Goal: Task Accomplishment & Management: Use online tool/utility

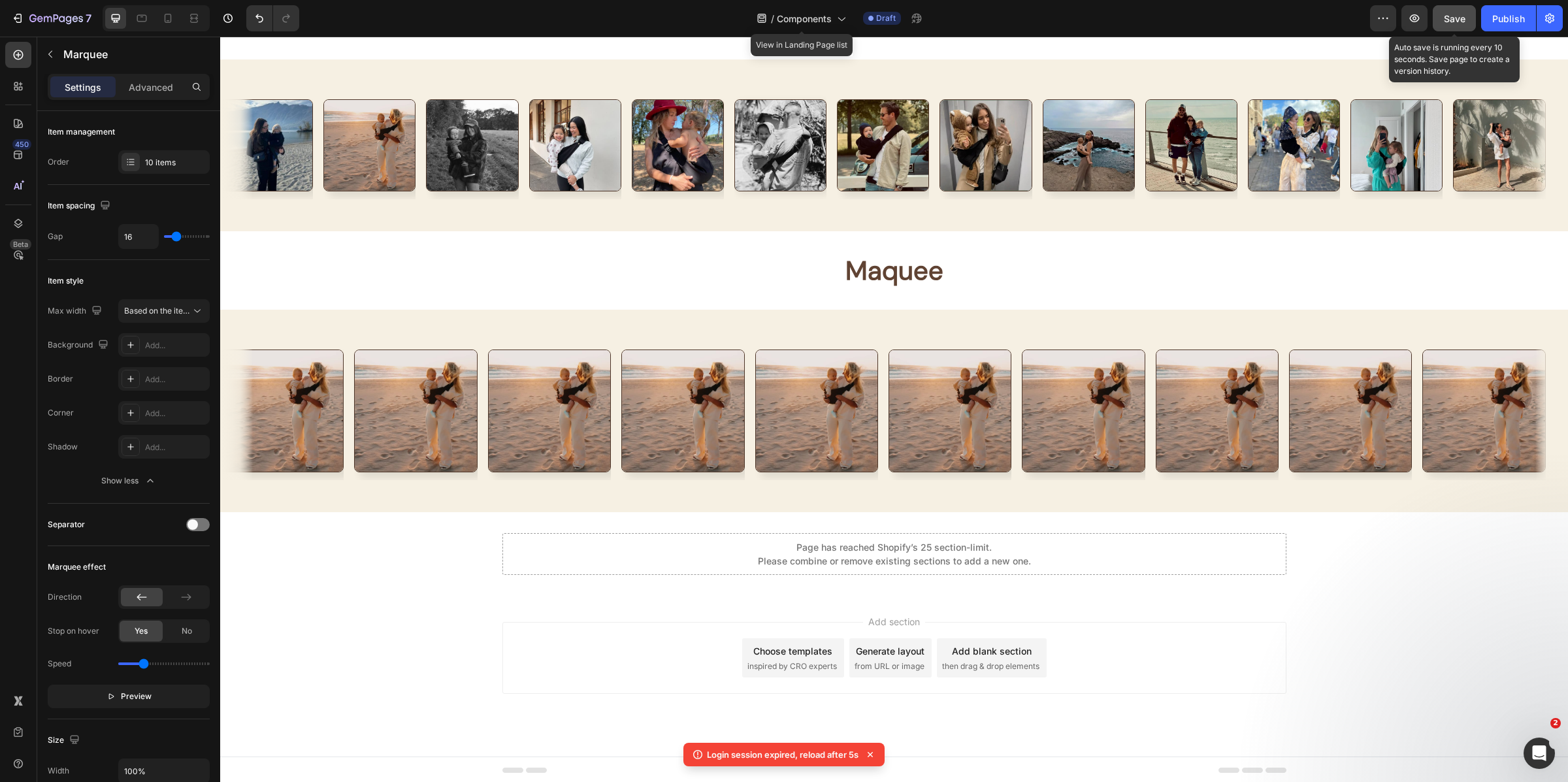
click at [1454, 15] on span "Save" at bounding box center [1454, 18] width 21 height 11
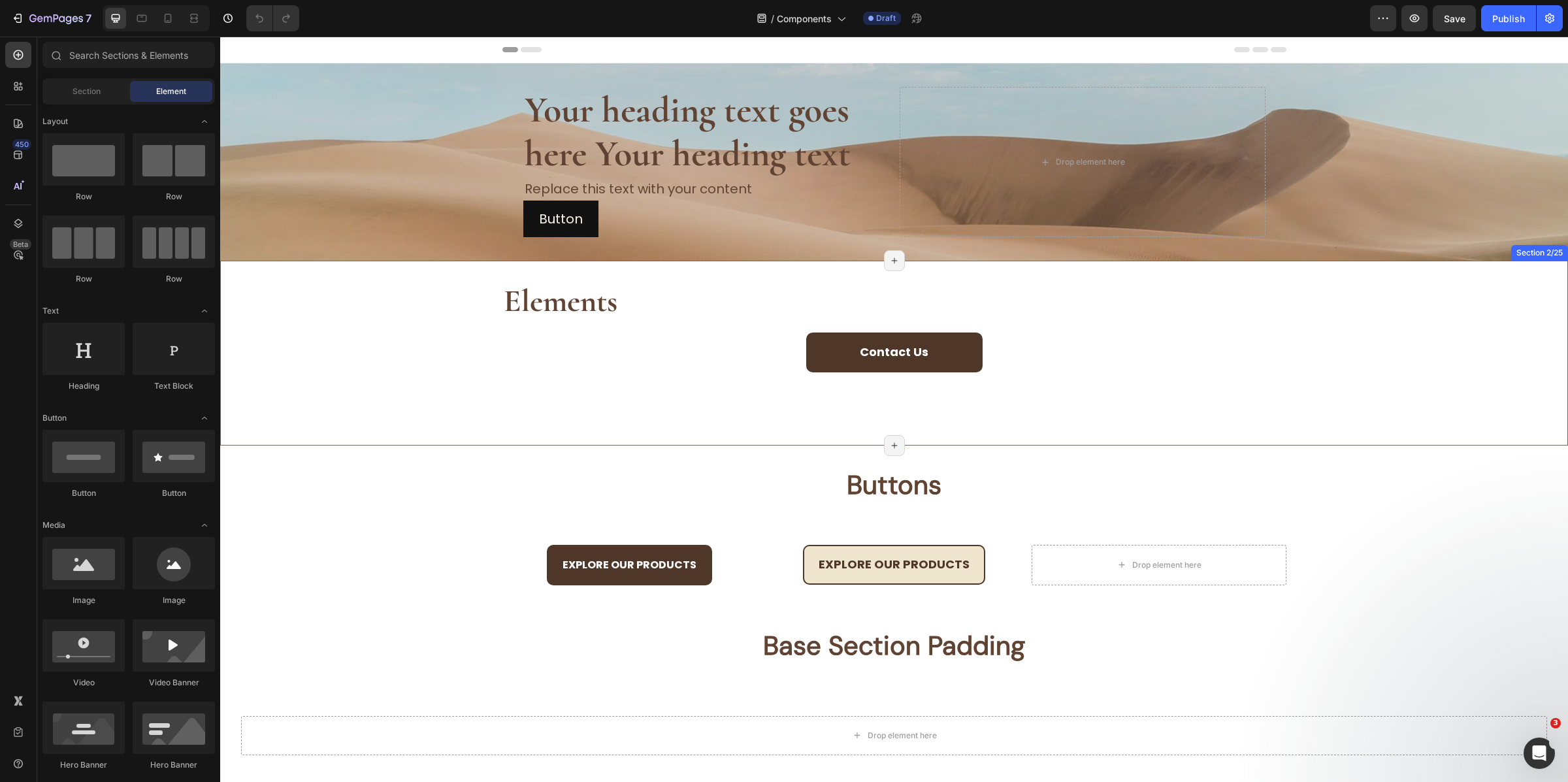
click at [1079, 304] on h2 "Elements" at bounding box center [894, 301] width 784 height 40
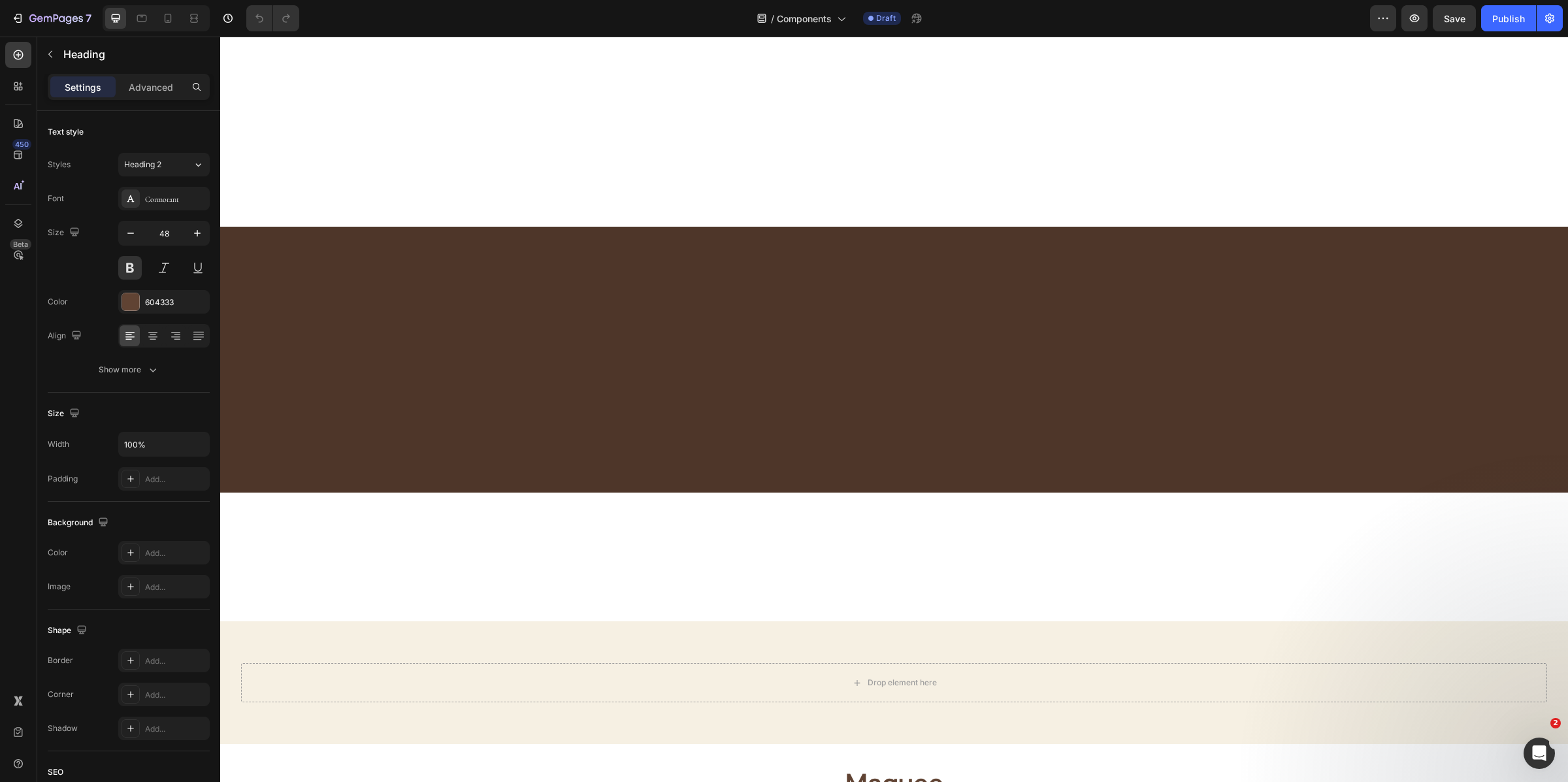
scroll to position [6831, 0]
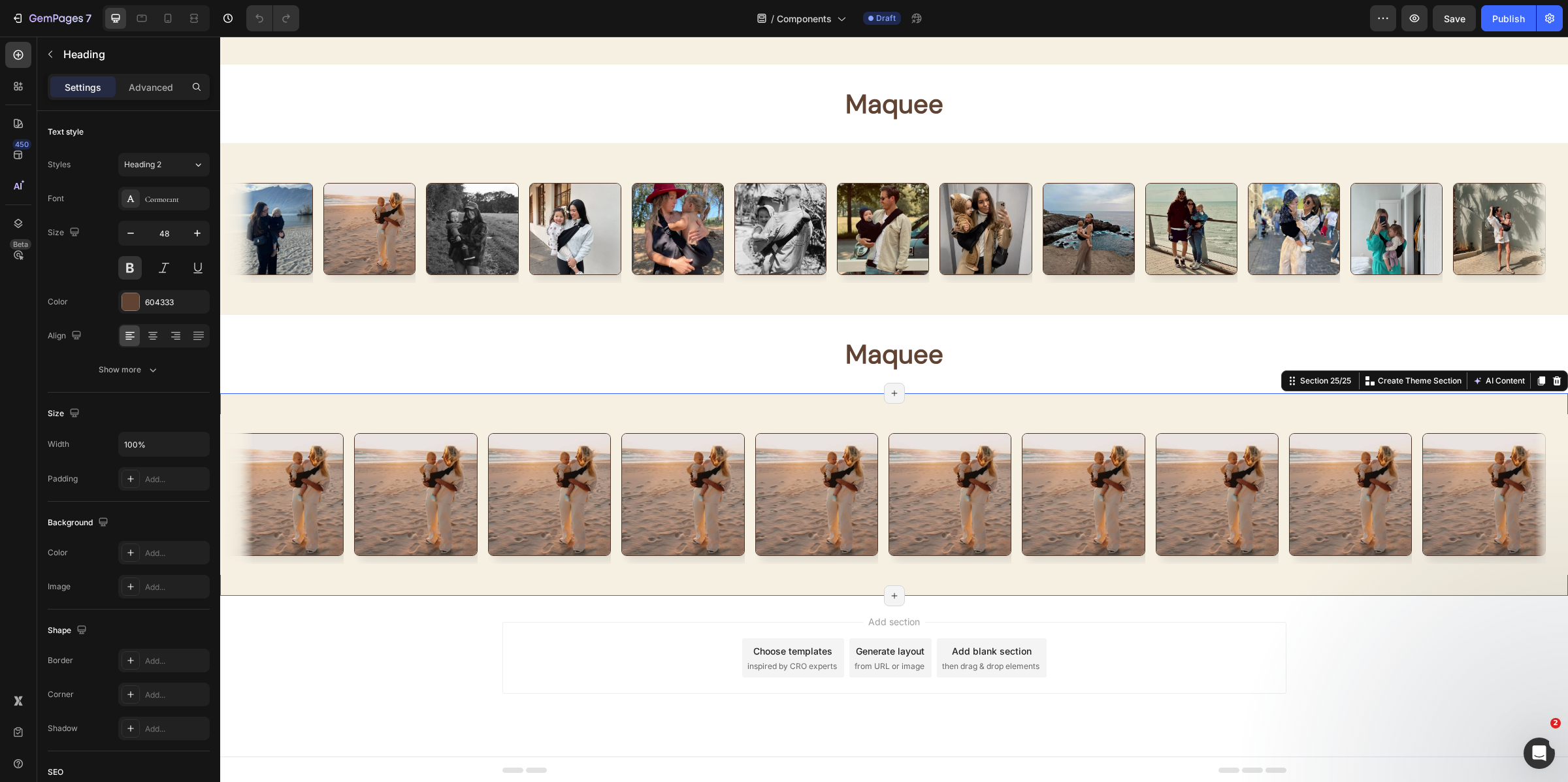
click at [825, 407] on div "Image Image Image Image Image Image Image Image Image Image Image Image Image I…" at bounding box center [894, 495] width 1348 height 203
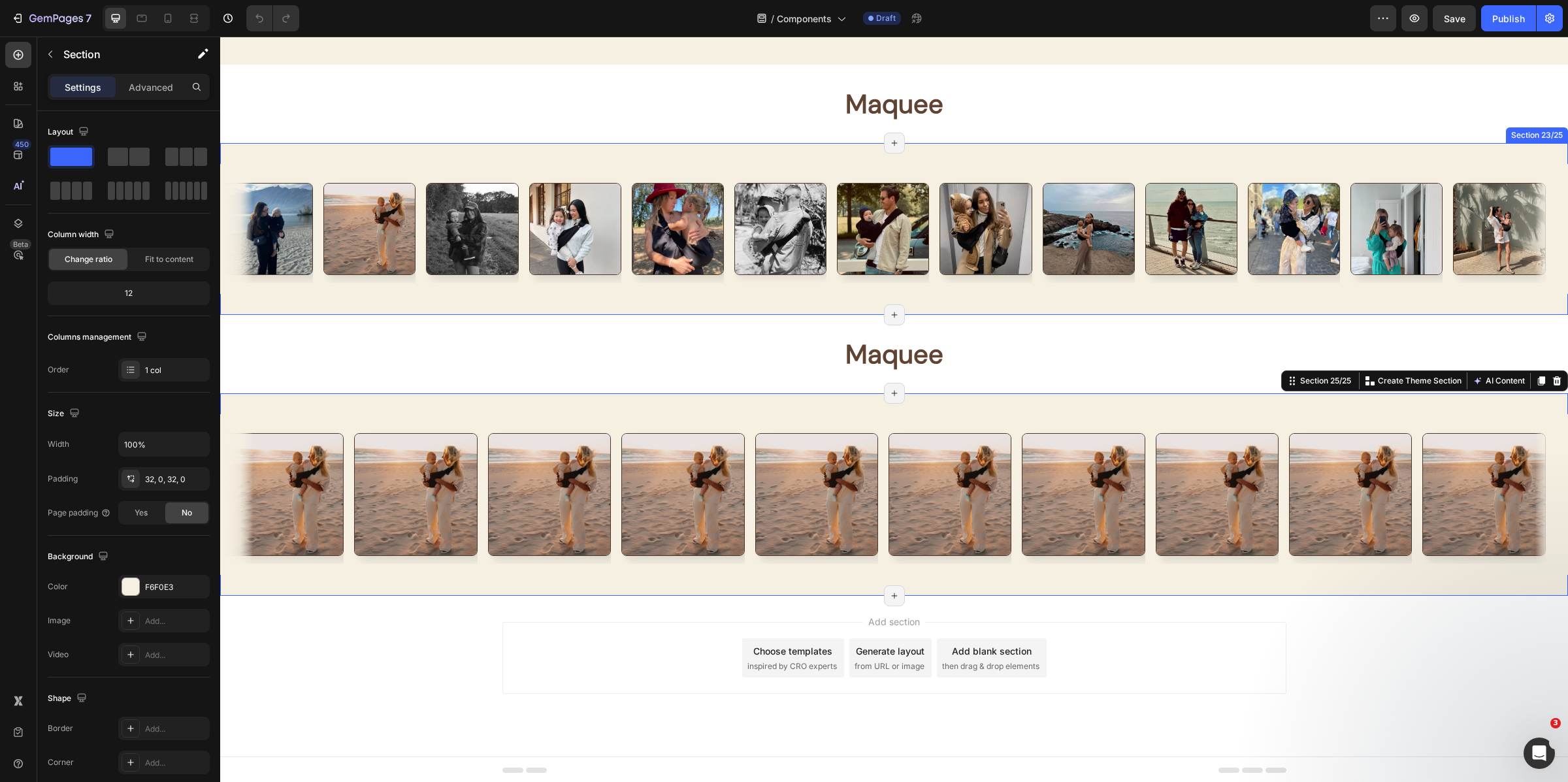
click at [735, 299] on div "Image Image Image Image Image Image Image Image Image Image Image Image Image I…" at bounding box center [894, 228] width 1348 height 172
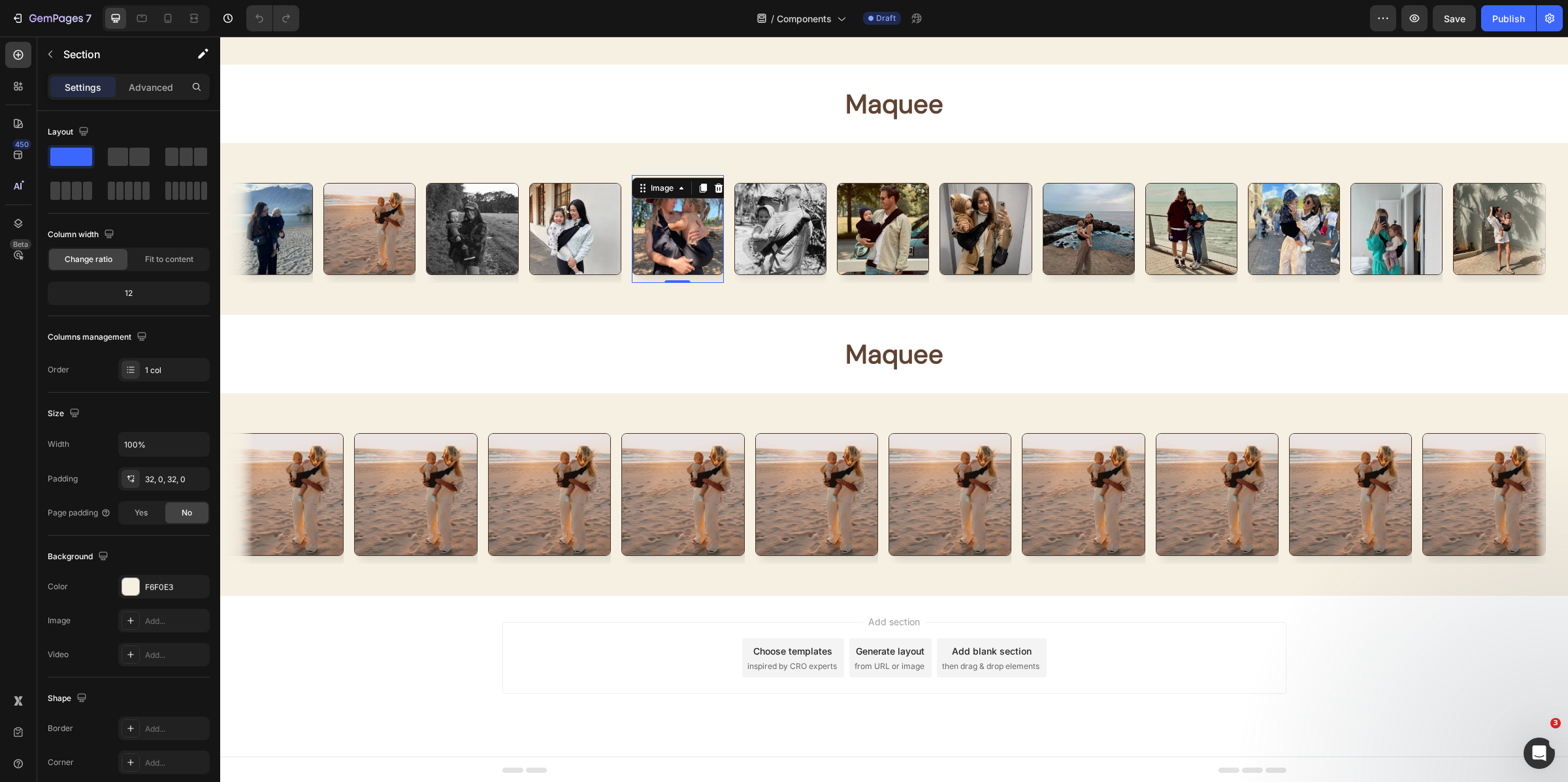
click at [638, 252] on img at bounding box center [678, 229] width 92 height 92
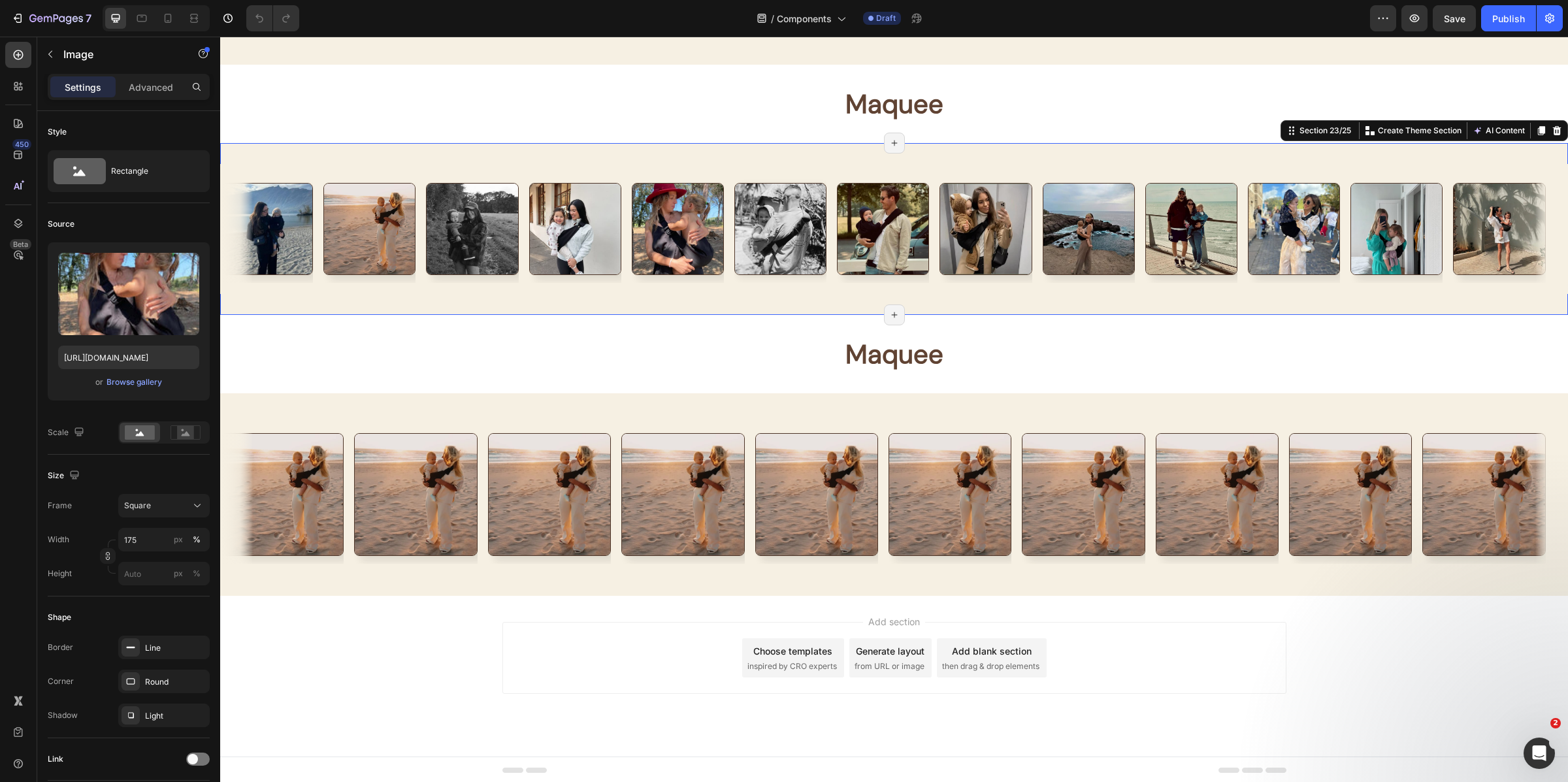
click at [809, 303] on div "Image Image Image Image Image Image Image Image Image Image Image Image Image I…" at bounding box center [894, 228] width 1348 height 172
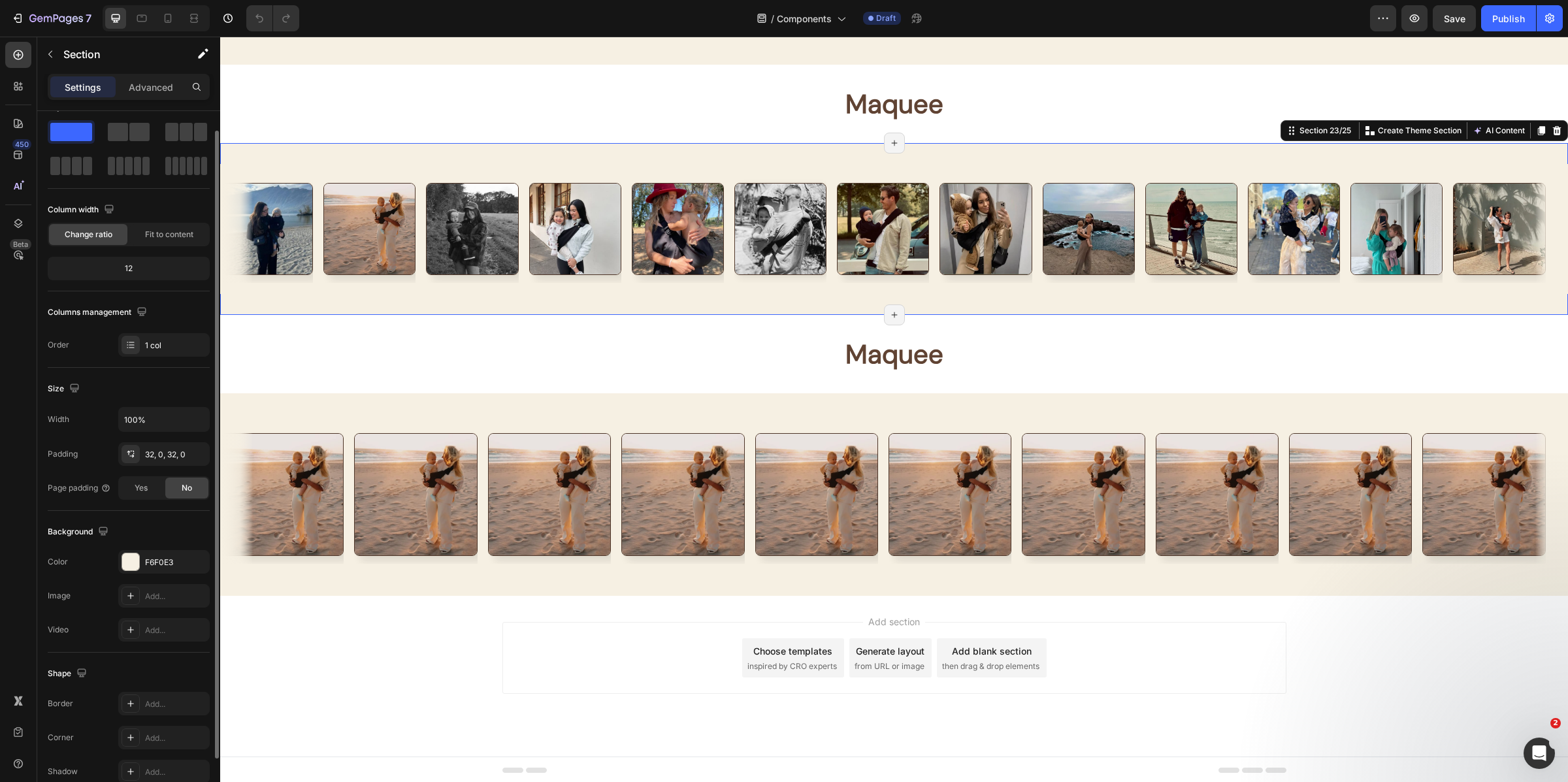
scroll to position [0, 0]
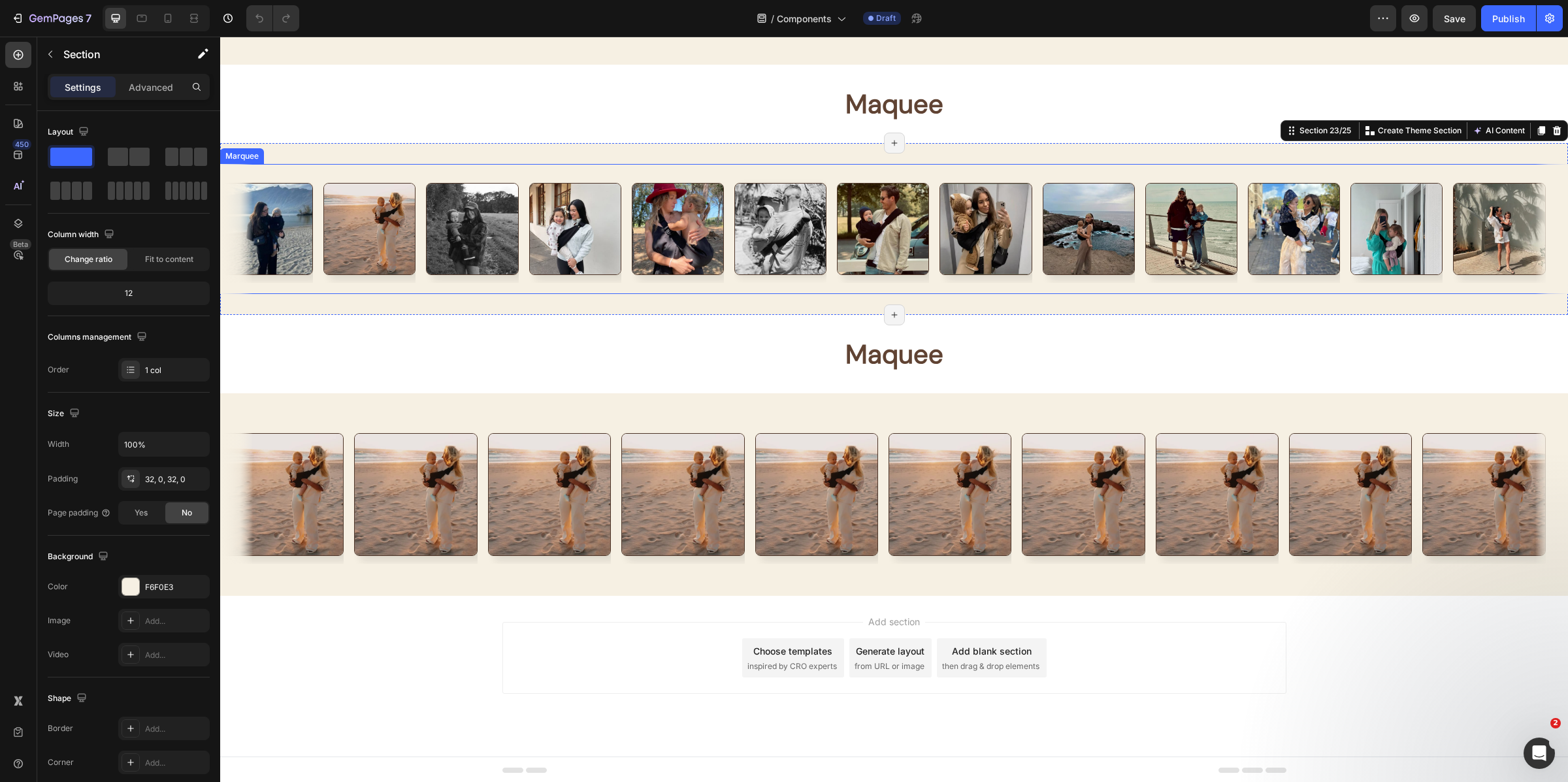
click at [426, 283] on div "Image Image Image Image Image Image Image Image Image Image Image Image Image I…" at bounding box center [894, 229] width 1348 height 130
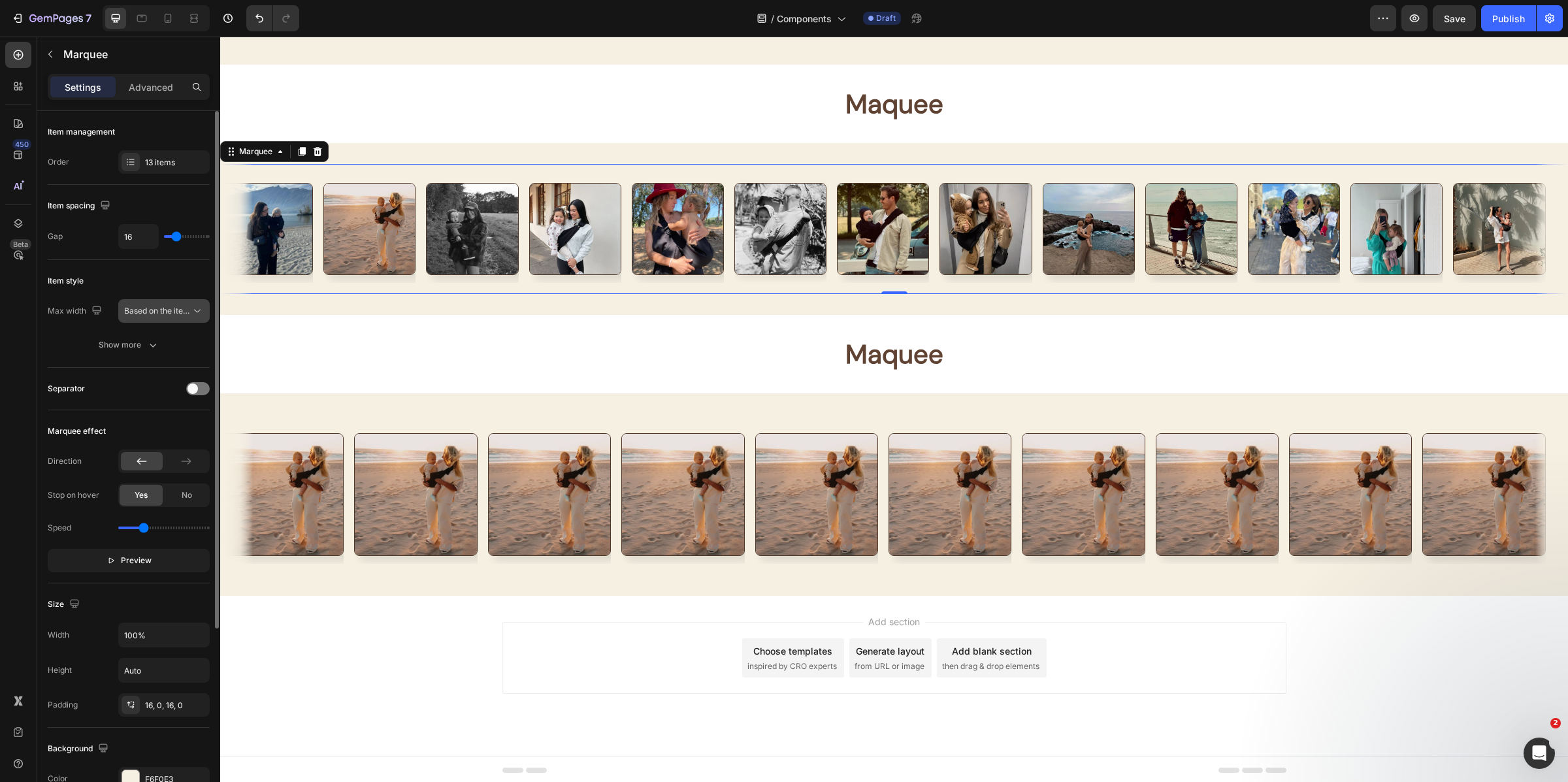
click at [167, 305] on span "Based on the item count" at bounding box center [157, 311] width 67 height 12
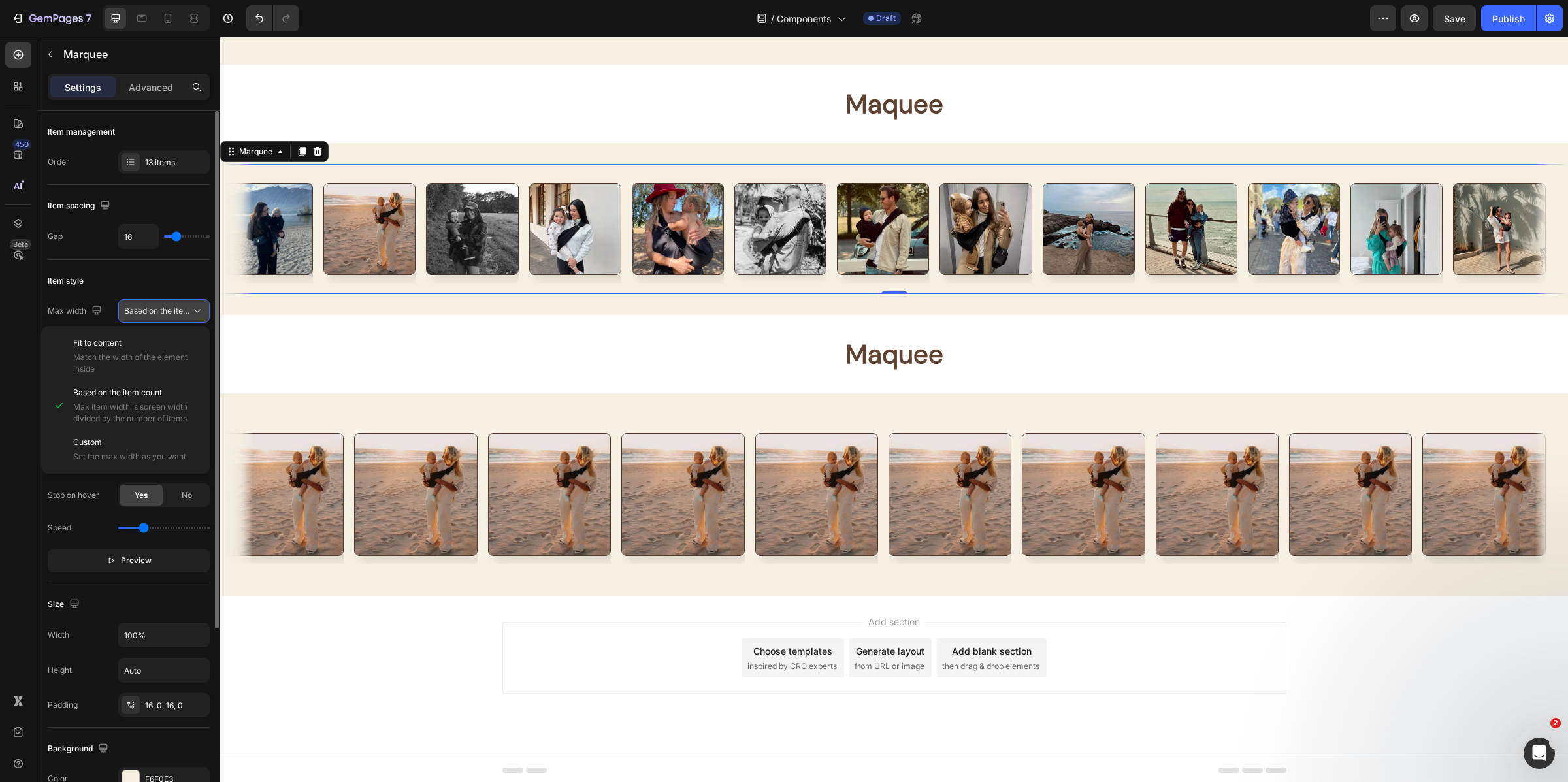
click at [167, 305] on span "Based on the item count" at bounding box center [157, 311] width 67 height 12
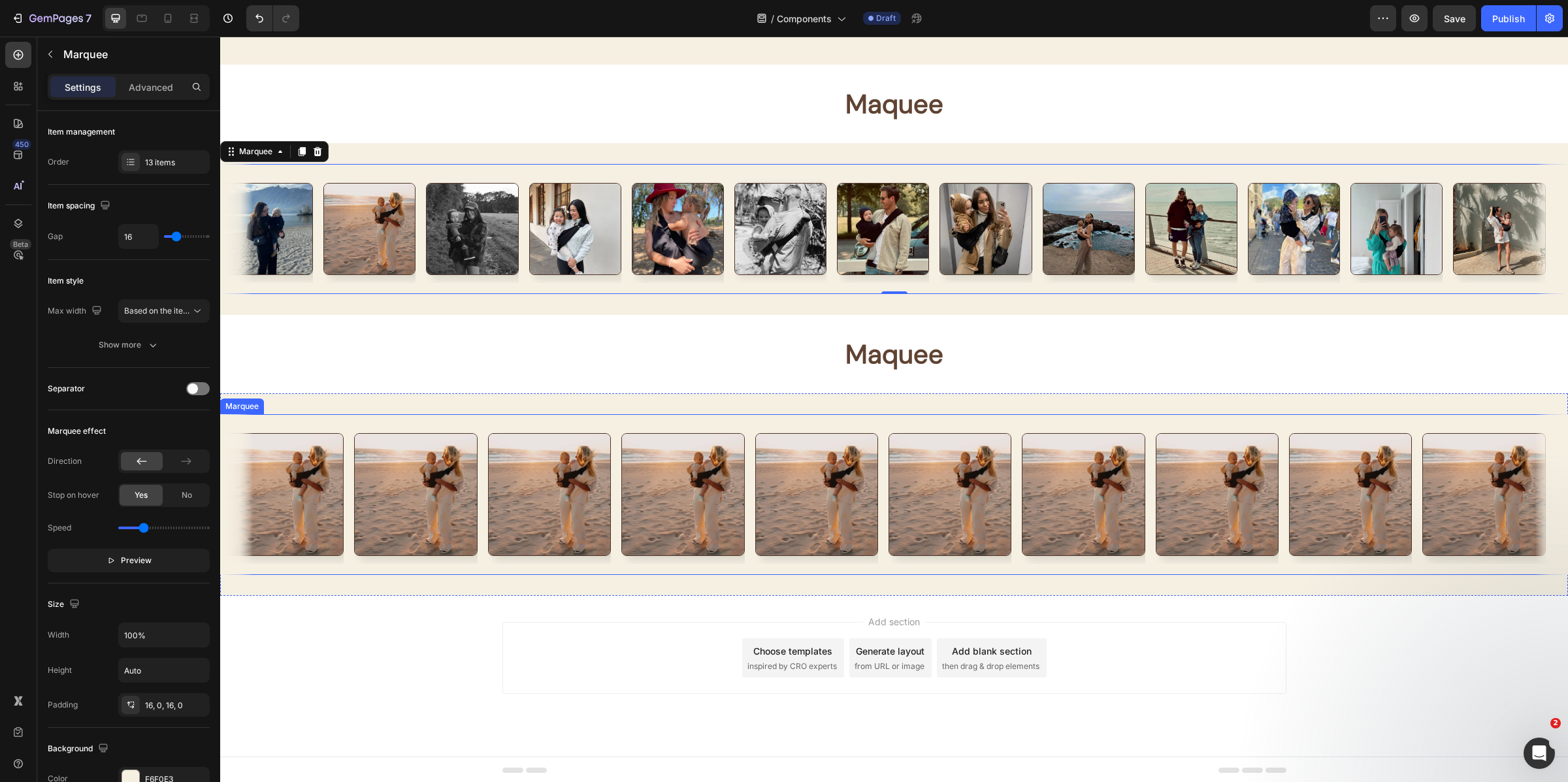
click at [437, 418] on div "Image Image Image Image Image Image Image Image Image Image Image Image Image I…" at bounding box center [894, 495] width 1348 height 161
click at [451, 287] on div "Image Image Image Image Image Image Image Image Image Image Image Image Image I…" at bounding box center [894, 229] width 1348 height 130
click at [194, 305] on icon at bounding box center [197, 311] width 13 height 13
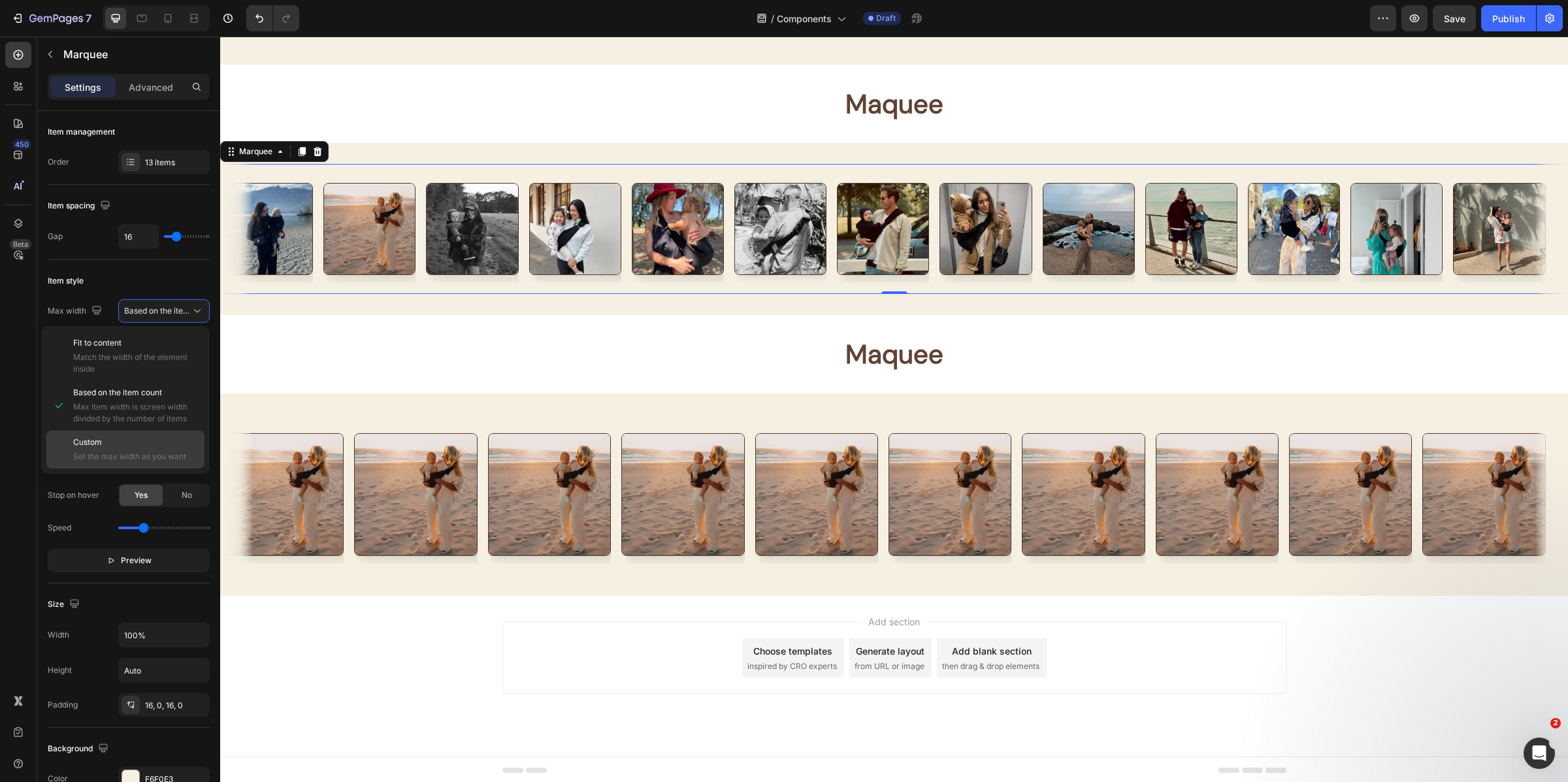
click at [163, 444] on p "Custom" at bounding box center [136, 442] width 126 height 12
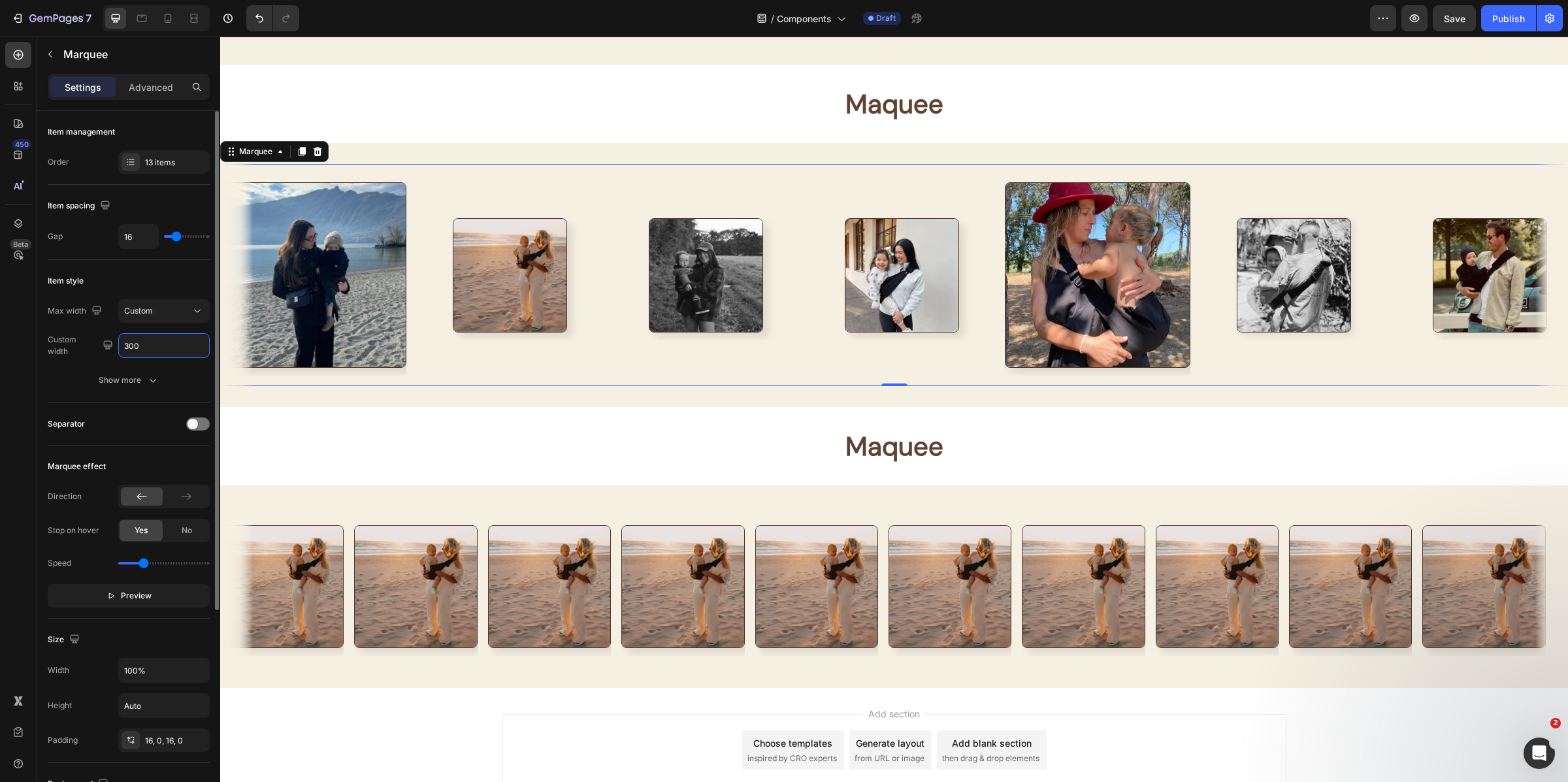
click at [142, 343] on input "300" at bounding box center [163, 345] width 90 height 23
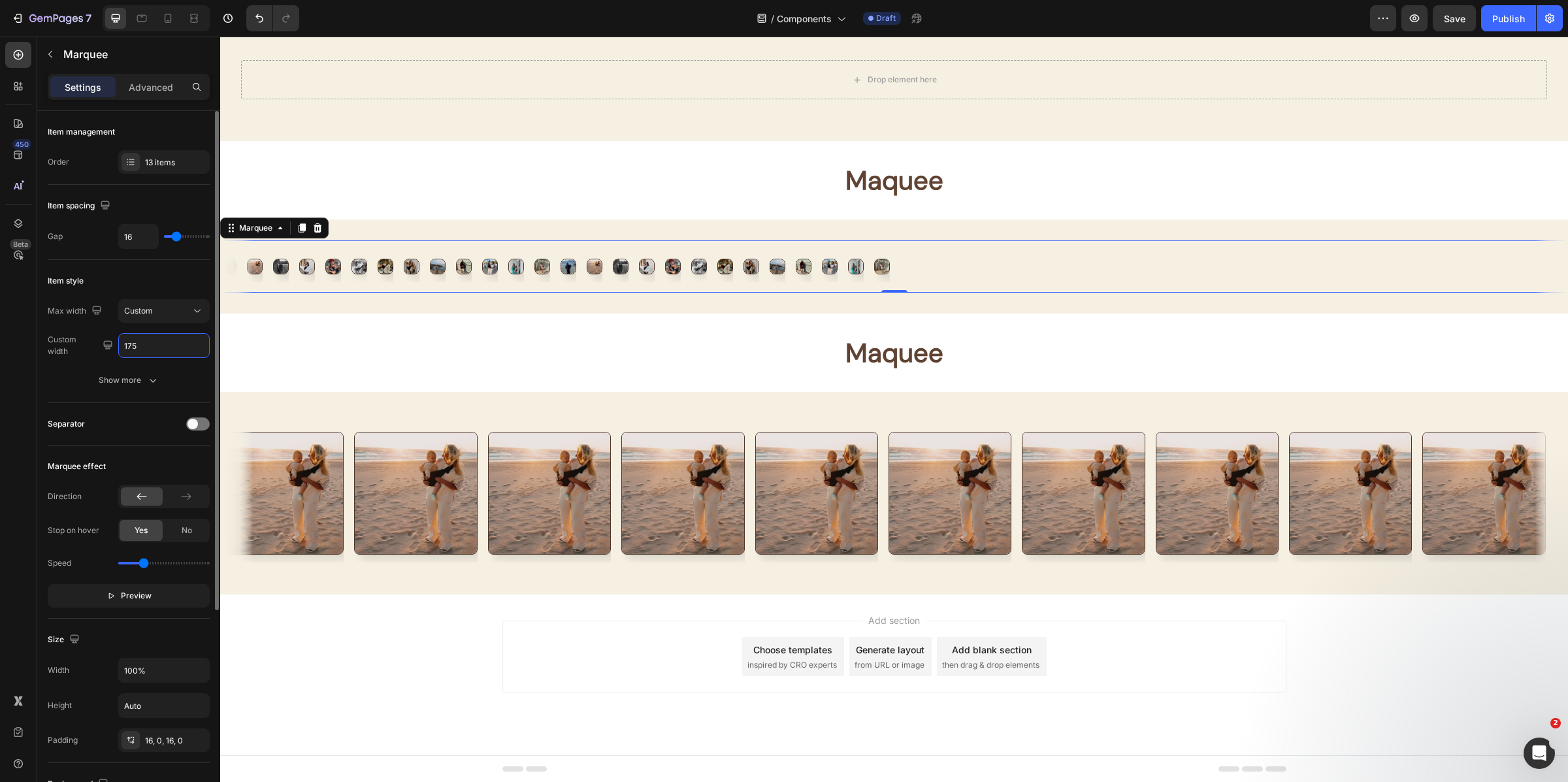
scroll to position [6831, 0]
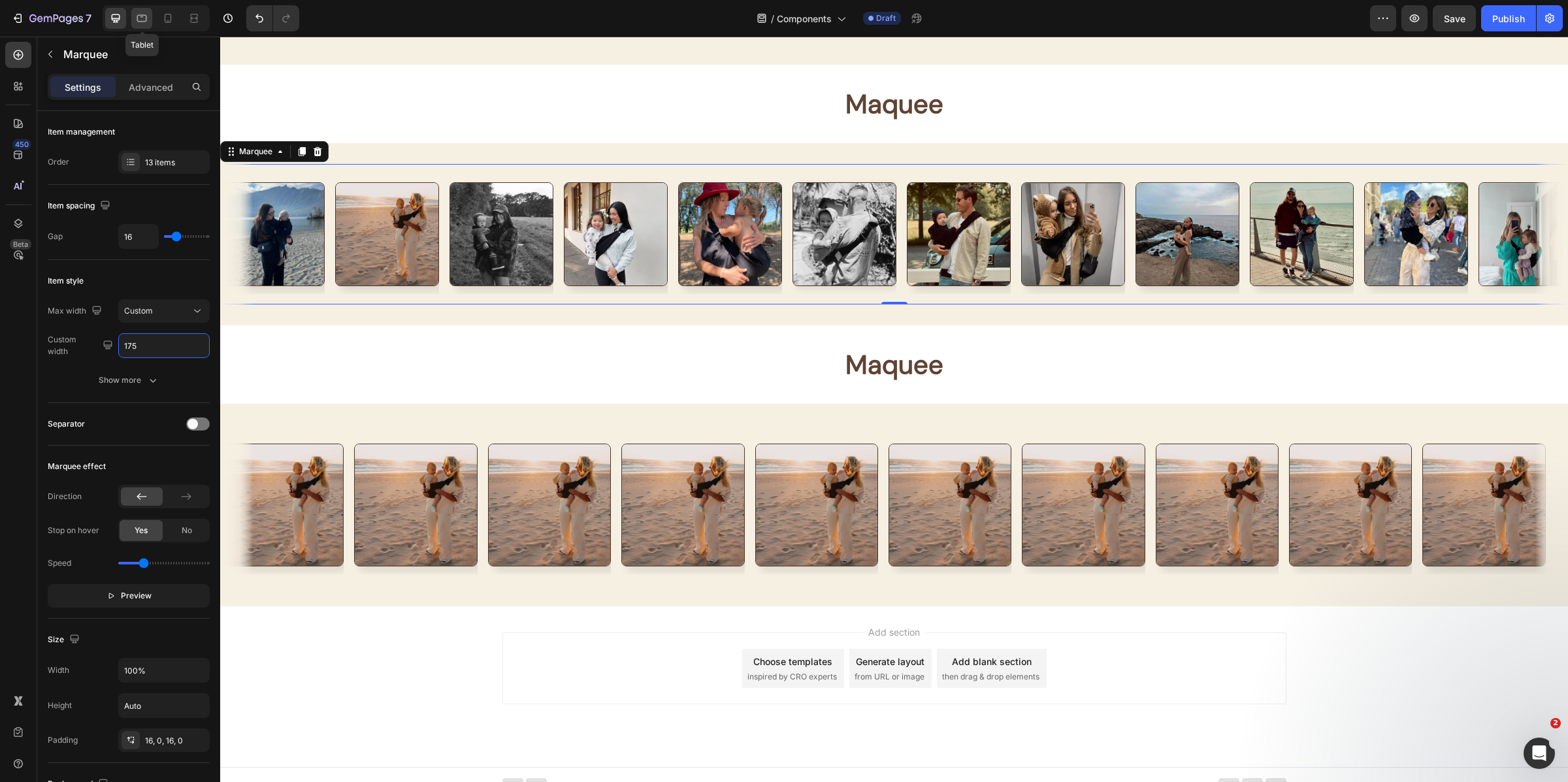
type input "175"
click at [151, 19] on div at bounding box center [141, 18] width 21 height 21
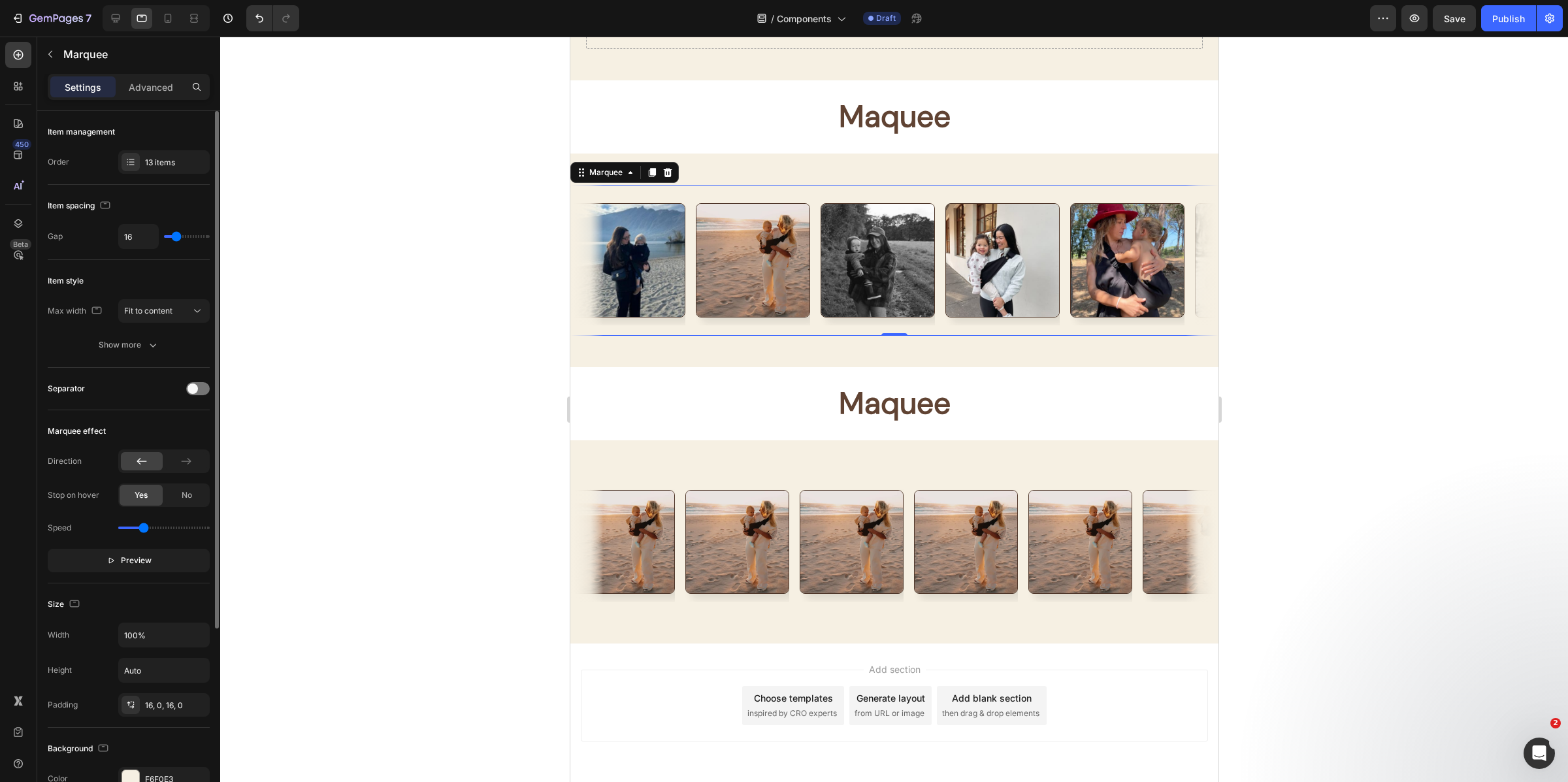
scroll to position [6605, 0]
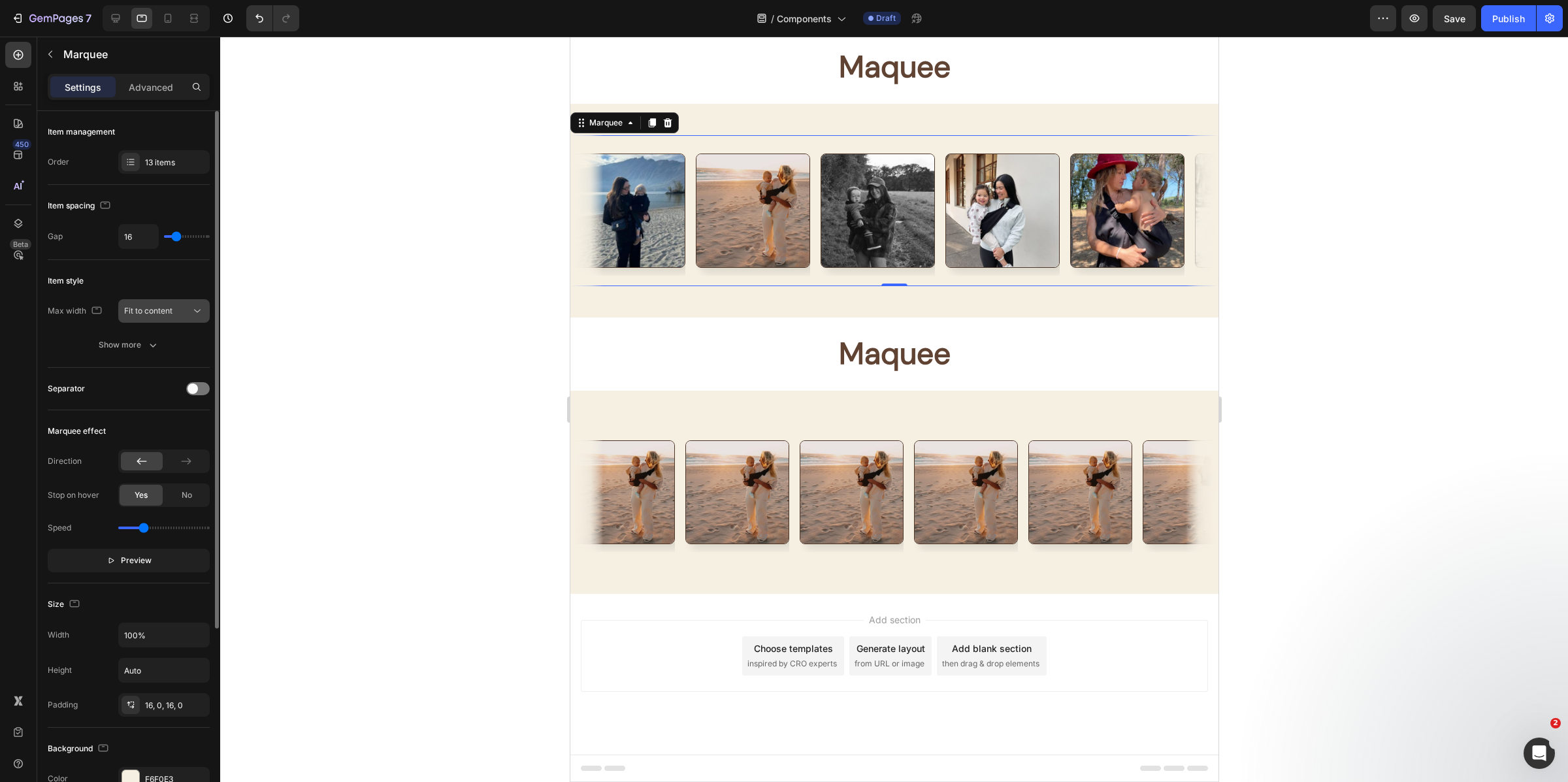
click at [159, 308] on span "Fit to content" at bounding box center [148, 310] width 48 height 9
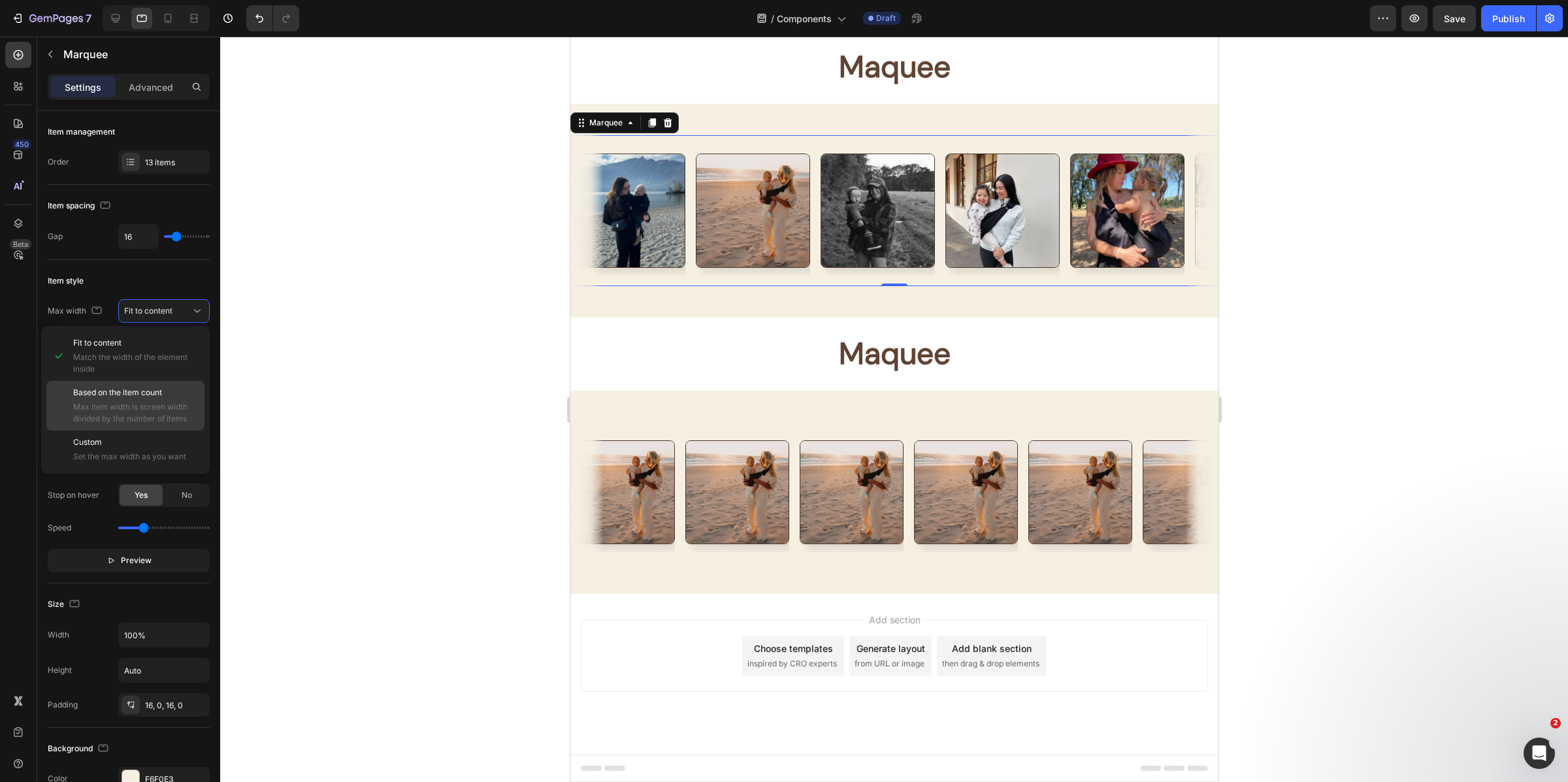
click at [155, 397] on span "Based on the item count" at bounding box center [118, 393] width 89 height 12
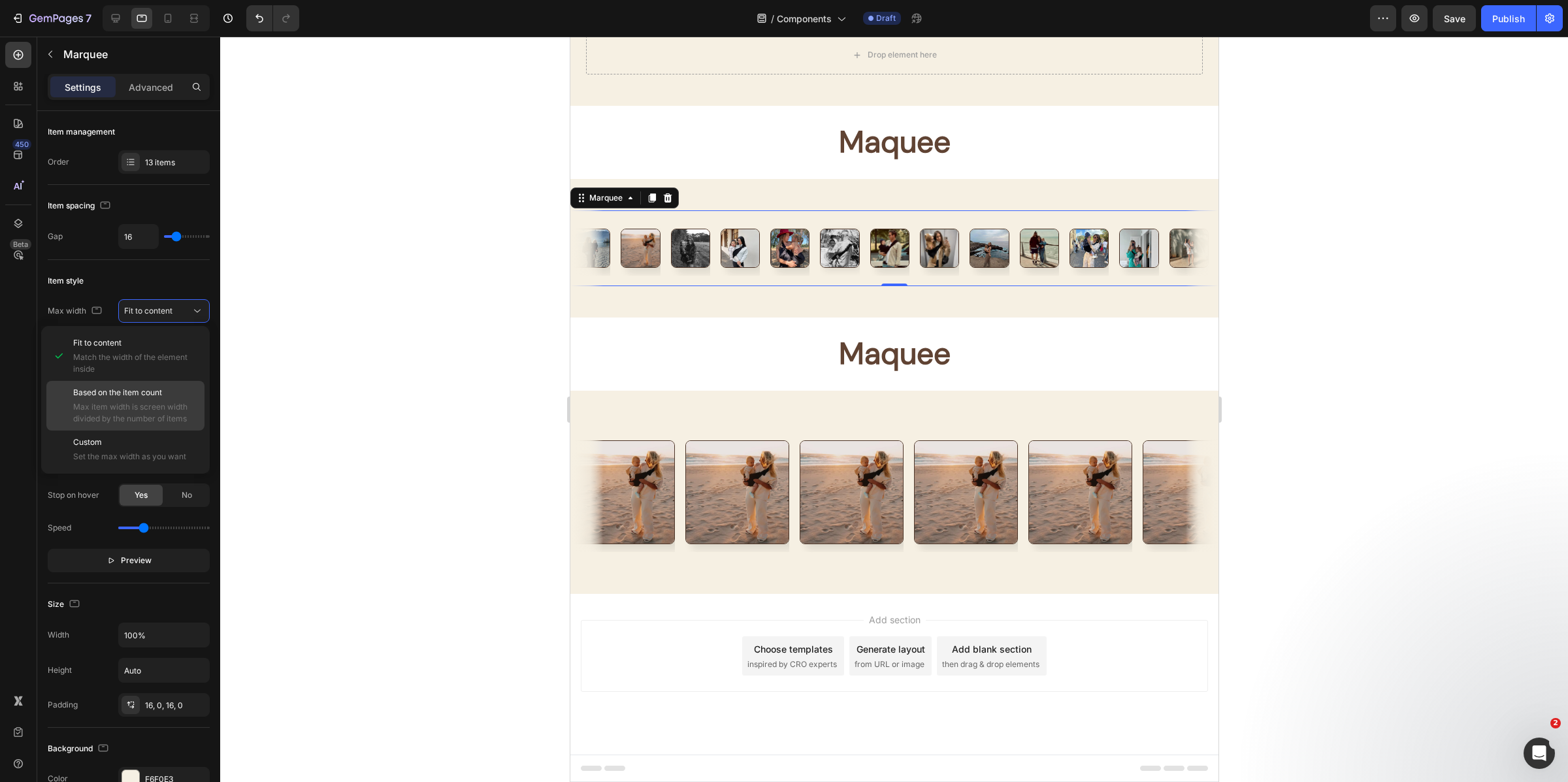
scroll to position [6529, 0]
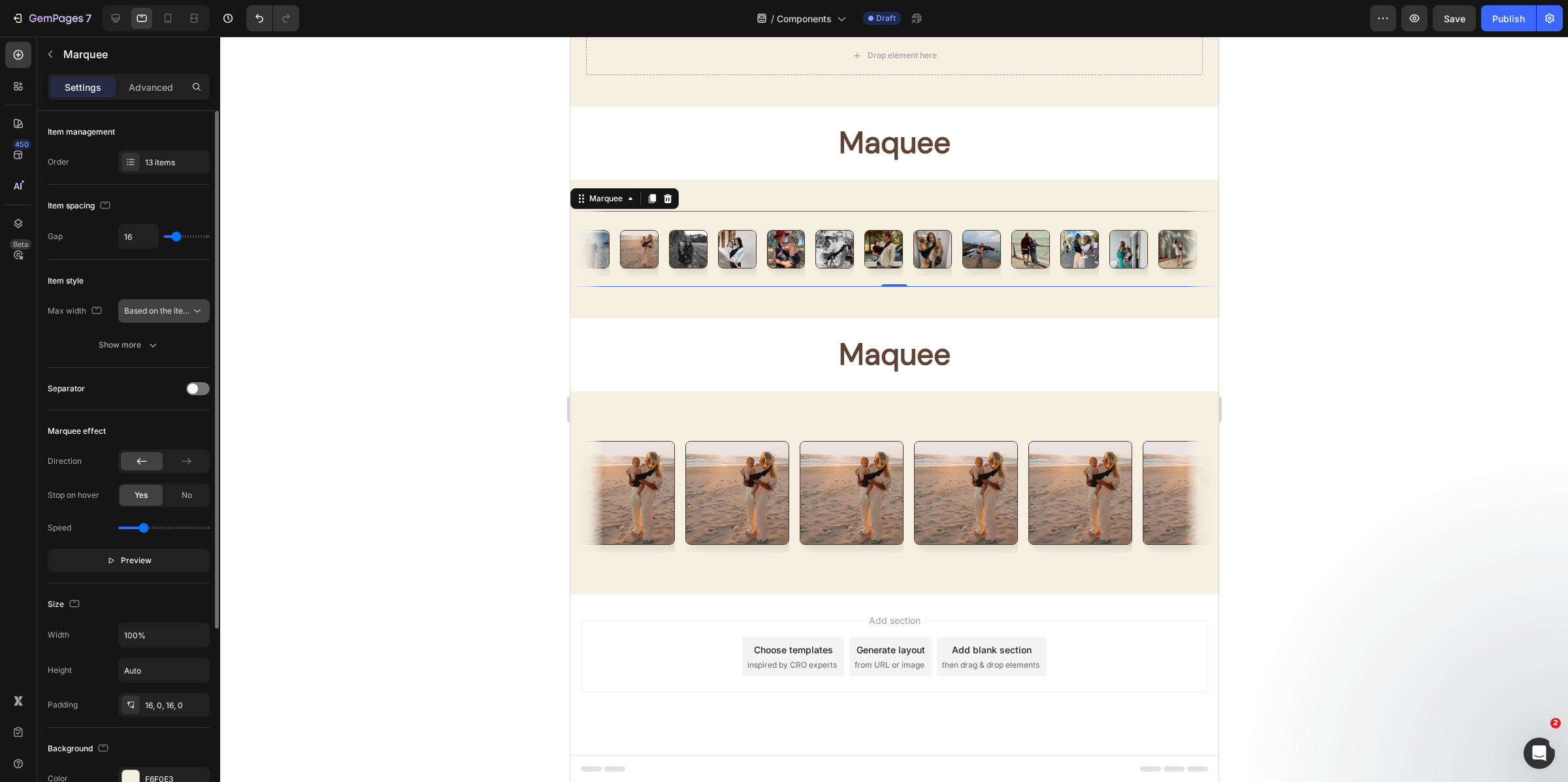
click at [162, 313] on span "Based on the item count" at bounding box center [169, 310] width 89 height 9
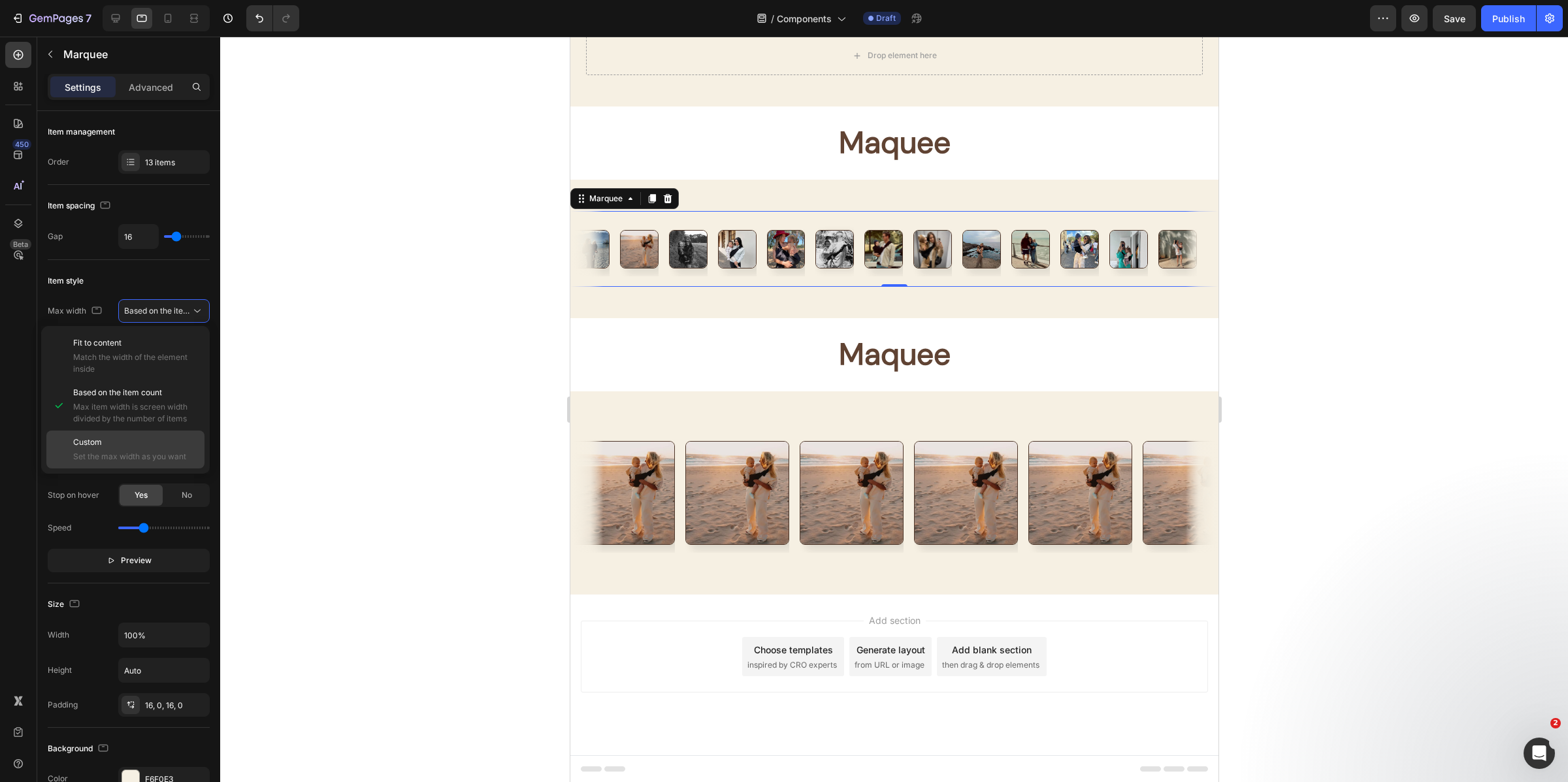
click at [133, 438] on p "Custom" at bounding box center [136, 442] width 126 height 12
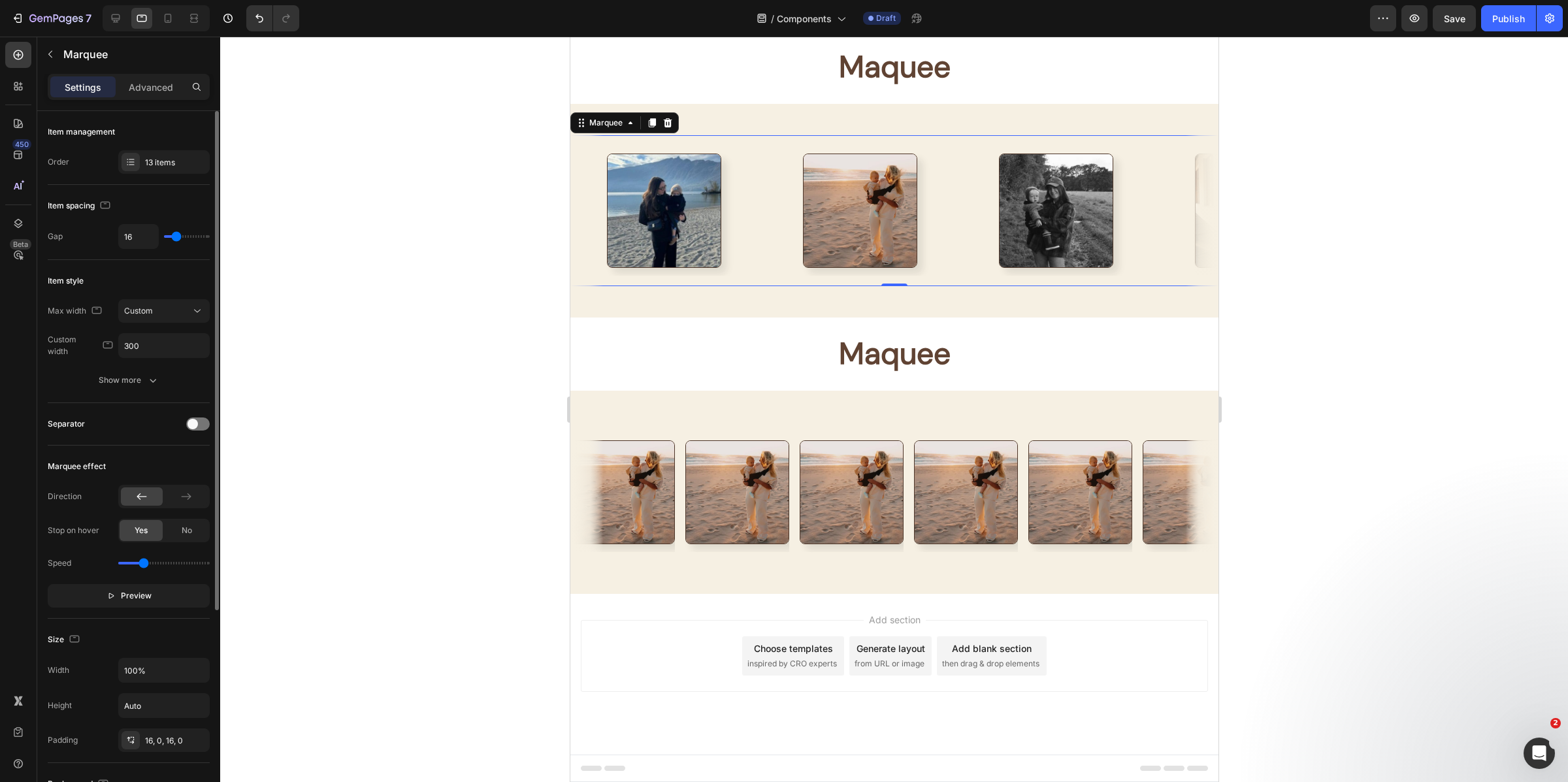
click at [155, 324] on div "Max width Custom Custom width 300" at bounding box center [128, 329] width 162 height 59
click at [153, 345] on input "300" at bounding box center [163, 345] width 90 height 23
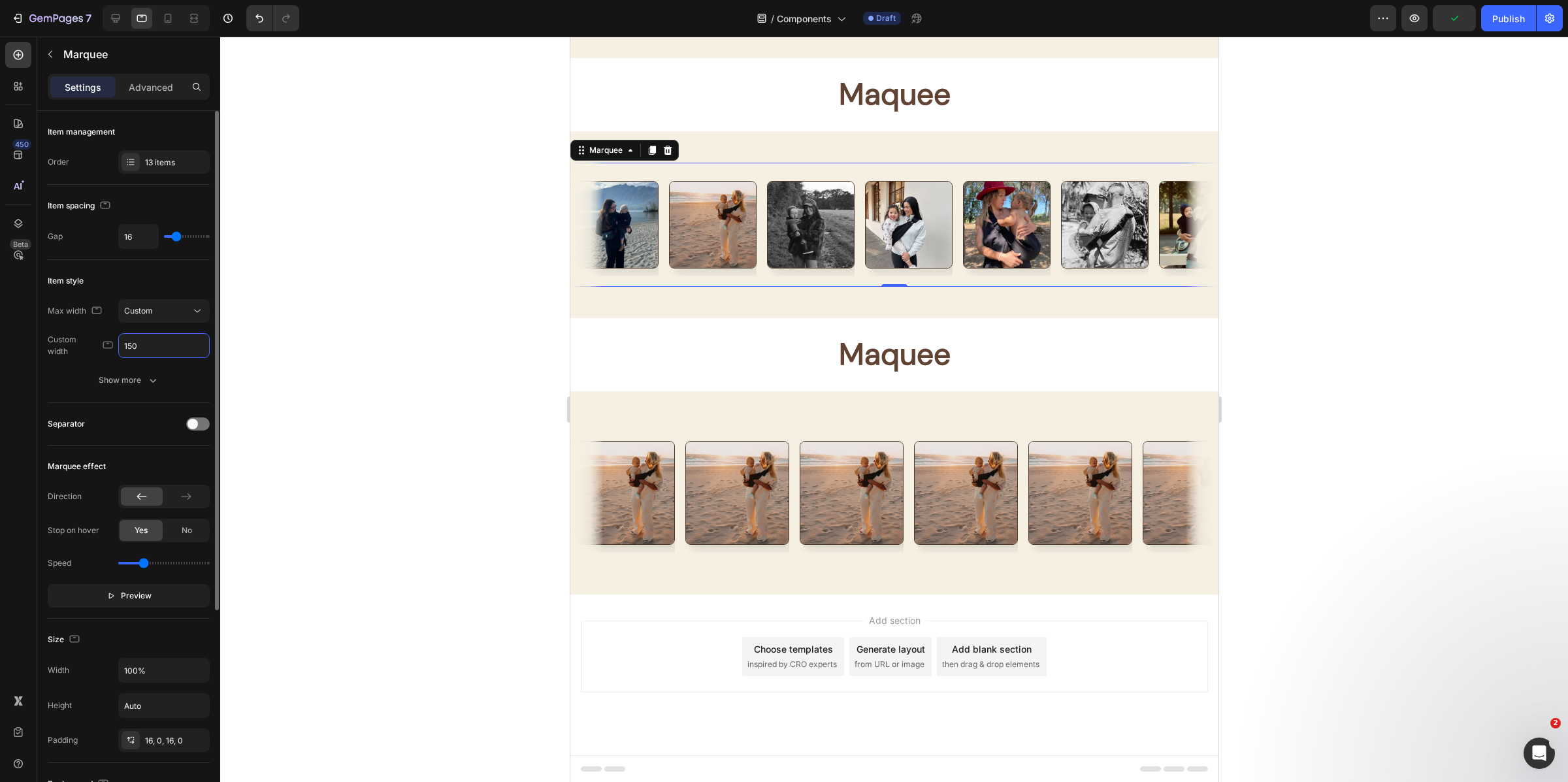
scroll to position [6578, 0]
type input "150"
click at [166, 20] on icon at bounding box center [168, 18] width 13 height 13
type input "20"
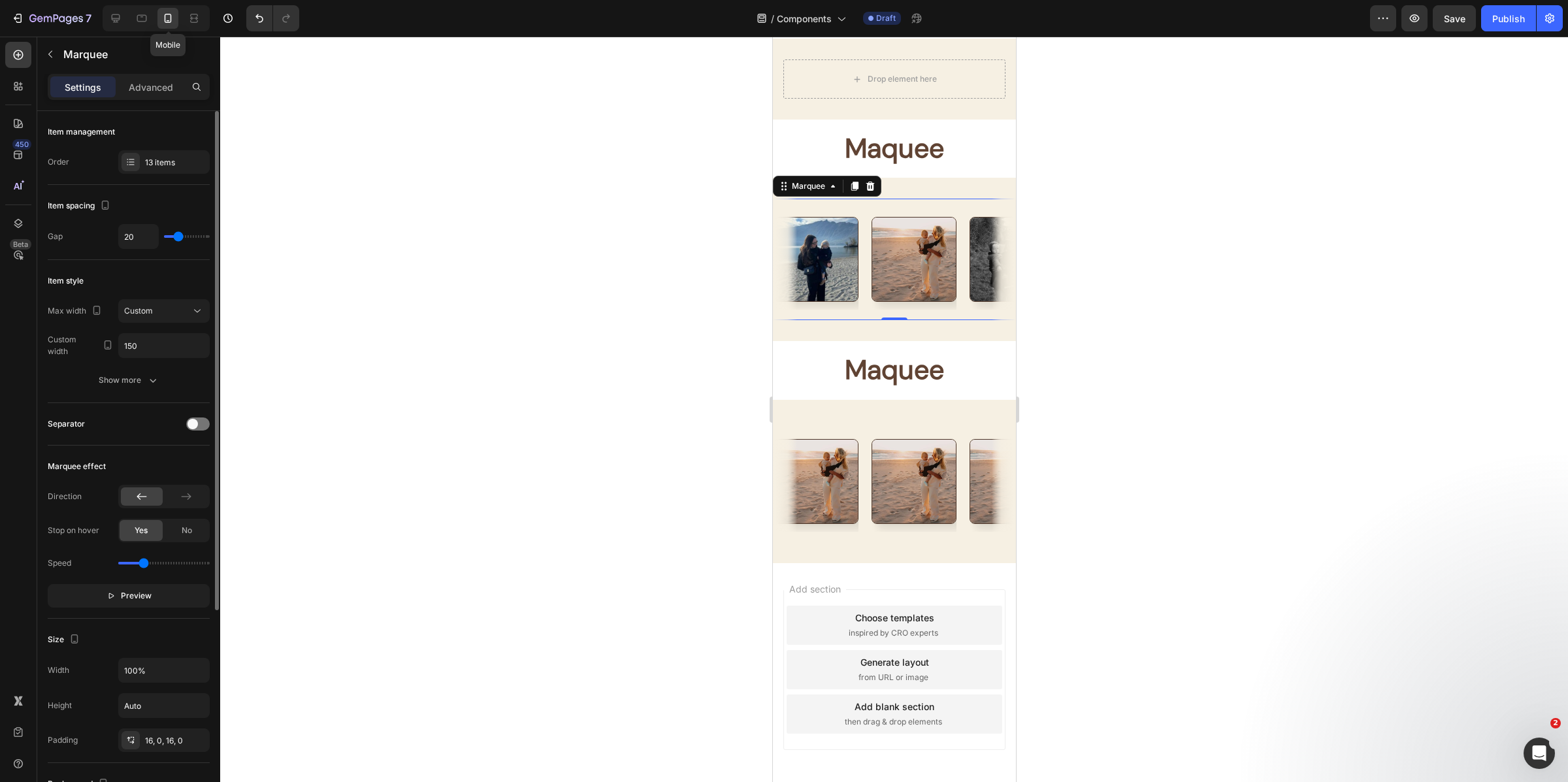
scroll to position [6324, 0]
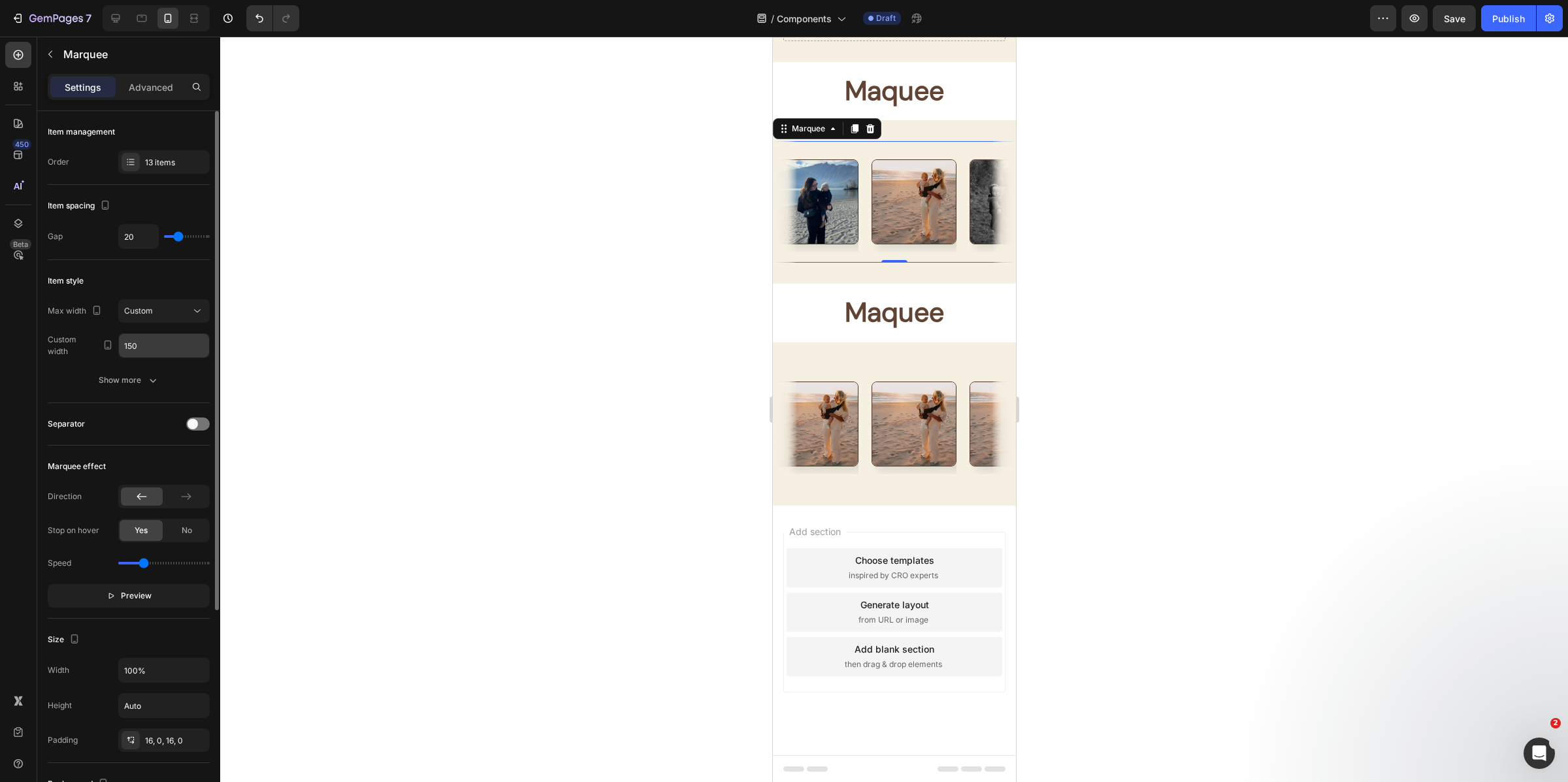
click at [166, 342] on input "150" at bounding box center [163, 345] width 90 height 23
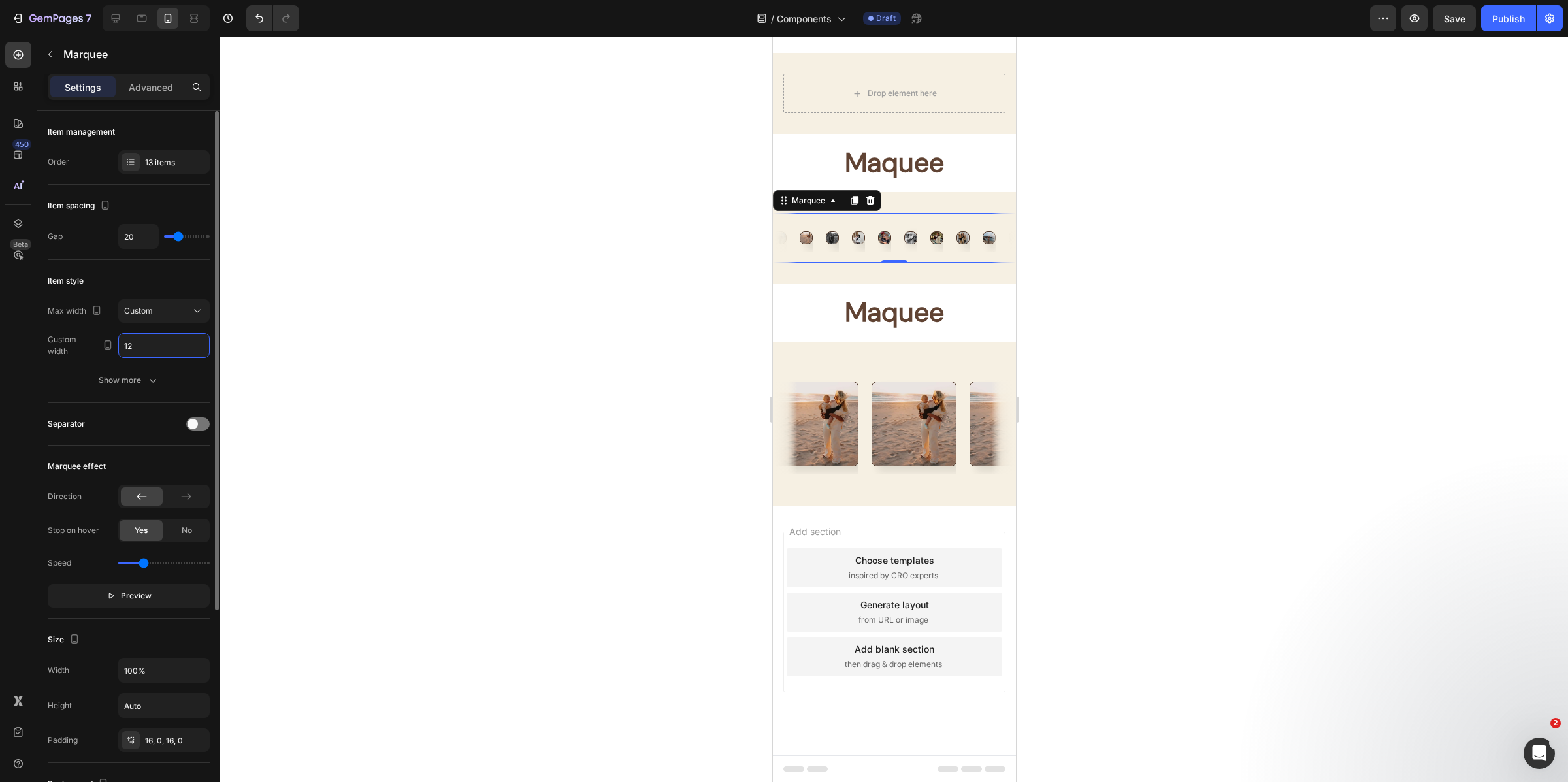
type input "125"
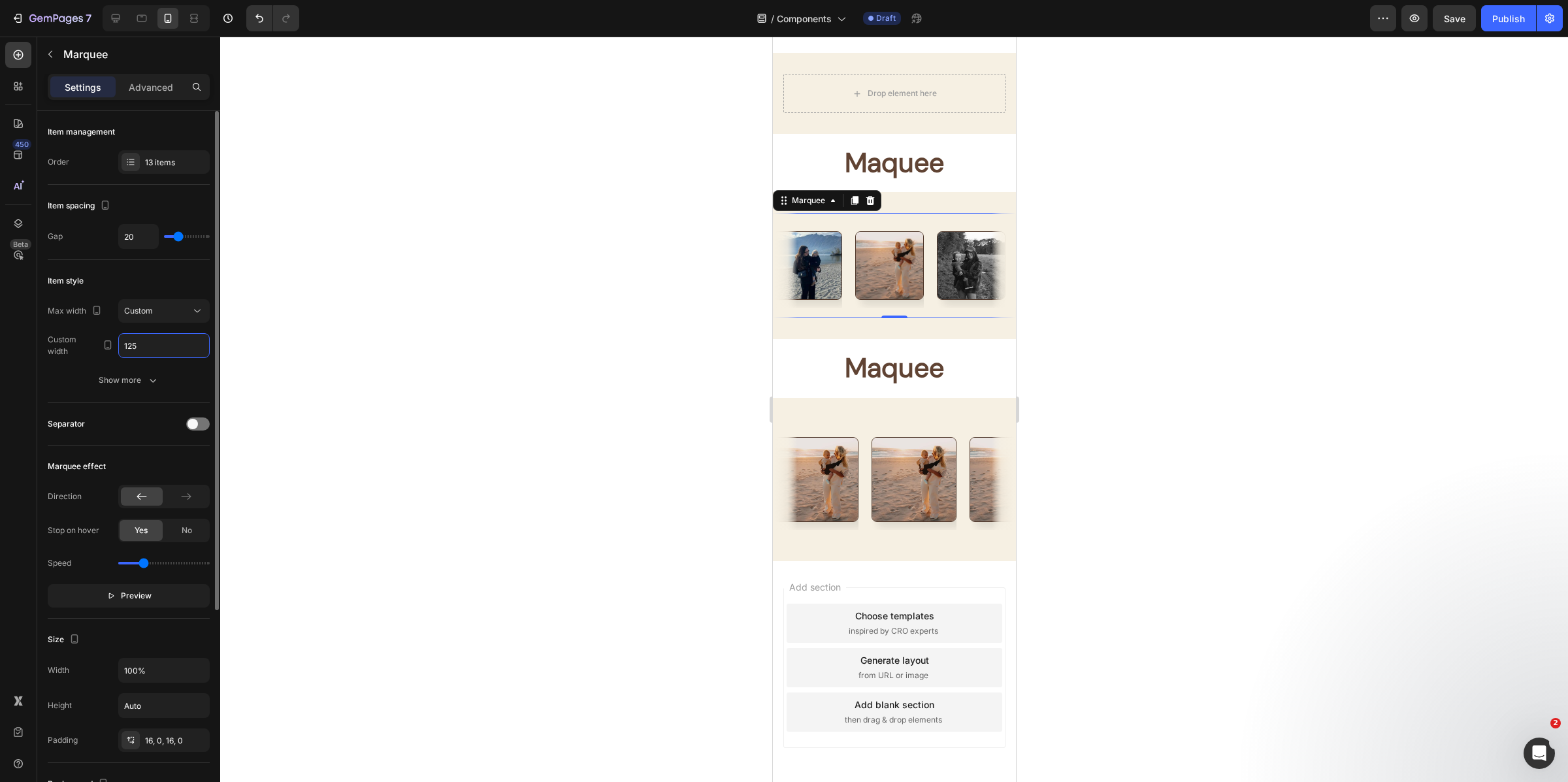
scroll to position [6308, 0]
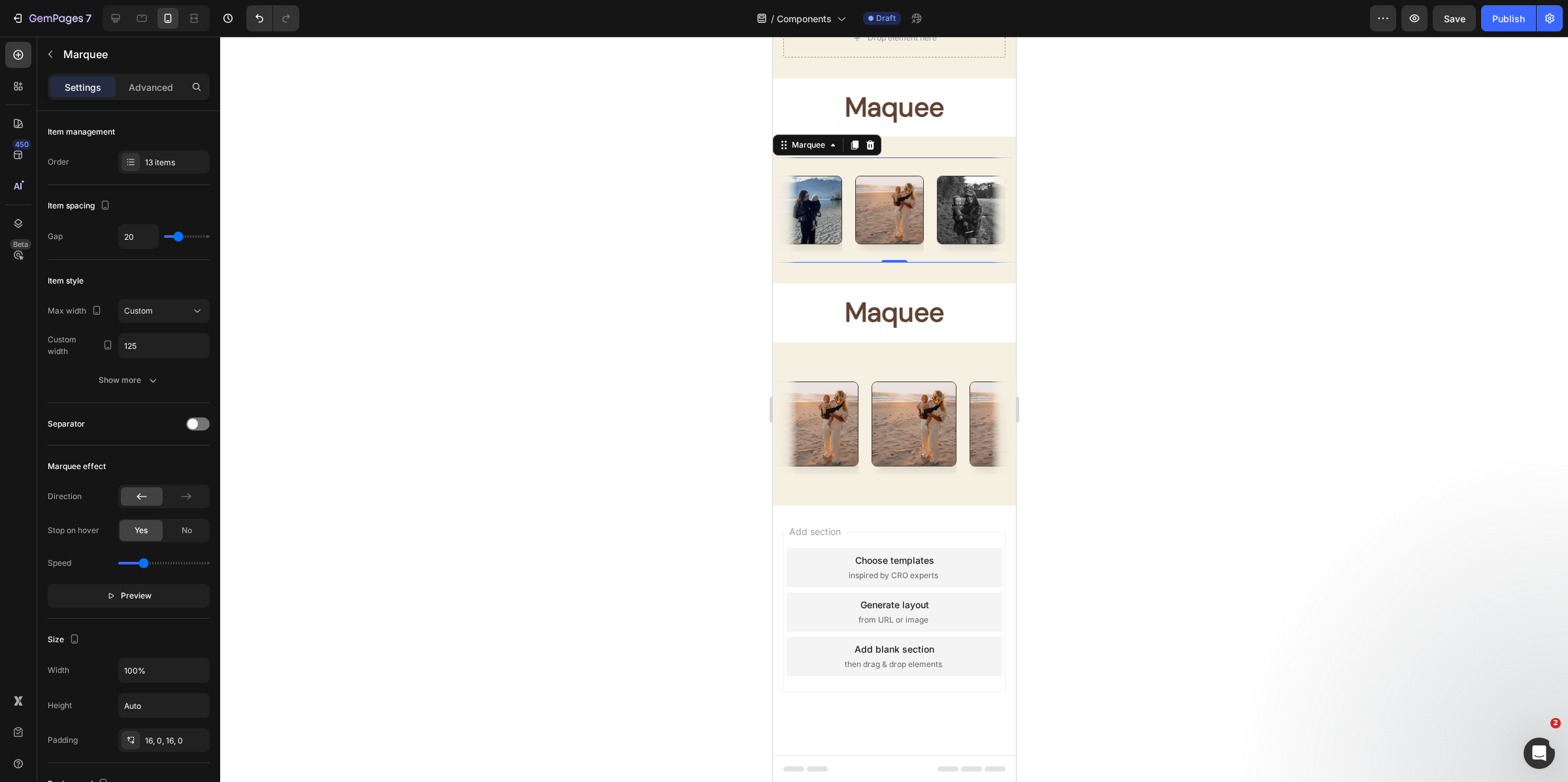
click at [1059, 269] on div at bounding box center [894, 409] width 1348 height 745
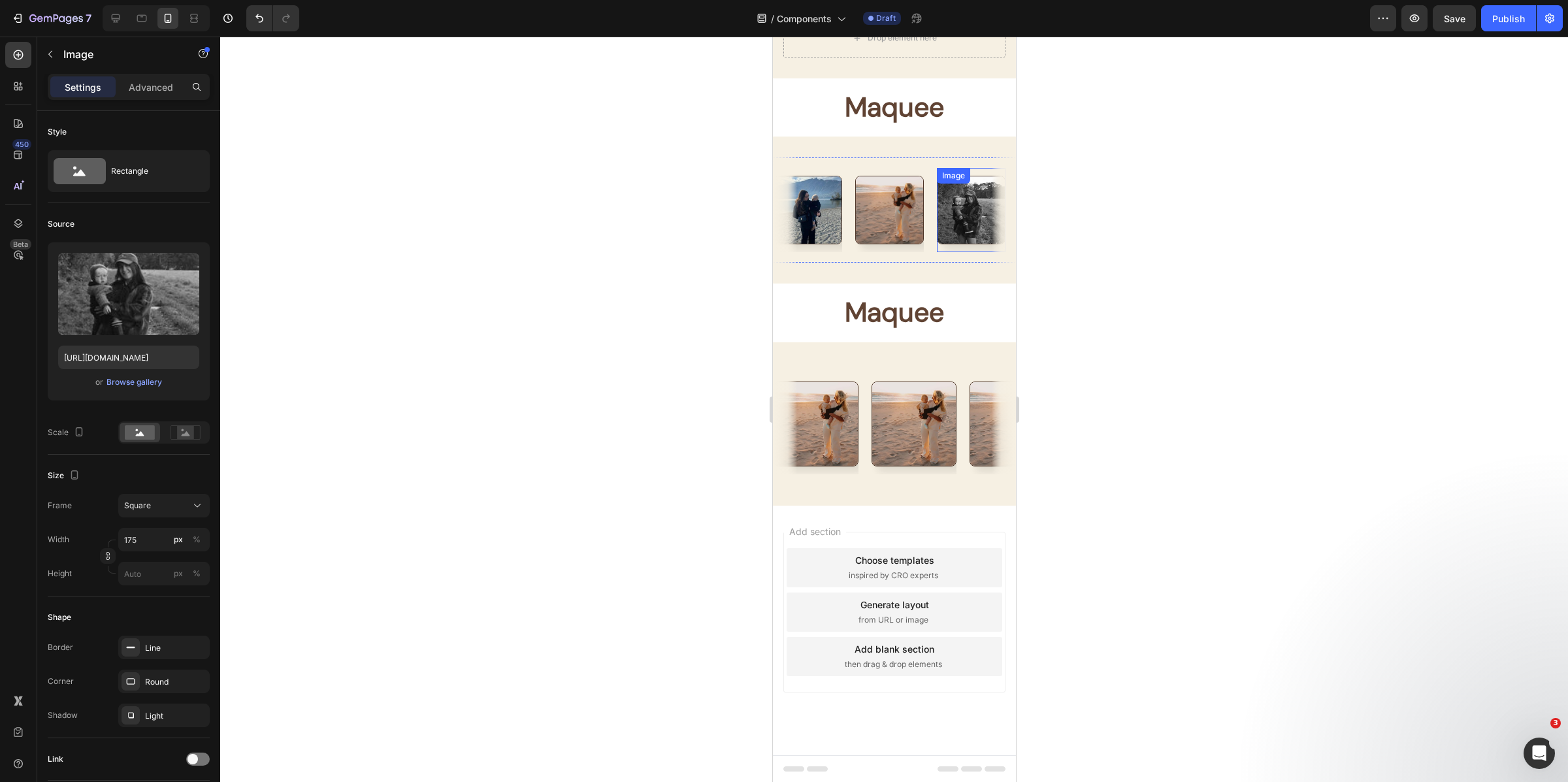
click at [941, 168] on div "Image" at bounding box center [971, 210] width 68 height 84
click at [930, 163] on div "Image Image Image Image Image Image Image Image Image Image Image Image Image I…" at bounding box center [894, 210] width 243 height 105
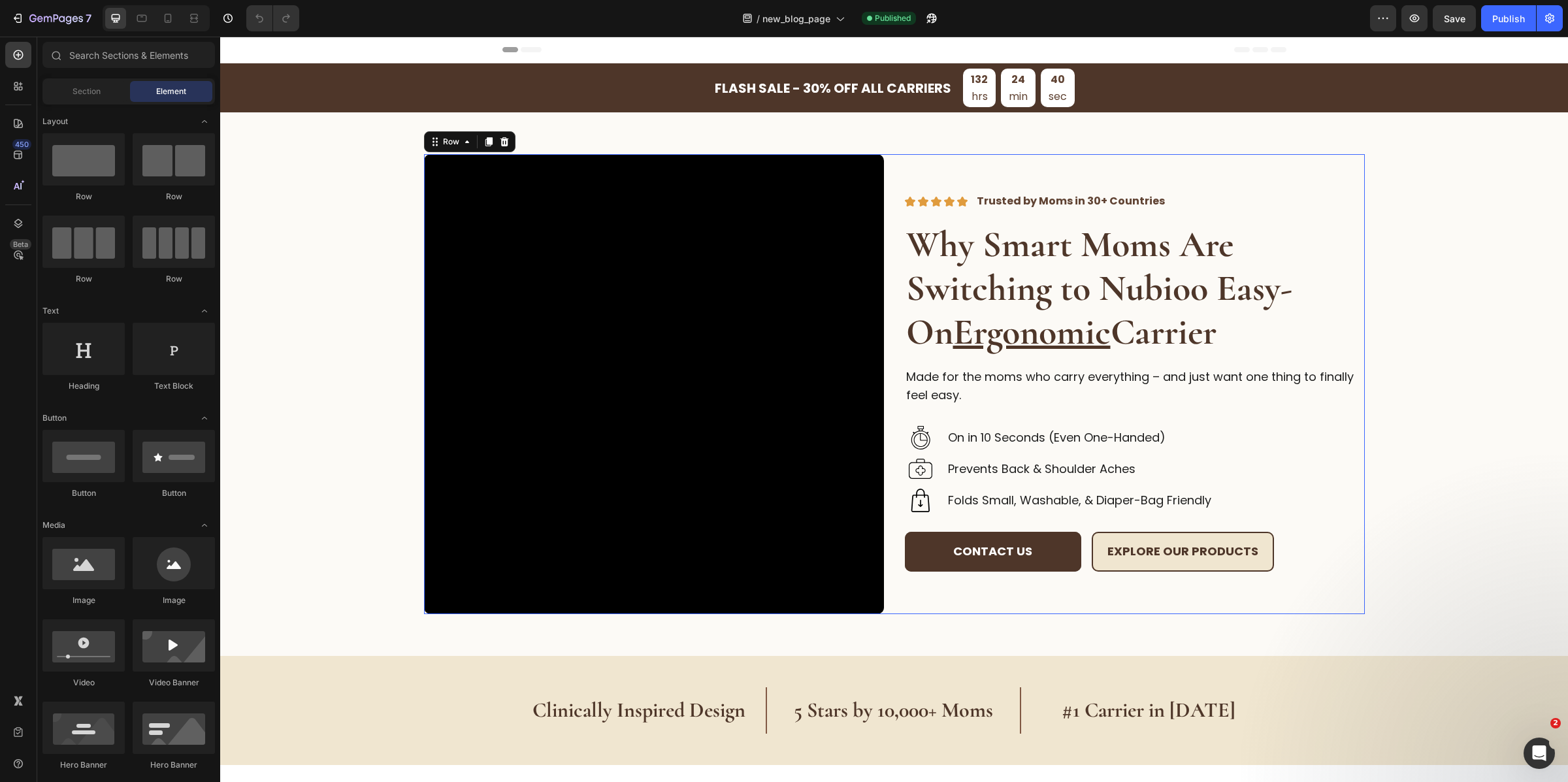
click at [890, 210] on div "Video Image Image Image Image Image Trusted by Moms in 30+ Countries Text Block…" at bounding box center [894, 383] width 941 height 459
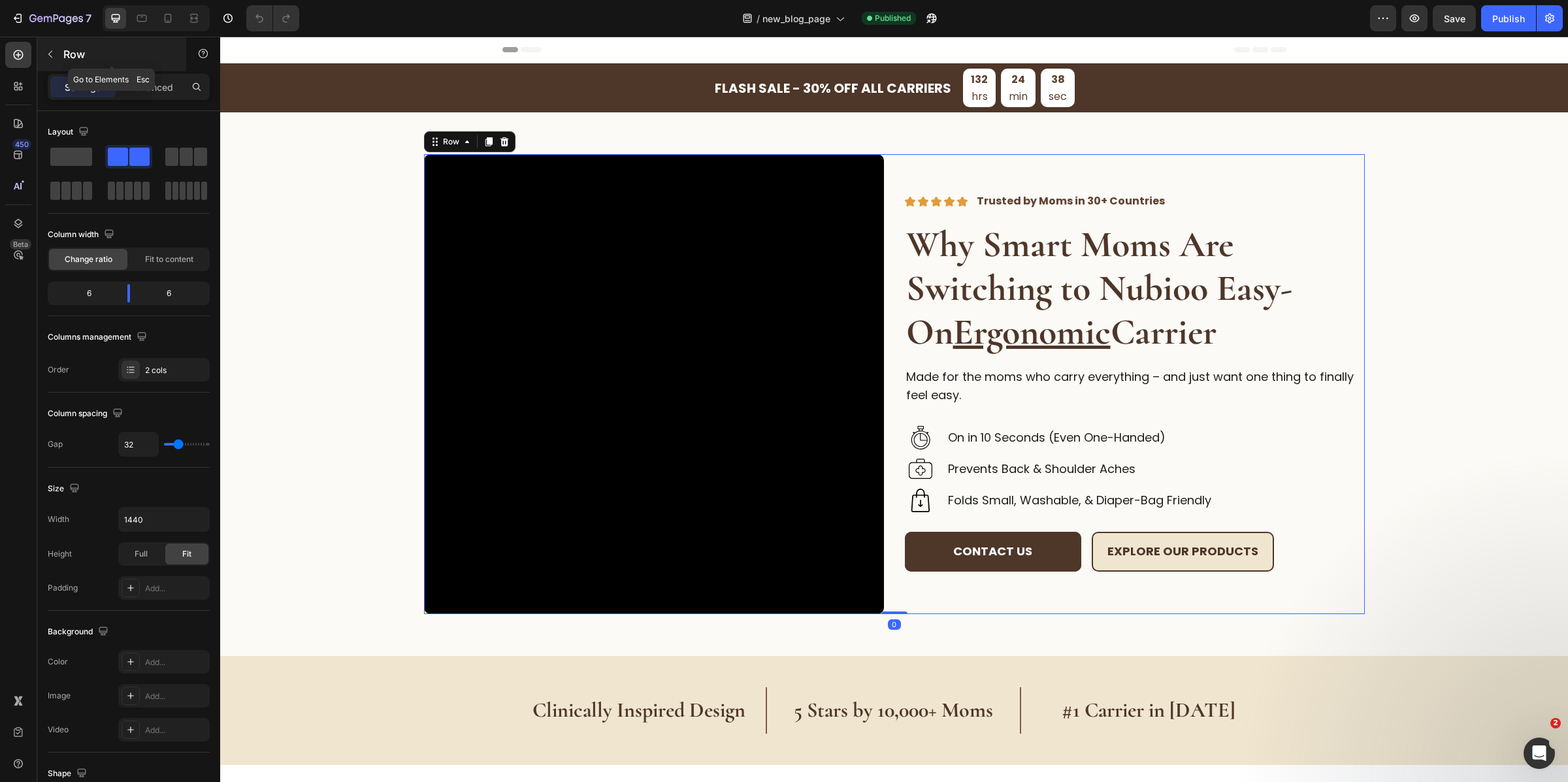
click at [70, 60] on p "Row" at bounding box center [119, 54] width 111 height 15
click at [881, 245] on div "Video Image Image Image Image Image Trusted by Moms in 30+ Countries Text Block…" at bounding box center [894, 383] width 941 height 459
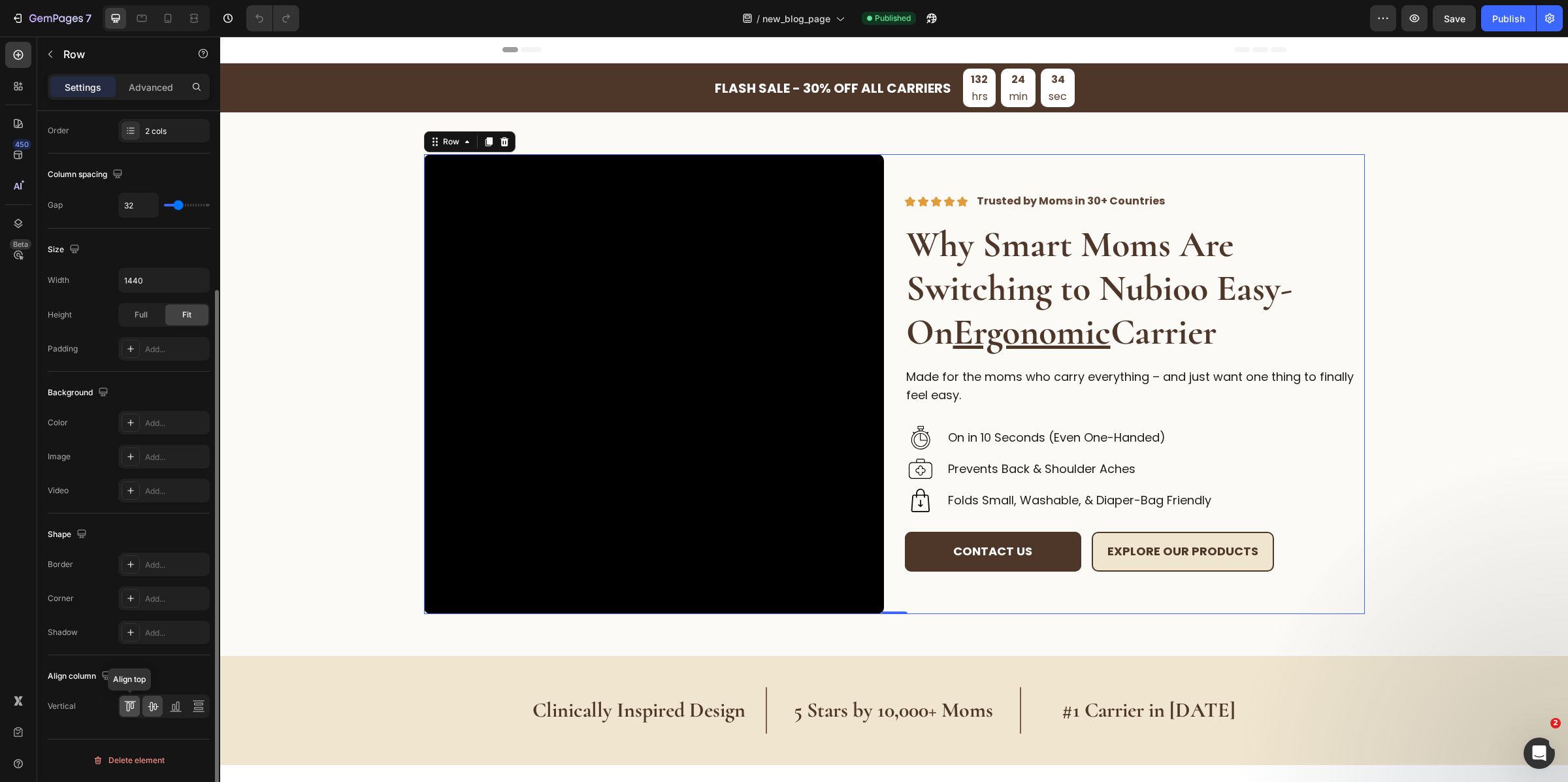
click at [132, 713] on icon at bounding box center [129, 706] width 13 height 13
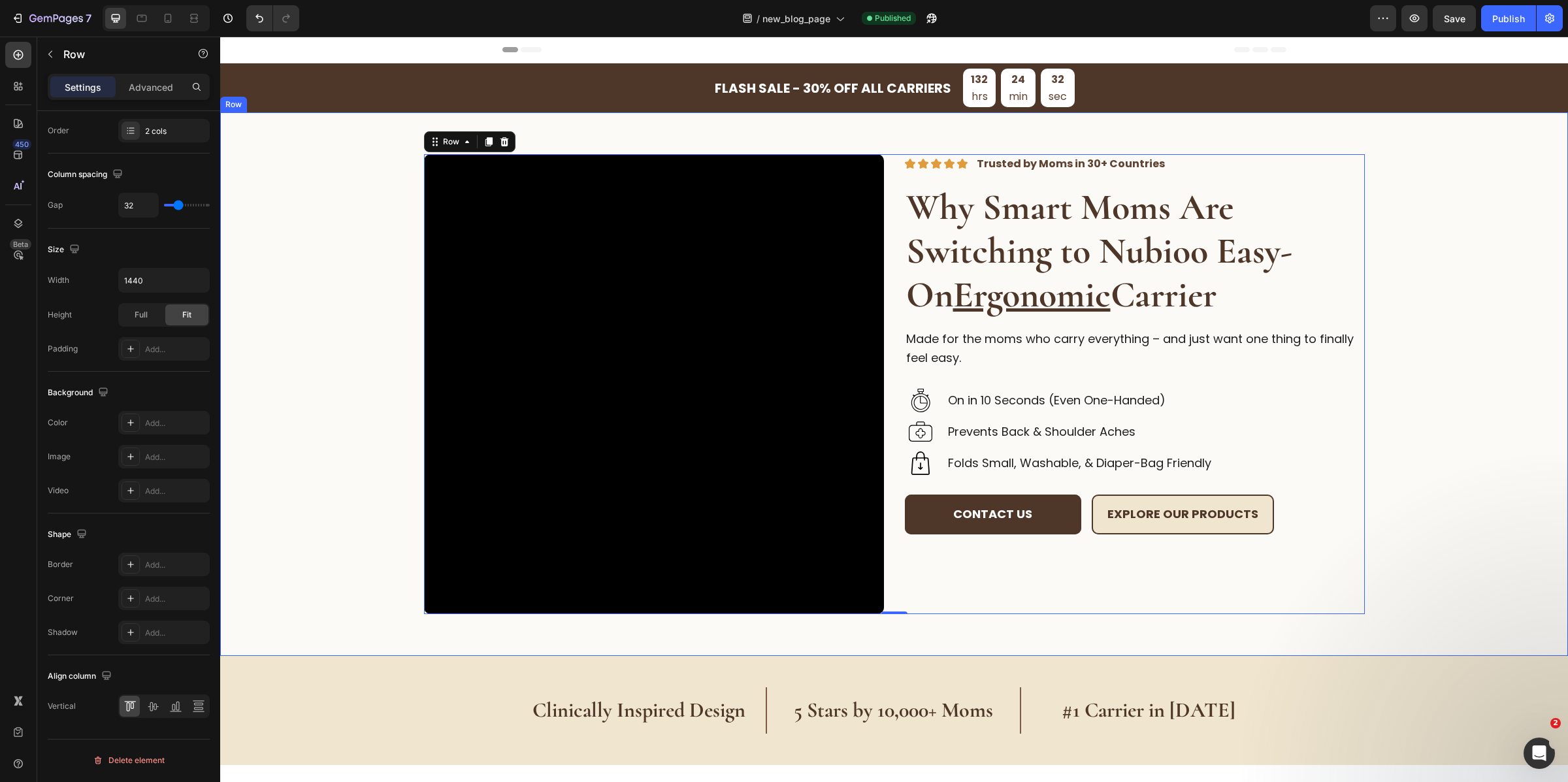
scroll to position [90, 0]
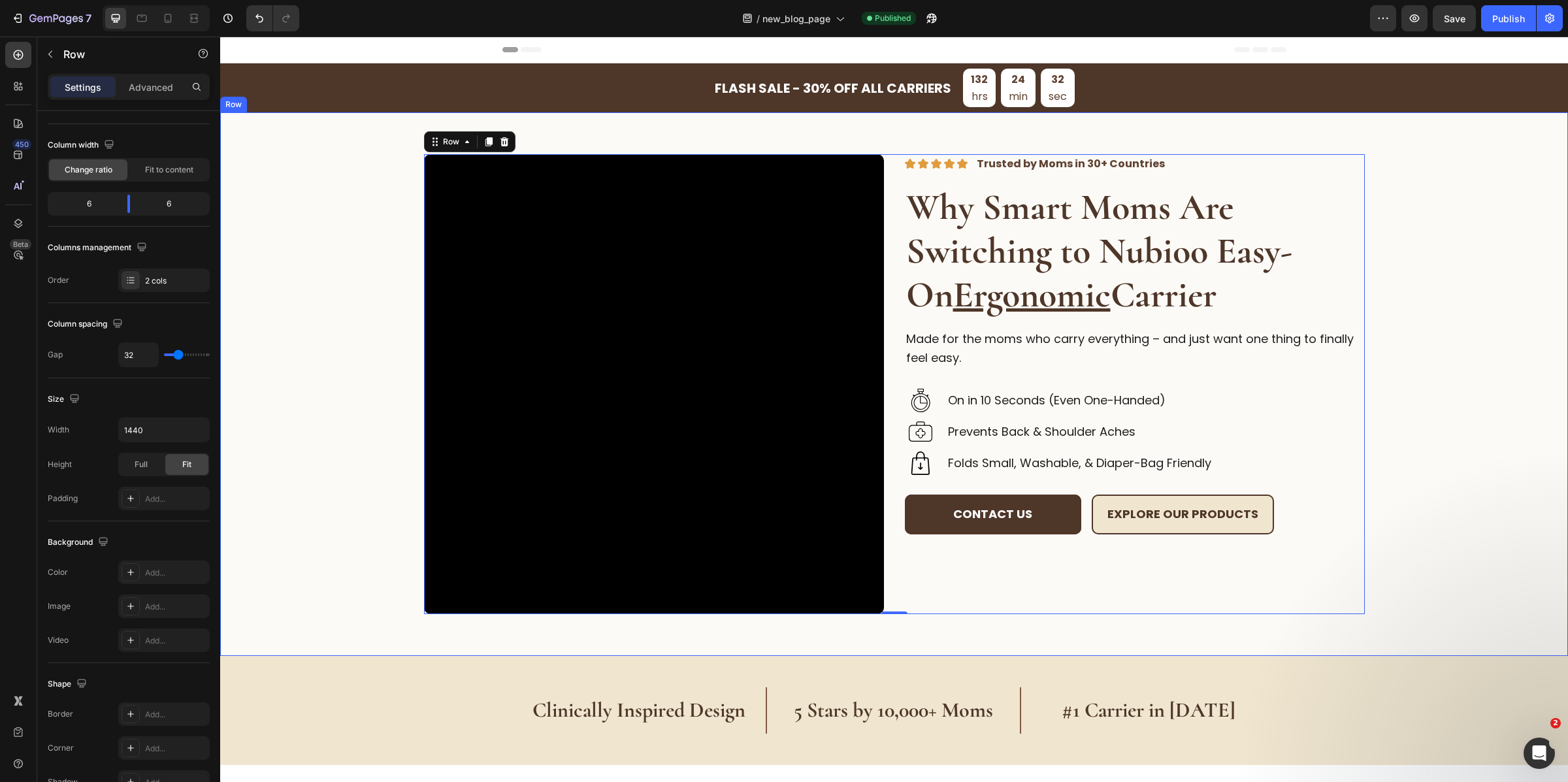
click at [1426, 422] on div "Video Image Image Image Image Image Trusted by Moms in 30+ Countries Text Block…" at bounding box center [894, 383] width 1306 height 459
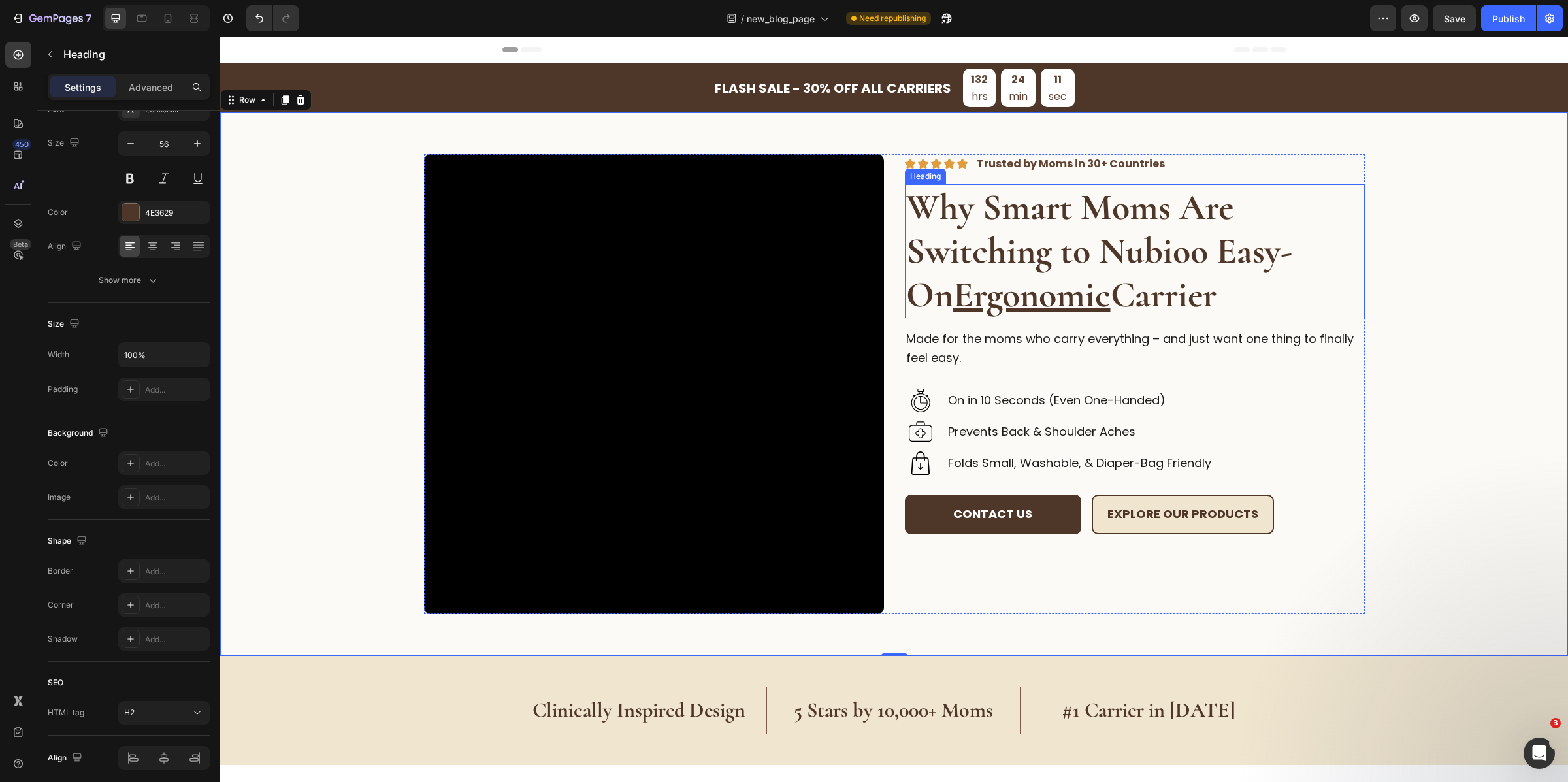
click at [1131, 255] on strong "Why Smart Moms Are Switching to Nubioo Easy-On Ergonomic Carrier" at bounding box center [1099, 251] width 386 height 132
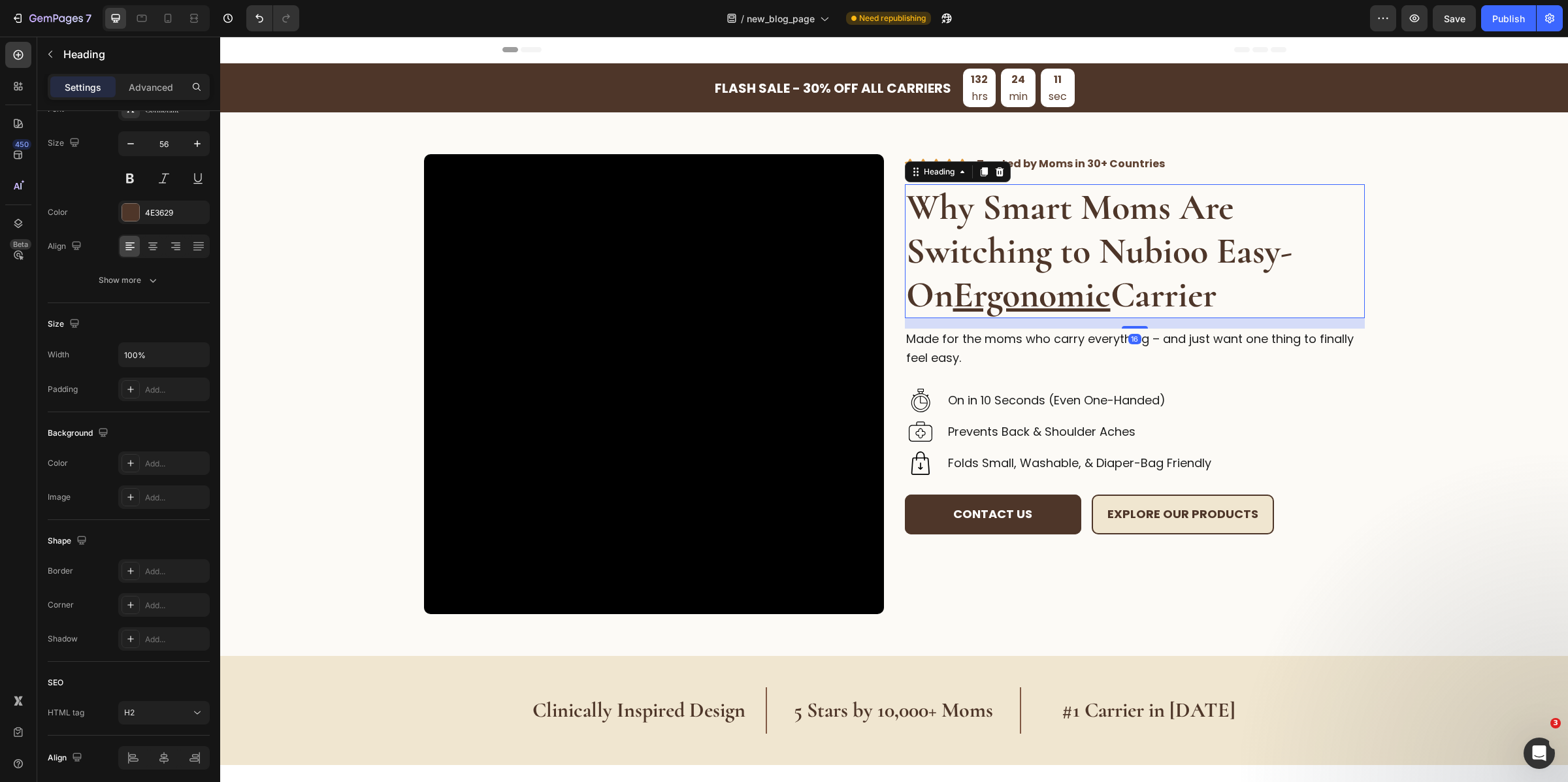
scroll to position [0, 0]
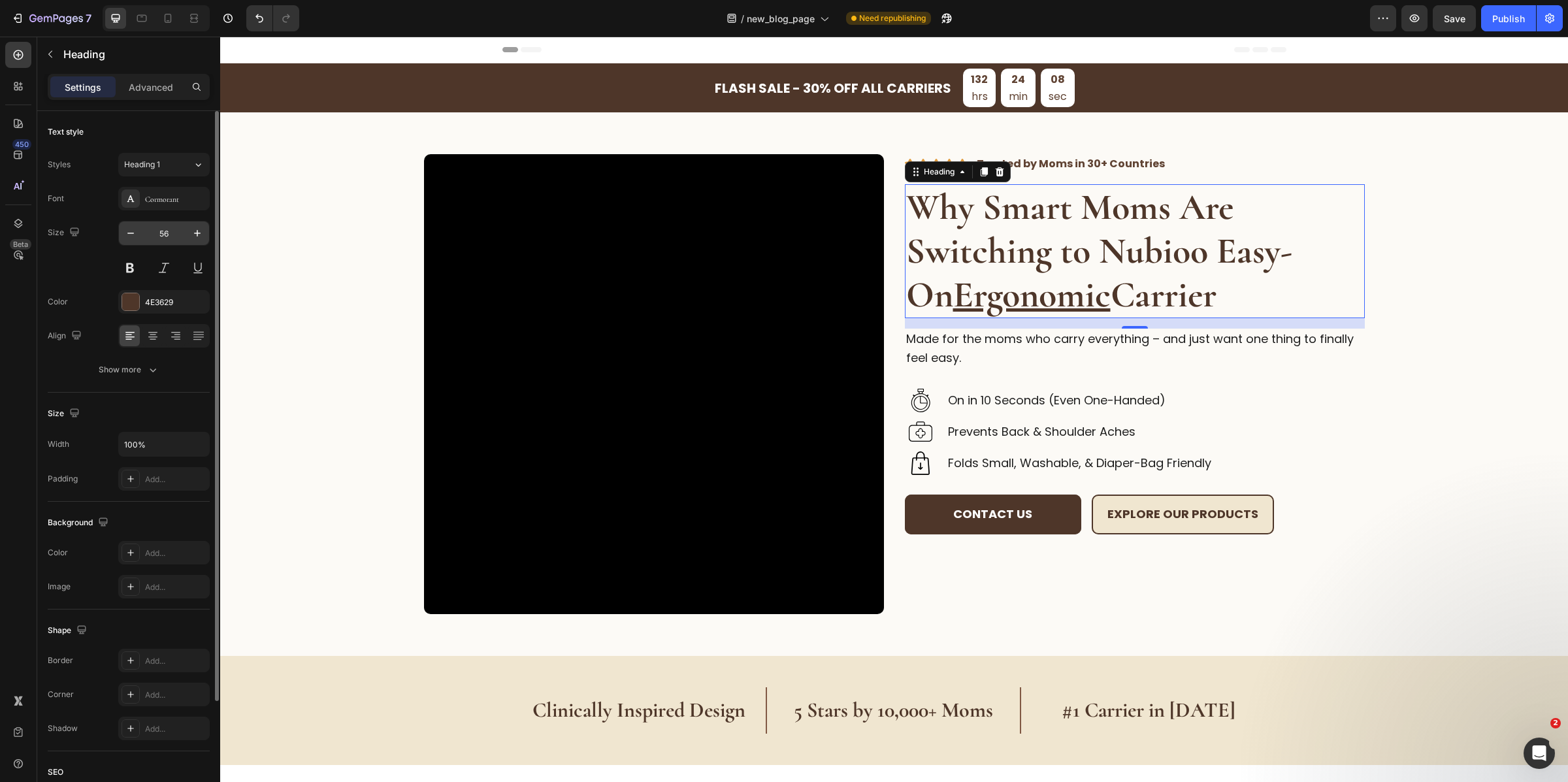
click at [181, 243] on input "56" at bounding box center [163, 233] width 43 height 23
type input "46"
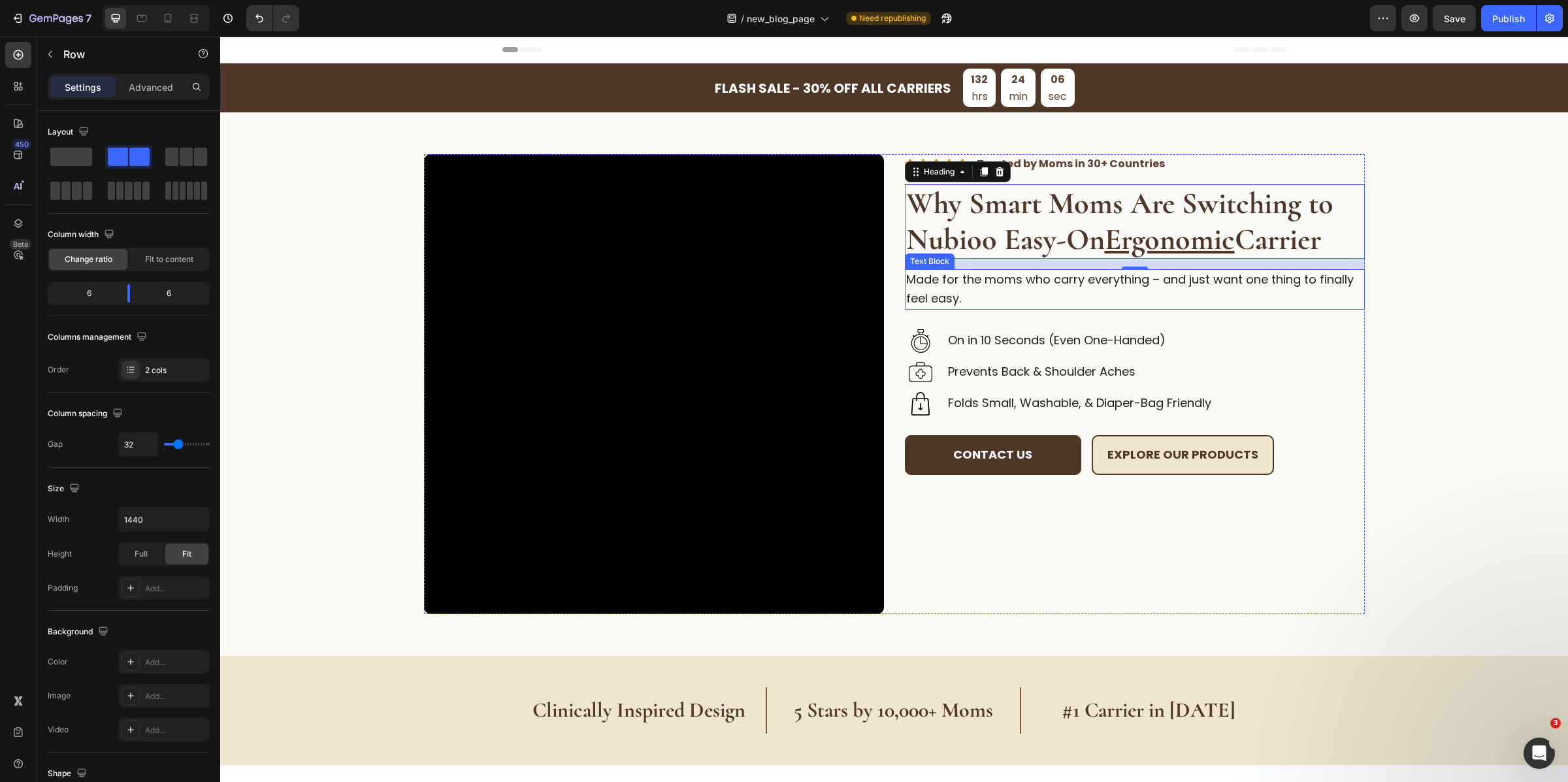
click at [1244, 312] on div "Image Image Image Image Image Trusted by Moms in 30+ Countries Text Block Row T…" at bounding box center [1134, 383] width 460 height 459
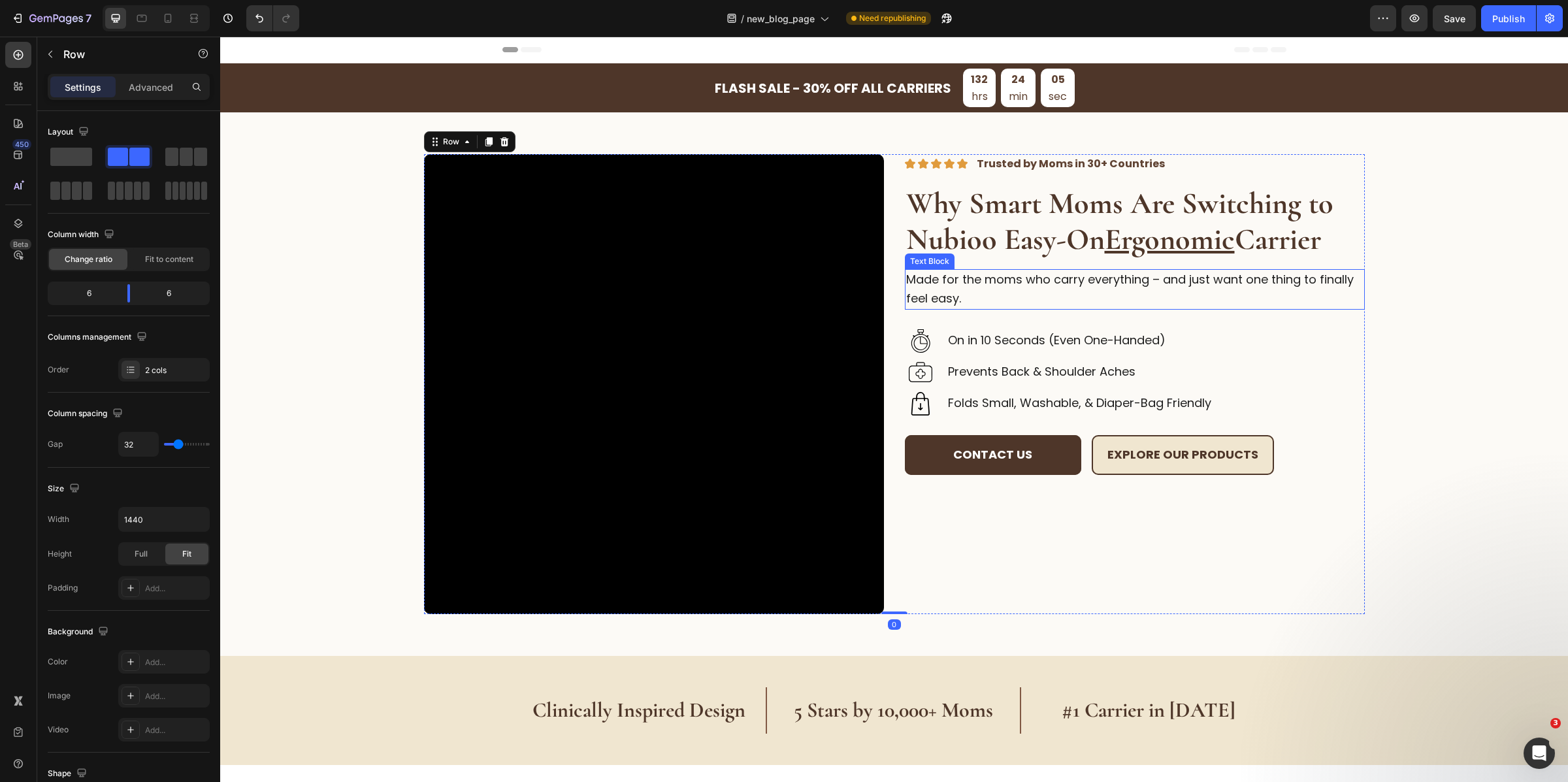
click at [1195, 286] on p "Made for the moms who carry everything – and just want one thing to finally fee…" at bounding box center [1135, 289] width 457 height 38
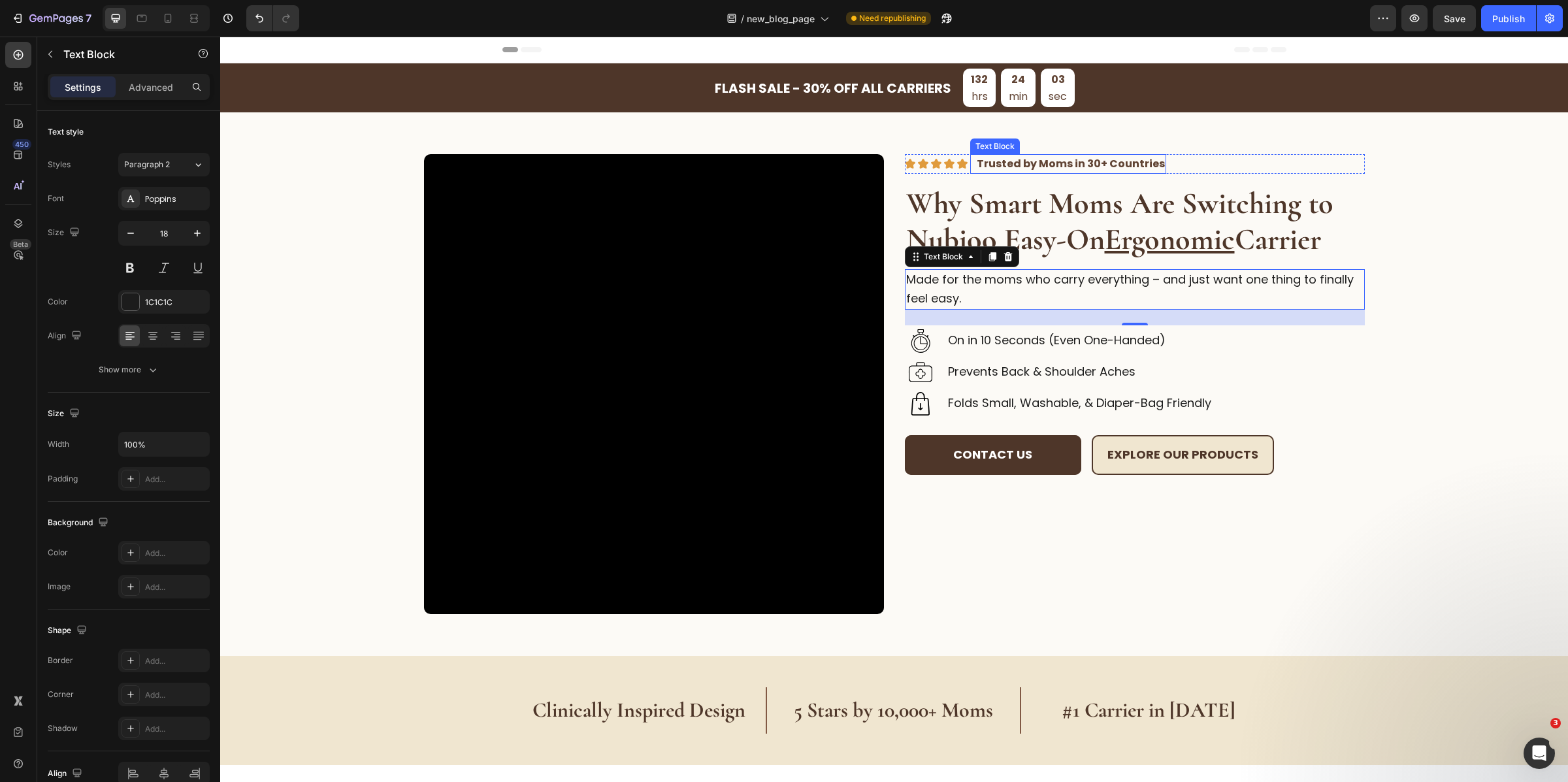
click at [1071, 168] on strong "Trusted by Moms in 30+ Countries" at bounding box center [1071, 163] width 188 height 15
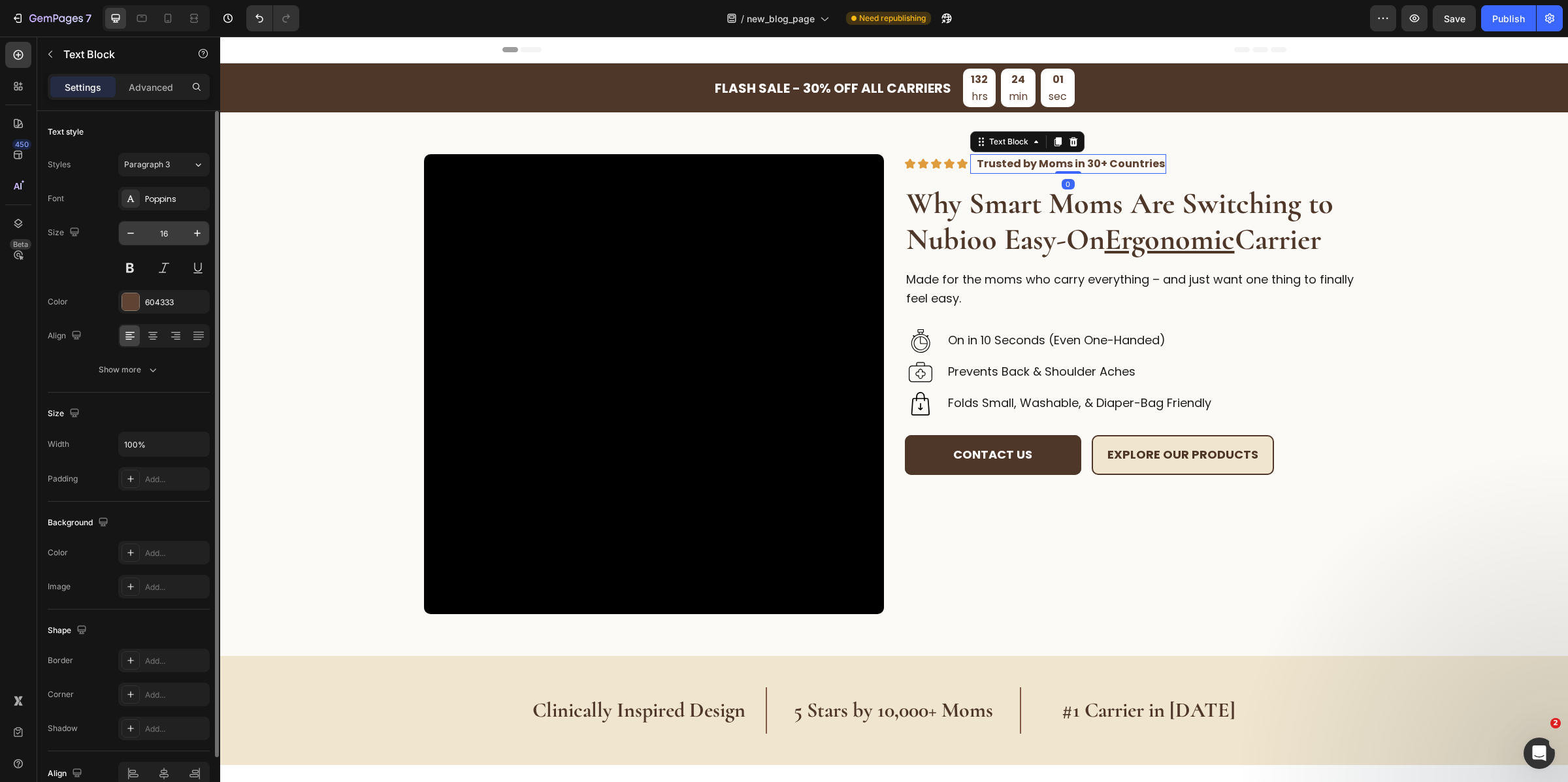
click at [171, 234] on input "16" at bounding box center [163, 233] width 43 height 23
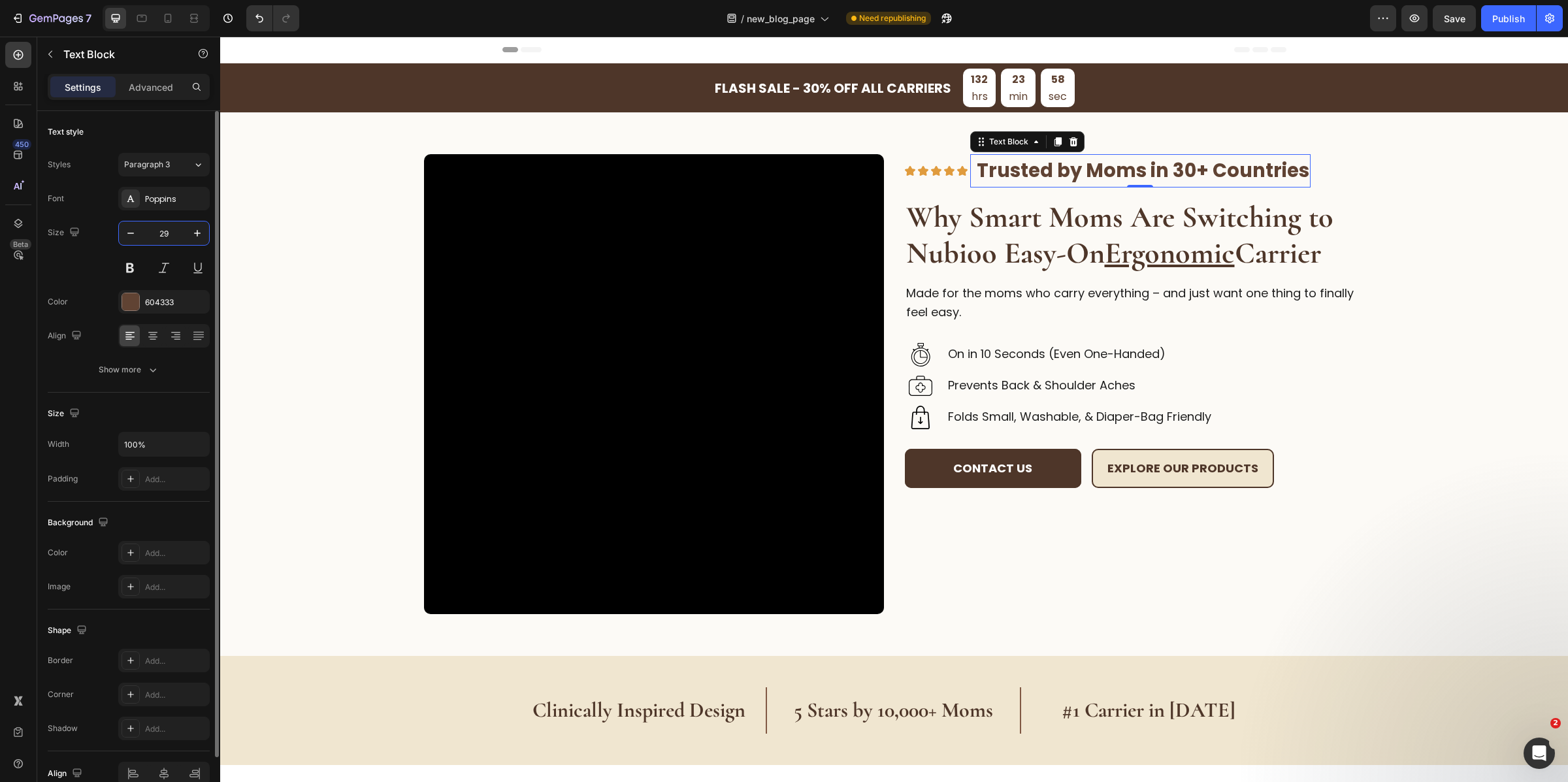
type input "2"
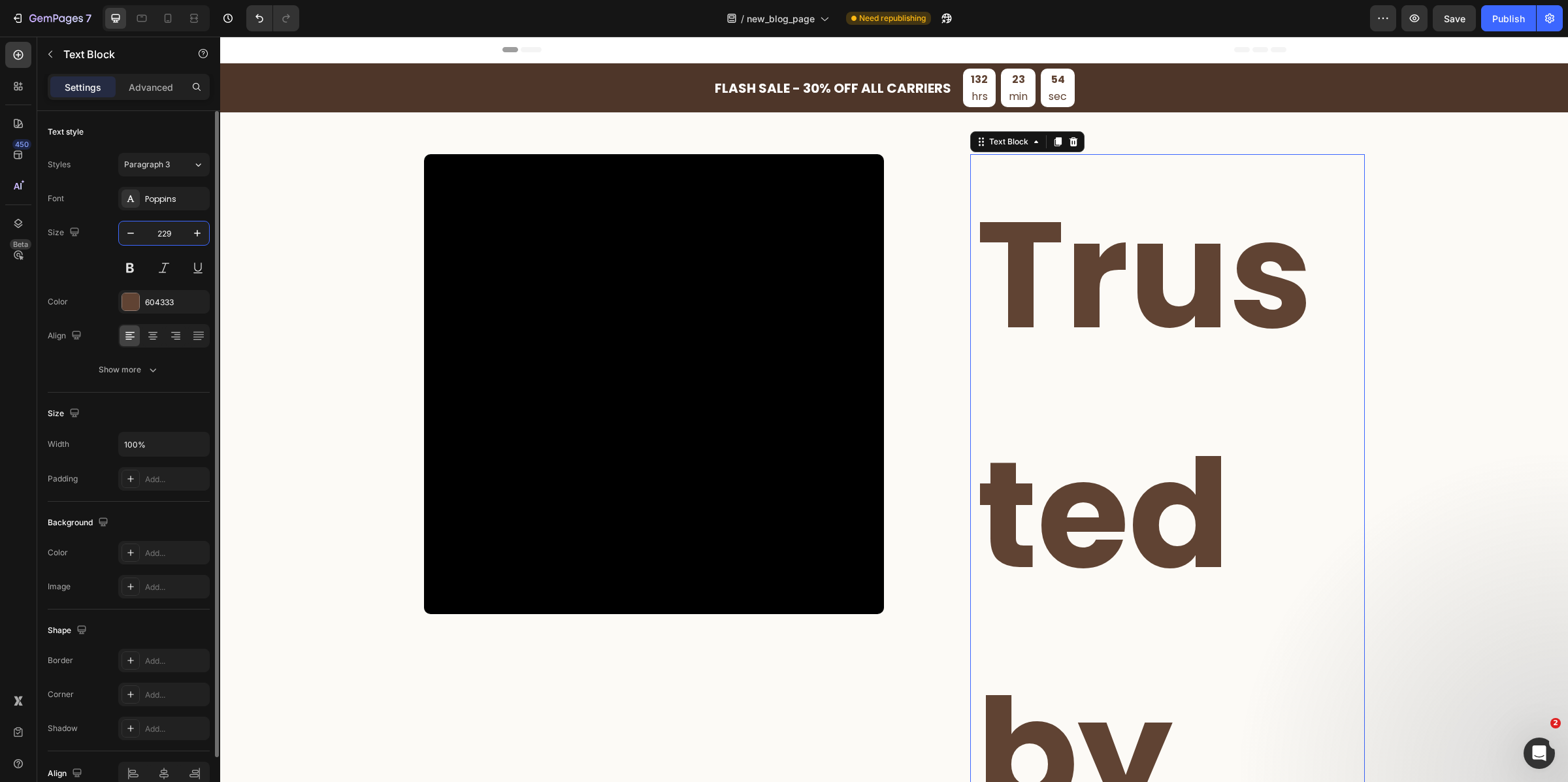
type input "2"
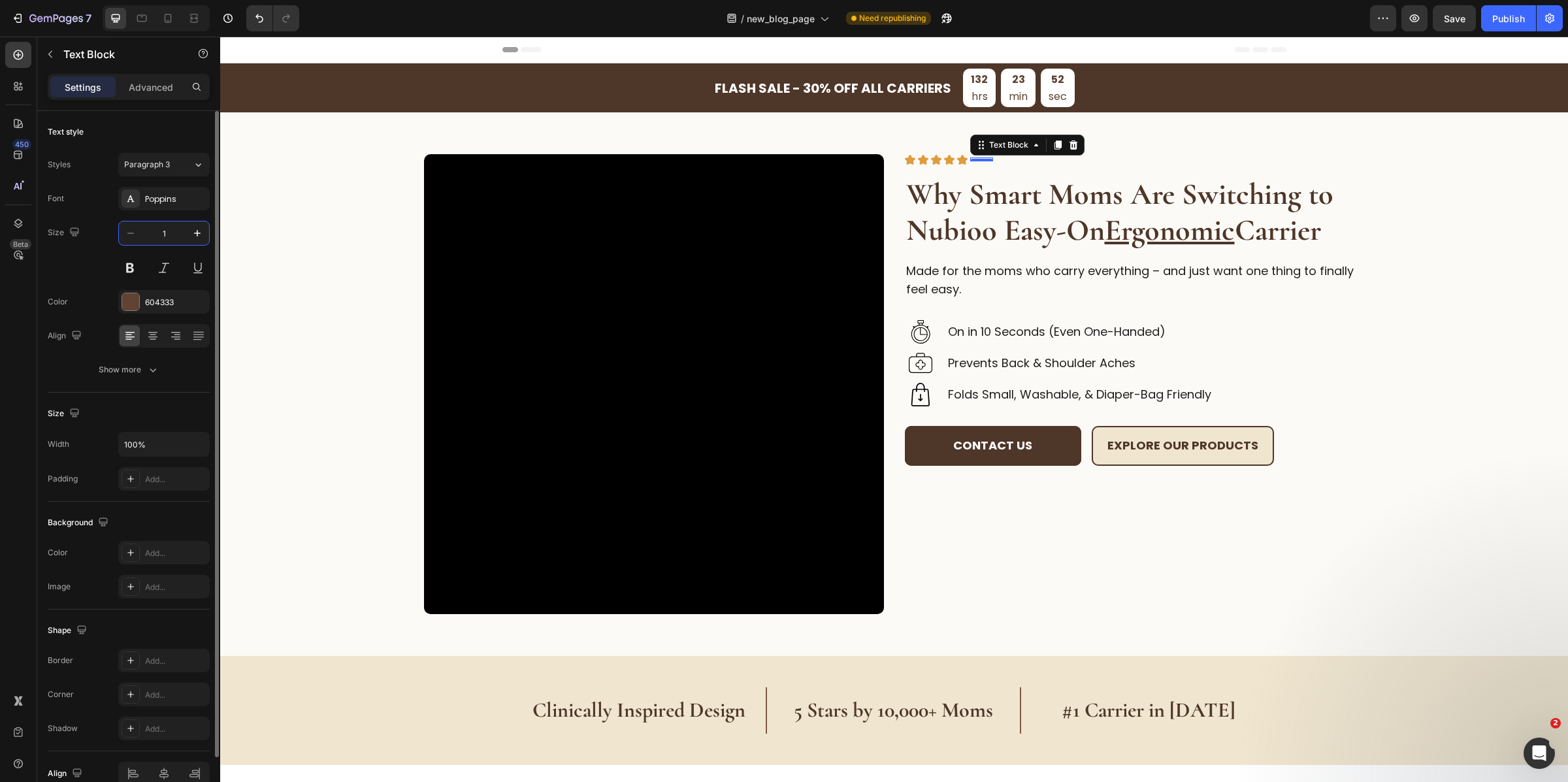
type input "18"
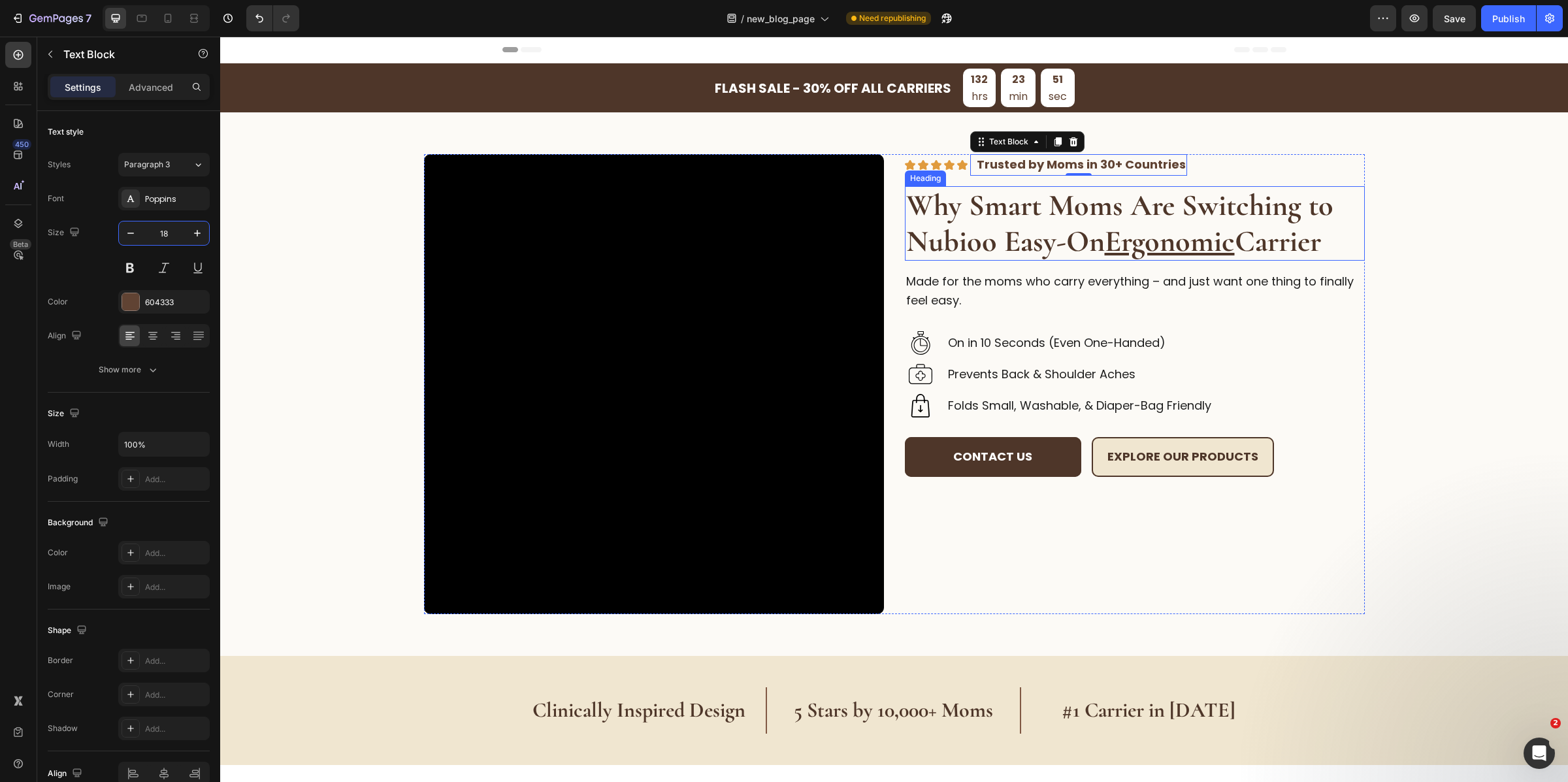
click at [1069, 241] on strong "Why Smart Moms Are Switching to Nubioo Easy-On Ergonomic Carrier" at bounding box center [1120, 222] width 427 height 73
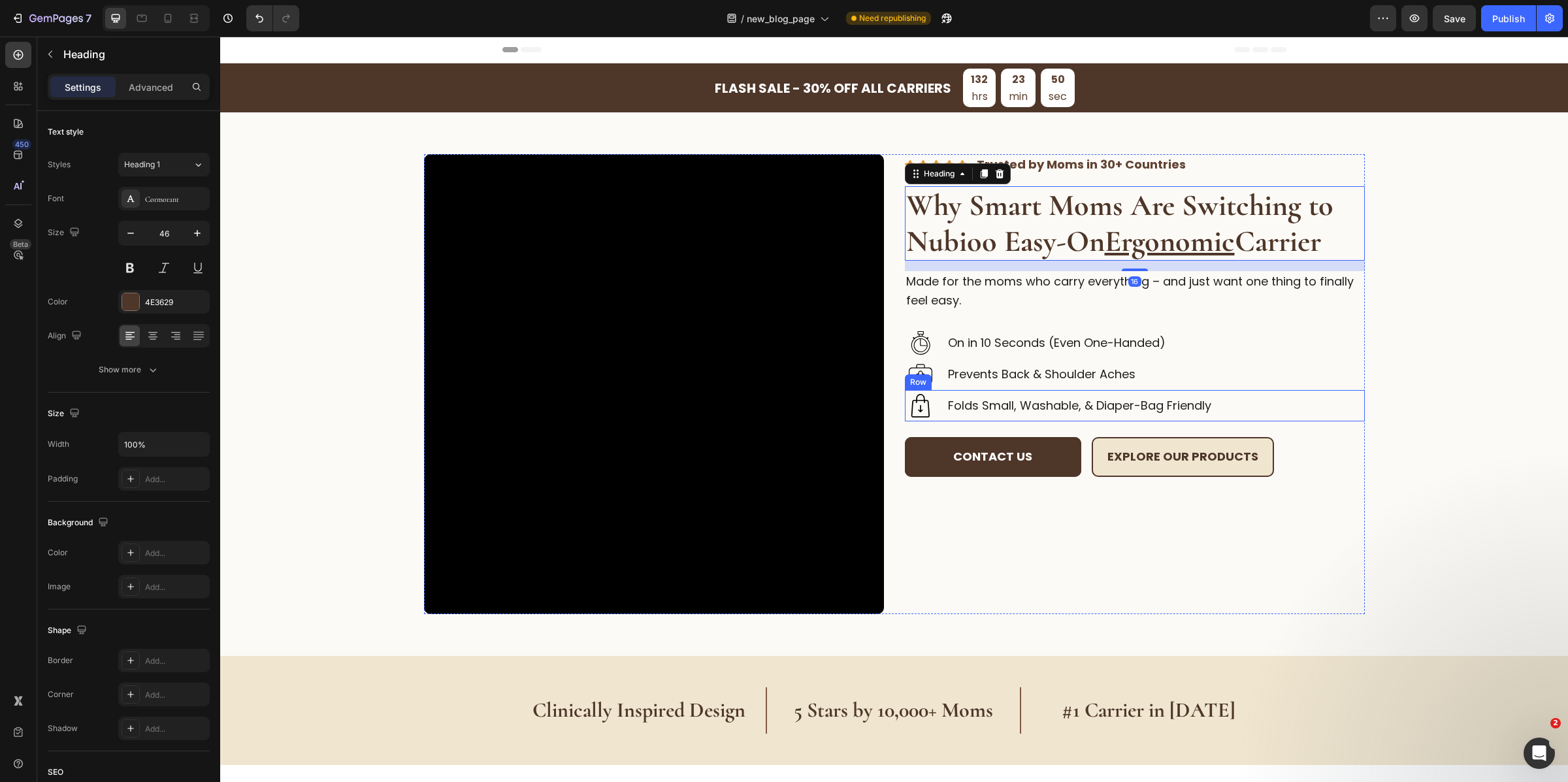
click at [1275, 399] on div "Image Folds Small, Washable, & Diaper-Bag Friendly Text Block Row" at bounding box center [1134, 406] width 460 height 32
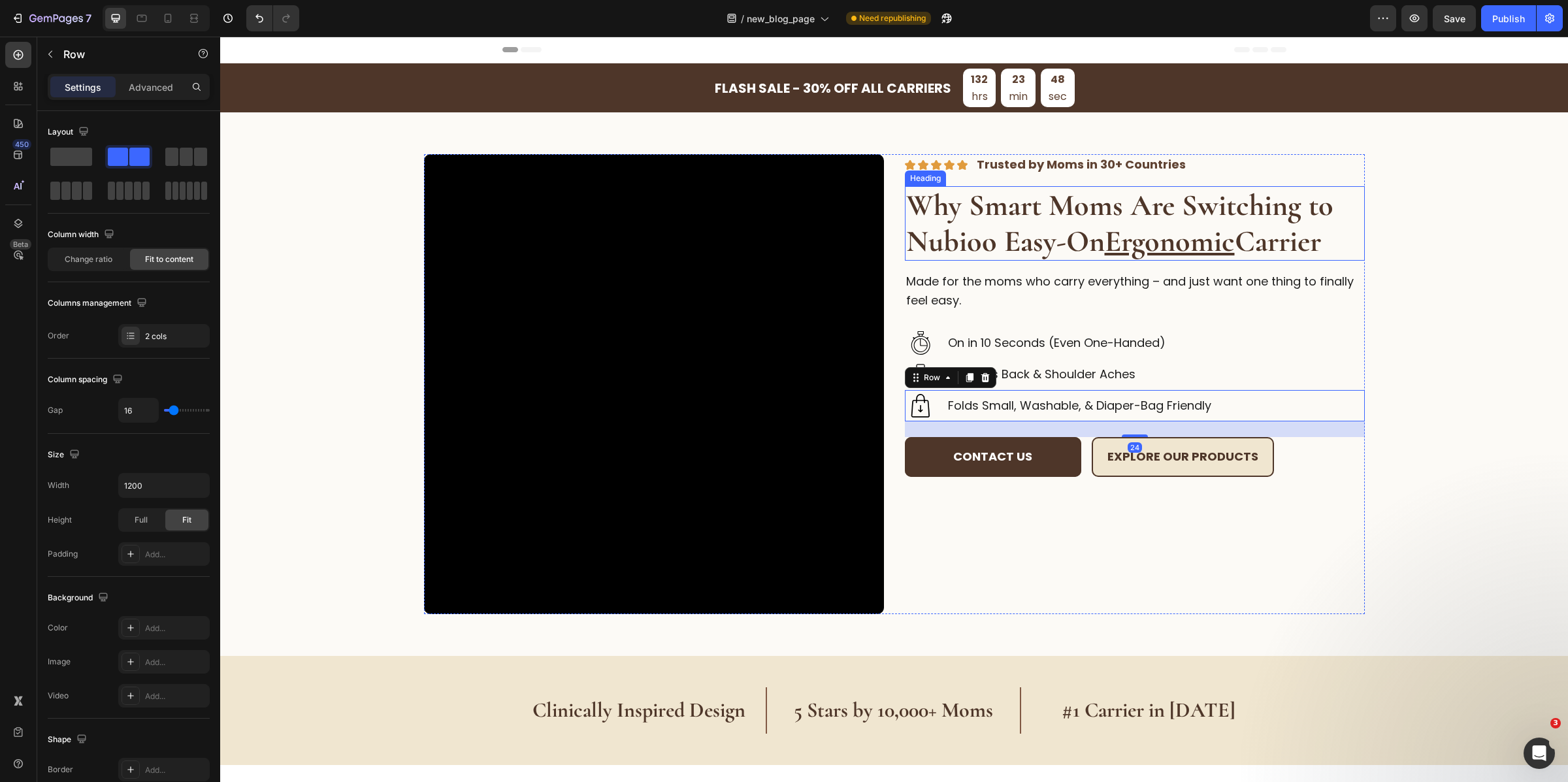
click at [1161, 213] on strong "Why Smart Moms Are Switching to Nubioo Easy-On Ergonomic Carrier" at bounding box center [1120, 222] width 427 height 73
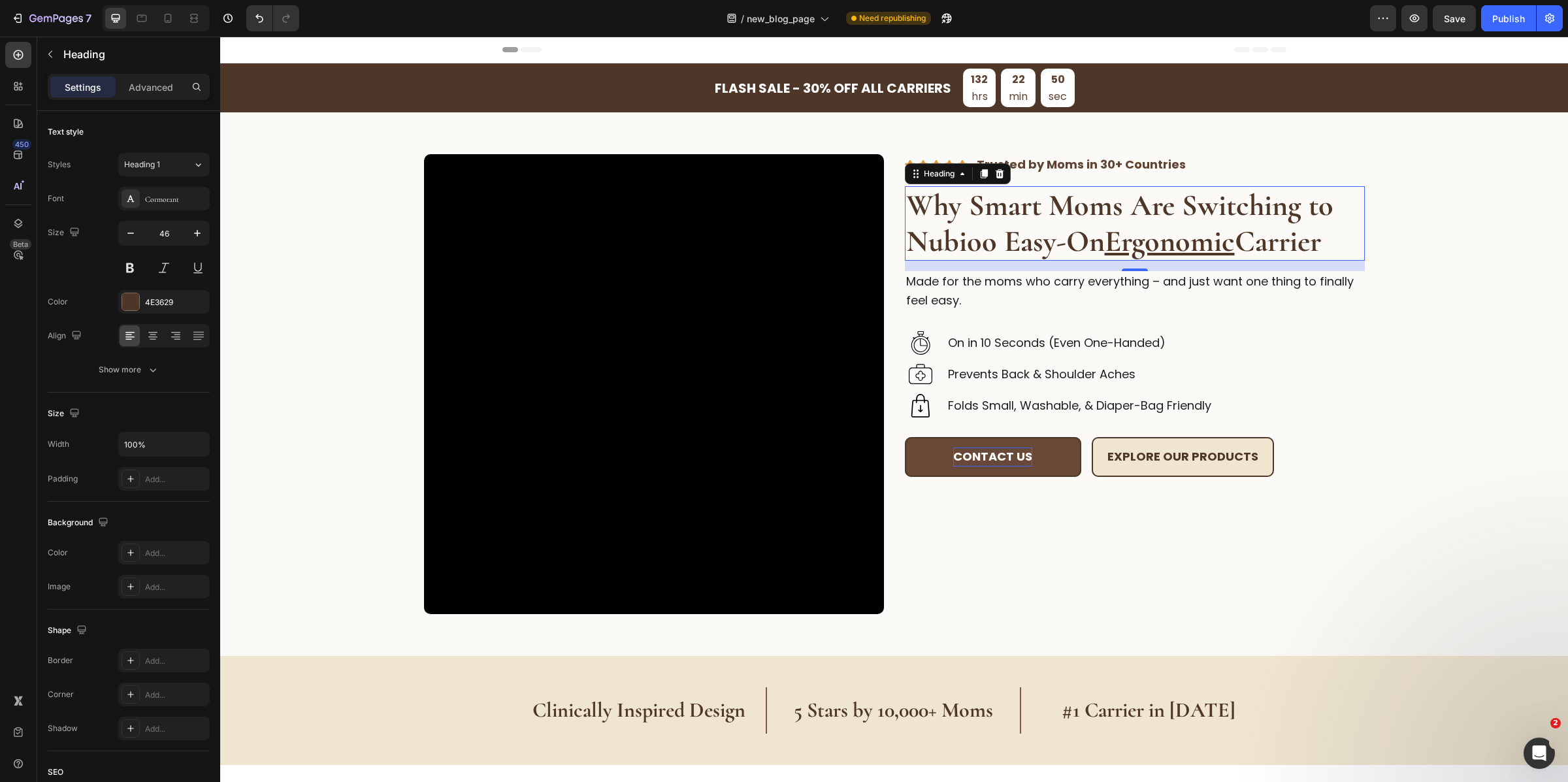
click at [978, 453] on p "Contact us" at bounding box center [993, 457] width 79 height 19
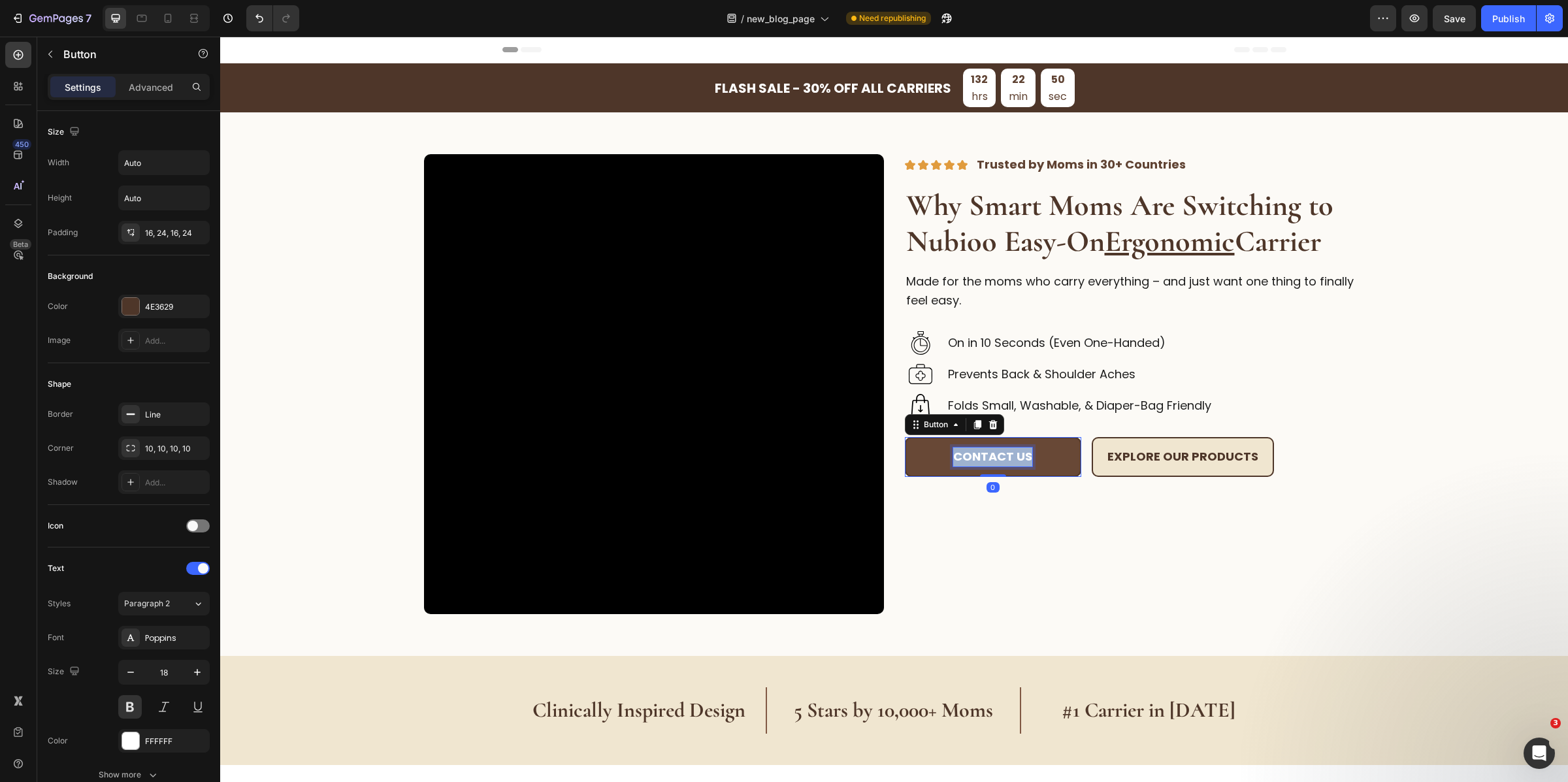
click at [978, 453] on p "Contact us" at bounding box center [993, 457] width 79 height 19
click at [1171, 452] on p "Explore Our Products" at bounding box center [1183, 457] width 151 height 19
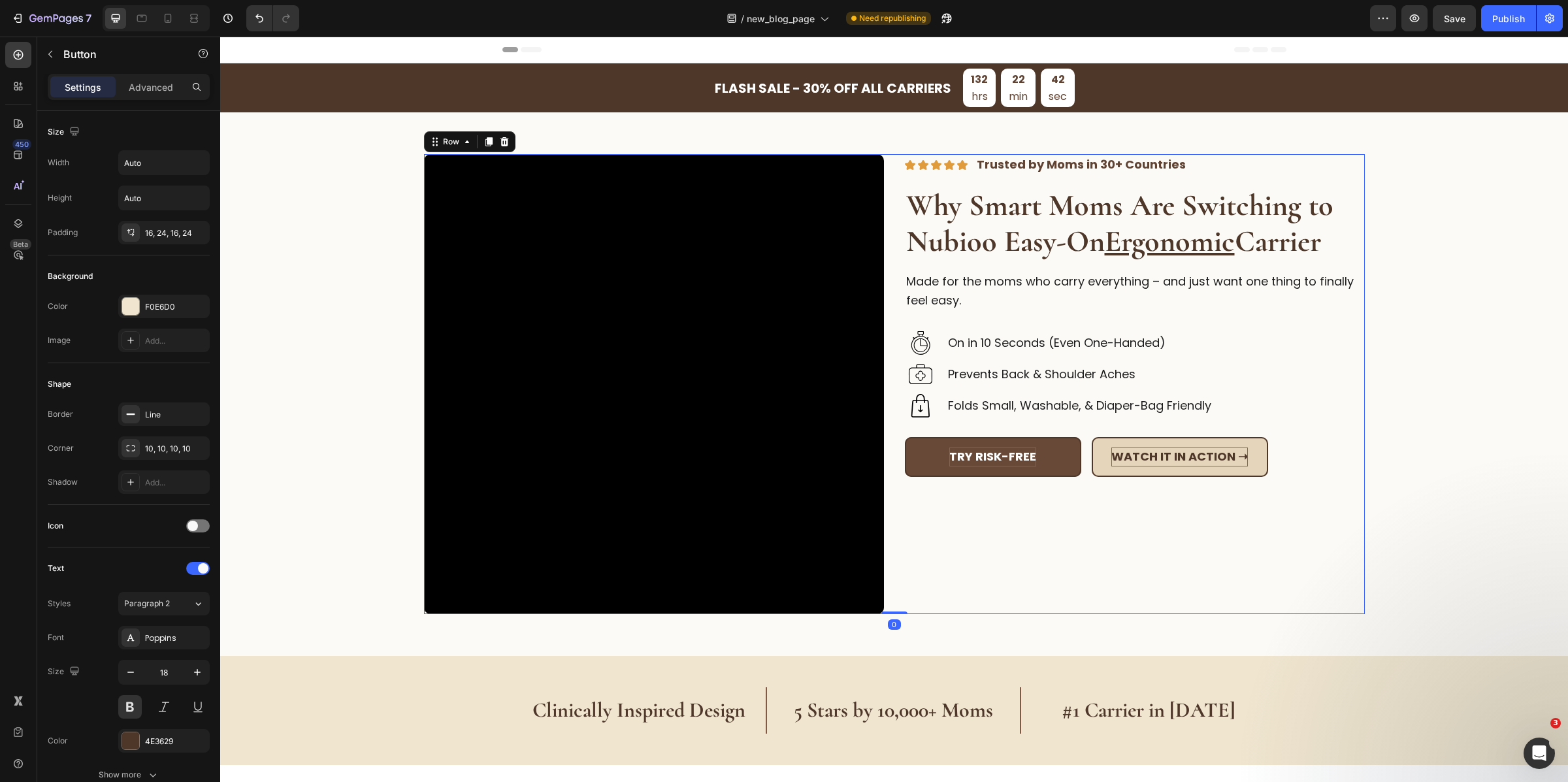
click at [1268, 524] on div "Image Image Image Image Image Trusted by Moms in 30+ Countries Text Block Row T…" at bounding box center [1134, 383] width 460 height 459
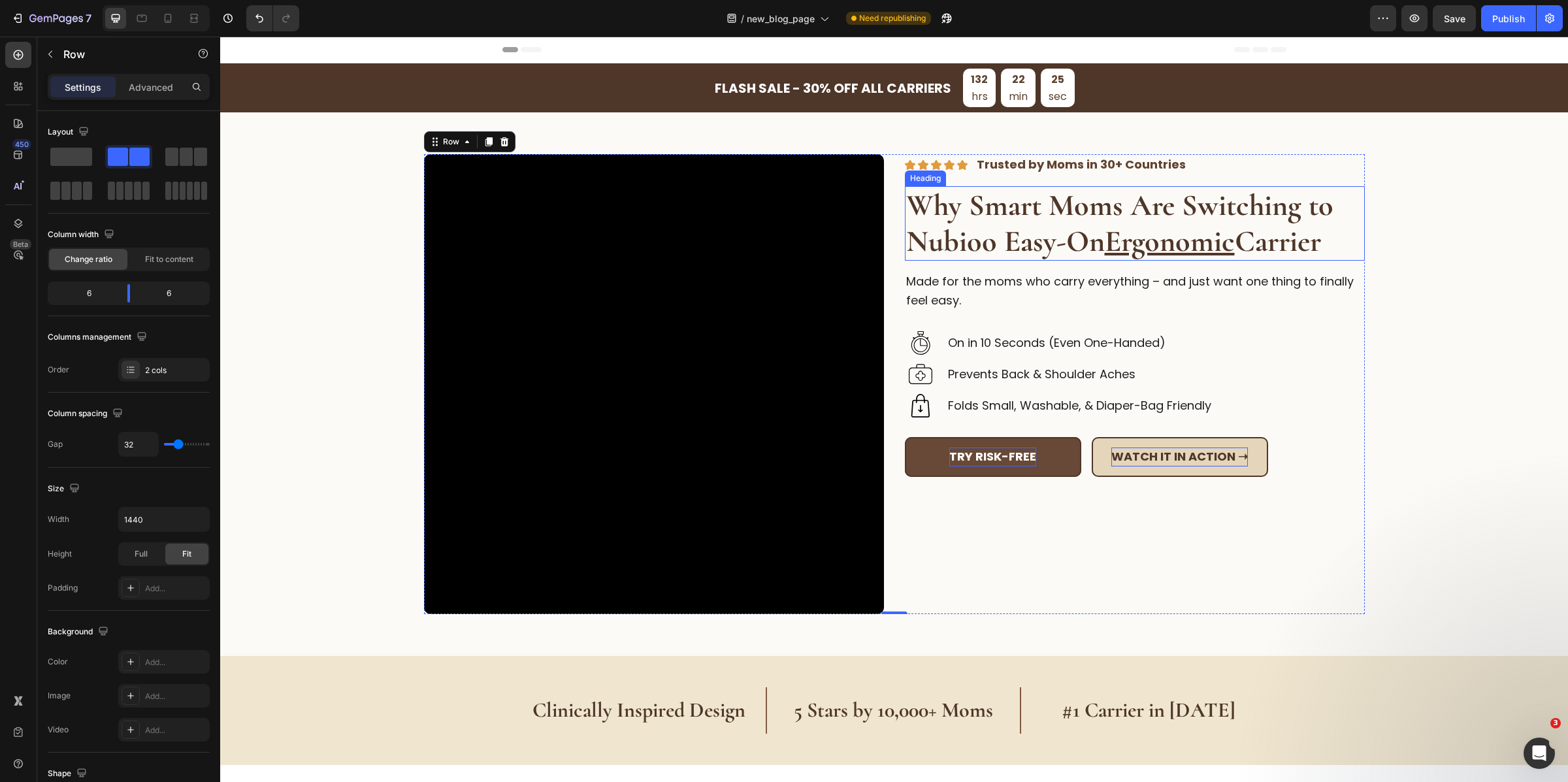
click at [993, 222] on strong "Why Smart Moms Are Switching to Nubioo Easy-On Ergonomic Carrier" at bounding box center [1120, 222] width 427 height 73
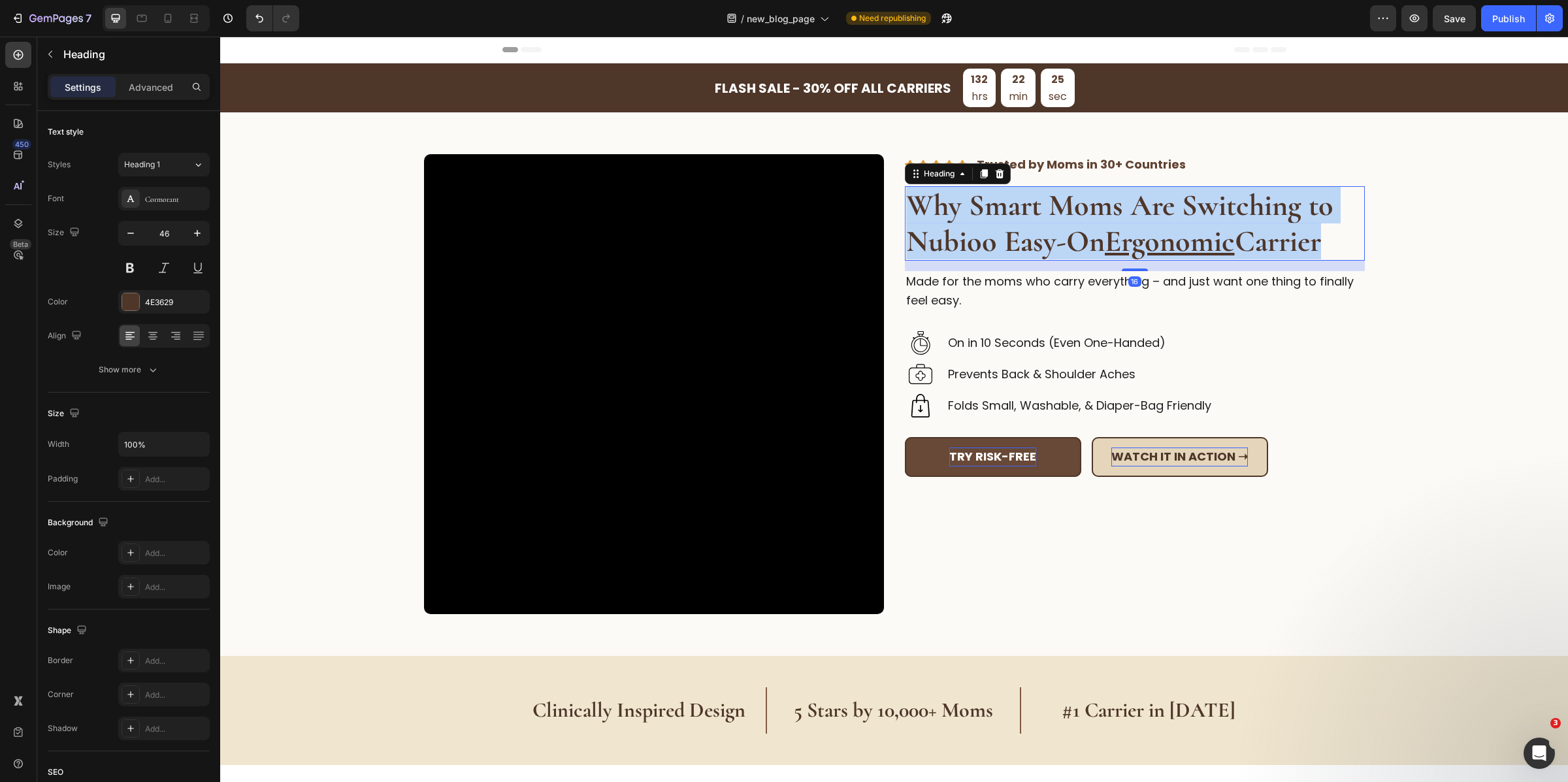
click at [993, 222] on strong "Why Smart Moms Are Switching to Nubioo Easy-On Ergonomic Carrier" at bounding box center [1120, 222] width 427 height 73
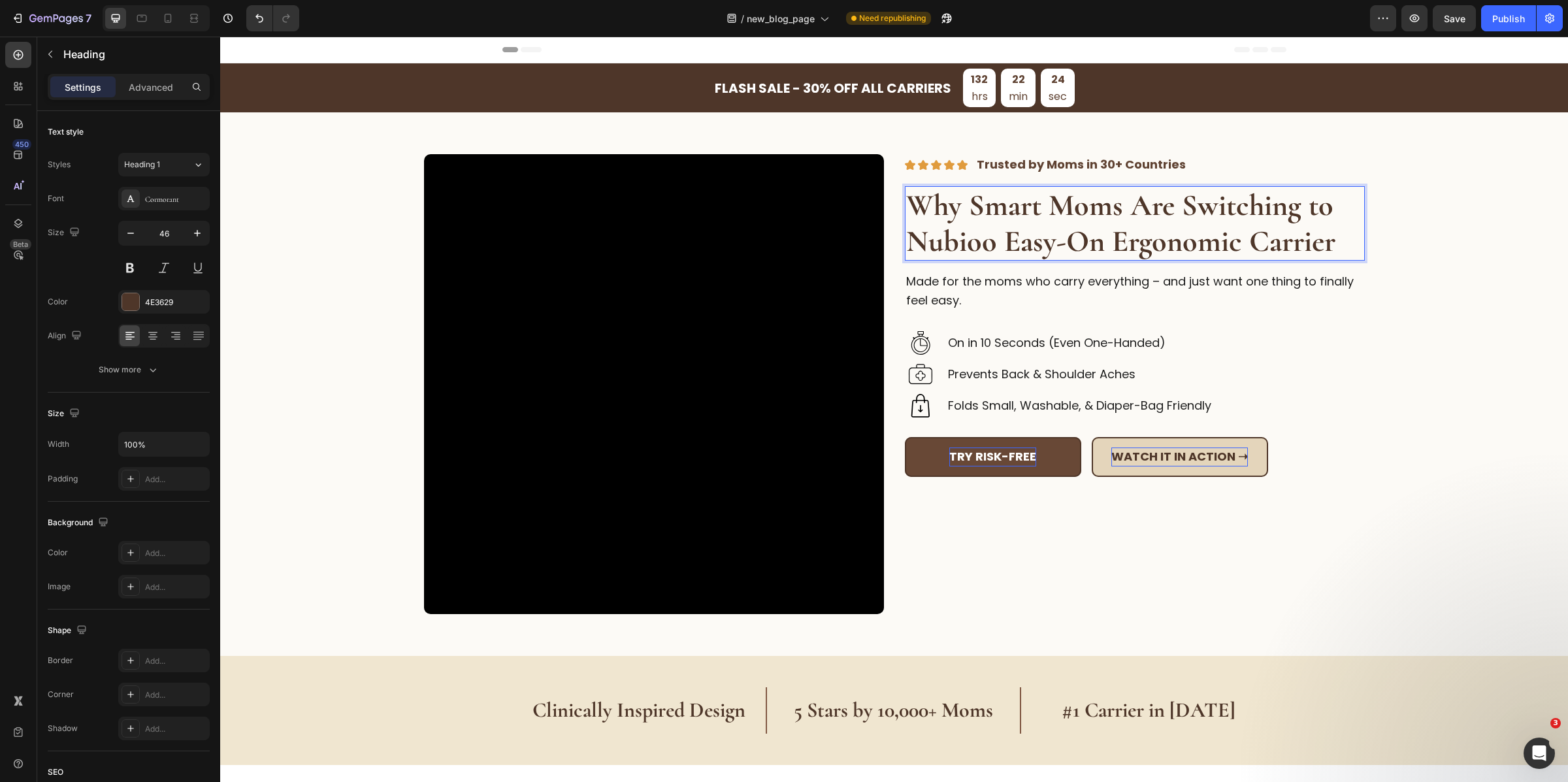
click at [1125, 245] on strong "Why Smart Moms Are Switching to Nubioo Easy-On Ergonomic Carrier" at bounding box center [1121, 222] width 430 height 73
click at [951, 283] on p "Made for the moms who carry everything – and just want one thing to finally fee…" at bounding box center [1135, 291] width 457 height 38
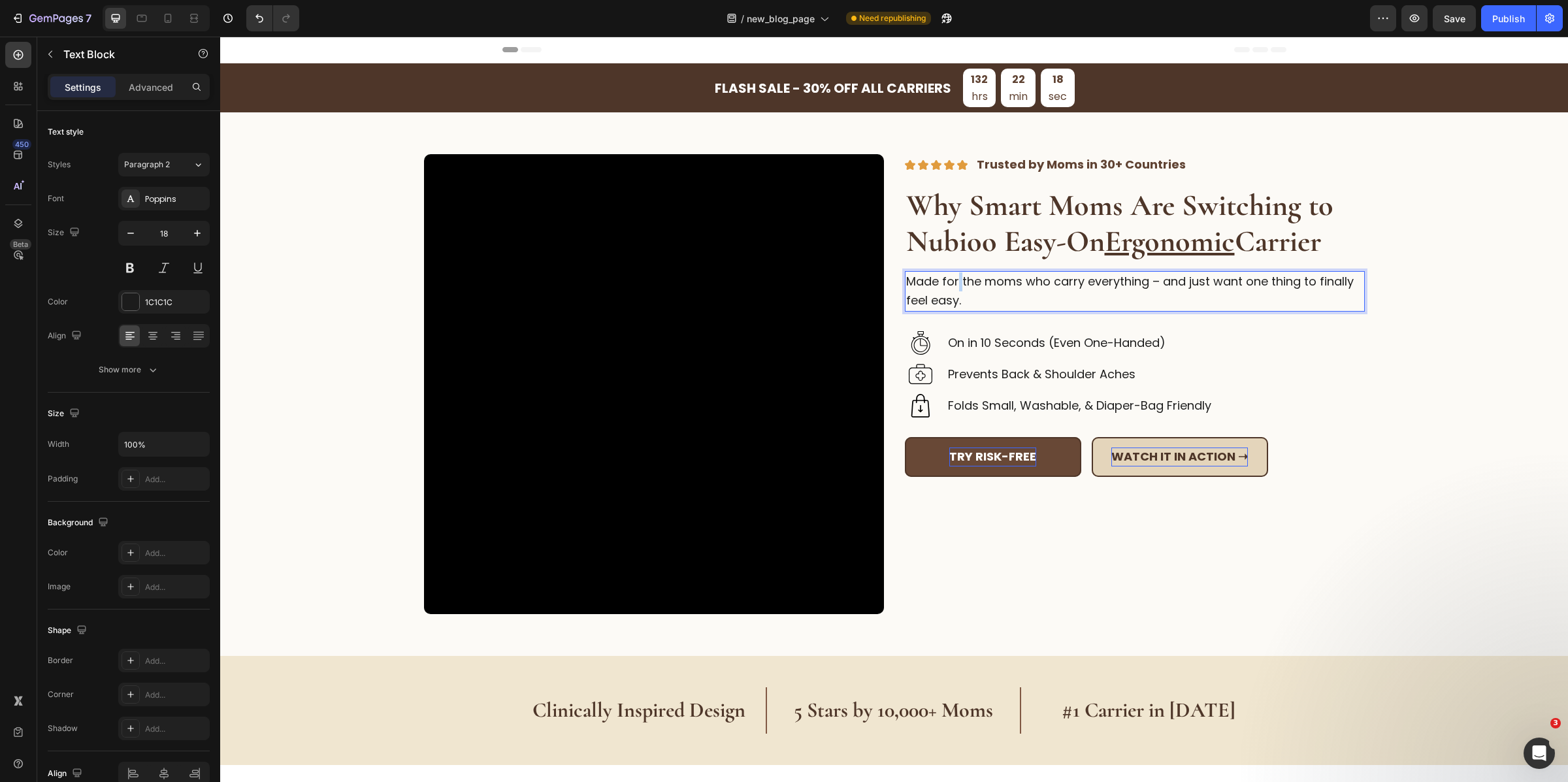
click at [951, 283] on p "Made for the moms who carry everything – and just want one thing to finally fee…" at bounding box center [1135, 291] width 457 height 38
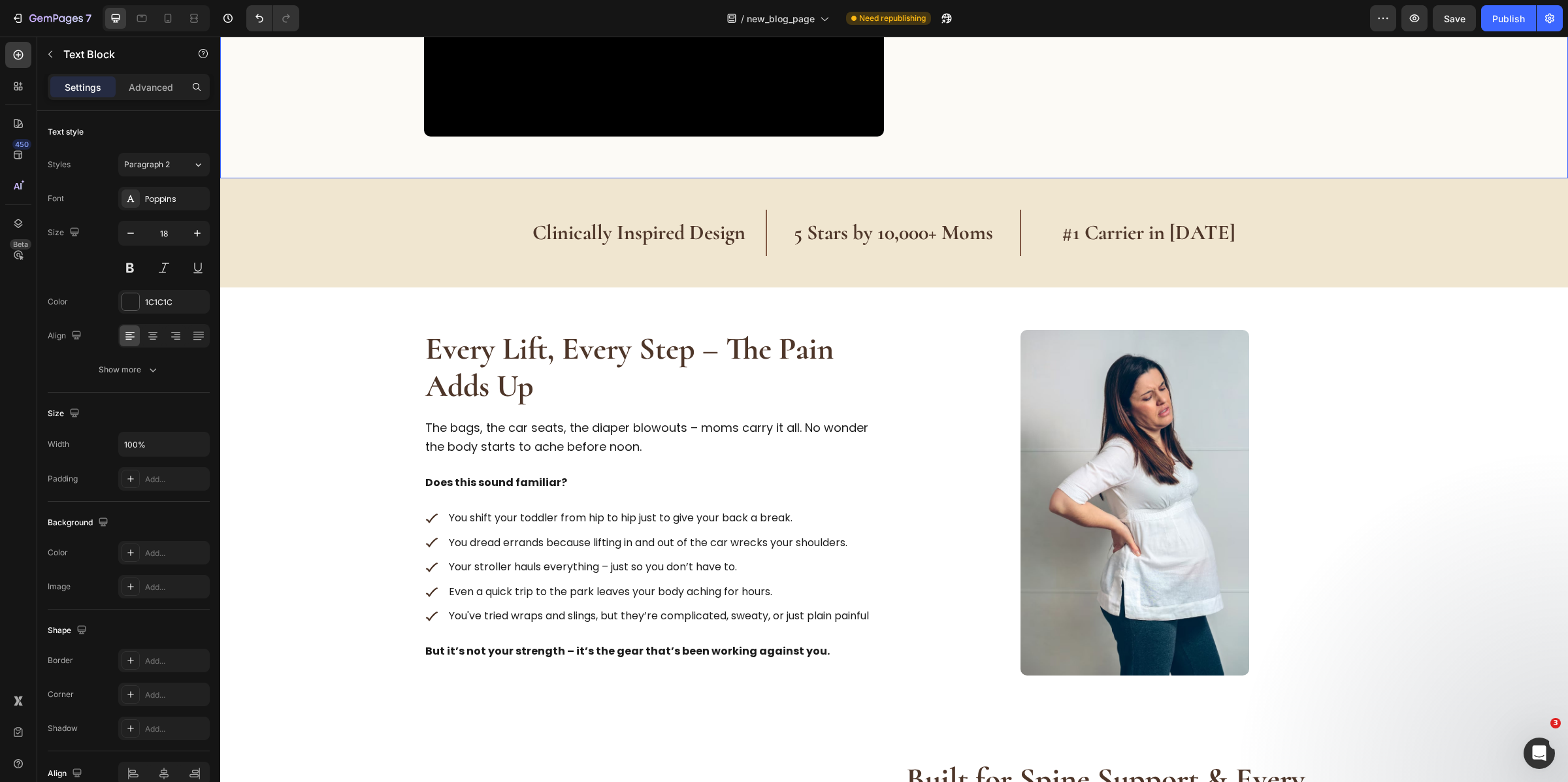
scroll to position [511, 0]
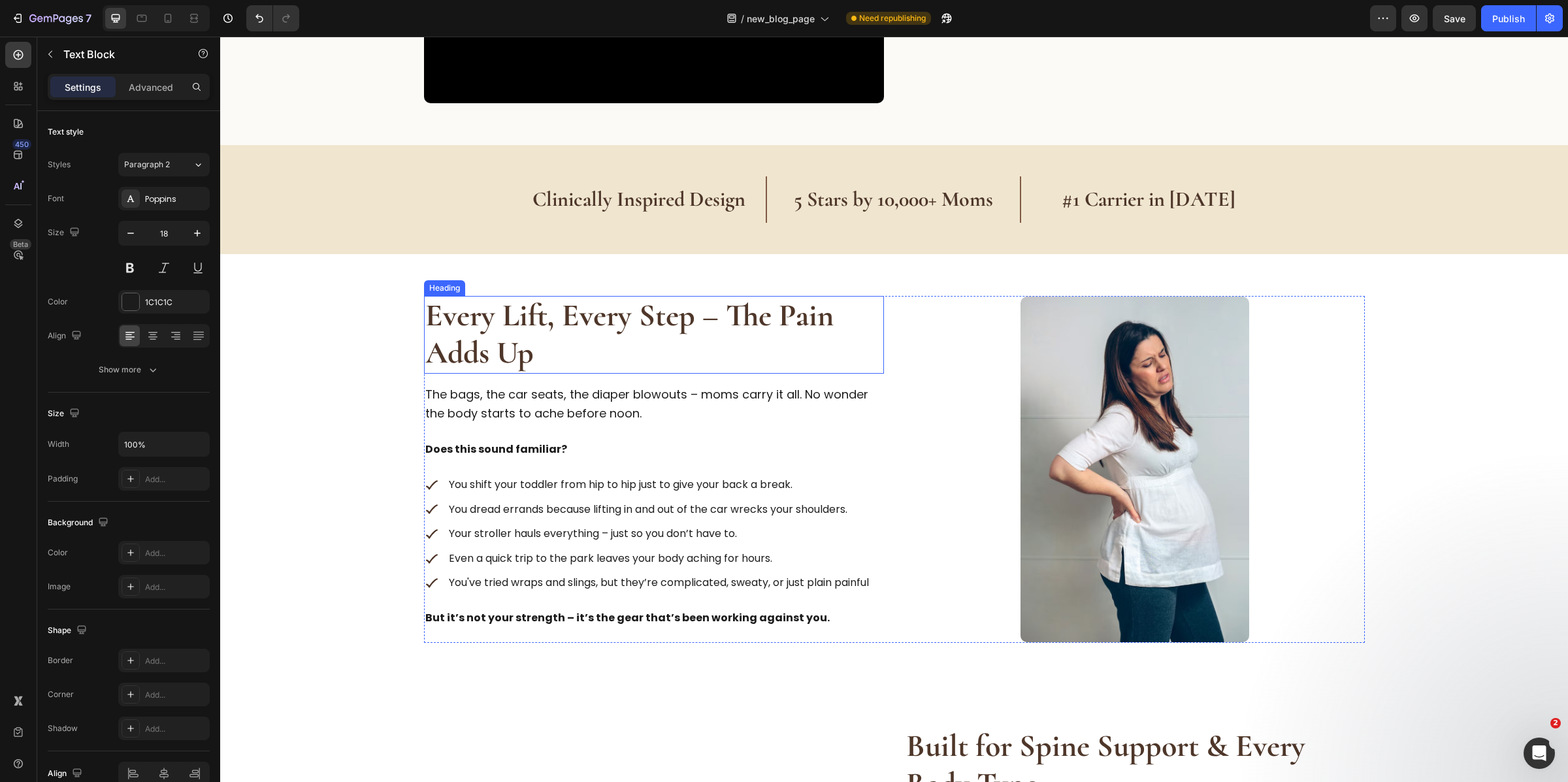
click at [462, 317] on strong "Every Lift, Every Step – The Pain Adds Up" at bounding box center [629, 335] width 408 height 76
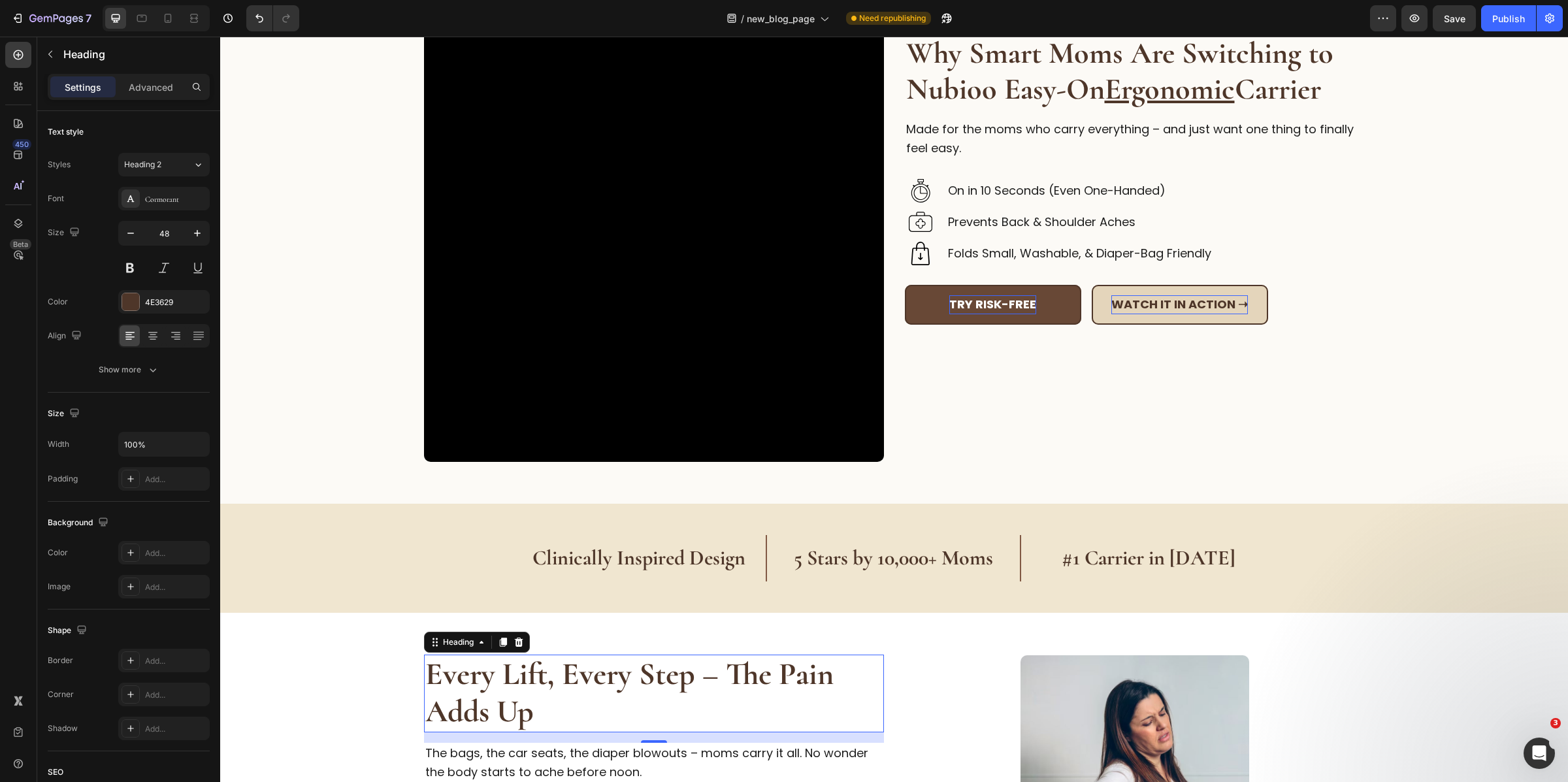
scroll to position [0, 0]
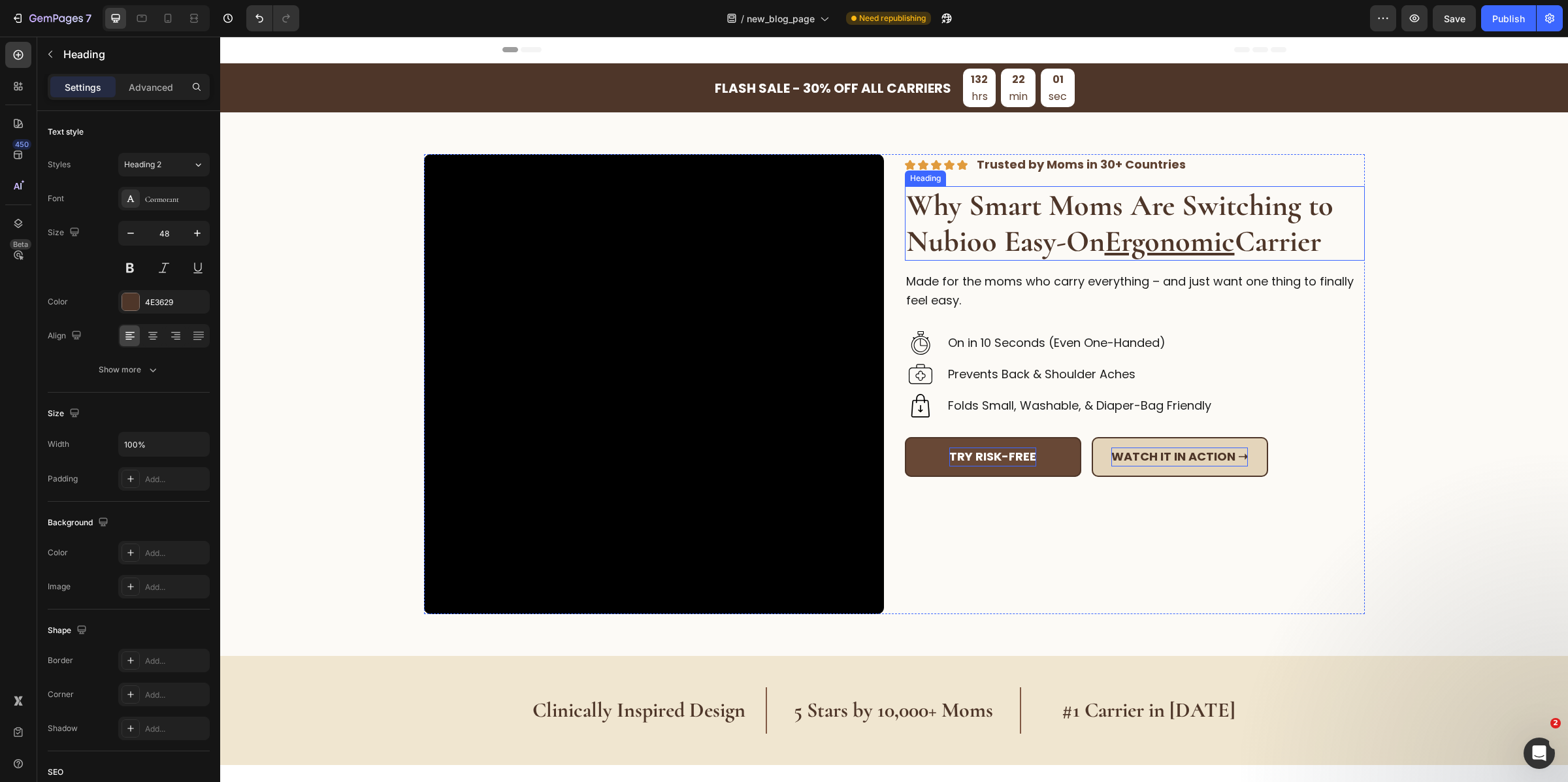
click at [982, 187] on strong "Why Smart Moms Are Switching to Nubioo Easy-On Ergonomic Carrier" at bounding box center [1120, 222] width 427 height 73
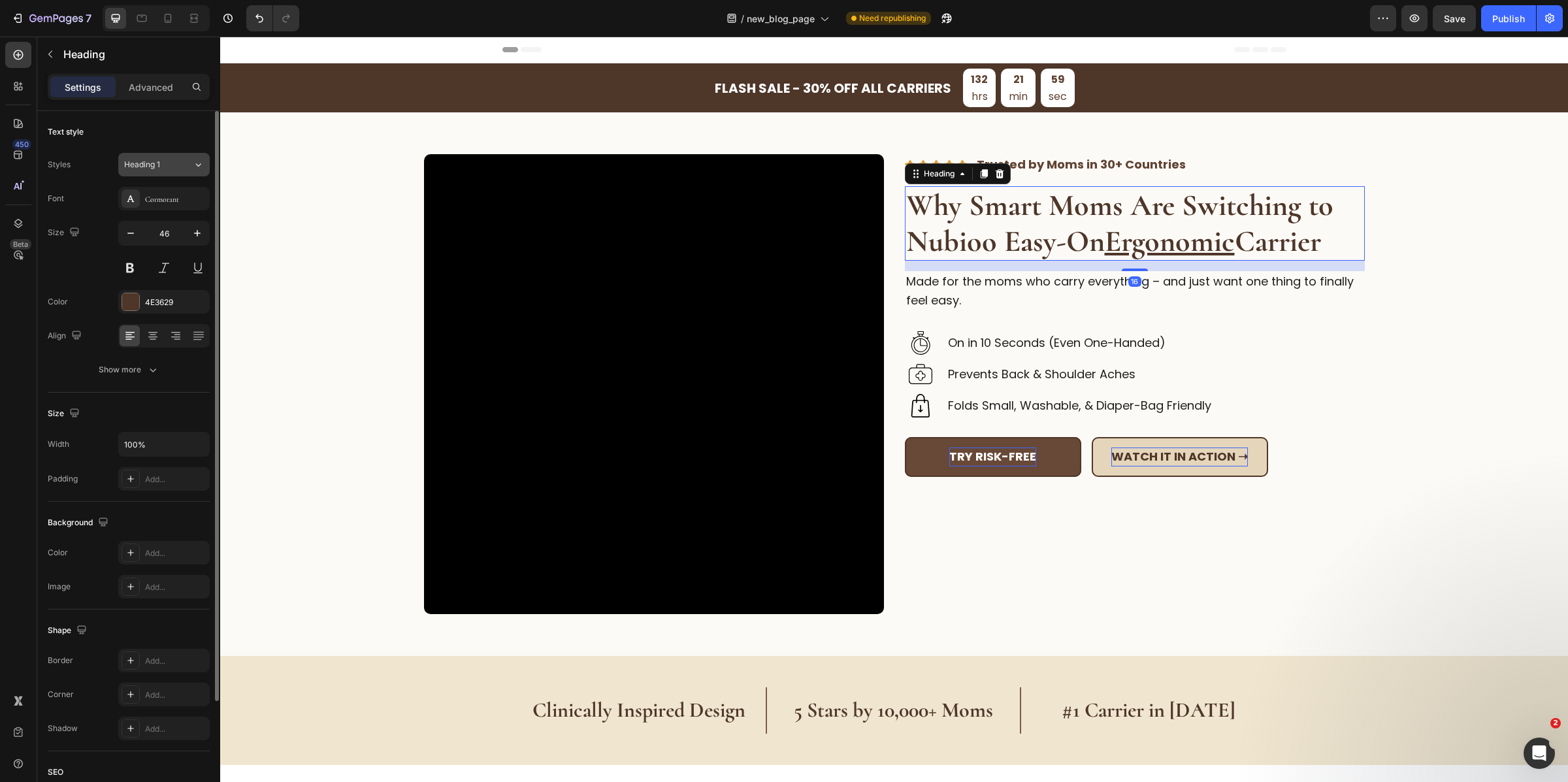
click at [193, 167] on icon at bounding box center [198, 164] width 11 height 13
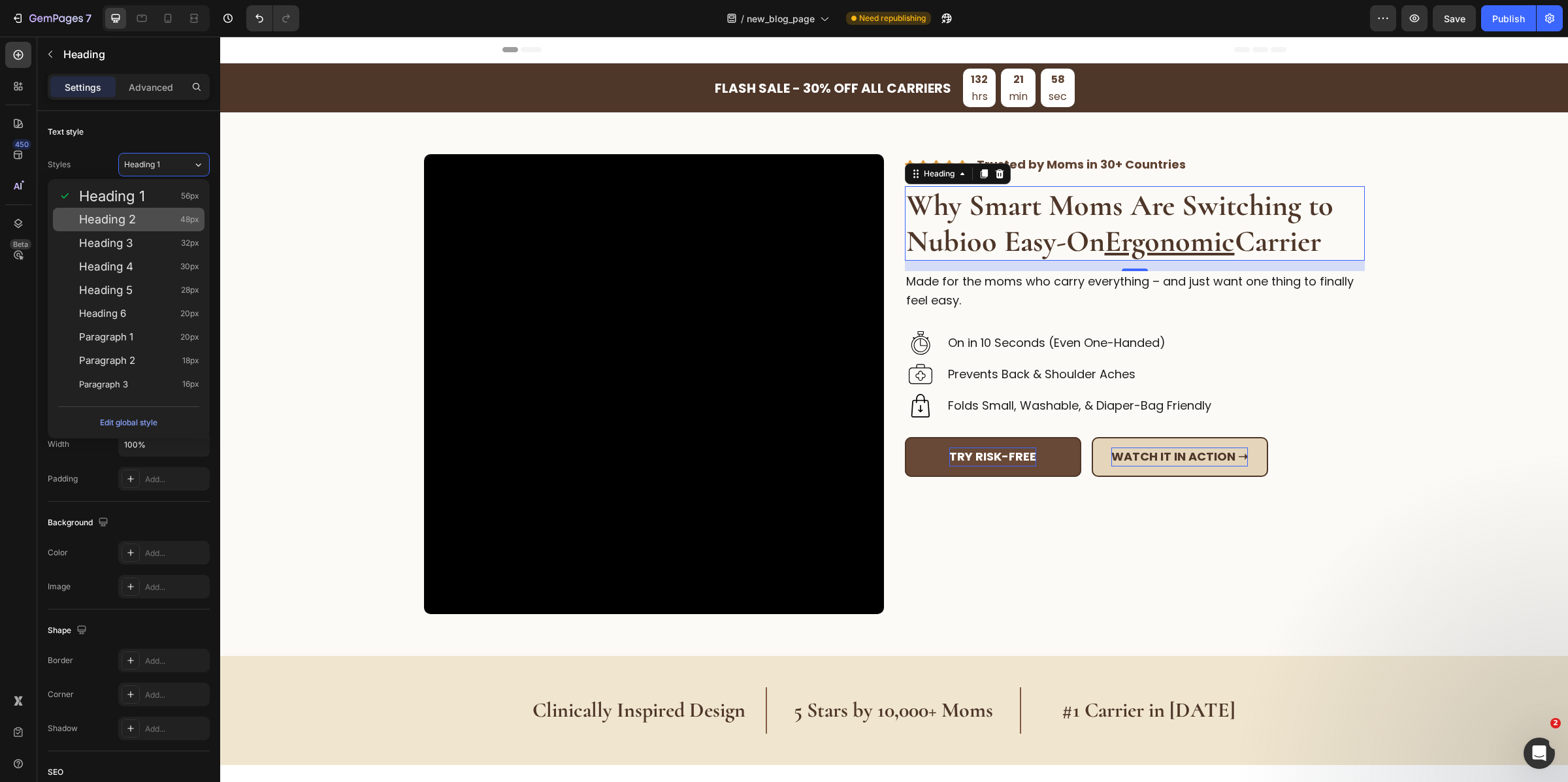
click at [152, 219] on div "Heading 2 48px" at bounding box center [139, 219] width 120 height 13
type input "48"
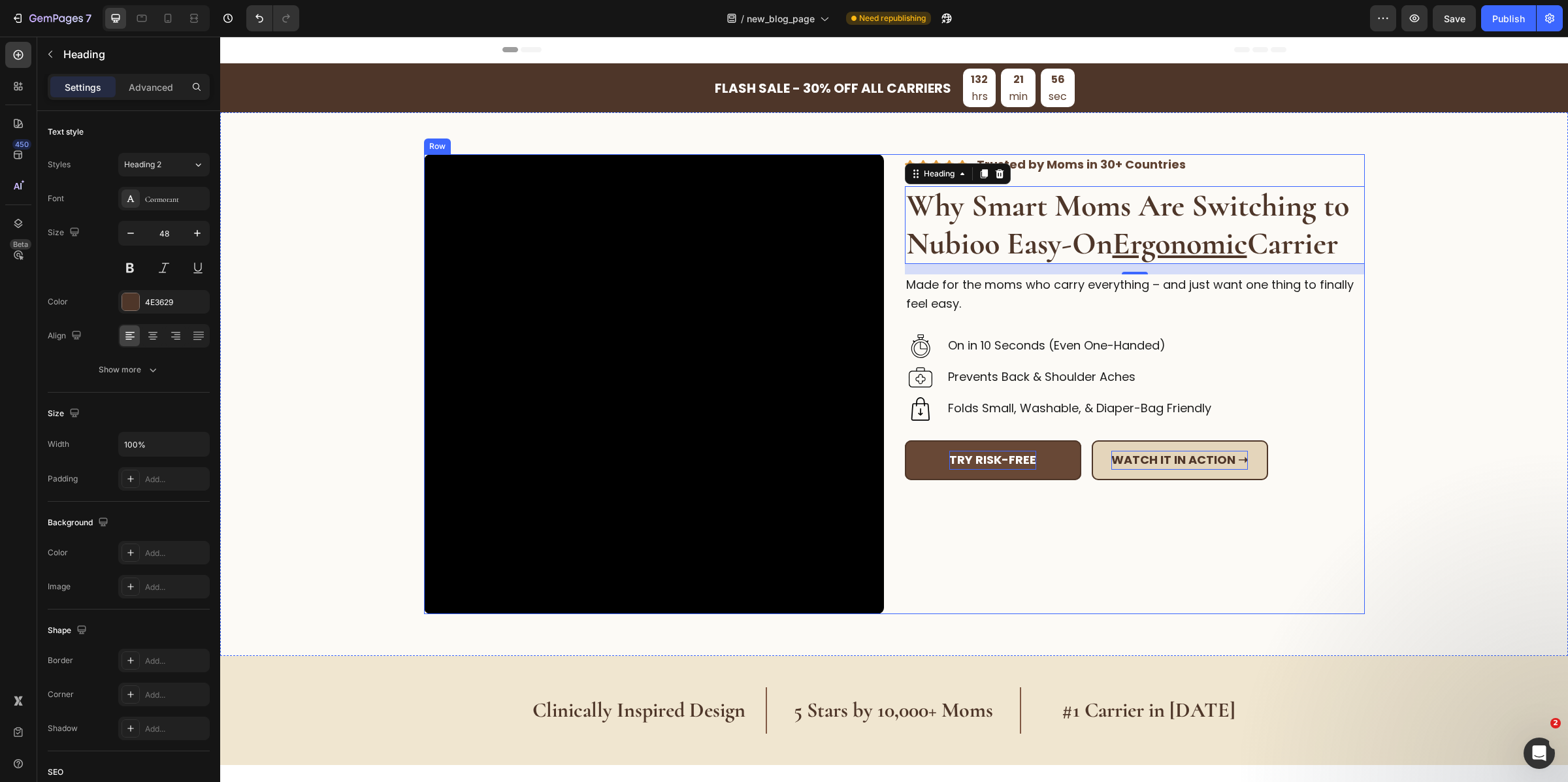
click at [1147, 558] on div "Image Image Image Image Image Trusted by Moms in 30+ Countries Text Block Row T…" at bounding box center [1134, 383] width 460 height 459
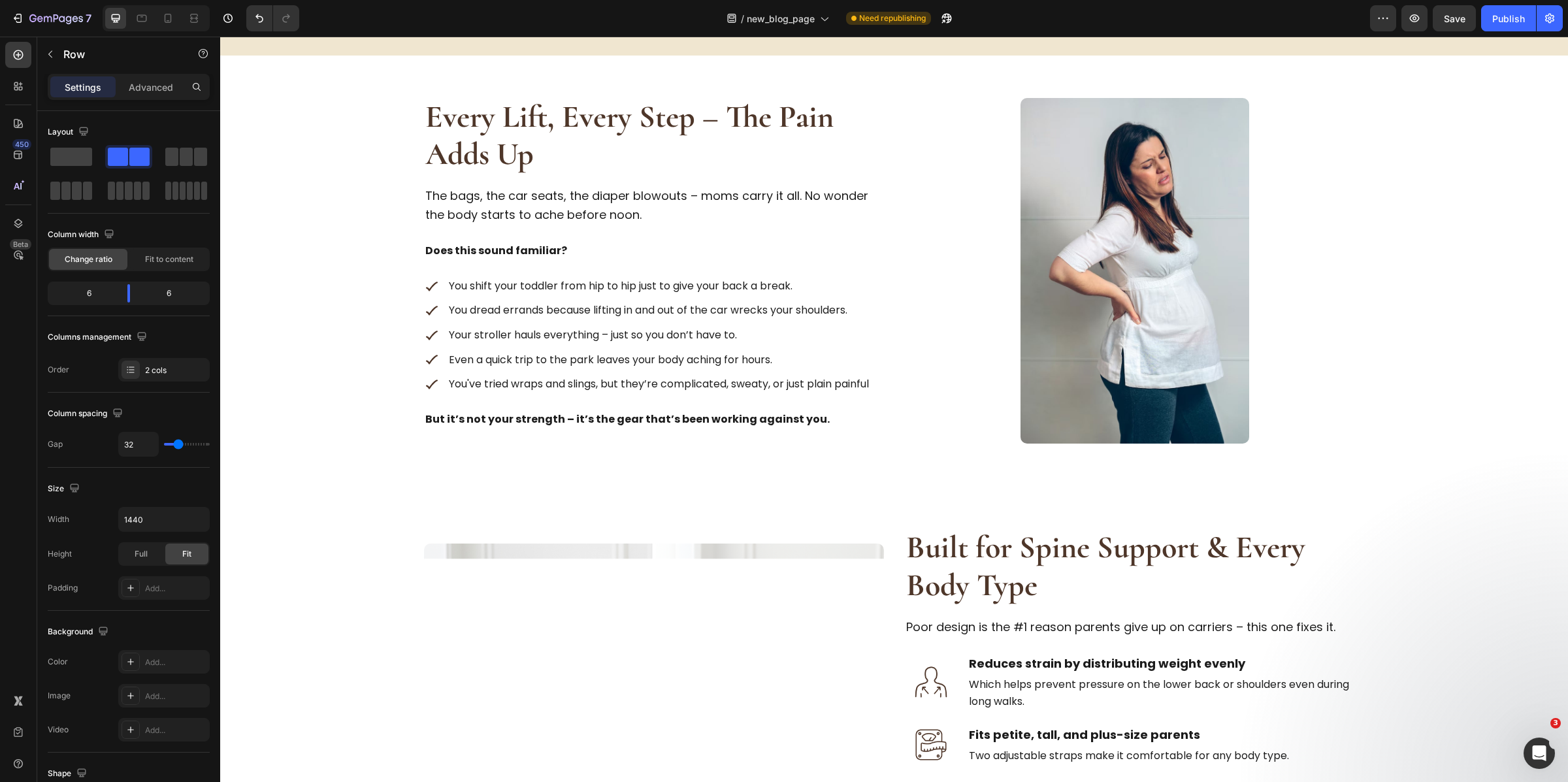
scroll to position [687, 0]
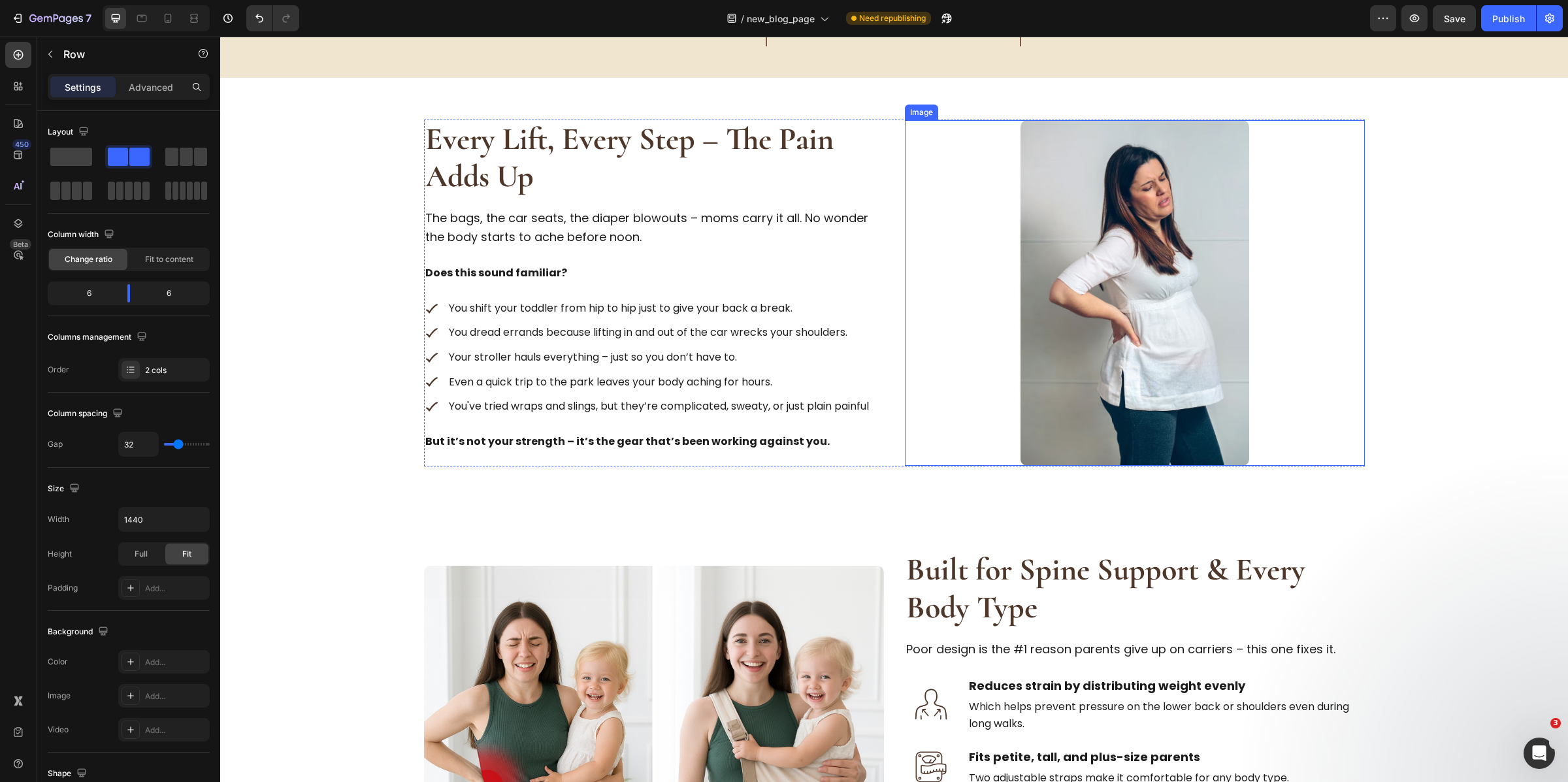
click at [1119, 291] on img at bounding box center [1134, 293] width 229 height 346
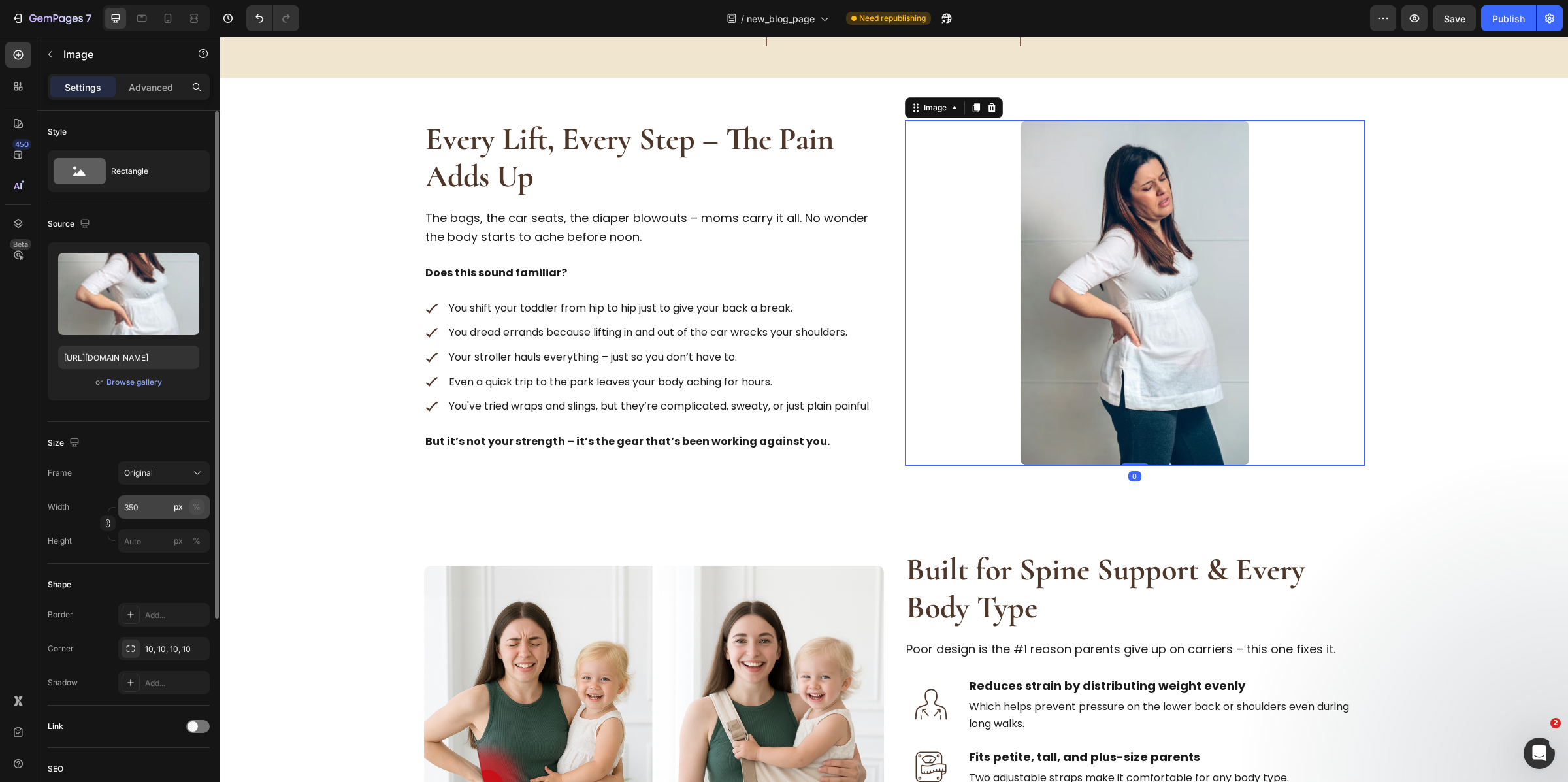
click at [193, 504] on div "%" at bounding box center [196, 507] width 8 height 12
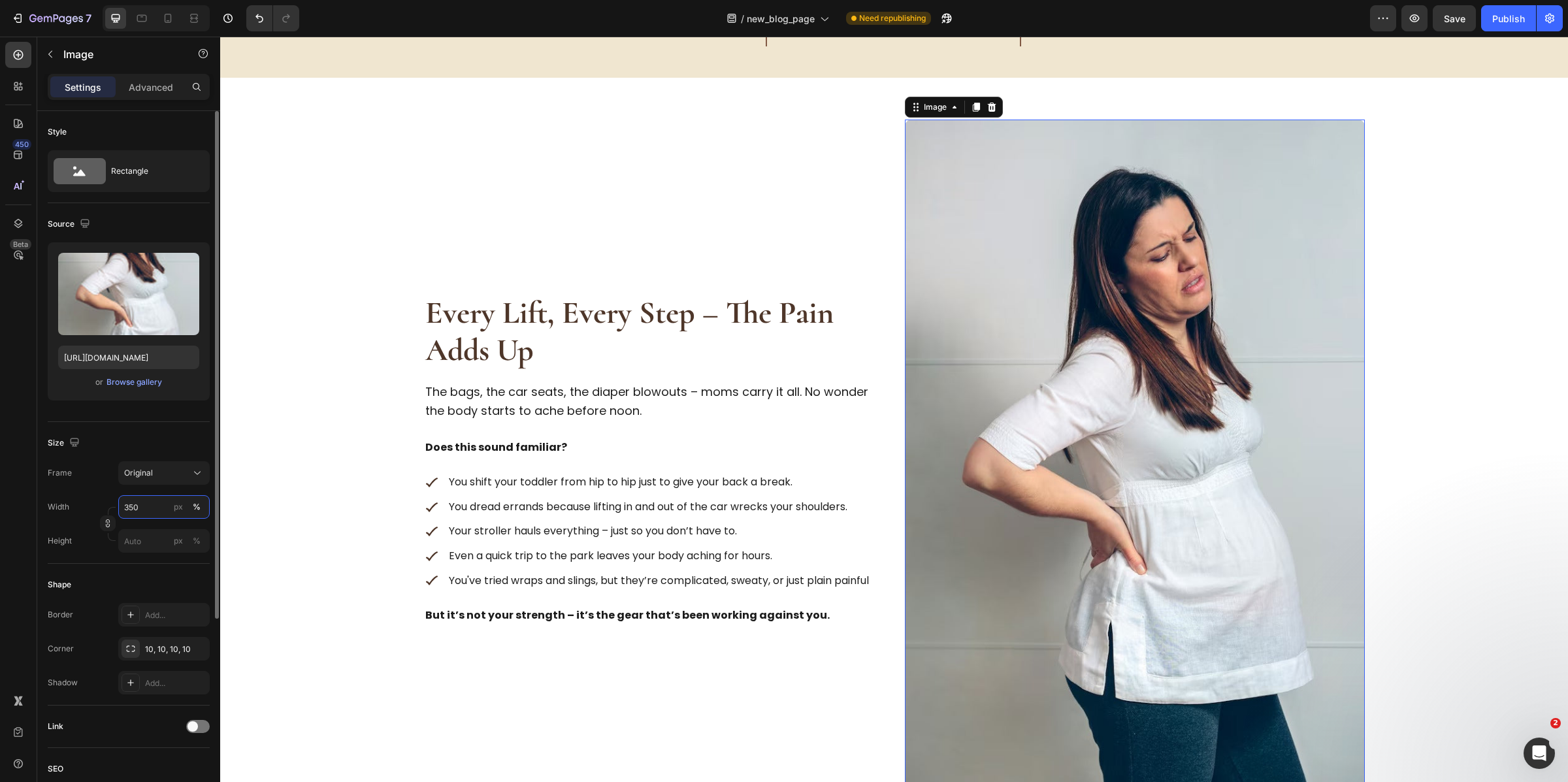
click at [163, 505] on input "350" at bounding box center [163, 507] width 92 height 23
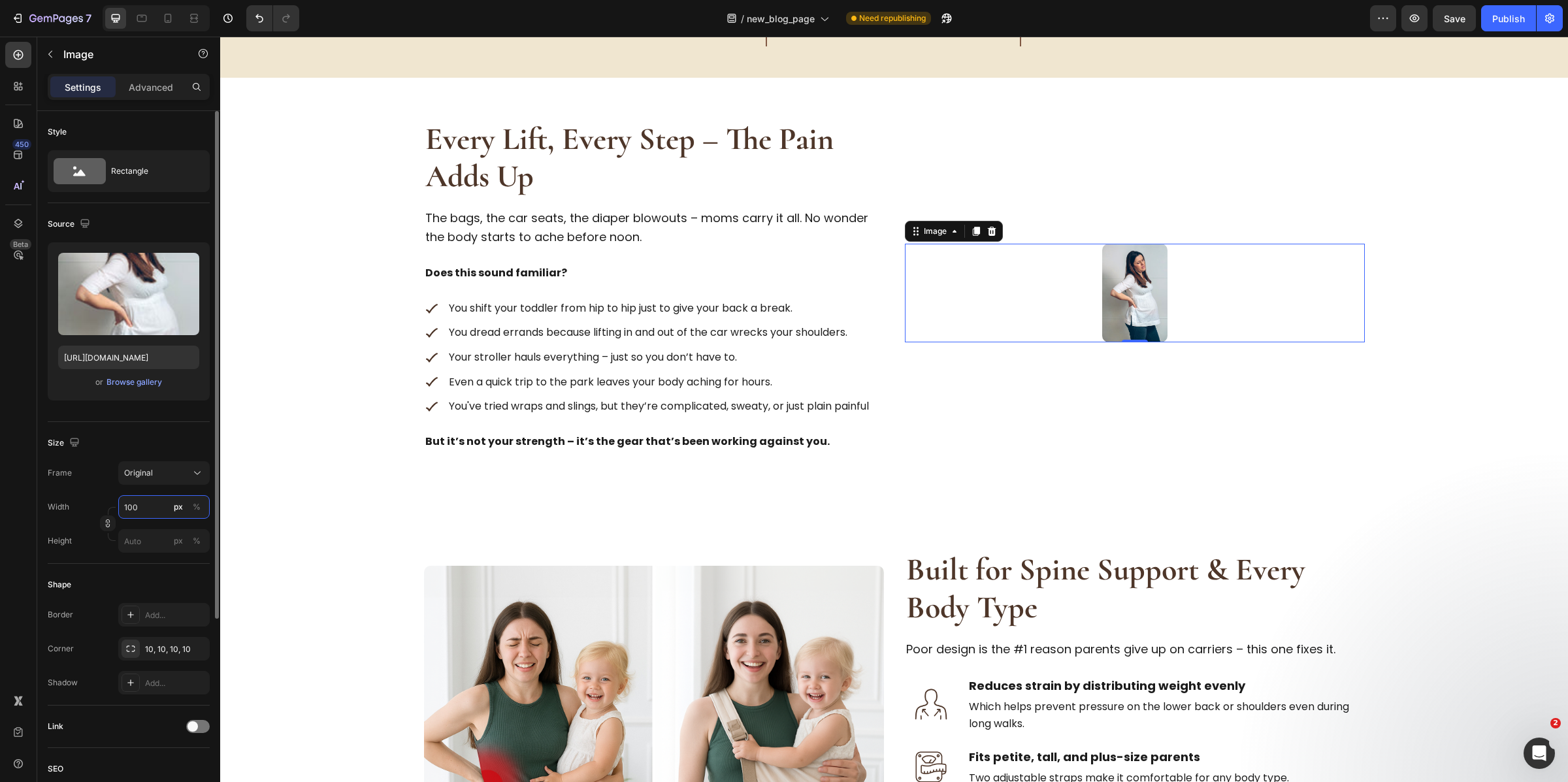
type input "100"
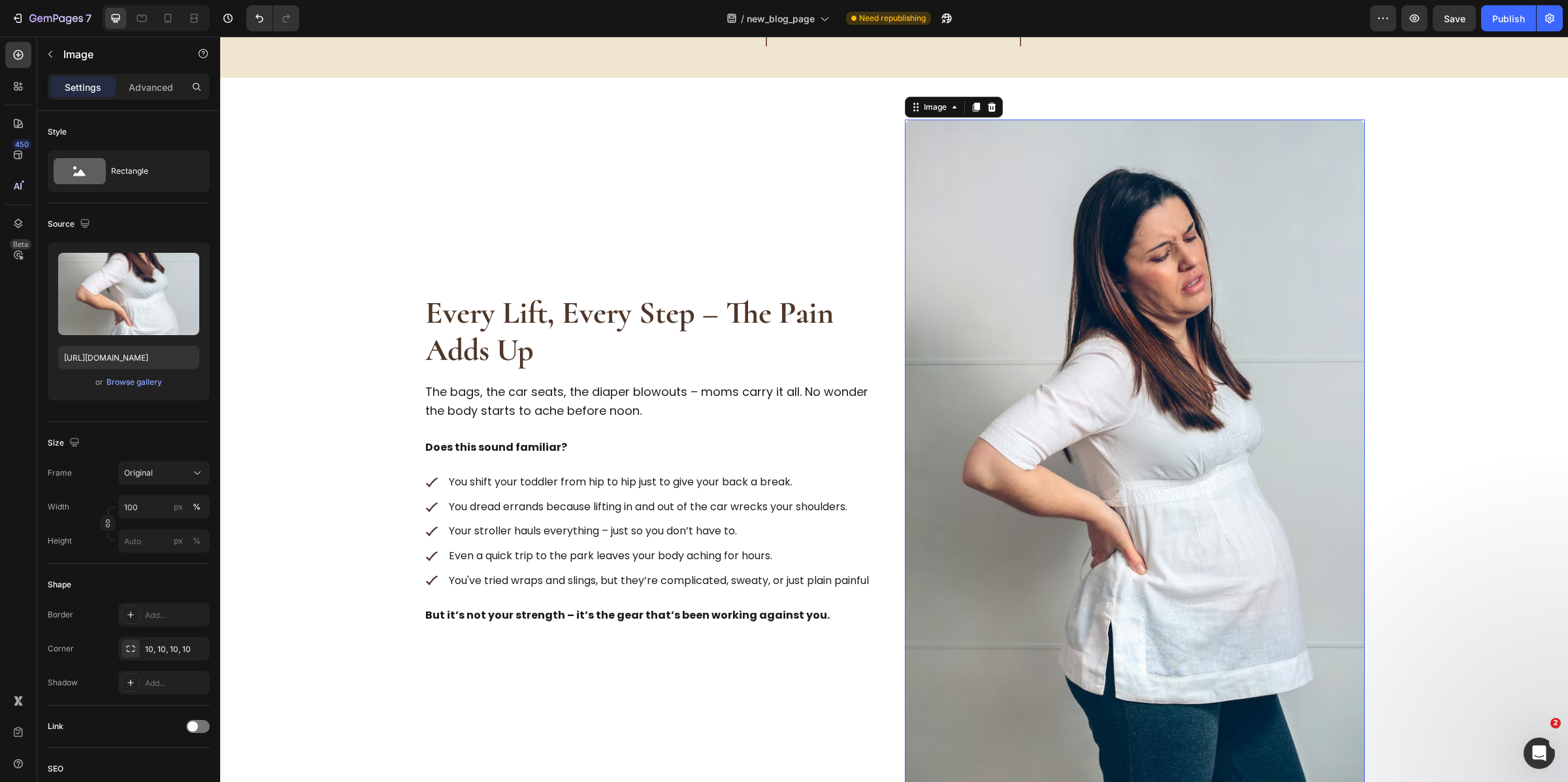
click at [1404, 371] on div "Every Lift, Every Step – The Pain Adds Up Heading The bags, the car seats, the …" at bounding box center [894, 467] width 1306 height 696
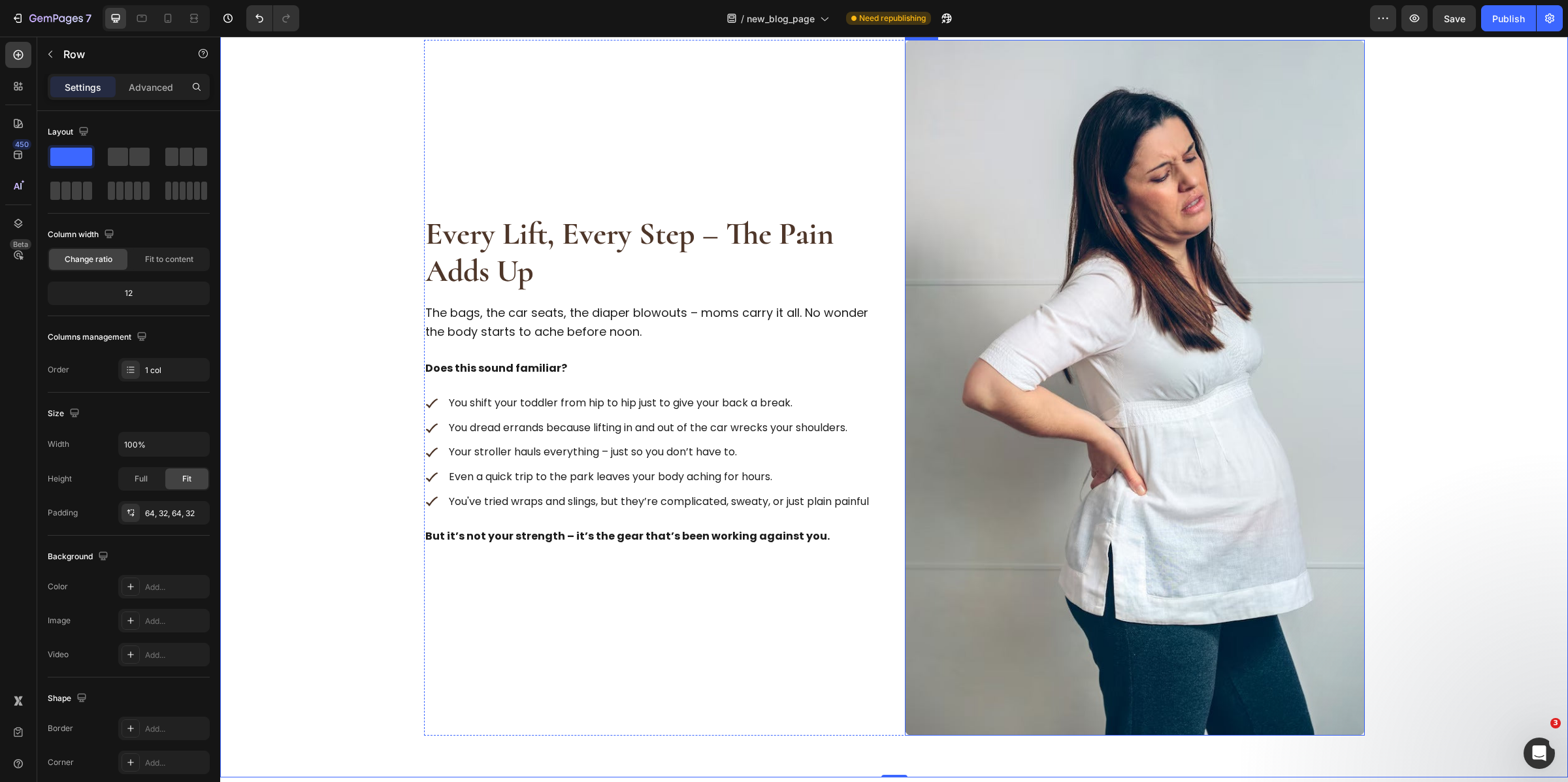
scroll to position [765, 0]
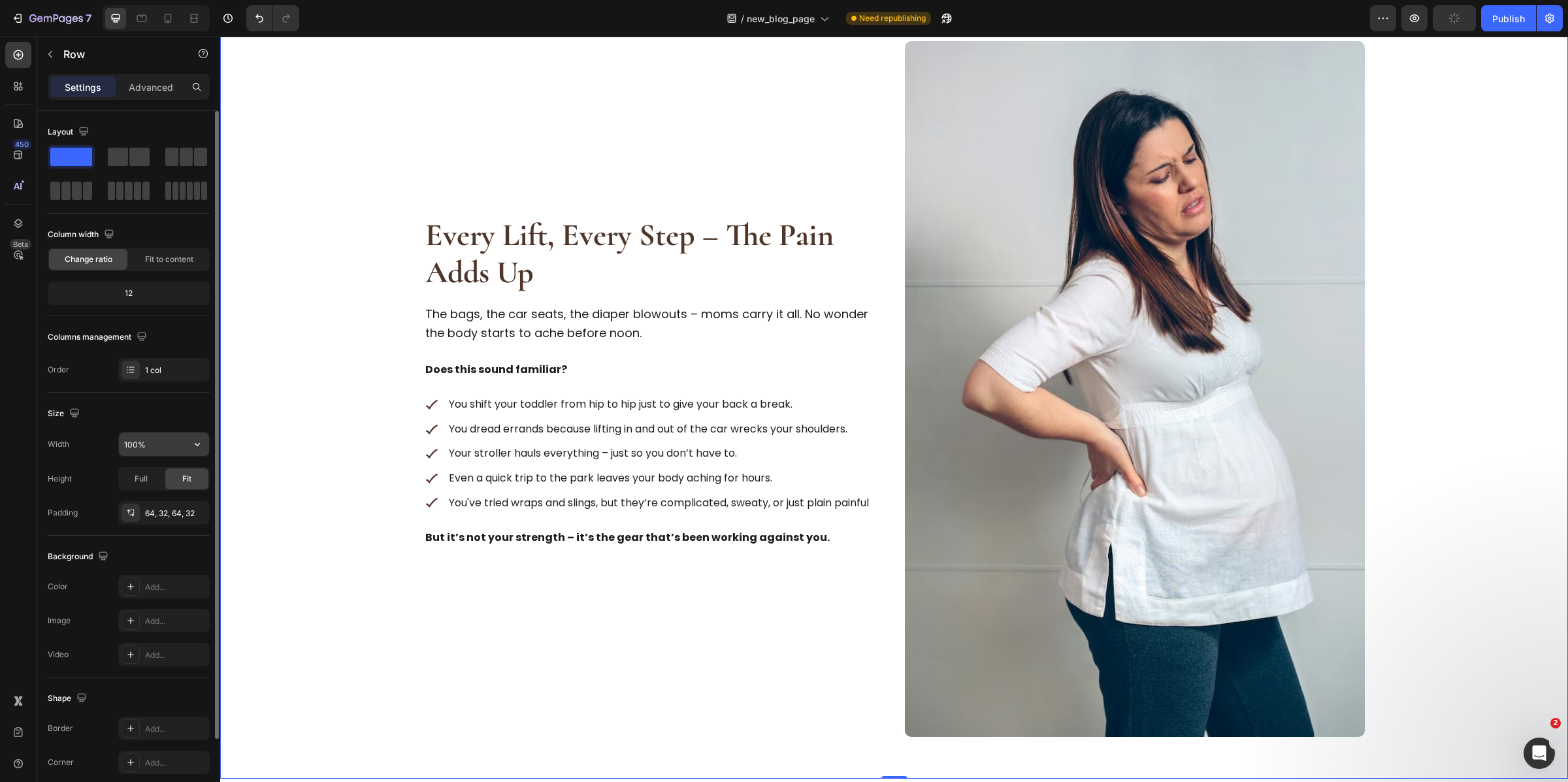
click at [145, 453] on input "100%" at bounding box center [163, 443] width 90 height 23
click at [789, 393] on div "Every Lift, Every Step – The Pain Adds Up Heading The bags, the car seats, the …" at bounding box center [653, 388] width 460 height 696
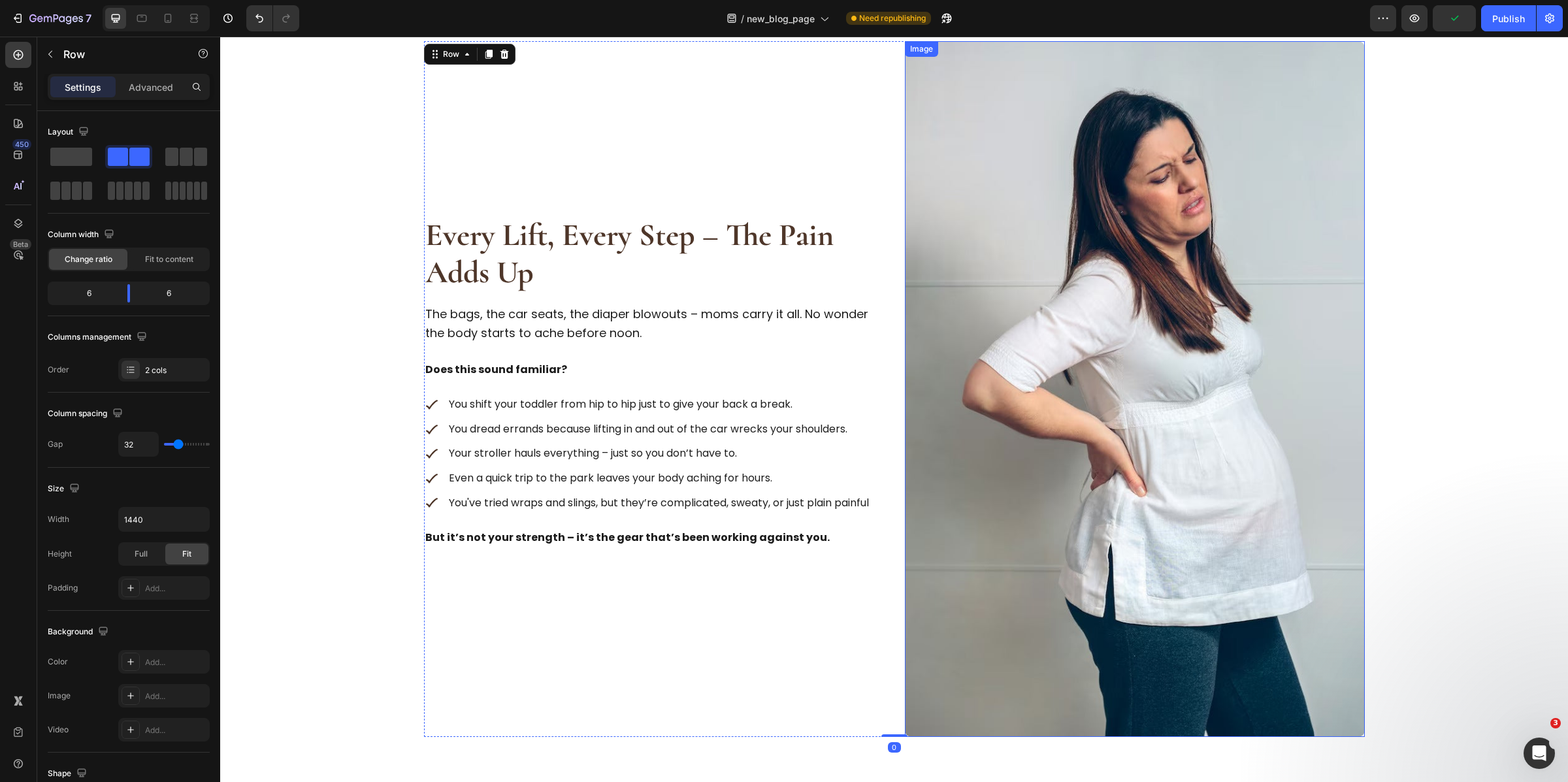
click at [1001, 333] on img at bounding box center [1134, 388] width 460 height 696
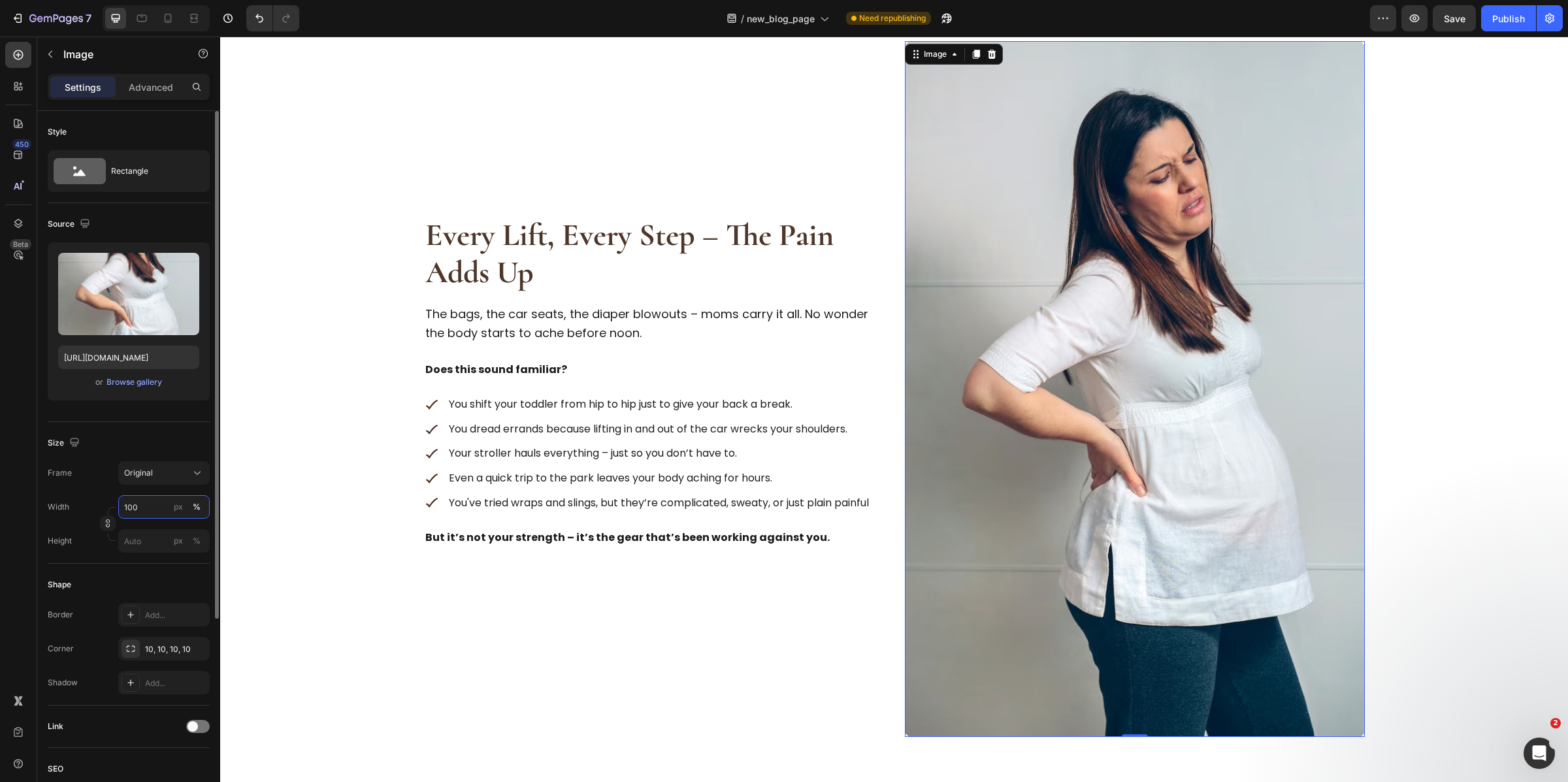
click at [148, 515] on input "100" at bounding box center [163, 507] width 92 height 23
click at [189, 533] on button "px" at bounding box center [197, 541] width 15 height 15
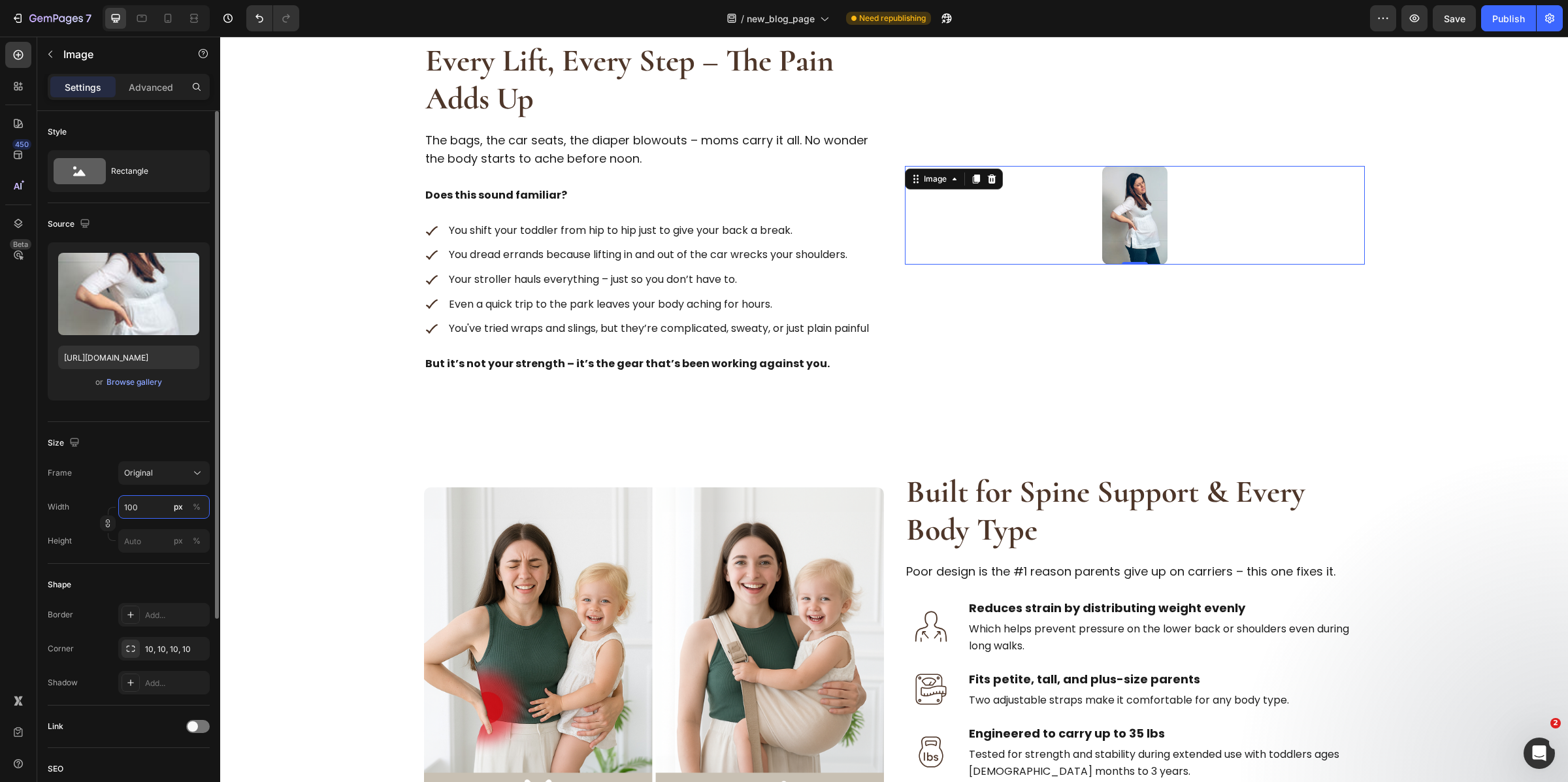
click at [155, 508] on input "100" at bounding box center [163, 507] width 92 height 23
type input "500"
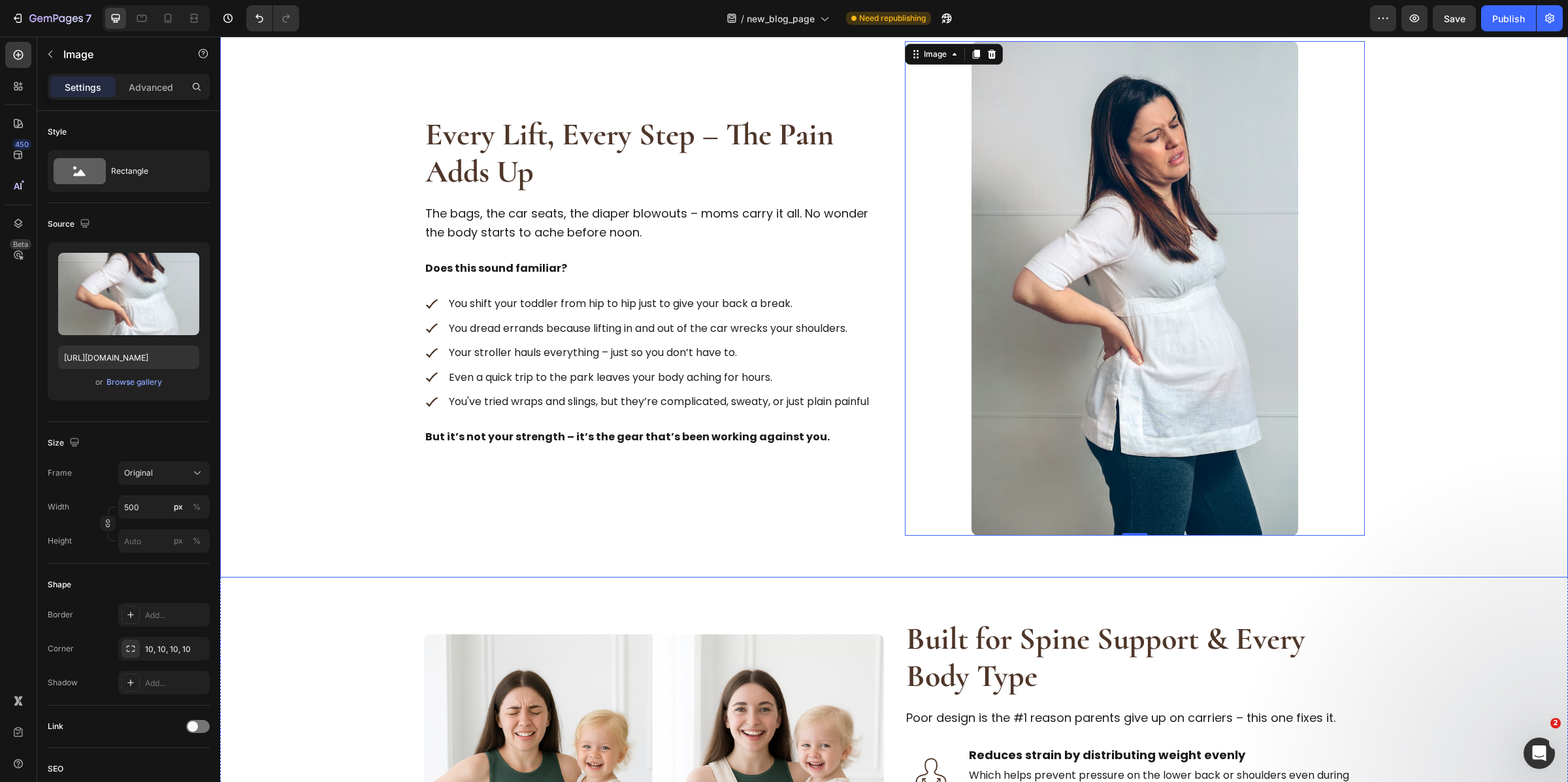
click at [1427, 354] on div "Every Lift, Every Step – The Pain Adds Up Heading The bags, the car seats, the …" at bounding box center [894, 287] width 1306 height 494
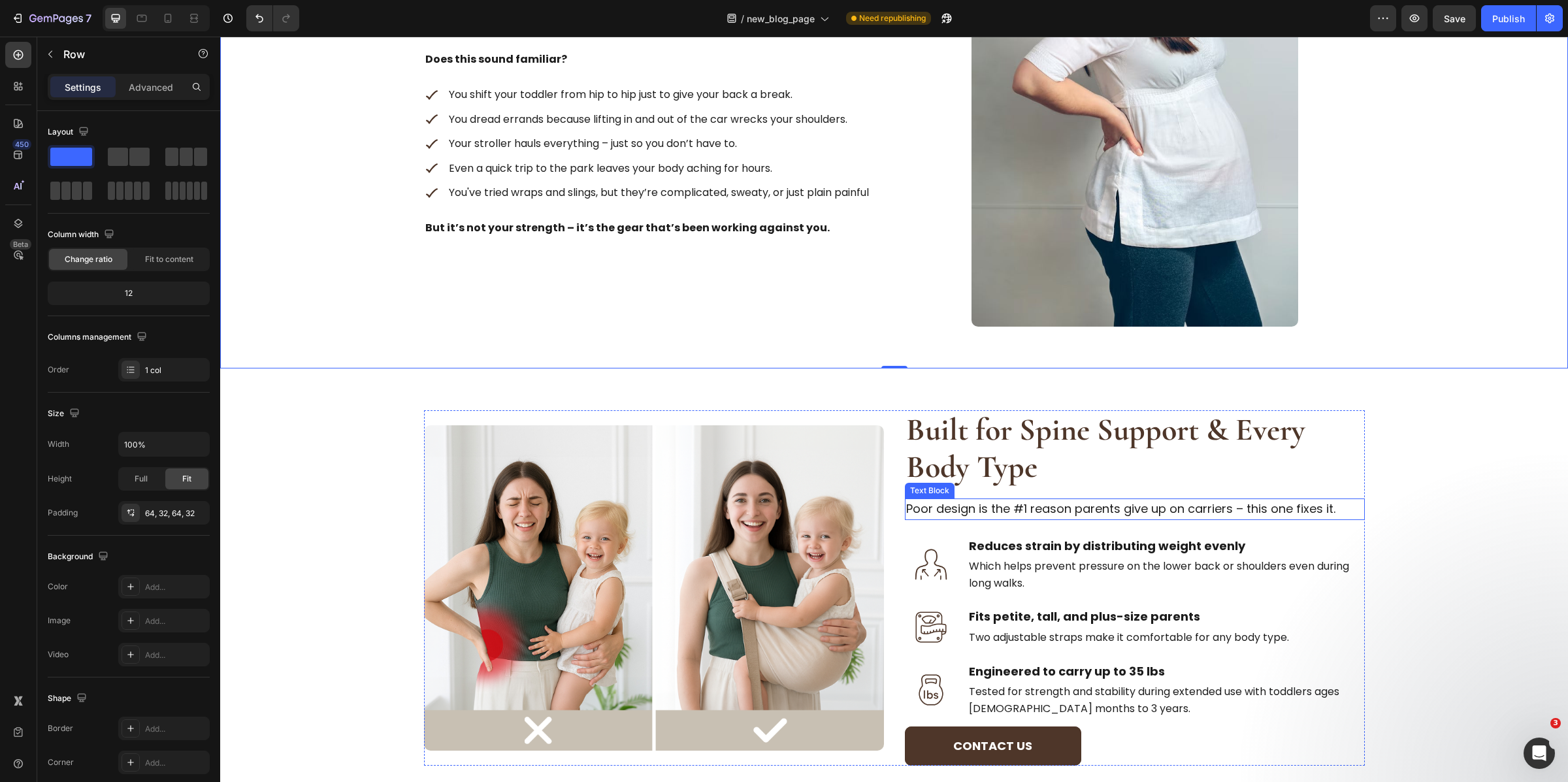
scroll to position [1128, 0]
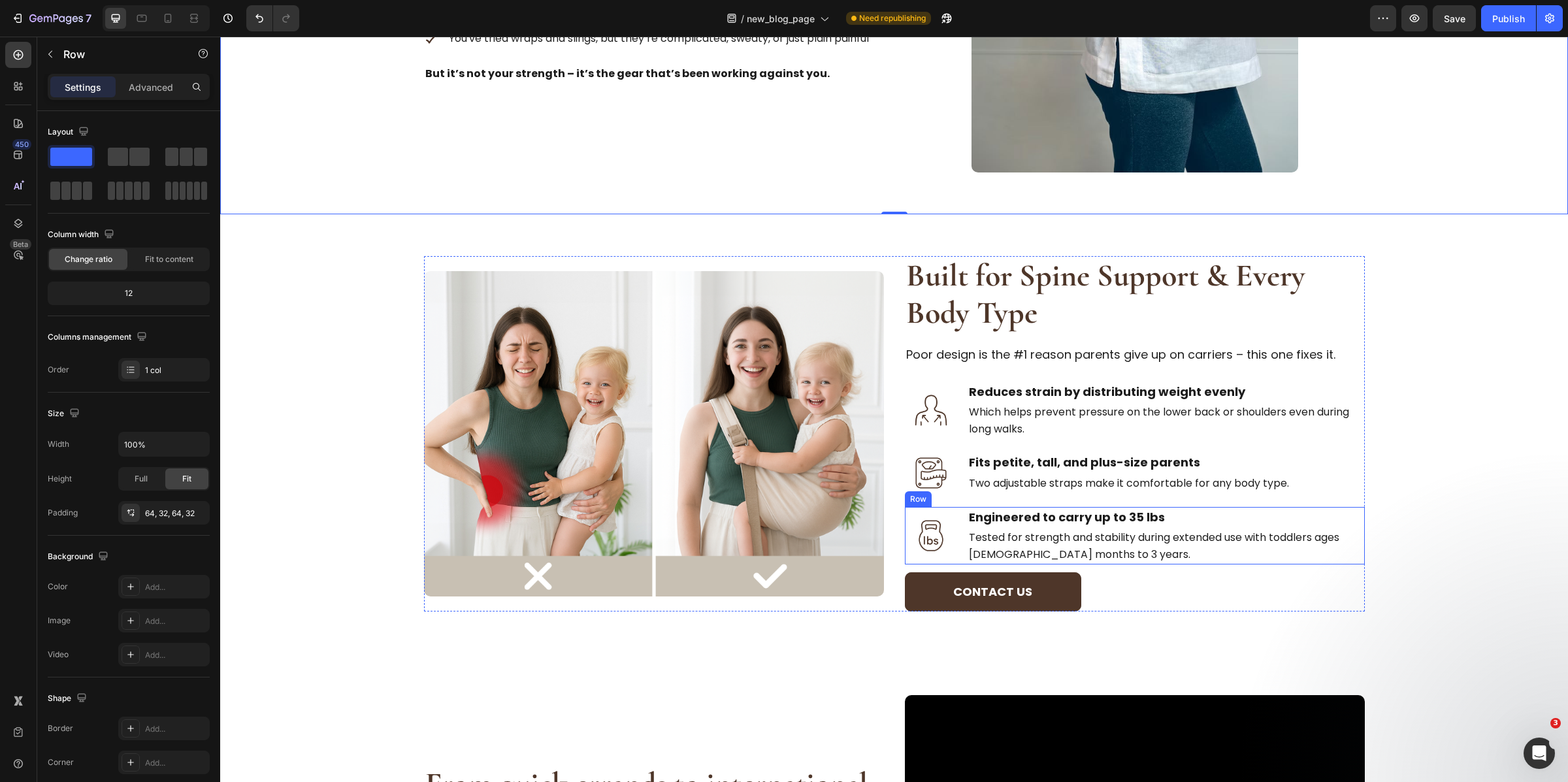
click at [957, 558] on div "Image Engineered to carry up to 35 lbs Text Block Tested for strength and stabi…" at bounding box center [1134, 535] width 460 height 57
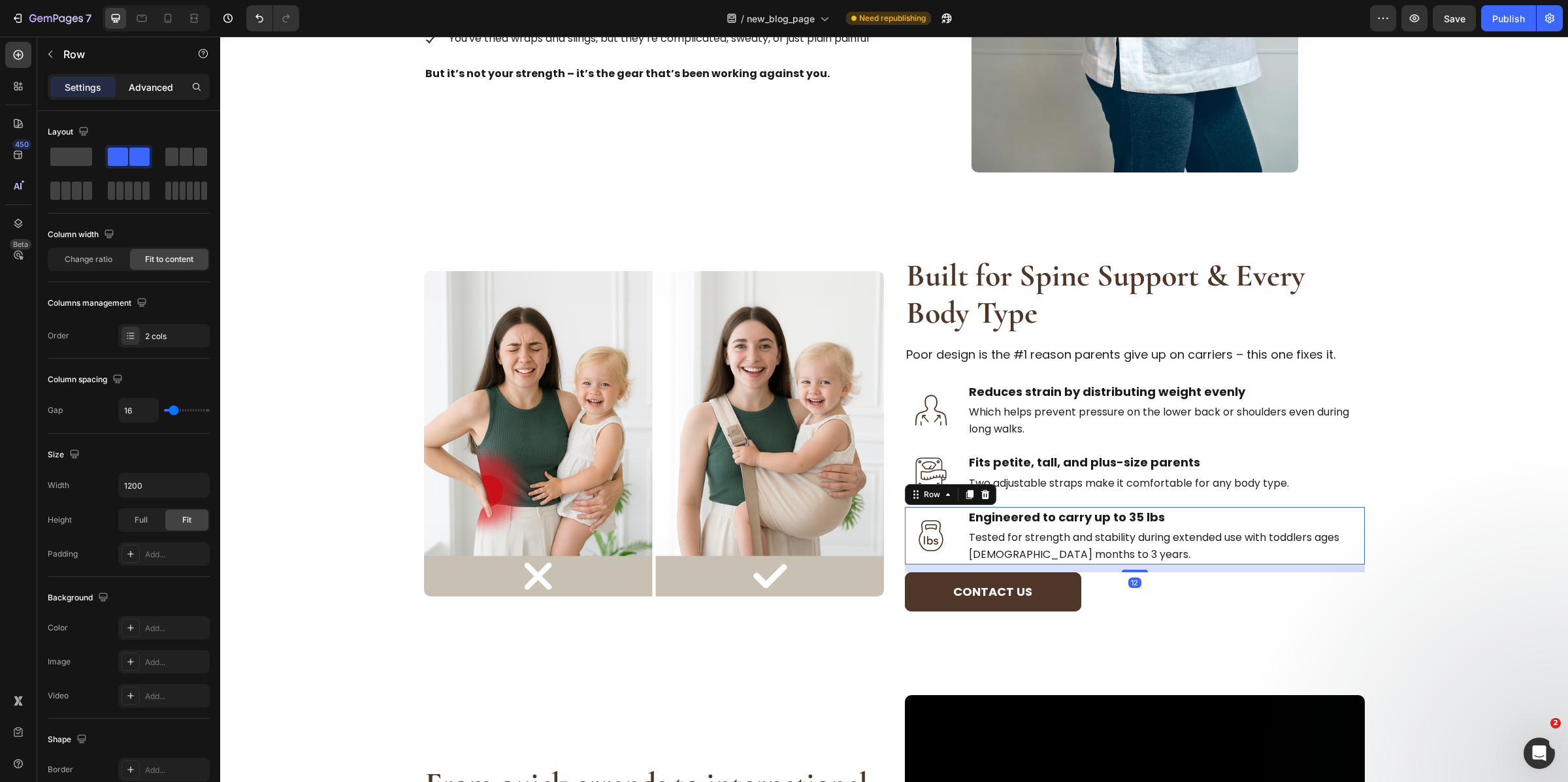
click at [151, 96] on div "Advanced" at bounding box center [151, 86] width 65 height 21
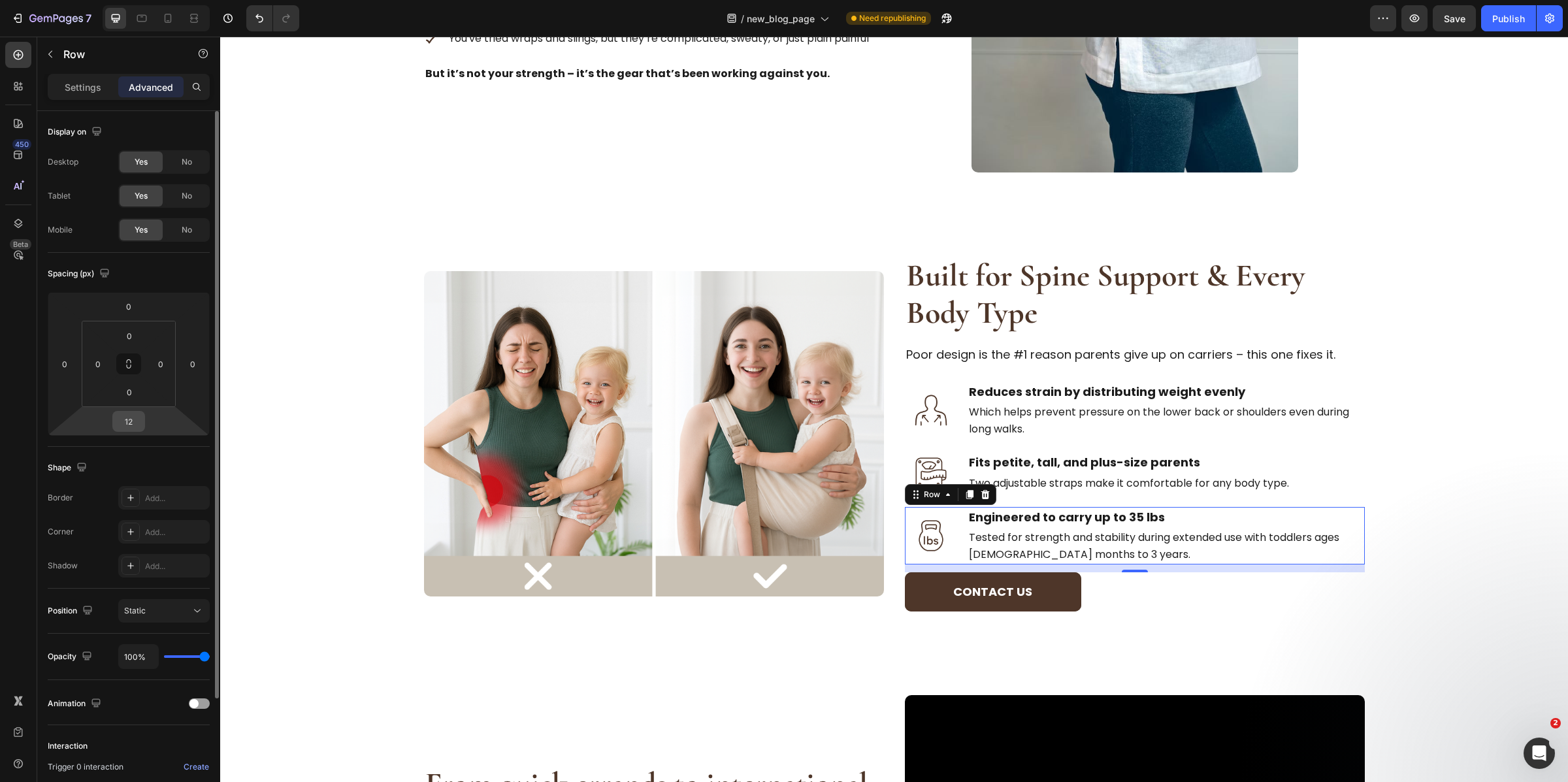
click at [131, 421] on input "12" at bounding box center [128, 421] width 27 height 20
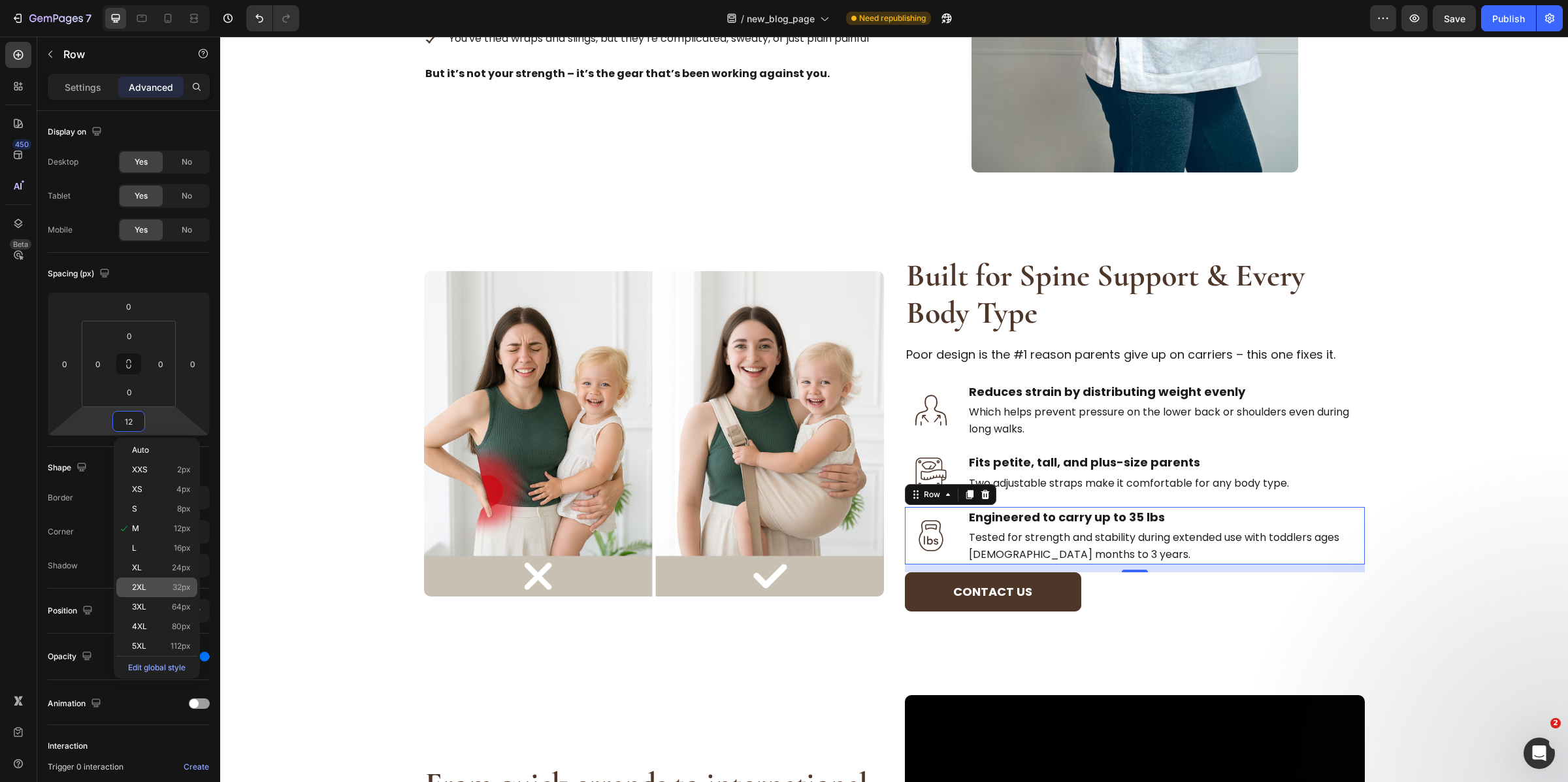
click at [163, 578] on div "2XL 32px" at bounding box center [157, 587] width 81 height 20
type input "32"
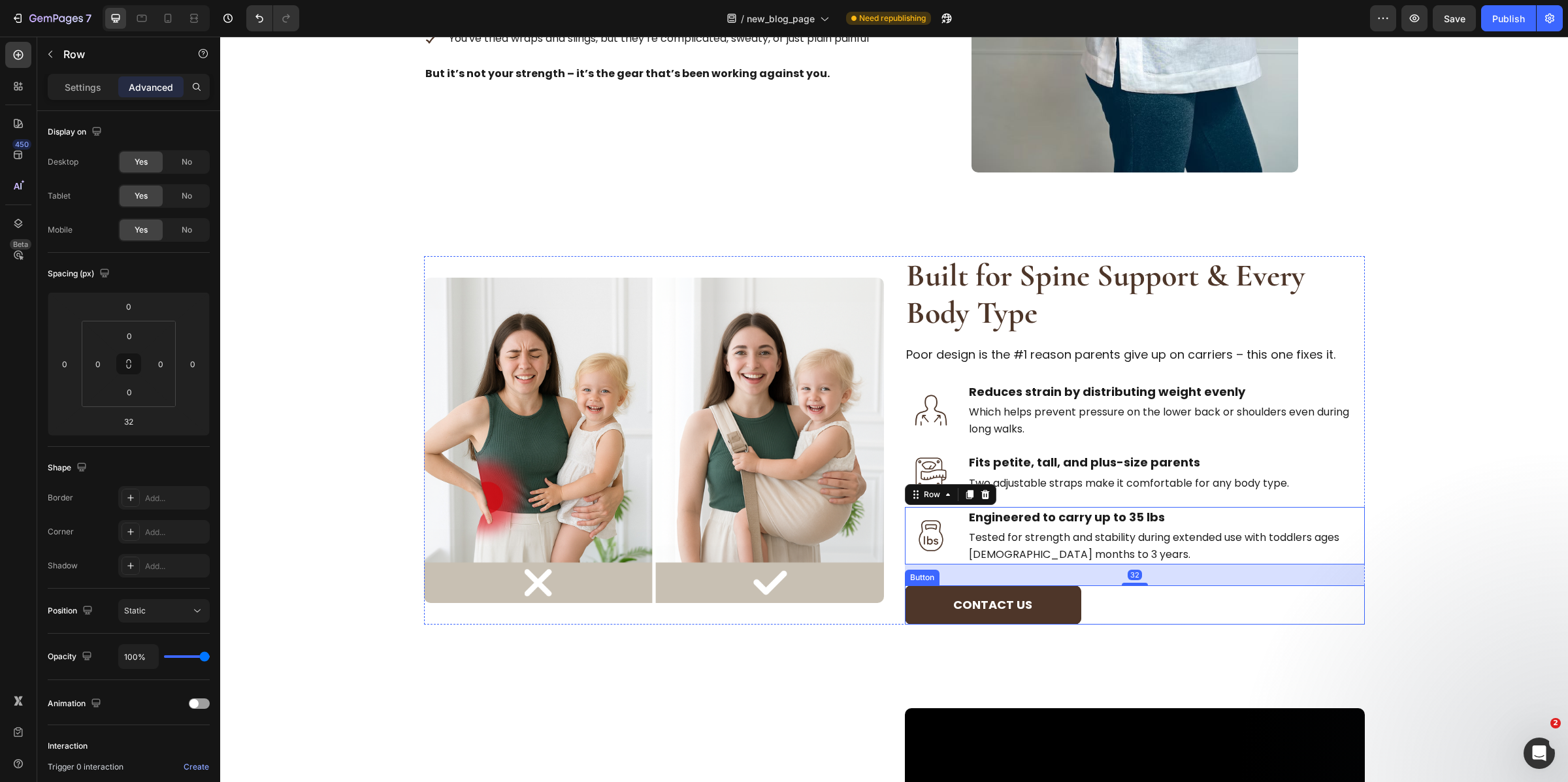
click at [1092, 601] on div "Contact us Button" at bounding box center [1134, 605] width 460 height 40
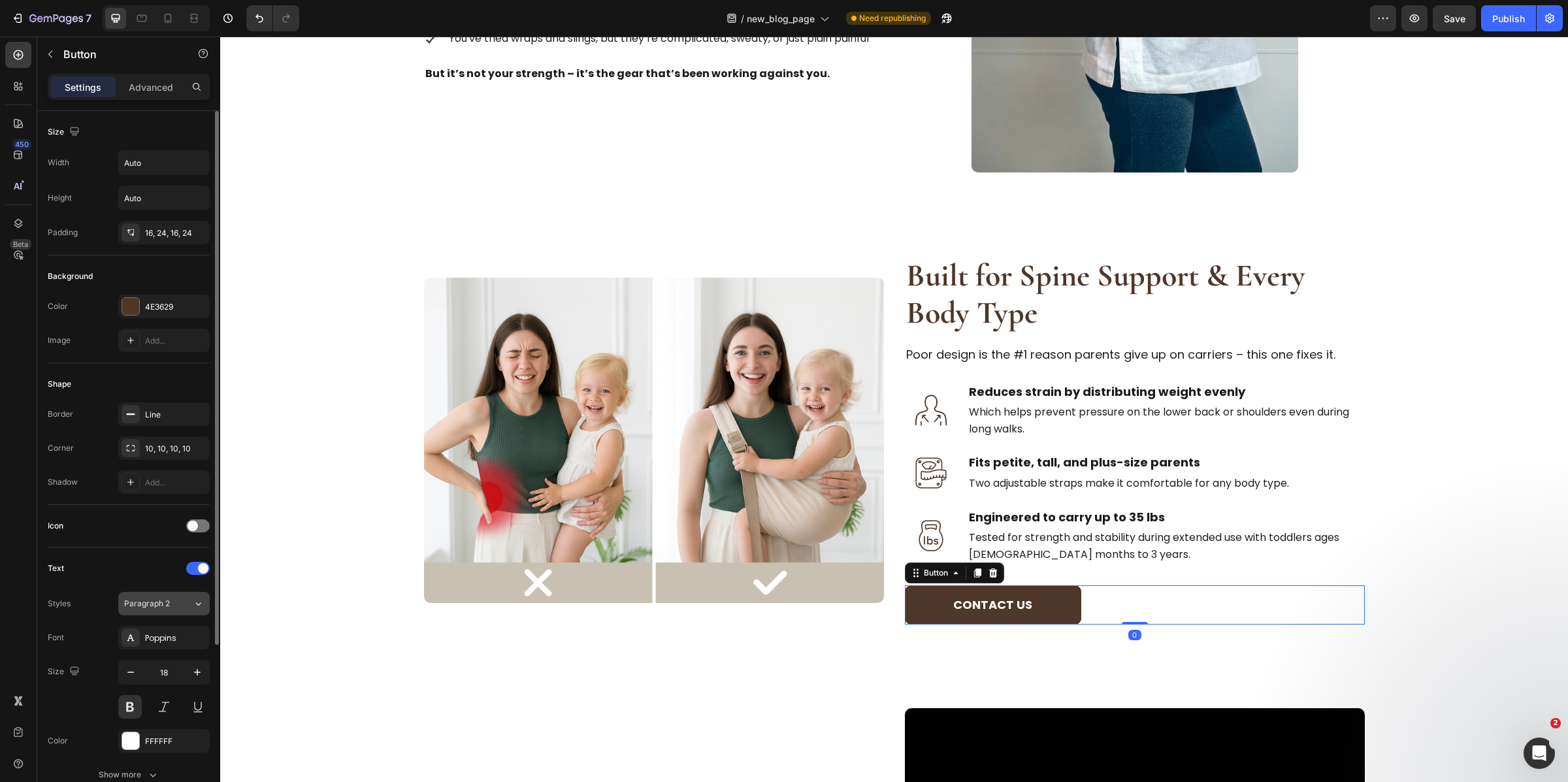
scroll to position [230, 0]
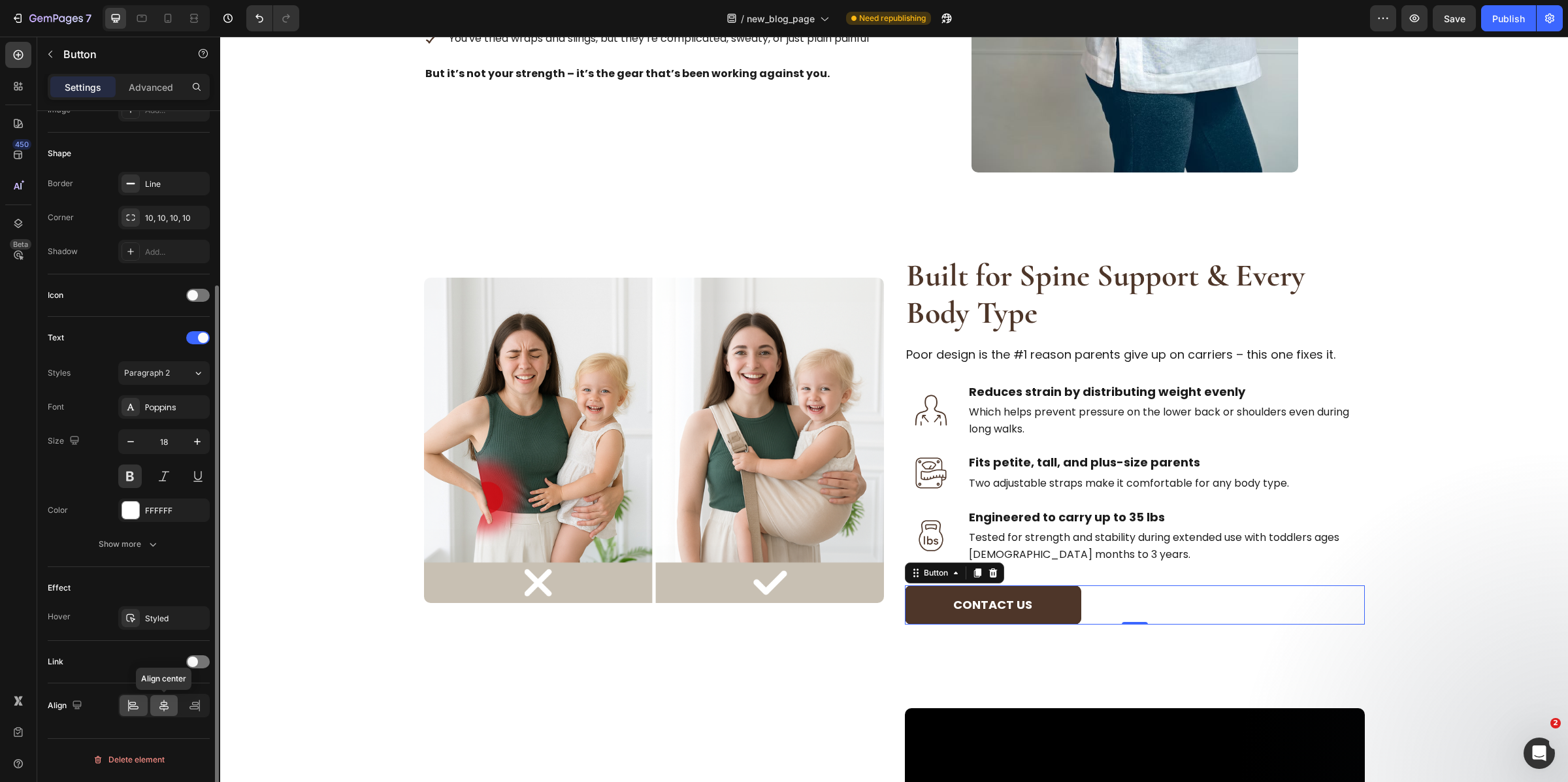
click at [157, 703] on icon at bounding box center [163, 705] width 13 height 13
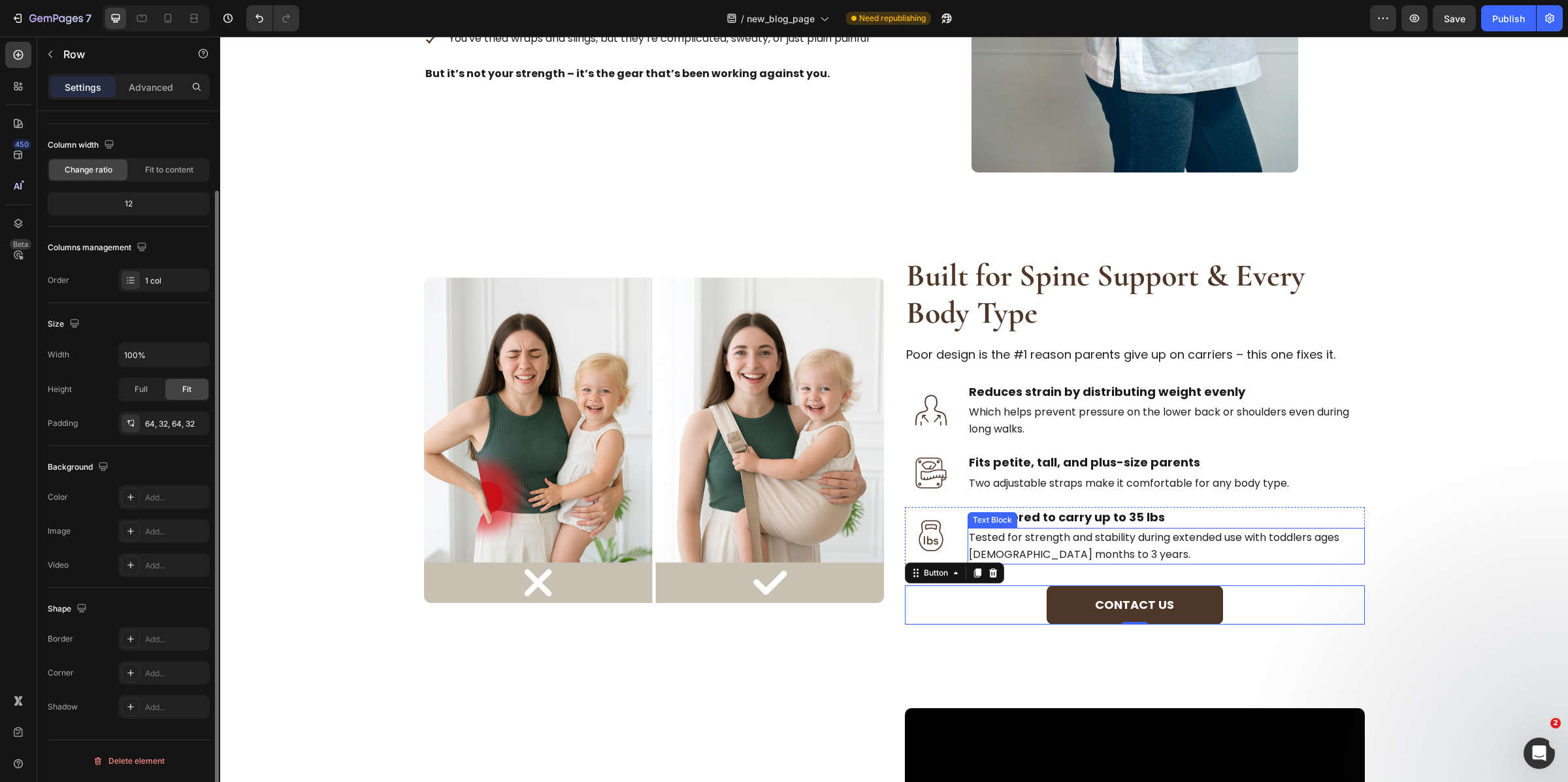
click at [1370, 543] on div "Image Built for Spine Support & Every Body Type Heading Poor design is the #1 r…" at bounding box center [894, 440] width 1306 height 369
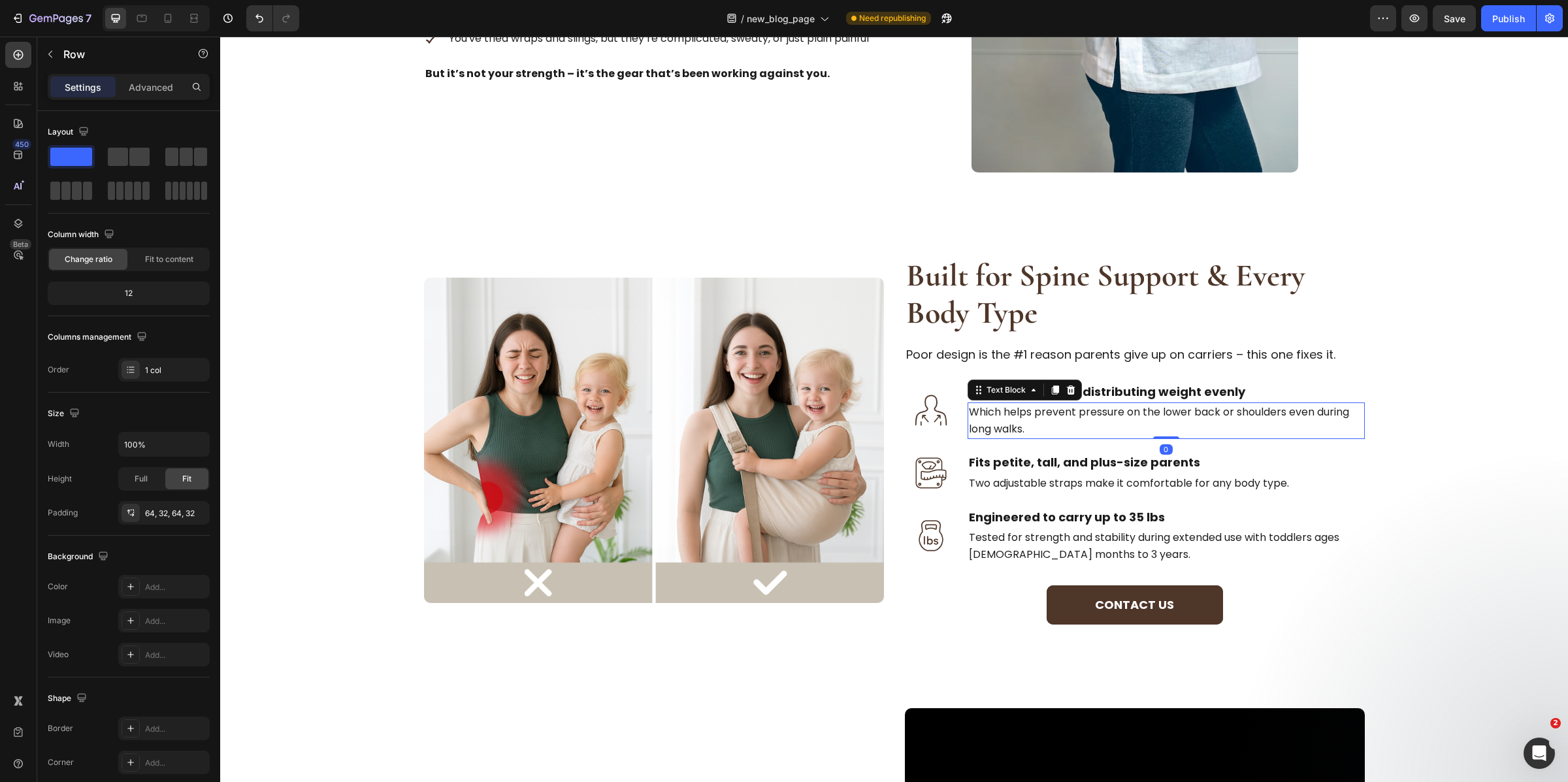
click at [1127, 412] on p "Which helps prevent pressure on the lower back or shoulders even during long wa…" at bounding box center [1166, 420] width 395 height 33
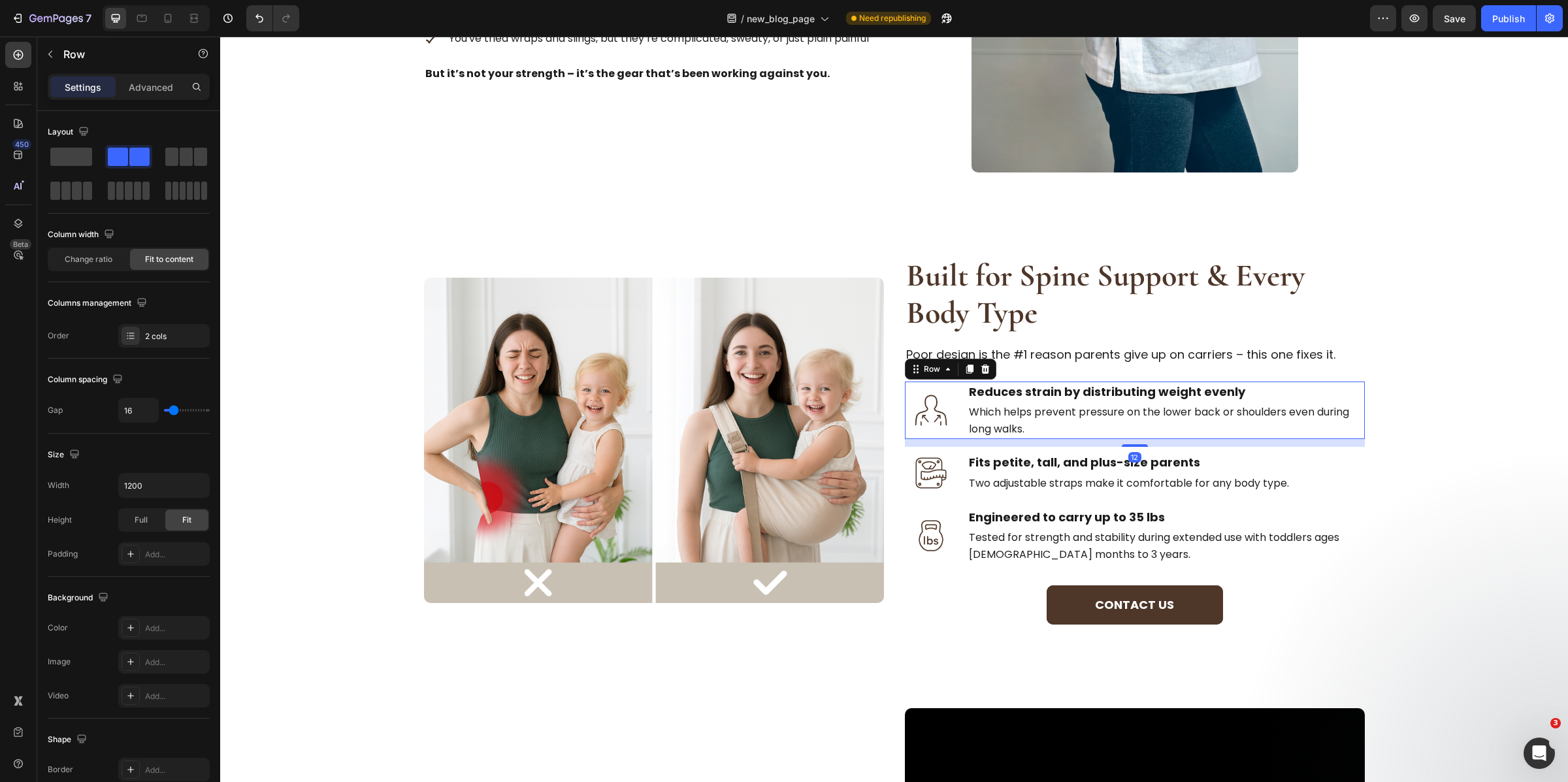
click at [953, 420] on div "Image Reduces strain by distributing weight evenly Text Block Which helps preve…" at bounding box center [1134, 410] width 460 height 57
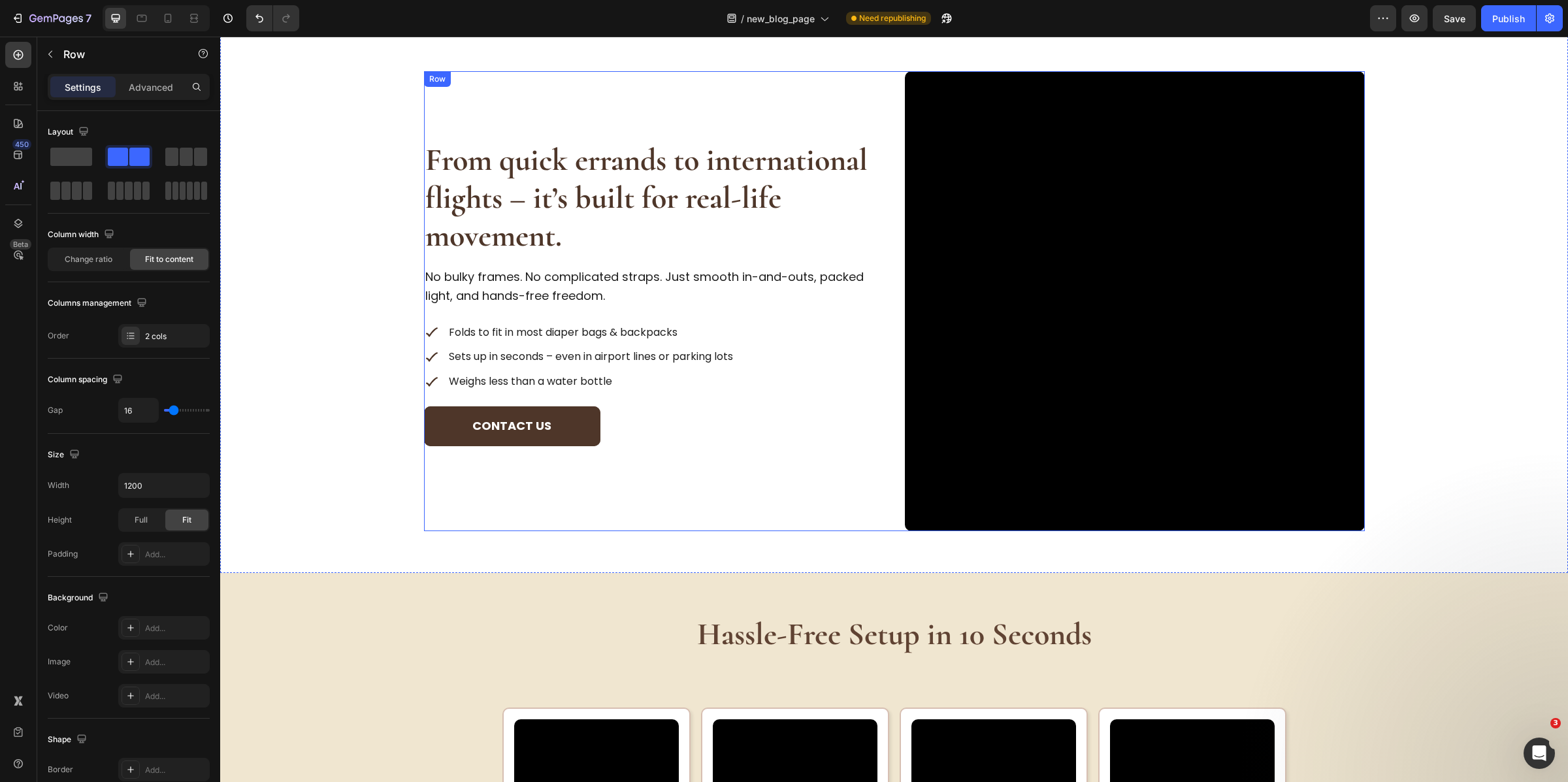
scroll to position [1747, 0]
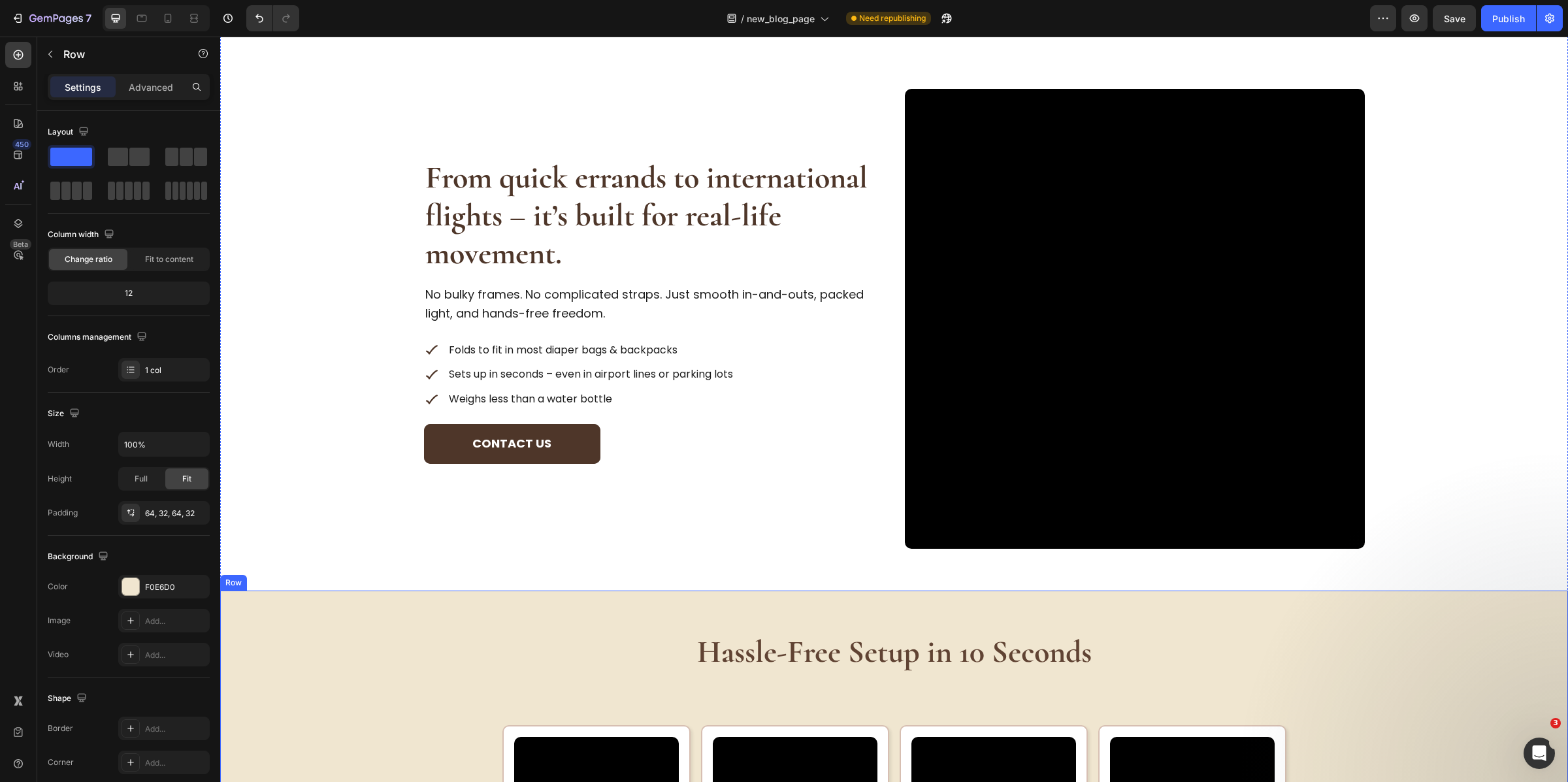
click at [424, 682] on div "Hassle-Free Setup in 10 Seconds Heading Video Image Row Place it around Text Bl…" at bounding box center [894, 797] width 1306 height 330
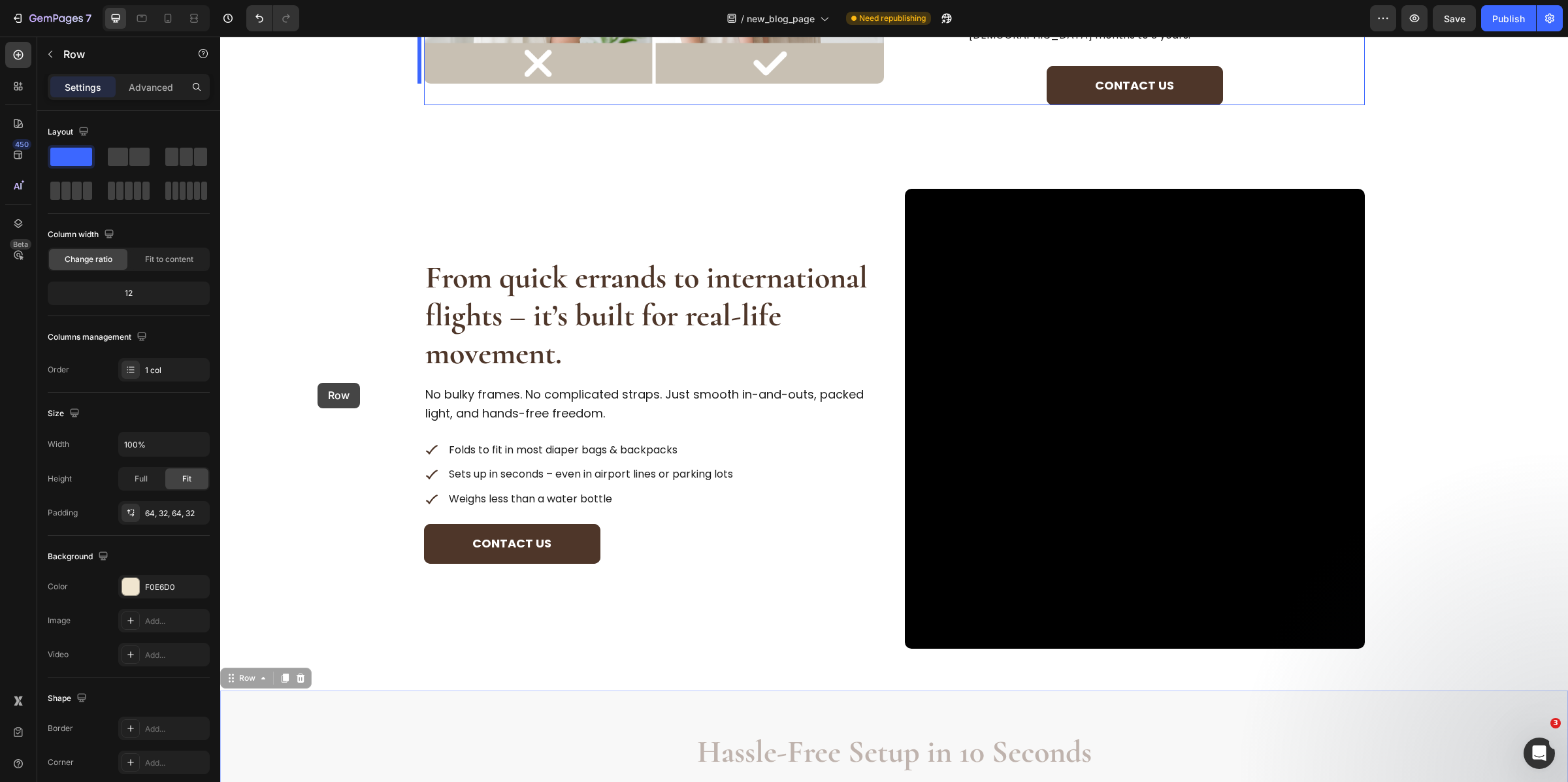
scroll to position [1622, 0]
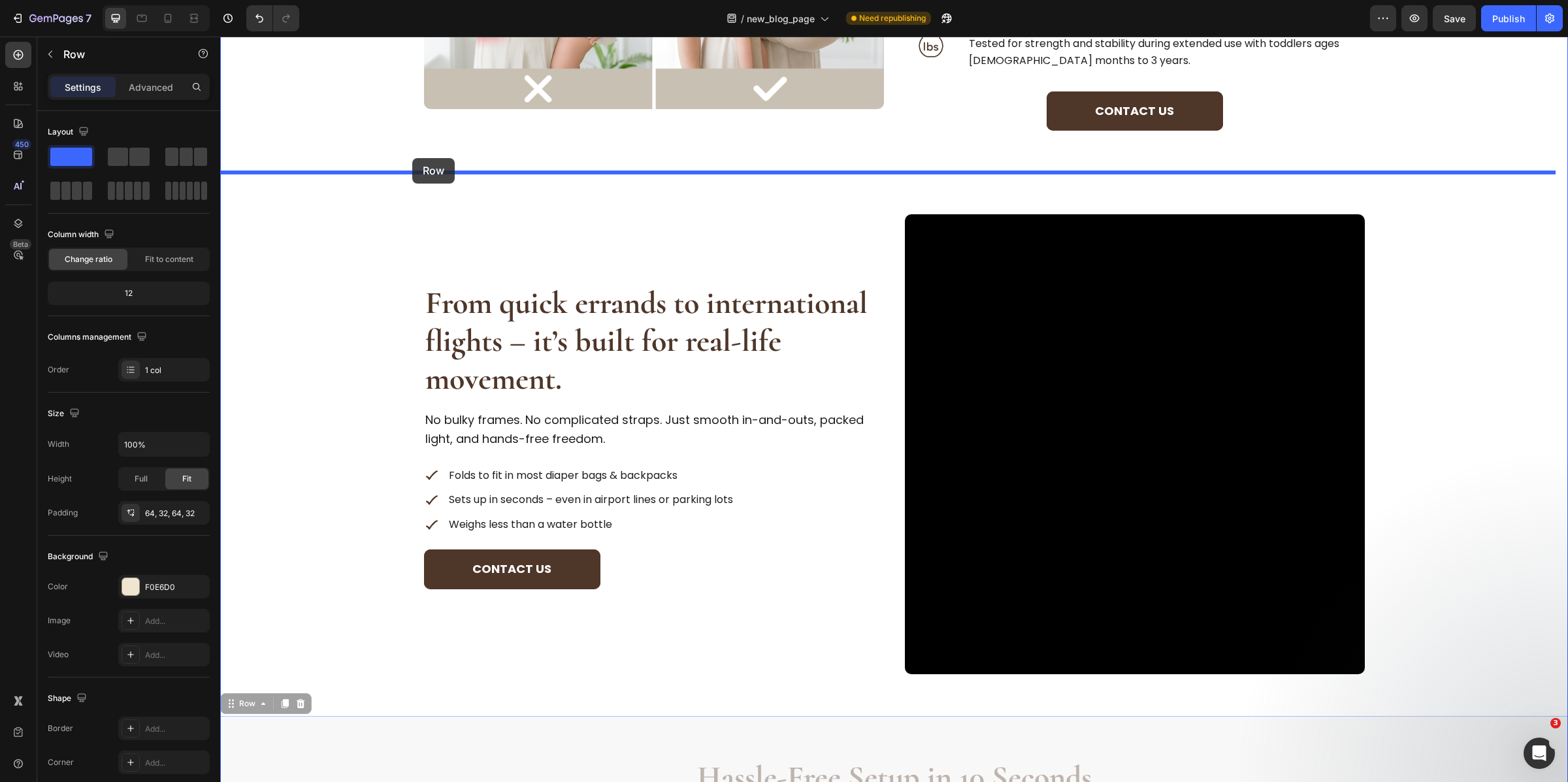
drag, startPoint x: 234, startPoint y: 577, endPoint x: 413, endPoint y: 158, distance: 455.6
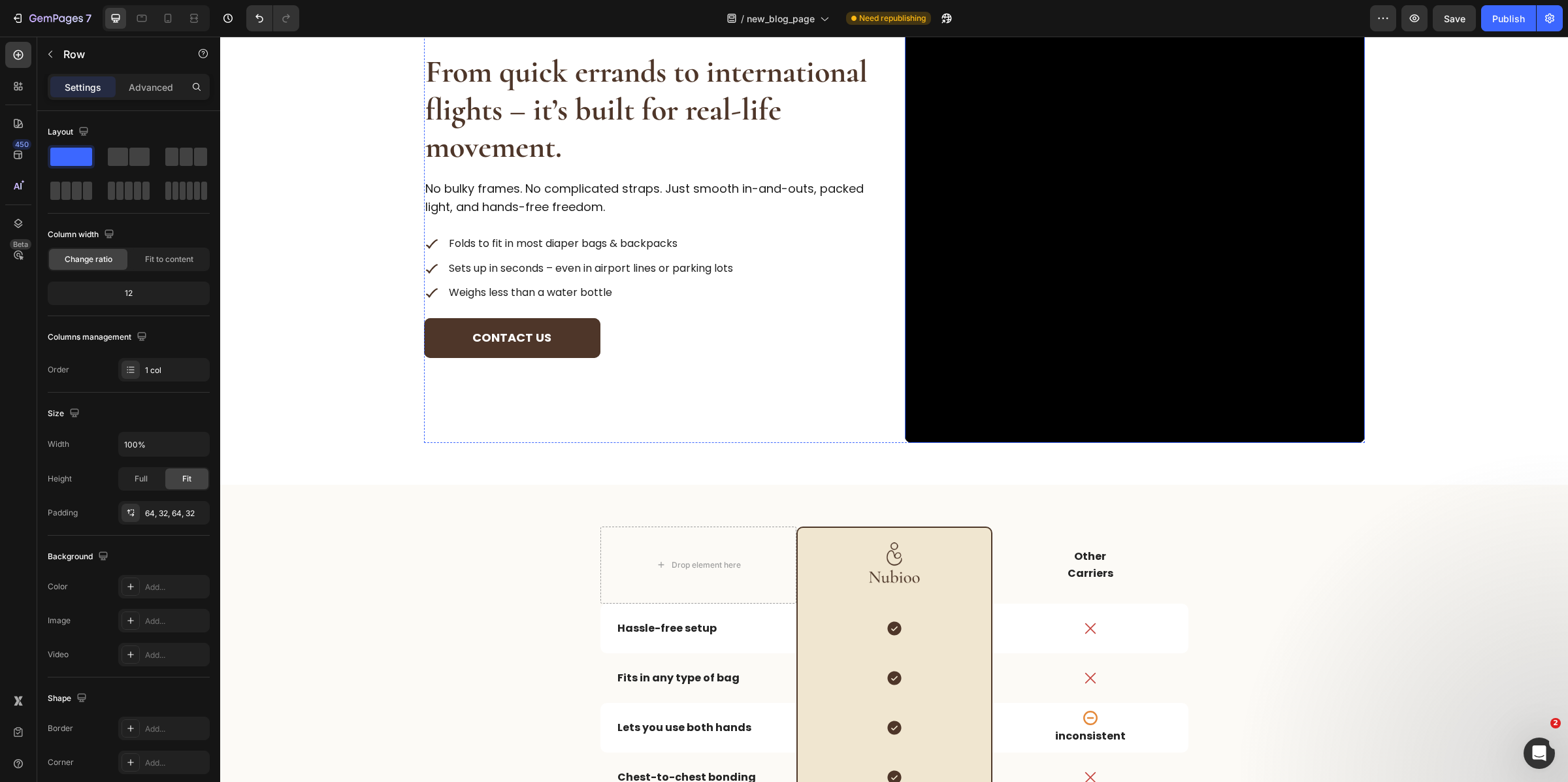
scroll to position [2351, 0]
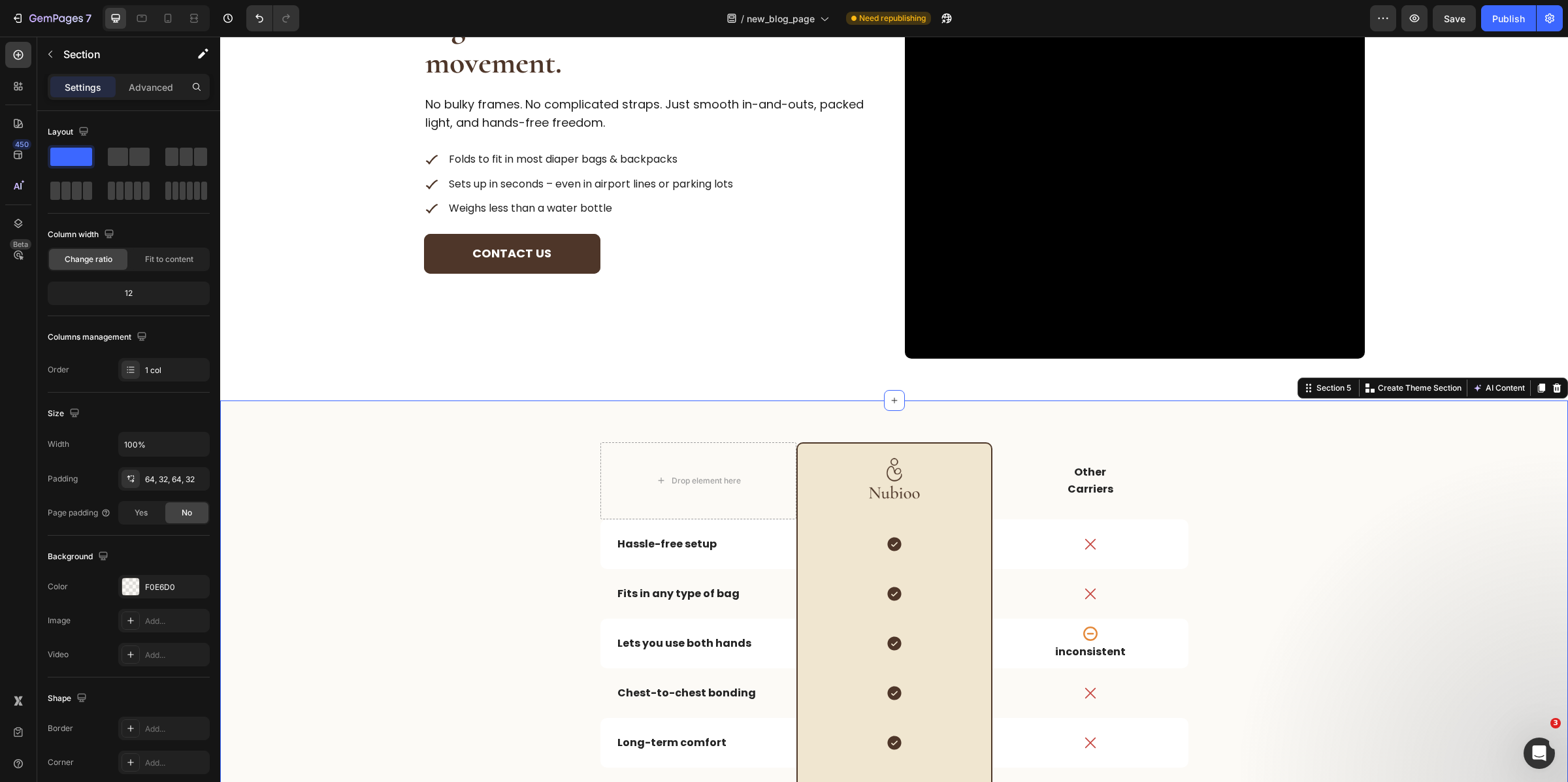
click at [526, 415] on div "Drop element here Image Row Other Carriers Text Block Row Hassle-free setup Tex…" at bounding box center [894, 706] width 1348 height 612
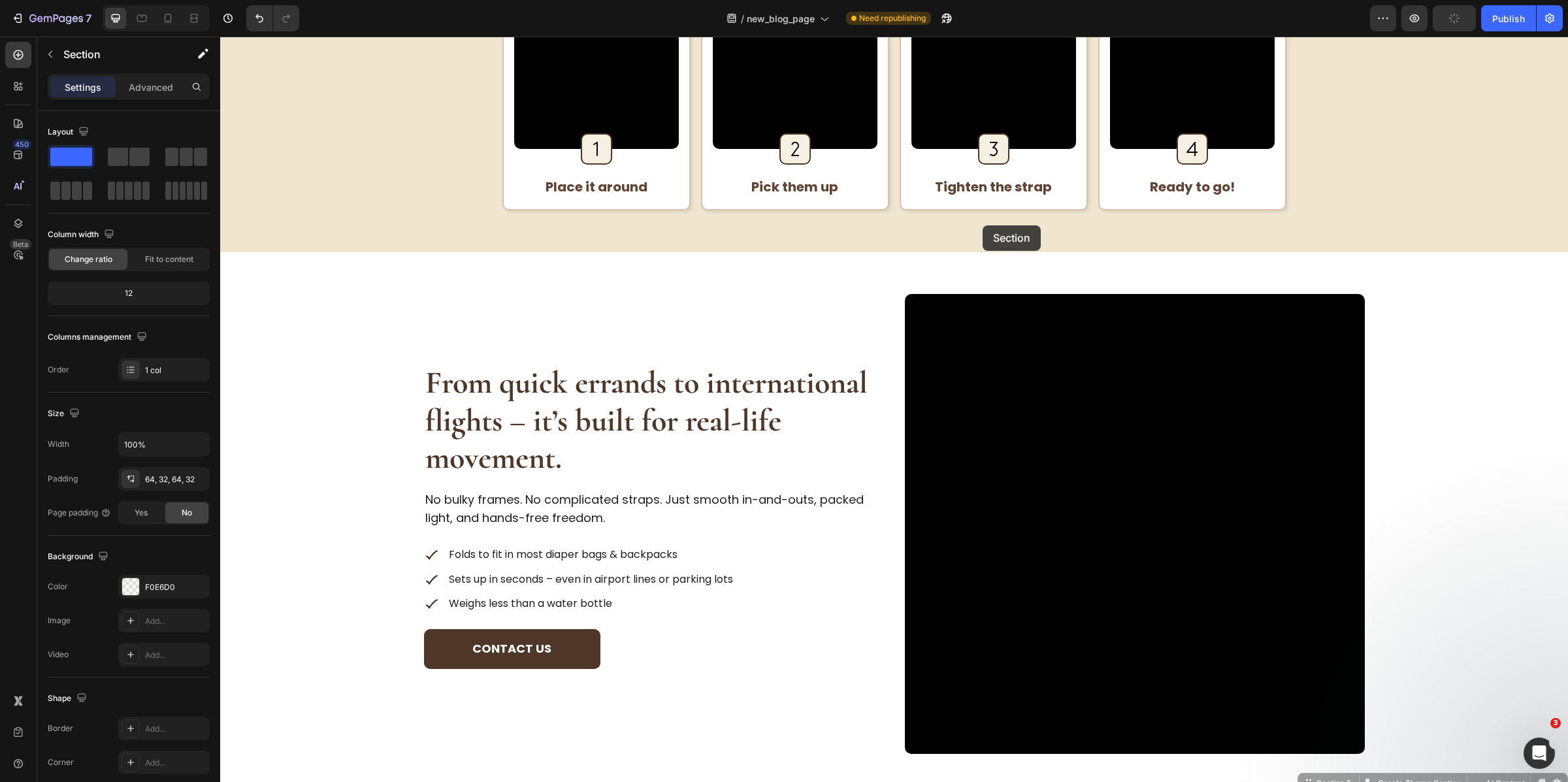
scroll to position [1945, 0]
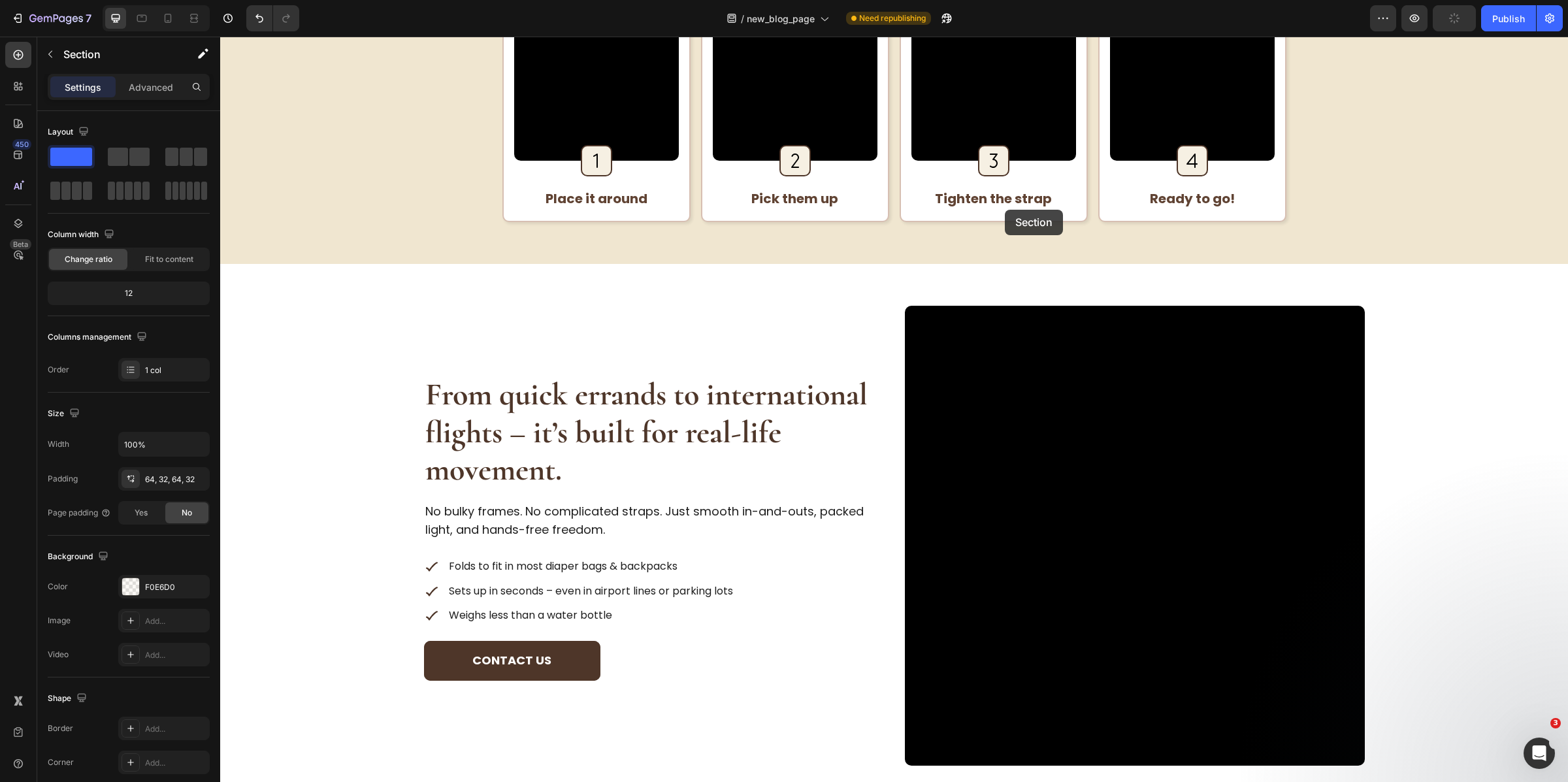
drag, startPoint x: 1316, startPoint y: 391, endPoint x: 991, endPoint y: 297, distance: 338.3
drag, startPoint x: 991, startPoint y: 297, endPoint x: 996, endPoint y: 378, distance: 81.2
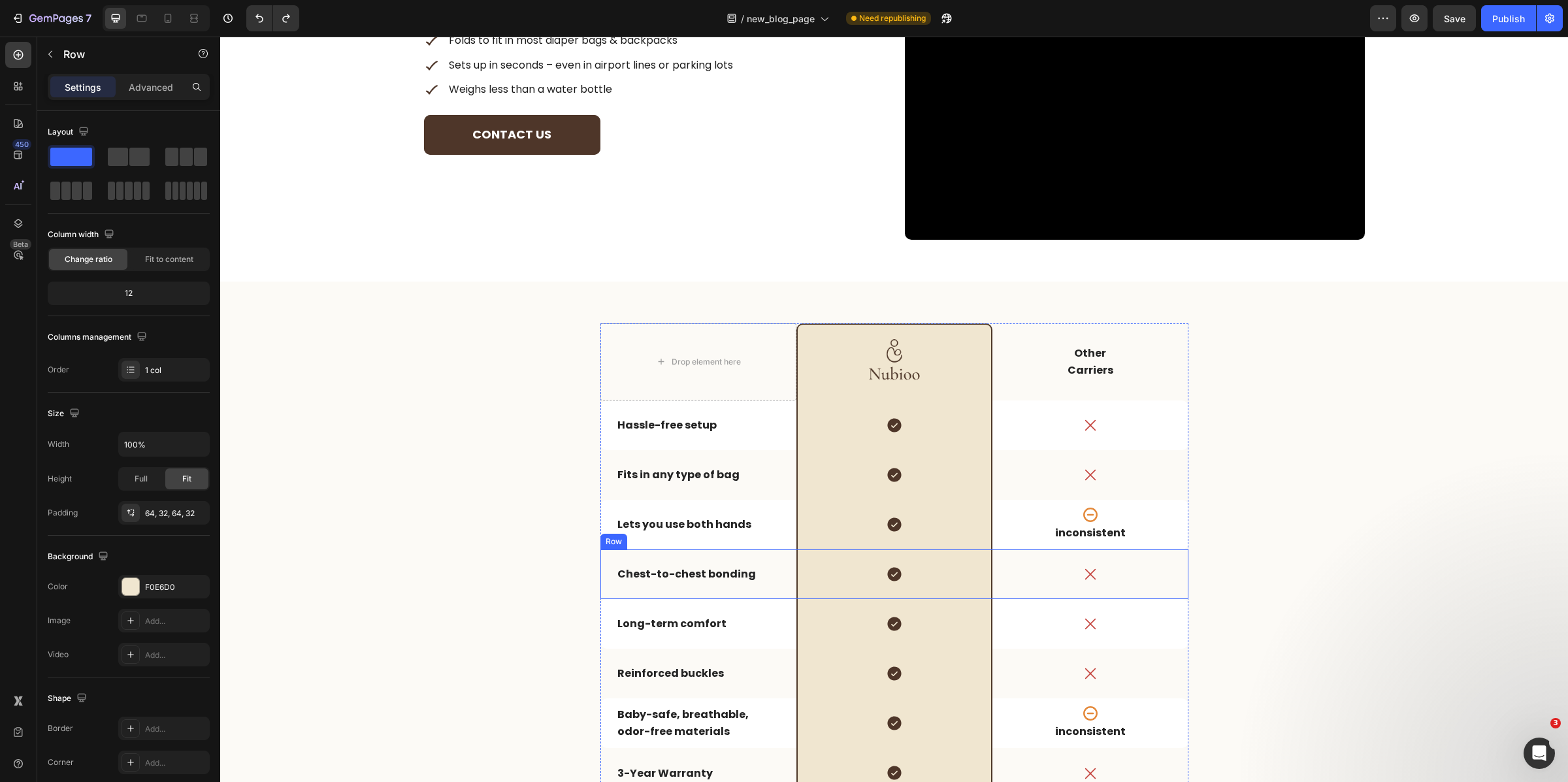
scroll to position [2467, 0]
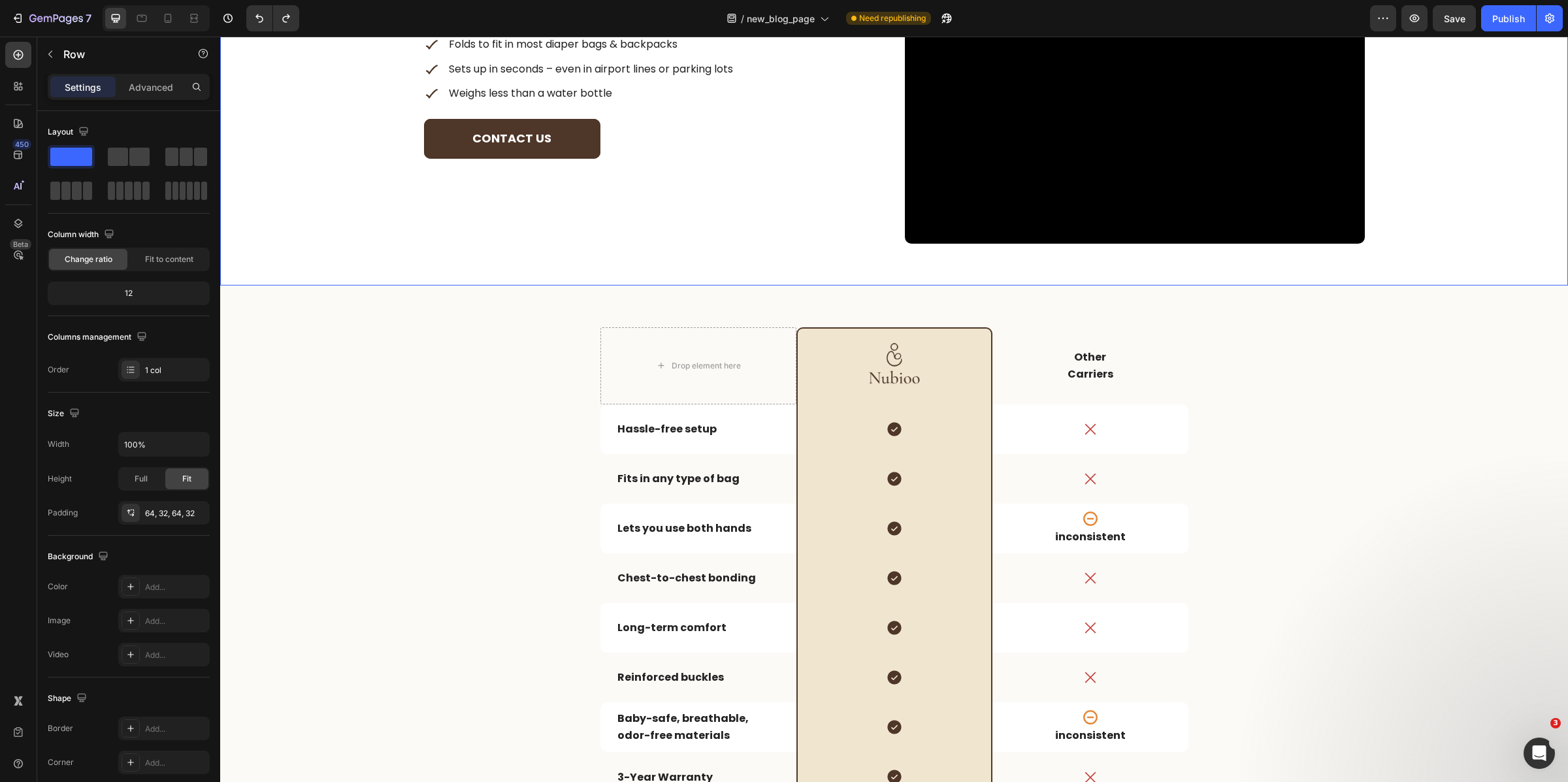
click at [1408, 246] on div "From quick errands to international flights – it’s built for real-life movement…" at bounding box center [894, 13] width 1348 height 543
click at [514, 348] on div "Drop element here Image Row Other Carriers Text Block Row Hassle-free setup Tex…" at bounding box center [894, 590] width 1306 height 528
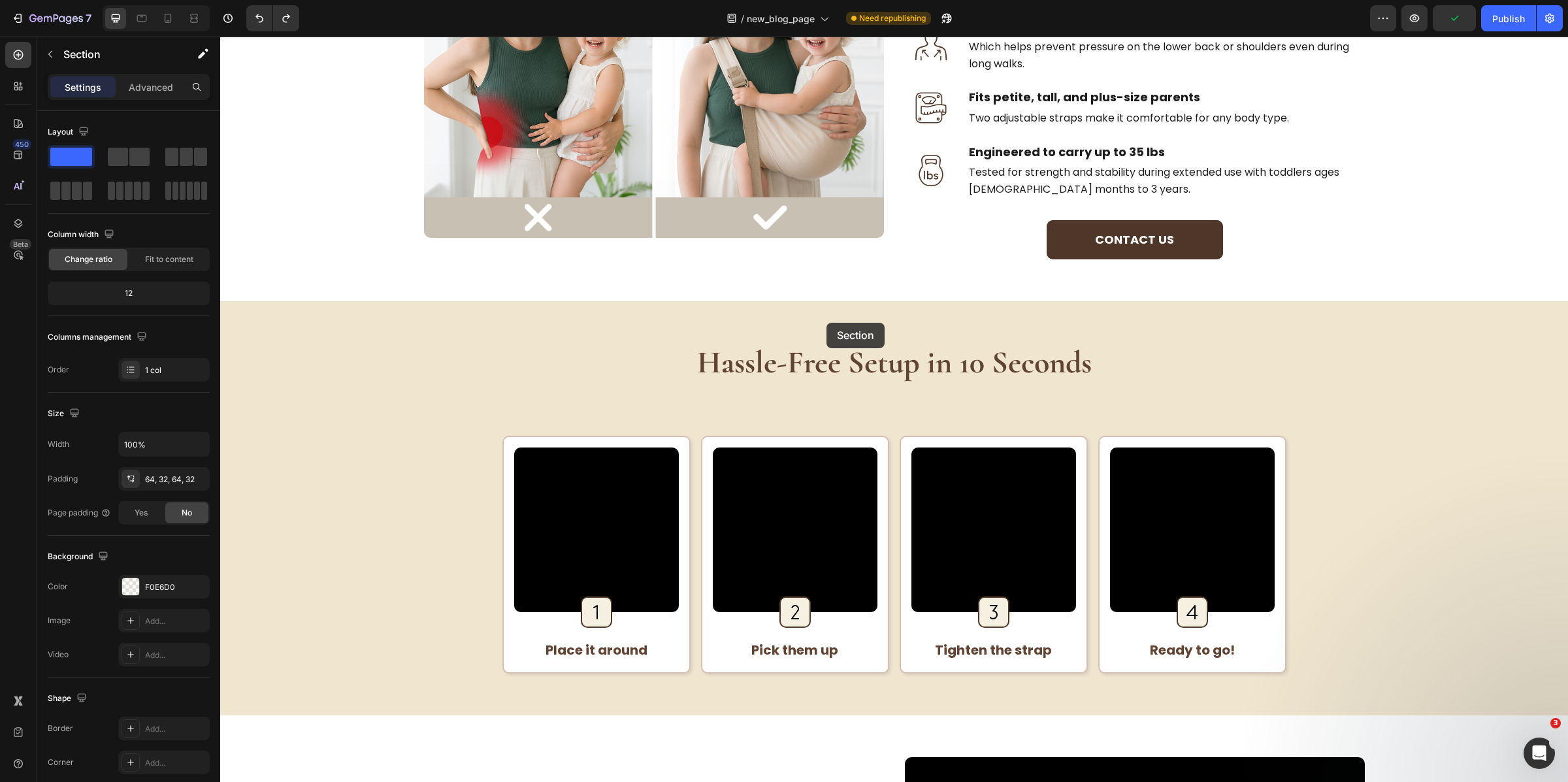
scroll to position [1490, 0]
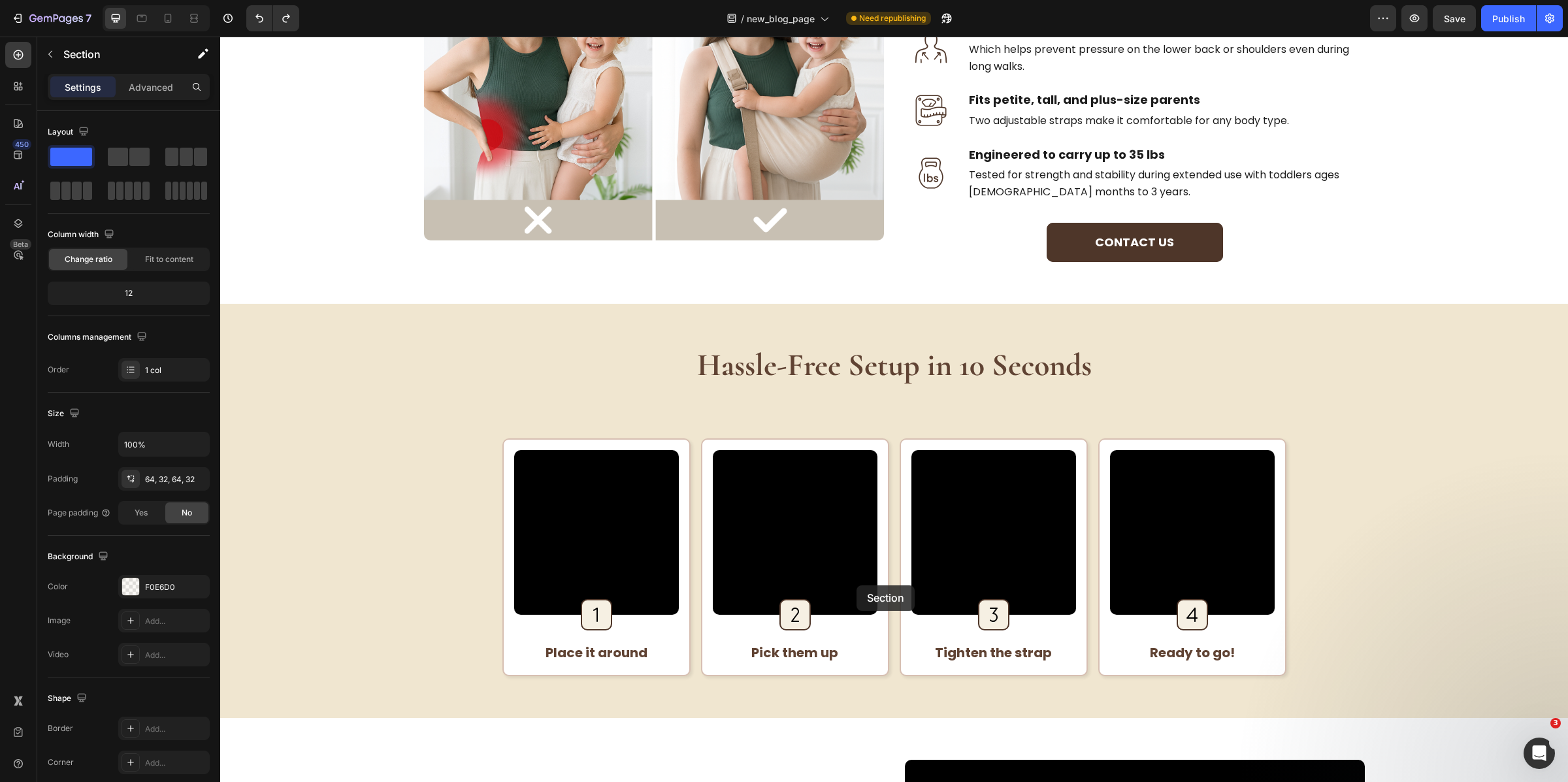
drag, startPoint x: 1305, startPoint y: 280, endPoint x: 857, endPoint y: 585, distance: 542.0
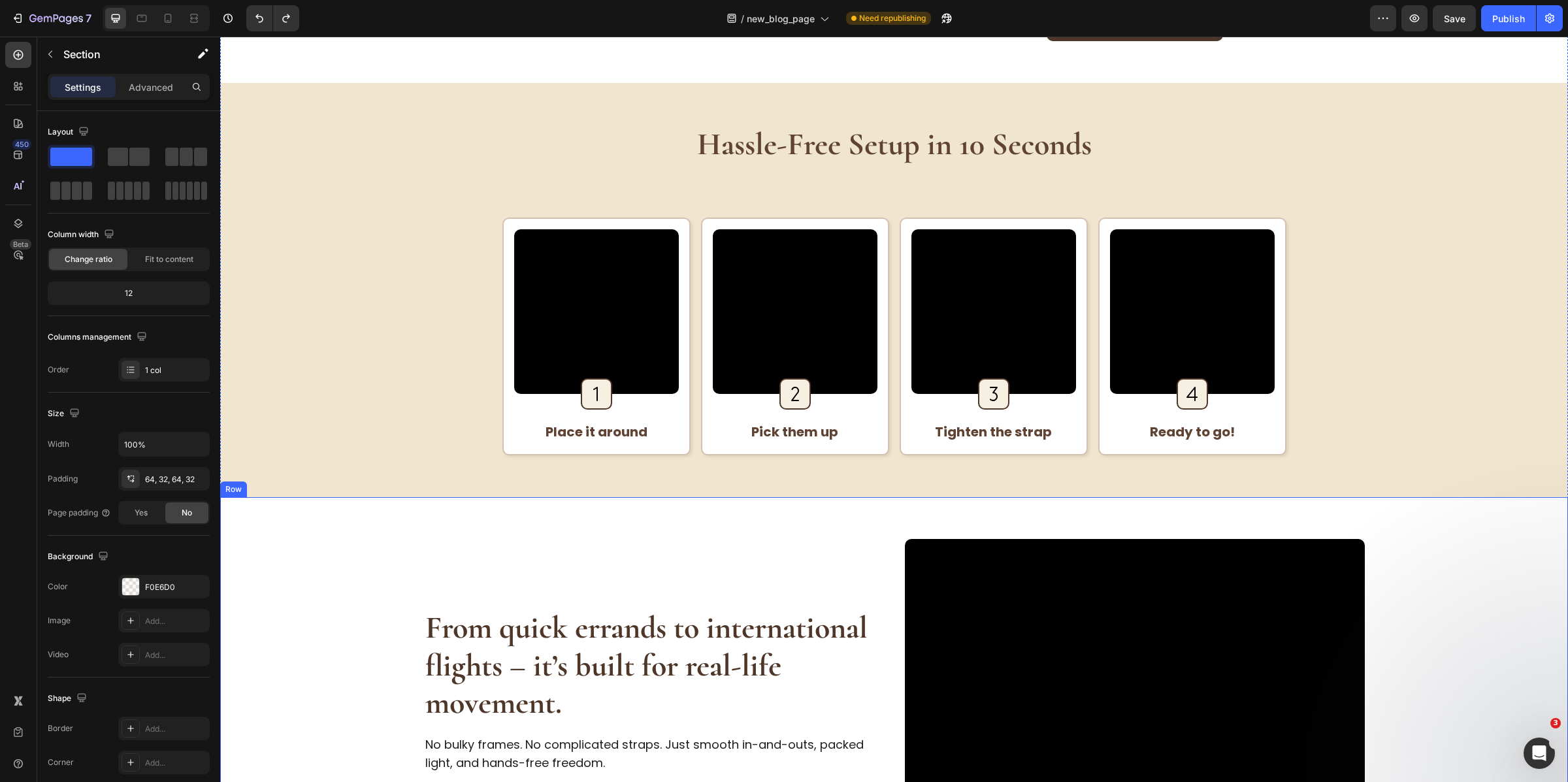
scroll to position [1680, 0]
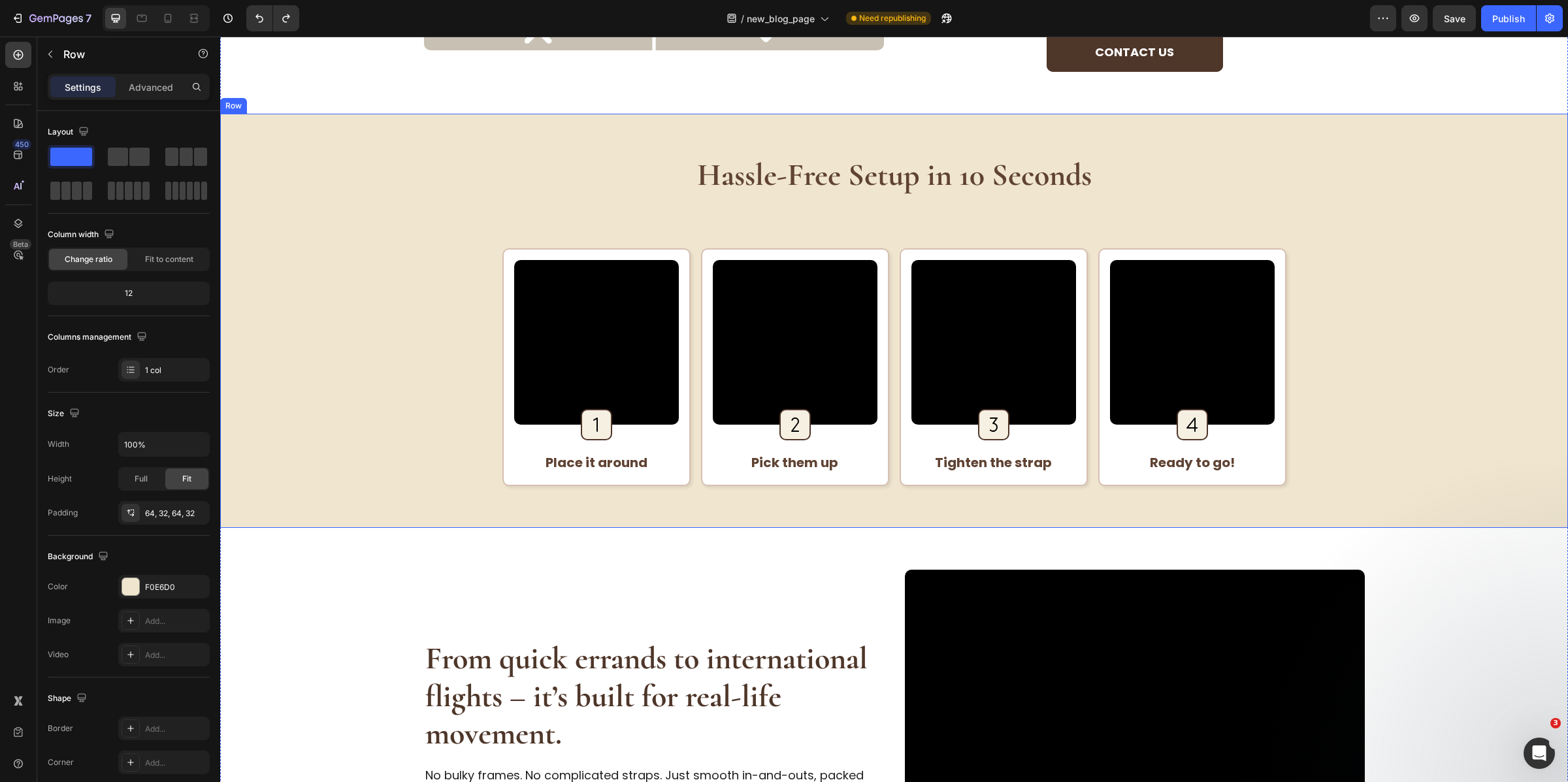
click at [461, 205] on div "Hassle-Free Setup in 10 Seconds Heading Video Image Row Place it around Text Bl…" at bounding box center [894, 321] width 1306 height 330
click at [258, 101] on icon at bounding box center [264, 101] width 10 height 10
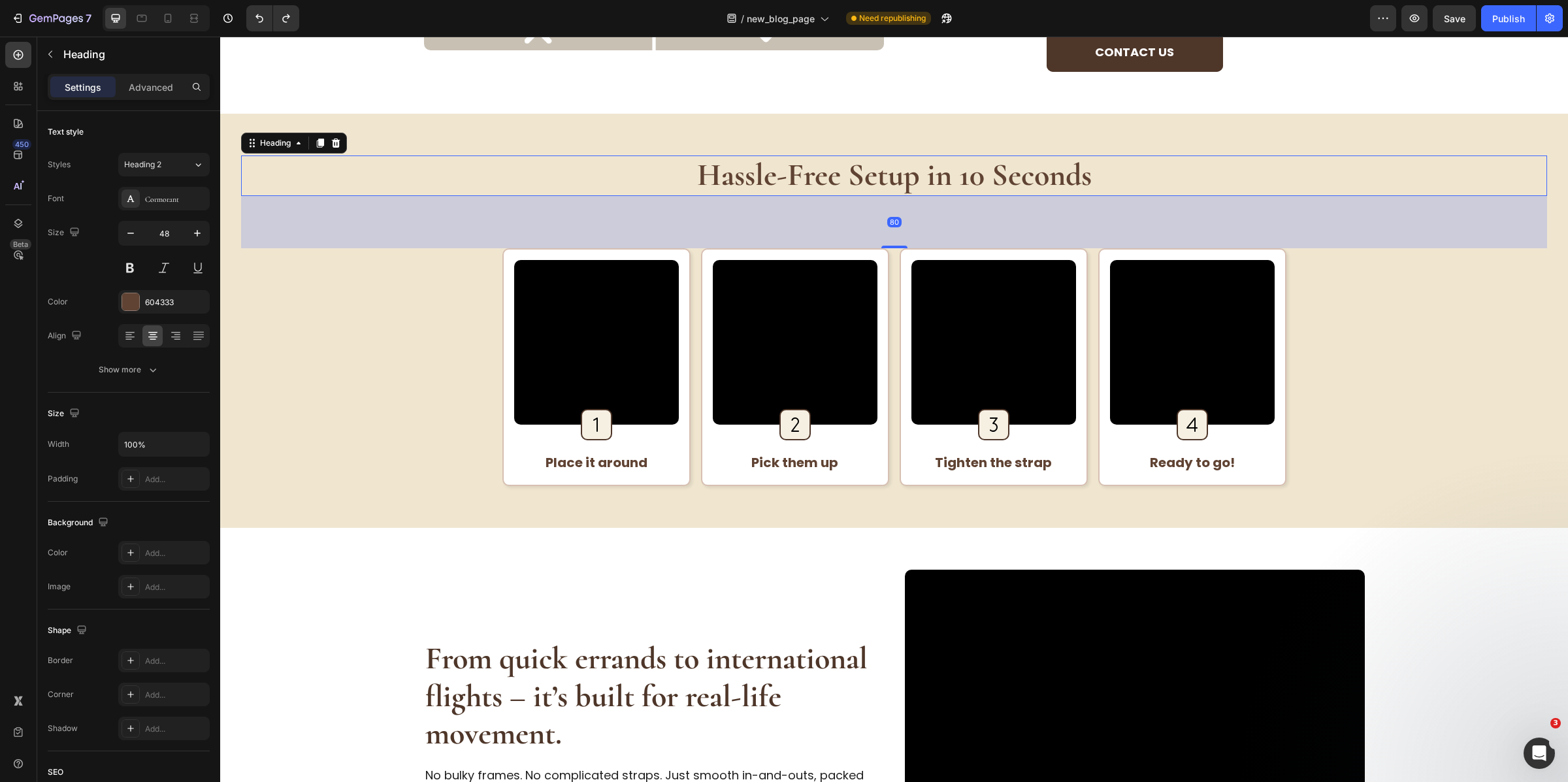
click at [313, 178] on h2 "Hassle-Free Setup in 10 Seconds" at bounding box center [894, 175] width 1306 height 40
click at [288, 276] on div "Hassle-Free Setup in 10 Seconds Heading 80 Video Image Row Place it around Text…" at bounding box center [894, 321] width 1306 height 330
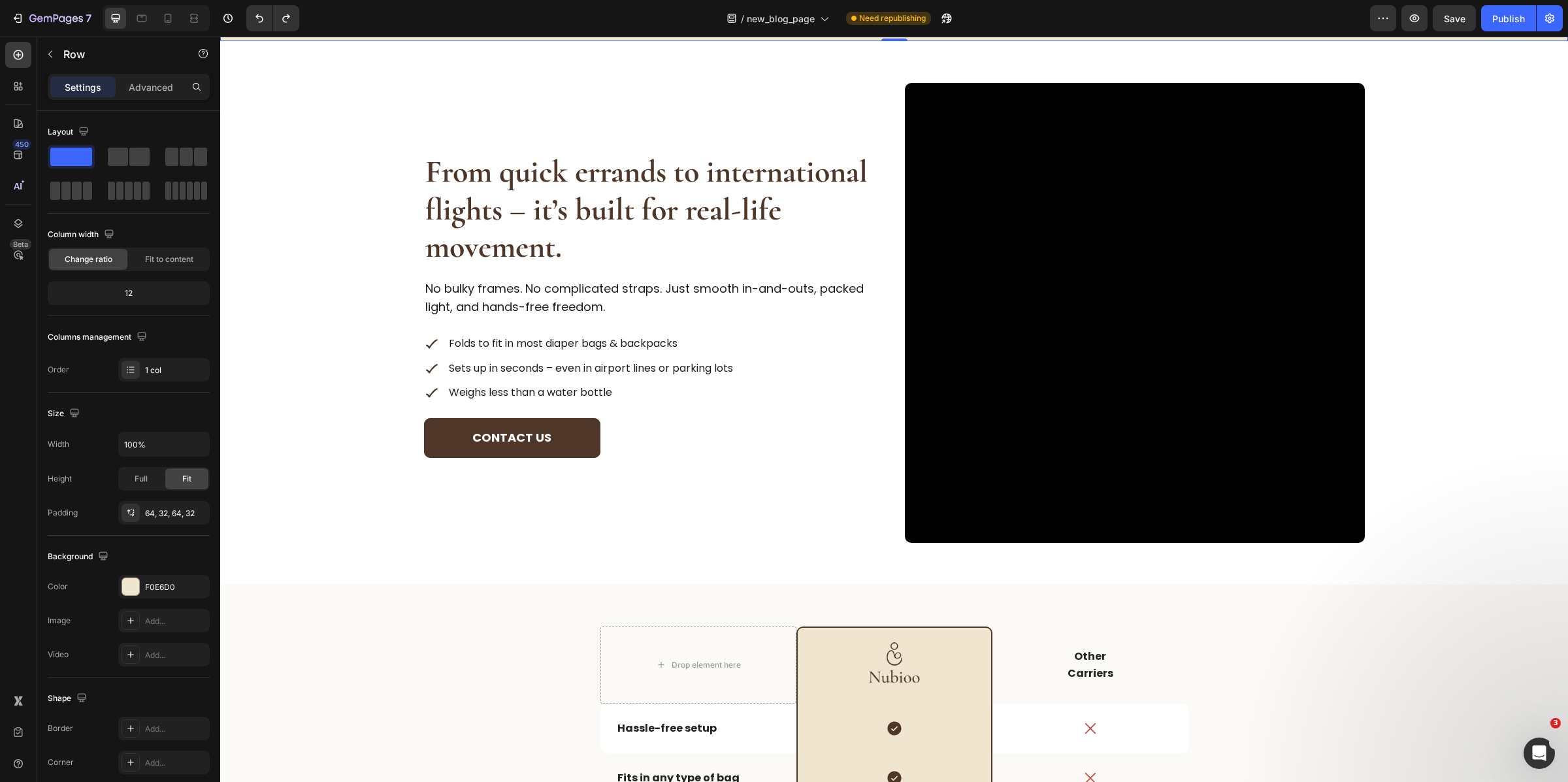
scroll to position [2174, 0]
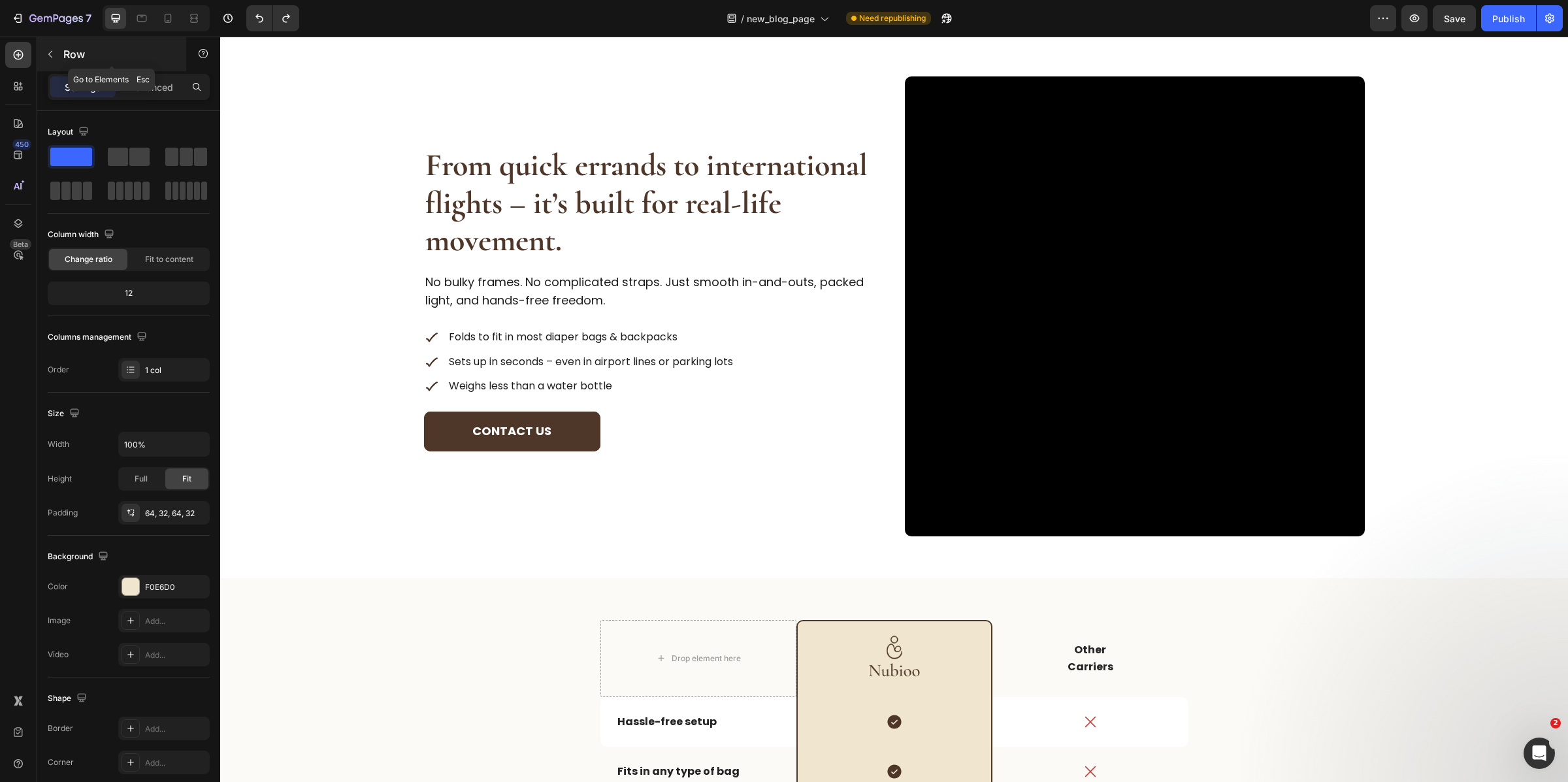
click at [73, 55] on p "Row" at bounding box center [119, 54] width 111 height 15
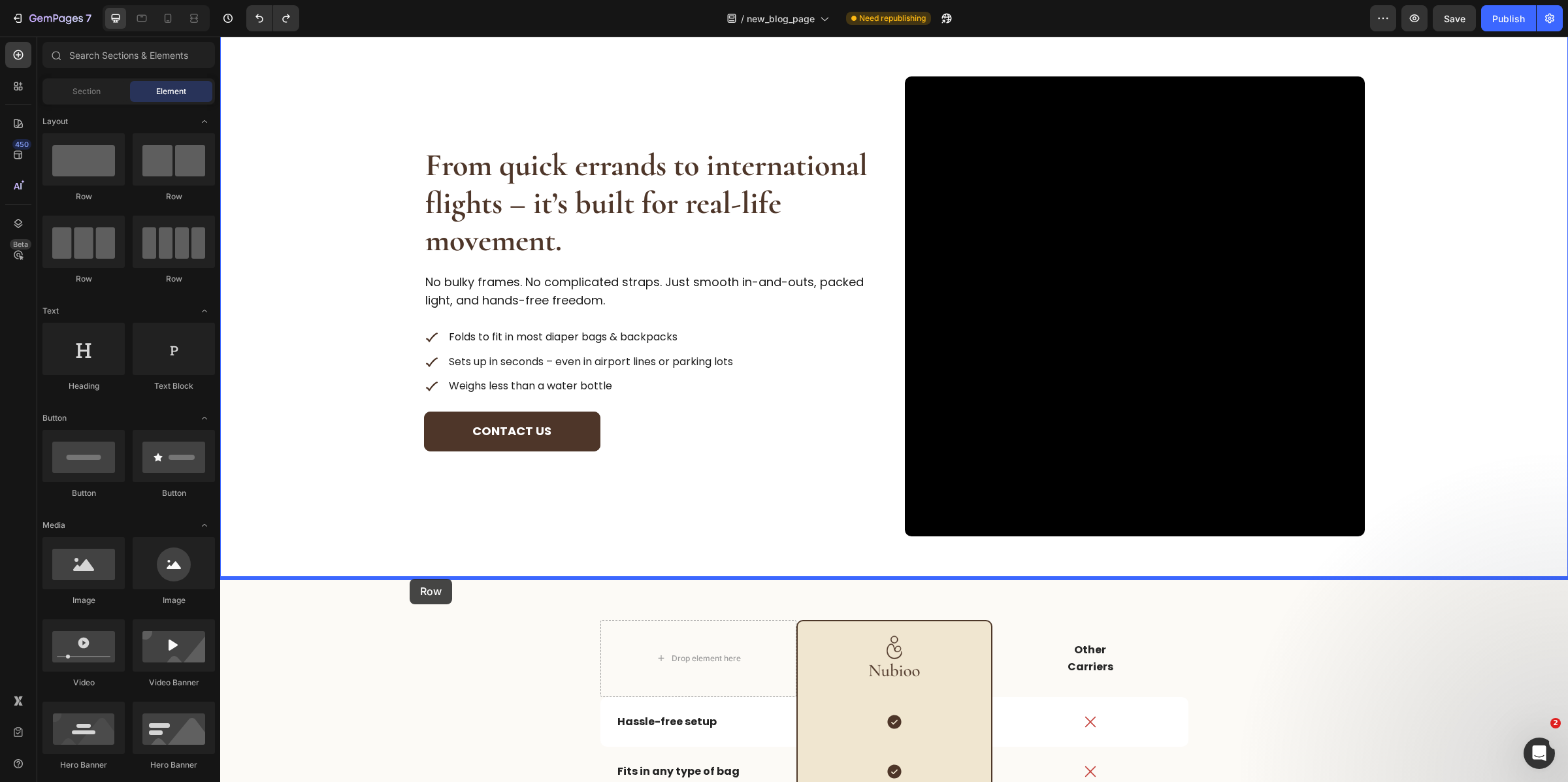
drag, startPoint x: 301, startPoint y: 213, endPoint x: 410, endPoint y: 578, distance: 380.9
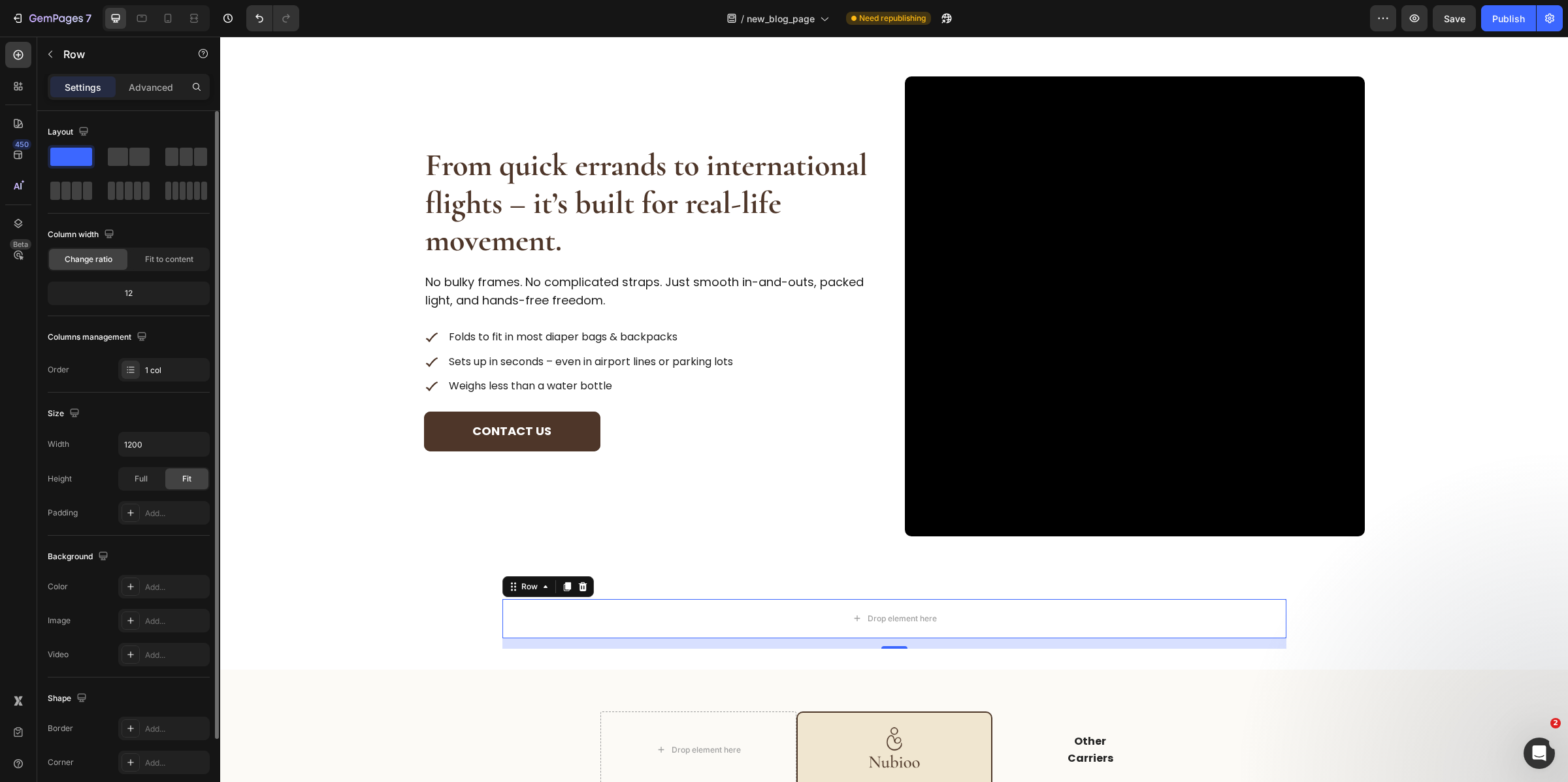
click at [151, 92] on p "Advanced" at bounding box center [151, 87] width 45 height 14
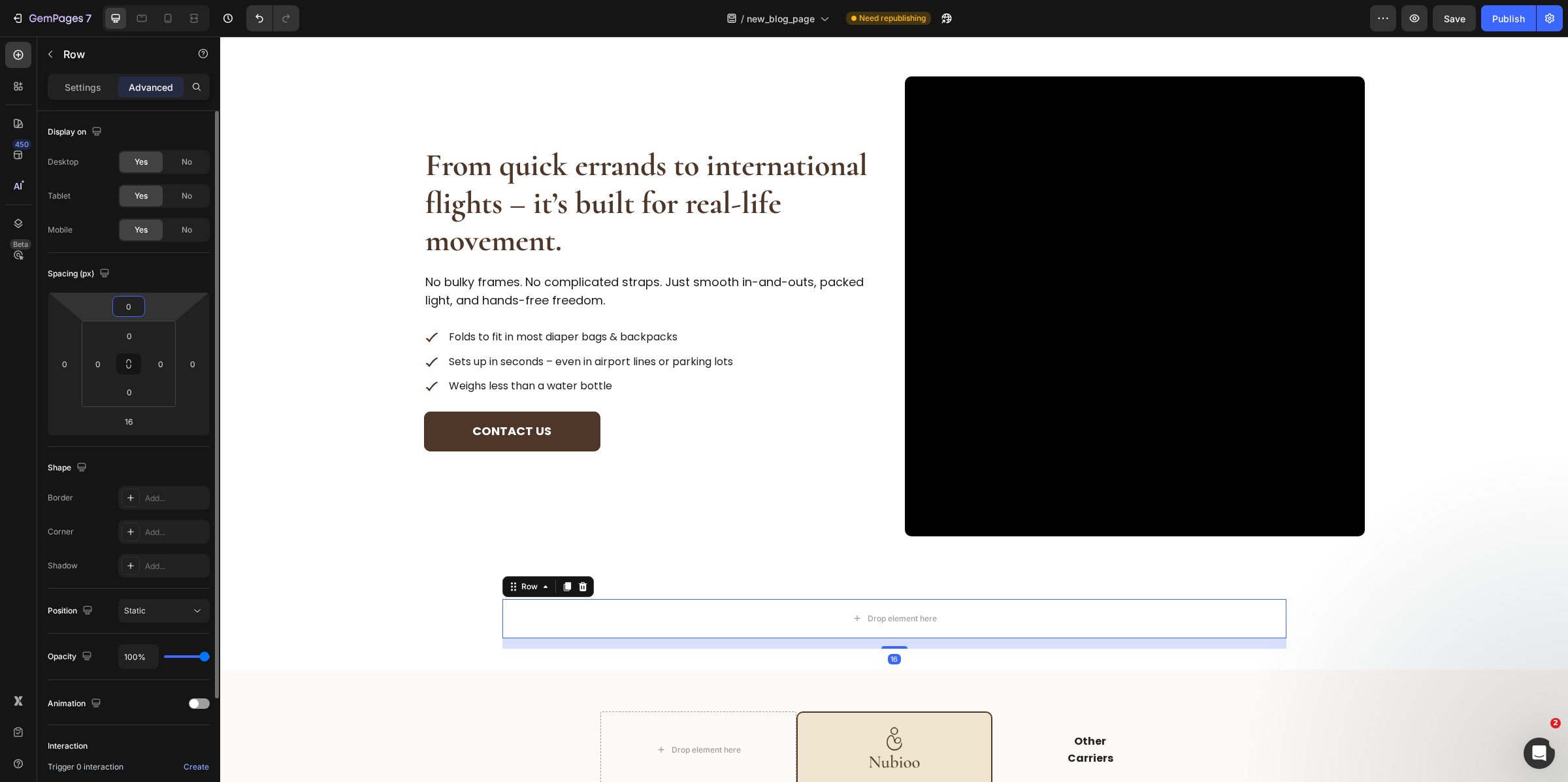
click at [134, 312] on input "0" at bounding box center [128, 306] width 27 height 20
click at [137, 313] on input "0" at bounding box center [128, 306] width 27 height 20
click at [181, 292] on icon at bounding box center [128, 364] width 162 height 144
click at [134, 336] on input "0" at bounding box center [129, 335] width 27 height 20
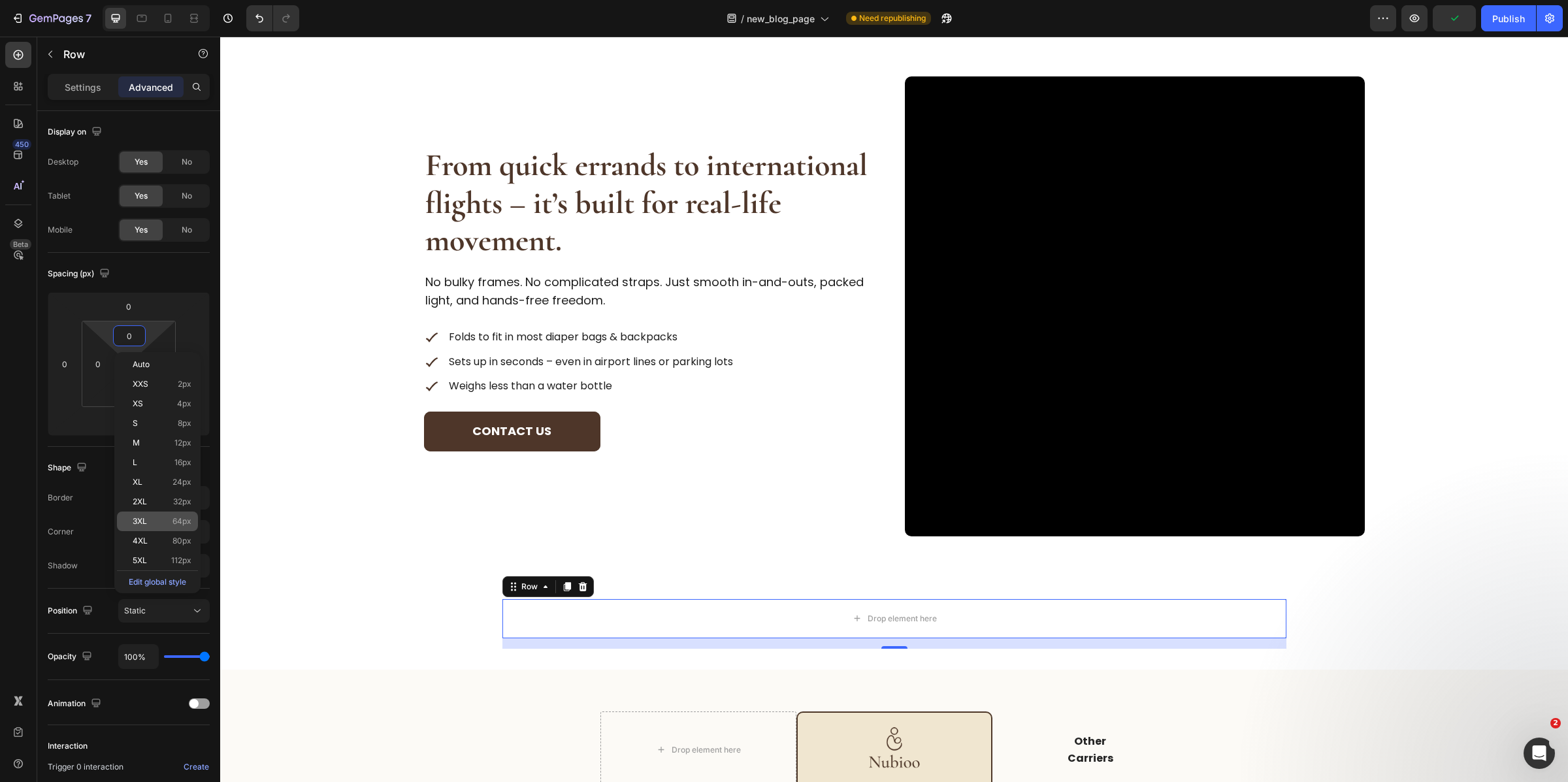
click at [150, 512] on div "3XL 64px" at bounding box center [157, 521] width 81 height 20
type input "64"
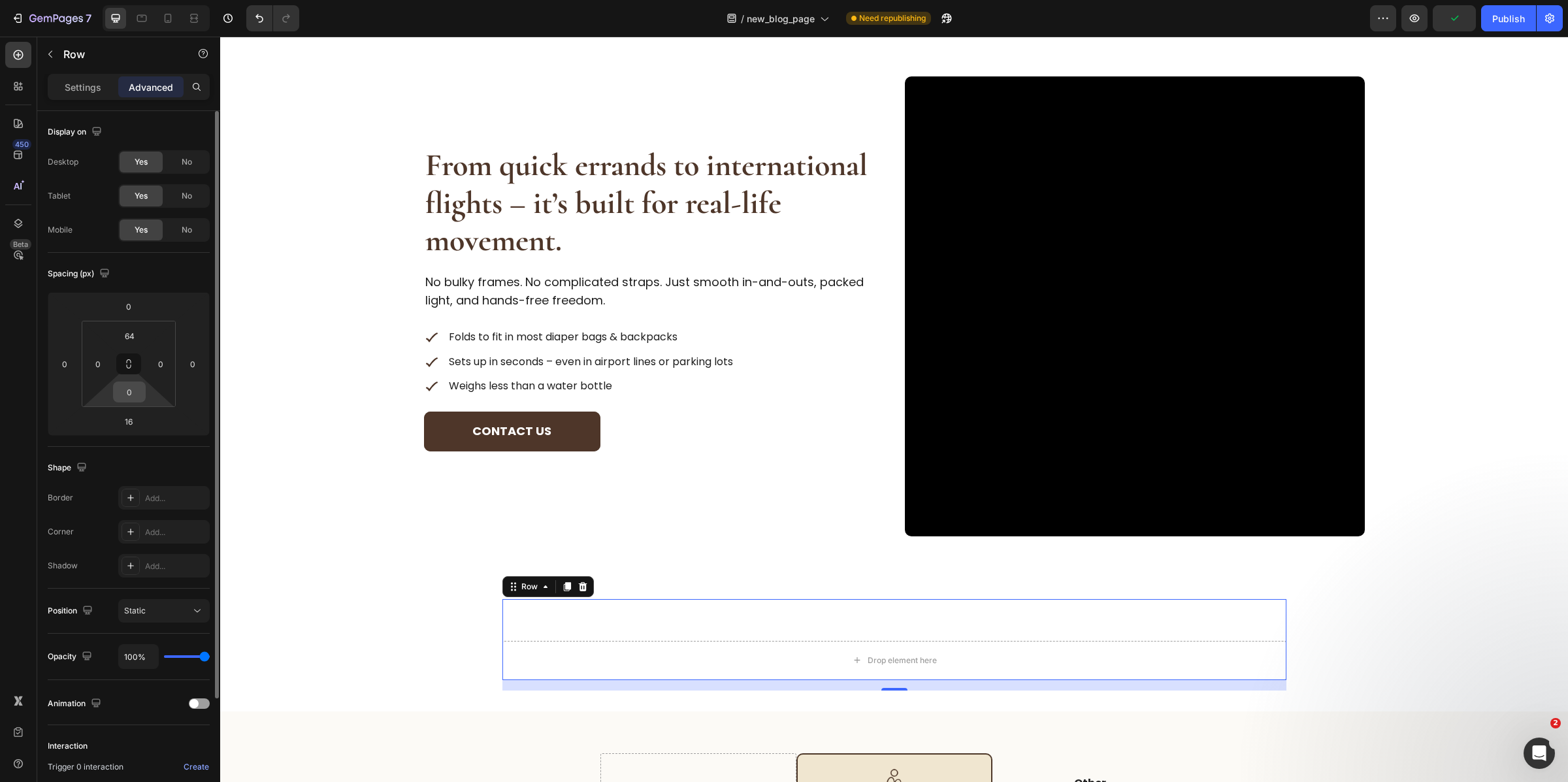
click at [135, 395] on input "0" at bounding box center [129, 392] width 27 height 20
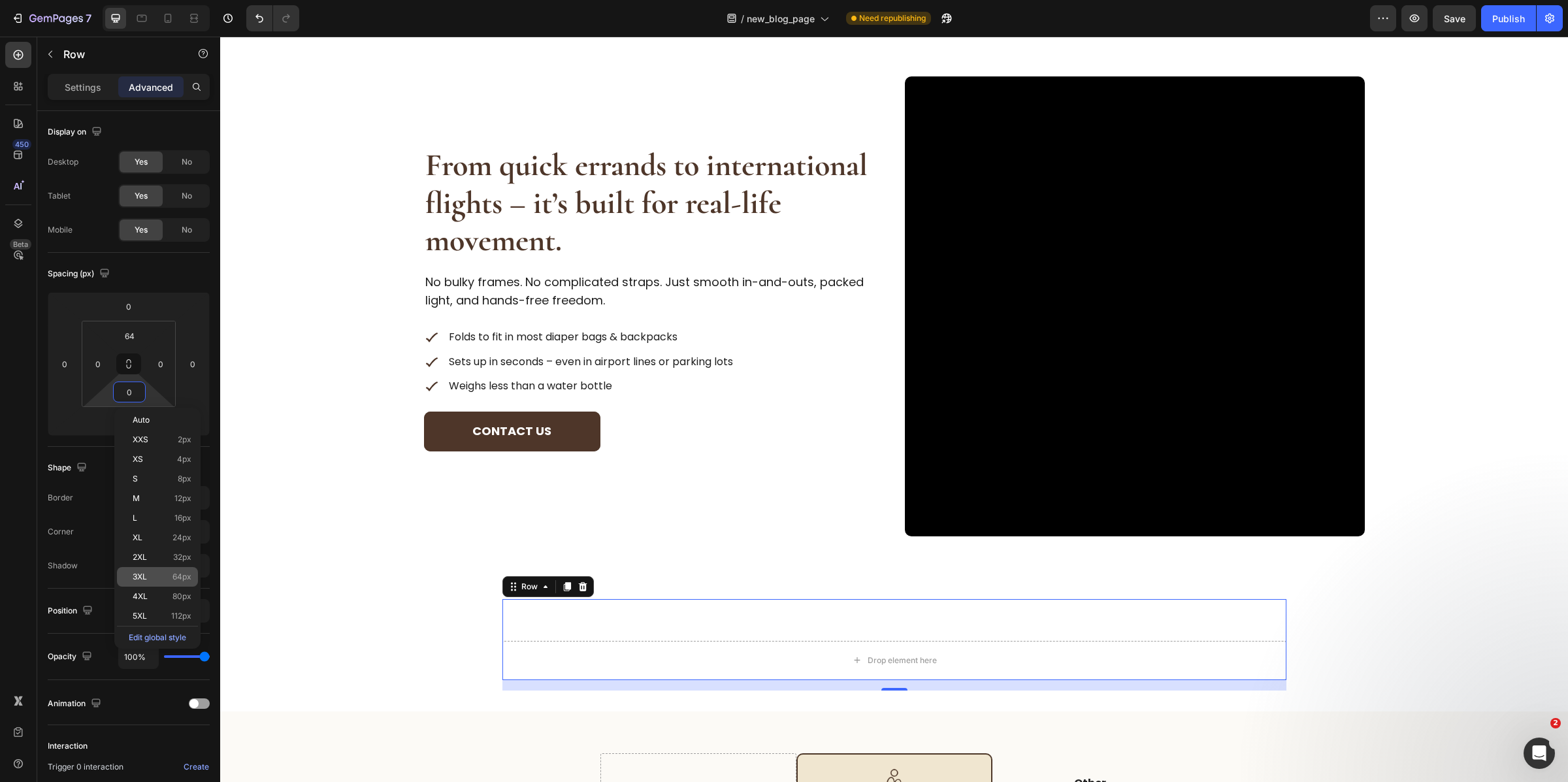
click at [176, 581] on div "3XL 64px" at bounding box center [157, 577] width 81 height 20
type input "64"
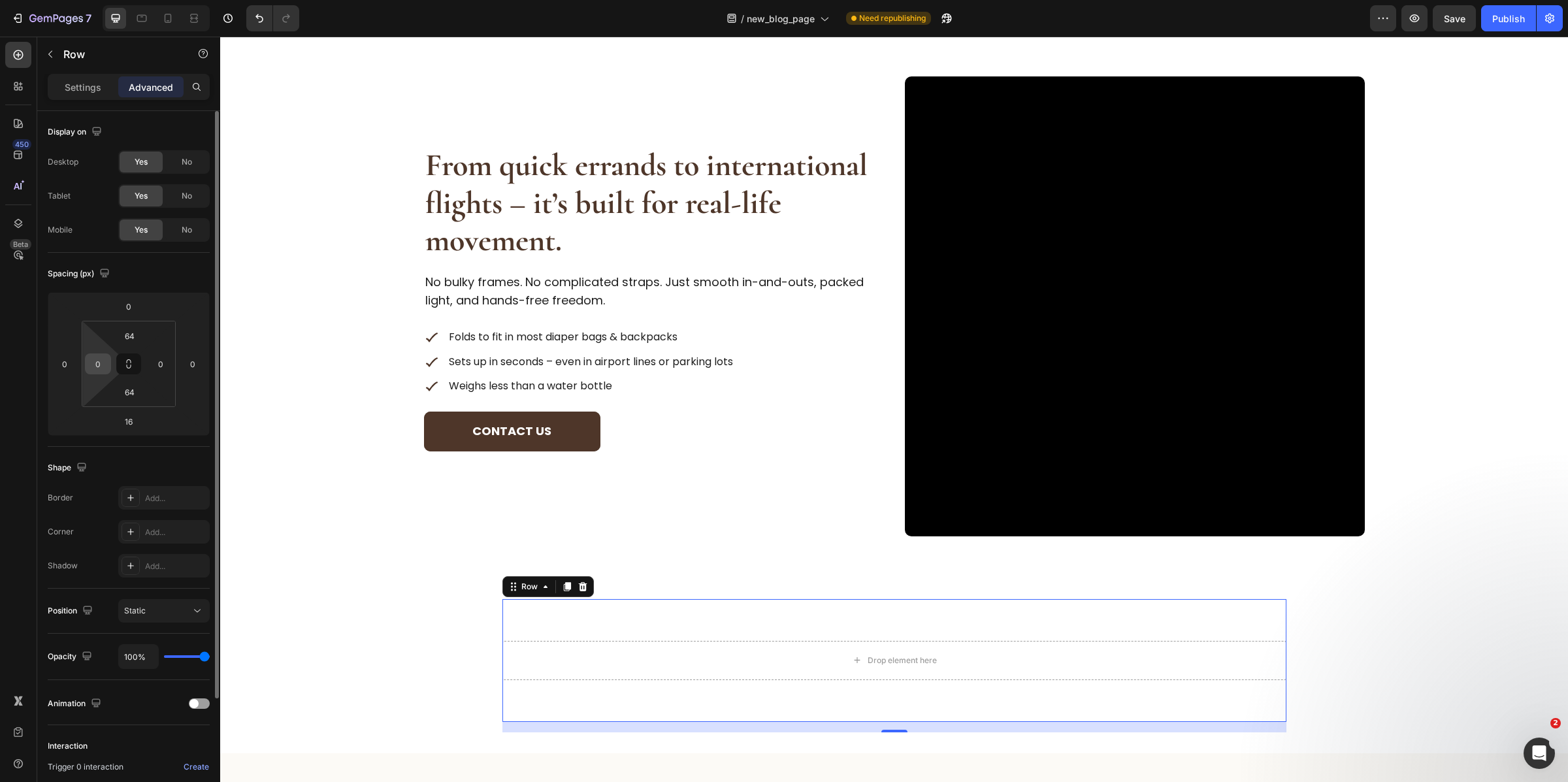
click at [103, 370] on input "0" at bounding box center [98, 364] width 20 height 20
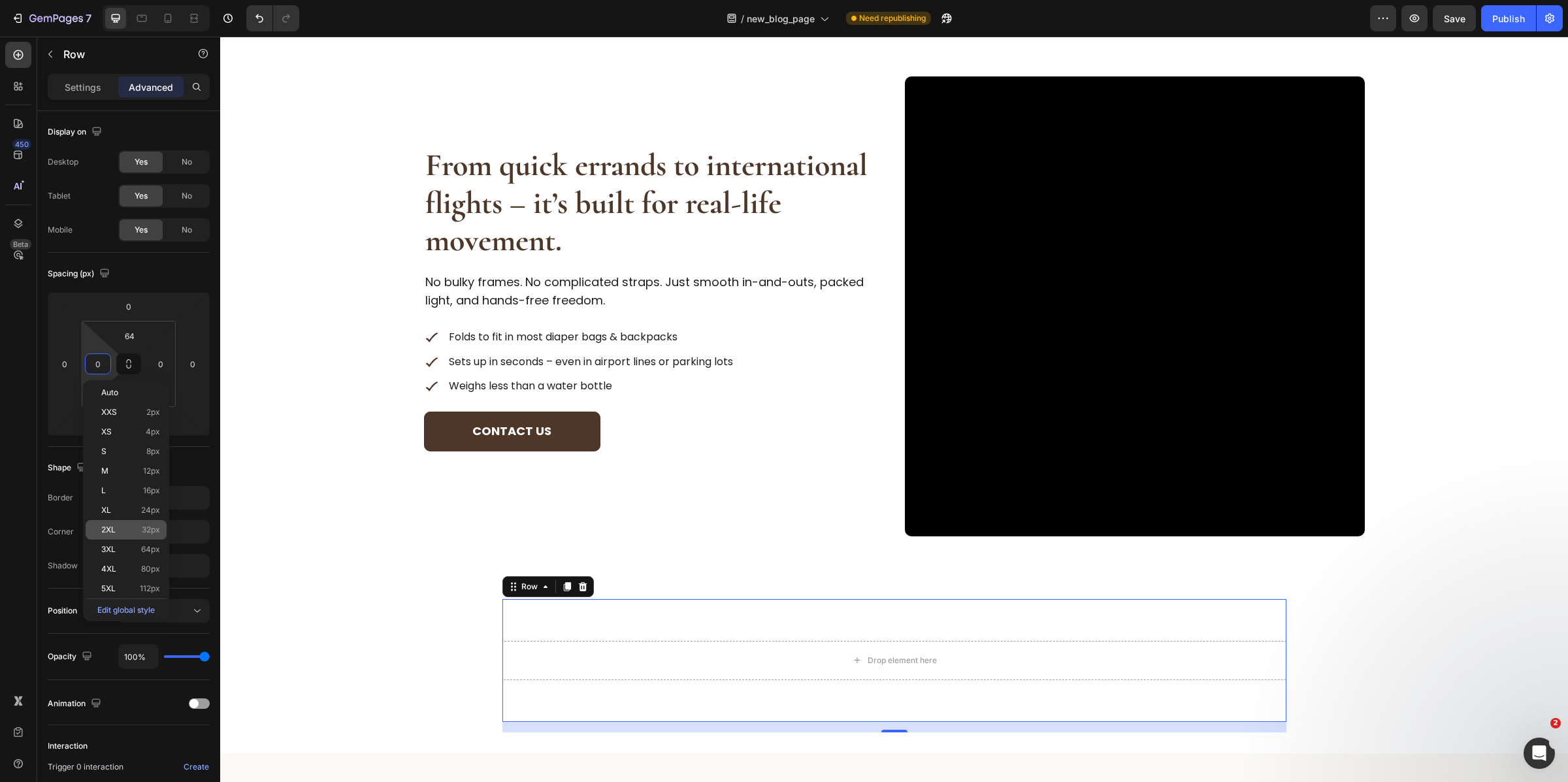
click at [151, 527] on span "32px" at bounding box center [151, 530] width 18 height 9
type input "32"
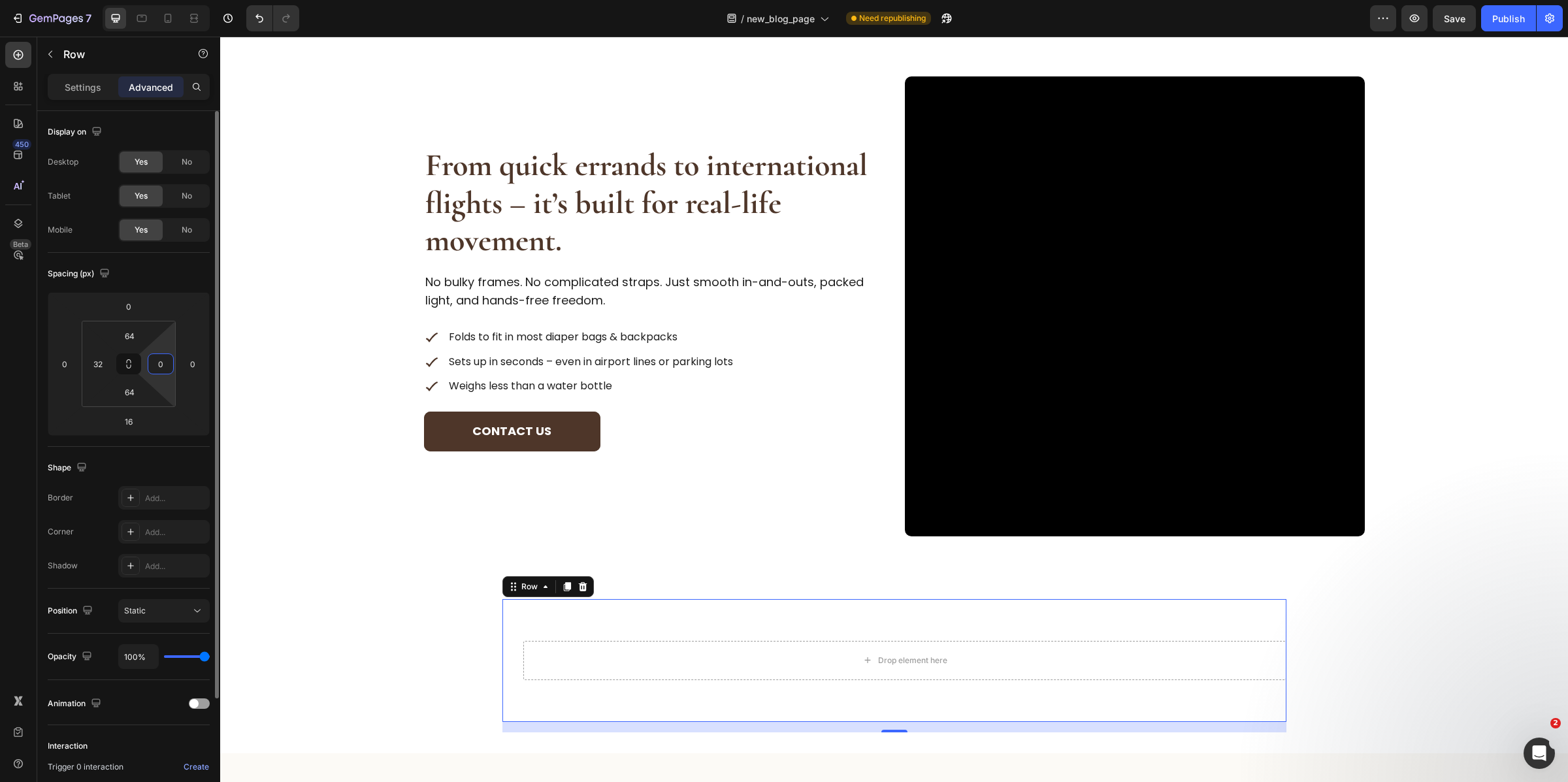
click at [164, 359] on input "0" at bounding box center [160, 364] width 20 height 20
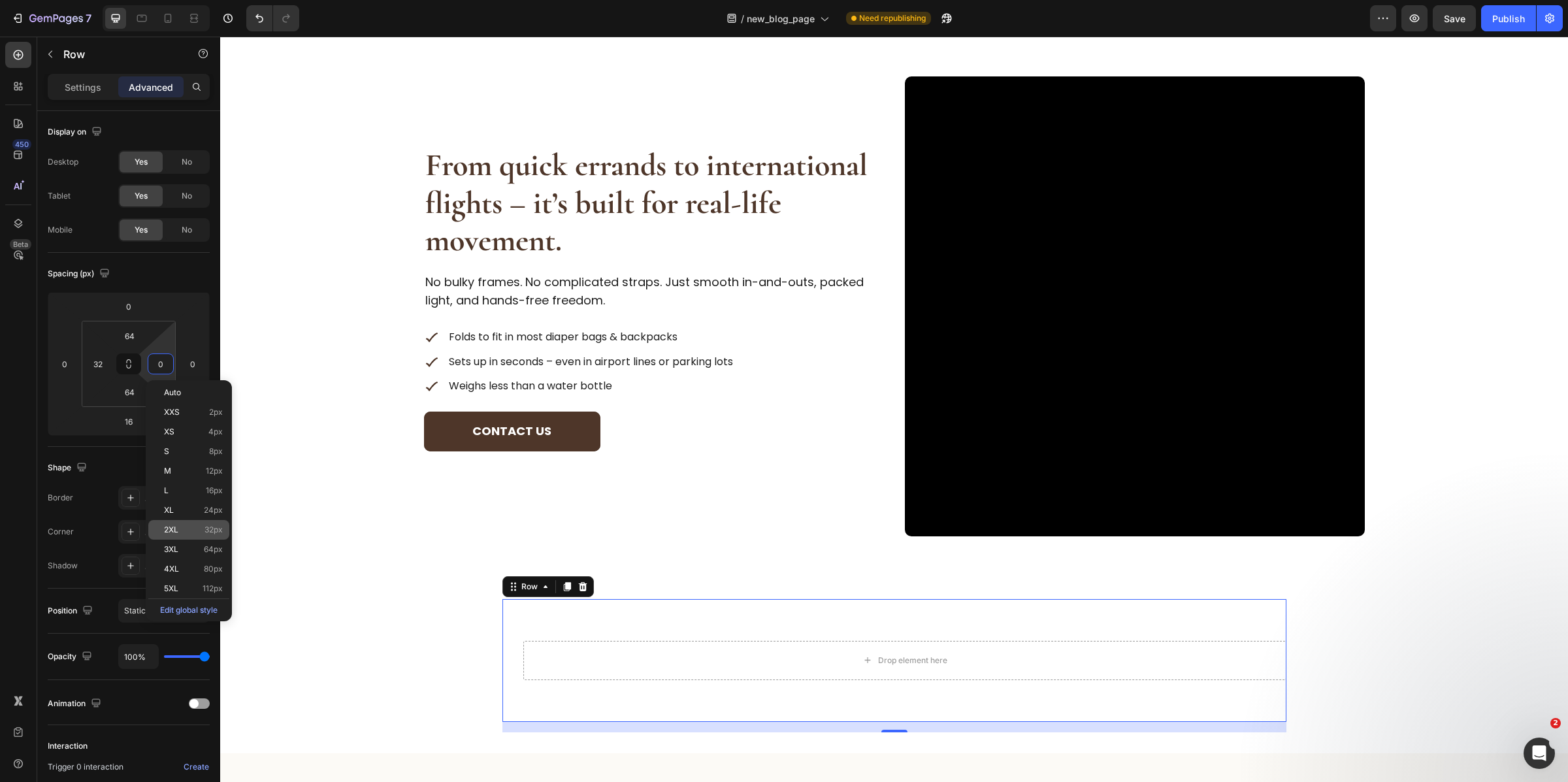
click at [203, 534] on div "2XL 32px" at bounding box center [188, 530] width 81 height 20
type input "32"
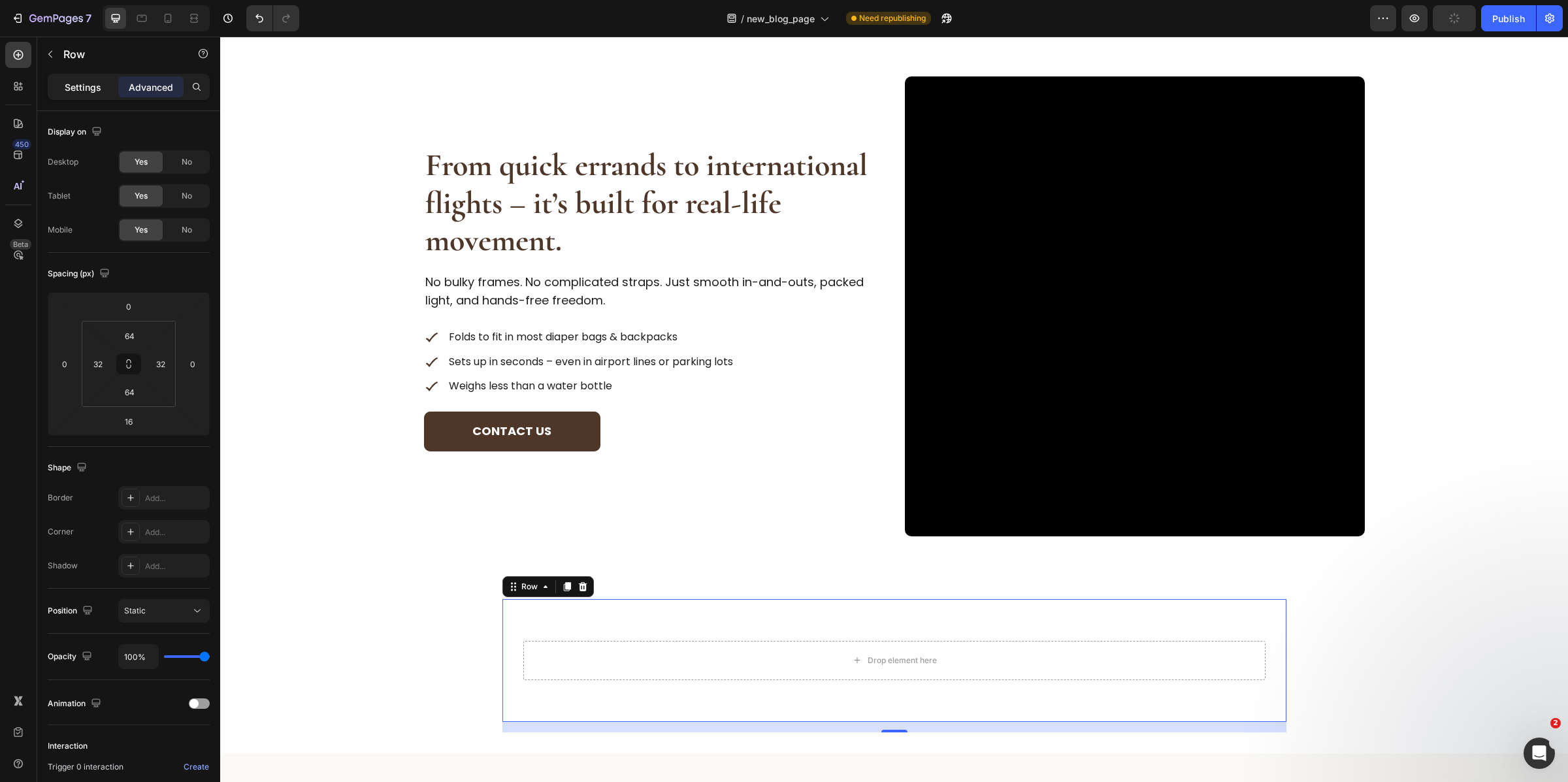
click at [83, 86] on p "Settings" at bounding box center [83, 87] width 37 height 14
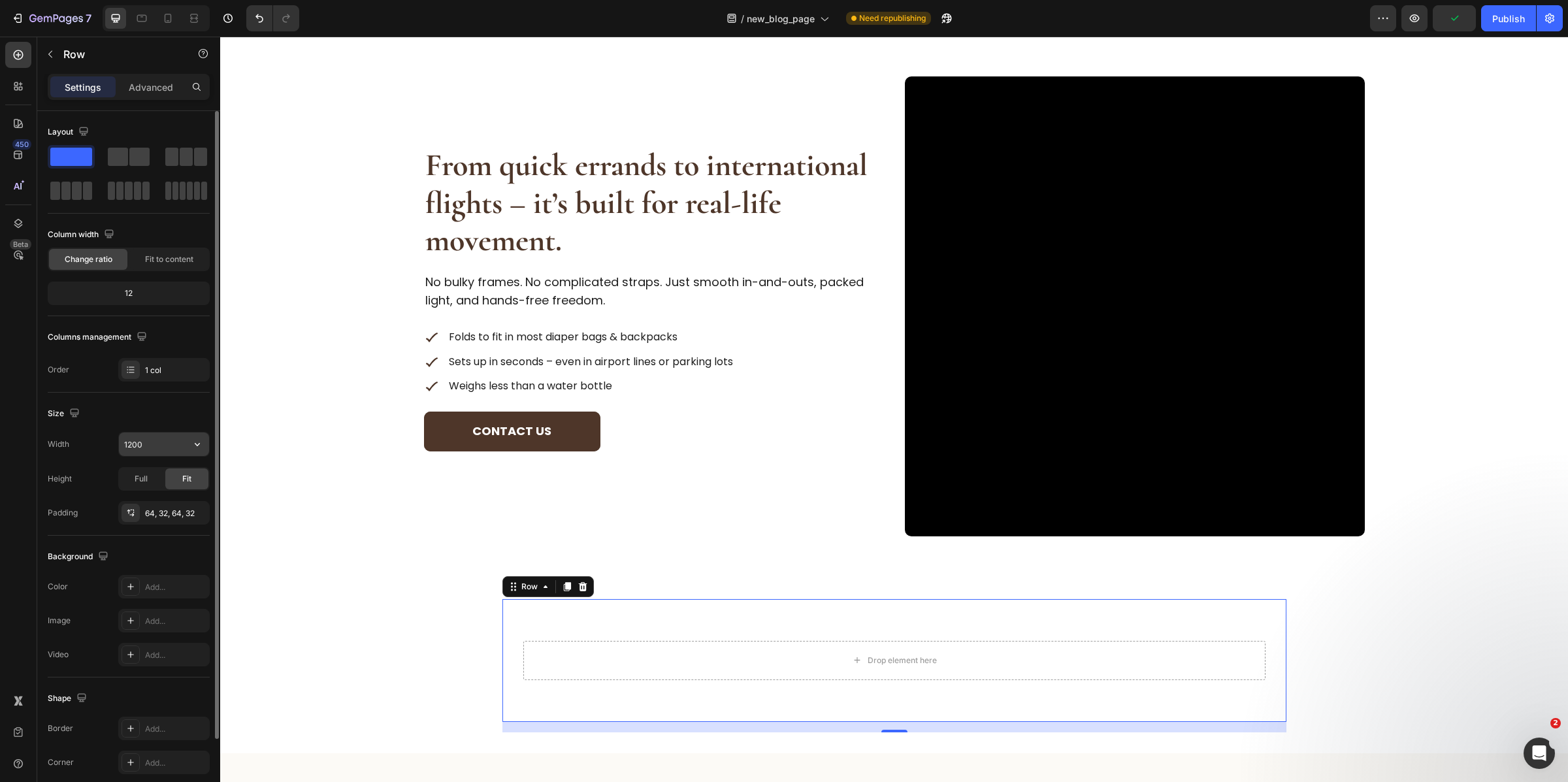
click at [162, 452] on input "1200" at bounding box center [163, 443] width 90 height 23
click at [196, 443] on button "button" at bounding box center [197, 443] width 23 height 23
click at [164, 505] on p "Full 100%" at bounding box center [160, 503] width 74 height 12
type input "100%"
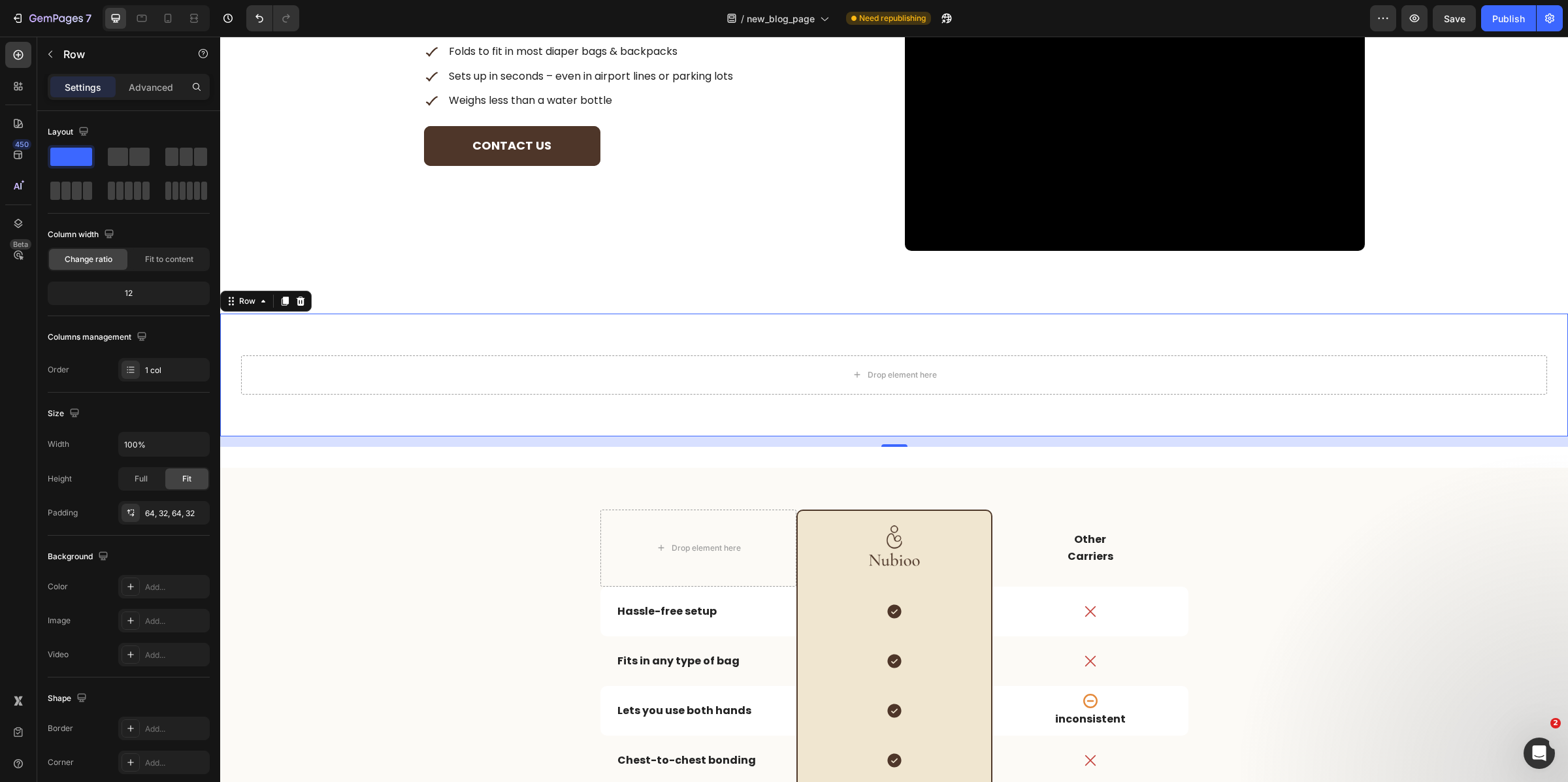
scroll to position [2455, 0]
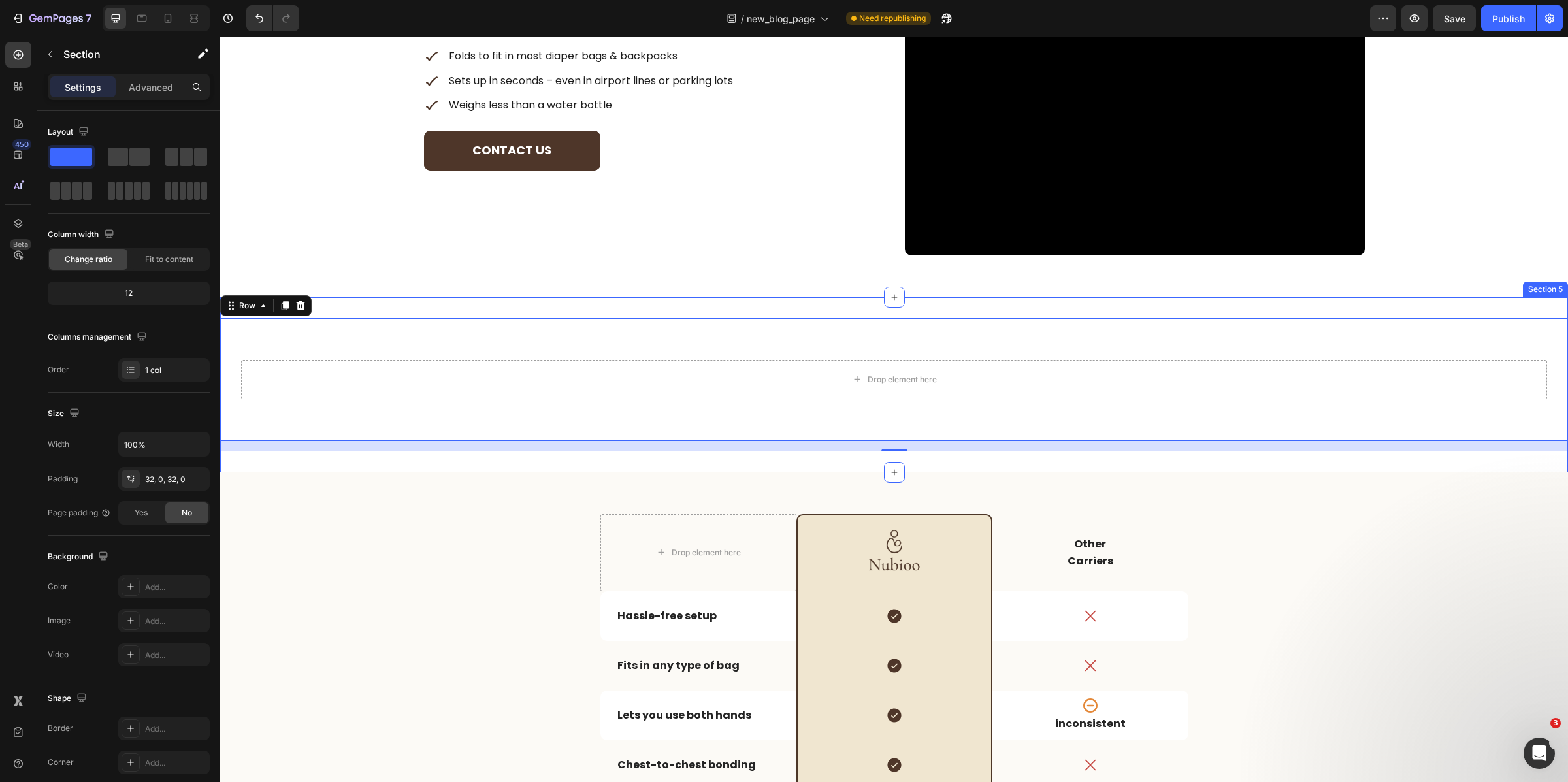
click at [922, 455] on div "Drop element here Row 16 Section 5" at bounding box center [894, 384] width 1348 height 175
click at [769, 417] on div "Drop element here Row 16" at bounding box center [894, 380] width 1348 height 123
click at [298, 300] on icon at bounding box center [300, 305] width 10 height 10
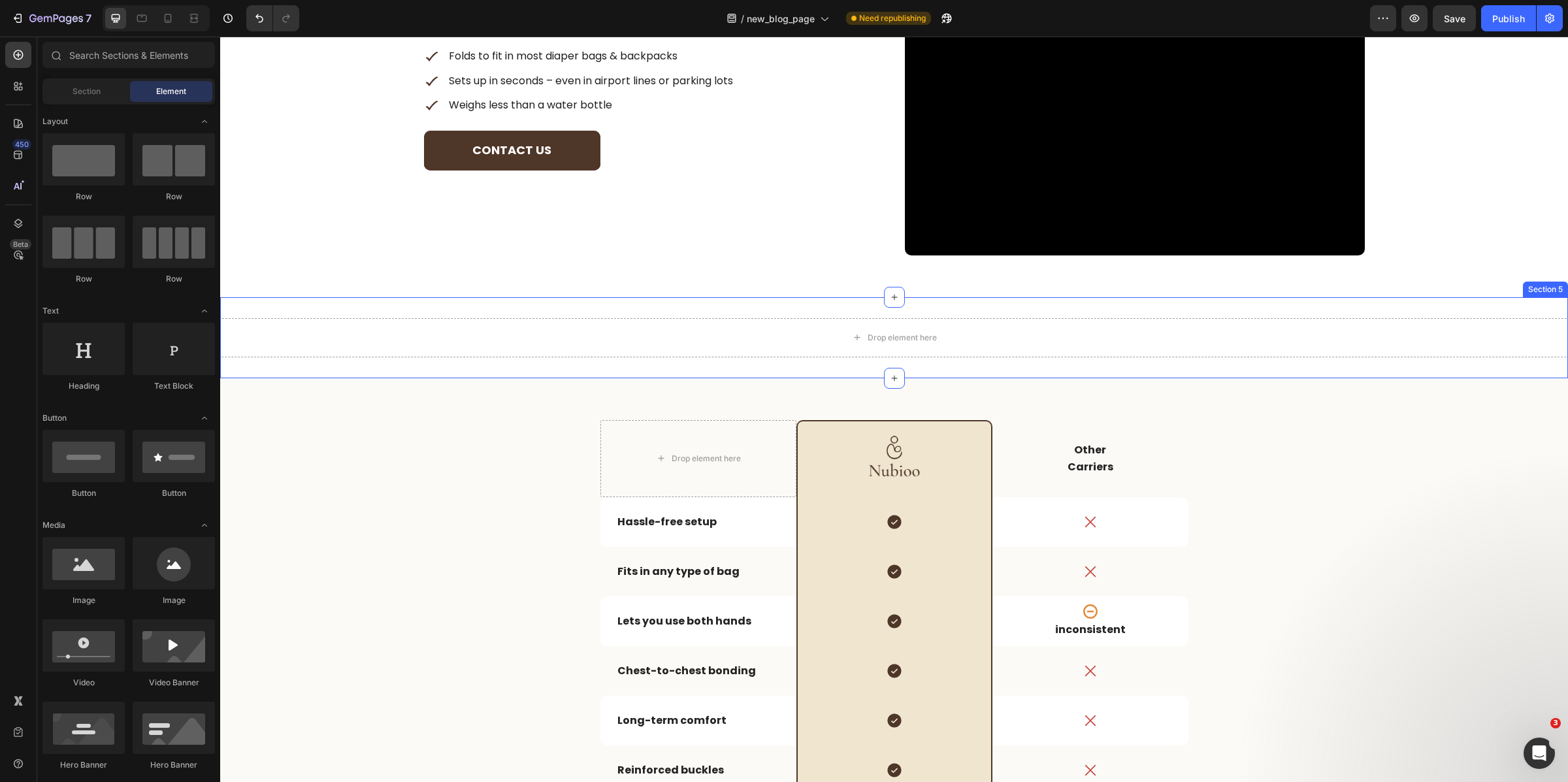
click at [935, 363] on div "Drop element here Section 5" at bounding box center [894, 337] width 1348 height 81
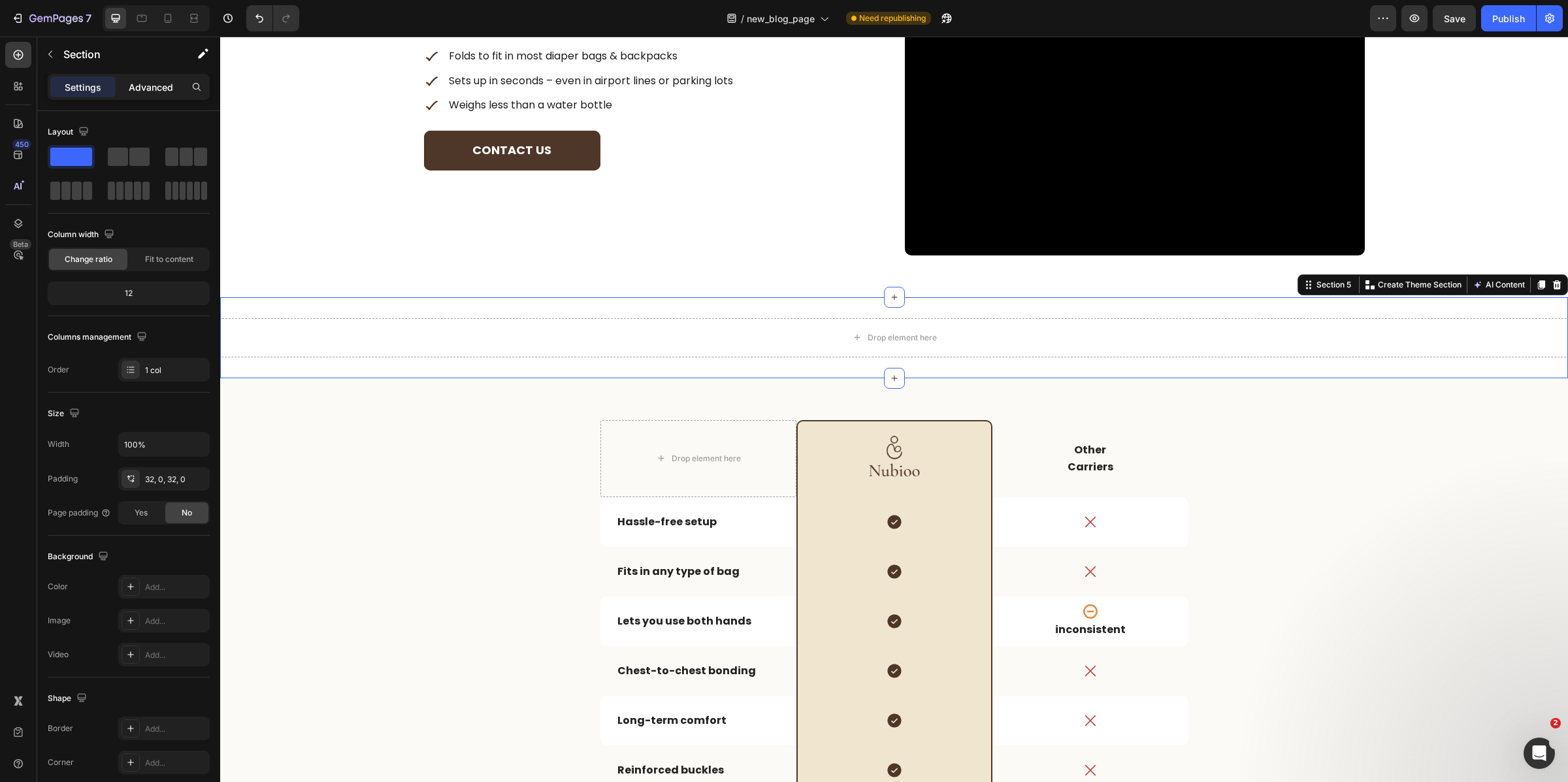
click at [137, 87] on p "Advanced" at bounding box center [151, 87] width 45 height 14
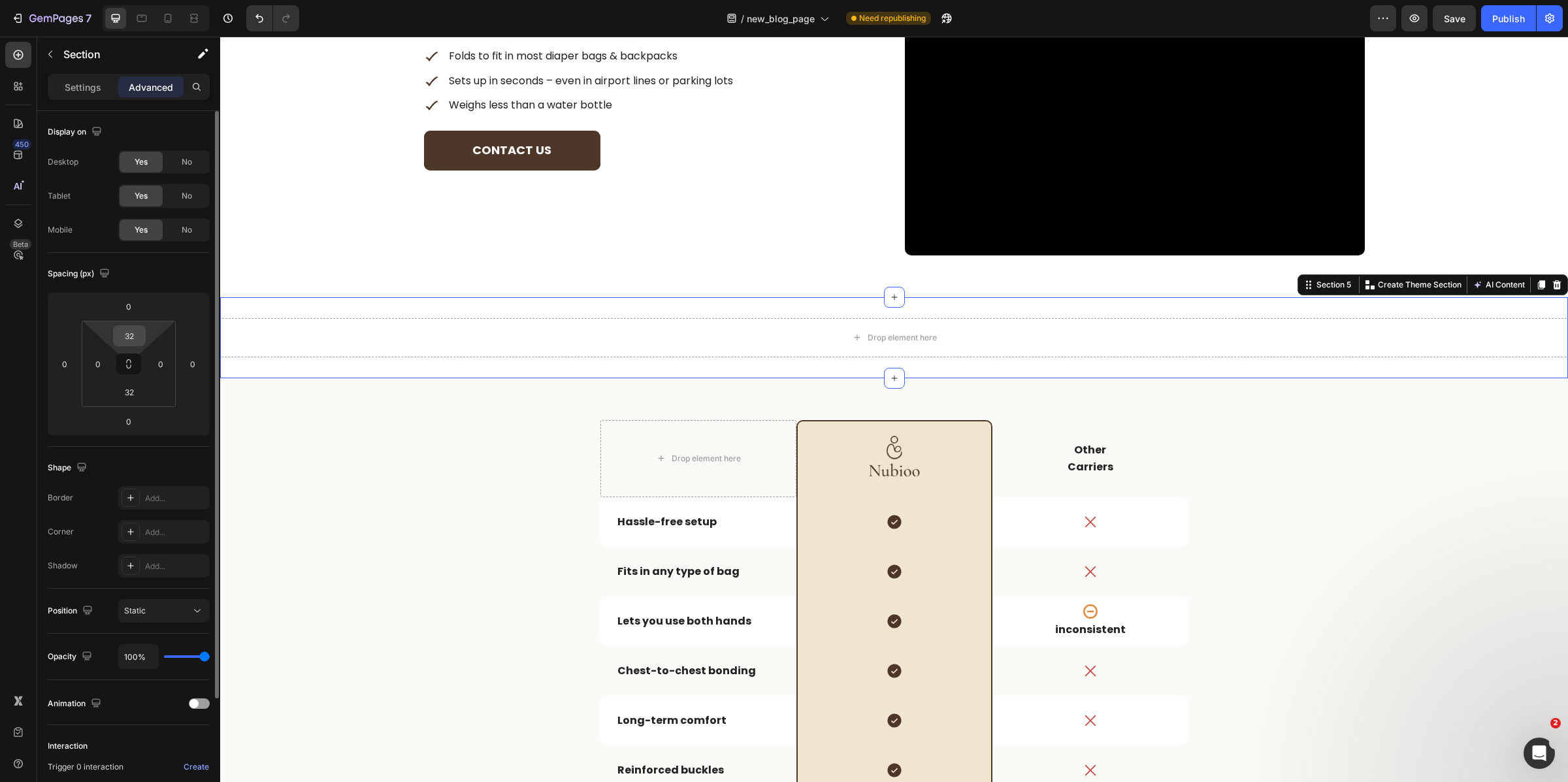
click at [134, 341] on input "32" at bounding box center [129, 335] width 27 height 20
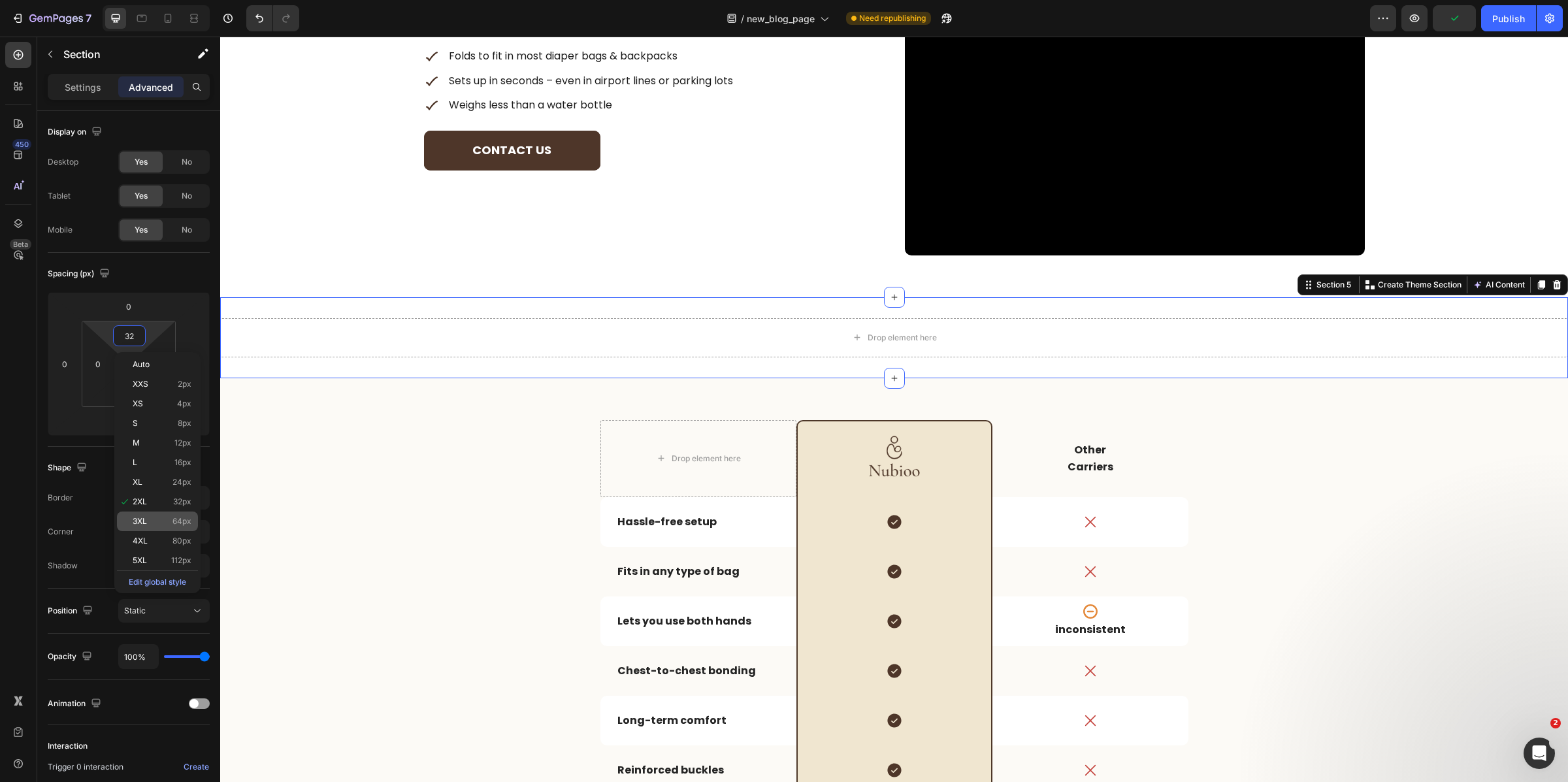
click at [172, 527] on div "3XL 64px" at bounding box center [157, 521] width 81 height 20
type input "64"
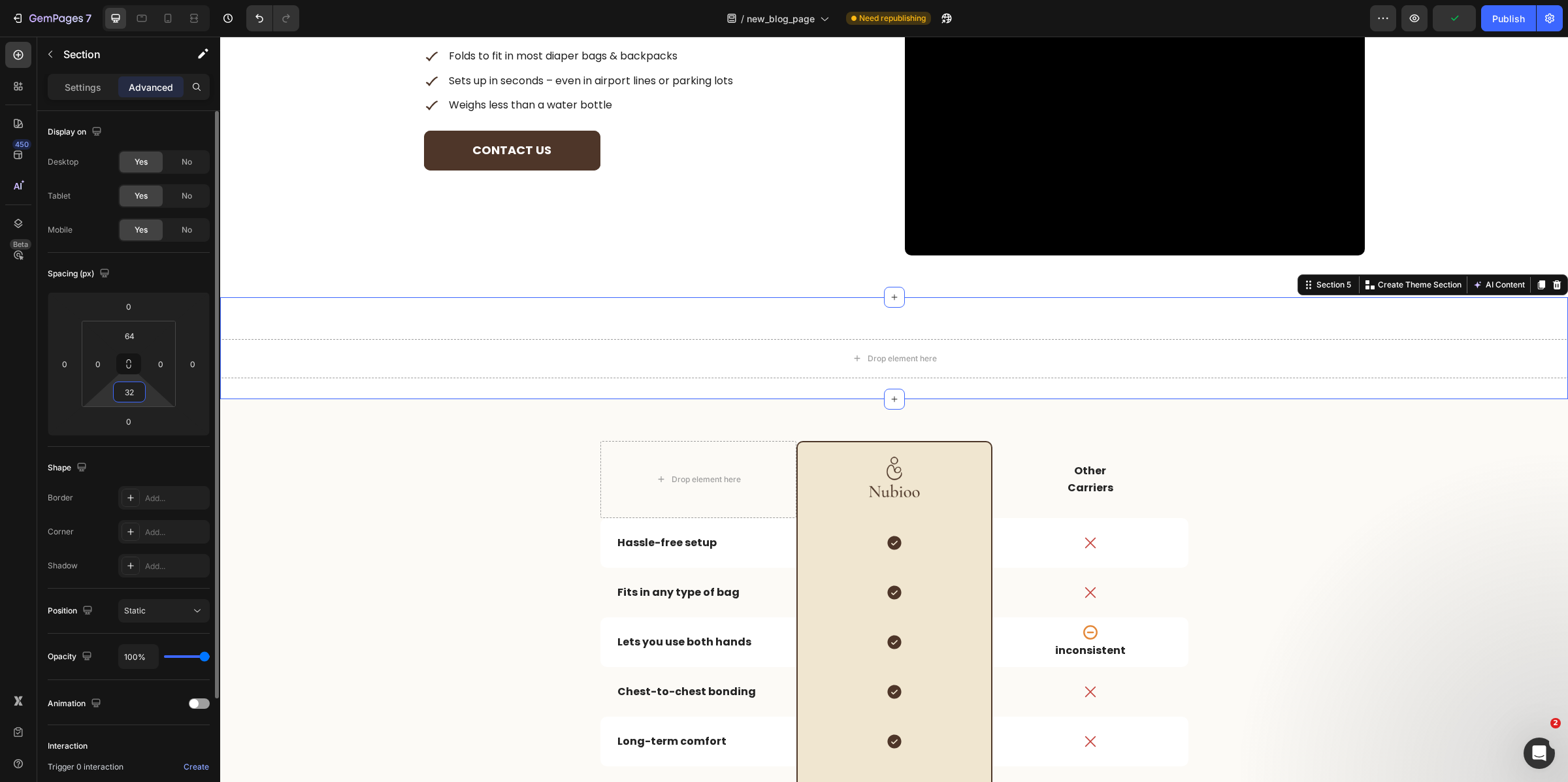
click at [134, 389] on input "32" at bounding box center [129, 392] width 27 height 20
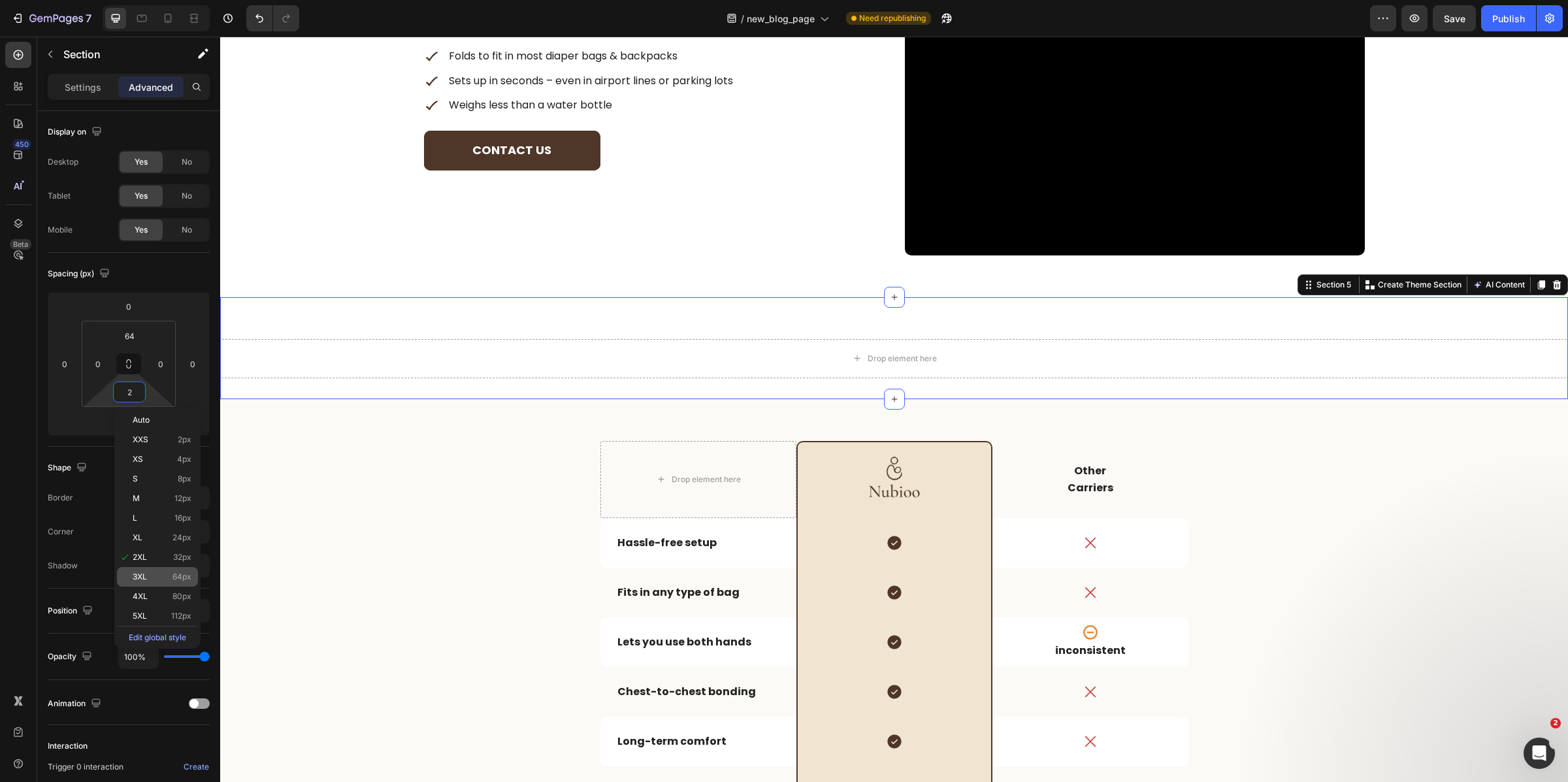
click at [184, 569] on div "3XL 64px" at bounding box center [157, 577] width 81 height 20
type input "64"
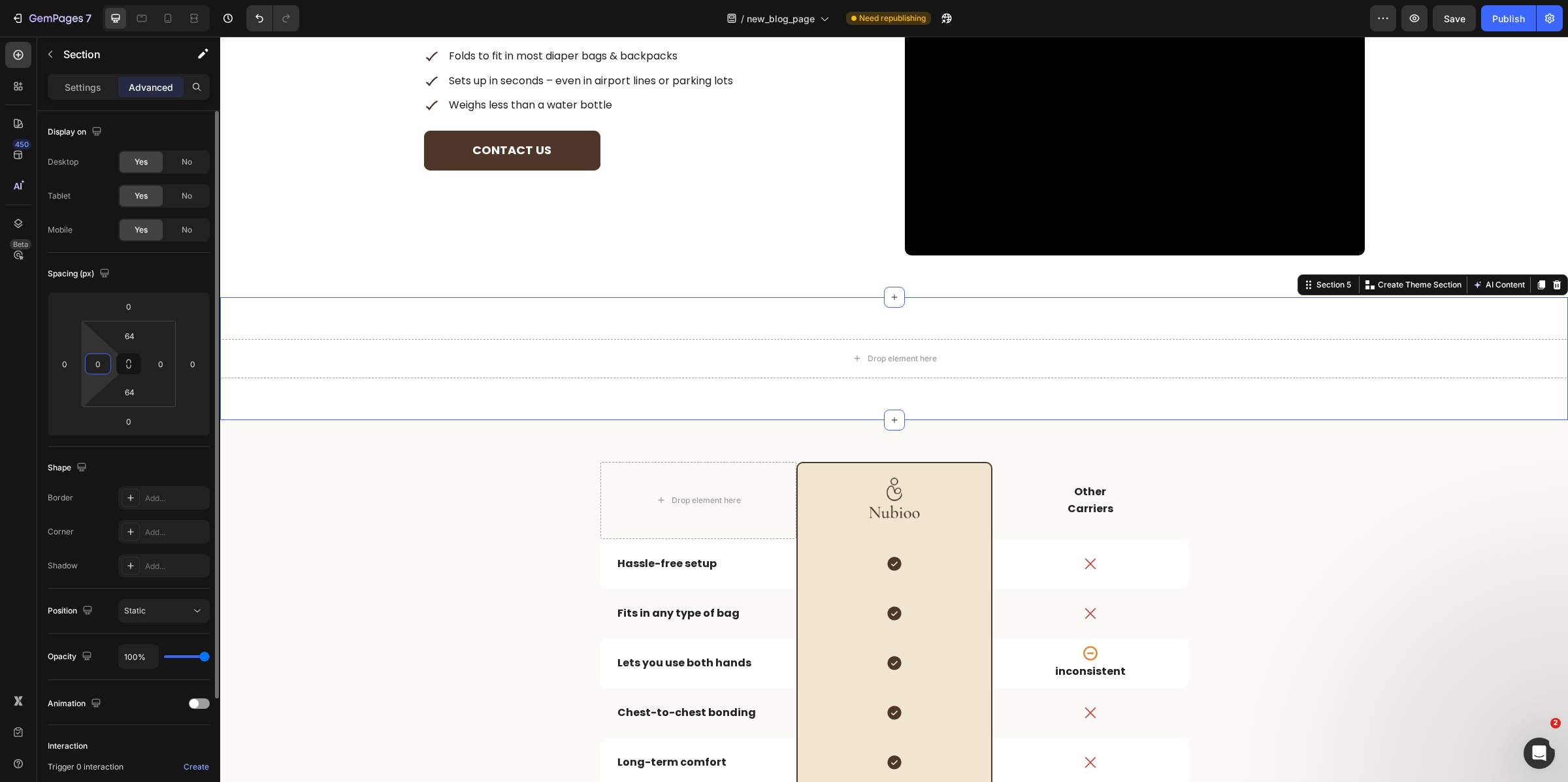
click at [106, 357] on input "0" at bounding box center [98, 364] width 20 height 20
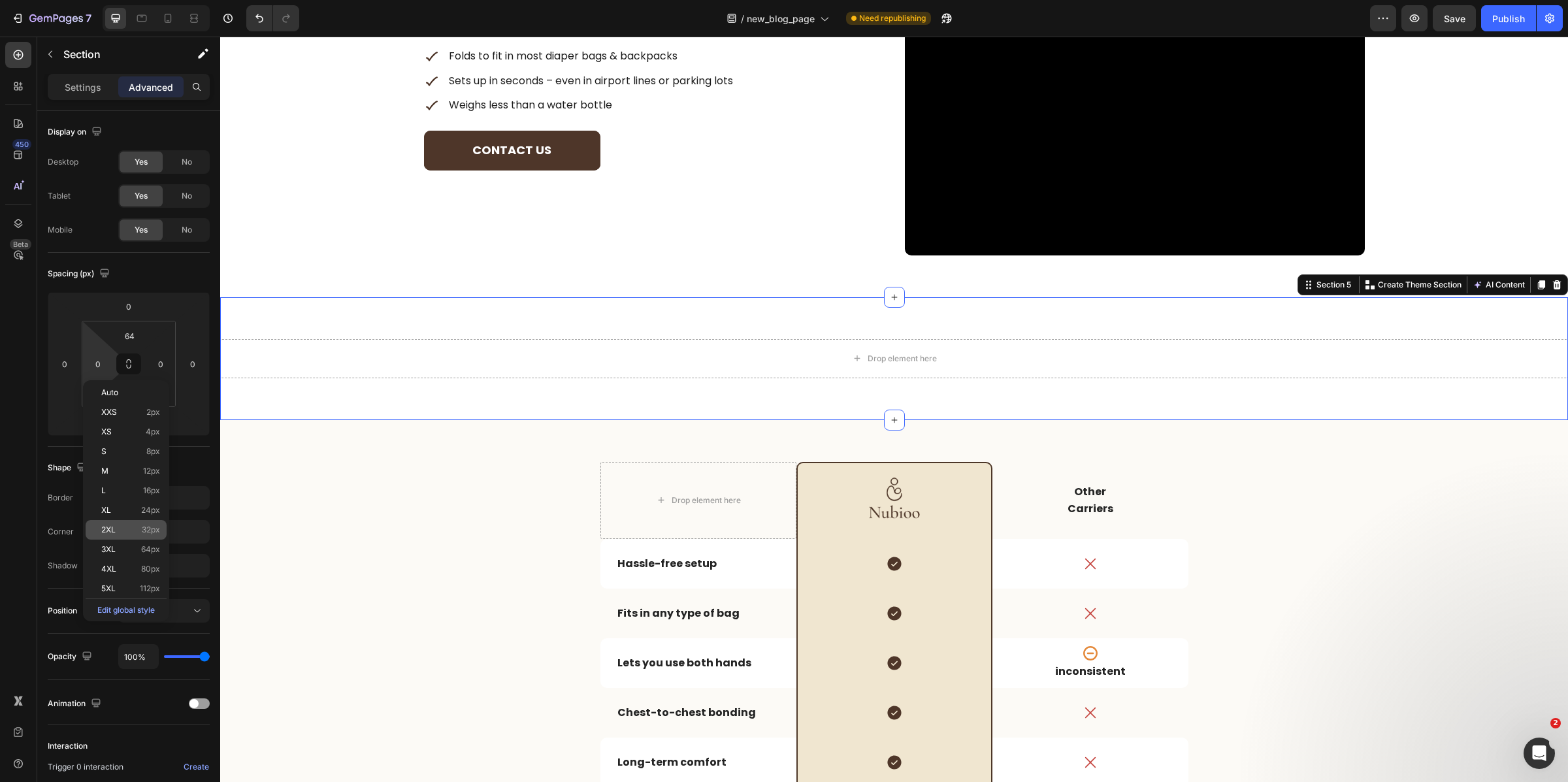
click at [148, 531] on span "32px" at bounding box center [151, 530] width 18 height 9
type input "32"
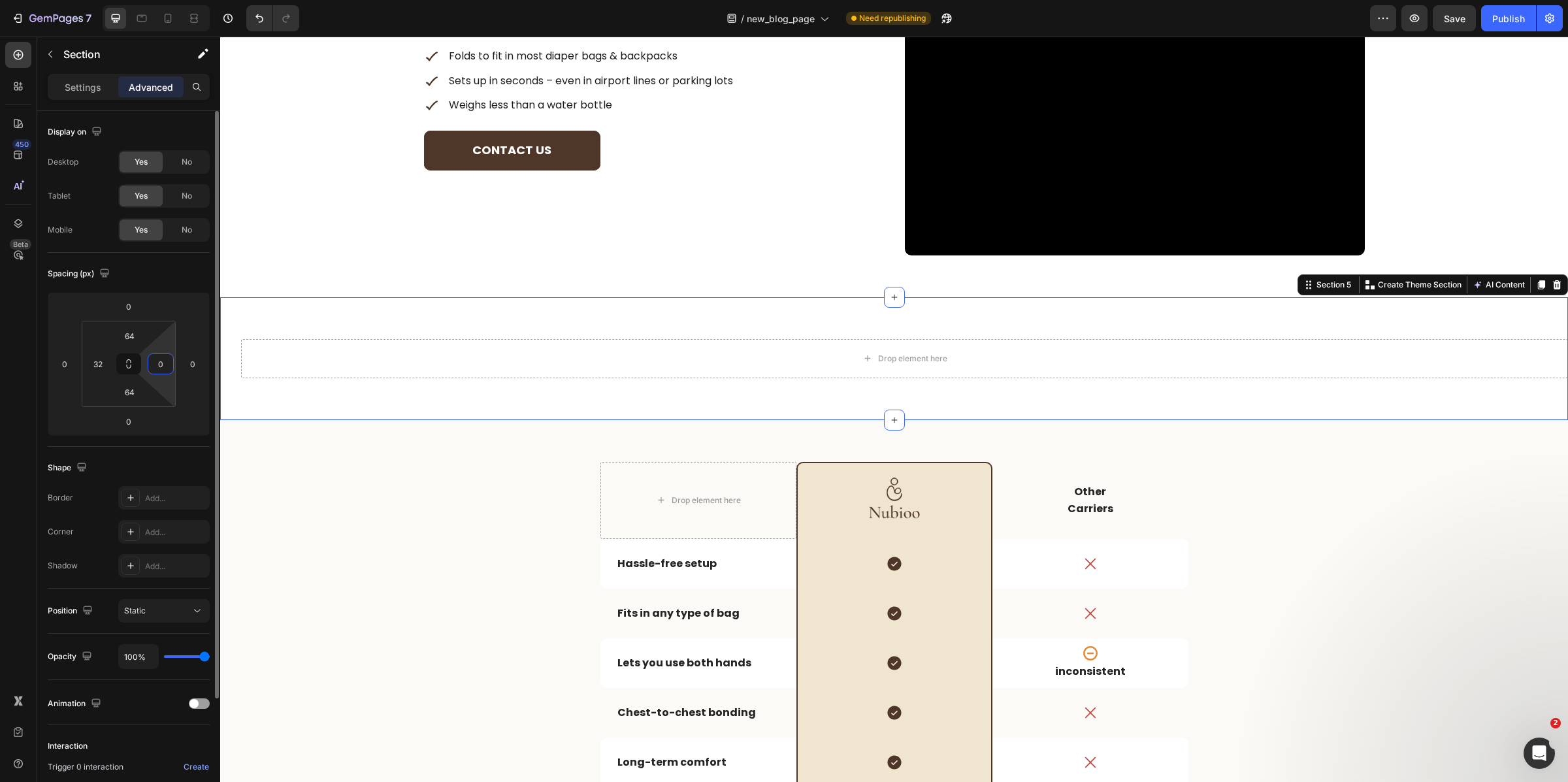
click at [163, 369] on input "0" at bounding box center [160, 364] width 20 height 20
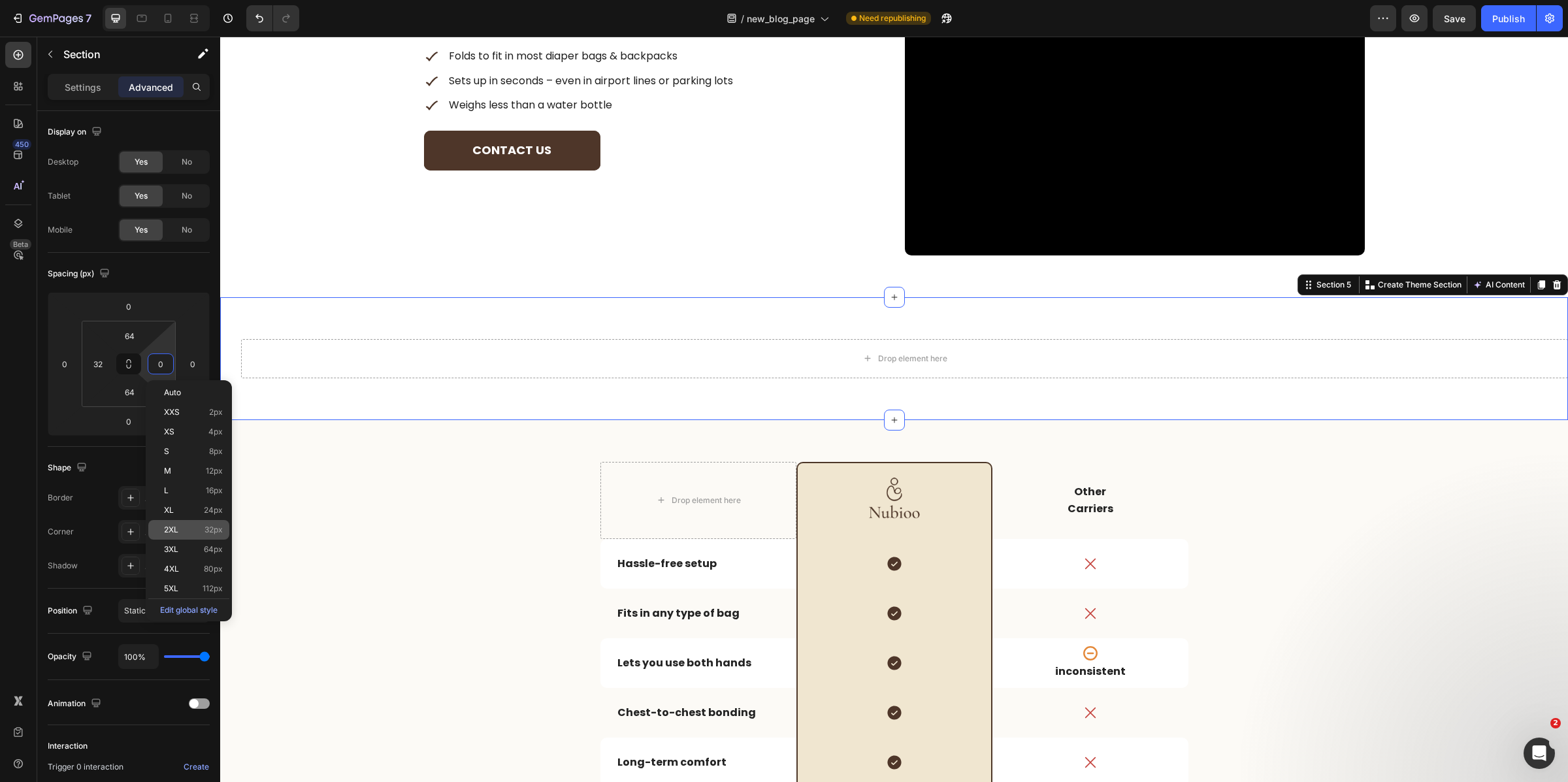
click at [205, 532] on span "32px" at bounding box center [213, 530] width 18 height 9
type input "32"
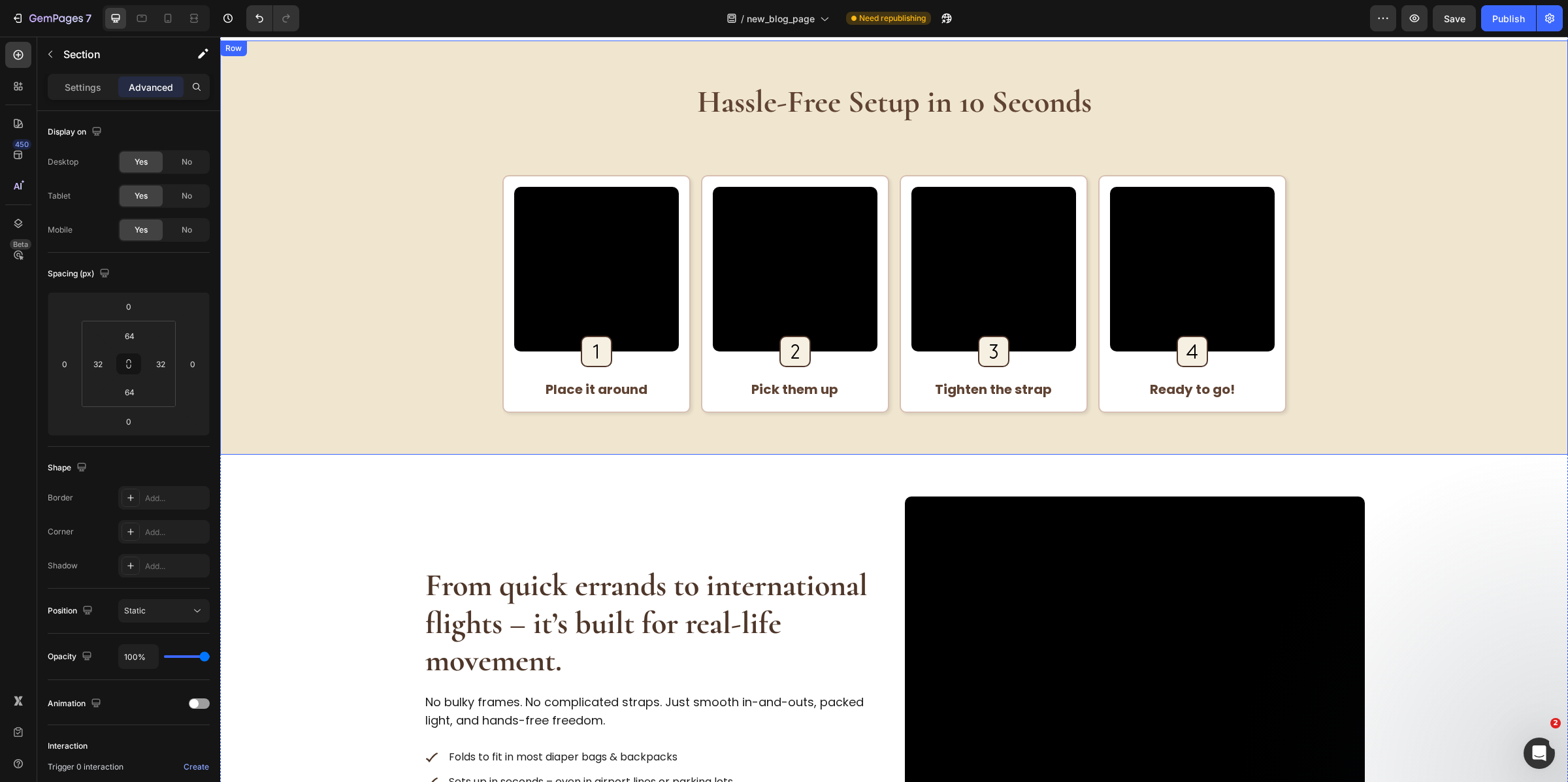
scroll to position [1755, 0]
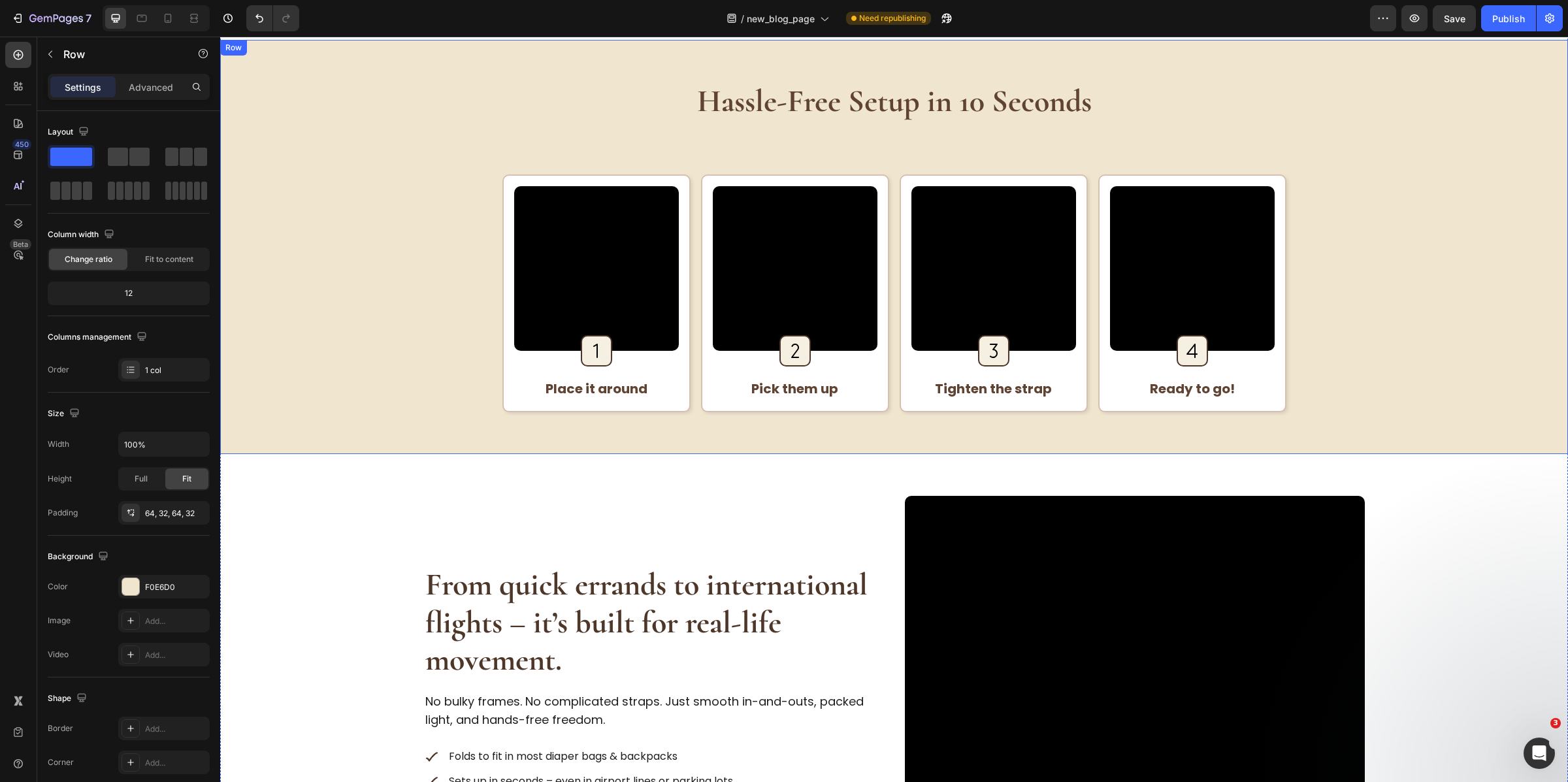
click at [399, 312] on div "Hassle-Free Setup in 10 Seconds Heading Video Image Row Place it around Text Bl…" at bounding box center [894, 246] width 1306 height 330
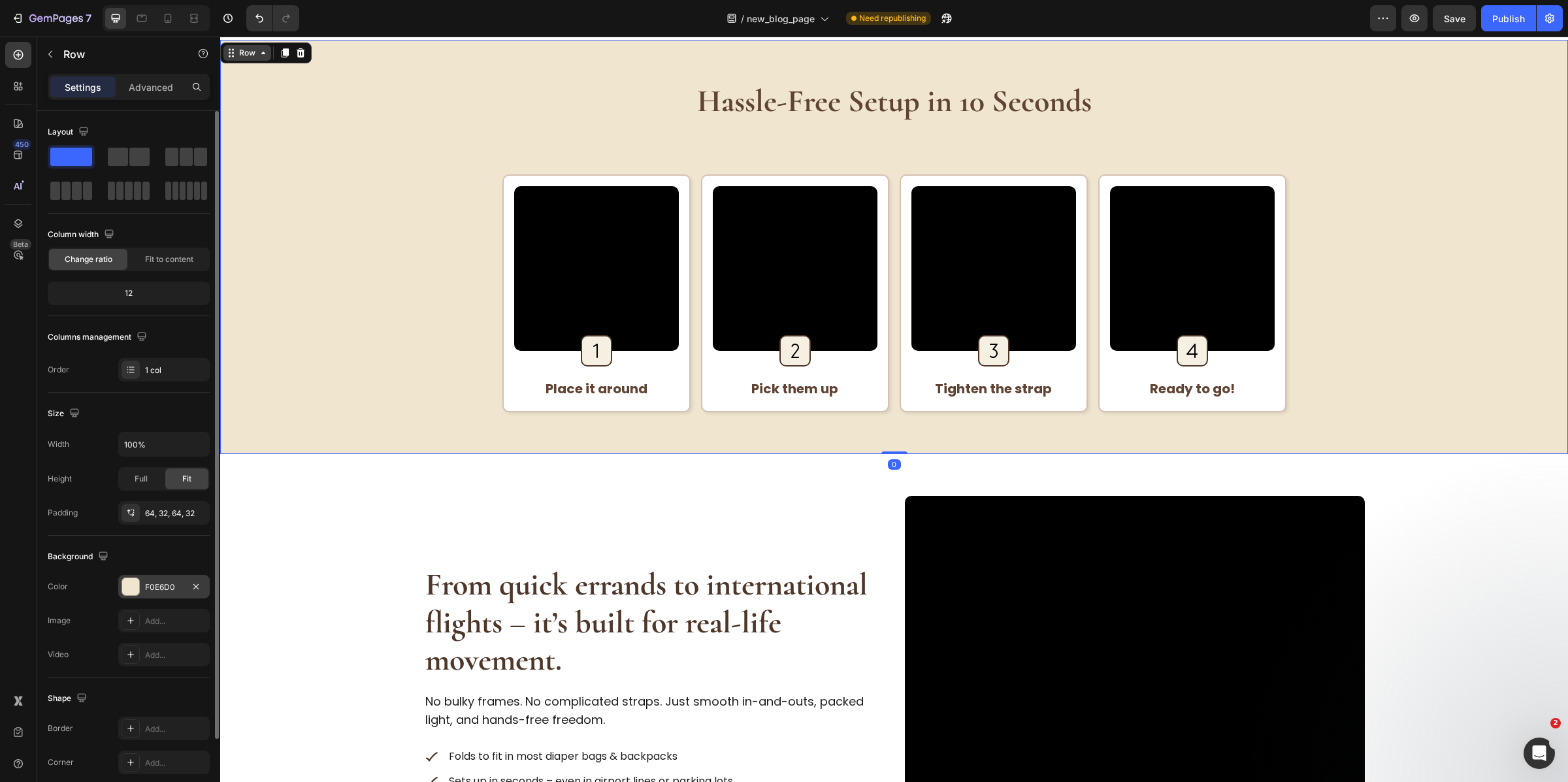
click at [162, 579] on div "F0E6D0" at bounding box center [163, 586] width 92 height 23
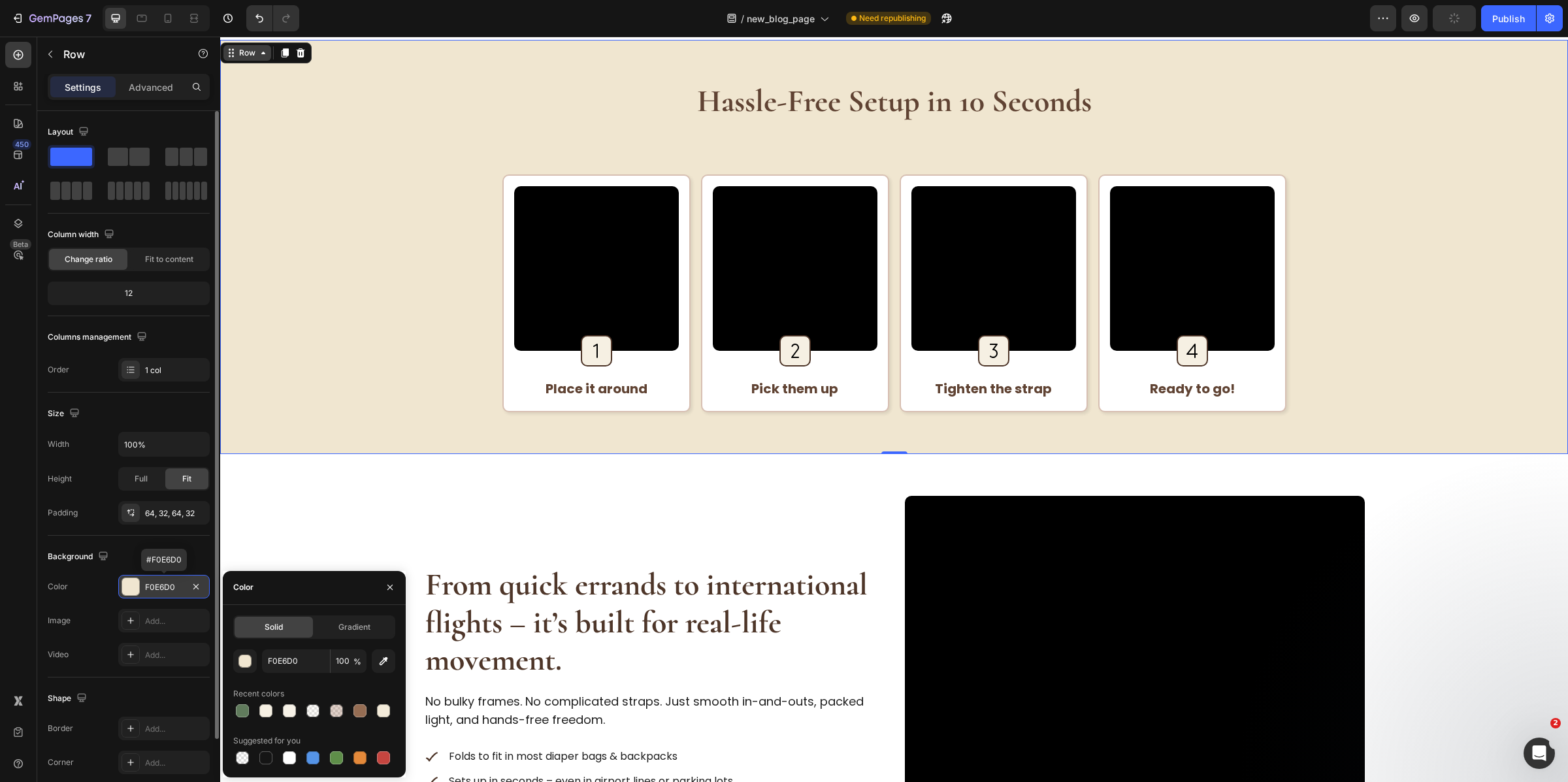
click at [162, 579] on div "F0E6D0" at bounding box center [163, 586] width 92 height 23
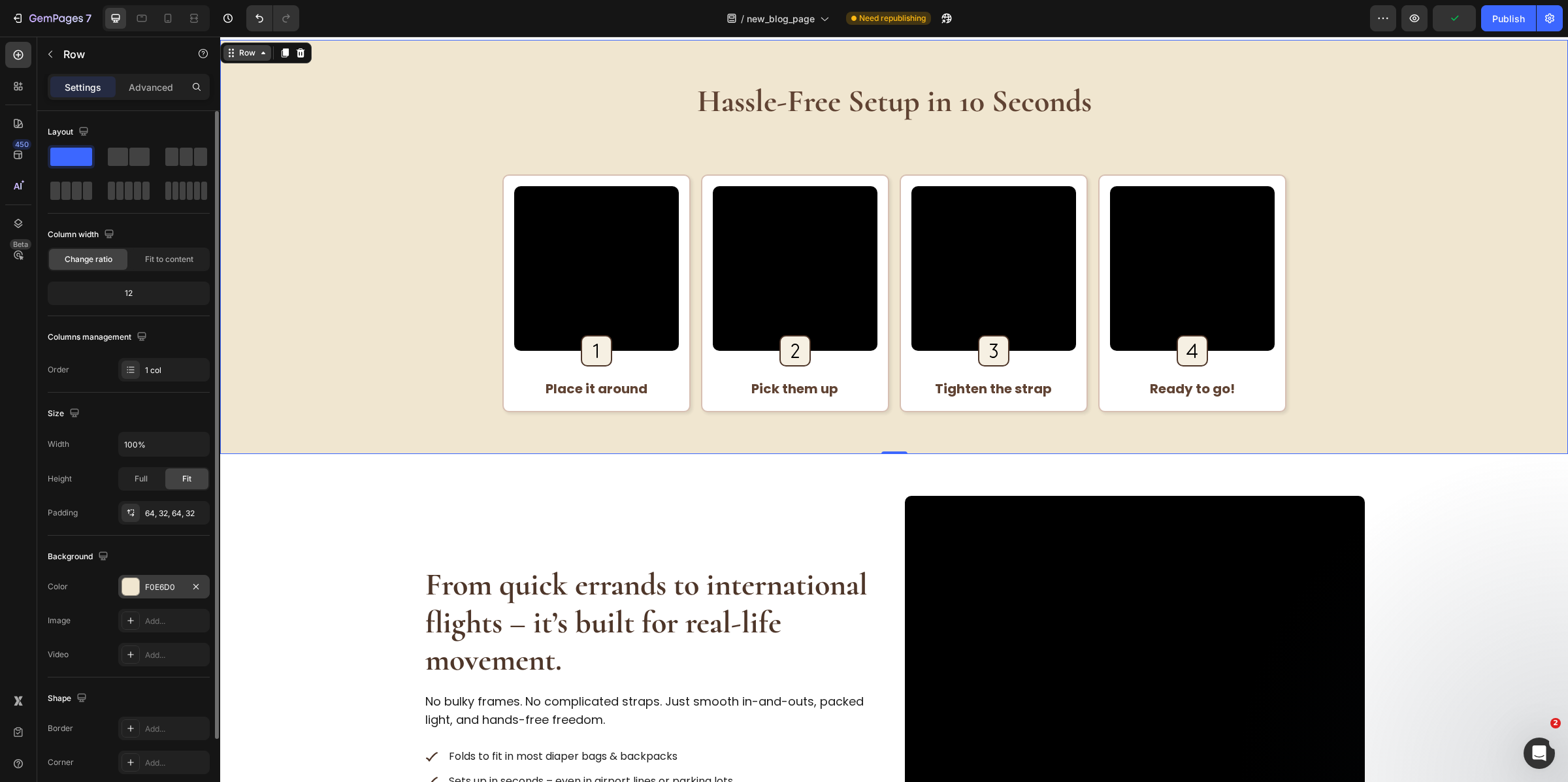
click at [148, 583] on div "F0E6D0" at bounding box center [163, 587] width 38 height 12
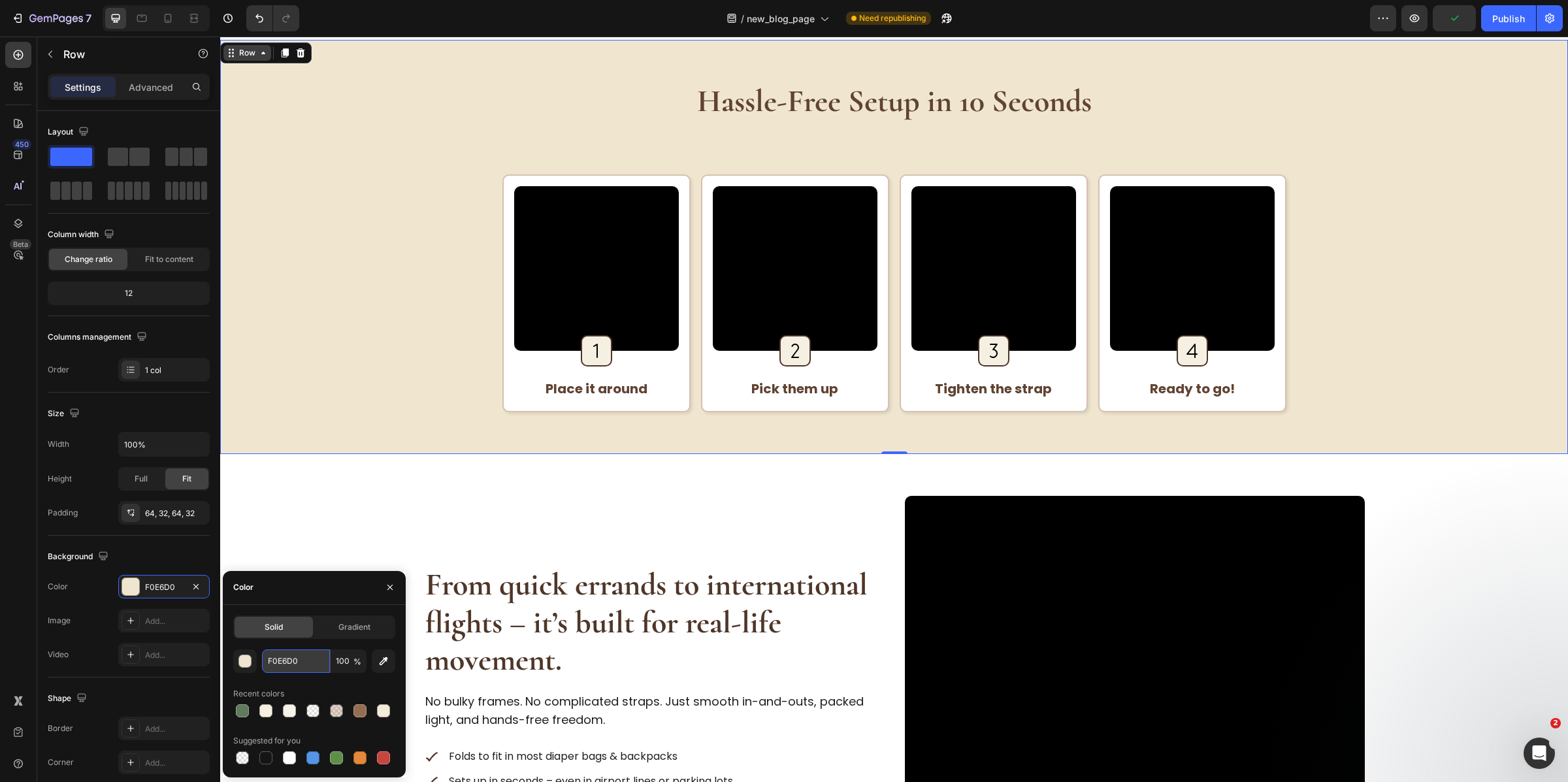
click at [302, 660] on input "F0E6D0" at bounding box center [295, 661] width 68 height 23
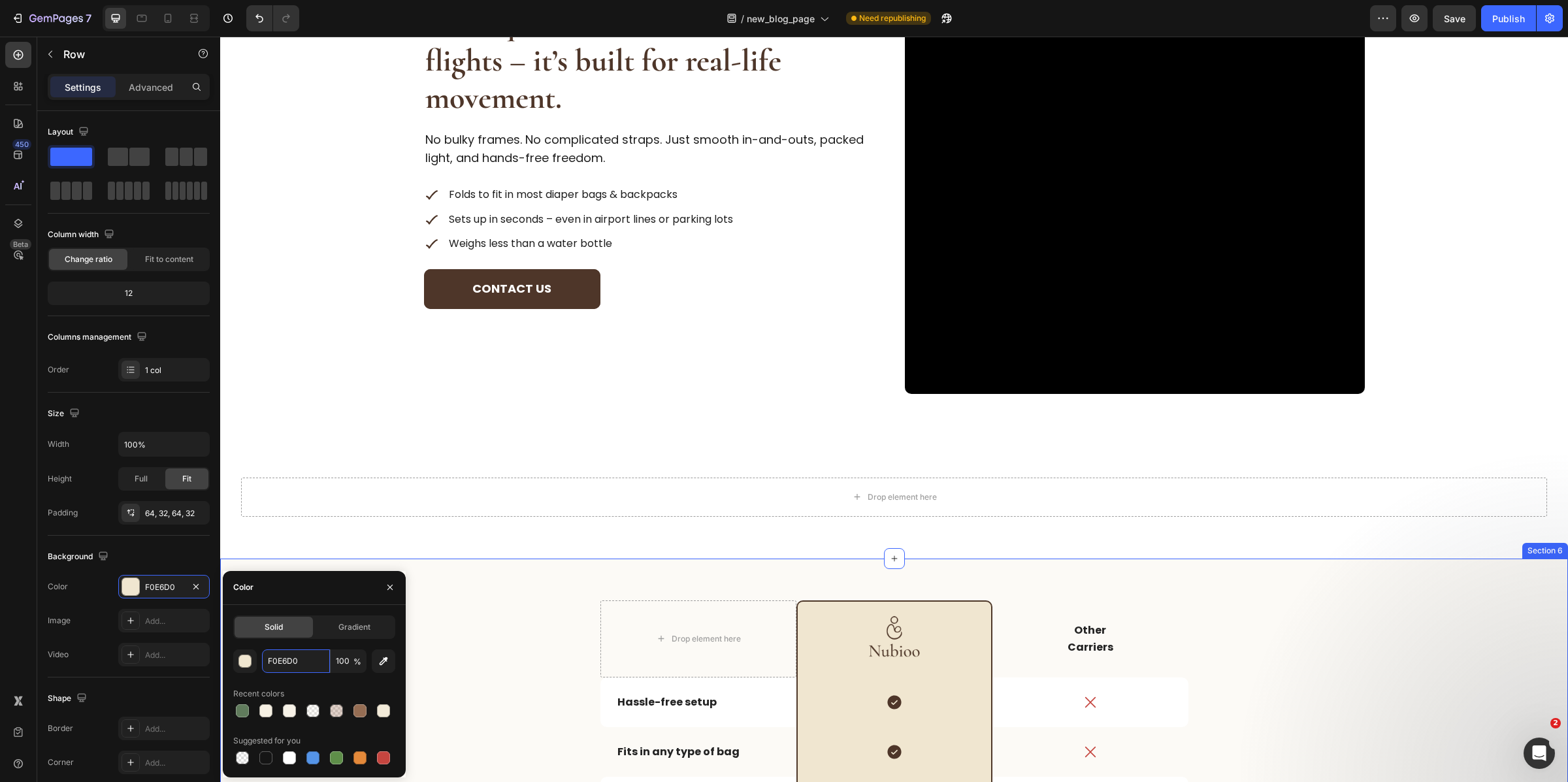
scroll to position [2346, 0]
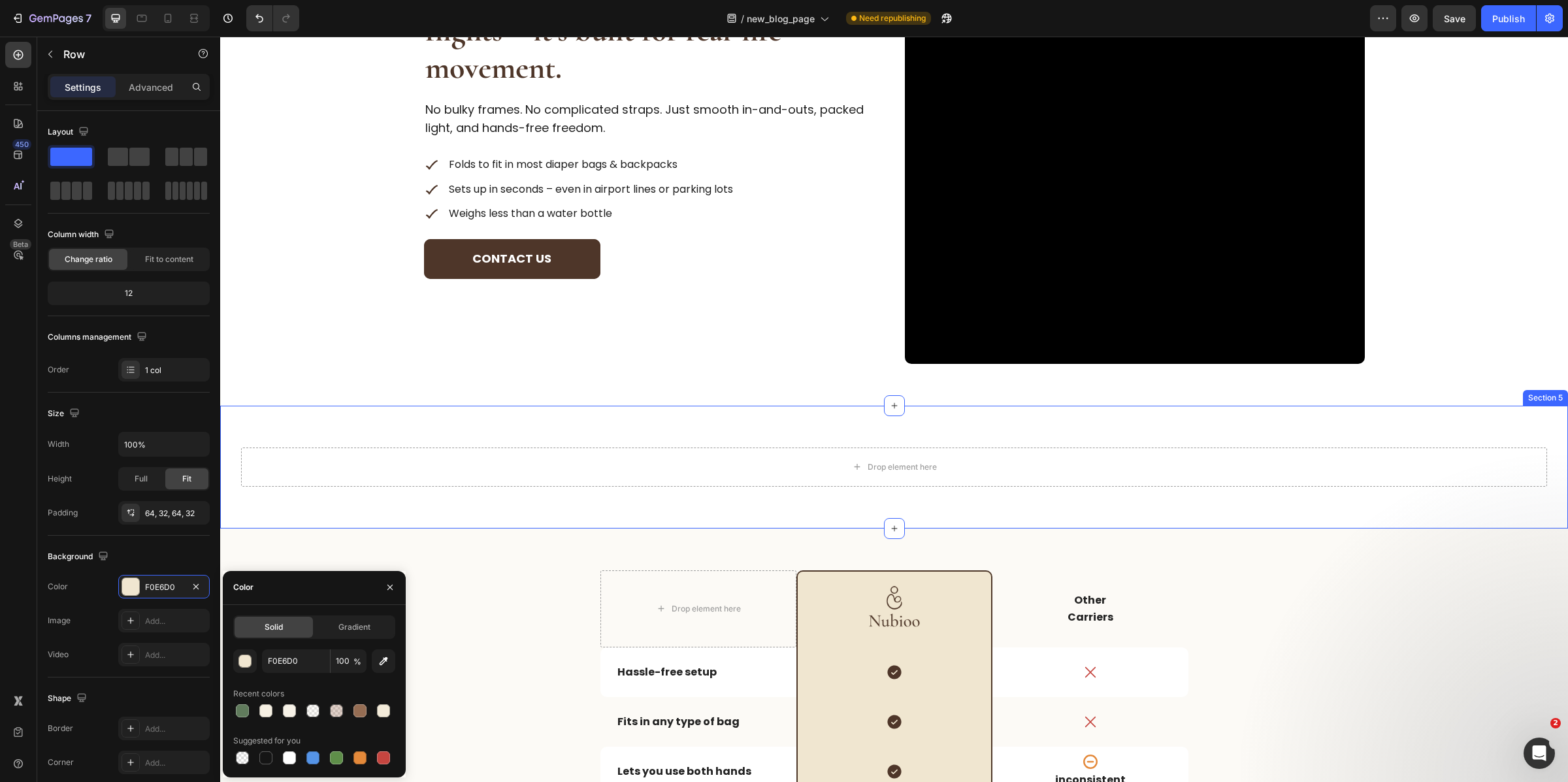
click at [496, 421] on div "Drop element here Section 5" at bounding box center [894, 467] width 1348 height 123
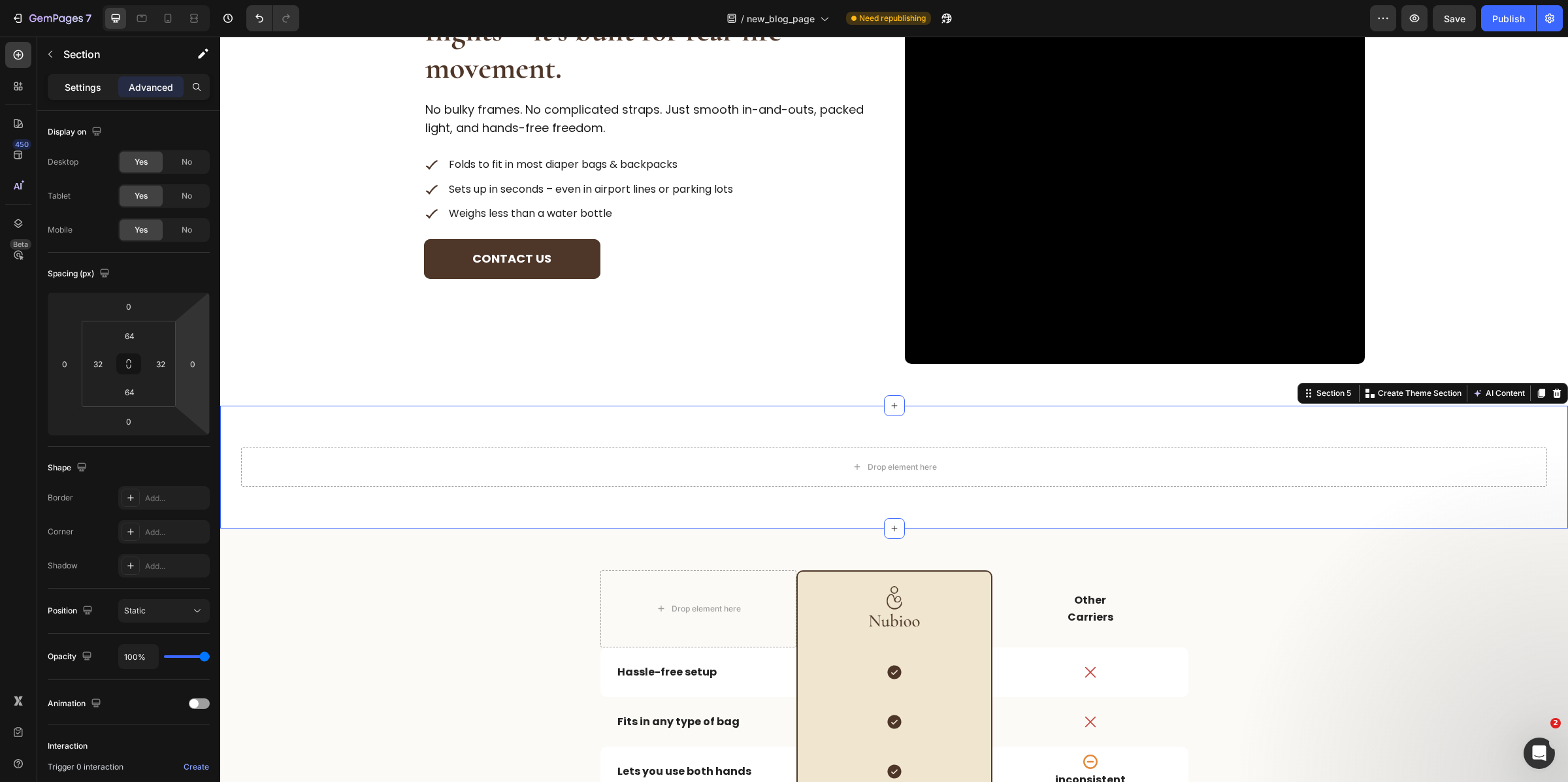
click at [87, 87] on p "Settings" at bounding box center [83, 87] width 37 height 14
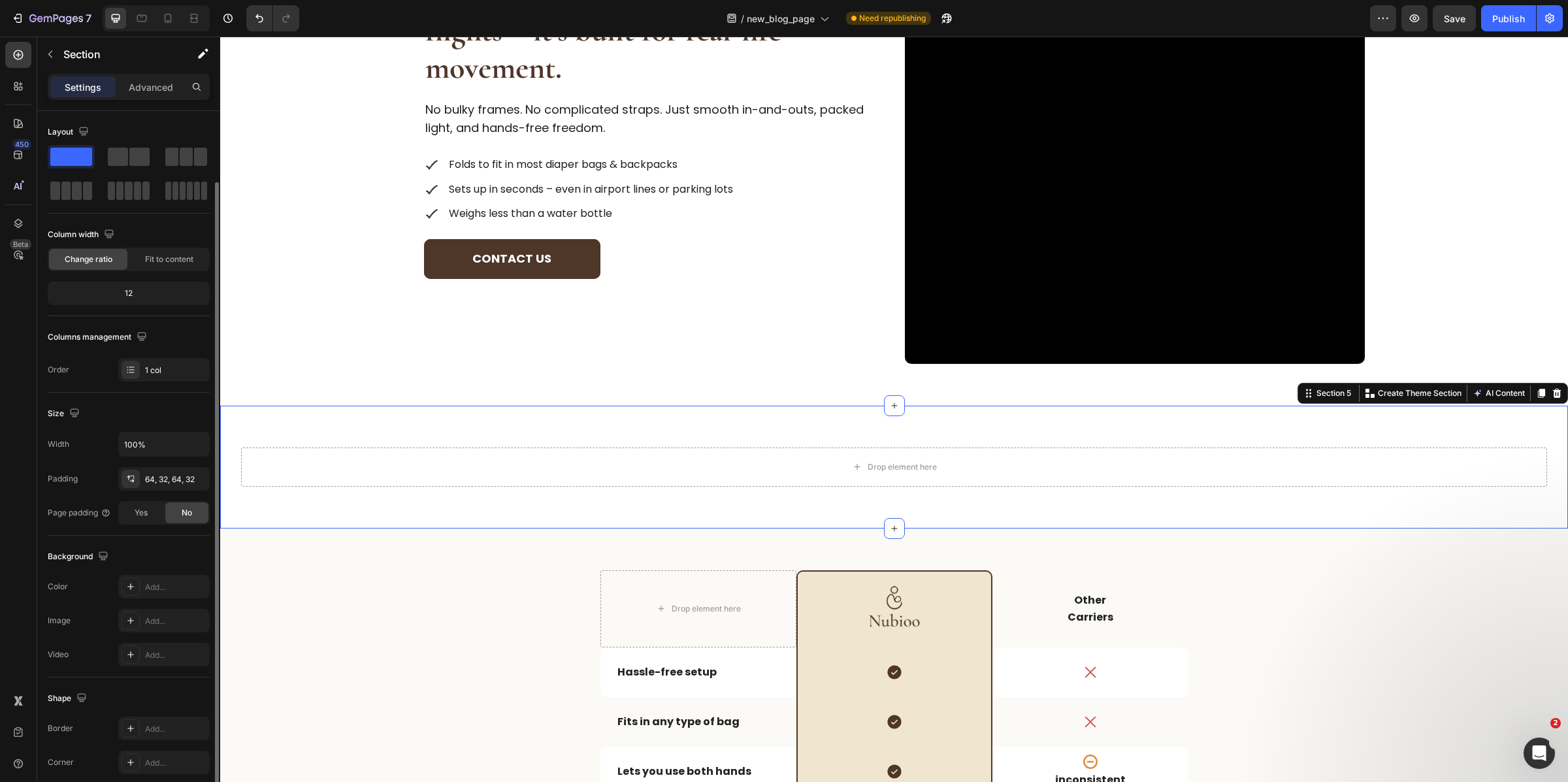
scroll to position [90, 0]
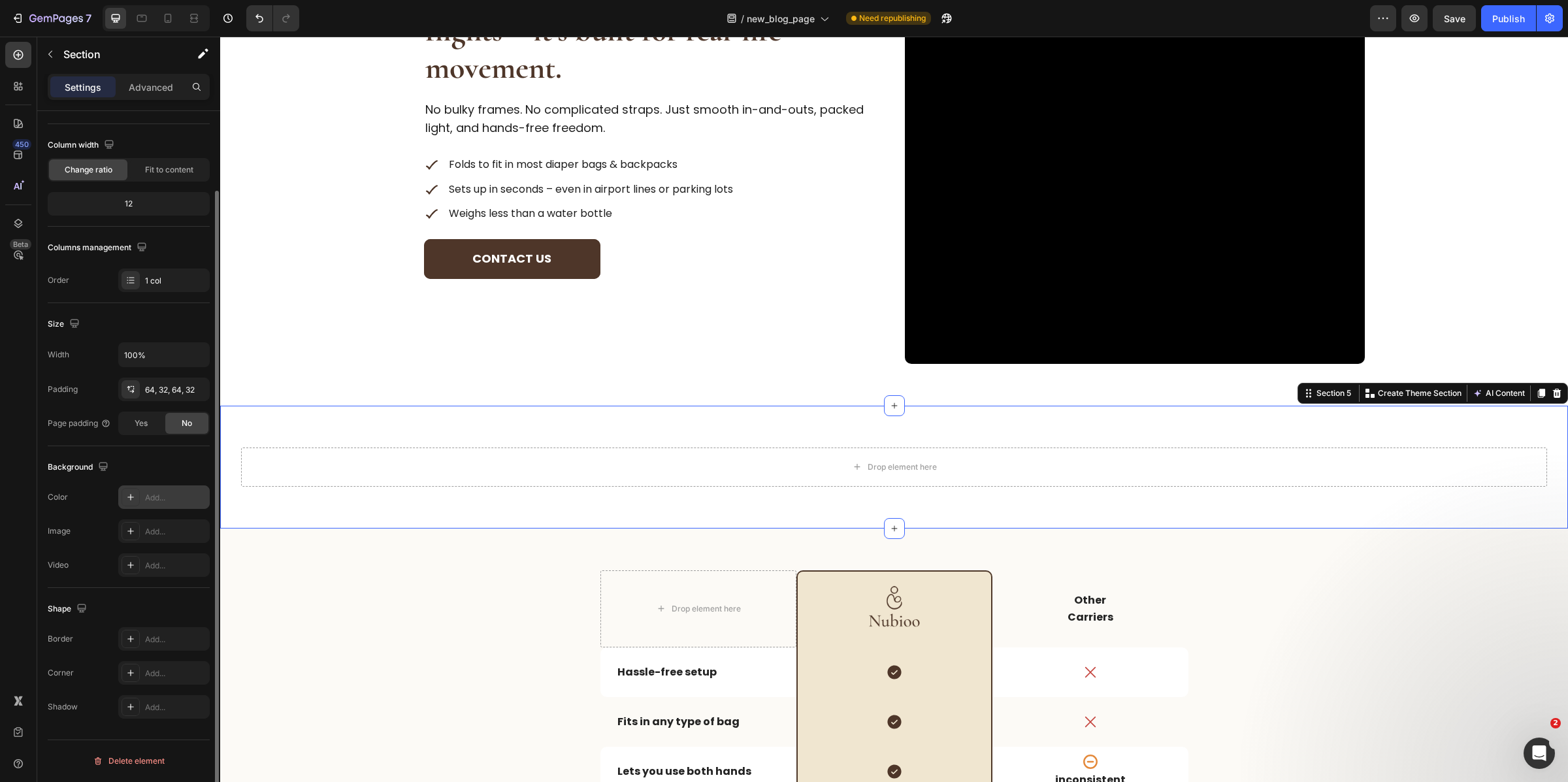
click at [148, 506] on div "Add..." at bounding box center [163, 496] width 92 height 23
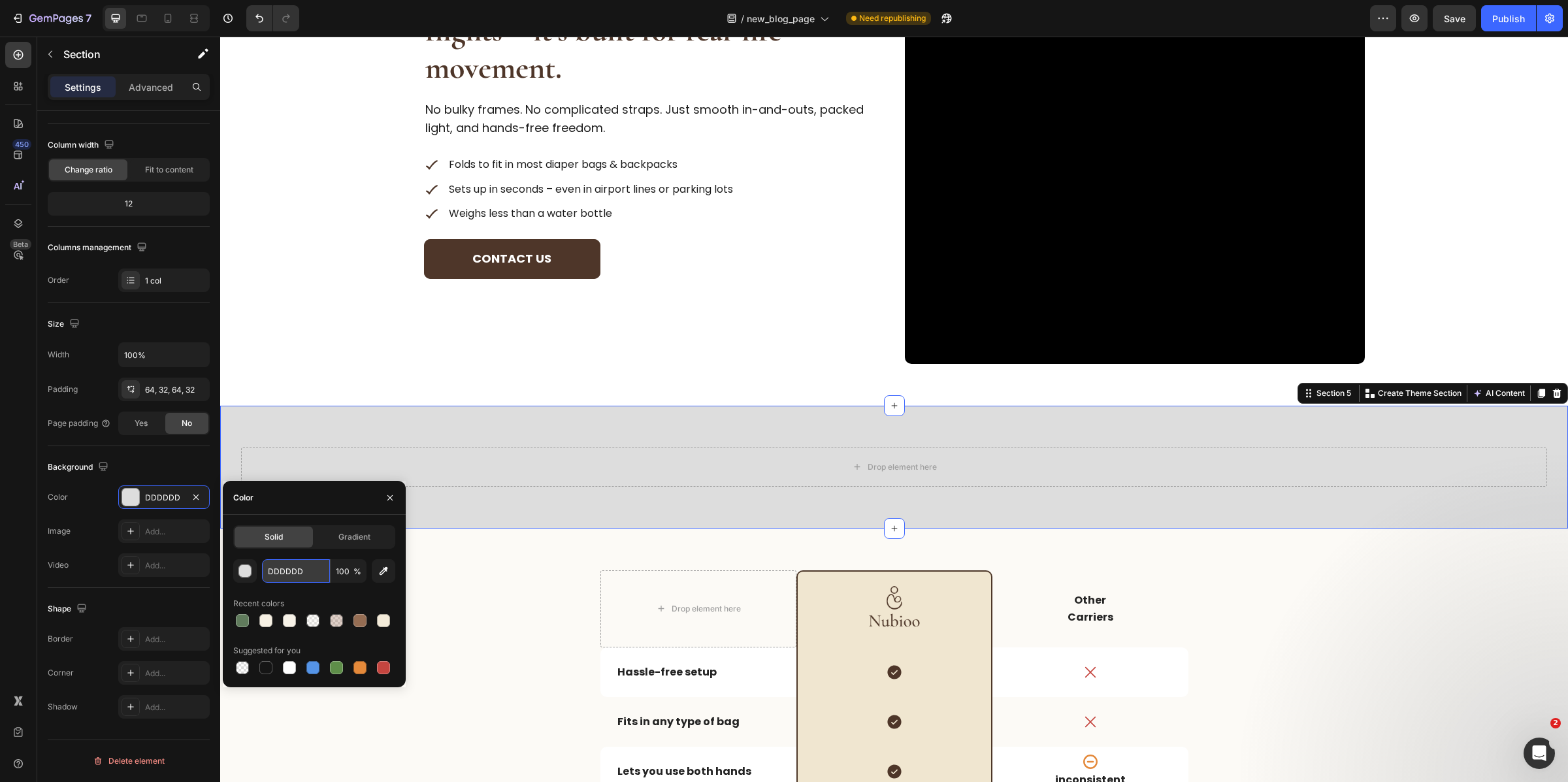
click at [308, 569] on input "DDDDDD" at bounding box center [295, 570] width 68 height 23
paste input "F0E6D0"
type input "F0E6D0"
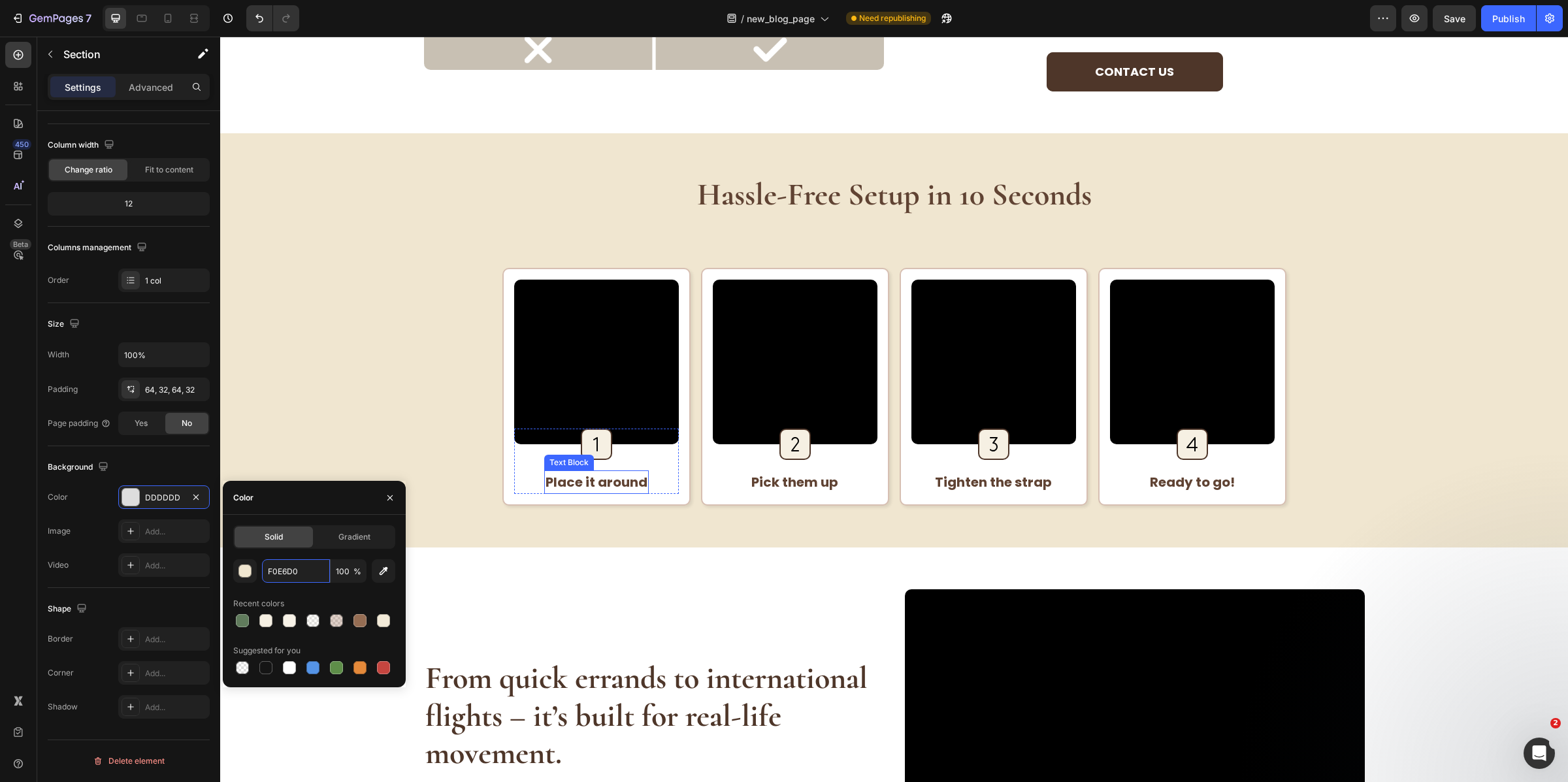
scroll to position [1662, 0]
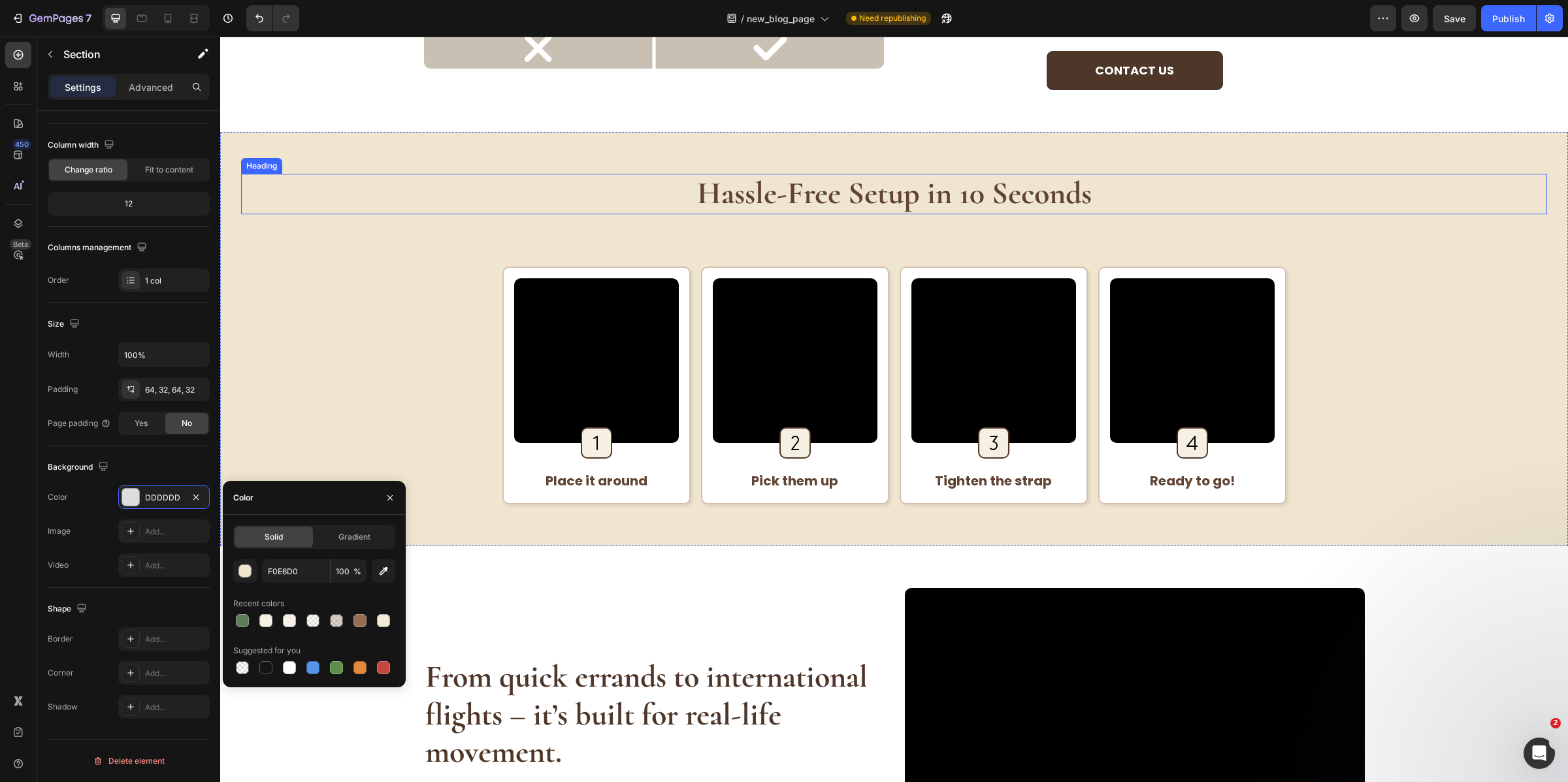
click at [787, 190] on strong "Hassle-Free Setup in 10 Seconds" at bounding box center [894, 193] width 395 height 38
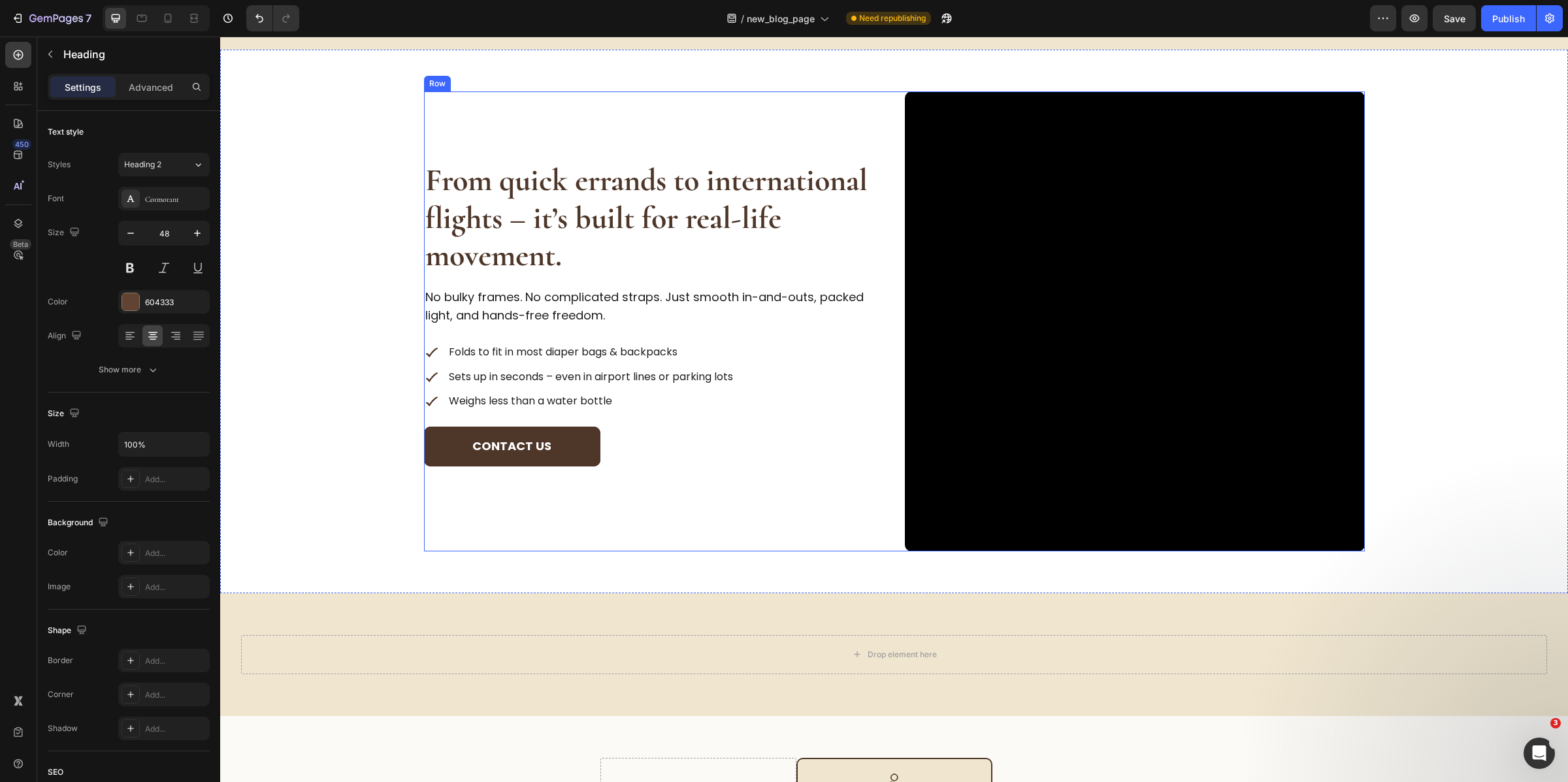
scroll to position [2159, 0]
drag, startPoint x: 876, startPoint y: 189, endPoint x: 899, endPoint y: 659, distance: 470.6
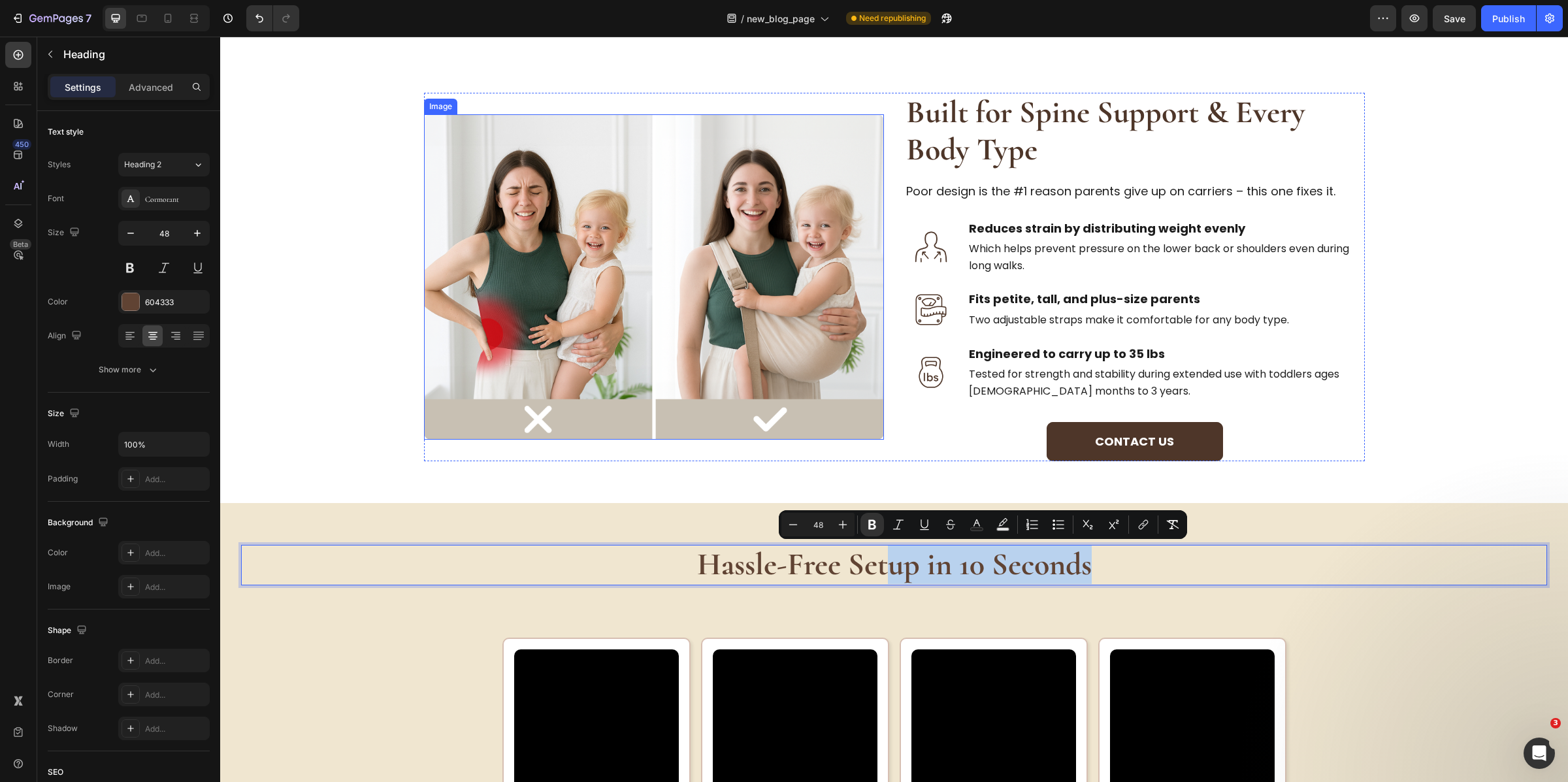
scroll to position [1294, 0]
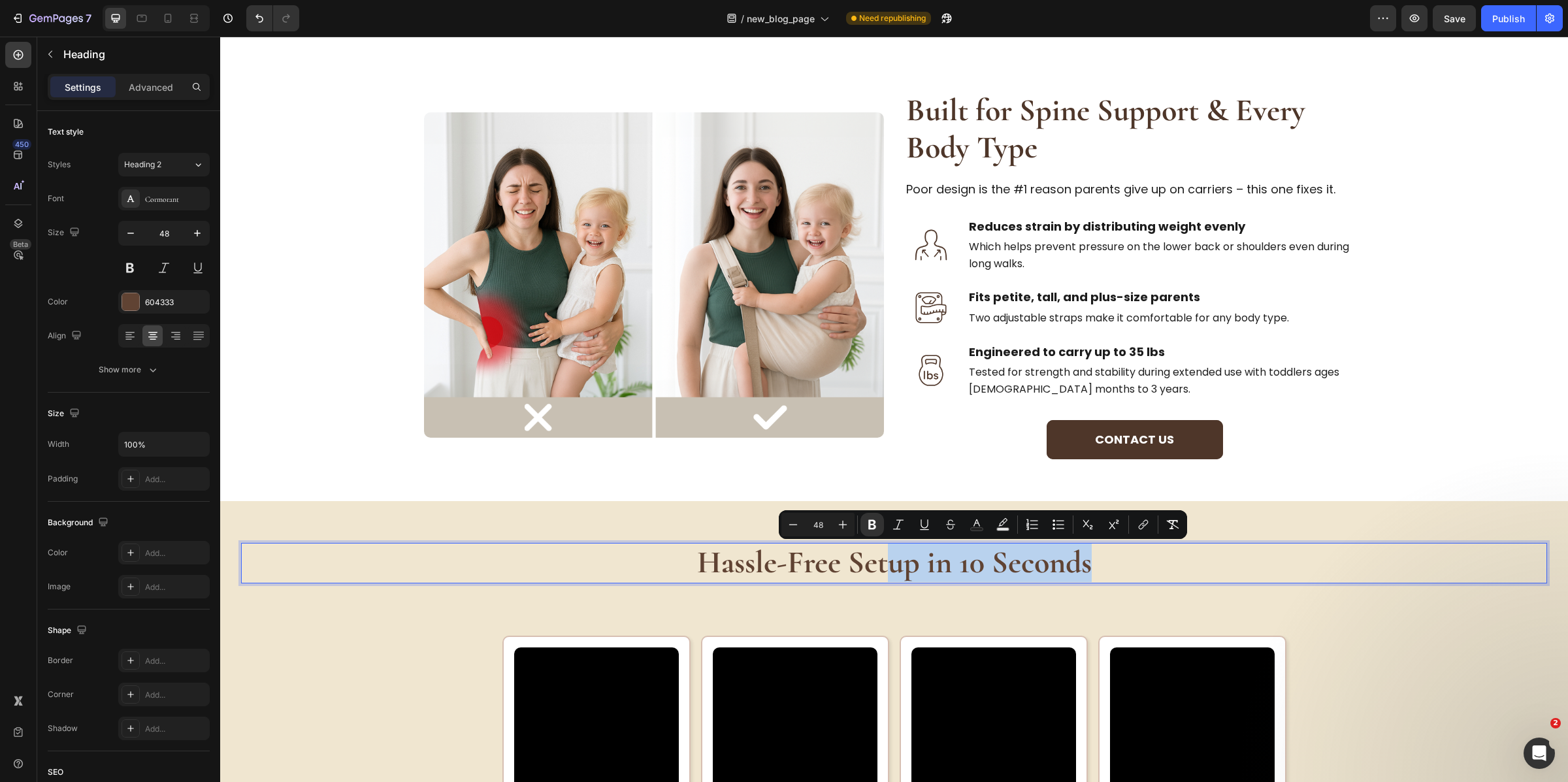
click at [1111, 559] on p "Hassle-Free Setup in 10 Seconds" at bounding box center [894, 563] width 1304 height 38
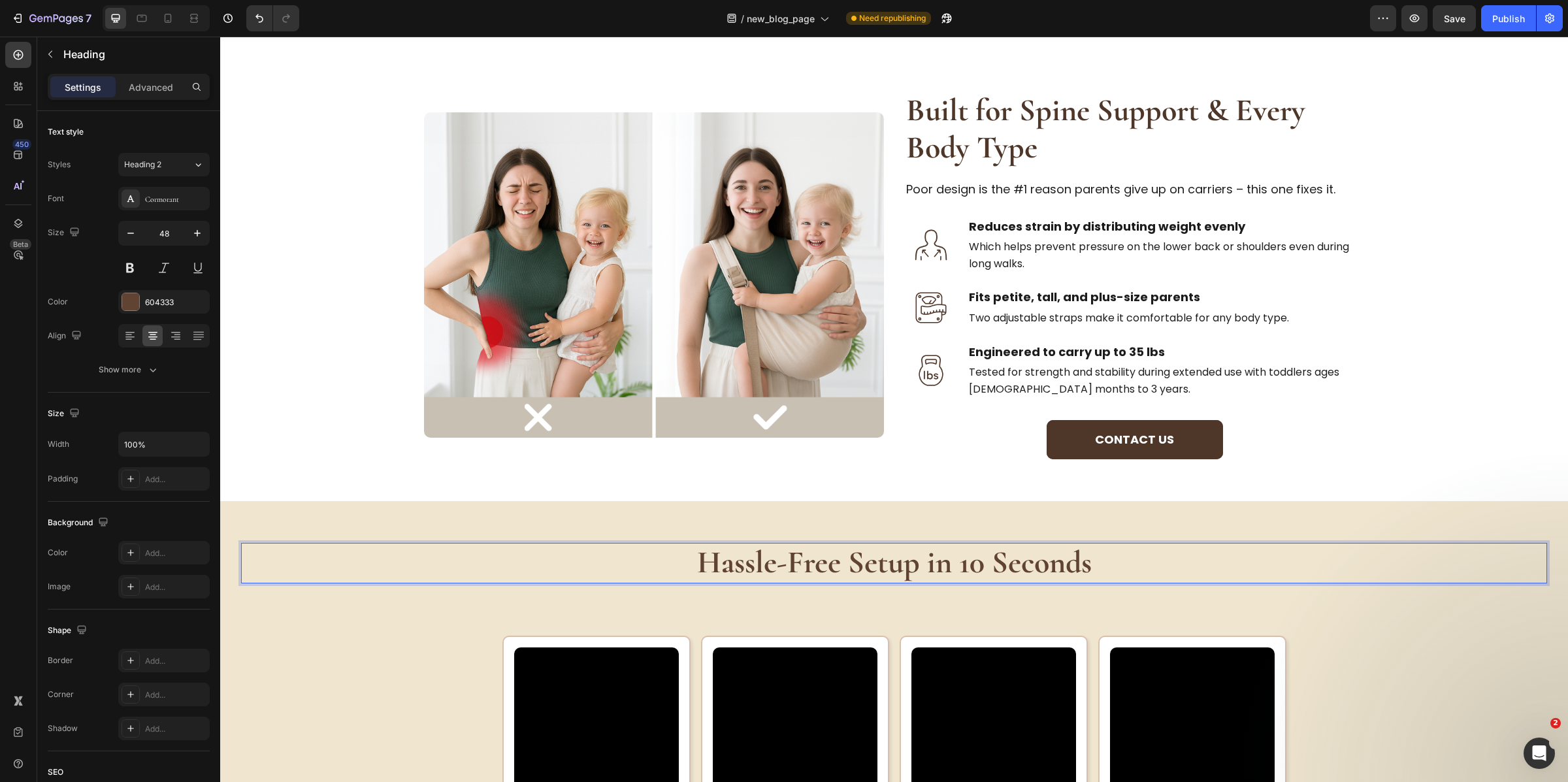
click at [1118, 570] on p "Hassle-Free Setup in 10 Seconds" at bounding box center [894, 563] width 1304 height 38
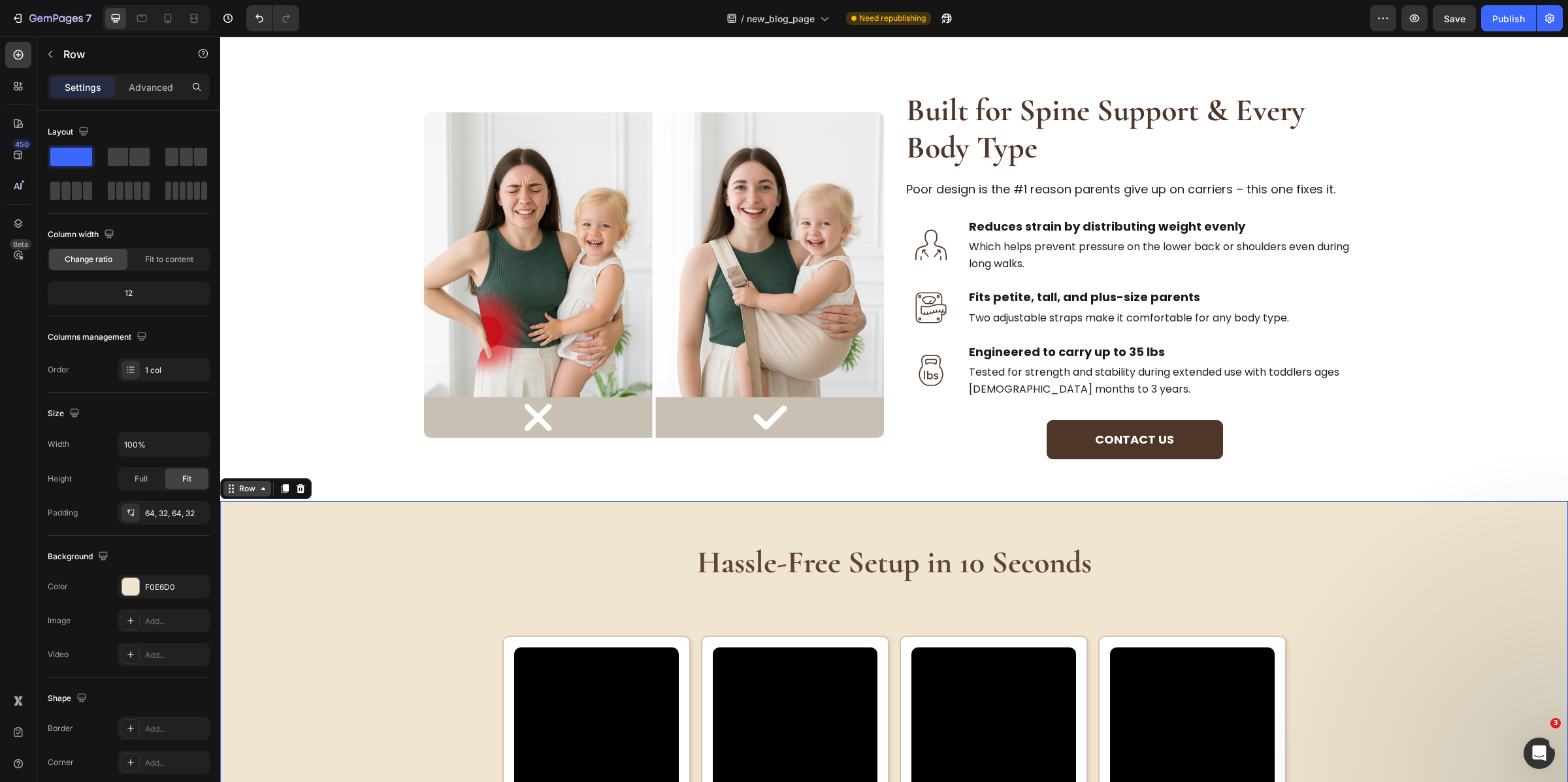
drag, startPoint x: 1115, startPoint y: 606, endPoint x: 1150, endPoint y: 589, distance: 38.9
click at [1118, 606] on div "⁠⁠⁠⁠⁠⁠⁠ Hassle-Free Setup in 10 Seconds Heading Video Image Row Place it around…" at bounding box center [894, 708] width 1306 height 330
click at [1174, 574] on p "⁠⁠⁠⁠⁠⁠⁠ Hassle-Free Setup in 10 Seconds" at bounding box center [894, 563] width 1304 height 38
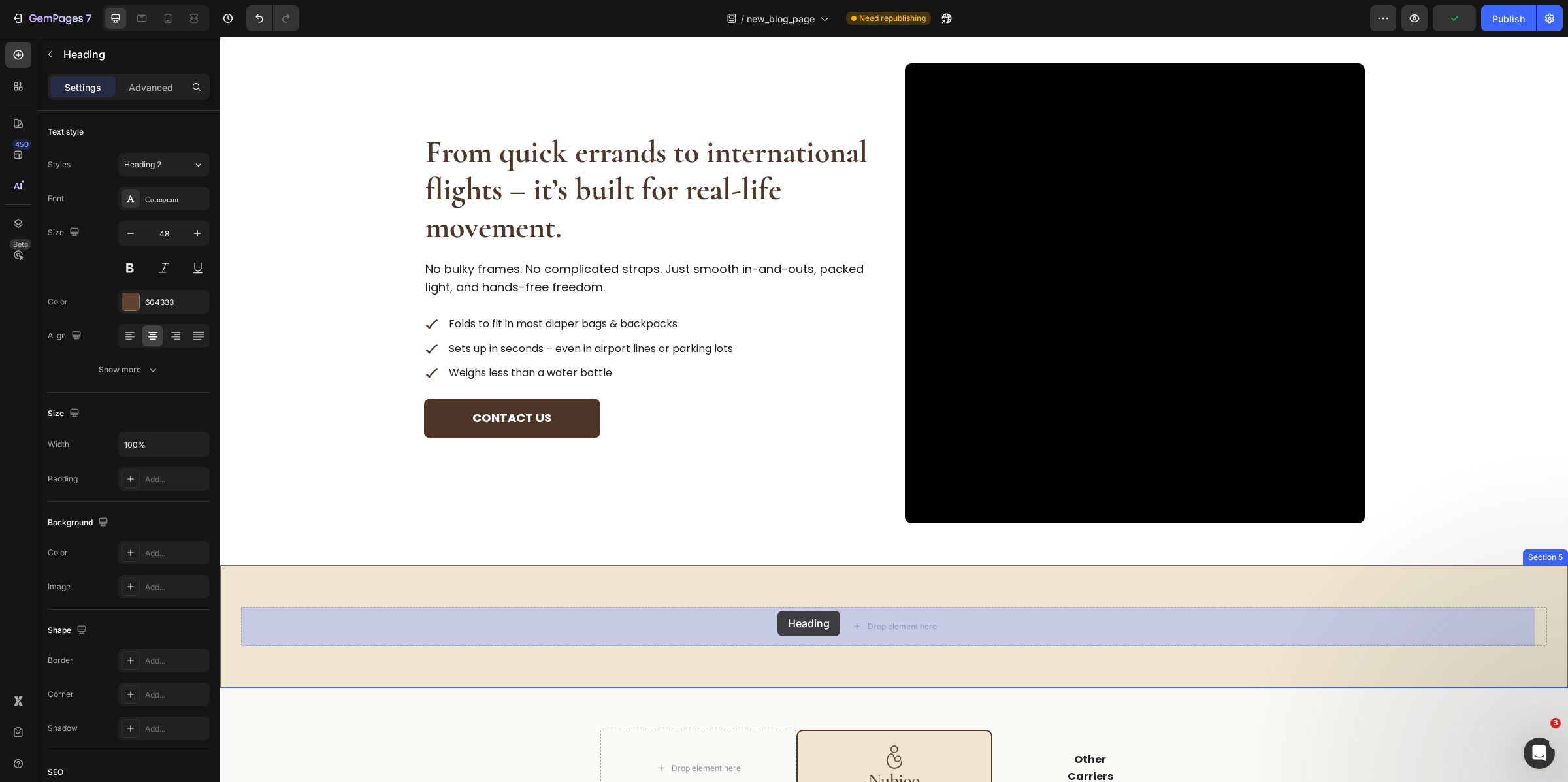
drag, startPoint x: 245, startPoint y: 528, endPoint x: 776, endPoint y: 605, distance: 536.6
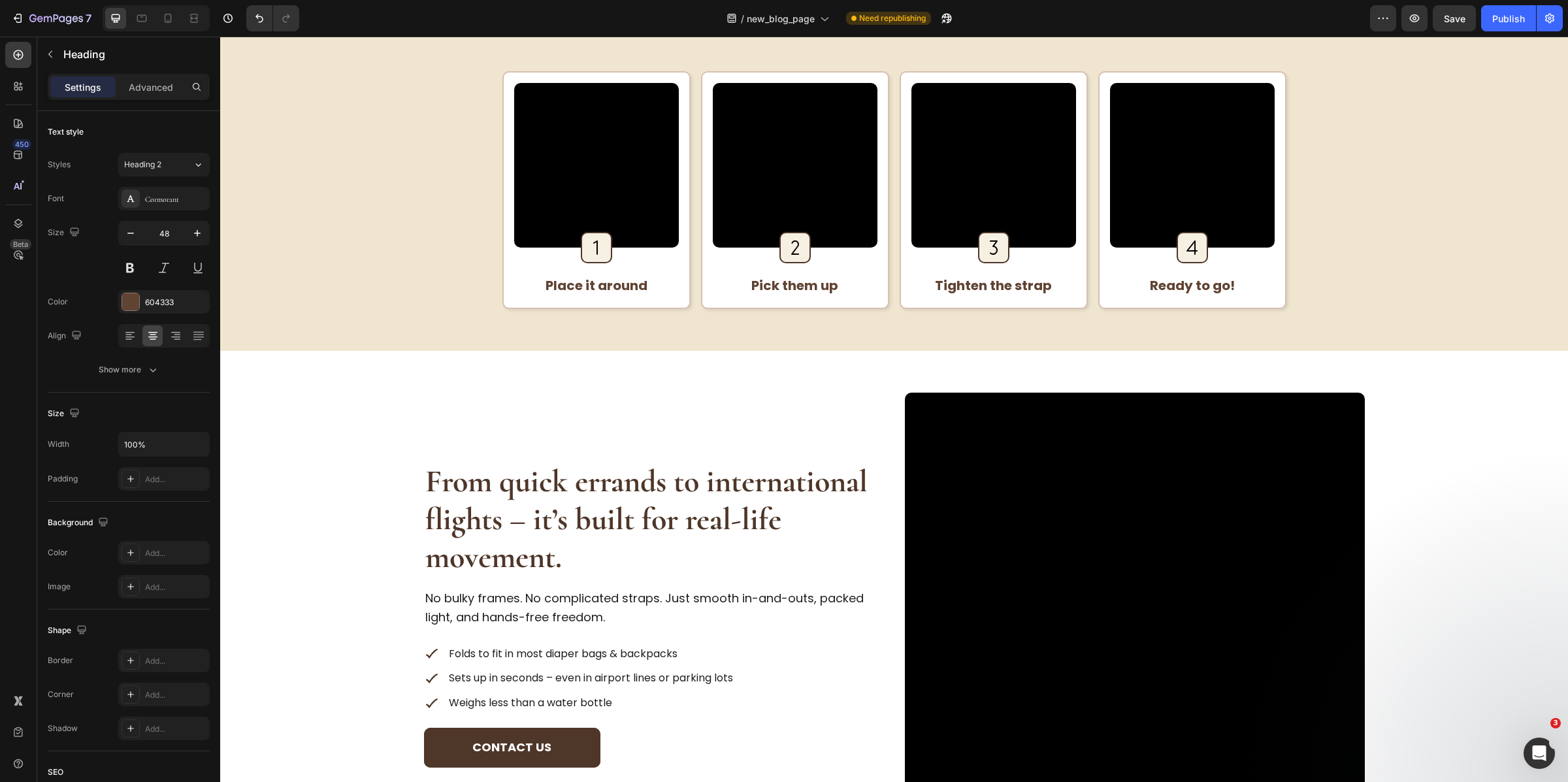
scroll to position [1408, 0]
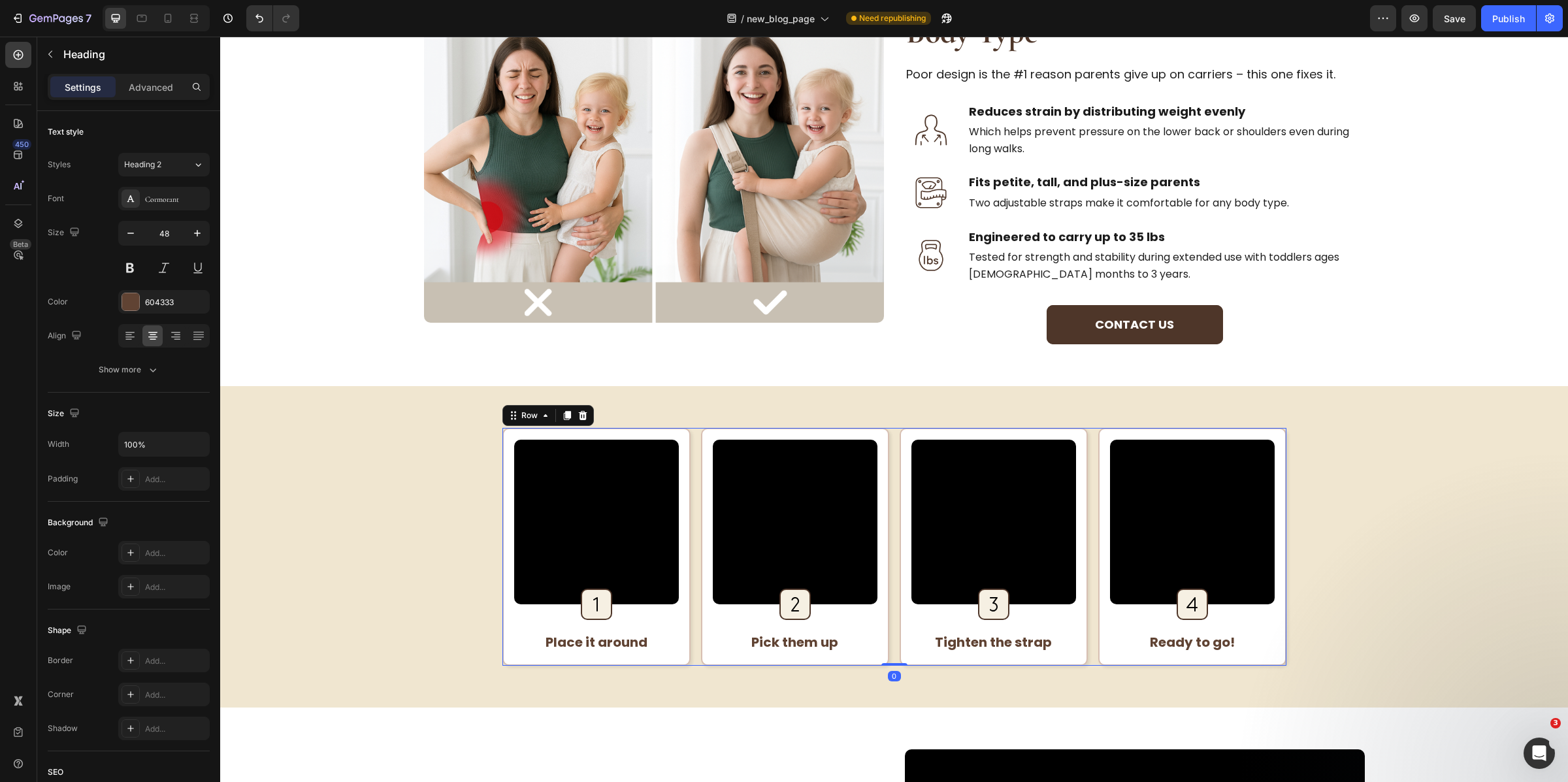
click at [884, 498] on div "Video Image Row Place it around Text Block Row Row Video Image Row Pick them up…" at bounding box center [894, 547] width 784 height 238
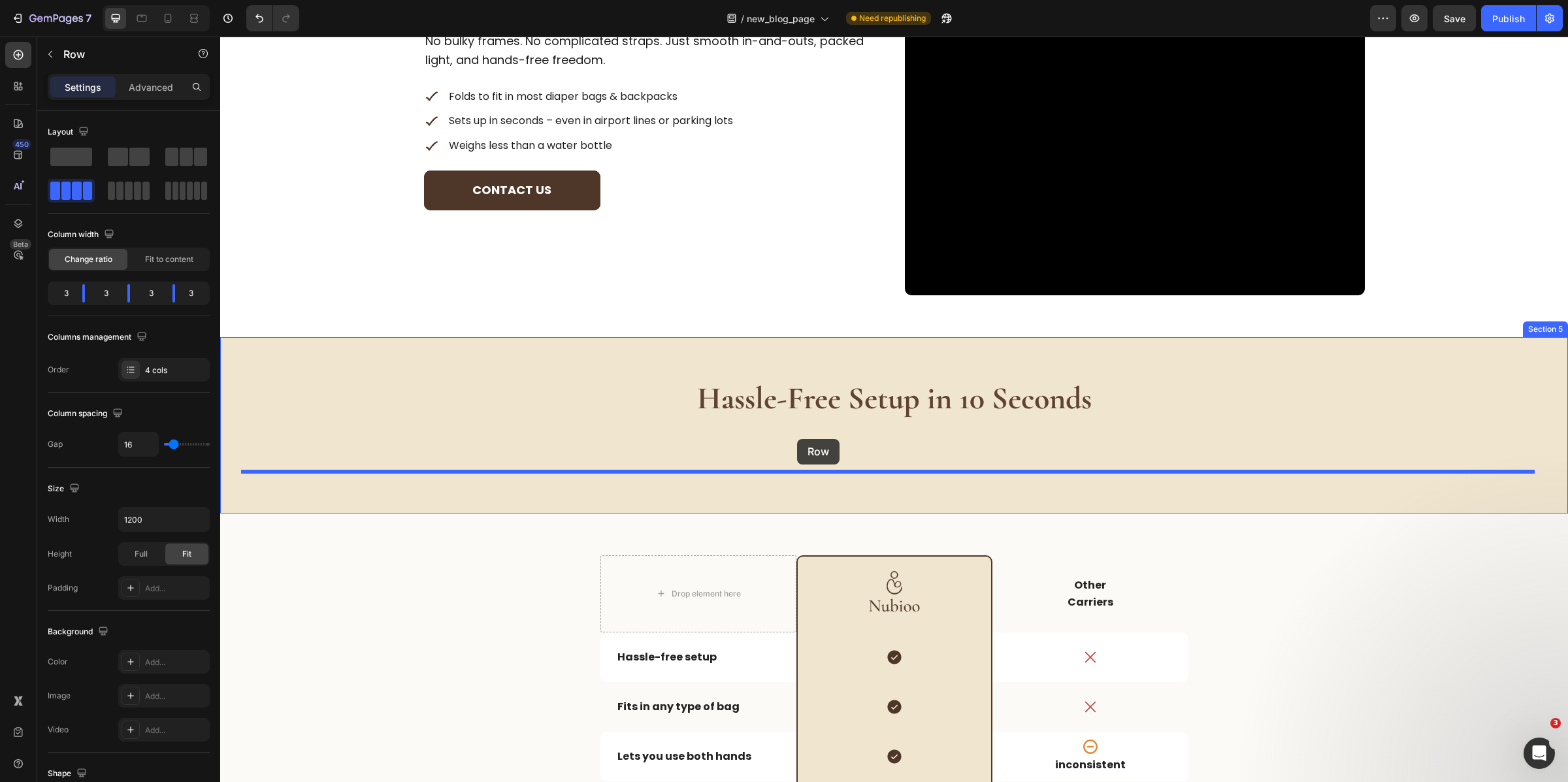
drag, startPoint x: 512, startPoint y: 412, endPoint x: 797, endPoint y: 439, distance: 286.3
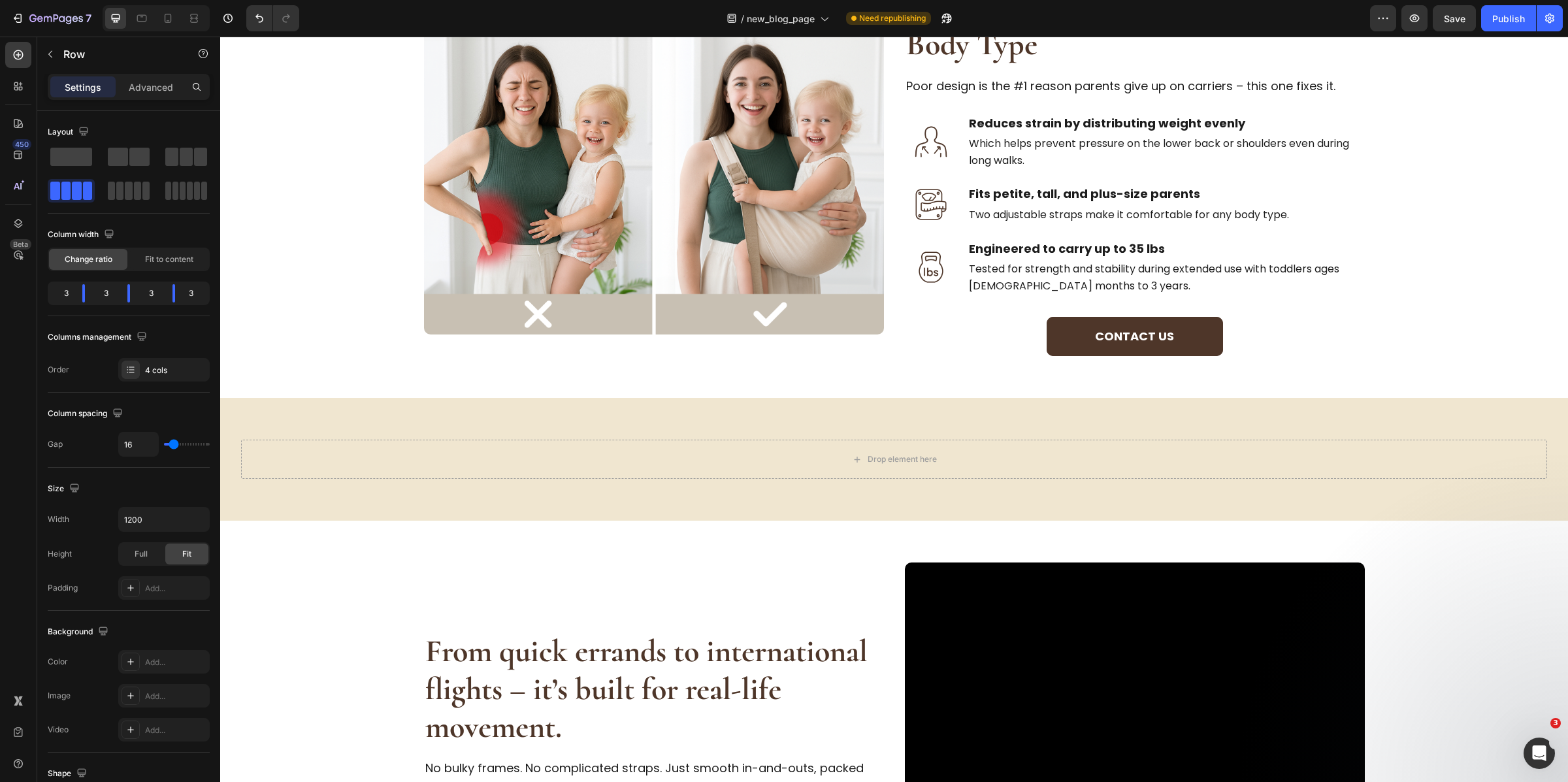
scroll to position [1393, 0]
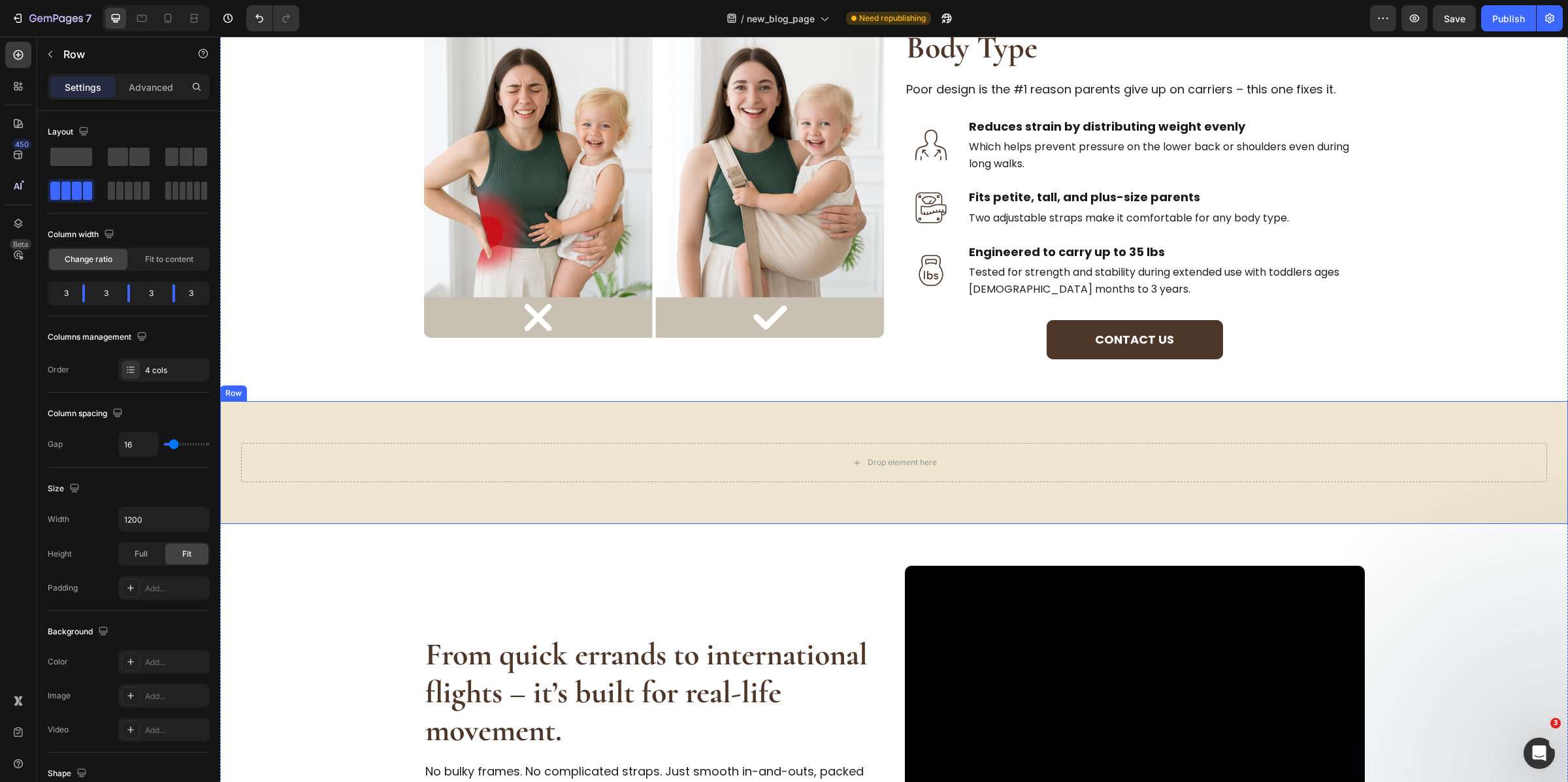
click at [748, 421] on div "Drop element here Row" at bounding box center [894, 463] width 1348 height 123
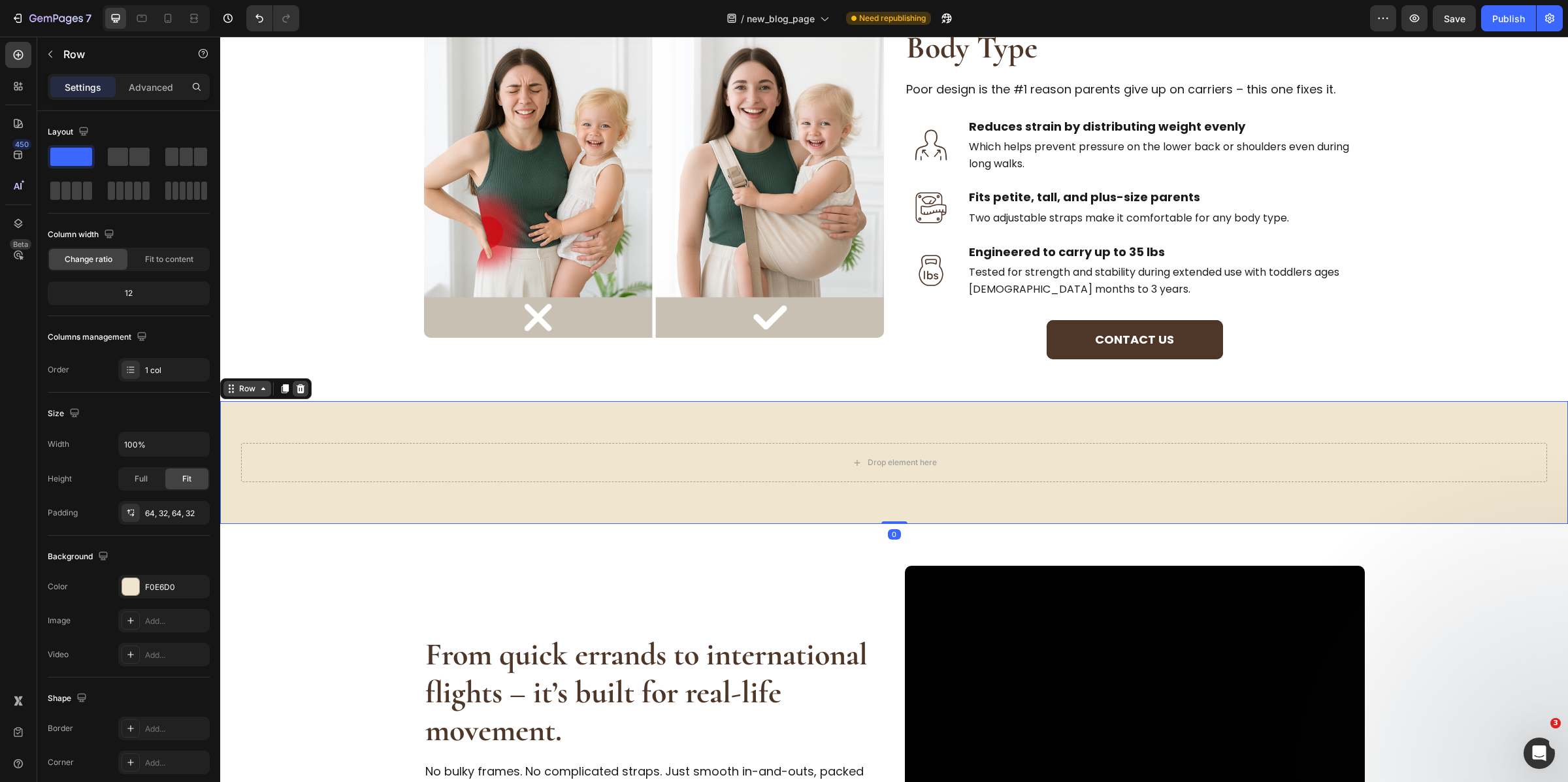
click at [302, 388] on icon at bounding box center [301, 388] width 9 height 9
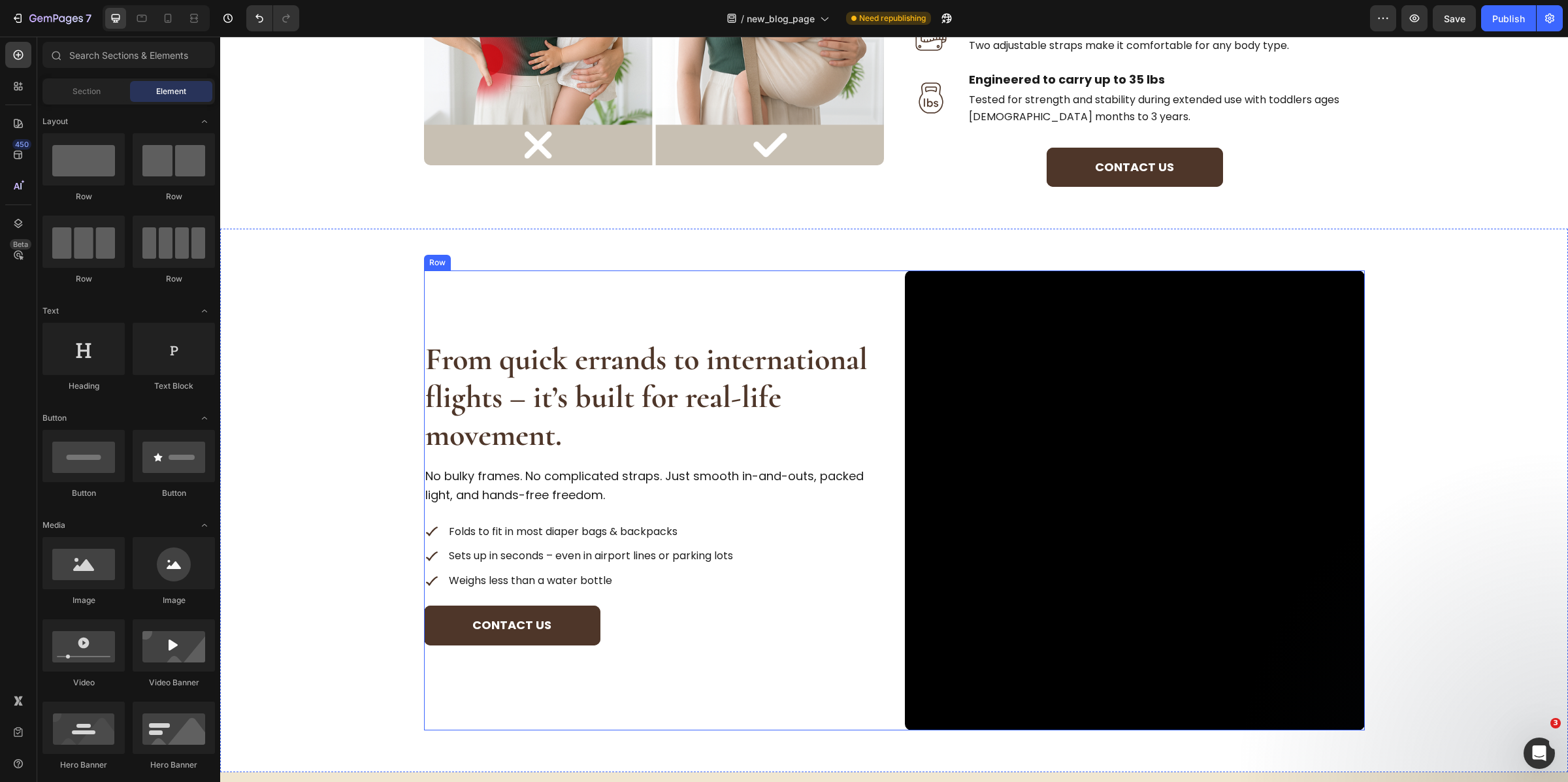
scroll to position [1567, 0]
click at [356, 257] on div "From quick errands to international flights – it’s built for real-life movement…" at bounding box center [894, 499] width 1348 height 543
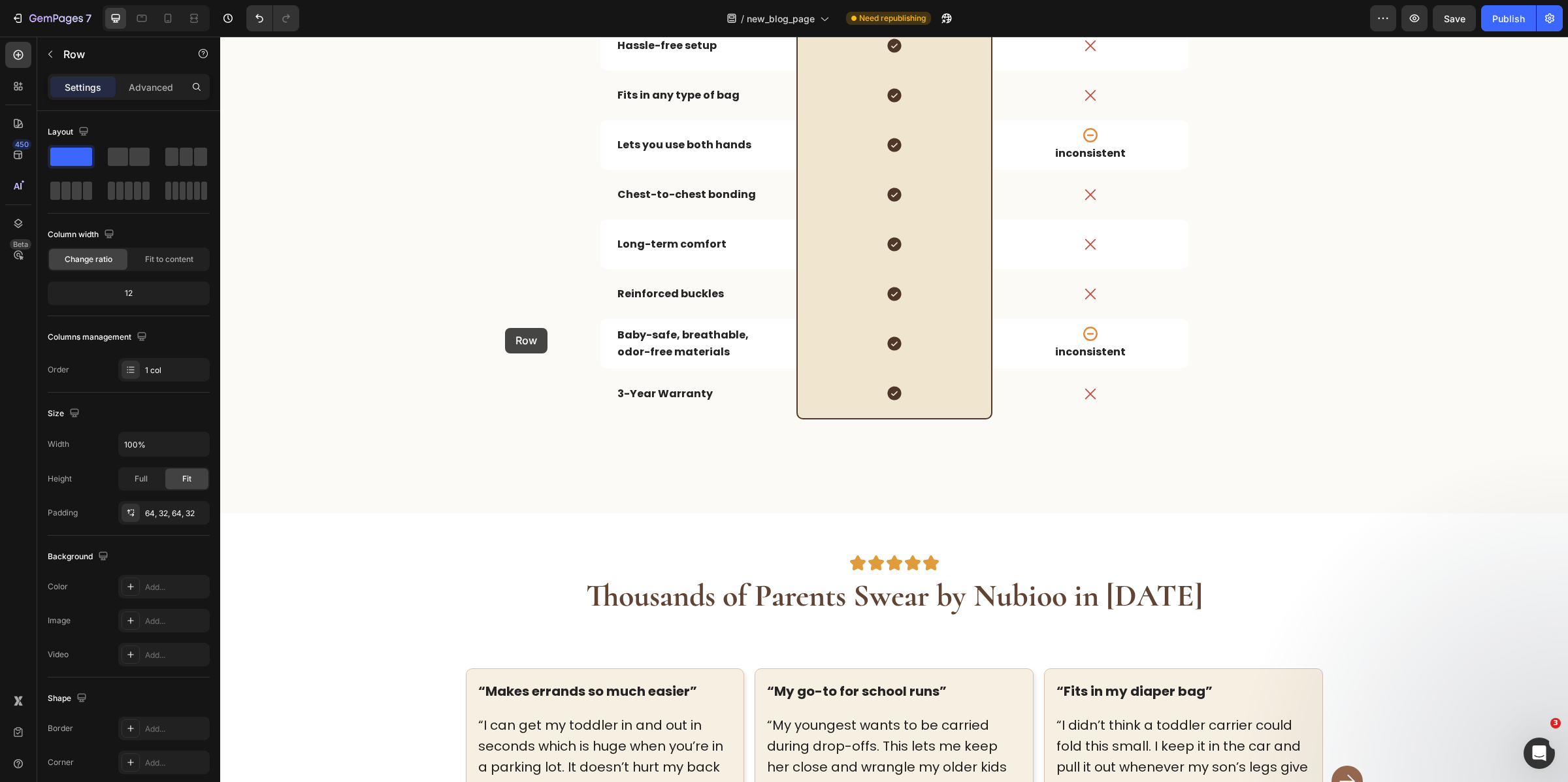
scroll to position [2853, 0]
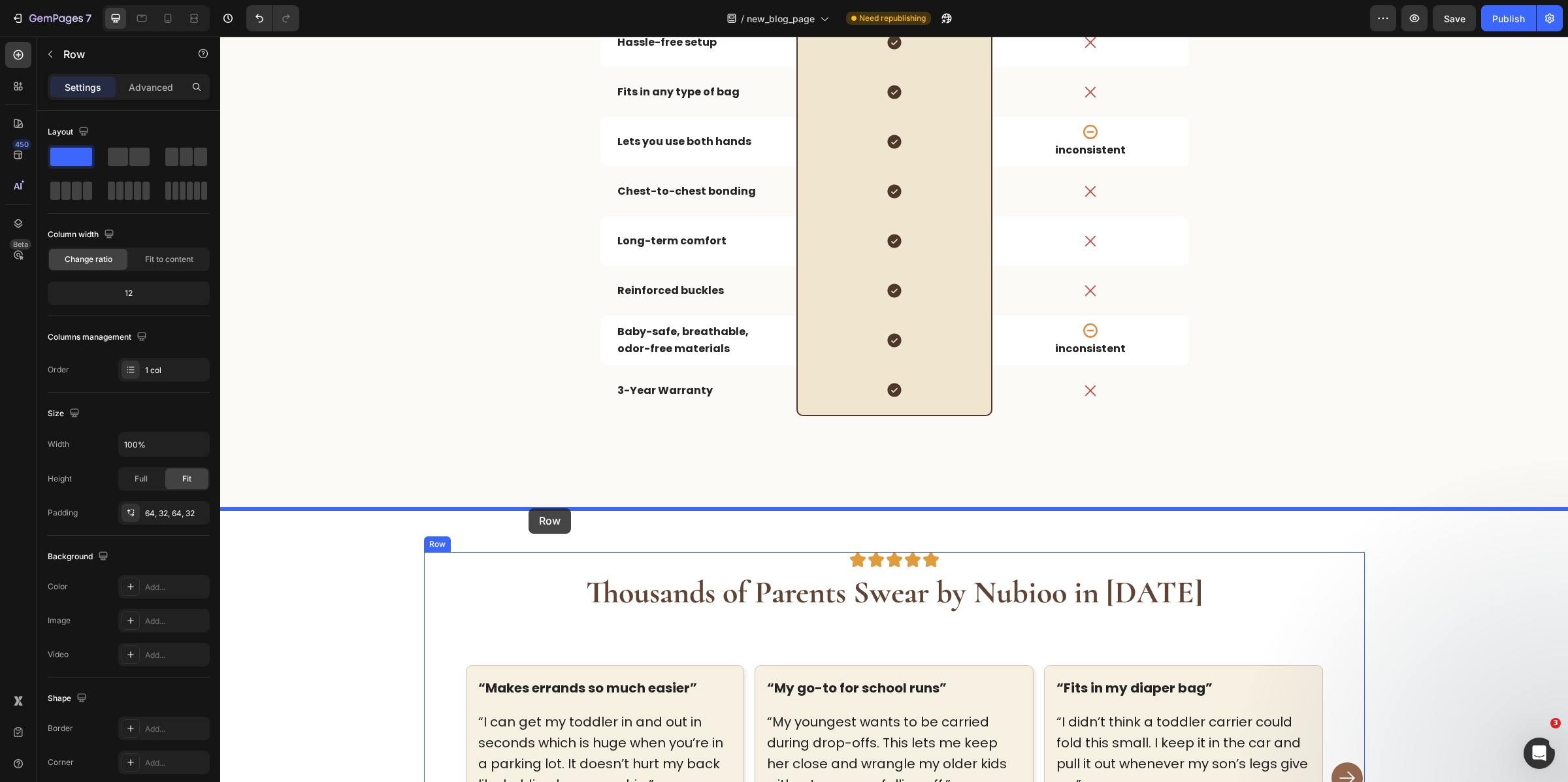
drag, startPoint x: 252, startPoint y: 216, endPoint x: 529, endPoint y: 508, distance: 402.5
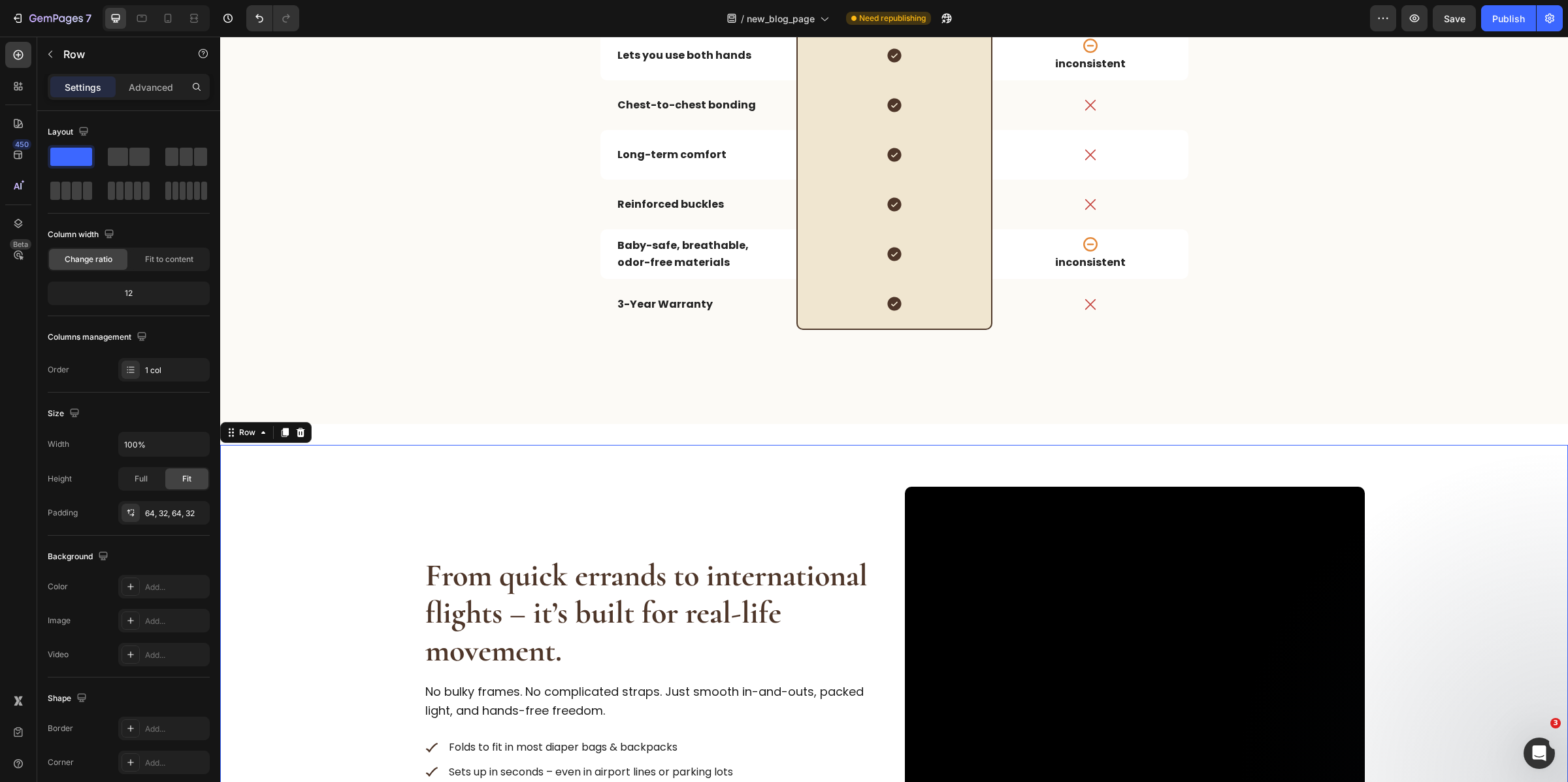
scroll to position [2947, 0]
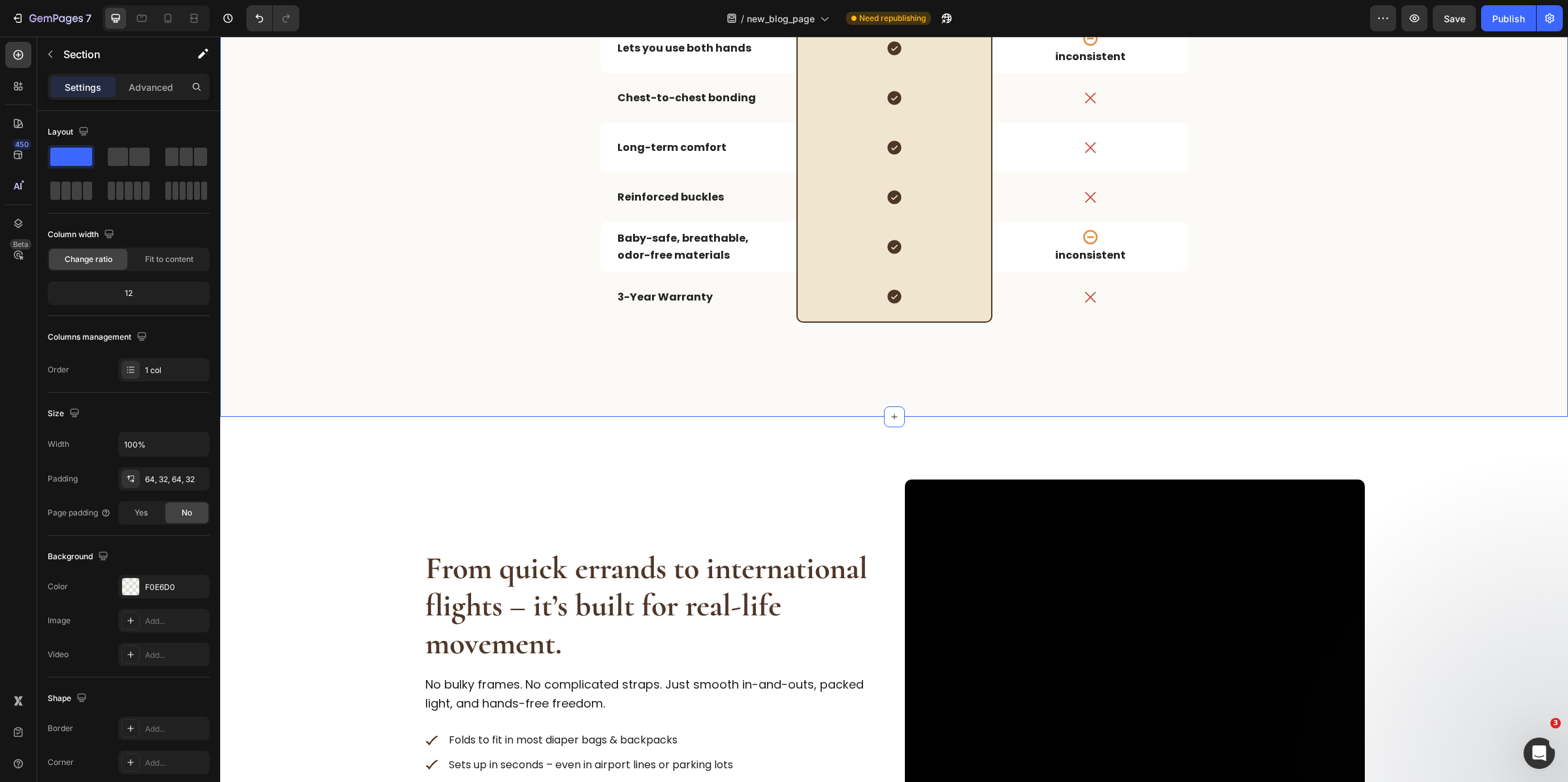
click at [594, 396] on div "Drop element here Image Row Other Carriers Text Block Row Hassle-free setup Tex…" at bounding box center [894, 111] width 1348 height 612
click at [889, 414] on icon at bounding box center [894, 417] width 10 height 10
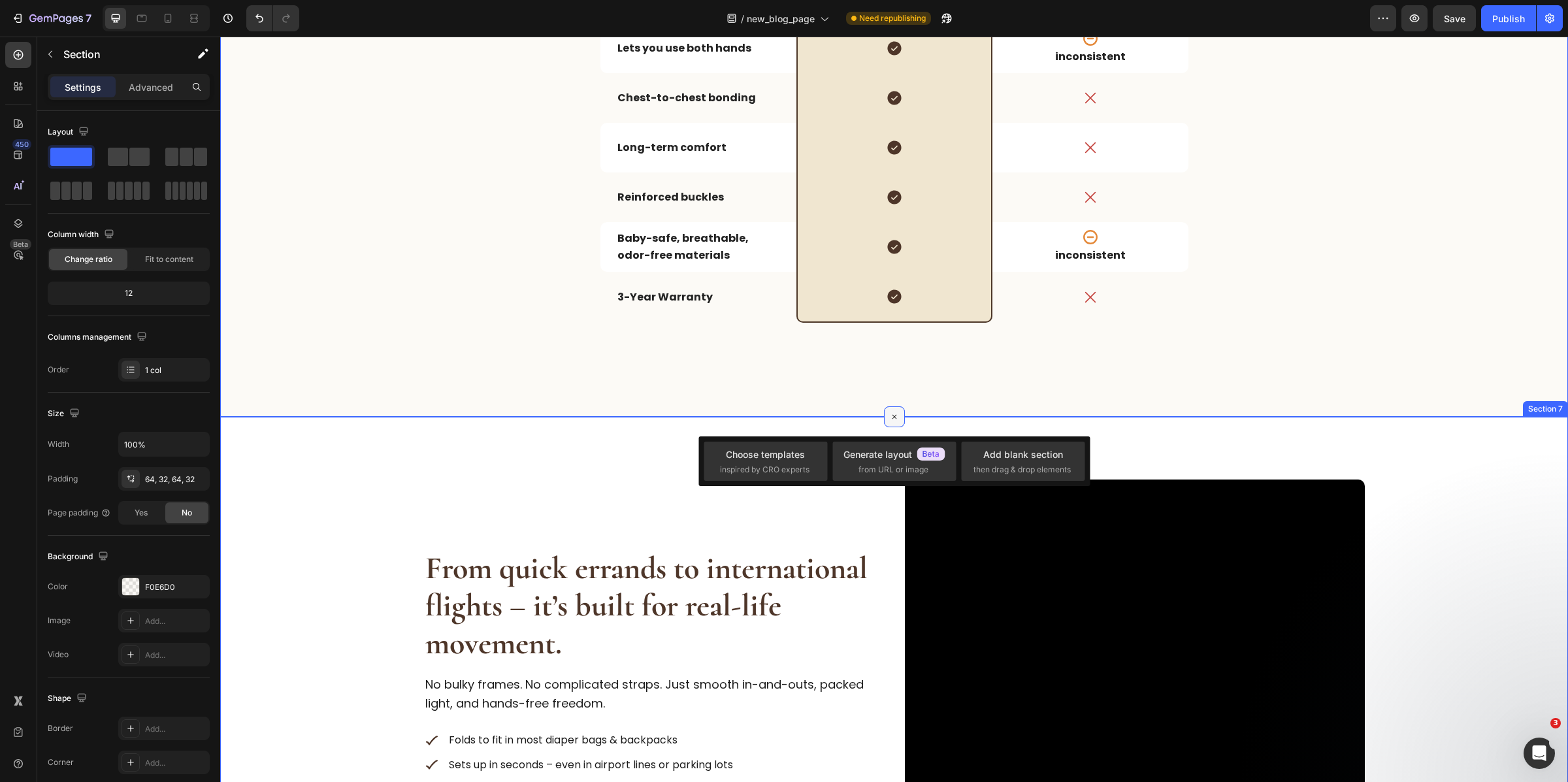
click at [888, 414] on icon at bounding box center [894, 417] width 15 height 15
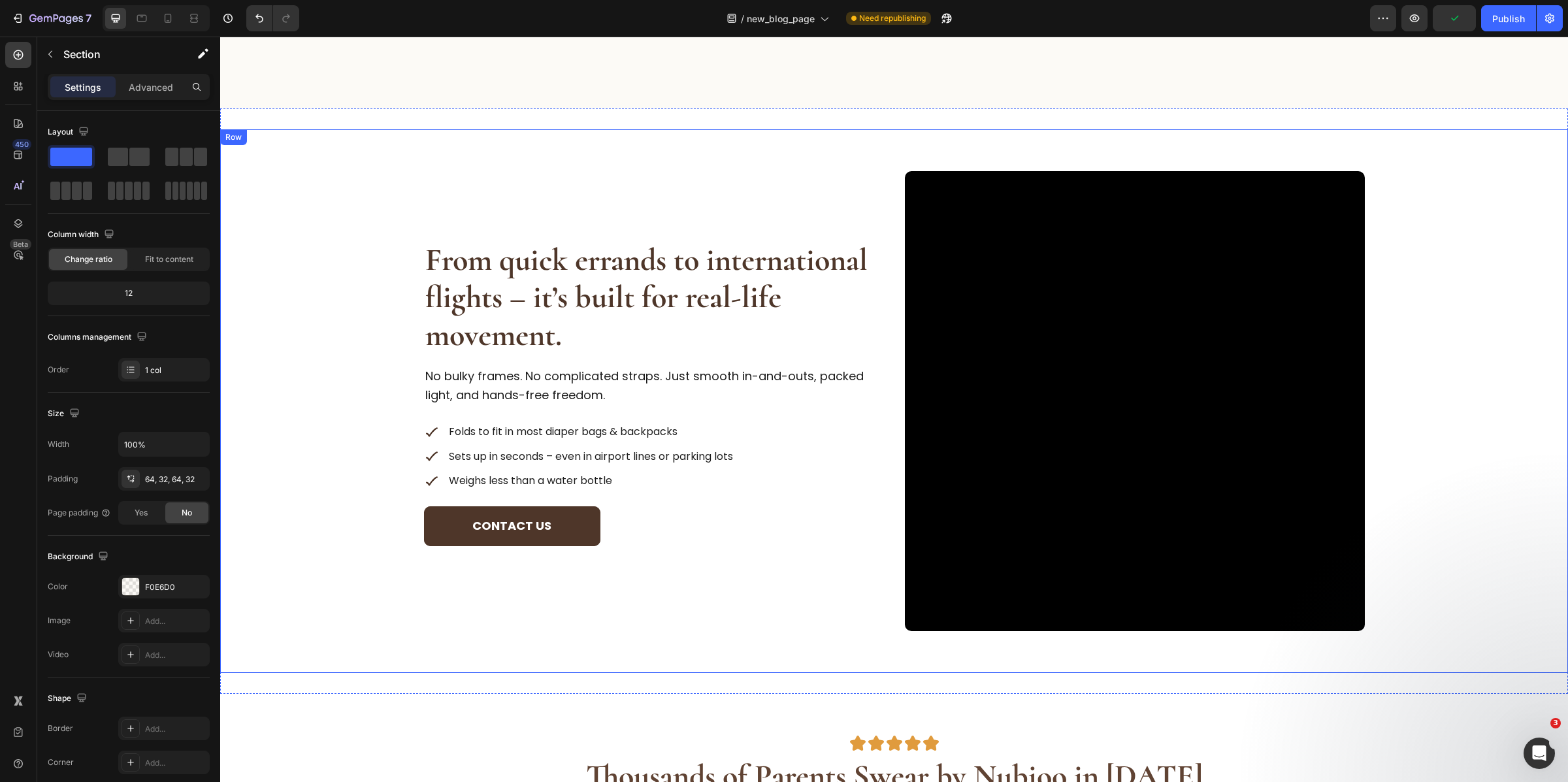
scroll to position [3254, 0]
click at [660, 142] on div "From quick errands to international flights – it’s built for real-life movement…" at bounding box center [894, 401] width 1348 height 543
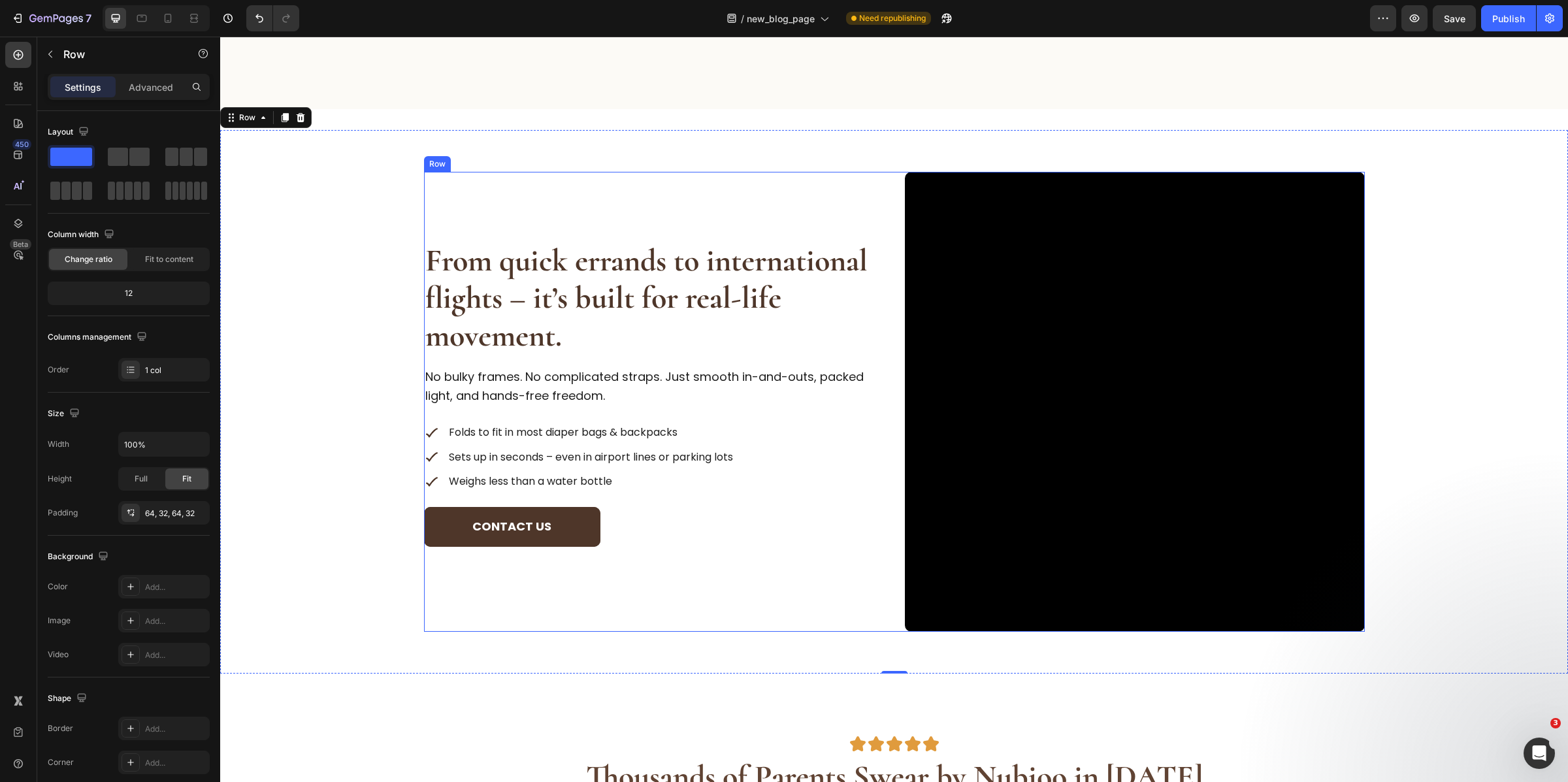
click at [514, 193] on div "From quick errands to international flights – it’s built for real-life movement…" at bounding box center [653, 401] width 460 height 459
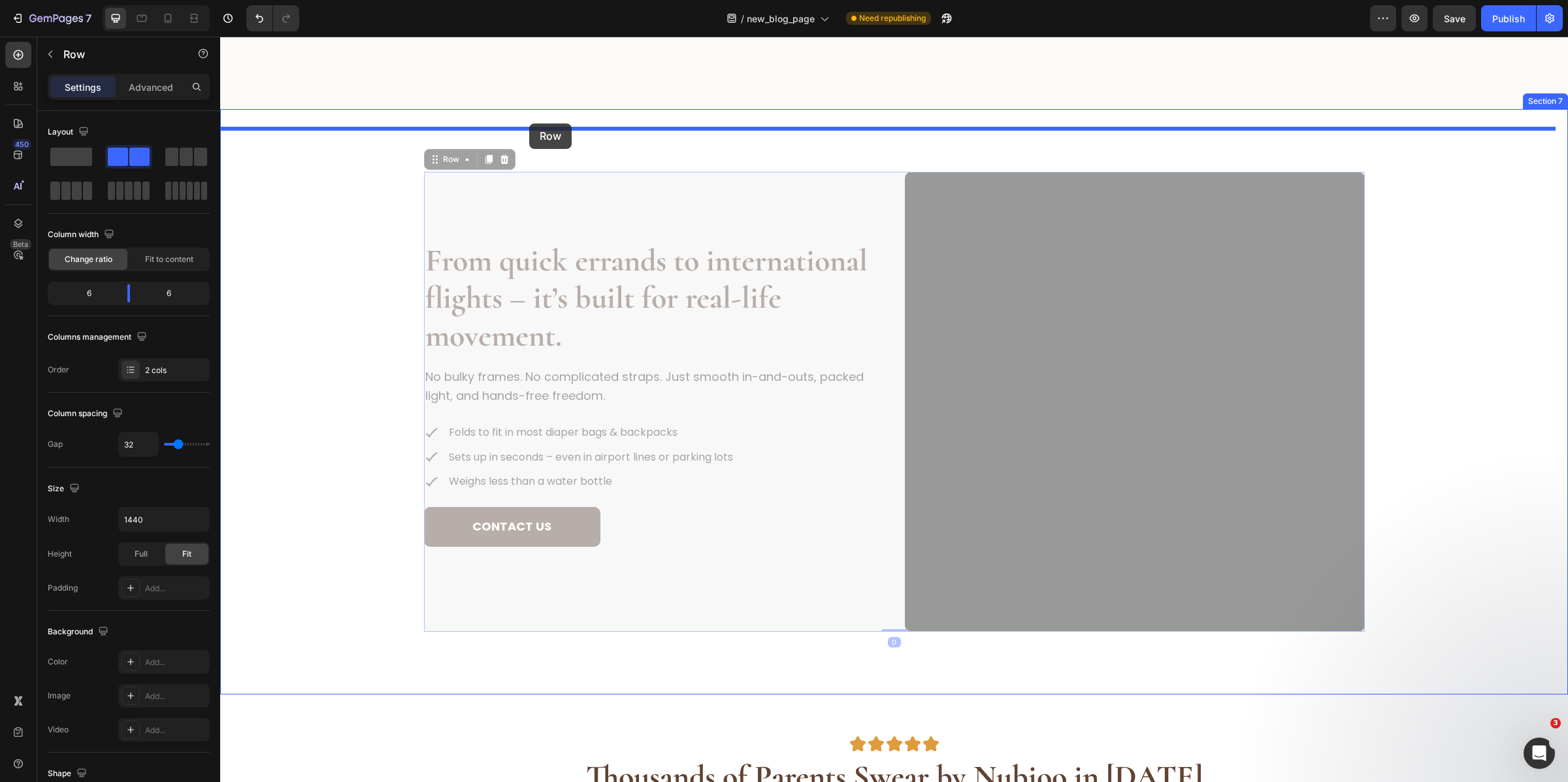
drag, startPoint x: 426, startPoint y: 151, endPoint x: 529, endPoint y: 123, distance: 106.7
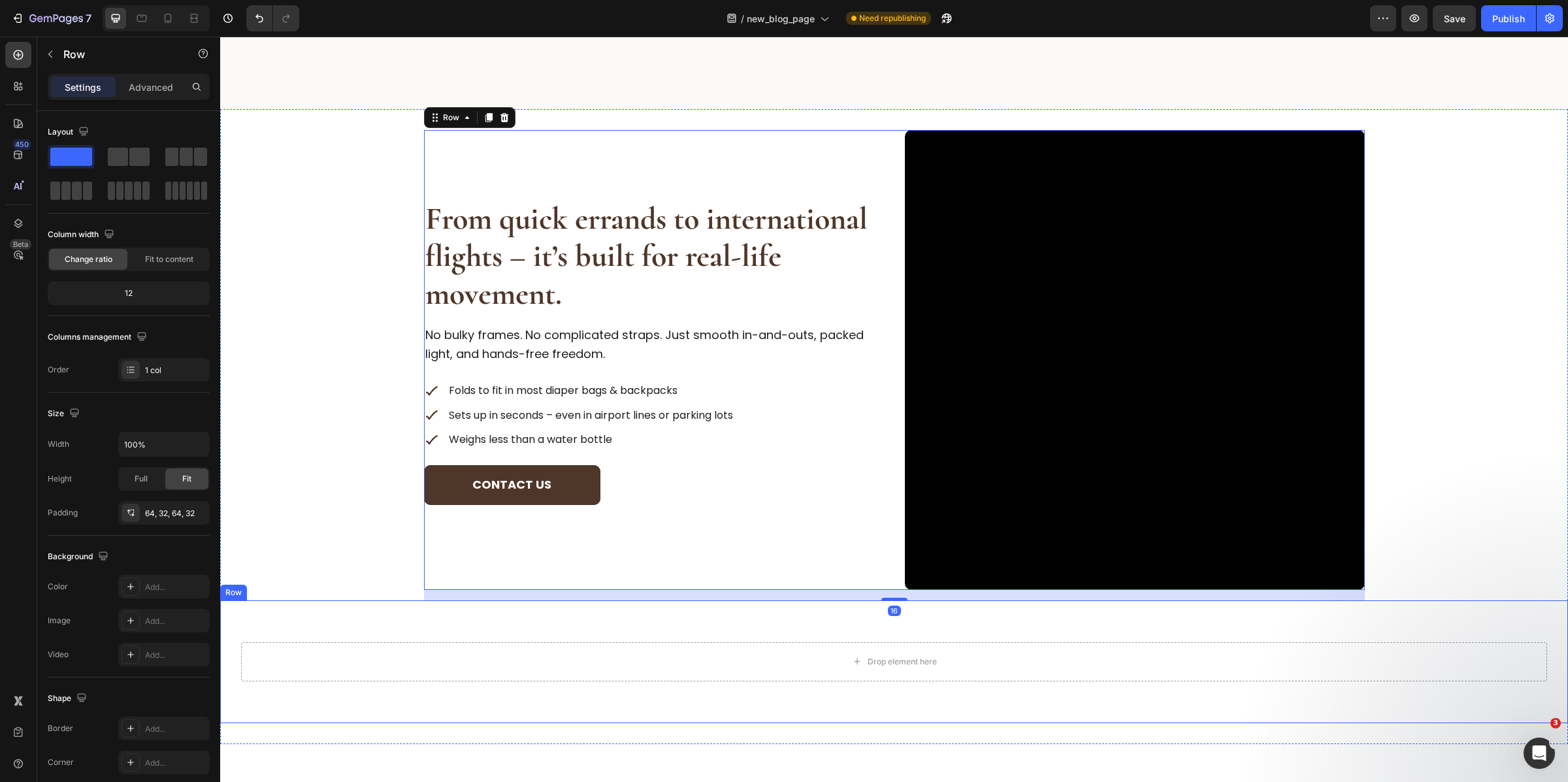
click at [409, 625] on div "Drop element here Row" at bounding box center [894, 662] width 1348 height 123
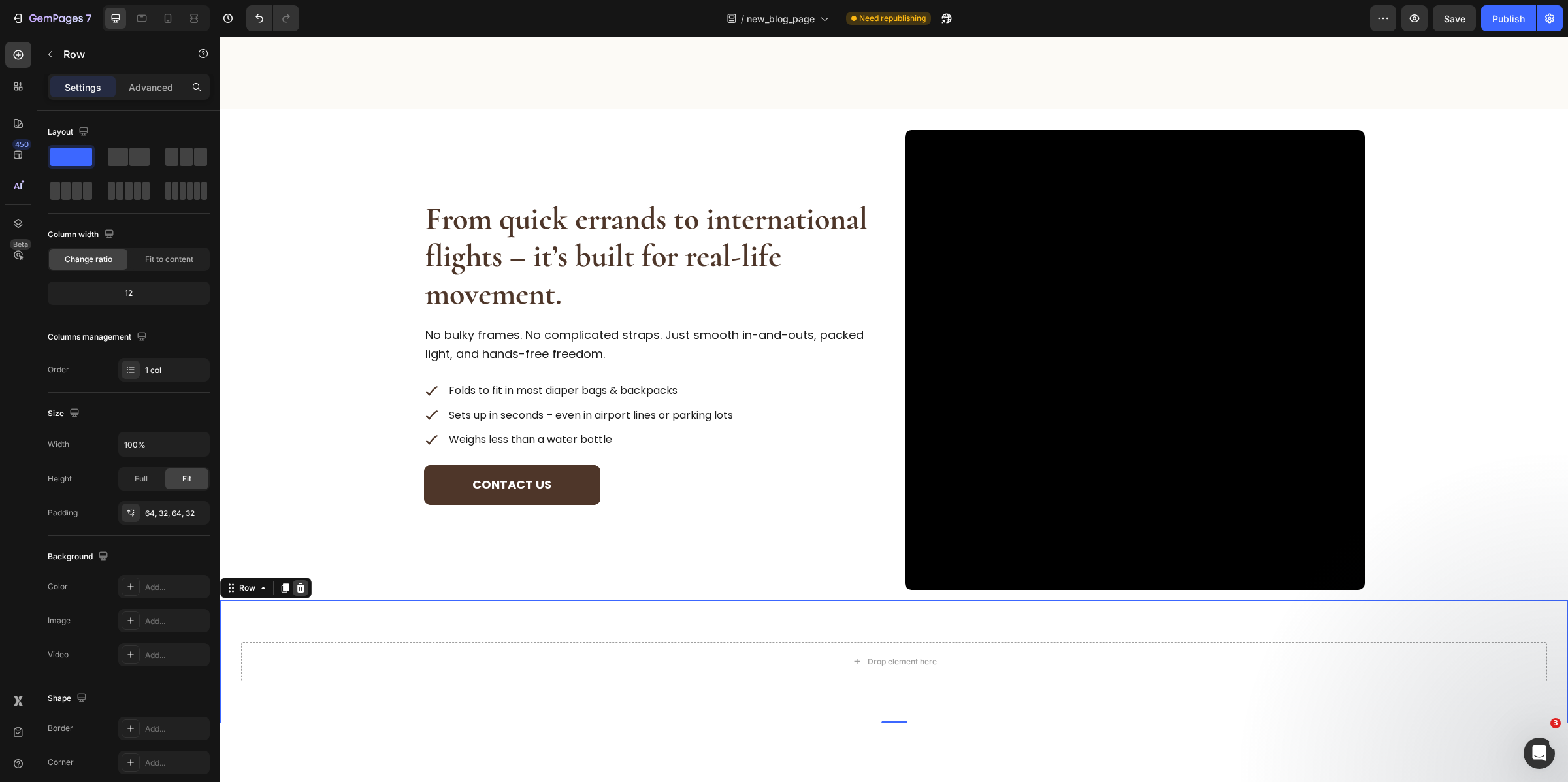
click at [299, 584] on icon at bounding box center [301, 588] width 9 height 9
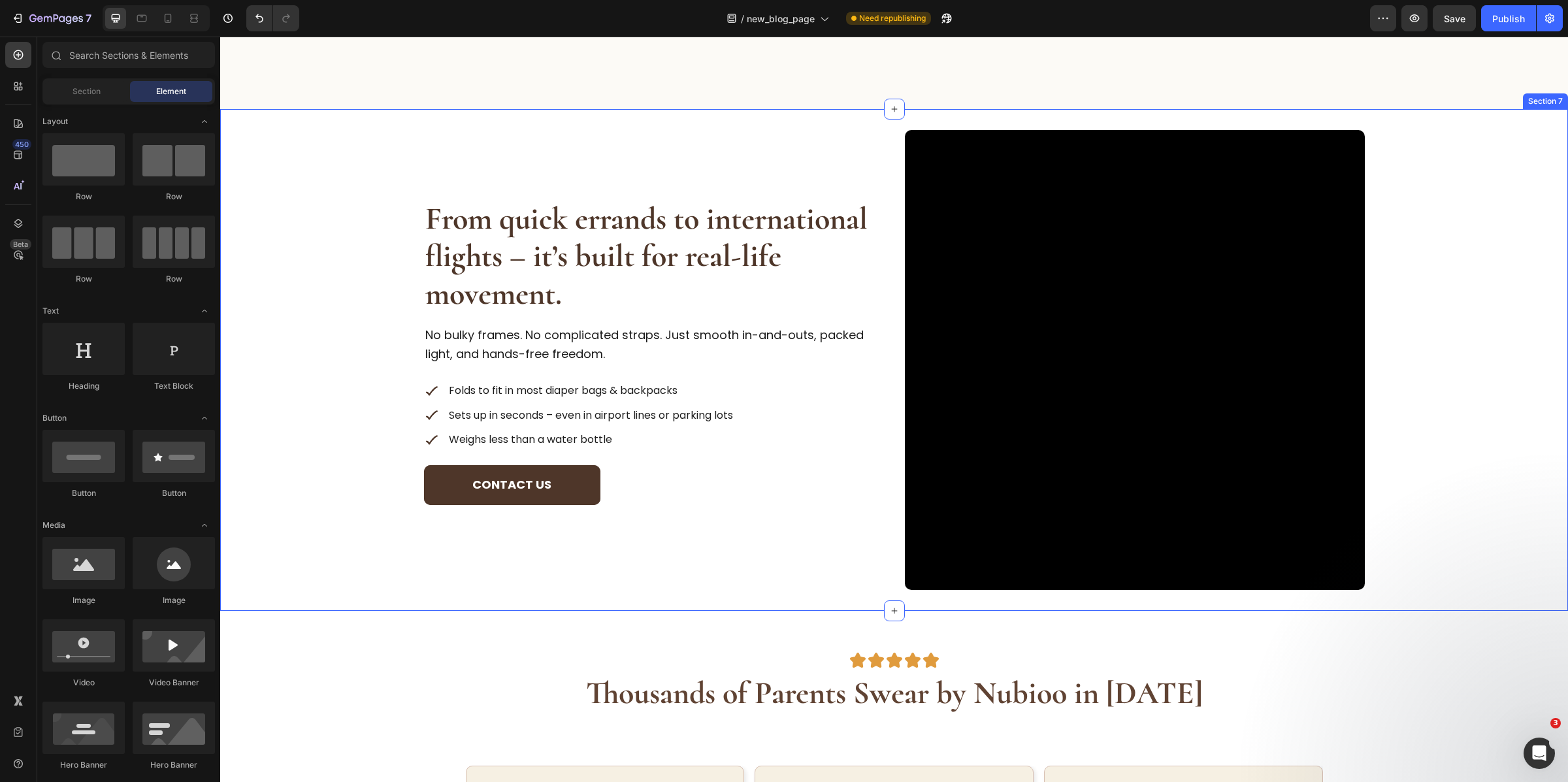
click at [326, 479] on div "From quick errands to international flights – it’s built for real-life movement…" at bounding box center [894, 359] width 1348 height 459
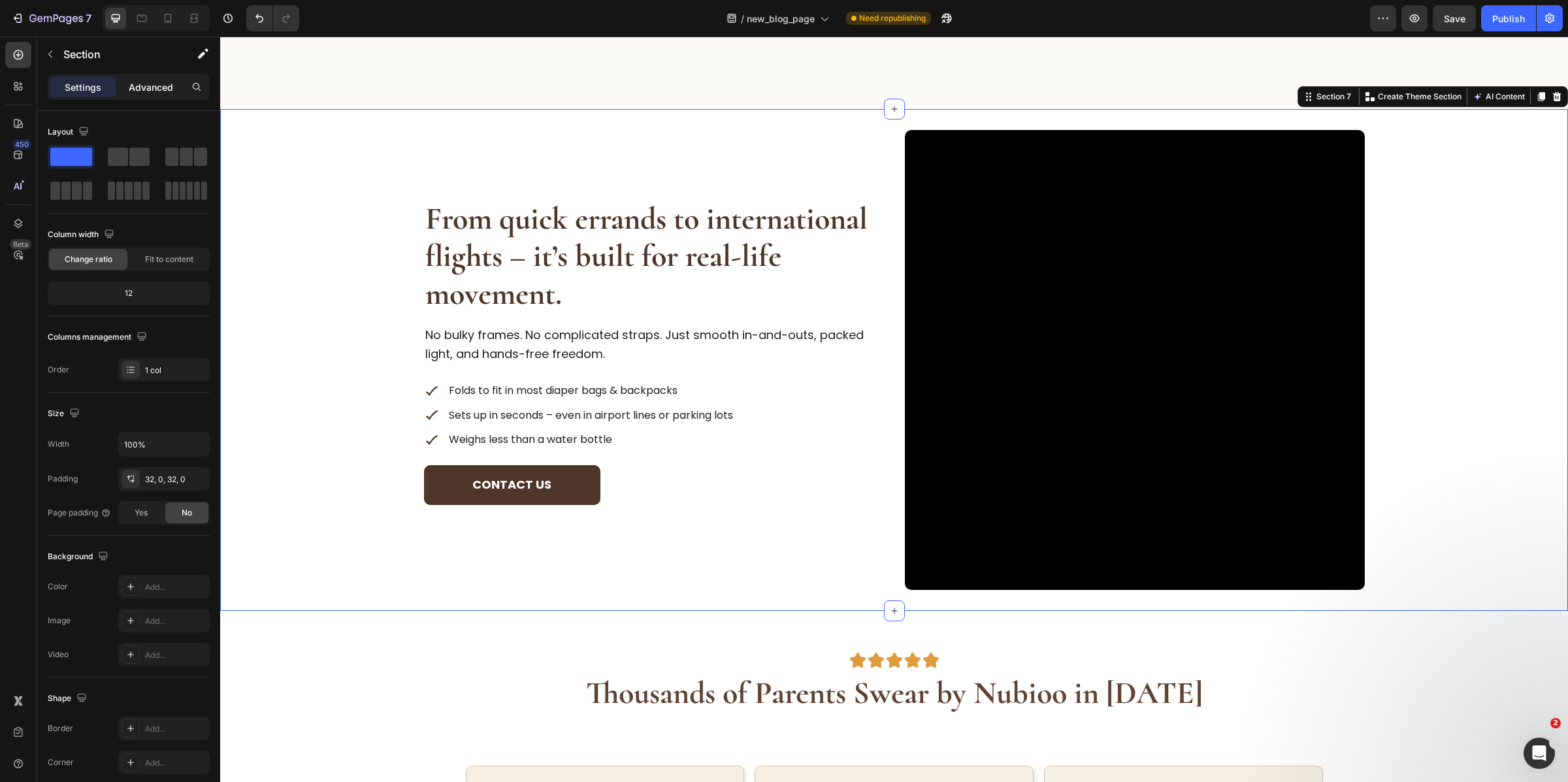
click at [150, 95] on div "Advanced" at bounding box center [151, 86] width 65 height 21
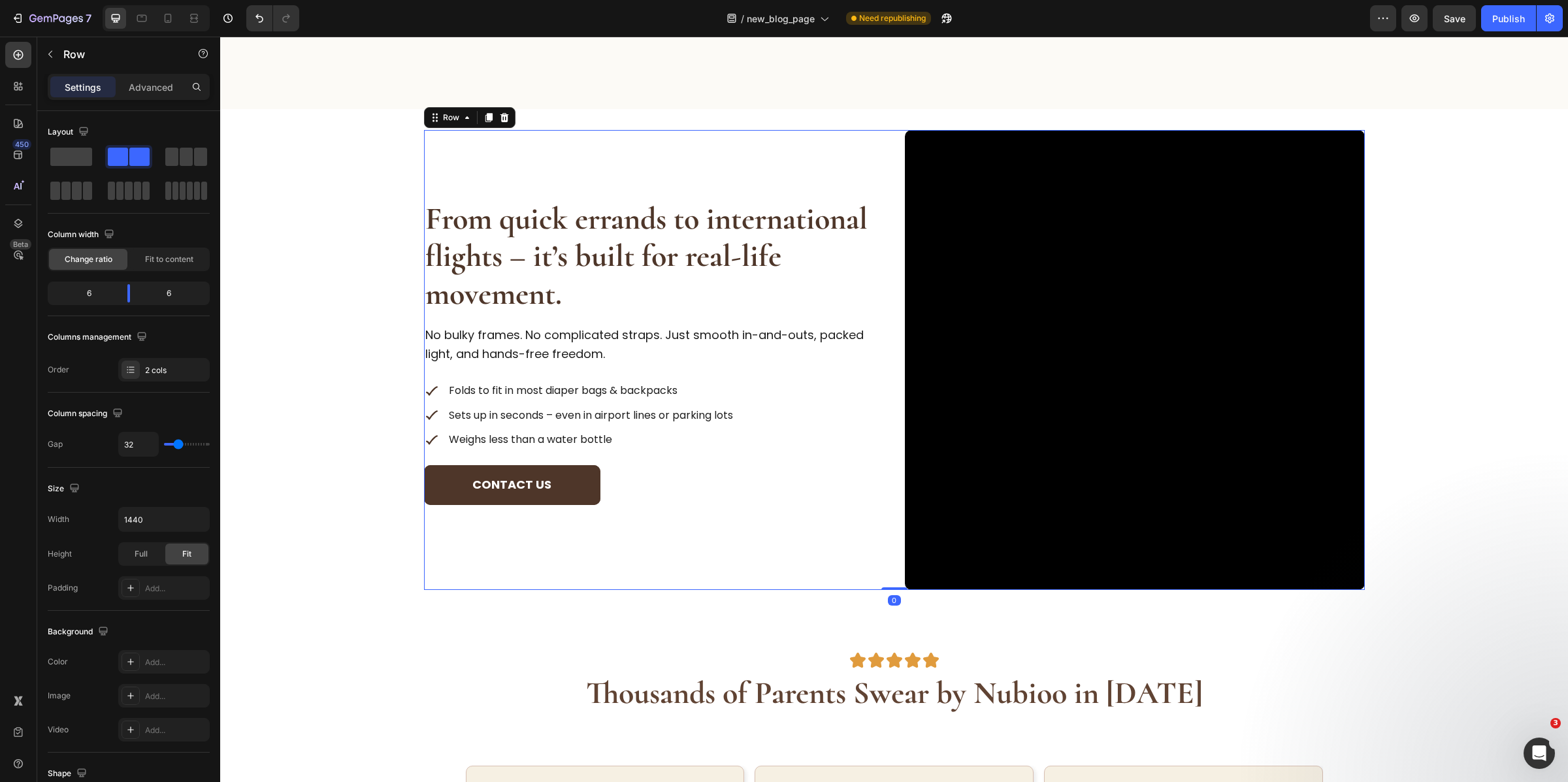
click at [893, 380] on div "From quick errands to international flights – it’s built for real-life movement…" at bounding box center [894, 359] width 941 height 459
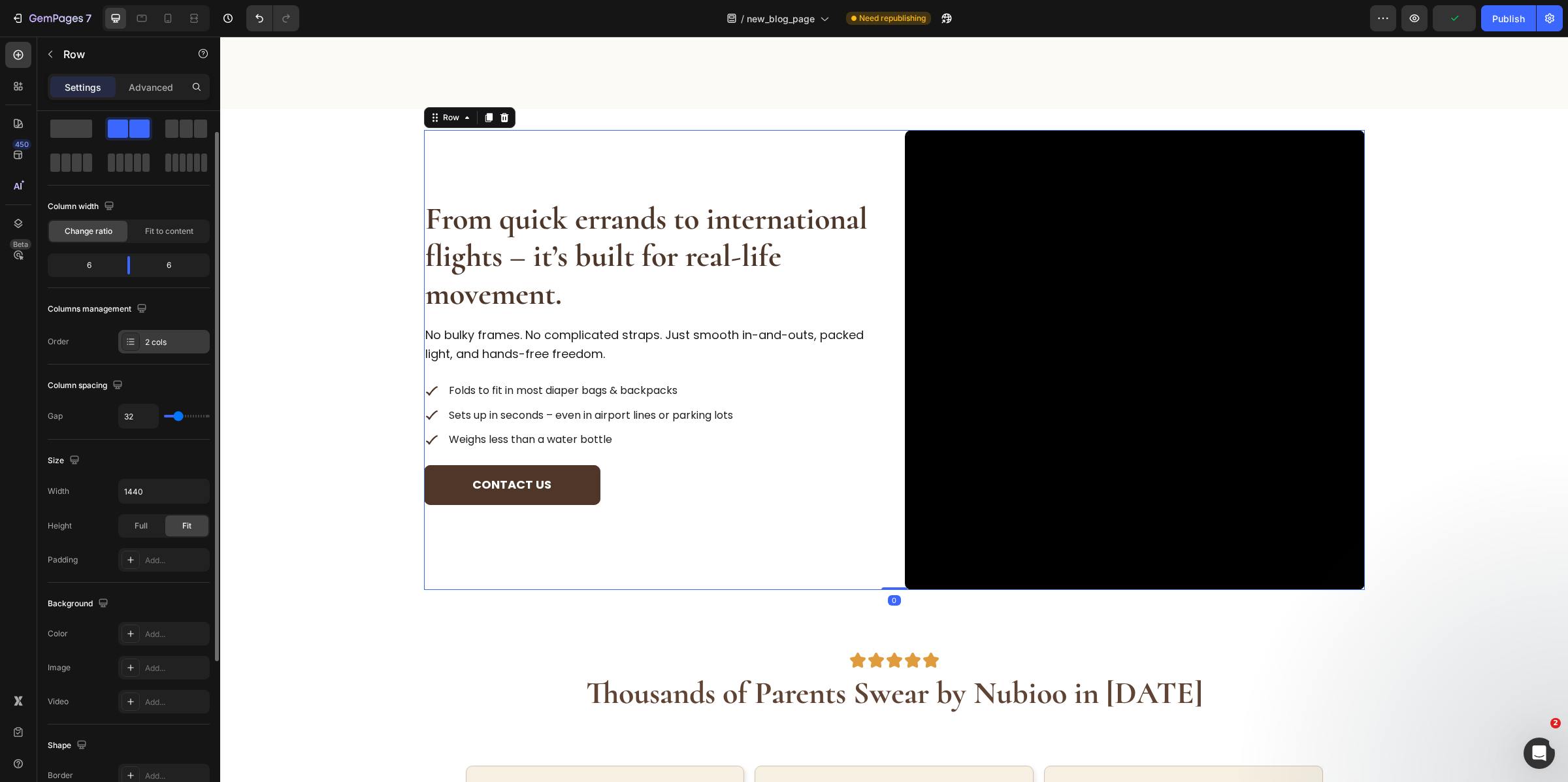
scroll to position [27, 0]
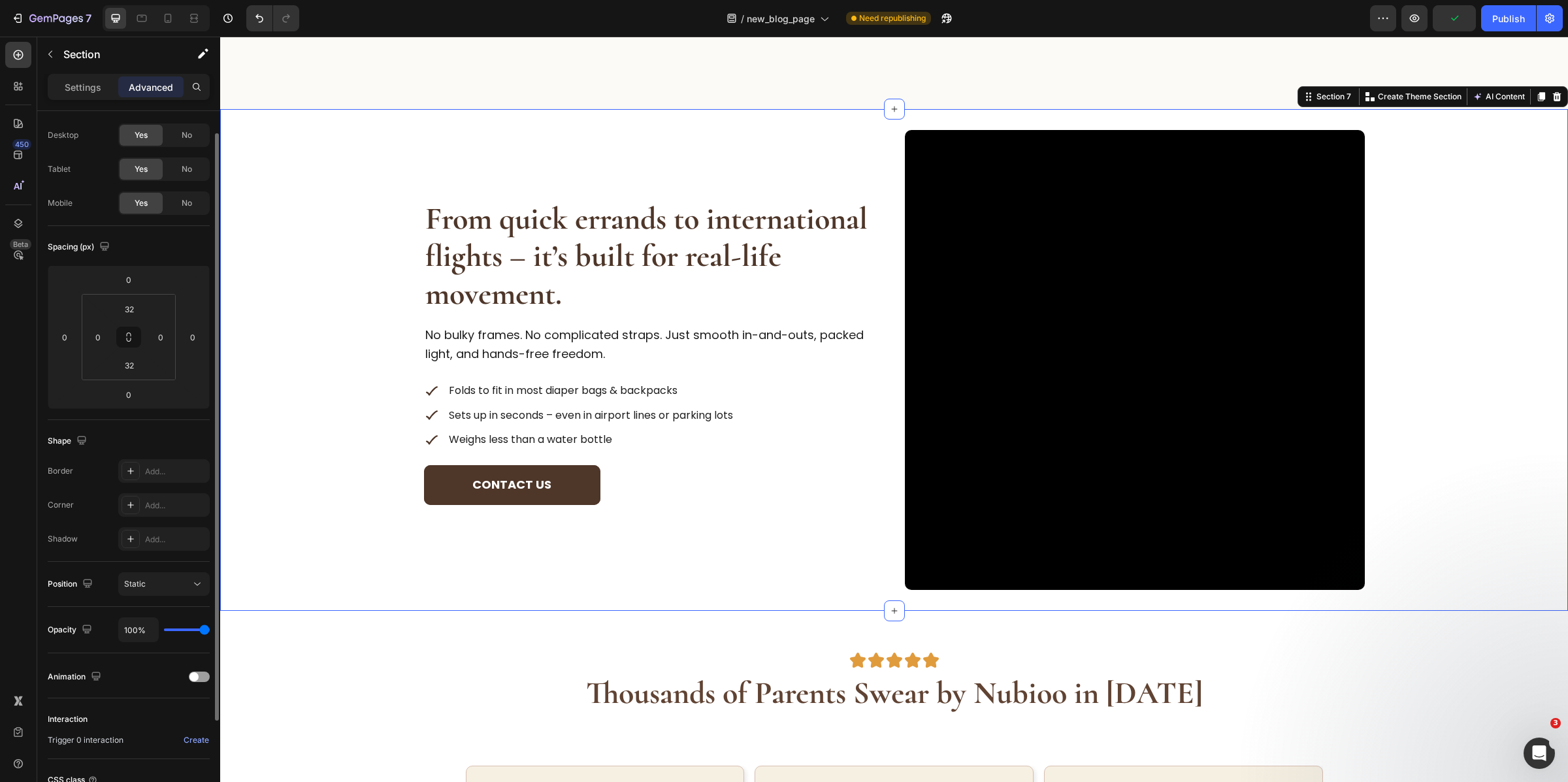
click at [351, 447] on div "From quick errands to international flights – it’s built for real-life movement…" at bounding box center [894, 359] width 1348 height 459
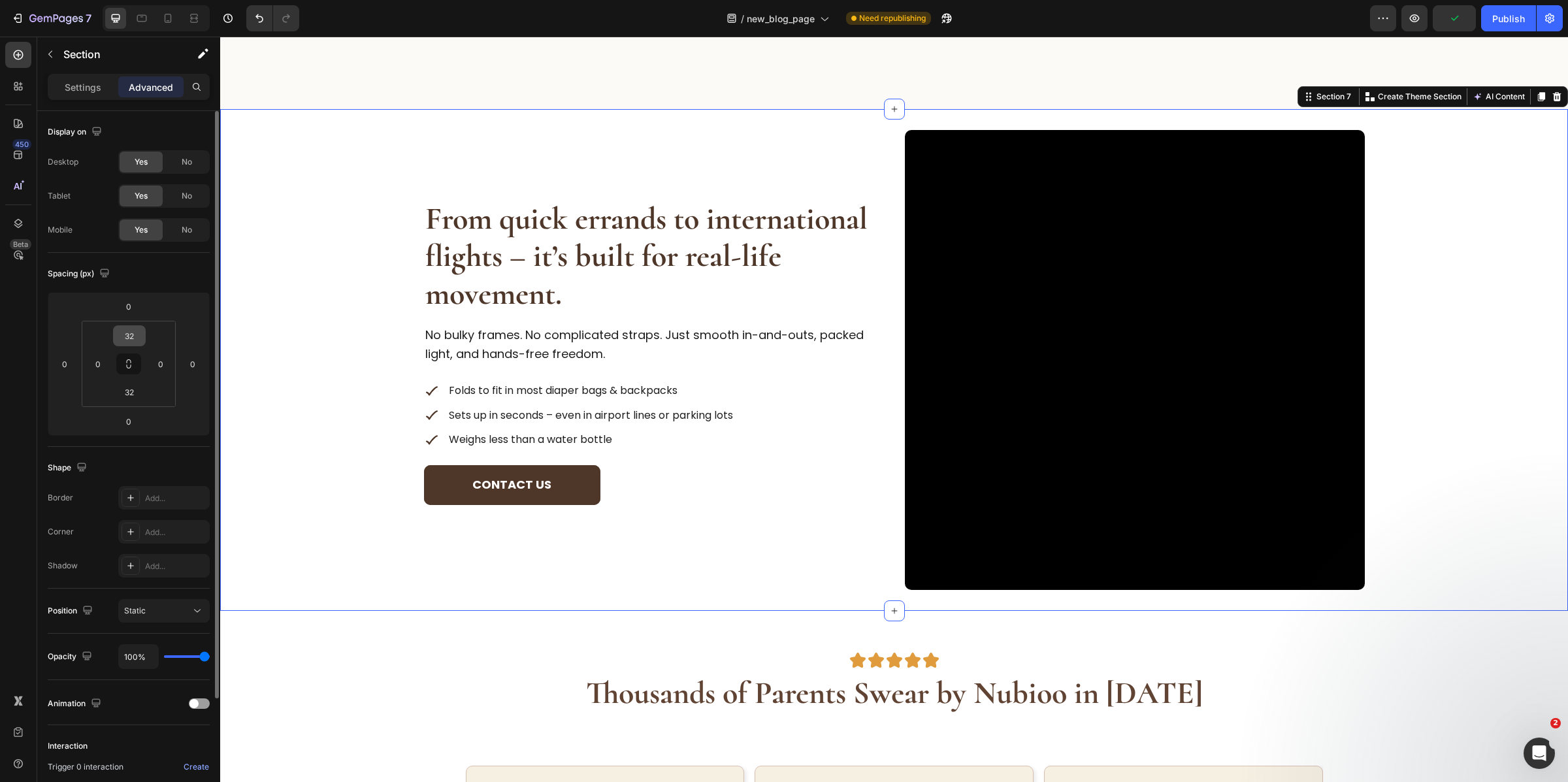
click at [131, 341] on input "32" at bounding box center [129, 335] width 27 height 20
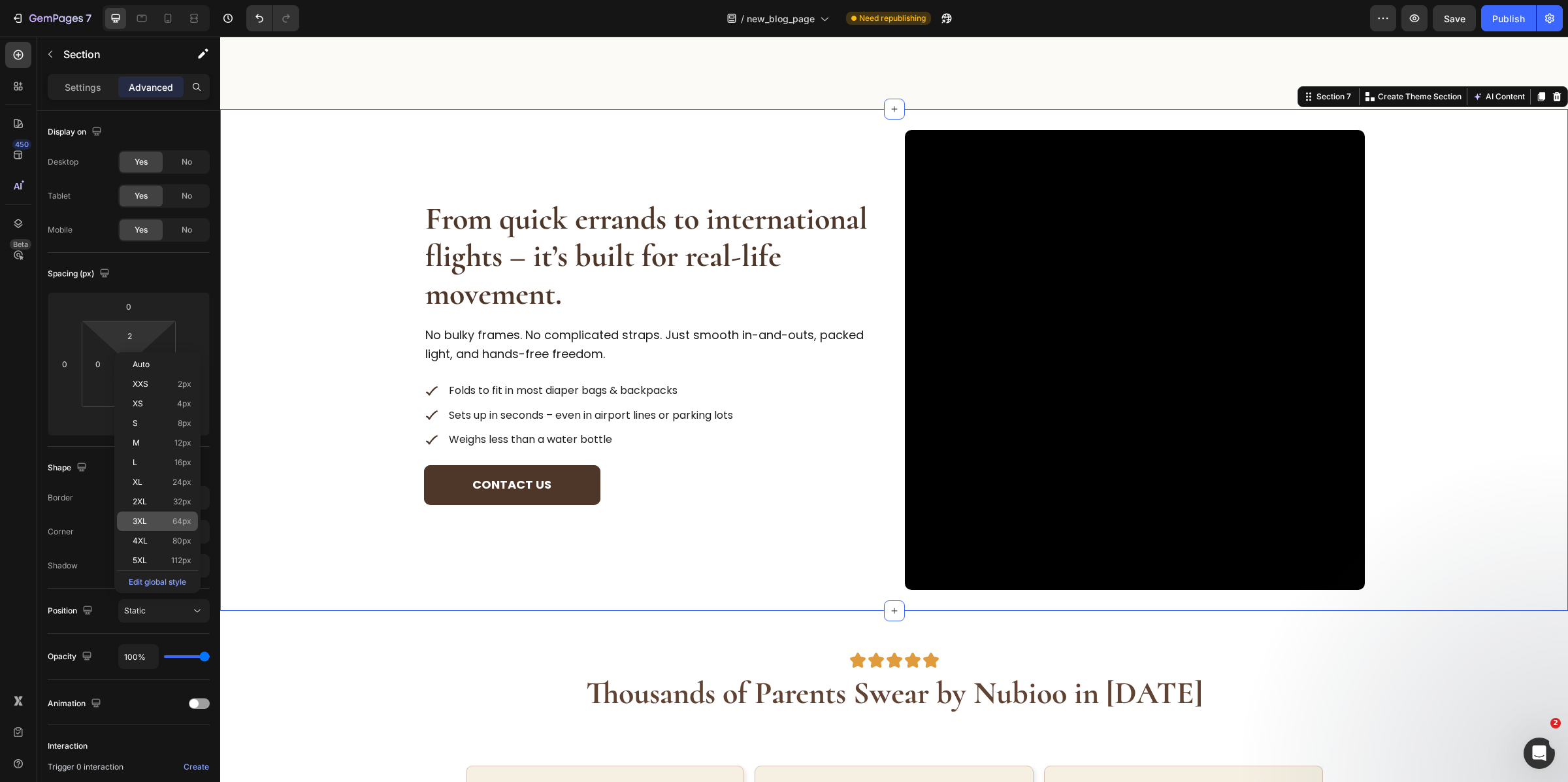
click at [164, 526] on div "3XL 64px" at bounding box center [157, 521] width 81 height 20
type input "64"
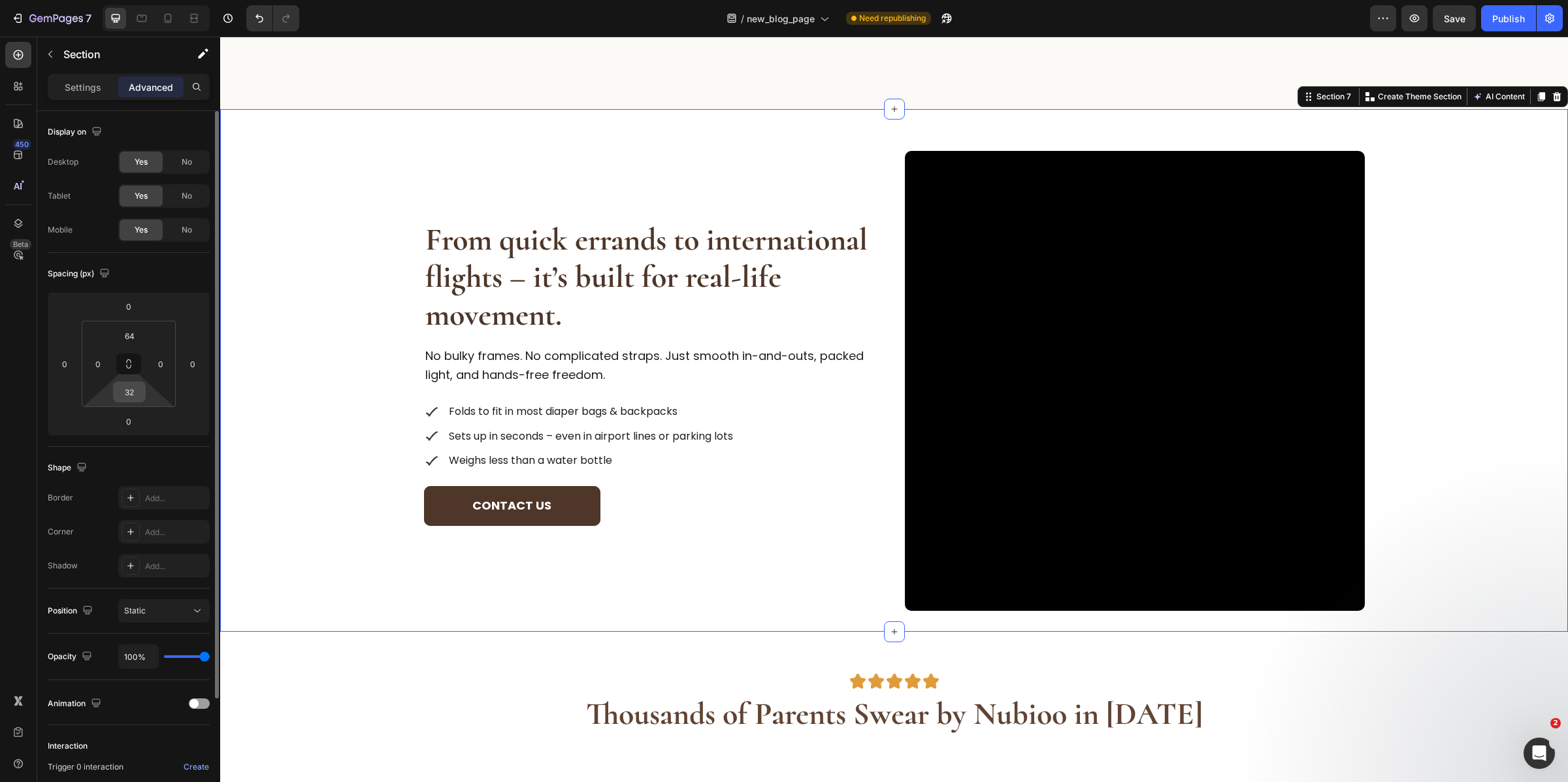
click at [128, 390] on input "32" at bounding box center [129, 392] width 27 height 20
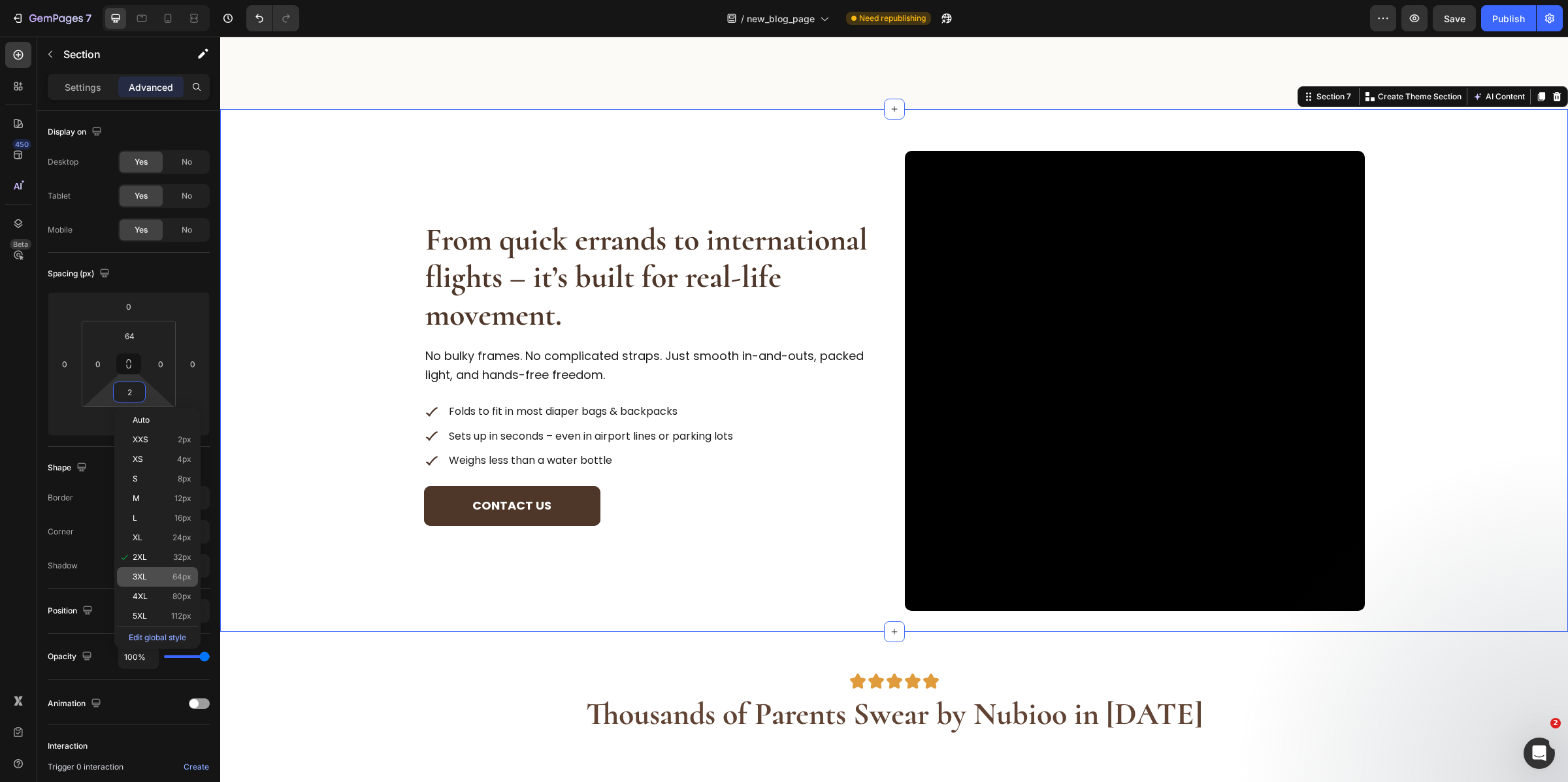
click at [174, 581] on span "64px" at bounding box center [182, 577] width 19 height 9
type input "64"
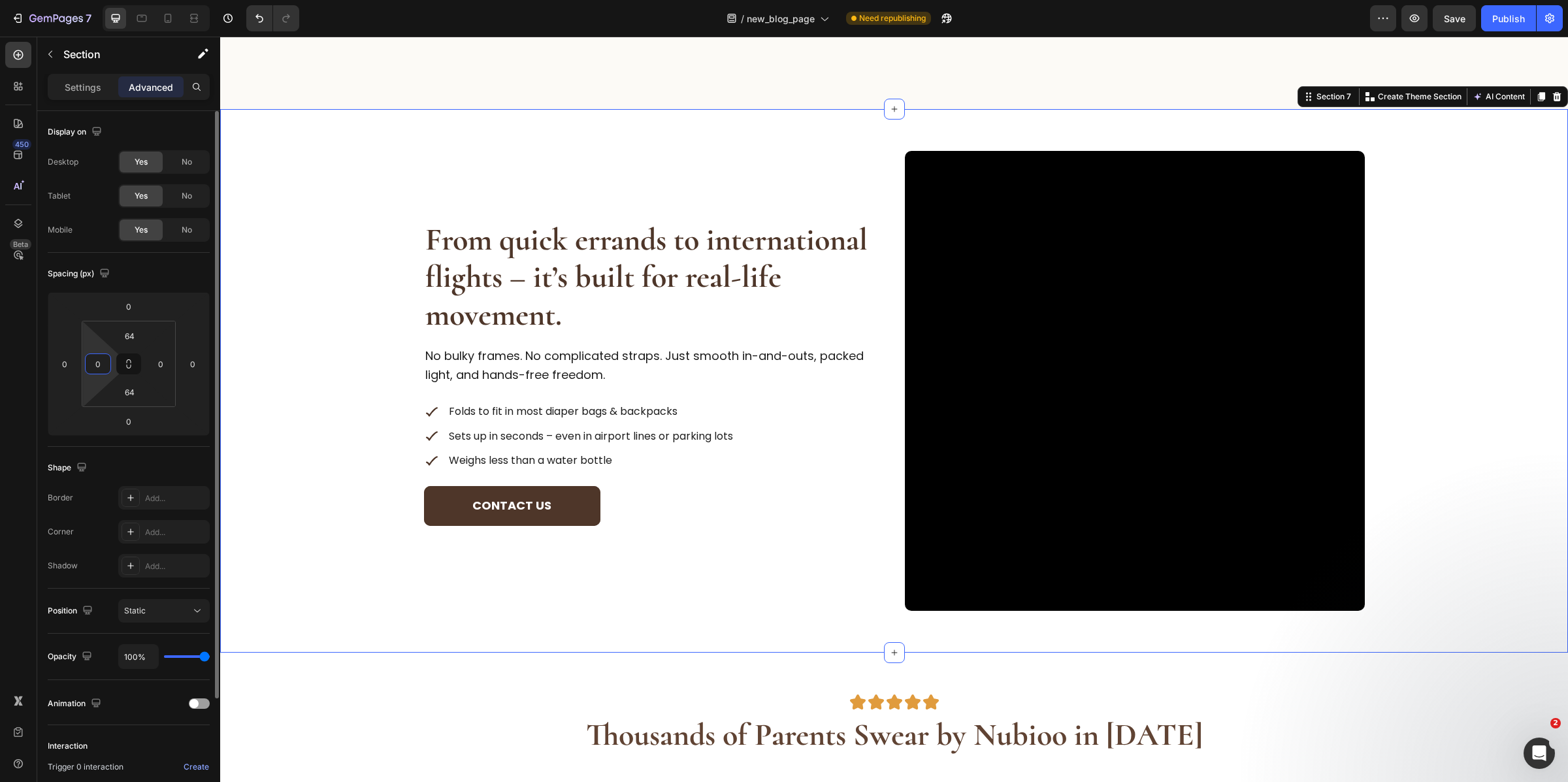
click at [98, 369] on input "0" at bounding box center [98, 364] width 20 height 20
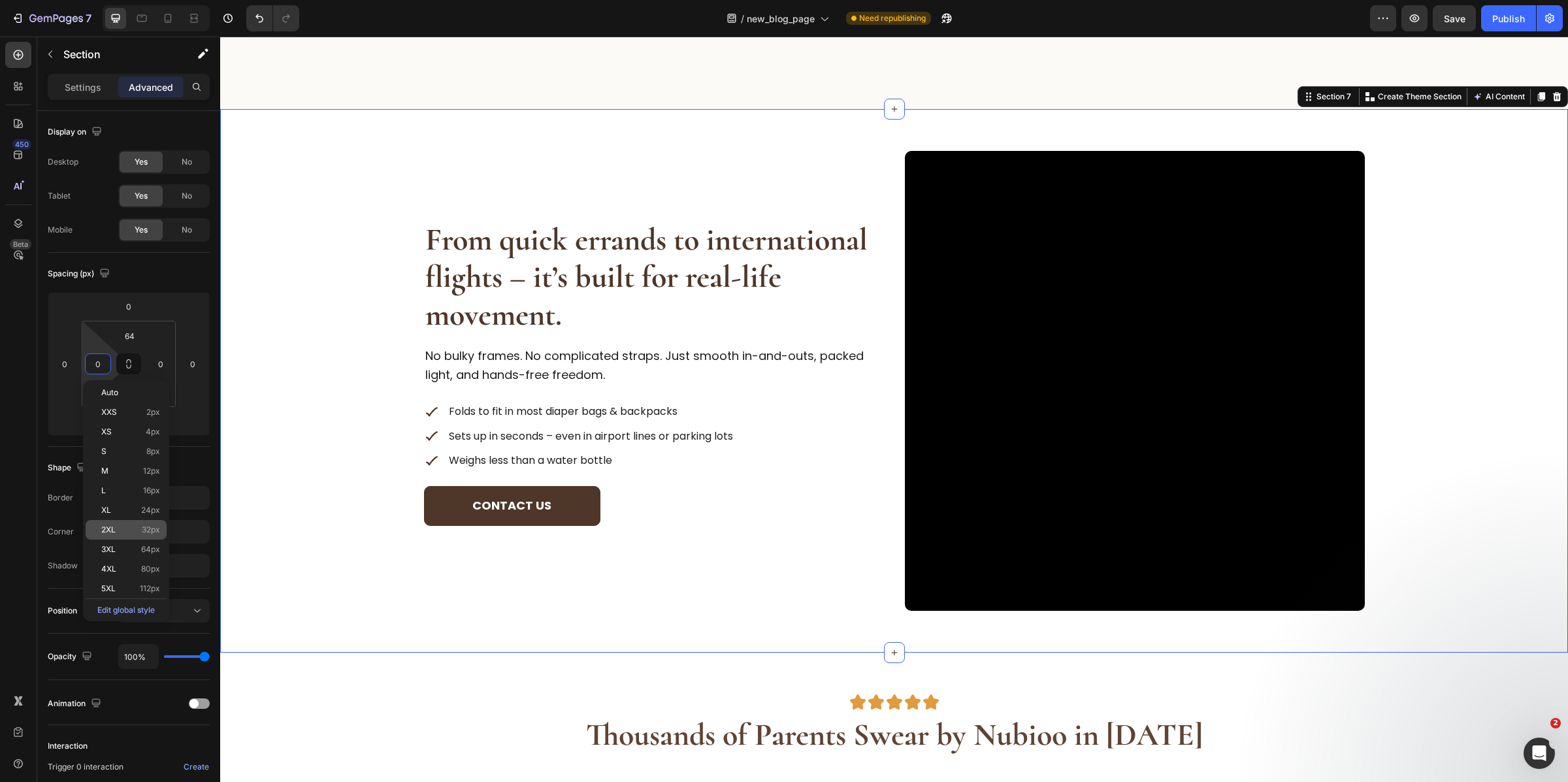
click at [138, 525] on p "2XL 32px" at bounding box center [130, 530] width 59 height 9
type input "32"
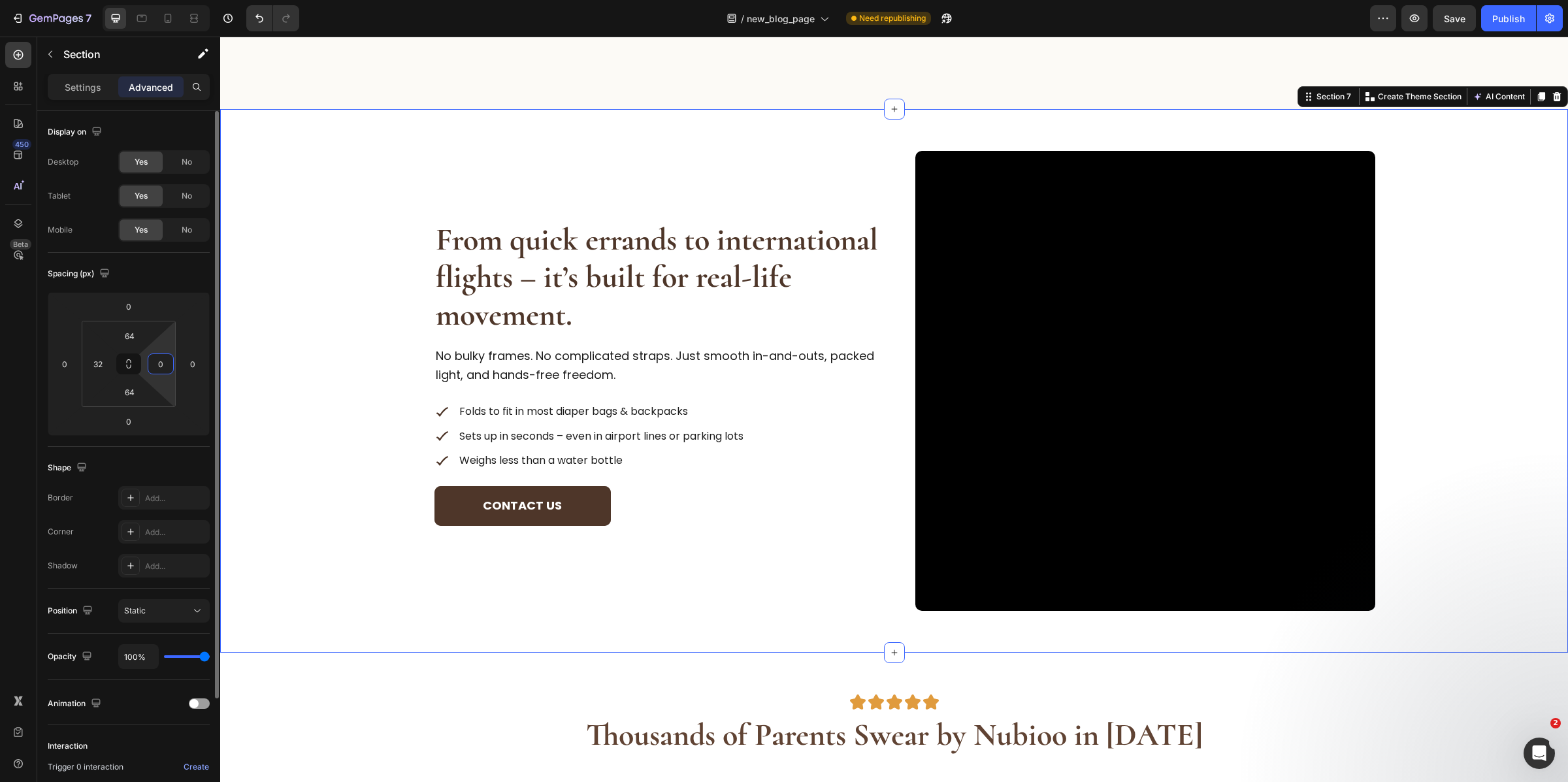
click at [156, 371] on input "0" at bounding box center [160, 364] width 20 height 20
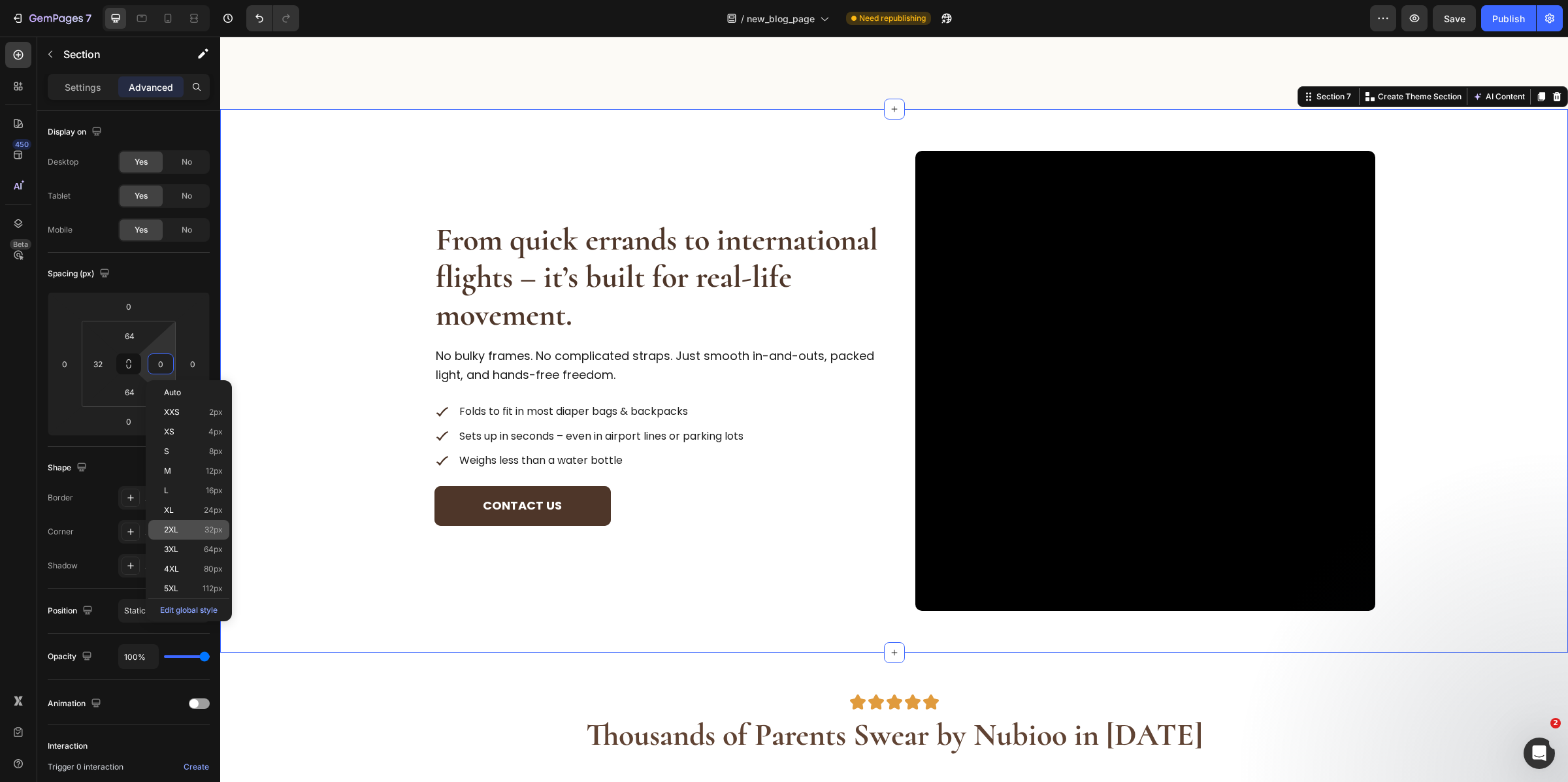
click at [193, 529] on p "2XL 32px" at bounding box center [193, 530] width 59 height 9
type input "32"
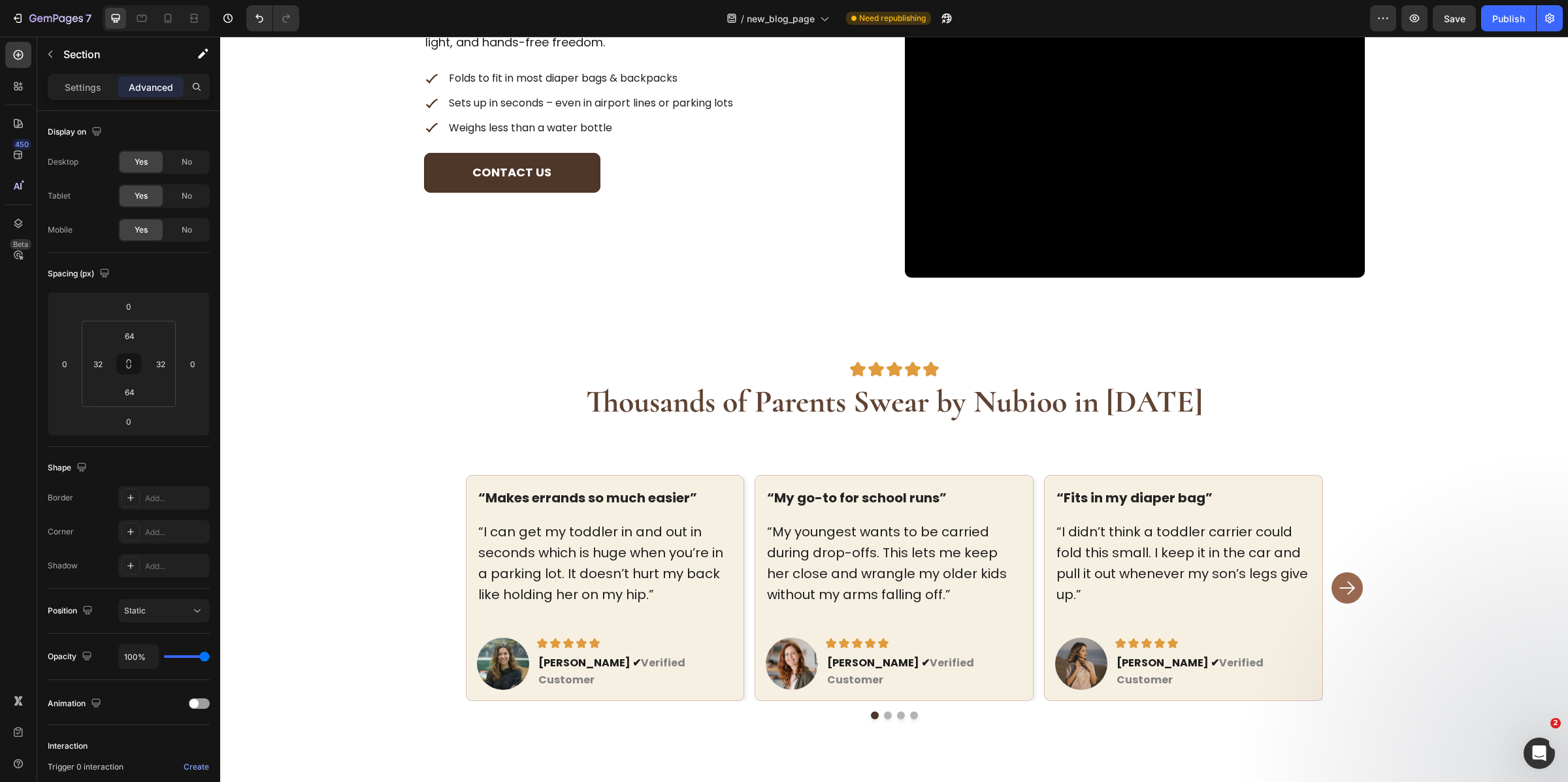
scroll to position [3591, 0]
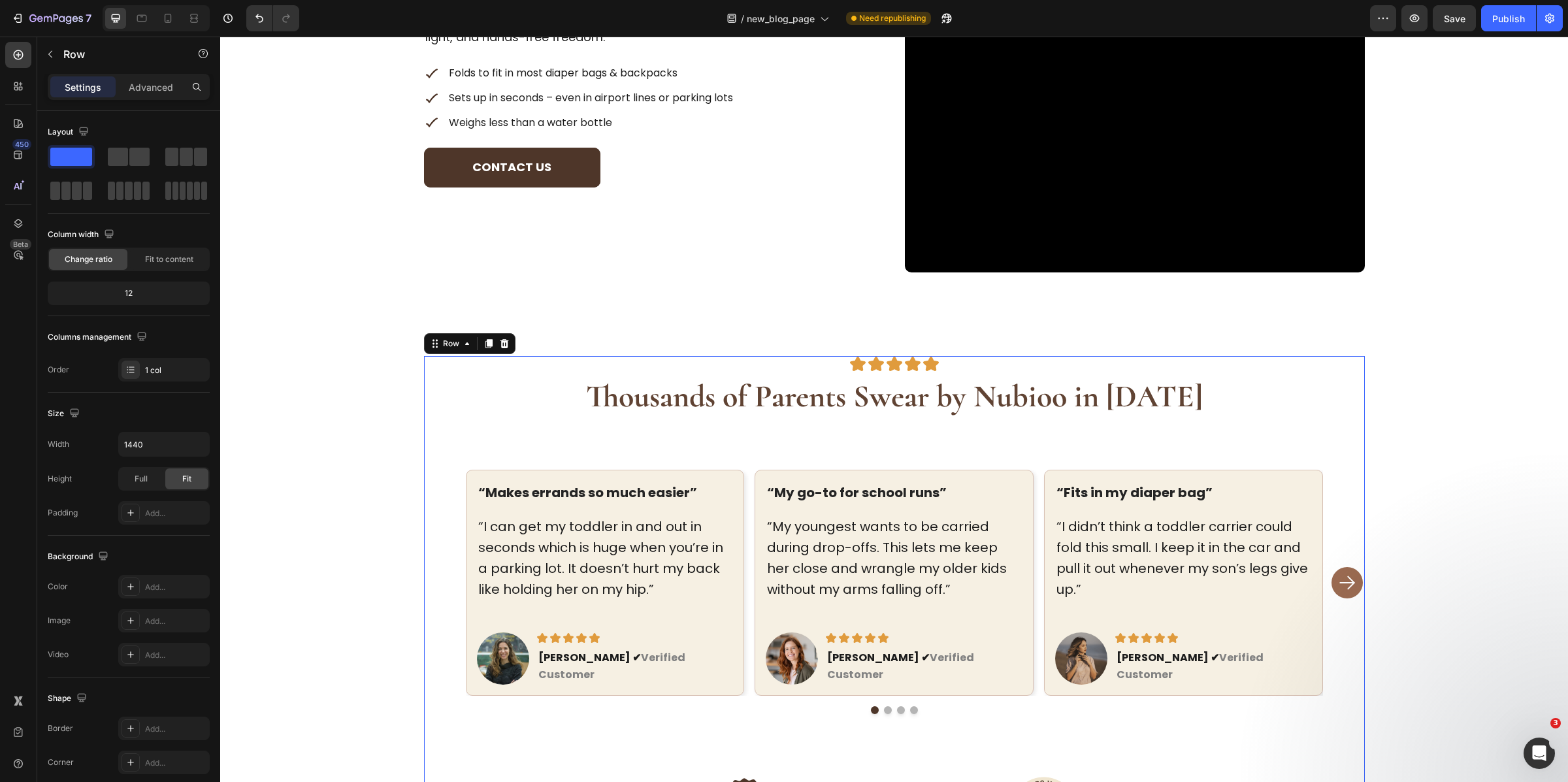
click at [935, 432] on div "Image Image Image Image Image Row Thousands of Parents Swear by Nubioo in 2025 …" at bounding box center [894, 639] width 941 height 567
click at [1387, 425] on div "Image Image Image Image Image Row Thousands of Parents Swear by Nubioo in 2025 …" at bounding box center [894, 639] width 1306 height 567
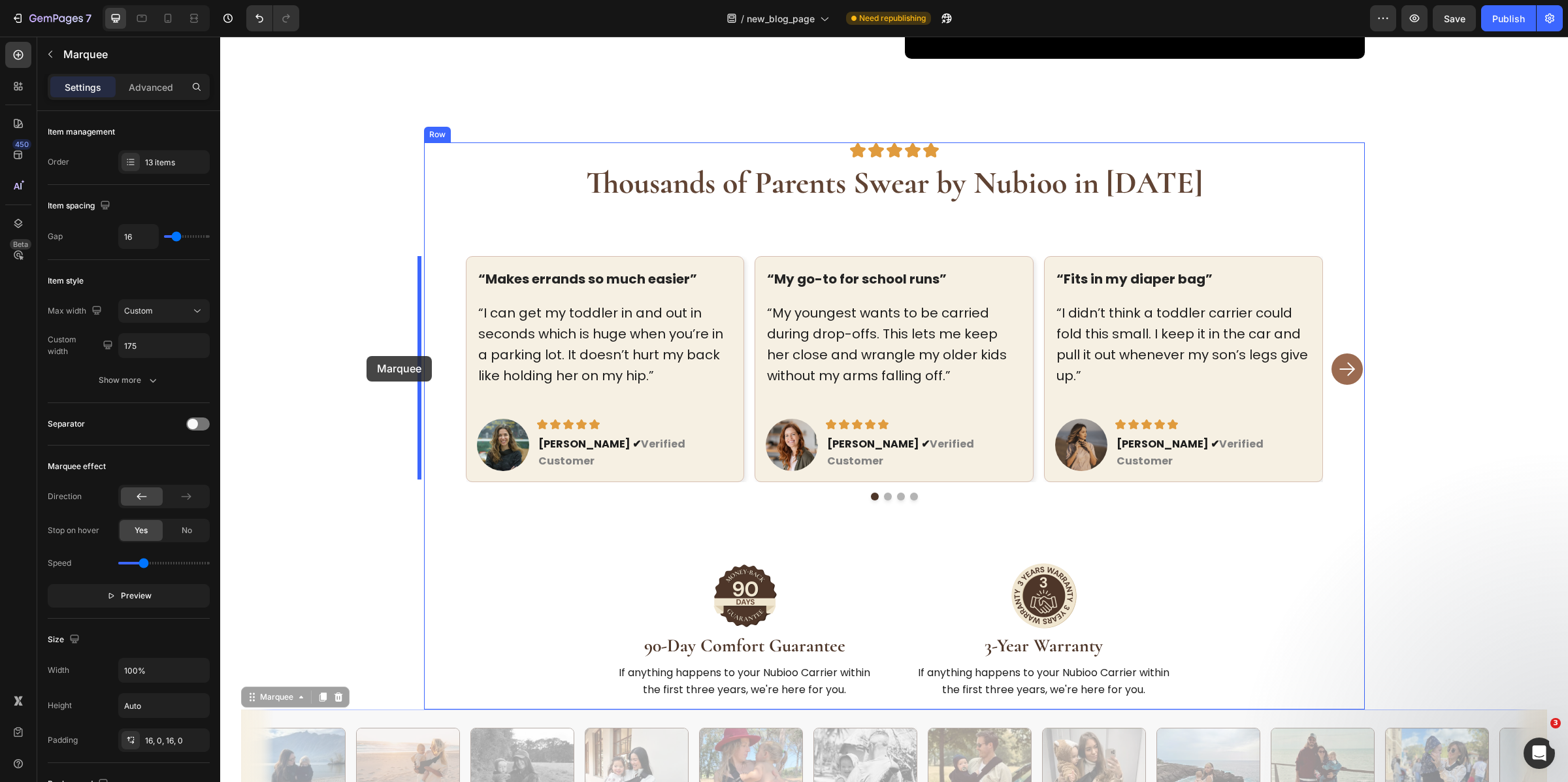
scroll to position [3790, 0]
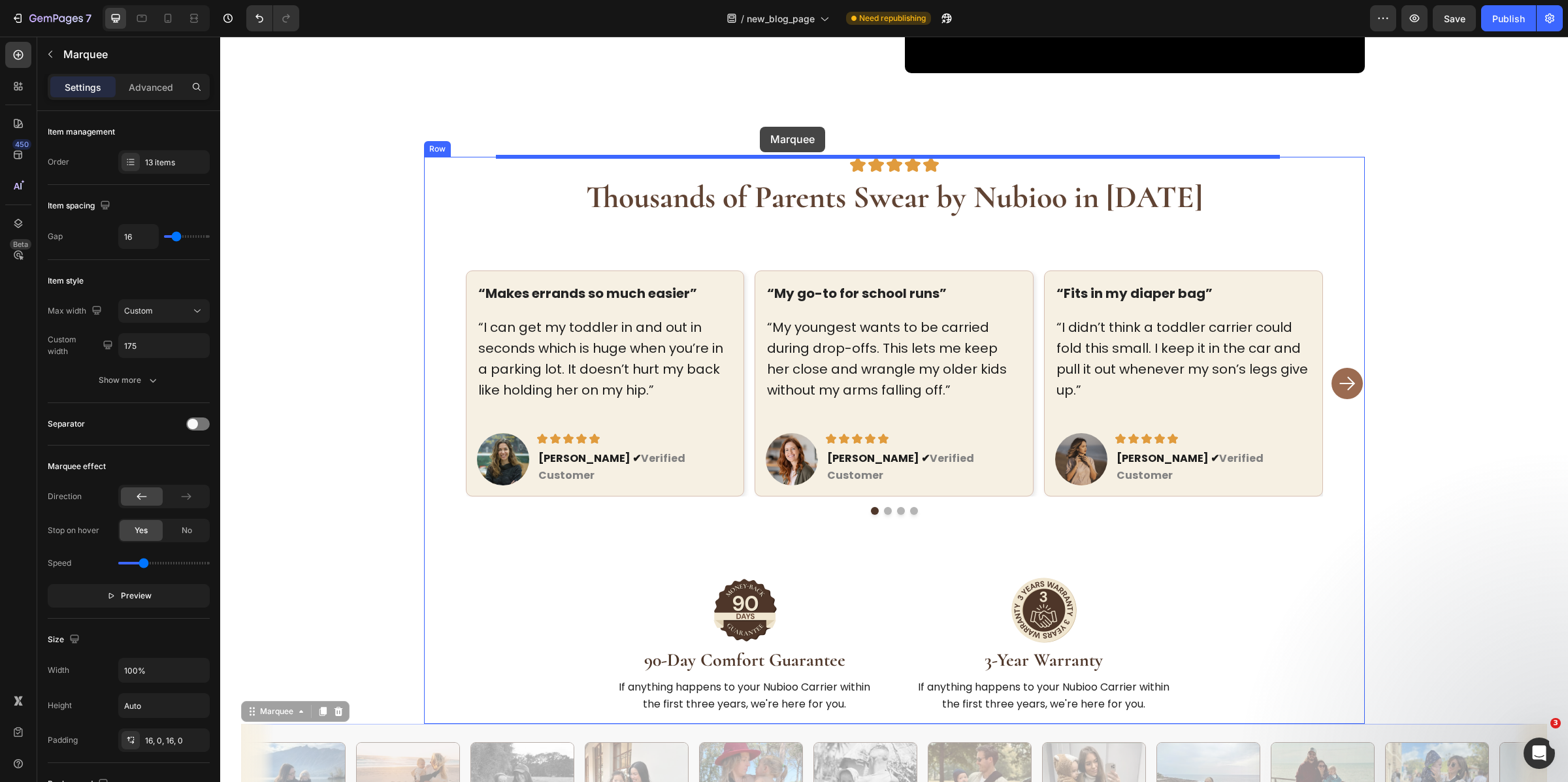
drag, startPoint x: 258, startPoint y: 498, endPoint x: 760, endPoint y: 127, distance: 624.2
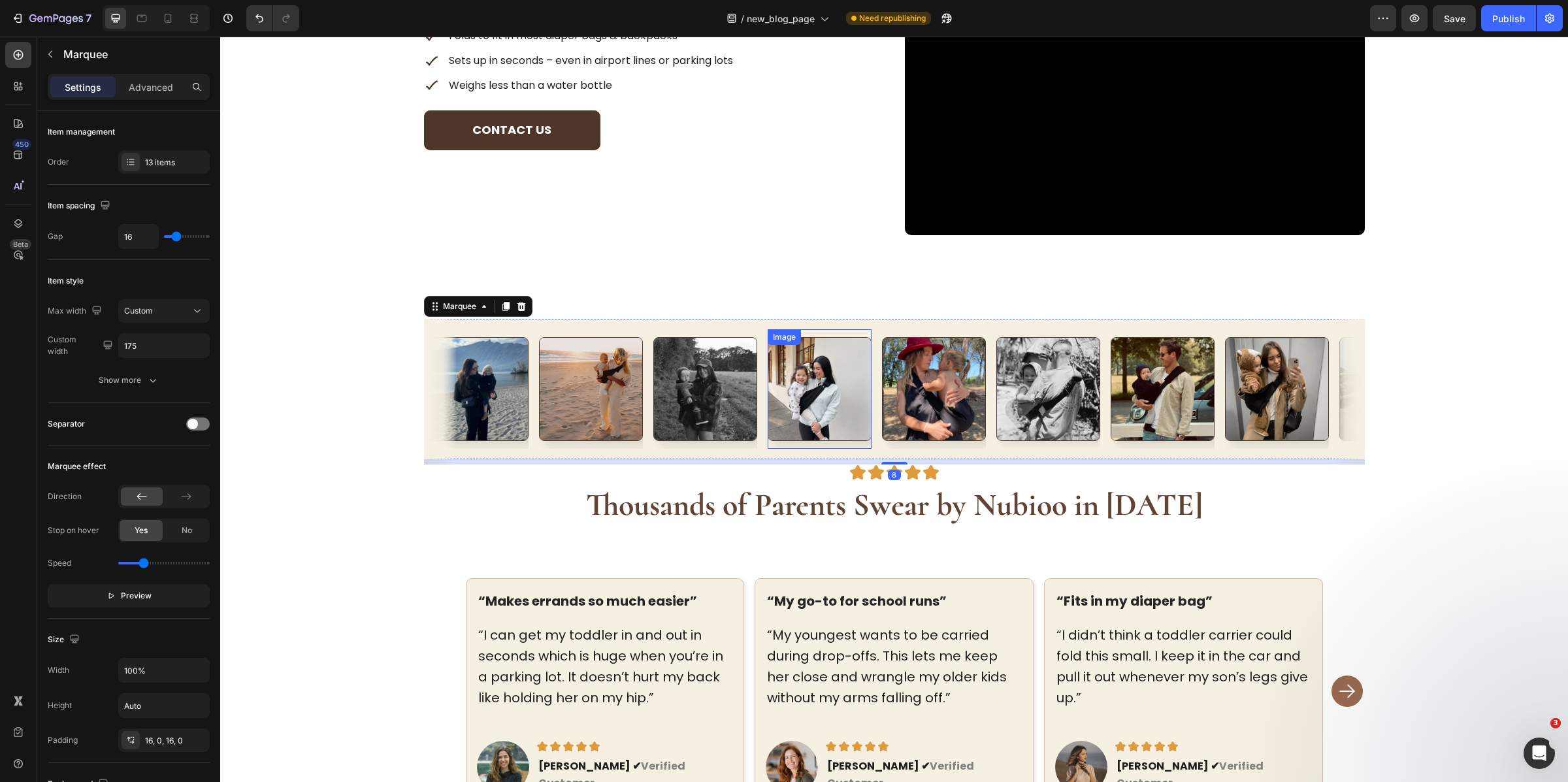
scroll to position [3629, 0]
click at [56, 54] on button "button" at bounding box center [50, 54] width 21 height 21
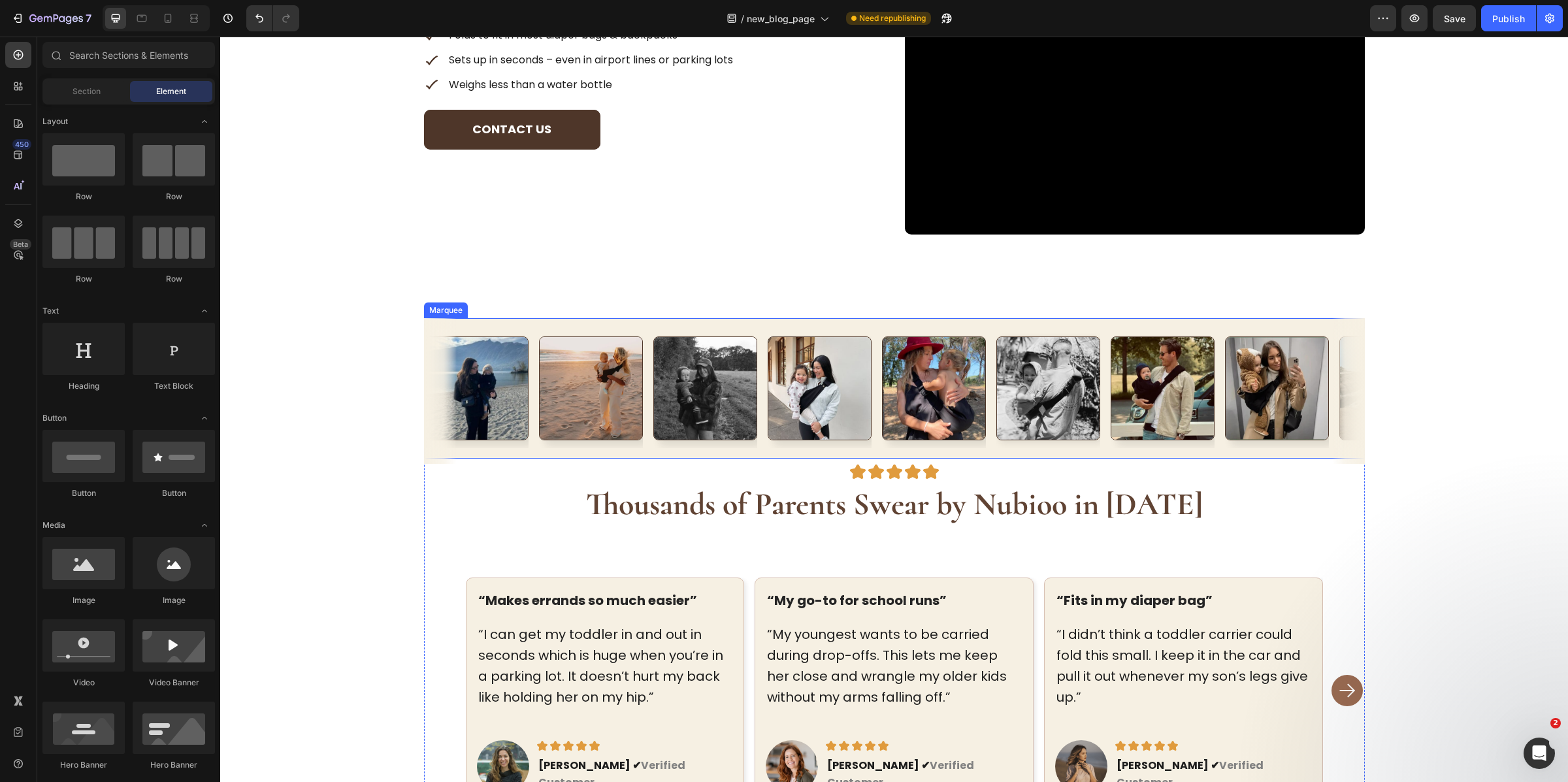
click at [577, 321] on div "Image Image Image Image Image Image Image Image Image Image Image Image Image I…" at bounding box center [894, 388] width 941 height 140
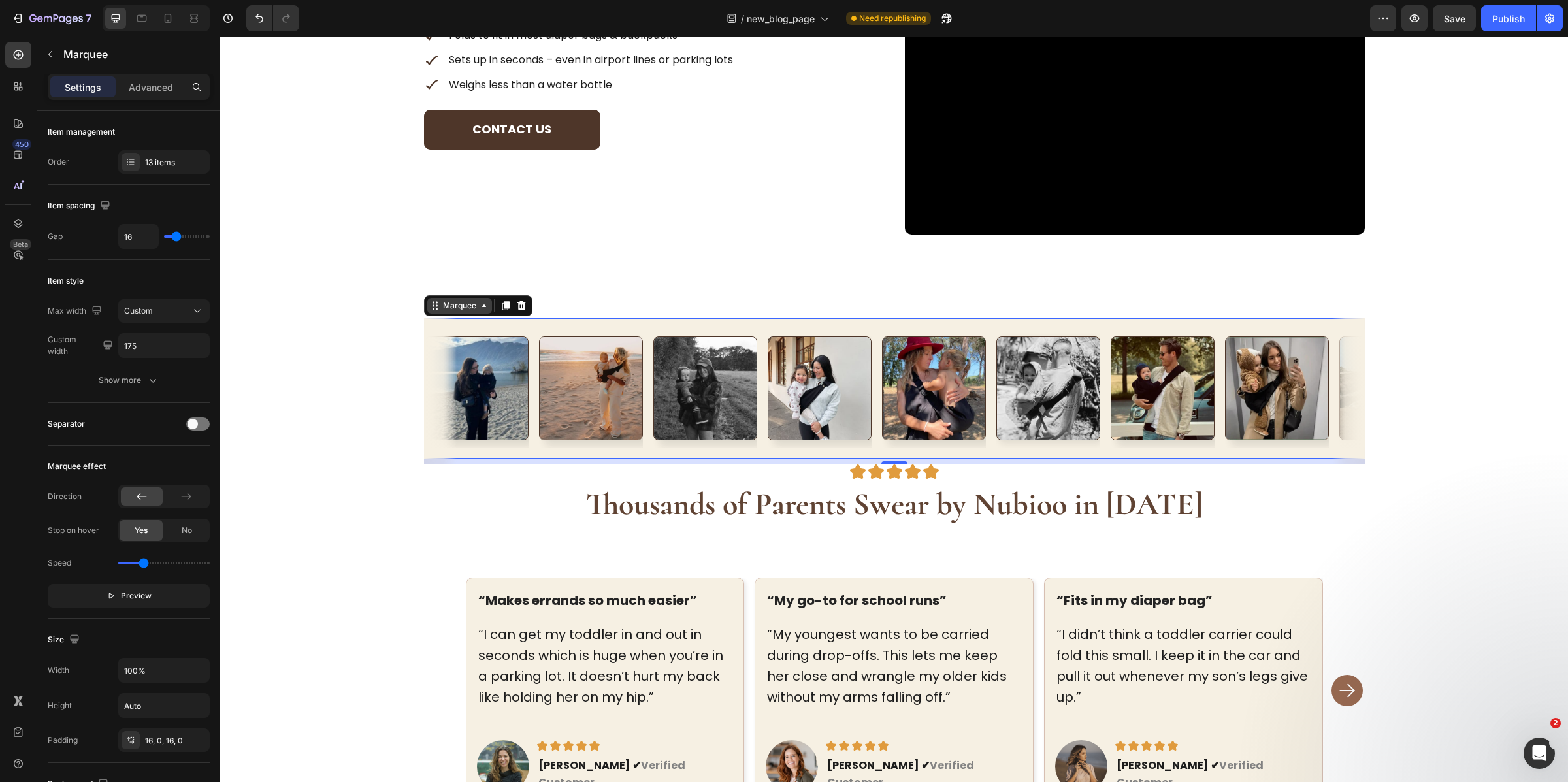
click at [462, 305] on div "Marquee" at bounding box center [460, 305] width 39 height 12
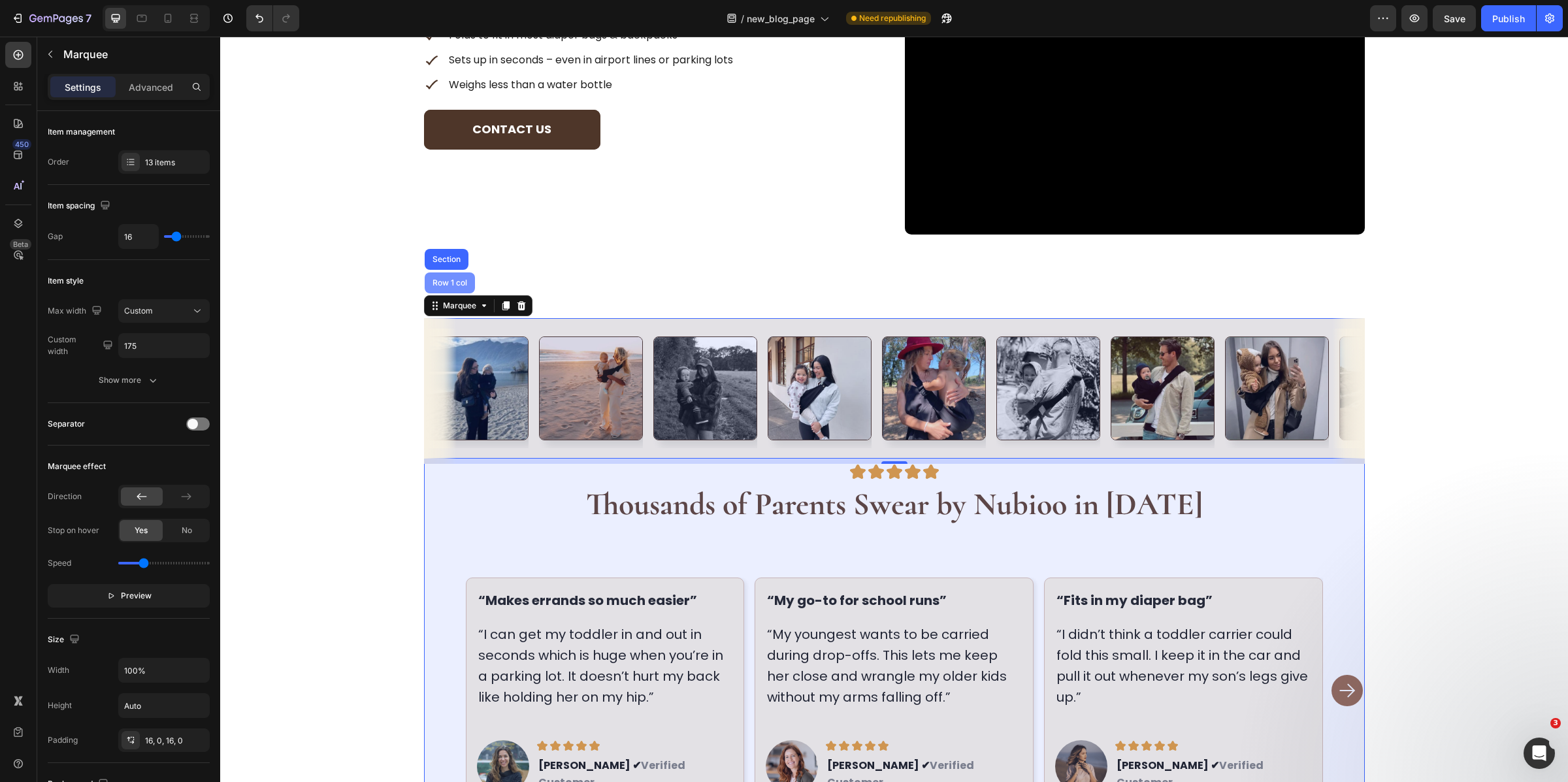
click at [448, 283] on div "Row 1 col" at bounding box center [449, 282] width 40 height 8
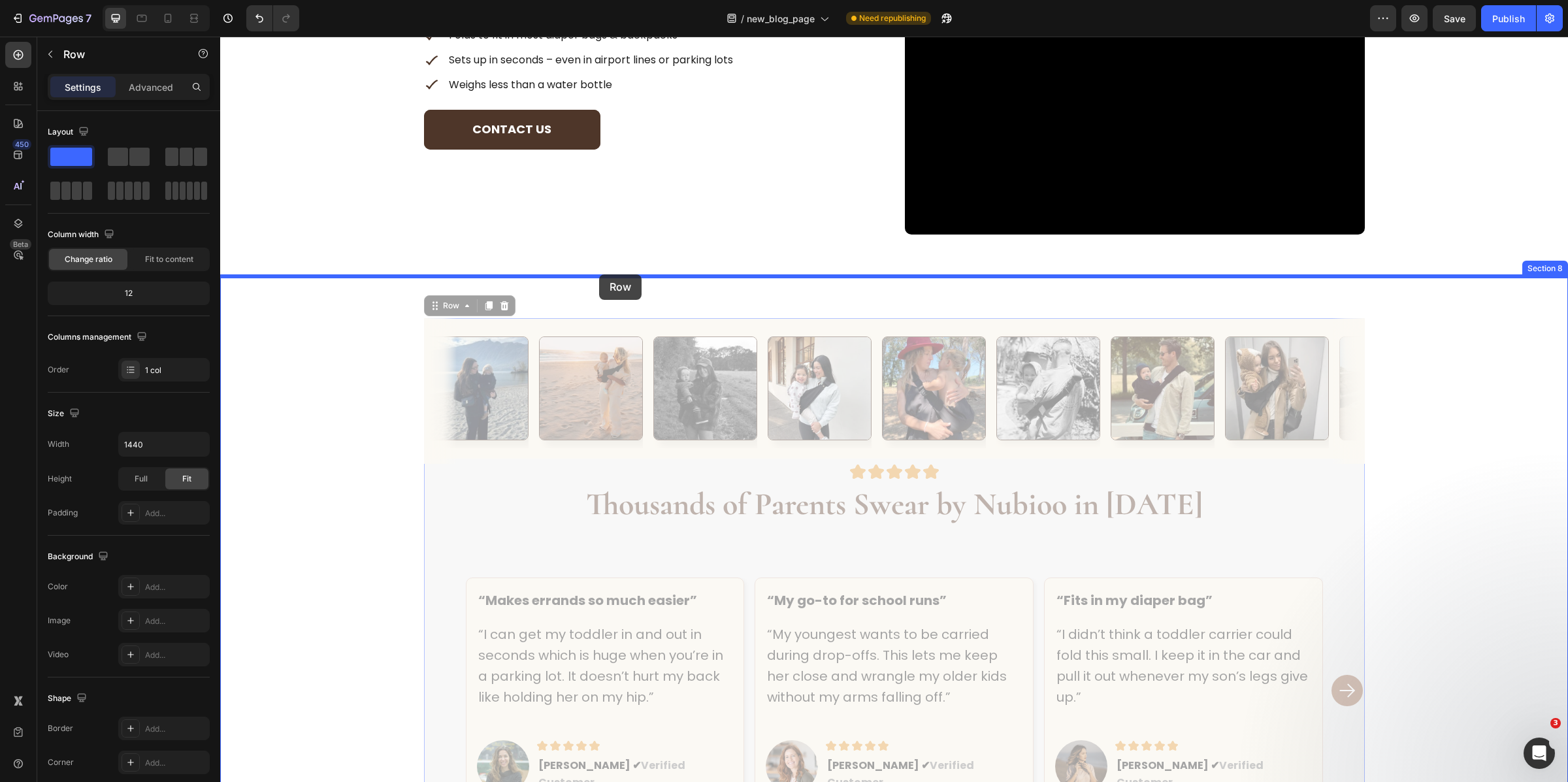
drag, startPoint x: 437, startPoint y: 304, endPoint x: 599, endPoint y: 275, distance: 164.6
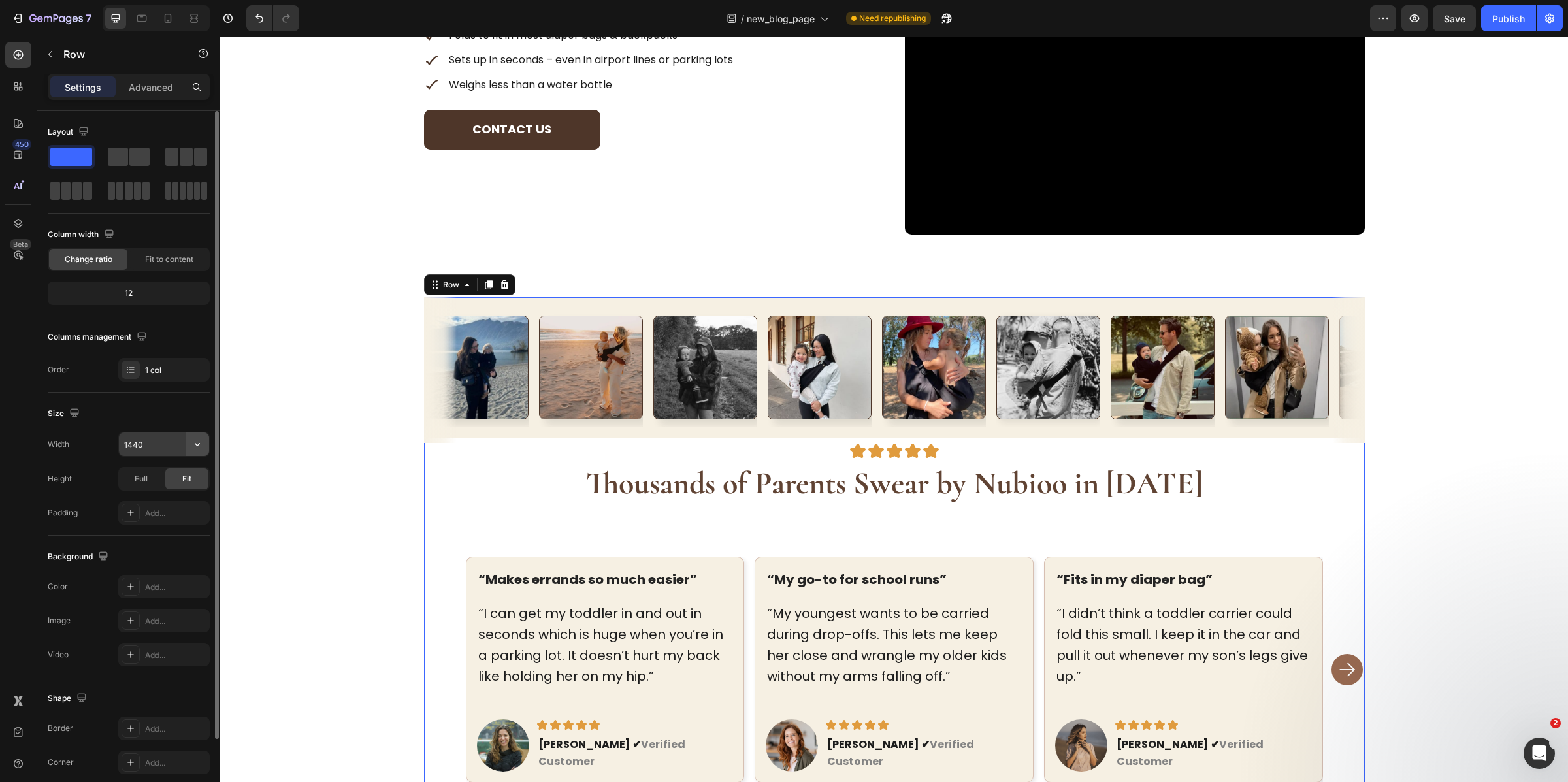
click at [200, 448] on icon "button" at bounding box center [197, 443] width 13 height 13
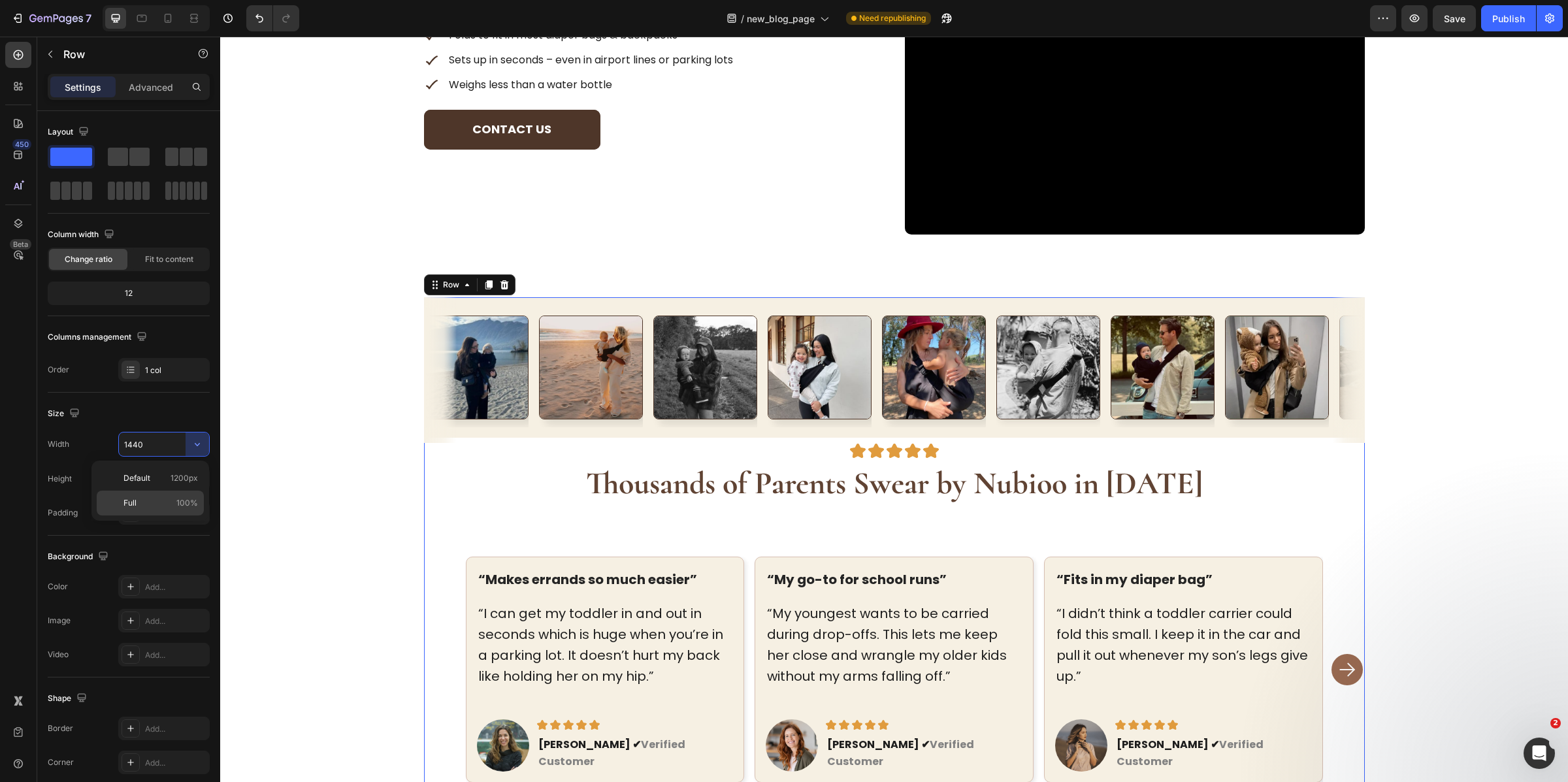
click at [140, 499] on p "Full 100%" at bounding box center [160, 503] width 74 height 12
click at [140, 499] on div "Width 1440 Height Full Fit Padding Add..." at bounding box center [128, 478] width 162 height 92
type input "100%"
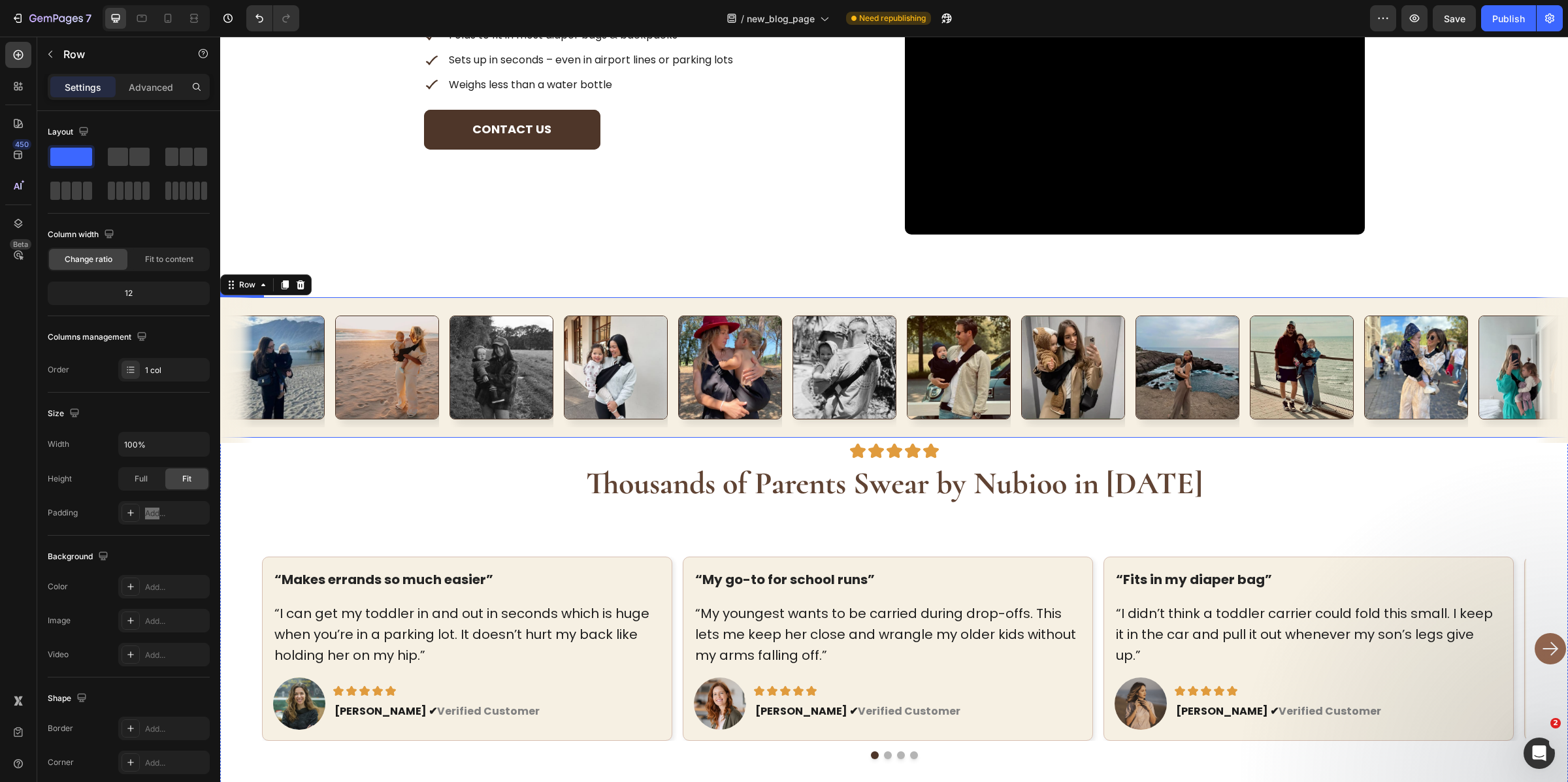
click at [382, 433] on div "Image Image Image Image Image Image Image Image Image Image Image Image Image I…" at bounding box center [894, 367] width 1348 height 140
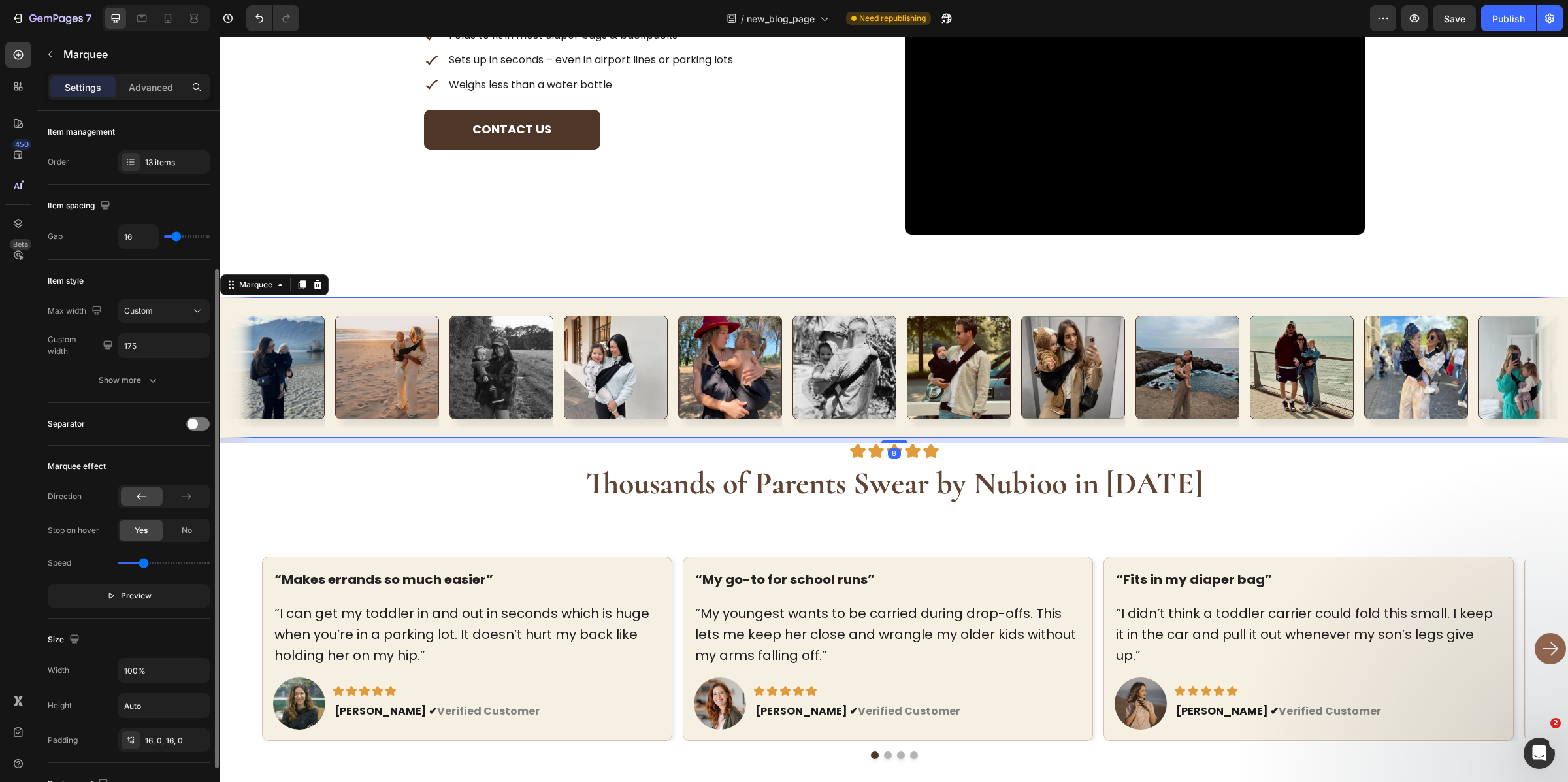
scroll to position [295, 0]
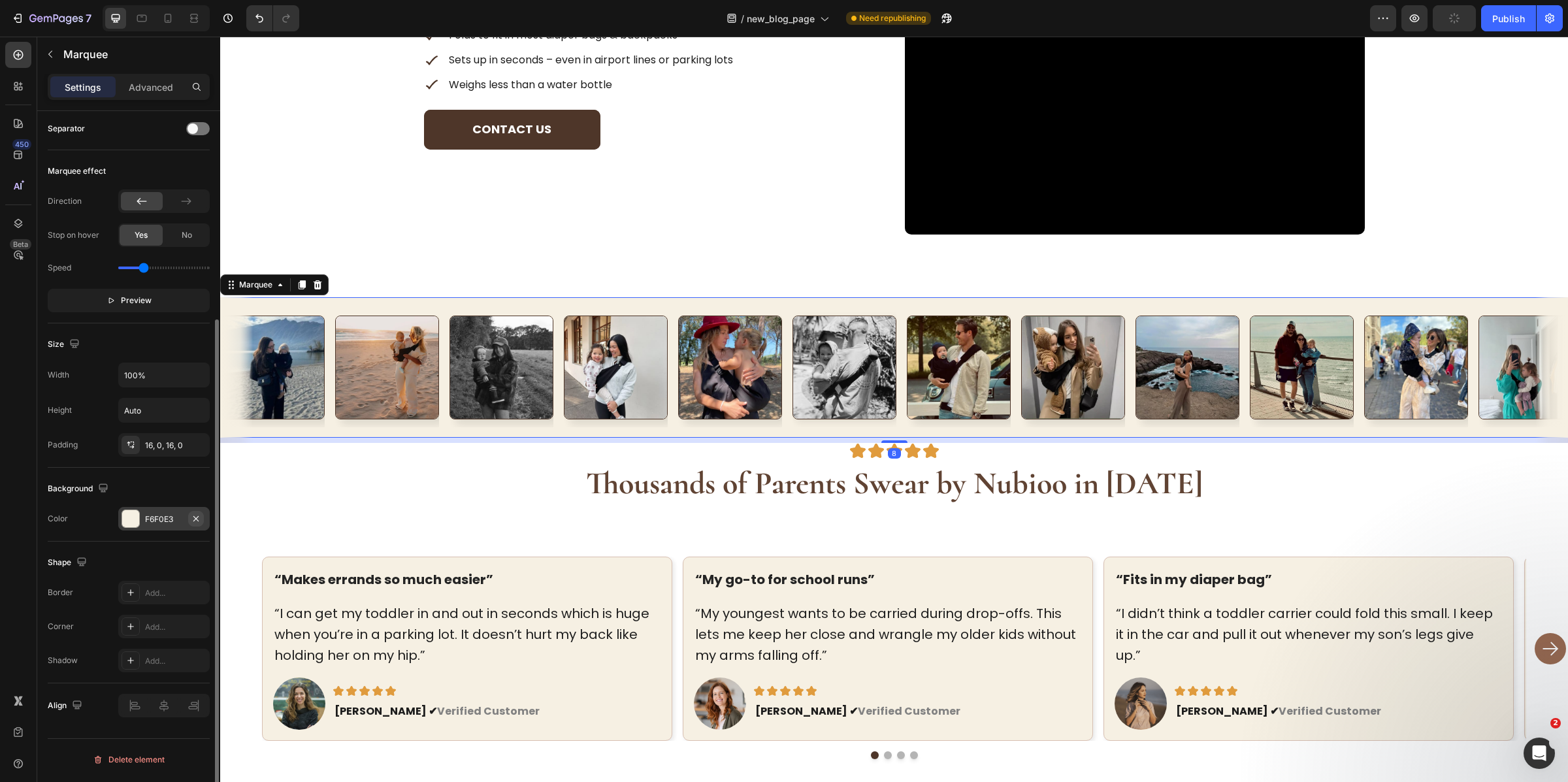
click at [196, 521] on icon "button" at bounding box center [196, 518] width 10 height 10
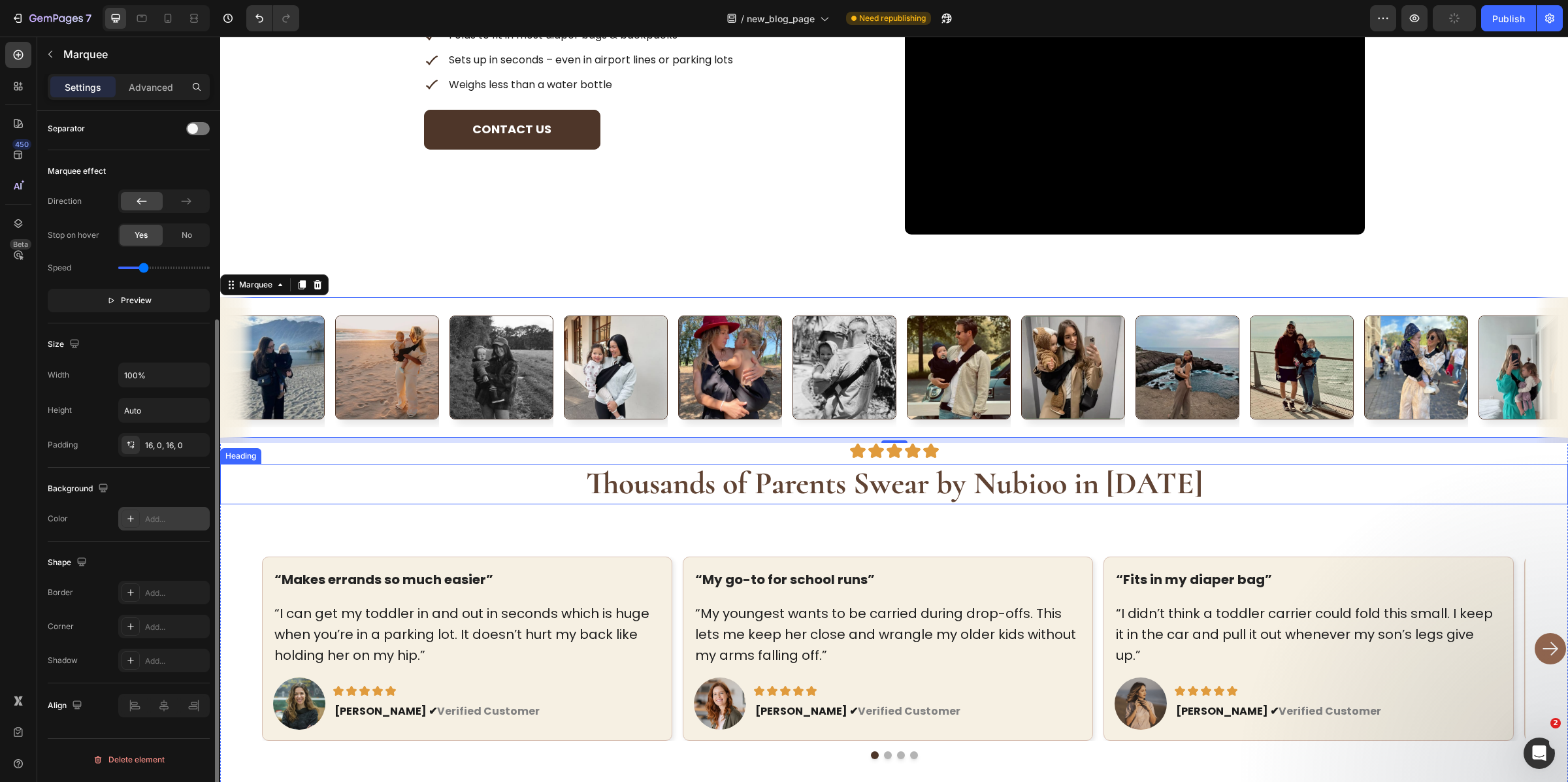
click at [538, 479] on h2 "Thousands of Parents Swear by Nubioo in [DATE]" at bounding box center [894, 483] width 1348 height 40
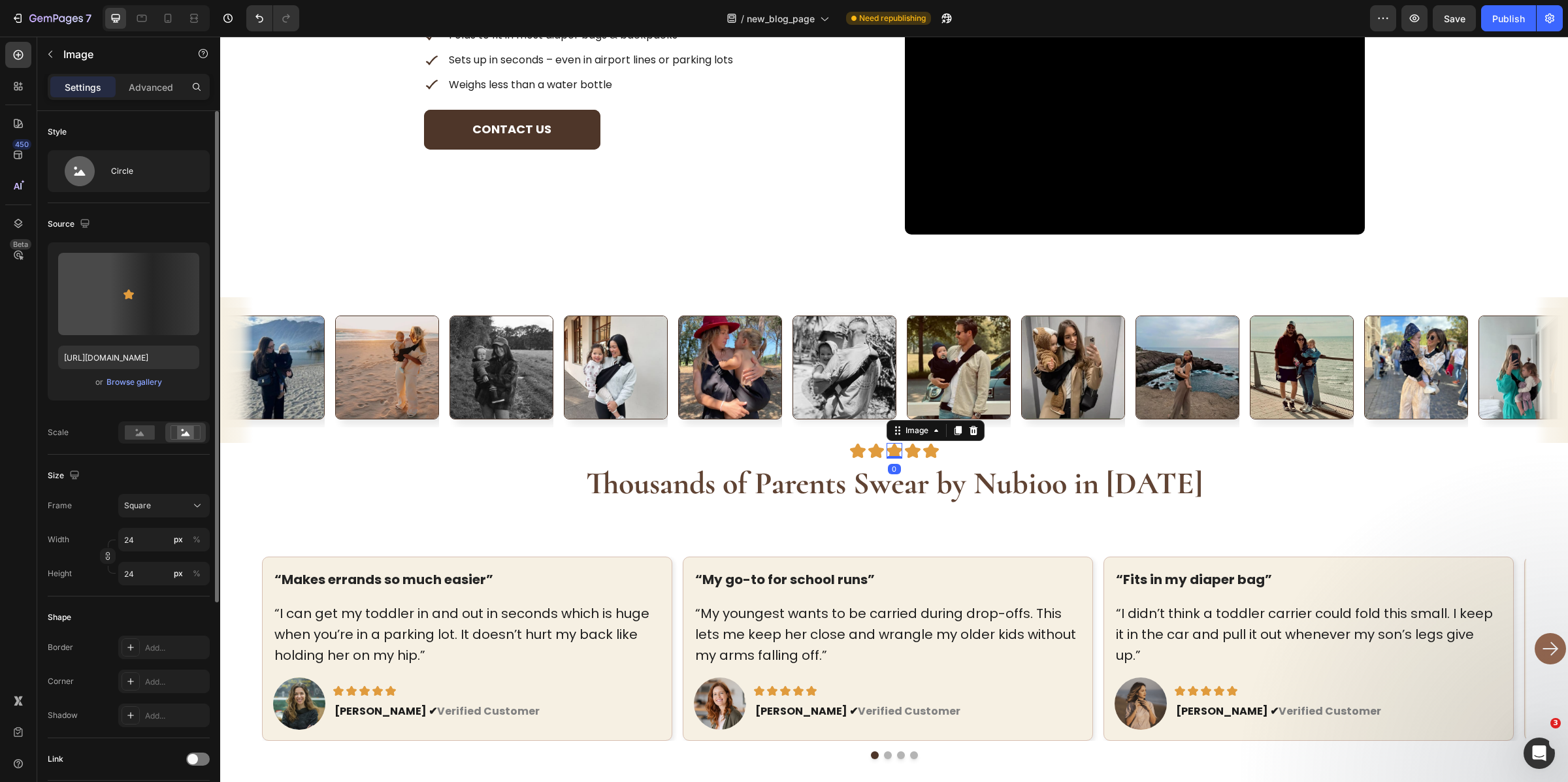
click at [892, 450] on img at bounding box center [894, 451] width 15 height 15
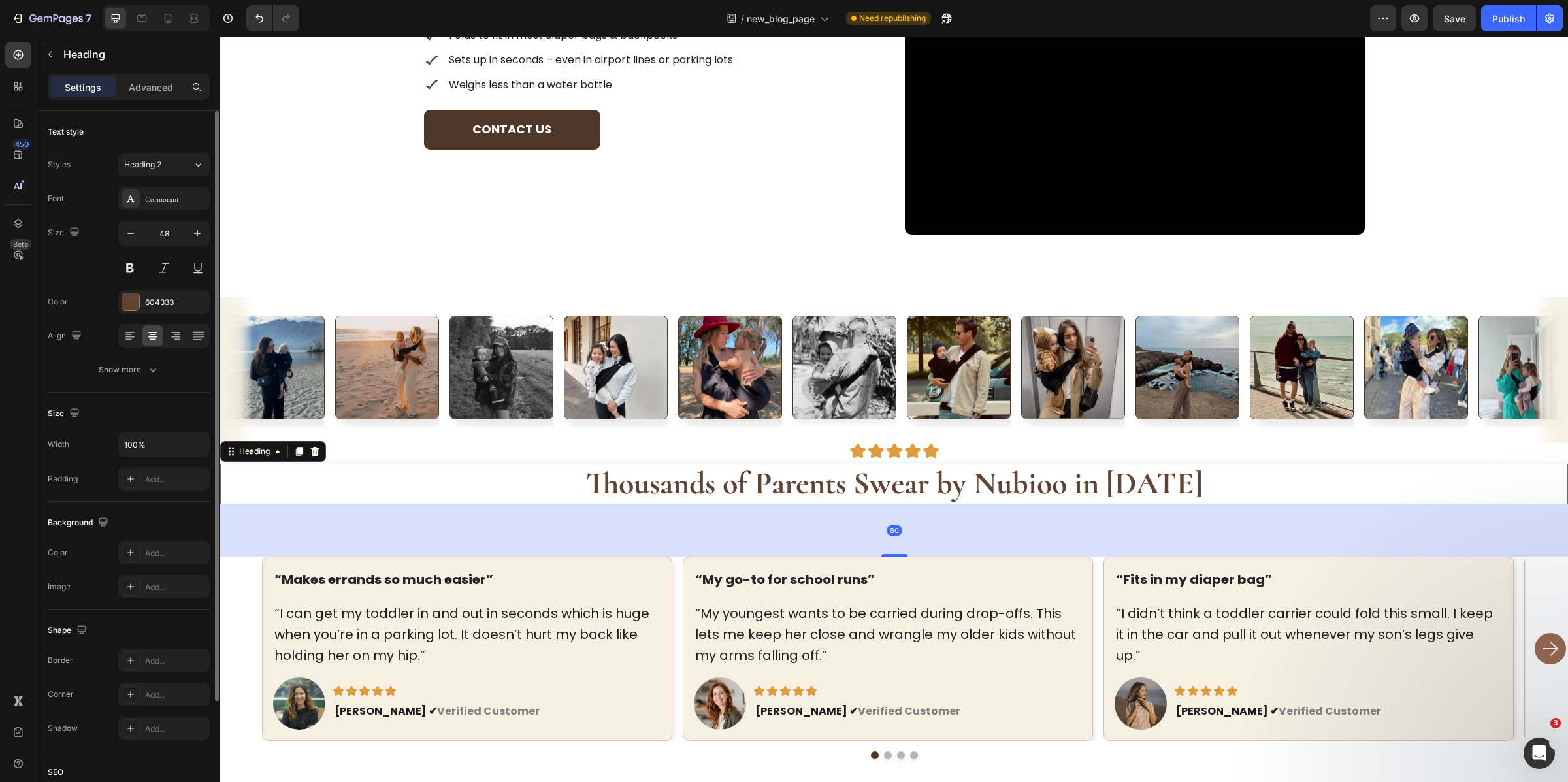
click at [812, 488] on strong "Thousands of Parents Swear by Nubioo in [DATE]" at bounding box center [894, 483] width 617 height 38
click at [1019, 453] on div "Image Image Image Image Image Row" at bounding box center [894, 451] width 784 height 15
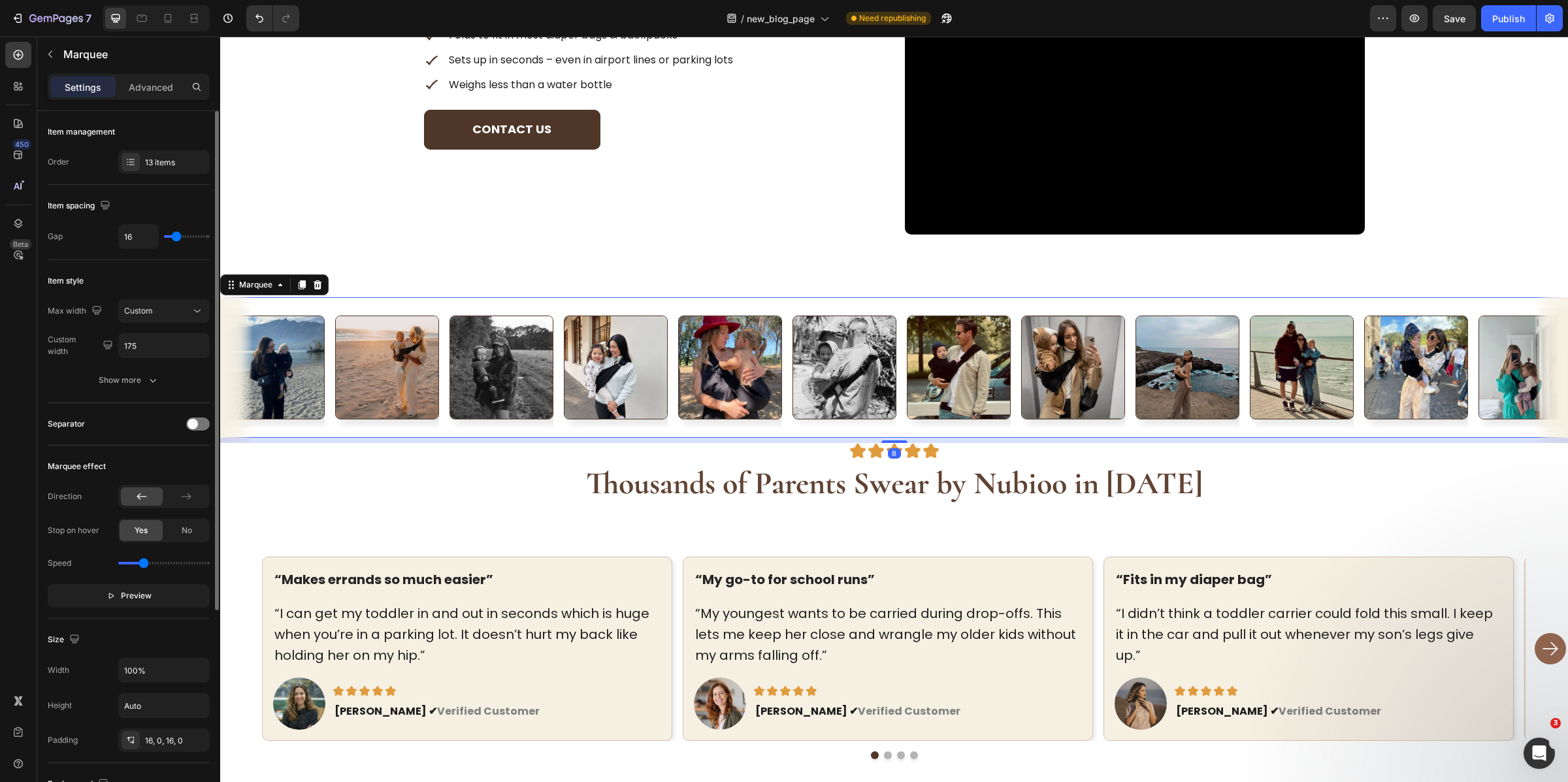
click at [906, 300] on div "Image Image Image Image Image Image Image Image Image Image Image Image Image I…" at bounding box center [894, 367] width 1348 height 140
click at [889, 277] on icon at bounding box center [894, 276] width 10 height 10
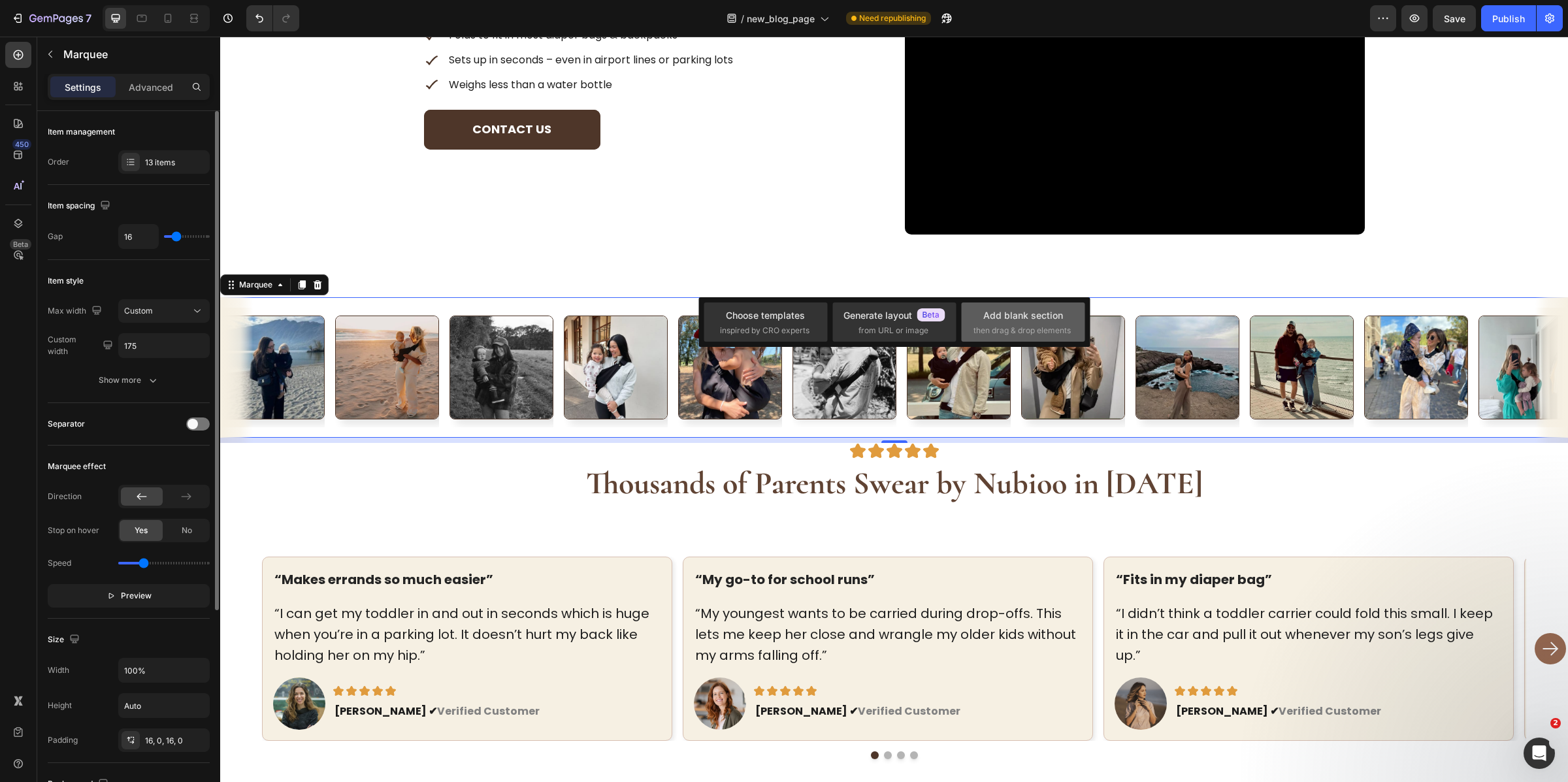
drag, startPoint x: 984, startPoint y: 316, endPoint x: 421, endPoint y: 430, distance: 574.4
click at [984, 316] on div "Add blank section" at bounding box center [1023, 315] width 80 height 14
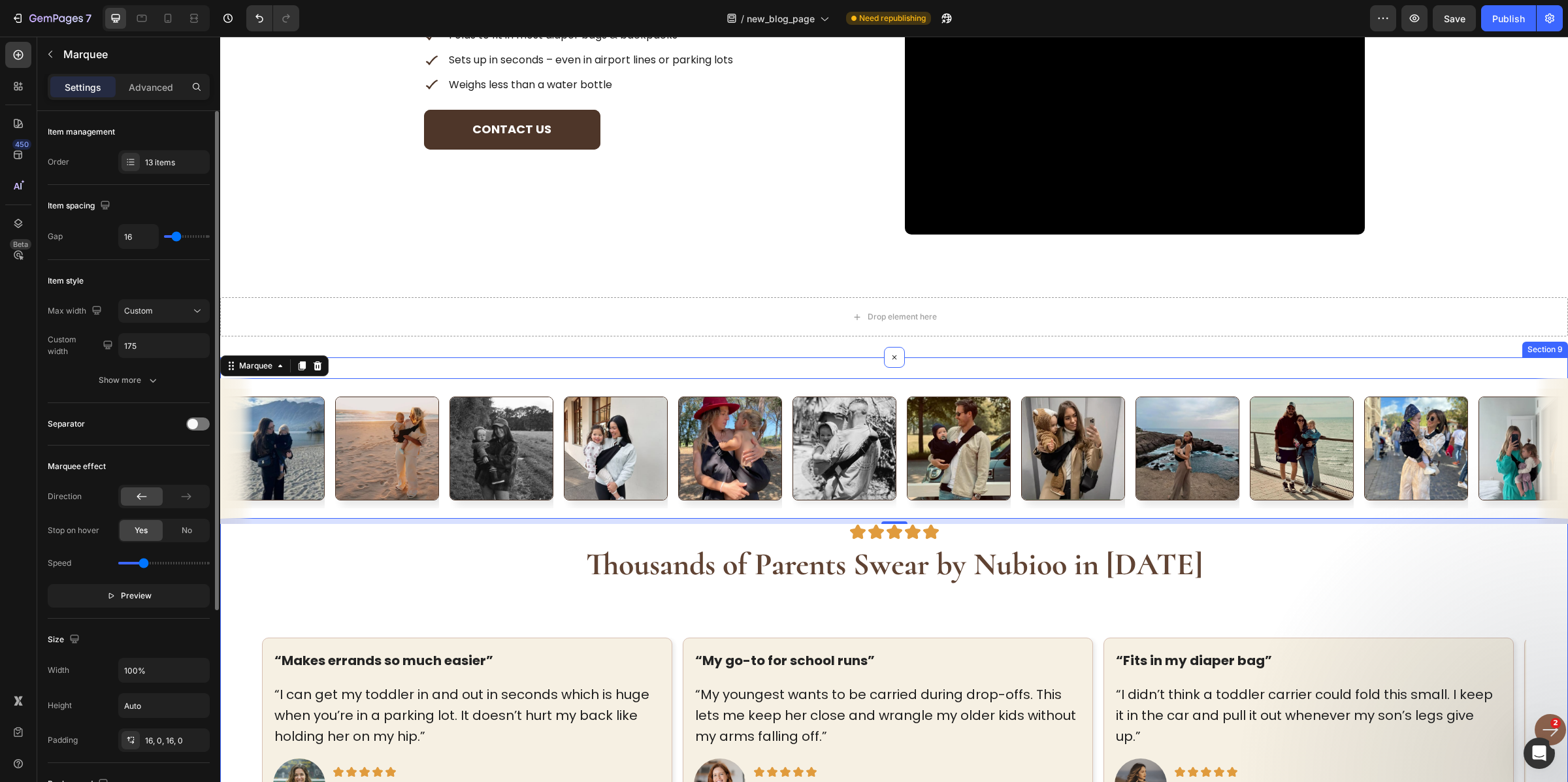
click at [639, 370] on div "Image Image Image Image Image Image Image Image Image Image Image Image Image I…" at bounding box center [894, 714] width 1348 height 713
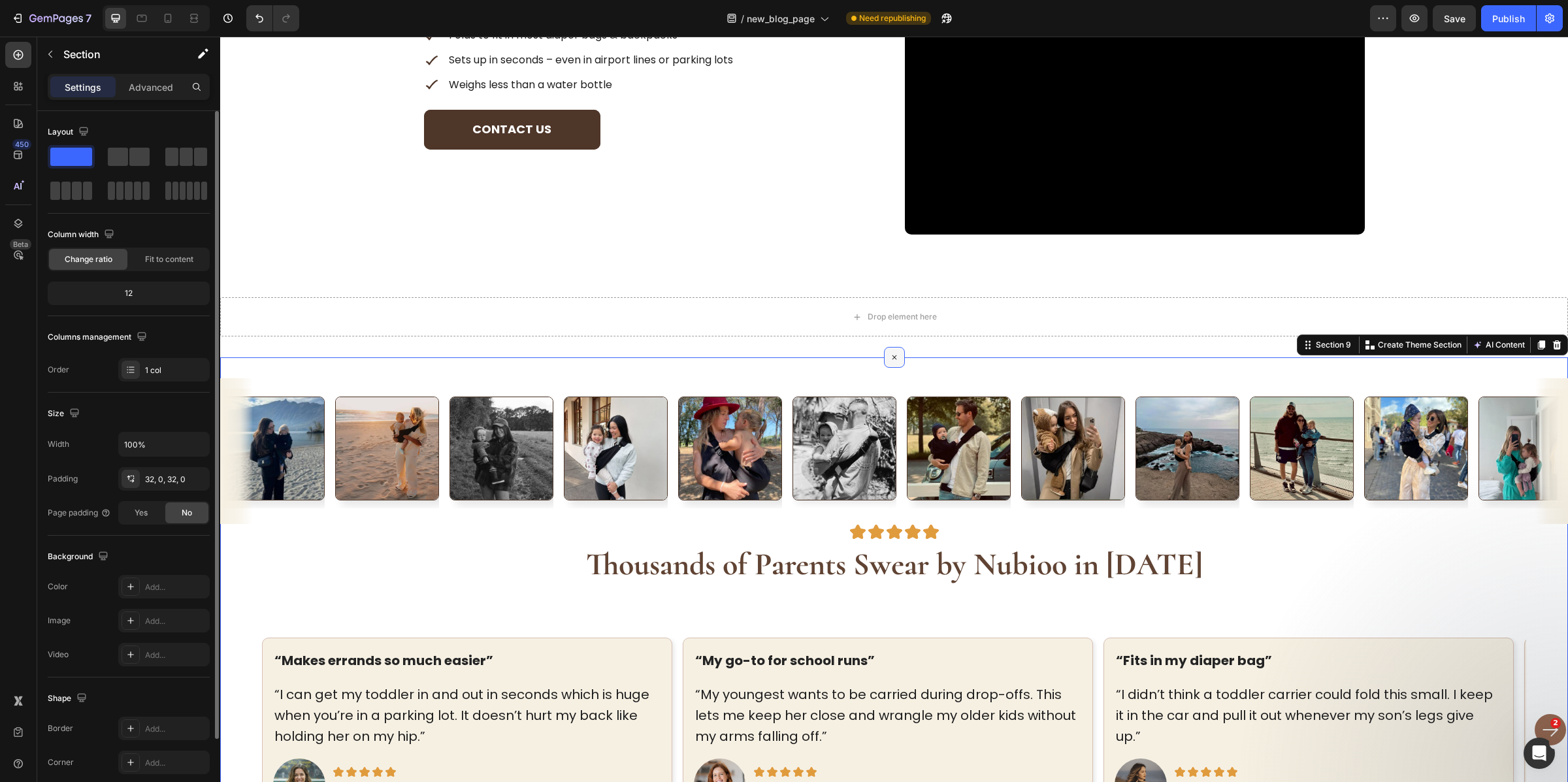
click at [887, 357] on icon at bounding box center [894, 358] width 15 height 15
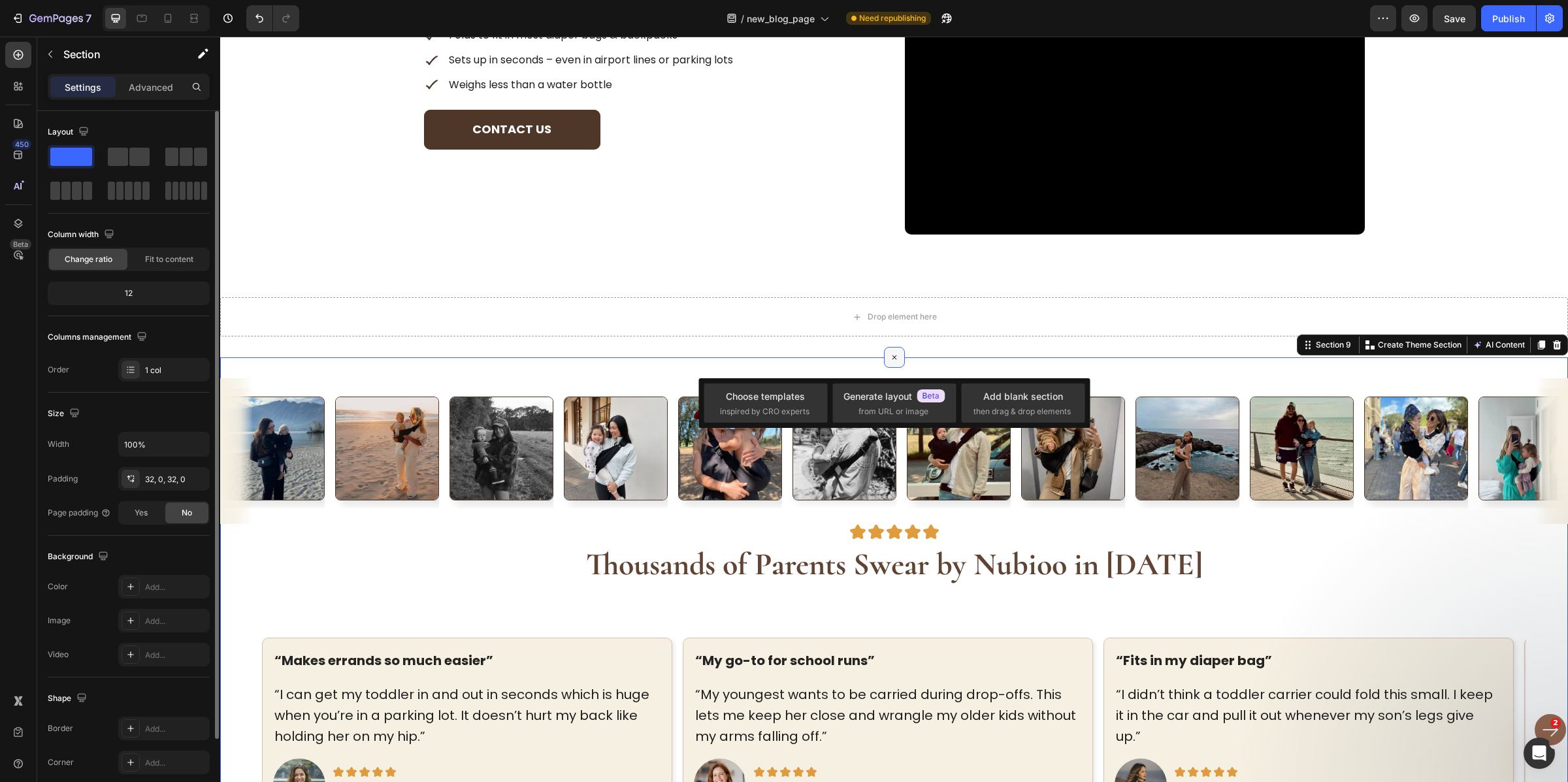
click at [892, 364] on div at bounding box center [894, 357] width 21 height 21
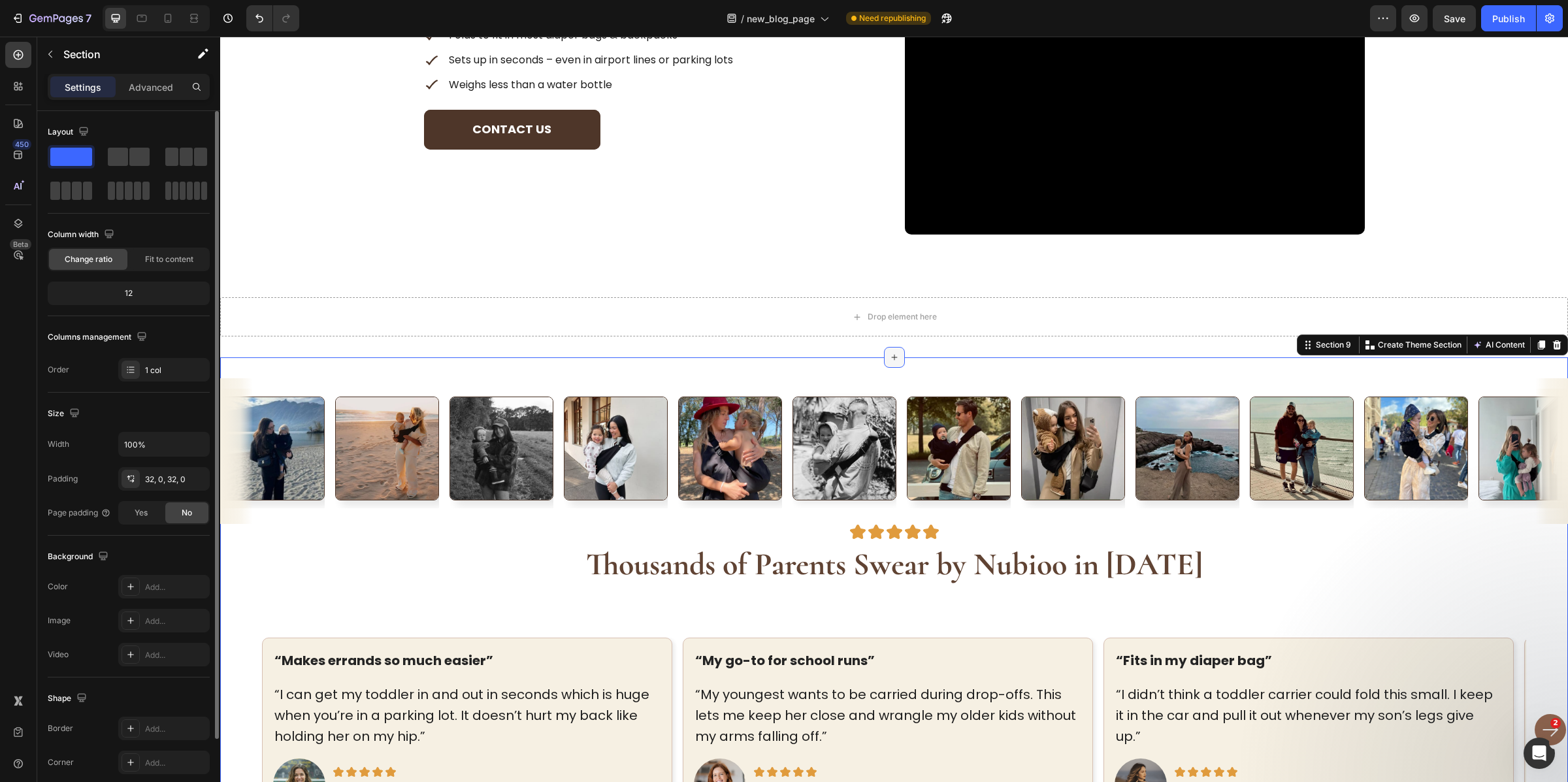
click at [889, 358] on icon at bounding box center [894, 357] width 10 height 10
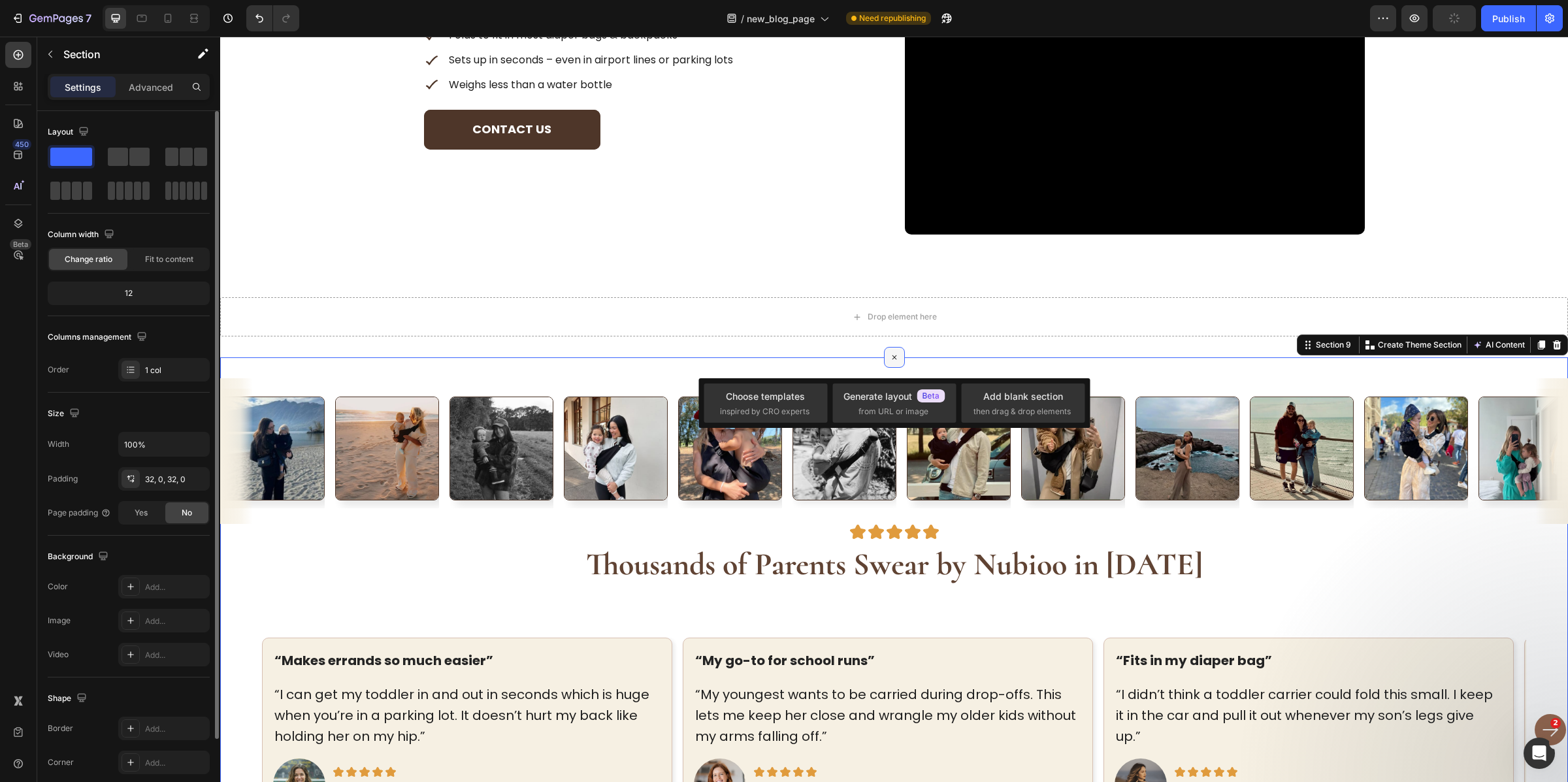
click at [884, 361] on div at bounding box center [894, 357] width 21 height 21
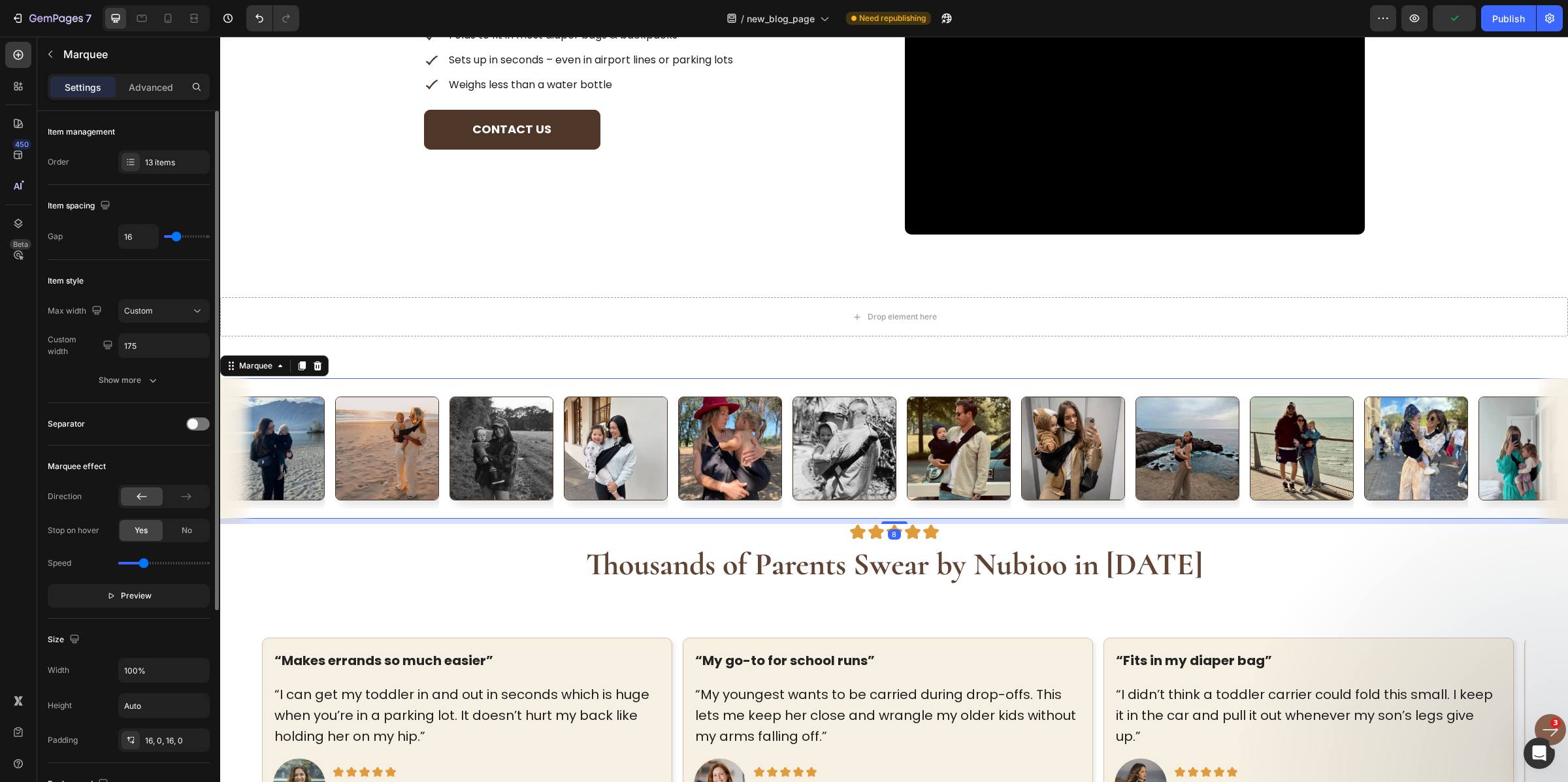
click at [900, 389] on div "Image" at bounding box center [850, 448] width 115 height 120
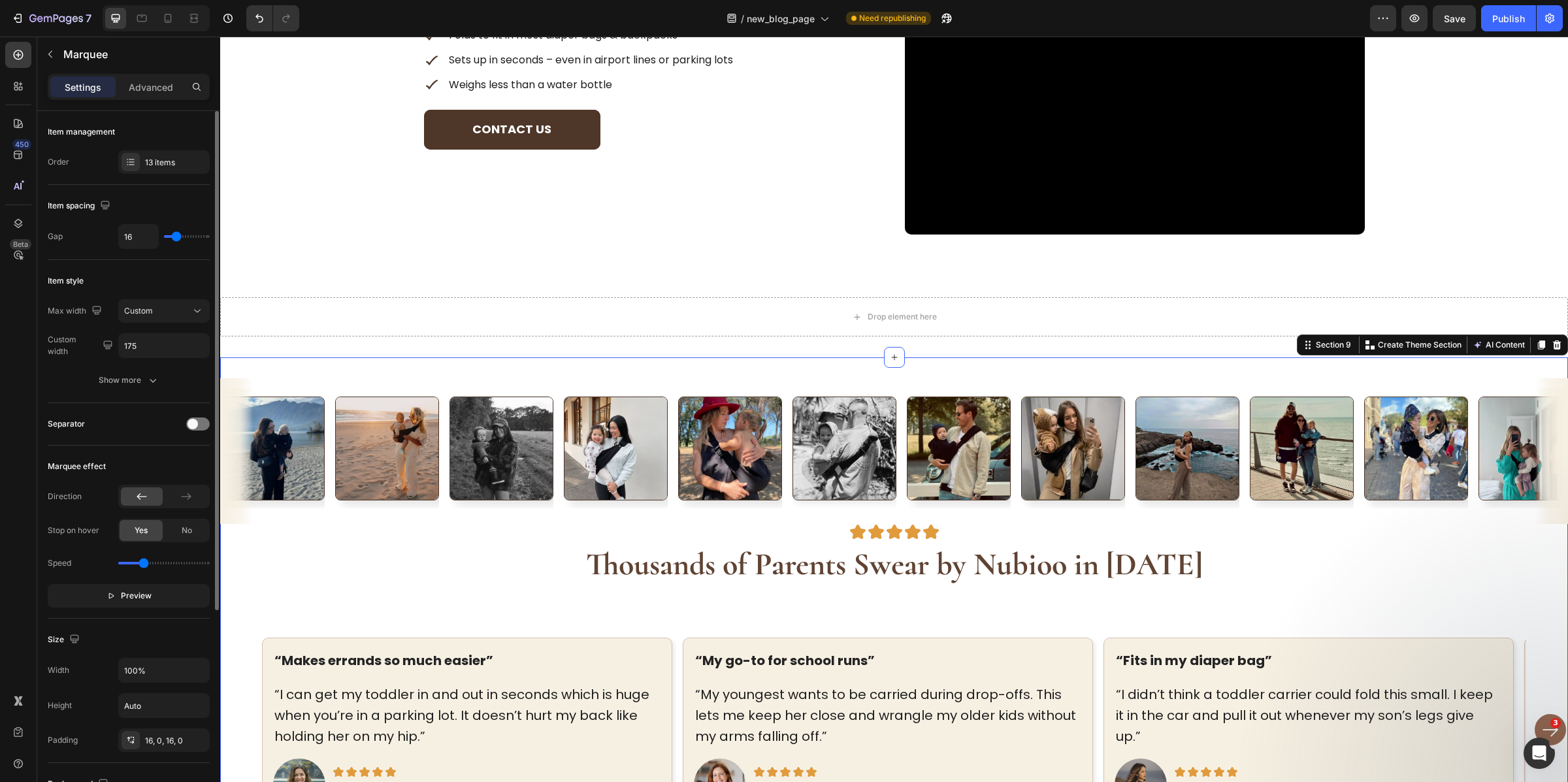
click at [854, 368] on div "Image Image Image Image Image Image Image Image Image Image Image Image Image I…" at bounding box center [894, 714] width 1348 height 713
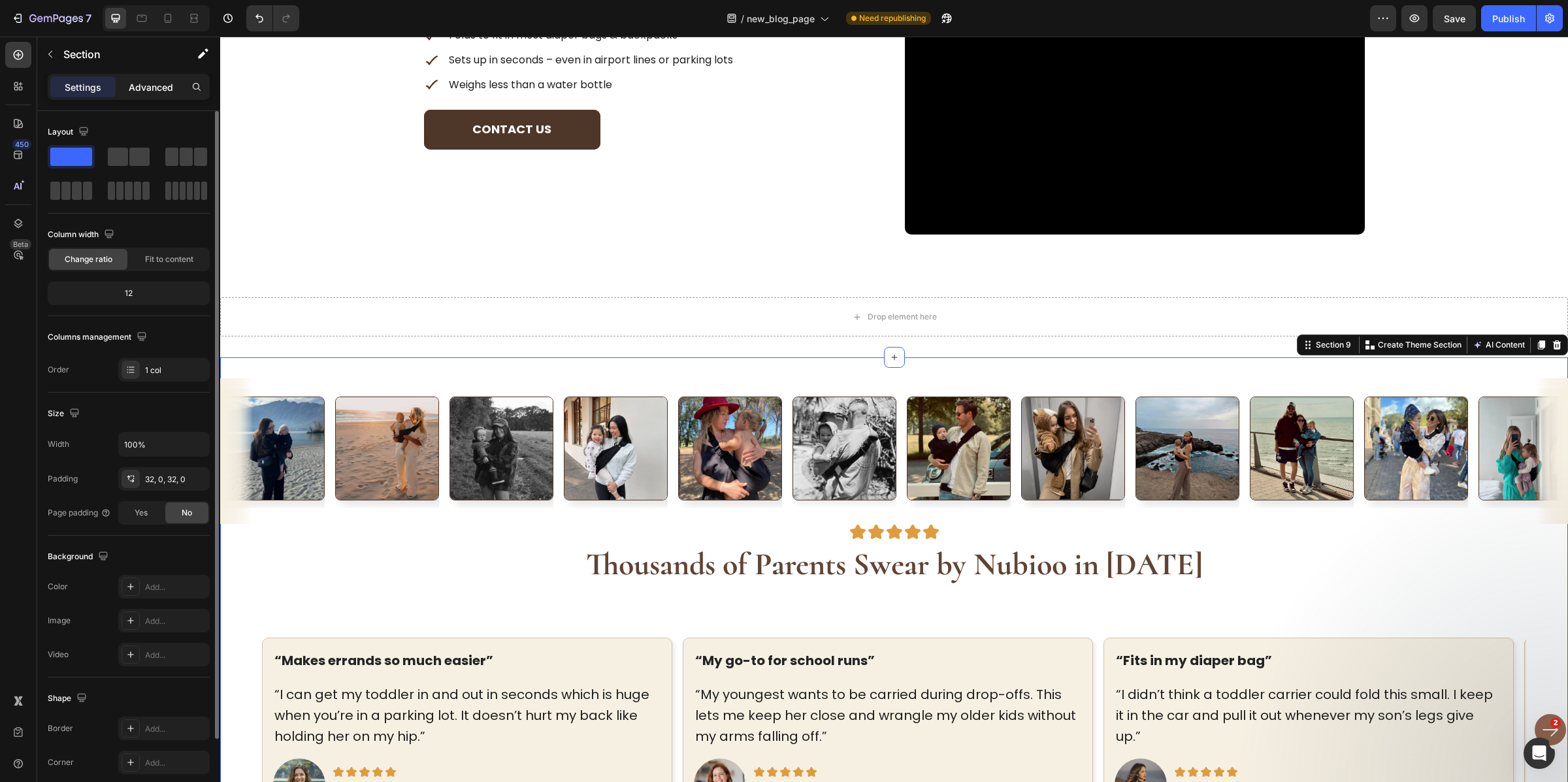
click at [144, 92] on p "Advanced" at bounding box center [151, 87] width 45 height 14
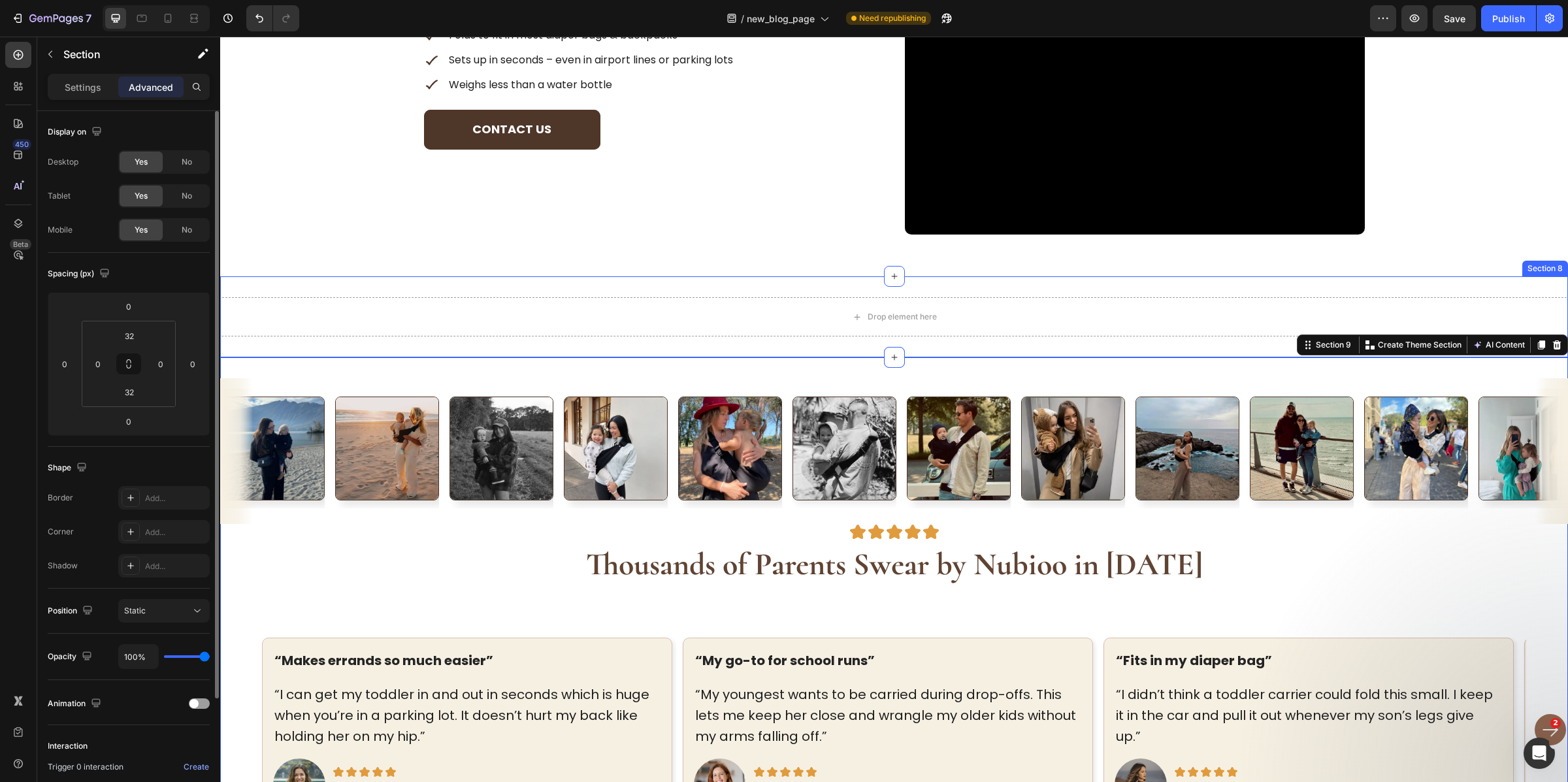
click at [762, 343] on div "Drop element here Section 8" at bounding box center [894, 317] width 1348 height 81
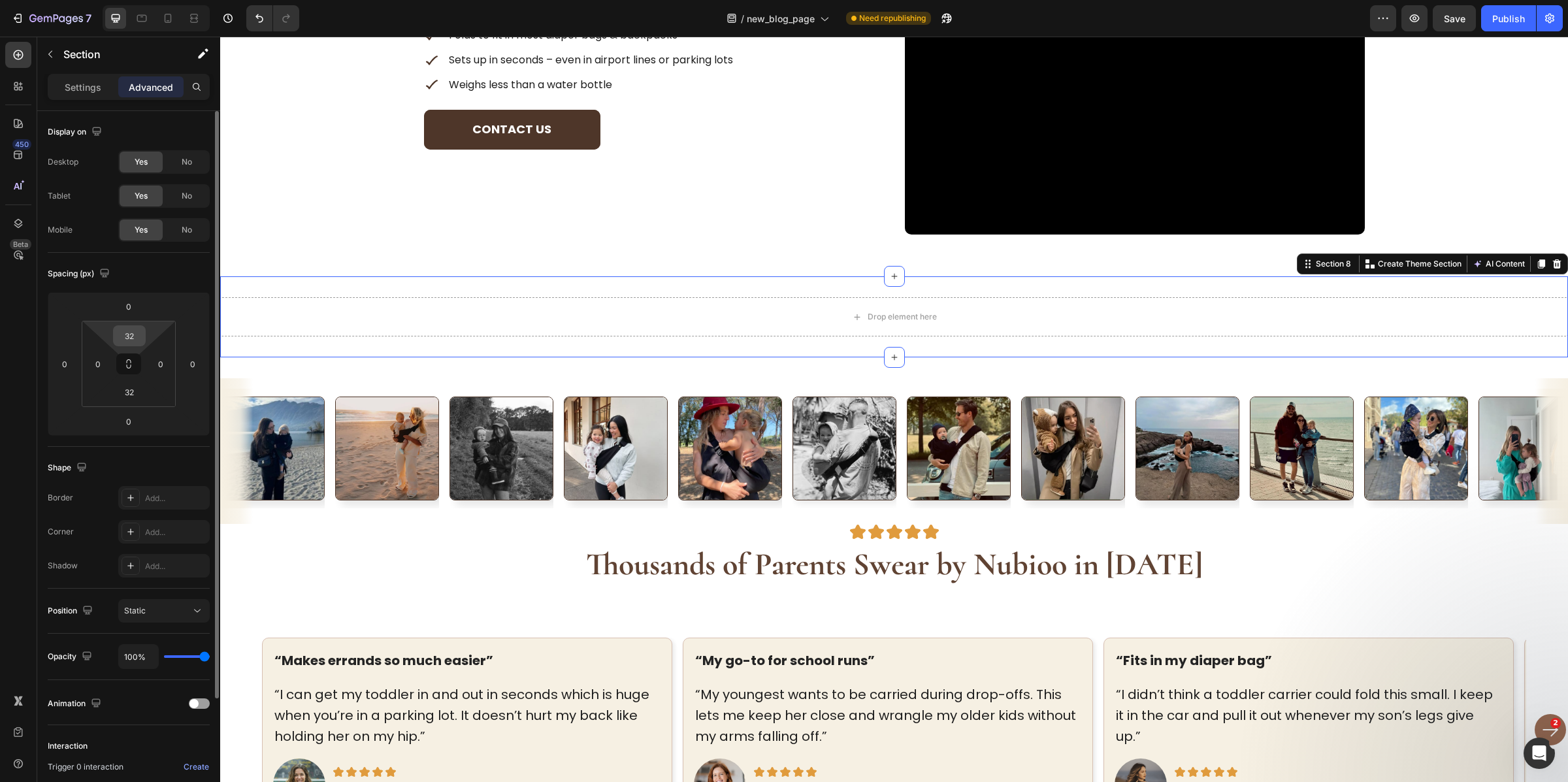
click at [134, 342] on input "32" at bounding box center [129, 335] width 27 height 20
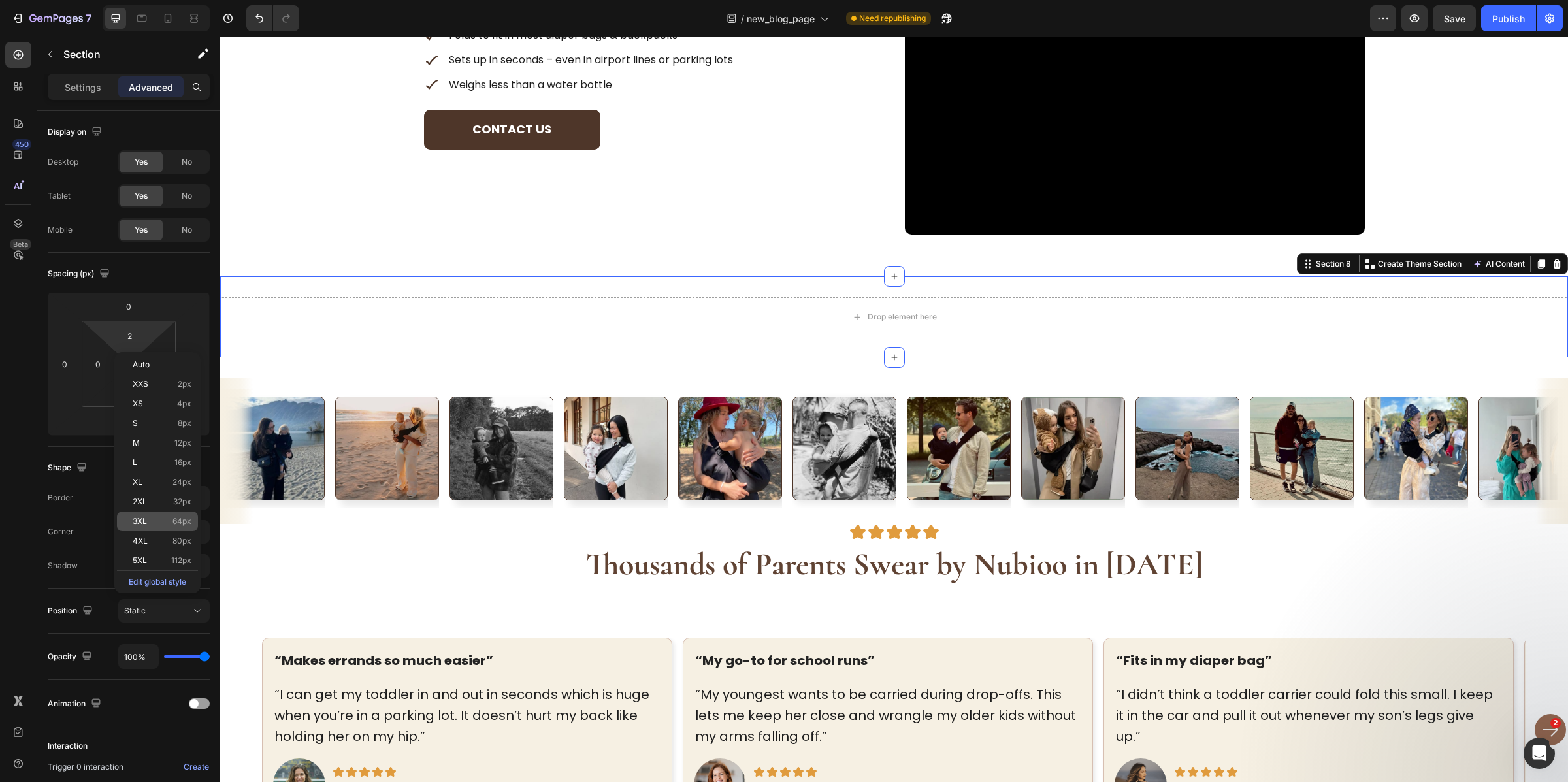
click at [161, 526] on div "3XL 64px" at bounding box center [157, 521] width 81 height 20
type input "64"
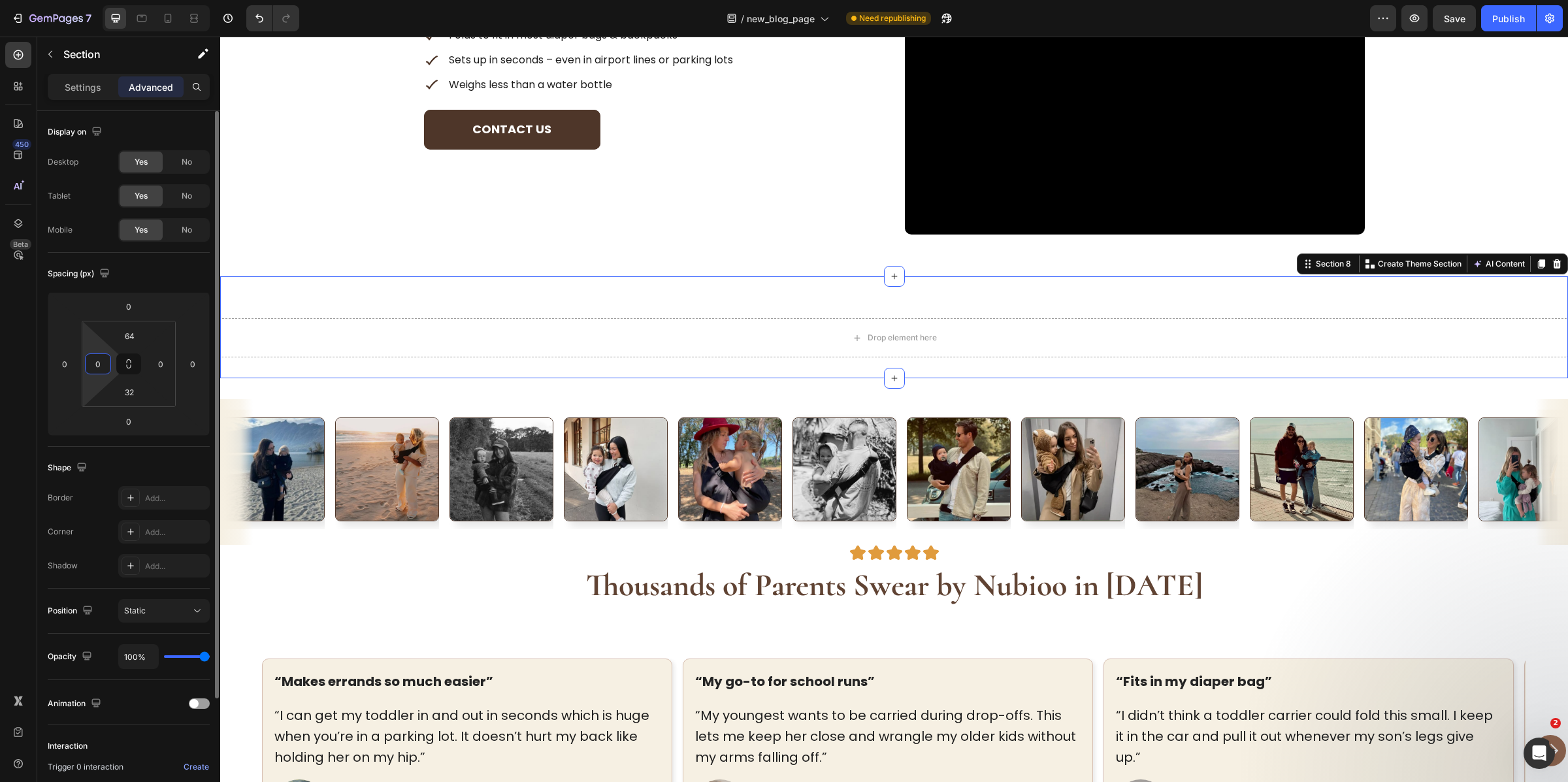
click at [92, 367] on input "0" at bounding box center [98, 364] width 20 height 20
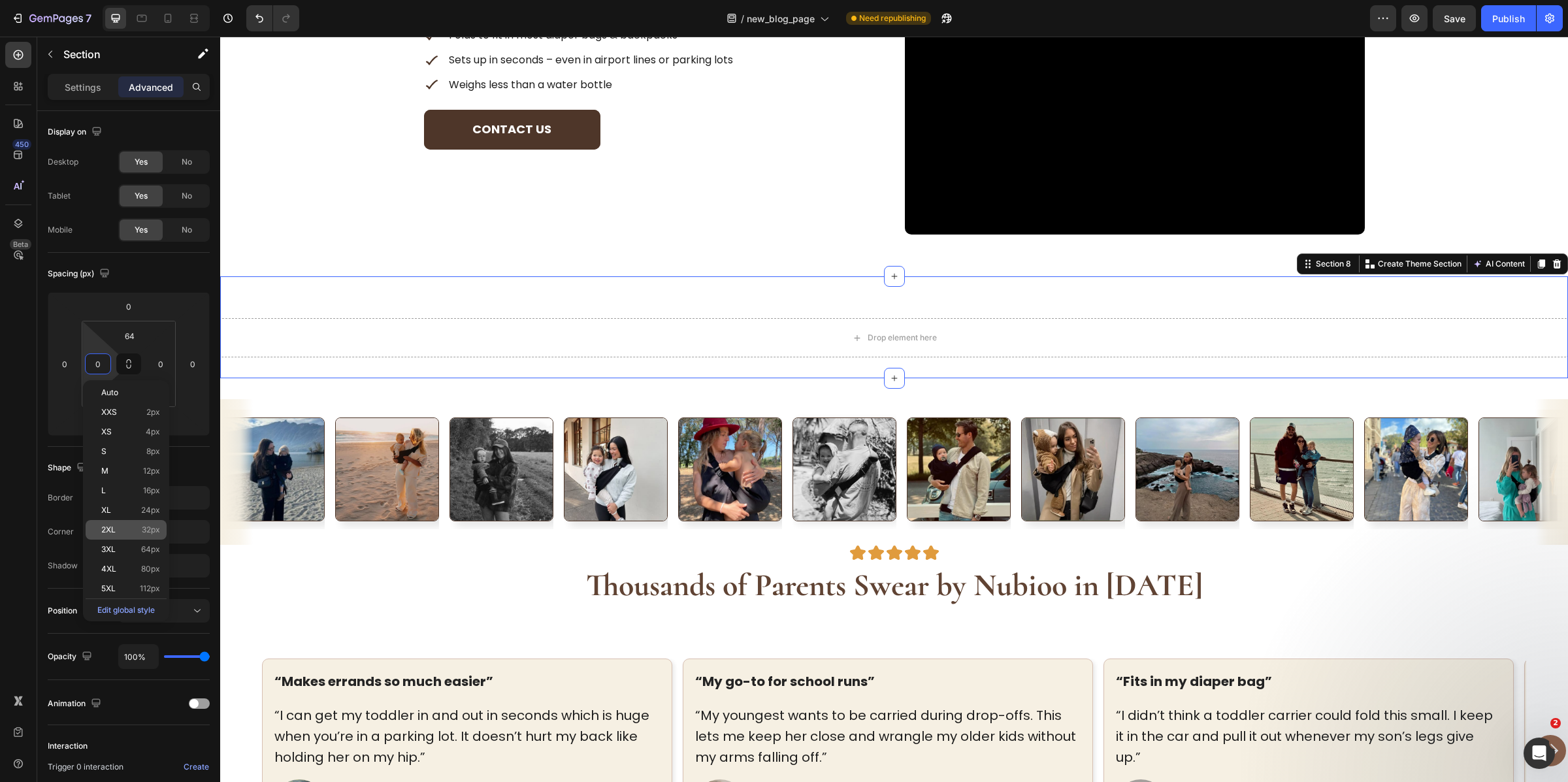
click at [140, 529] on p "2XL 32px" at bounding box center [130, 530] width 59 height 9
type input "32"
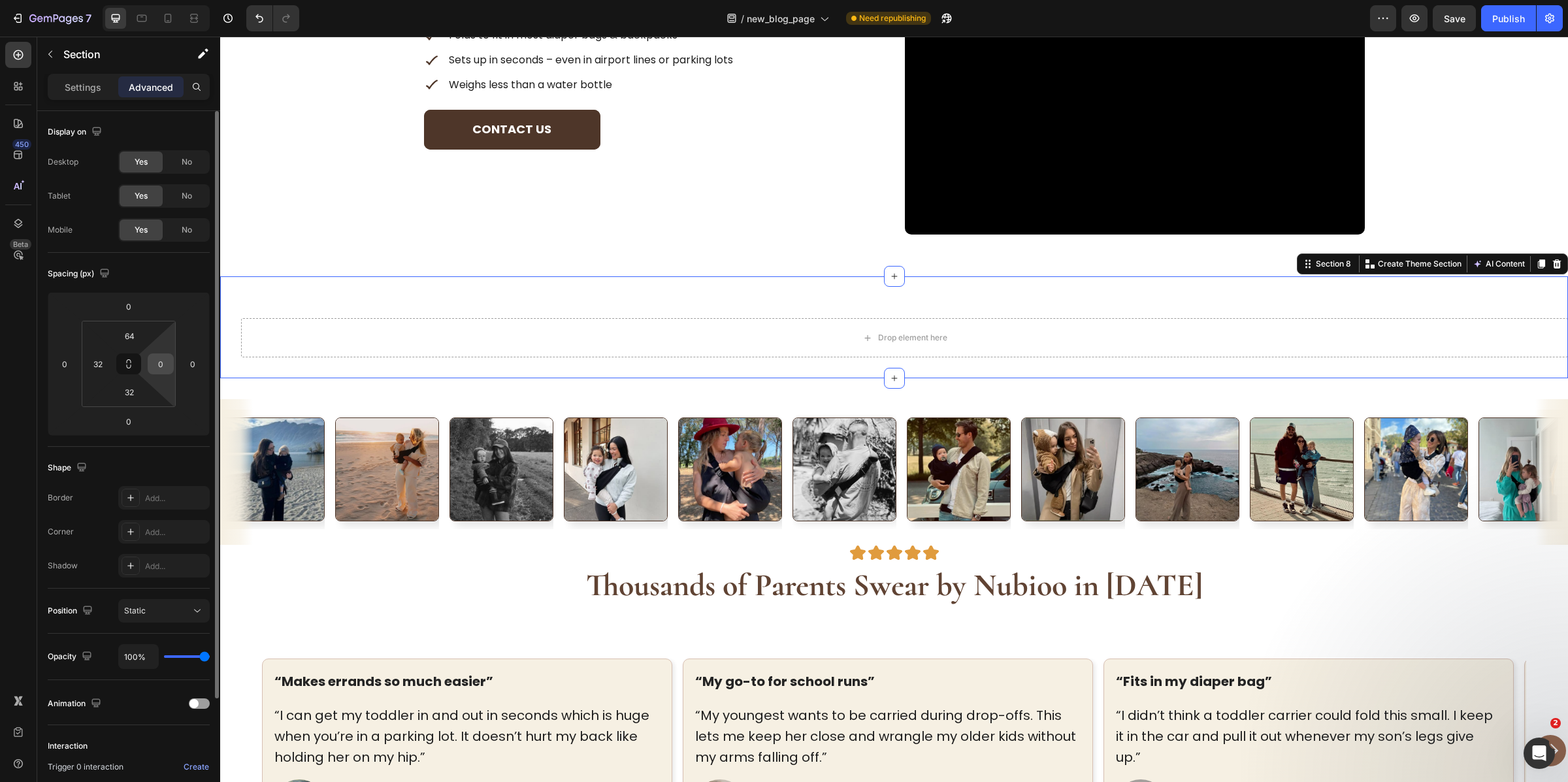
click at [157, 364] on input "0" at bounding box center [160, 364] width 20 height 20
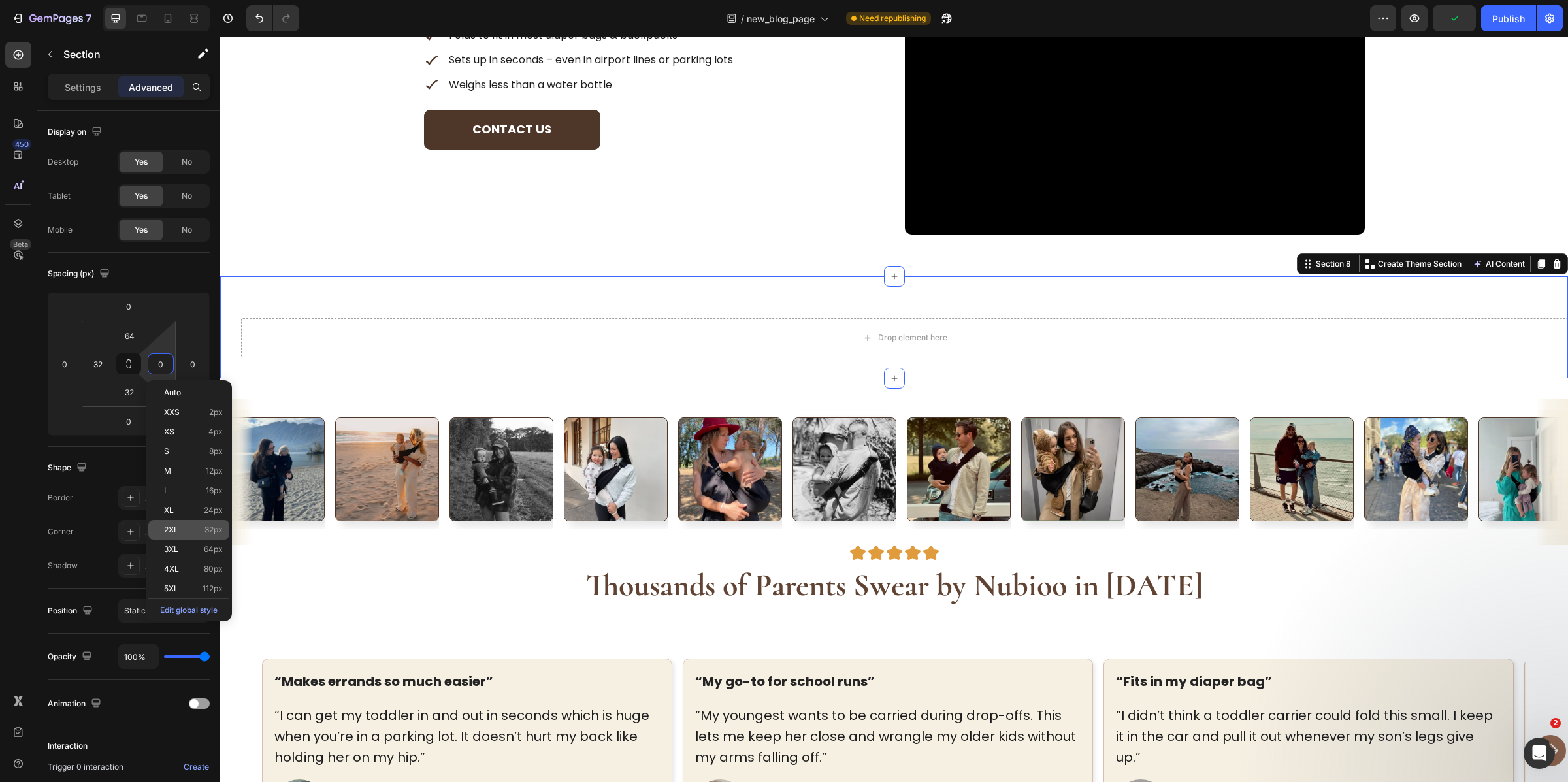
click at [213, 530] on span "32px" at bounding box center [213, 530] width 18 height 9
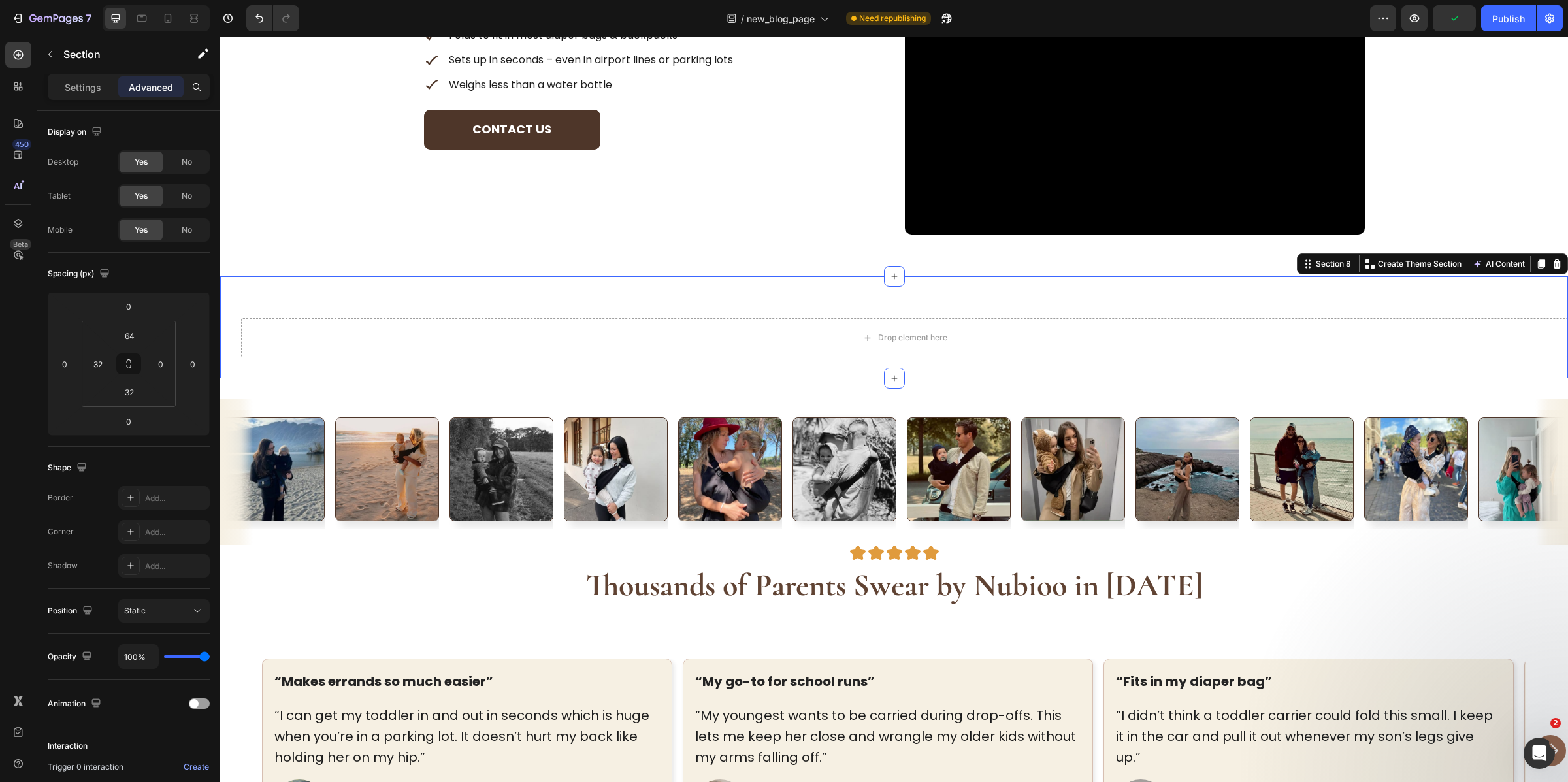
type input "32"
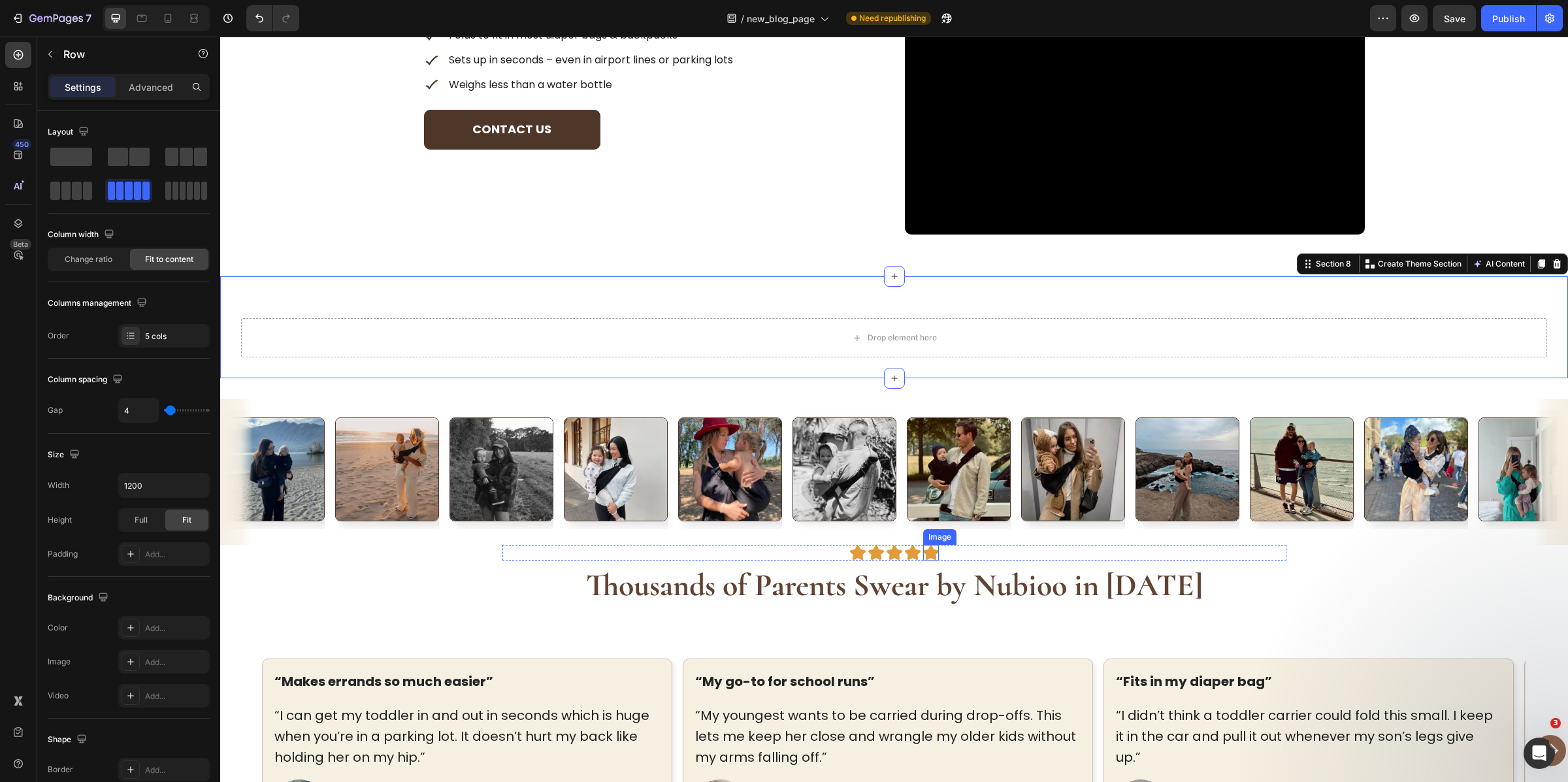
click at [942, 548] on div "Image Image Image Image Image Row" at bounding box center [894, 553] width 784 height 15
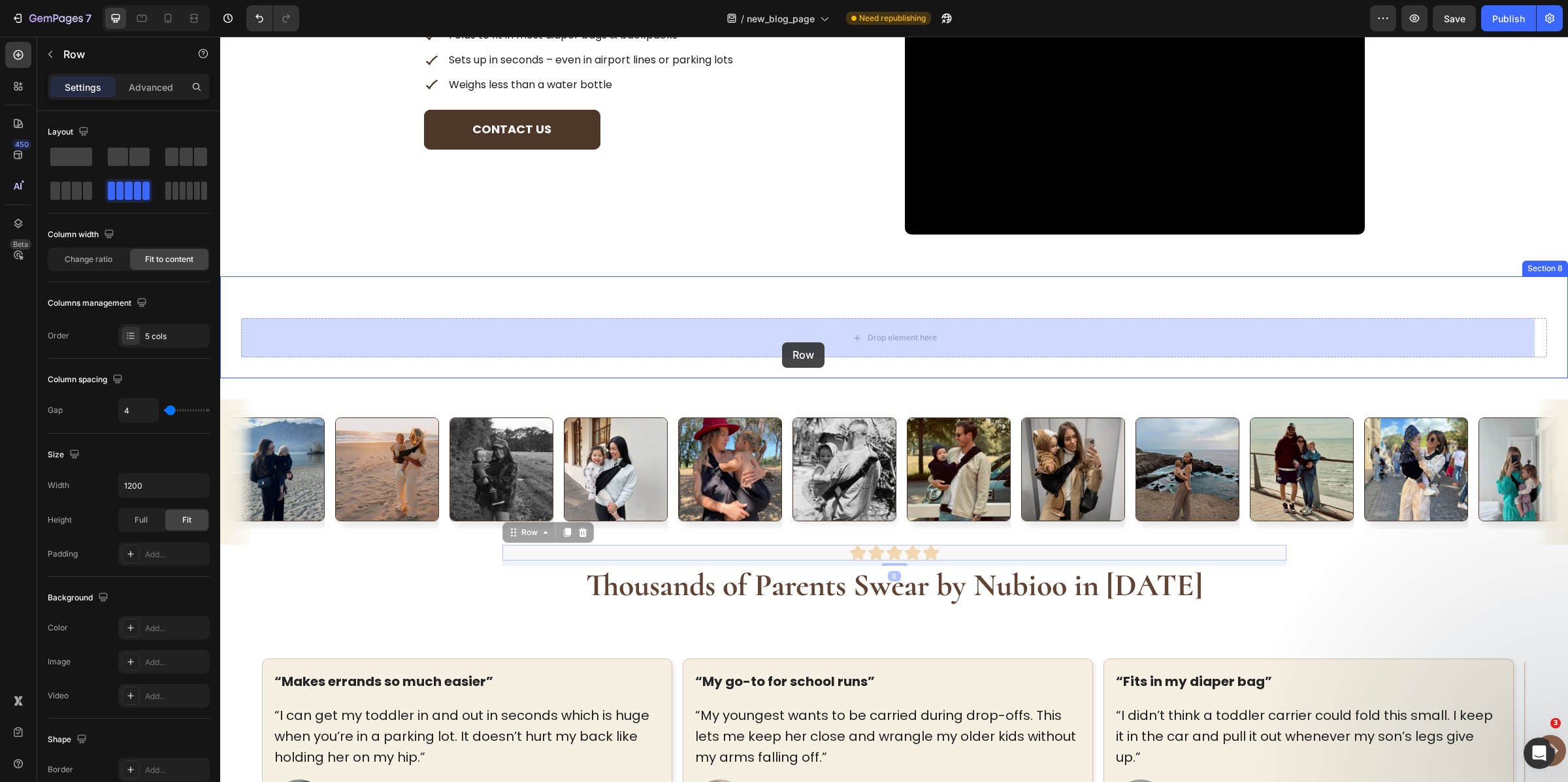
drag, startPoint x: 509, startPoint y: 532, endPoint x: 777, endPoint y: 358, distance: 319.5
click at [782, 342] on div "Drop element here Section 8" at bounding box center [894, 327] width 1348 height 102
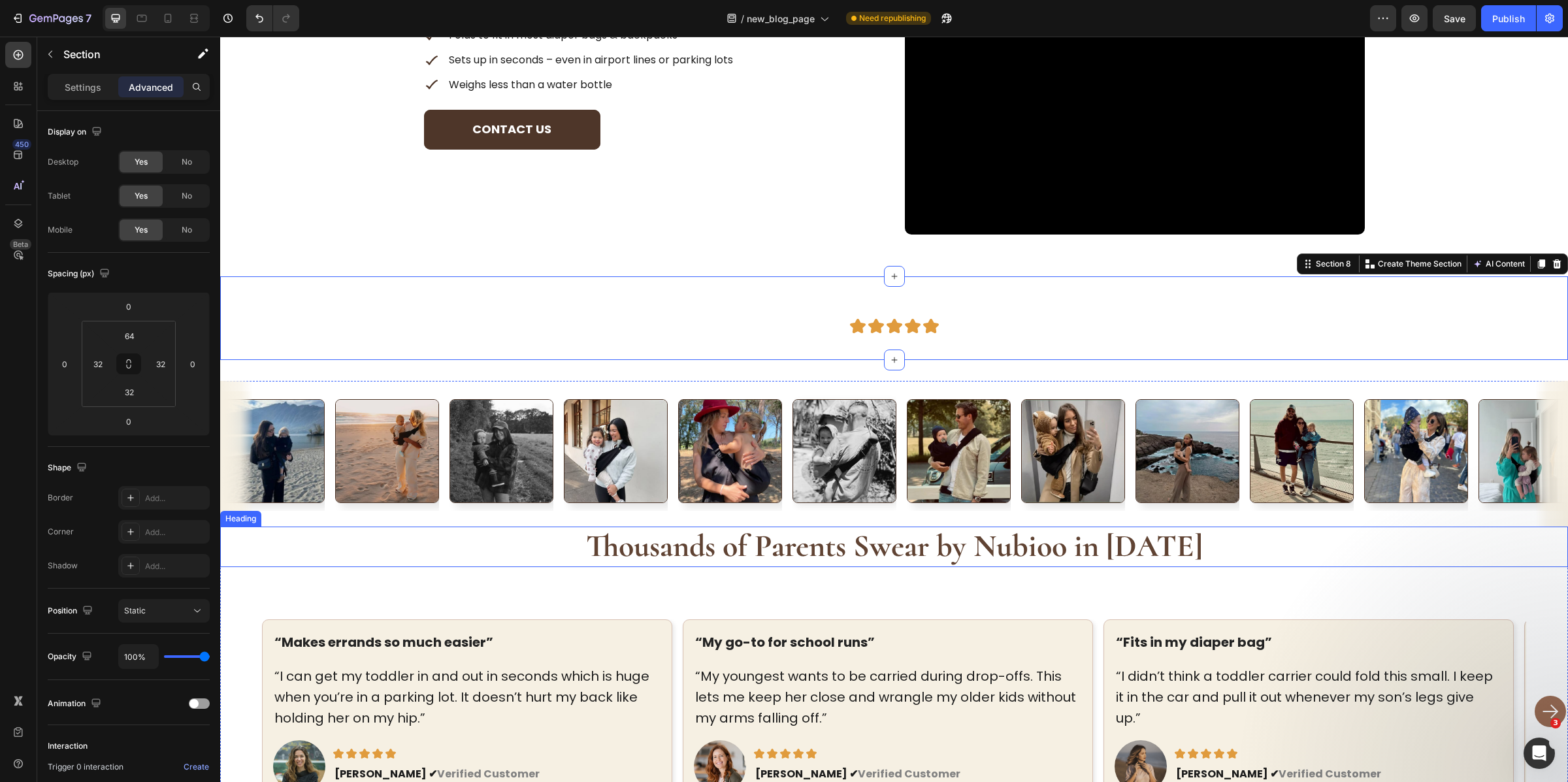
click at [799, 545] on strong "Thousands of Parents Swear by Nubioo in 2025" at bounding box center [894, 546] width 617 height 38
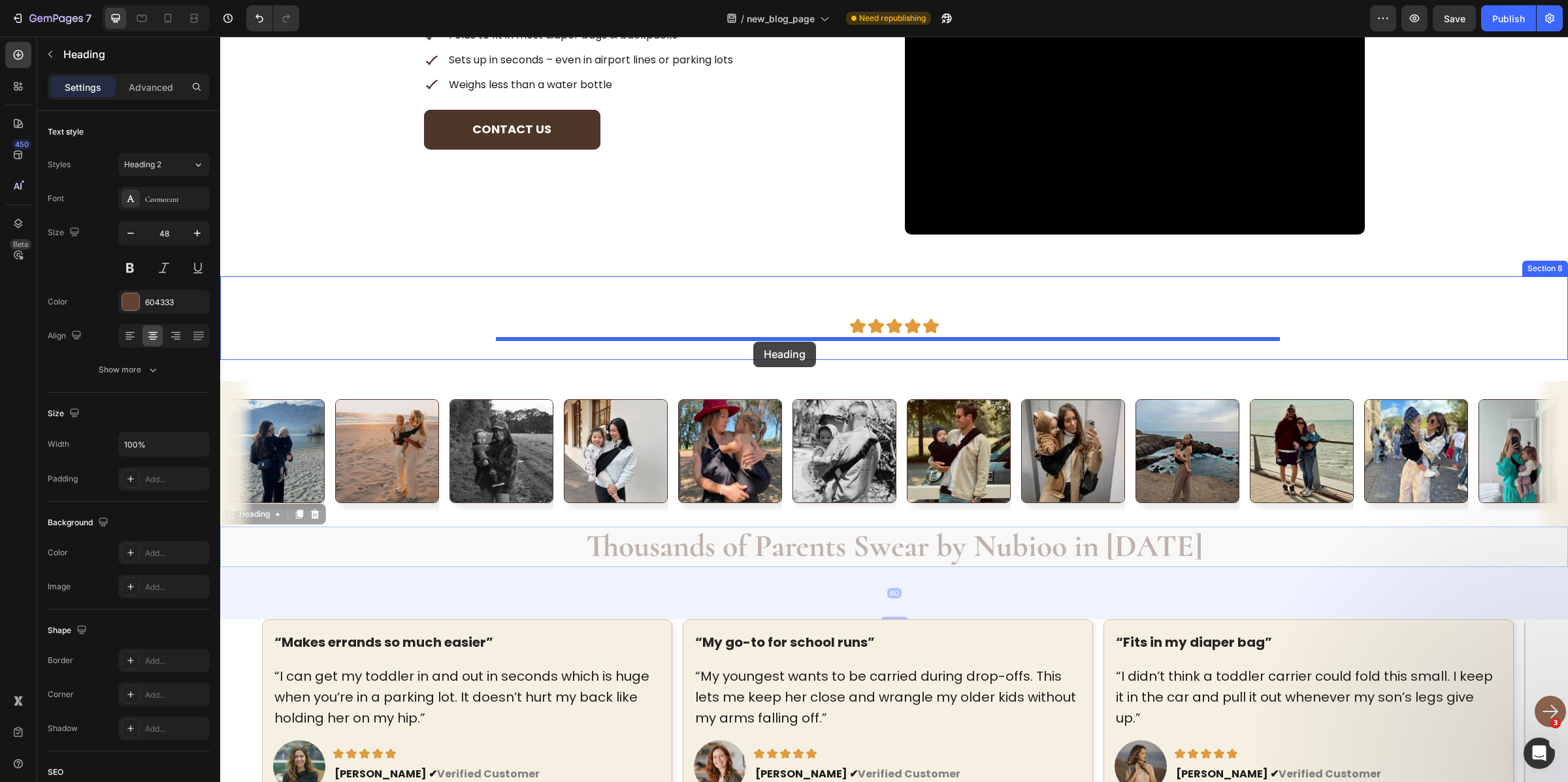
drag, startPoint x: 240, startPoint y: 518, endPoint x: 753, endPoint y: 341, distance: 542.7
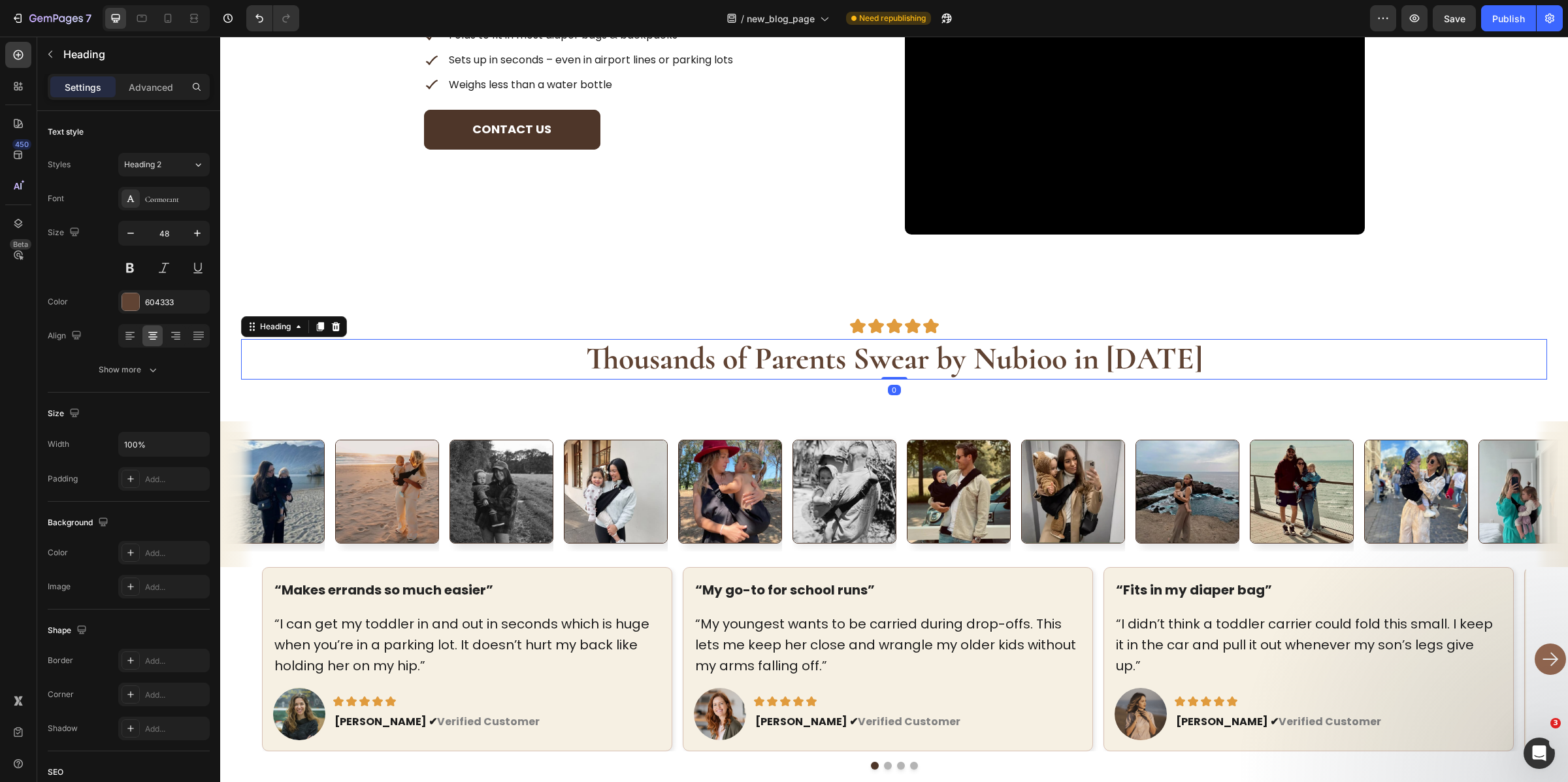
drag, startPoint x: 892, startPoint y: 427, endPoint x: 912, endPoint y: 306, distance: 122.6
click at [912, 307] on div "Image Image Image Image Image Row Thousands of Parents Swear by Nubioo in 2025 …" at bounding box center [894, 338] width 1348 height 124
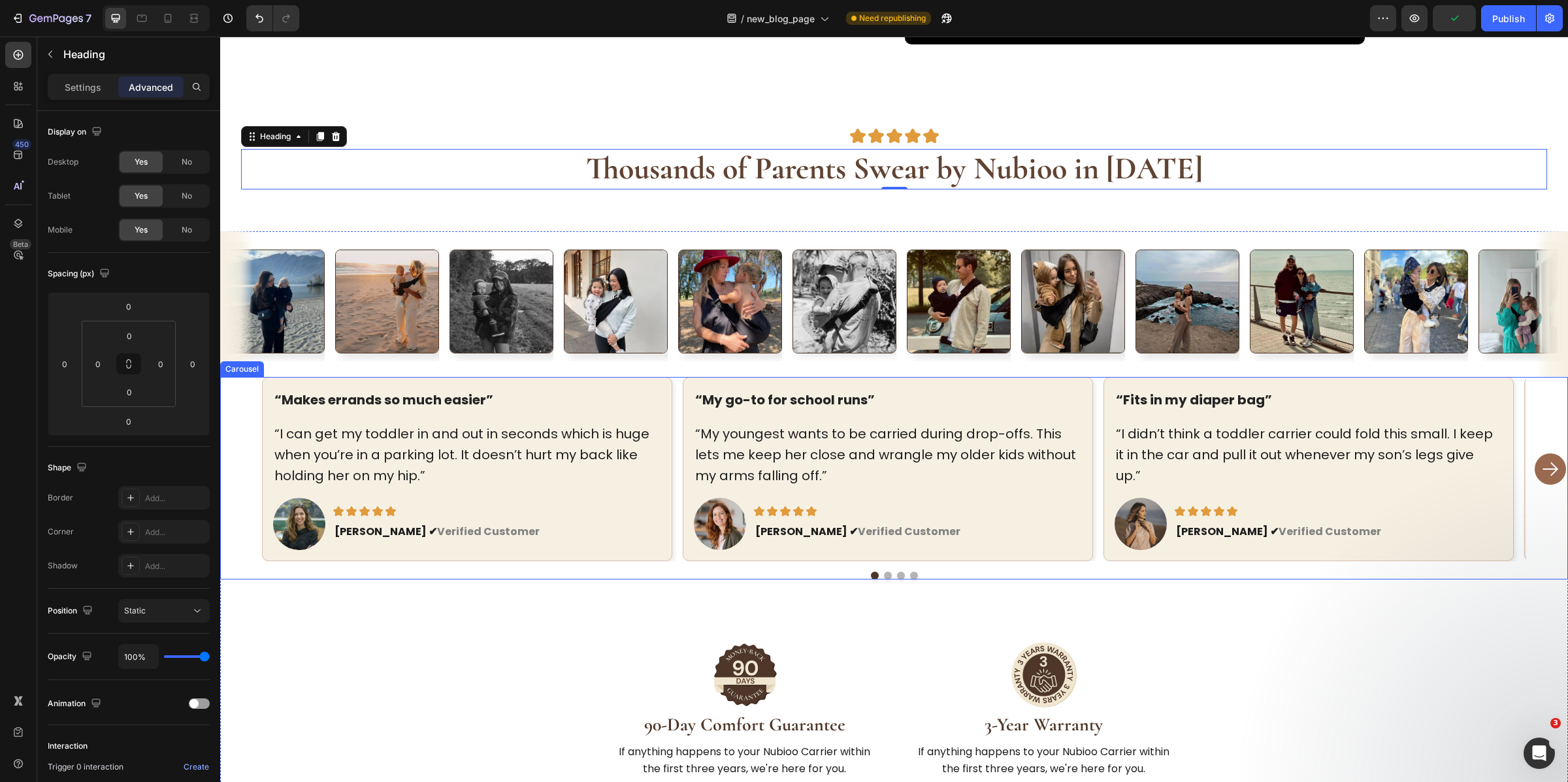
scroll to position [3821, 0]
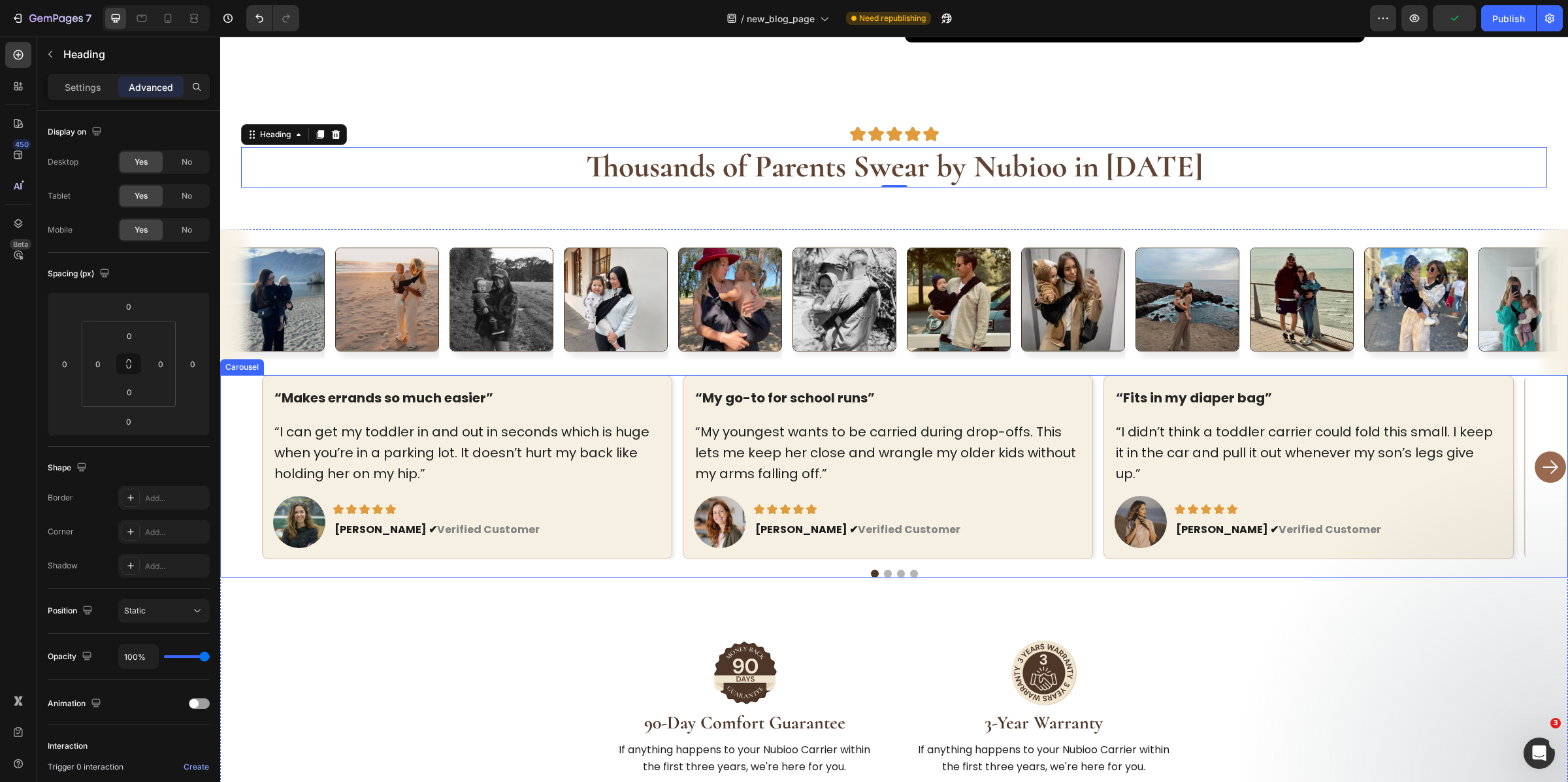
click at [673, 523] on div "“Makes errands so much easier” Text block “I can get my toddler in and out in s…" at bounding box center [894, 466] width 1264 height 184
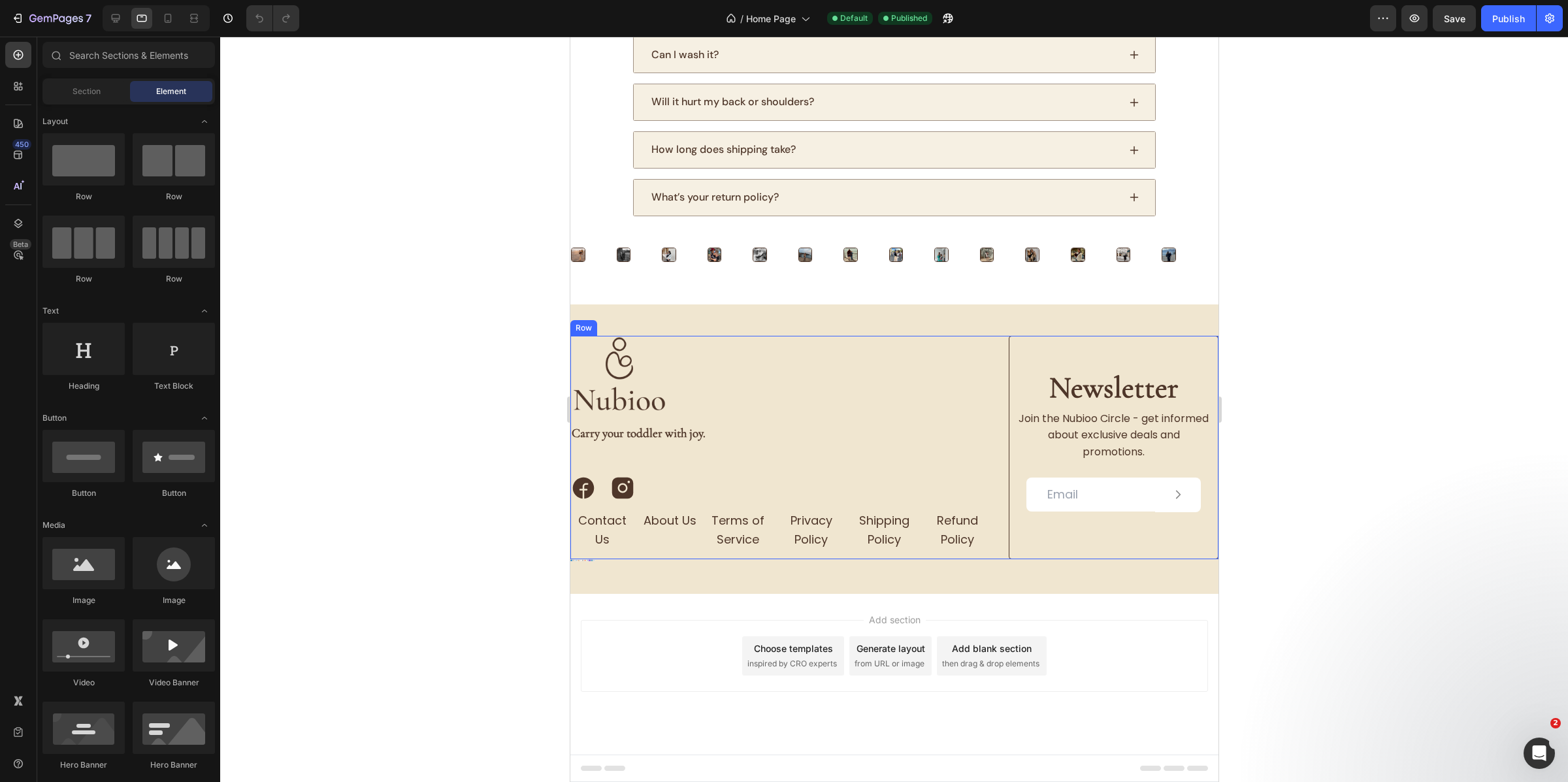
scroll to position [2558, 0]
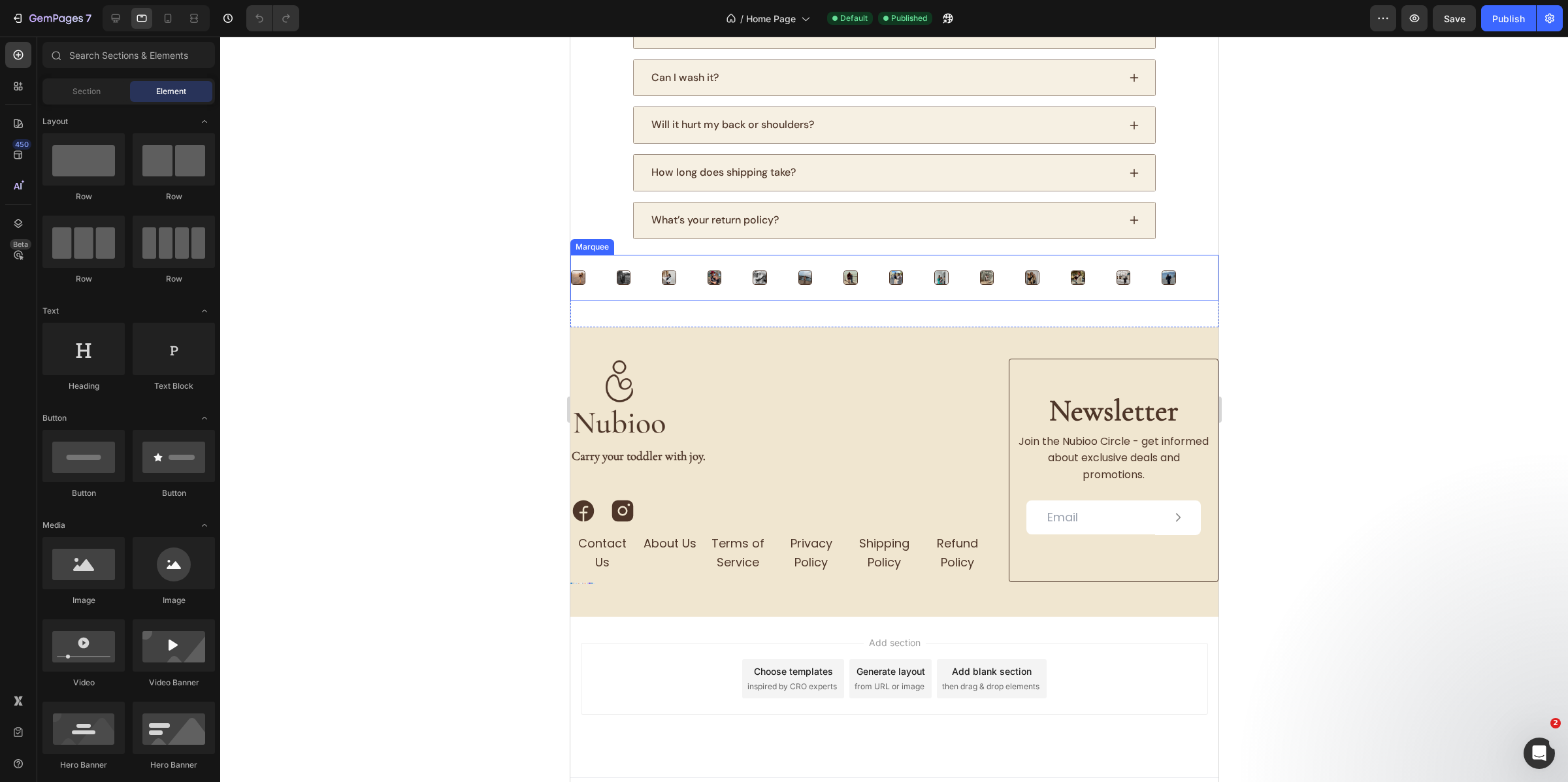
click at [732, 283] on div "Image" at bounding box center [729, 277] width 45 height 30
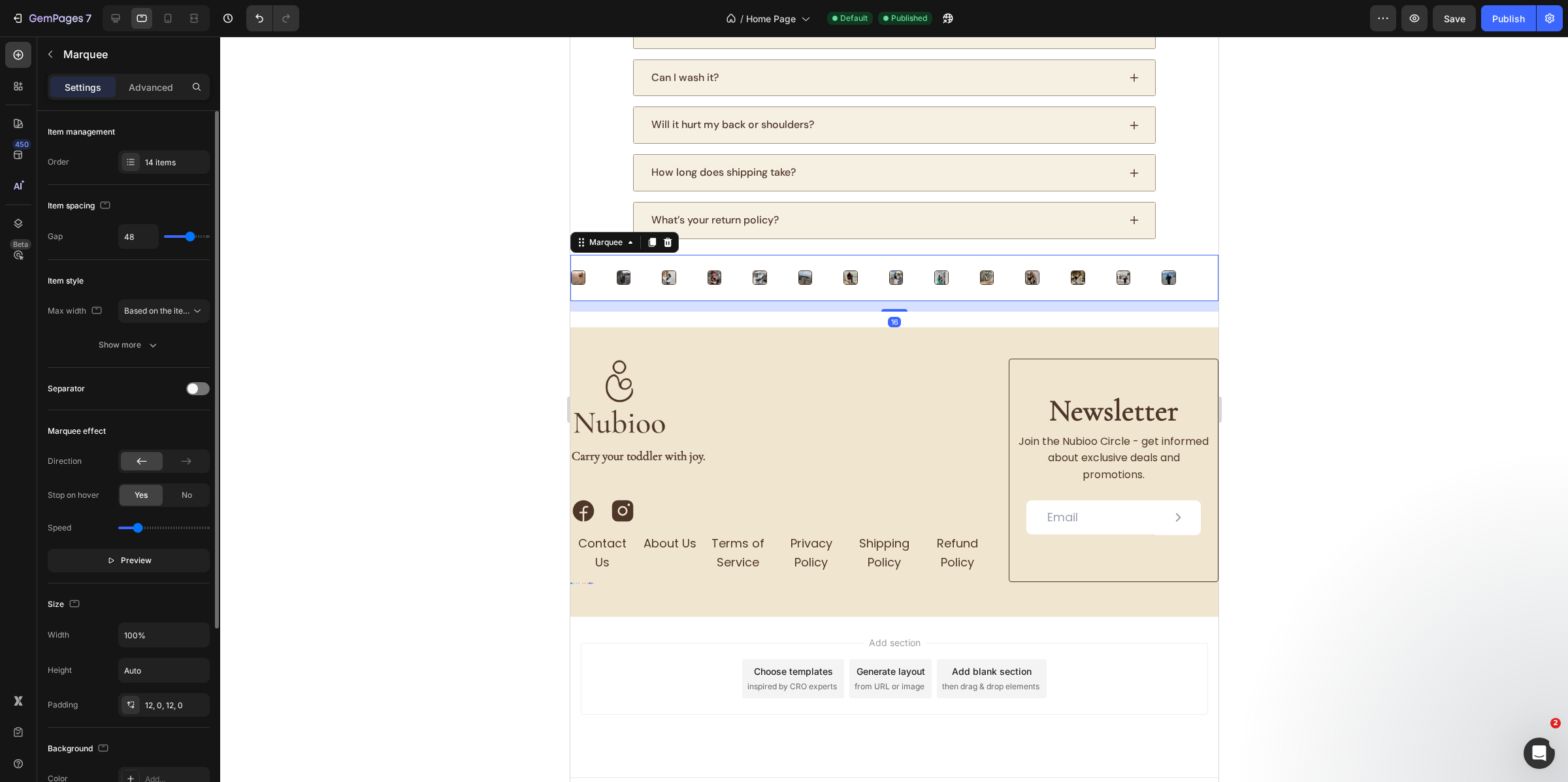
click at [135, 529] on input "range" at bounding box center [163, 527] width 92 height 3
type input "0"
click at [258, 16] on icon "Undo/Redo" at bounding box center [258, 19] width 8 height 9
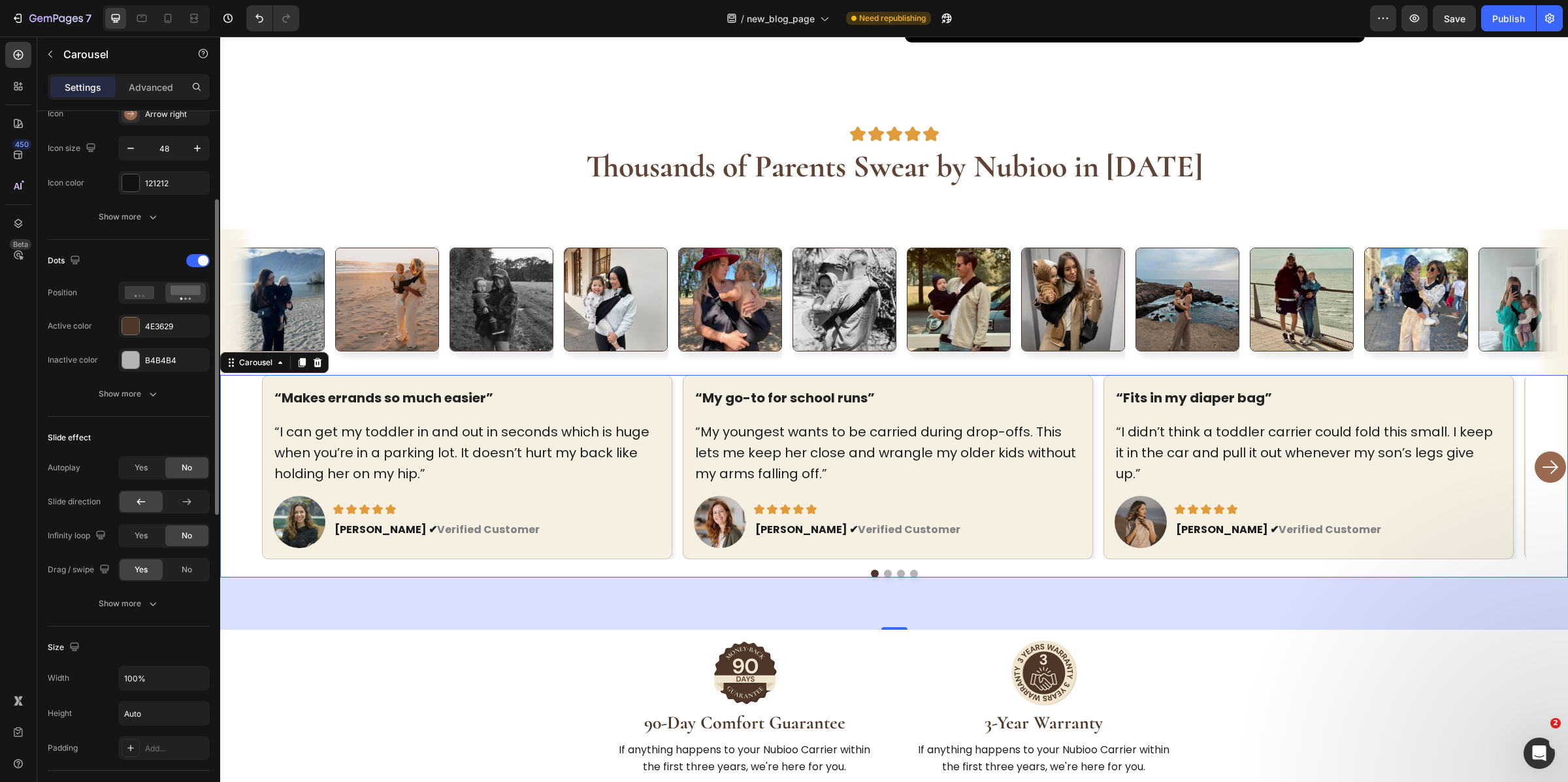
scroll to position [543, 0]
click at [68, 54] on p "Carousel" at bounding box center [119, 54] width 111 height 15
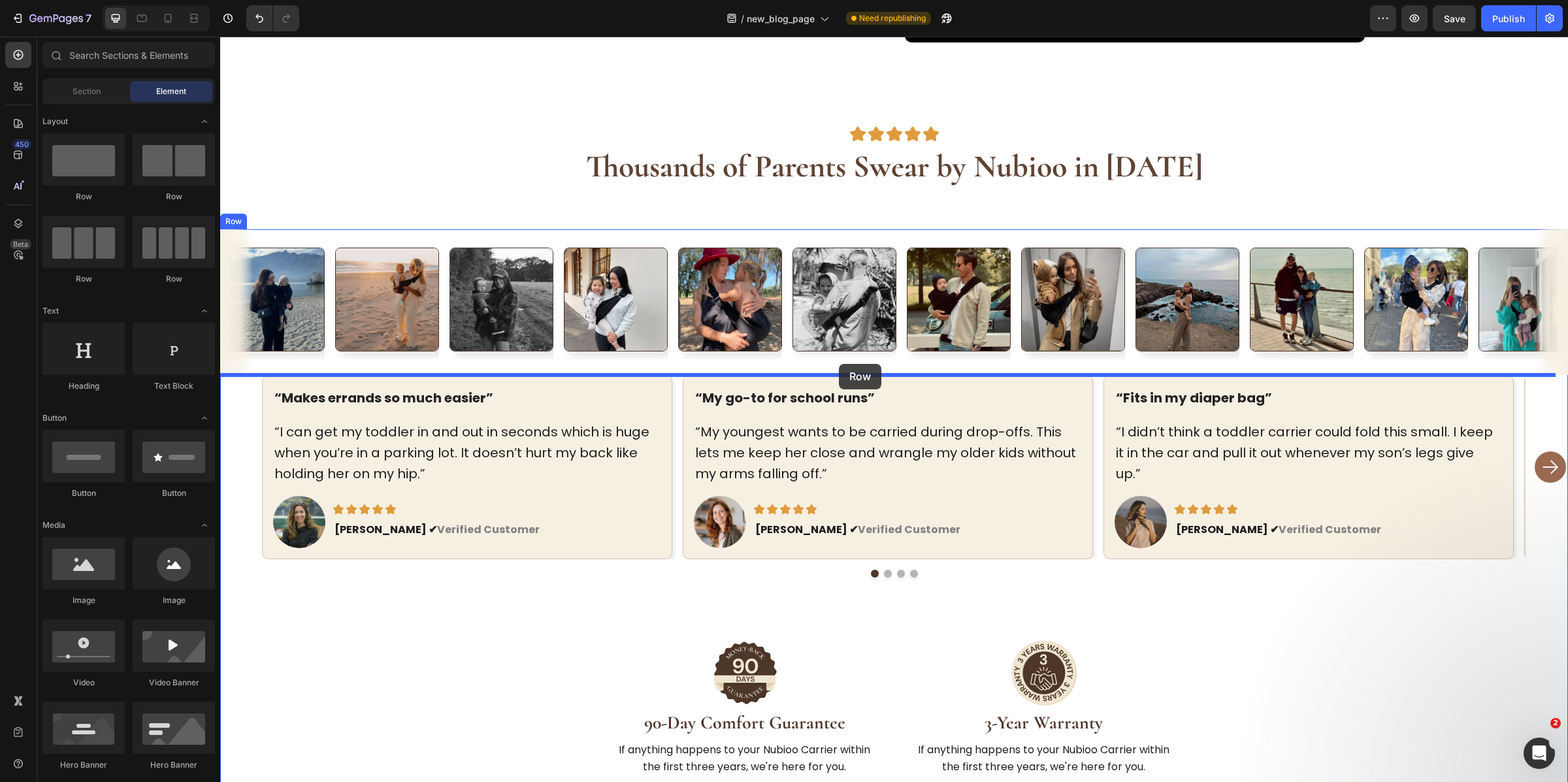
drag, startPoint x: 312, startPoint y: 203, endPoint x: 839, endPoint y: 364, distance: 551.0
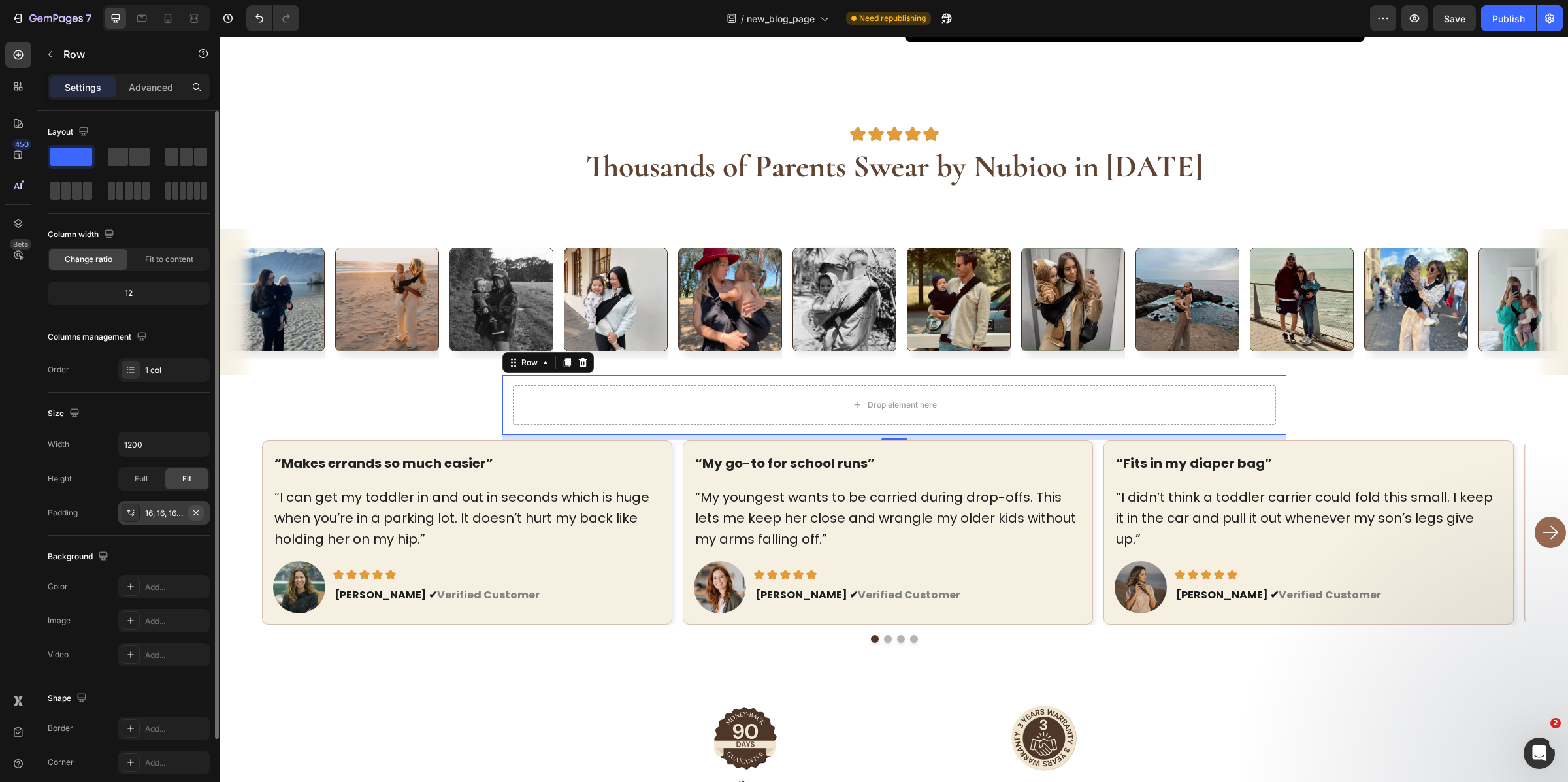
click at [193, 512] on icon "button" at bounding box center [196, 512] width 10 height 10
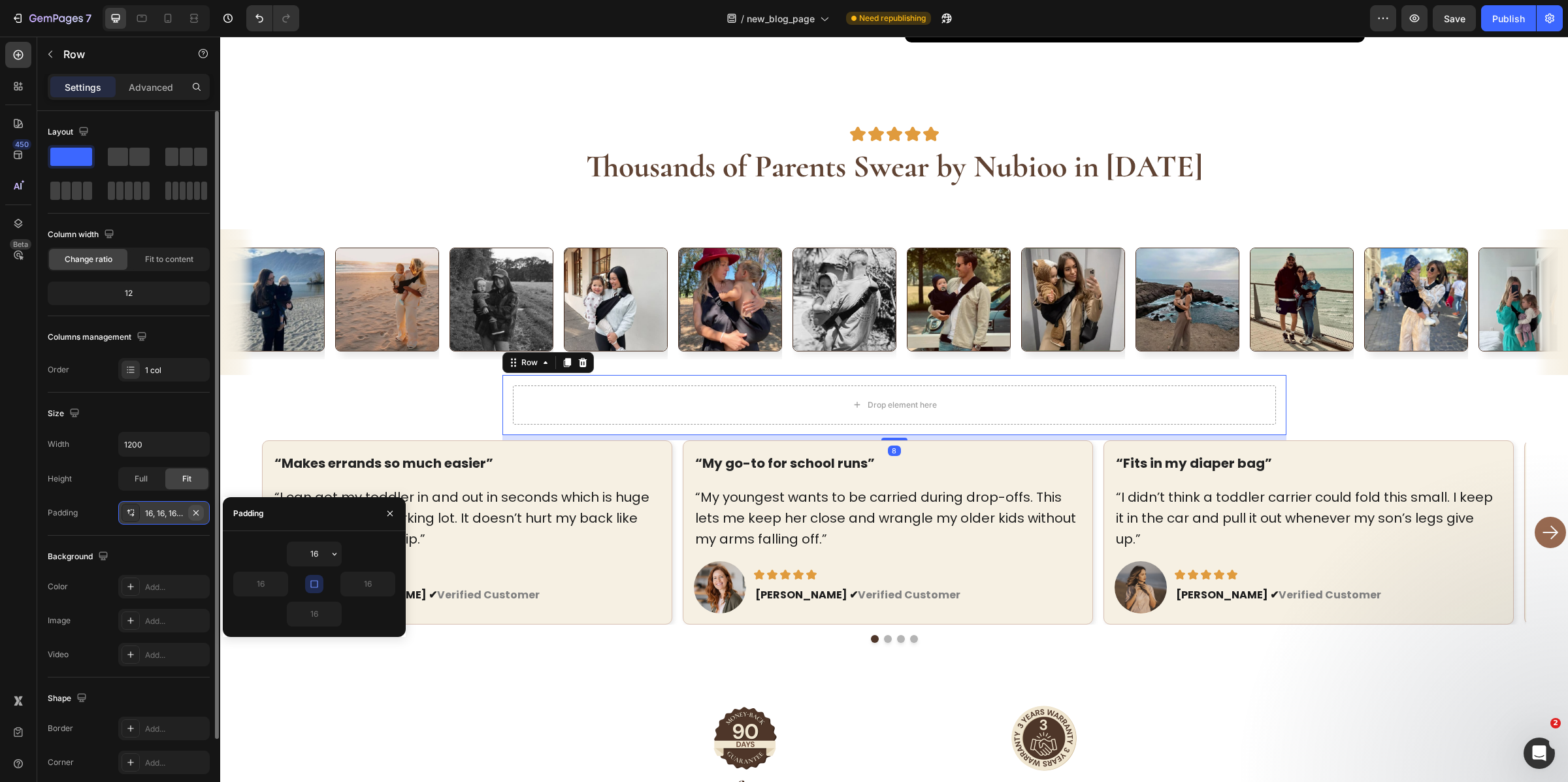
click at [196, 514] on icon "button" at bounding box center [196, 512] width 10 height 10
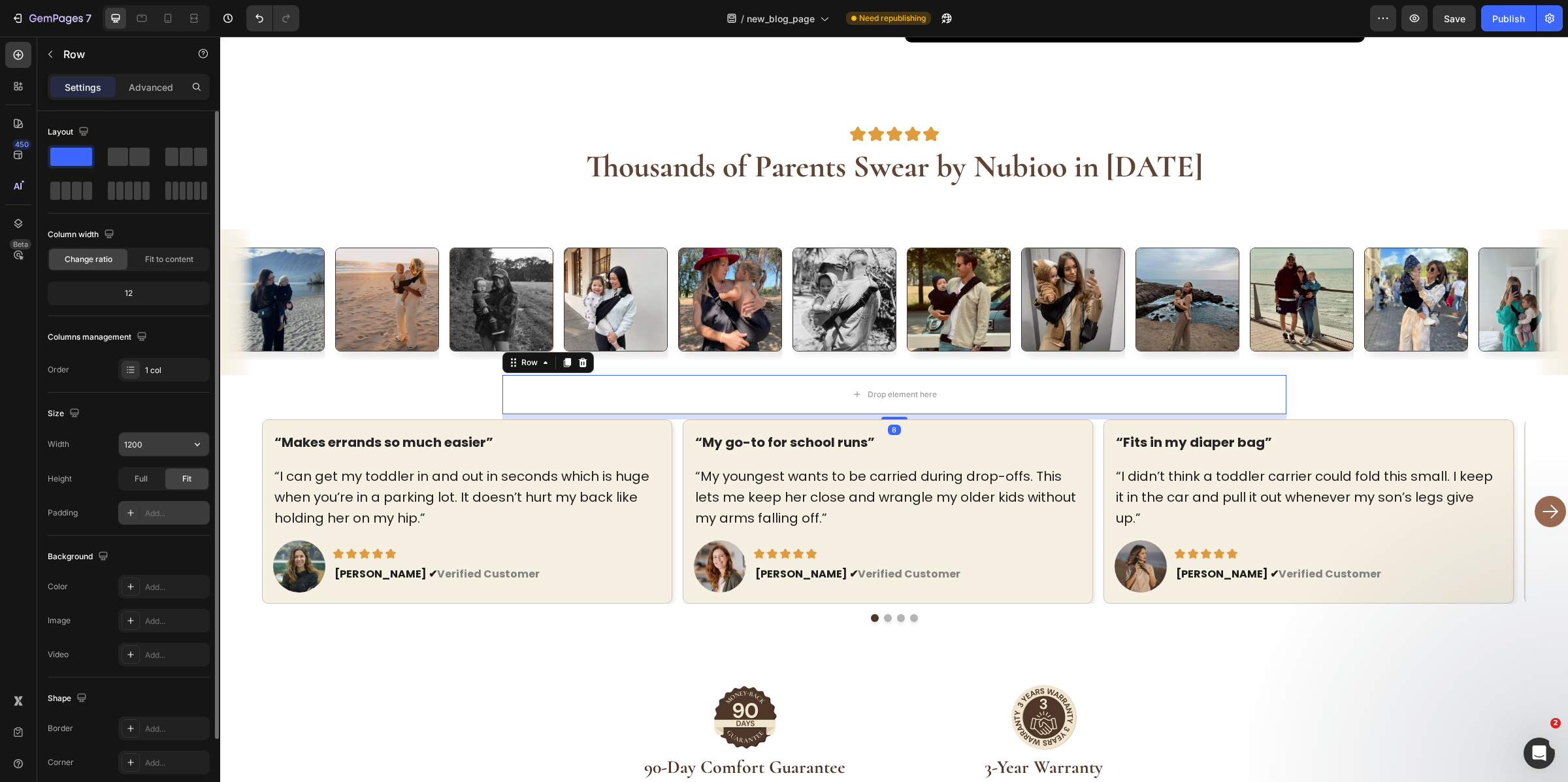
click at [140, 435] on input "1200" at bounding box center [163, 443] width 90 height 23
type input "1449"
click at [145, 452] on input "1449" at bounding box center [163, 443] width 90 height 23
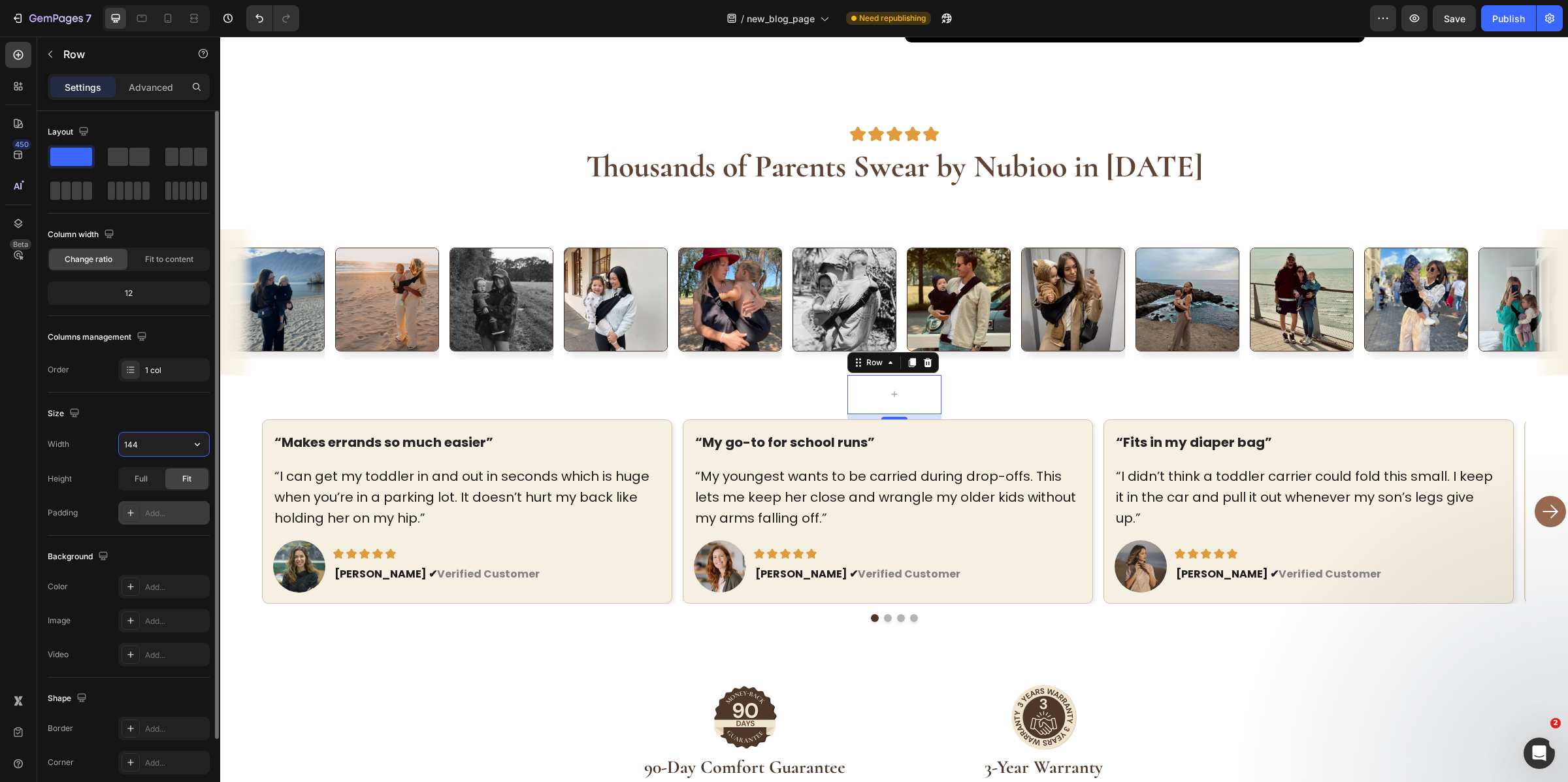
type input "1440"
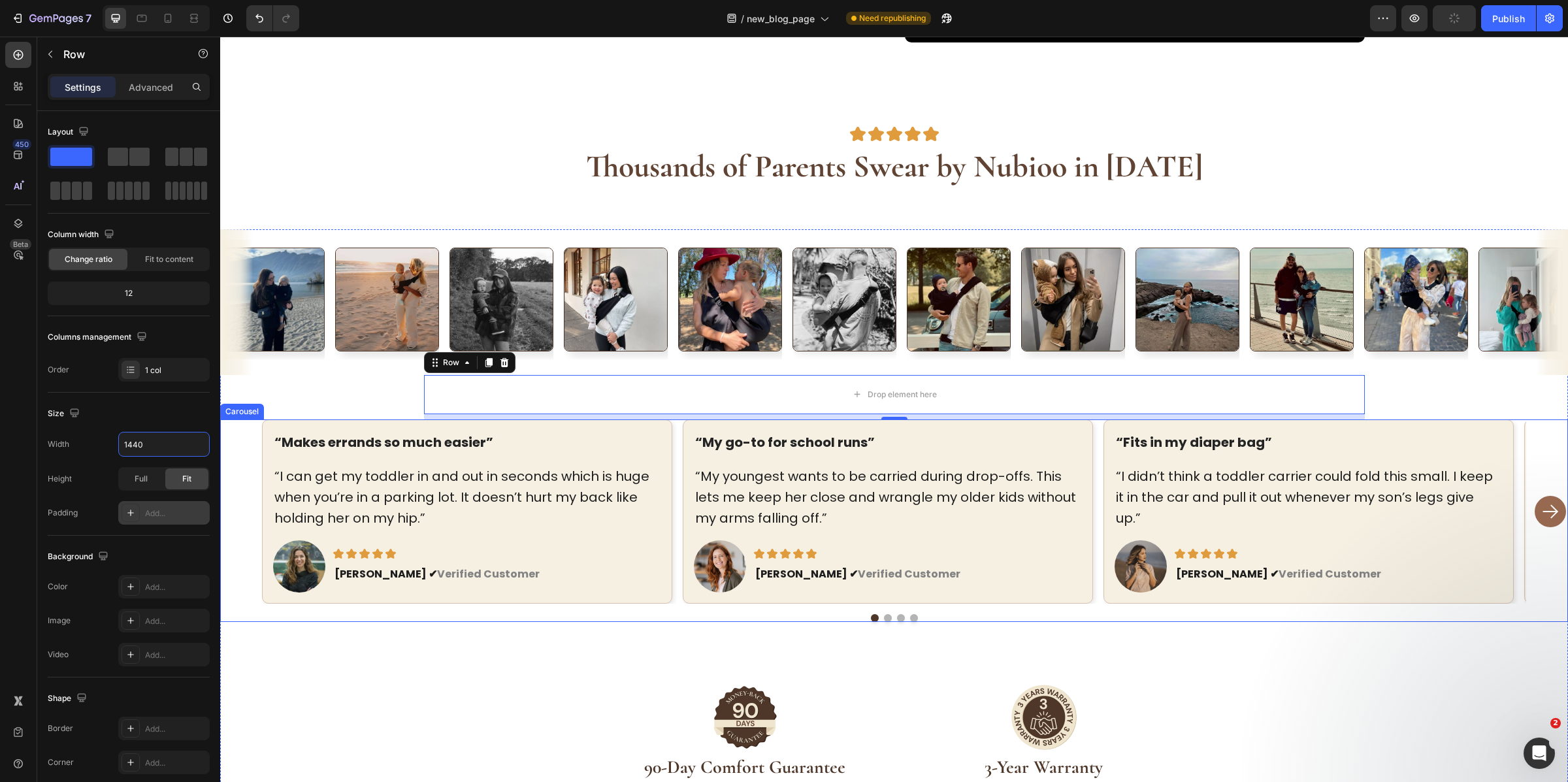
click at [683, 465] on div "“My go-to for school runs” Text block “My youngest wants to be carried during d…" at bounding box center [888, 511] width 410 height 184
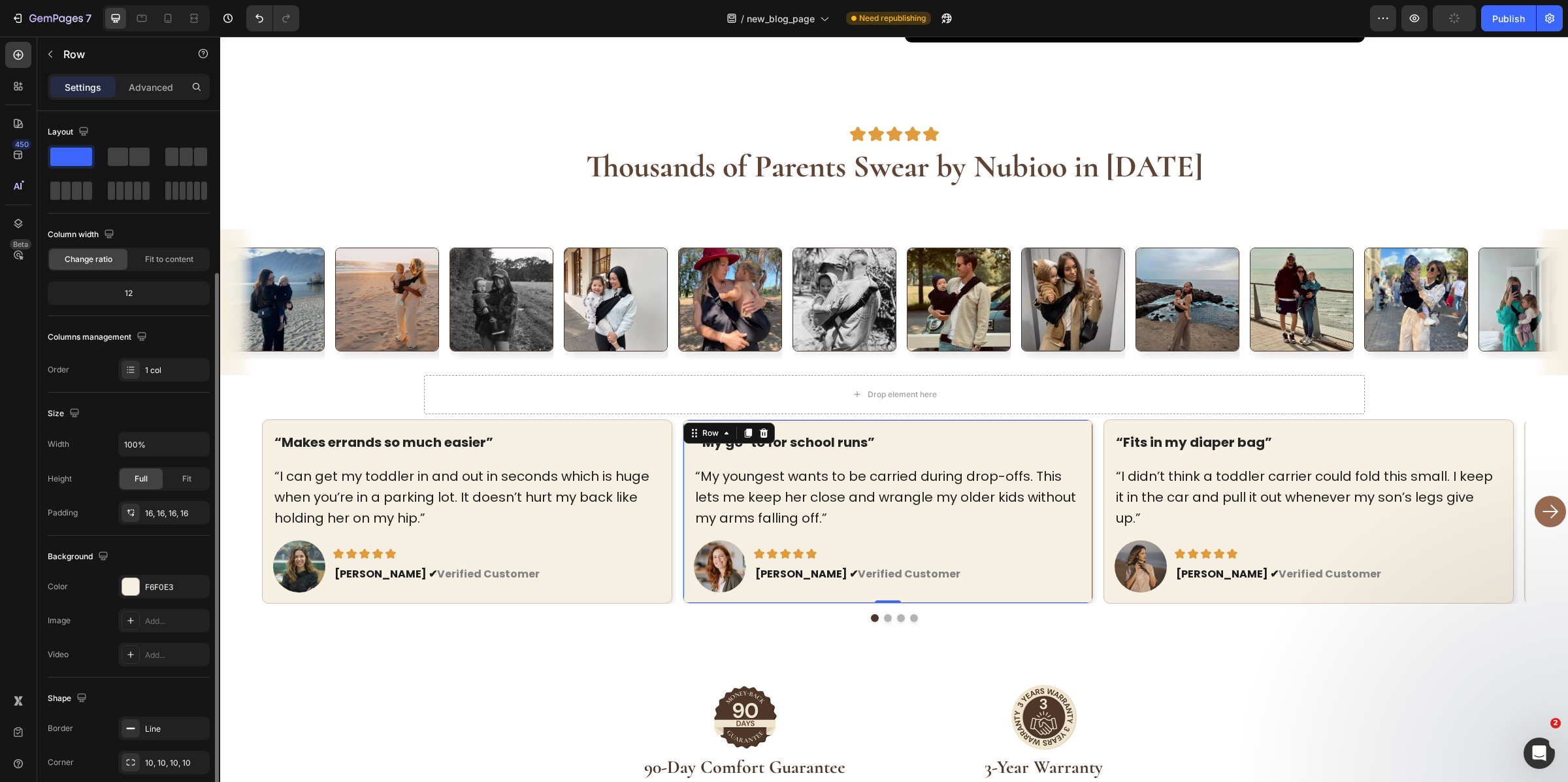
scroll to position [90, 0]
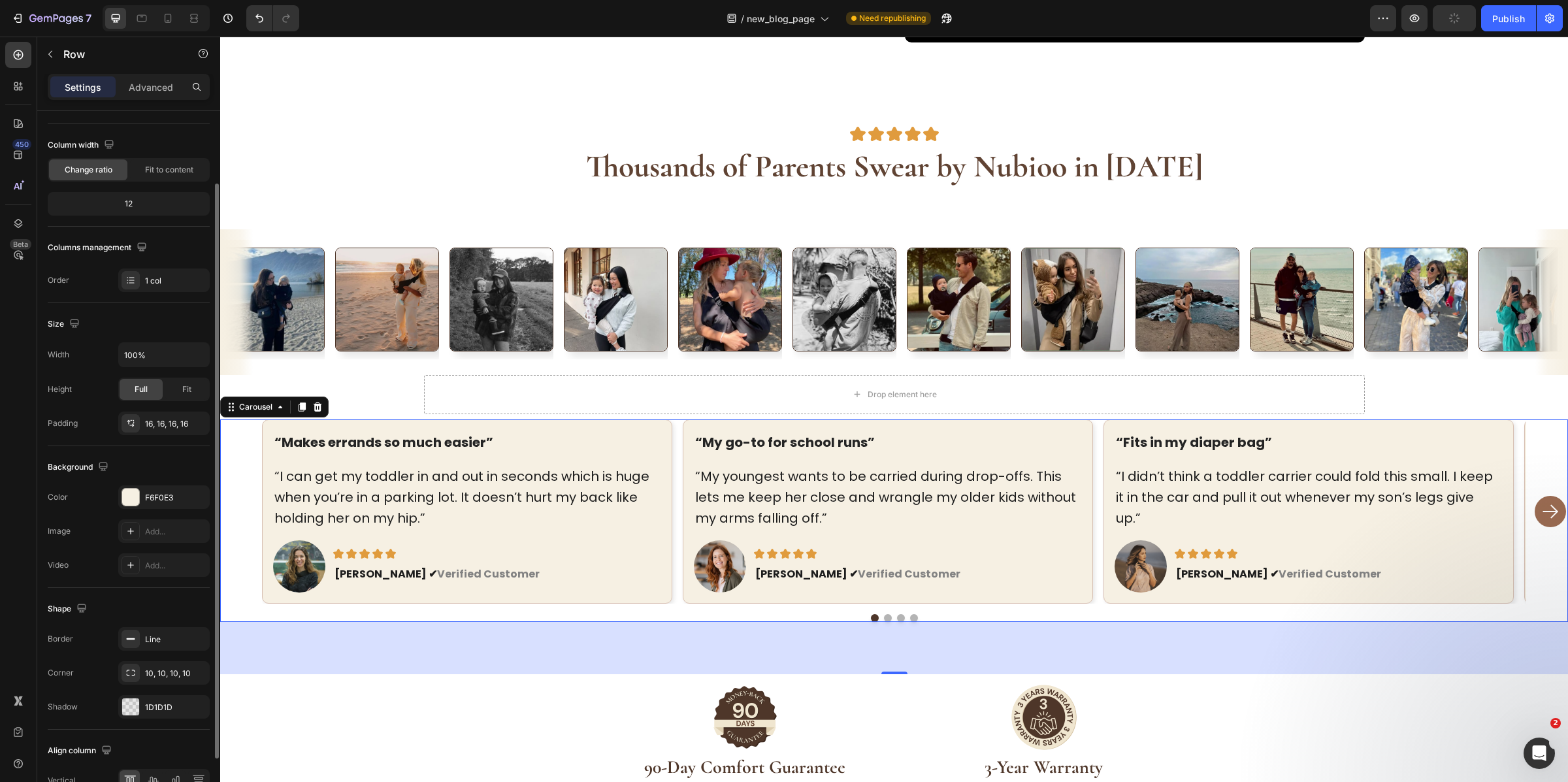
click at [674, 471] on div "“Makes errands so much easier” Text block “I can get my toddler in and out in s…" at bounding box center [894, 511] width 1264 height 184
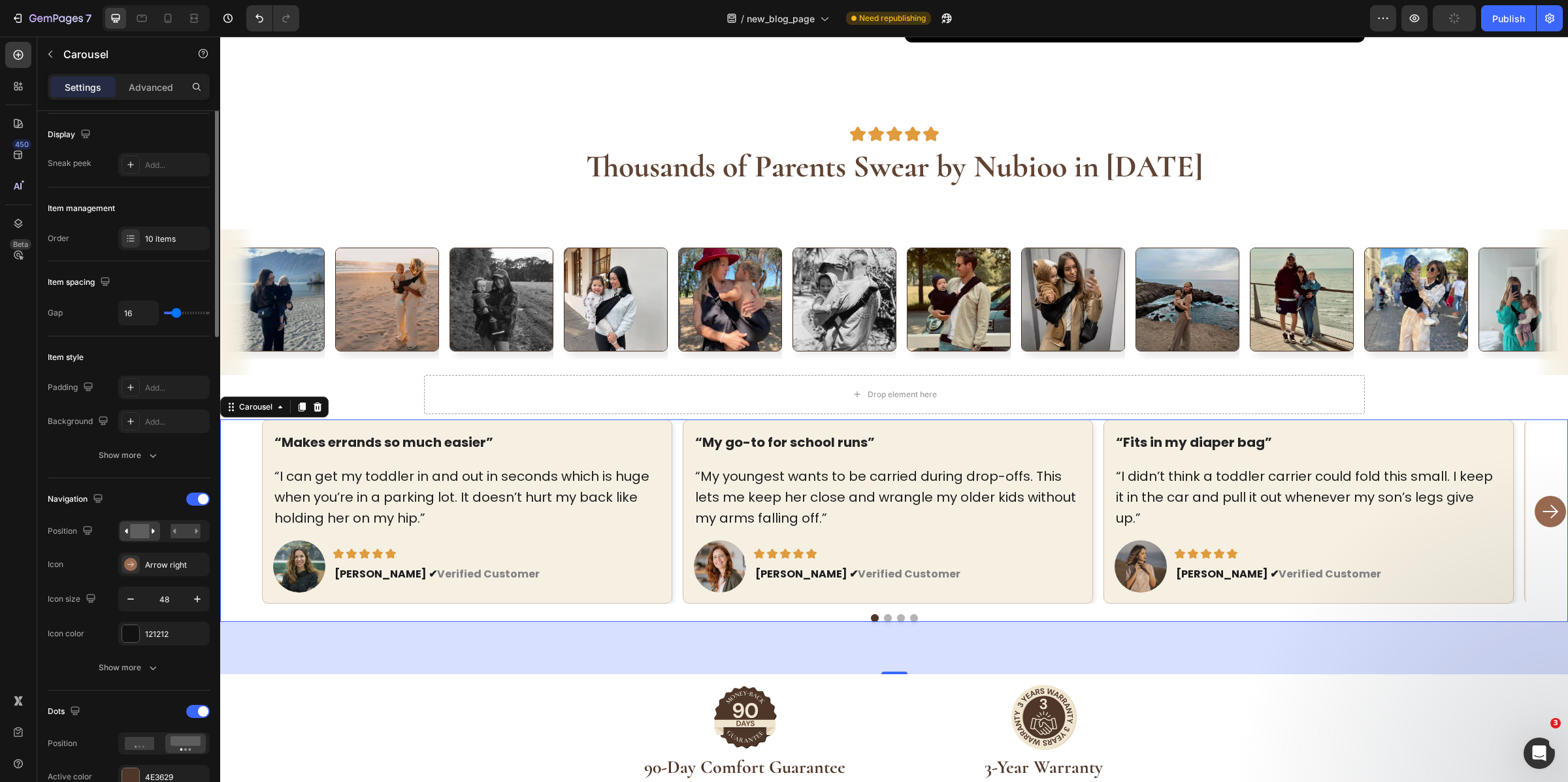
scroll to position [0, 0]
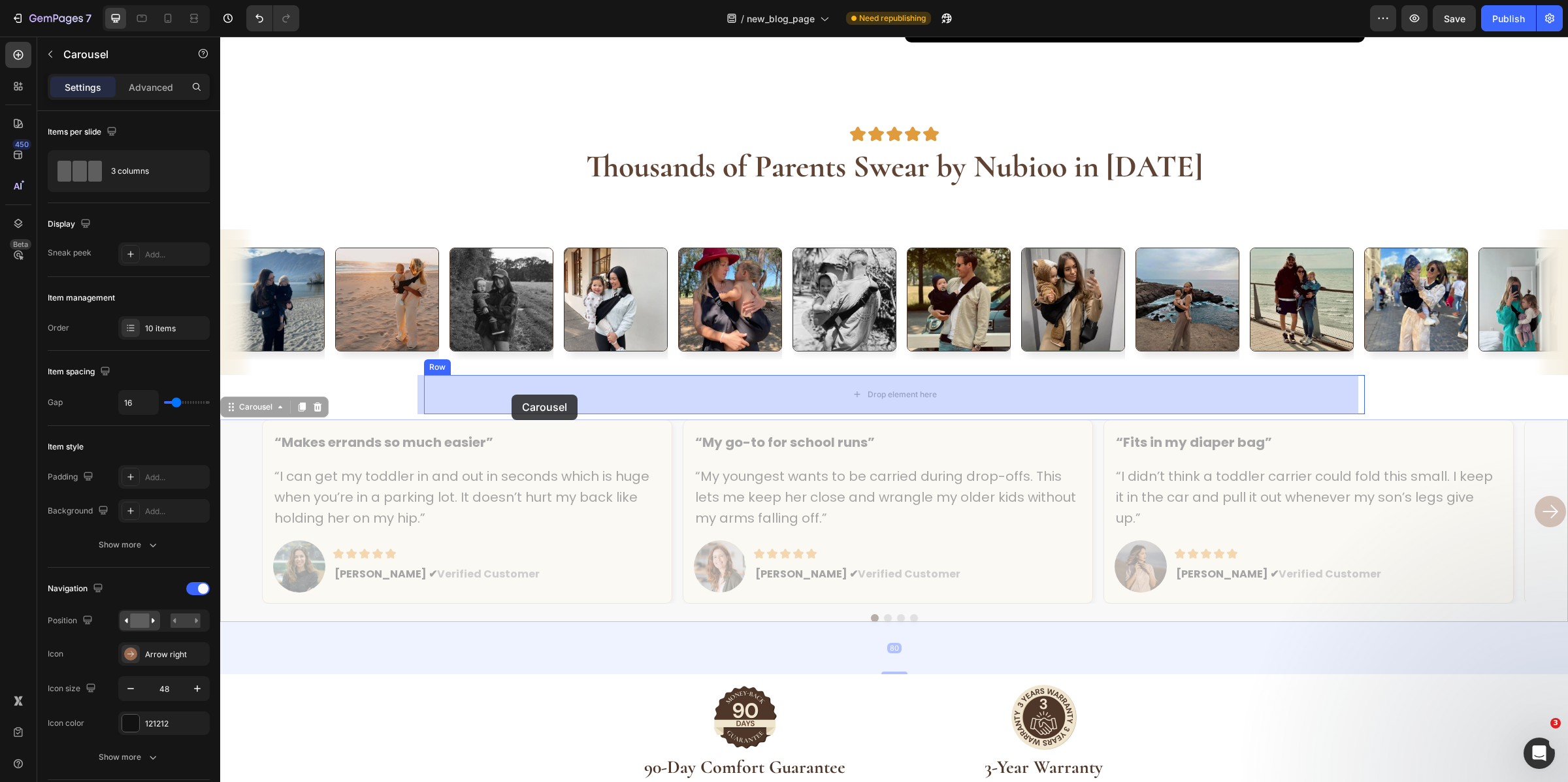
drag, startPoint x: 230, startPoint y: 410, endPoint x: 512, endPoint y: 394, distance: 282.5
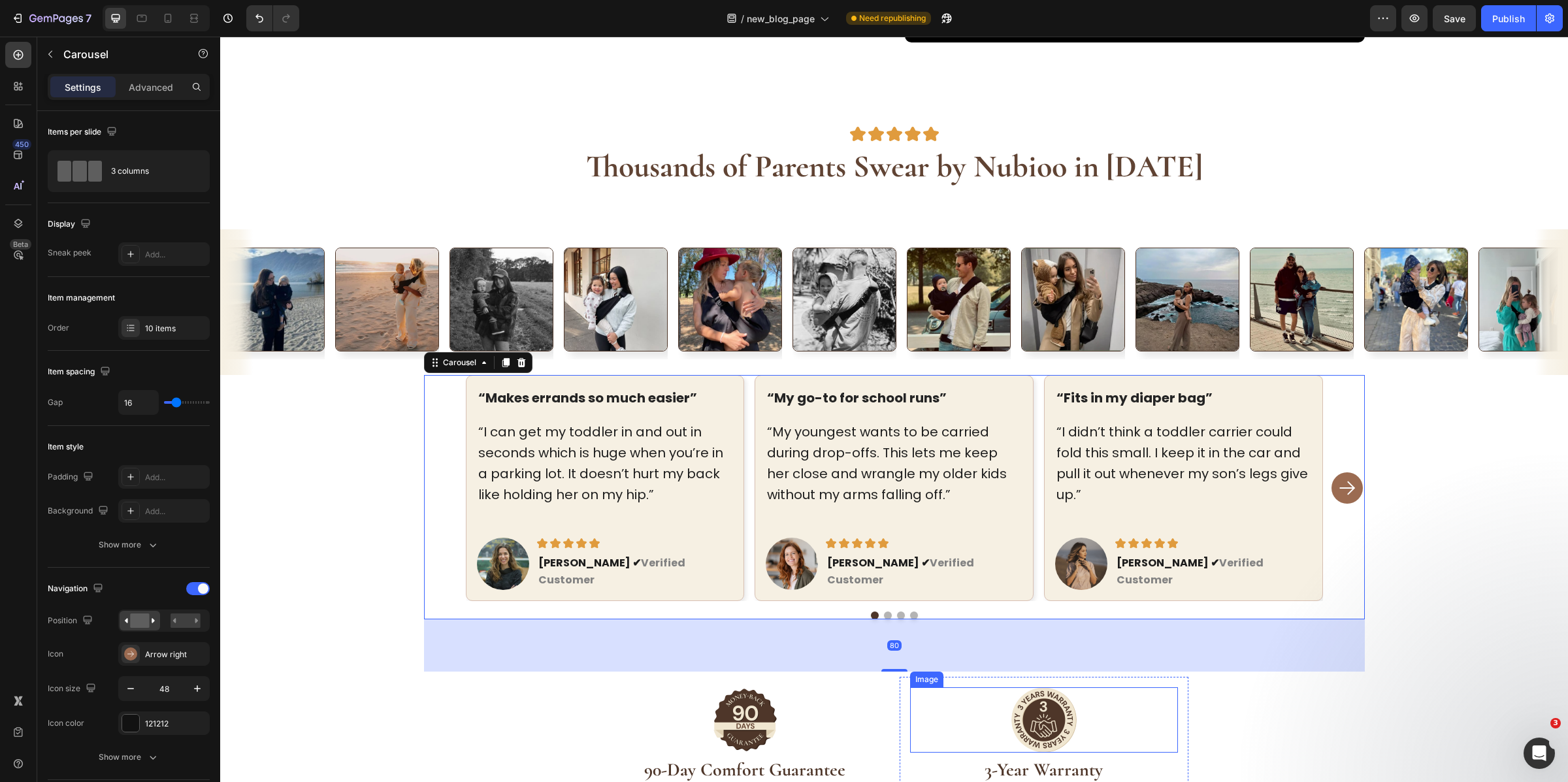
click at [923, 690] on div at bounding box center [1043, 720] width 268 height 65
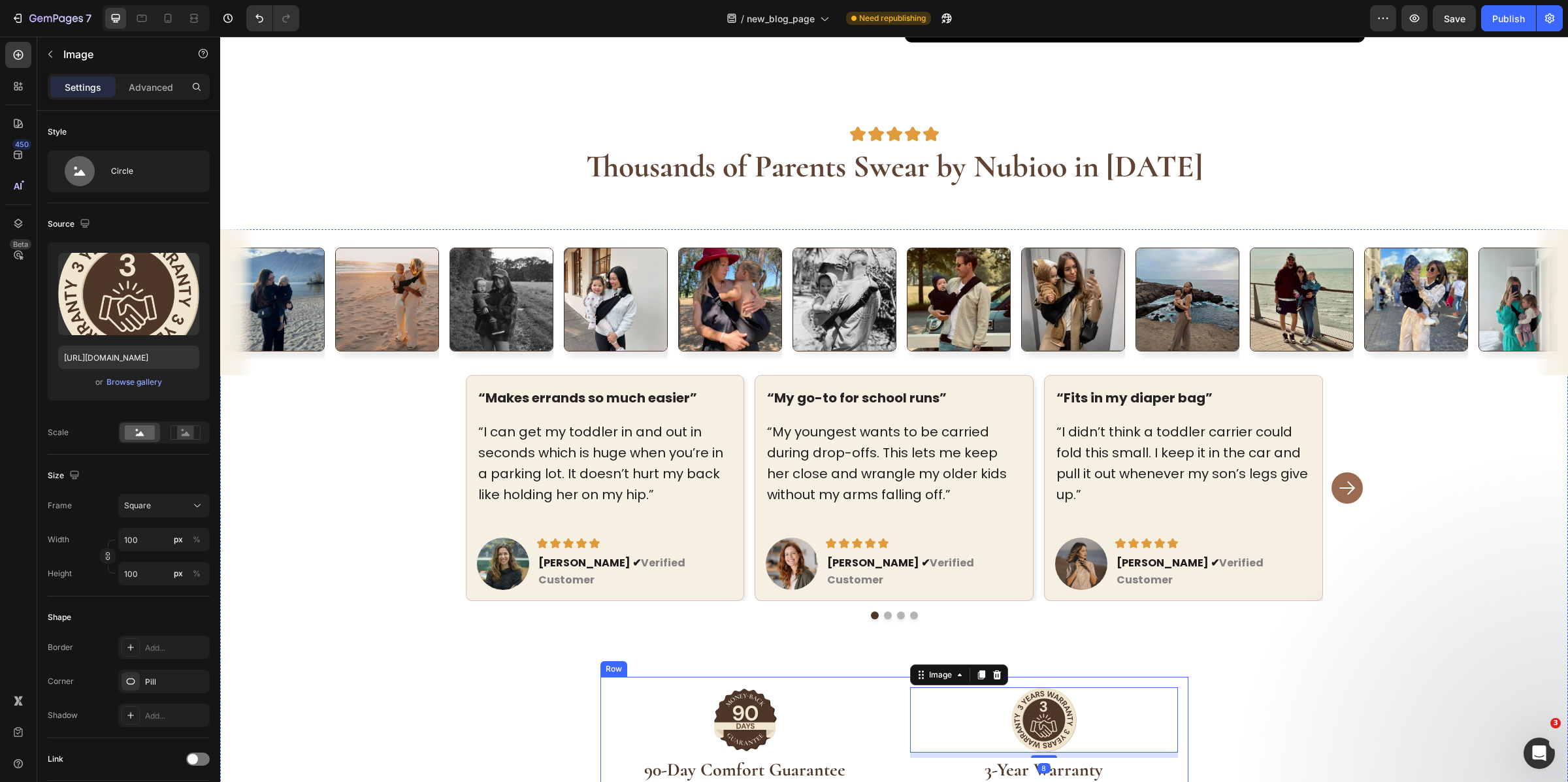
click at [900, 708] on div "Image 8 3-Year Warranty Heading If anything happens to your Nubioo Carrier with…" at bounding box center [1043, 755] width 288 height 157
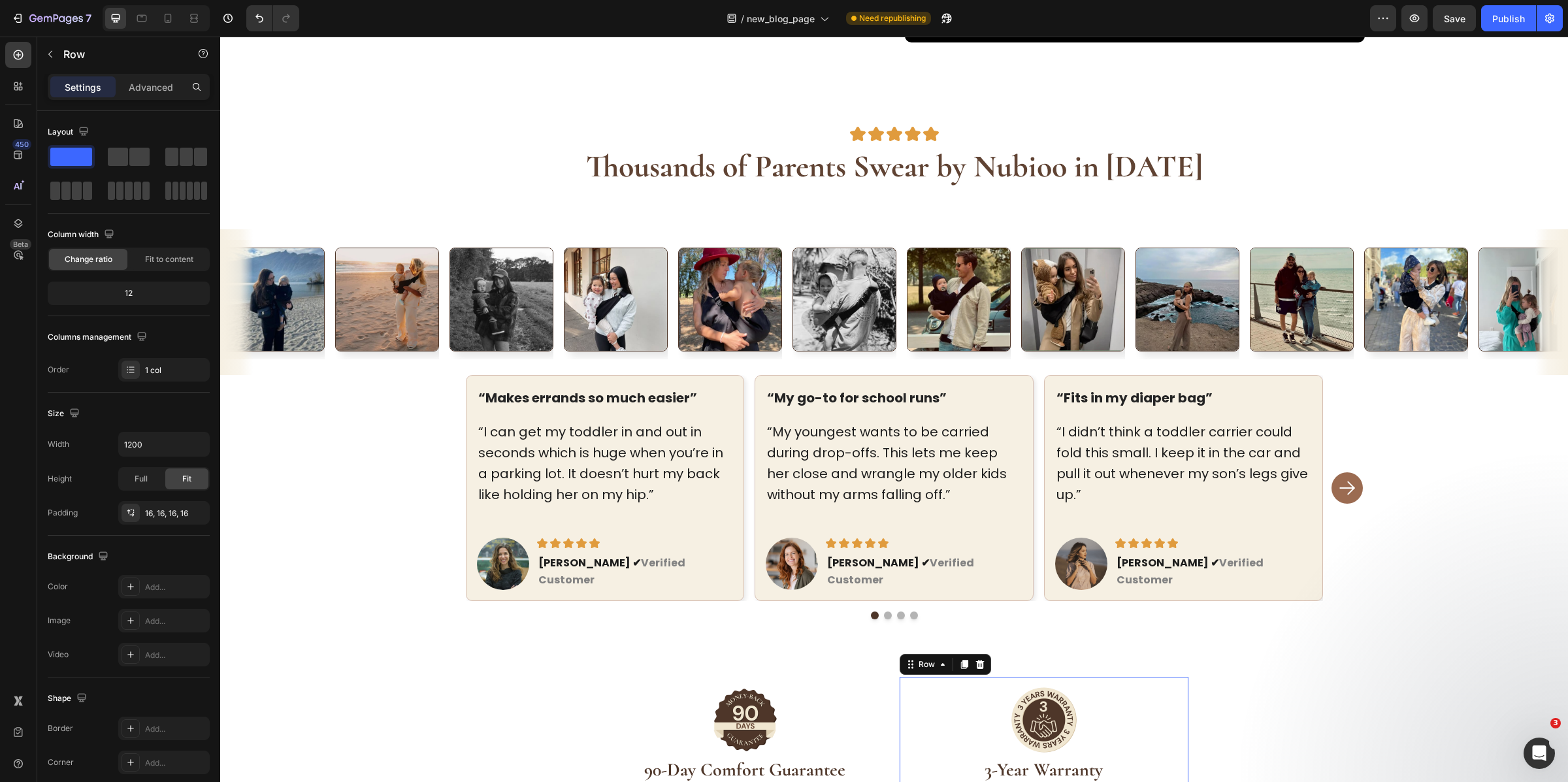
click at [900, 694] on div "Image 3-Year Warranty Heading If anything happens to your Nubioo Carrier within…" at bounding box center [1043, 755] width 288 height 157
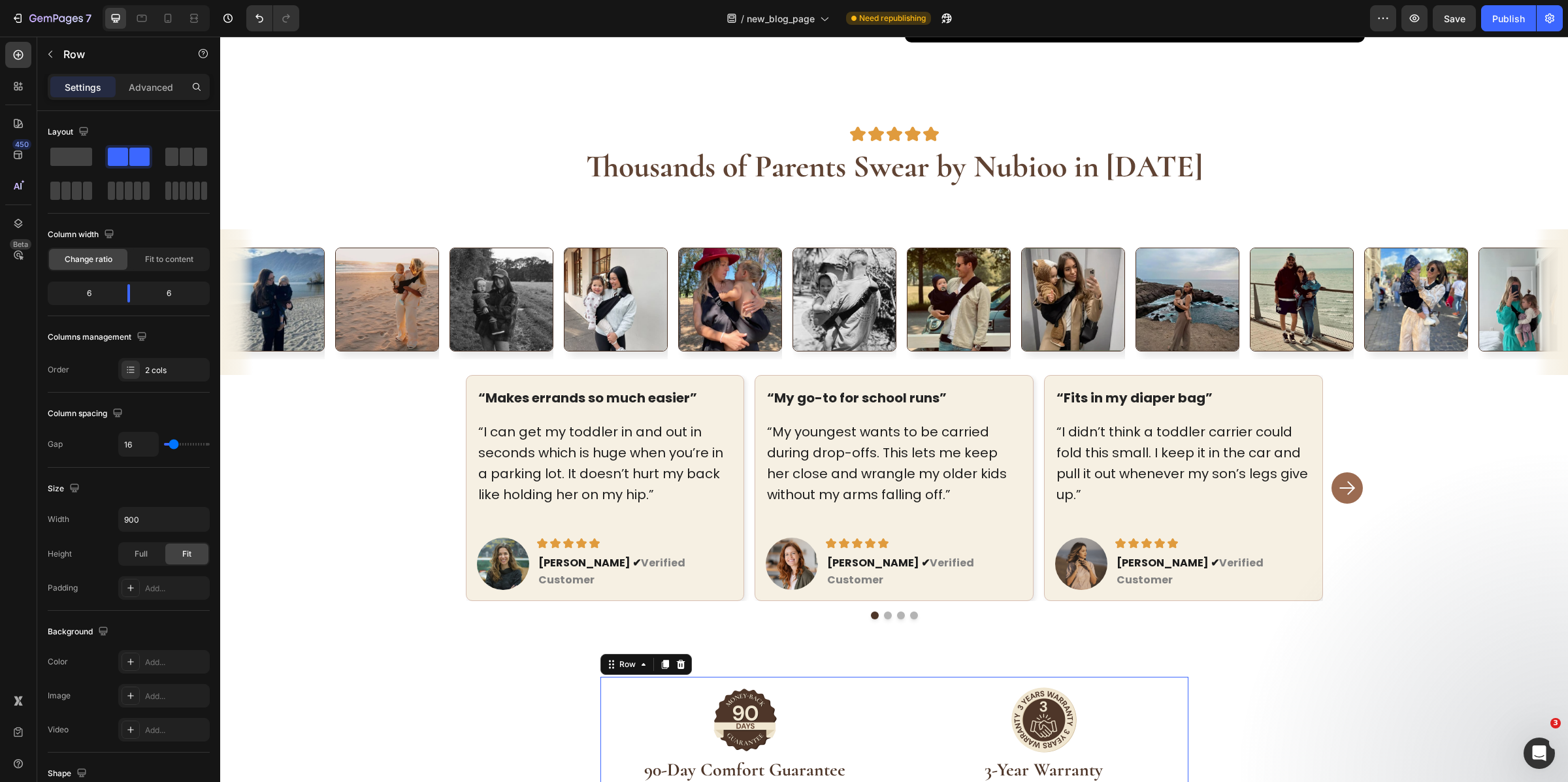
click at [885, 690] on div "Image 90-Day Comfort Guarantee Heading If anything happens to your Nubioo Carri…" at bounding box center [894, 755] width 588 height 157
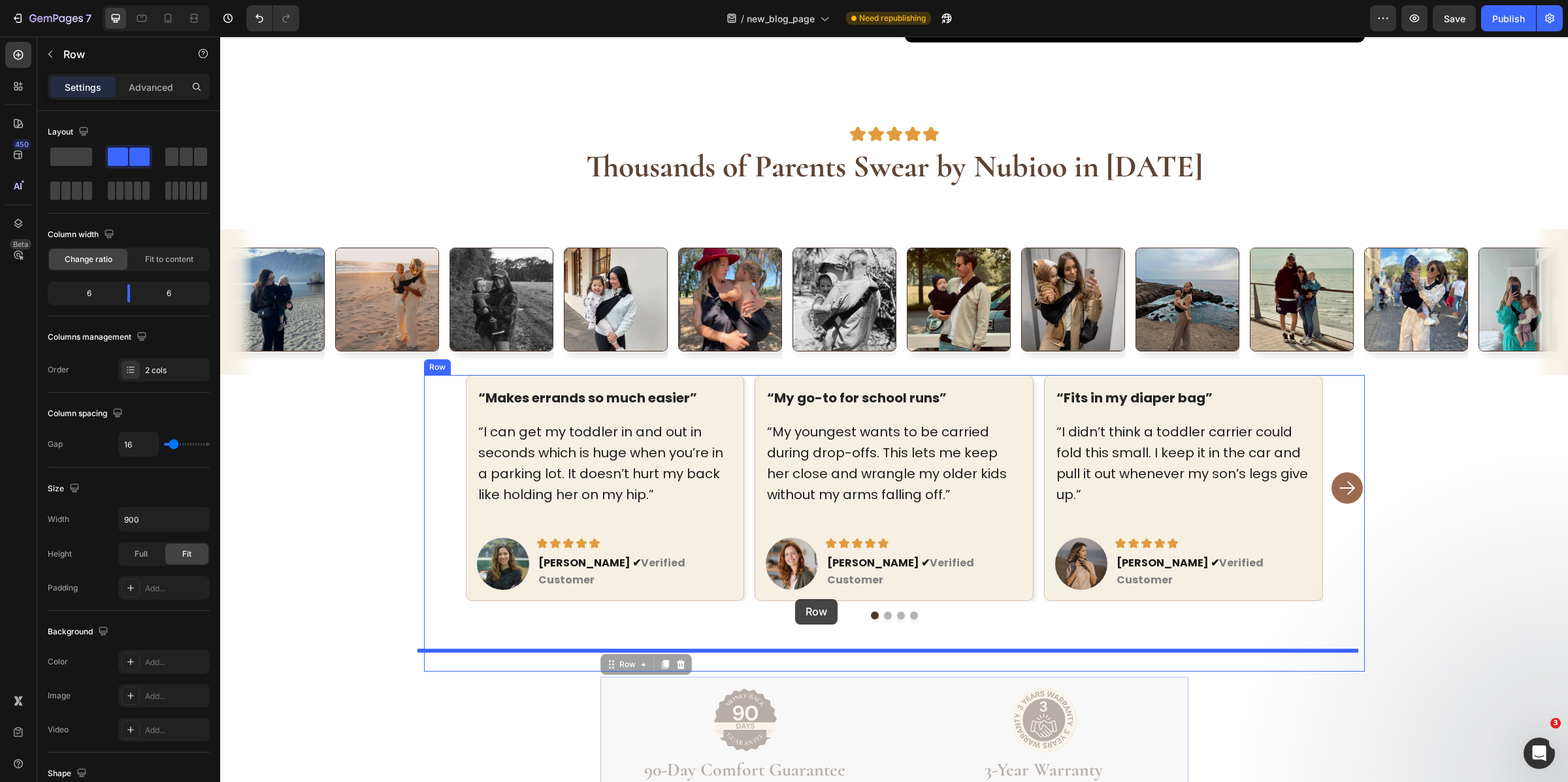
drag, startPoint x: 620, startPoint y: 640, endPoint x: 795, endPoint y: 599, distance: 179.7
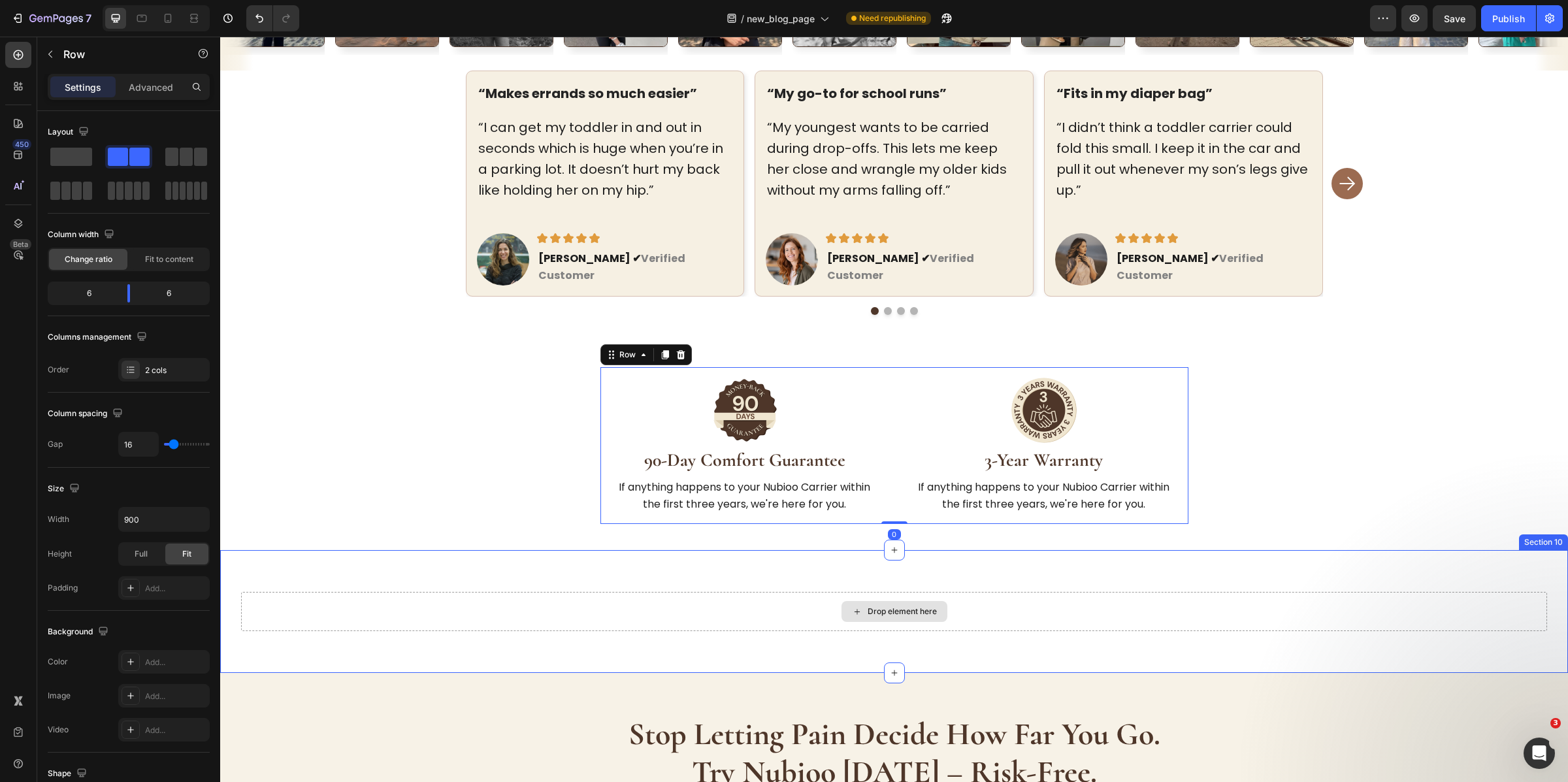
scroll to position [4125, 0]
click at [1028, 551] on div "Drop element here Section 10 Create Theme Section AI Content Write with GemAI W…" at bounding box center [894, 613] width 1348 height 123
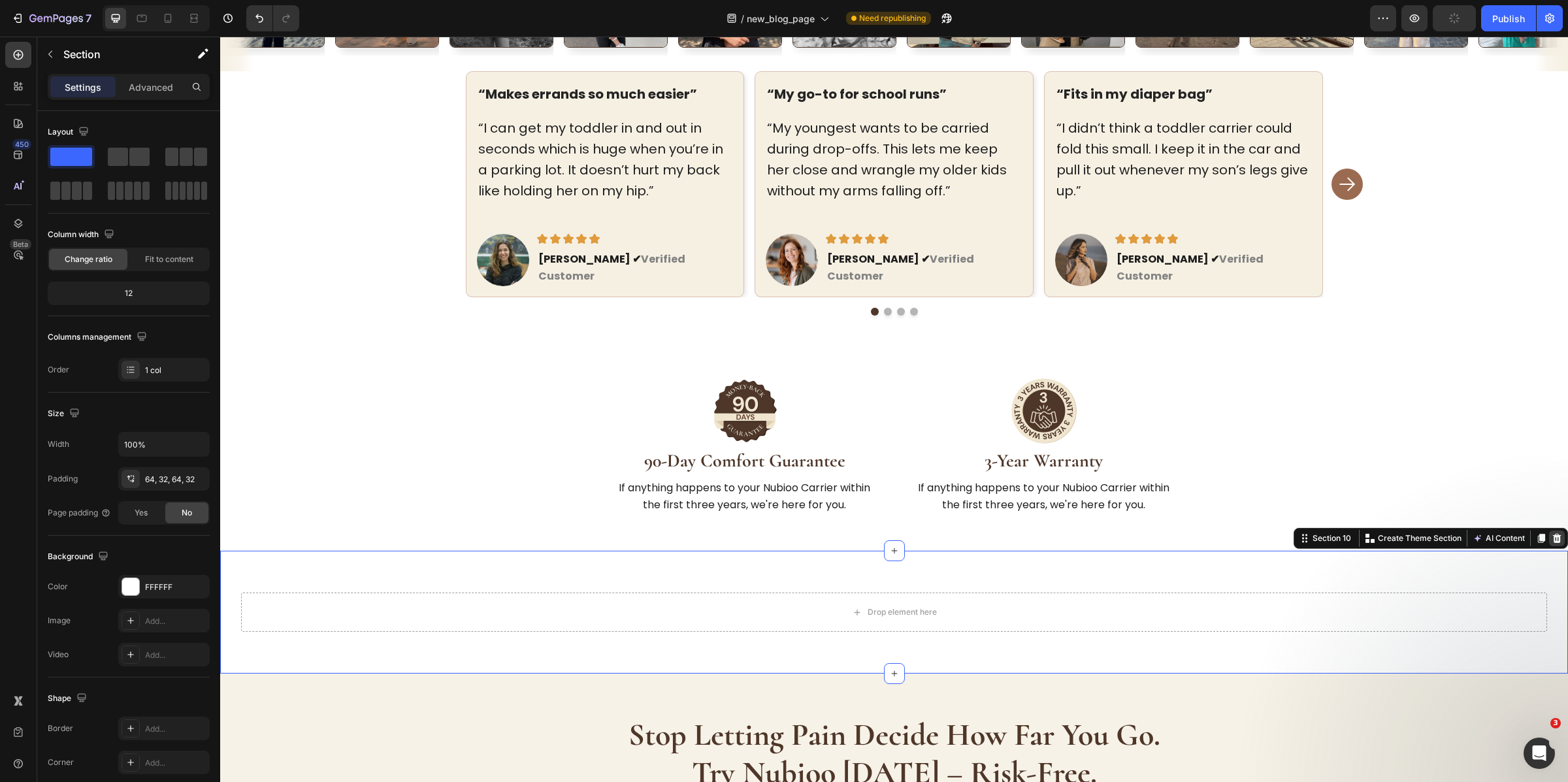
click at [1553, 534] on icon at bounding box center [1558, 538] width 9 height 9
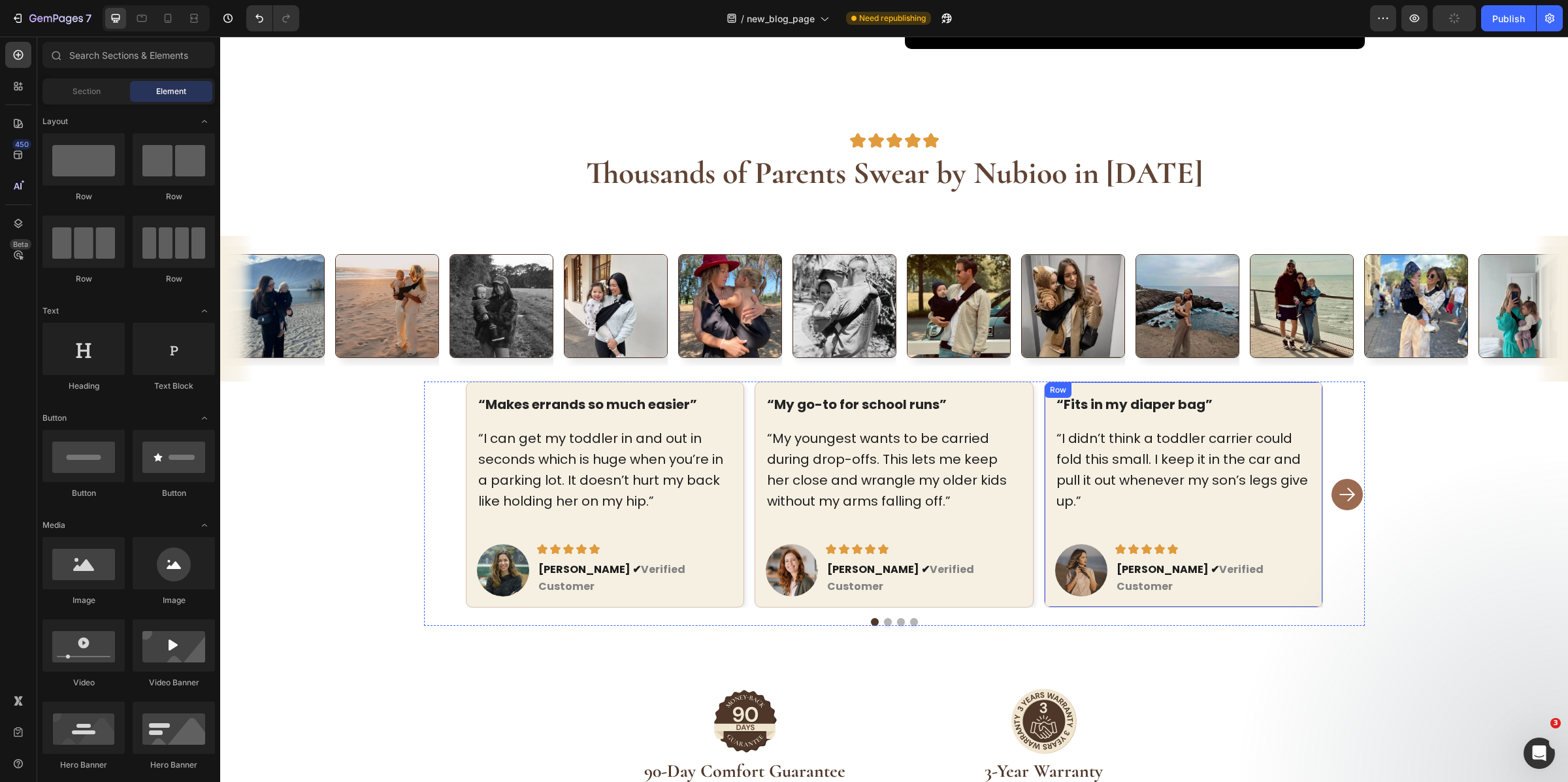
scroll to position [3812, 0]
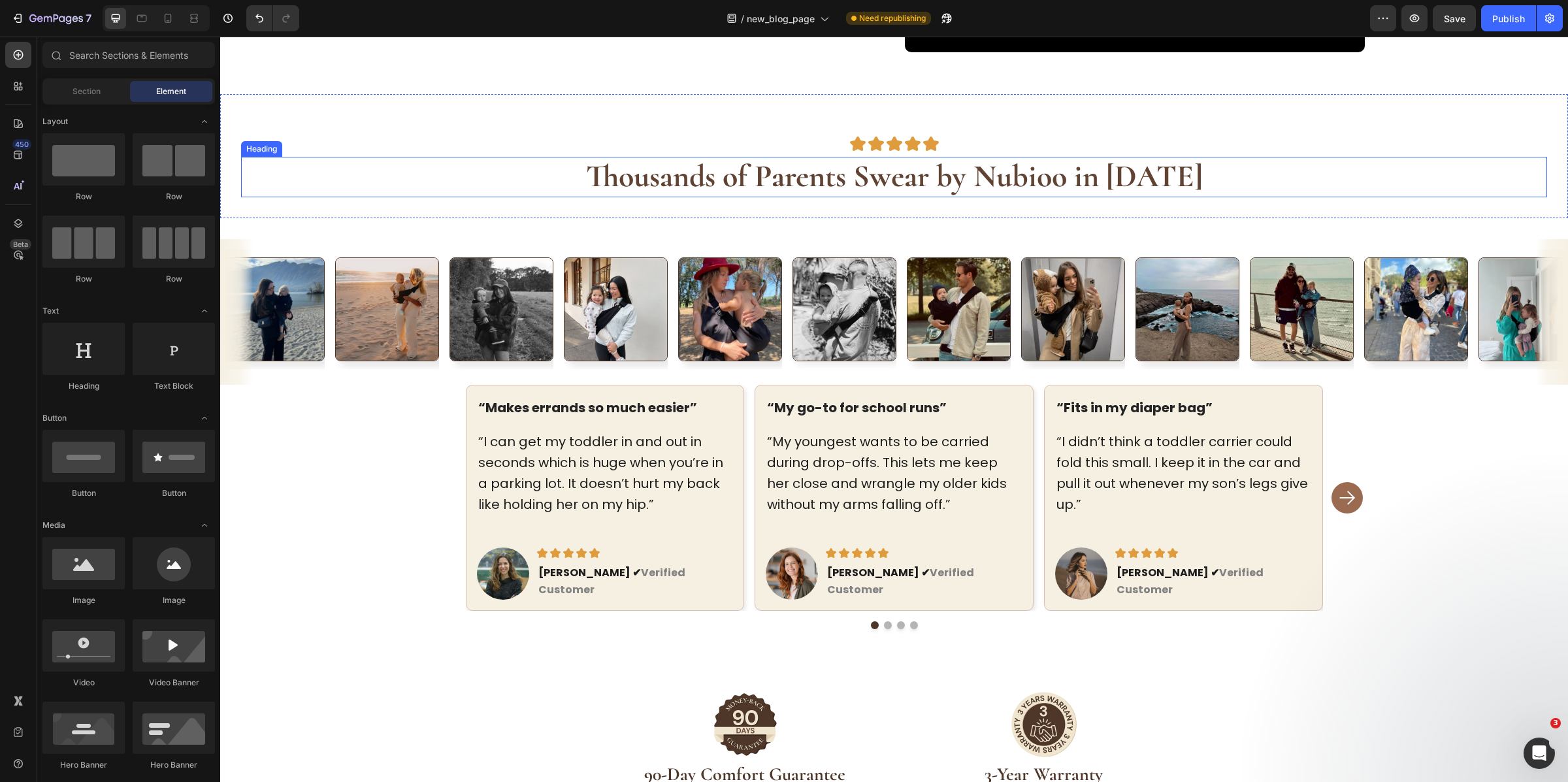
click at [973, 181] on strong "Thousands of Parents Swear by Nubioo in [DATE]" at bounding box center [894, 176] width 617 height 38
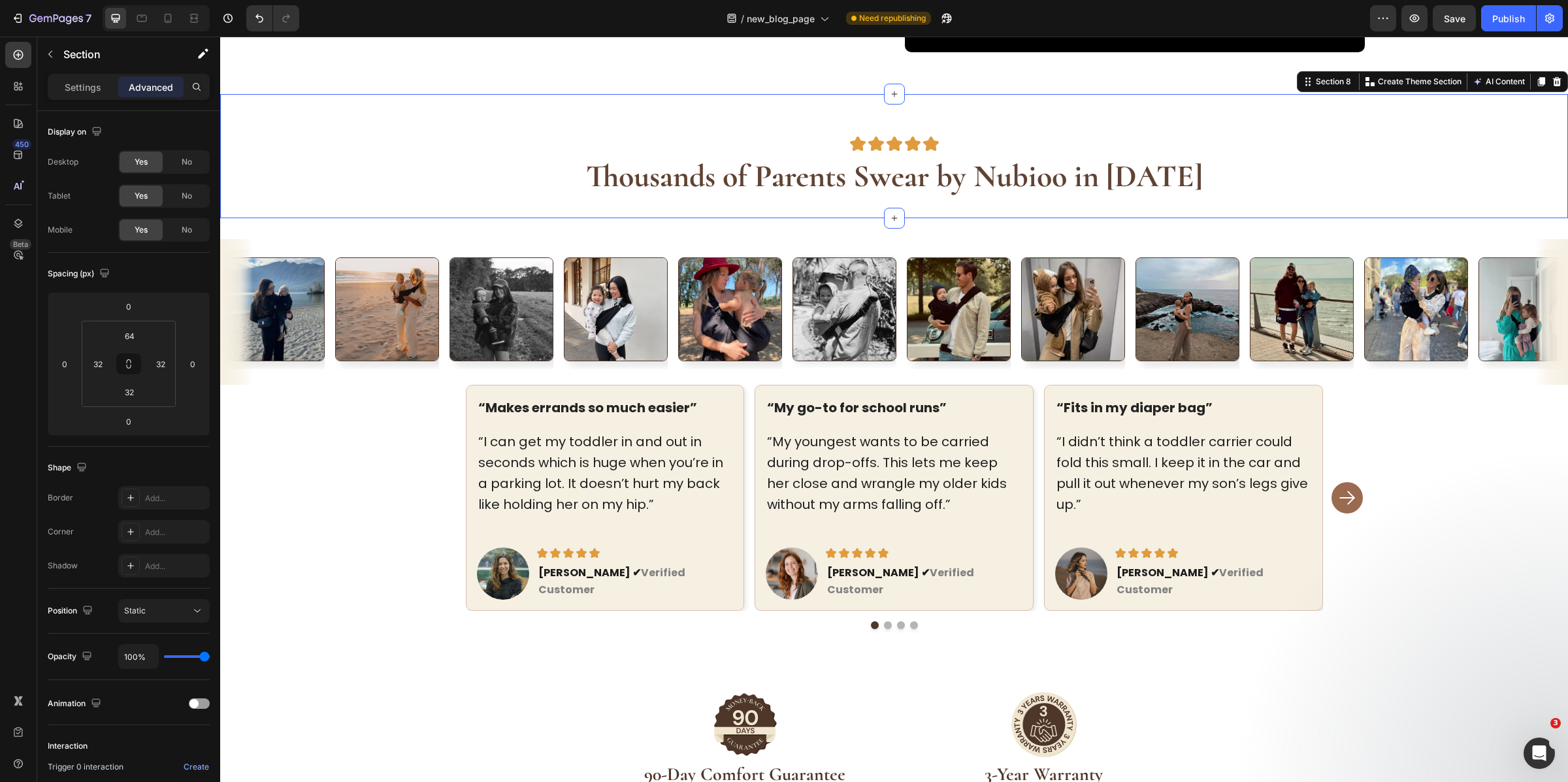
click at [965, 205] on div "Image Image Image Image Image Row Thousands of Parents Swear by Nubioo in 2025 …" at bounding box center [894, 156] width 1348 height 124
click at [965, 232] on div "Image Image Image Image Image Image Image Image Image Image Image Image Image I…" at bounding box center [894, 542] width 1348 height 647
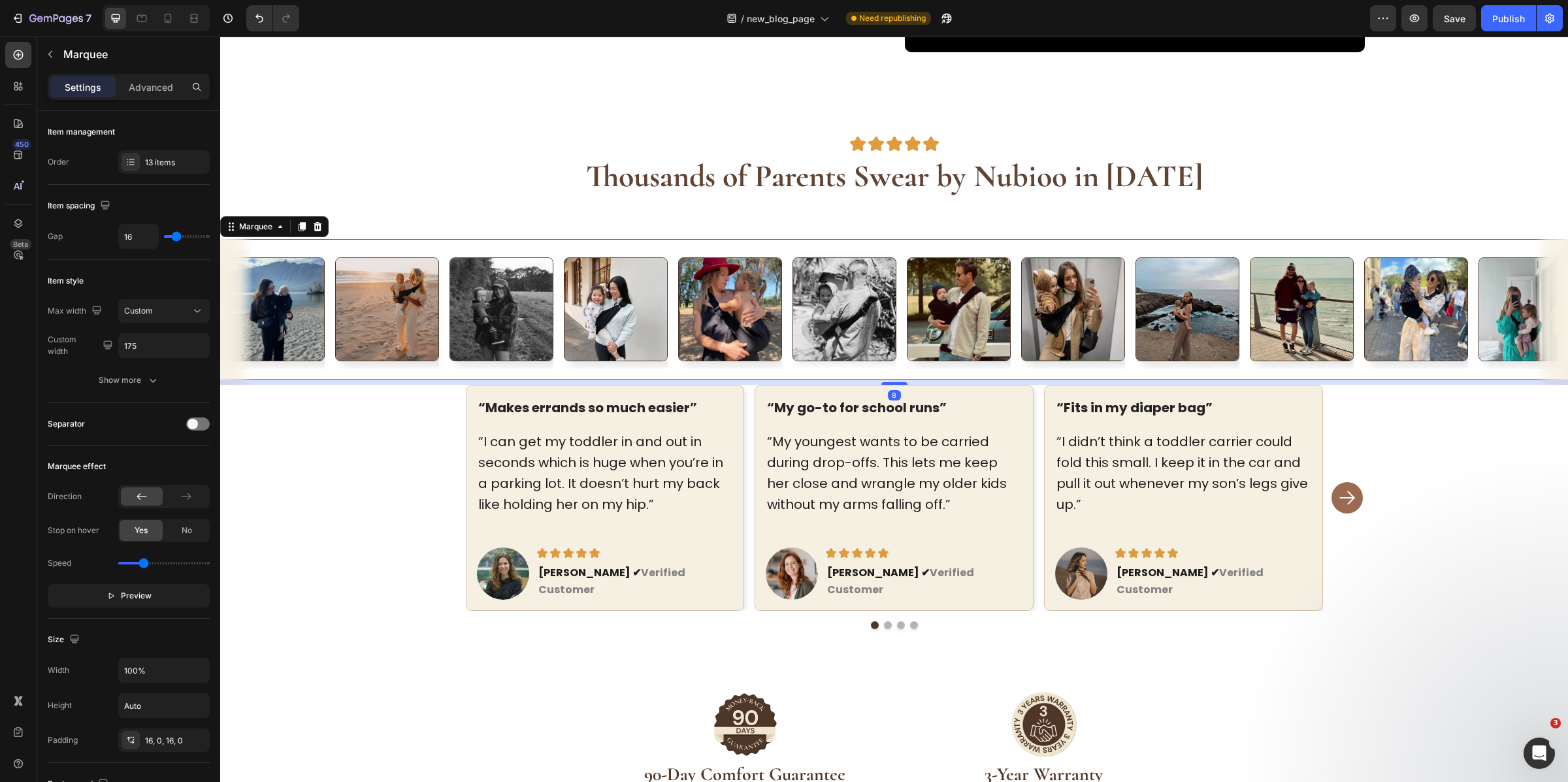
click at [965, 245] on div "Image Image Image Image Image Image Image Image Image Image Image Image Image I…" at bounding box center [894, 309] width 1348 height 140
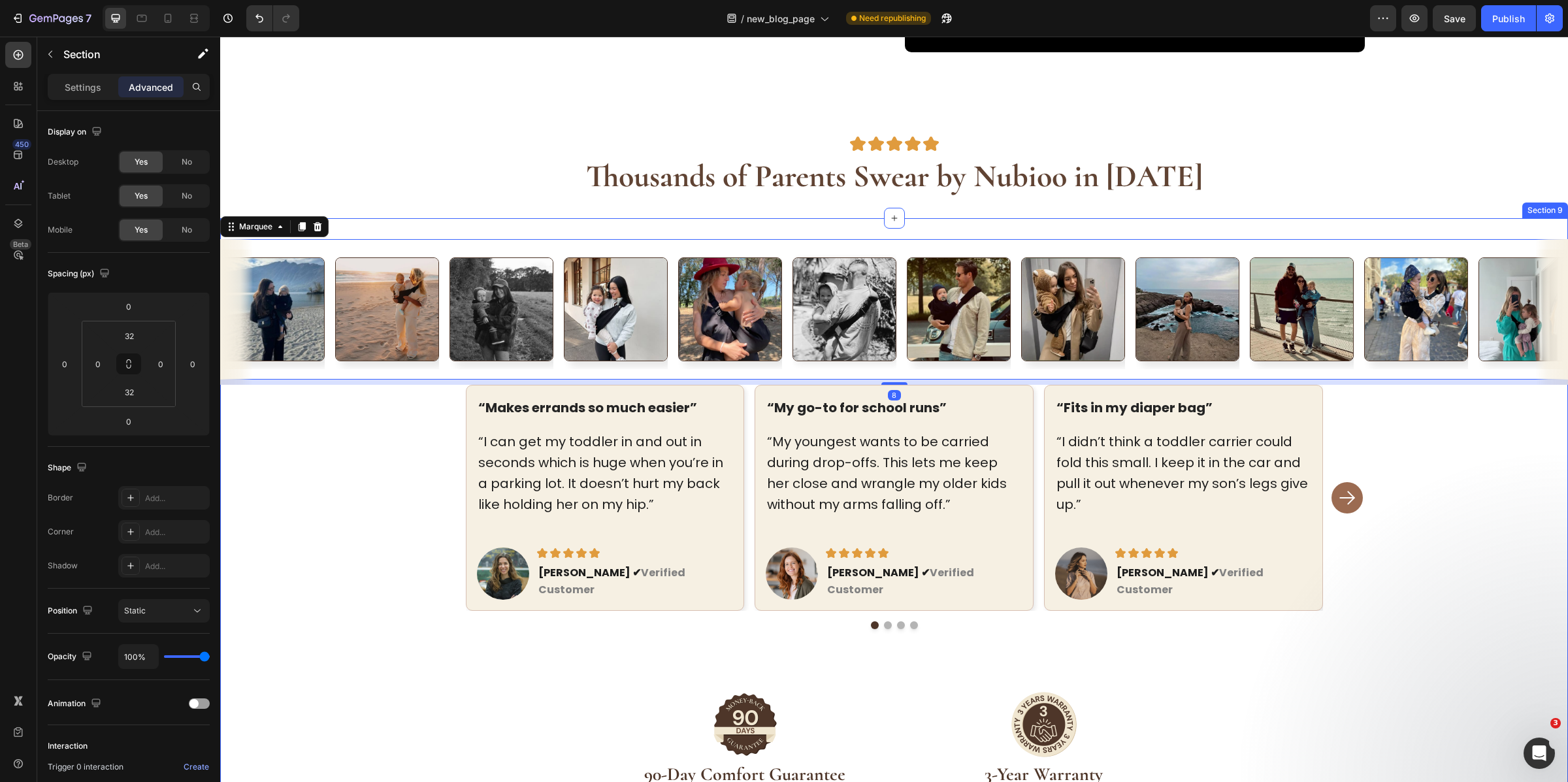
click at [981, 225] on div "Image Image Image Image Image Image Image Image Image Image Image Image Image I…" at bounding box center [894, 542] width 1348 height 647
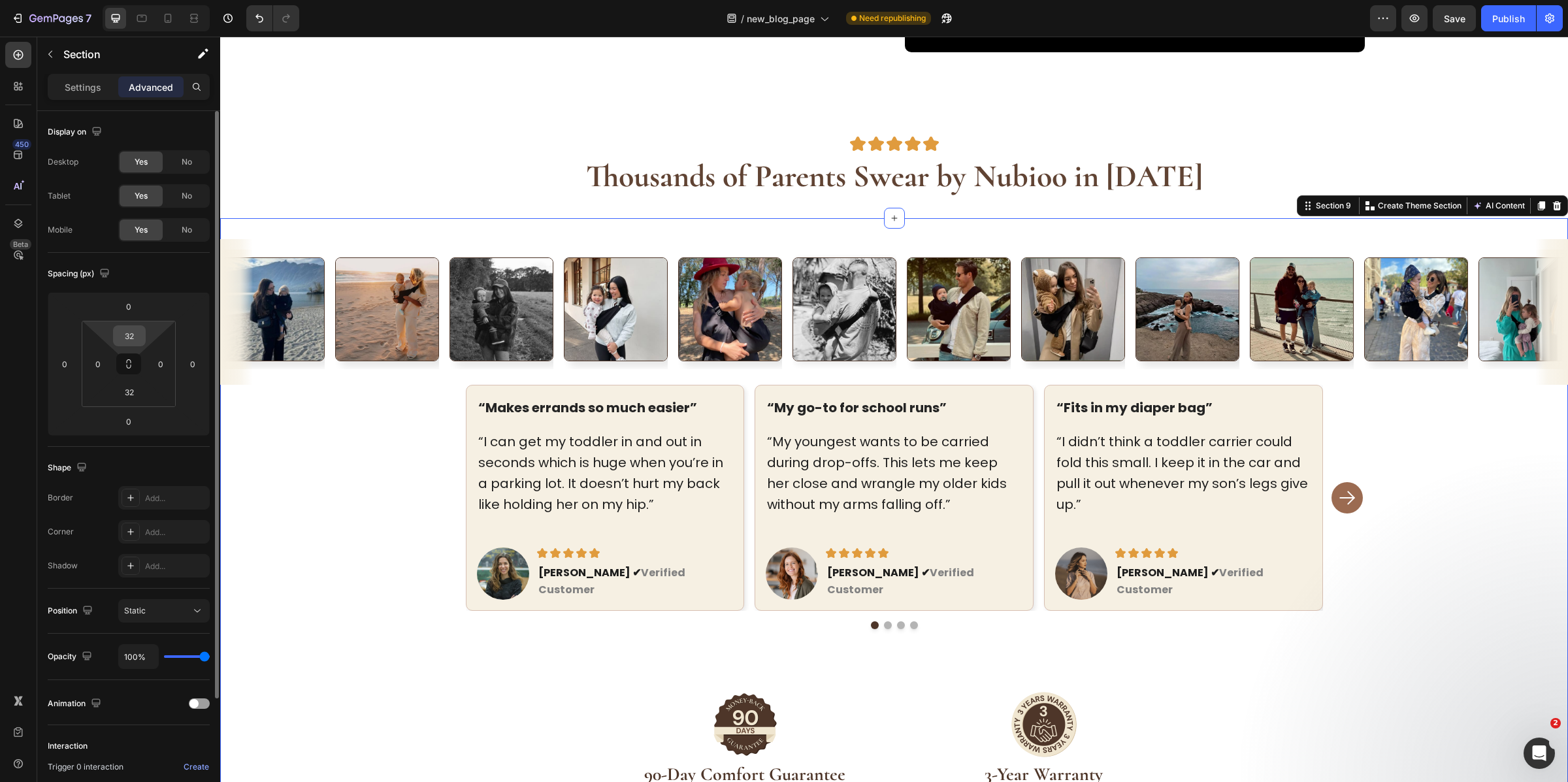
click at [132, 331] on input "32" at bounding box center [129, 335] width 27 height 20
type input "0"
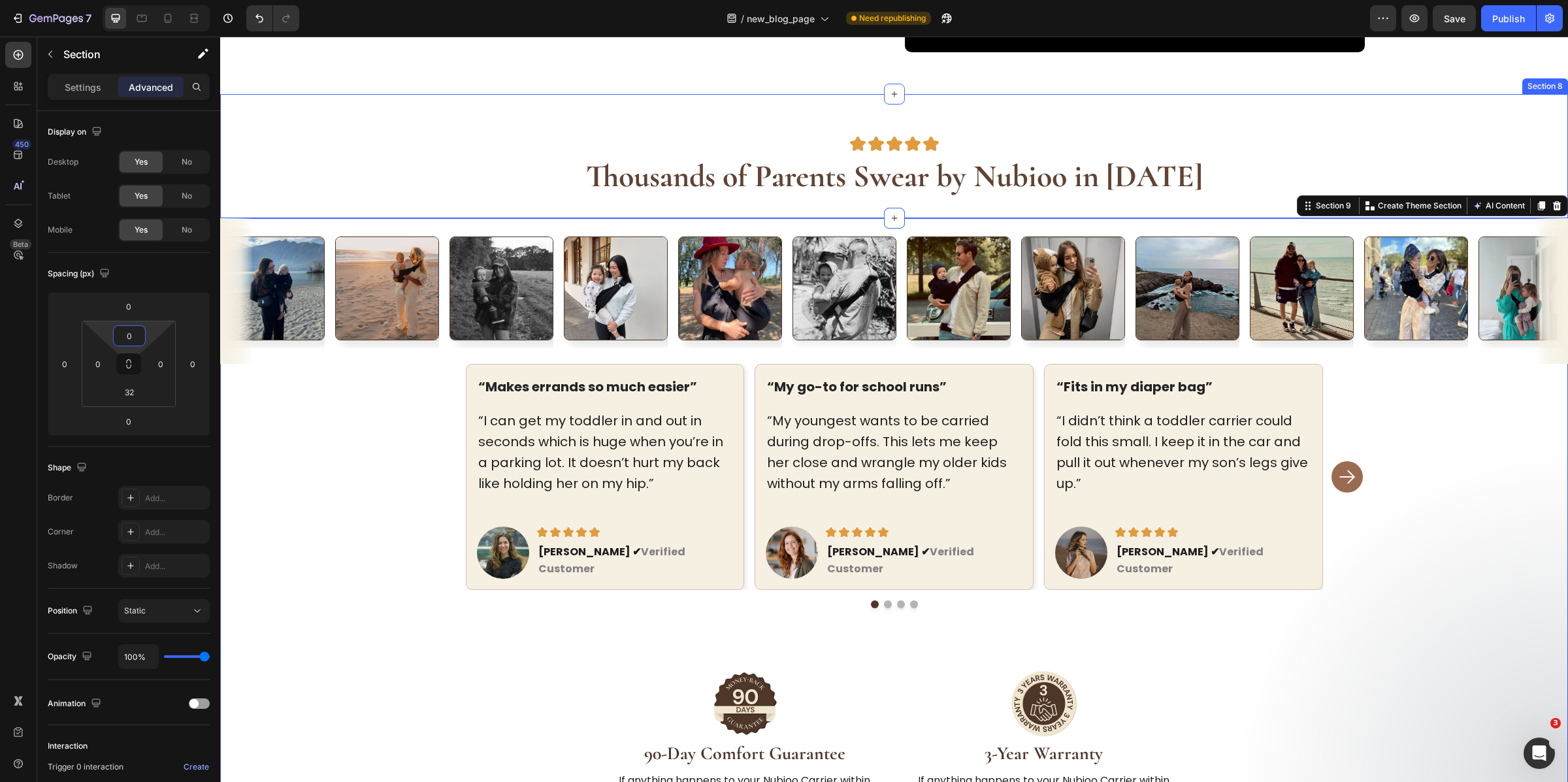
click at [1301, 120] on div "Image Image Image Image Image Row Thousands of Parents Swear by Nubioo in 2025 …" at bounding box center [894, 156] width 1348 height 124
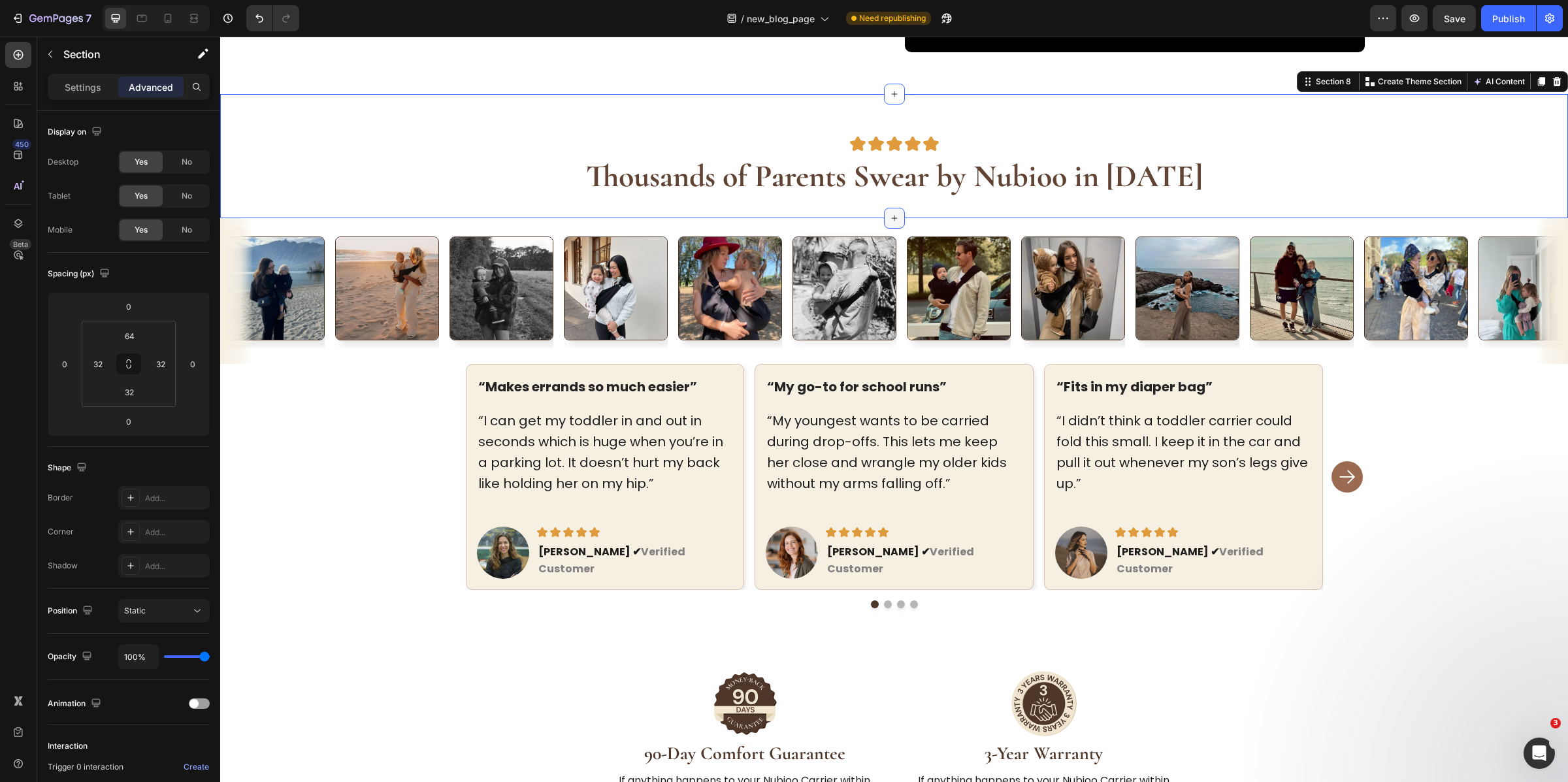
click at [889, 217] on icon at bounding box center [894, 218] width 10 height 10
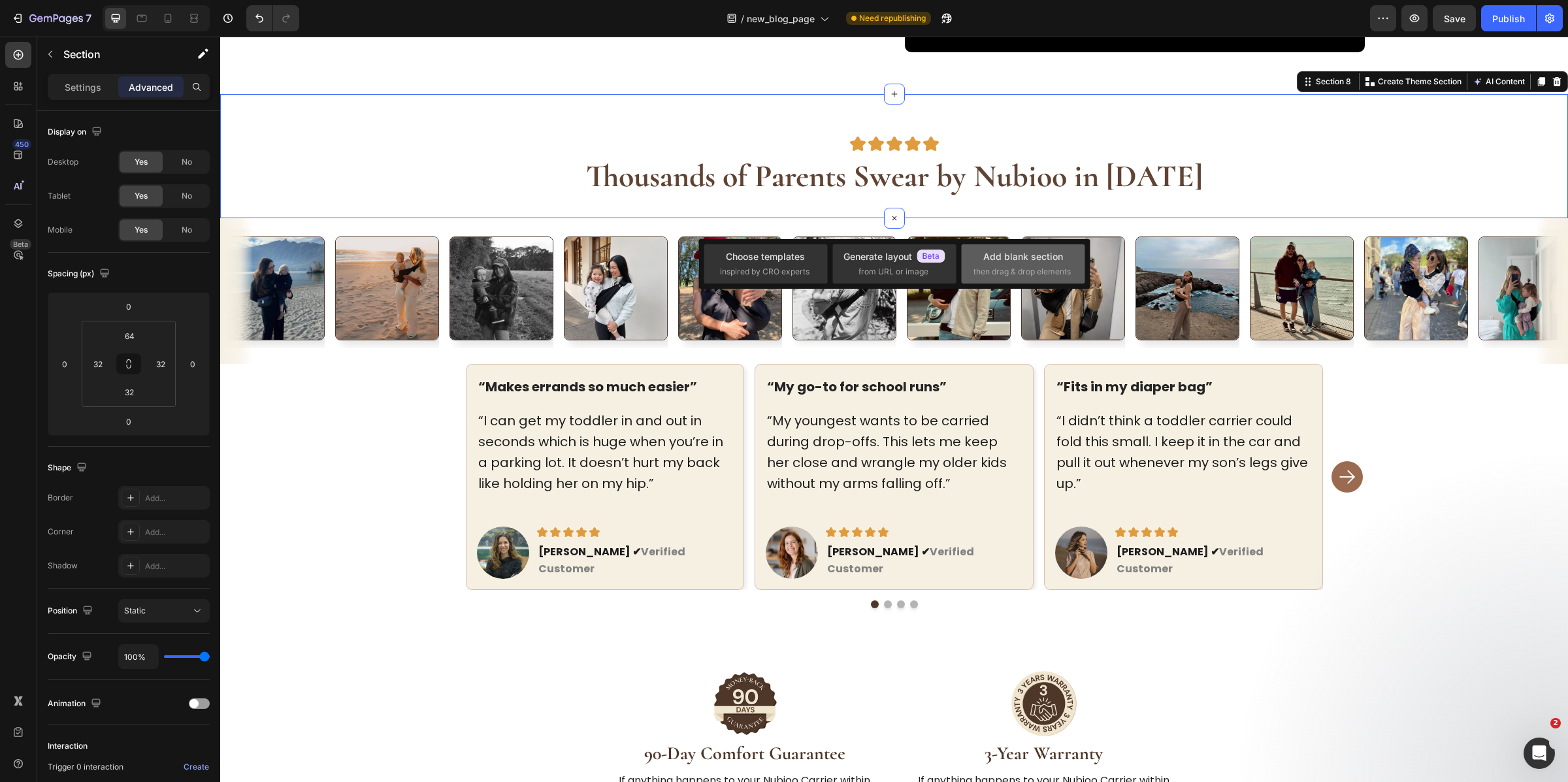
click at [1006, 256] on div "Add blank section" at bounding box center [1023, 257] width 80 height 14
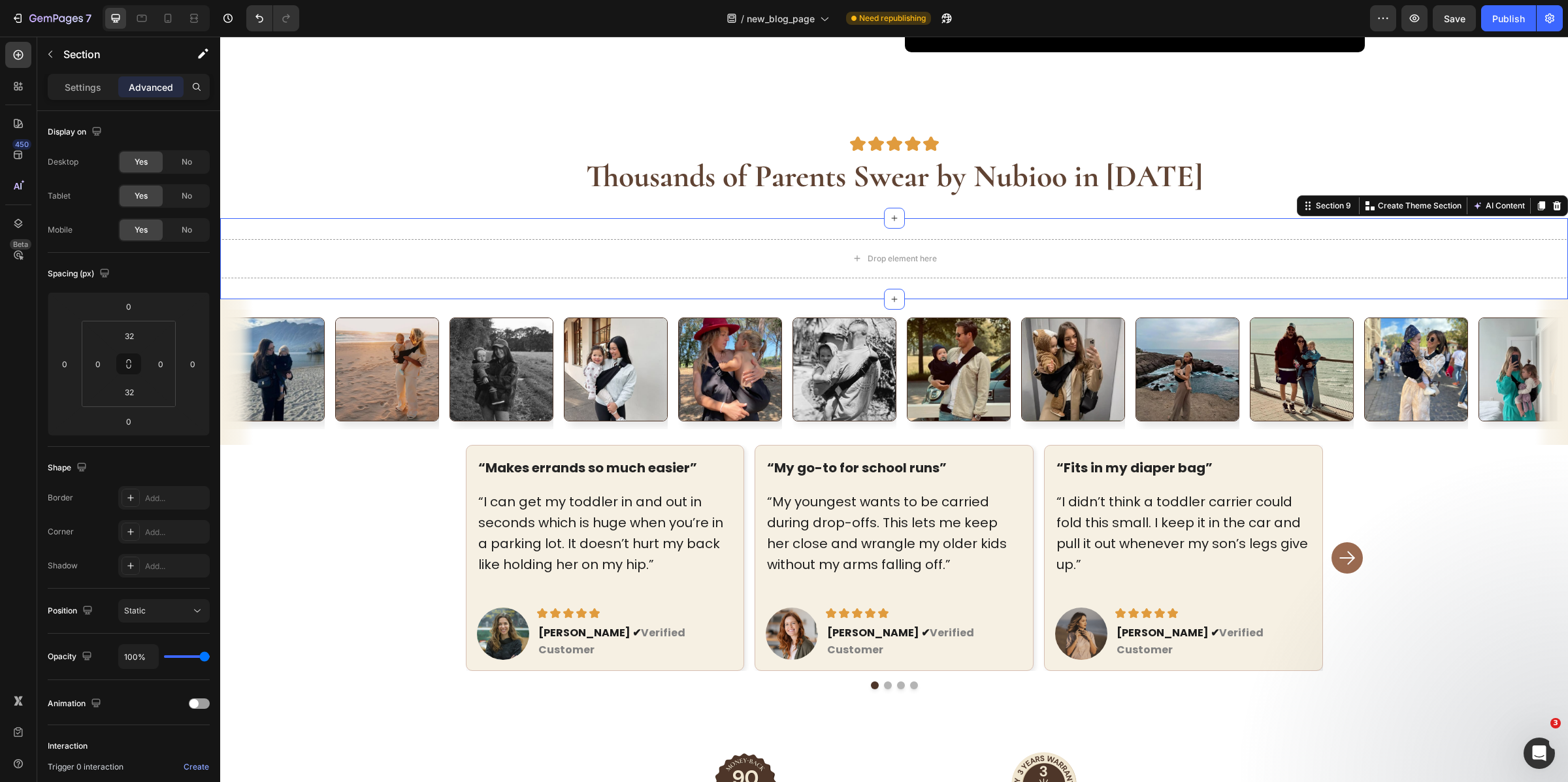
click at [328, 236] on div "Drop element here Section 9 Create Theme Section AI Content Write with GemAI Wh…" at bounding box center [894, 258] width 1348 height 81
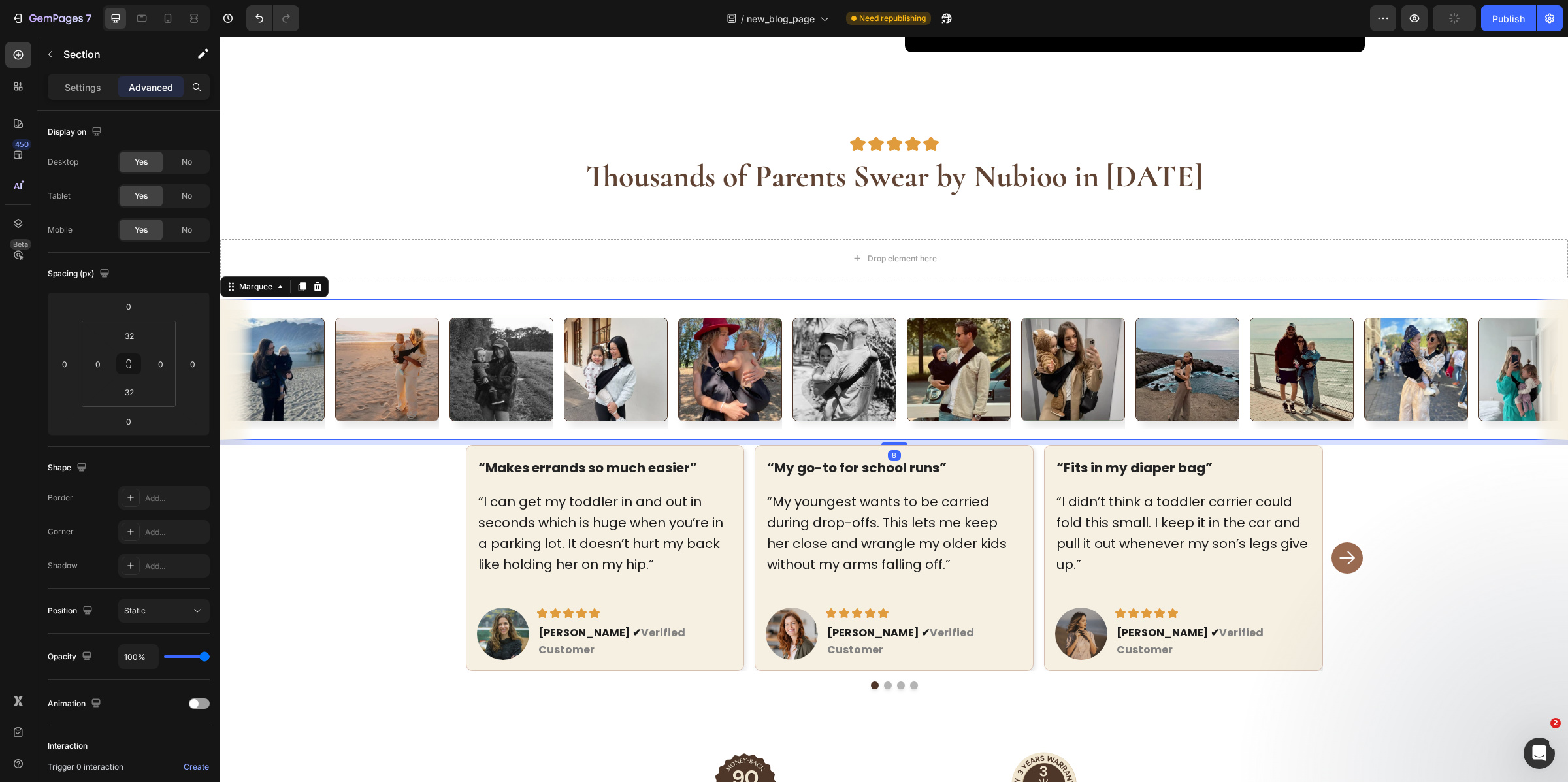
click at [556, 311] on div "Image" at bounding box center [507, 370] width 115 height 120
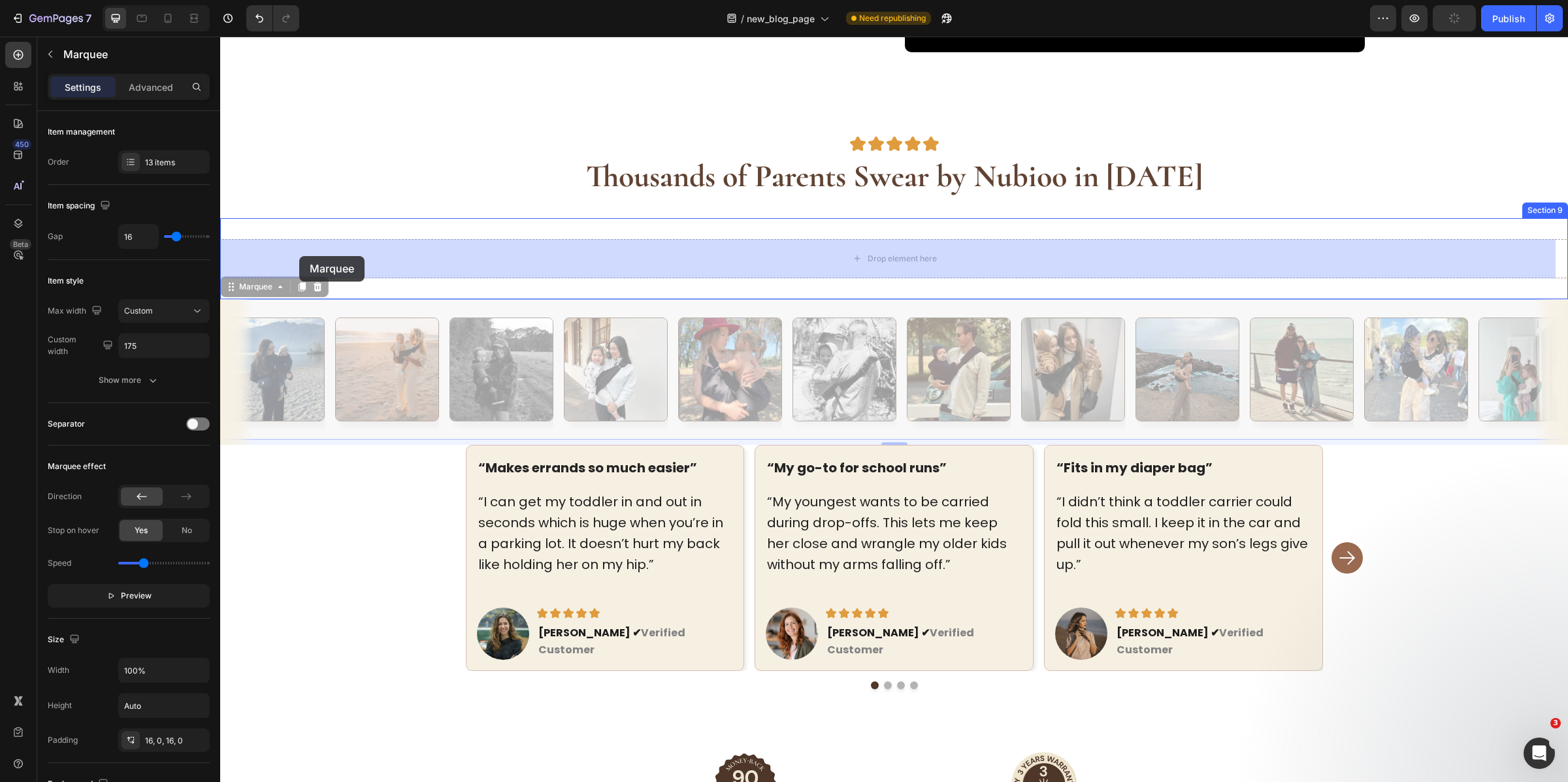
drag, startPoint x: 235, startPoint y: 285, endPoint x: 297, endPoint y: 258, distance: 67.6
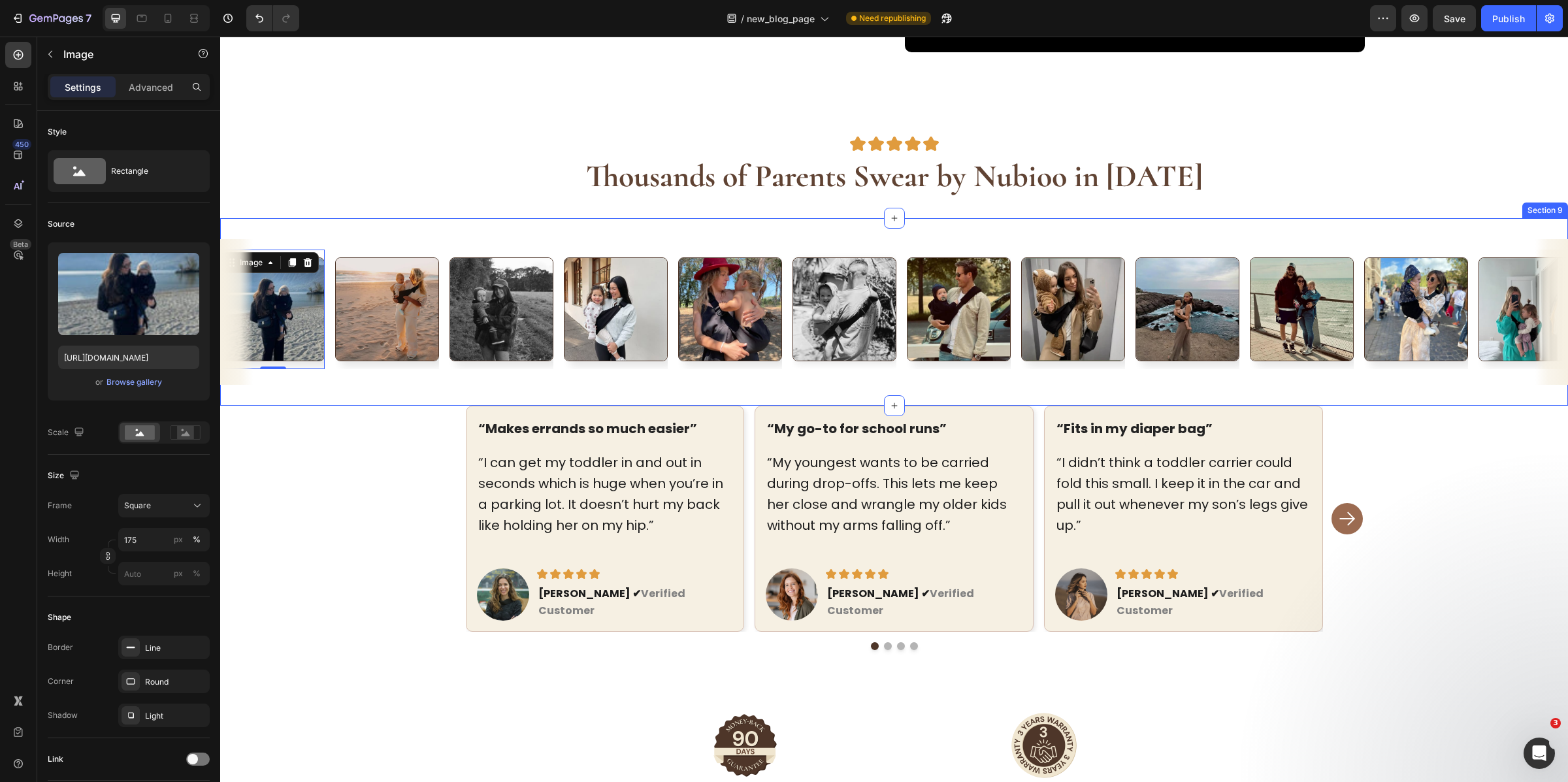
click at [650, 230] on div "Image 0 Image Image Image Image Image Image Image Image Image Image Image Image…" at bounding box center [894, 311] width 1348 height 187
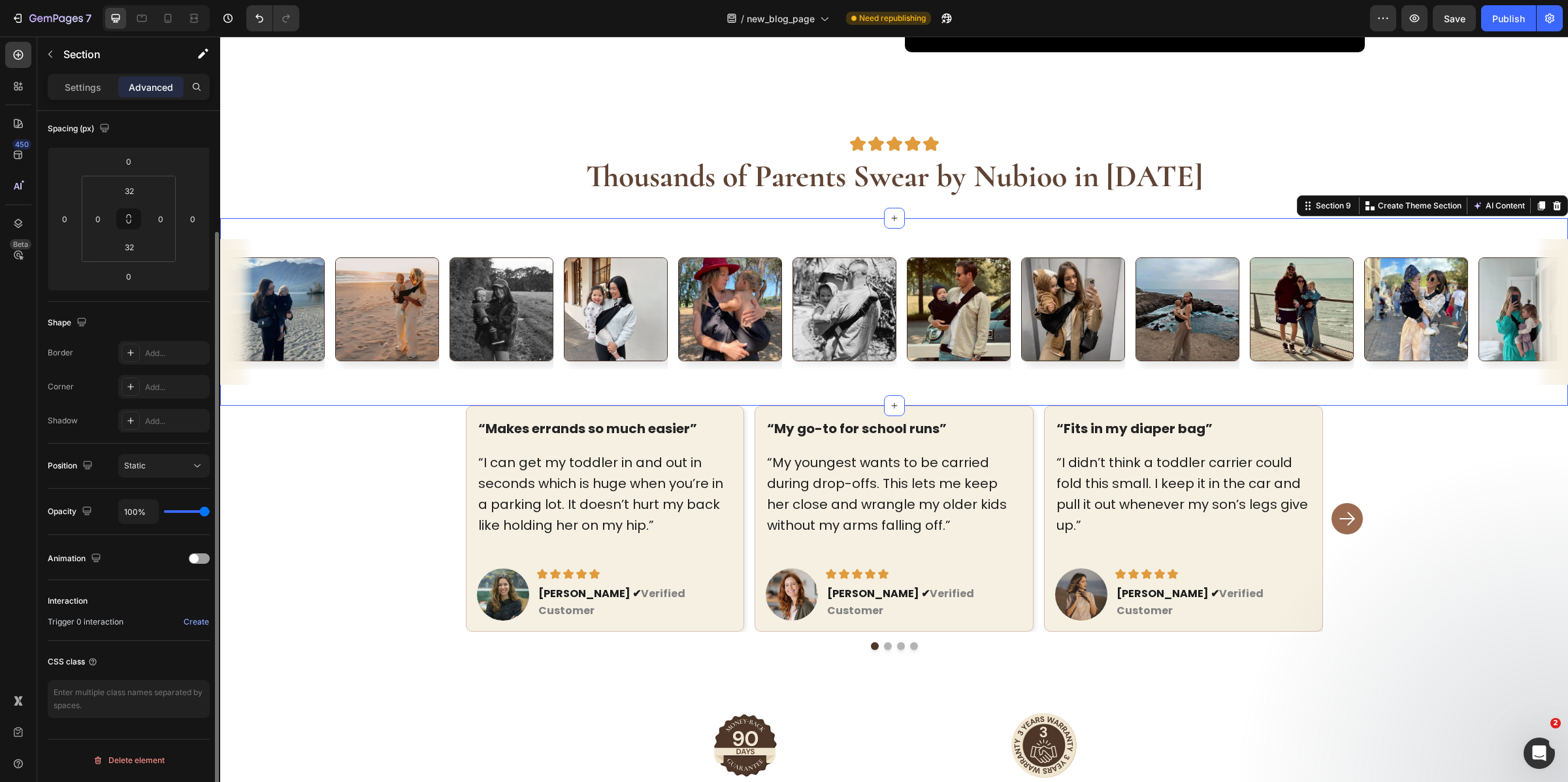
scroll to position [0, 0]
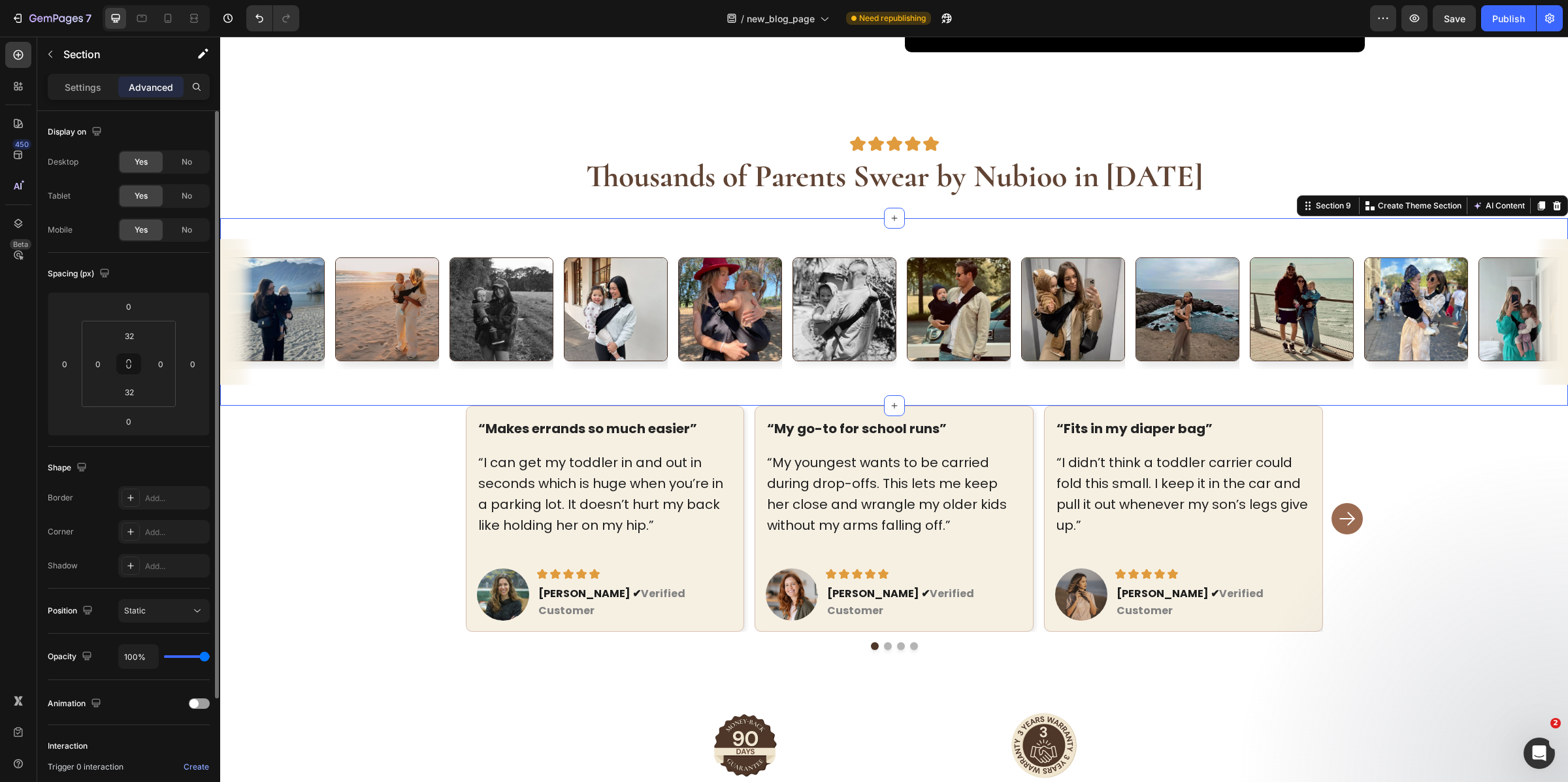
click at [85, 100] on div "Settings Advanced" at bounding box center [129, 92] width 183 height 38
click at [85, 96] on div "Settings" at bounding box center [83, 86] width 65 height 21
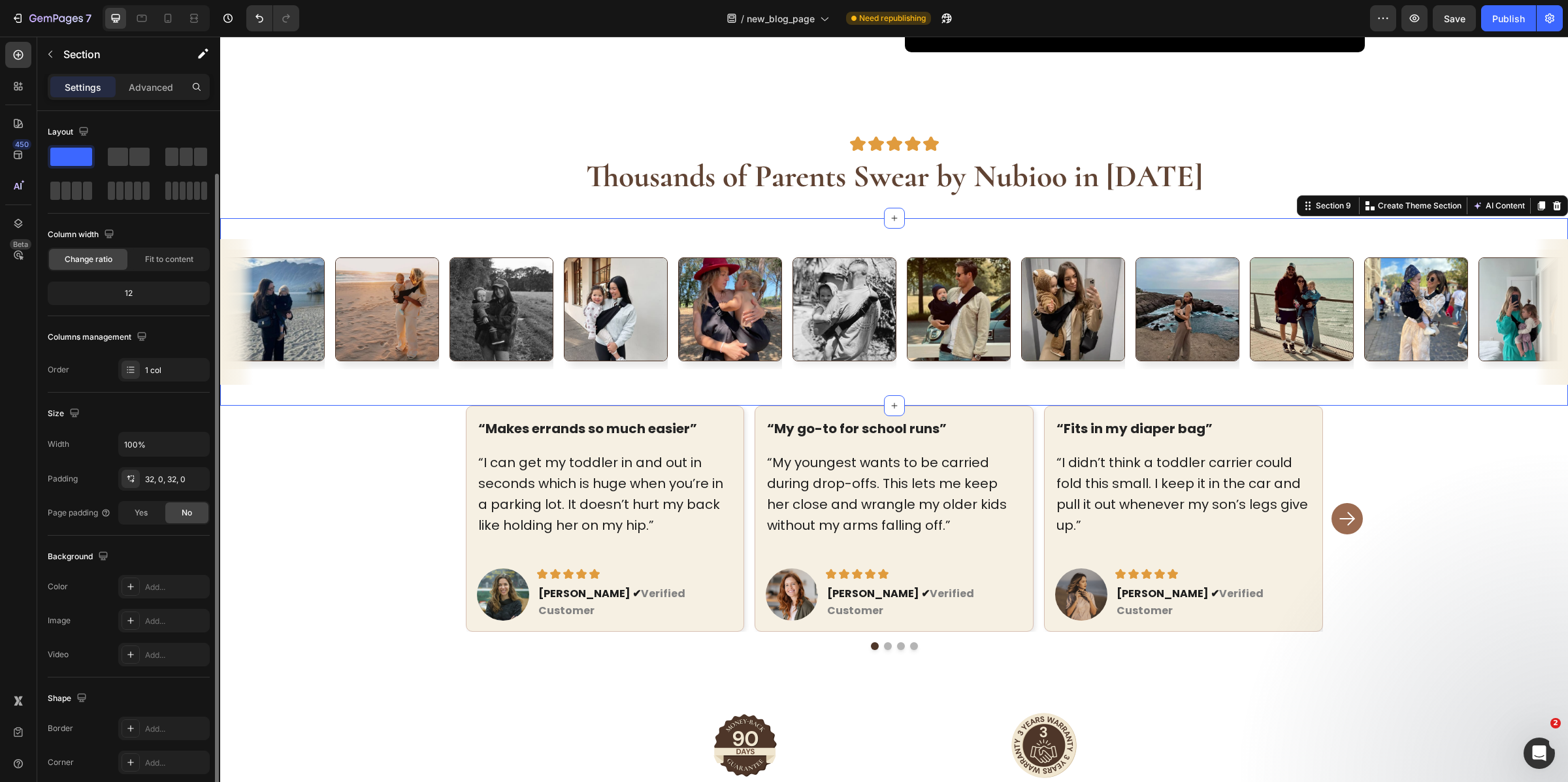
scroll to position [90, 0]
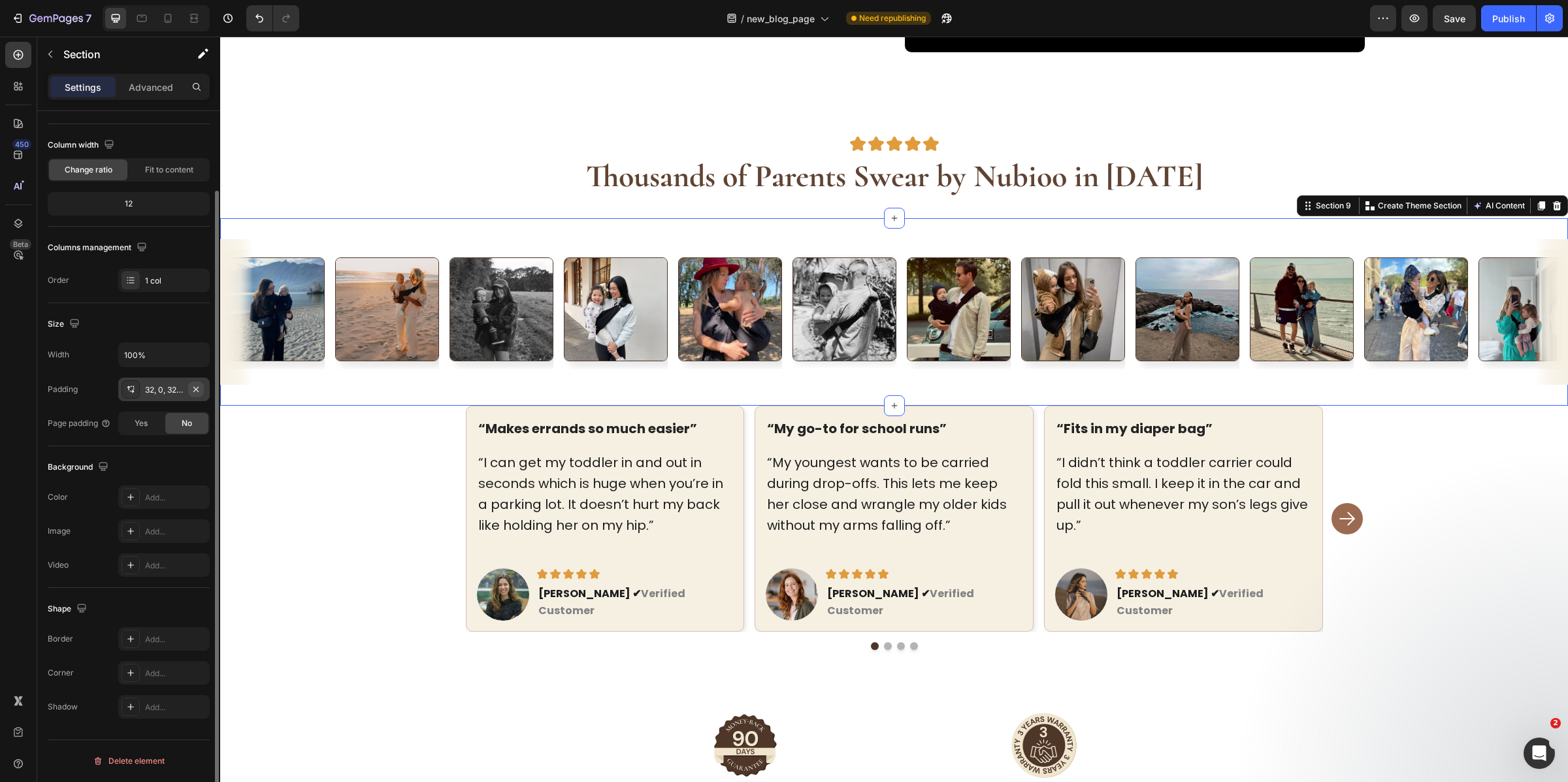
click at [194, 388] on icon "button" at bounding box center [196, 389] width 10 height 10
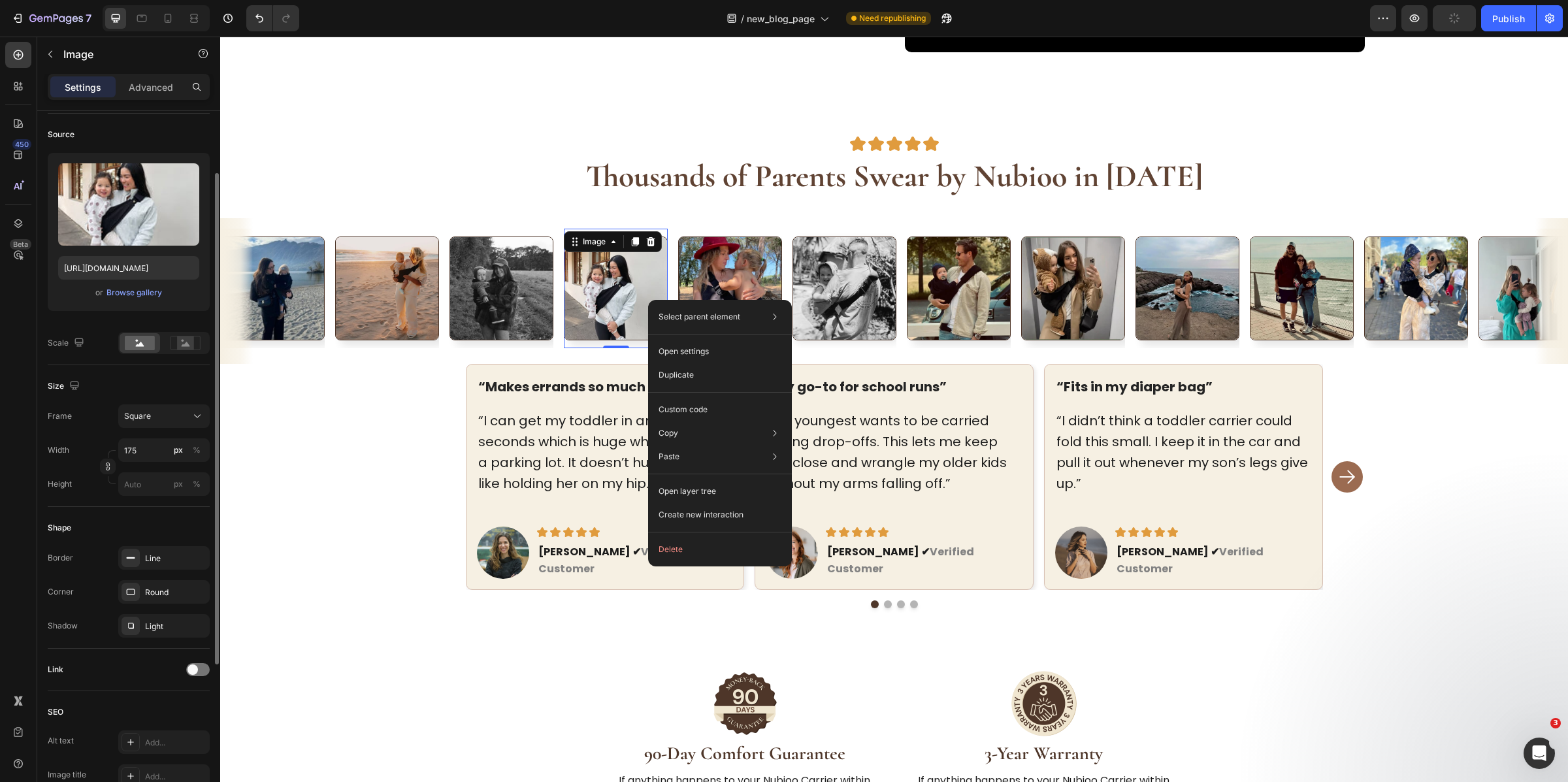
scroll to position [0, 0]
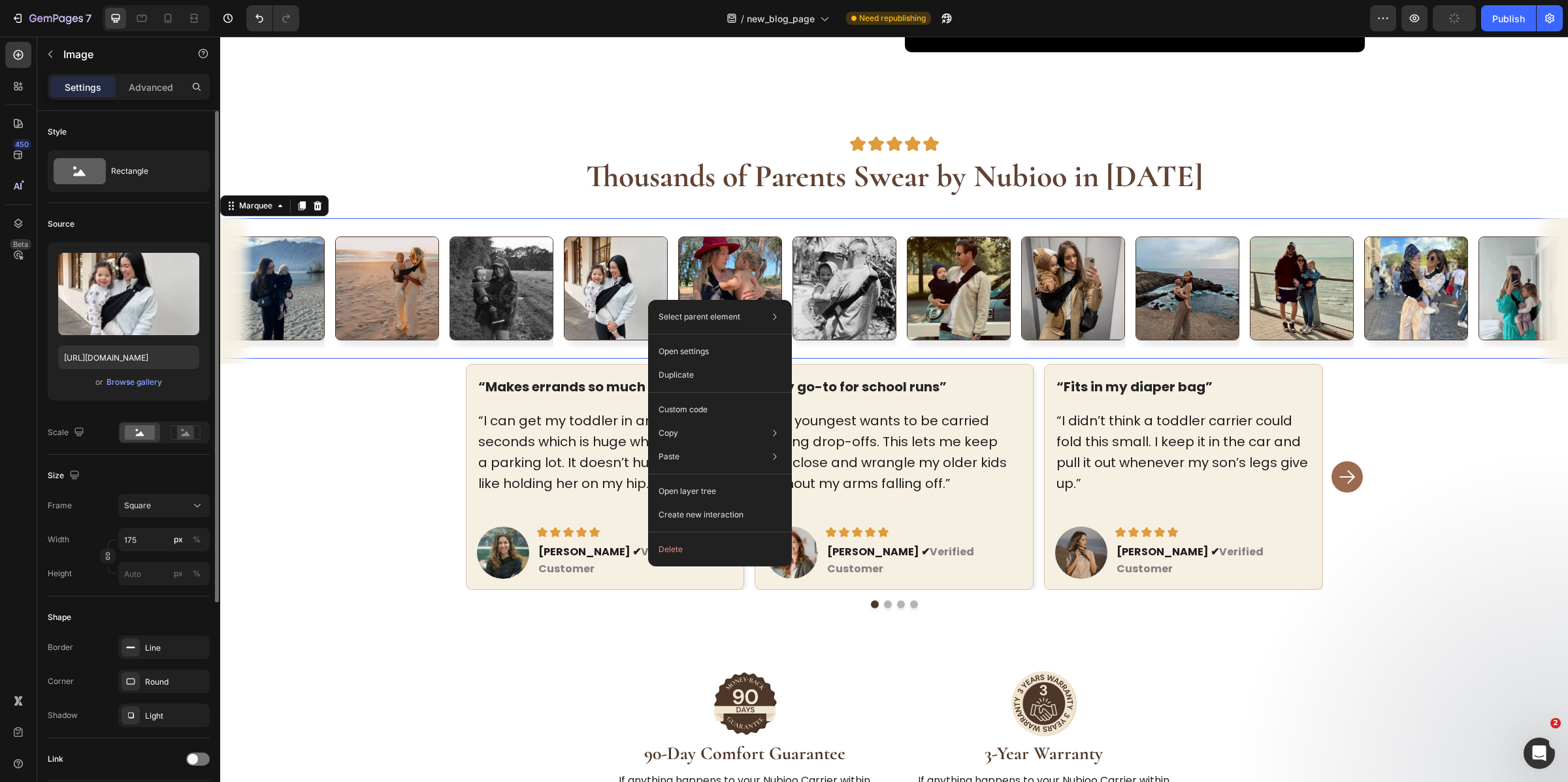
click at [670, 266] on div "Image" at bounding box center [621, 288] width 115 height 120
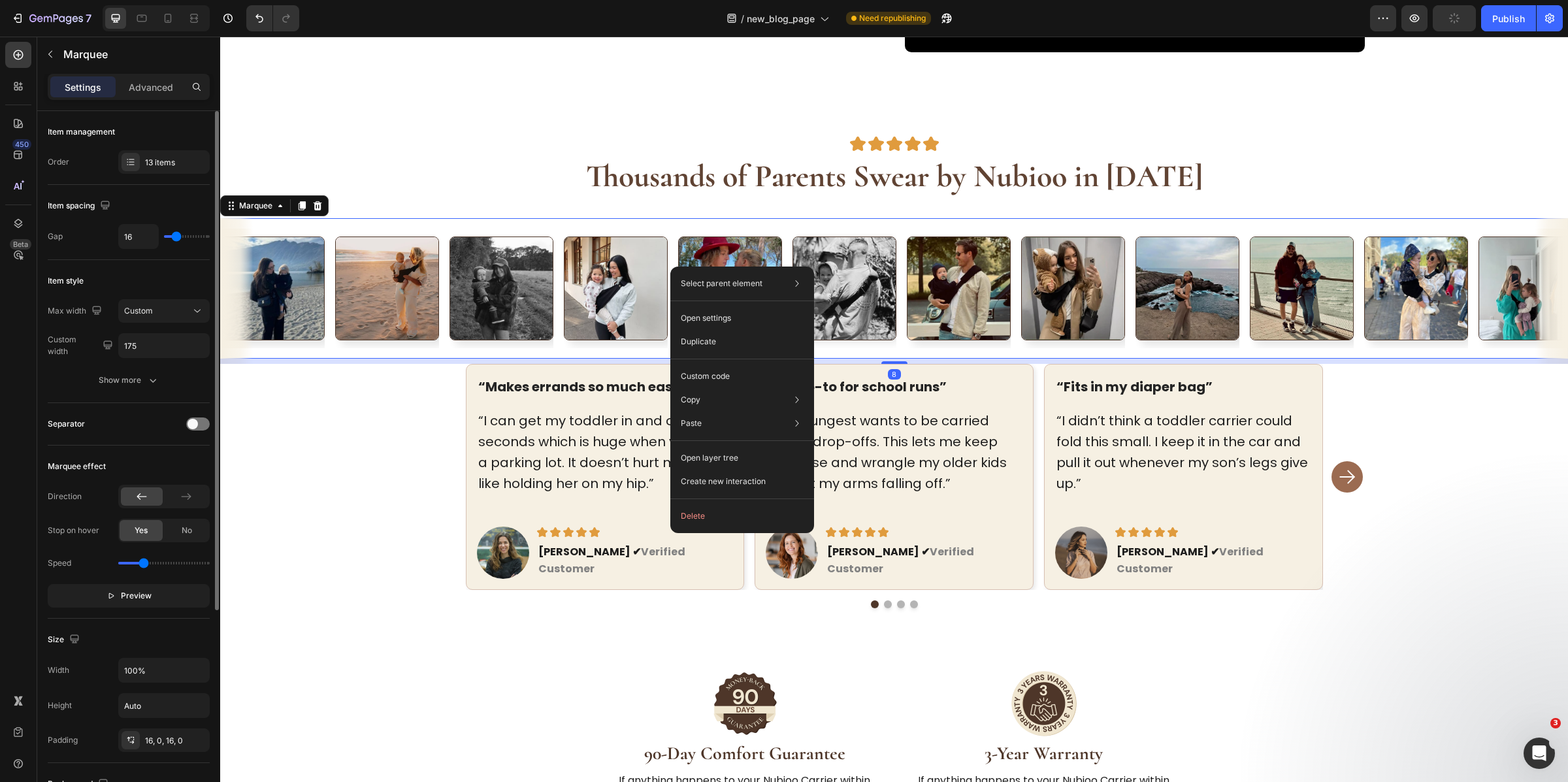
drag, startPoint x: 670, startPoint y: 266, endPoint x: 893, endPoint y: 324, distance: 230.4
click at [751, 412] on div "Custom code" at bounding box center [742, 423] width 134 height 23
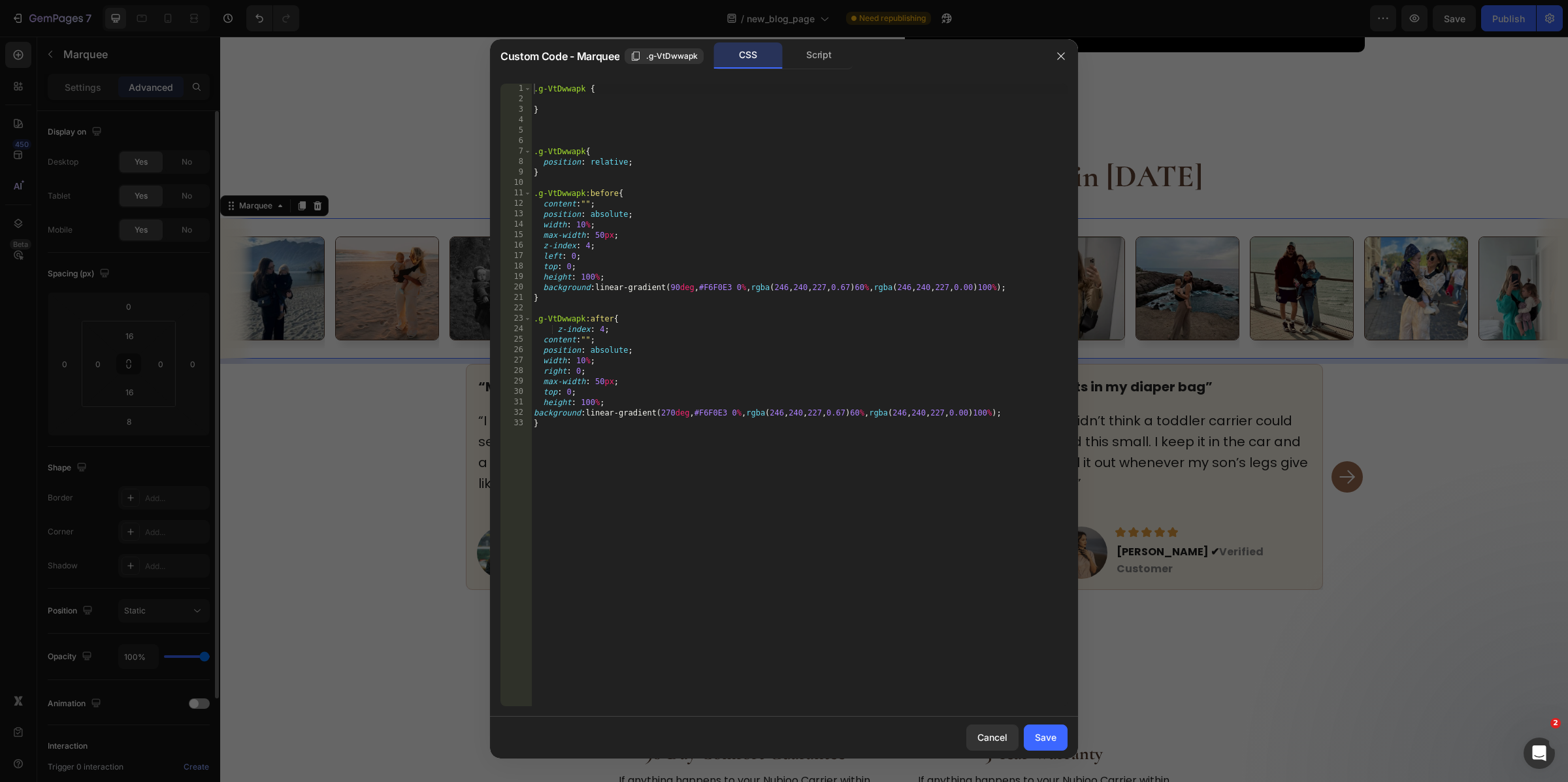
type textarea "background: linear-gradient(90deg, #F6F0E3 0%, rgba(246, 240, 227, 0.67) 60%, r…"
click at [795, 287] on div ".g-VtDwwapk { } .g-VtDwwapk { position : relative ; } .g-VtDwwapk :before { con…" at bounding box center [799, 406] width 537 height 644
click at [797, 308] on div ".g-VtDwwapk { } .g-VtDwwapk { position : relative ; } .g-VtDwwapk :before { con…" at bounding box center [799, 406] width 537 height 644
click at [796, 285] on div ".g-VtDwwapk { } .g-VtDwwapk { position : relative ; } .g-VtDwwapk :before { con…" at bounding box center [799, 406] width 537 height 644
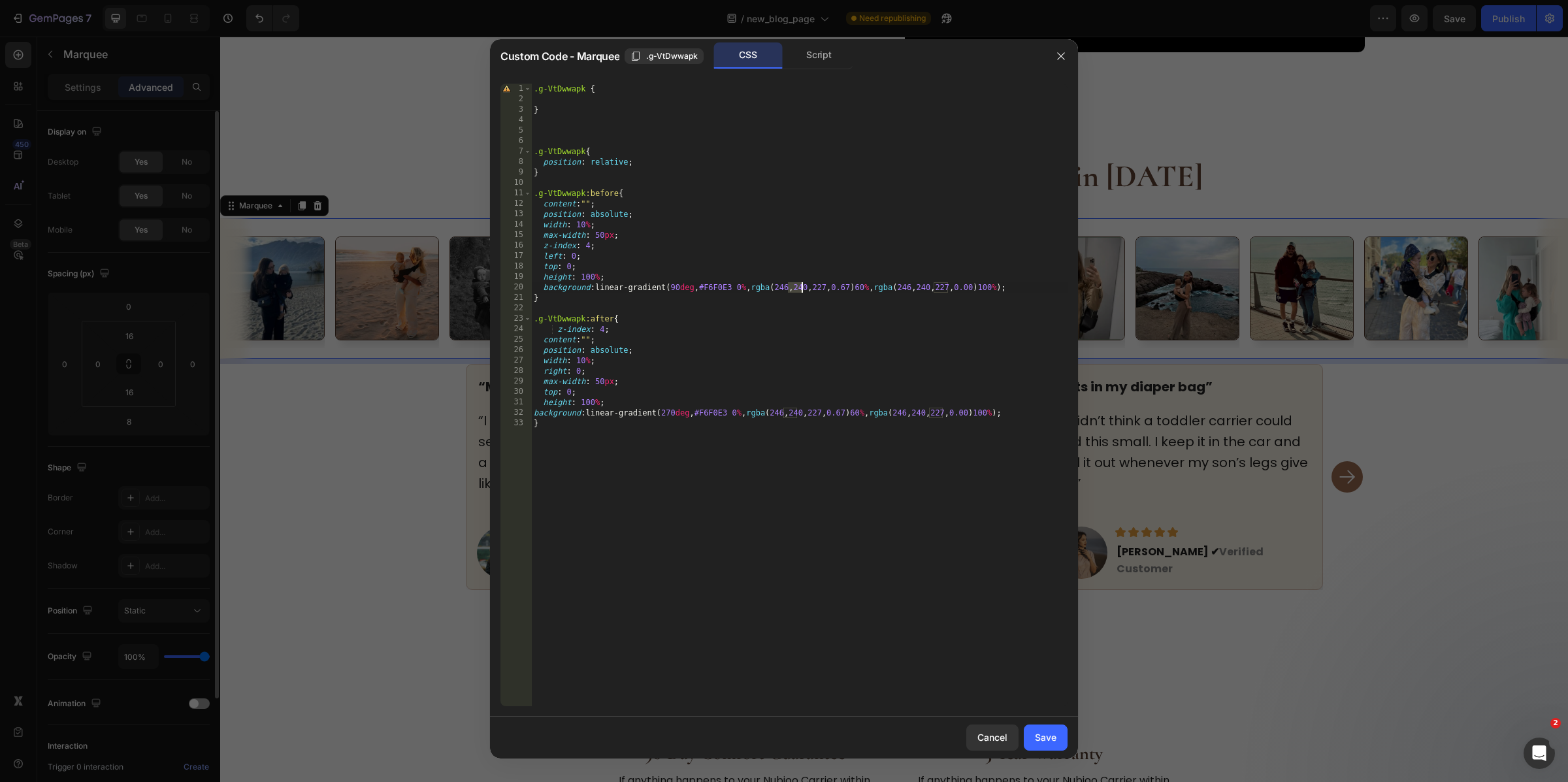
click at [796, 285] on div ".g-VtDwwapk { } .g-VtDwwapk { position : relative ; } .g-VtDwwapk :before { con…" at bounding box center [799, 406] width 537 height 644
click at [793, 287] on div ".g-VtDwwapk { } .g-VtDwwapk { position : relative ; } .g-VtDwwapk :before { con…" at bounding box center [799, 406] width 537 height 644
click at [822, 288] on div ".g-VtDwwapk { } .g-VtDwwapk { position : relative ; } .g-VtDwwapk :before { con…" at bounding box center [799, 406] width 537 height 644
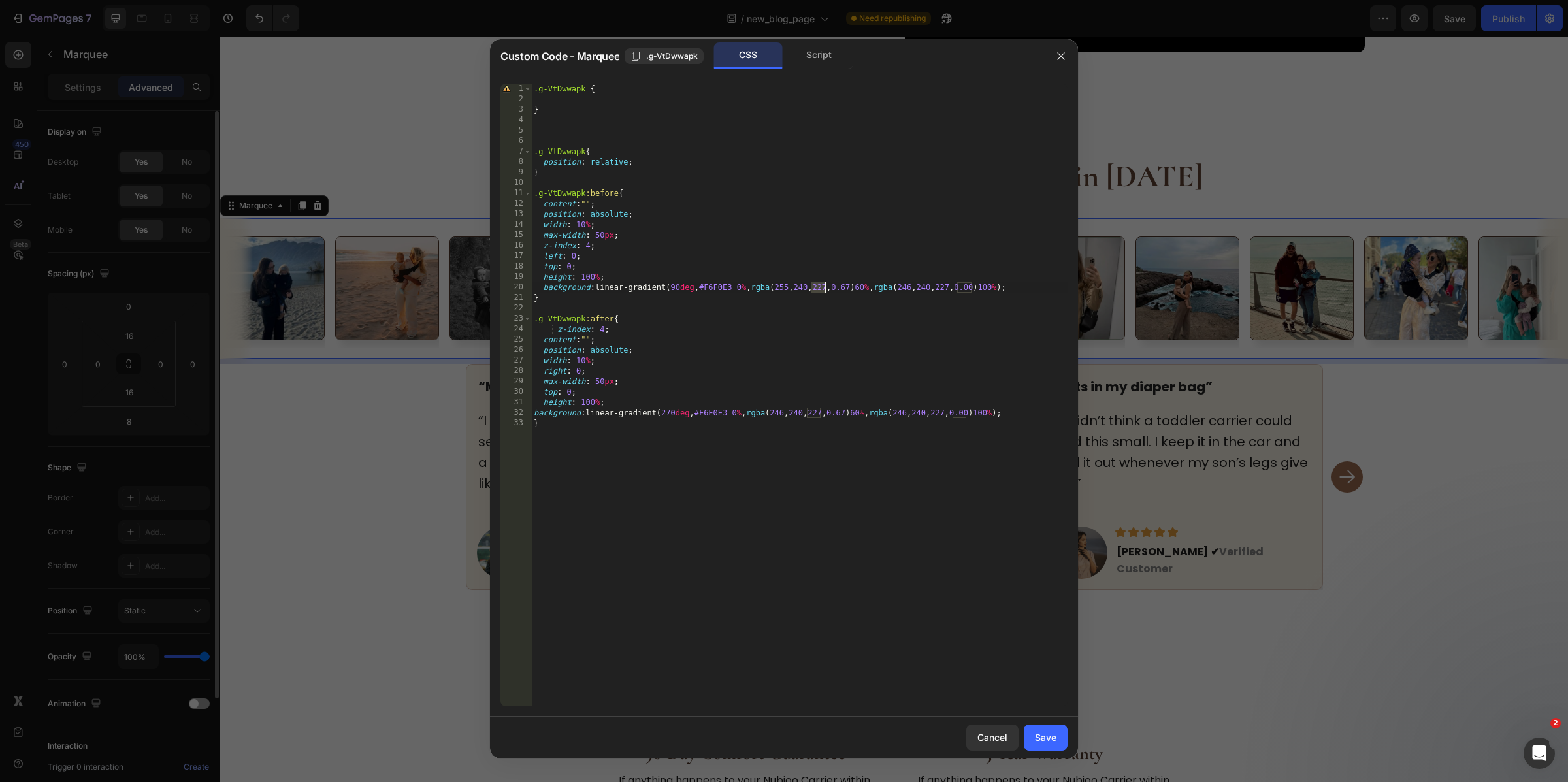
paste textarea "55"
click at [844, 287] on div ".g-VtDwwapk { } .g-VtDwwapk { position : relative ; } .g-VtDwwapk :before { con…" at bounding box center [799, 406] width 537 height 644
paste textarea "255"
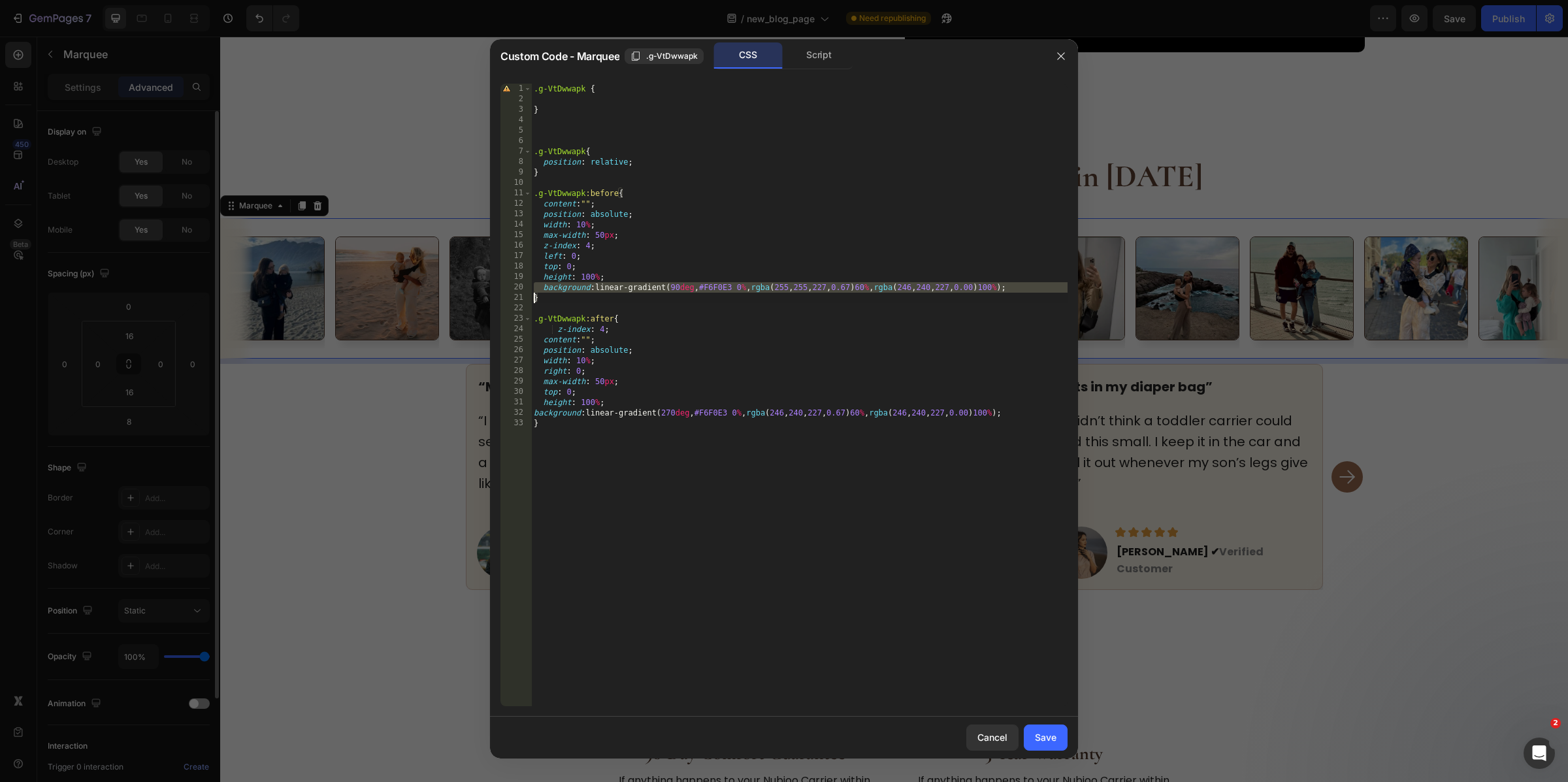
click at [848, 287] on div ".g-VtDwwapk { } .g-VtDwwapk { position : relative ; } .g-VtDwwapk :before { con…" at bounding box center [799, 406] width 537 height 644
paste textarea "55"
click at [946, 286] on div ".g-VtDwwapk { } .g-VtDwwapk { position : relative ; } .g-VtDwwapk :before { con…" at bounding box center [799, 406] width 537 height 644
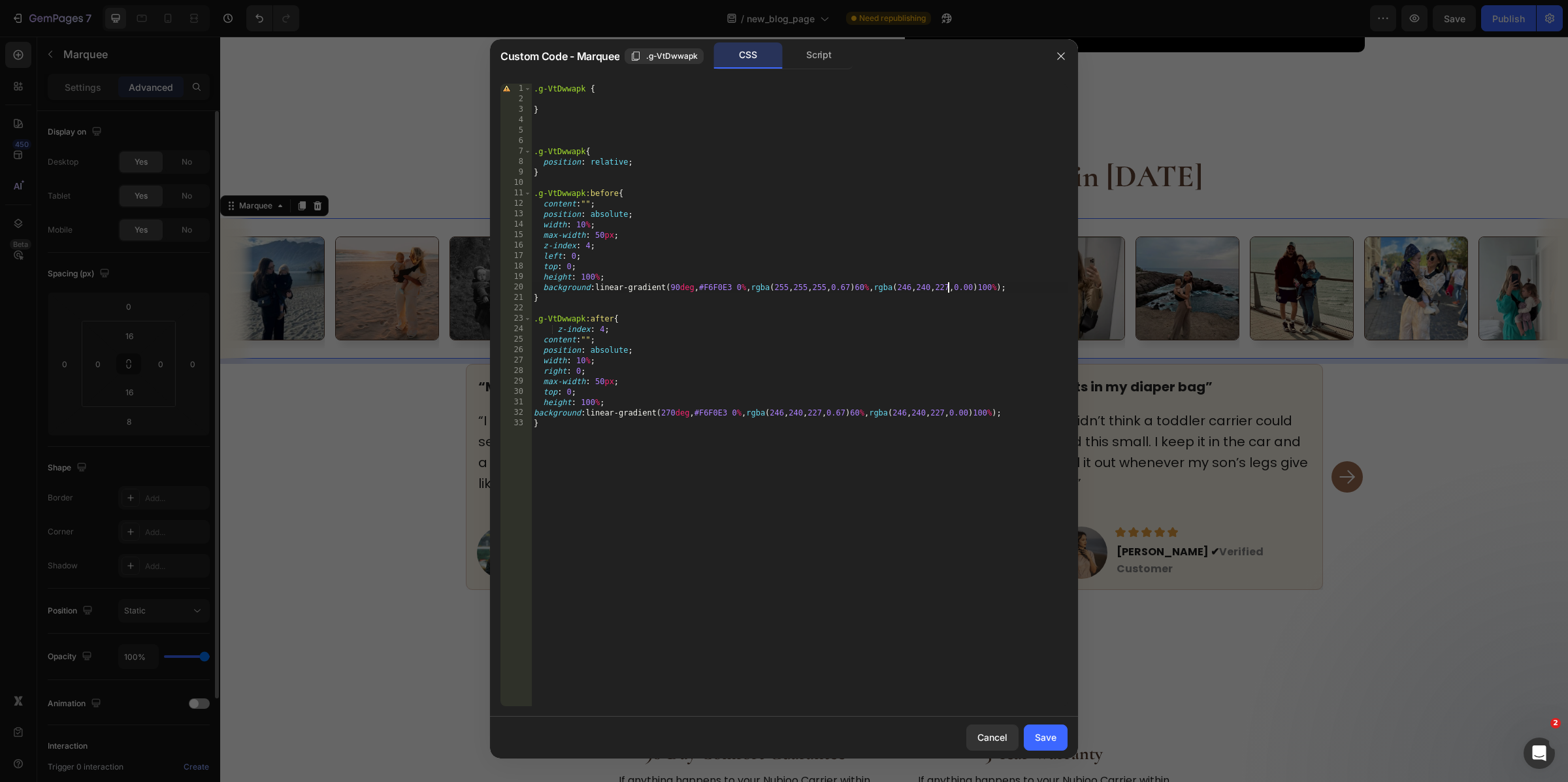
click at [946, 286] on div ".g-VtDwwapk { } .g-VtDwwapk { position : relative ; } .g-VtDwwapk :before { con…" at bounding box center [799, 406] width 537 height 644
click at [941, 286] on div ".g-VtDwwapk { } .g-VtDwwapk { position : relative ; } .g-VtDwwapk :before { con…" at bounding box center [799, 406] width 537 height 644
paste textarea "55"
click at [971, 286] on div ".g-VtDwwapk { } .g-VtDwwapk { position : relative ; } .g-VtDwwapk :before { con…" at bounding box center [799, 406] width 537 height 644
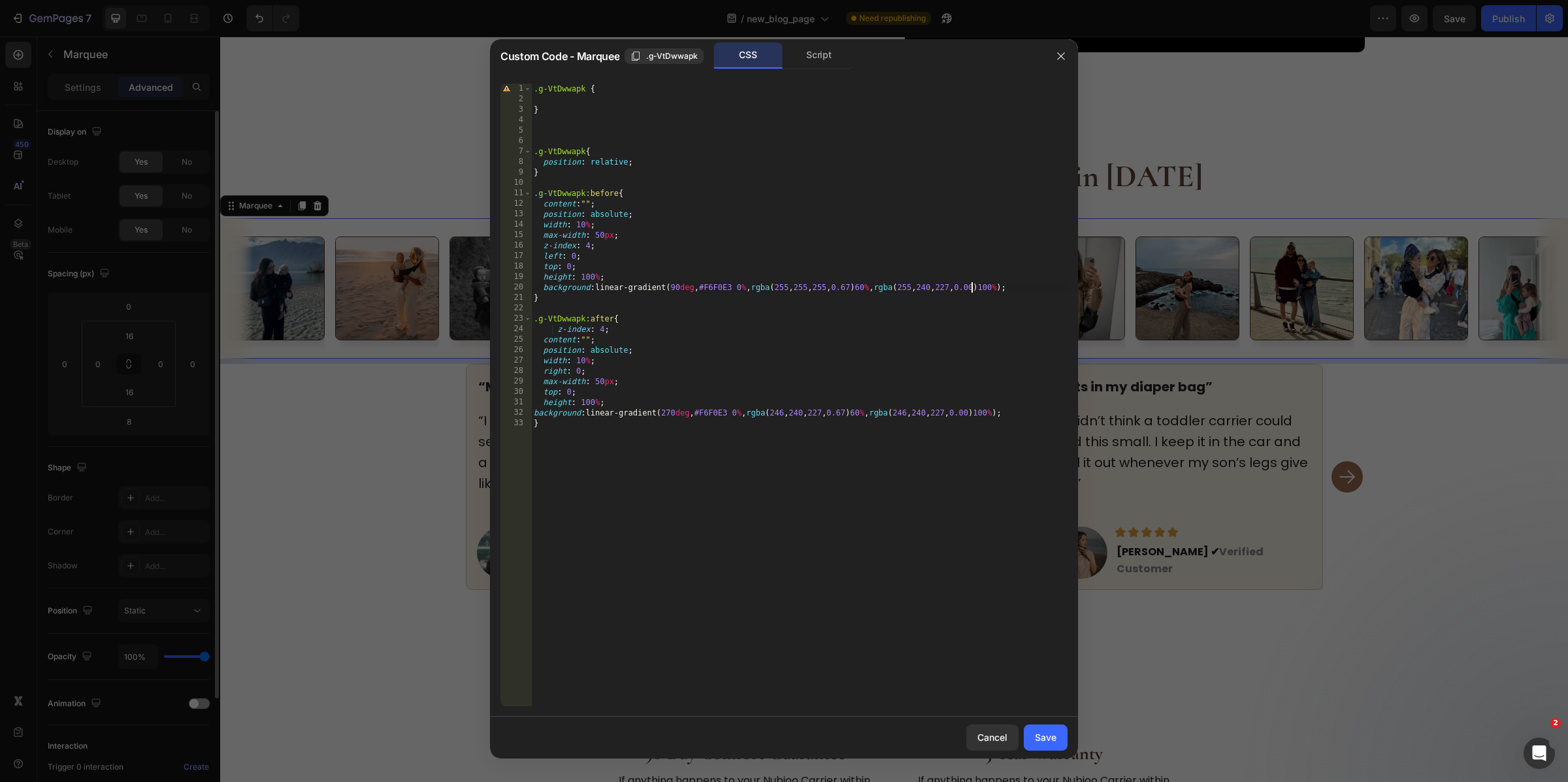
click at [971, 286] on div ".g-VtDwwapk { } .g-VtDwwapk { position : relative ; } .g-VtDwwapk :before { con…" at bounding box center [799, 406] width 537 height 644
paste textarea "55"
click at [986, 286] on div ".g-VtDwwapk { } .g-VtDwwapk { position : relative ; } .g-VtDwwapk :before { con…" at bounding box center [799, 406] width 537 height 644
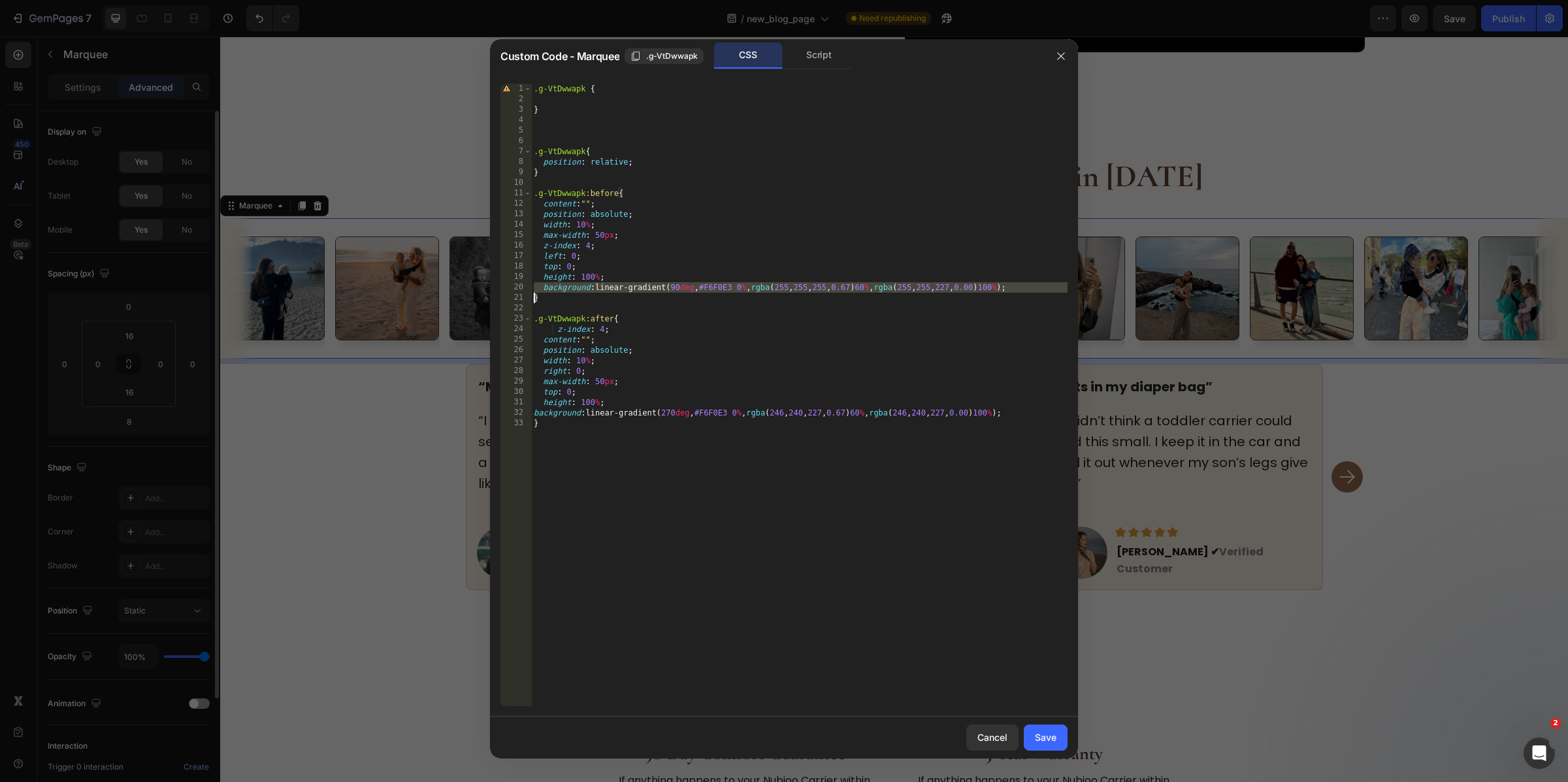
click at [993, 287] on div ".g-VtDwwapk { } .g-VtDwwapk { position : relative ; } .g-VtDwwapk :before { con…" at bounding box center [799, 406] width 537 height 644
paste textarea "55"
click at [790, 411] on div ".g-VtDwwapk { } .g-VtDwwapk { position : relative ; } .g-VtDwwapk :before { con…" at bounding box center [799, 406] width 537 height 644
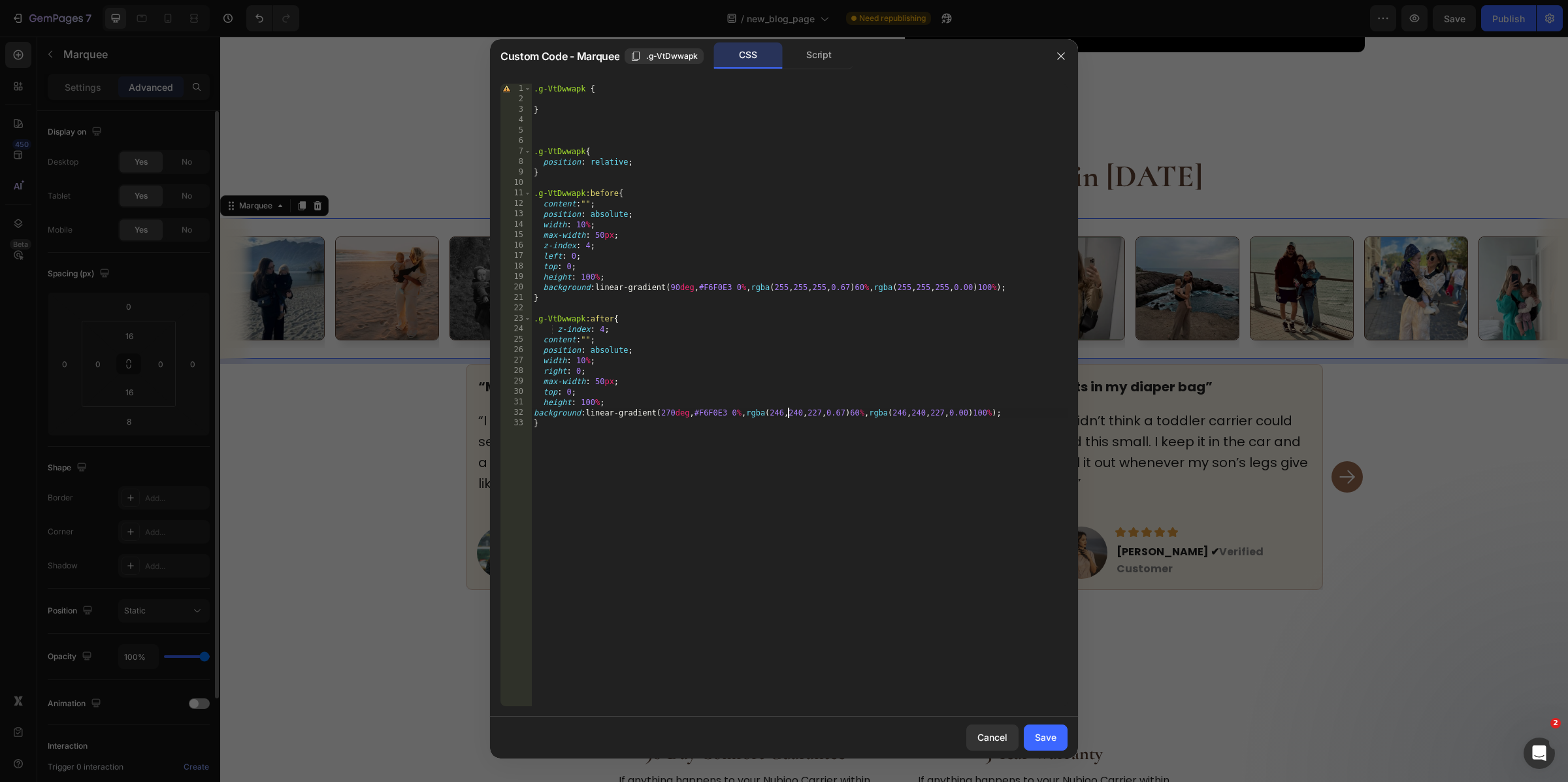
click at [790, 411] on div ".g-VtDwwapk { } .g-VtDwwapk { position : relative ; } .g-VtDwwapk :before { con…" at bounding box center [799, 406] width 537 height 644
paste textarea "55"
click at [816, 415] on div ".g-VtDwwapk { } .g-VtDwwapk { position : relative ; } .g-VtDwwapk :before { con…" at bounding box center [799, 406] width 537 height 644
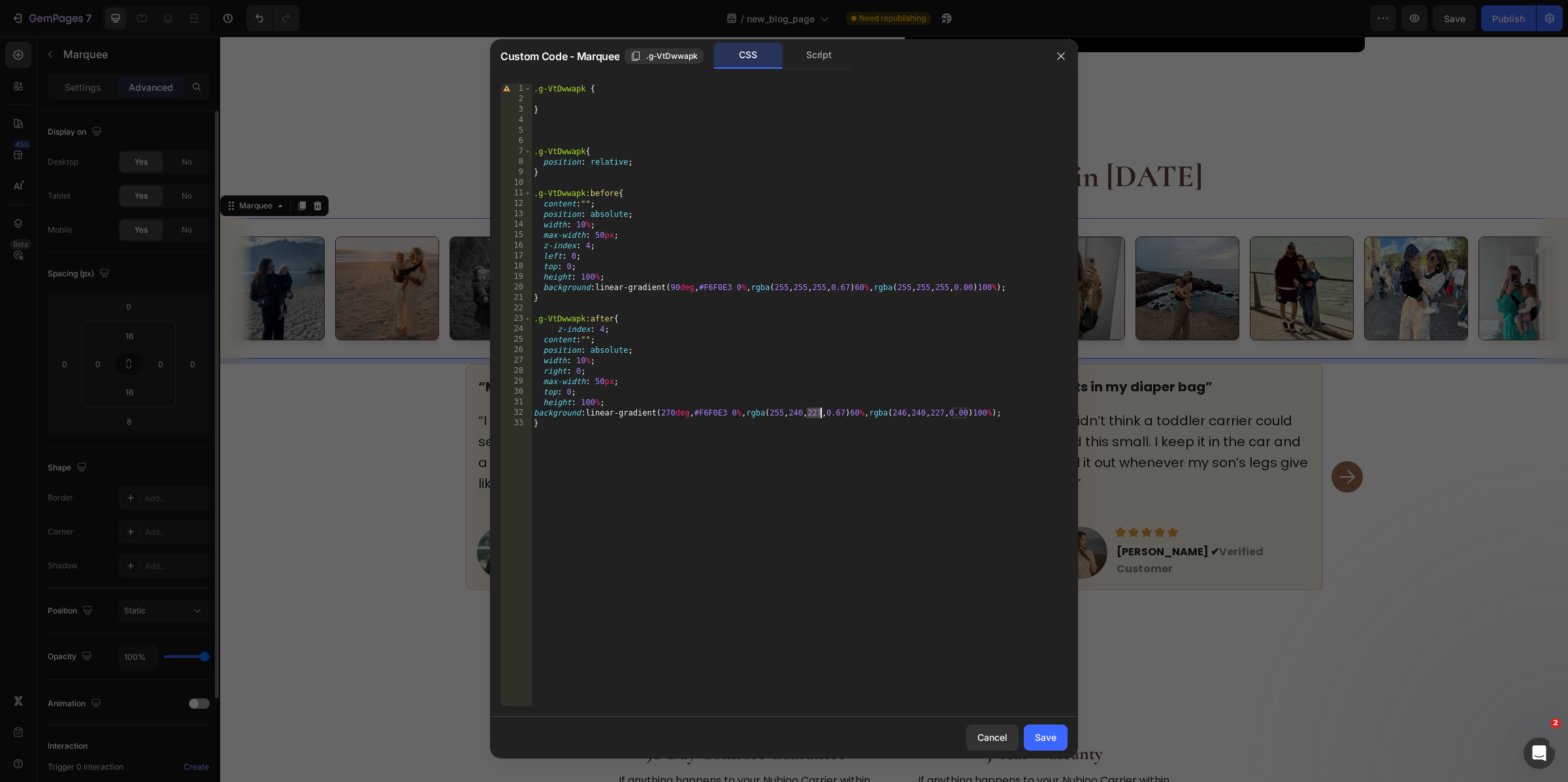
click at [816, 415] on div ".g-VtDwwapk { } .g-VtDwwapk { position : relative ; } .g-VtDwwapk :before { con…" at bounding box center [799, 406] width 537 height 644
paste textarea "55"
click at [833, 412] on div ".g-VtDwwapk { } .g-VtDwwapk { position : relative ; } .g-VtDwwapk :before { con…" at bounding box center [799, 406] width 537 height 644
paste textarea "55"
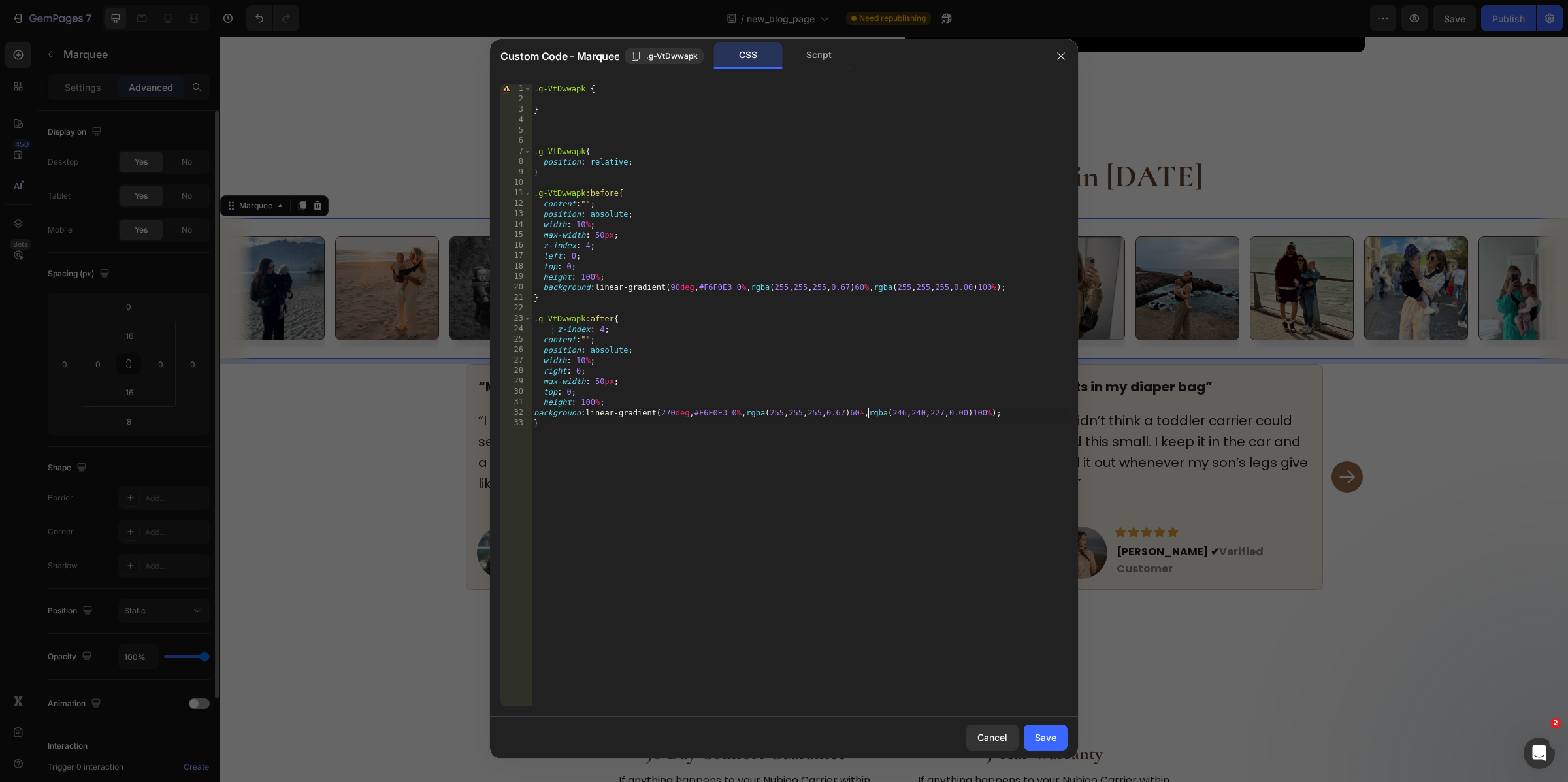
click at [869, 410] on div ".g-VtDwwapk { } .g-VtDwwapk { position : relative ; } .g-VtDwwapk :before { con…" at bounding box center [799, 406] width 537 height 644
click at [932, 411] on div ".g-VtDwwapk { } .g-VtDwwapk { position : relative ; } .g-VtDwwapk :before { con…" at bounding box center [799, 406] width 537 height 644
click at [936, 413] on div ".g-VtDwwapk { } .g-VtDwwapk { position : relative ; } .g-VtDwwapk :before { con…" at bounding box center [799, 406] width 537 height 644
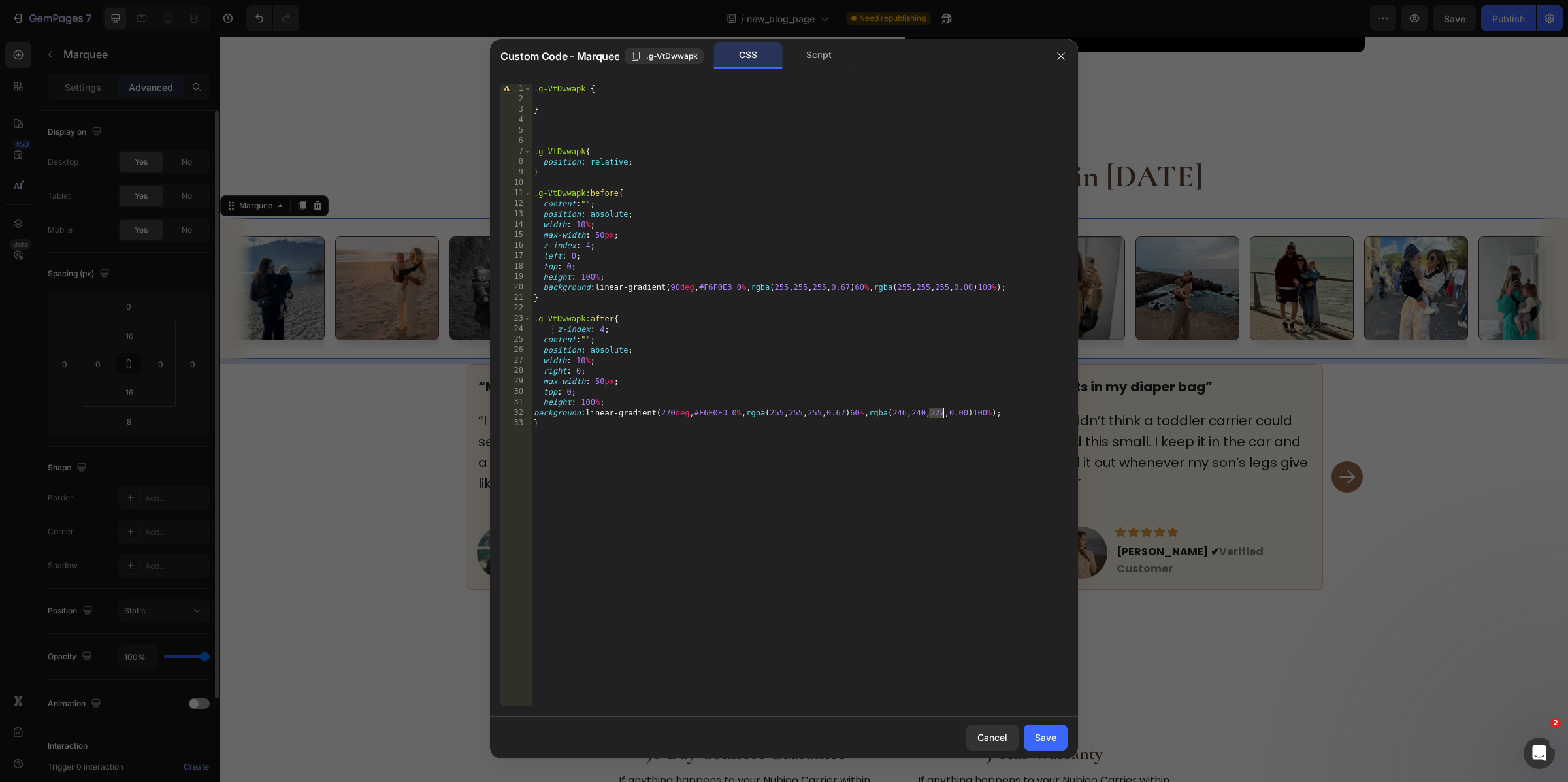
paste textarea "55"
click at [965, 412] on div ".g-VtDwwapk { } .g-VtDwwapk { position : relative ; } .g-VtDwwapk :before { con…" at bounding box center [799, 406] width 537 height 644
paste textarea "55"
click at [984, 413] on div ".g-VtDwwapk { } .g-VtDwwapk { position : relative ; } .g-VtDwwapk :before { con…" at bounding box center [799, 406] width 537 height 644
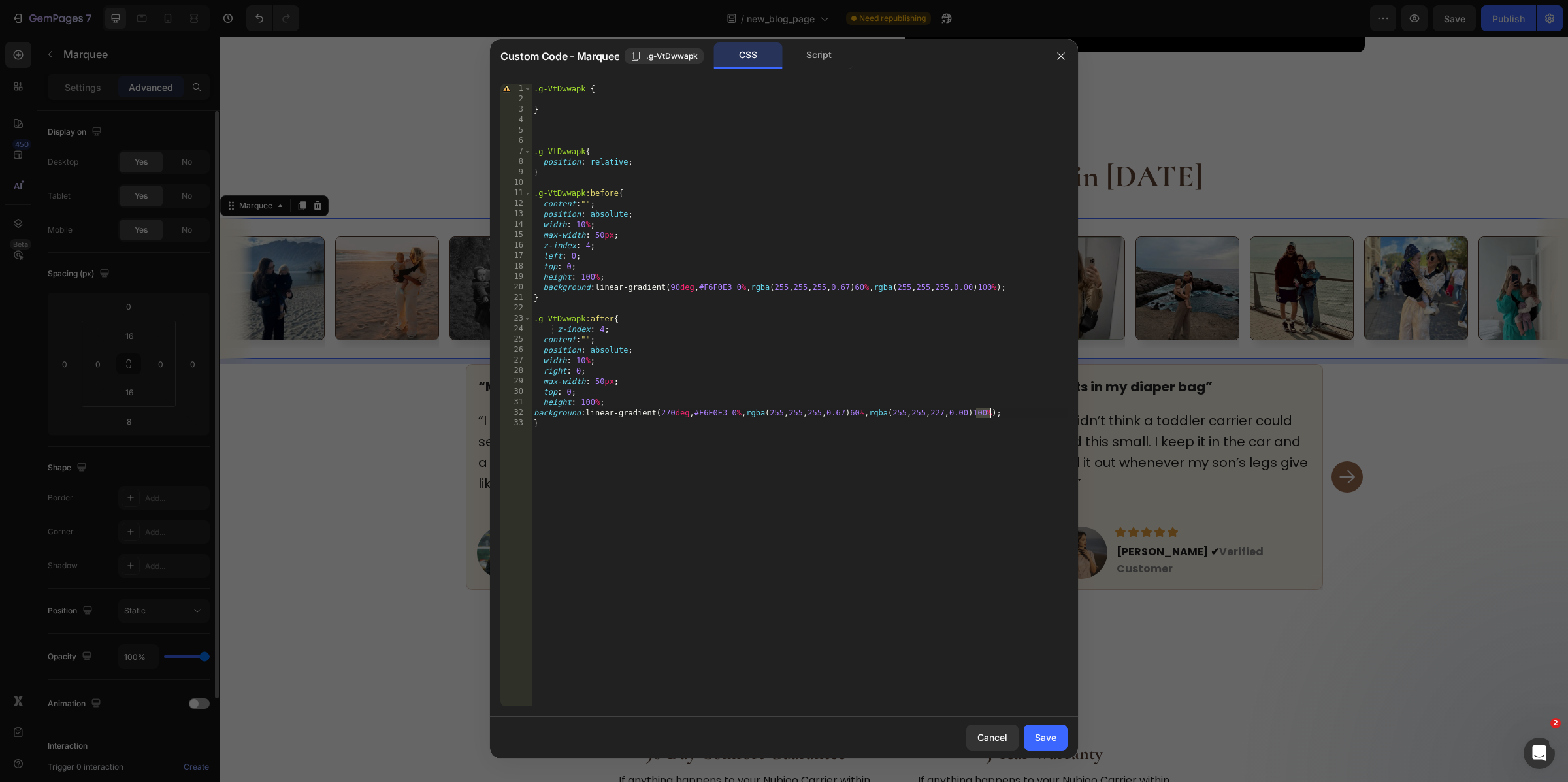
click at [984, 413] on div ".g-VtDwwapk { } .g-VtDwwapk { position : relative ; } .g-VtDwwapk :before { con…" at bounding box center [799, 406] width 537 height 644
paste textarea "55"
type textarea "background: linear-gradient(270deg, #F6F0E3 0%, rgba(255, 255, 255, 0.67) 60%, …"
click at [1050, 743] on div "Save" at bounding box center [1045, 737] width 21 height 14
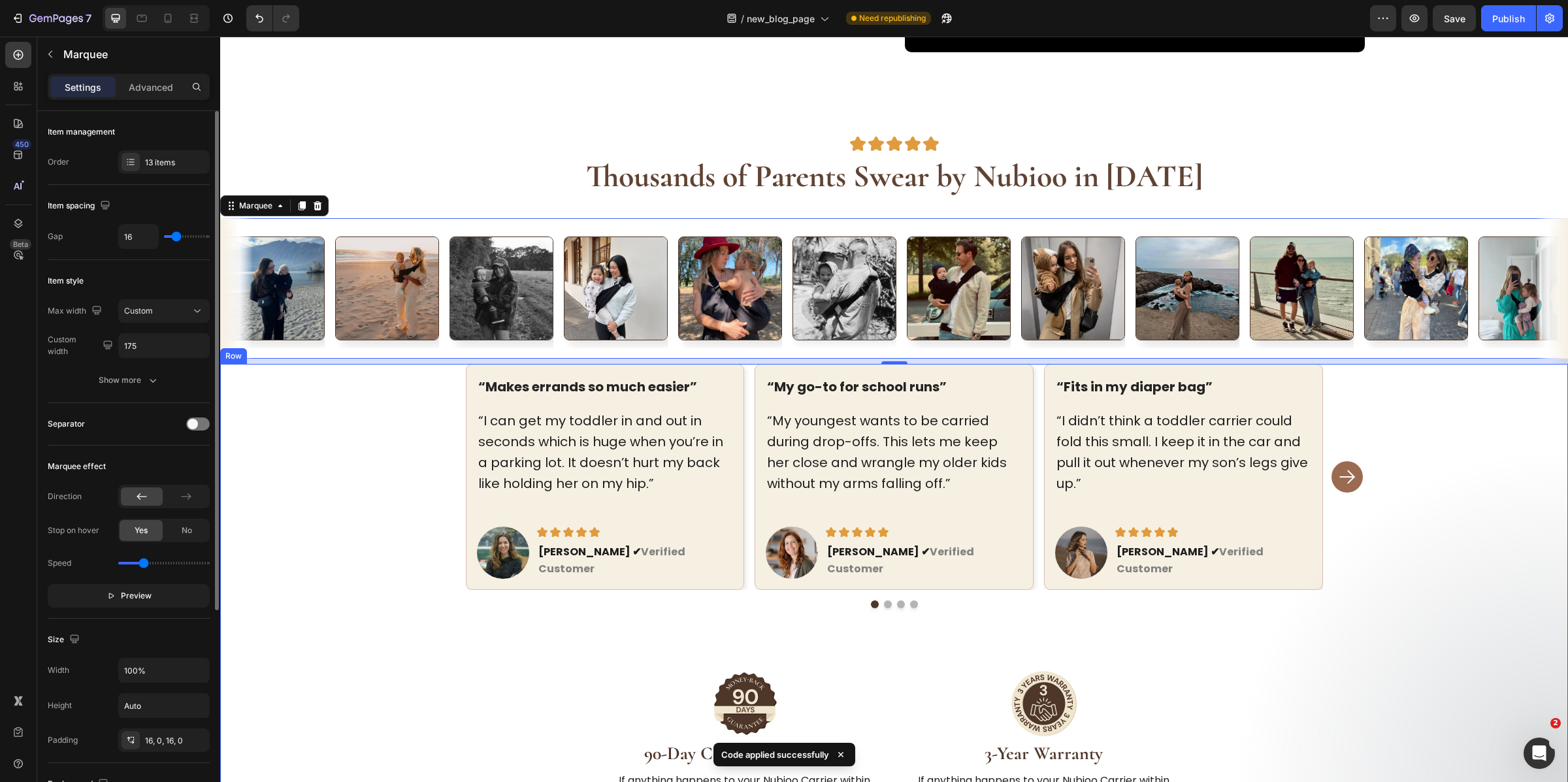
click at [351, 458] on div "“Makes errands so much easier” Text block “I can get my toddler in and out in s…" at bounding box center [894, 593] width 1348 height 459
click at [344, 225] on div "Image Image Image Image Image Image Image Image Image Image Image Image Image I…" at bounding box center [894, 288] width 1348 height 140
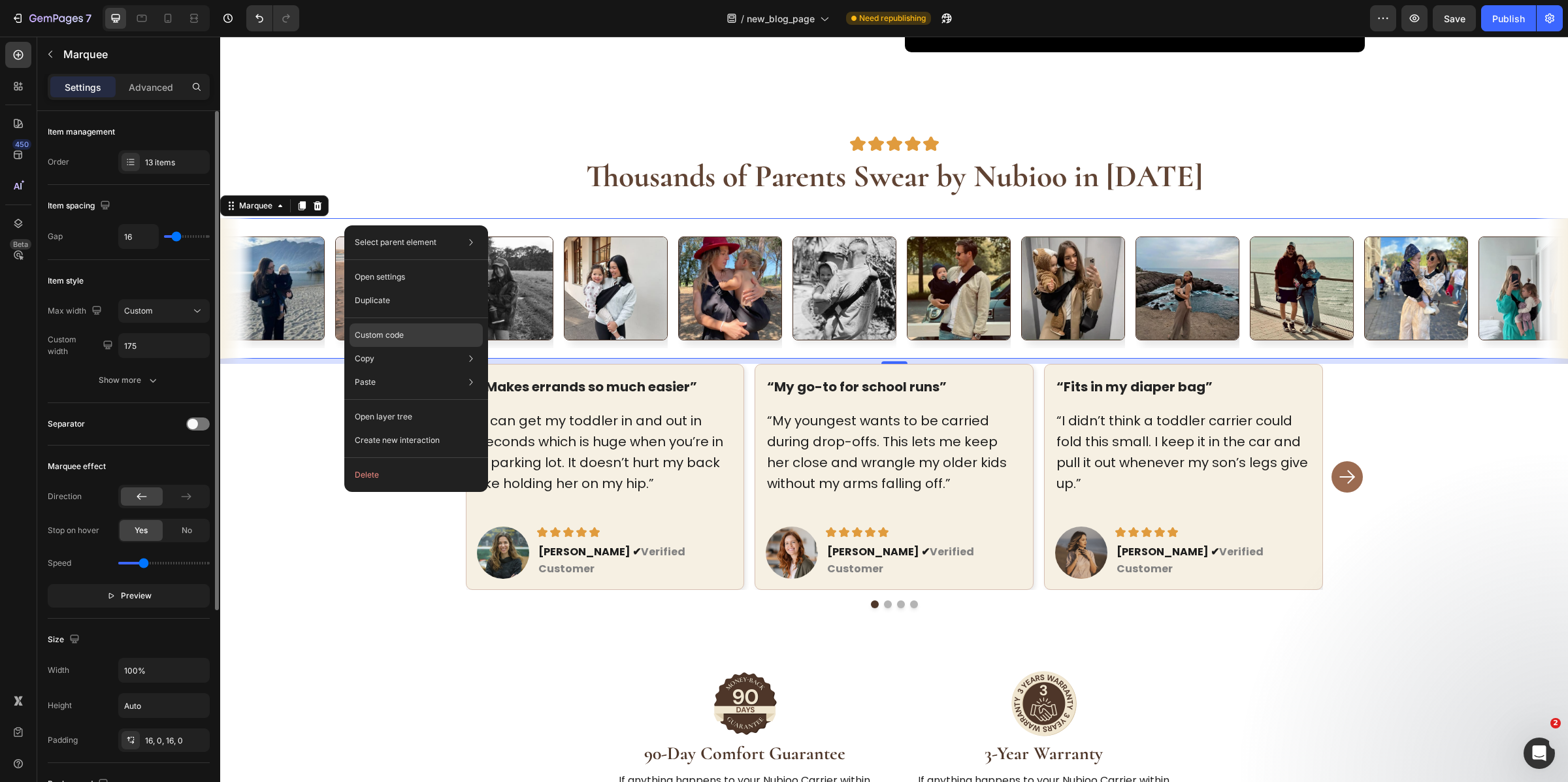
click at [419, 370] on div "Custom code" at bounding box center [416, 382] width 134 height 23
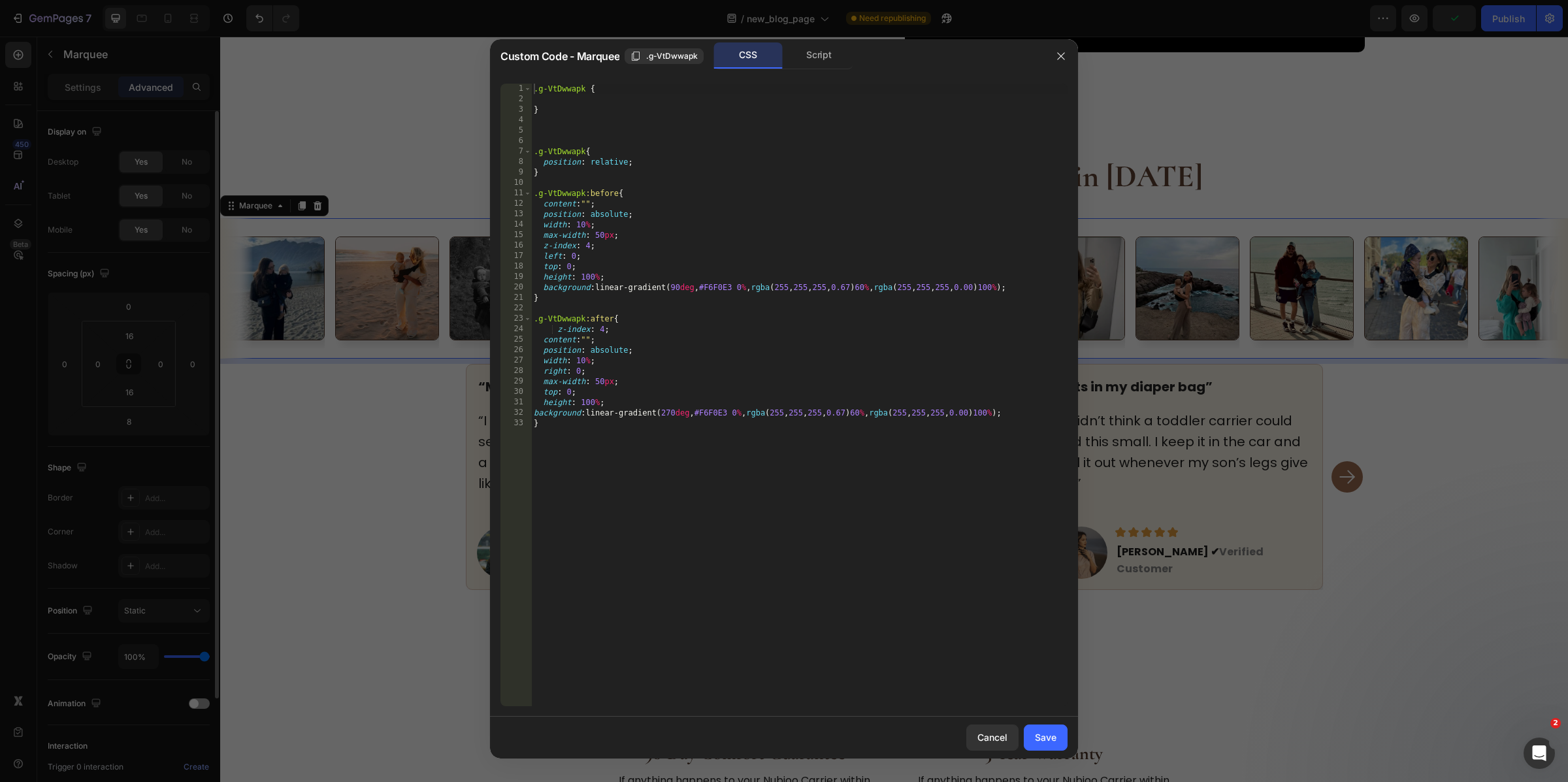
click at [734, 282] on div ".g-VtDwwapk { } .g-VtDwwapk { position : relative ; } .g-VtDwwapk :before { con…" at bounding box center [799, 406] width 537 height 644
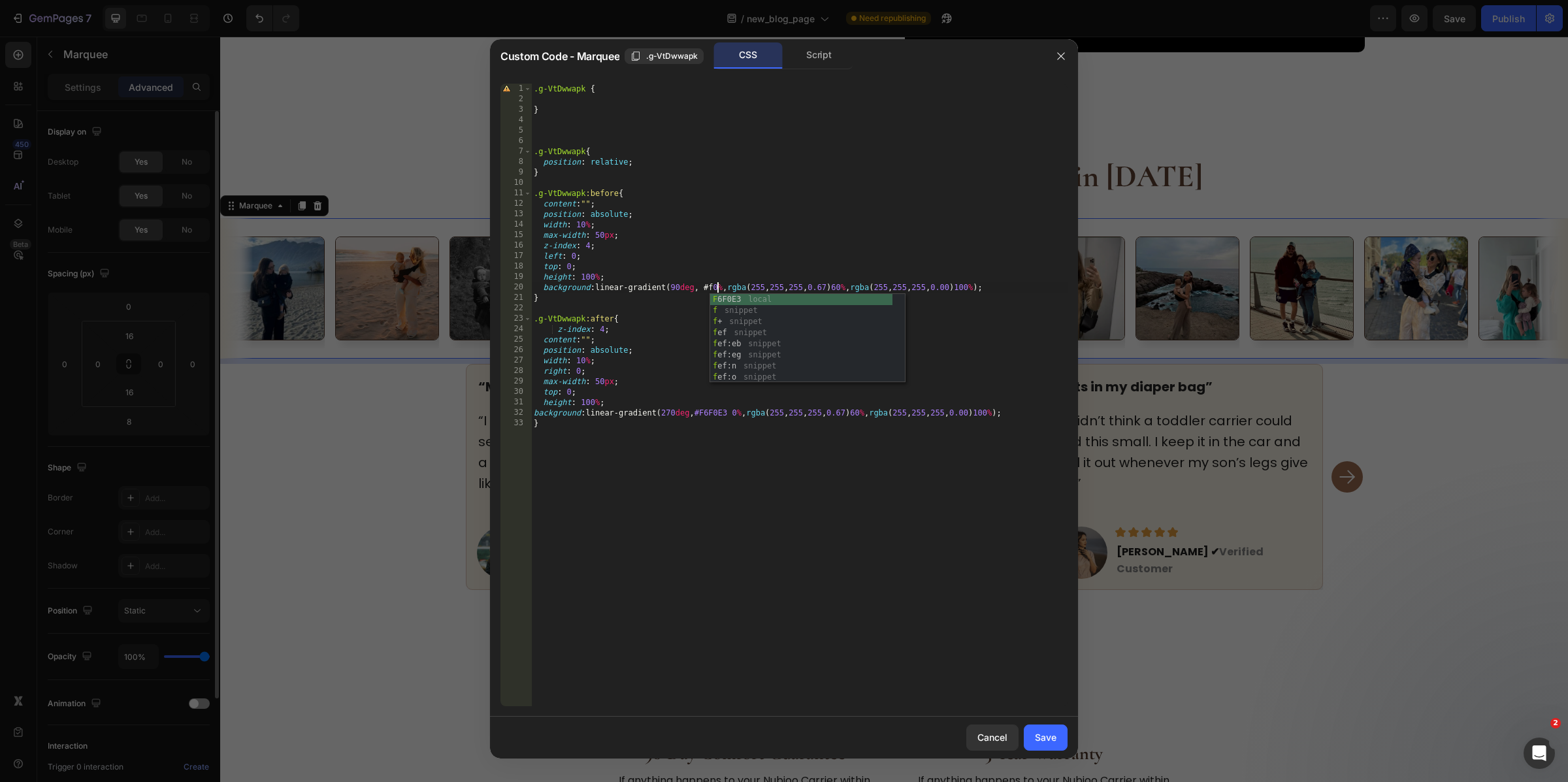
scroll to position [0, 15]
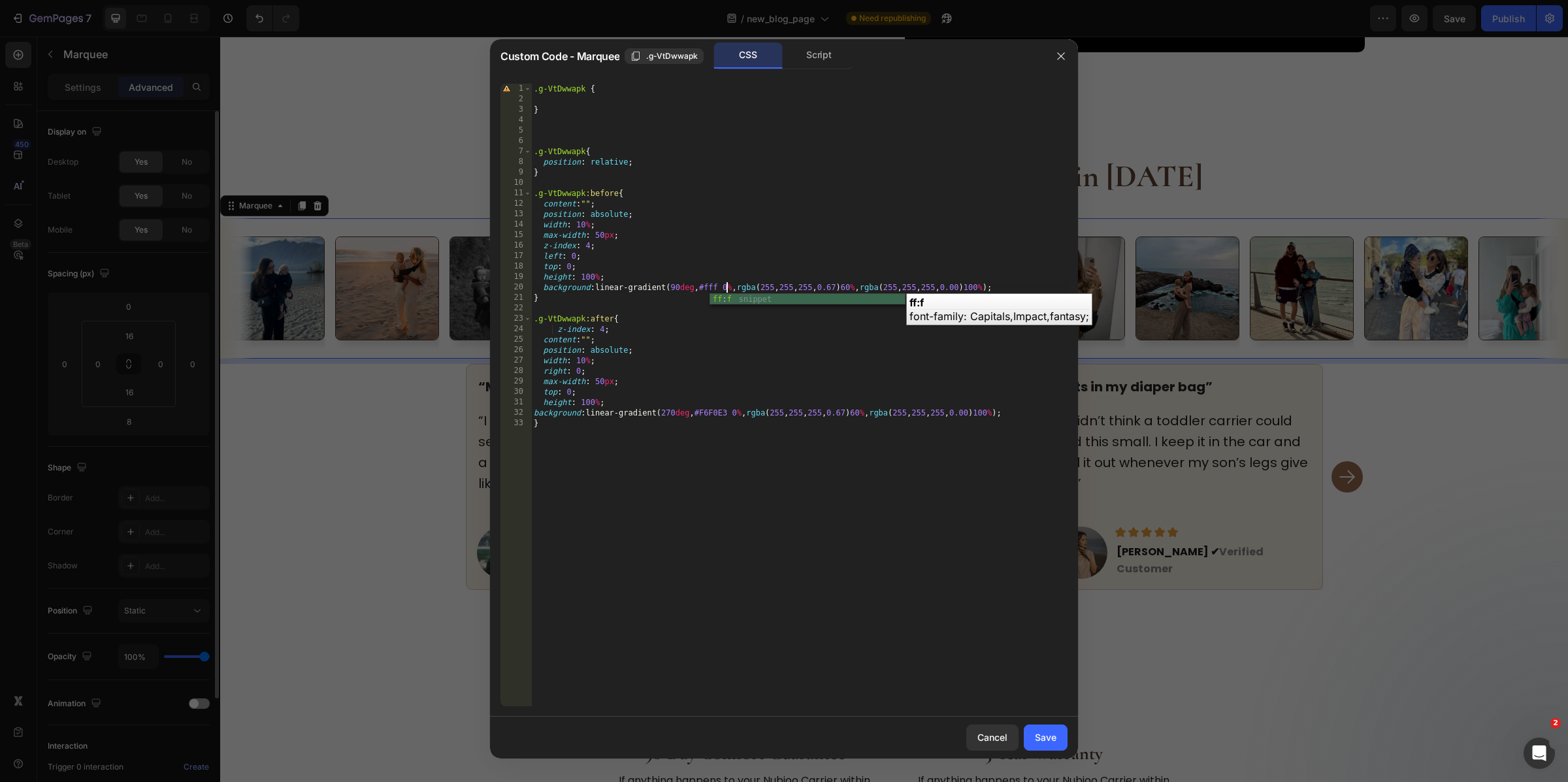
click at [716, 288] on div ".g-VtDwwapk { } .g-VtDwwapk { position : relative ; } .g-VtDwwapk :before { con…" at bounding box center [799, 406] width 537 height 644
click at [719, 415] on div ".g-VtDwwapk { } .g-VtDwwapk { position : relative ; } .g-VtDwwapk :before { con…" at bounding box center [799, 406] width 537 height 644
paste textarea "fff"
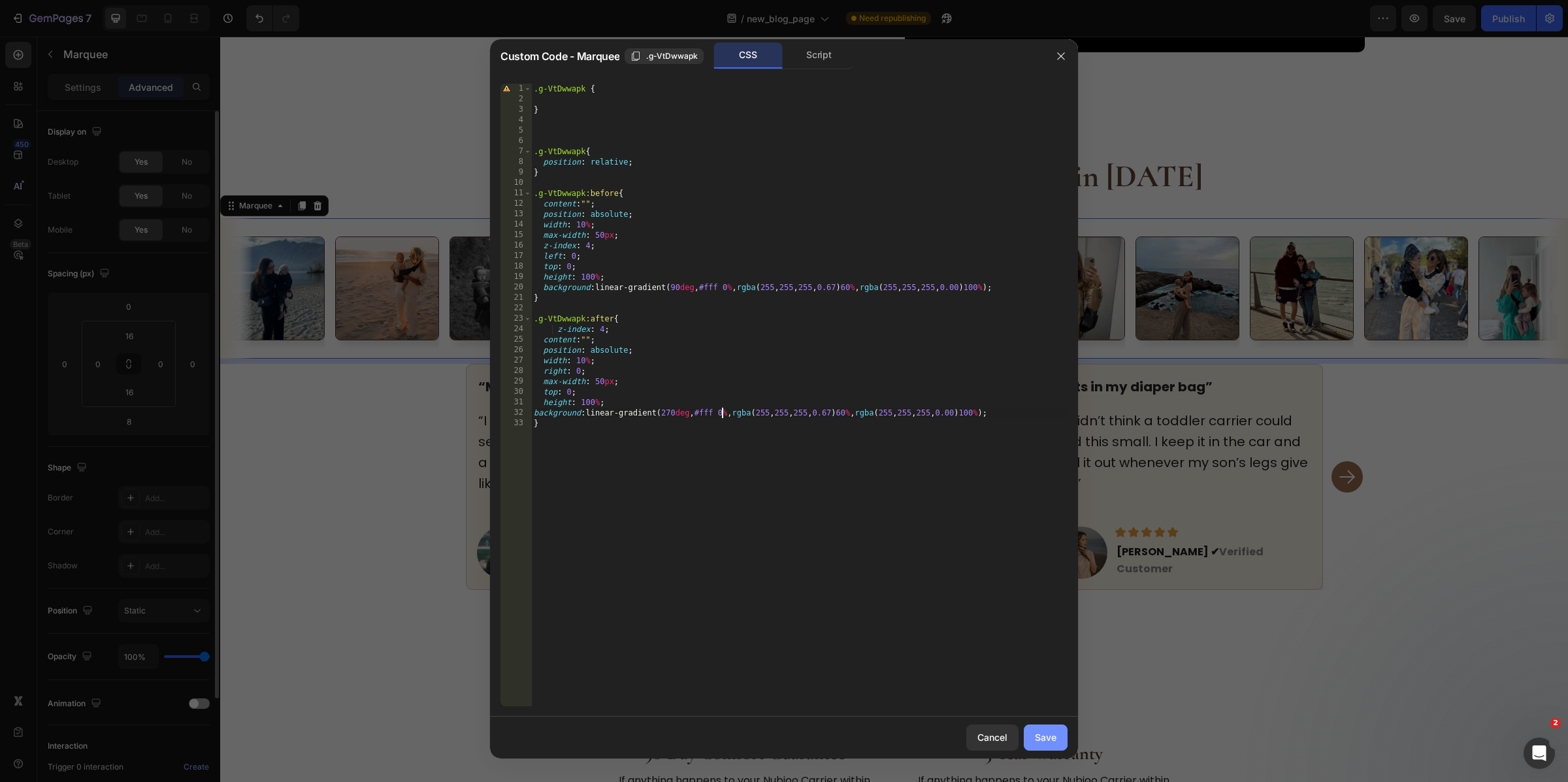
type textarea "background: linear-gradient(270deg, #fff 0%, rgba(255, 255, 255, 0.67) 60%, rgb…"
click at [1040, 738] on div "Save" at bounding box center [1045, 737] width 21 height 14
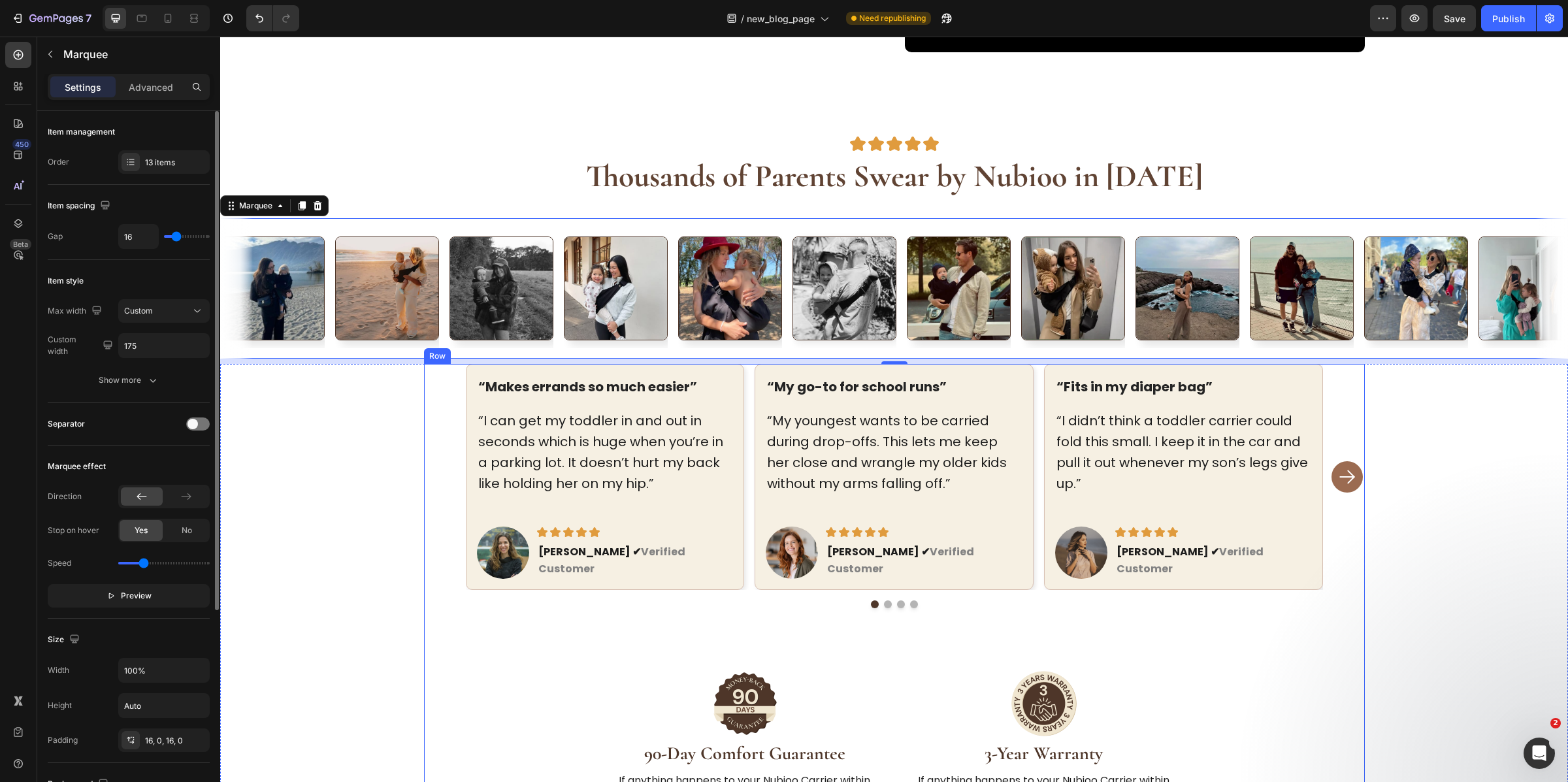
click at [489, 631] on div "“Makes errands so much easier” Text block “I can get my toddler in and out in s…" at bounding box center [894, 512] width 941 height 297
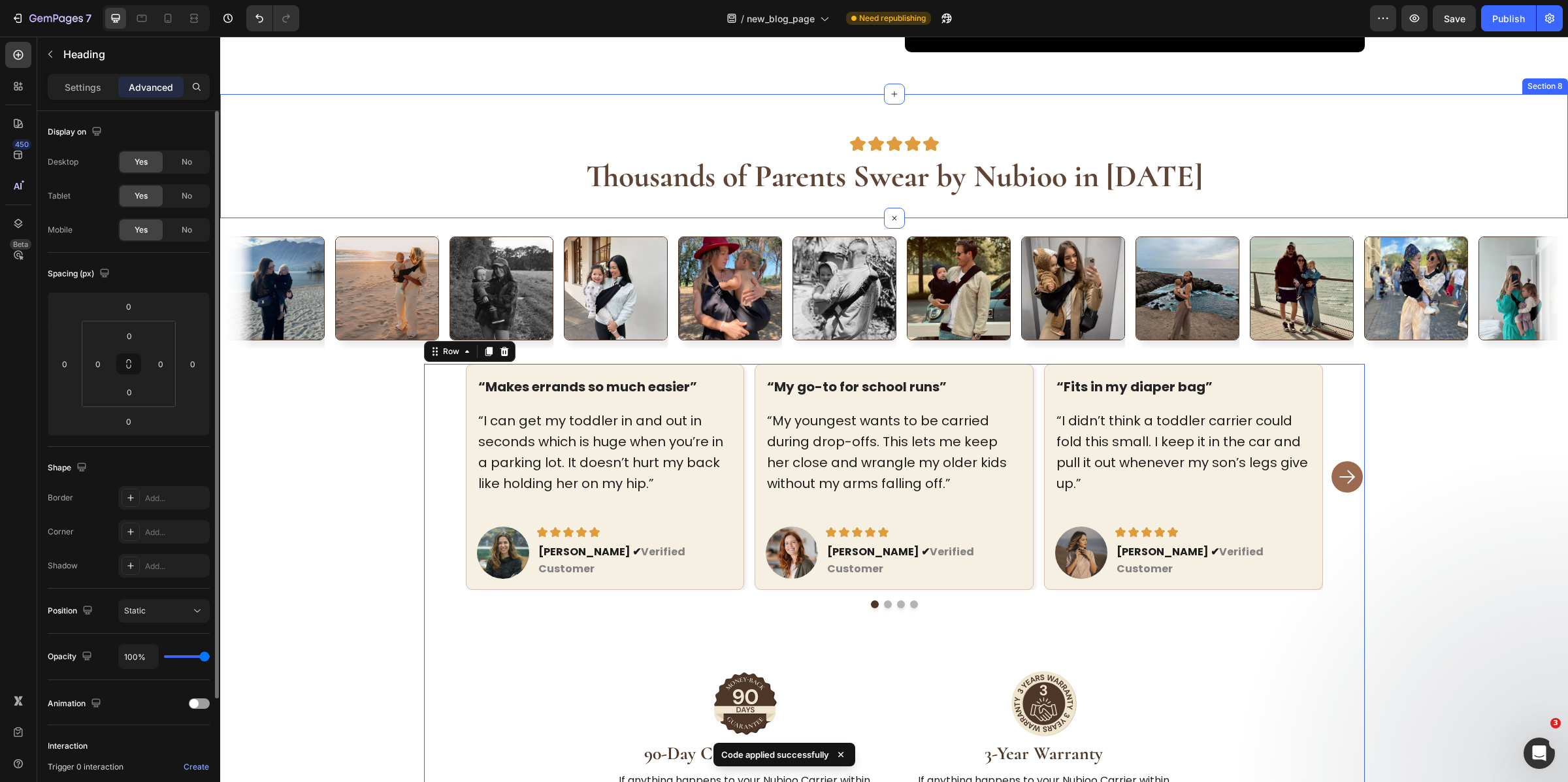
click at [680, 193] on strong "Thousands of Parents Swear by Nubioo in [DATE]" at bounding box center [894, 176] width 617 height 38
click at [689, 208] on div "Image Image Image Image Image Row Thousands of Parents Swear by Nubioo in 2025 …" at bounding box center [894, 156] width 1348 height 124
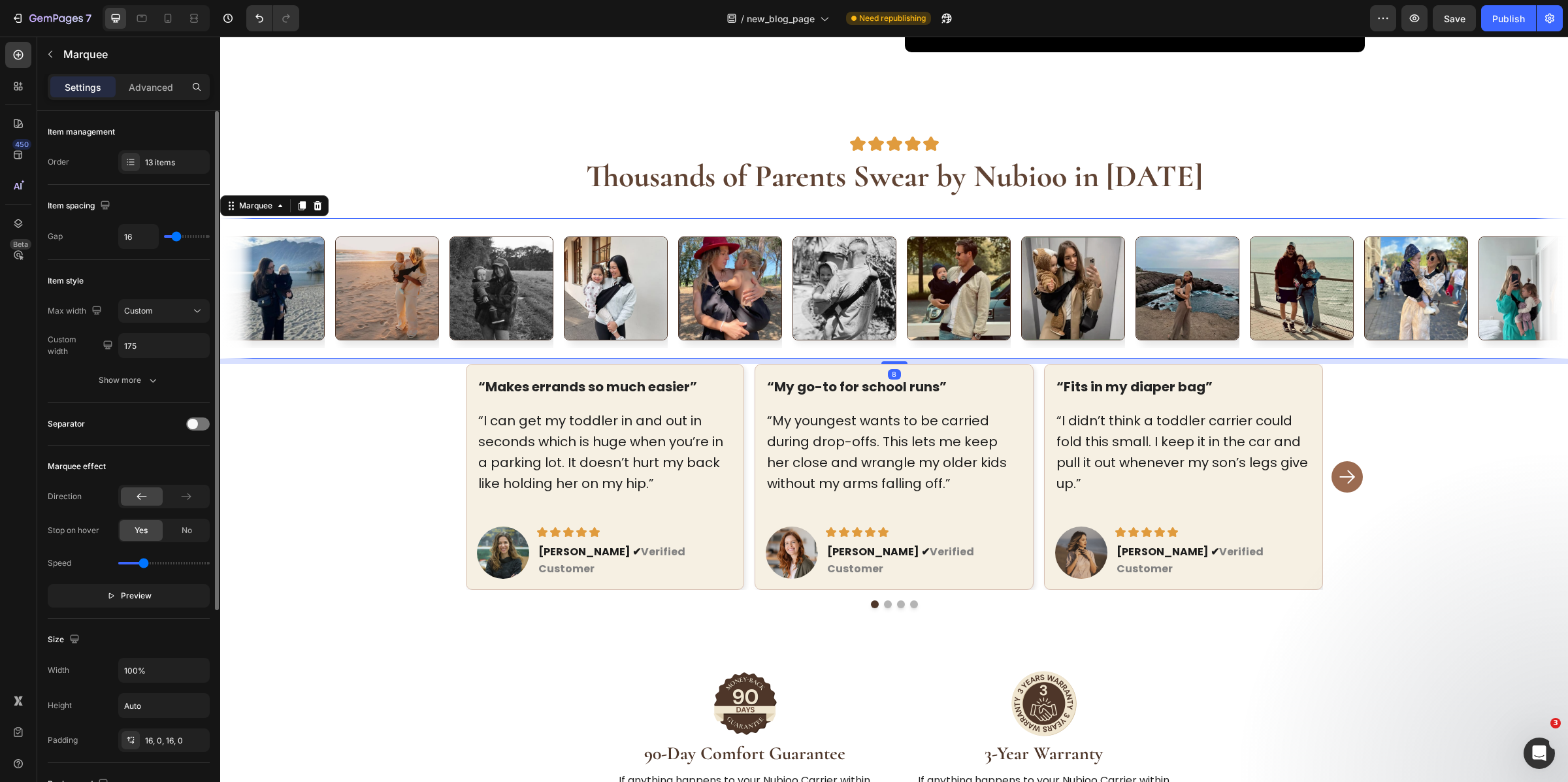
click at [1381, 356] on div "Image Image Image Image Image Image Image Image Image Image Image Image Image I…" at bounding box center [894, 288] width 1348 height 140
click at [278, 203] on icon at bounding box center [280, 205] width 10 height 10
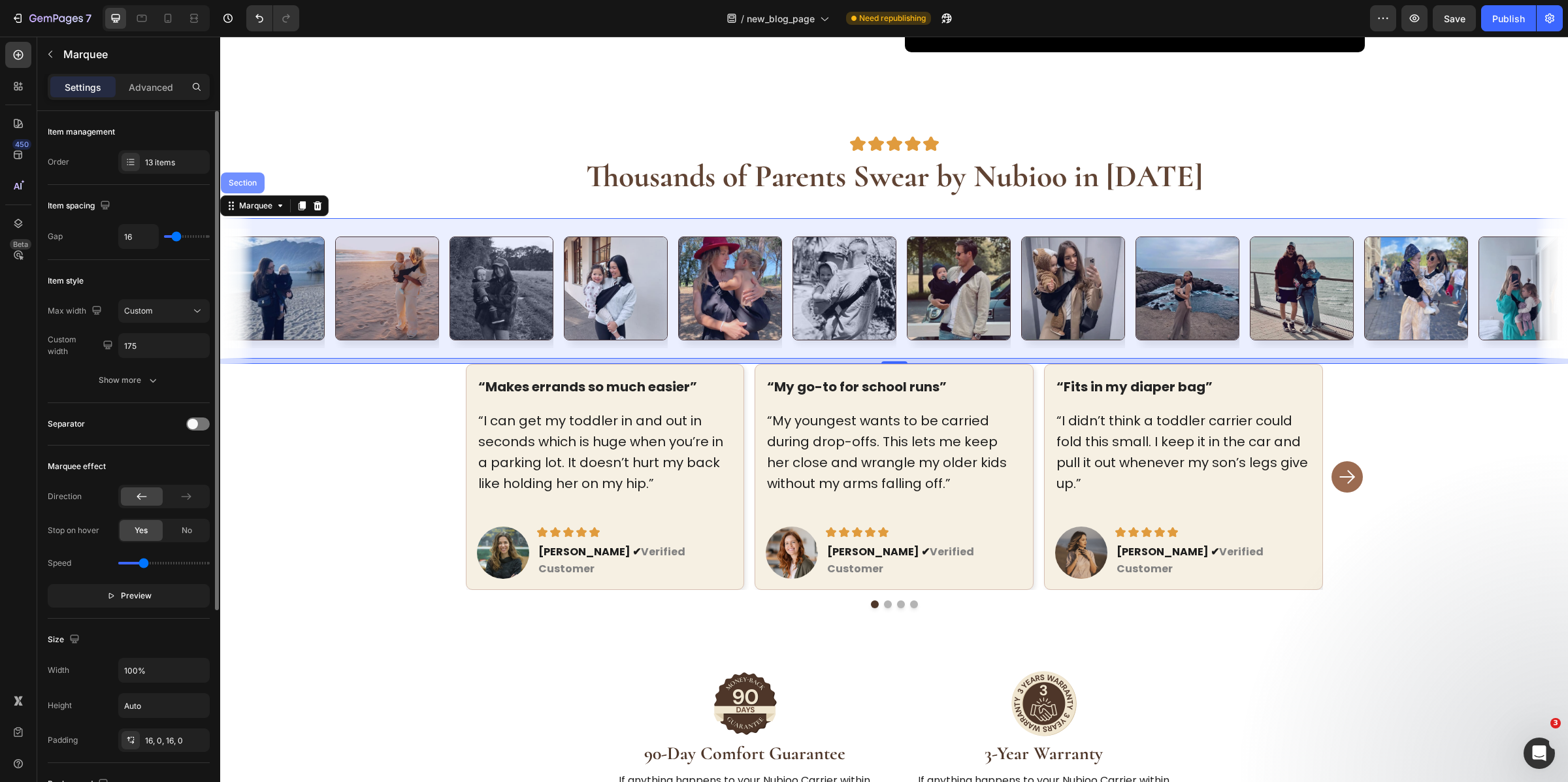
click at [258, 181] on div "Section" at bounding box center [242, 182] width 33 height 8
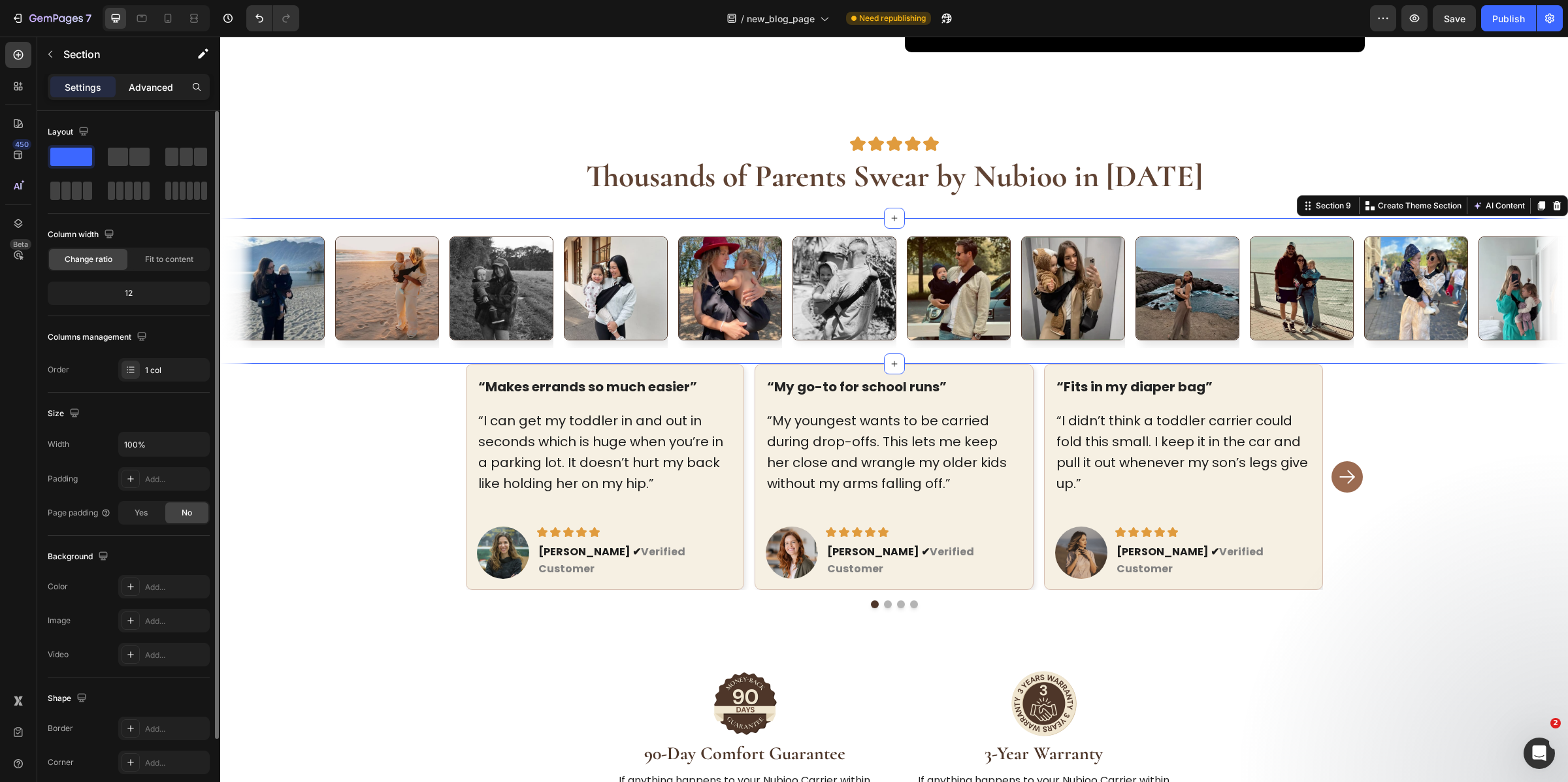
click at [146, 86] on p "Advanced" at bounding box center [151, 87] width 45 height 14
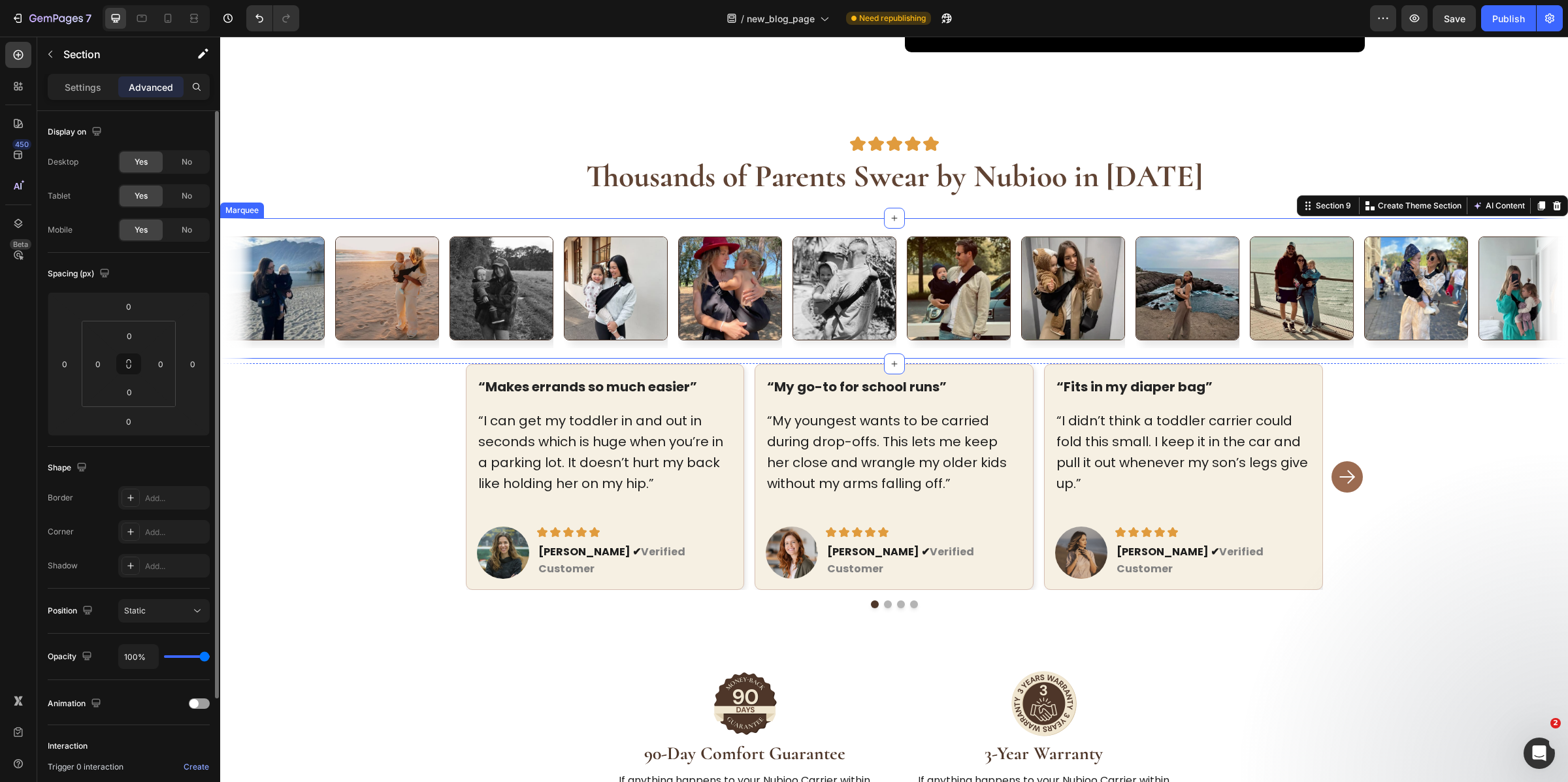
click at [924, 351] on div "Image Image Image Image Image Image Image Image Image Image Image Image Image I…" at bounding box center [894, 288] width 1348 height 140
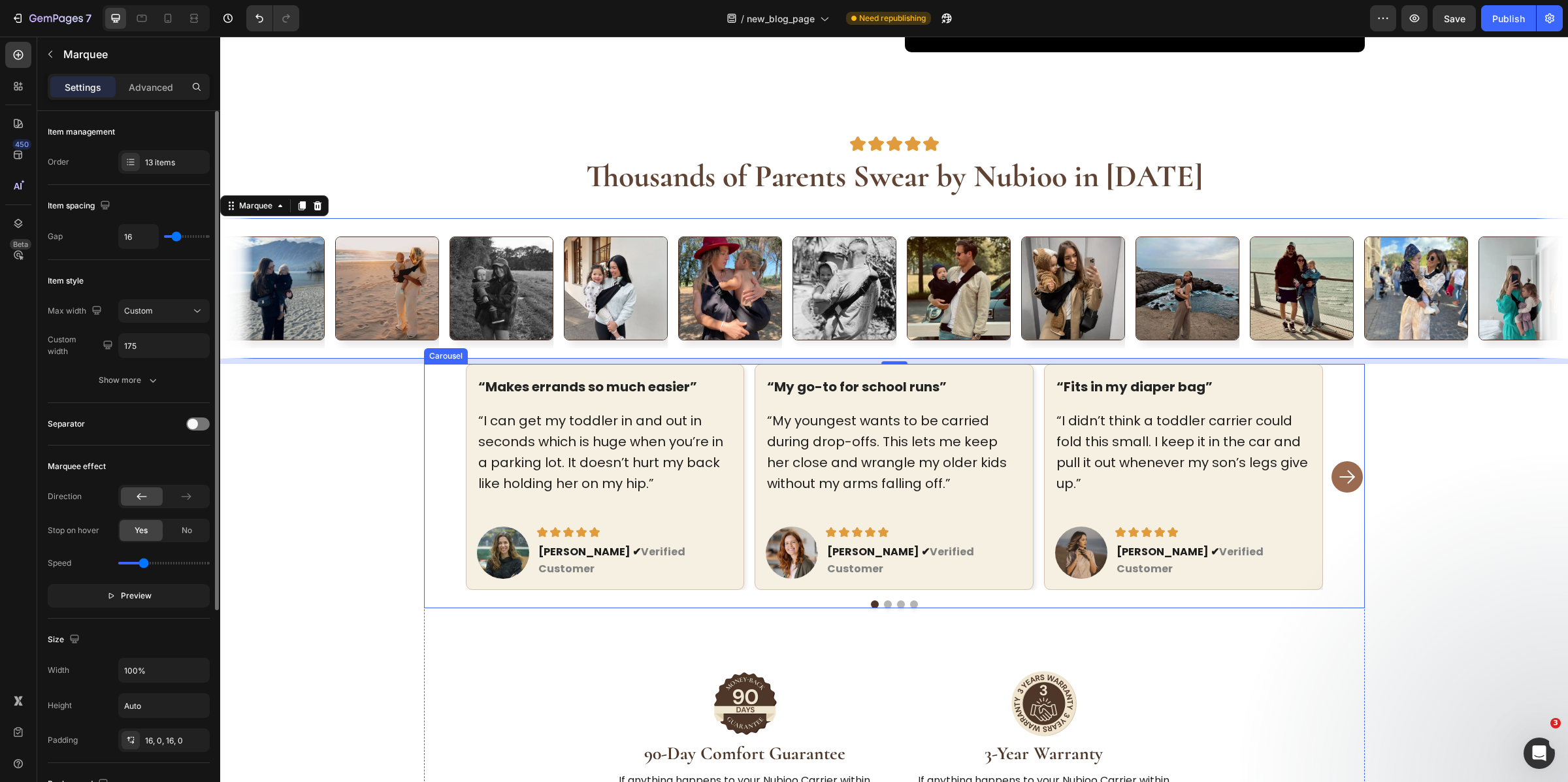
click at [1322, 420] on div "“Makes errands so much easier” Text block “I can get my toddler in and out in s…" at bounding box center [894, 477] width 941 height 226
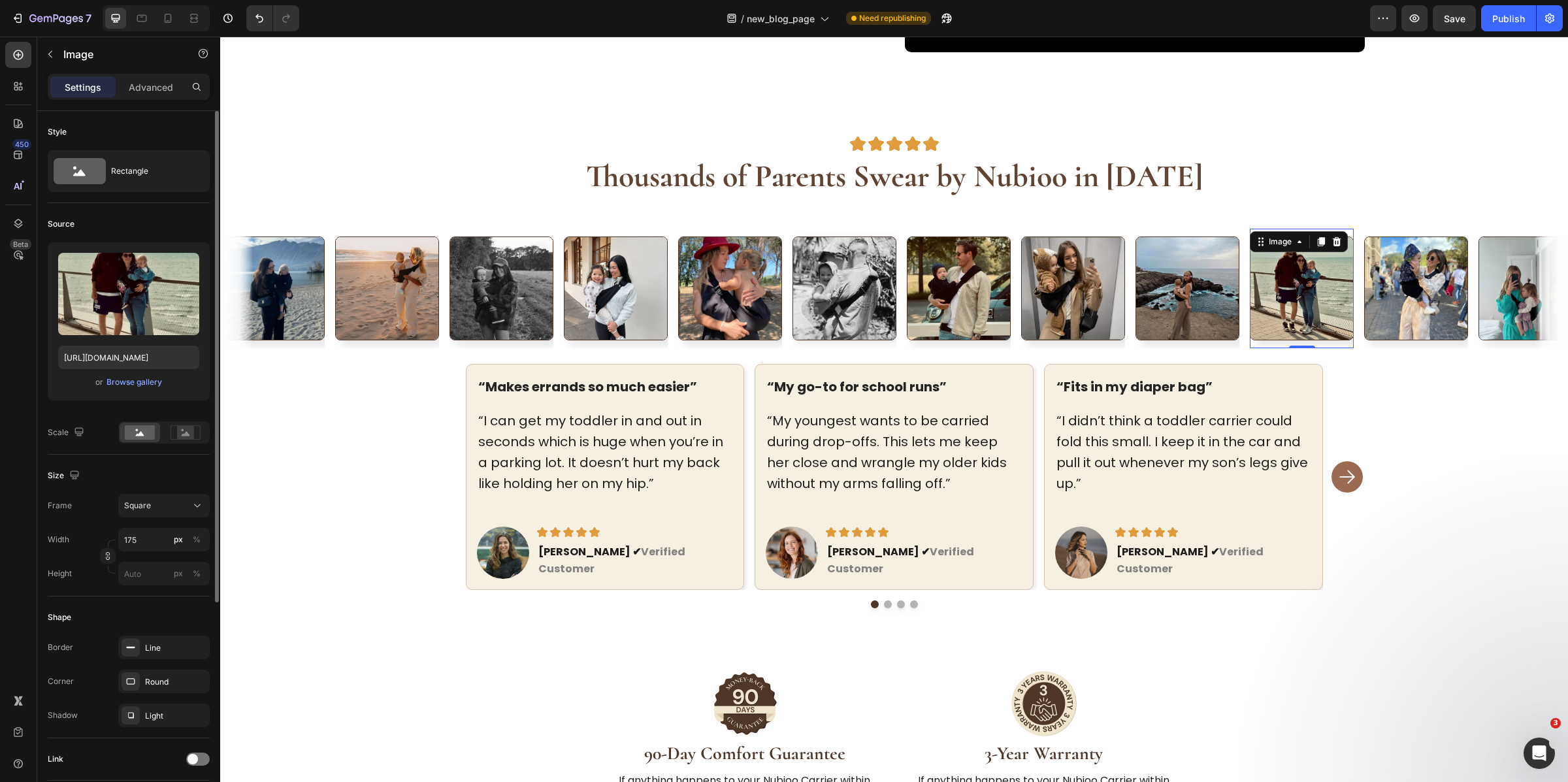
click at [1289, 333] on img at bounding box center [1301, 287] width 104 height 104
click at [1226, 339] on img at bounding box center [1187, 287] width 104 height 104
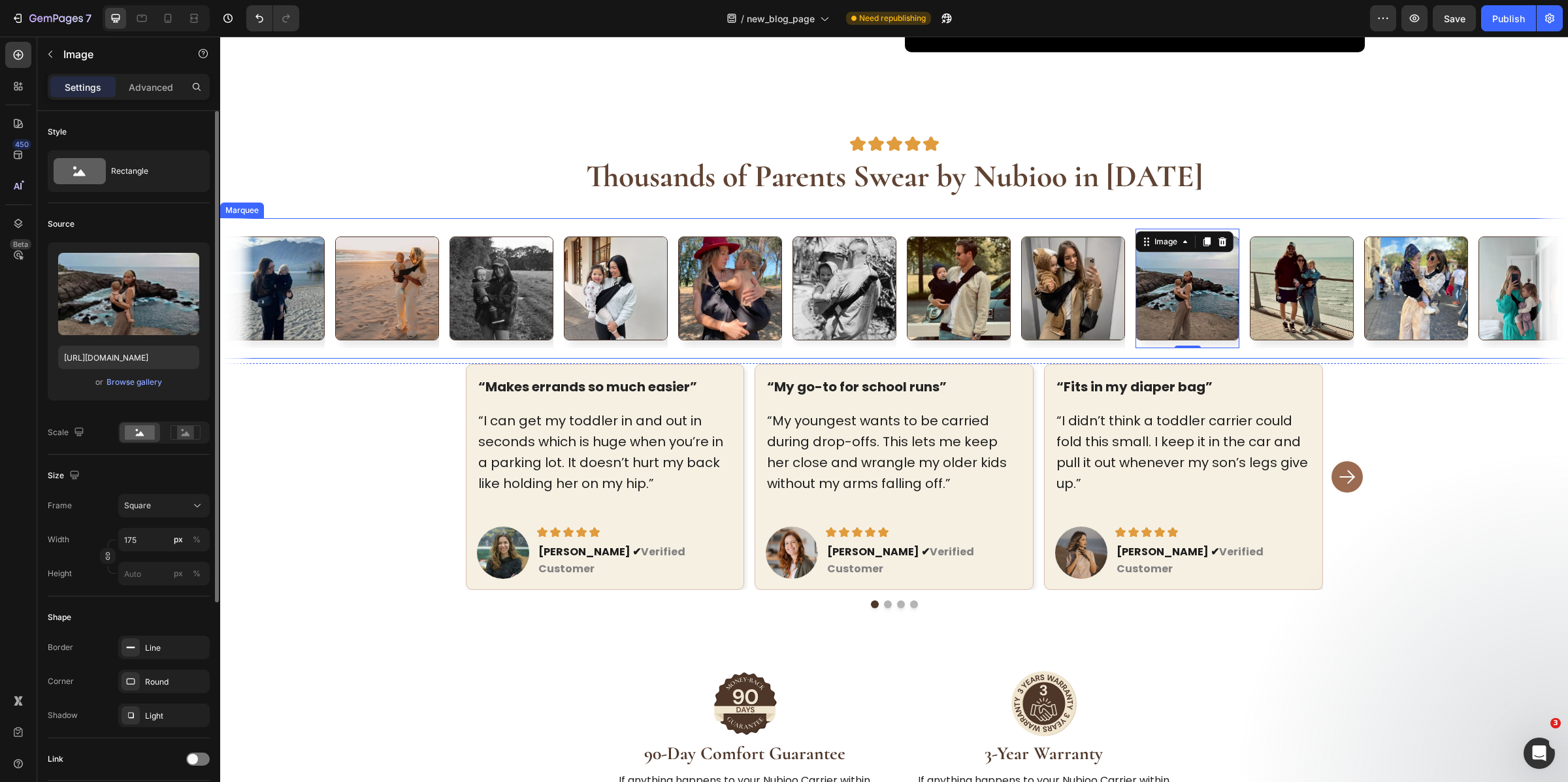
click at [1244, 347] on div "Image 0" at bounding box center [1193, 288] width 115 height 120
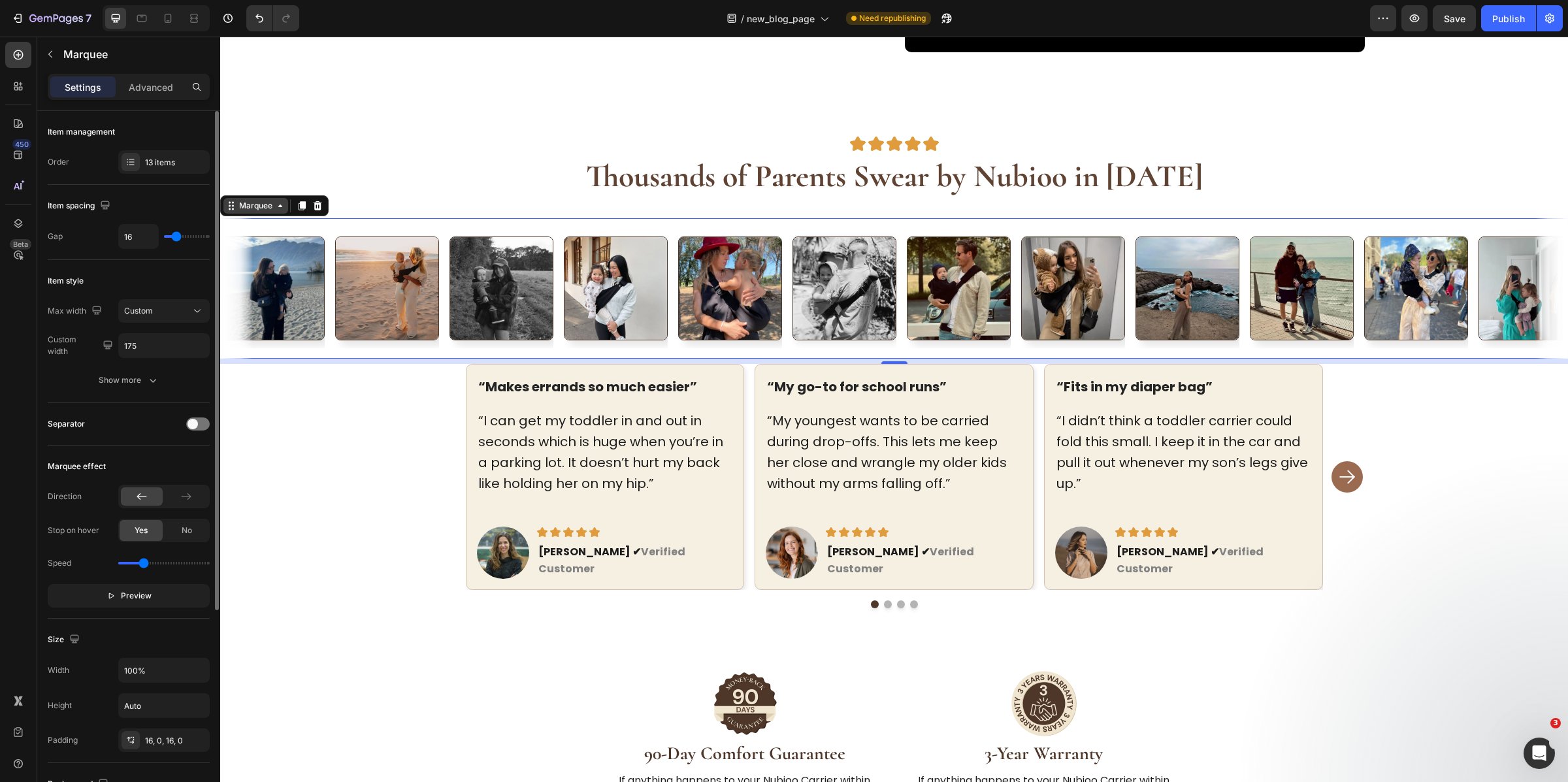
click at [258, 209] on div "Marquee" at bounding box center [255, 206] width 39 height 12
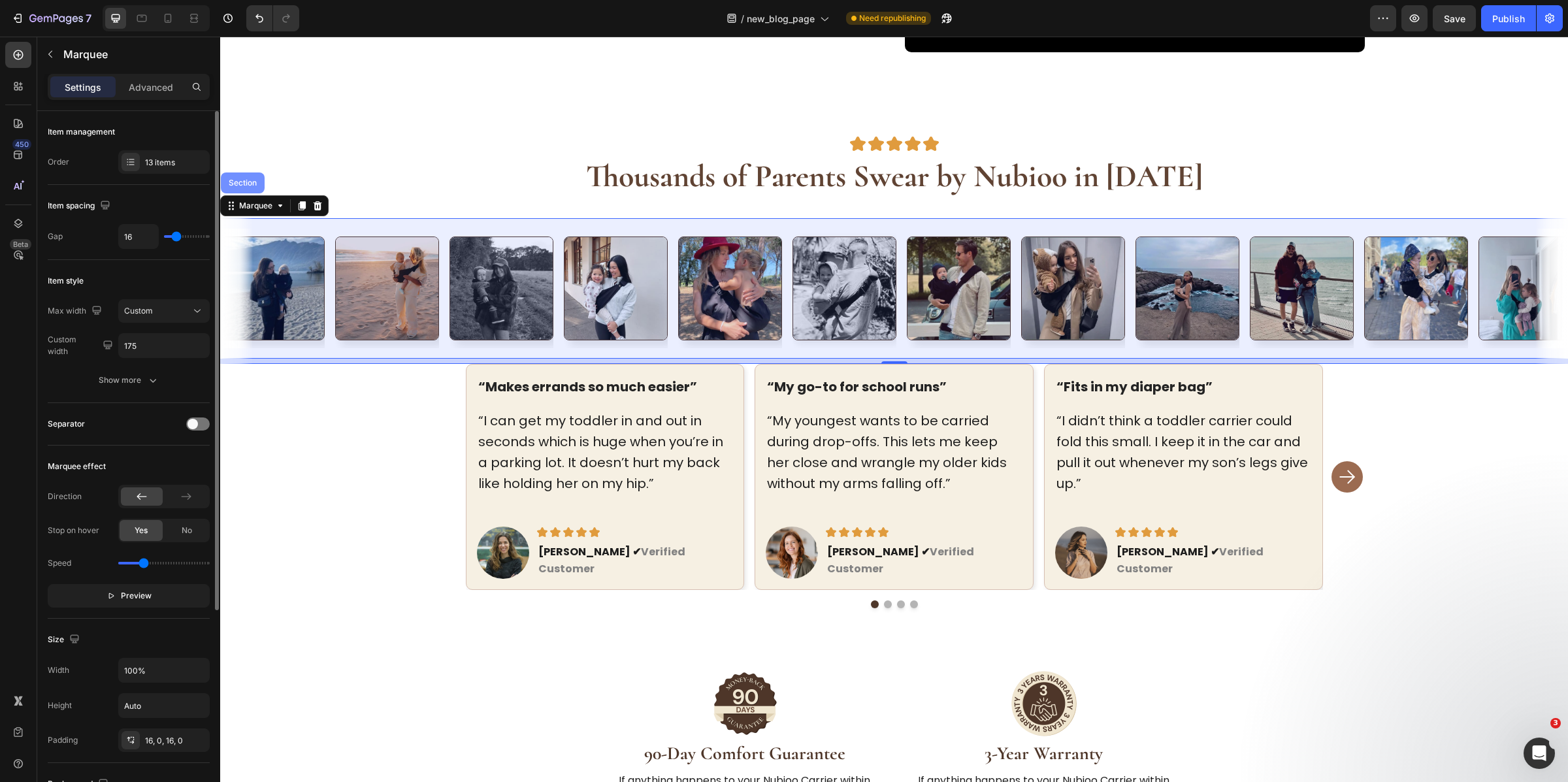
click at [243, 190] on div "Section" at bounding box center [242, 183] width 44 height 21
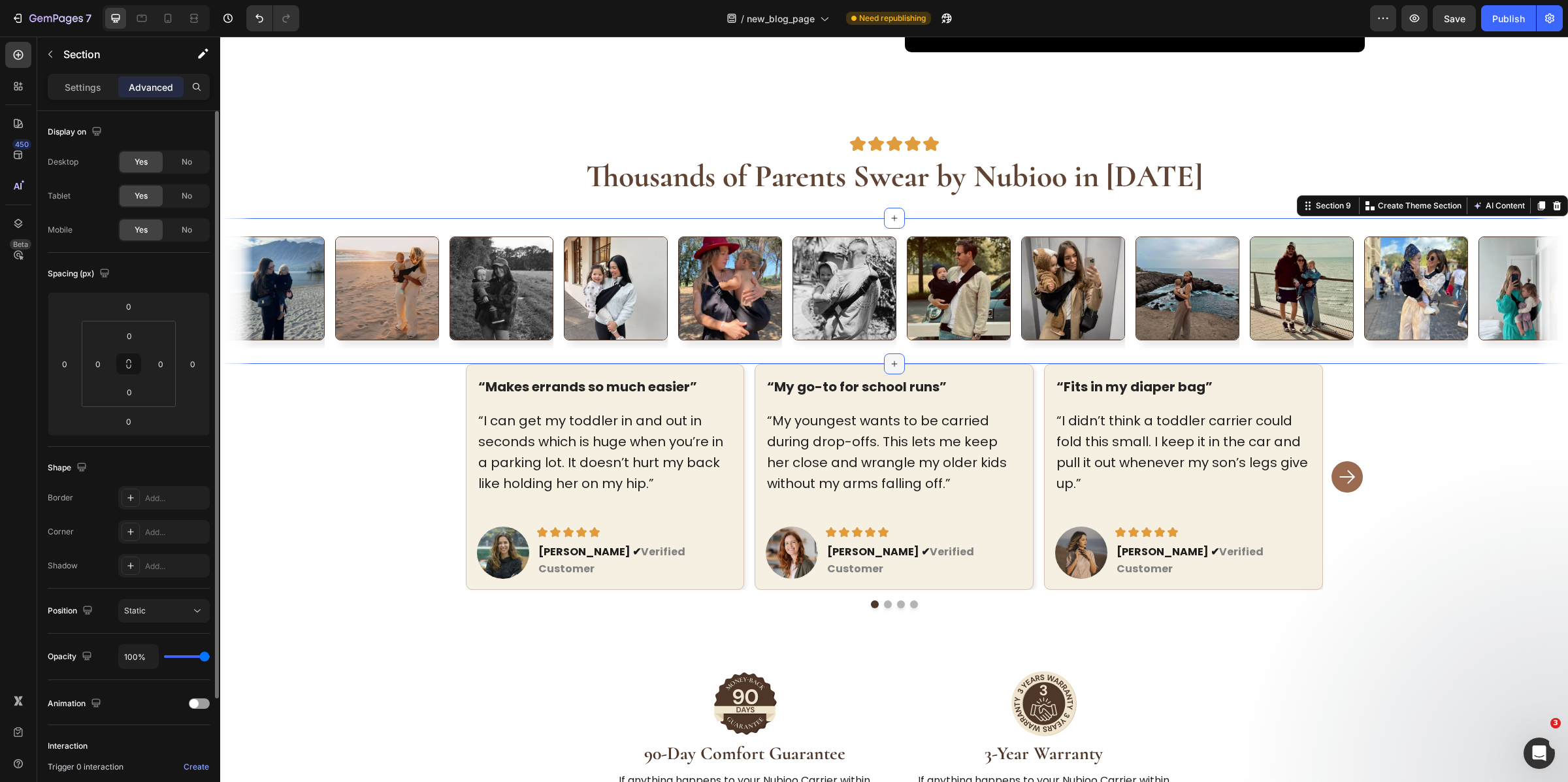
click at [889, 366] on icon at bounding box center [894, 364] width 10 height 10
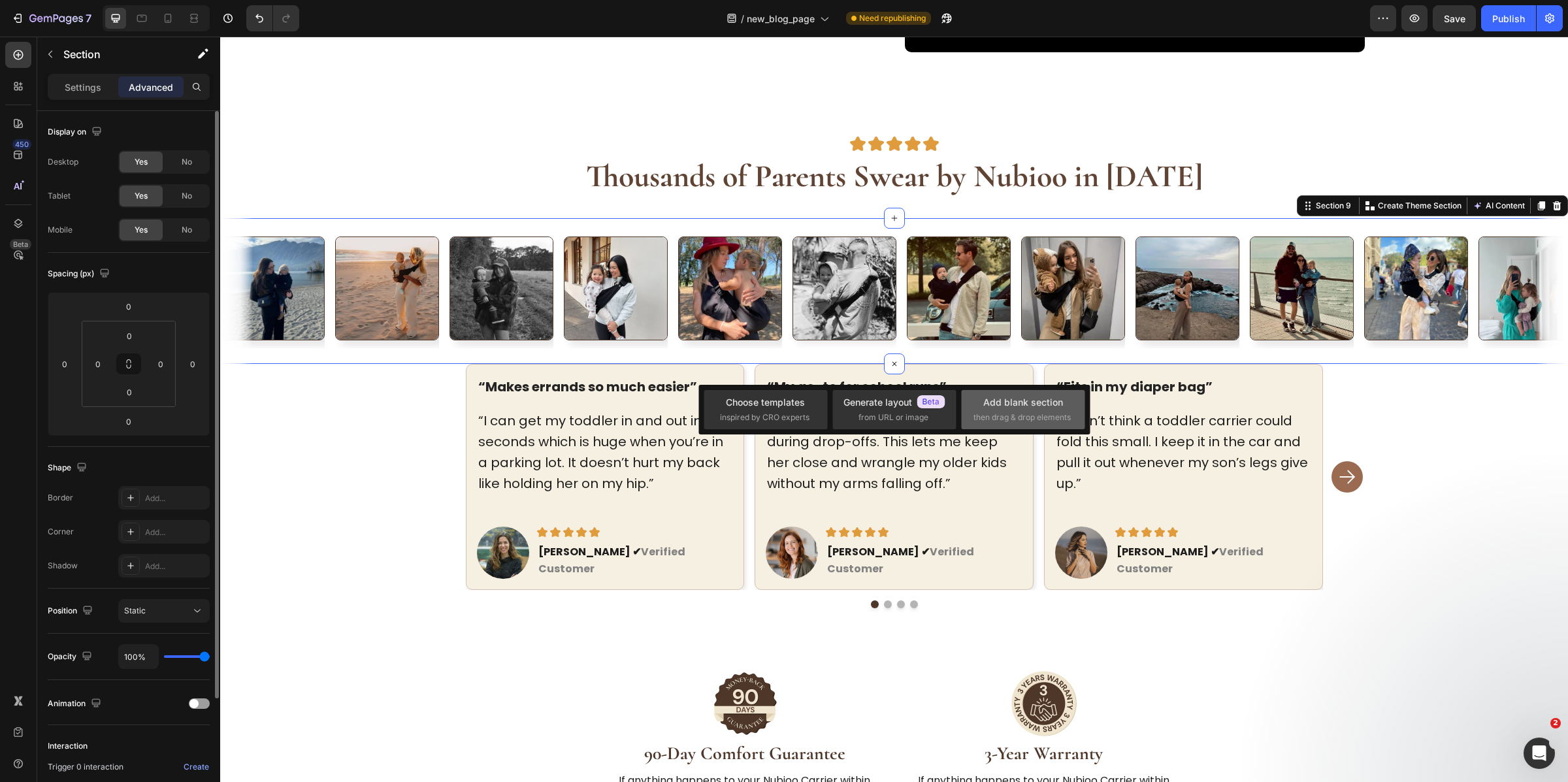
click at [1023, 400] on div "Add blank section" at bounding box center [1023, 402] width 80 height 14
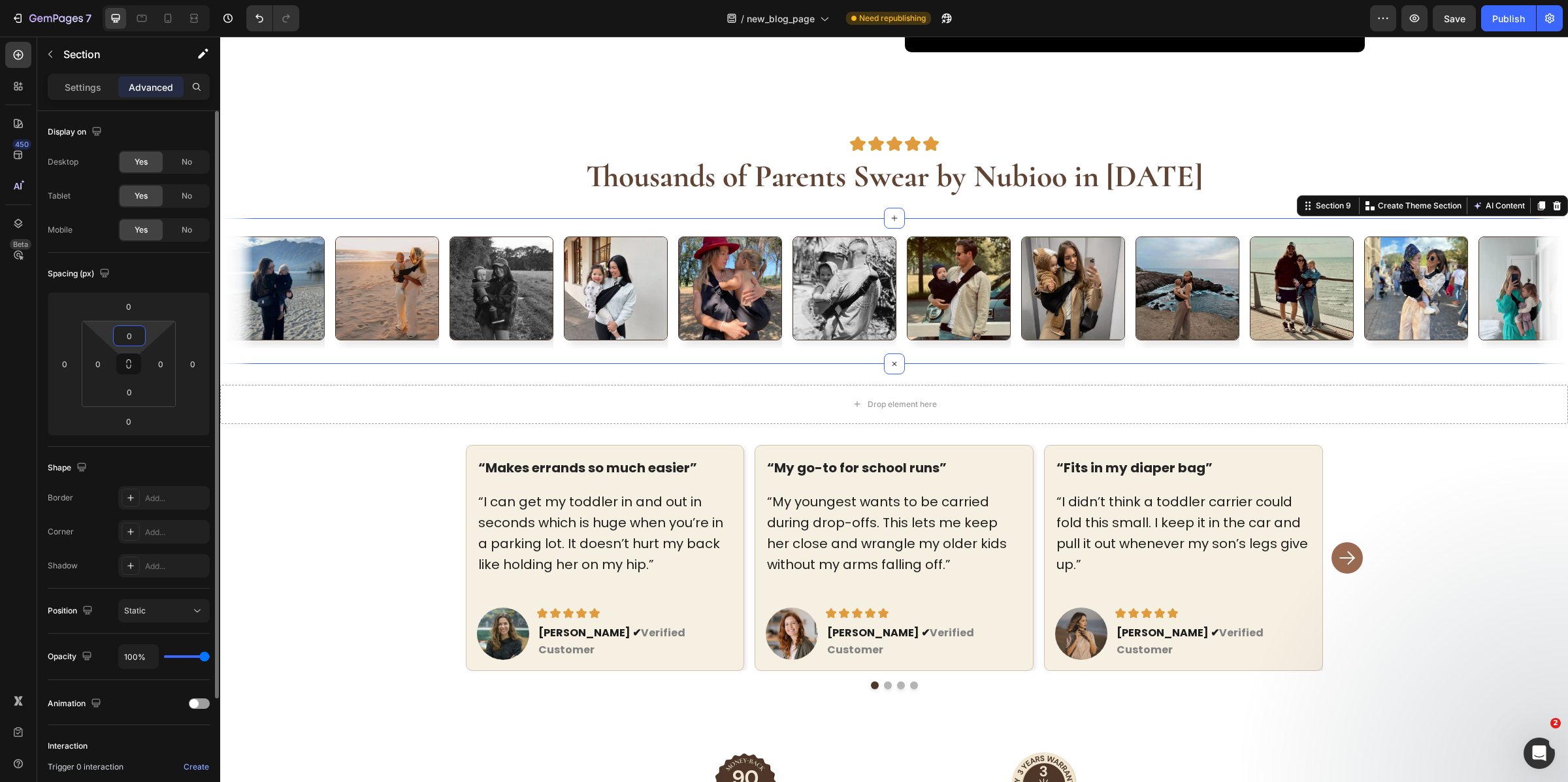
click at [122, 0] on html "7 Version history / new_blog_page Need republishing Preview Save Publish 450 Be…" at bounding box center [784, 0] width 1568 height 0
click at [132, 335] on input "0" at bounding box center [129, 335] width 27 height 20
click at [133, 311] on input "0" at bounding box center [128, 306] width 27 height 20
click at [131, 274] on div "Spacing (px)" at bounding box center [128, 274] width 162 height 21
click at [131, 341] on input "0" at bounding box center [129, 335] width 27 height 20
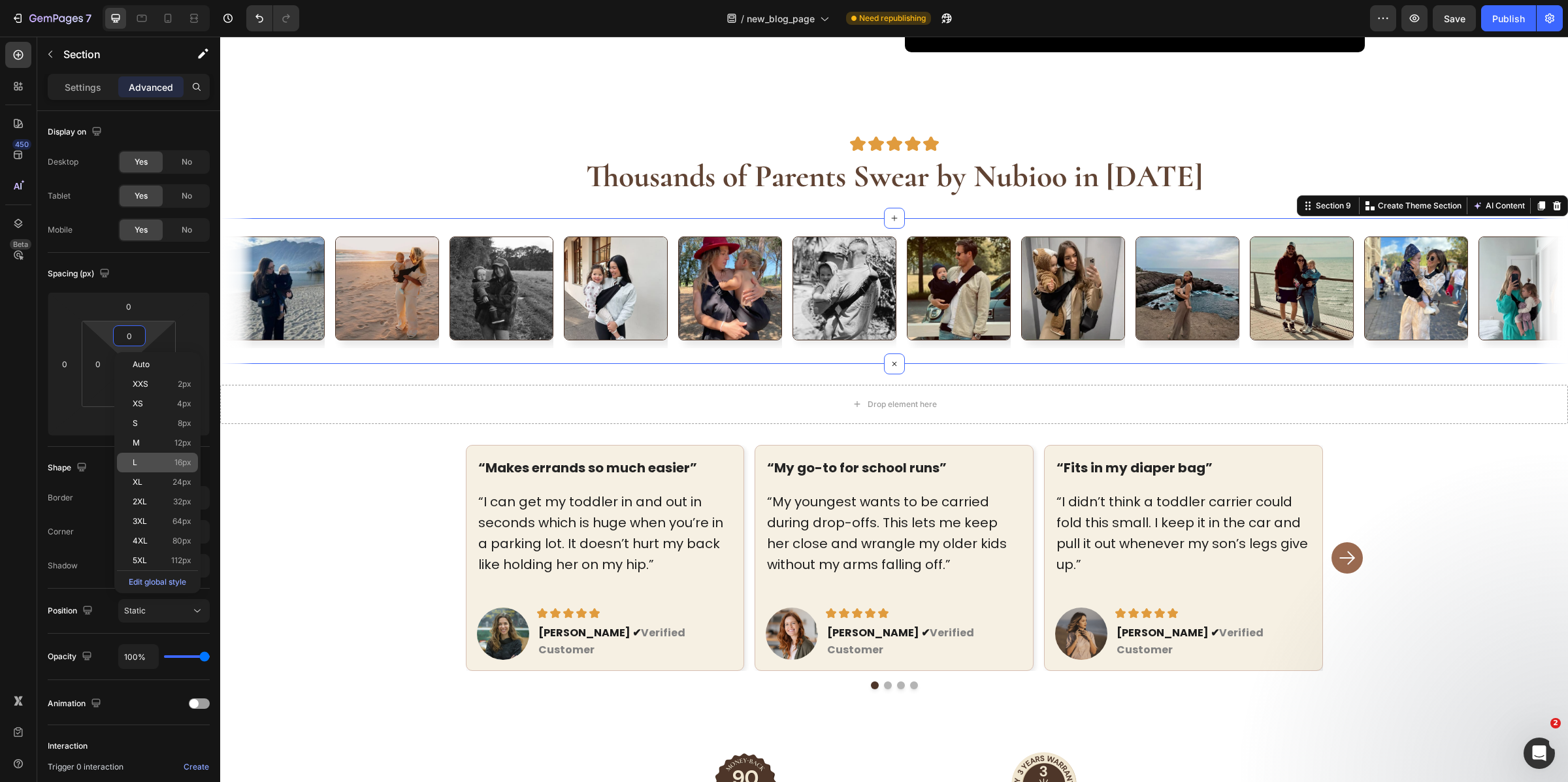
click at [175, 458] on span "16px" at bounding box center [183, 462] width 17 height 9
type input "16"
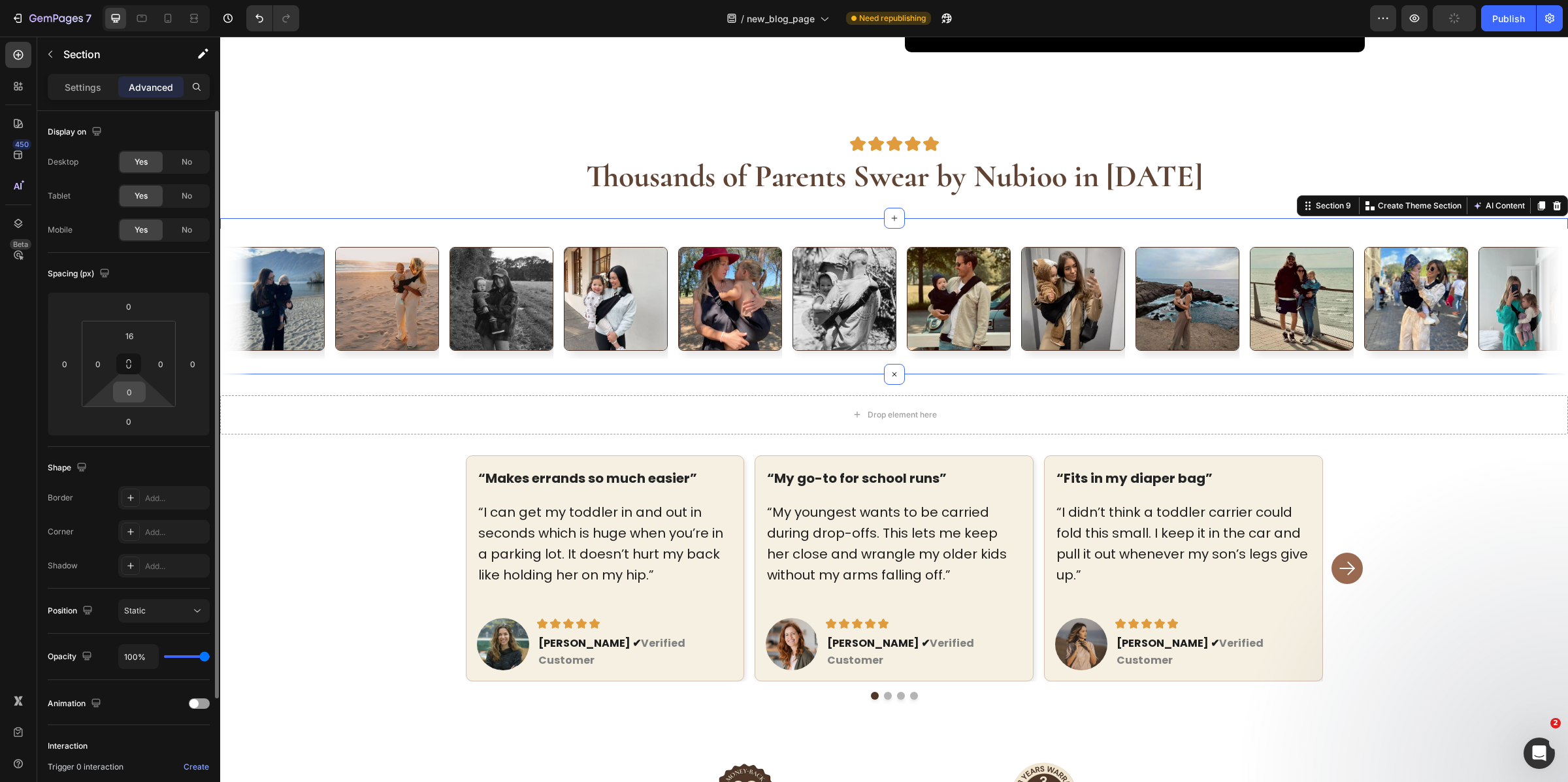
click at [136, 396] on input "0" at bounding box center [129, 392] width 27 height 20
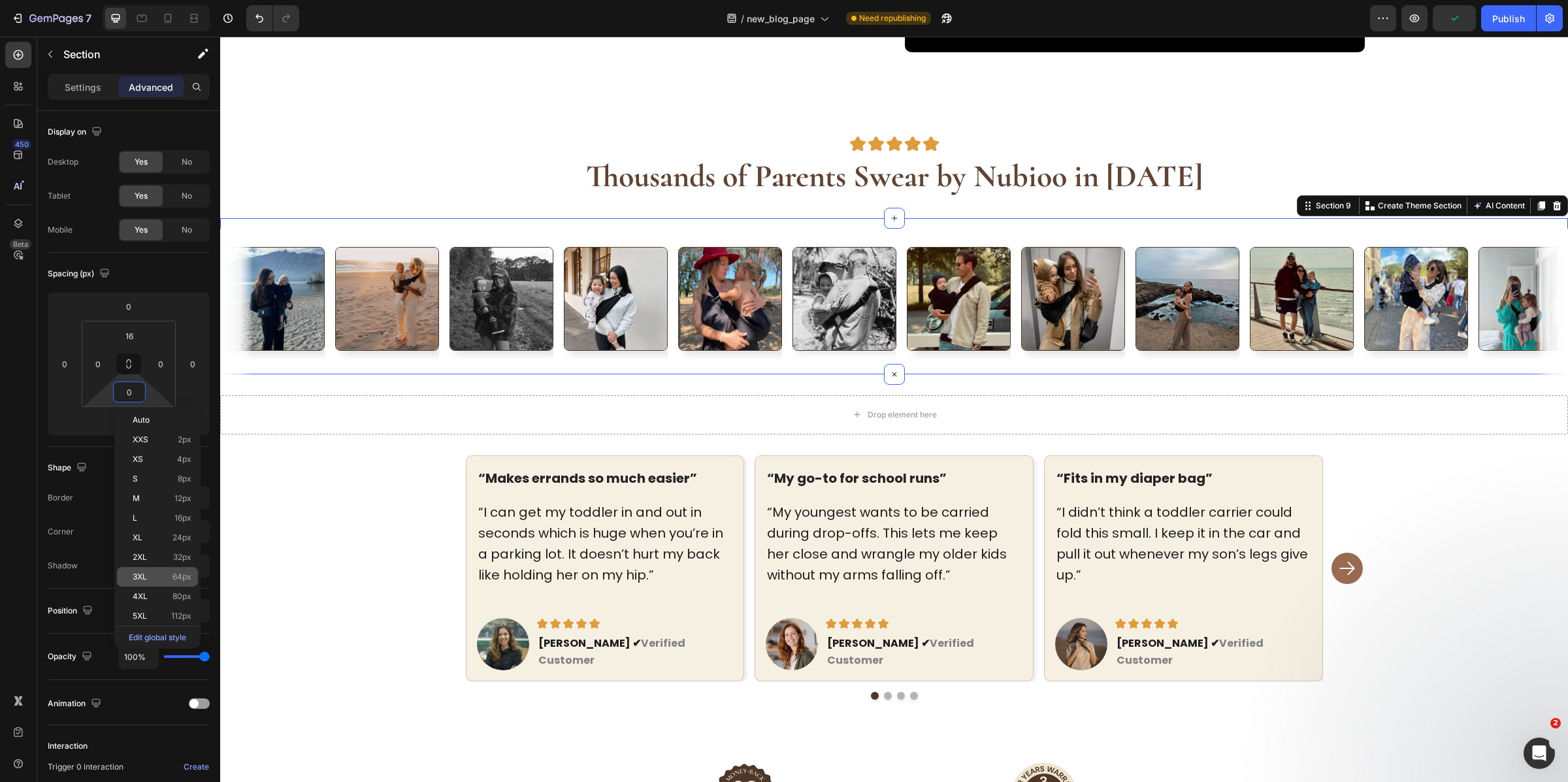
click at [172, 572] on p "3XL 64px" at bounding box center [162, 577] width 59 height 9
type input "64"
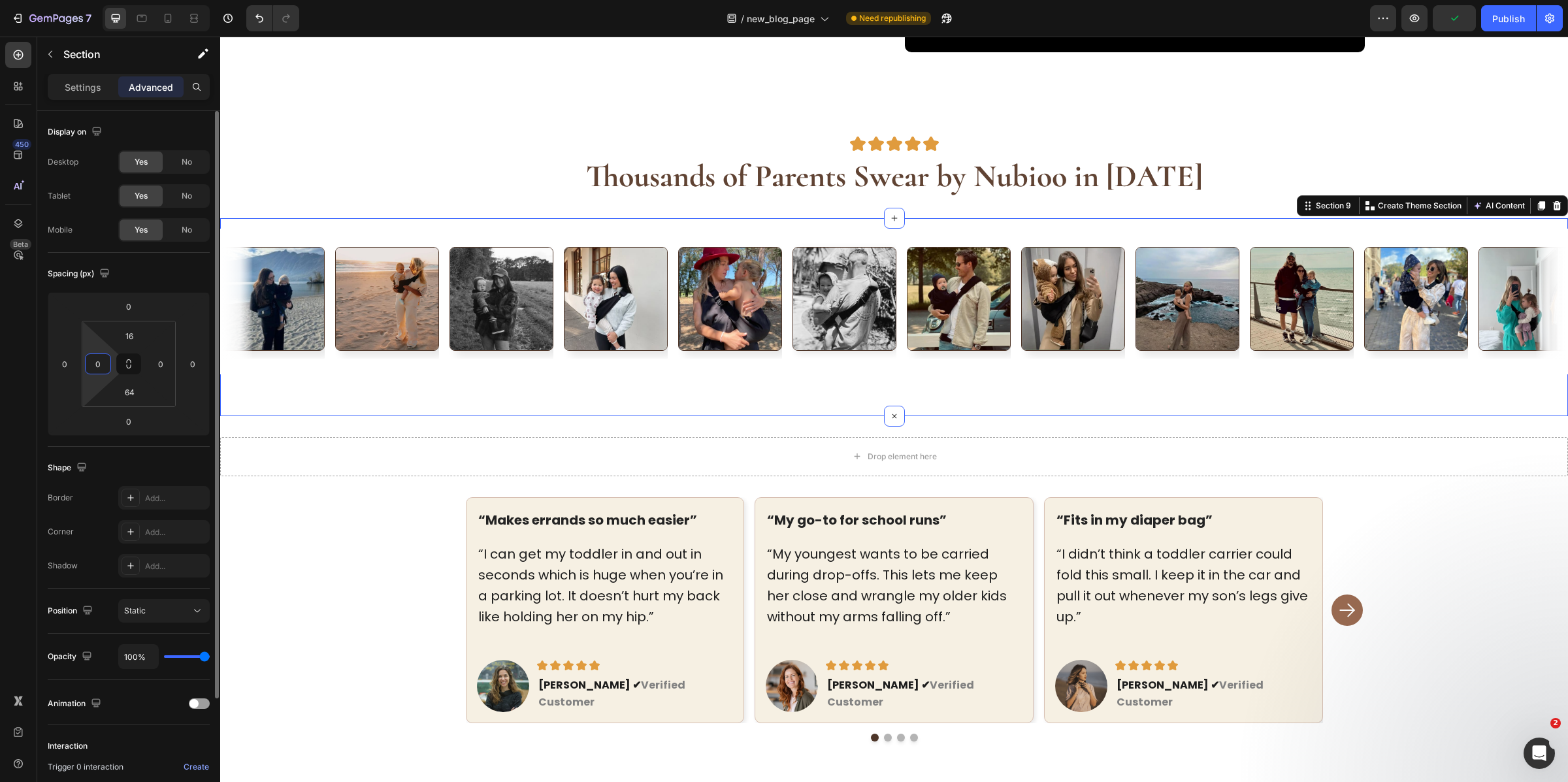
click at [102, 366] on input "0" at bounding box center [98, 364] width 20 height 20
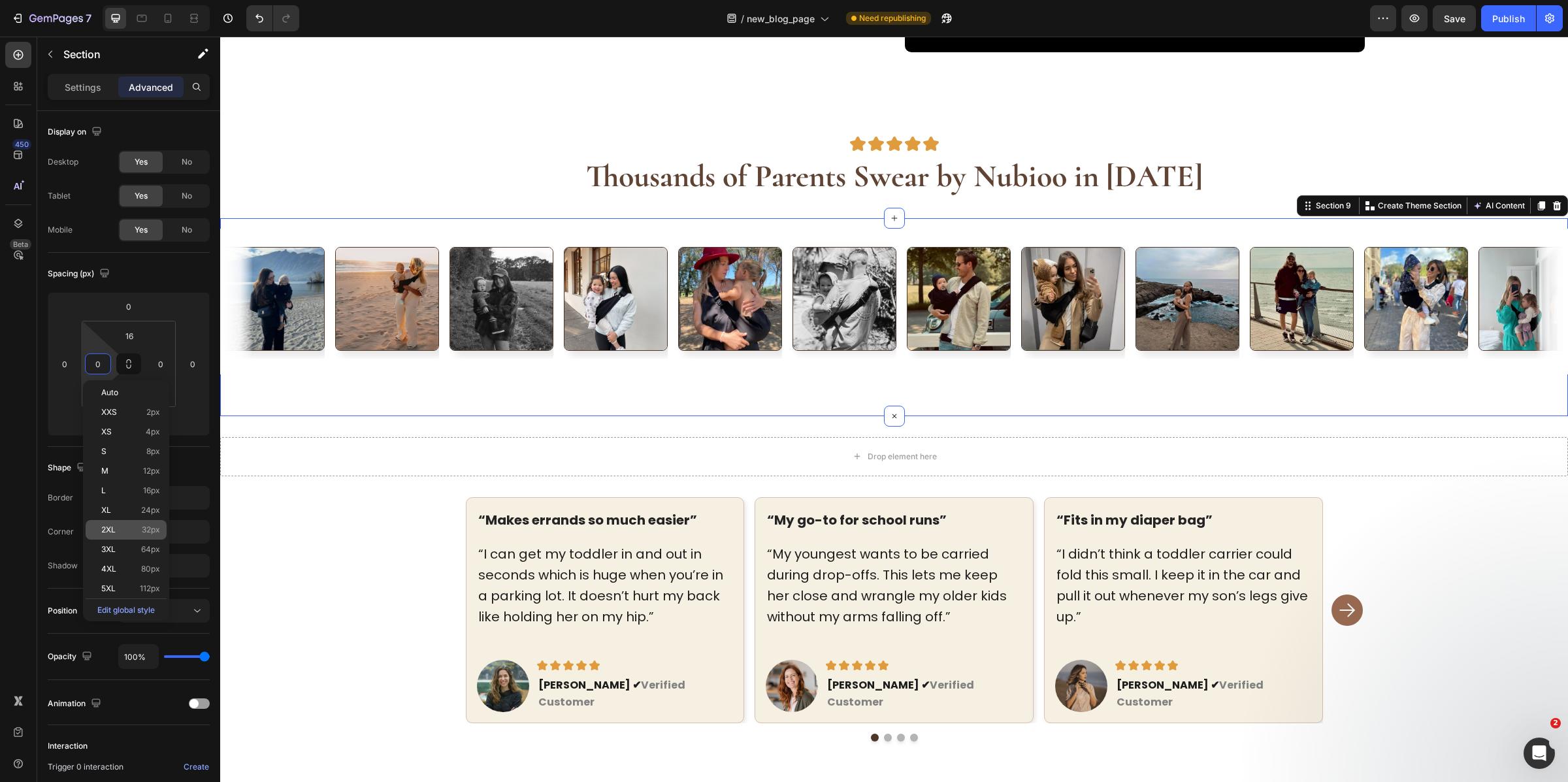
click at [145, 533] on span "32px" at bounding box center [151, 530] width 18 height 9
type input "32"
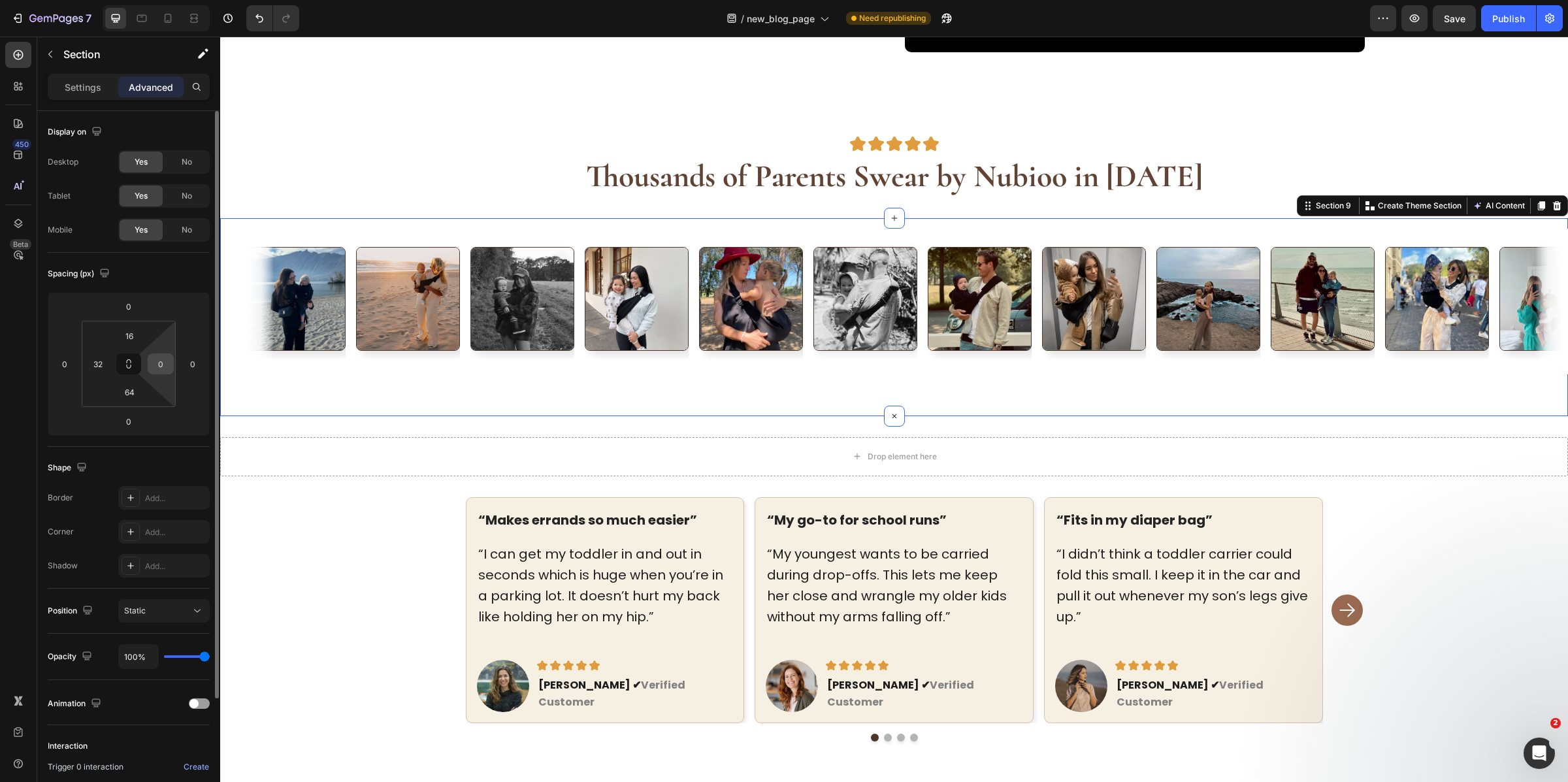
click at [164, 367] on input "0" at bounding box center [160, 364] width 20 height 20
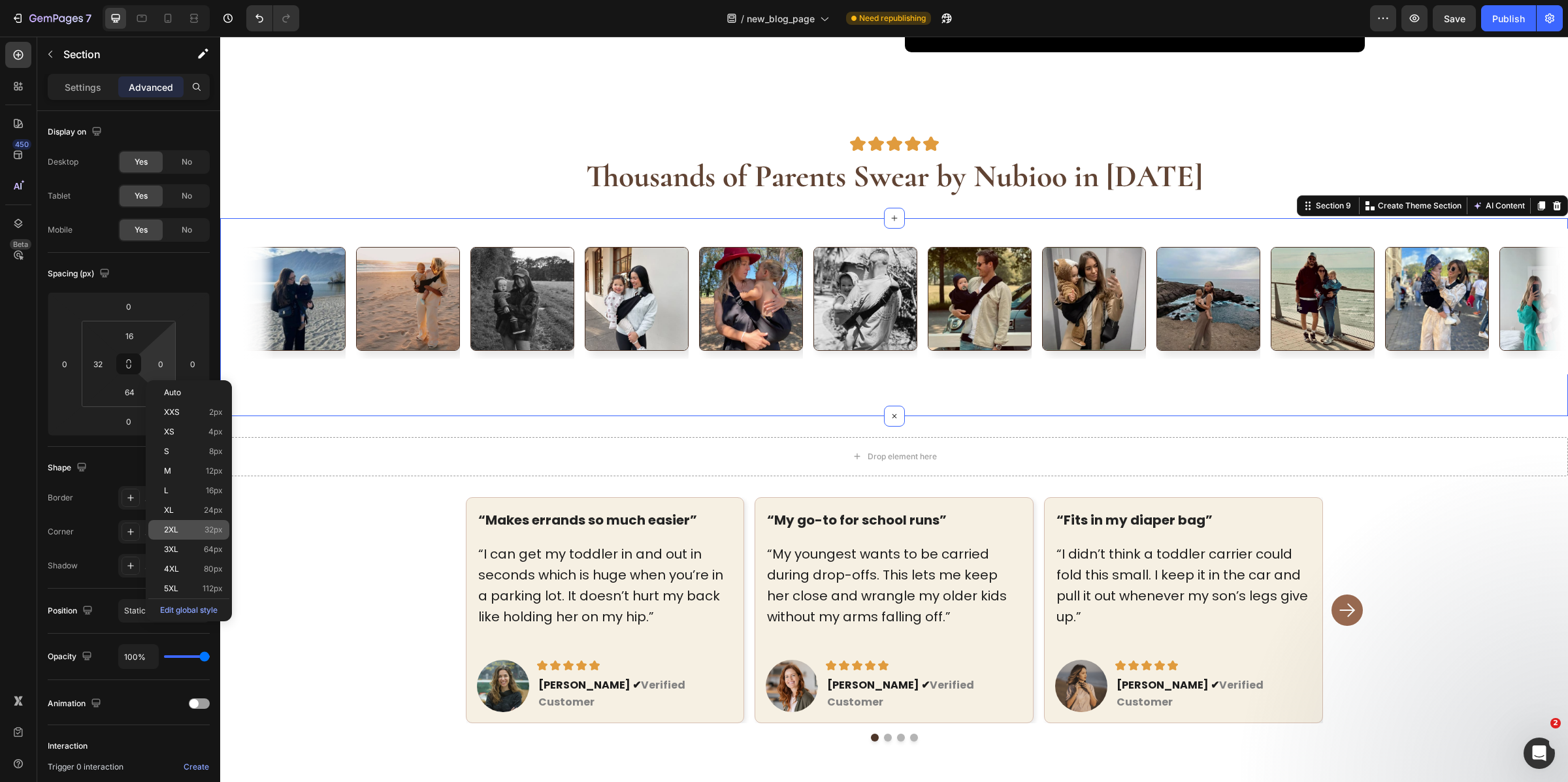
click at [189, 522] on div "2XL 32px" at bounding box center [188, 530] width 81 height 20
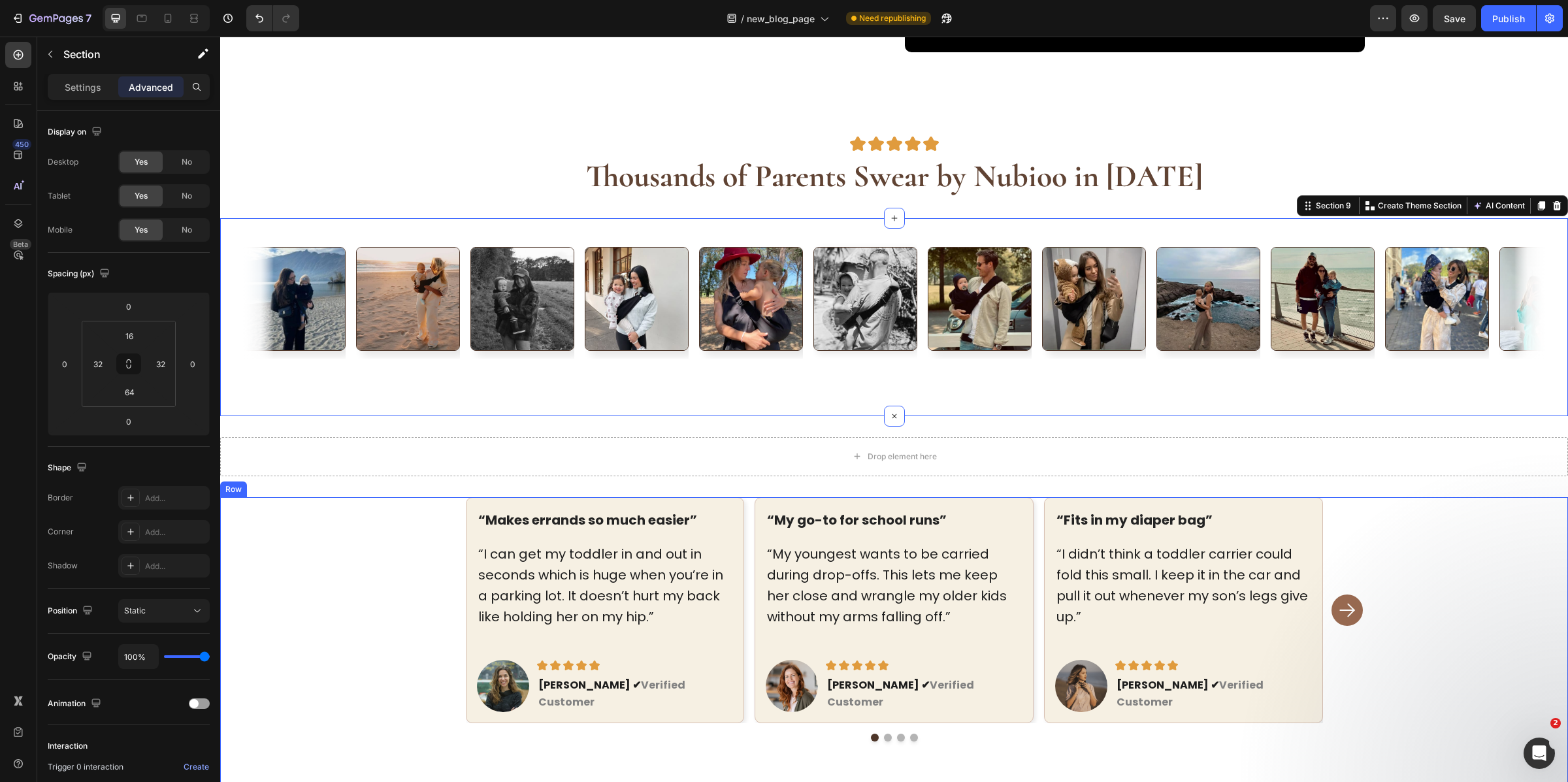
type input "0"
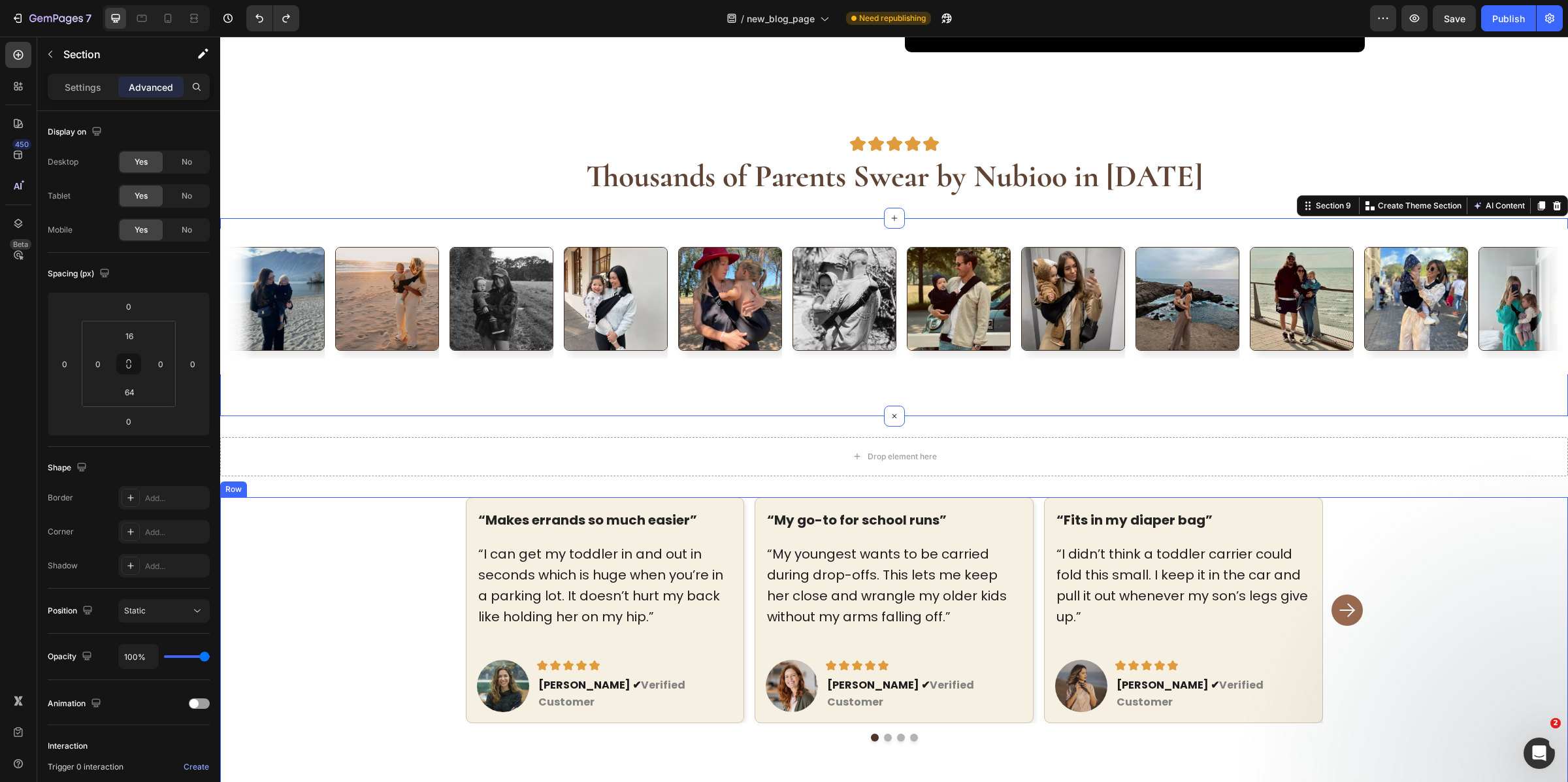
type input "0"
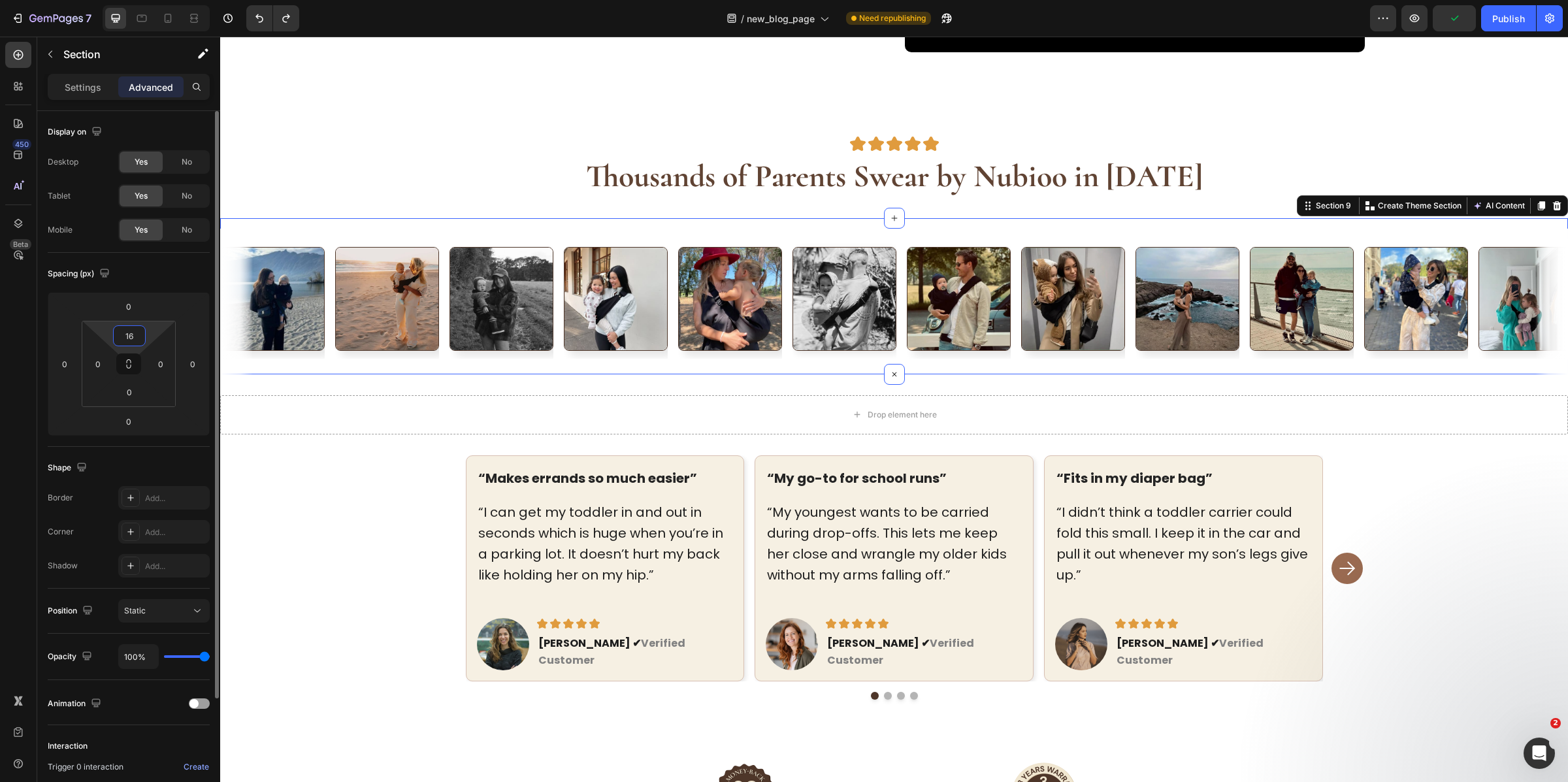
click at [137, 329] on input "16" at bounding box center [129, 335] width 27 height 20
type input "0"
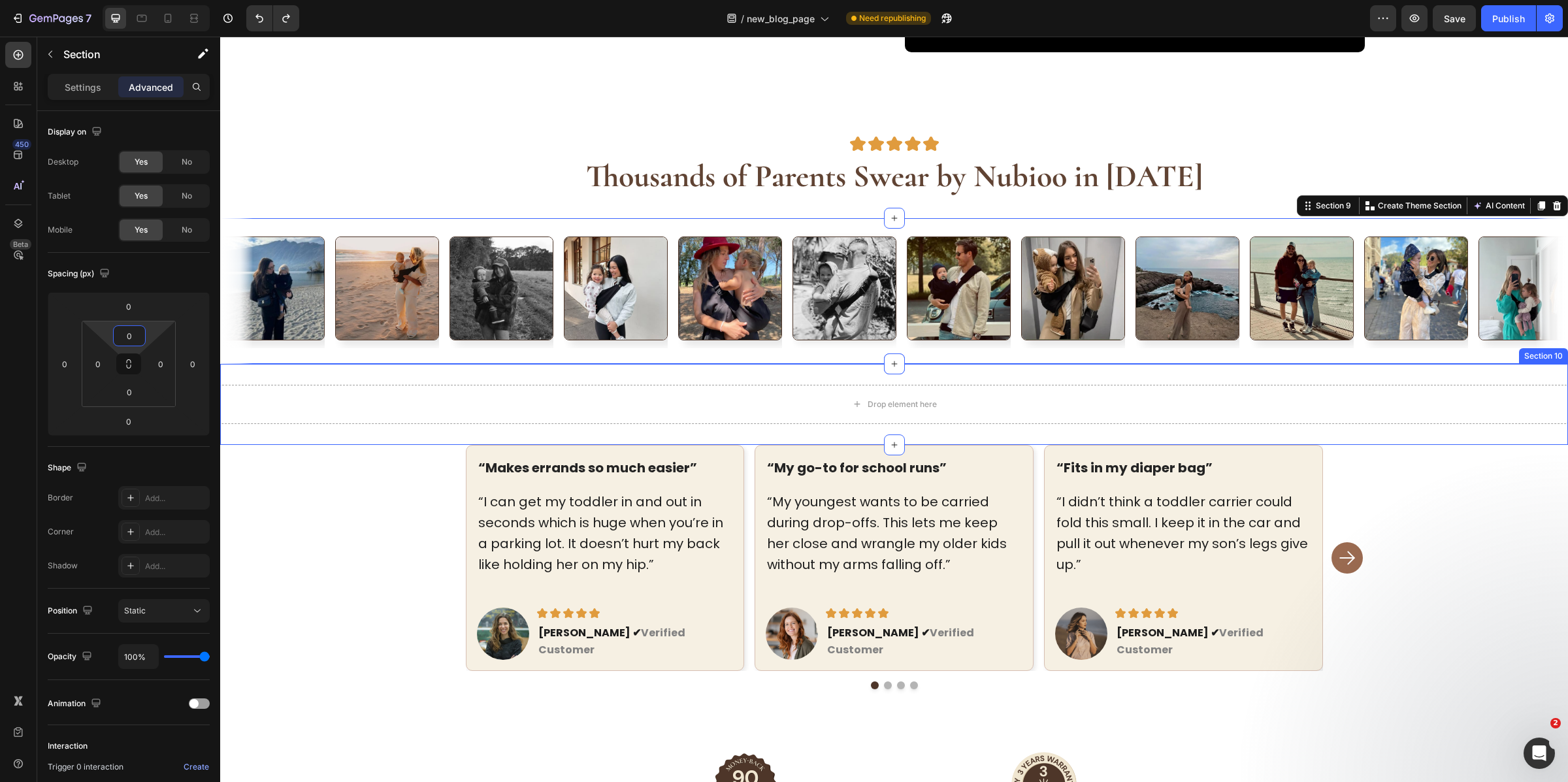
click at [477, 380] on div "Drop element here Section 10" at bounding box center [894, 404] width 1348 height 81
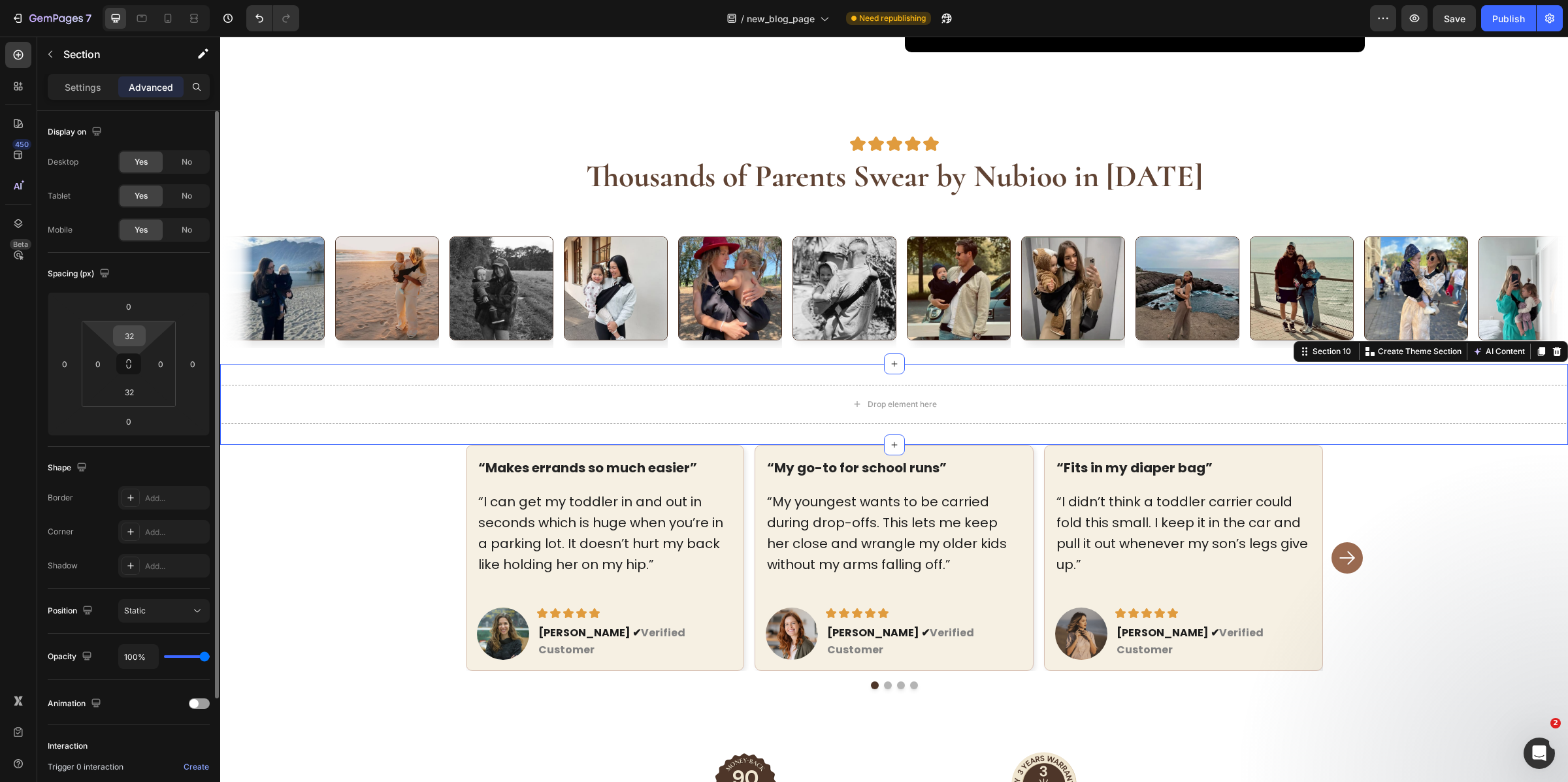
click at [128, 337] on input "32" at bounding box center [129, 335] width 27 height 20
click at [128, 336] on input "32" at bounding box center [129, 335] width 27 height 20
type input "2"
click at [94, 366] on input "0" at bounding box center [98, 364] width 20 height 20
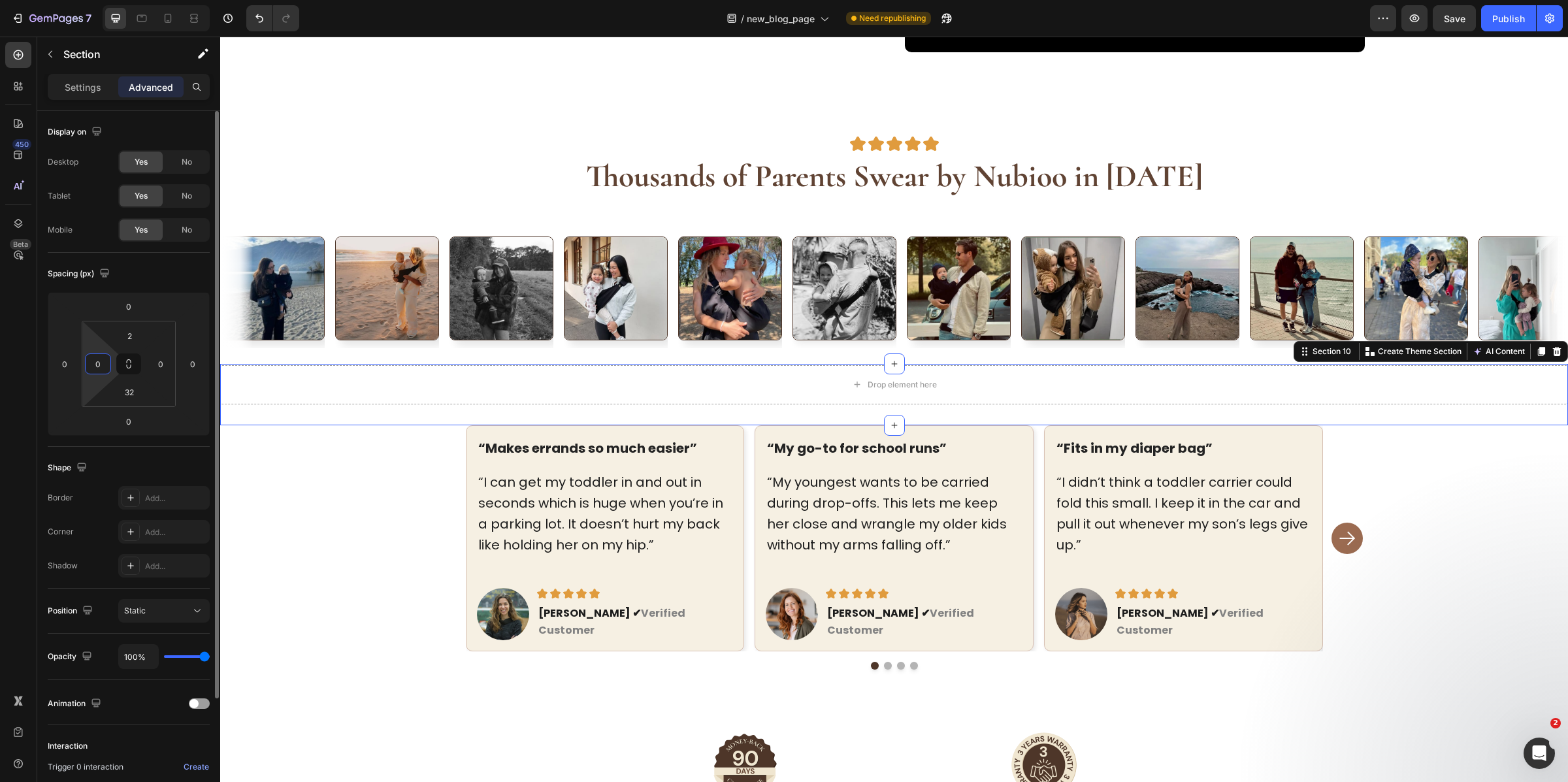
click at [94, 366] on input "0" at bounding box center [98, 364] width 20 height 20
type input "32"
type input "2"
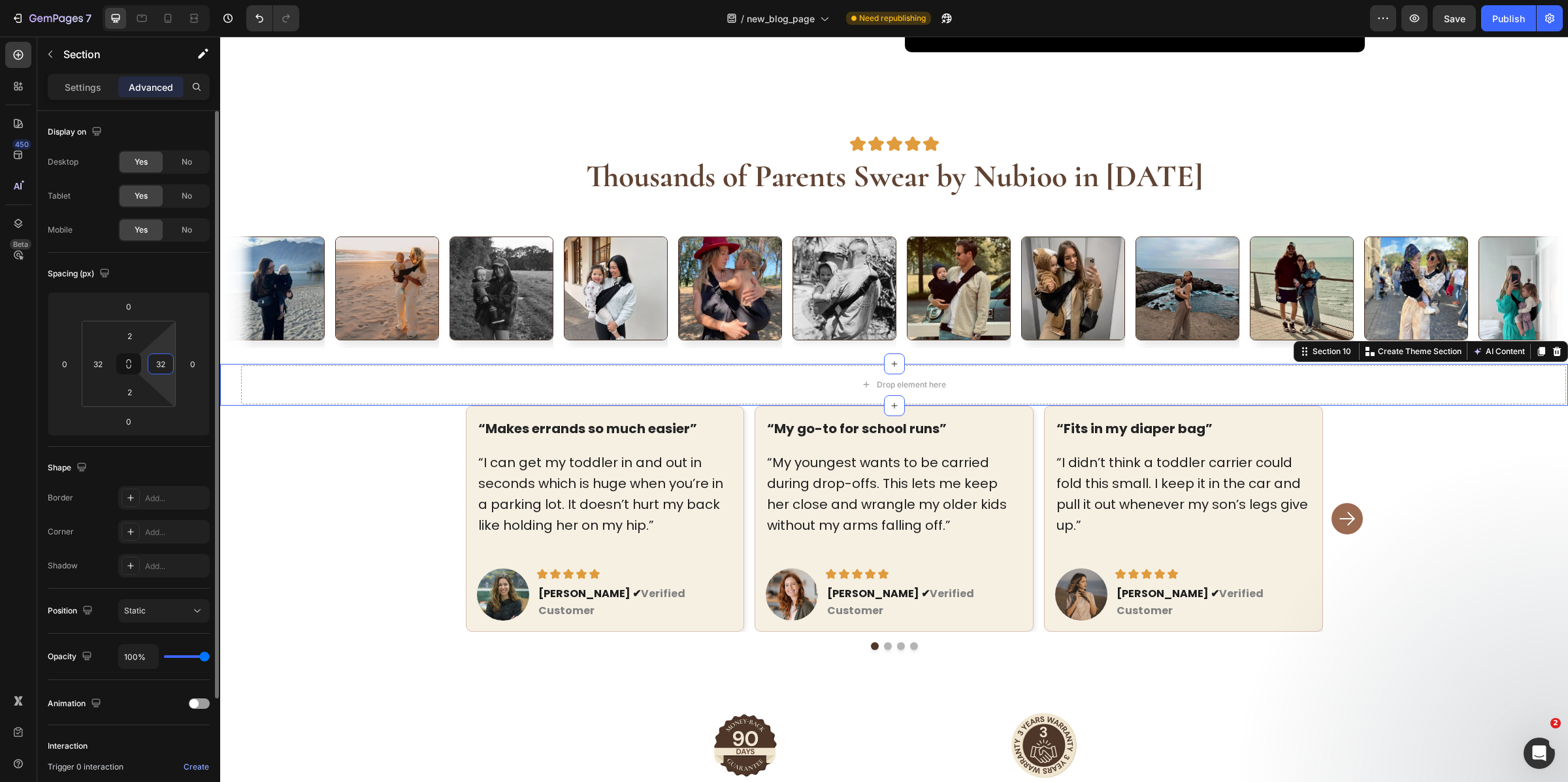
type input "32"
click at [136, 343] on input "2" at bounding box center [129, 335] width 27 height 20
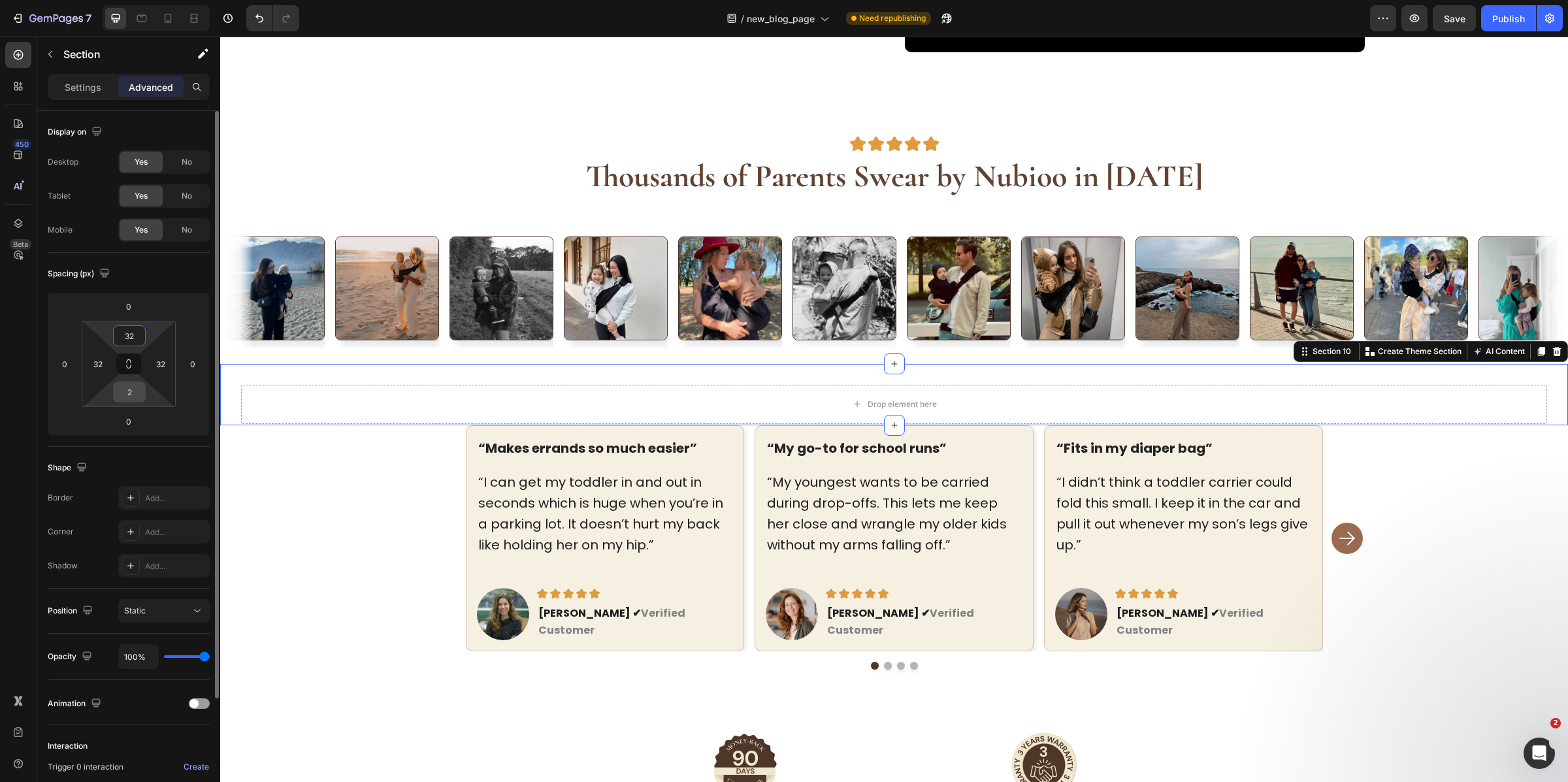
type input "32"
click at [131, 388] on input "2" at bounding box center [129, 392] width 27 height 20
type input "32"
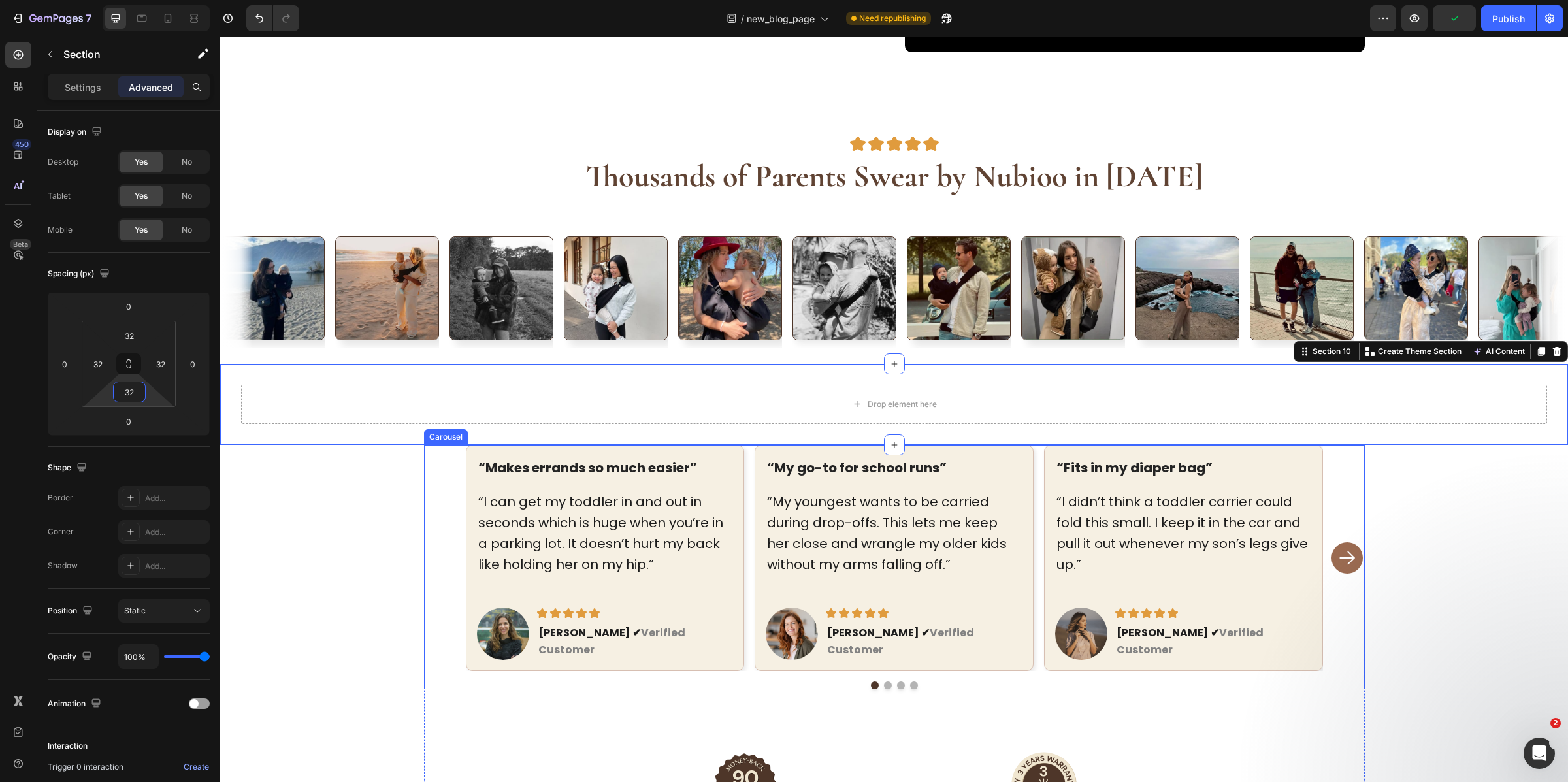
click at [745, 518] on div "“Makes errands so much easier” Text block “I can get my toddler in and out in s…" at bounding box center [894, 558] width 858 height 226
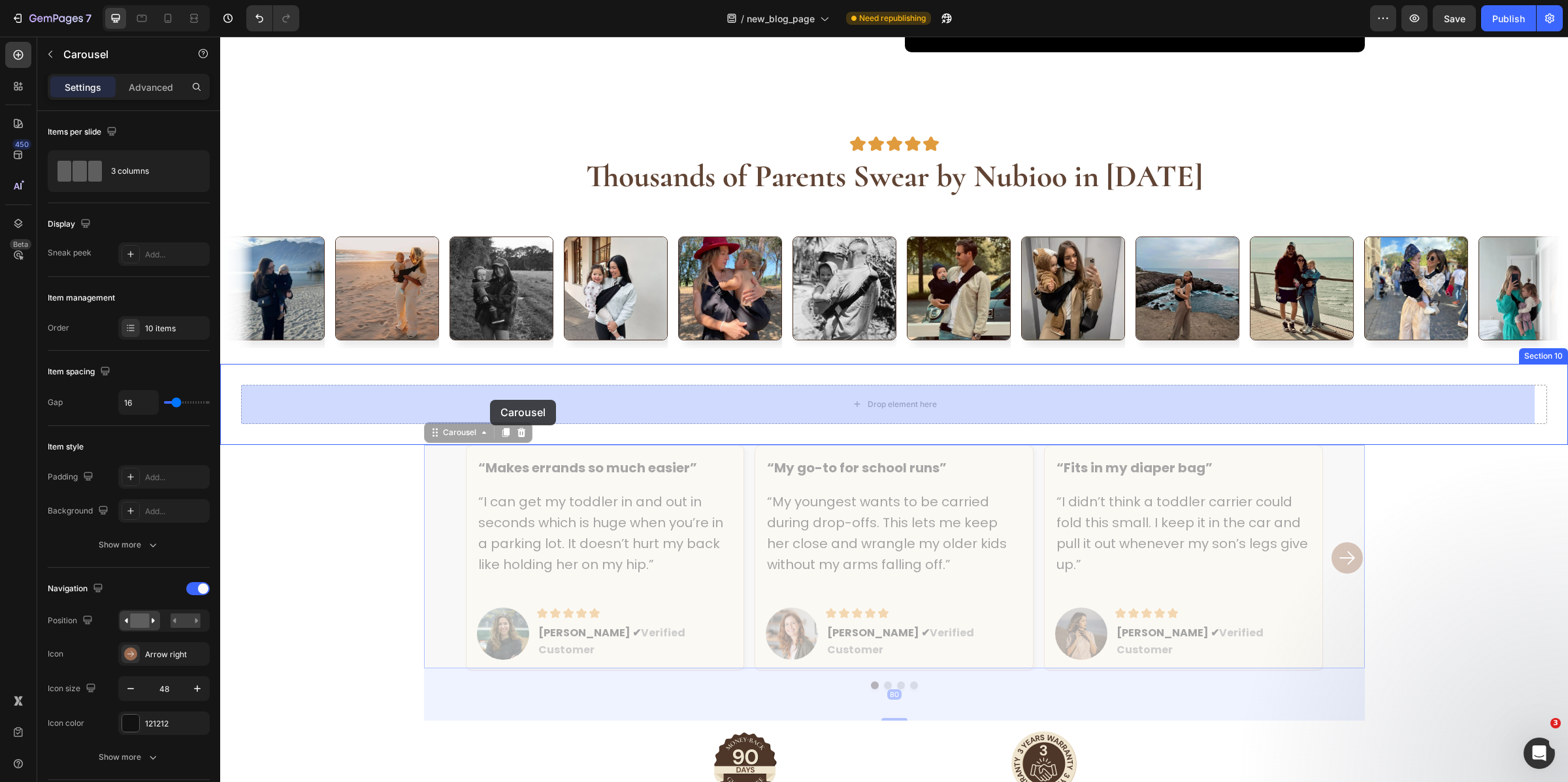
drag, startPoint x: 432, startPoint y: 435, endPoint x: 490, endPoint y: 400, distance: 67.7
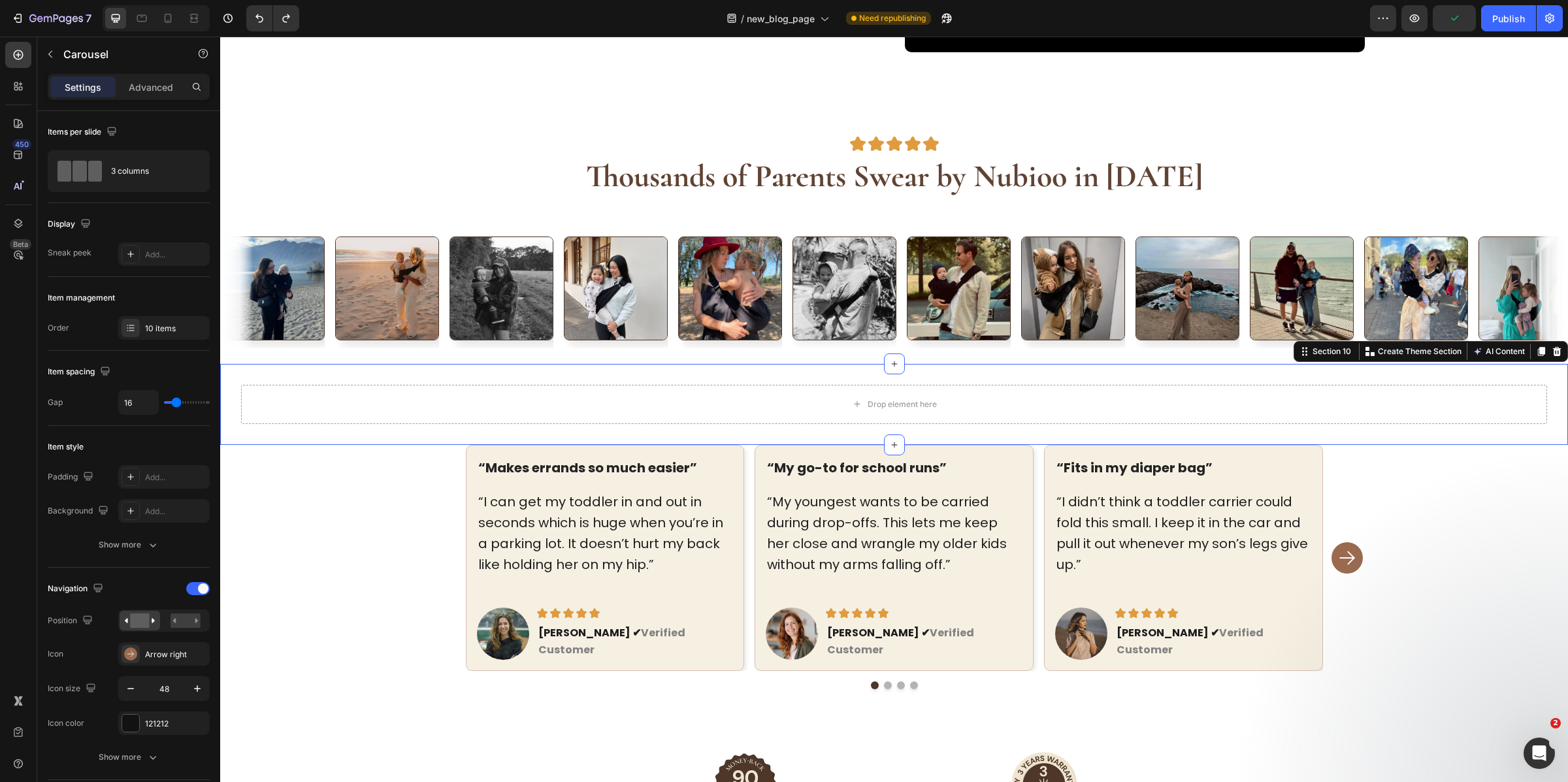
click at [455, 373] on div "Drop element here Section 10 Create Theme Section AI Content Write with GemAI W…" at bounding box center [894, 404] width 1348 height 81
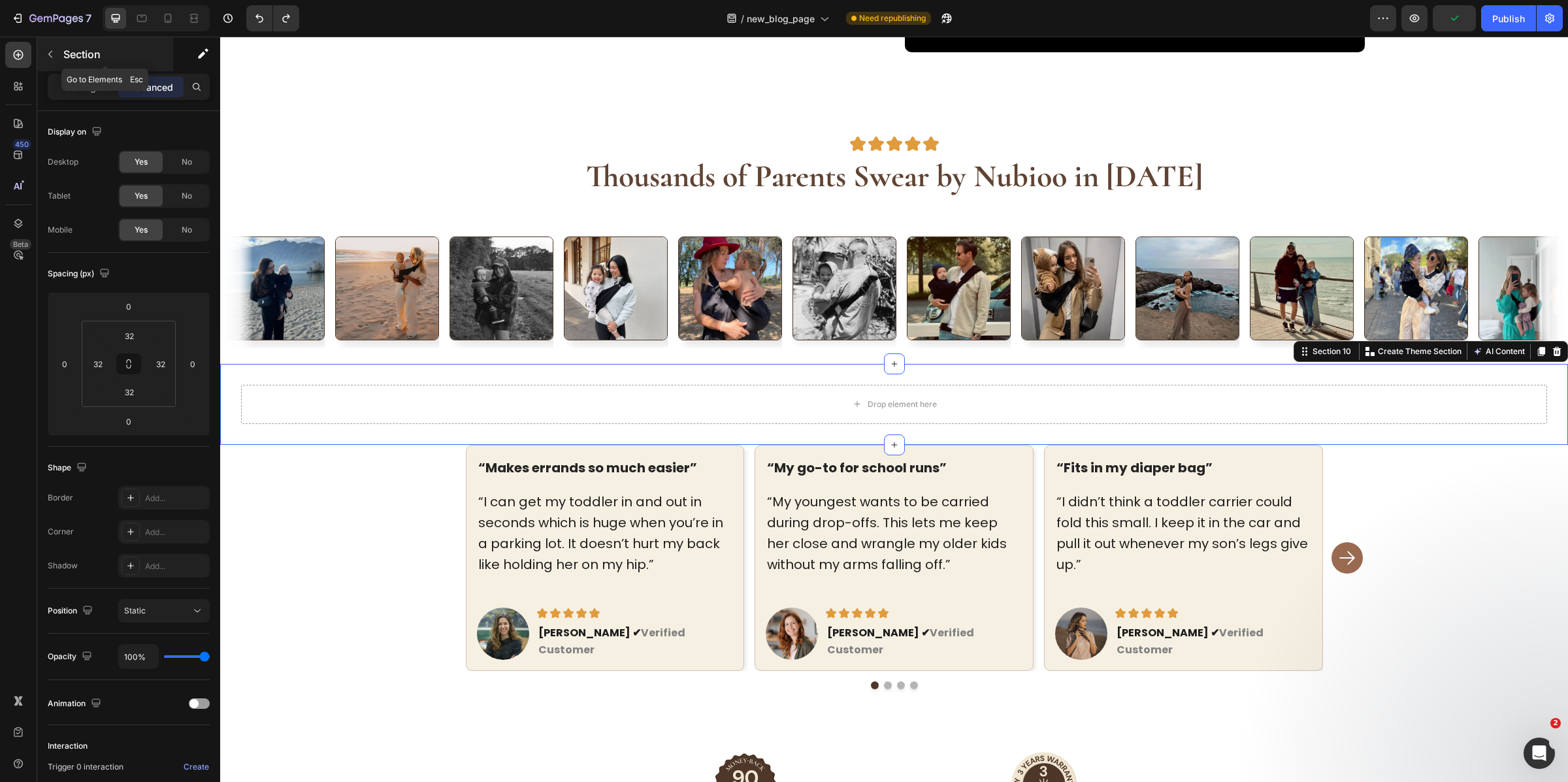
click at [70, 54] on p "Section" at bounding box center [116, 54] width 107 height 15
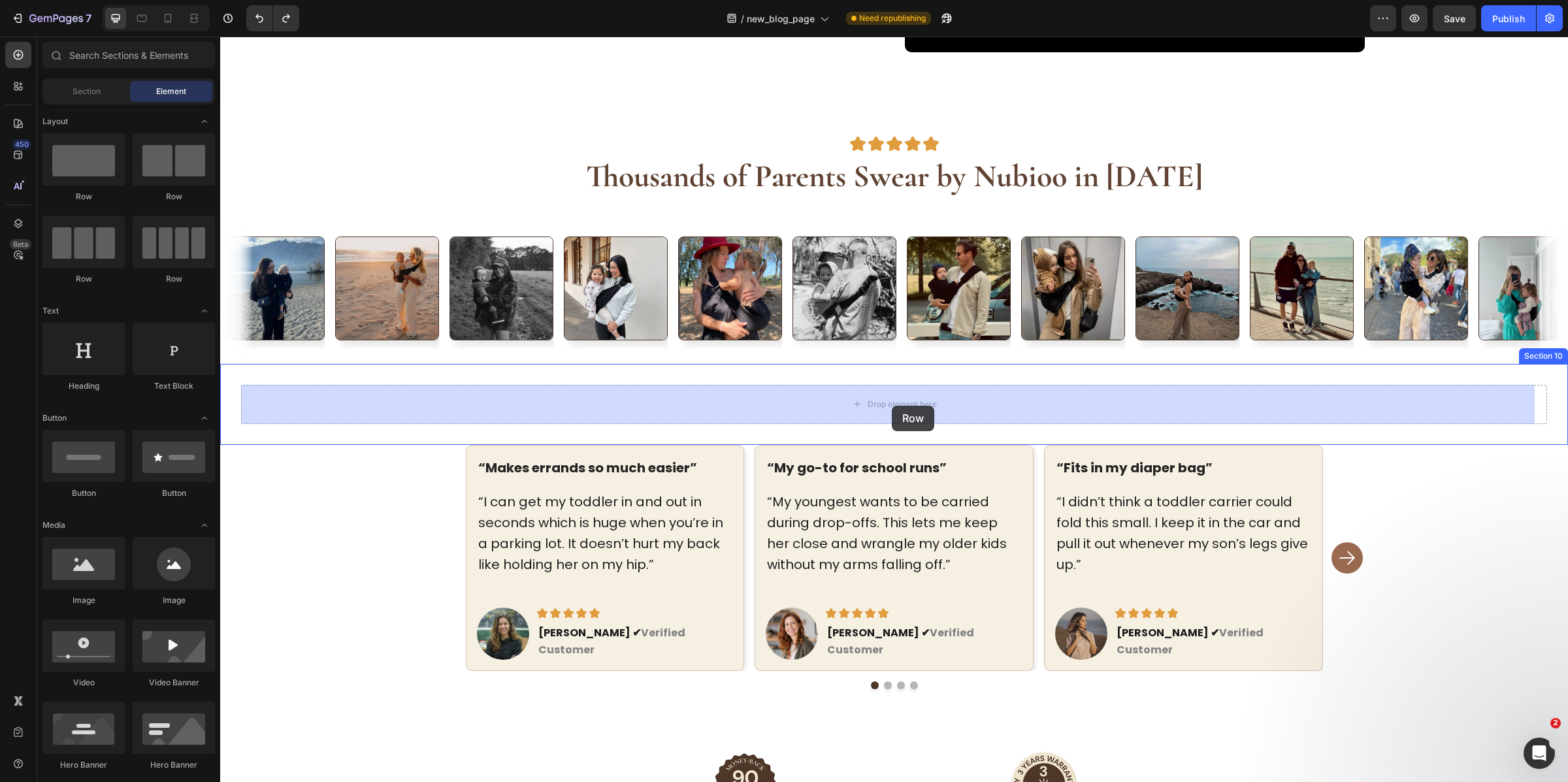
drag, startPoint x: 308, startPoint y: 213, endPoint x: 892, endPoint y: 406, distance: 615.1
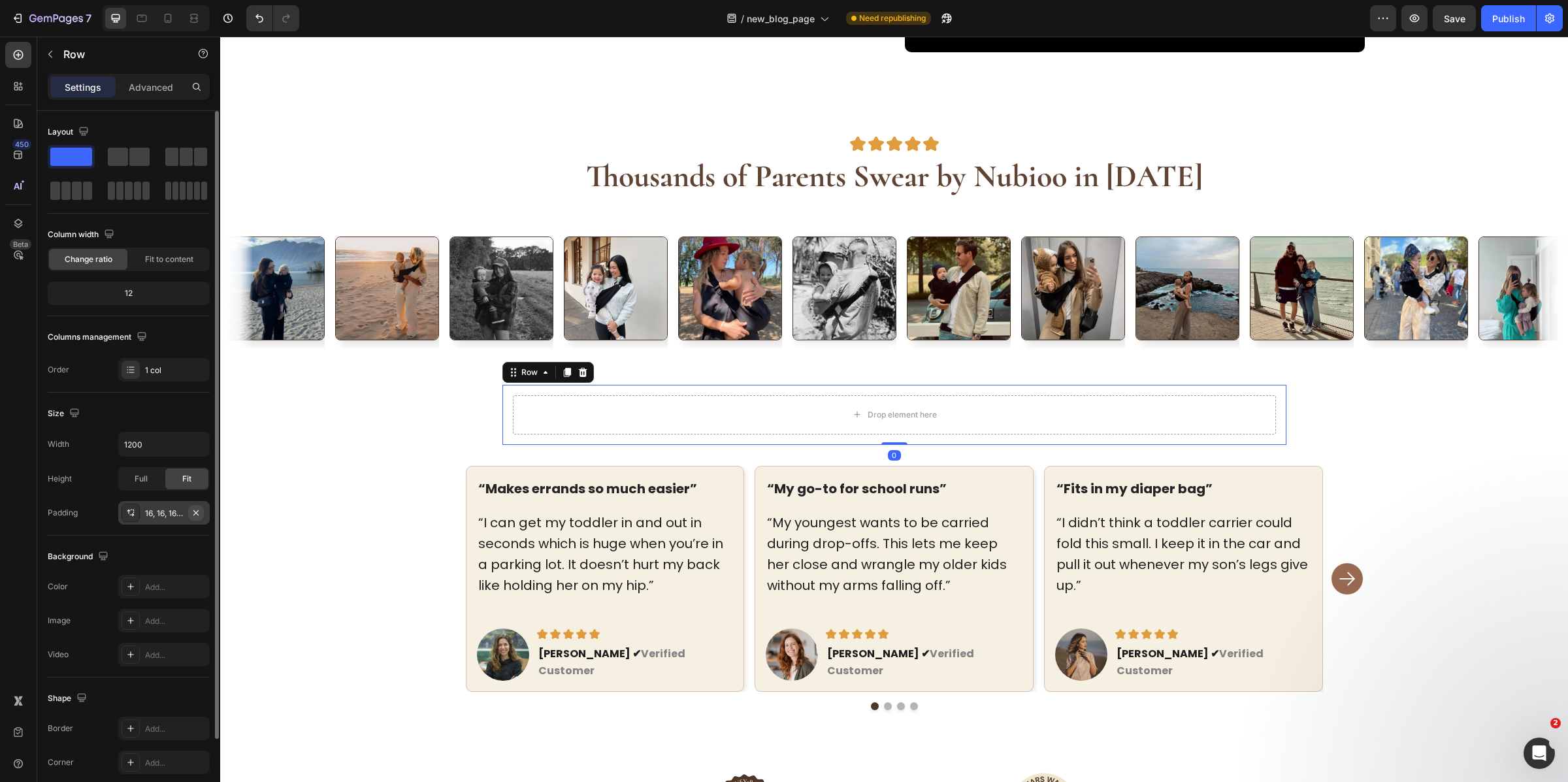
click at [192, 511] on icon "button" at bounding box center [196, 512] width 10 height 10
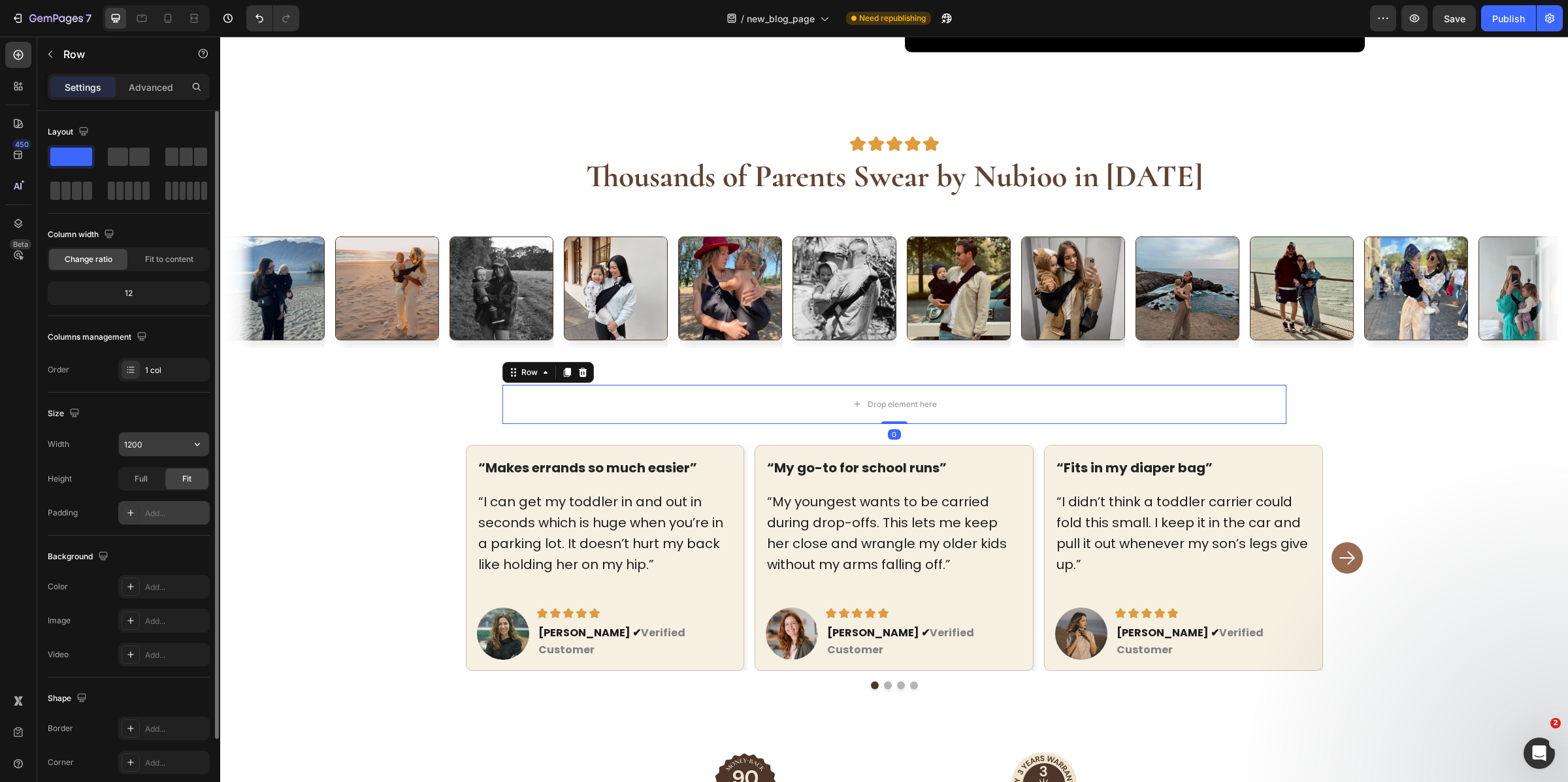
click at [140, 453] on input "1200" at bounding box center [163, 443] width 90 height 23
type input "1440"
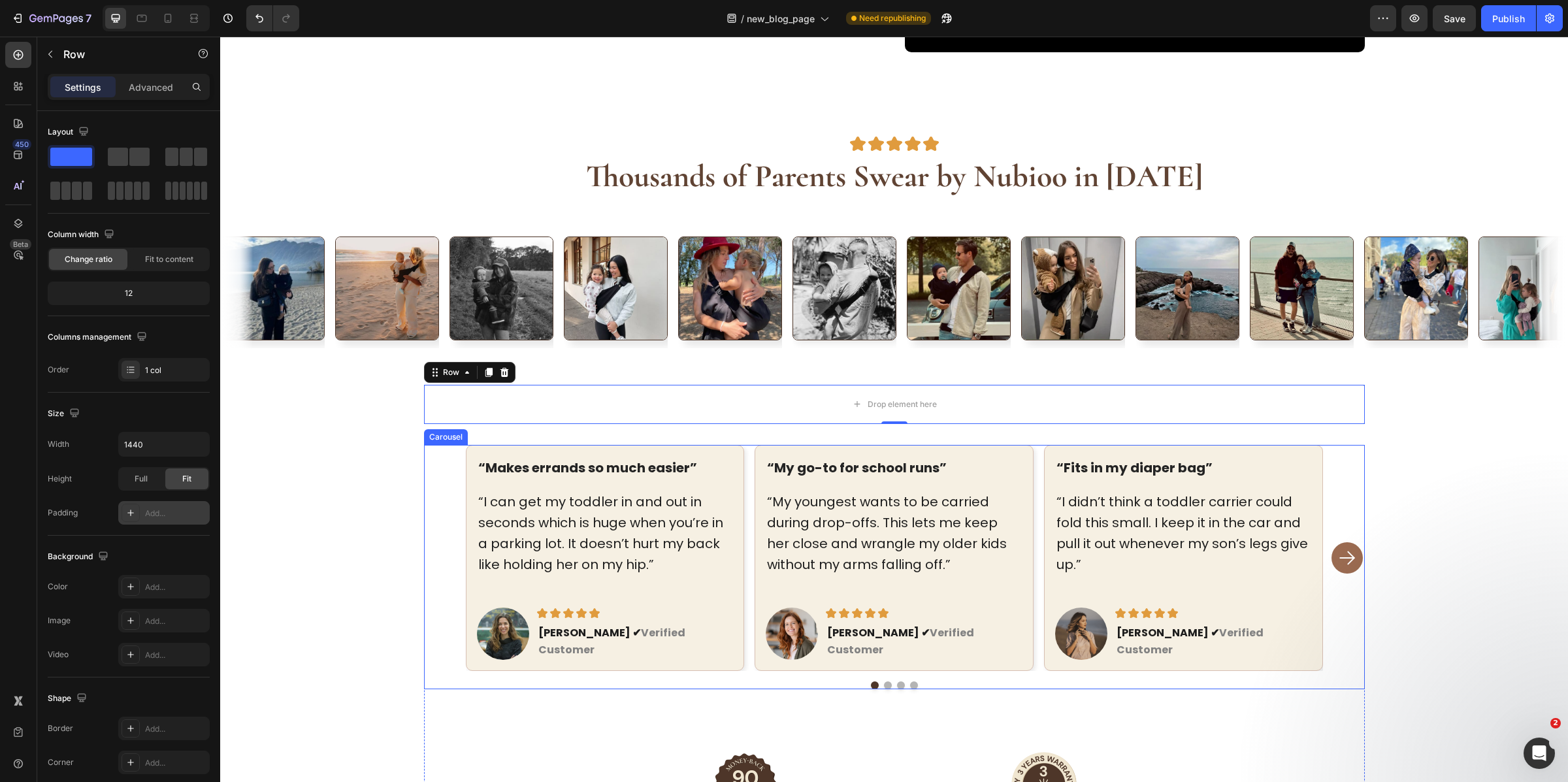
click at [741, 493] on div "“Makes errands so much easier” Text block “I can get my toddler in and out in s…" at bounding box center [894, 558] width 858 height 226
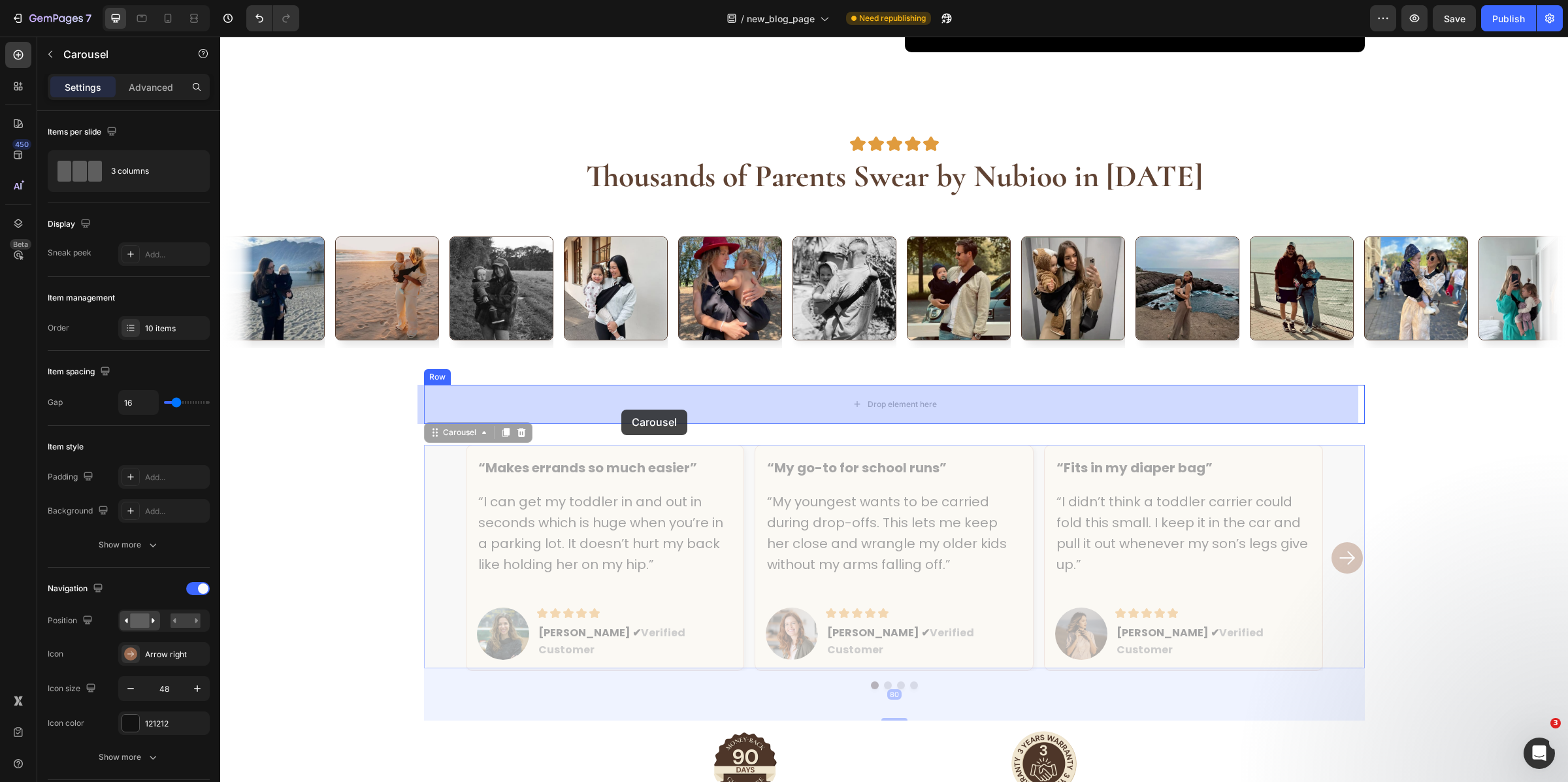
drag, startPoint x: 435, startPoint y: 437, endPoint x: 623, endPoint y: 406, distance: 190.5
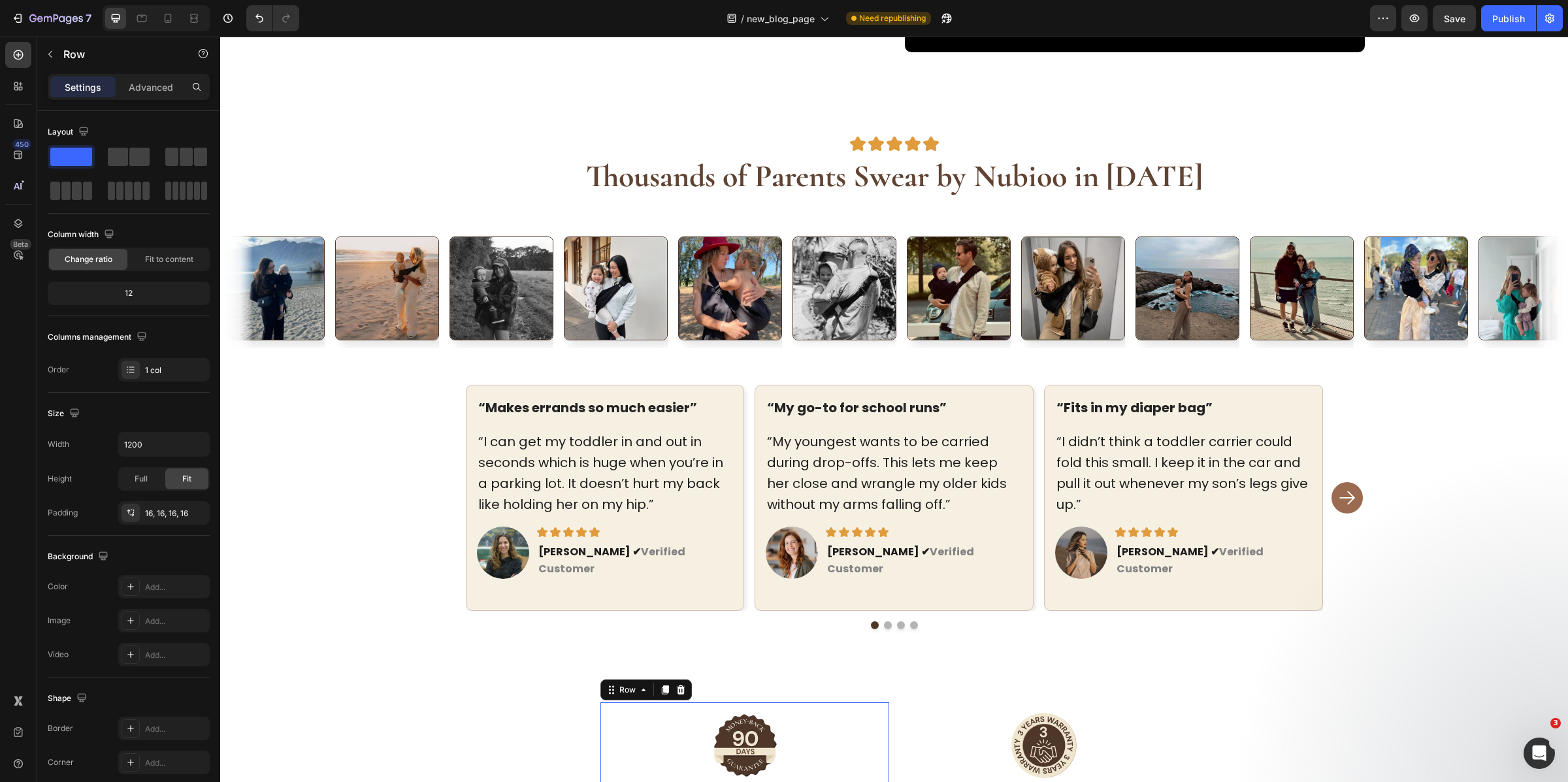
click at [882, 716] on div "Image 90-Day Comfort Guarantee Heading If anything happens to your Nubioo Carri…" at bounding box center [745, 781] width 288 height 157
click at [900, 708] on div "Image 3-Year Warranty Heading If anything happens to your Nubioo Carrier within…" at bounding box center [1043, 781] width 288 height 157
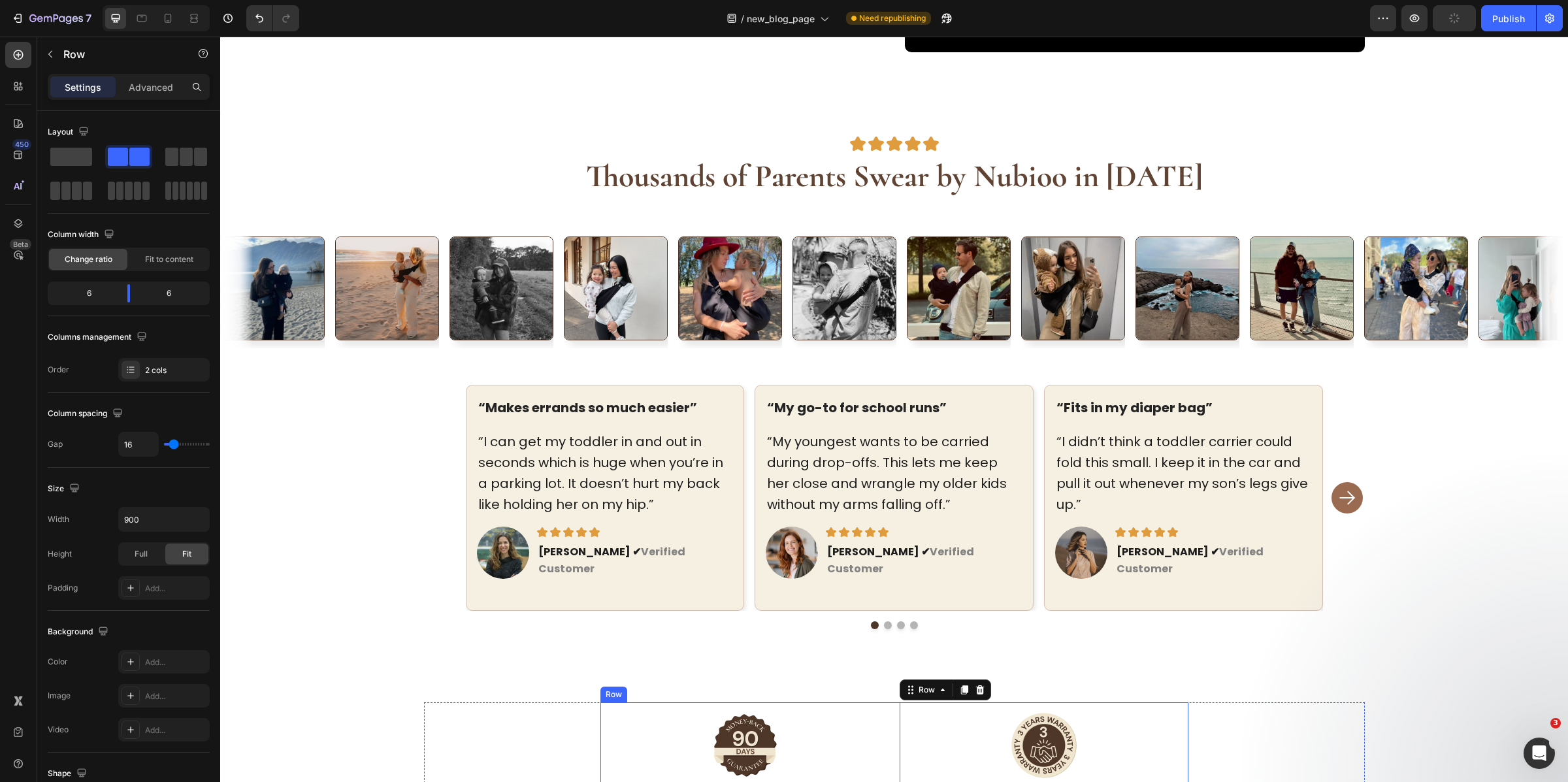
click at [889, 708] on div "Image 90-Day Comfort Guarantee Heading If anything happens to your Nubioo Carri…" at bounding box center [894, 781] width 588 height 157
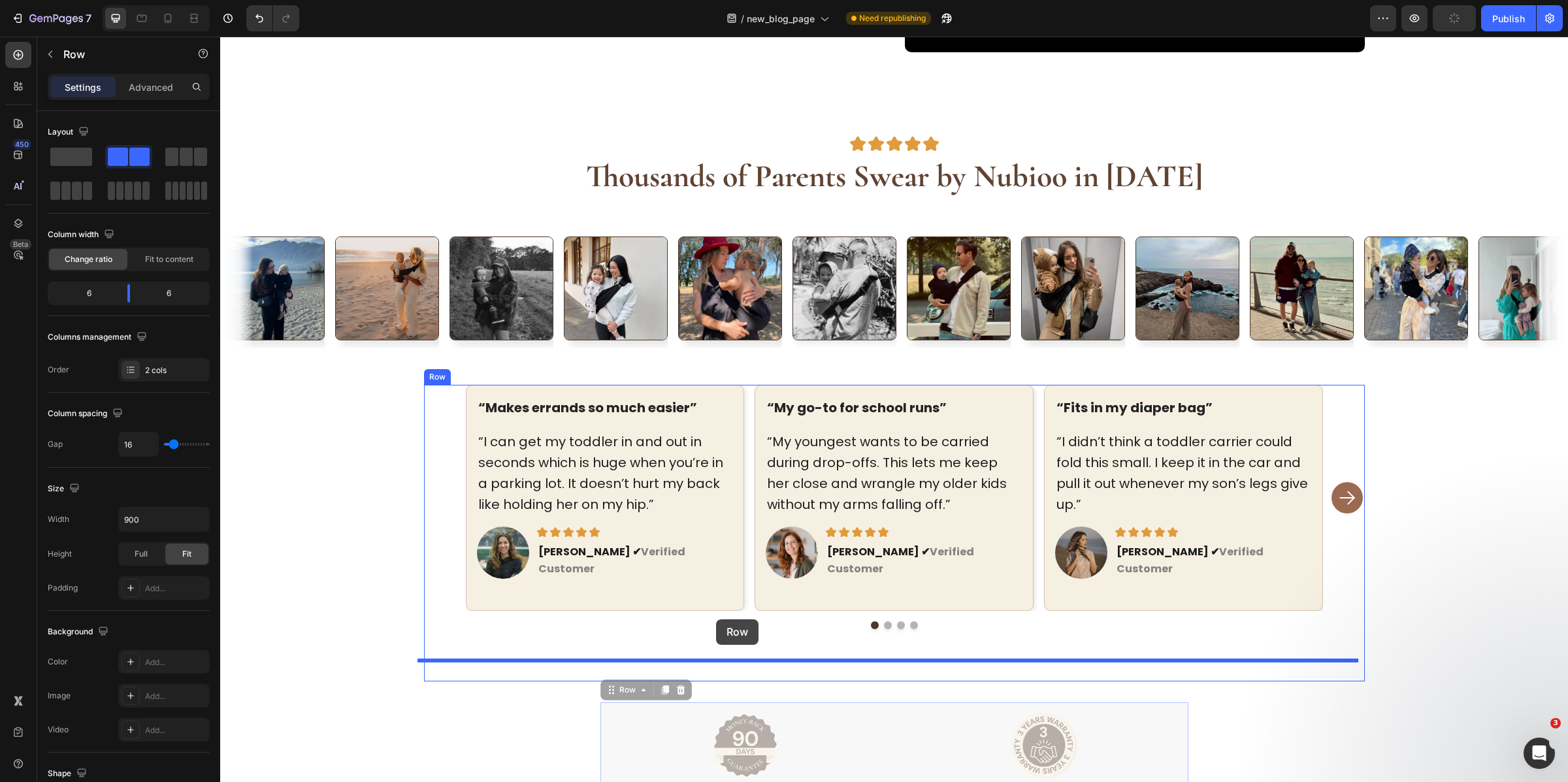
drag, startPoint x: 612, startPoint y: 664, endPoint x: 716, endPoint y: 619, distance: 113.3
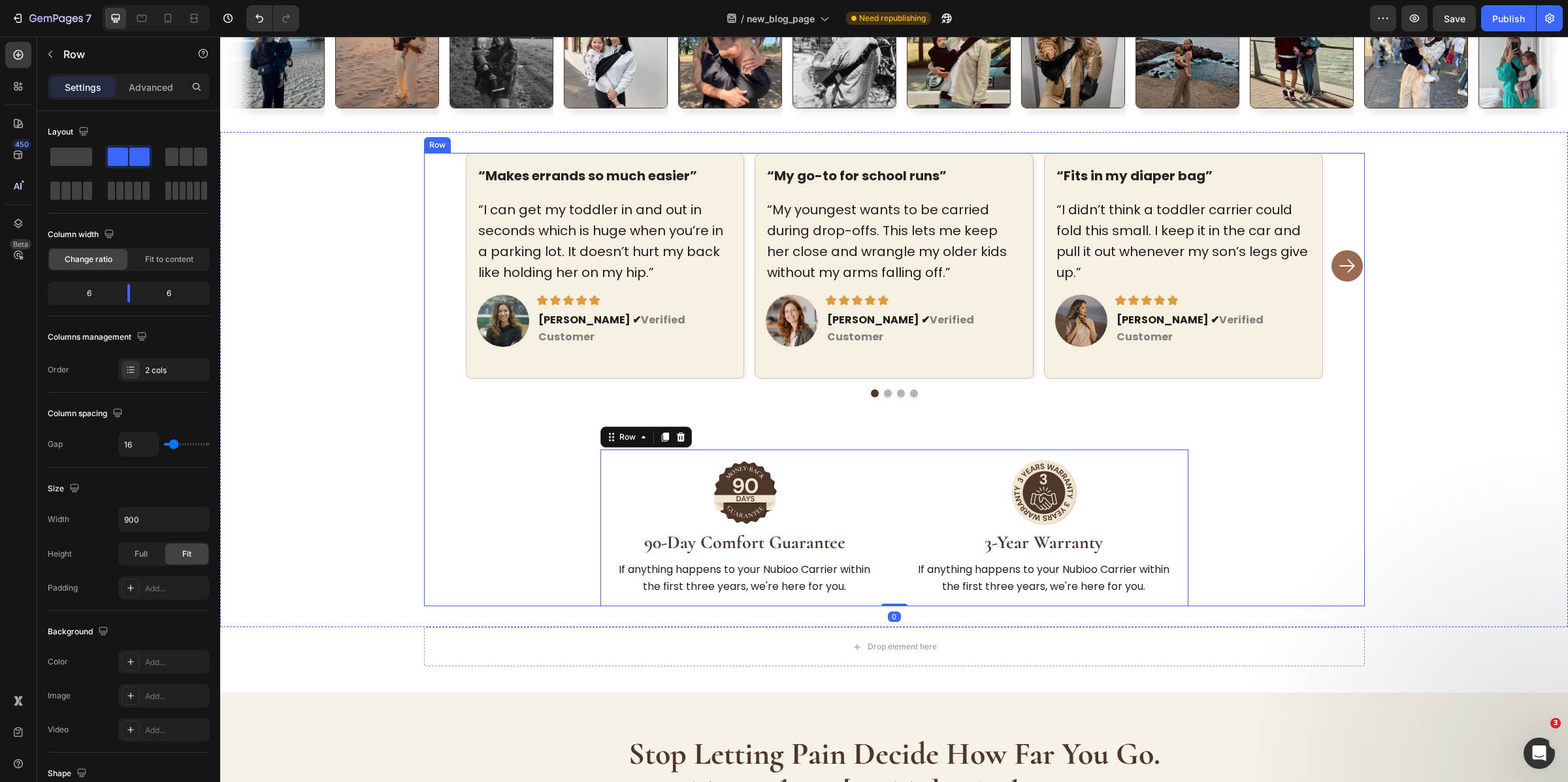
scroll to position [4099, 0]
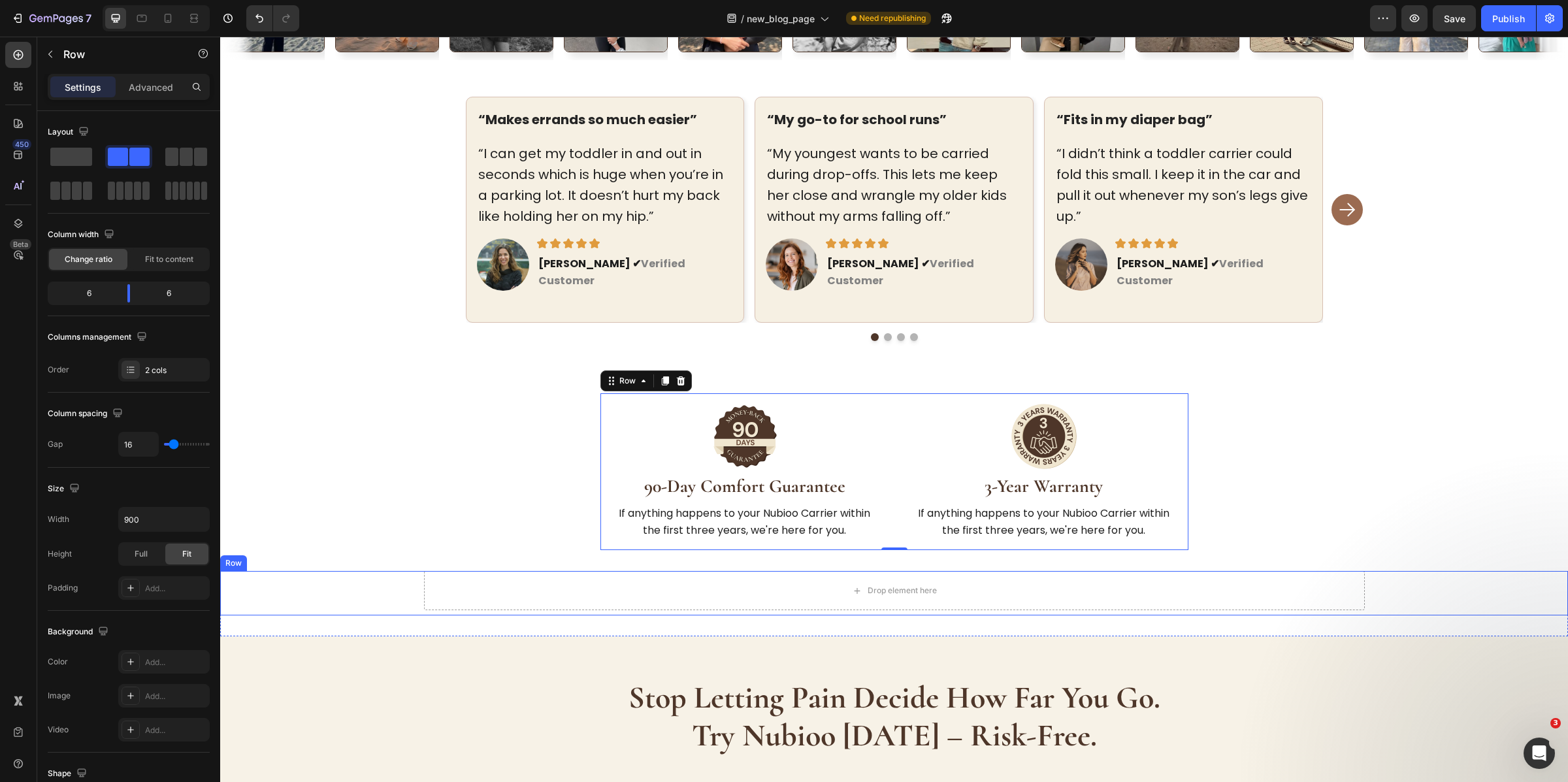
click at [1391, 571] on div "Drop element here Row" at bounding box center [894, 593] width 1348 height 44
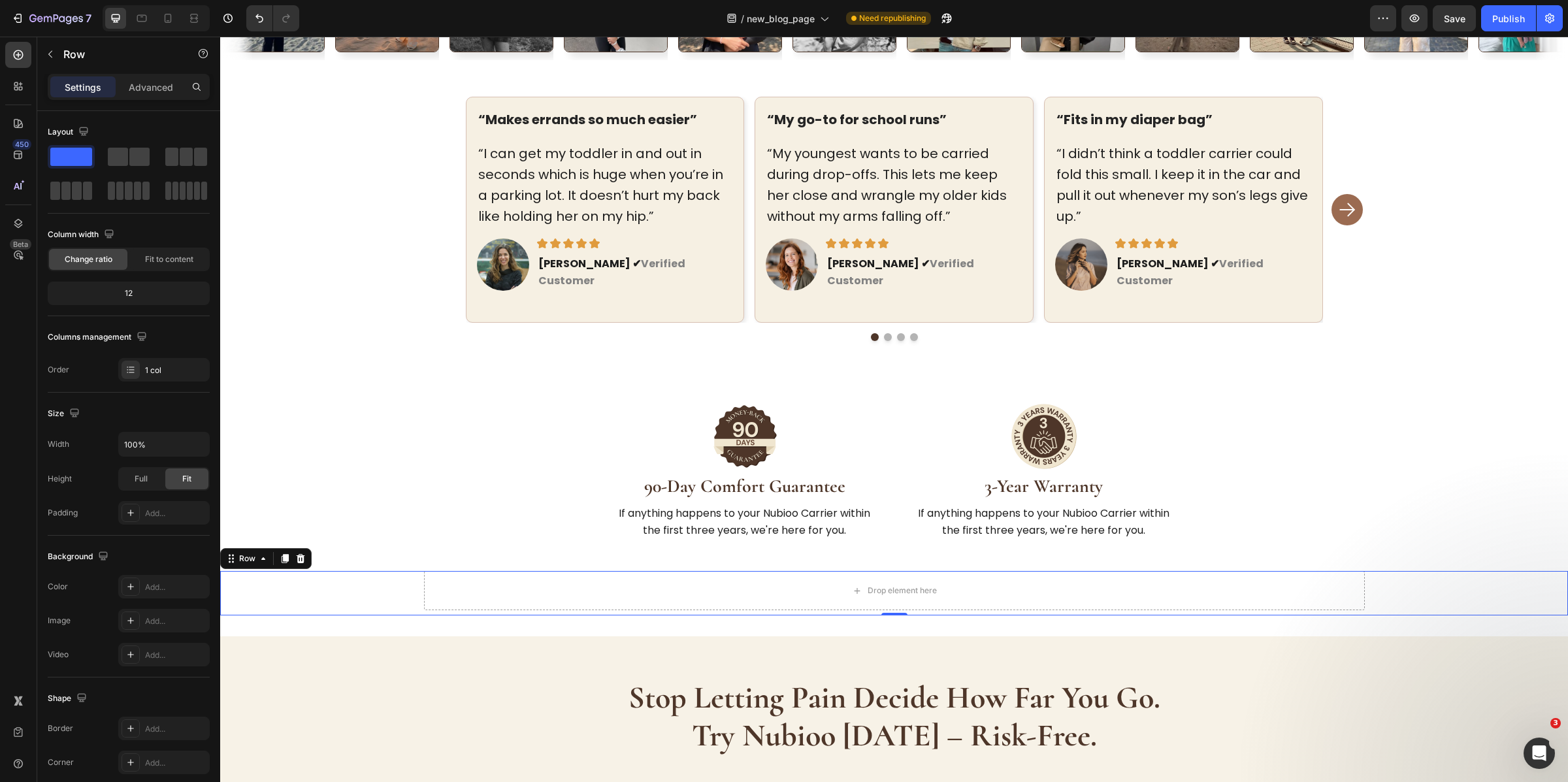
click at [1521, 571] on div "Drop element here Row" at bounding box center [894, 593] width 1348 height 44
click at [300, 554] on icon at bounding box center [300, 559] width 10 height 10
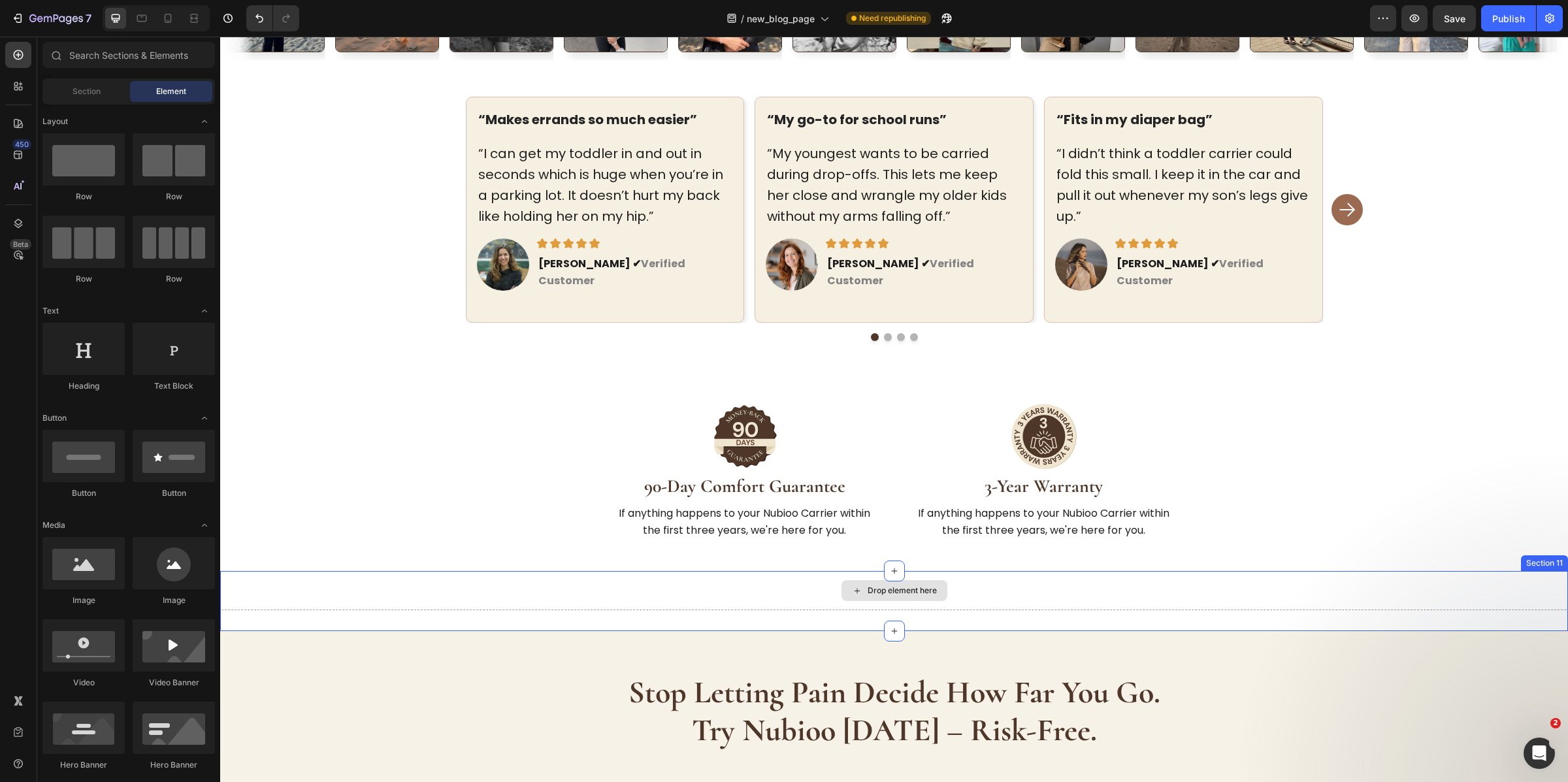
click at [1535, 571] on div "Drop element here" at bounding box center [894, 590] width 1348 height 39
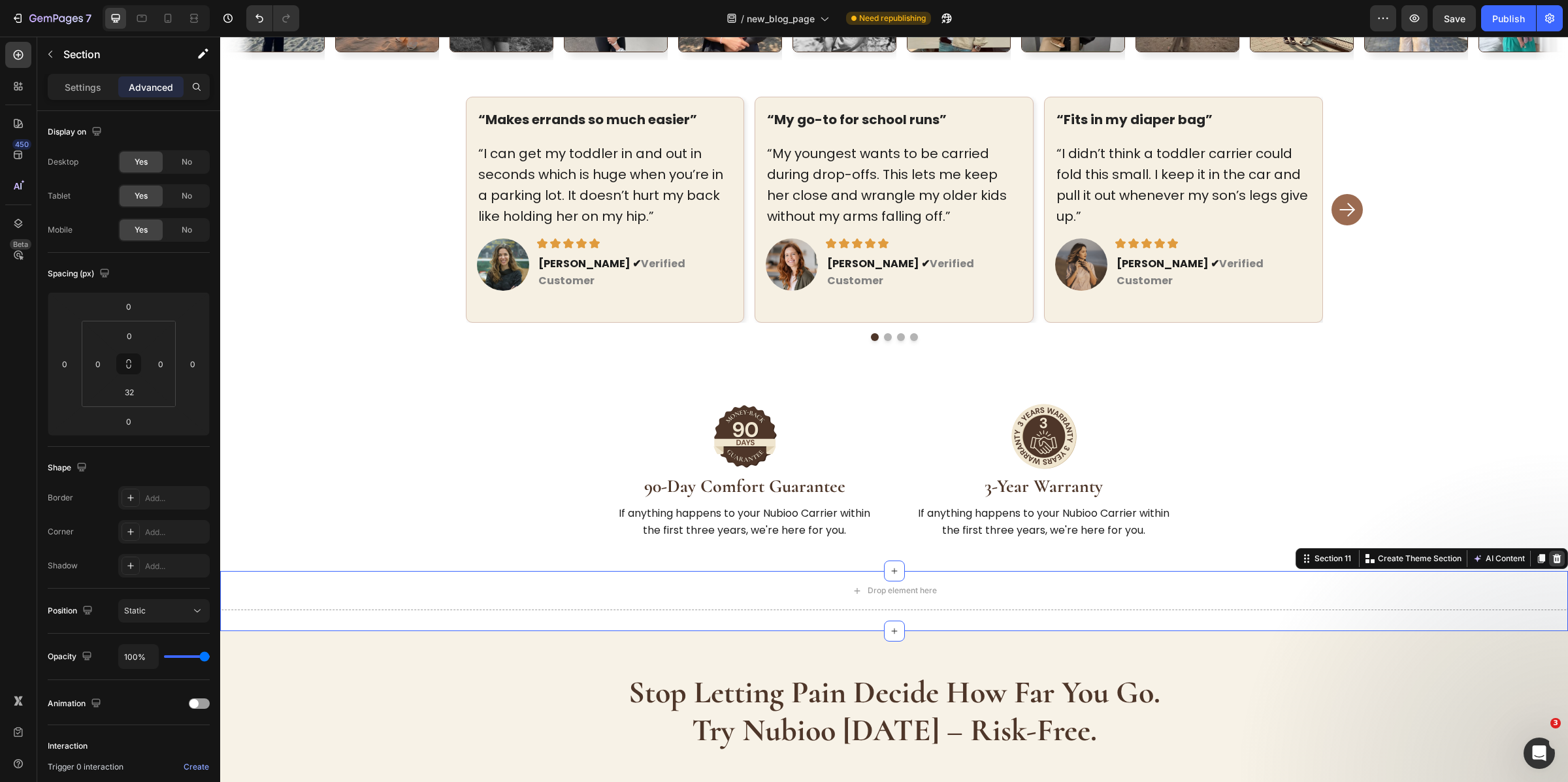
click at [1553, 554] on icon at bounding box center [1558, 558] width 9 height 9
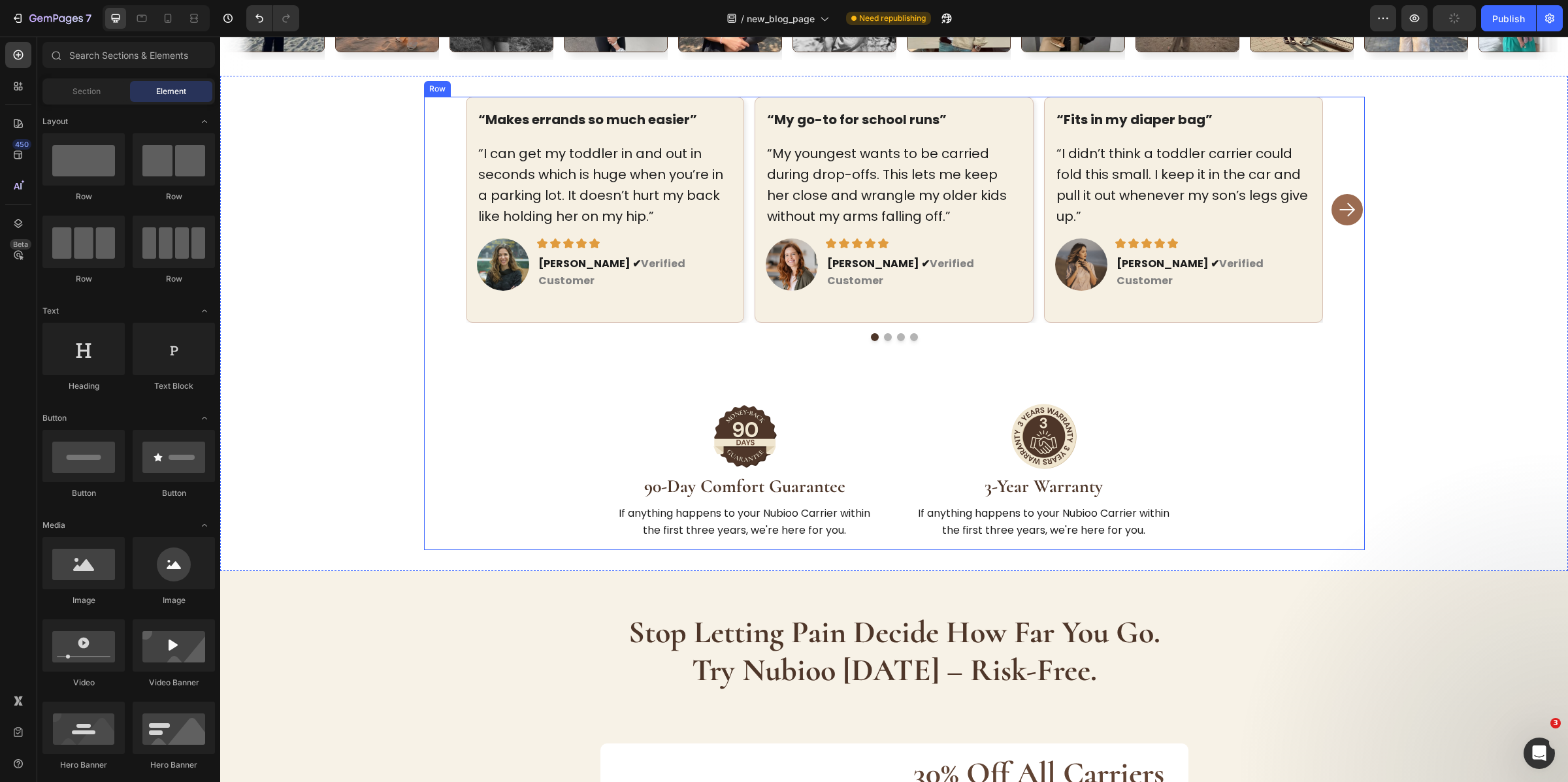
click at [1228, 500] on div "“Makes errands so much easier” Text block “I can get my toddler in and out in s…" at bounding box center [894, 323] width 941 height 454
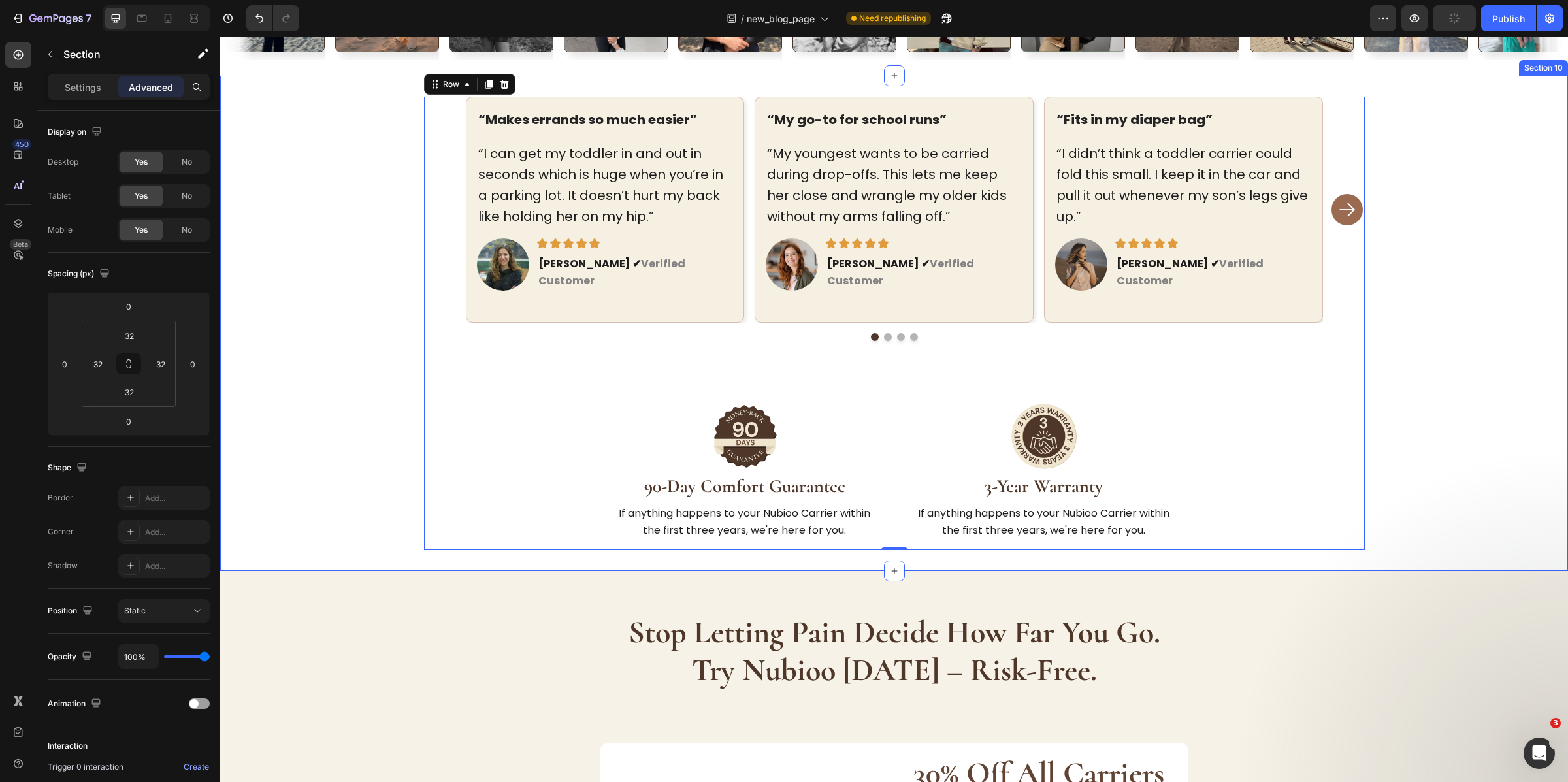
click at [1148, 535] on div "“Makes errands so much easier” Text block “I can get my toddler in and out in s…" at bounding box center [894, 323] width 1348 height 495
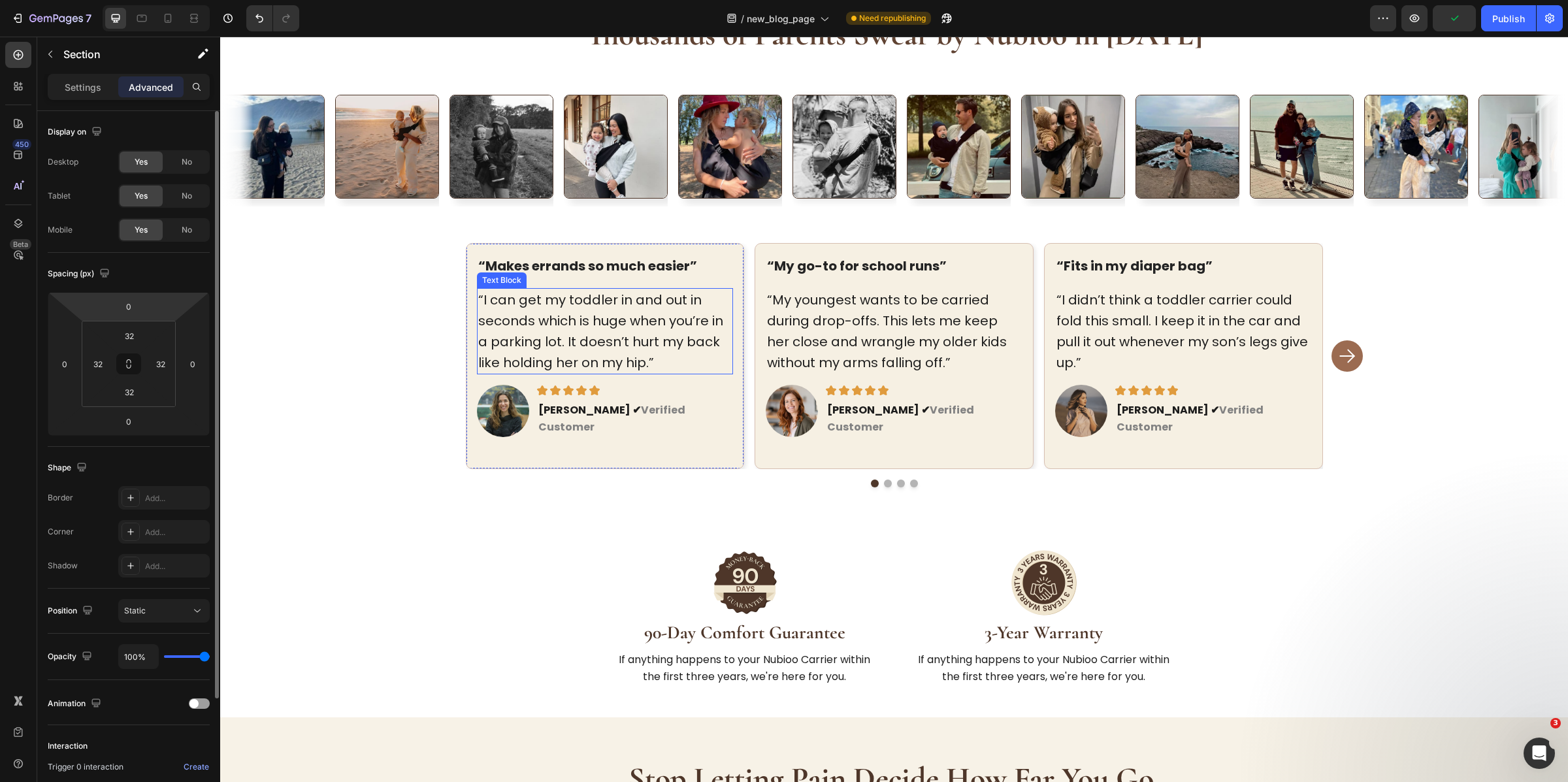
scroll to position [3956, 0]
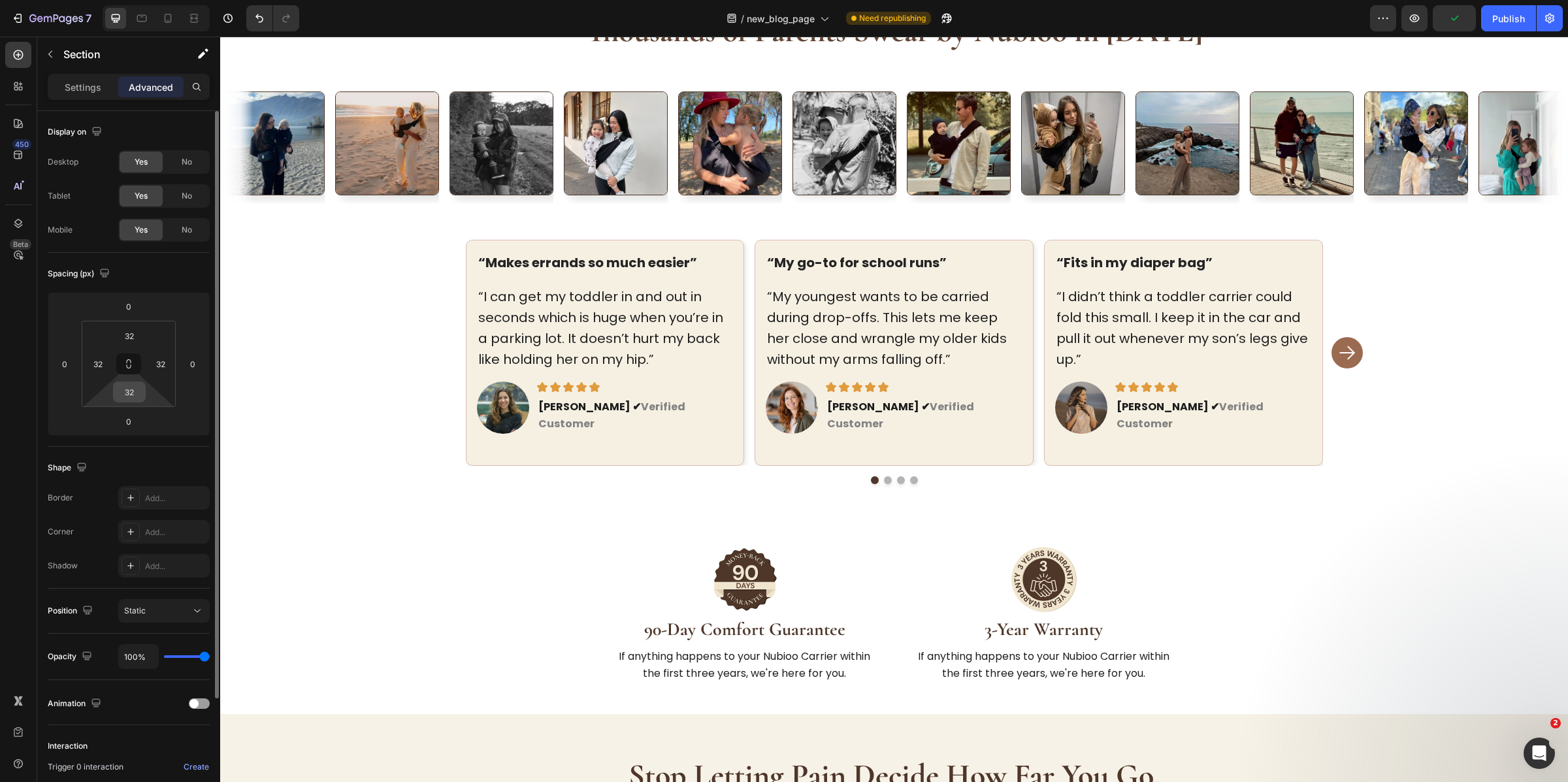
click at [131, 394] on input "32" at bounding box center [129, 392] width 27 height 20
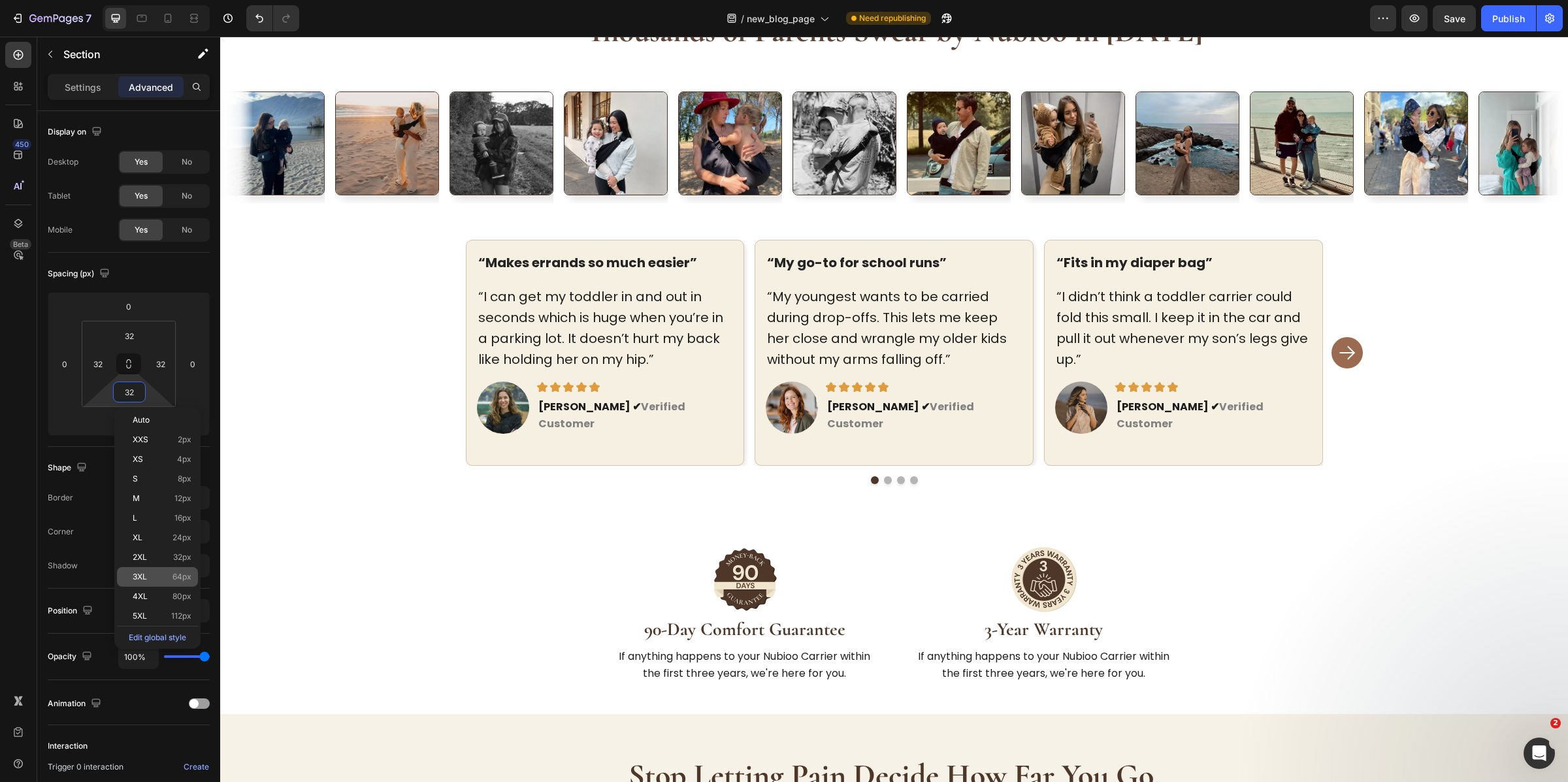
click at [175, 579] on span "64px" at bounding box center [182, 577] width 19 height 9
type input "64"
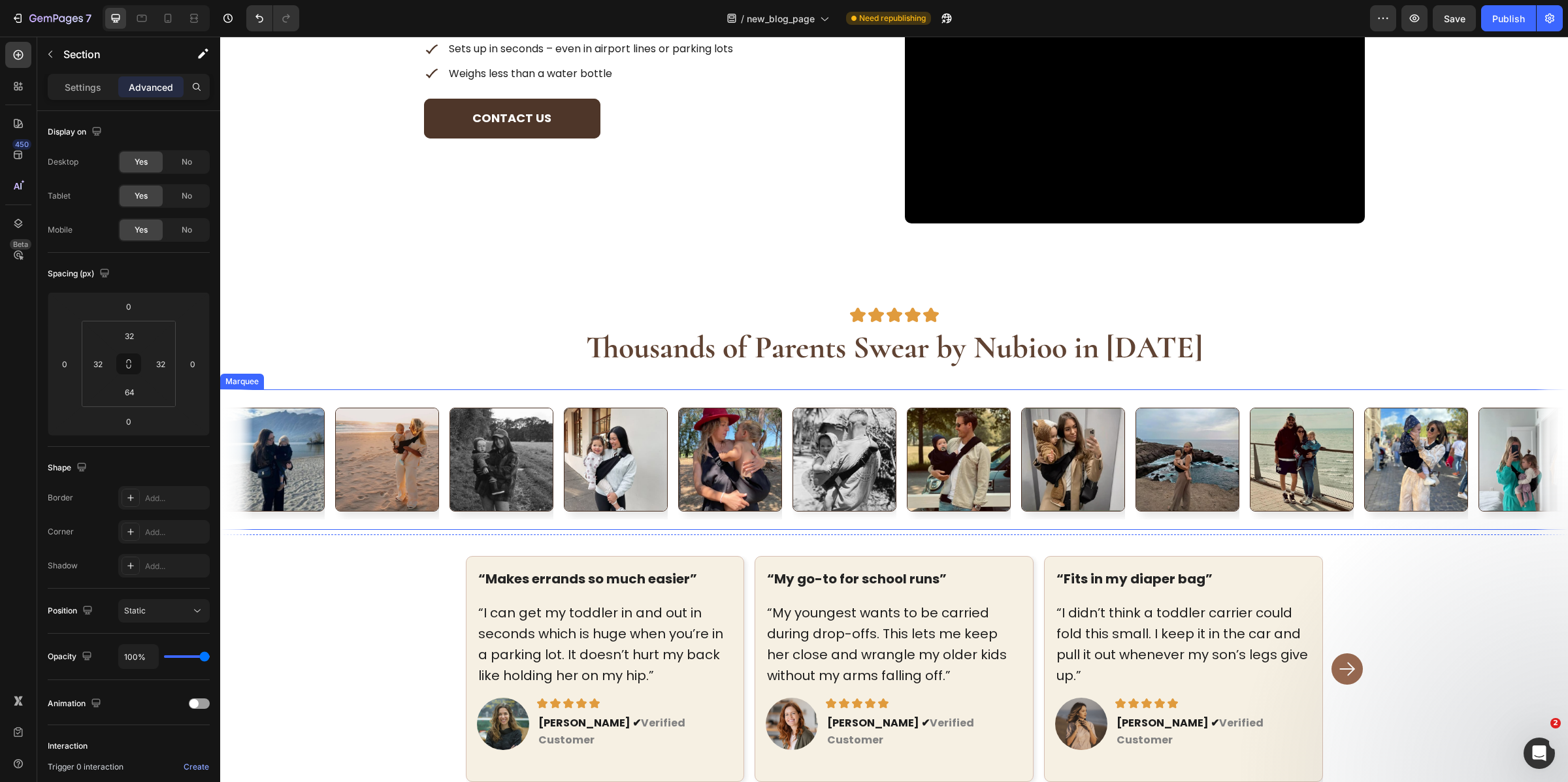
scroll to position [3639, 0]
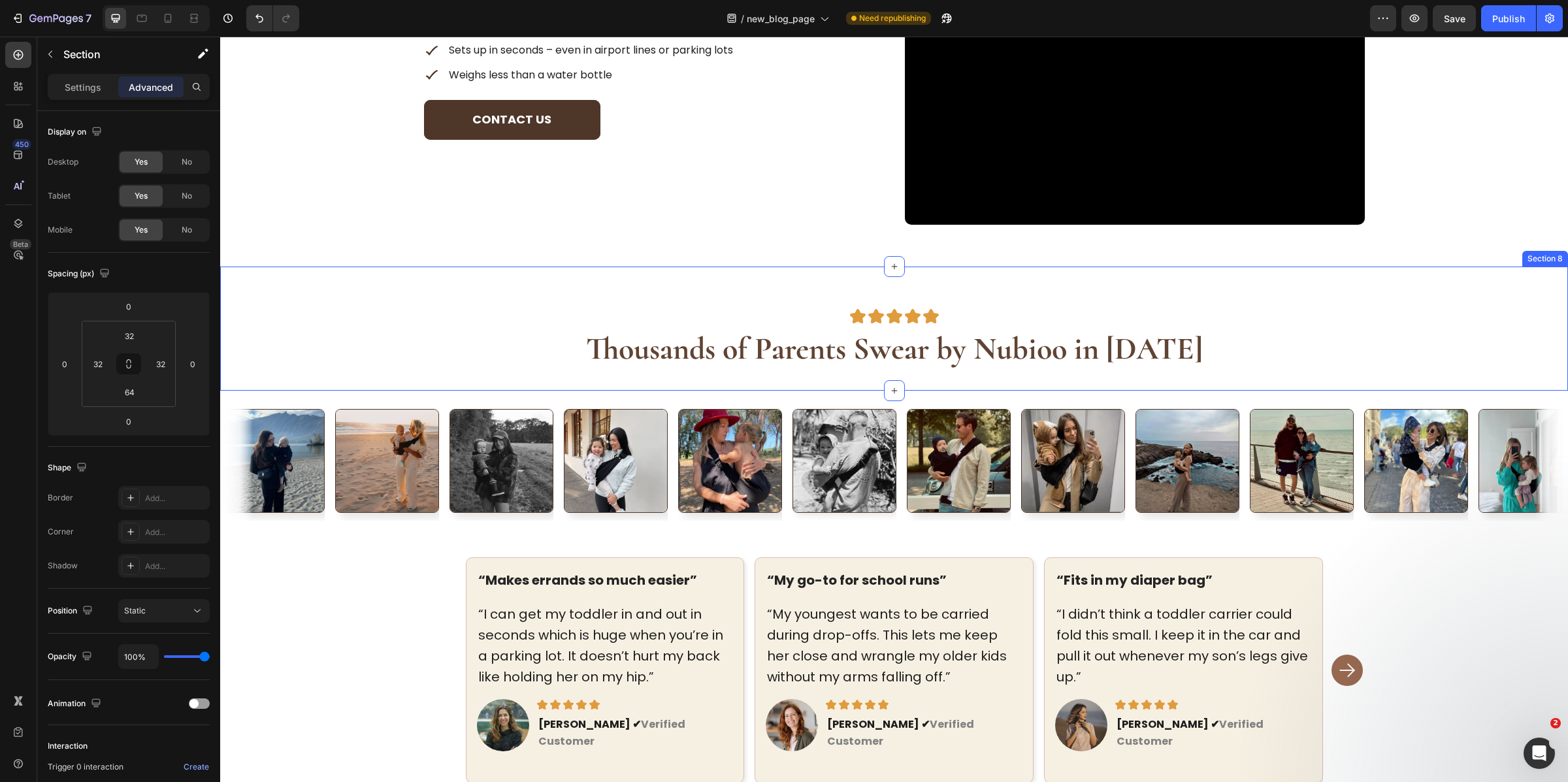
click at [945, 293] on div "Image Image Image Image Image Row Thousands of Parents Swear by Nubioo in 2025 …" at bounding box center [894, 328] width 1348 height 124
click at [928, 352] on strong "Thousands of Parents Swear by Nubioo in [DATE]" at bounding box center [894, 349] width 617 height 38
click at [944, 380] on div "Image Image Image Image Image Row Thousands of Parents Swear by Nubioo in 2025 …" at bounding box center [894, 328] width 1348 height 124
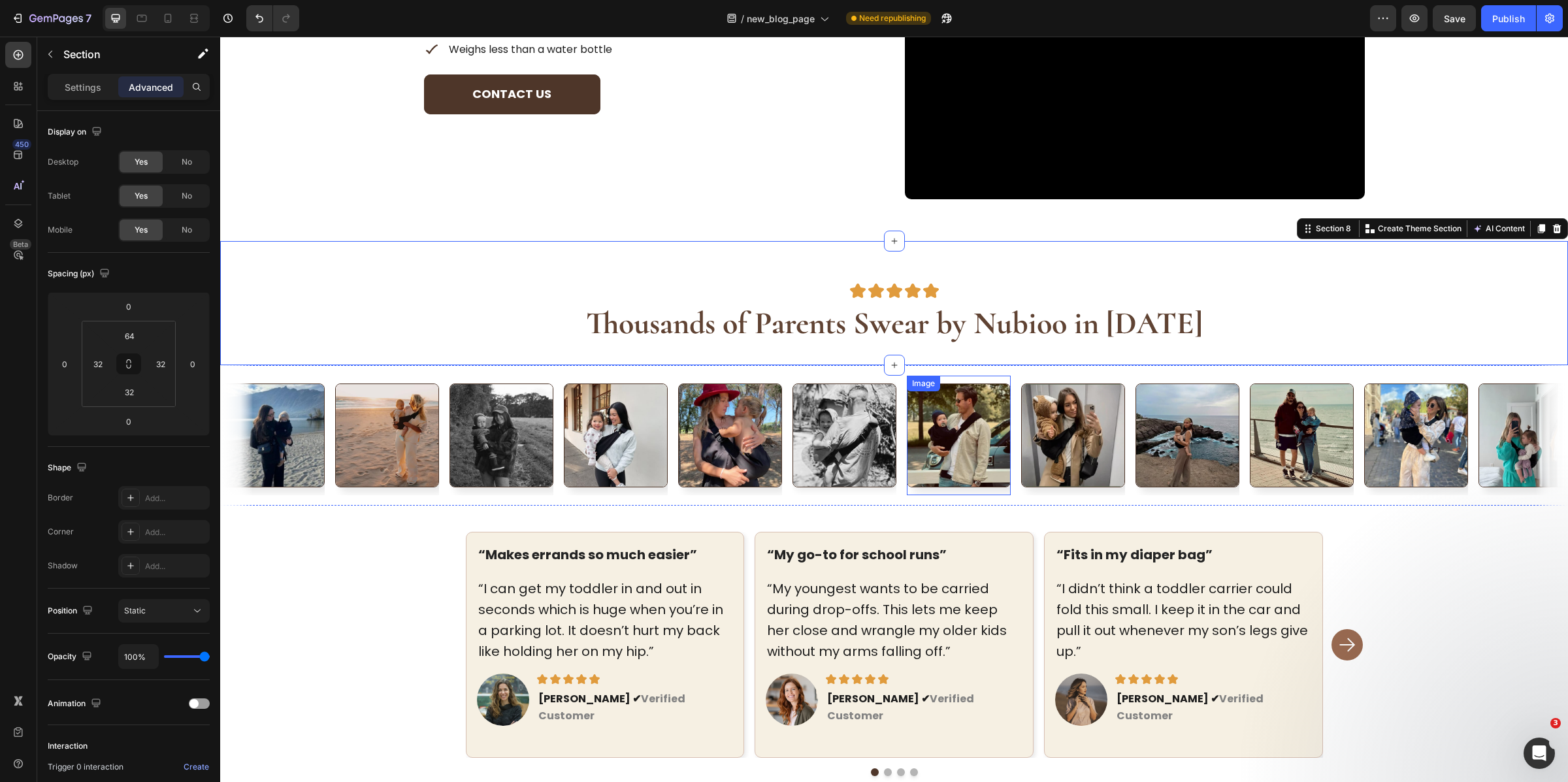
scroll to position [3666, 0]
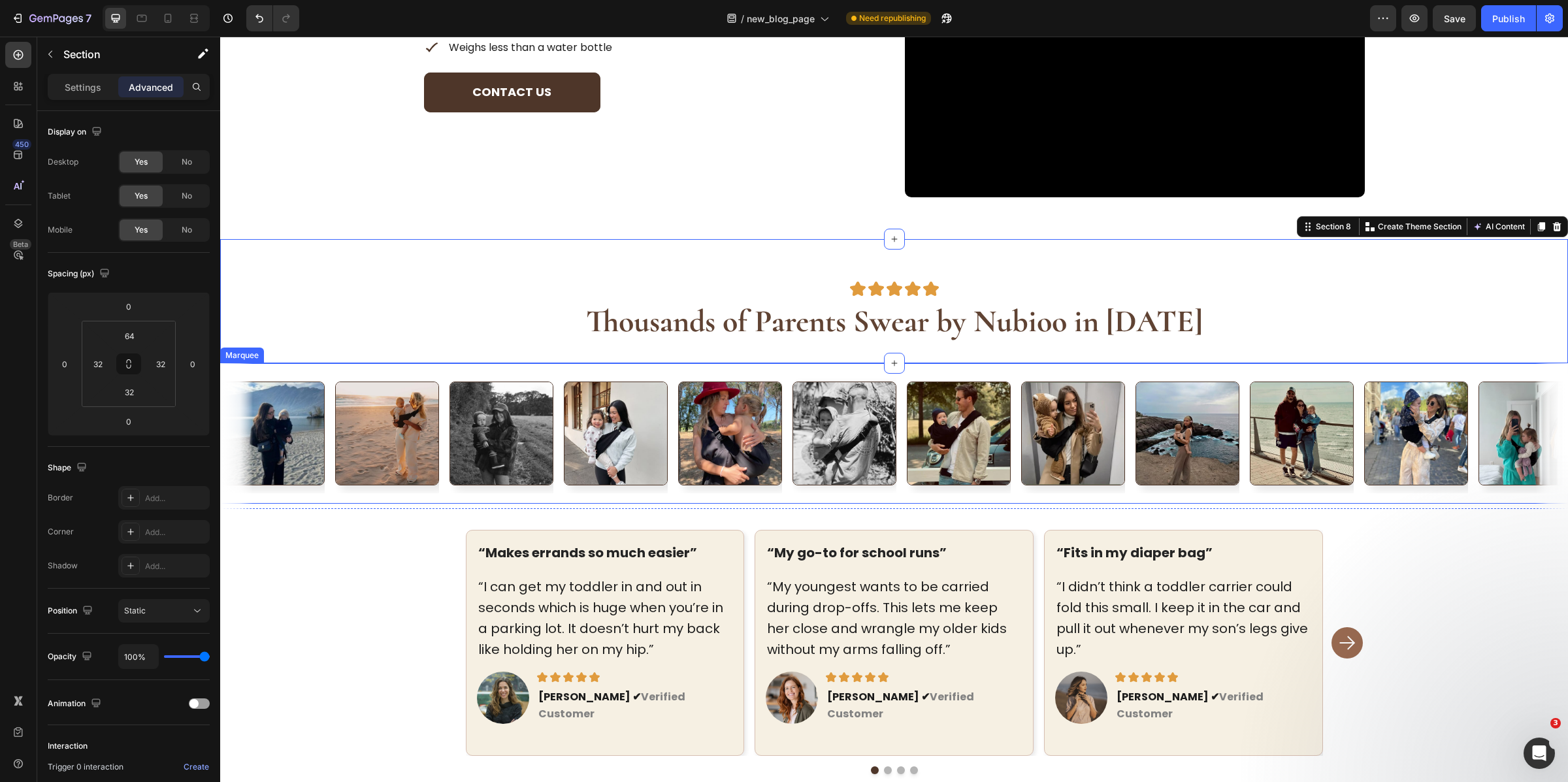
click at [946, 369] on div "Image Image Image Image Image Image Image Image Image Image Image Image Image I…" at bounding box center [894, 433] width 1348 height 140
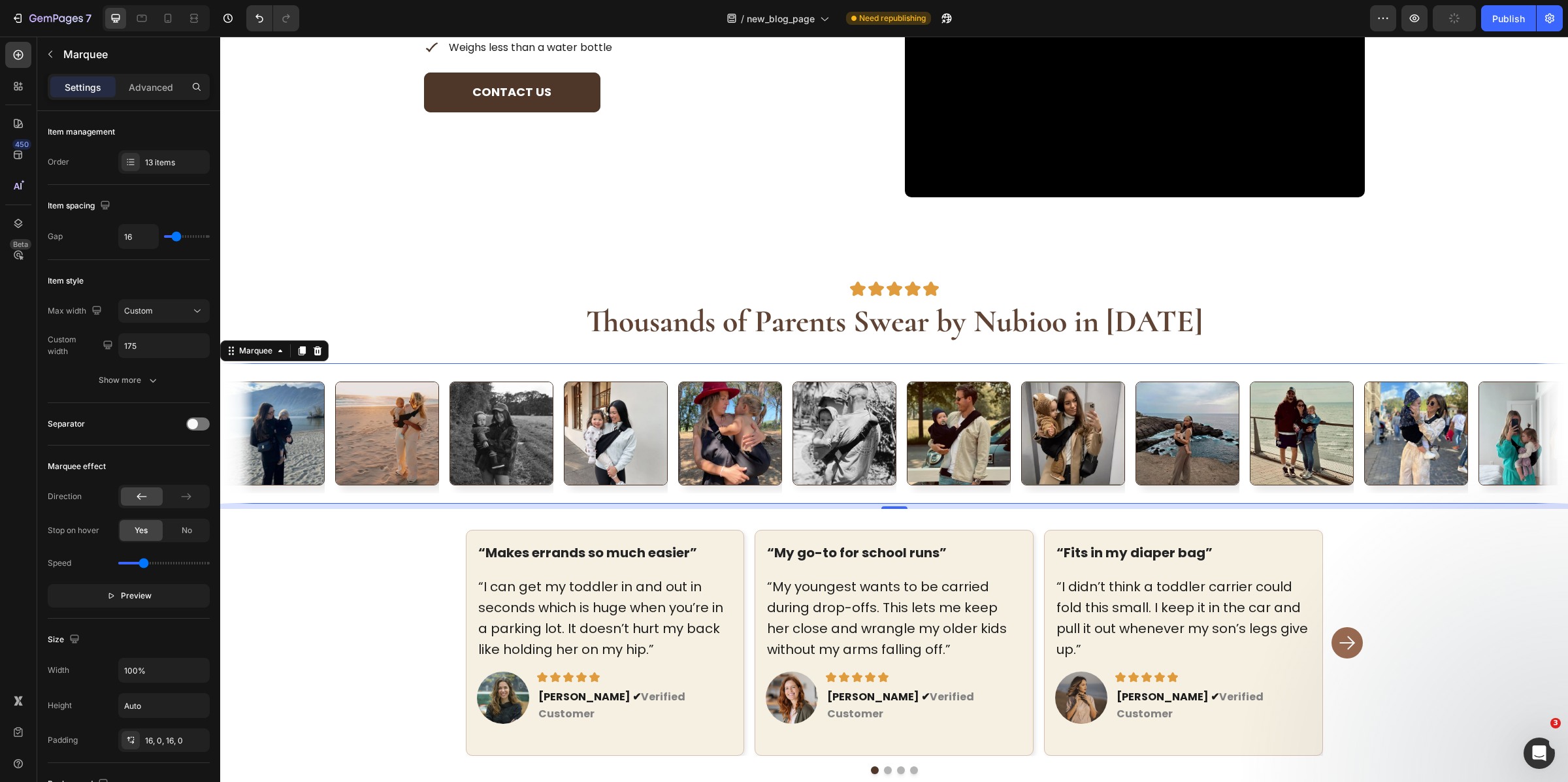
drag, startPoint x: 891, startPoint y: 507, endPoint x: 916, endPoint y: 452, distance: 60.4
click at [911, 456] on div "Image Image Image Image Image Image Image Image Image Image Image Image Image I…" at bounding box center [894, 433] width 1348 height 140
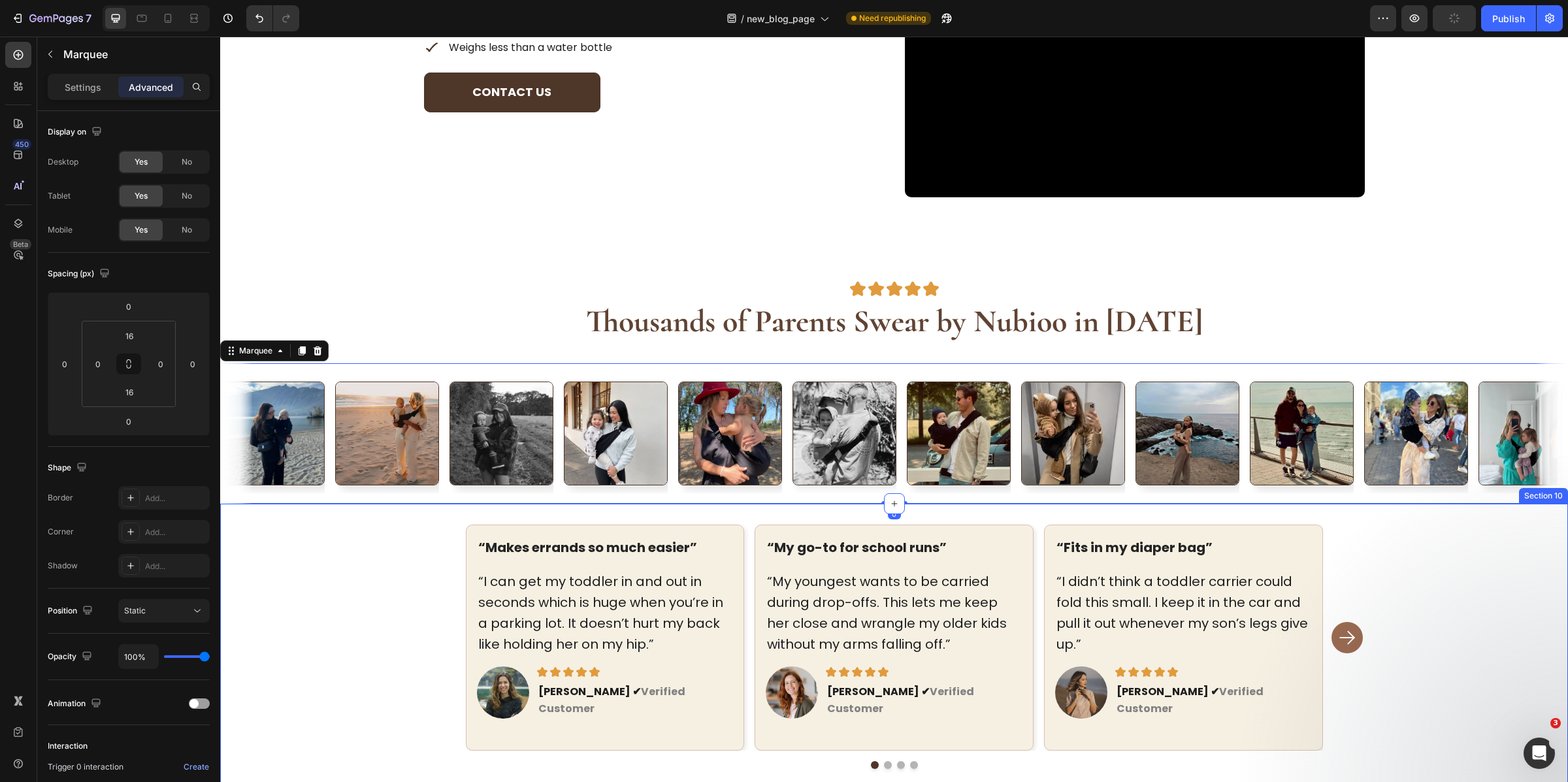
click at [1433, 577] on div "“Makes errands so much easier” Text block “I can get my toddler in and out in s…" at bounding box center [894, 751] width 1306 height 454
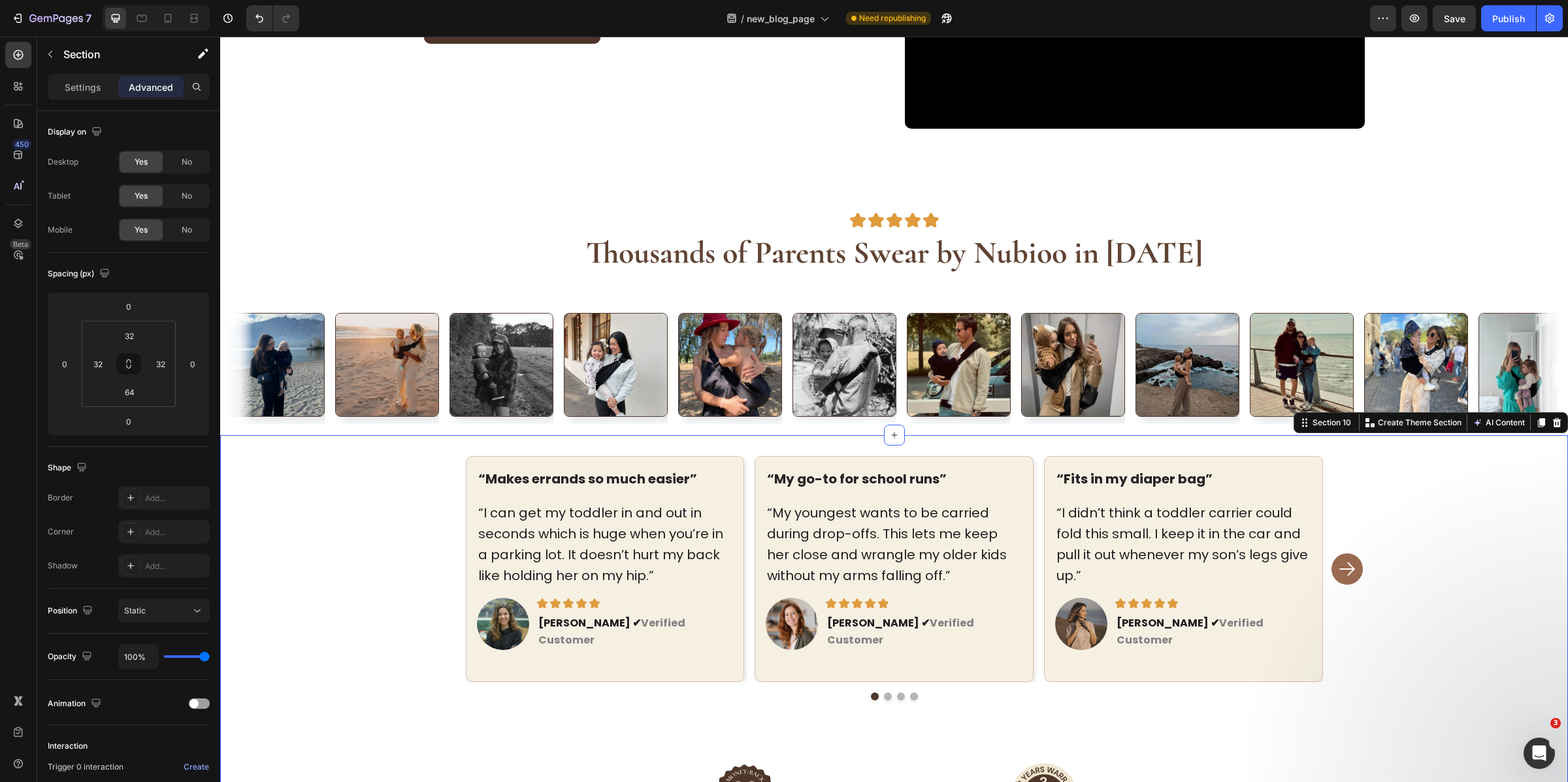
scroll to position [3734, 0]
click at [667, 374] on img at bounding box center [615, 364] width 104 height 104
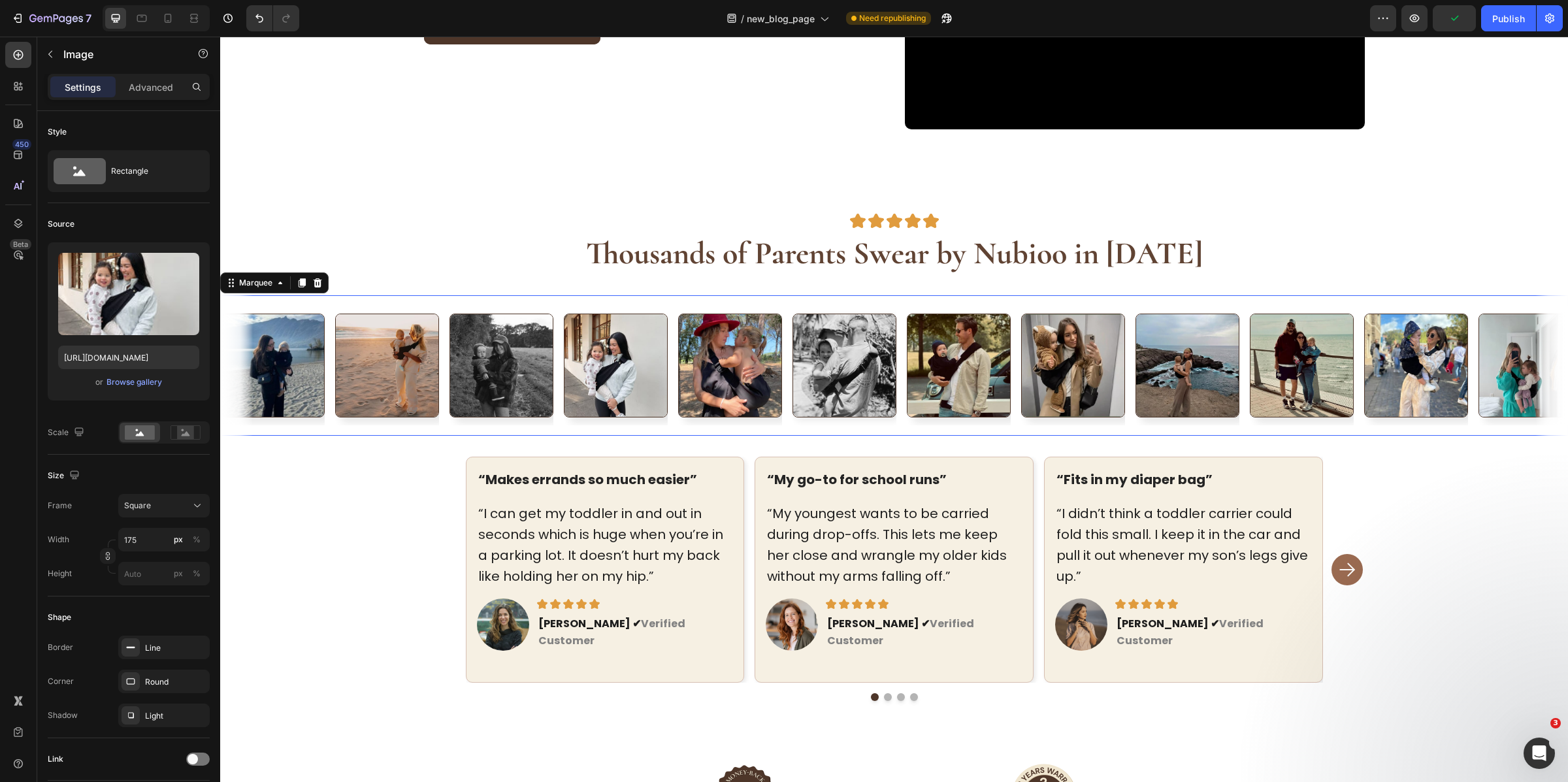
click at [674, 365] on div "Image" at bounding box center [621, 365] width 115 height 120
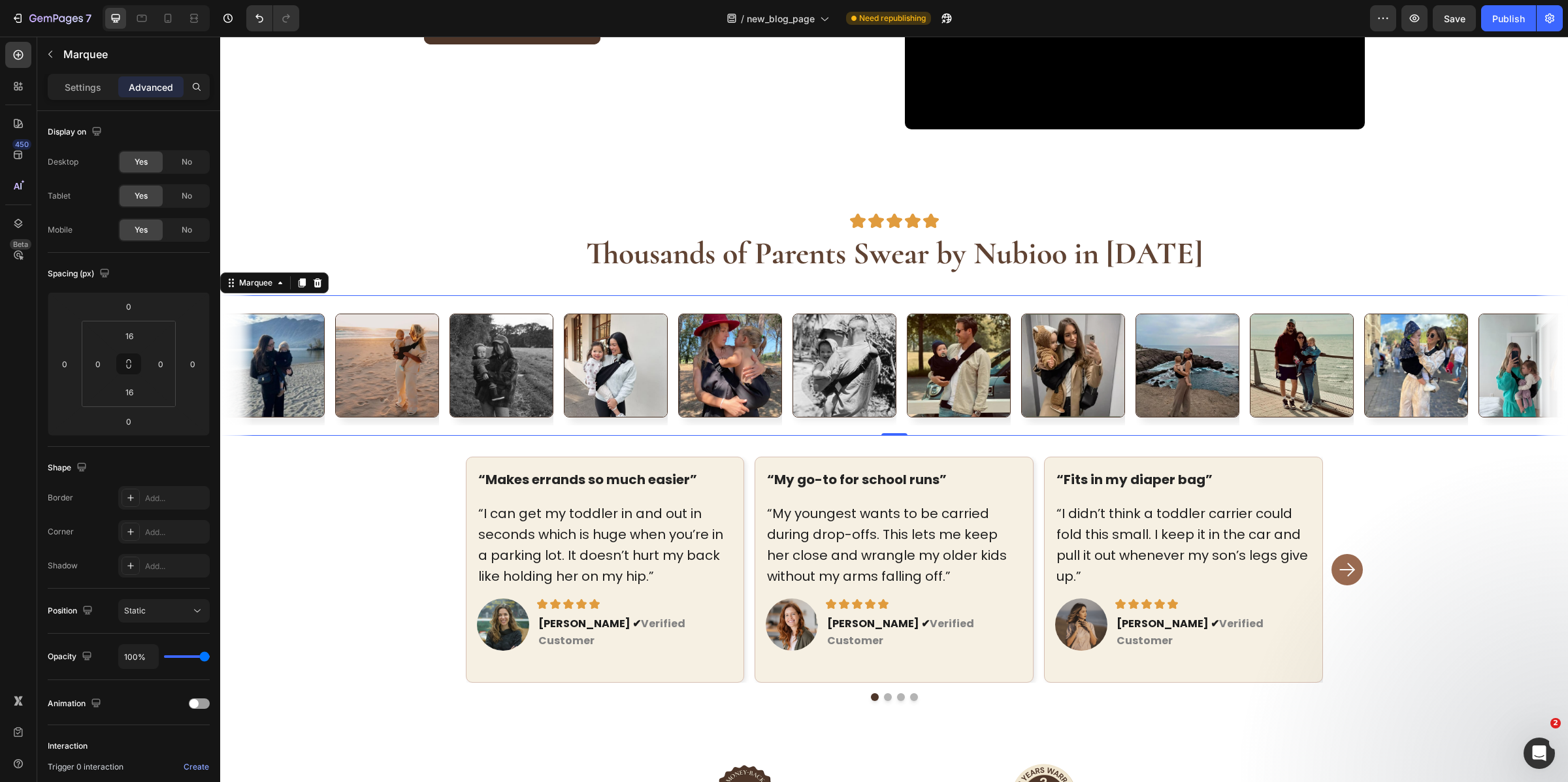
click at [446, 412] on div "Image" at bounding box center [393, 365] width 115 height 120
click at [90, 92] on p "Settings" at bounding box center [83, 87] width 37 height 14
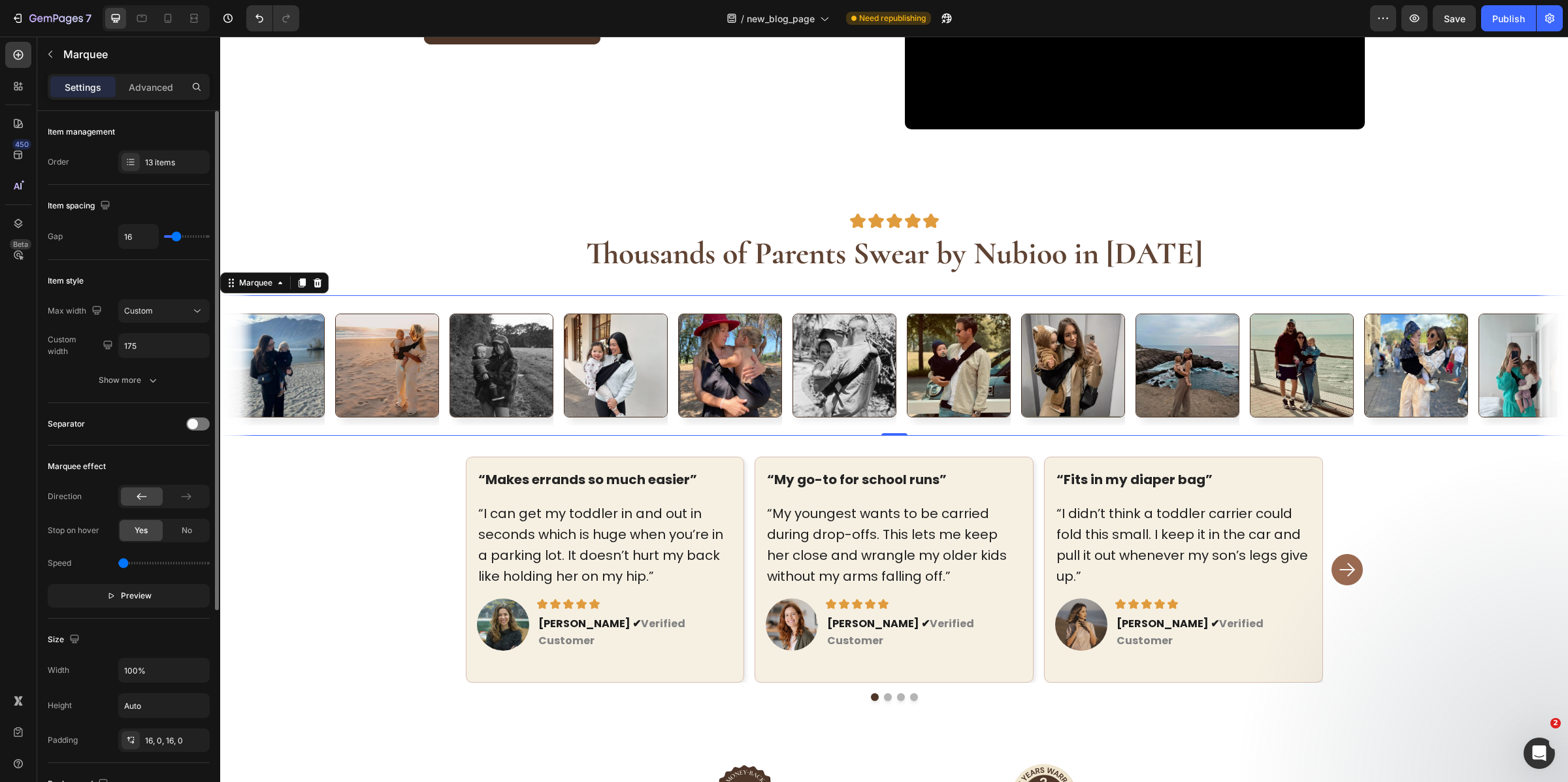
drag, startPoint x: 140, startPoint y: 564, endPoint x: 87, endPoint y: 565, distance: 53.0
click at [87, 565] on div "Speed" at bounding box center [128, 563] width 162 height 21
type input "0.7"
click at [1444, 584] on div "“Makes errands so much easier” Text block “I can get my toddler in and out in s…" at bounding box center [894, 684] width 1306 height 454
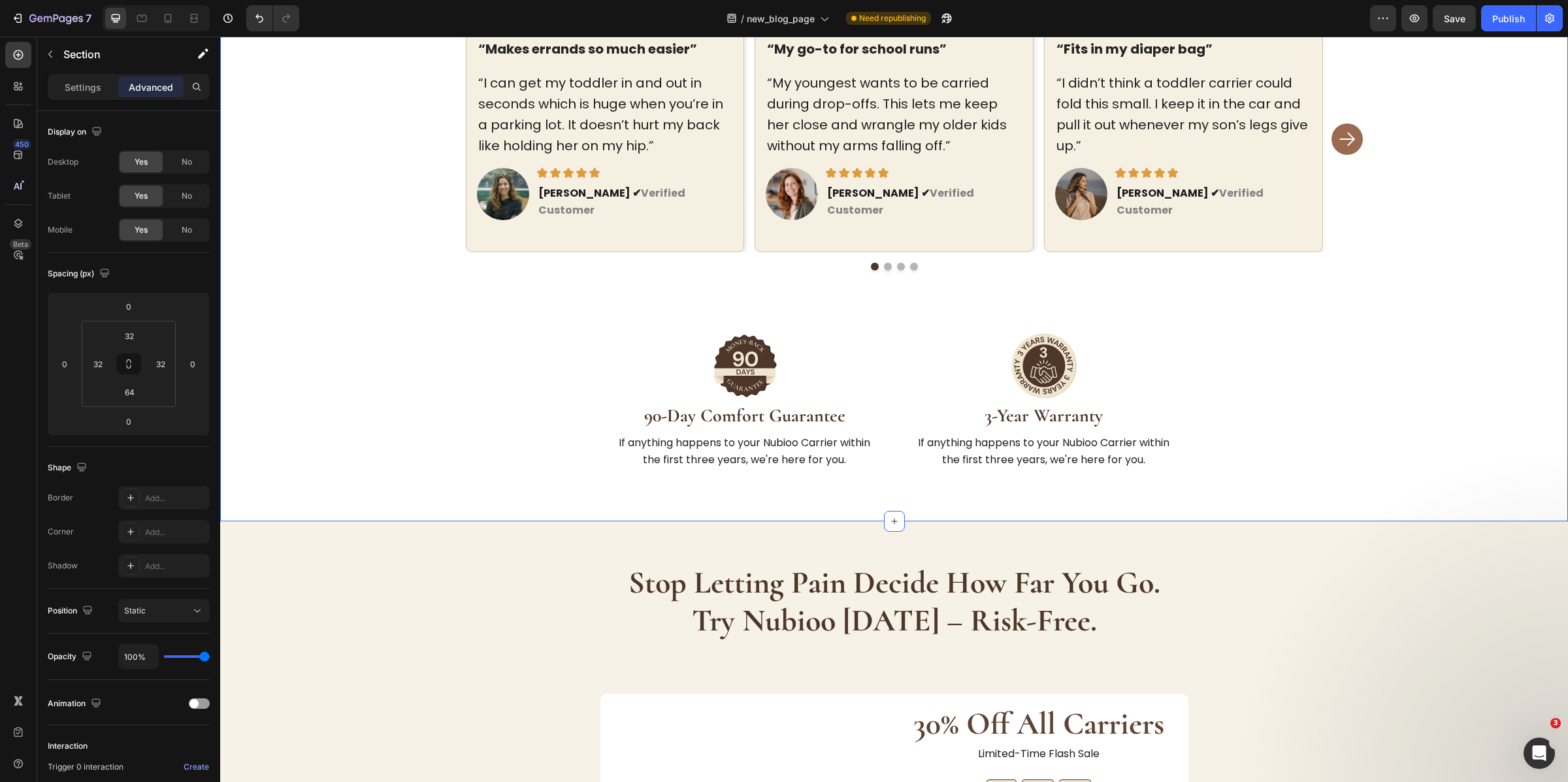
scroll to position [4169, 0]
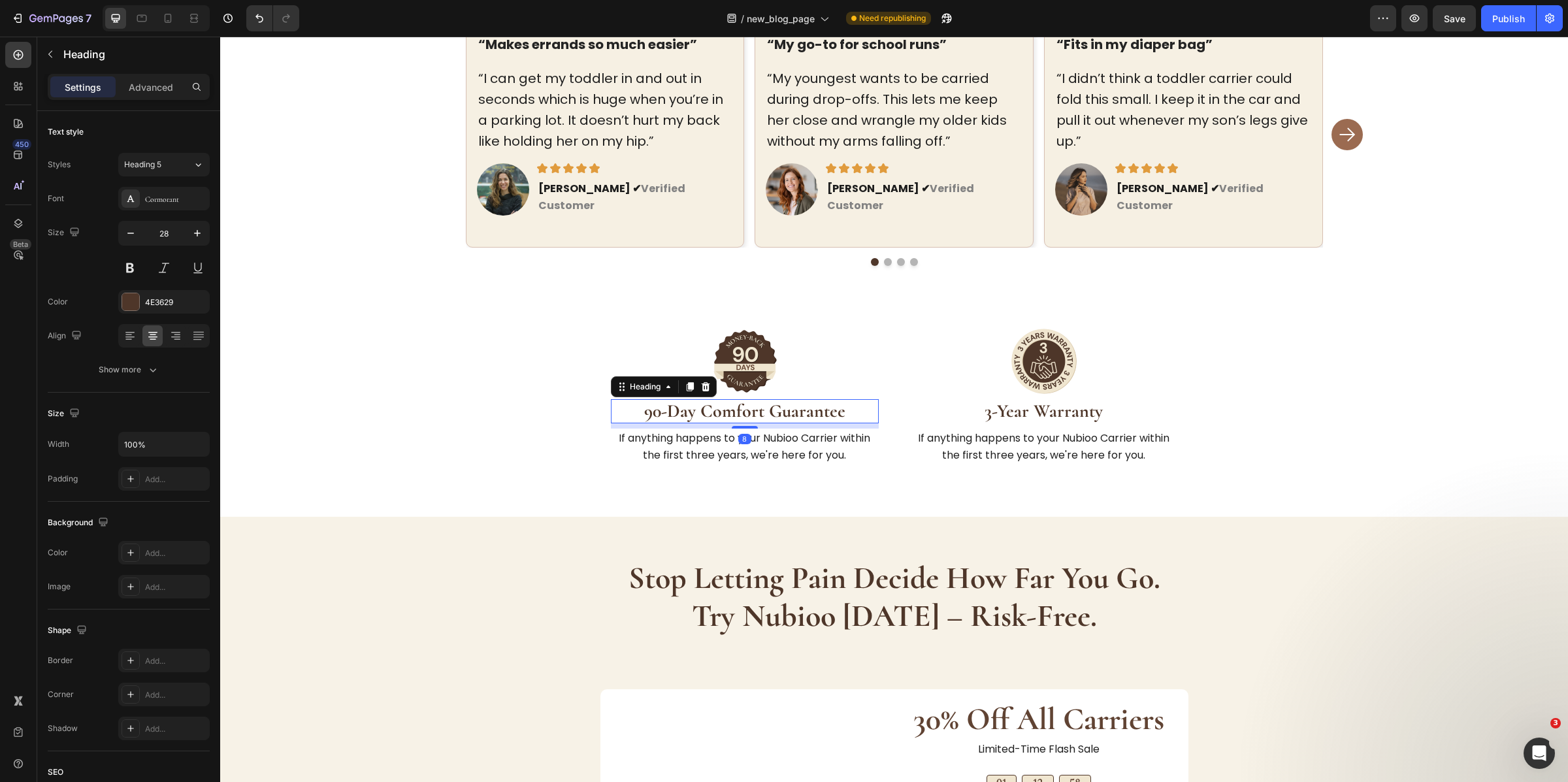
click at [763, 400] on strong "90-Day Comfort Guarantee" at bounding box center [745, 411] width 201 height 22
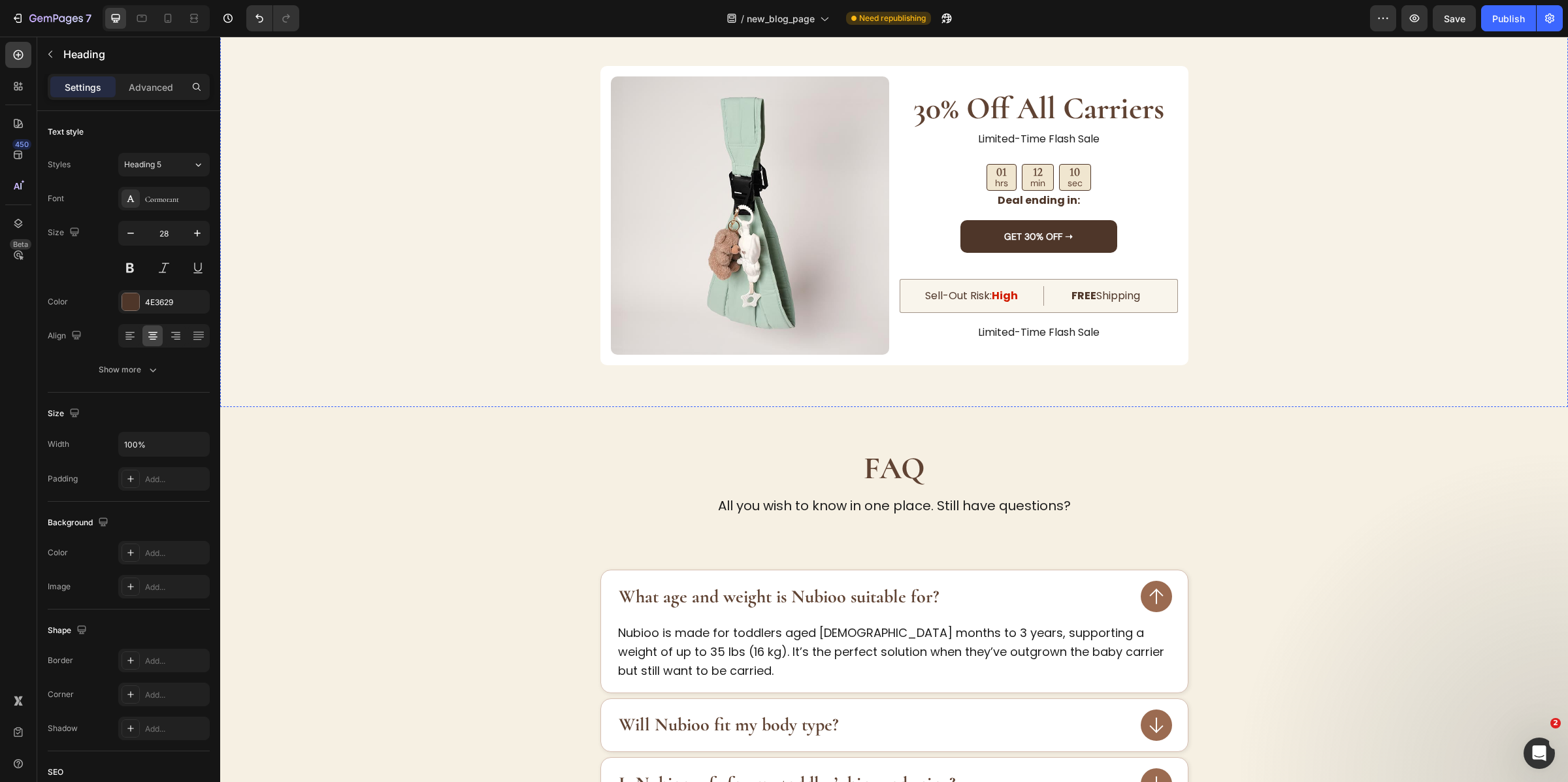
scroll to position [4772, 0]
click at [531, 507] on p "All you wish to know in one place. Still have questions?" at bounding box center [894, 504] width 1304 height 21
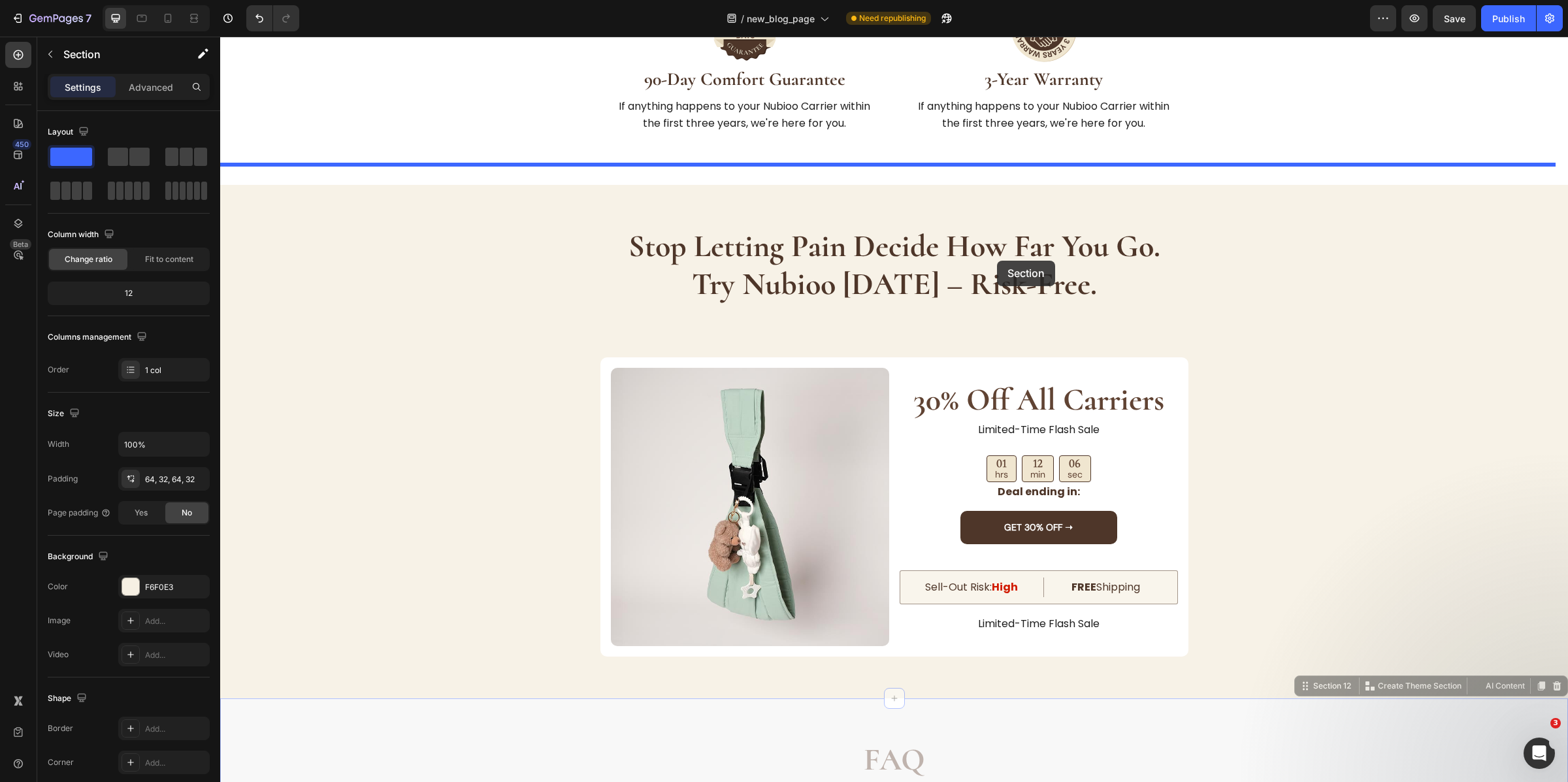
scroll to position [4498, 0]
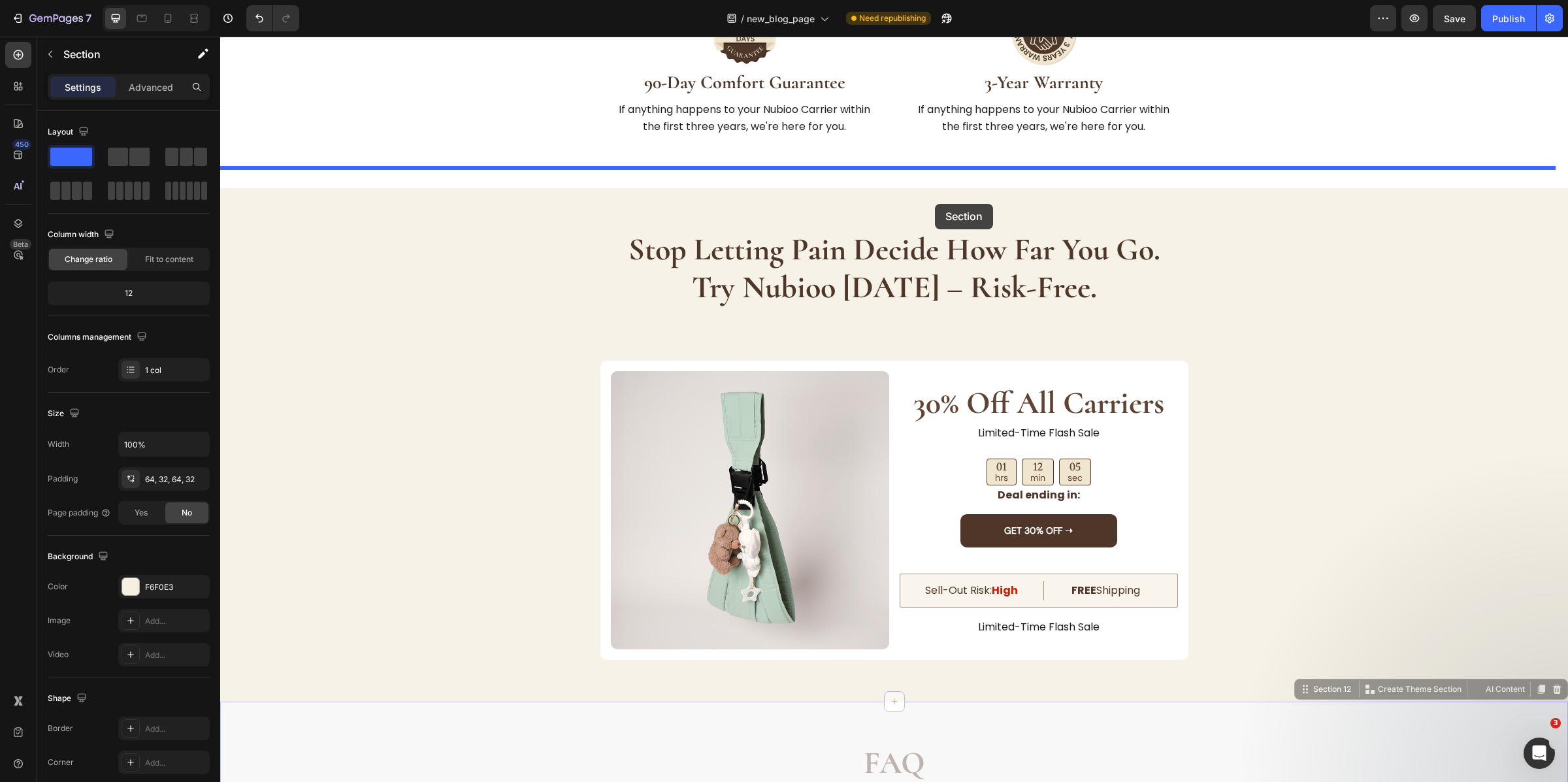
drag, startPoint x: 1309, startPoint y: 394, endPoint x: 932, endPoint y: 198, distance: 424.9
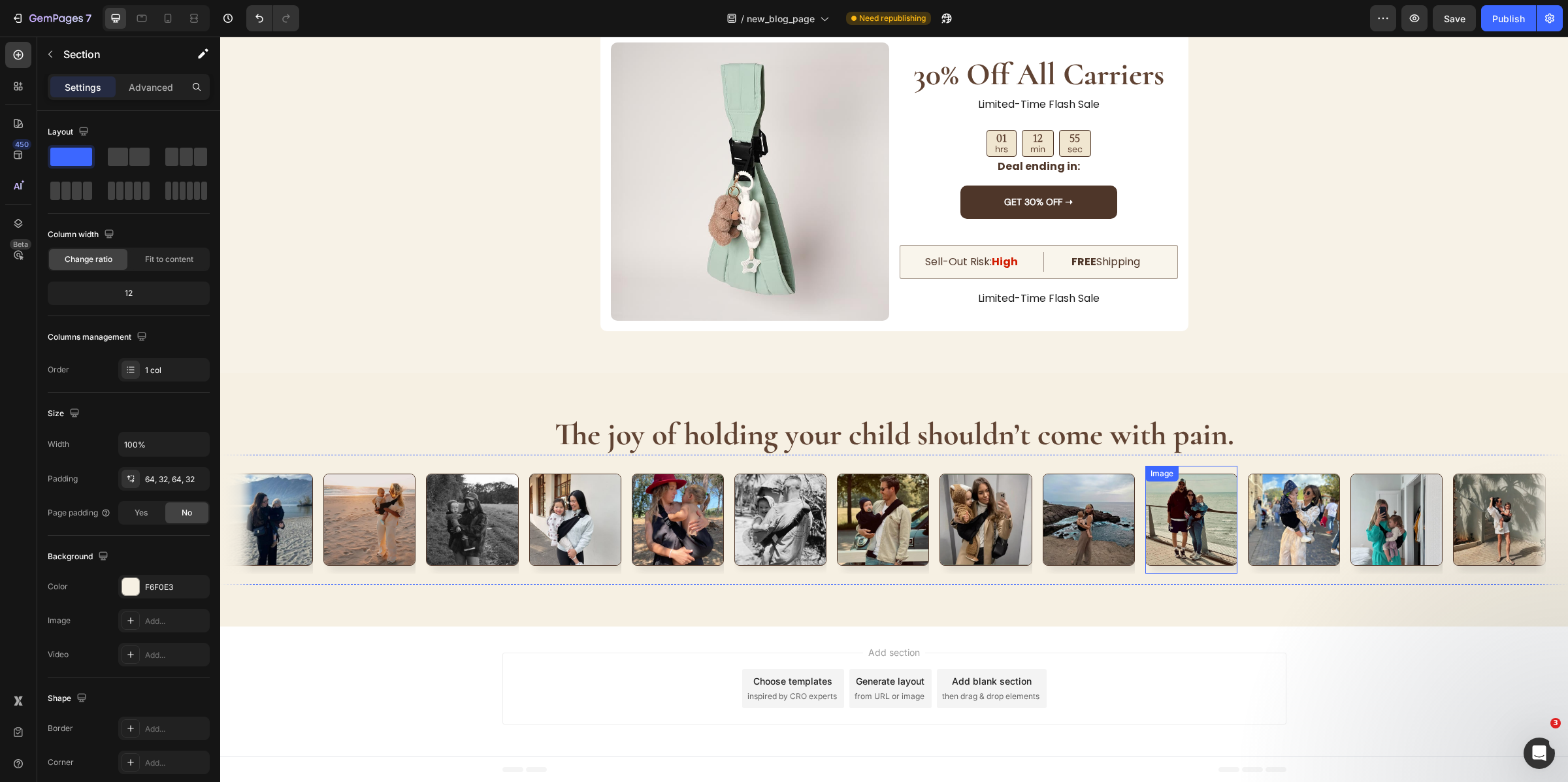
scroll to position [5686, 0]
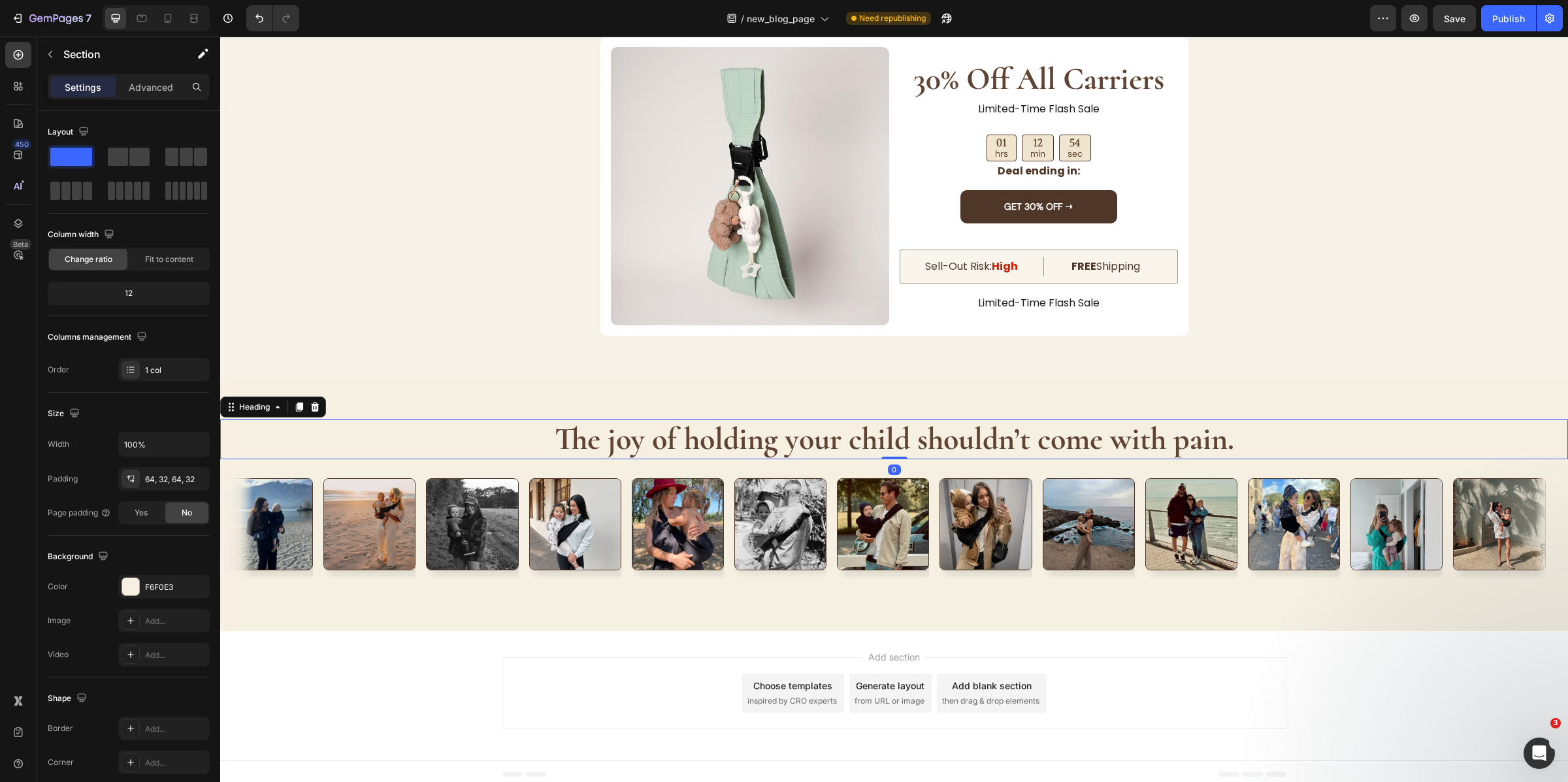
click at [1273, 436] on h2 "The joy of holding your child shouldn’t come with pain." at bounding box center [894, 439] width 1306 height 40
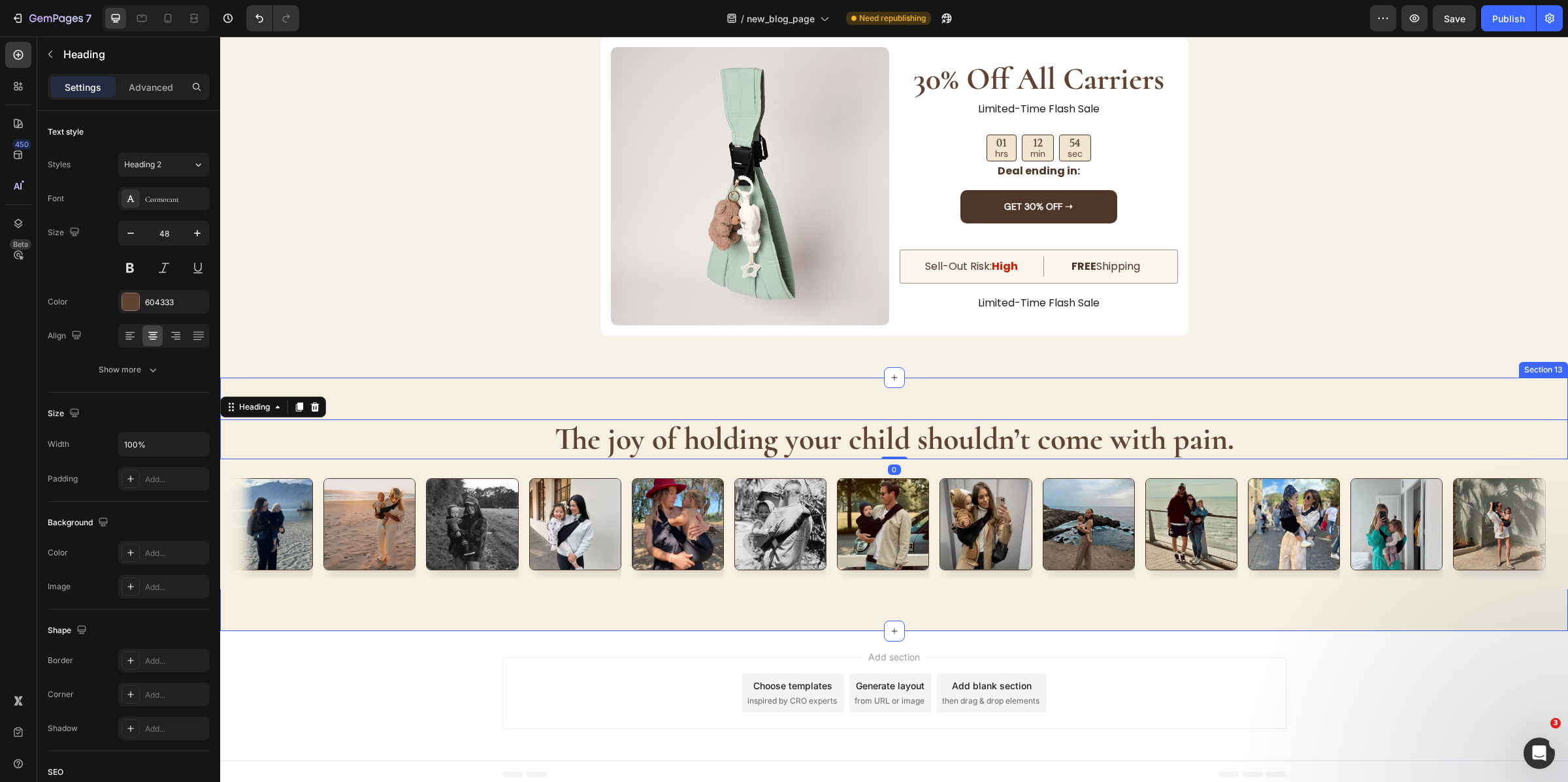
click at [1300, 401] on div "The joy of holding your child shouldn’t come with pain. Heading 0 Image Image I…" at bounding box center [894, 504] width 1348 height 253
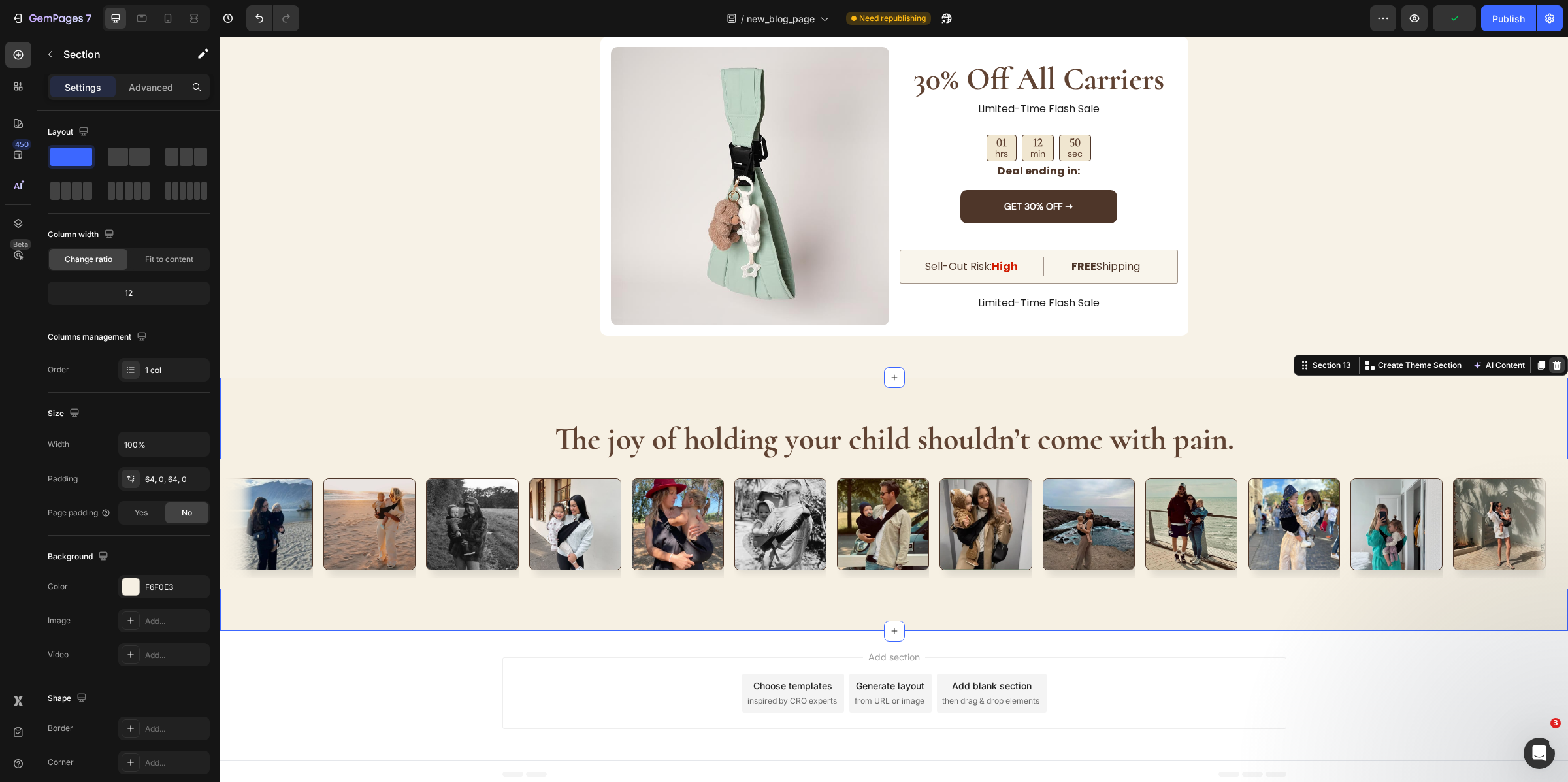
click at [1552, 360] on icon at bounding box center [1557, 365] width 10 height 10
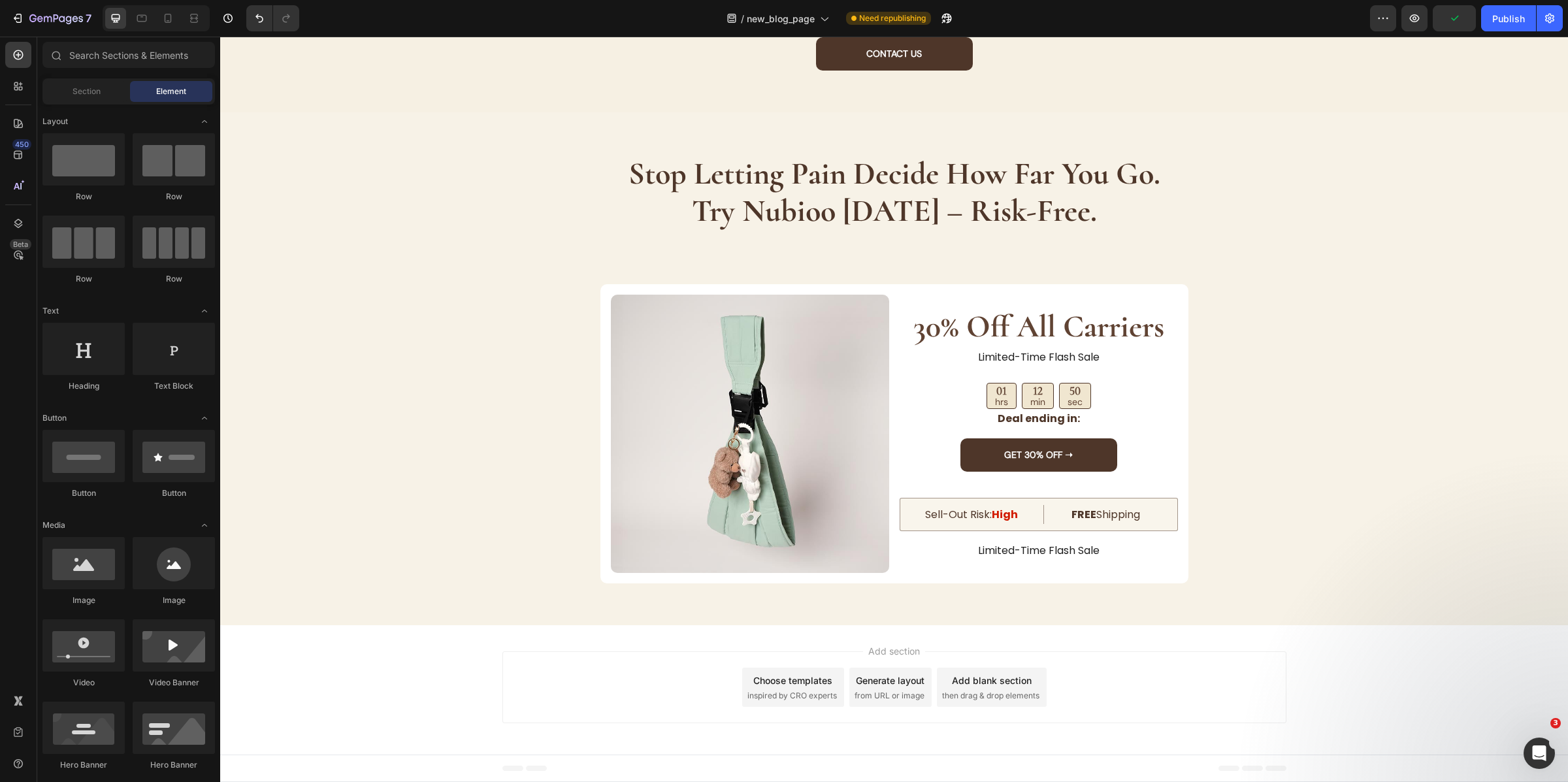
scroll to position [5439, 0]
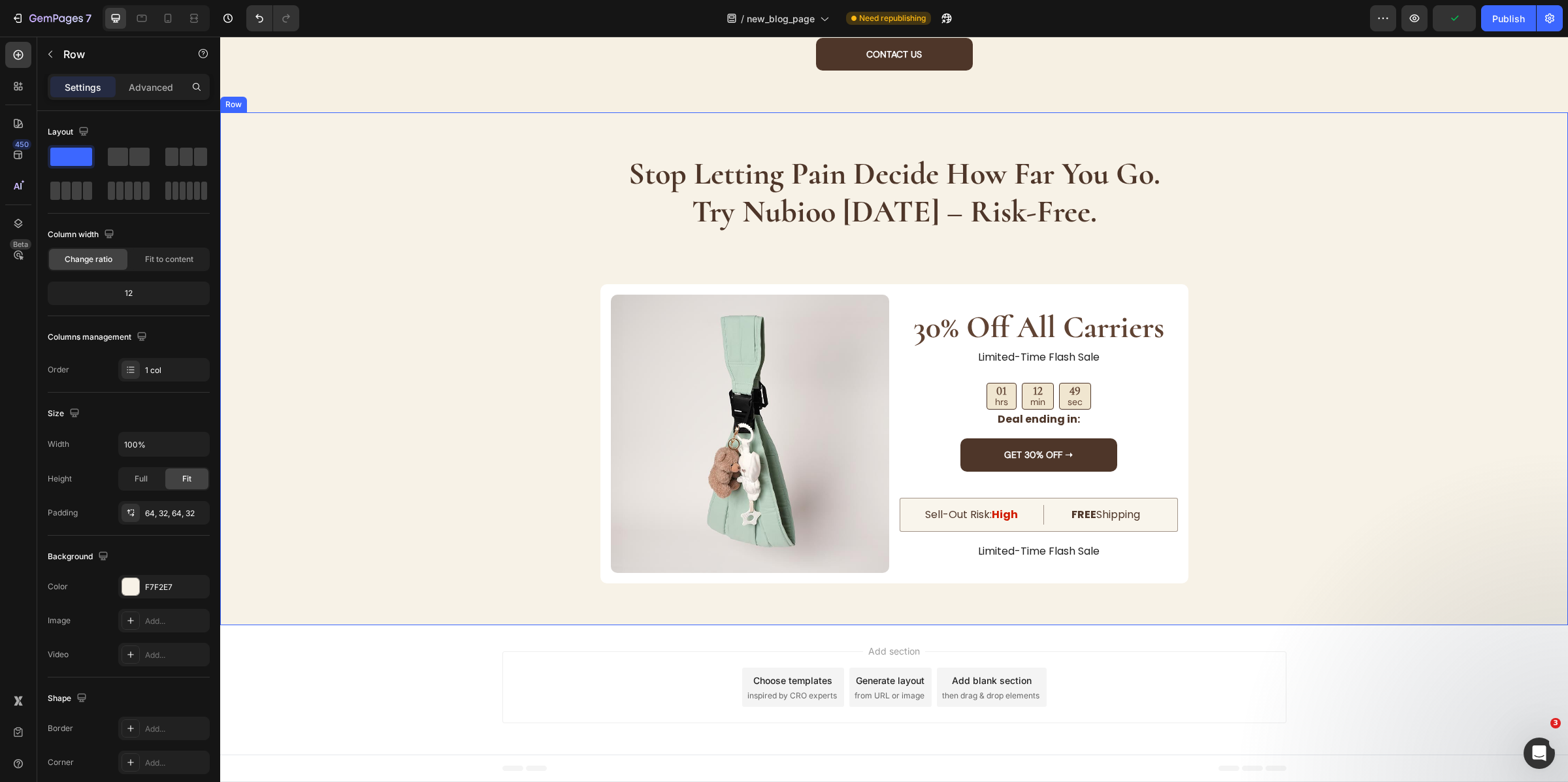
click at [1258, 558] on div "stop letting pain decide how far you go. try nubioo today – risk-free. Heading …" at bounding box center [894, 369] width 1306 height 430
click at [1391, 361] on div "stop letting pain decide how far you go. try nubioo today – risk-free. Heading …" at bounding box center [894, 369] width 1306 height 430
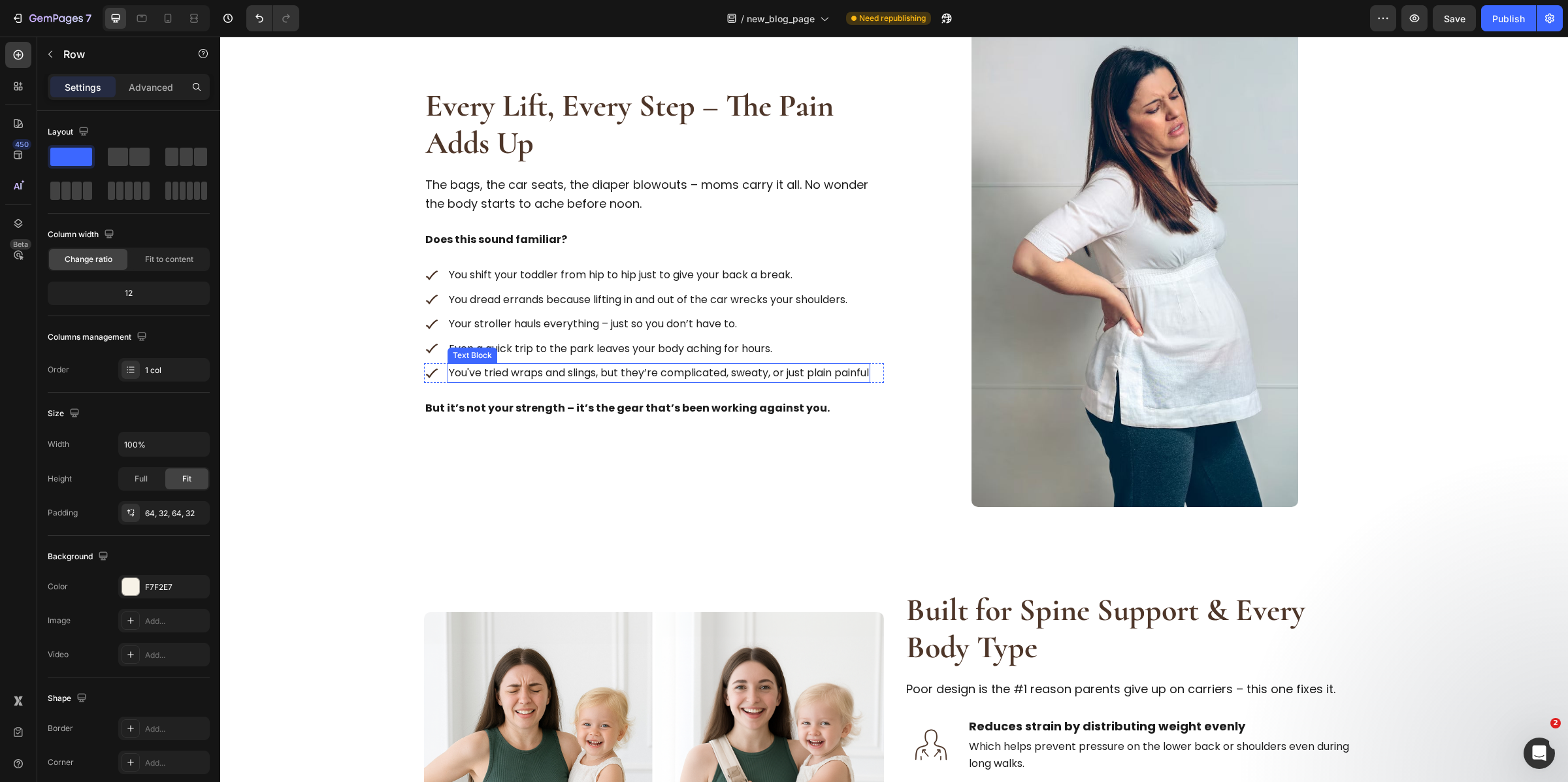
scroll to position [794, 0]
click at [532, 366] on p "You've tried wraps and slings, but they’re complicated, sweaty, or just plain p…" at bounding box center [658, 372] width 420 height 17
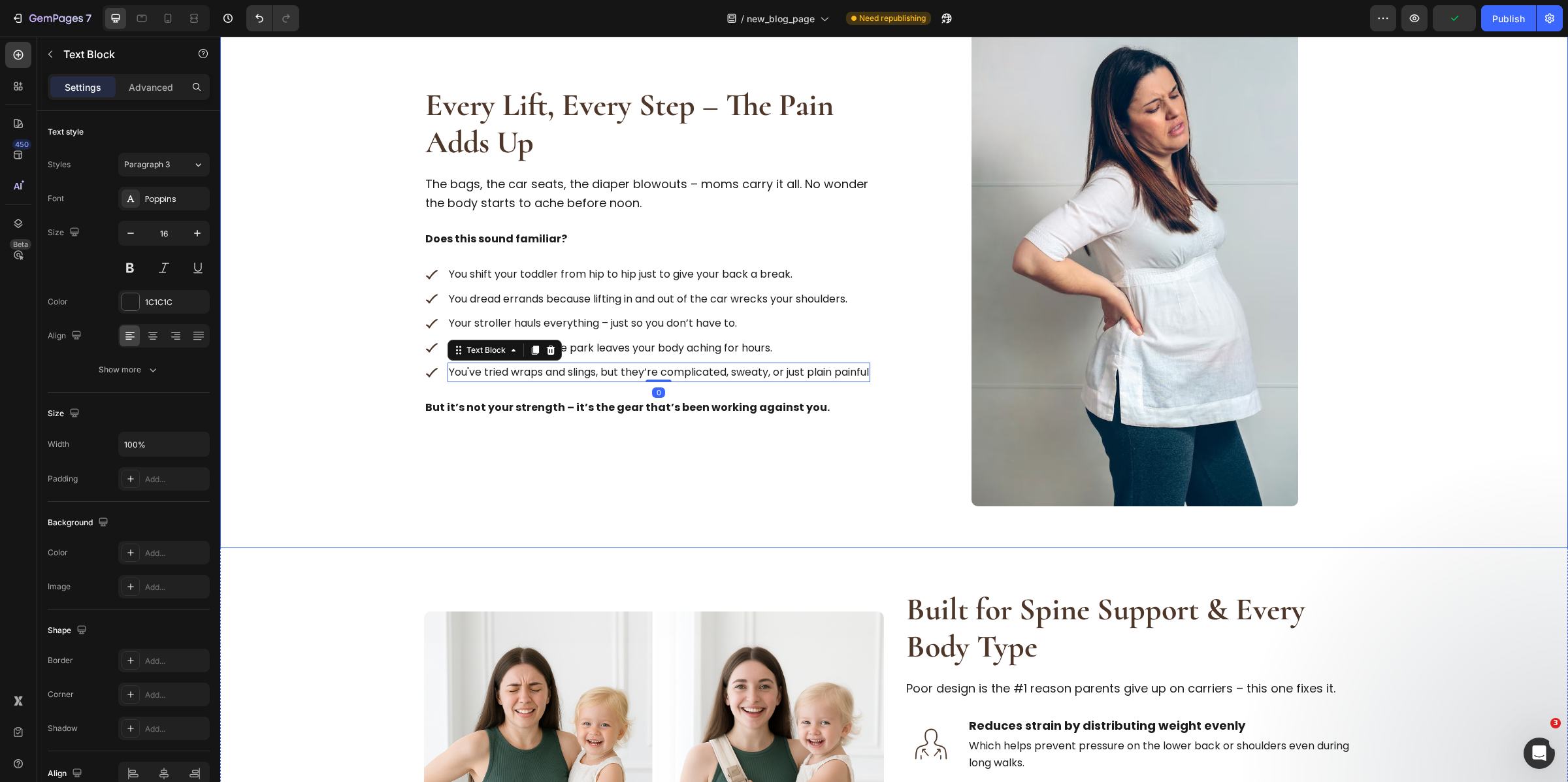
click at [407, 472] on div "Every Lift, Every Step – The Pain Adds Up Heading The bags, the car seats, the …" at bounding box center [894, 258] width 1306 height 494
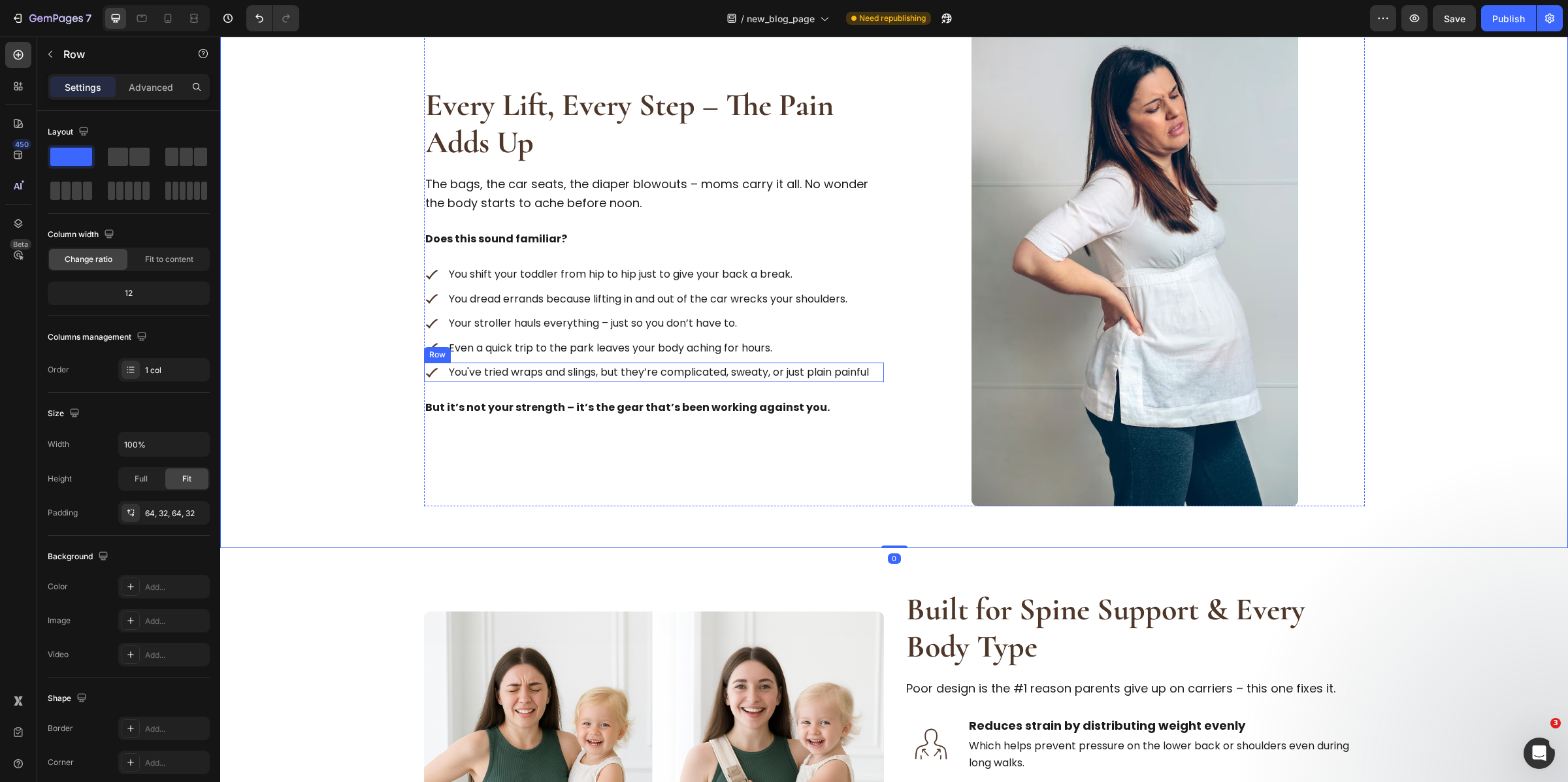
click at [437, 372] on div "Image You've tried wraps and slings, but they’re complicated, sweaty, or just p…" at bounding box center [653, 372] width 460 height 20
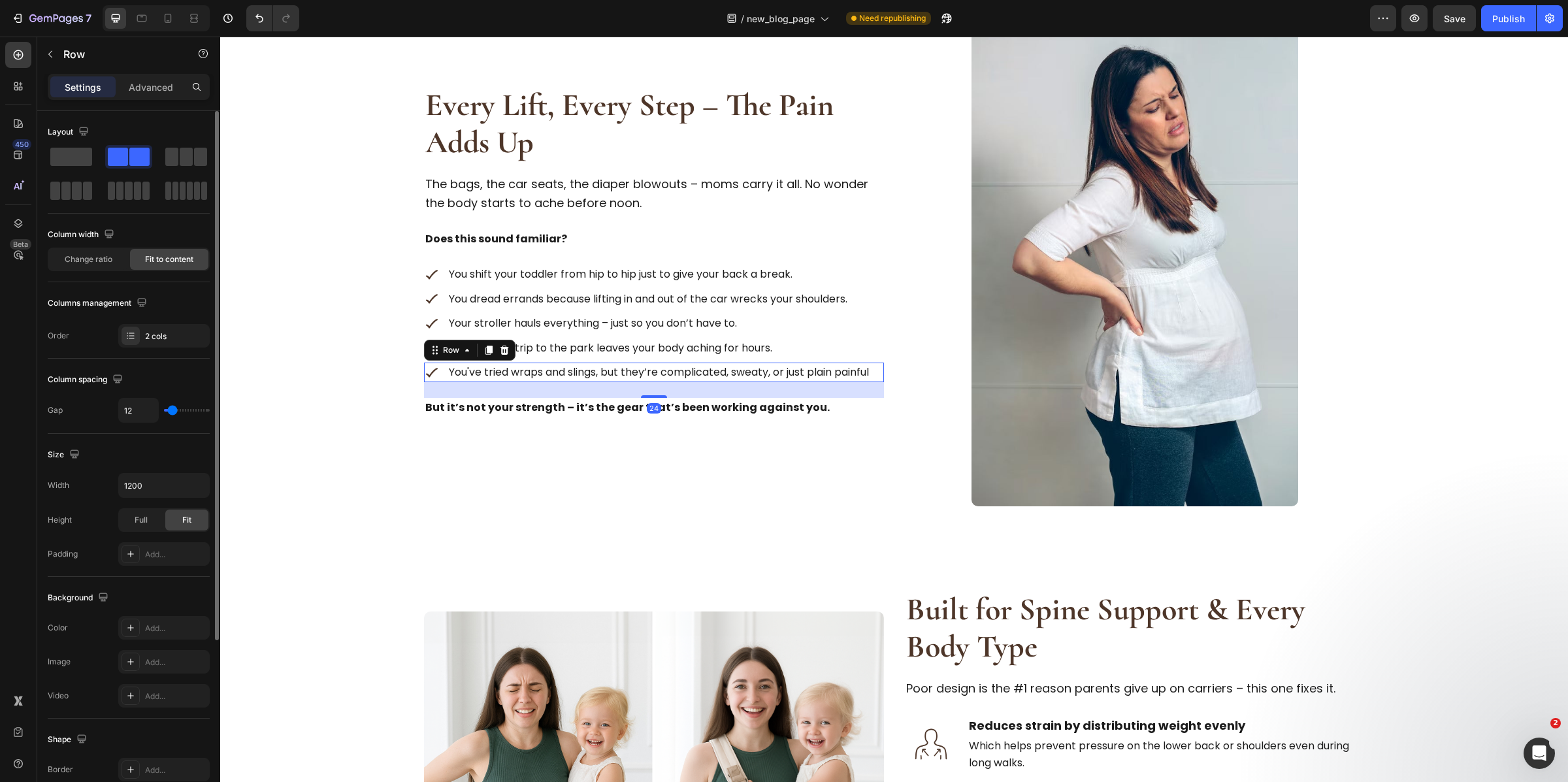
scroll to position [239, 0]
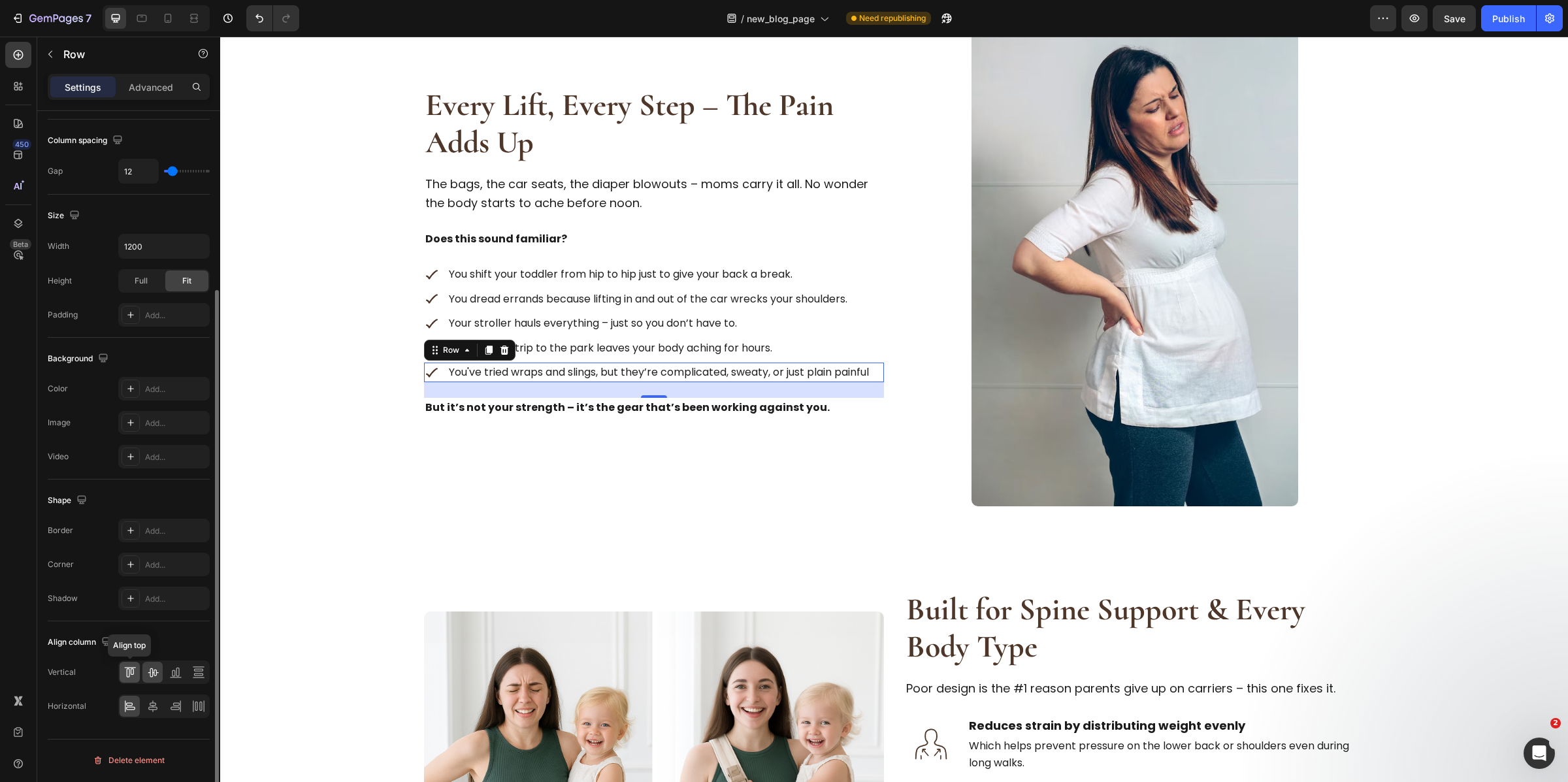
click at [138, 670] on div at bounding box center [130, 672] width 21 height 21
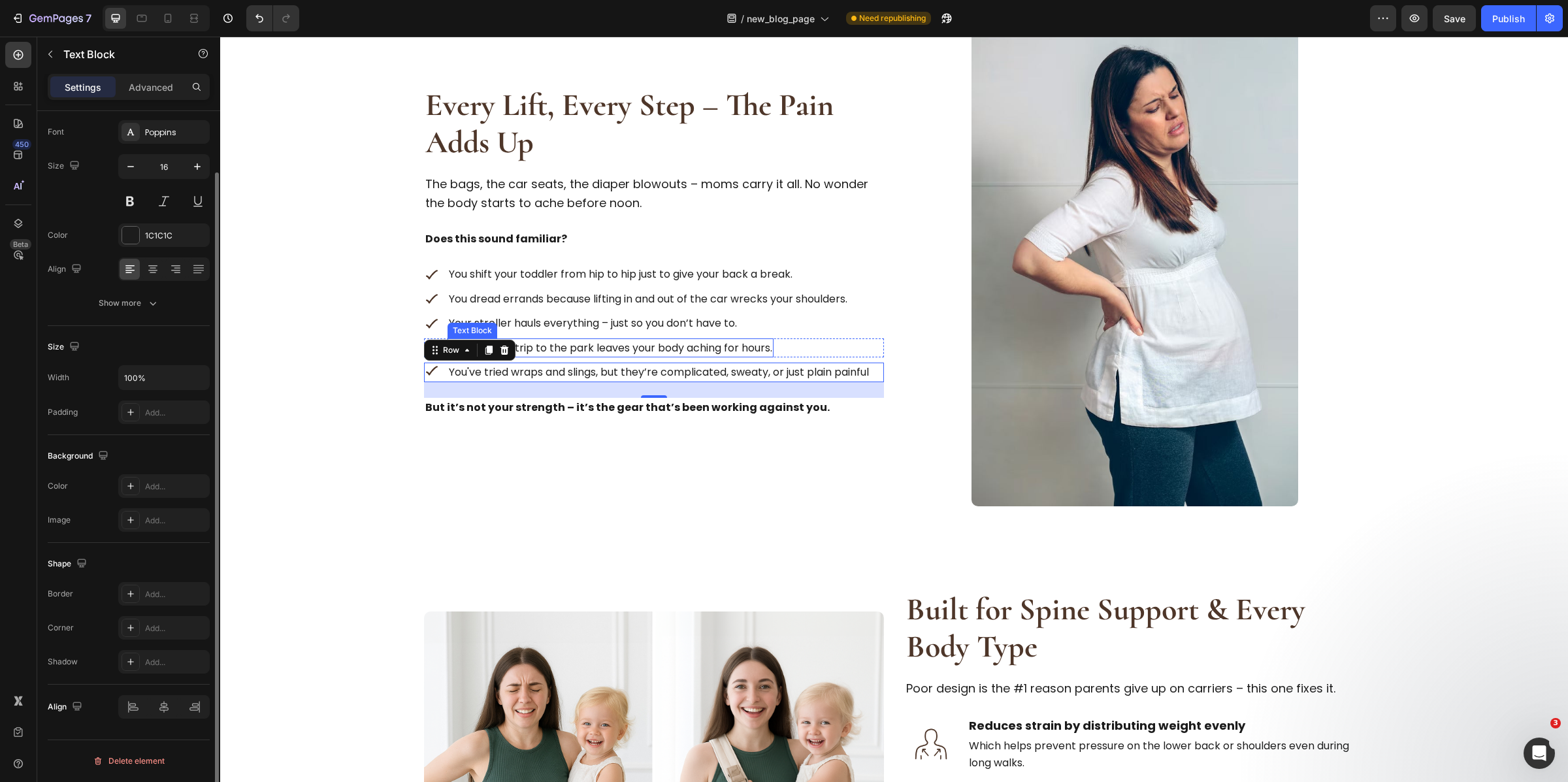
click at [534, 344] on p "Even a quick trip to the park leaves your body aching for hours." at bounding box center [610, 348] width 324 height 17
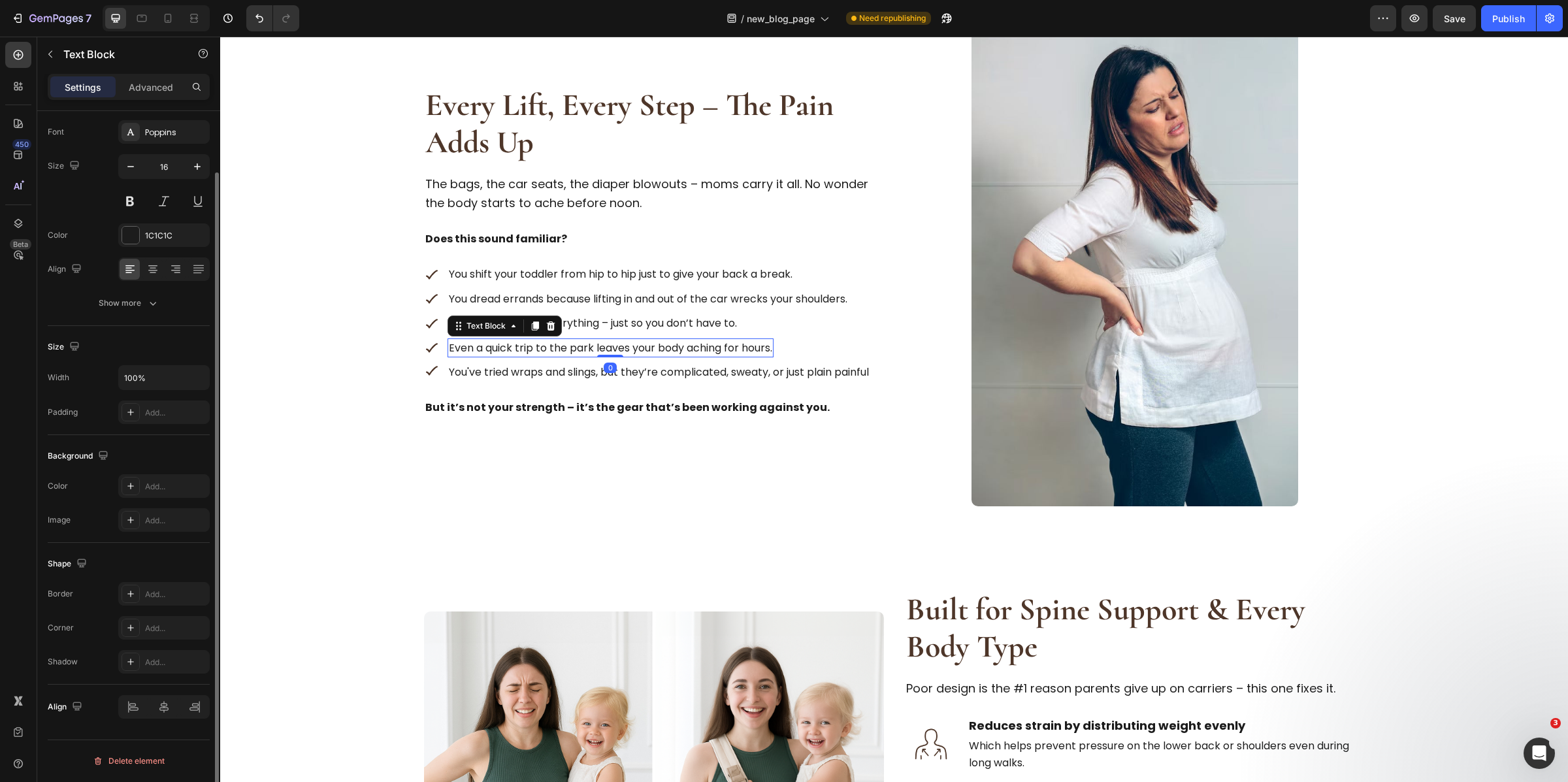
scroll to position [0, 0]
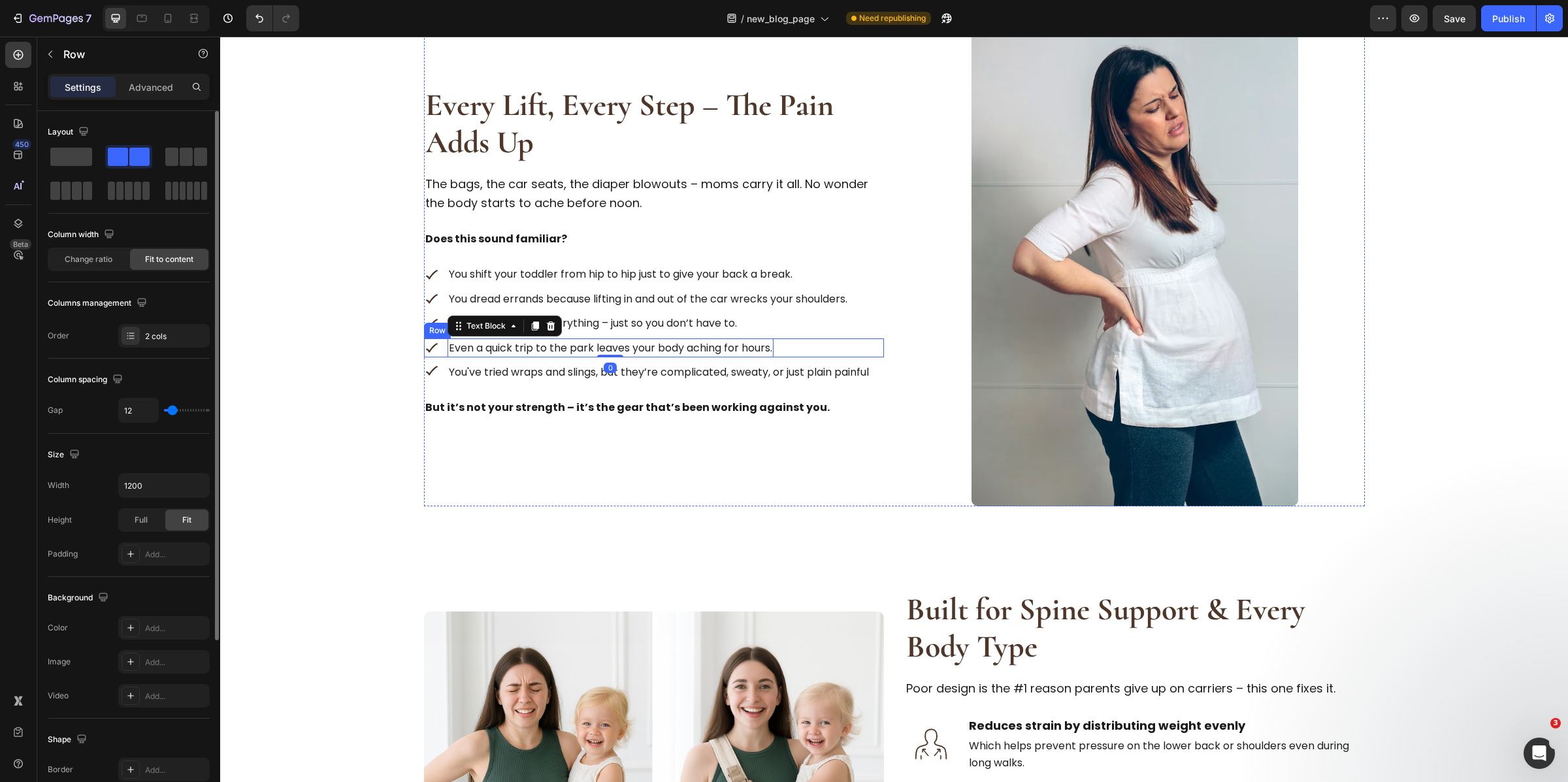
click at [815, 352] on div "Image Even a quick trip to the park leaves your body aching for hours. Text Blo…" at bounding box center [653, 347] width 460 height 20
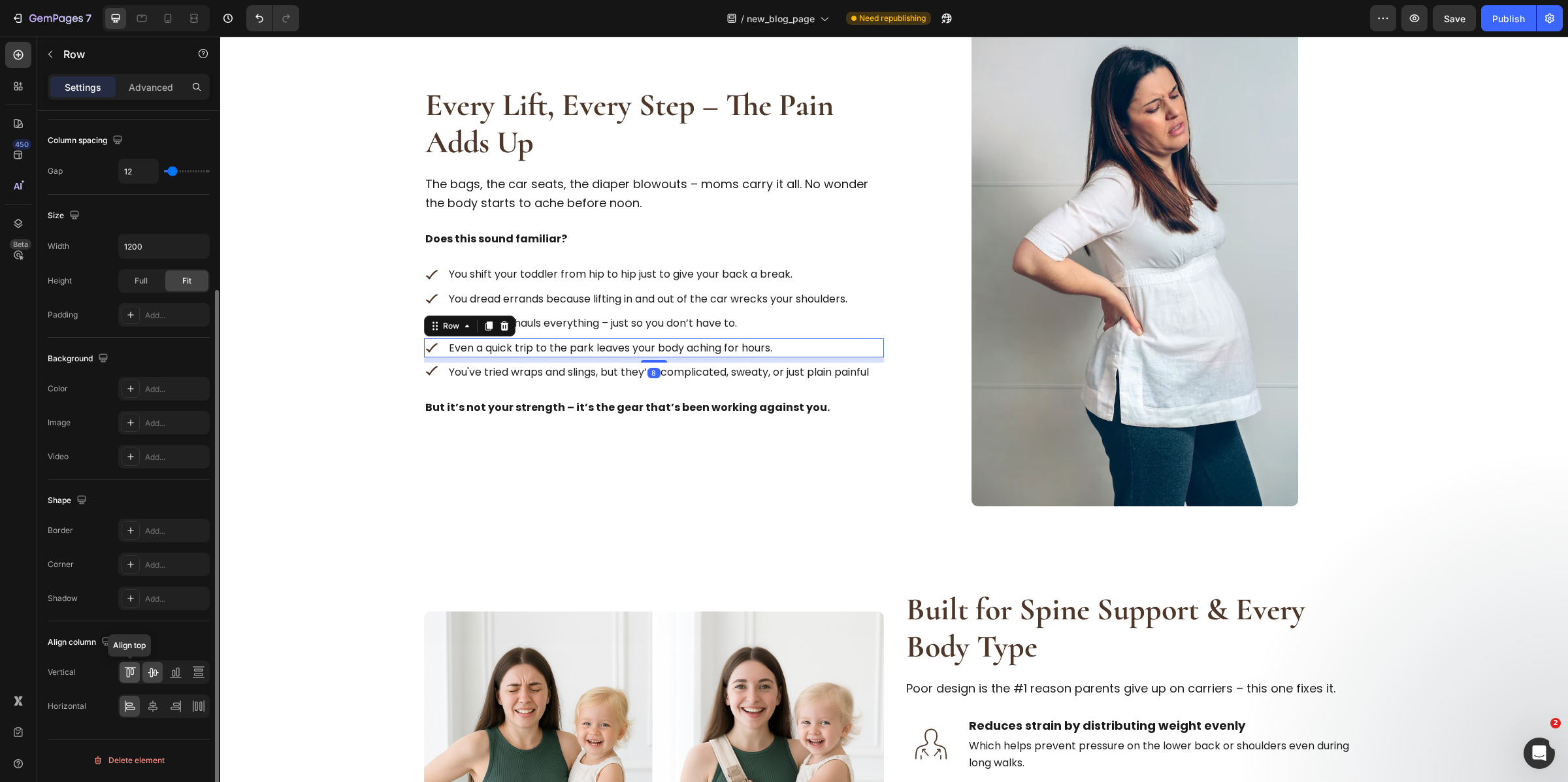
click at [131, 675] on icon at bounding box center [132, 672] width 3 height 7
click at [840, 328] on div "Image Your stroller hauls everything – just so you don’t have to. Text Block Row" at bounding box center [653, 323] width 460 height 20
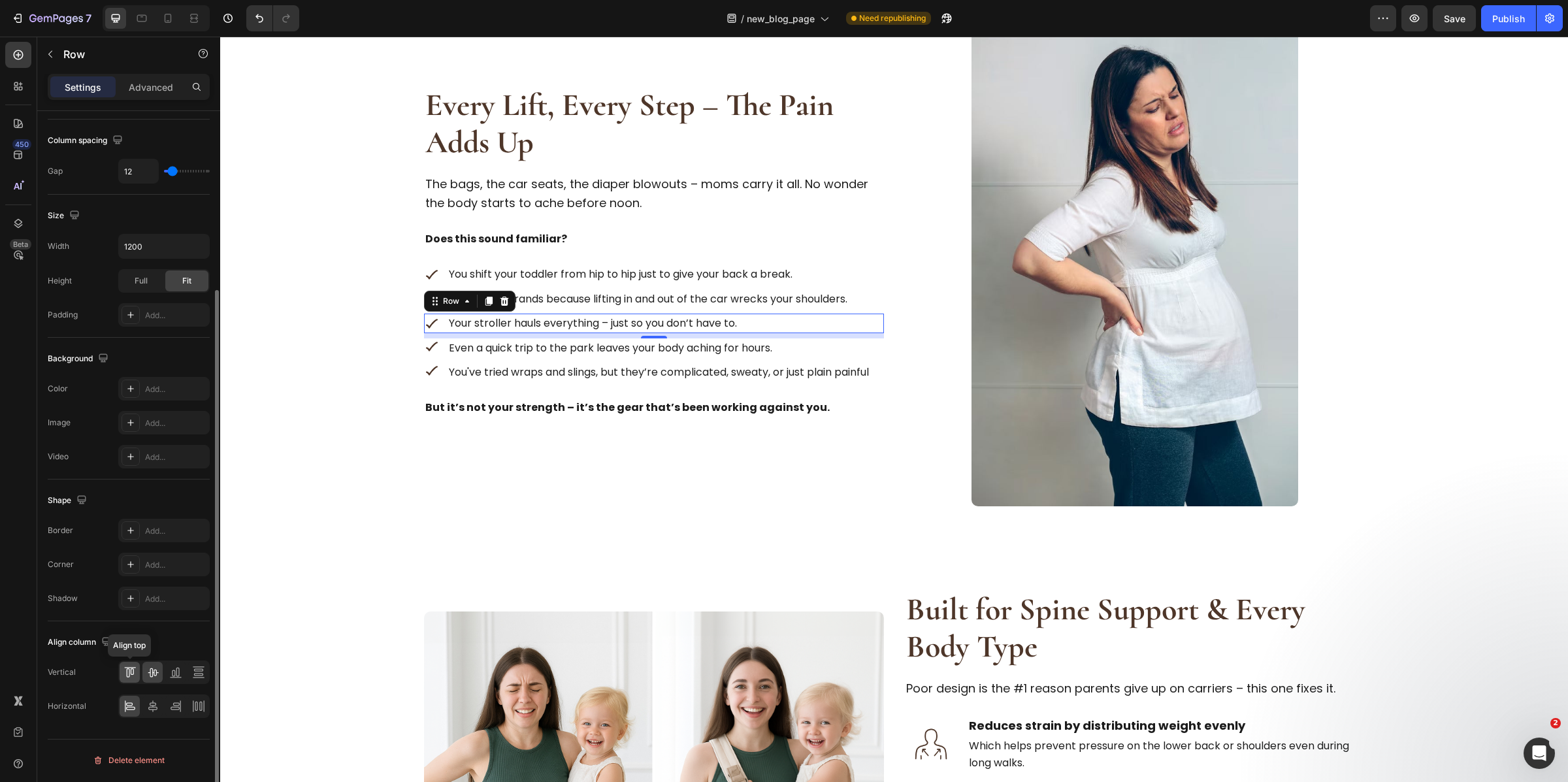
click at [134, 671] on icon at bounding box center [129, 672] width 13 height 13
click at [865, 299] on div "Image You dread errands because lifting in and out of the car wrecks your shoul…" at bounding box center [653, 299] width 460 height 20
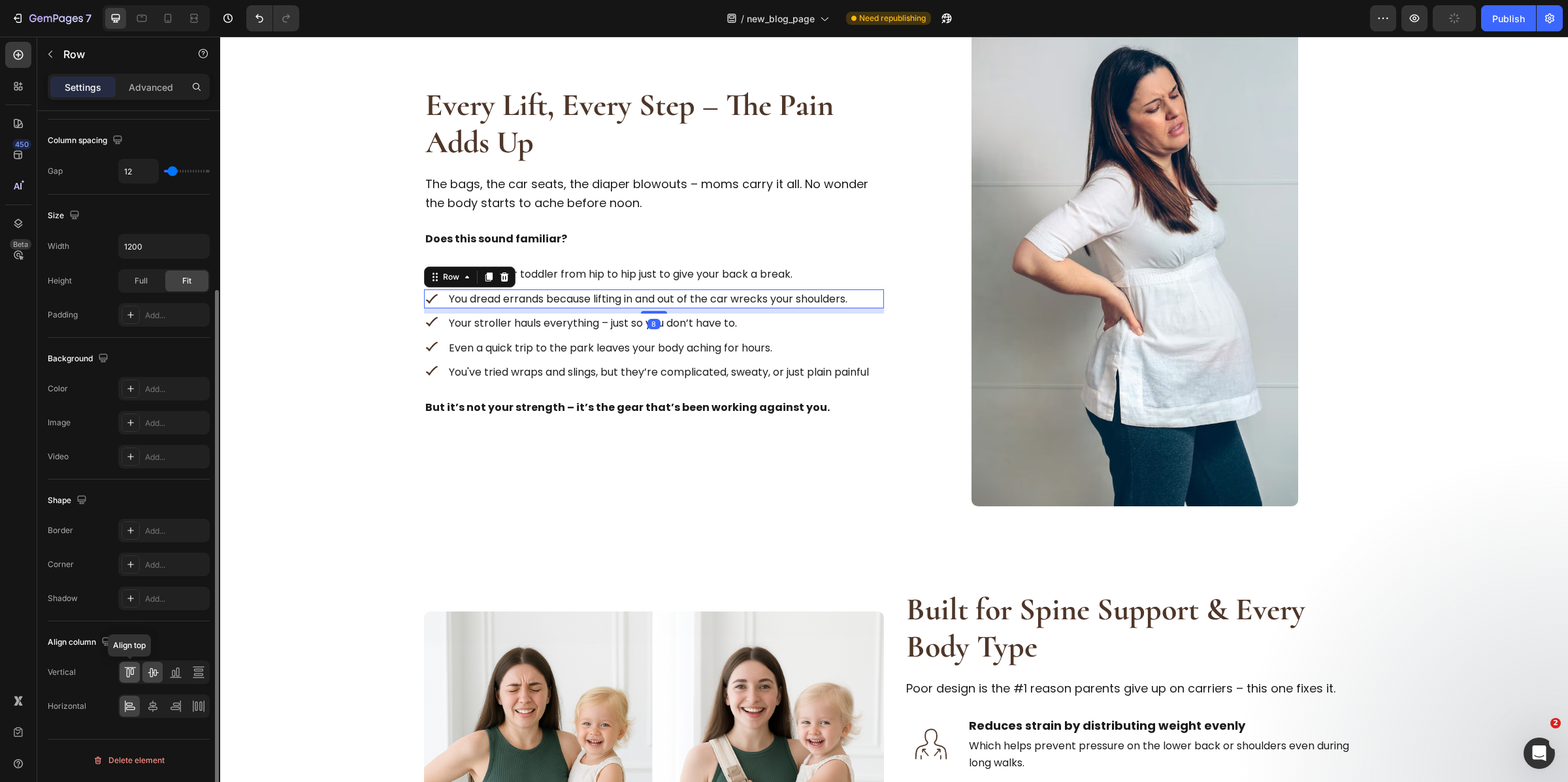
click at [127, 673] on icon at bounding box center [129, 672] width 13 height 13
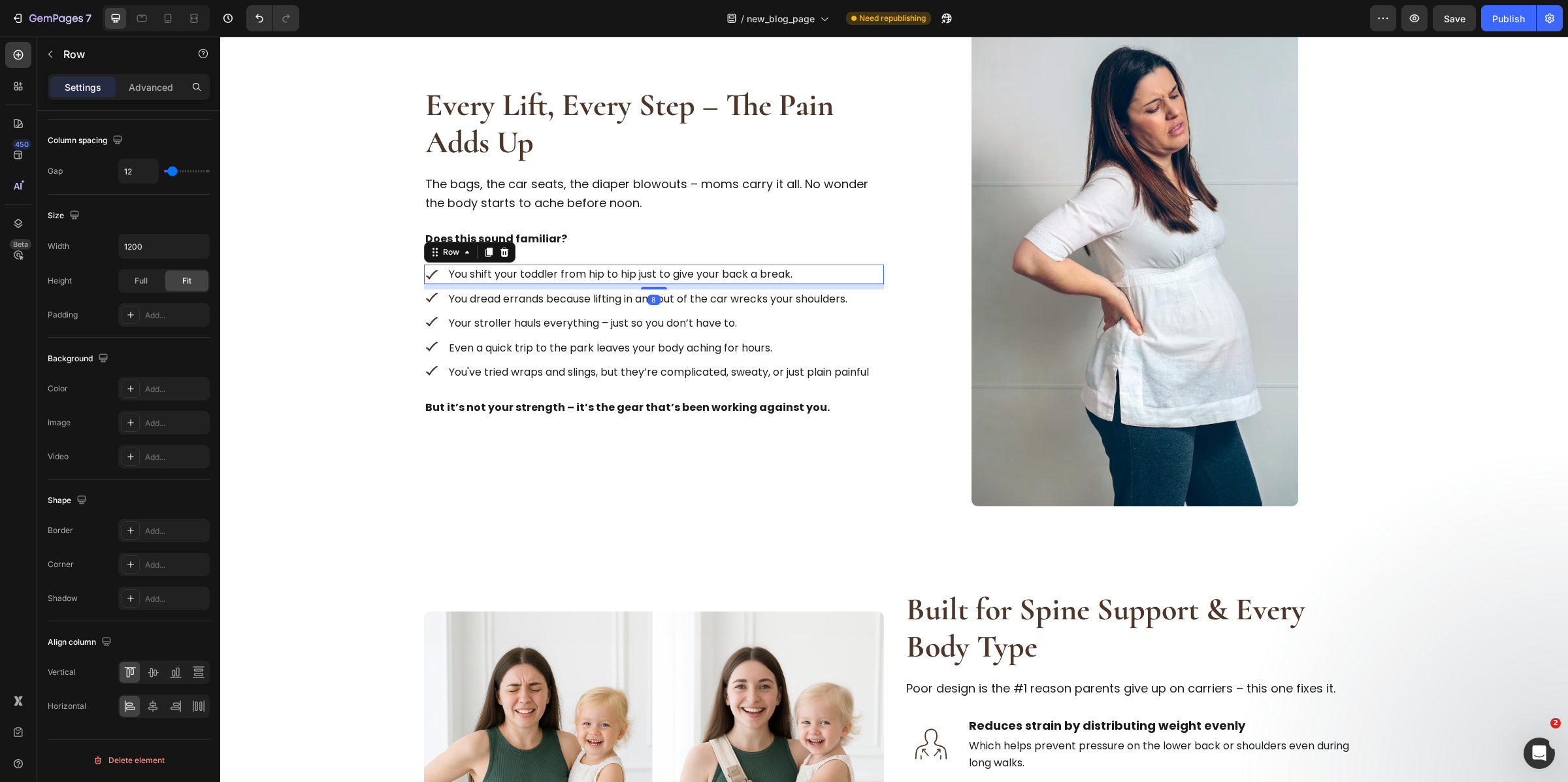
click at [826, 271] on div "Image You shift your toddler from hip to hip just to give your back a break. Te…" at bounding box center [653, 274] width 460 height 20
click at [124, 677] on icon at bounding box center [129, 672] width 13 height 13
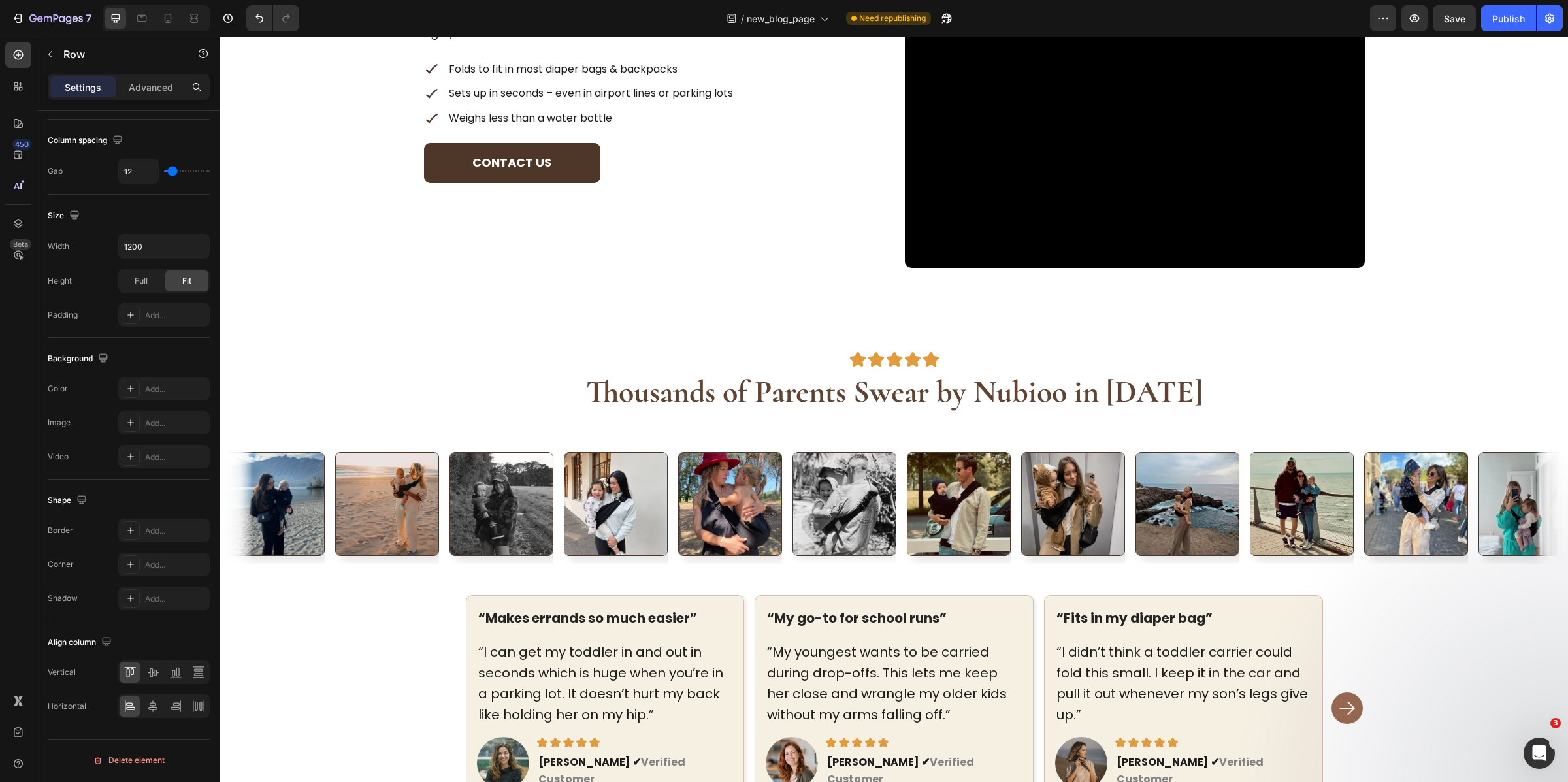
scroll to position [3061, 0]
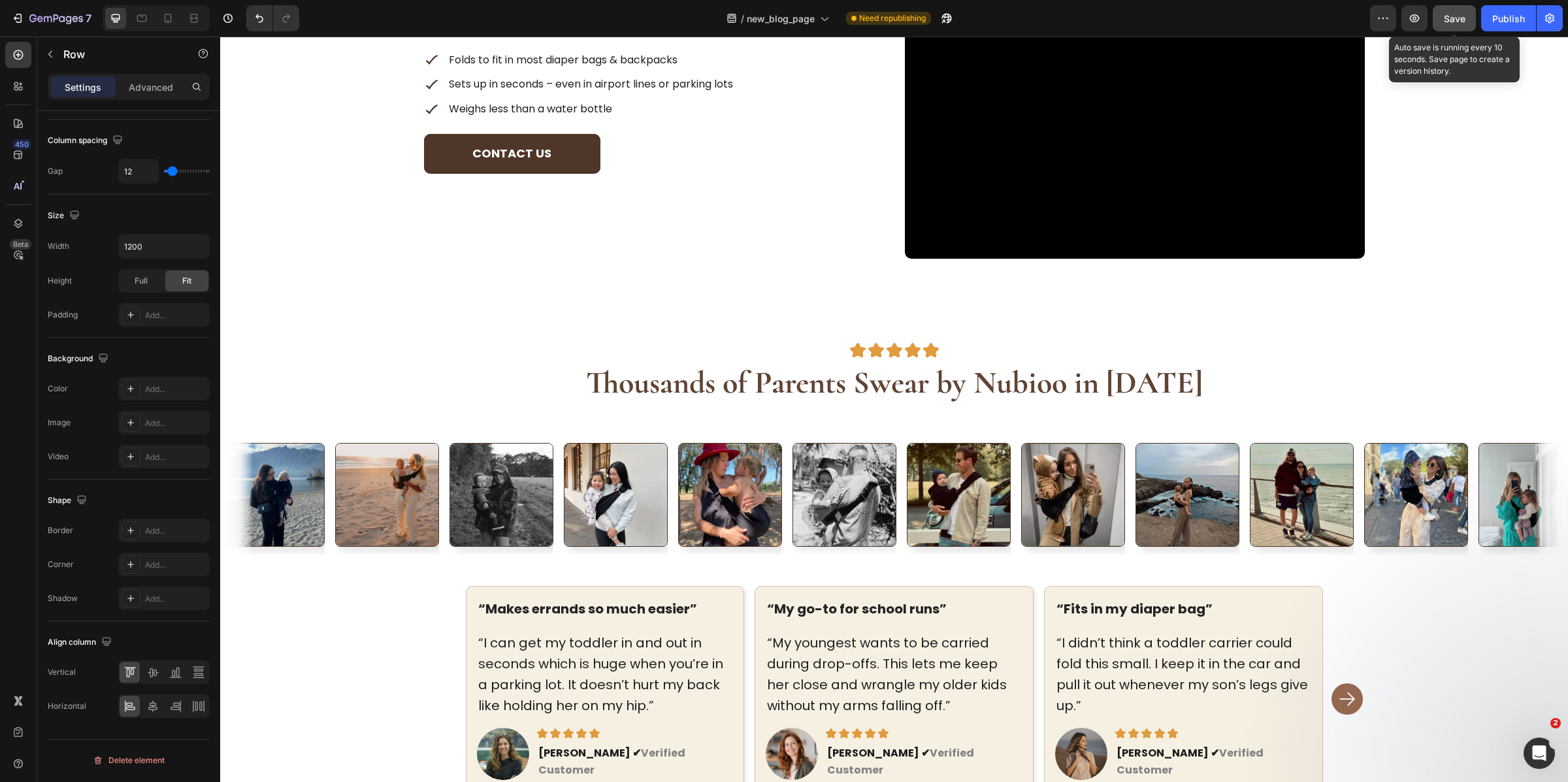
click at [1435, 15] on button "Save" at bounding box center [1454, 18] width 43 height 27
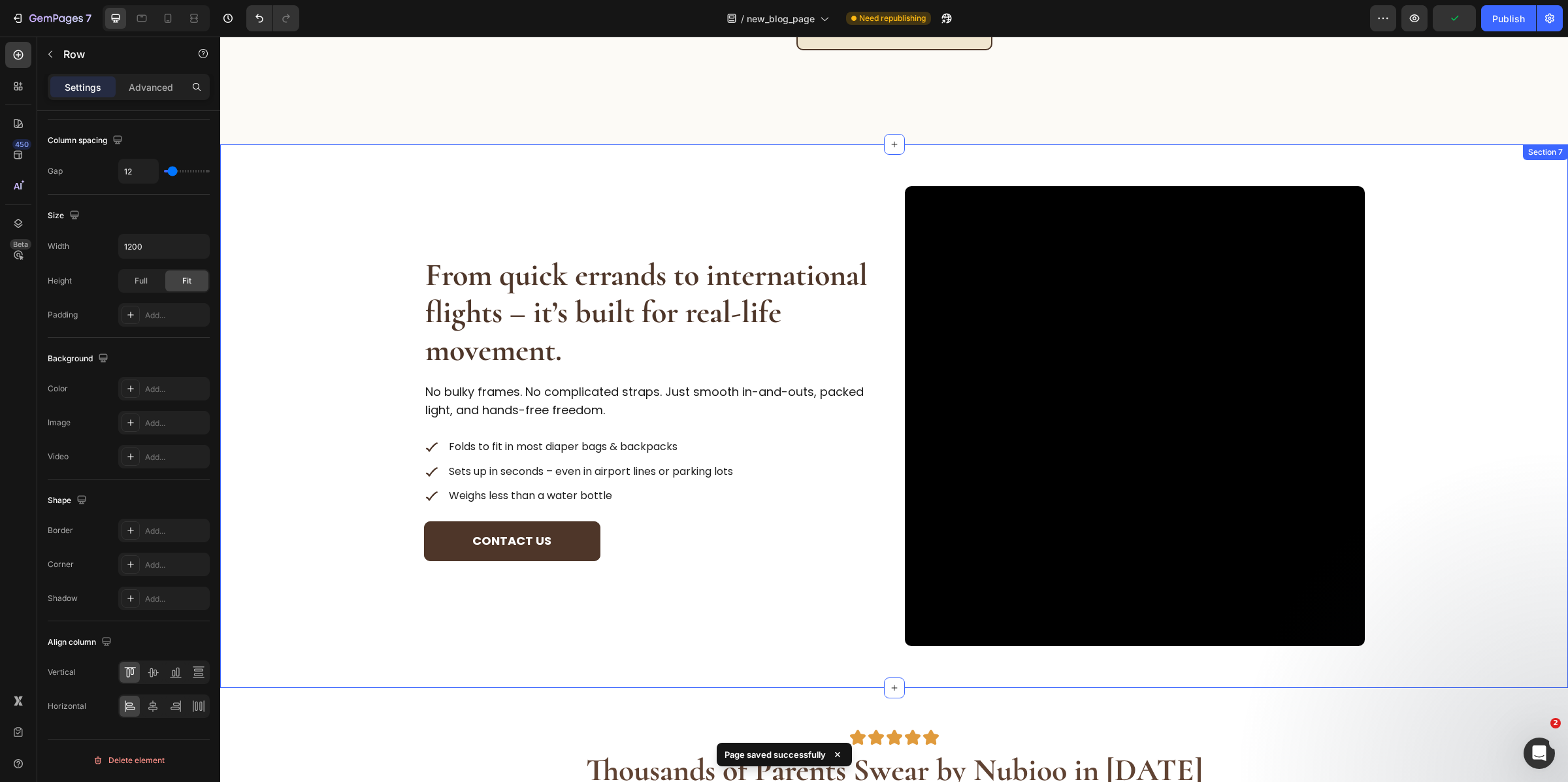
scroll to position [2671, 0]
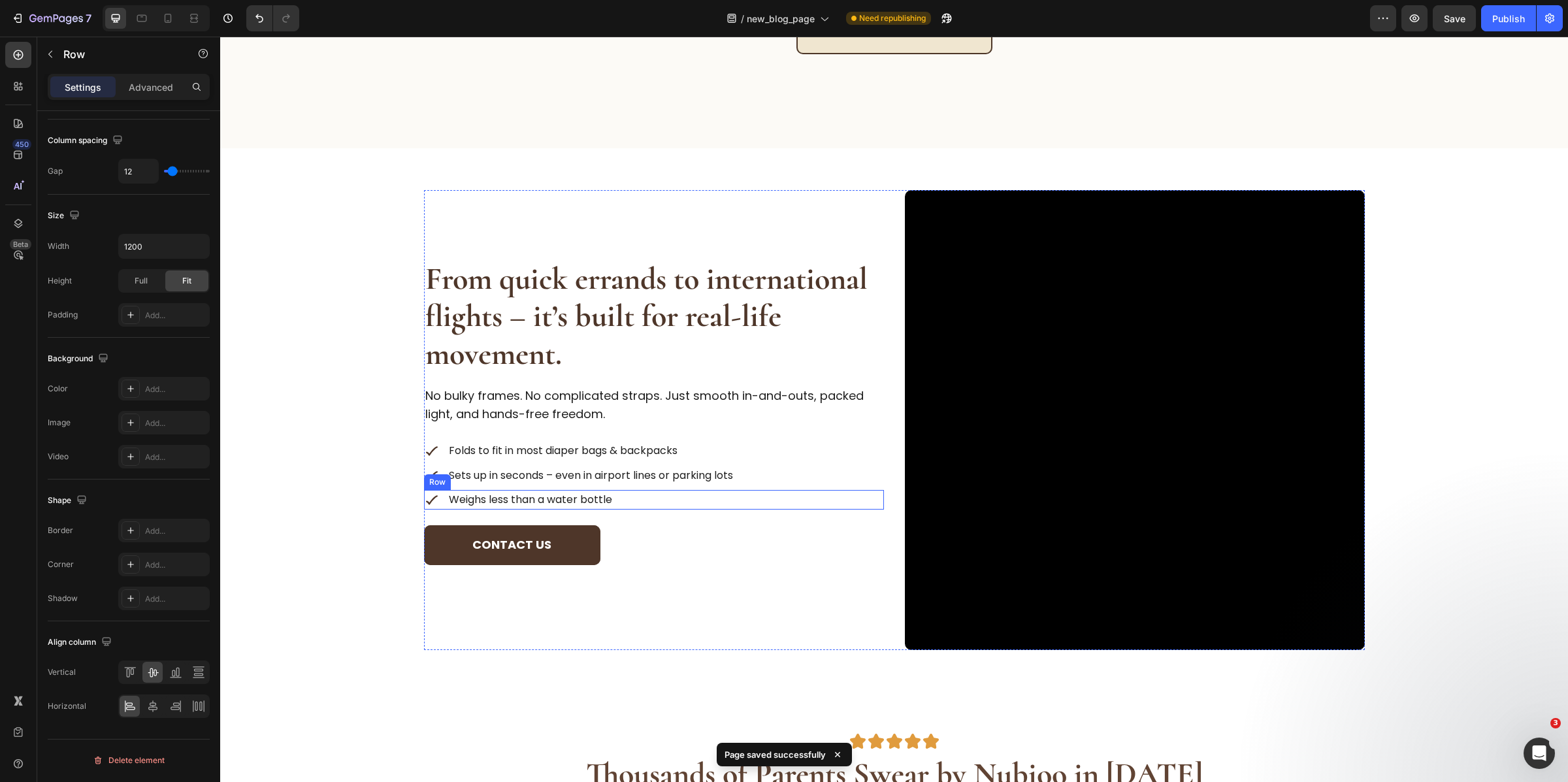
click at [631, 495] on div "Image Weighs less than a water bottle Text Block Row" at bounding box center [653, 500] width 460 height 20
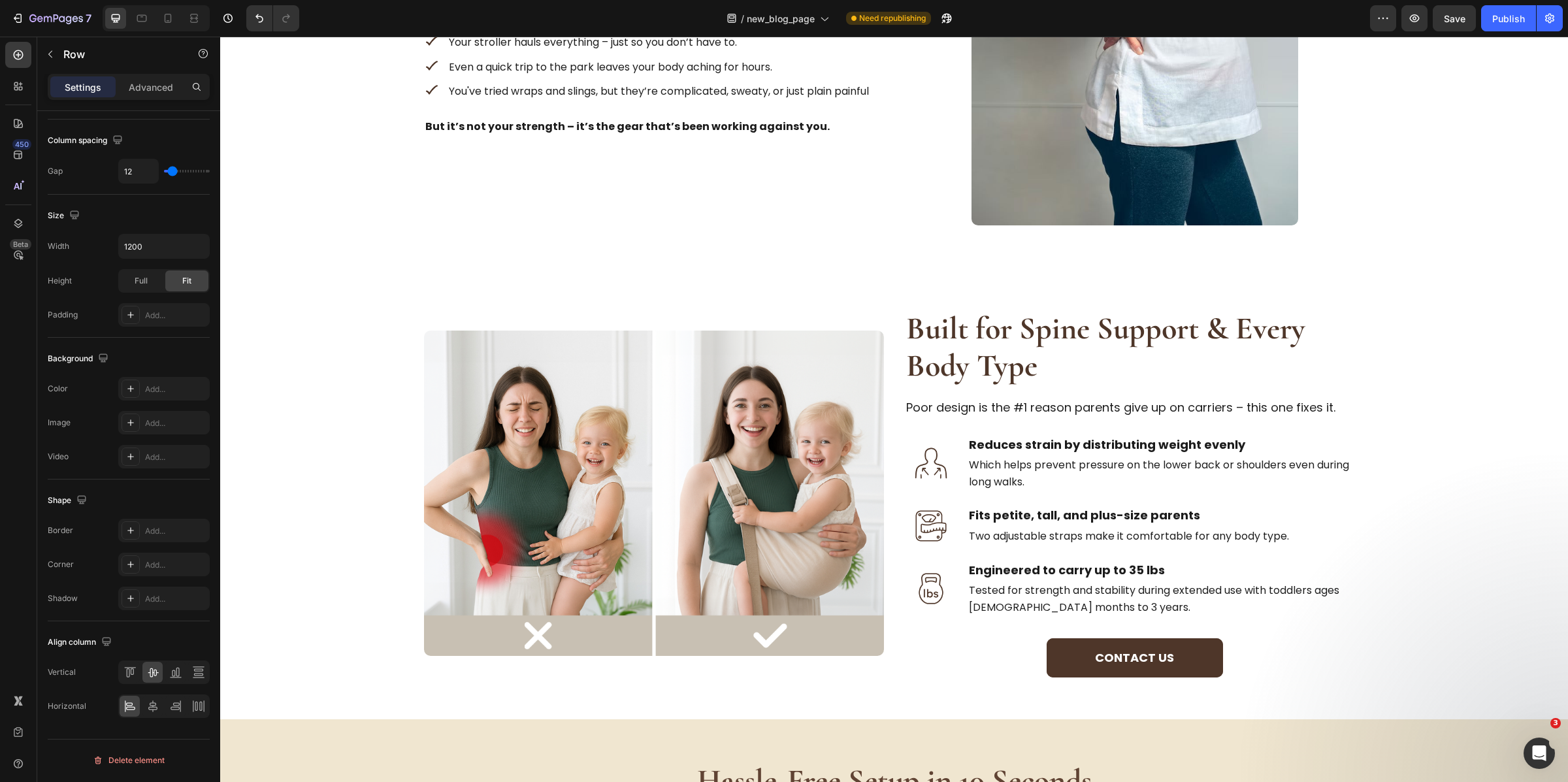
scroll to position [1052, 0]
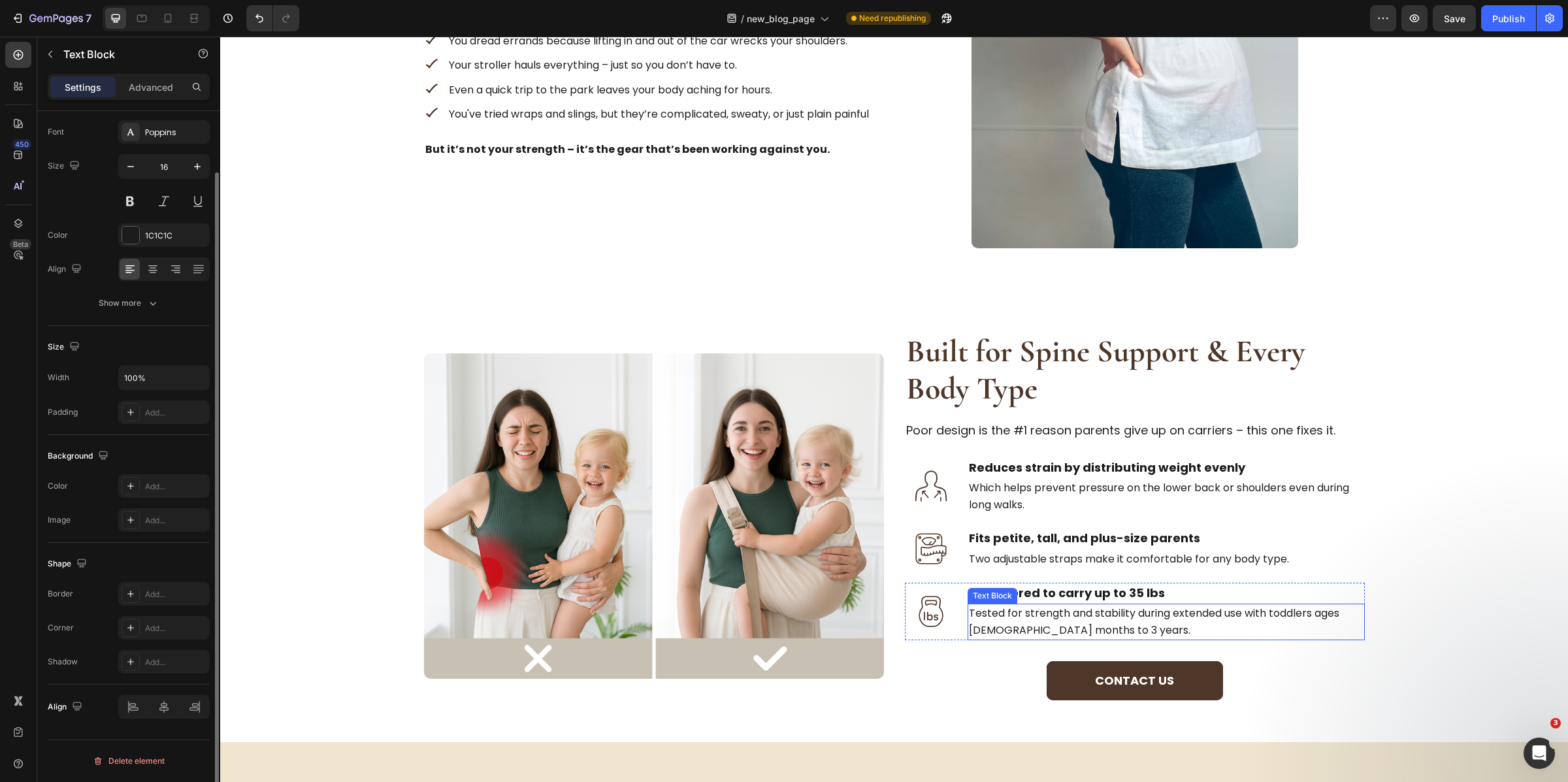
click at [1084, 632] on p "Tested for strength and stability during extended use with toddlers ages [DEMOG…" at bounding box center [1166, 621] width 395 height 33
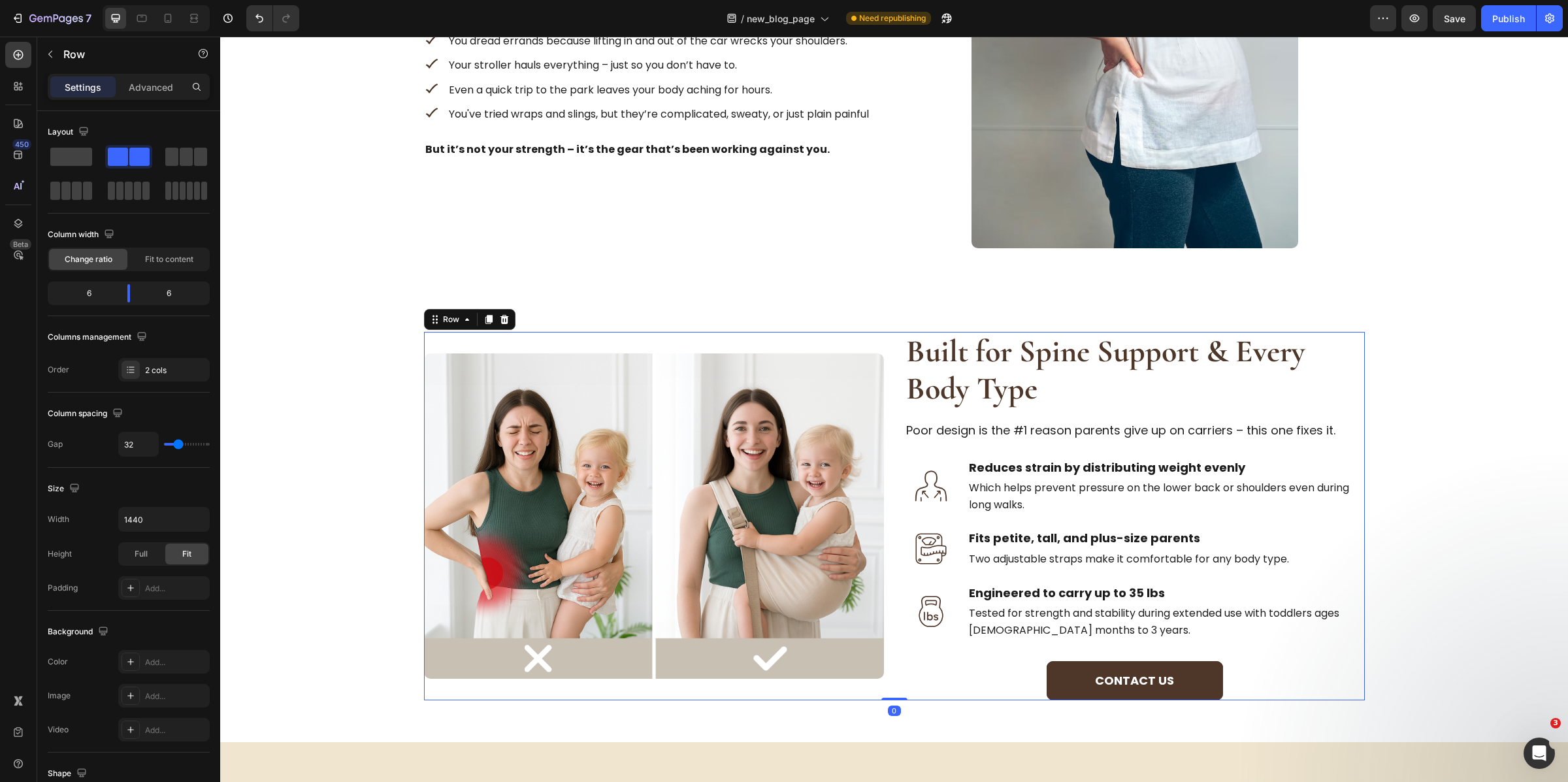
click at [1135, 651] on div "Built for Spine Support & Every Body Type Heading Poor design is the #1 reason …" at bounding box center [1134, 516] width 460 height 369
click at [1145, 633] on p "Tested for strength and stability during extended use with toddlers ages [DEMOG…" at bounding box center [1166, 621] width 395 height 33
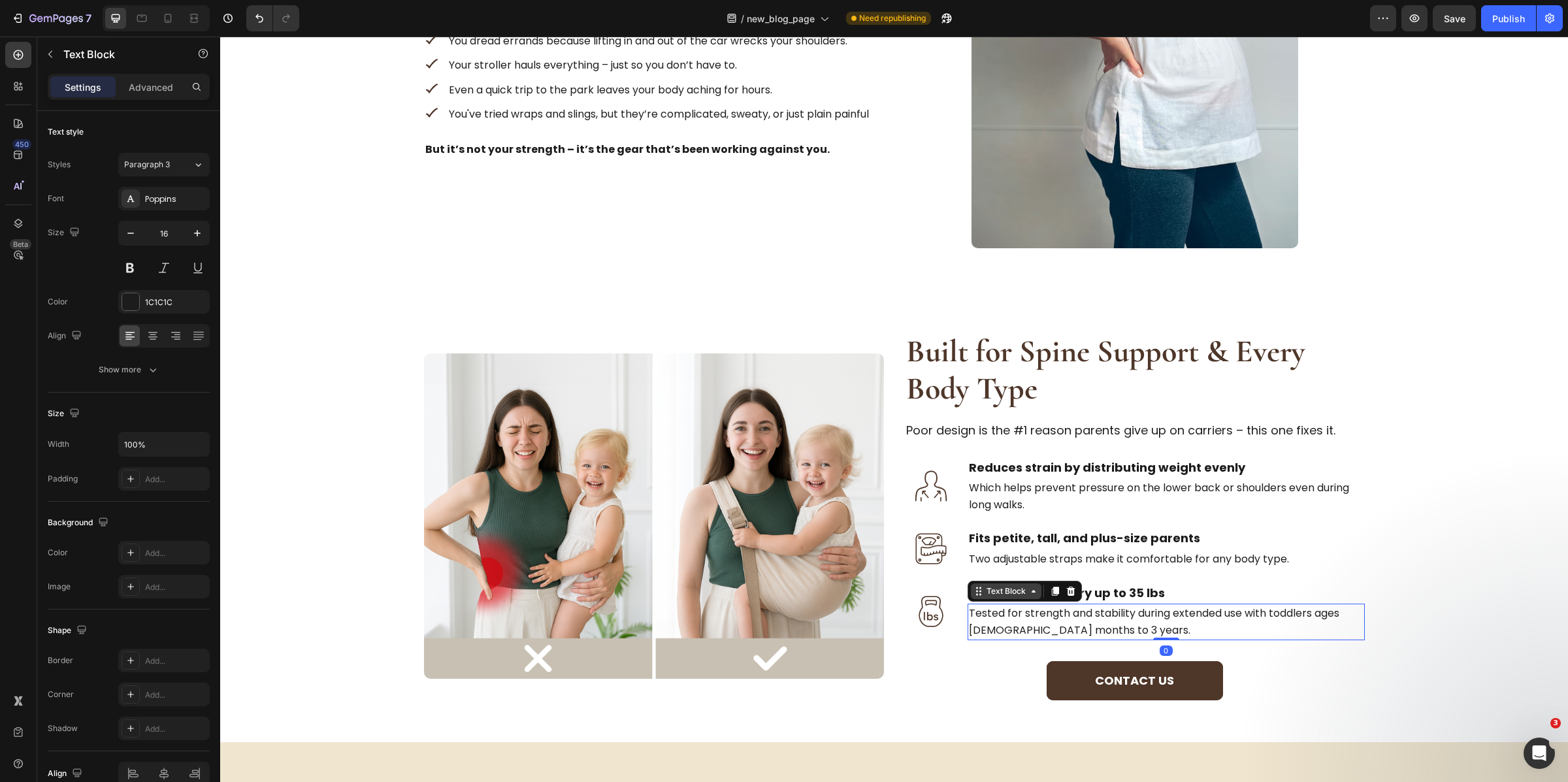
click at [1001, 587] on div "Text Block" at bounding box center [1007, 591] width 45 height 12
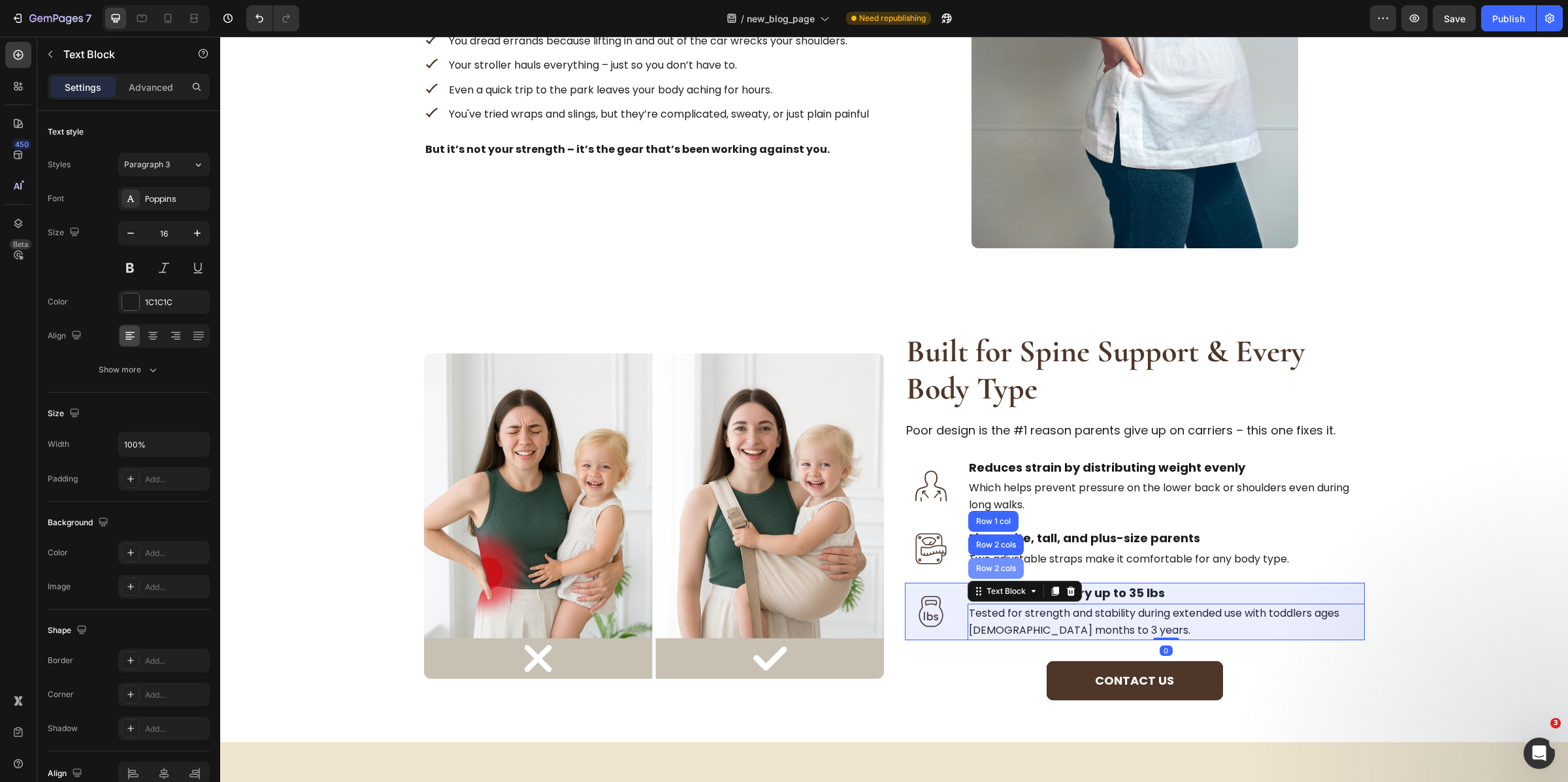
click at [990, 560] on div "Row 2 cols" at bounding box center [995, 568] width 56 height 21
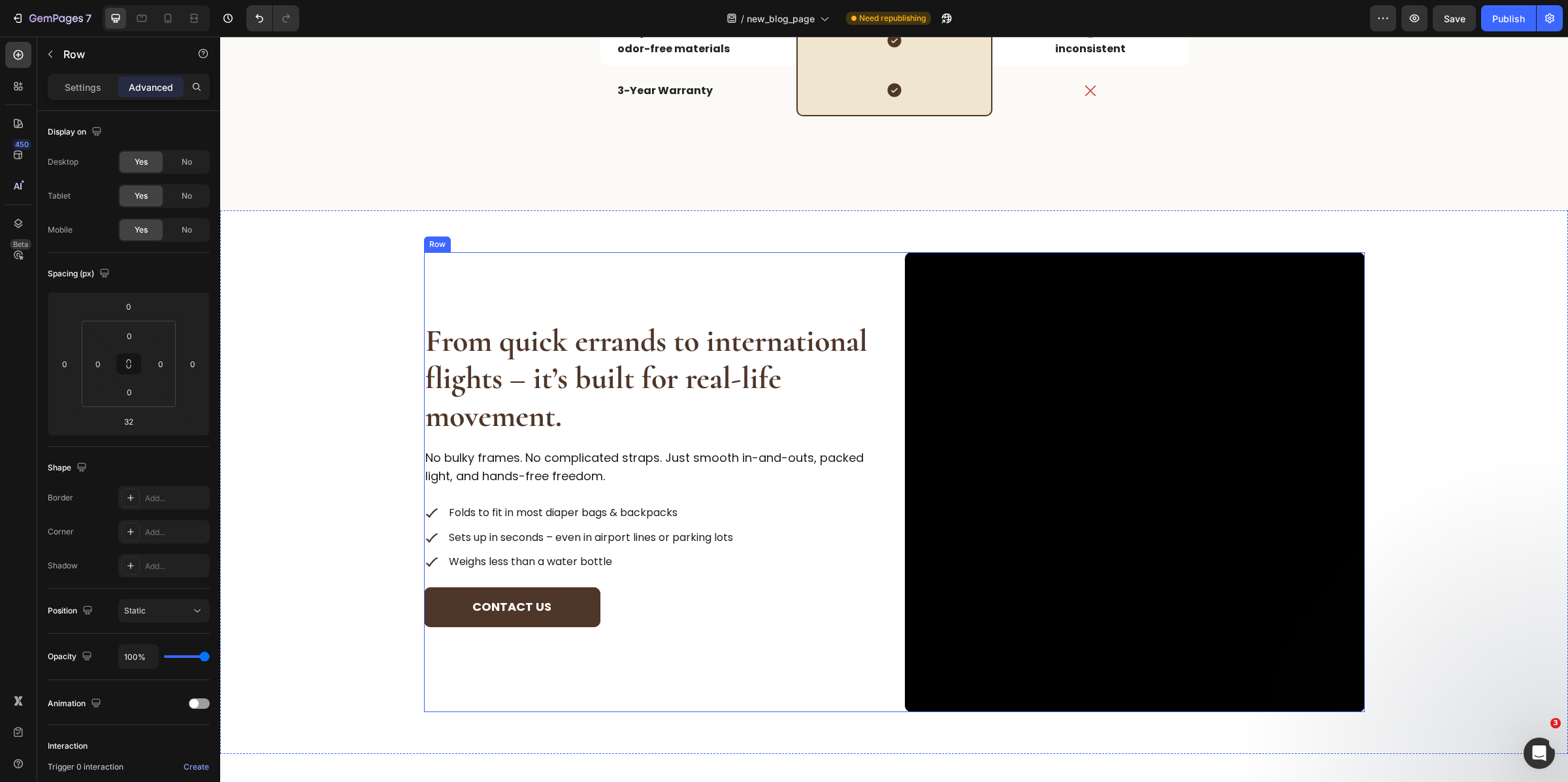
scroll to position [2608, 0]
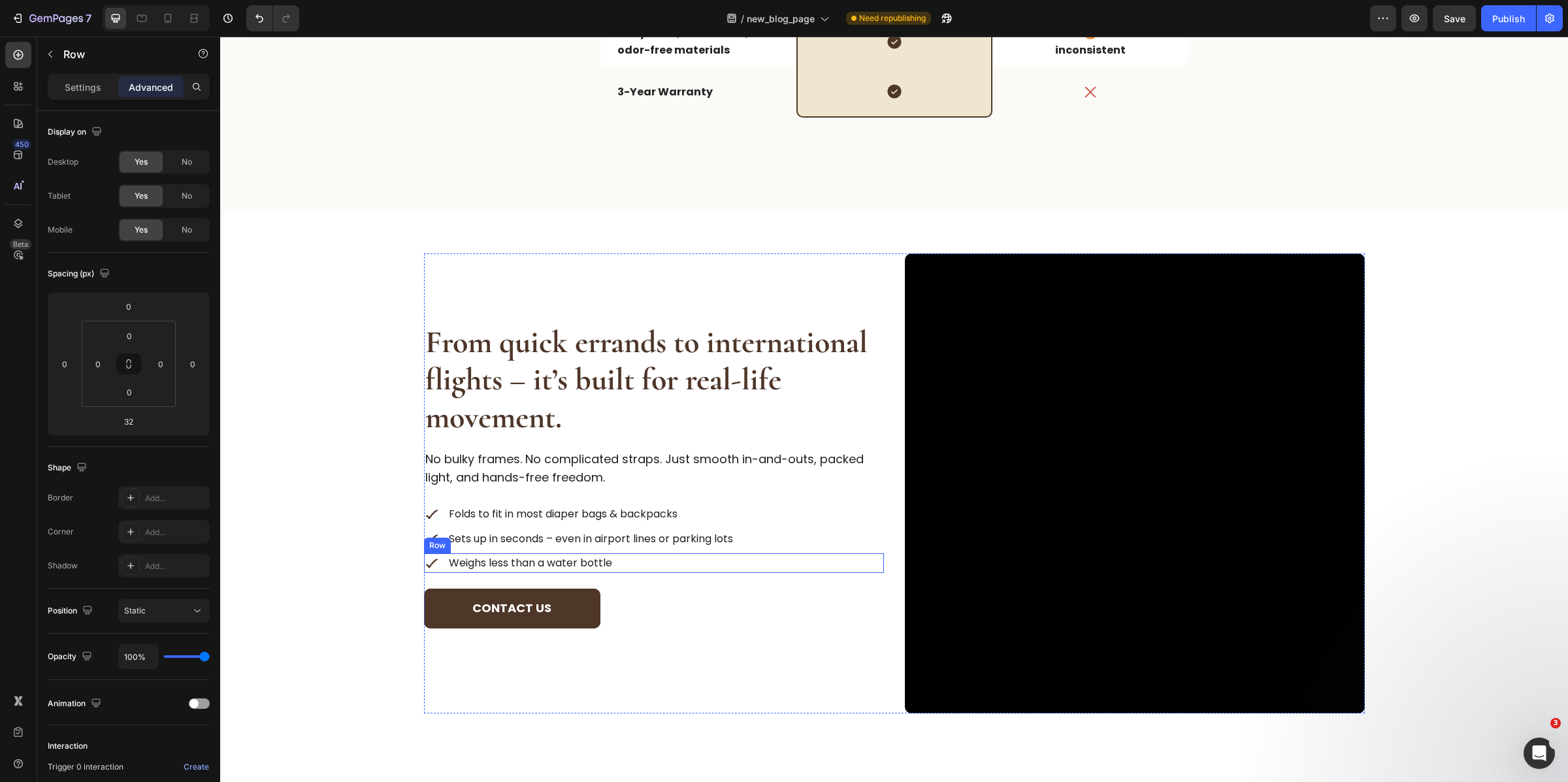
click at [638, 564] on div "Image Weighs less than a water bottle Text Block Row" at bounding box center [653, 563] width 460 height 20
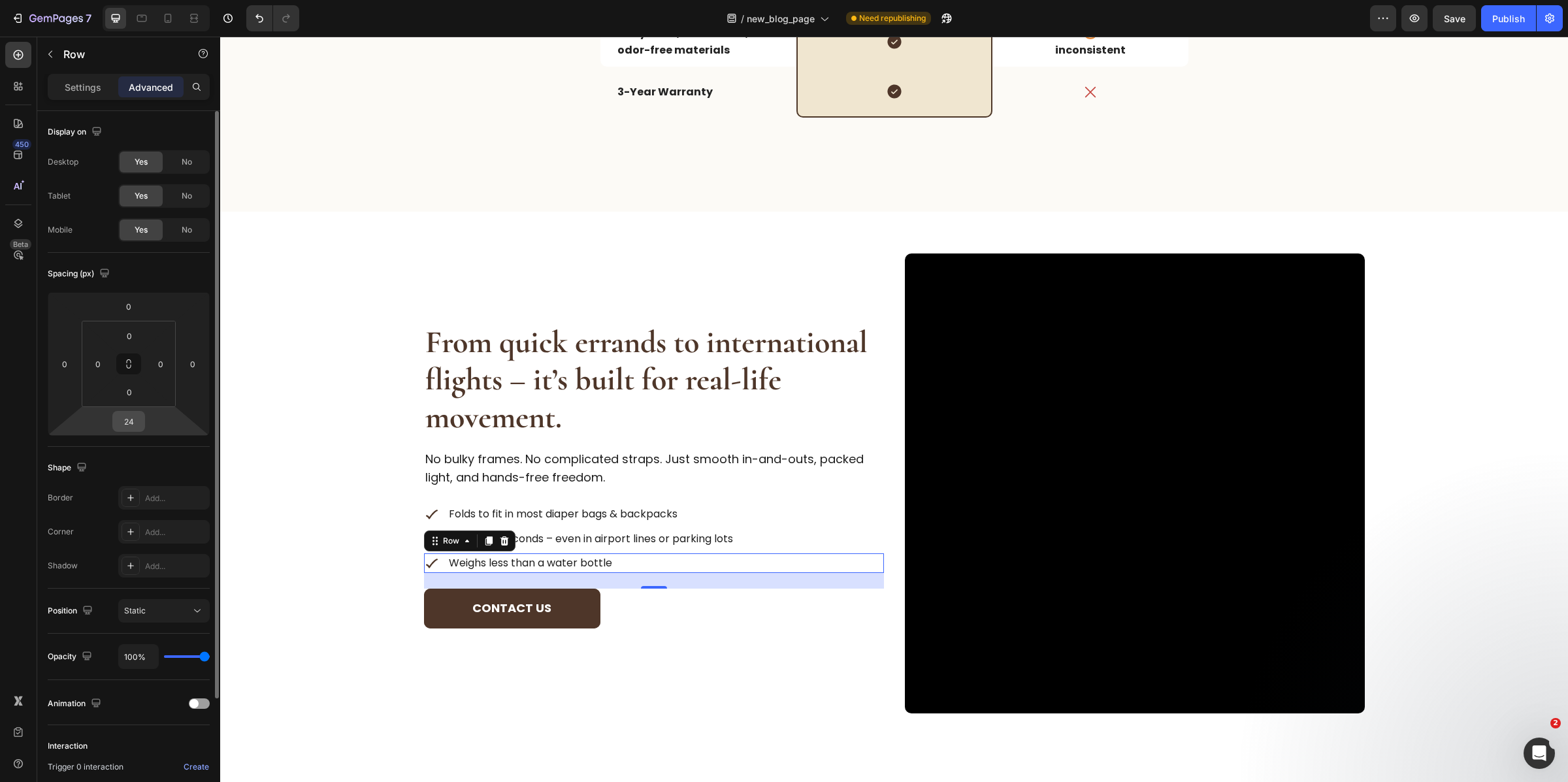
click at [134, 426] on input "24" at bounding box center [128, 421] width 27 height 20
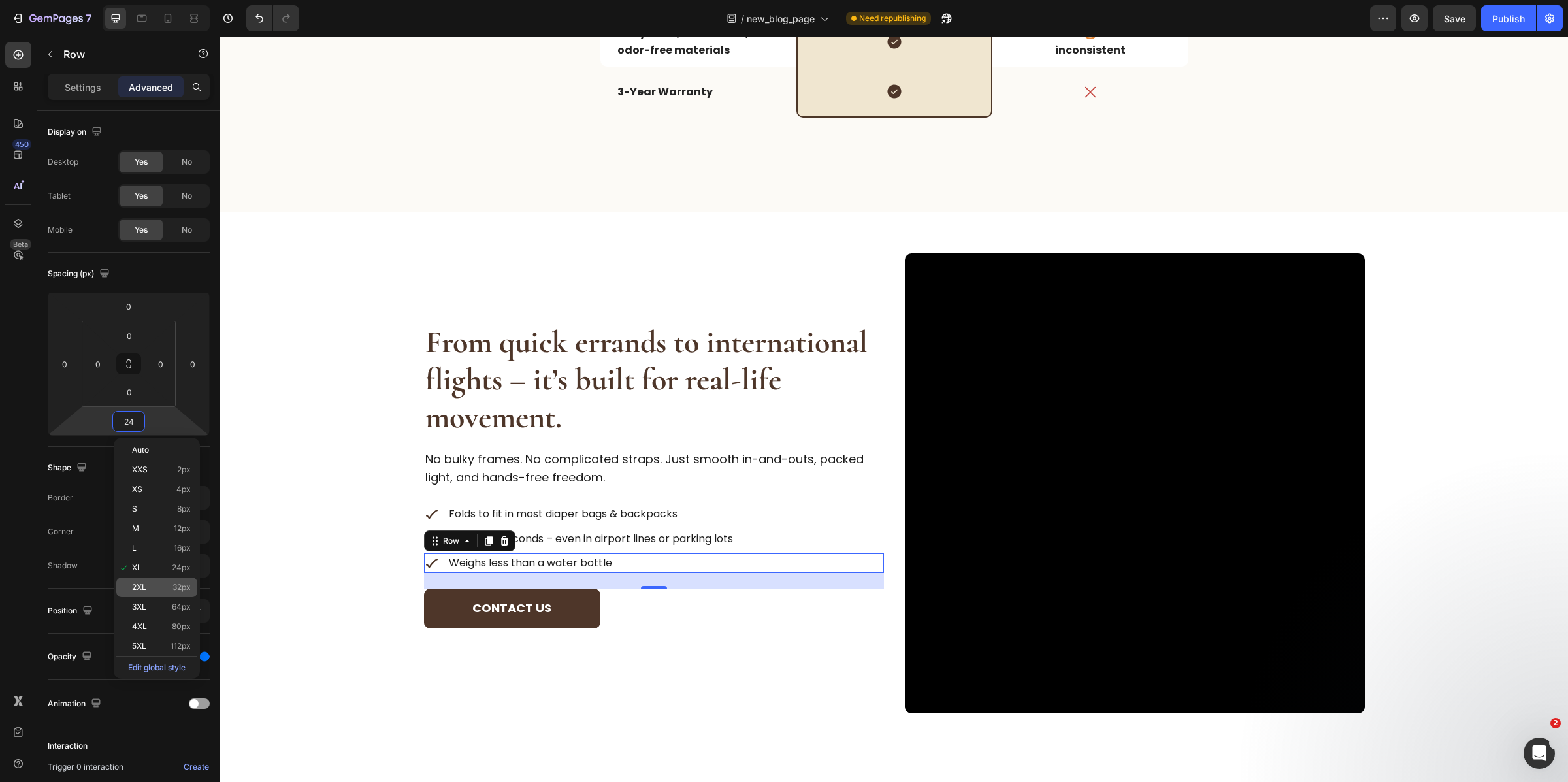
click at [175, 589] on span "32px" at bounding box center [181, 587] width 18 height 9
type input "32"
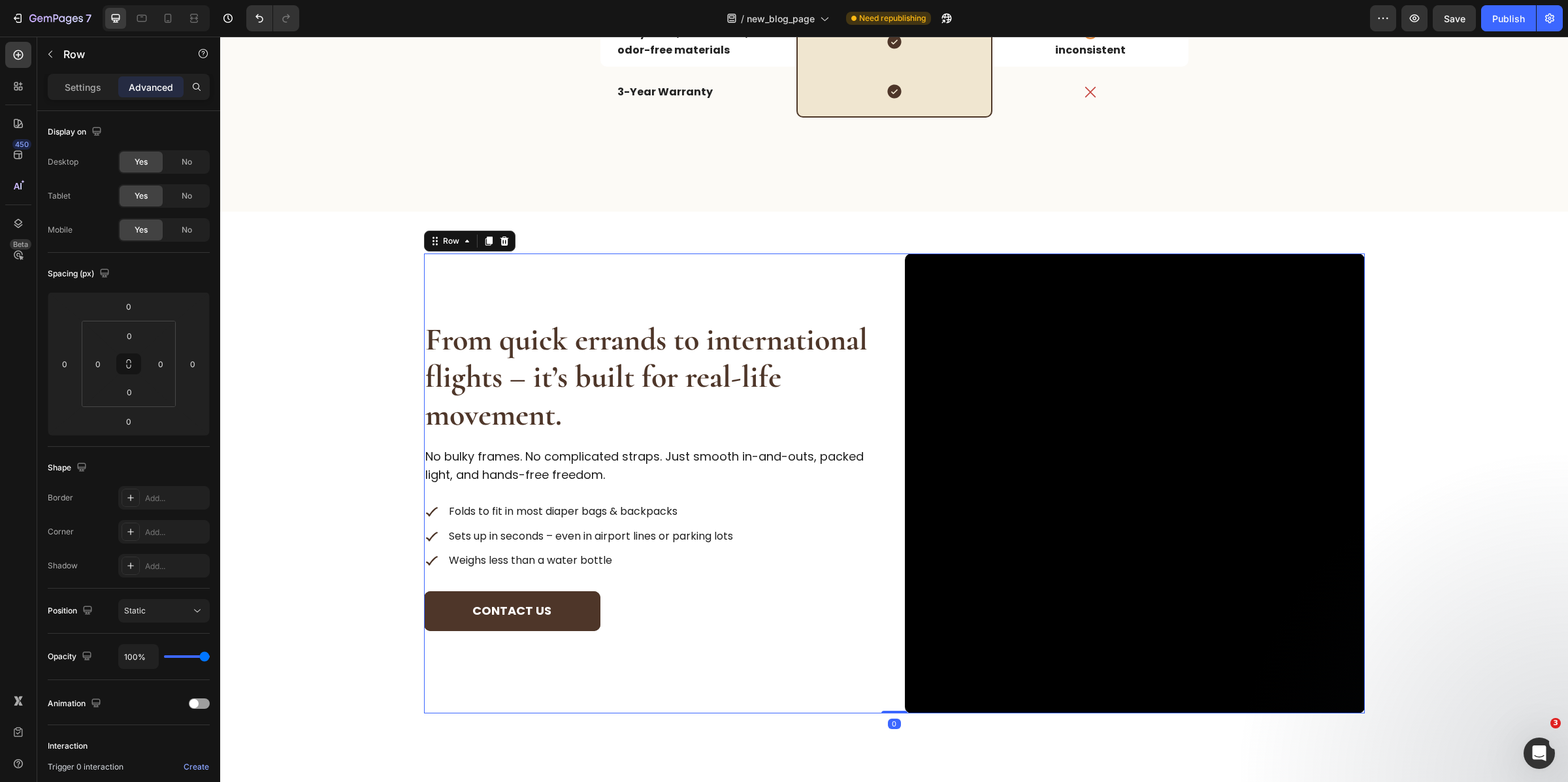
click at [690, 686] on div "From quick errands to international flights – it’s built for real-life movement…" at bounding box center [653, 483] width 460 height 459
click at [655, 307] on div "From quick errands to international flights – it’s built for real-life movement…" at bounding box center [653, 483] width 460 height 459
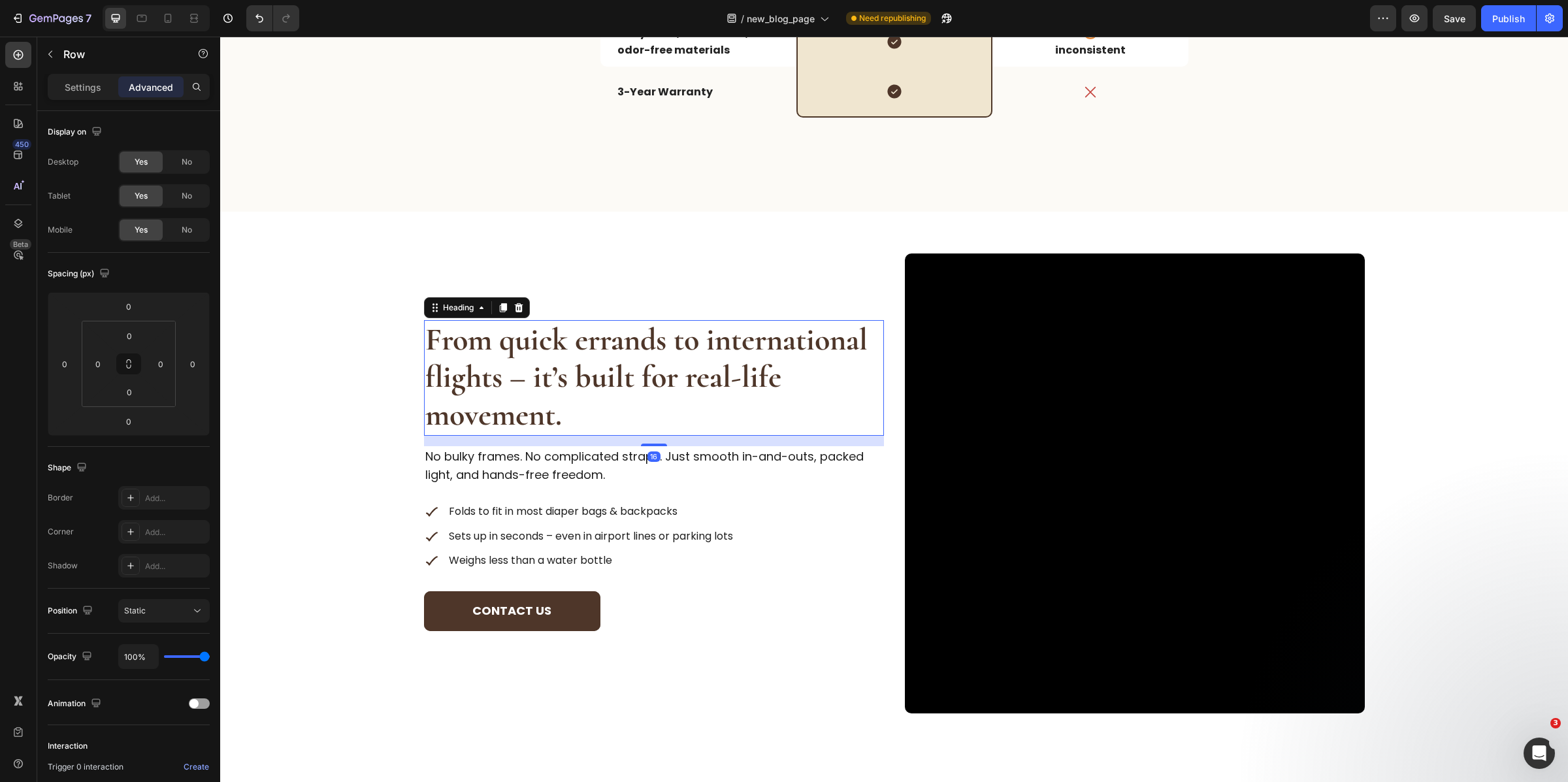
click at [640, 352] on strong "From quick errands to international flights – it’s built for real-life movement." at bounding box center [646, 377] width 442 height 113
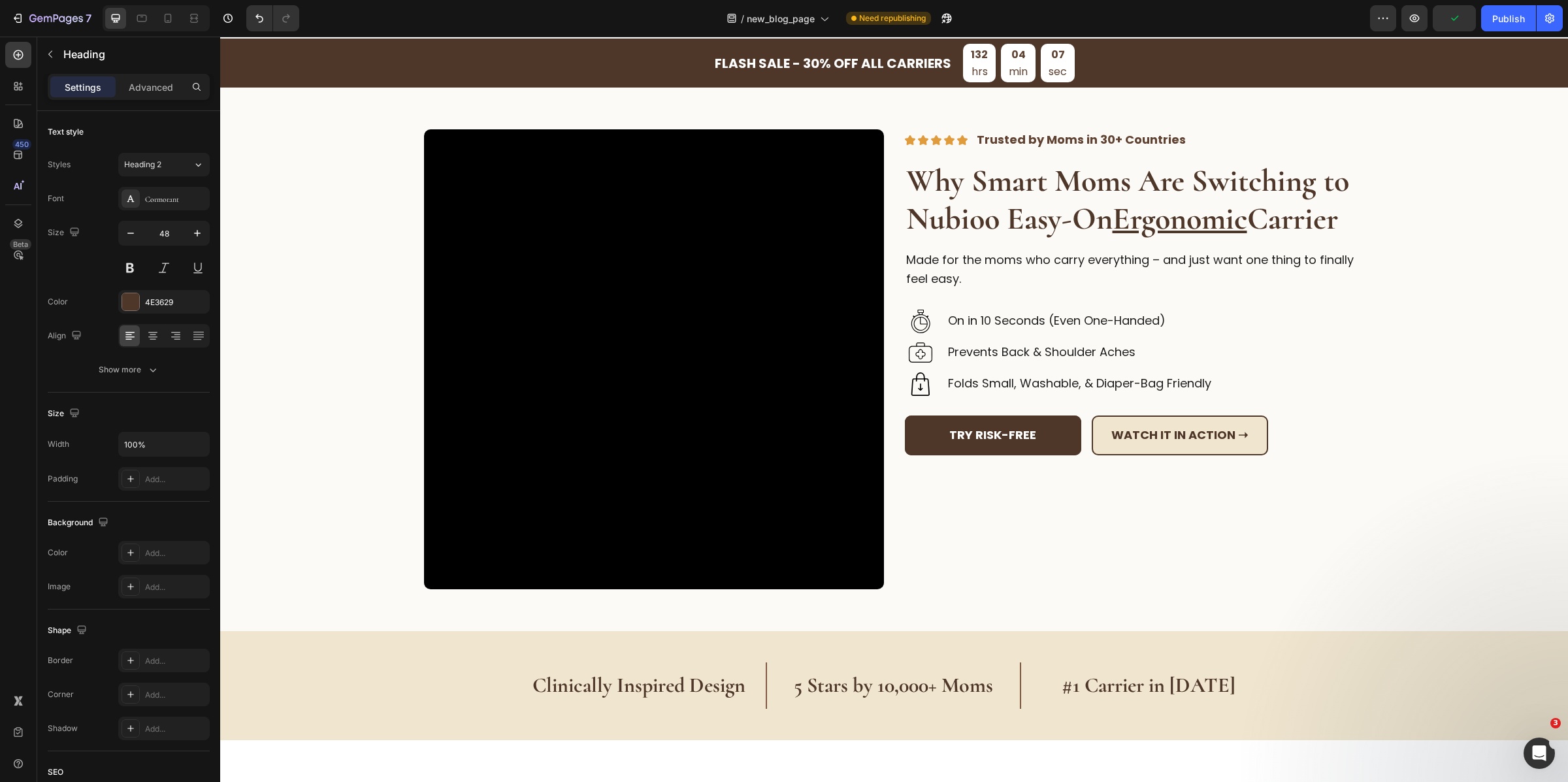
scroll to position [0, 0]
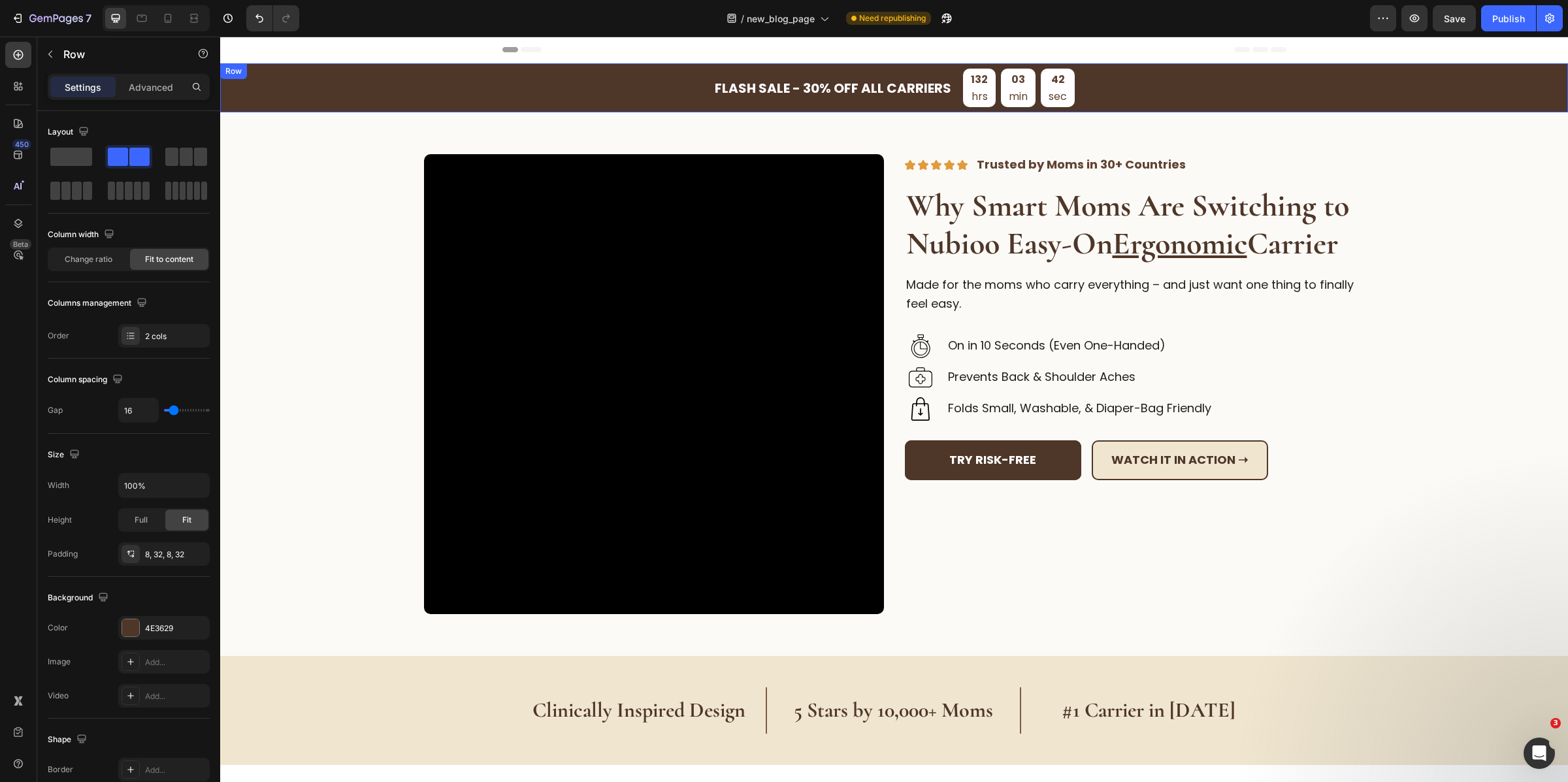
click at [635, 79] on div "FLASH SALE - 30% OFF ALL CARRIERS Heading 132 hrs 03 min 42 sec Countdown Timer…" at bounding box center [894, 87] width 1348 height 49
click at [264, 83] on div "Row" at bounding box center [247, 76] width 48 height 15
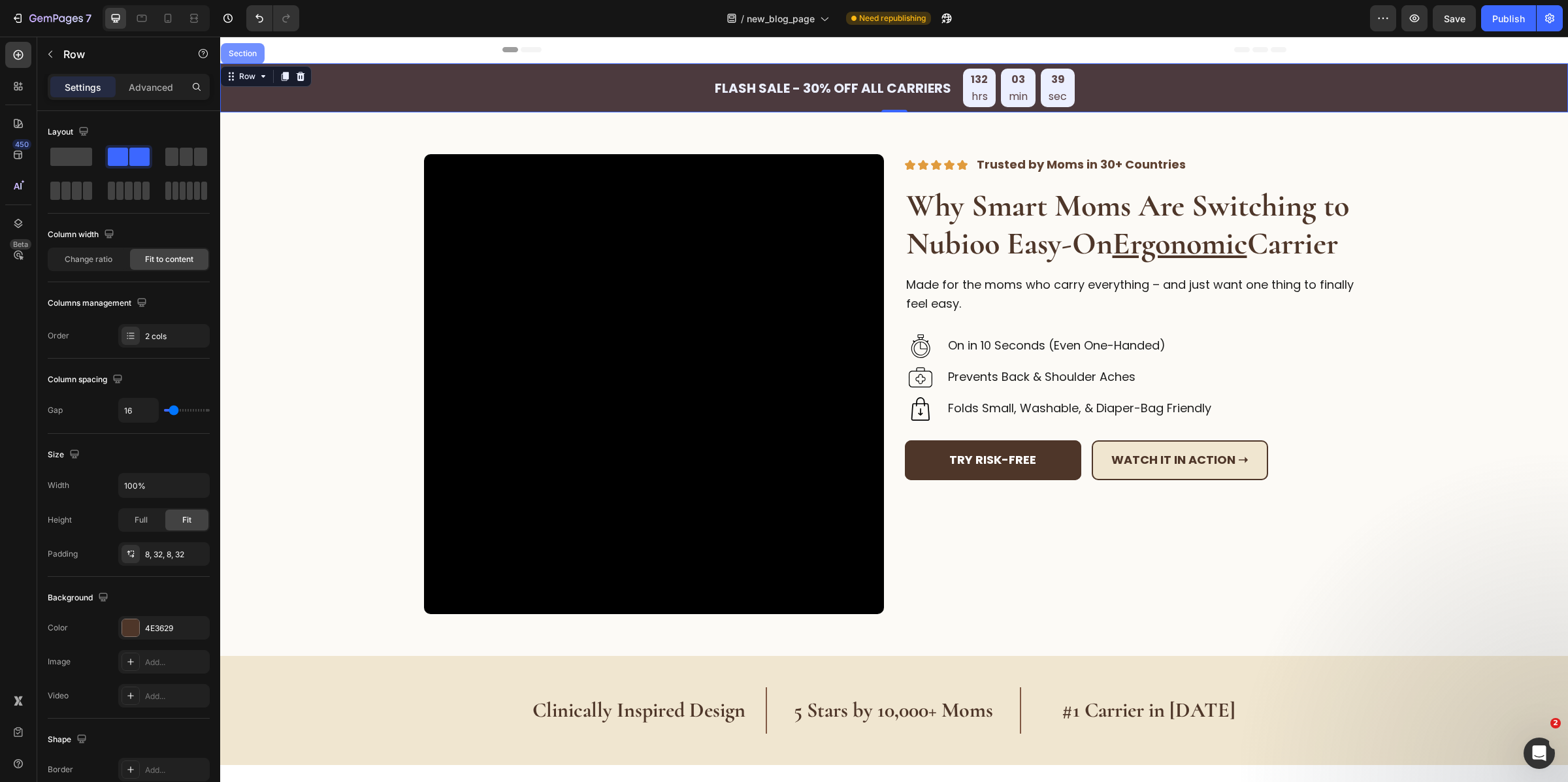
click at [248, 56] on div "Section" at bounding box center [242, 53] width 33 height 8
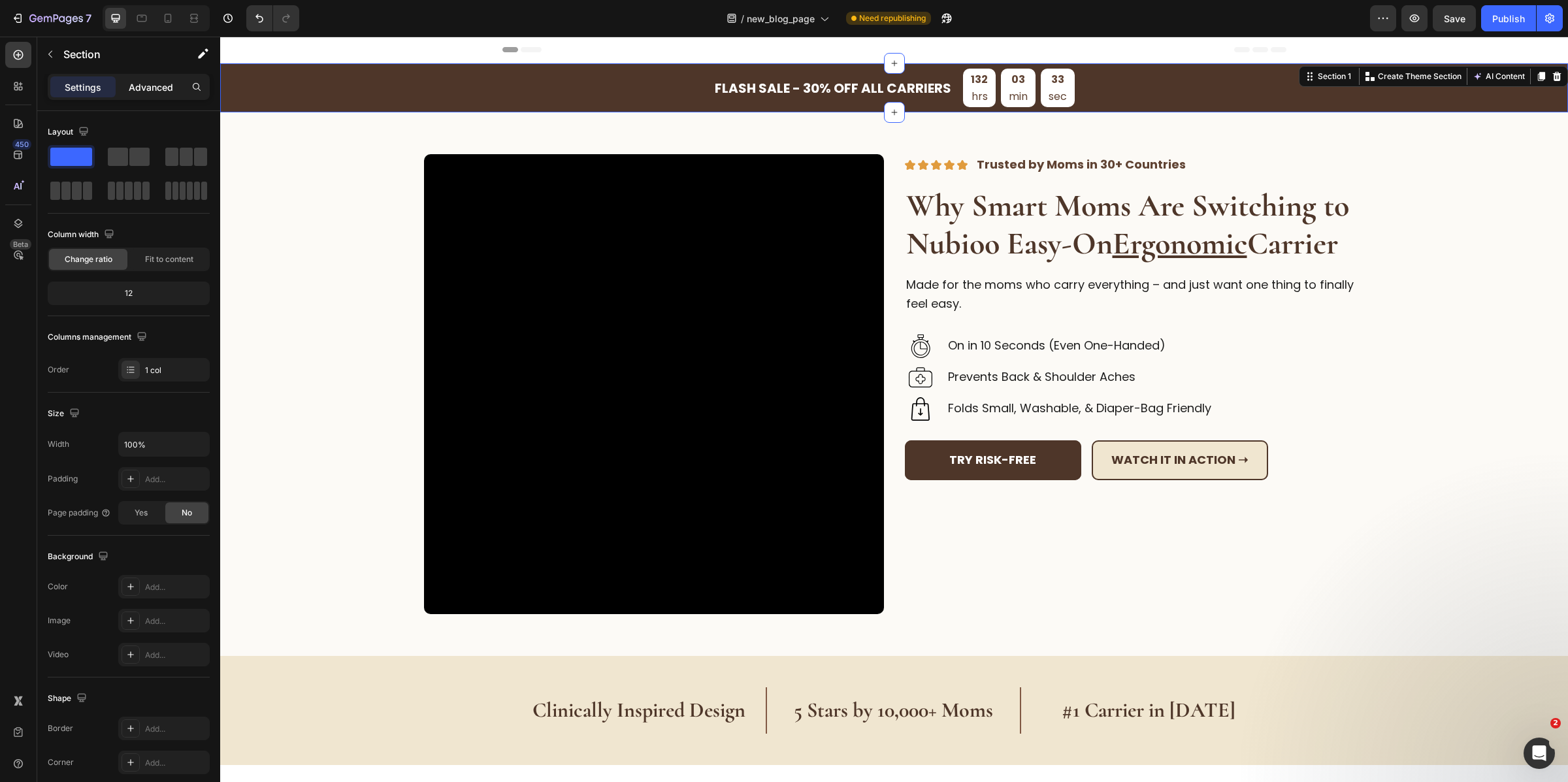
click at [154, 82] on p "Advanced" at bounding box center [151, 87] width 45 height 14
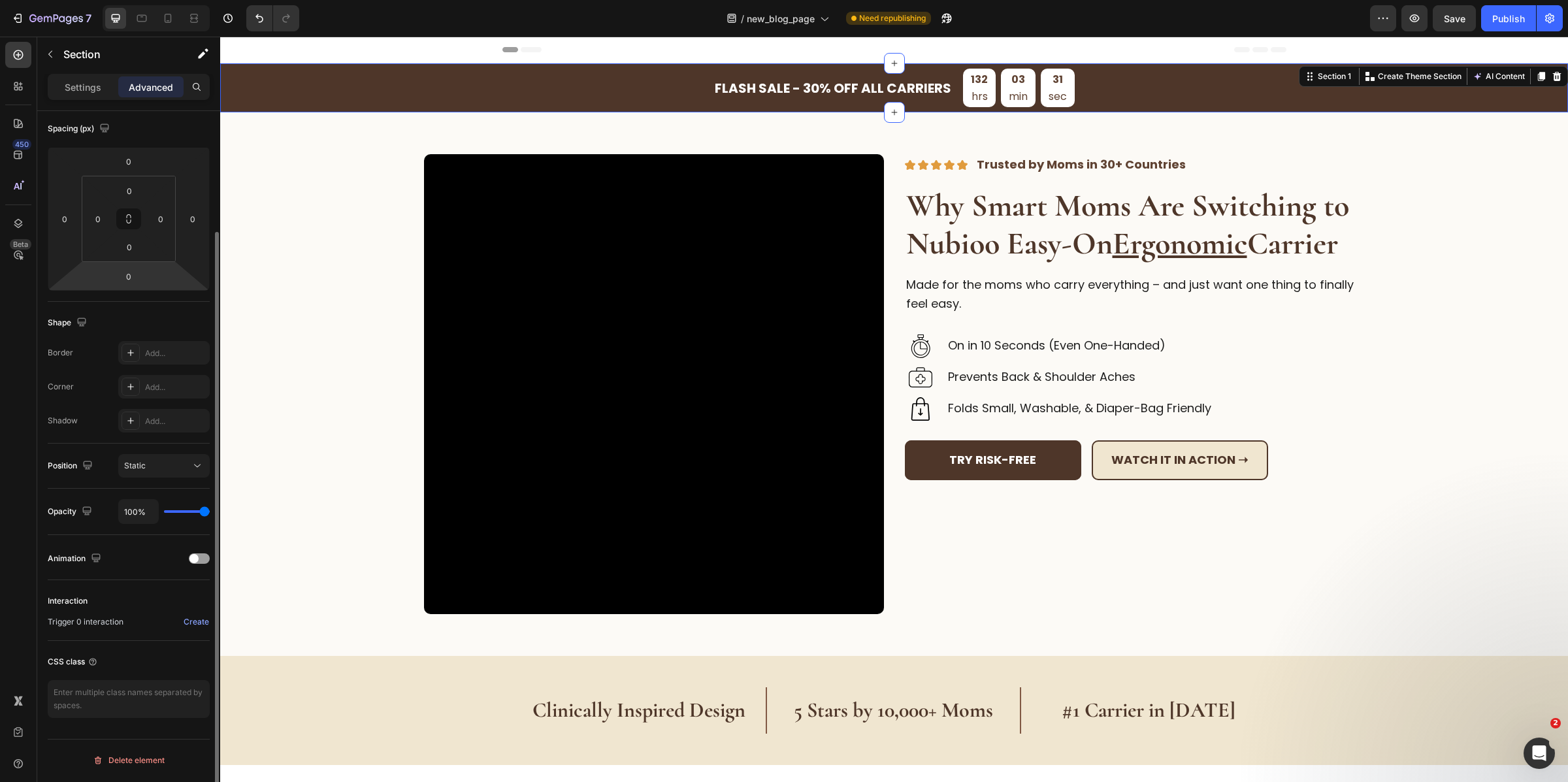
scroll to position [145, 0]
click at [160, 473] on button "Static" at bounding box center [163, 465] width 92 height 23
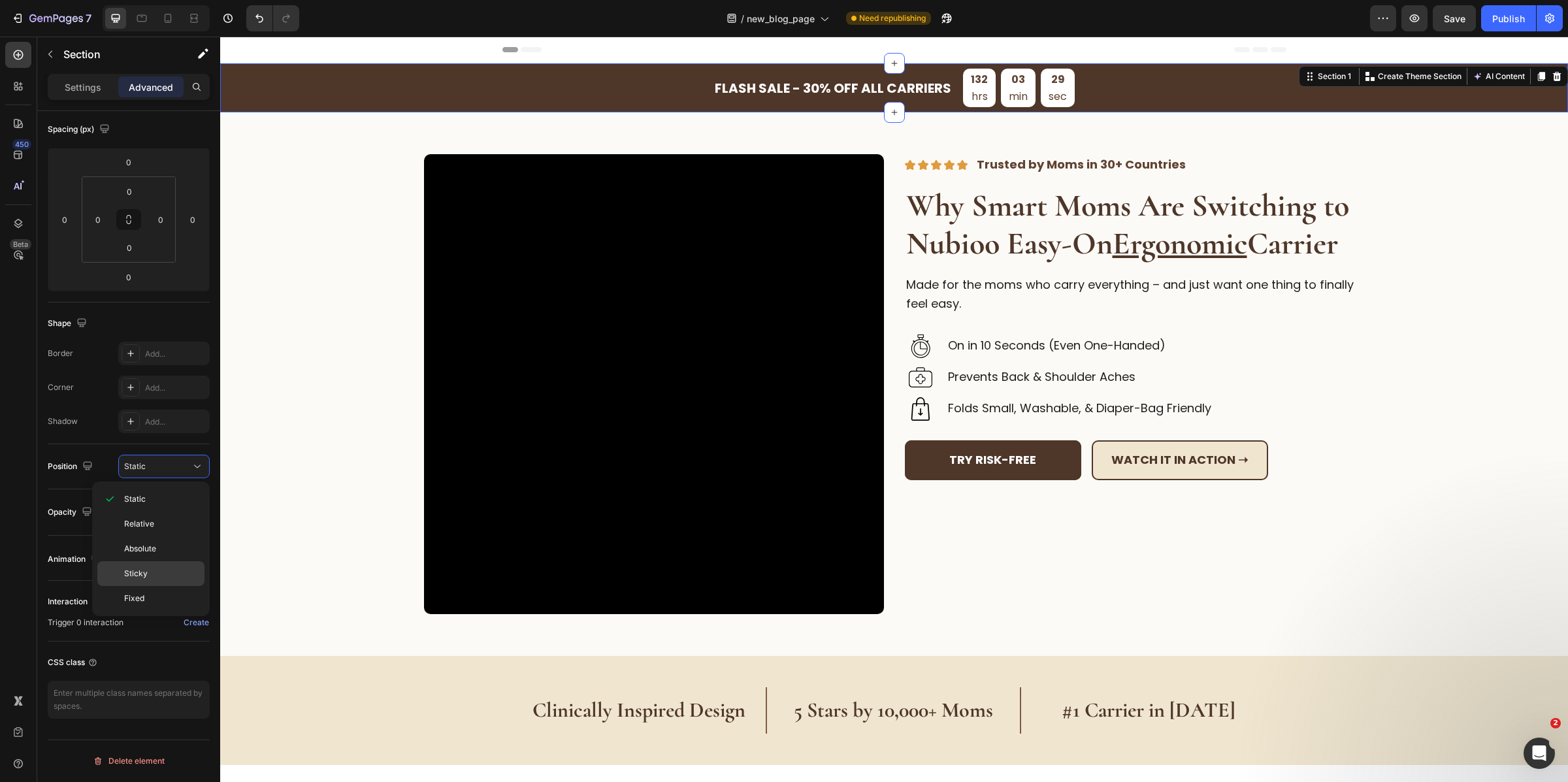
click at [147, 570] on p "Sticky" at bounding box center [161, 573] width 74 height 12
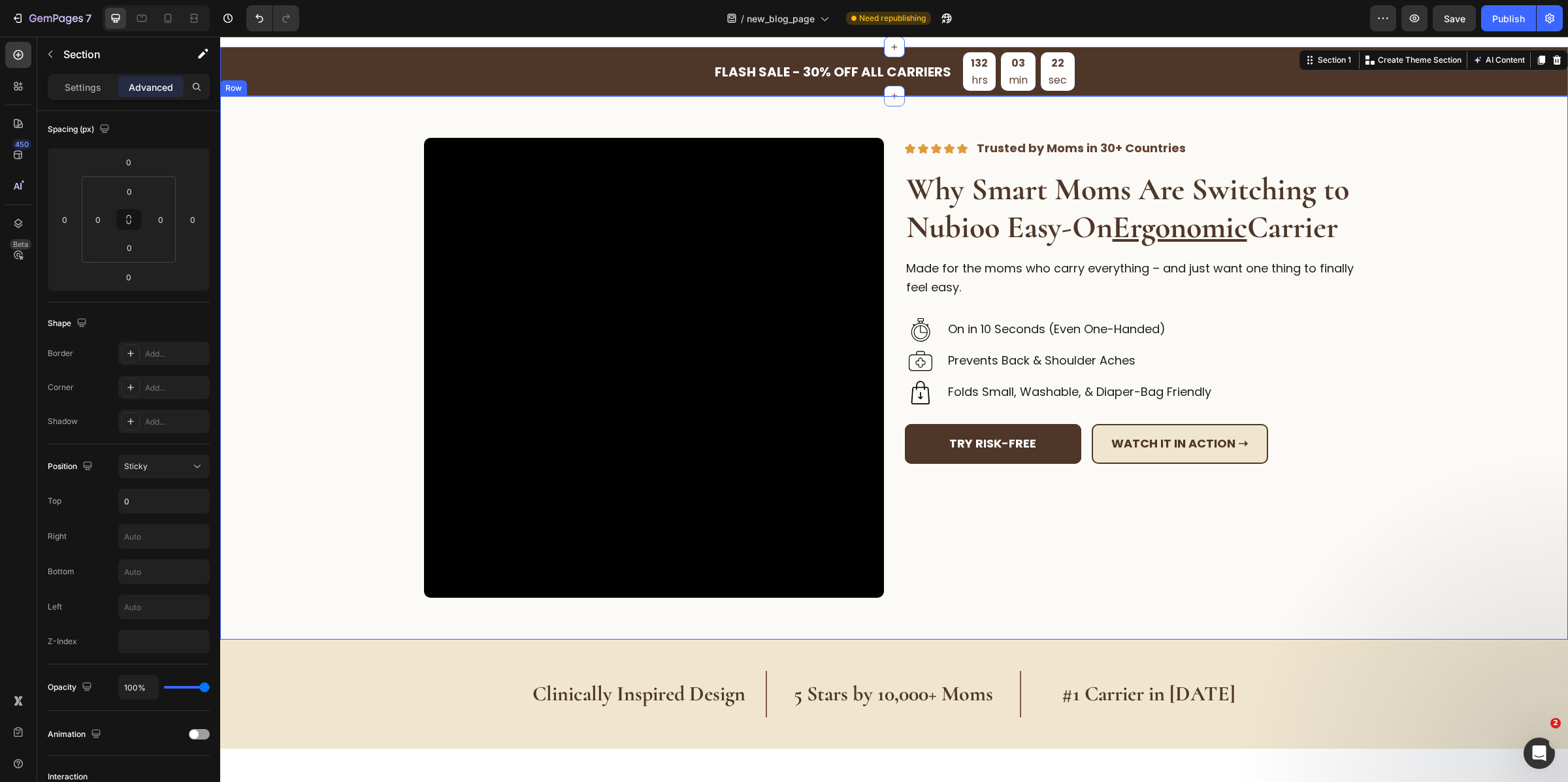
scroll to position [0, 0]
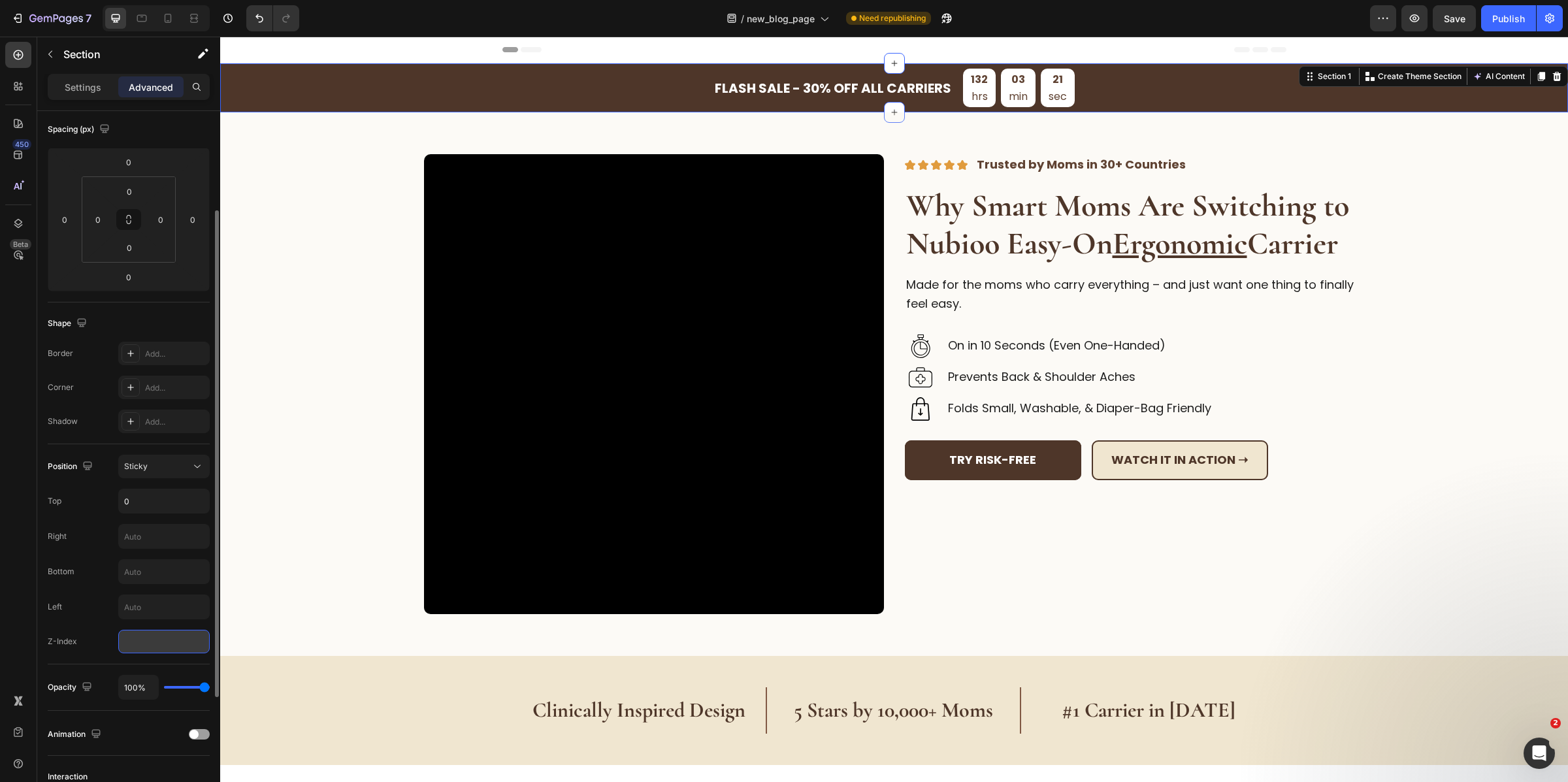
click at [127, 646] on input "number" at bounding box center [163, 641] width 92 height 23
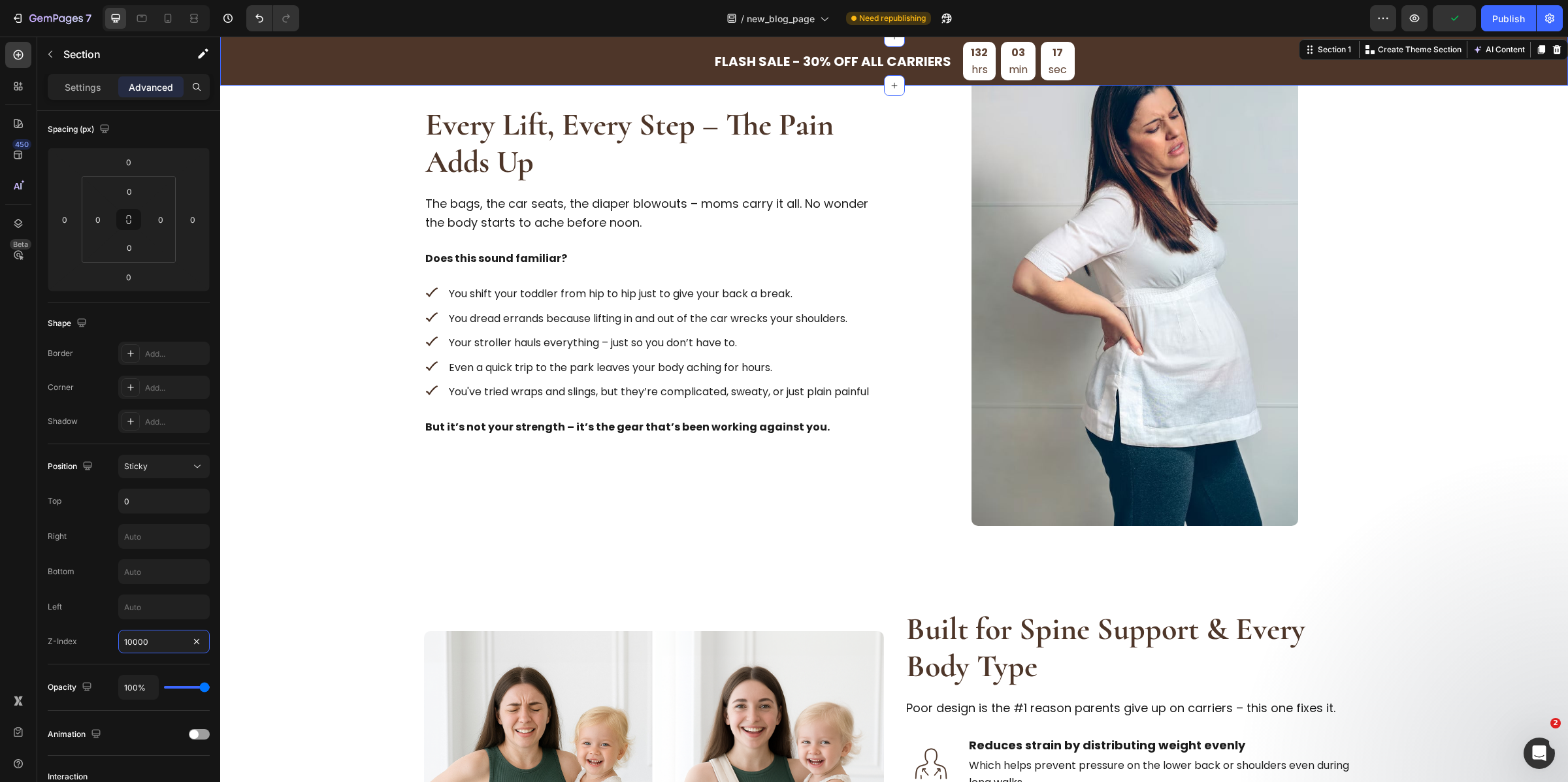
scroll to position [789, 0]
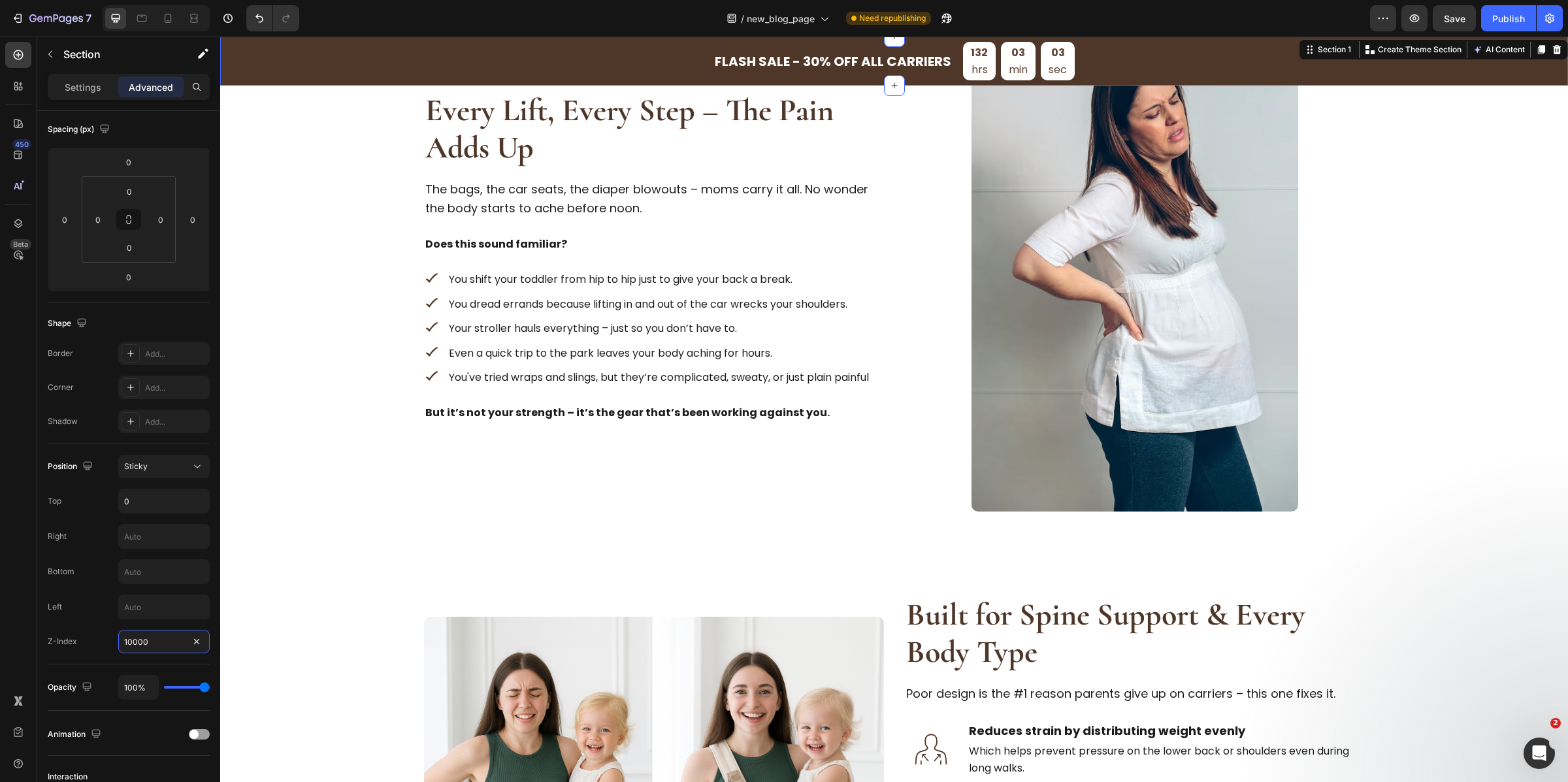
type input "10000"
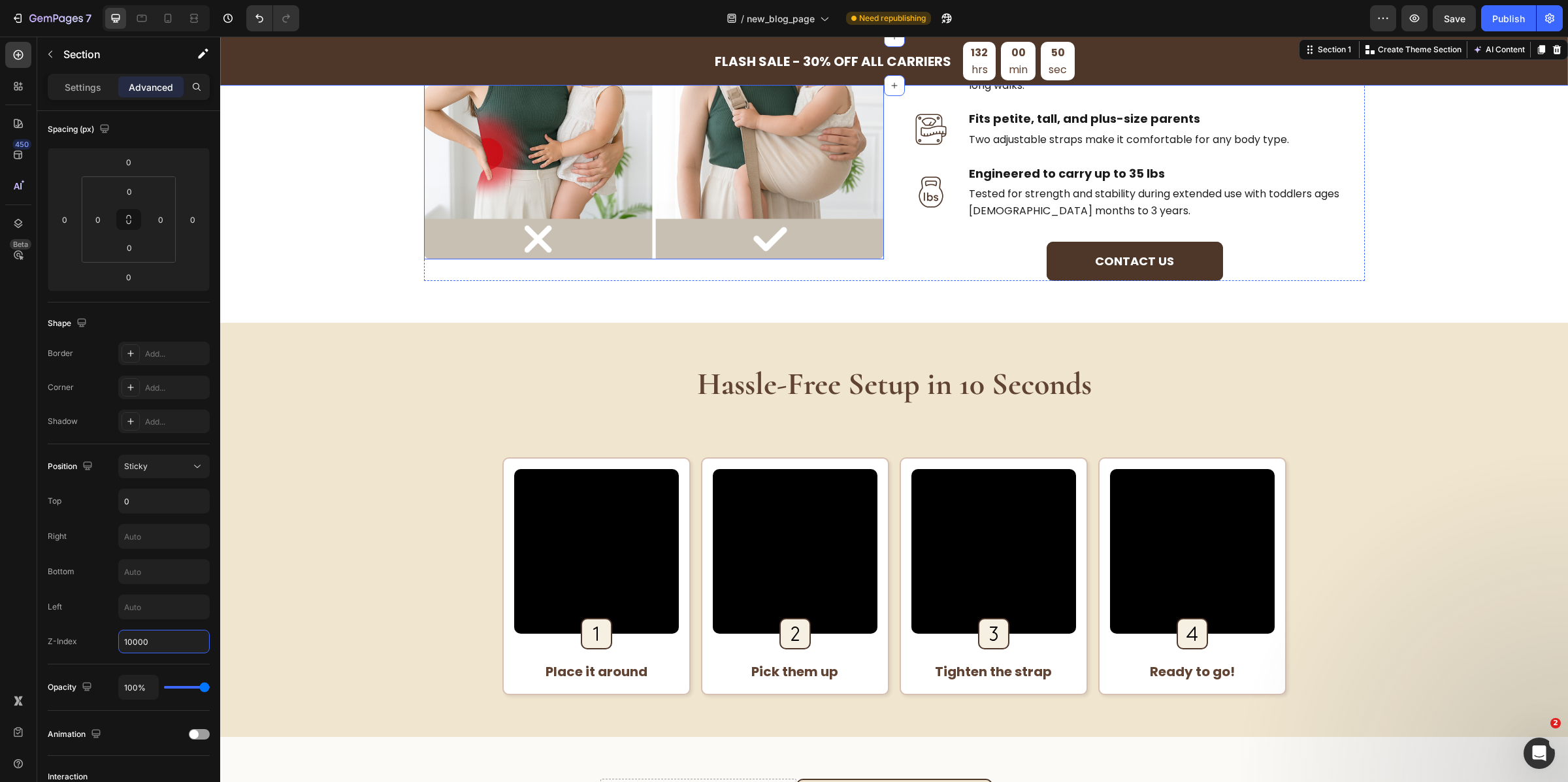
scroll to position [1473, 0]
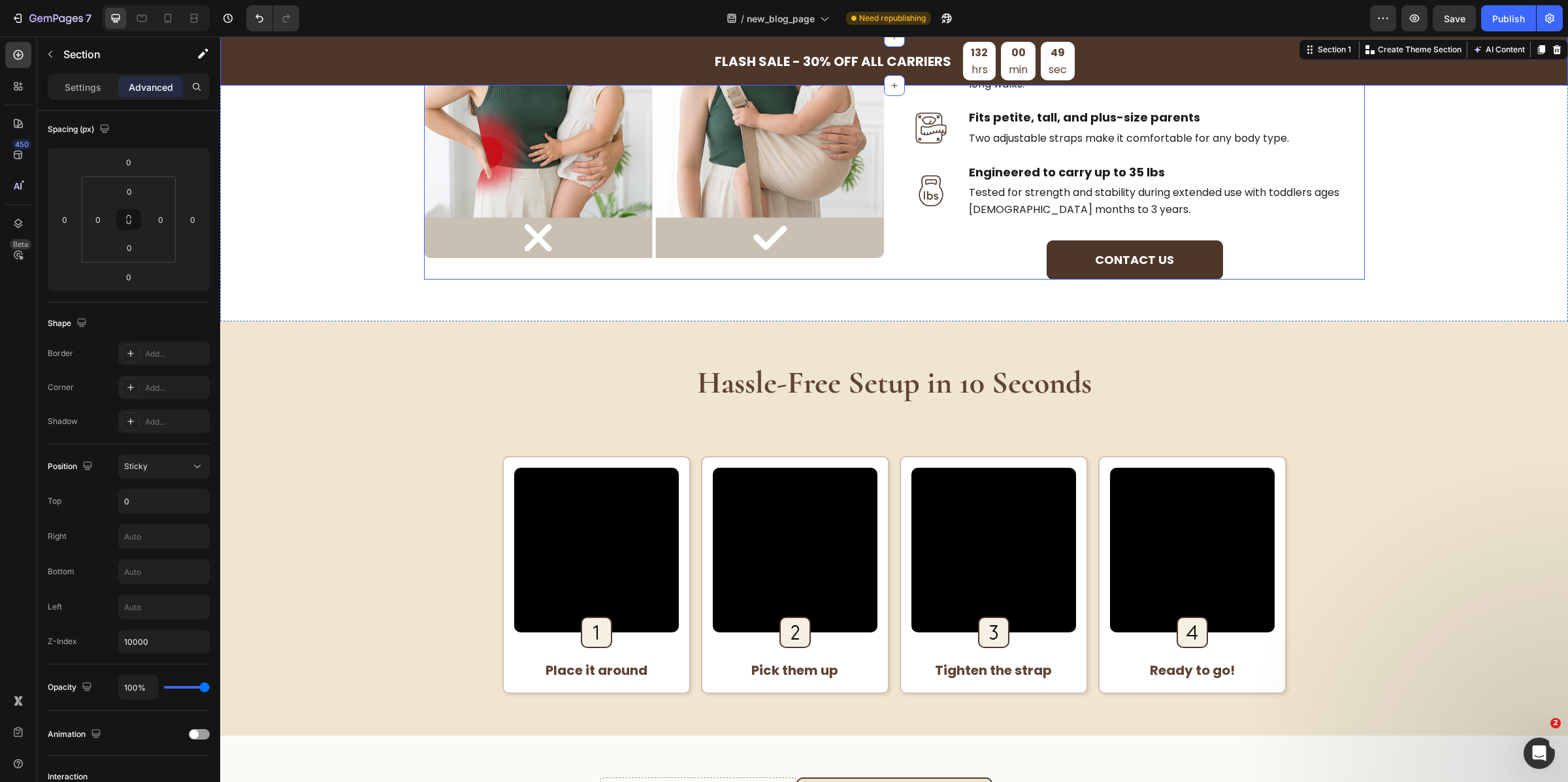
click at [892, 232] on div "Image Built for Spine Support & Every Body Type Heading Poor design is the #1 r…" at bounding box center [894, 95] width 941 height 369
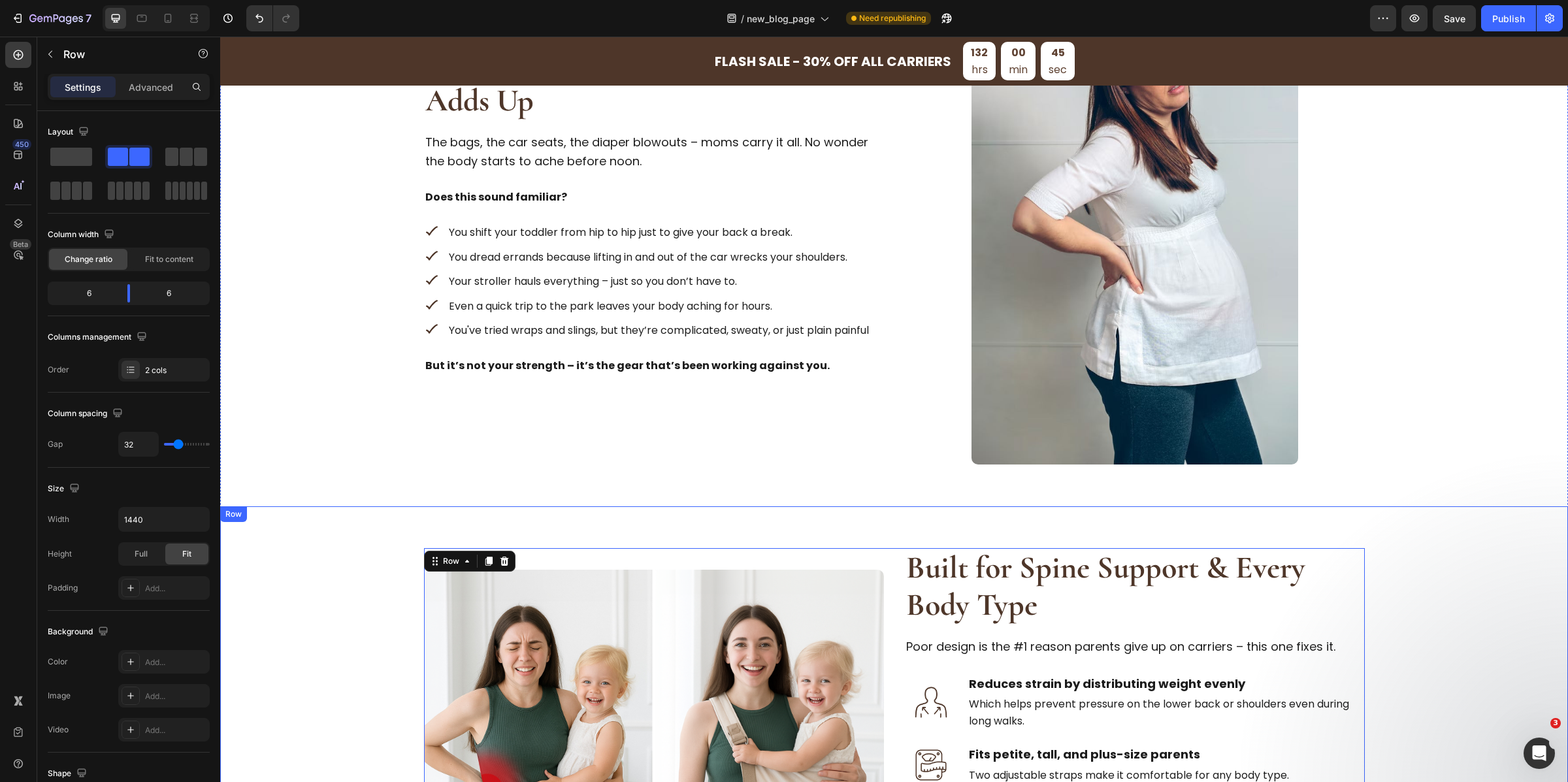
scroll to position [782, 0]
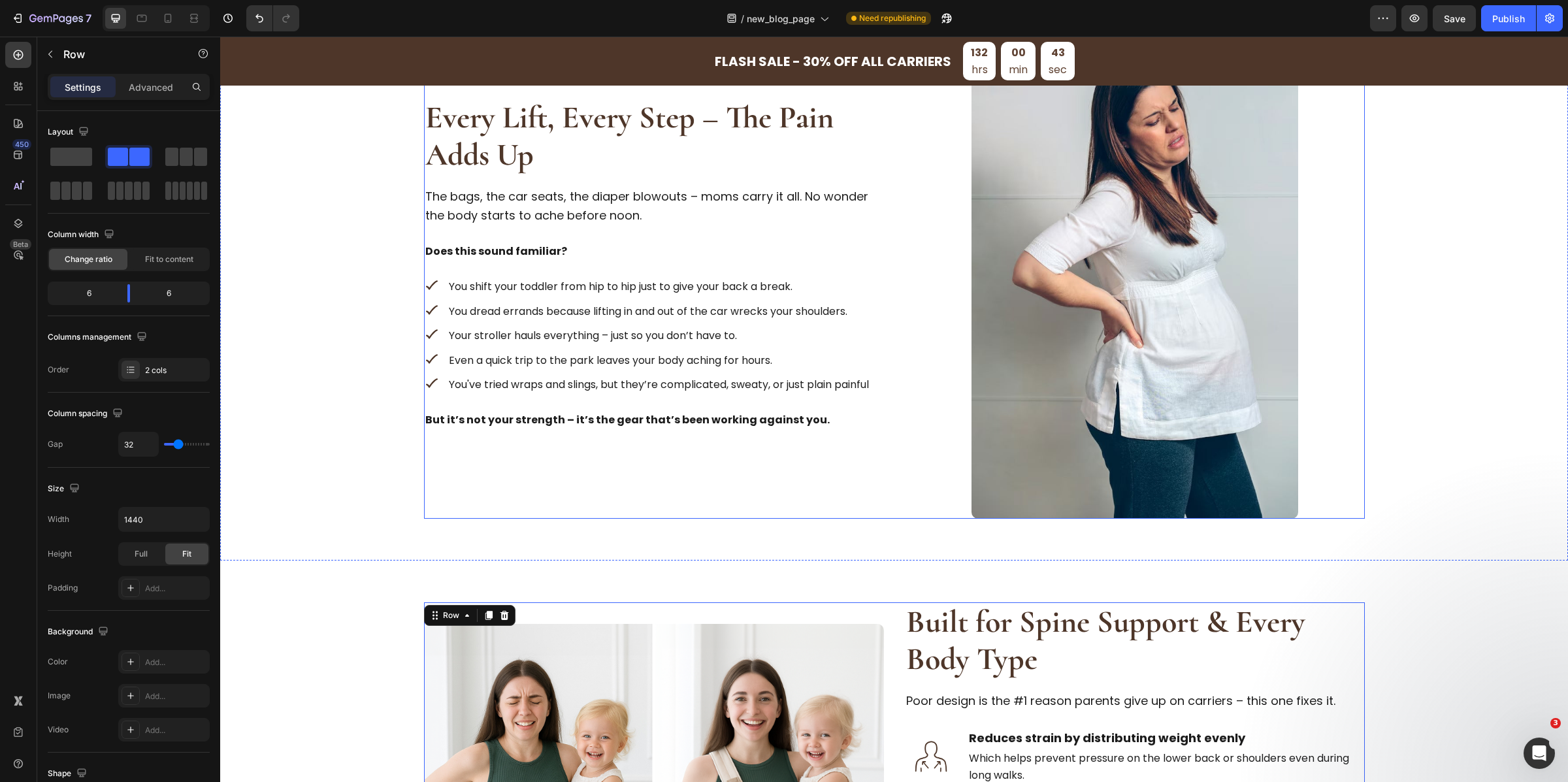
click at [865, 461] on div "Every Lift, Every Step – The Pain Adds Up Heading The bags, the car seats, the …" at bounding box center [653, 271] width 460 height 494
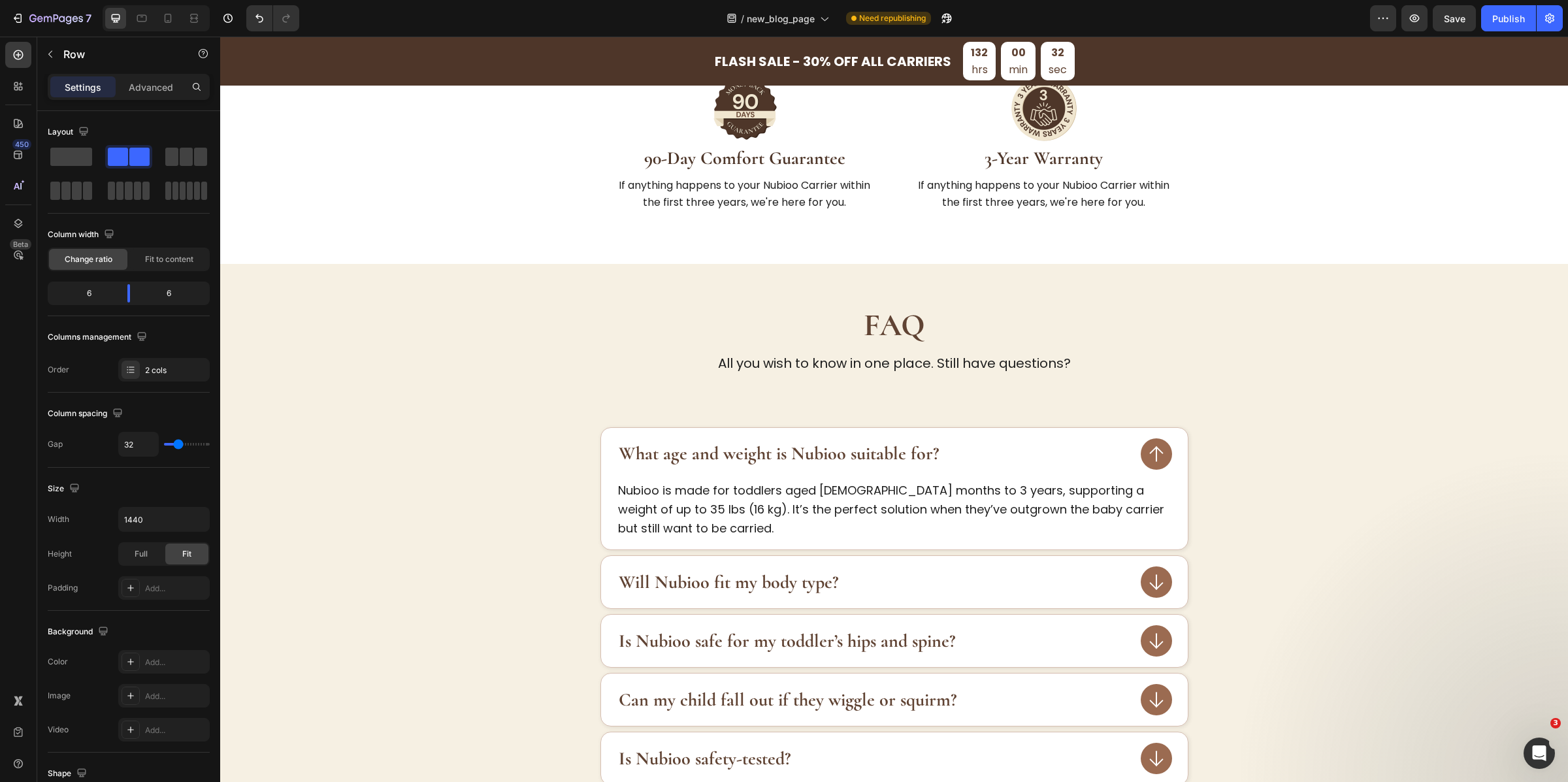
scroll to position [3894, 0]
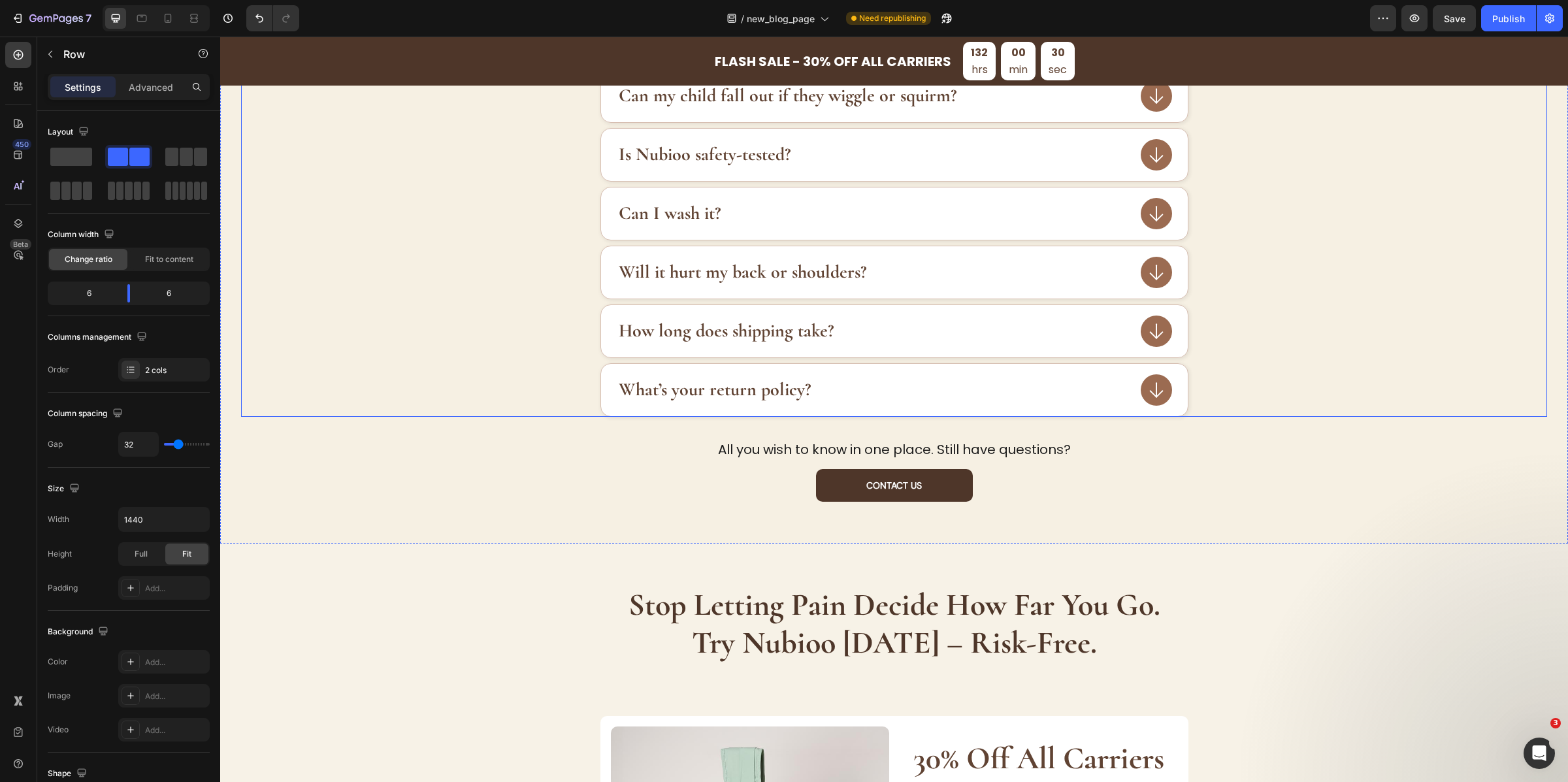
click at [912, 387] on div "What’s your return policy?" at bounding box center [874, 389] width 514 height 27
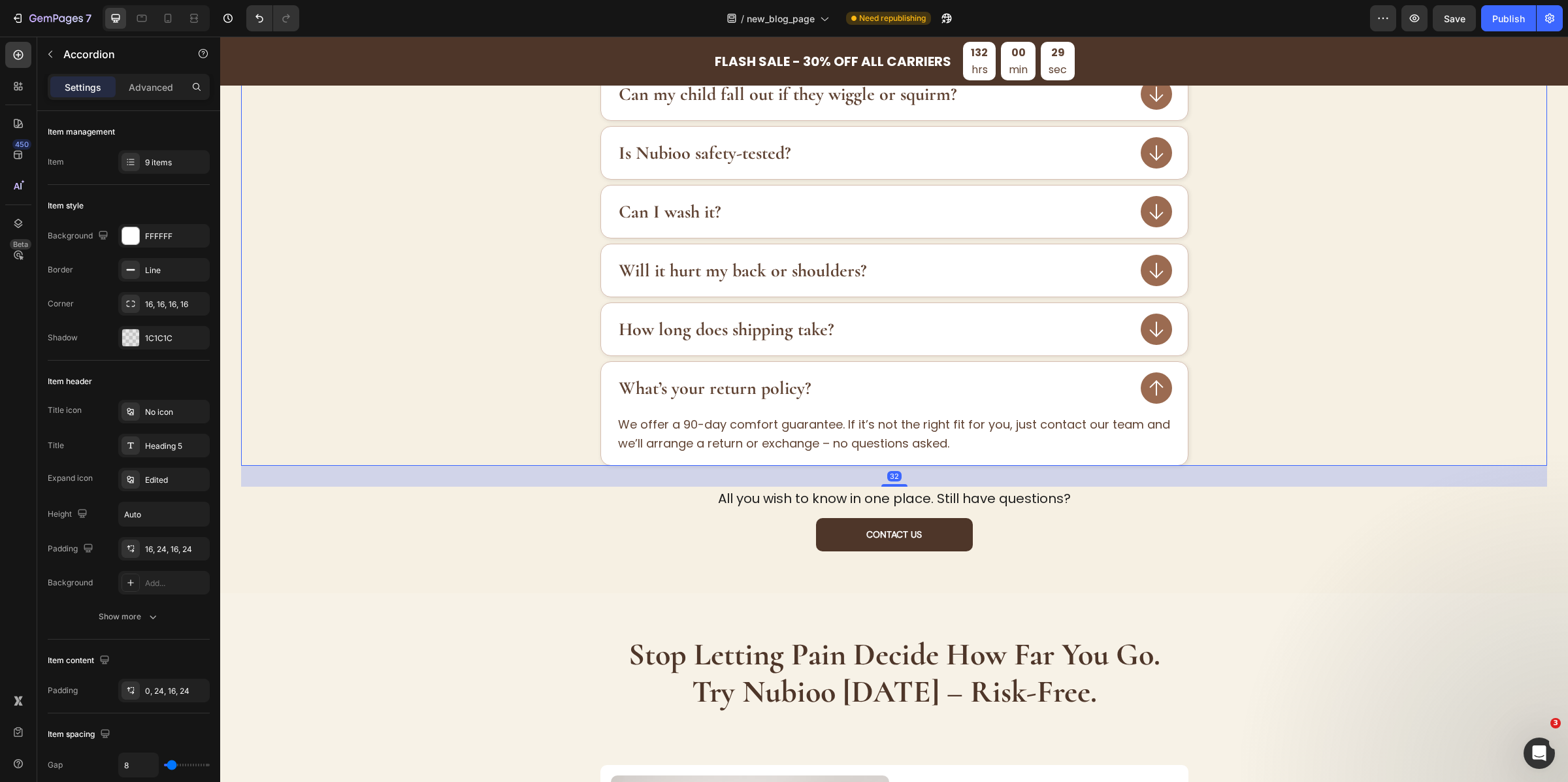
scroll to position [4393, 0]
click at [912, 387] on div "What’s your return policy?" at bounding box center [874, 389] width 514 height 27
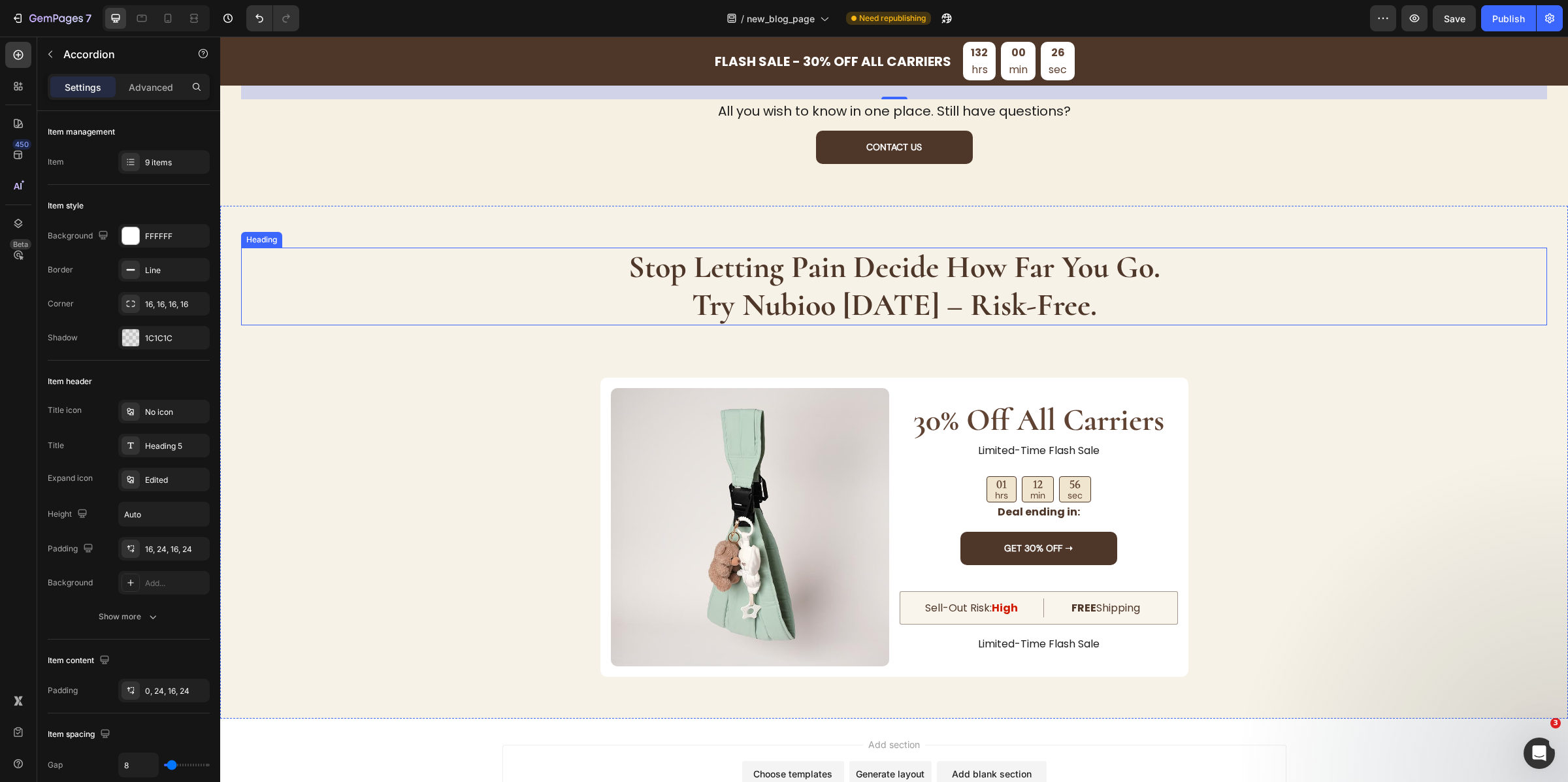
scroll to position [4825, 0]
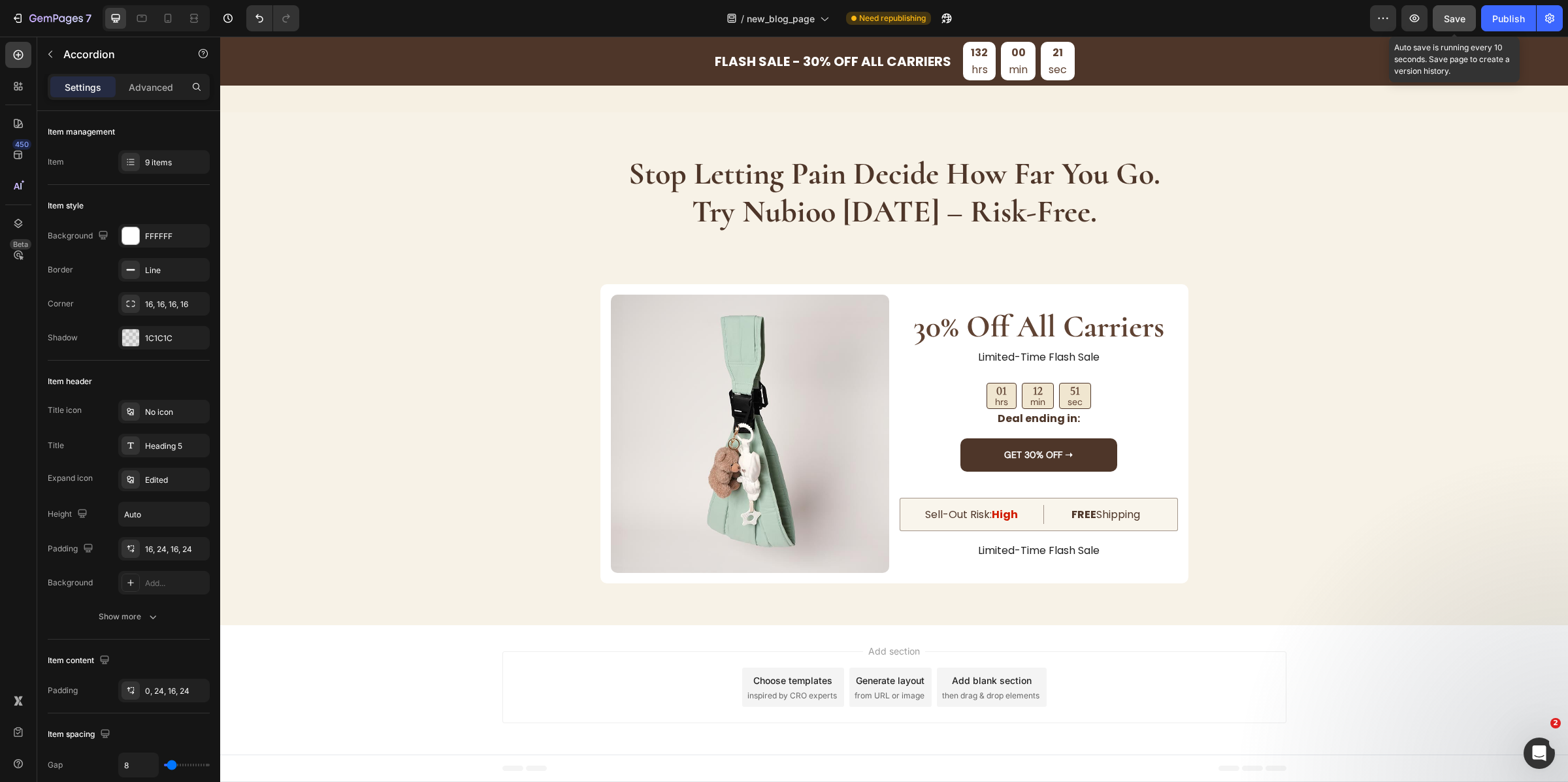
click at [1443, 20] on button "Save" at bounding box center [1454, 18] width 43 height 27
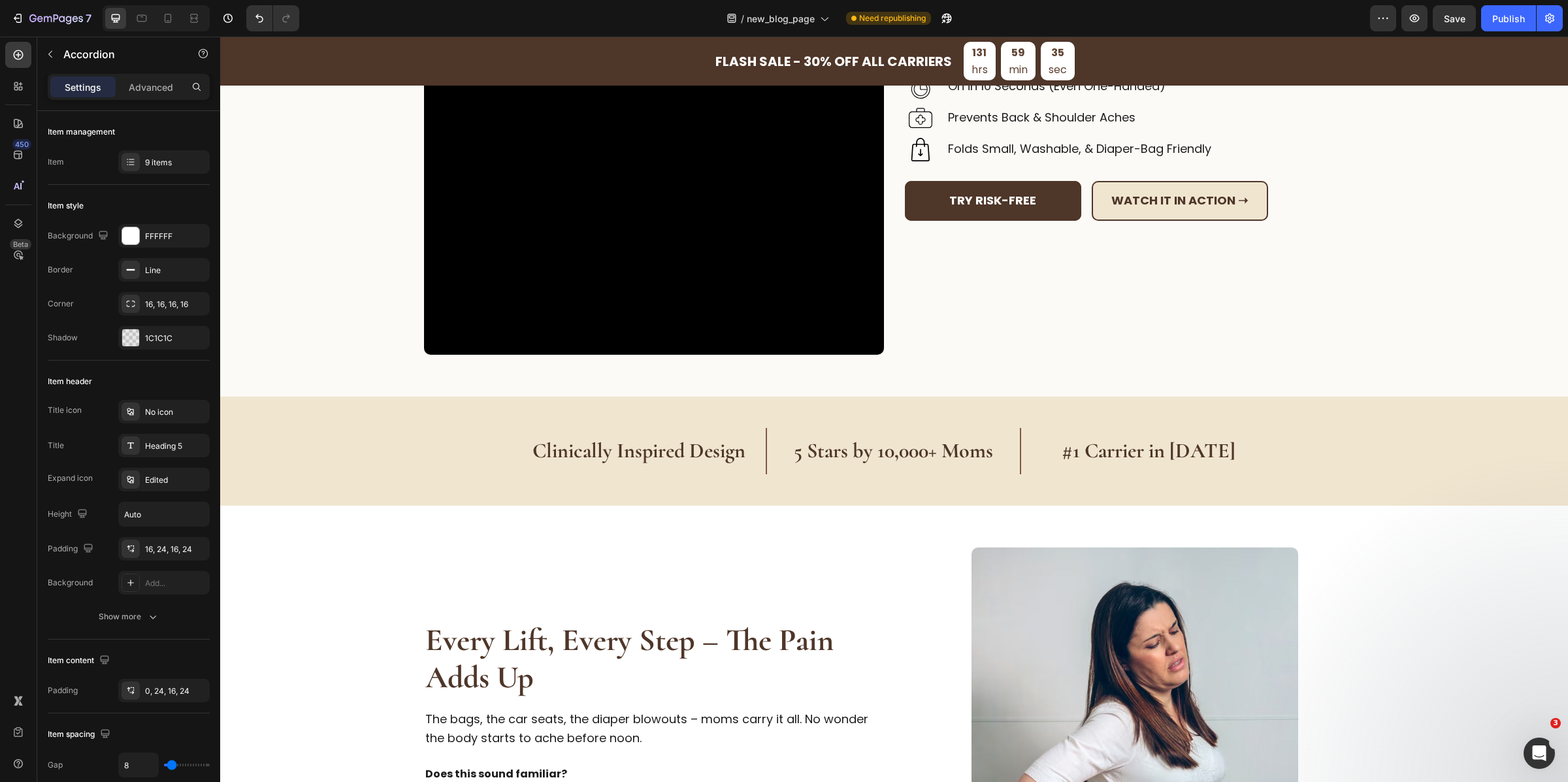
scroll to position [0, 0]
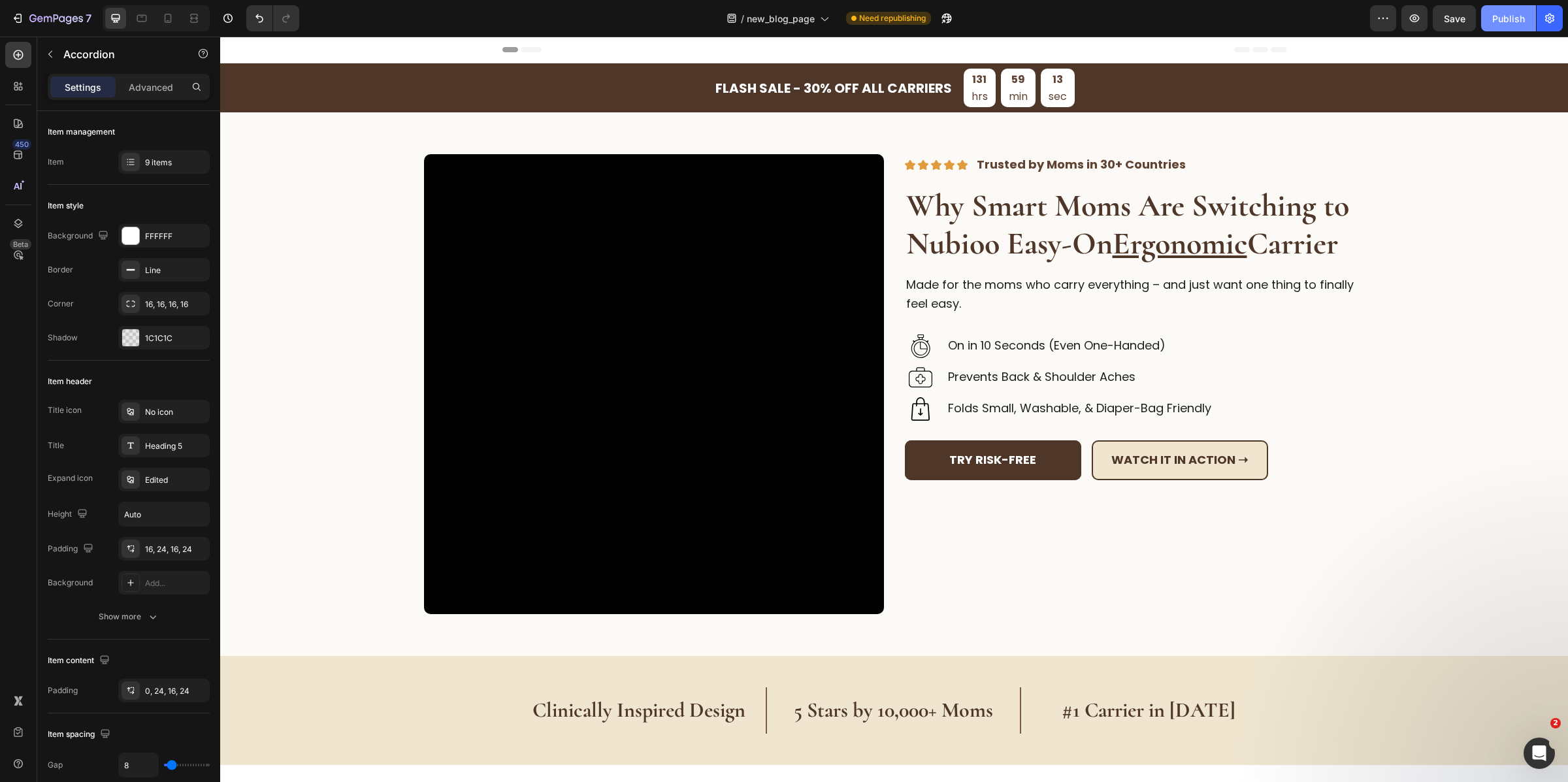
click at [1517, 21] on div "Publish" at bounding box center [1509, 19] width 33 height 14
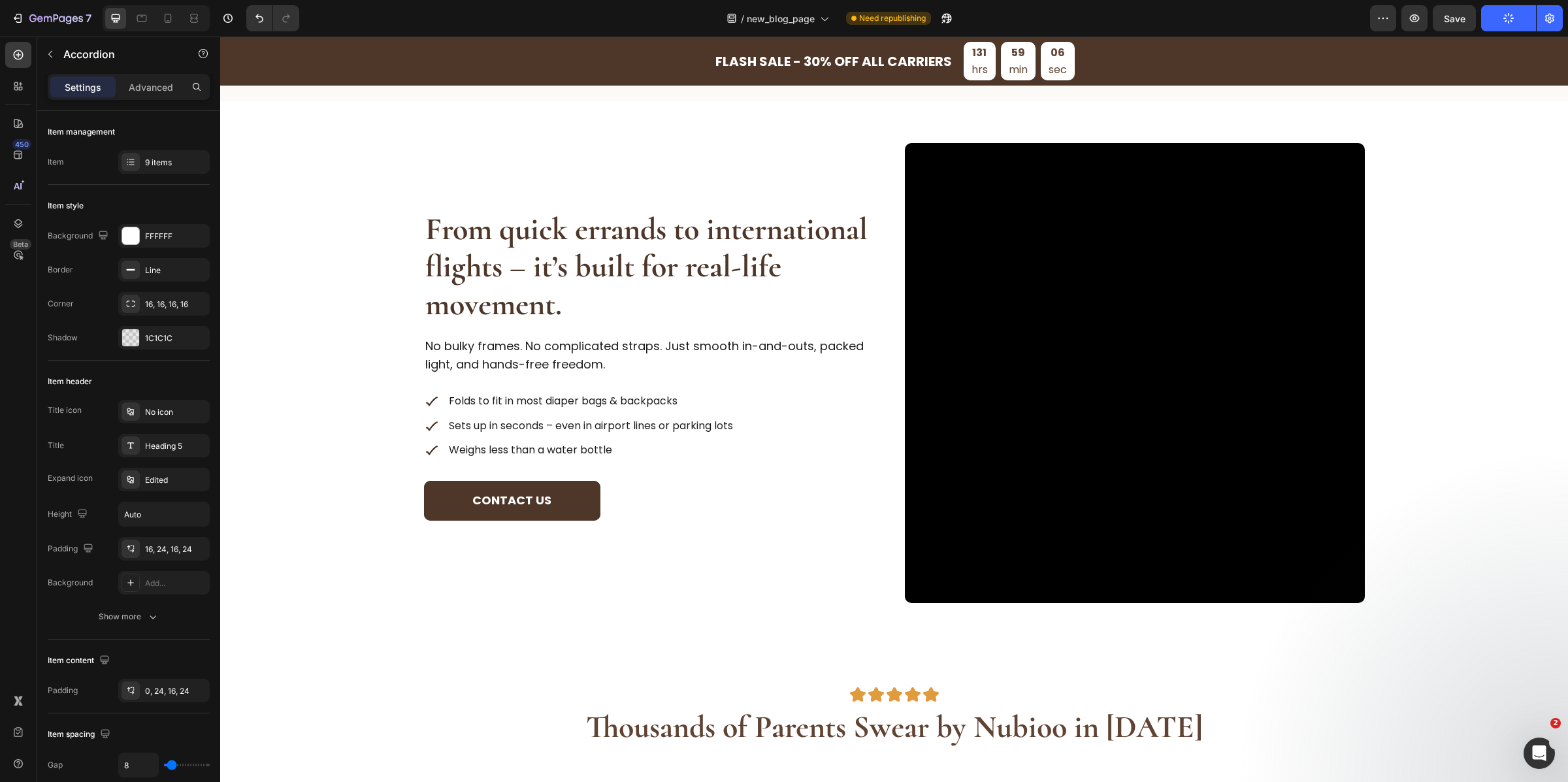
scroll to position [2743, 0]
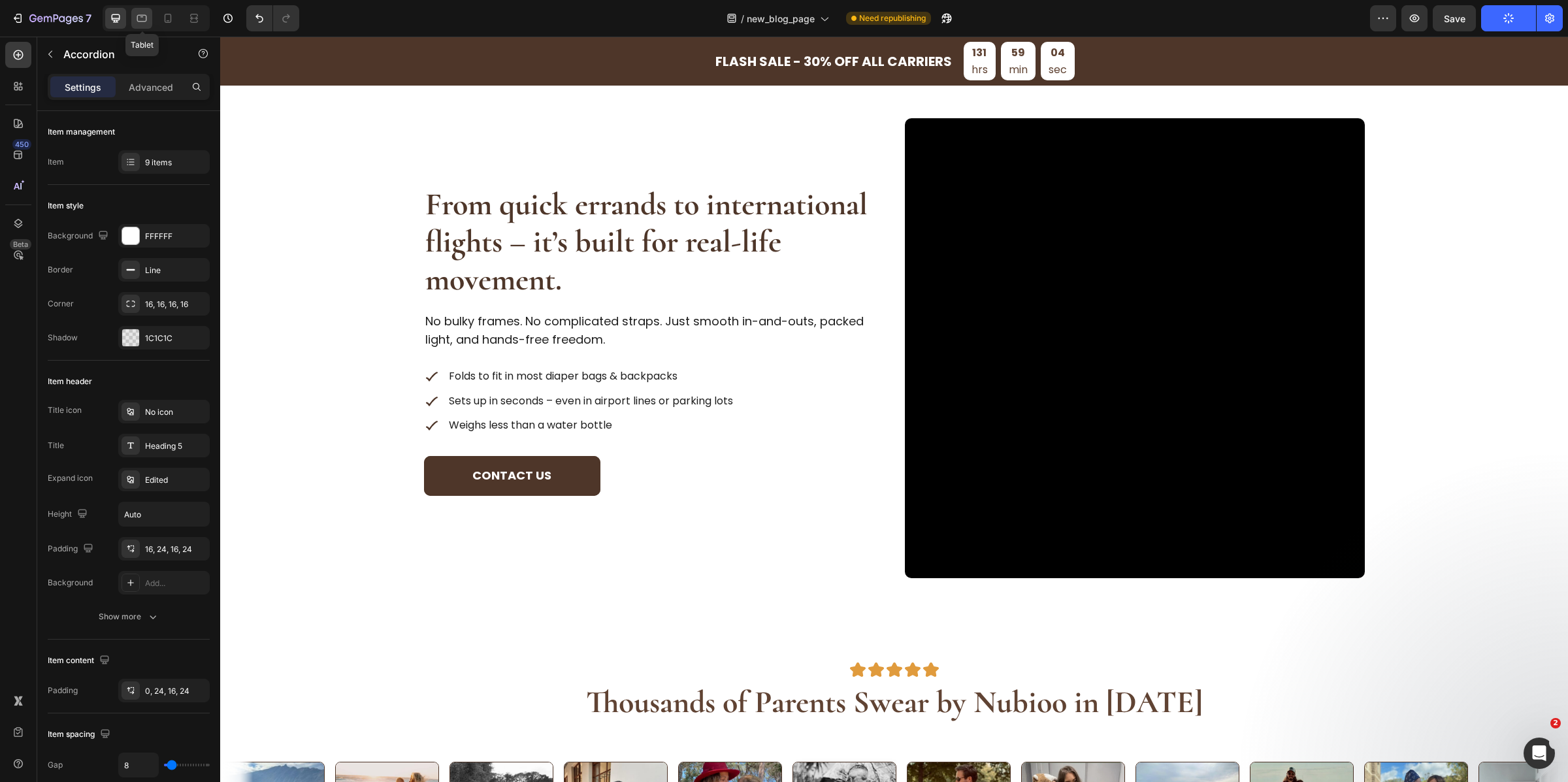
click at [149, 22] on div at bounding box center [141, 18] width 21 height 21
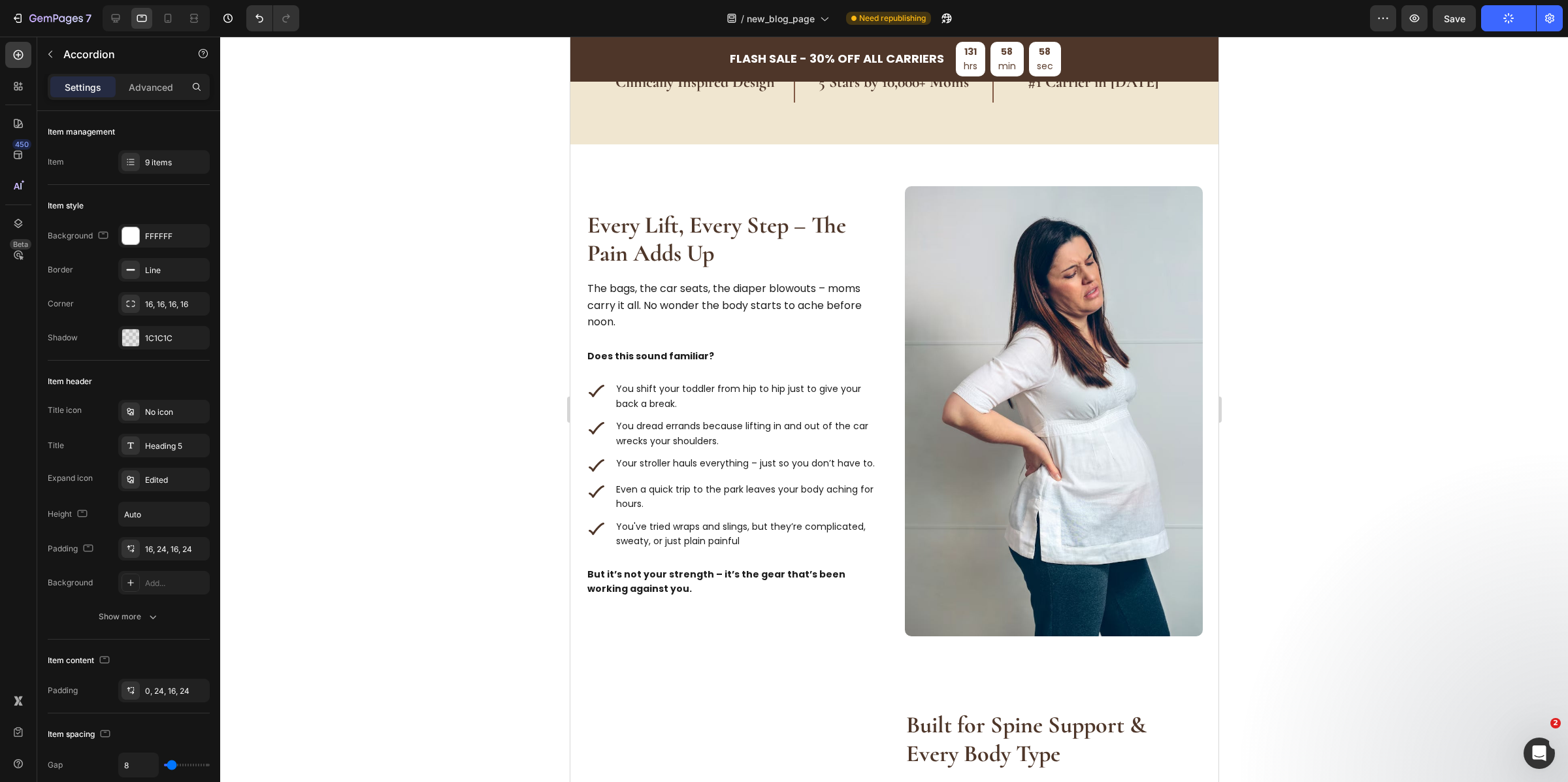
scroll to position [546, 0]
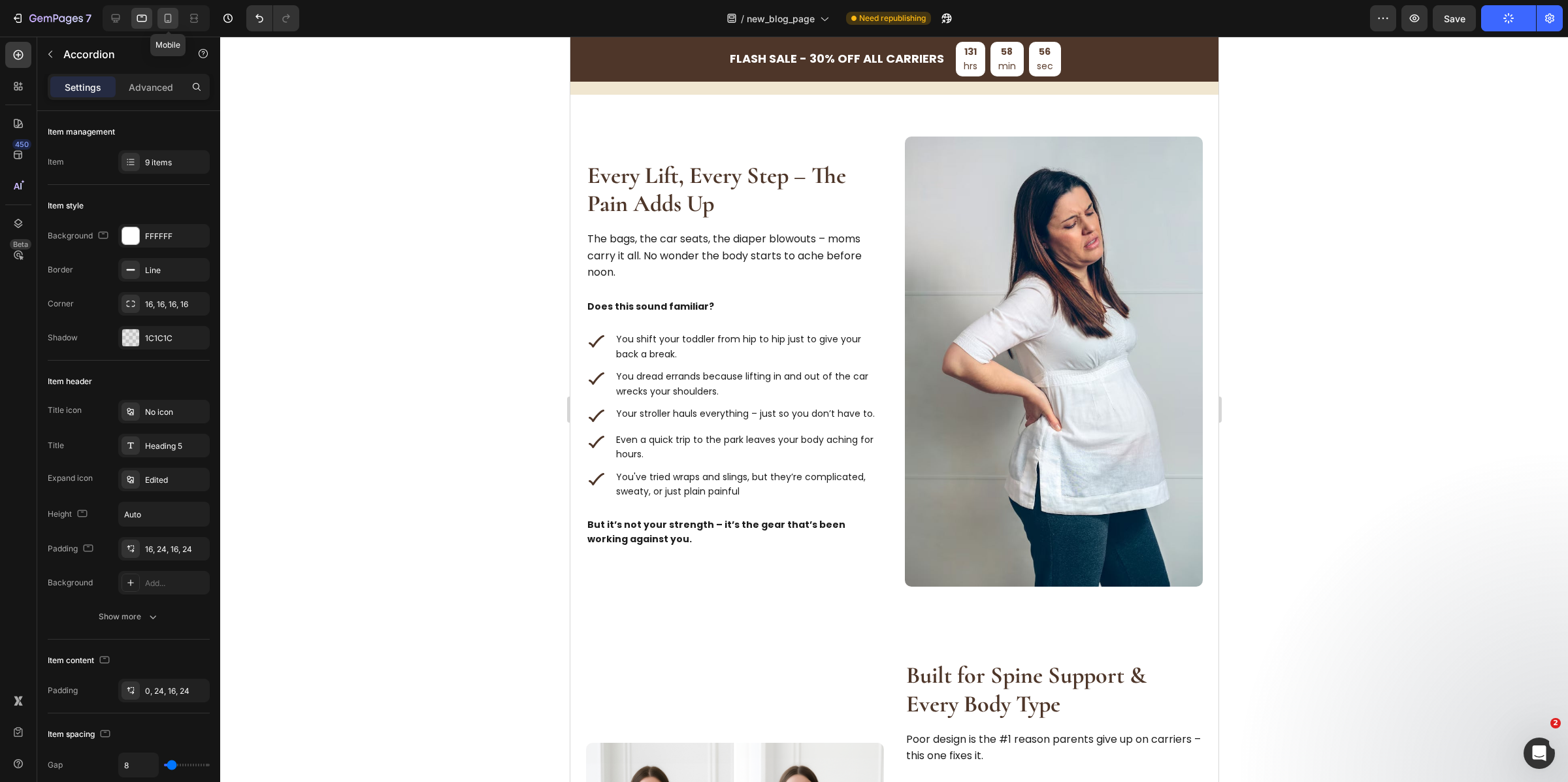
click at [163, 13] on icon at bounding box center [168, 18] width 13 height 13
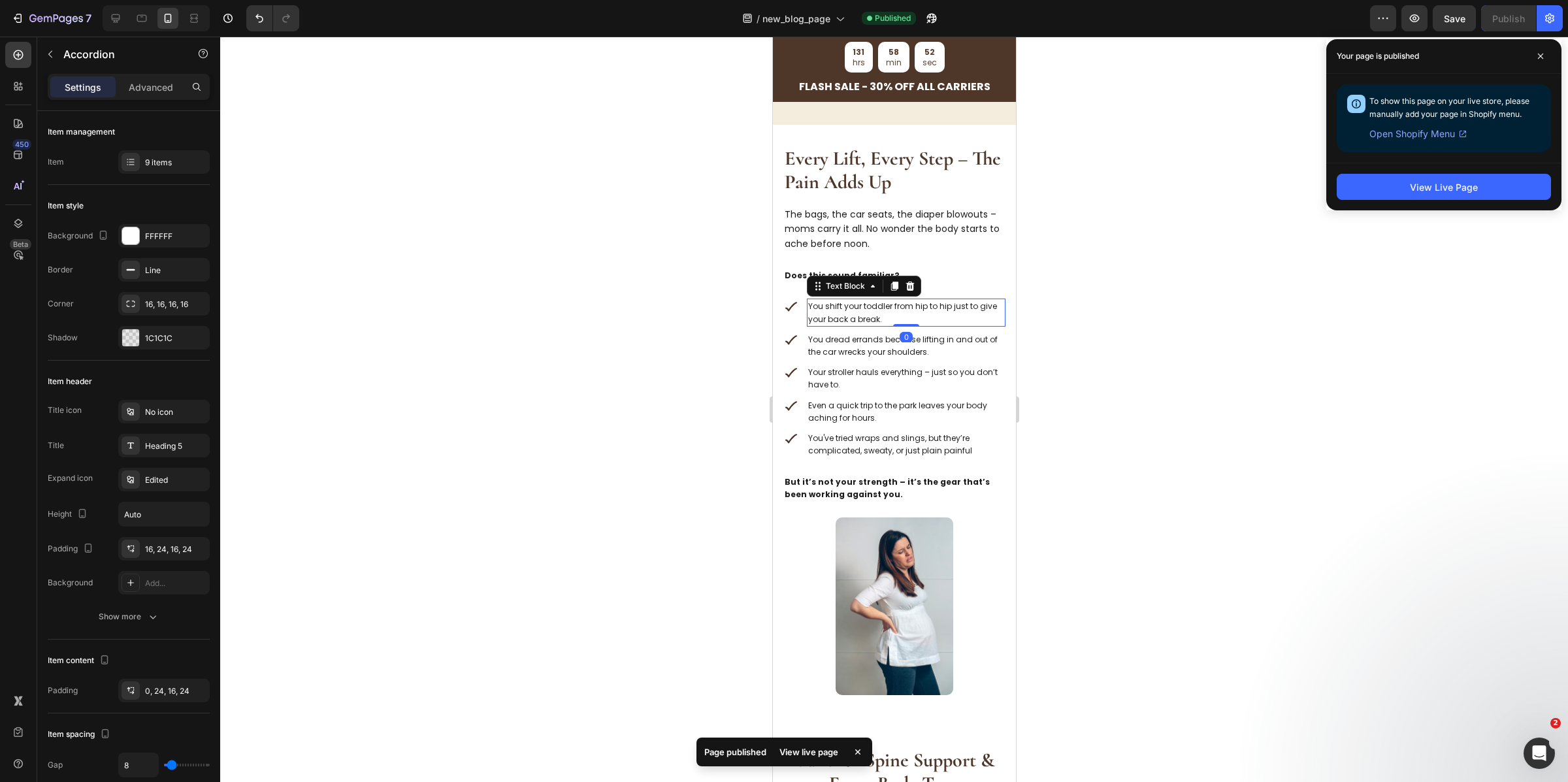
click at [881, 315] on p "You shift your toddler from hip to hip just to give your back a break." at bounding box center [906, 311] width 196 height 25
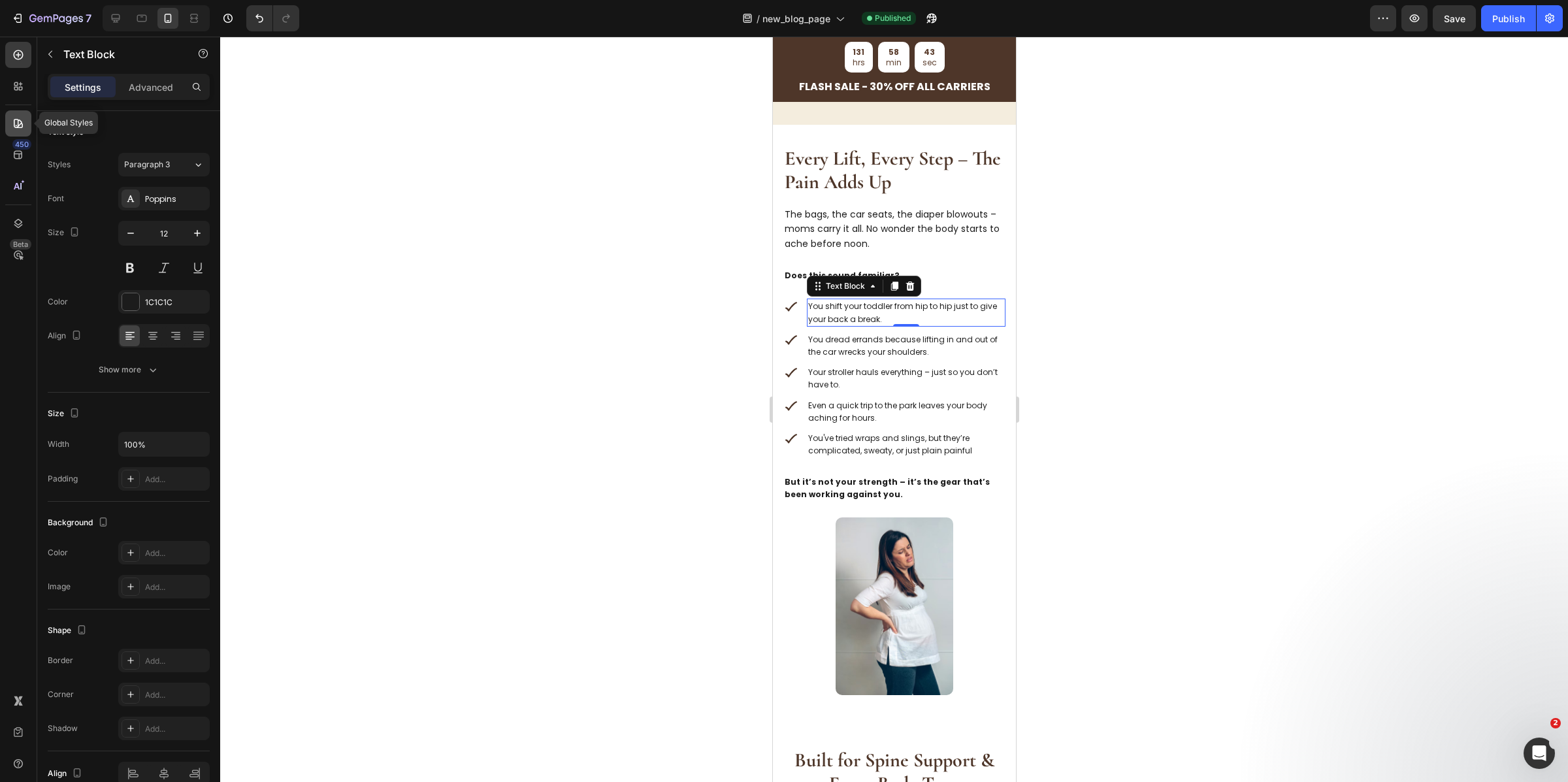
click at [17, 130] on div at bounding box center [18, 123] width 27 height 27
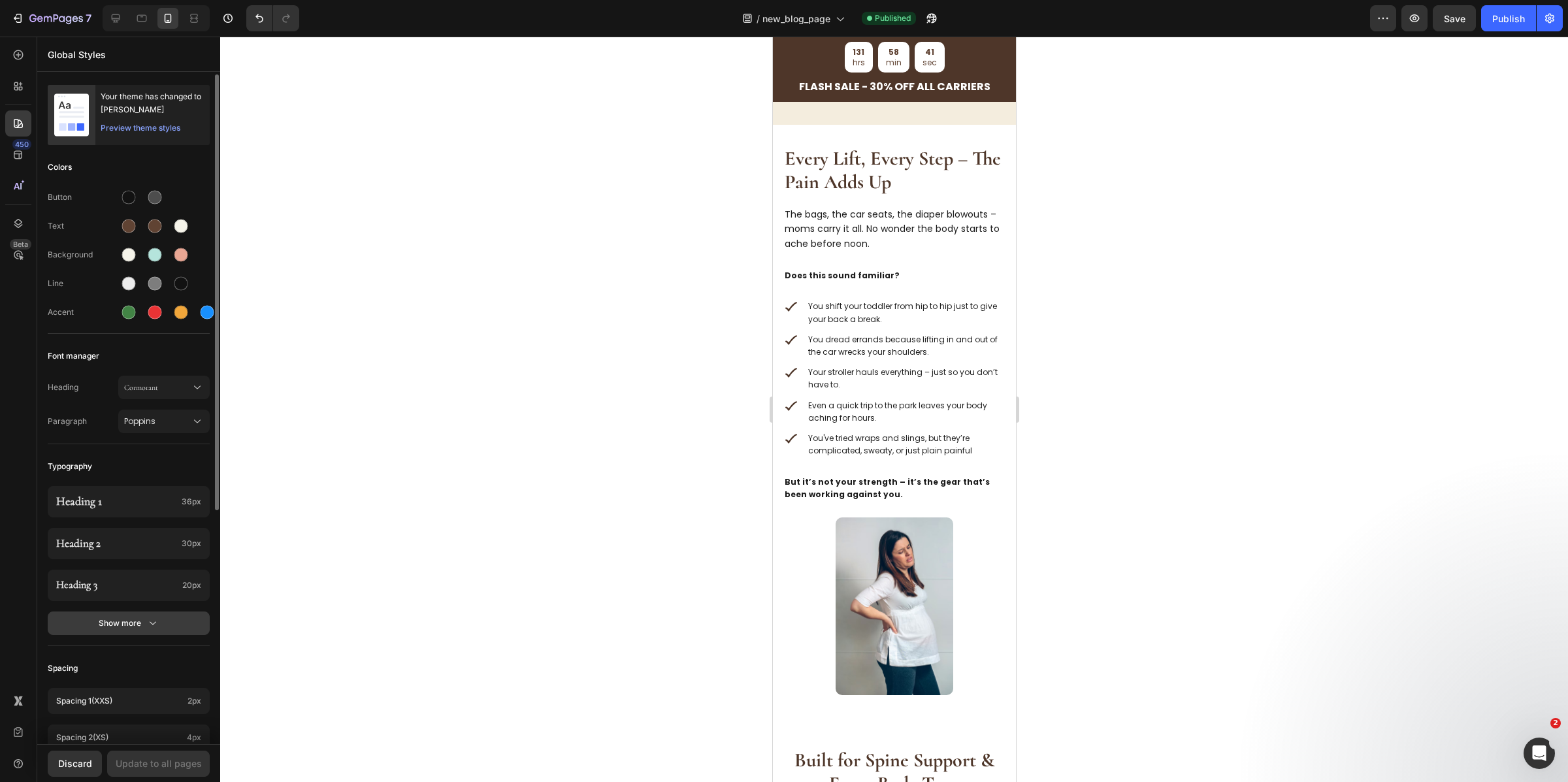
click at [167, 621] on button "Show more" at bounding box center [128, 623] width 162 height 23
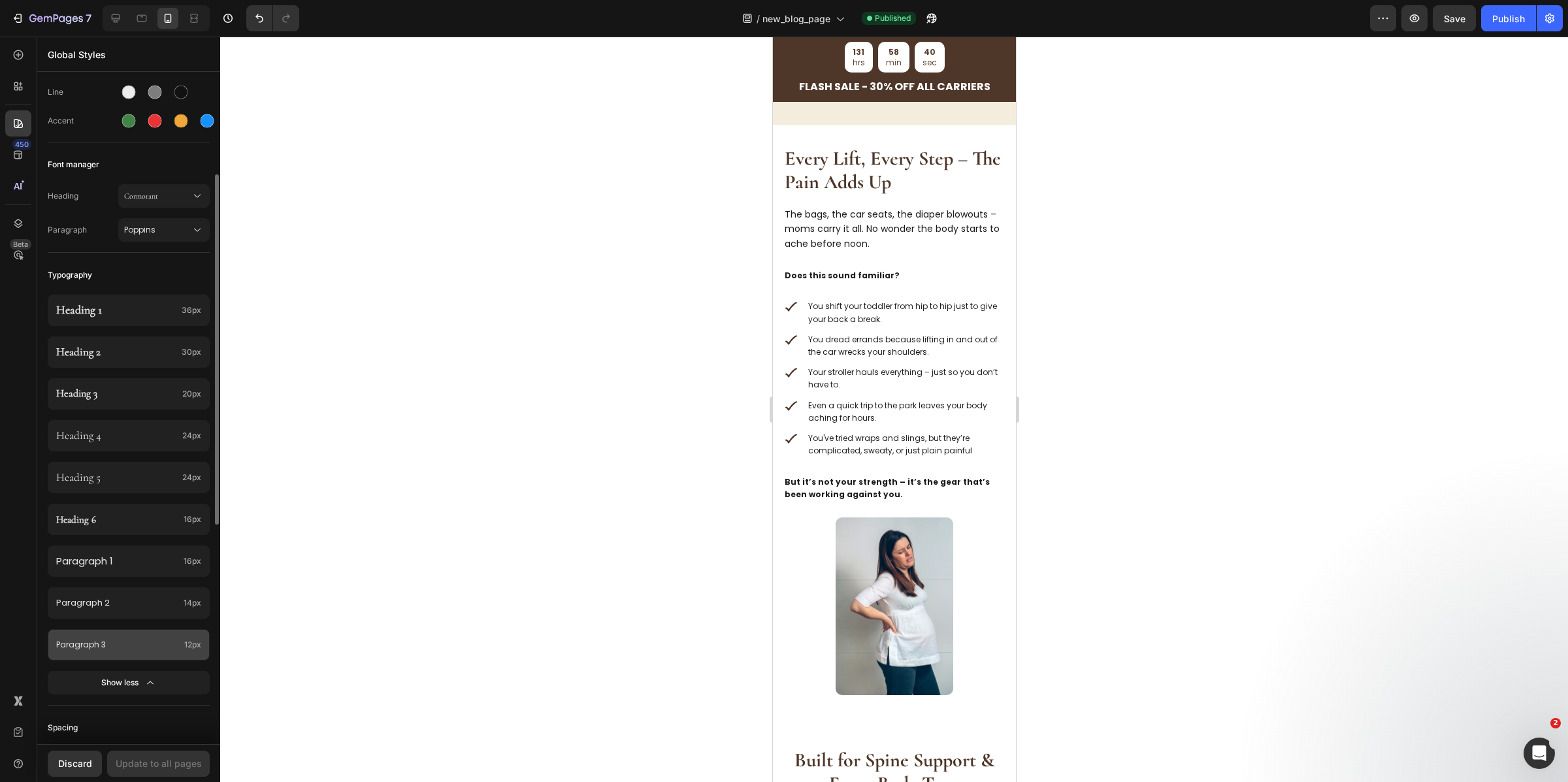
click at [157, 640] on p "Paragraph 3" at bounding box center [118, 644] width 123 height 13
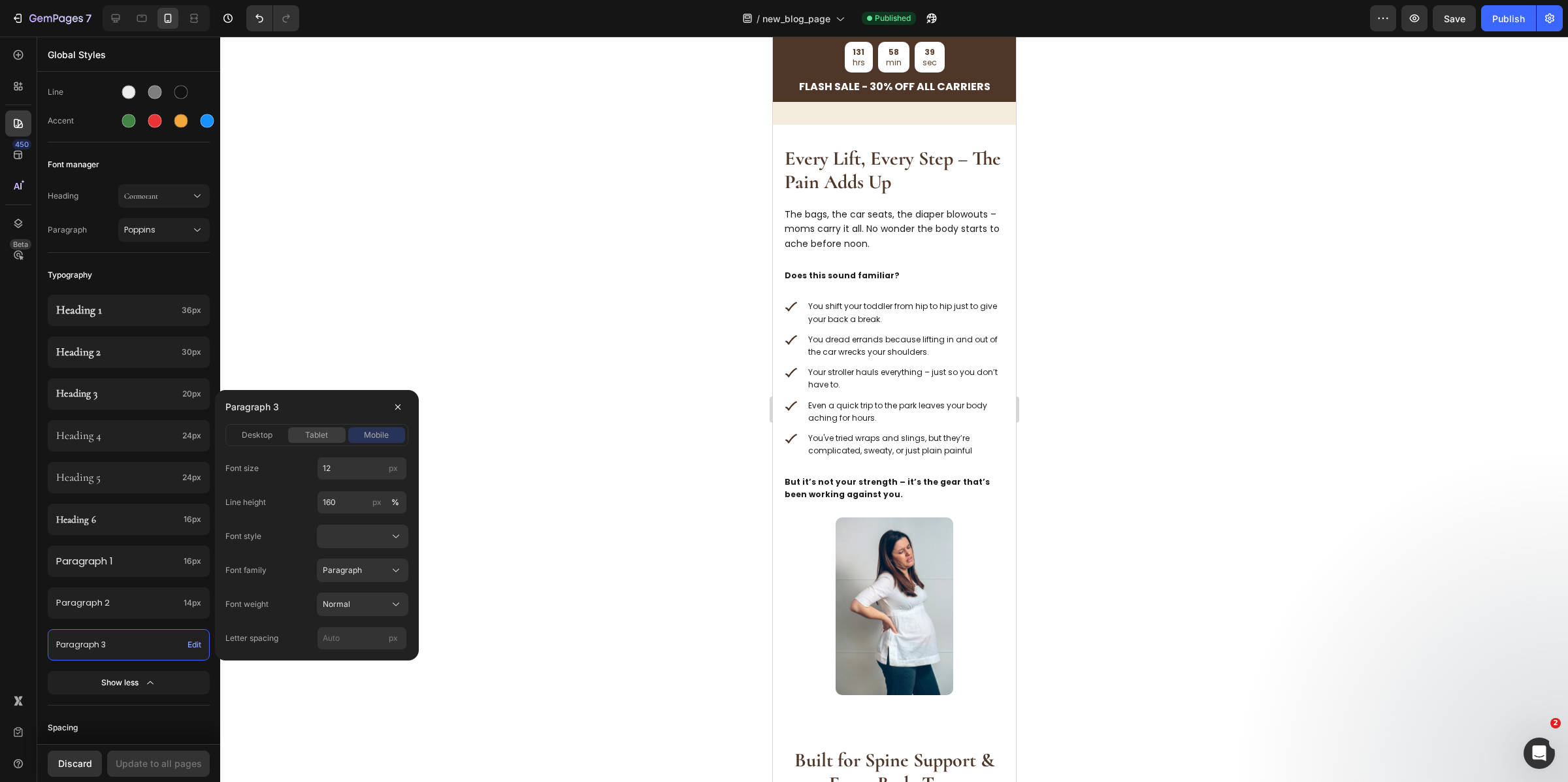
click at [325, 435] on span "tablet" at bounding box center [317, 435] width 23 height 12
click at [369, 430] on span "mobile" at bounding box center [376, 435] width 25 height 12
click at [263, 427] on button "desktop" at bounding box center [257, 435] width 56 height 15
click at [314, 427] on button "tablet" at bounding box center [317, 435] width 56 height 15
click at [346, 475] on input "14" at bounding box center [361, 468] width 90 height 23
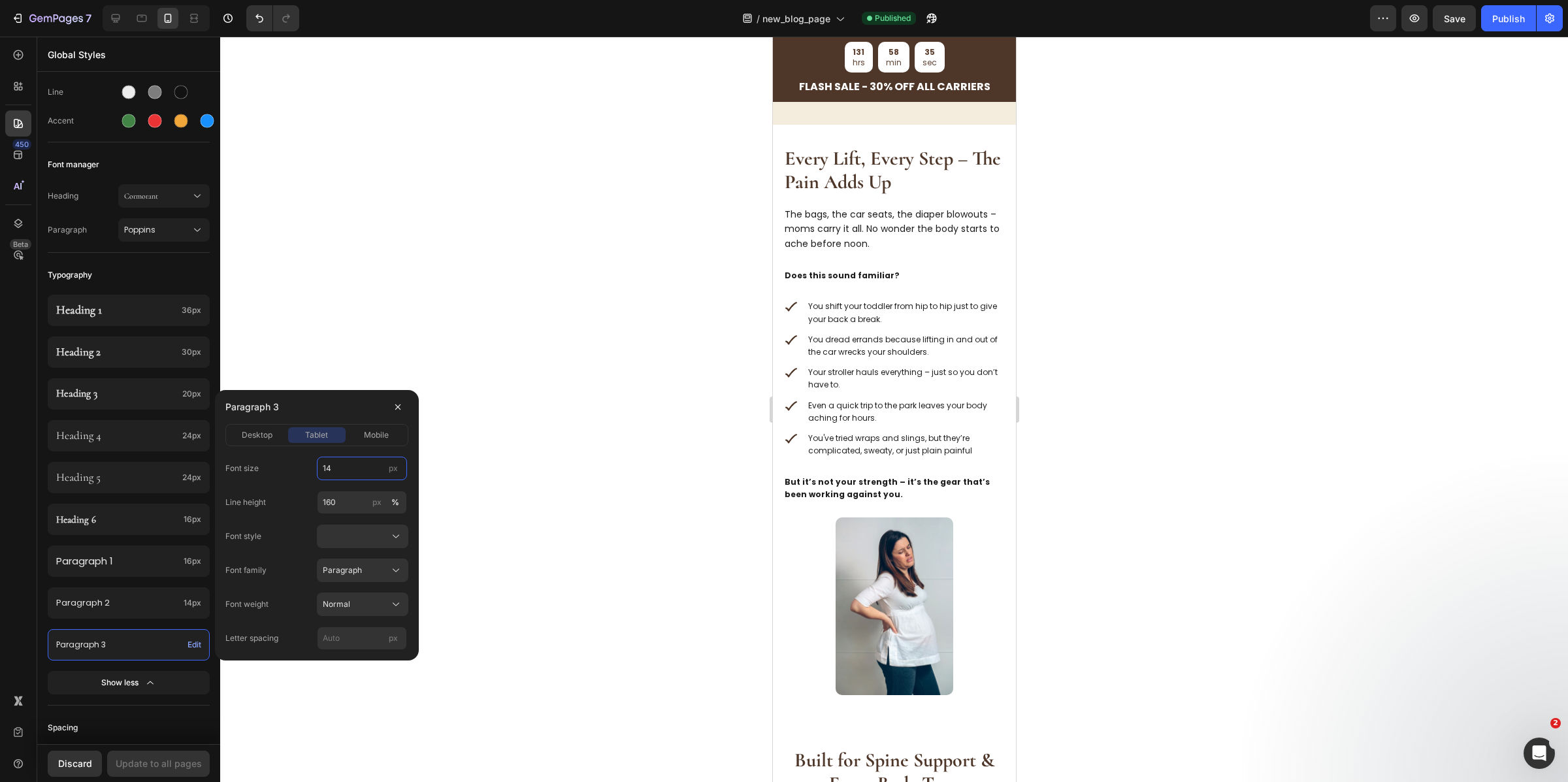
click at [346, 475] on input "14" at bounding box center [361, 468] width 90 height 23
type input "16"
click at [374, 432] on span "mobile" at bounding box center [376, 435] width 25 height 12
click at [353, 465] on input "12" at bounding box center [361, 468] width 90 height 23
click at [353, 465] on input "1" at bounding box center [361, 468] width 90 height 23
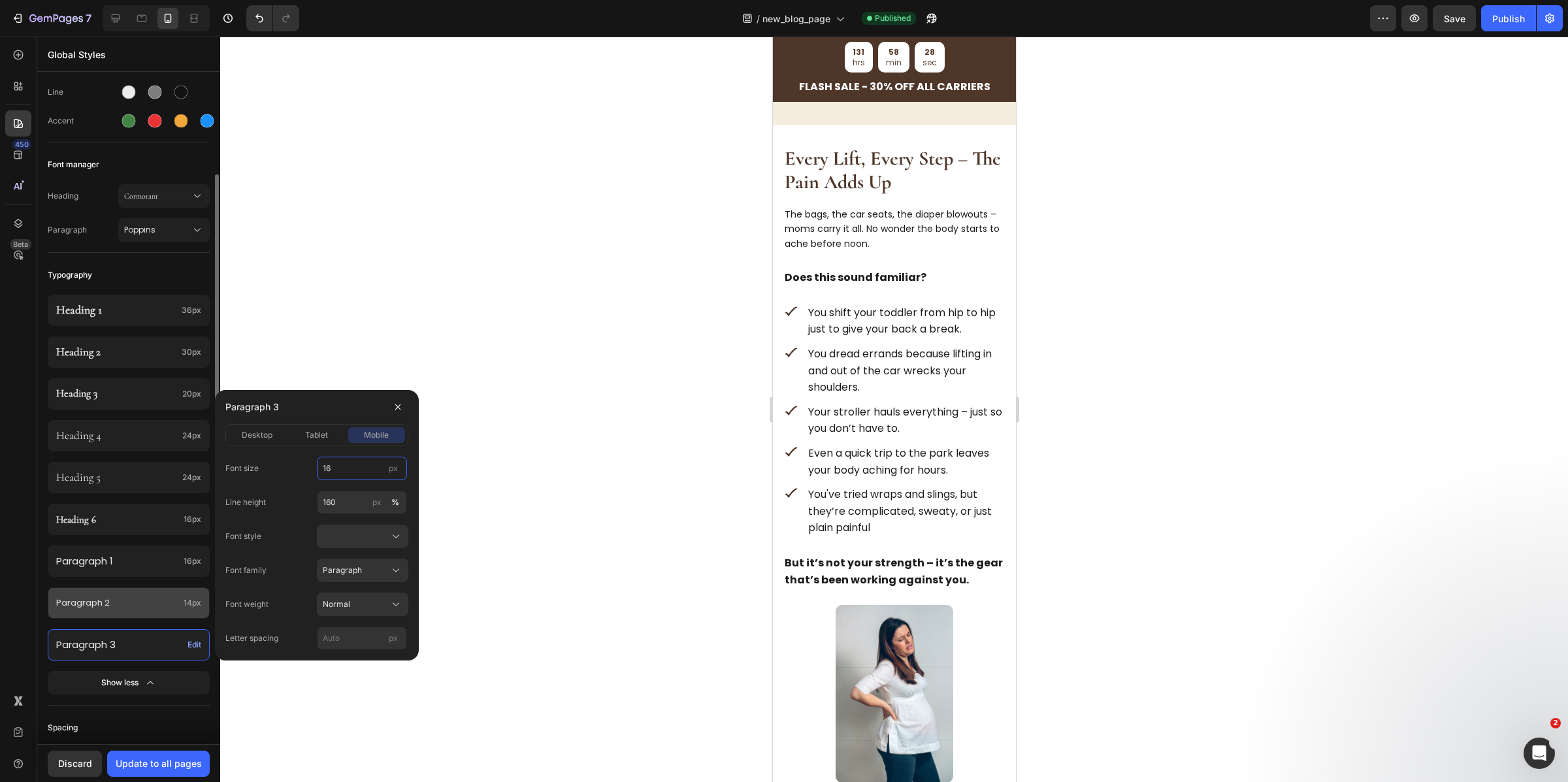
type input "16"
click at [151, 597] on p "Paragraph 2" at bounding box center [117, 603] width 122 height 14
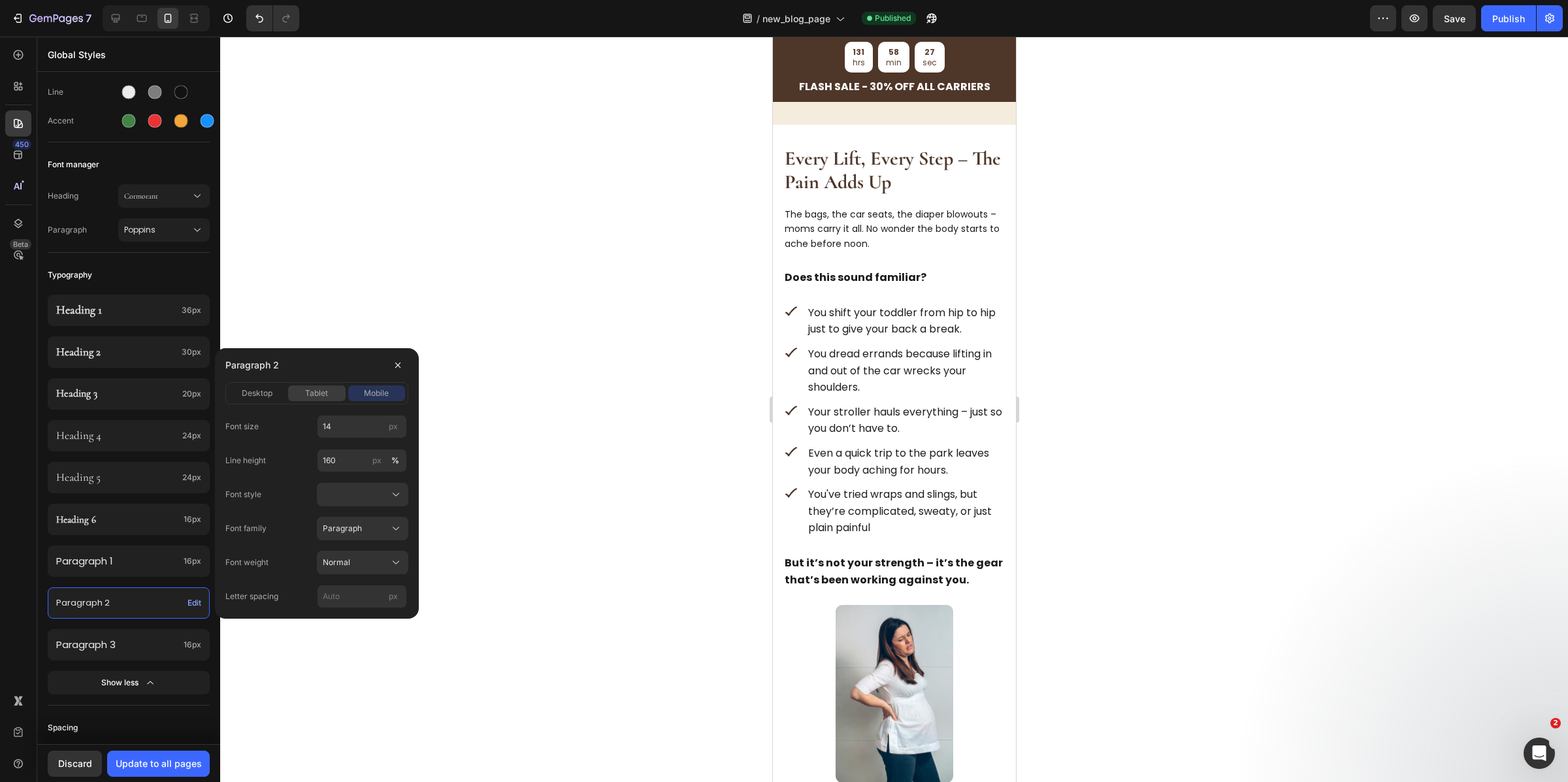
click at [316, 393] on span "tablet" at bounding box center [317, 394] width 23 height 12
click at [372, 388] on span "mobile" at bounding box center [376, 394] width 25 height 12
click at [341, 429] on input "14" at bounding box center [361, 426] width 90 height 23
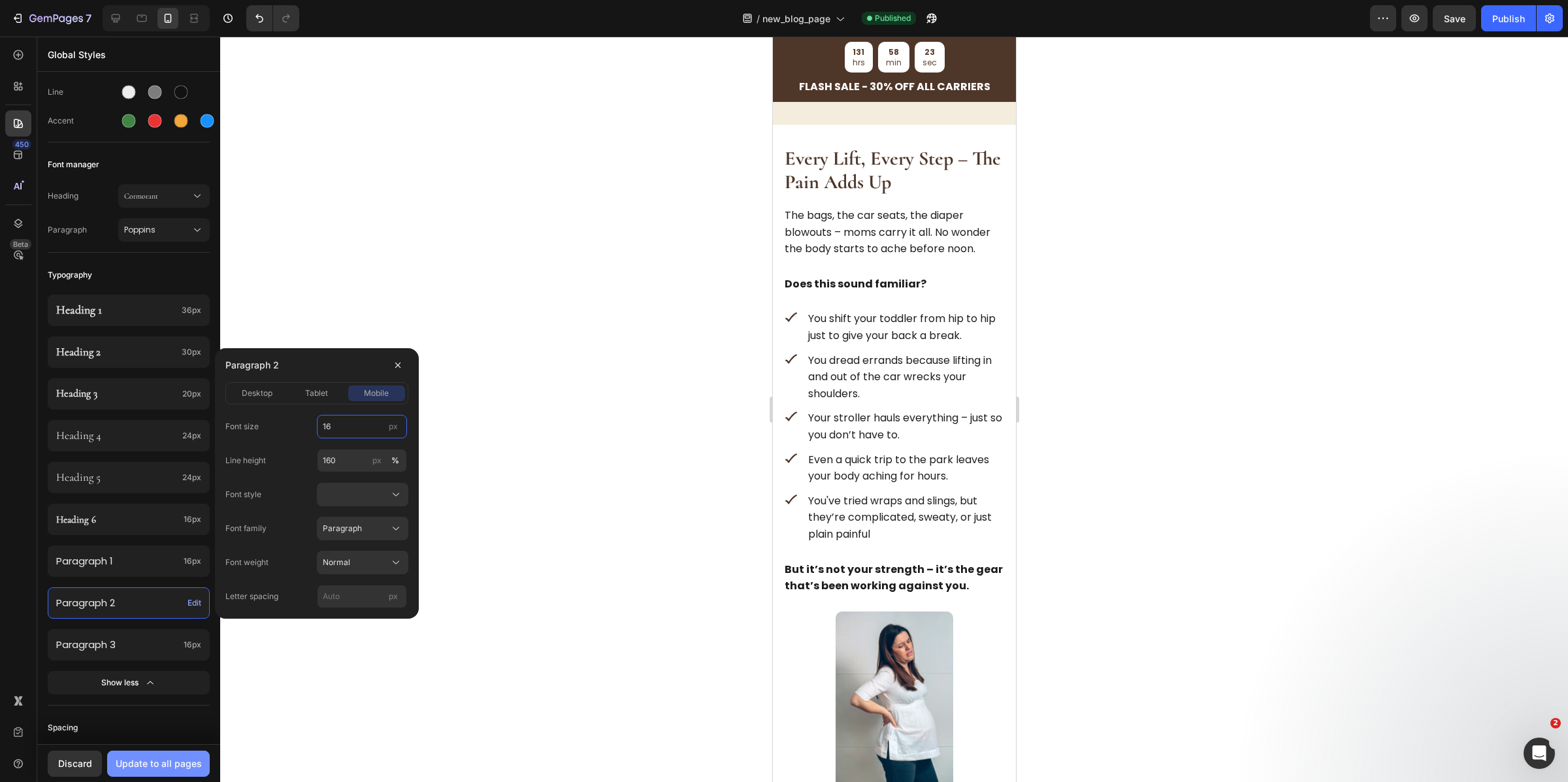
type input "16"
click at [159, 752] on button "Update to all pages" at bounding box center [158, 763] width 103 height 27
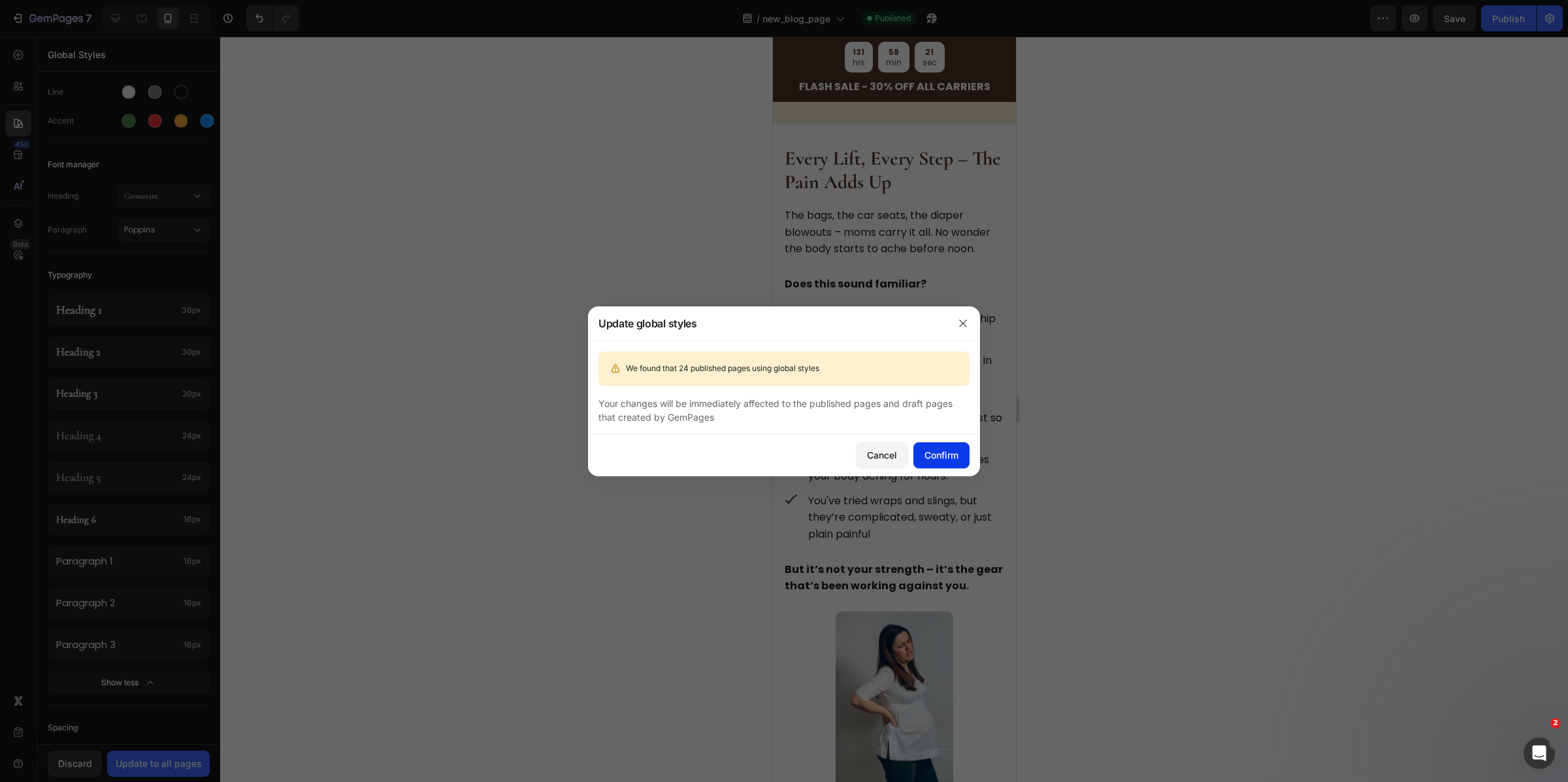
click at [954, 459] on div "Confirm" at bounding box center [941, 455] width 34 height 14
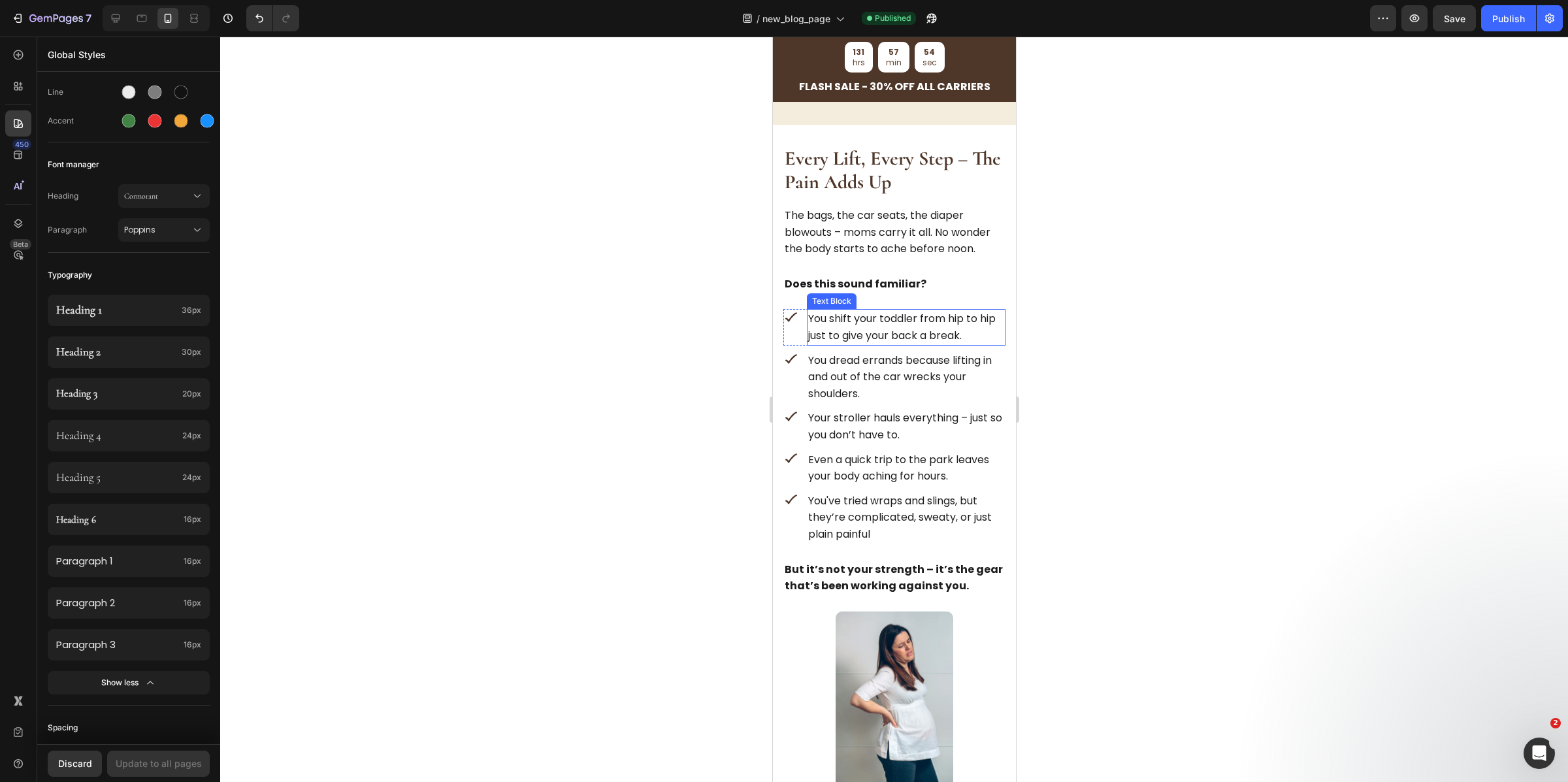
click at [808, 339] on p "You shift your toddler from hip to hip just to give your back a break." at bounding box center [906, 327] width 196 height 33
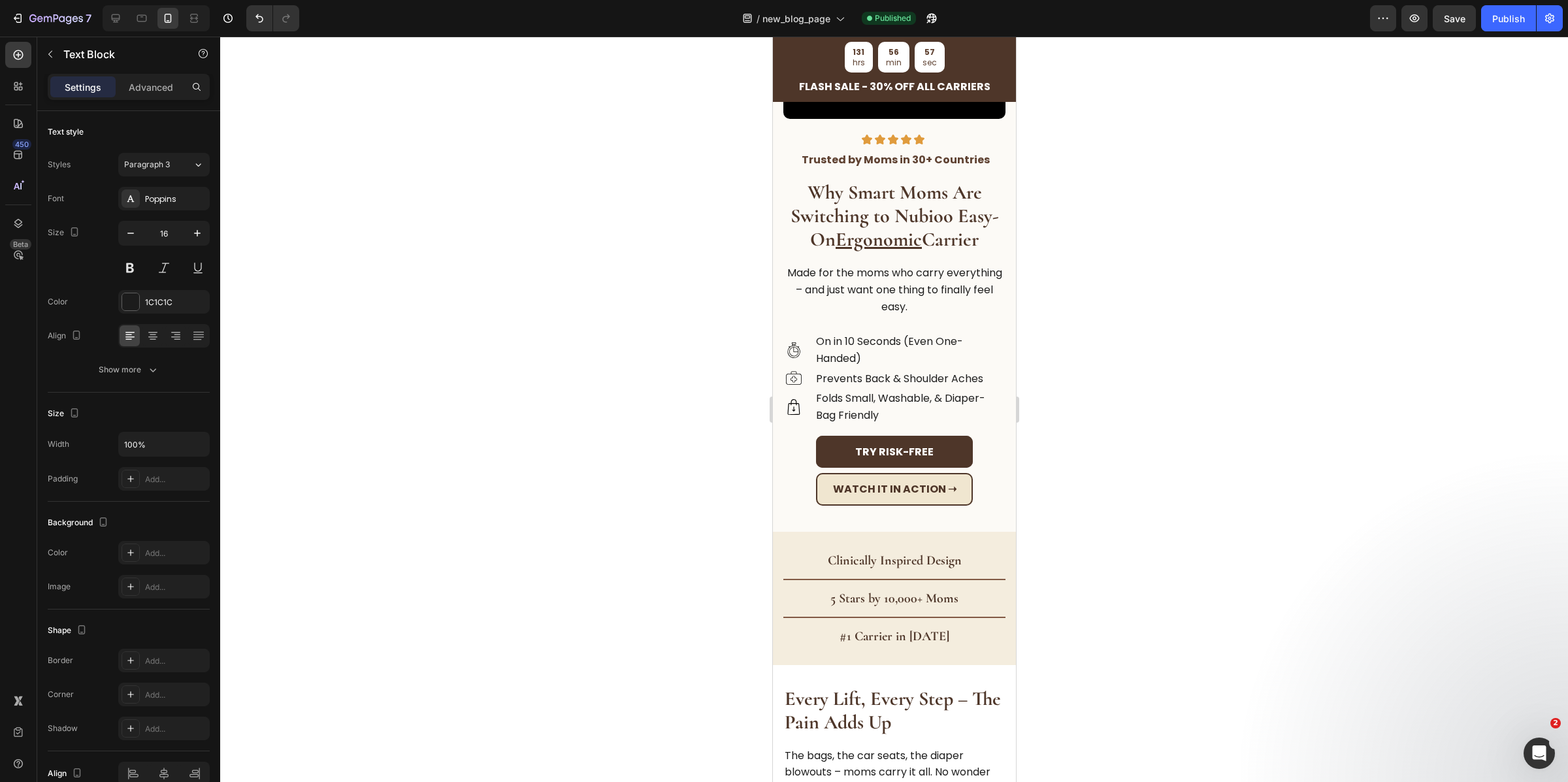
scroll to position [288, 0]
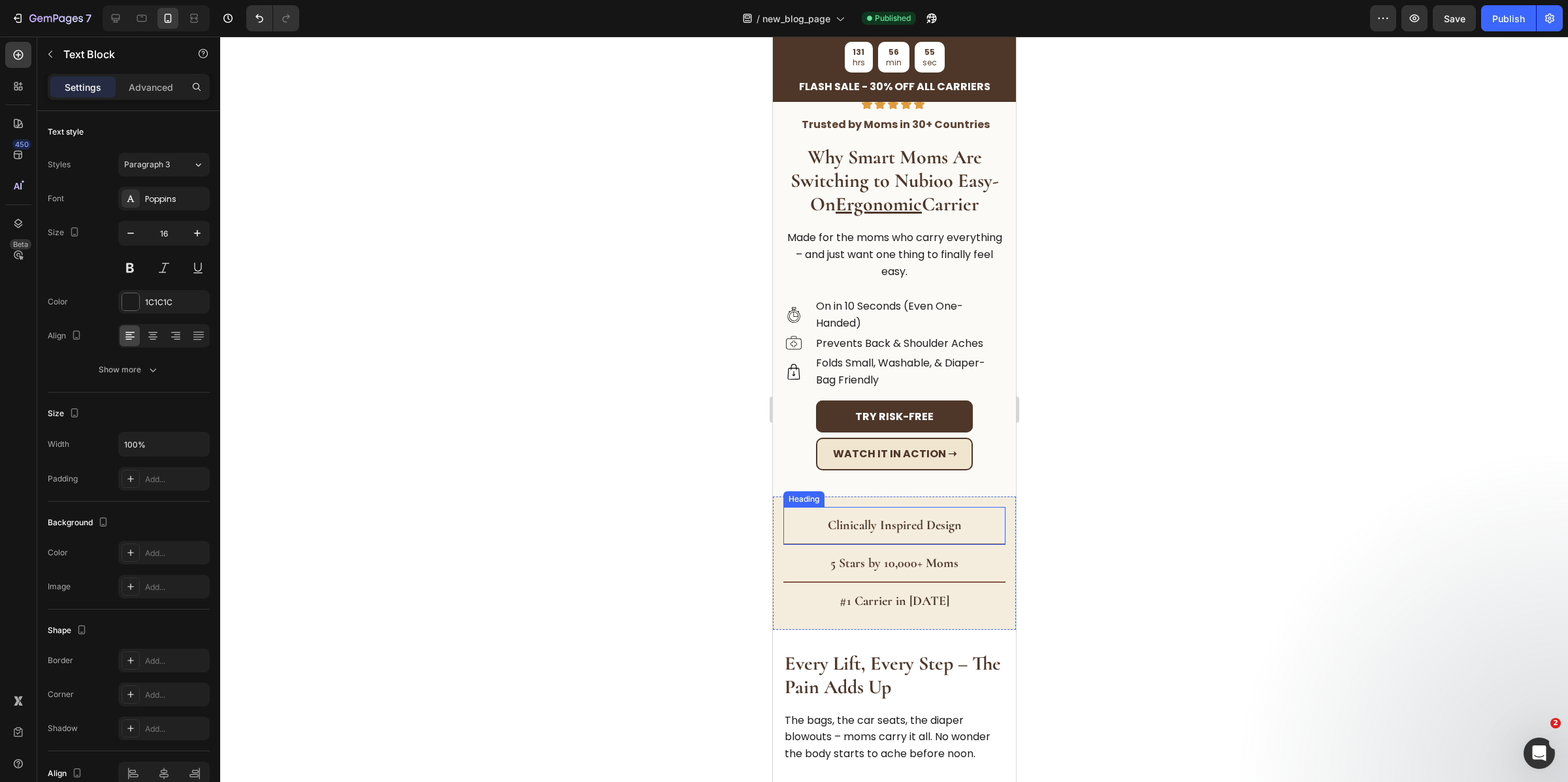
click at [856, 518] on strong "Clinically Inspired Design" at bounding box center [894, 525] width 134 height 15
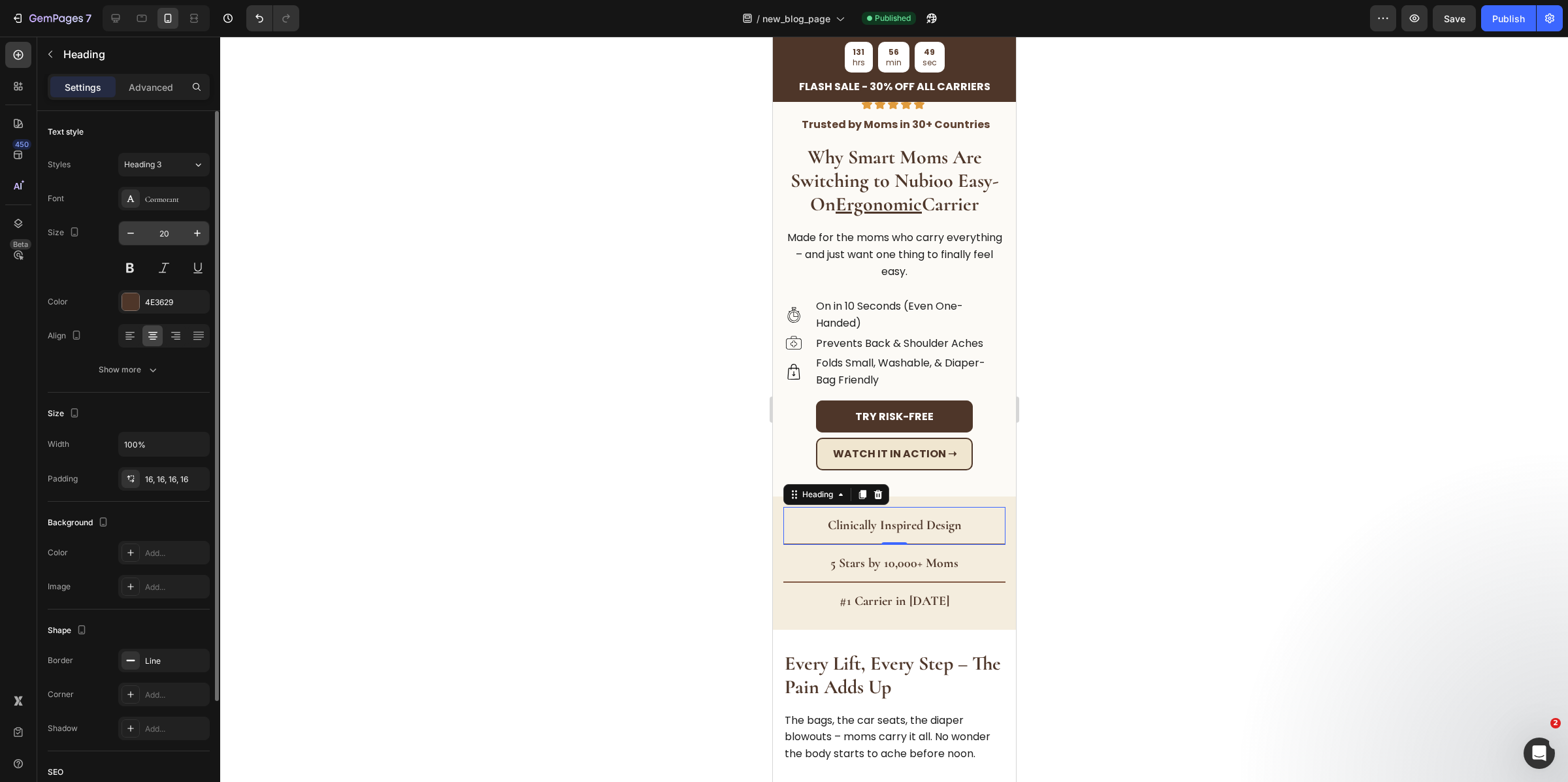
click at [164, 231] on input "20" at bounding box center [163, 233] width 43 height 23
type input "24"
click at [900, 559] on strong "5 Stars by 10,000+ Moms" at bounding box center [894, 566] width 128 height 15
type input "24"
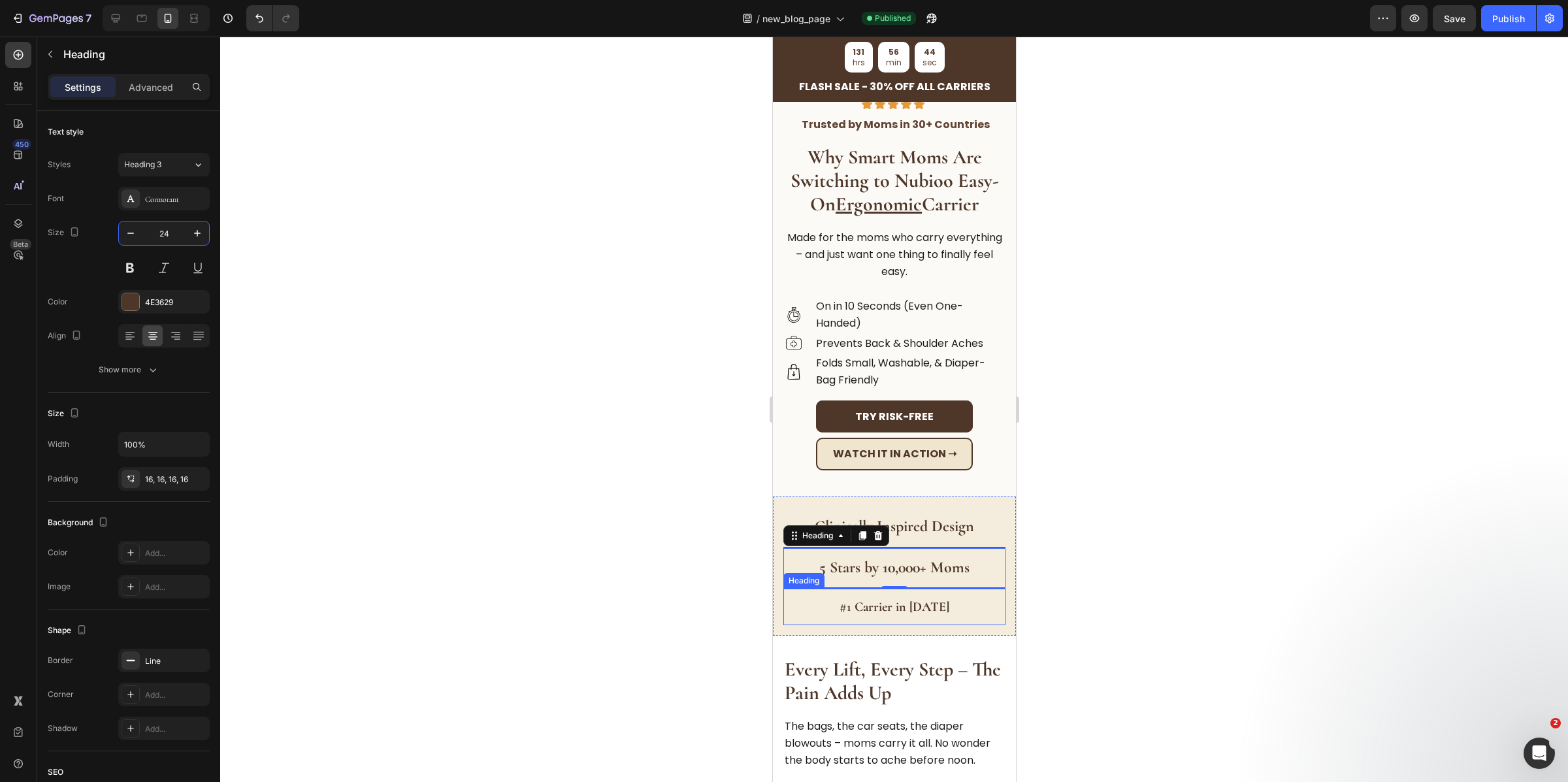
click at [895, 599] on strong "#1 Carrier in [DATE]" at bounding box center [894, 607] width 110 height 15
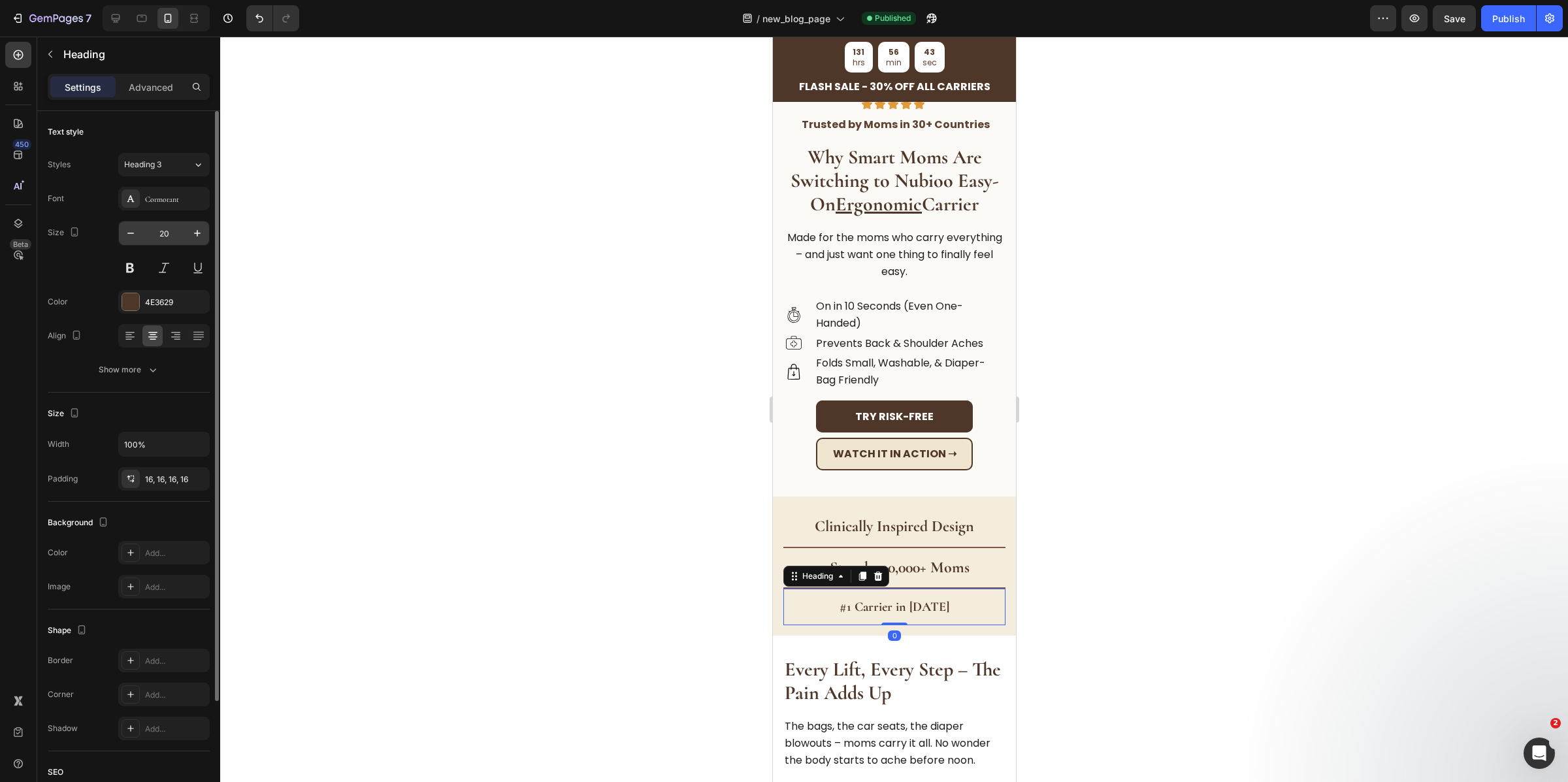
click at [166, 242] on input "20" at bounding box center [163, 233] width 43 height 23
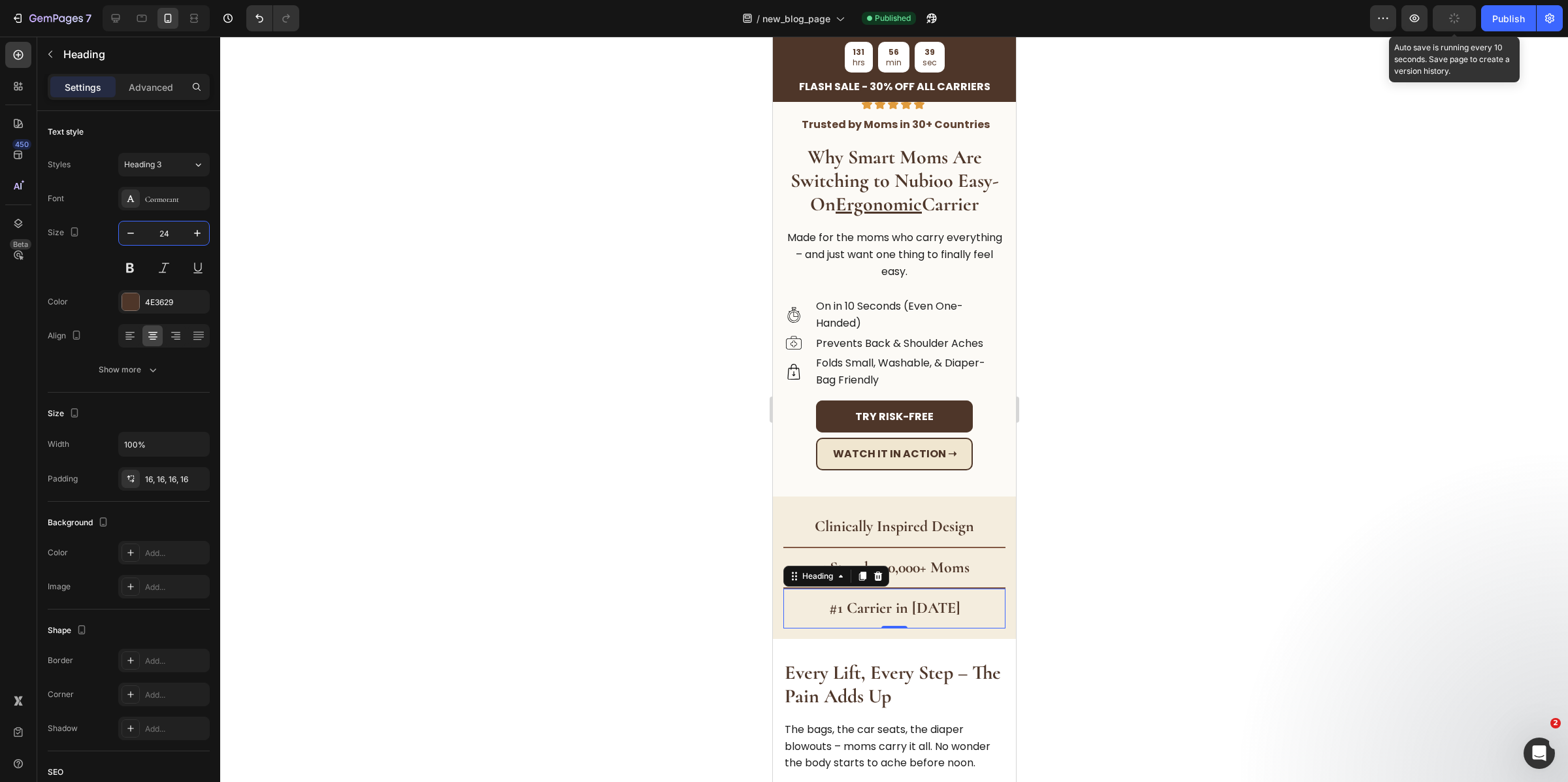
click at [1452, 17] on icon "button" at bounding box center [1454, 18] width 15 height 15
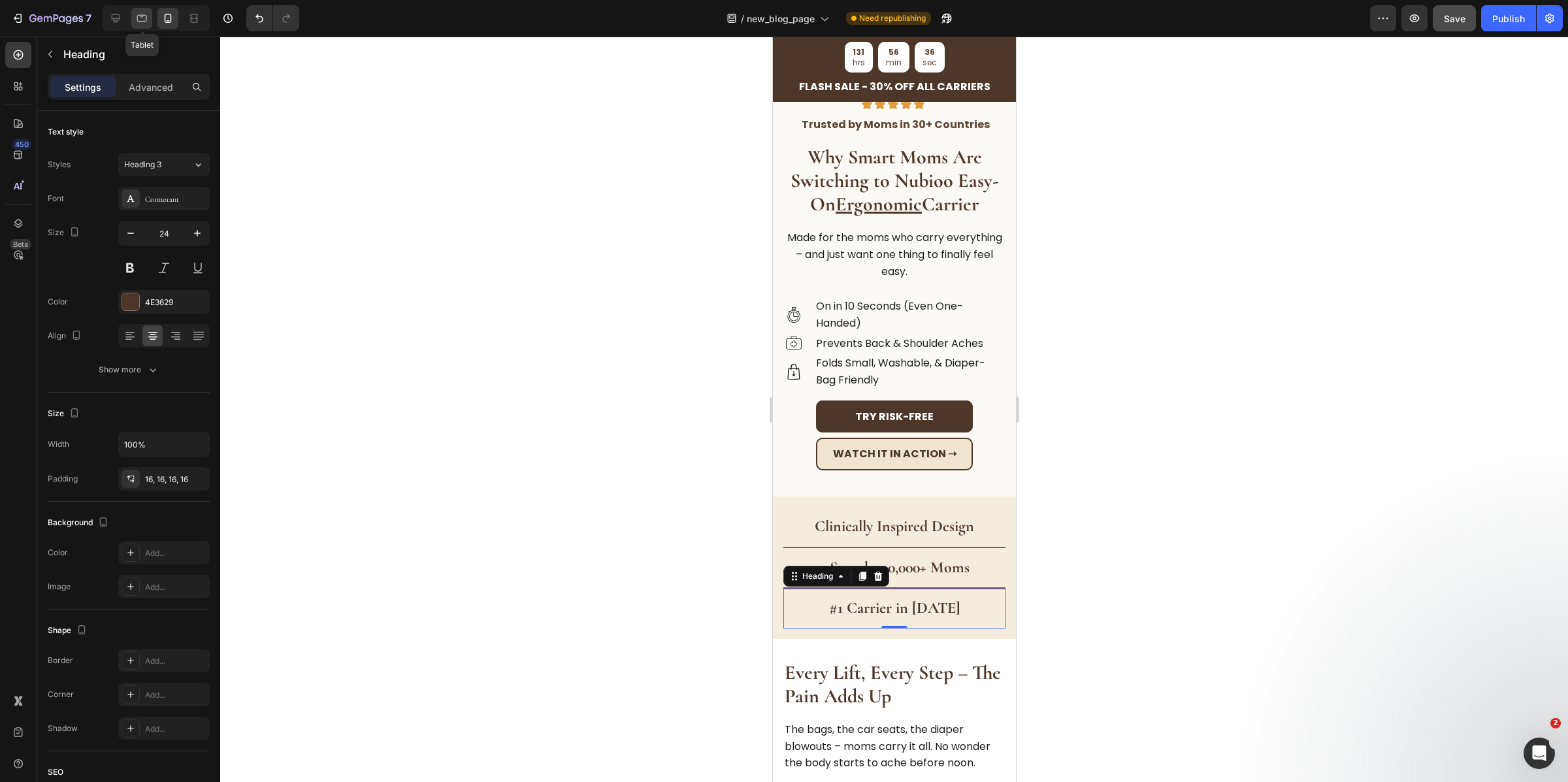
click at [140, 21] on icon at bounding box center [141, 18] width 13 height 13
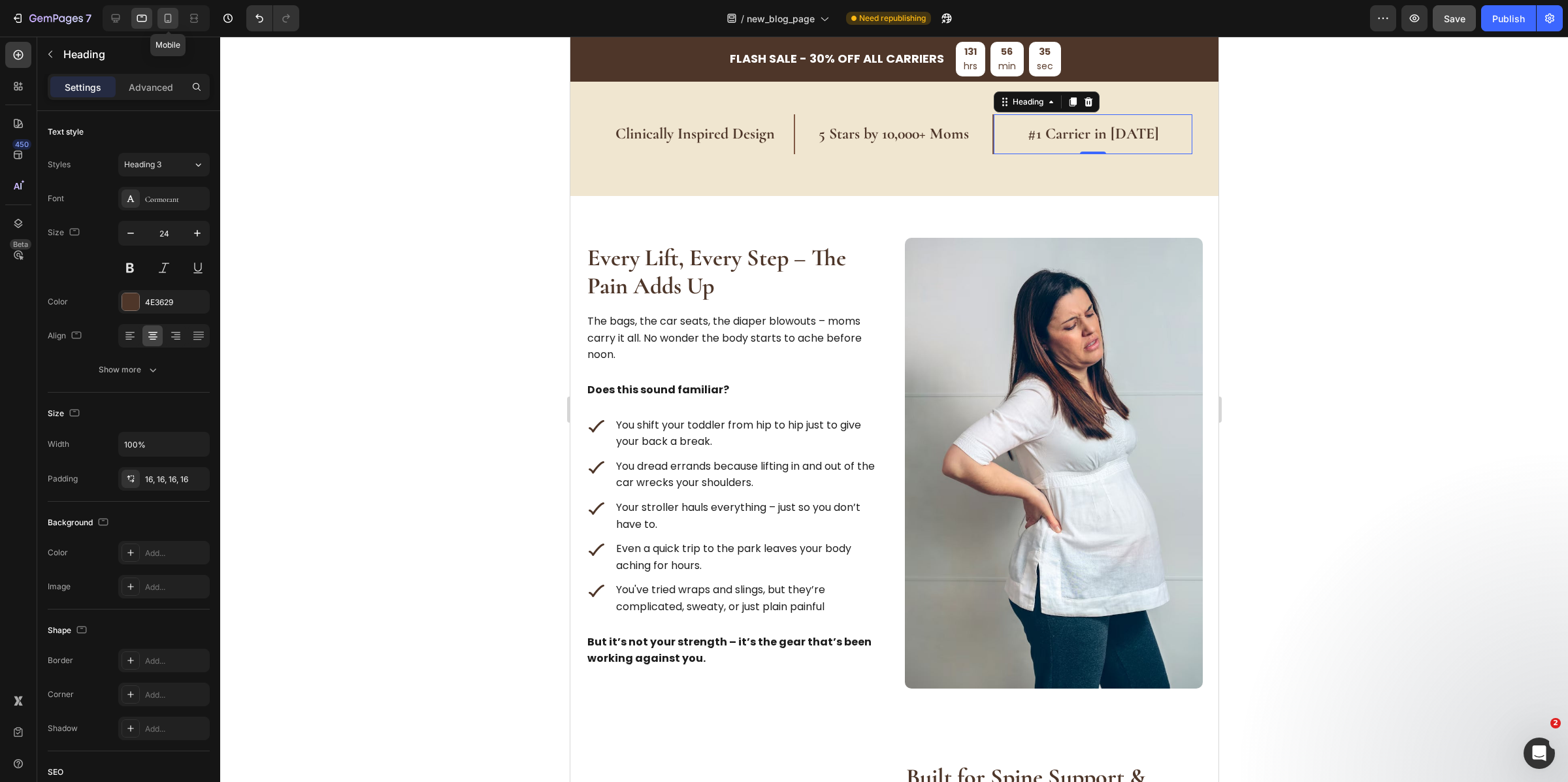
scroll to position [477, 0]
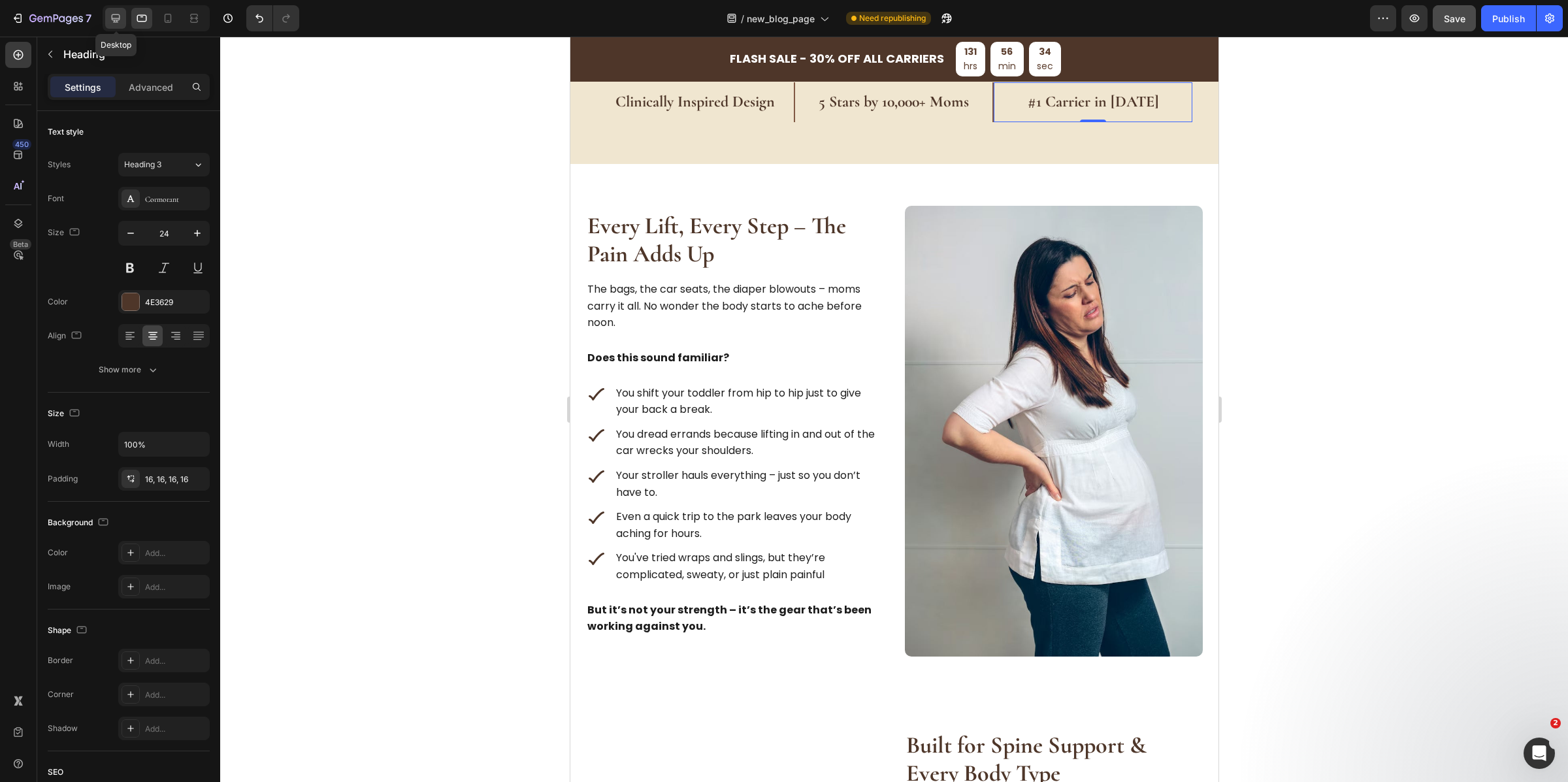
click at [119, 21] on icon at bounding box center [115, 18] width 13 height 13
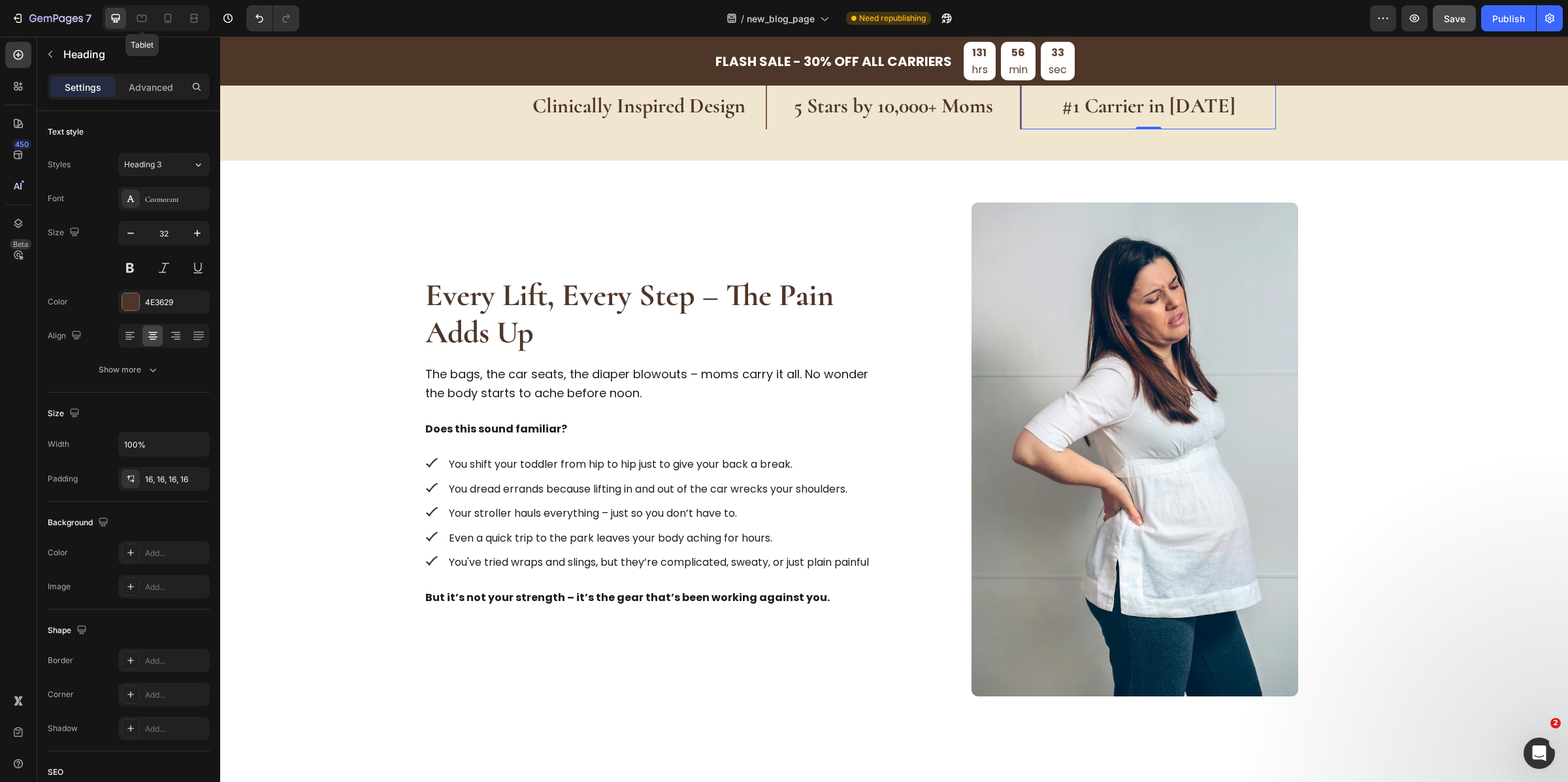
scroll to position [605, 0]
click at [168, 15] on icon at bounding box center [168, 18] width 13 height 13
type input "24"
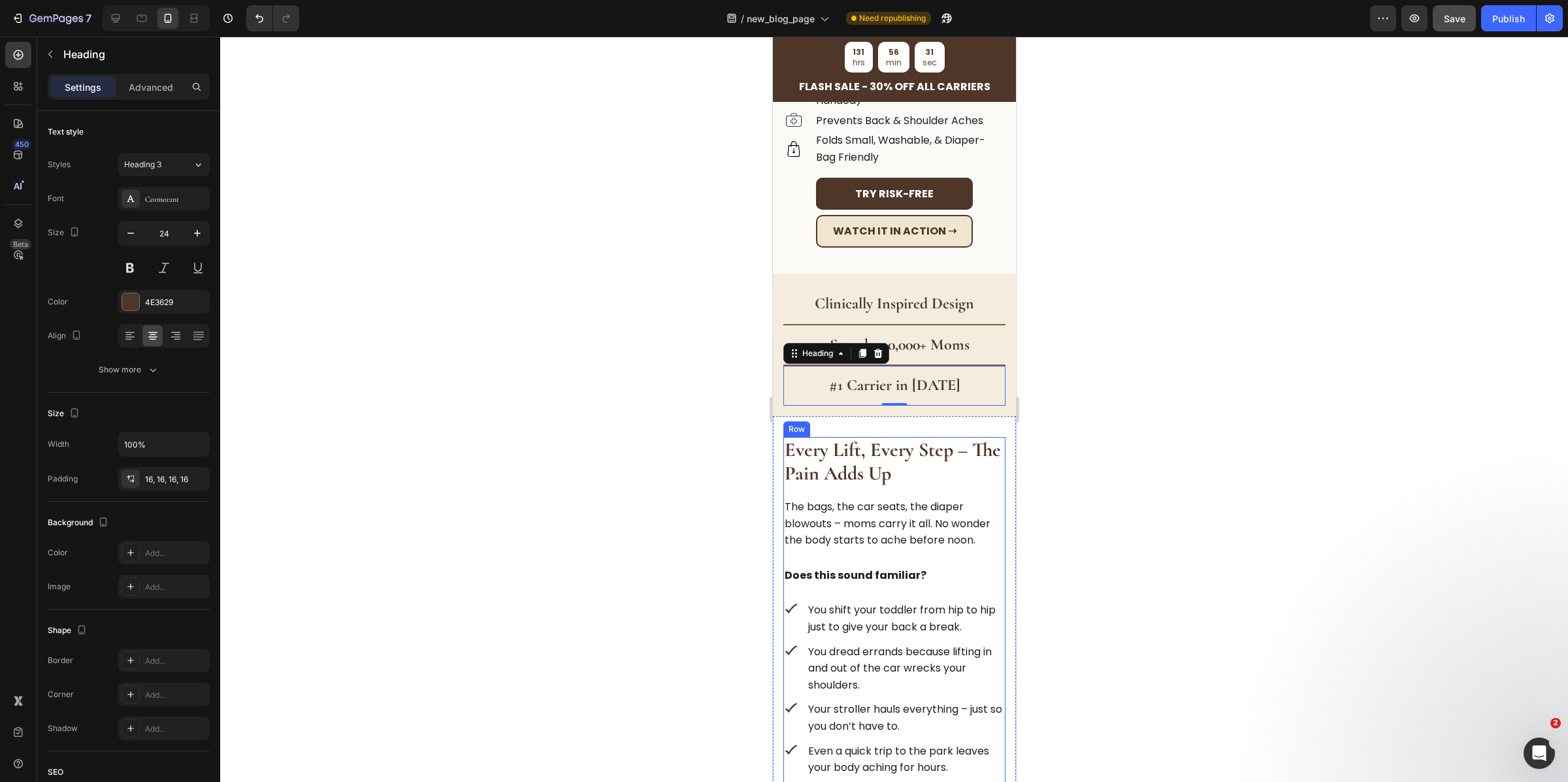
scroll to position [429, 0]
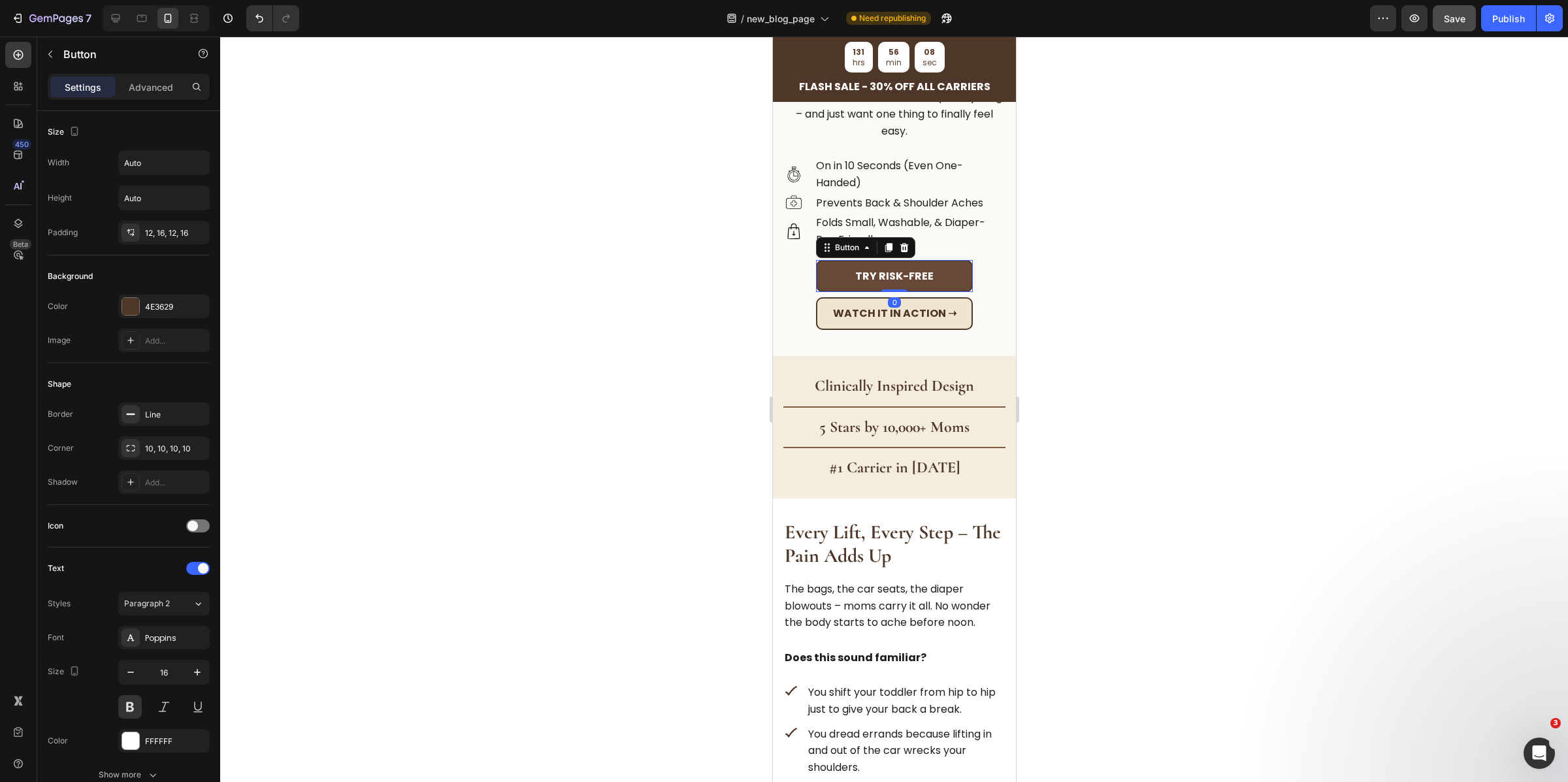
click at [960, 264] on button "Try Risk-Free" at bounding box center [894, 276] width 157 height 33
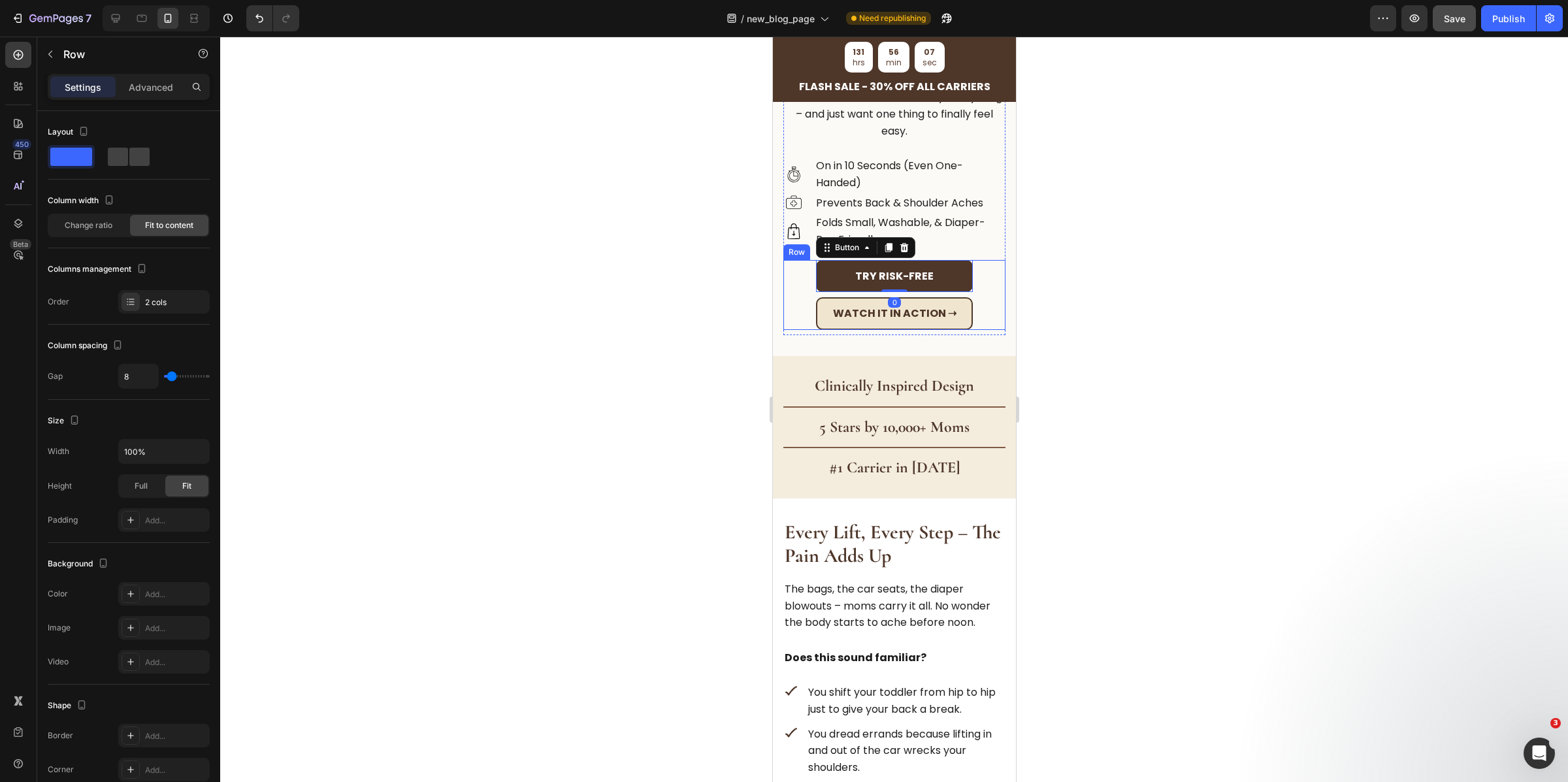
click at [982, 275] on div "Try Risk-Free Button 0 Watch It in Action ➝ Button Row" at bounding box center [894, 295] width 223 height 70
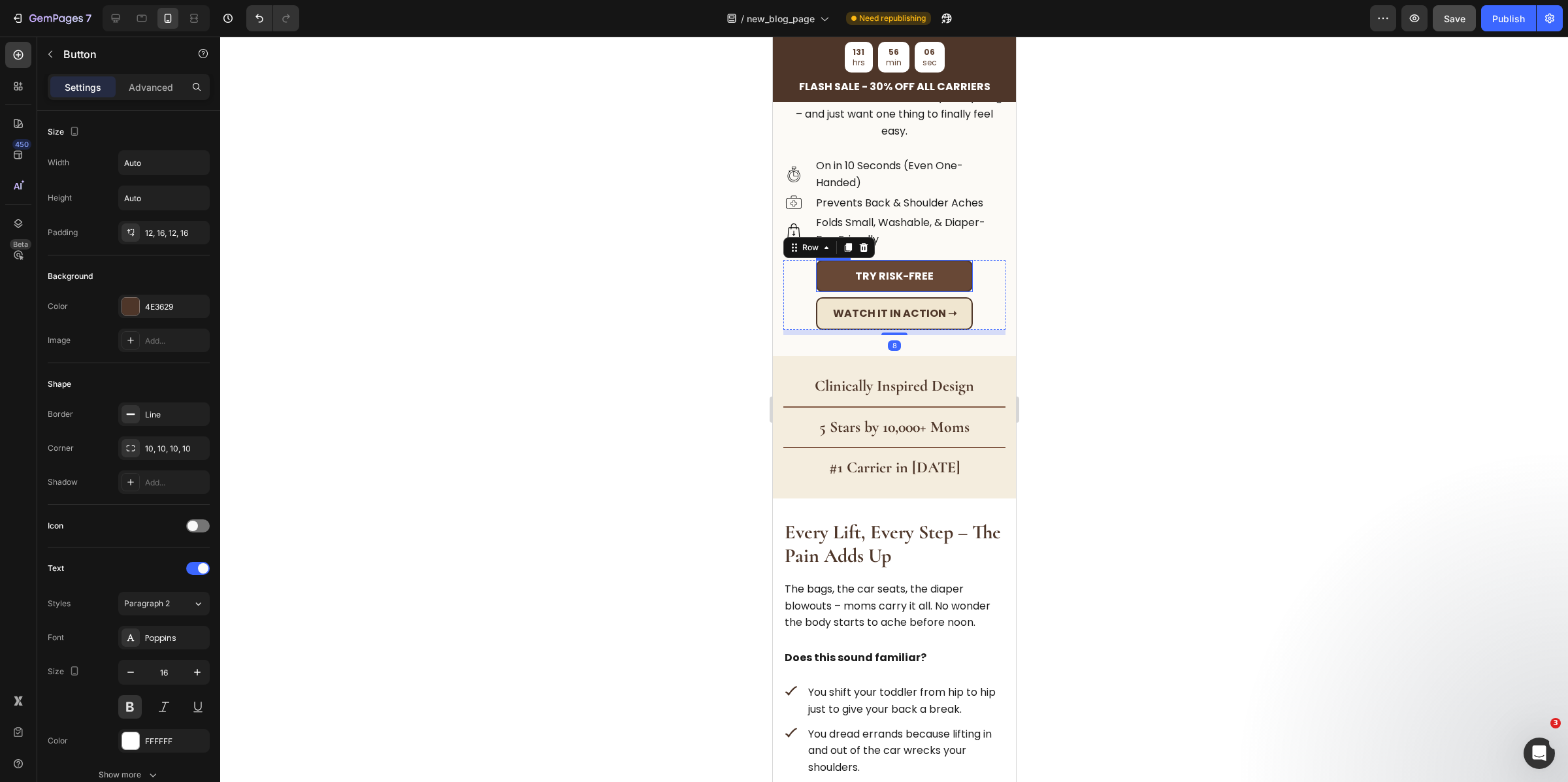
click at [946, 274] on button "Try Risk-Free" at bounding box center [894, 276] width 157 height 33
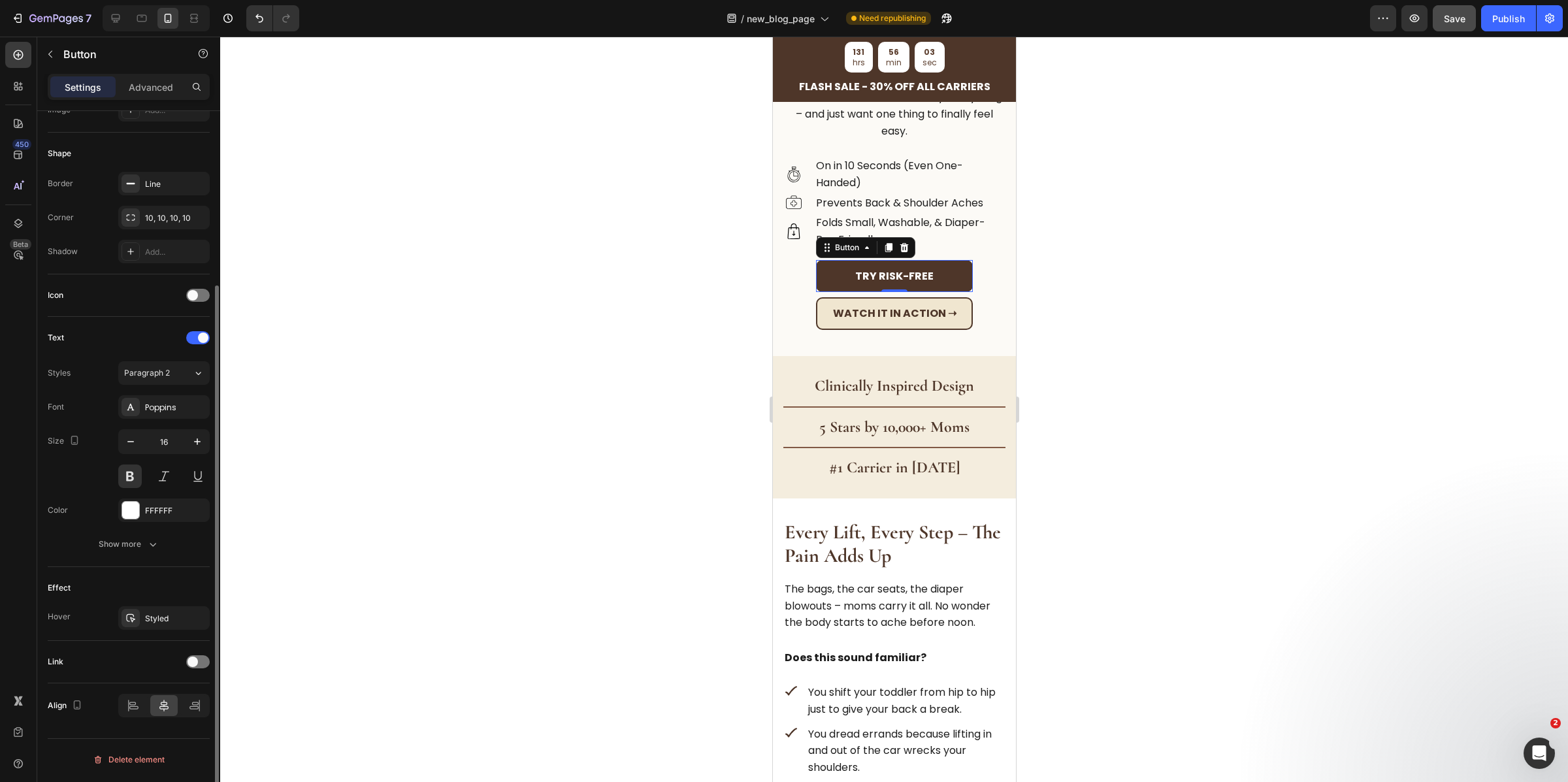
scroll to position [0, 0]
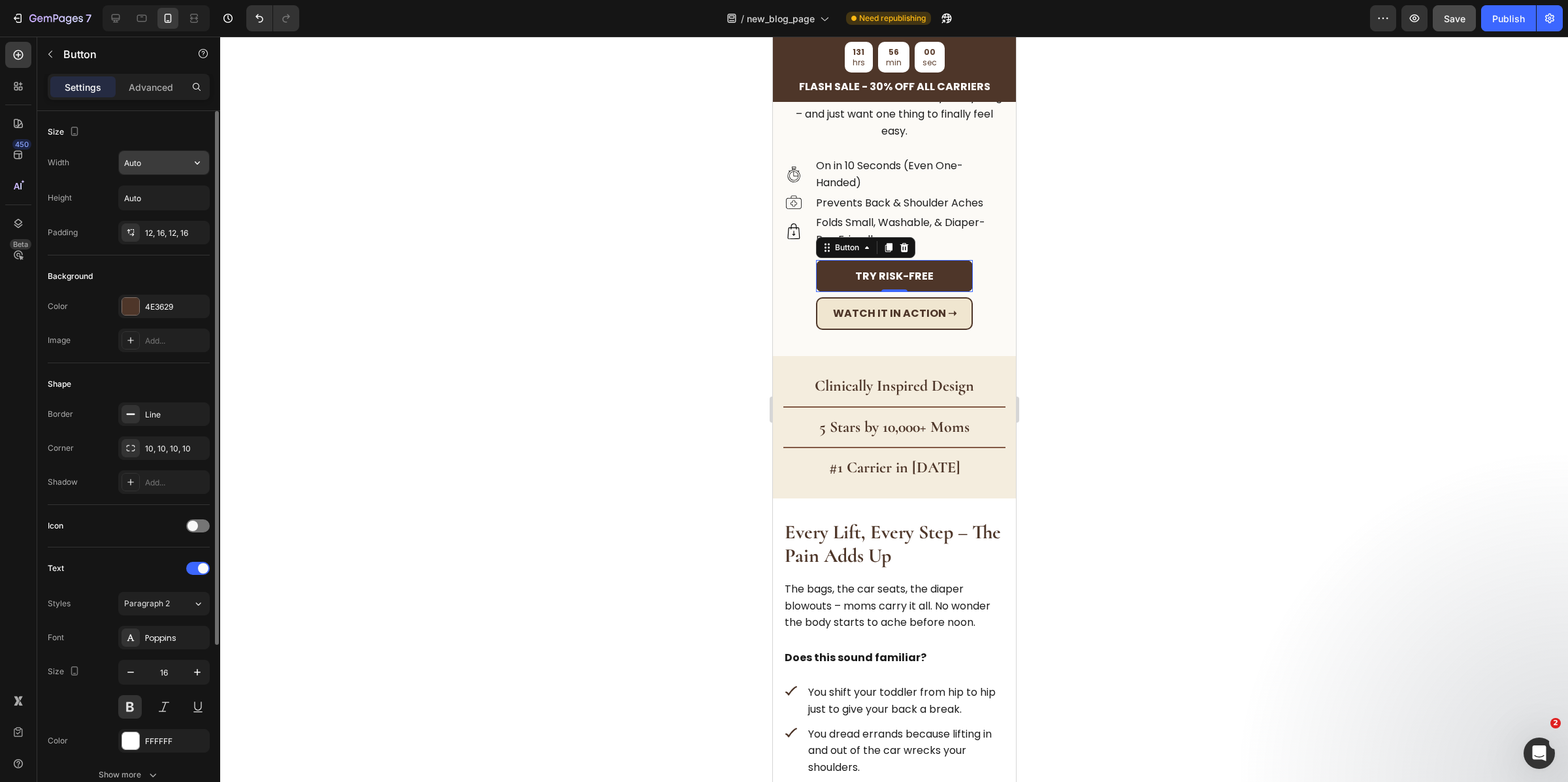
click at [146, 162] on input "Auto" at bounding box center [163, 162] width 90 height 23
click at [200, 159] on icon "button" at bounding box center [197, 162] width 13 height 13
click at [152, 220] on p "Full 100%" at bounding box center [160, 222] width 74 height 12
type input "100%"
click at [147, 169] on input "100%" at bounding box center [163, 162] width 90 height 23
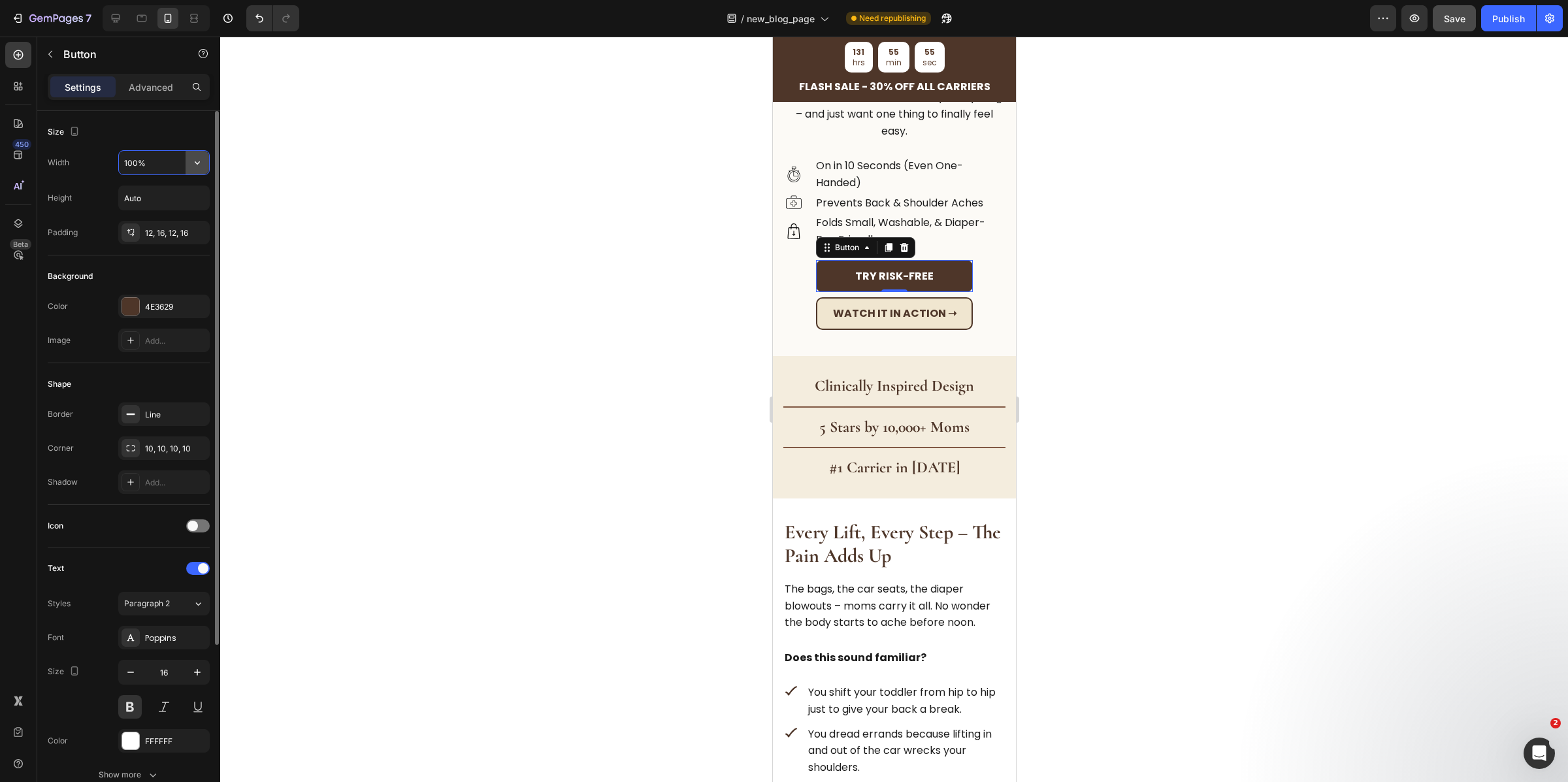
click at [194, 166] on icon "button" at bounding box center [197, 162] width 13 height 13
click at [983, 286] on div "Try Risk-Free Button 0 Watch It in Action ➝ Button Row" at bounding box center [894, 295] width 223 height 70
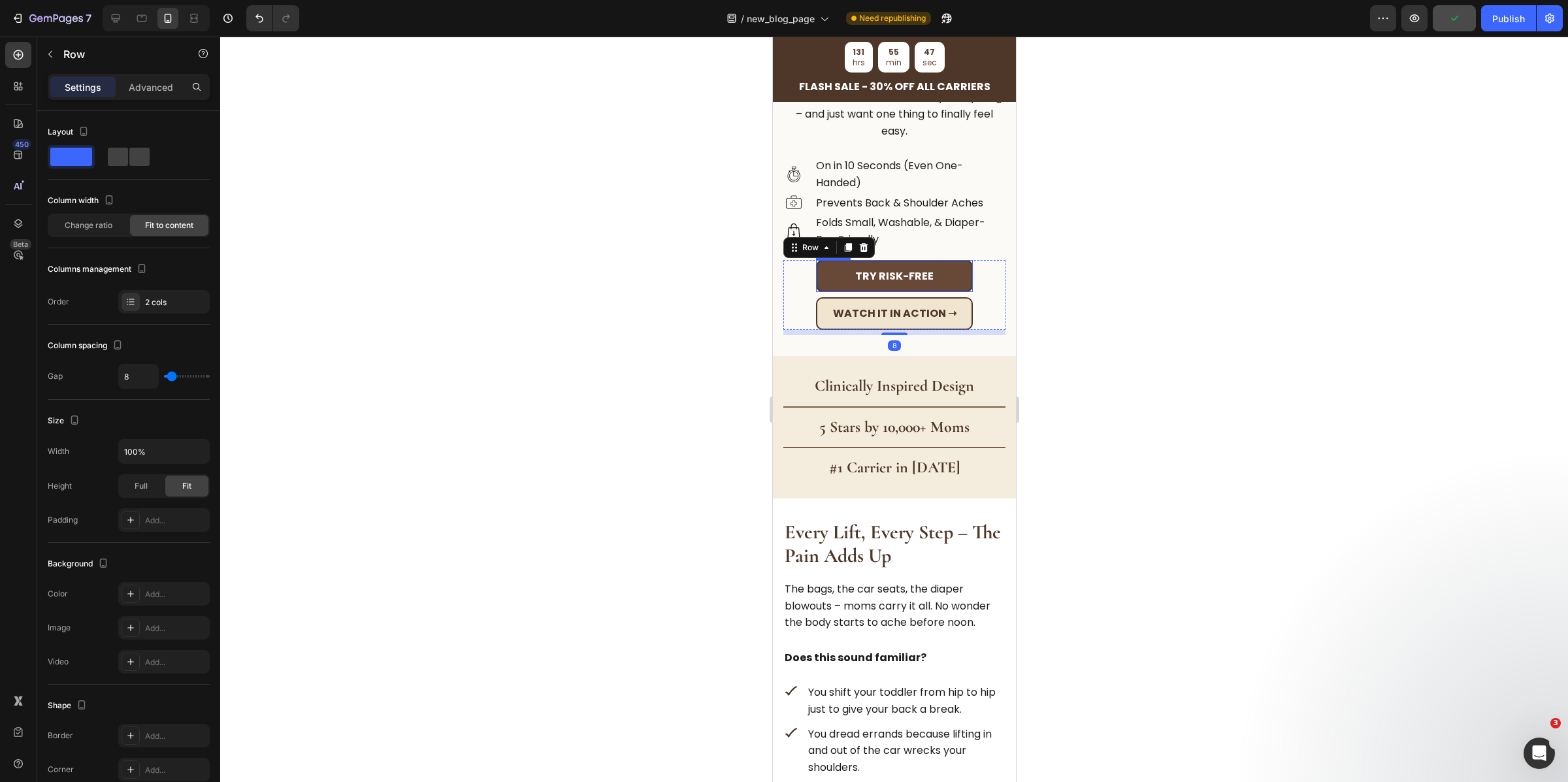
click at [943, 266] on button "Try Risk-Free" at bounding box center [894, 276] width 157 height 33
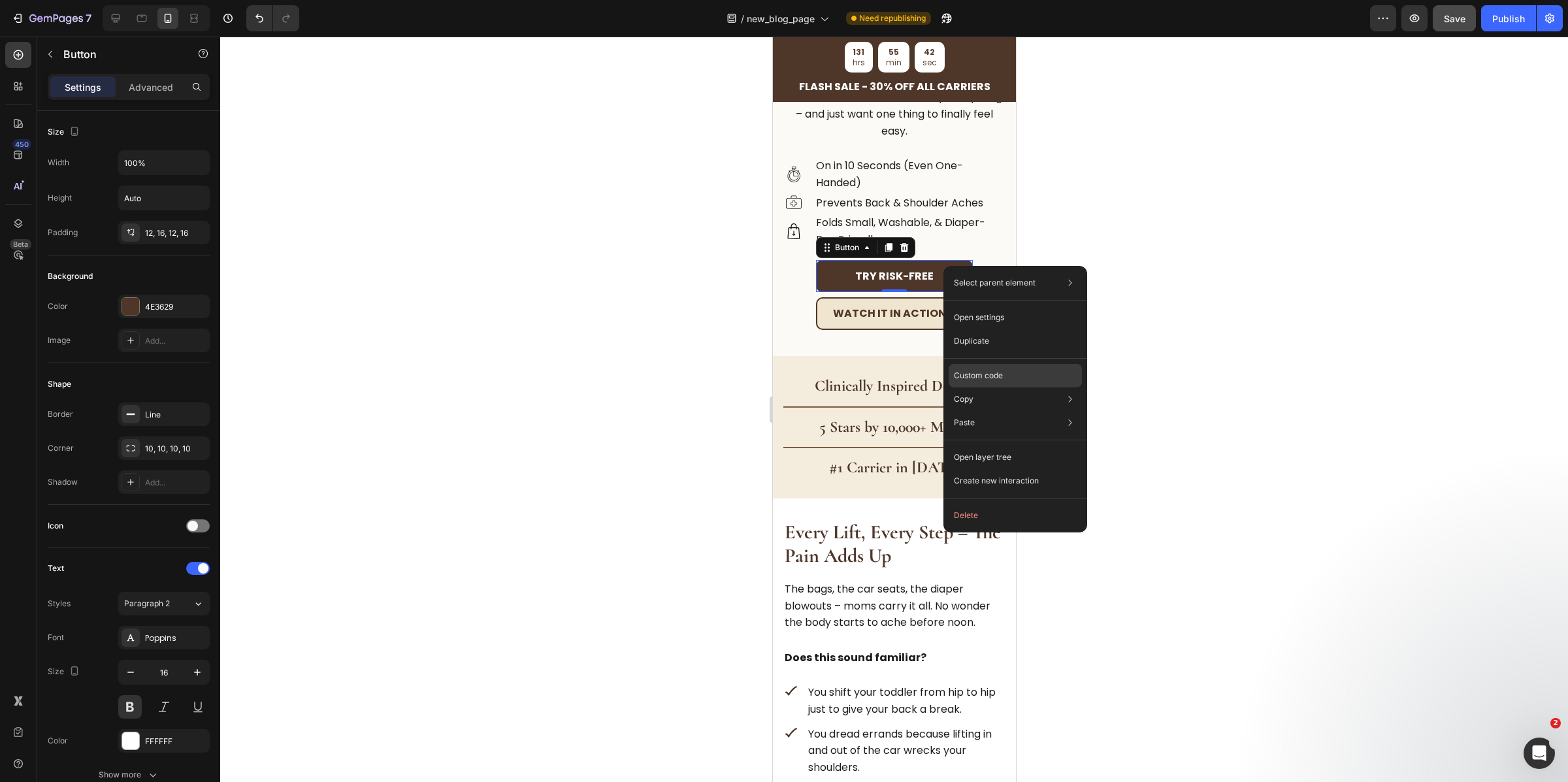
click at [970, 371] on p "Custom code" at bounding box center [978, 376] width 49 height 12
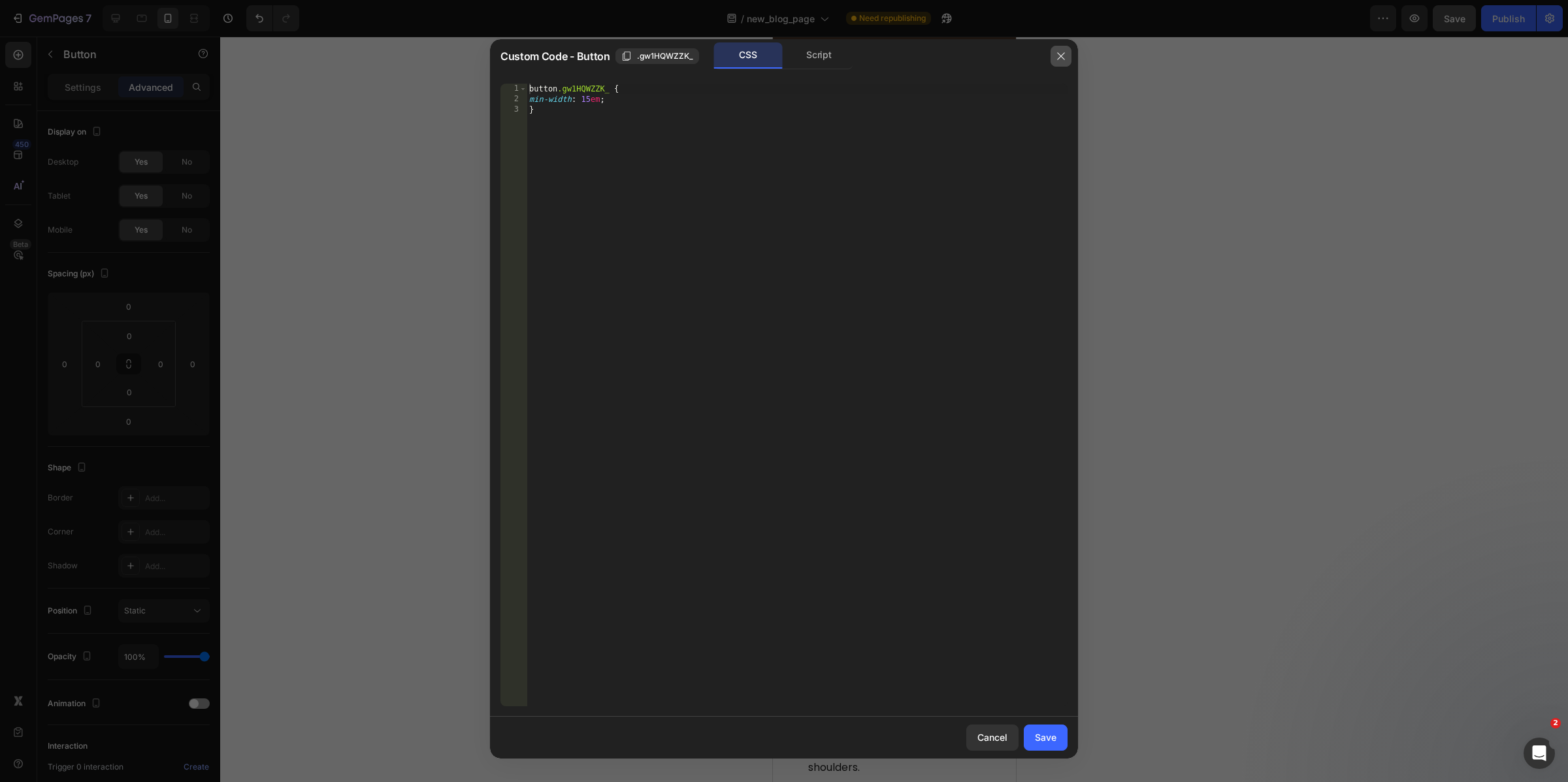
click at [1059, 55] on icon "button" at bounding box center [1060, 56] width 7 height 7
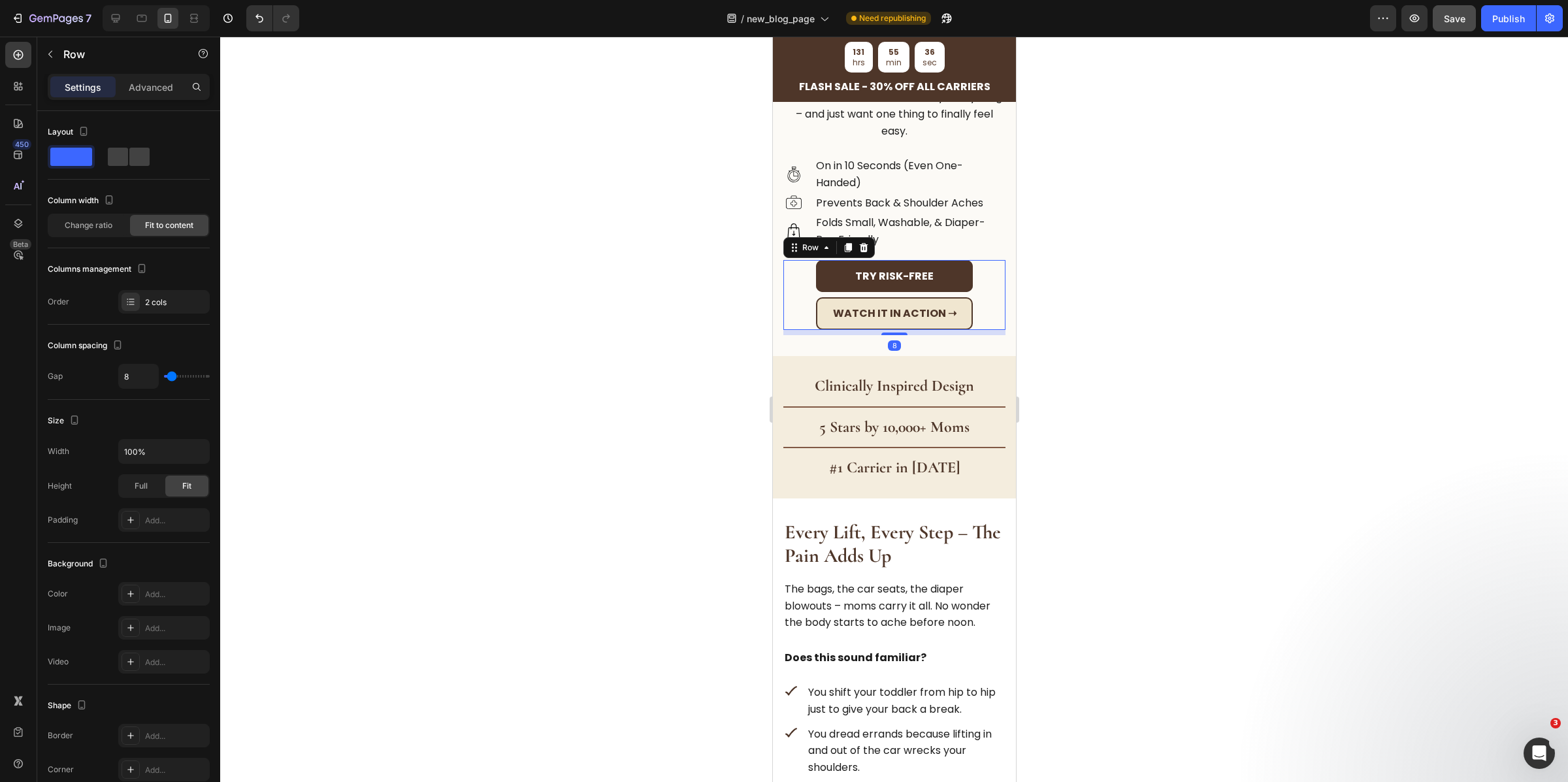
click at [951, 282] on div "Try Risk-Free Button Watch It in Action ➝ Button Row 8" at bounding box center [894, 295] width 223 height 70
click at [949, 264] on button "Try Risk-Free" at bounding box center [894, 276] width 157 height 33
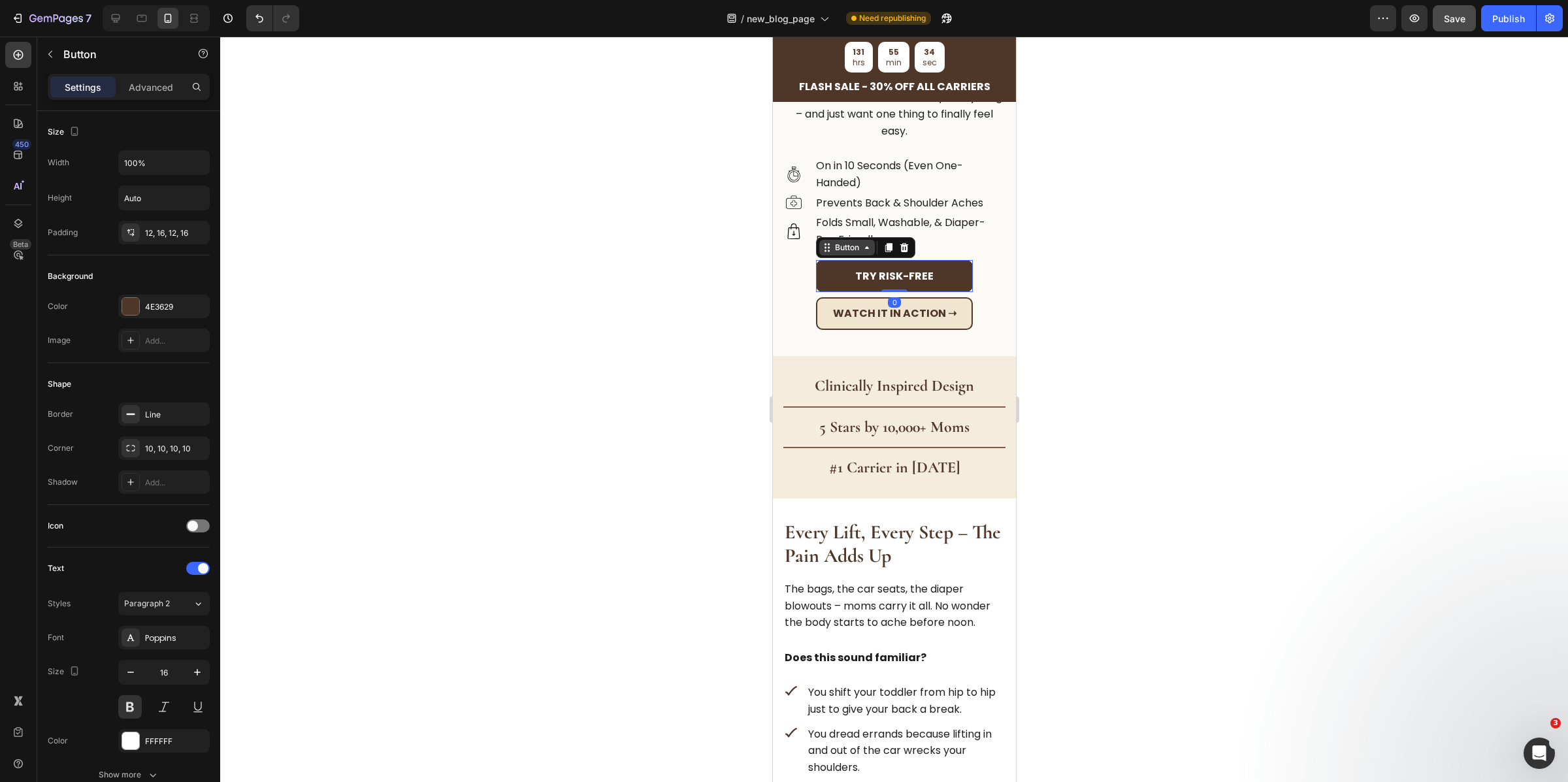
click at [855, 241] on div "Button" at bounding box center [846, 247] width 29 height 12
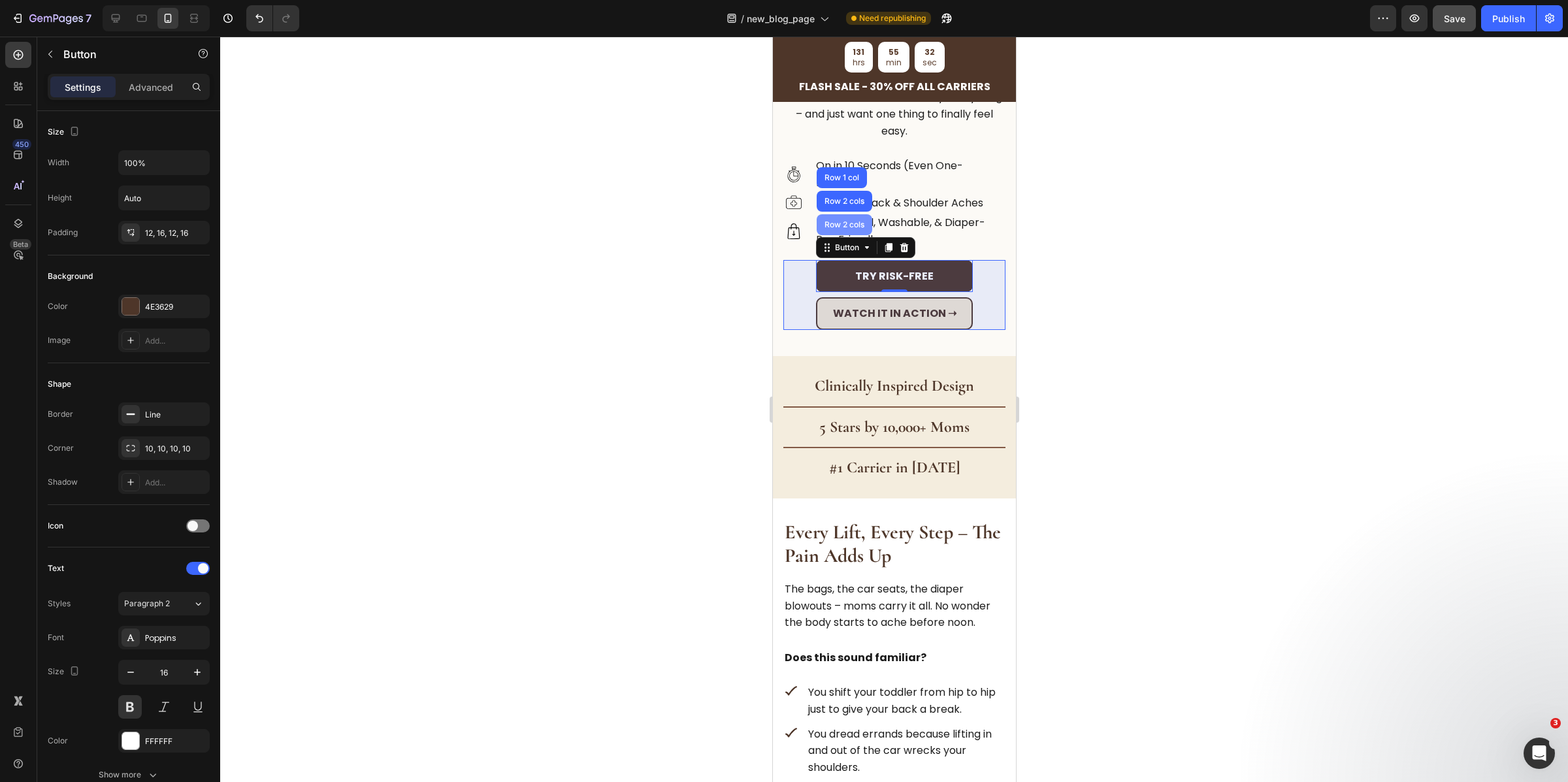
click at [846, 221] on div "Row 2 cols" at bounding box center [844, 224] width 45 height 8
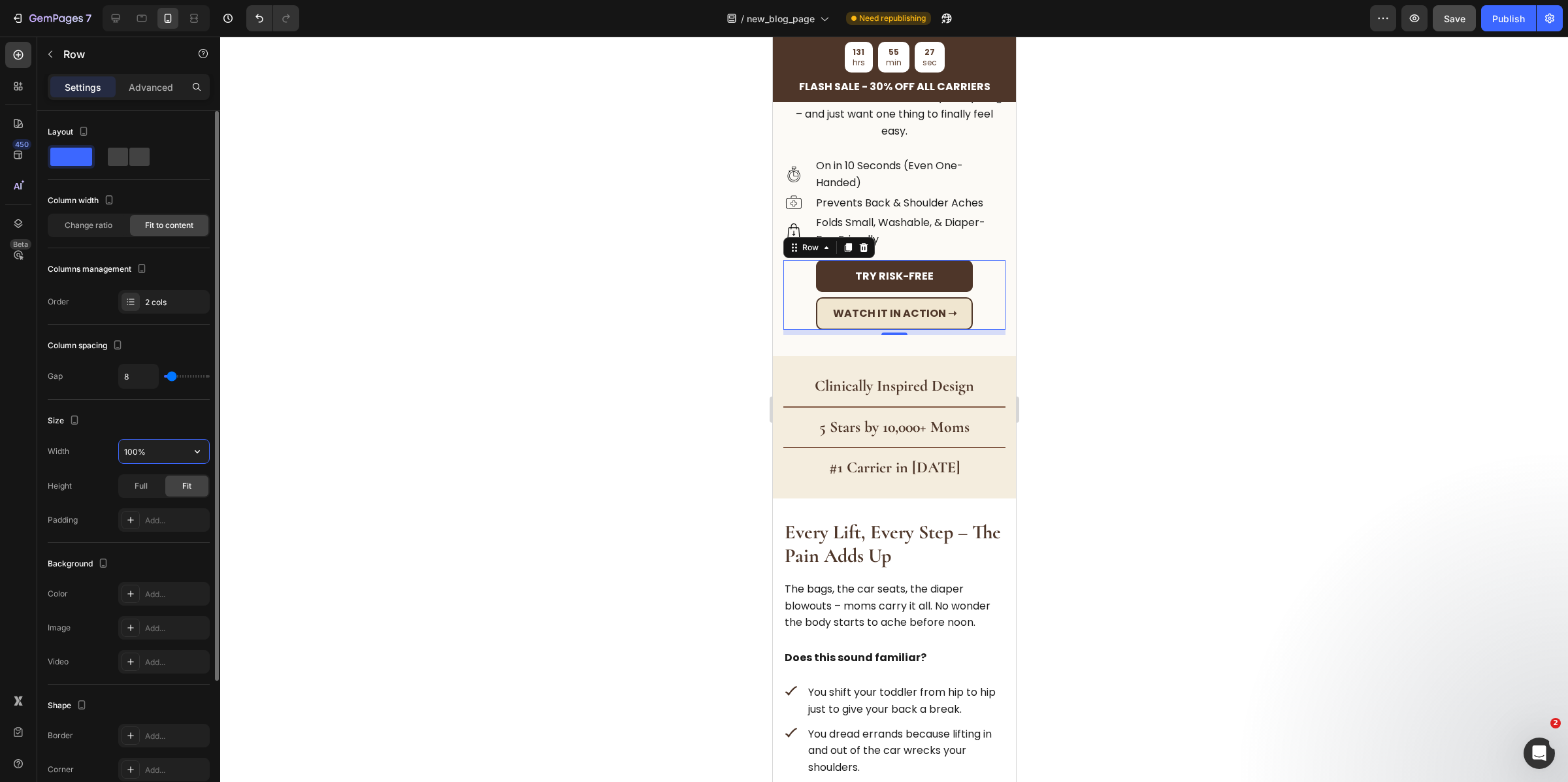
click at [153, 442] on input "100%" at bounding box center [163, 451] width 90 height 23
click at [198, 450] on icon "button" at bounding box center [197, 451] width 13 height 13
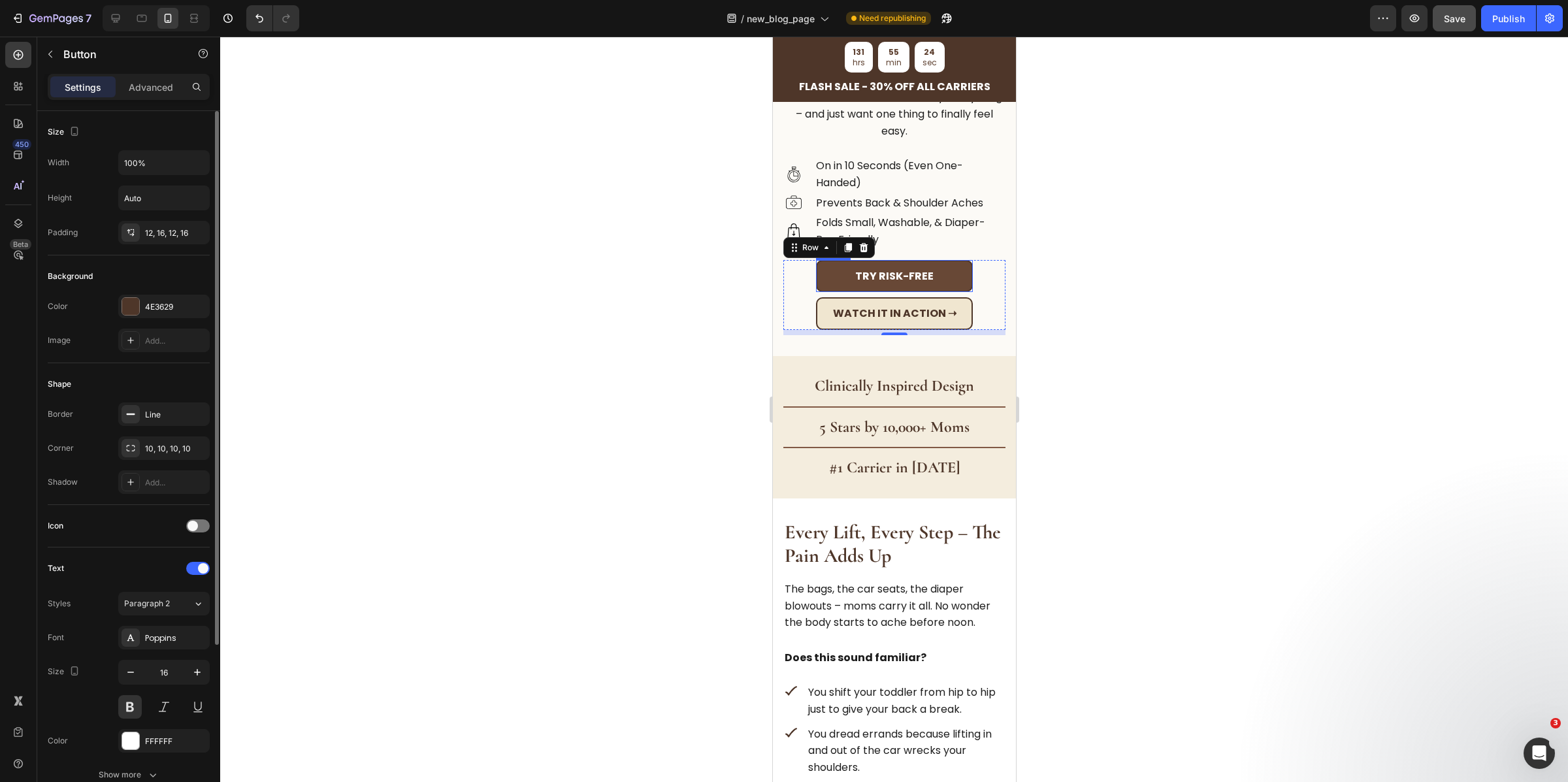
click at [954, 264] on button "Try Risk-Free" at bounding box center [894, 276] width 157 height 33
click at [155, 167] on input "100%" at bounding box center [163, 162] width 90 height 23
click at [202, 168] on icon "button" at bounding box center [197, 162] width 13 height 13
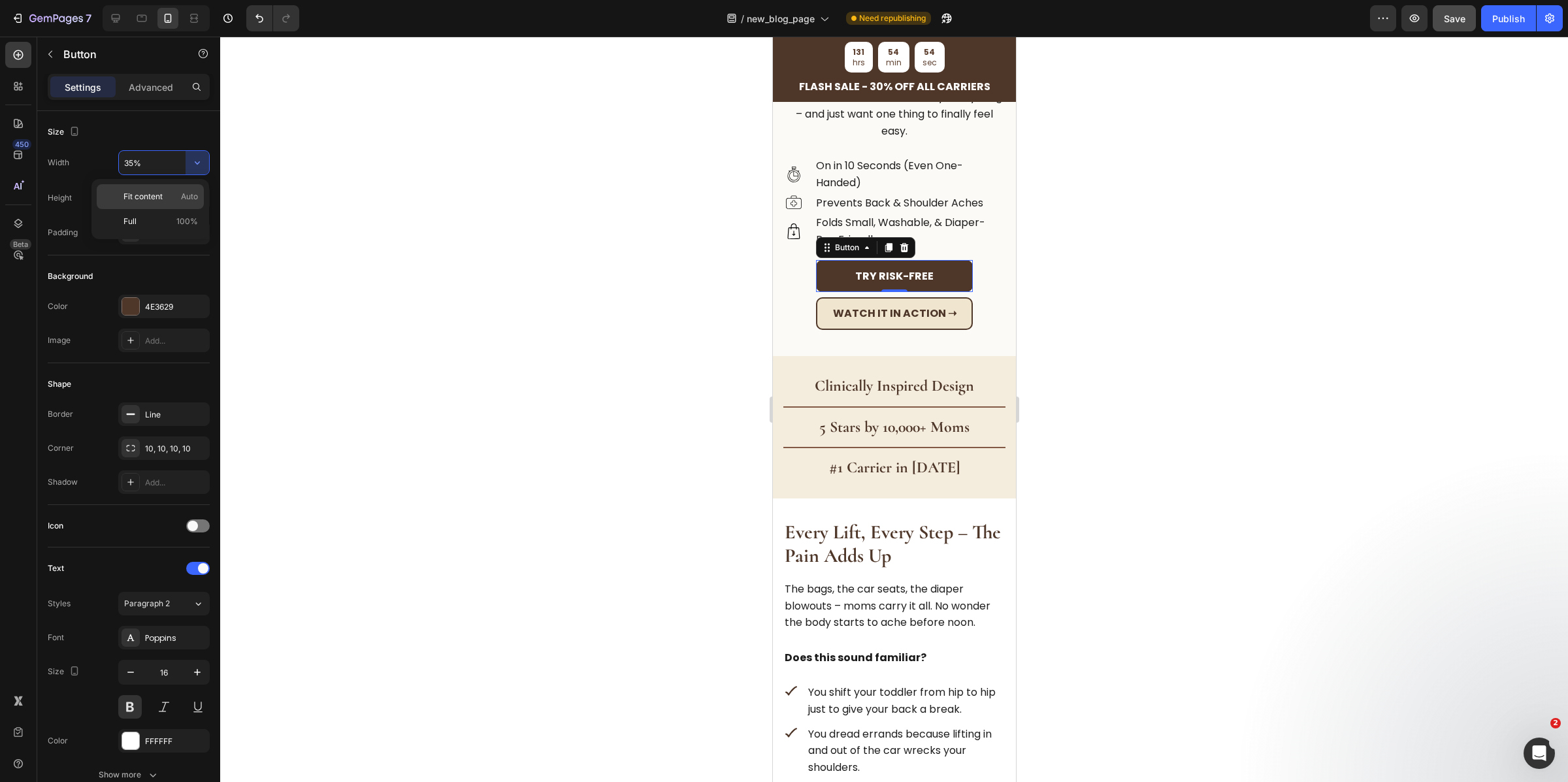
click at [169, 199] on p "Fit content Auto" at bounding box center [160, 197] width 74 height 12
click at [206, 158] on button "button" at bounding box center [197, 162] width 23 height 23
click at [175, 216] on p "Full 100%" at bounding box center [160, 222] width 74 height 12
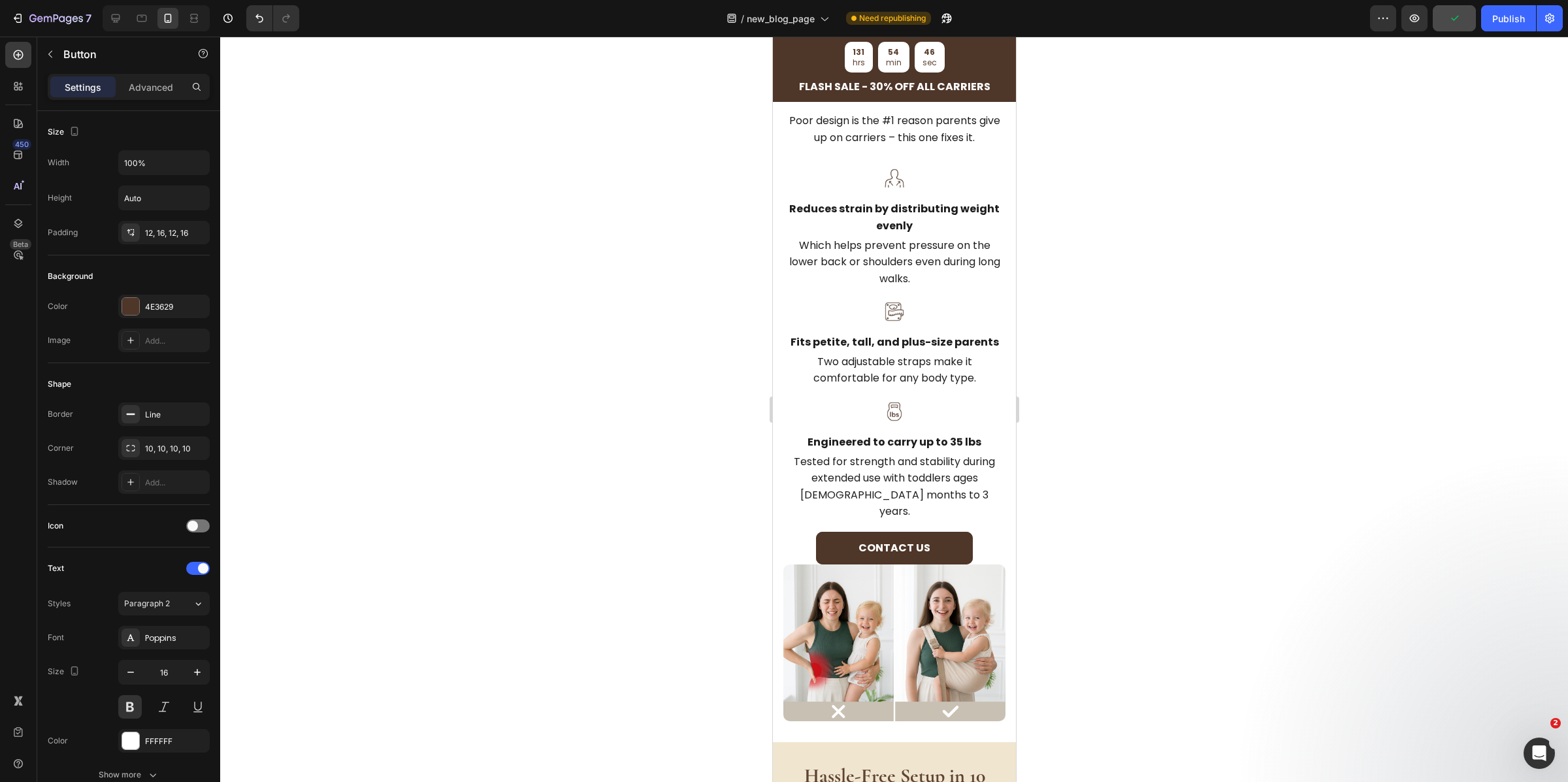
scroll to position [1591, 0]
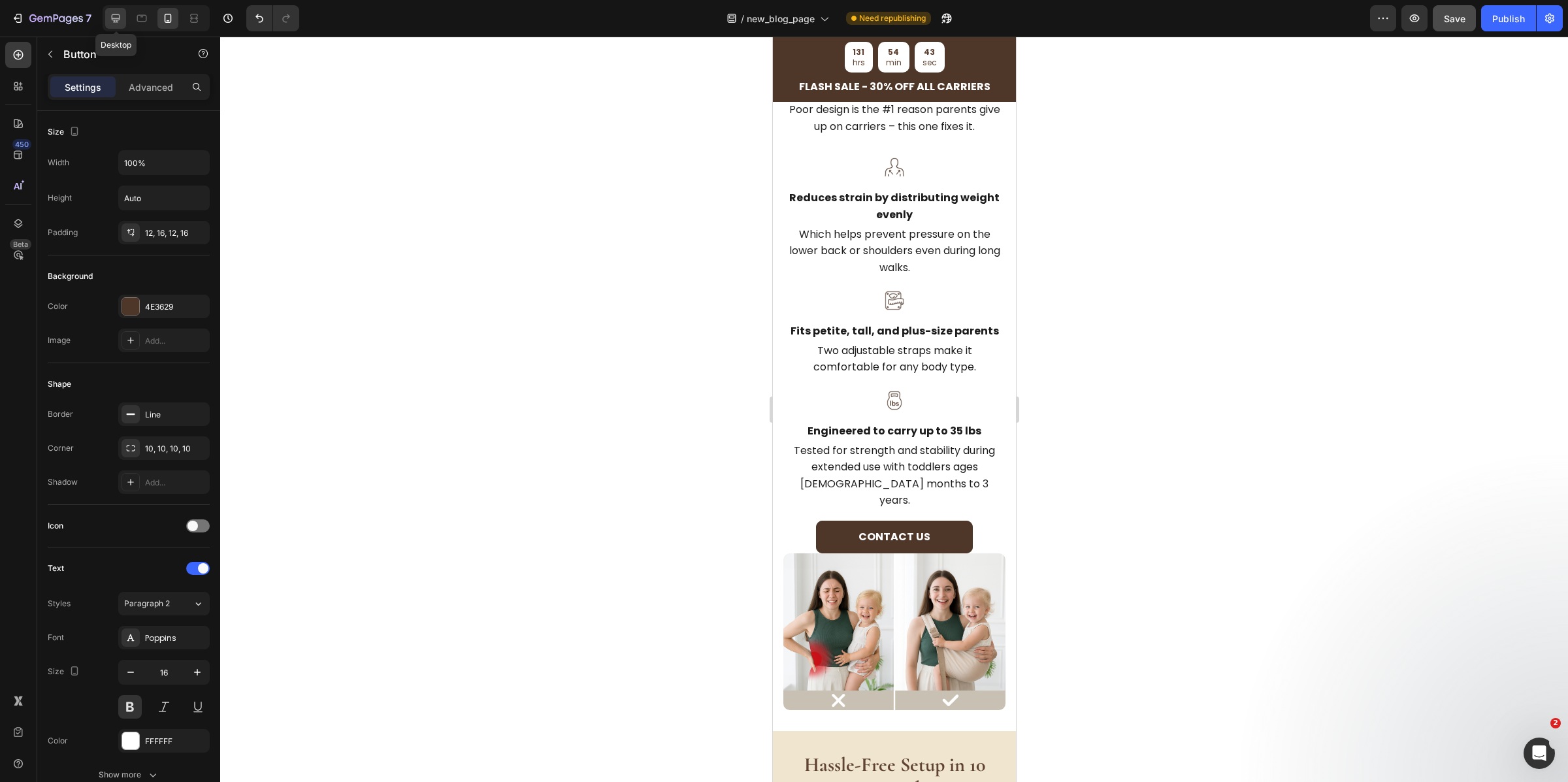
click at [123, 18] on div at bounding box center [116, 18] width 21 height 21
type input "Auto"
type input "18"
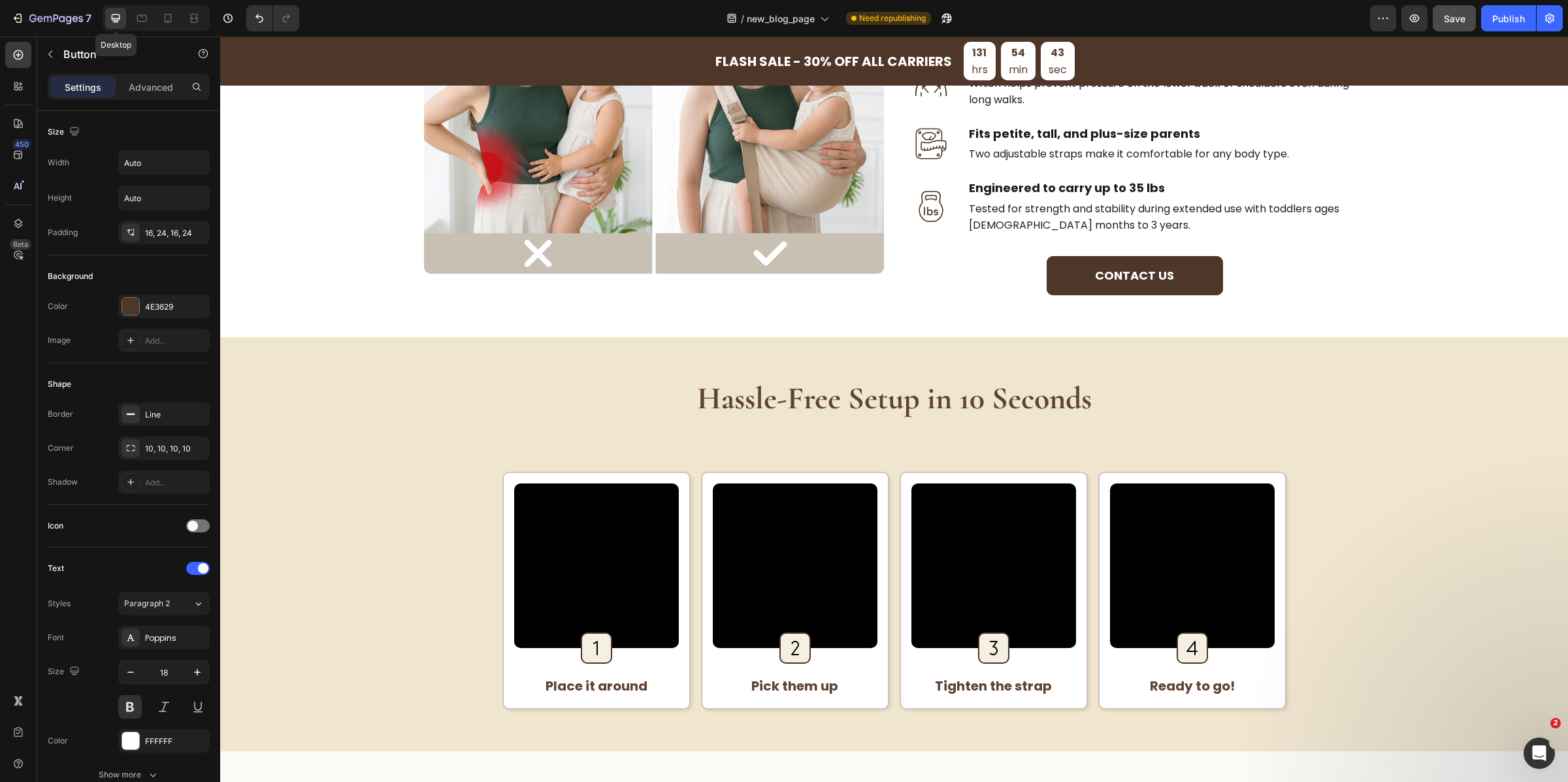
scroll to position [1509, 0]
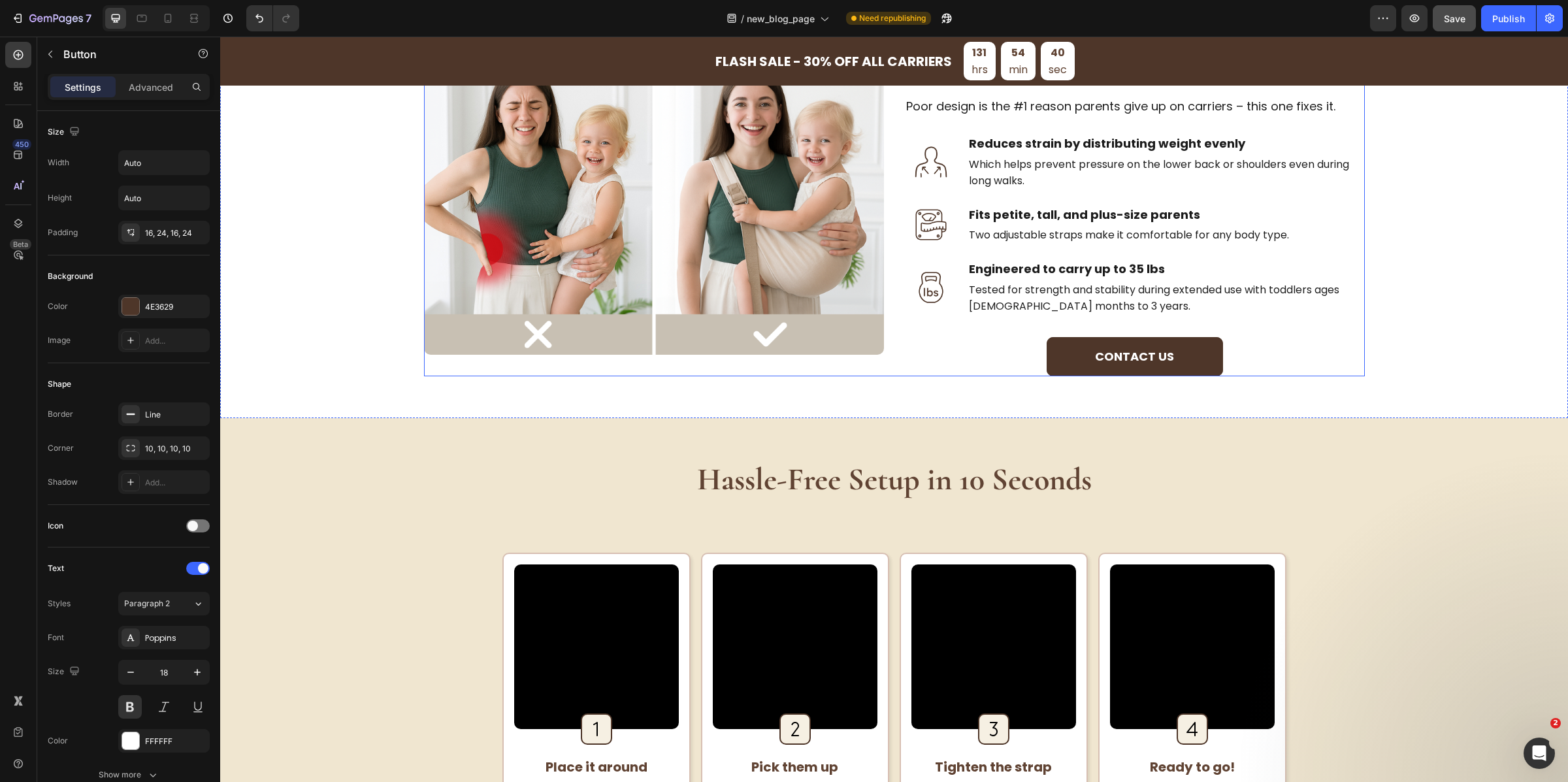
click at [877, 366] on div "Image Built for Spine Support & Every Body Type Heading Poor design is the #1 r…" at bounding box center [894, 192] width 941 height 369
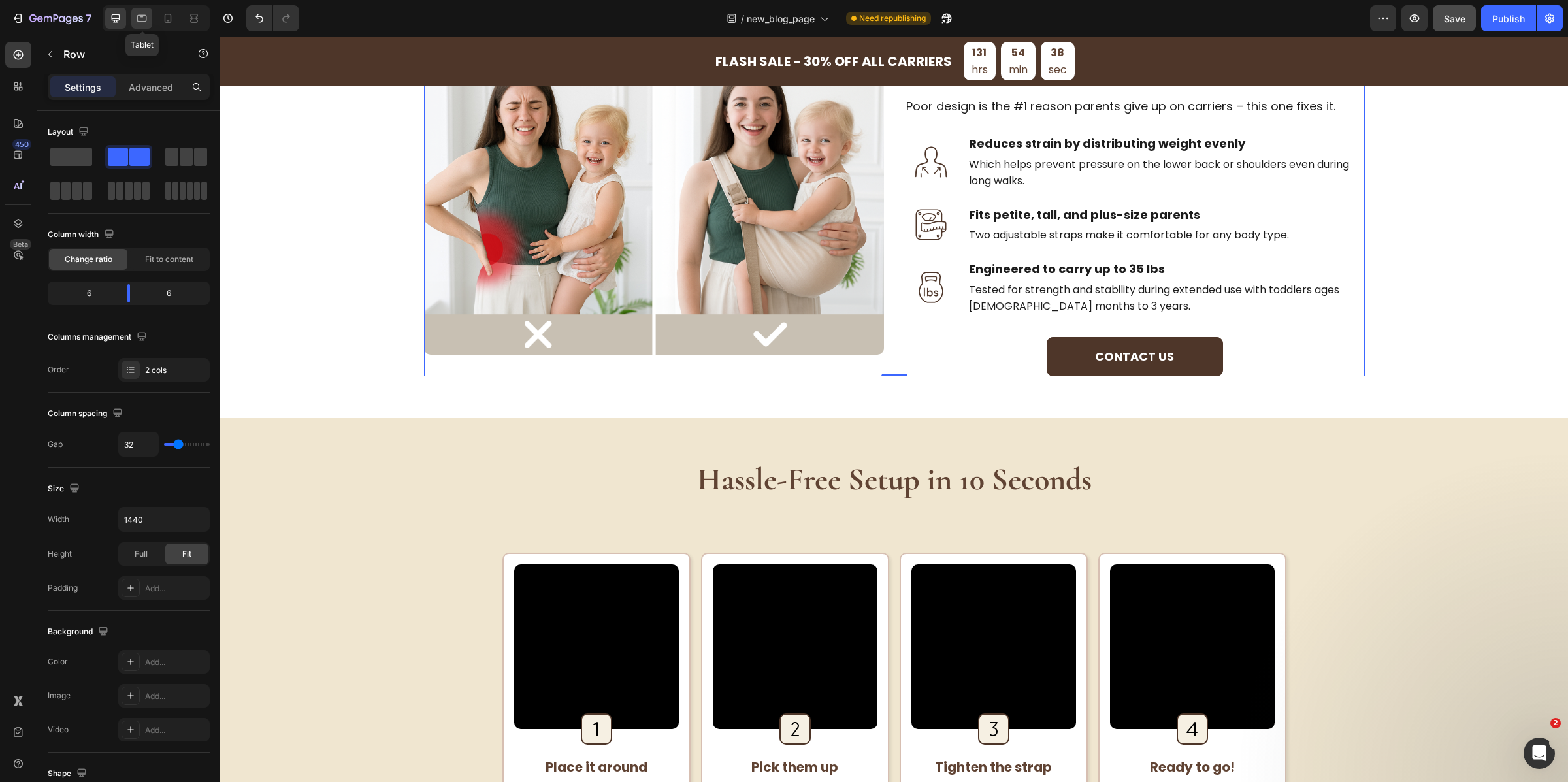
click at [143, 18] on icon at bounding box center [141, 18] width 13 height 13
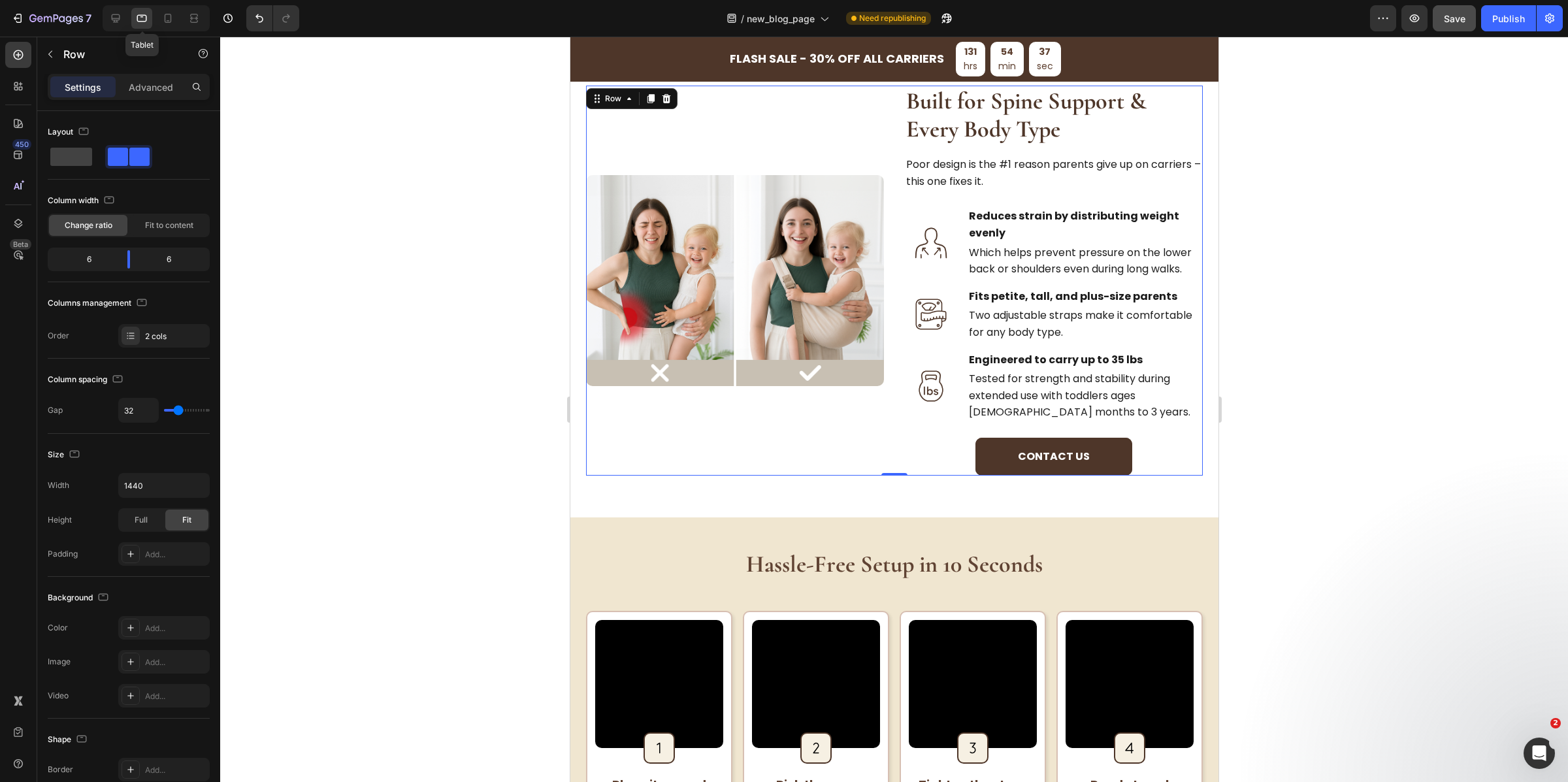
scroll to position [1357, 0]
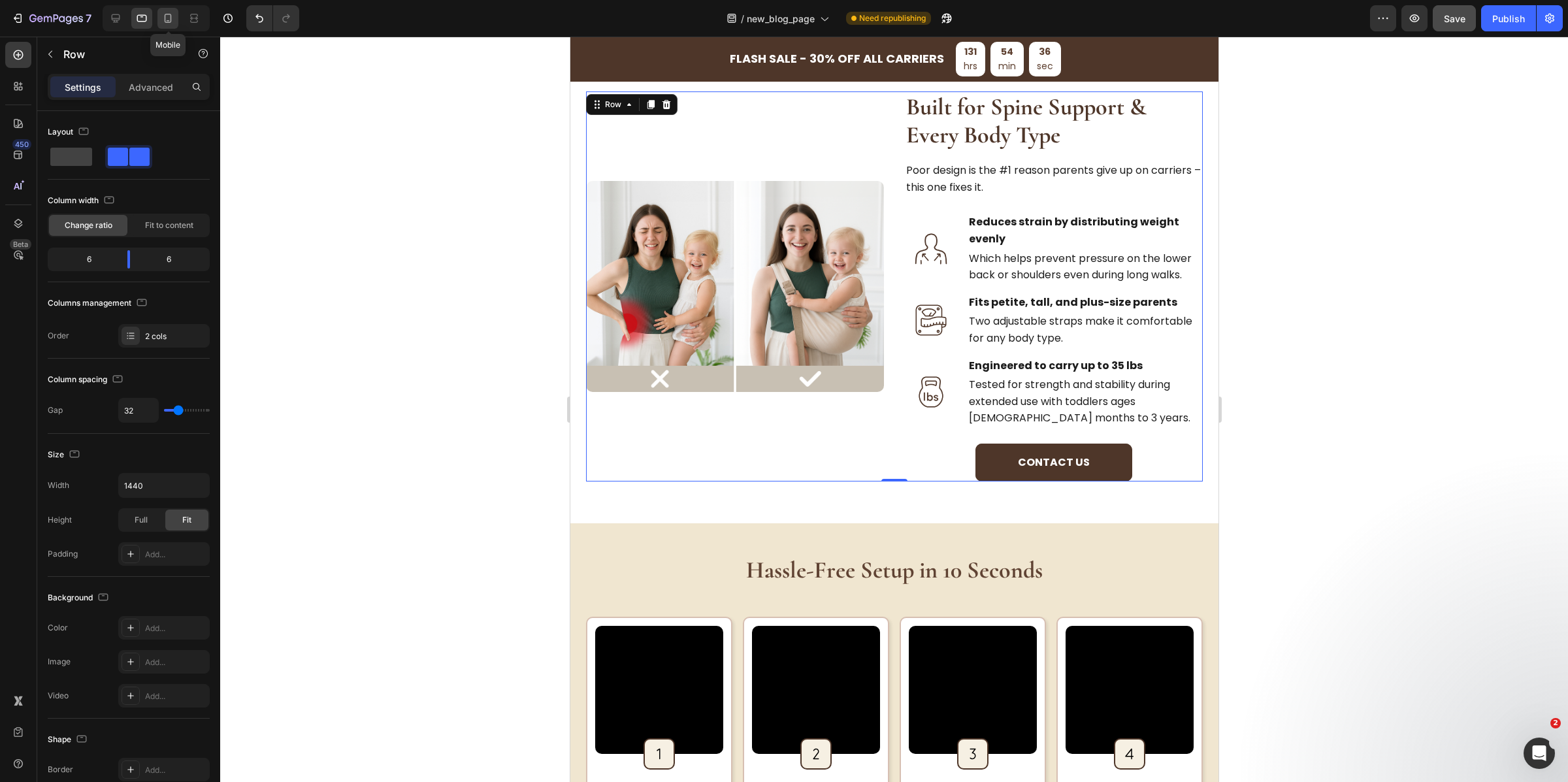
click at [169, 24] on icon at bounding box center [168, 18] width 13 height 13
type input "0"
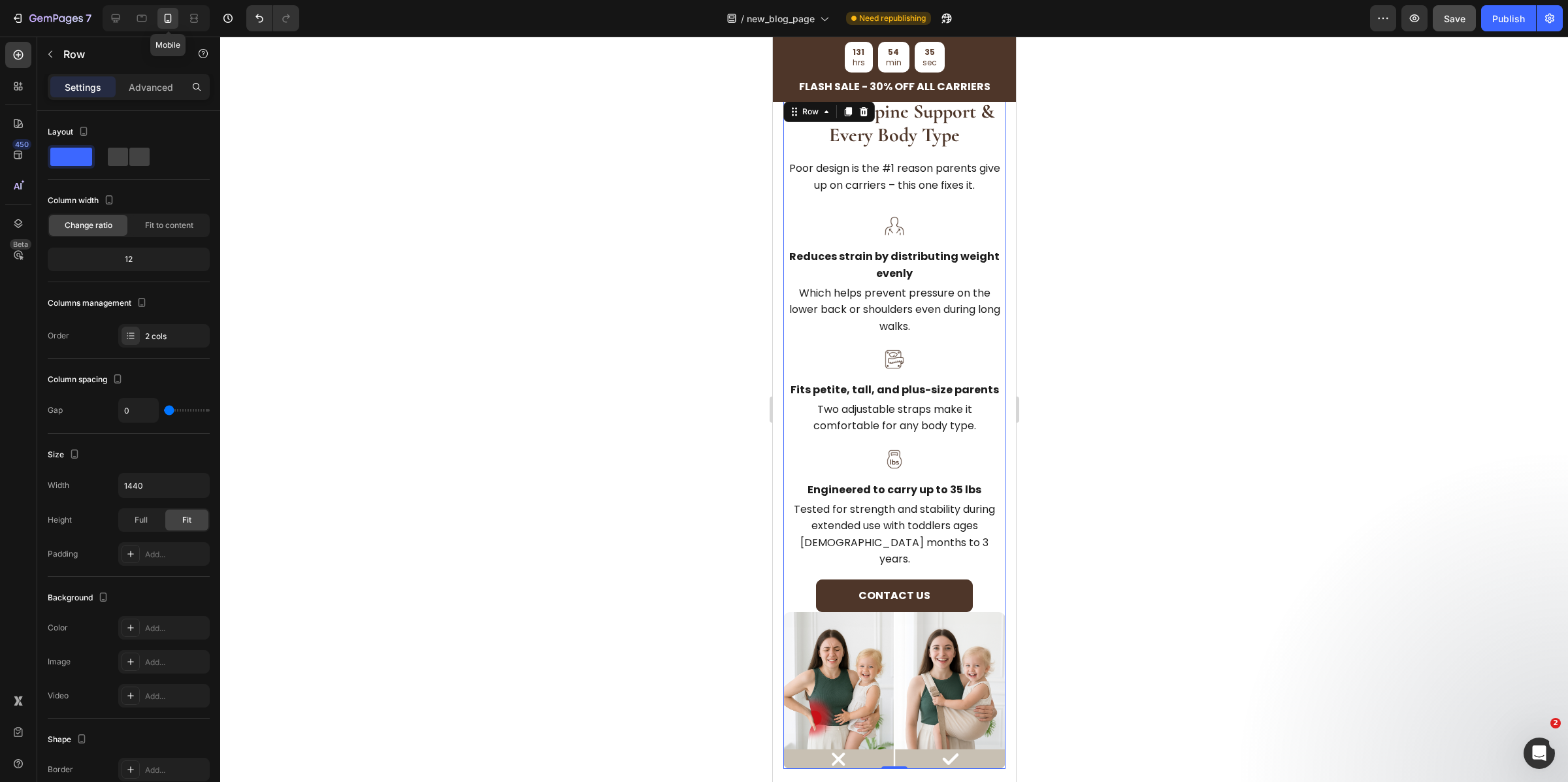
scroll to position [1565, 0]
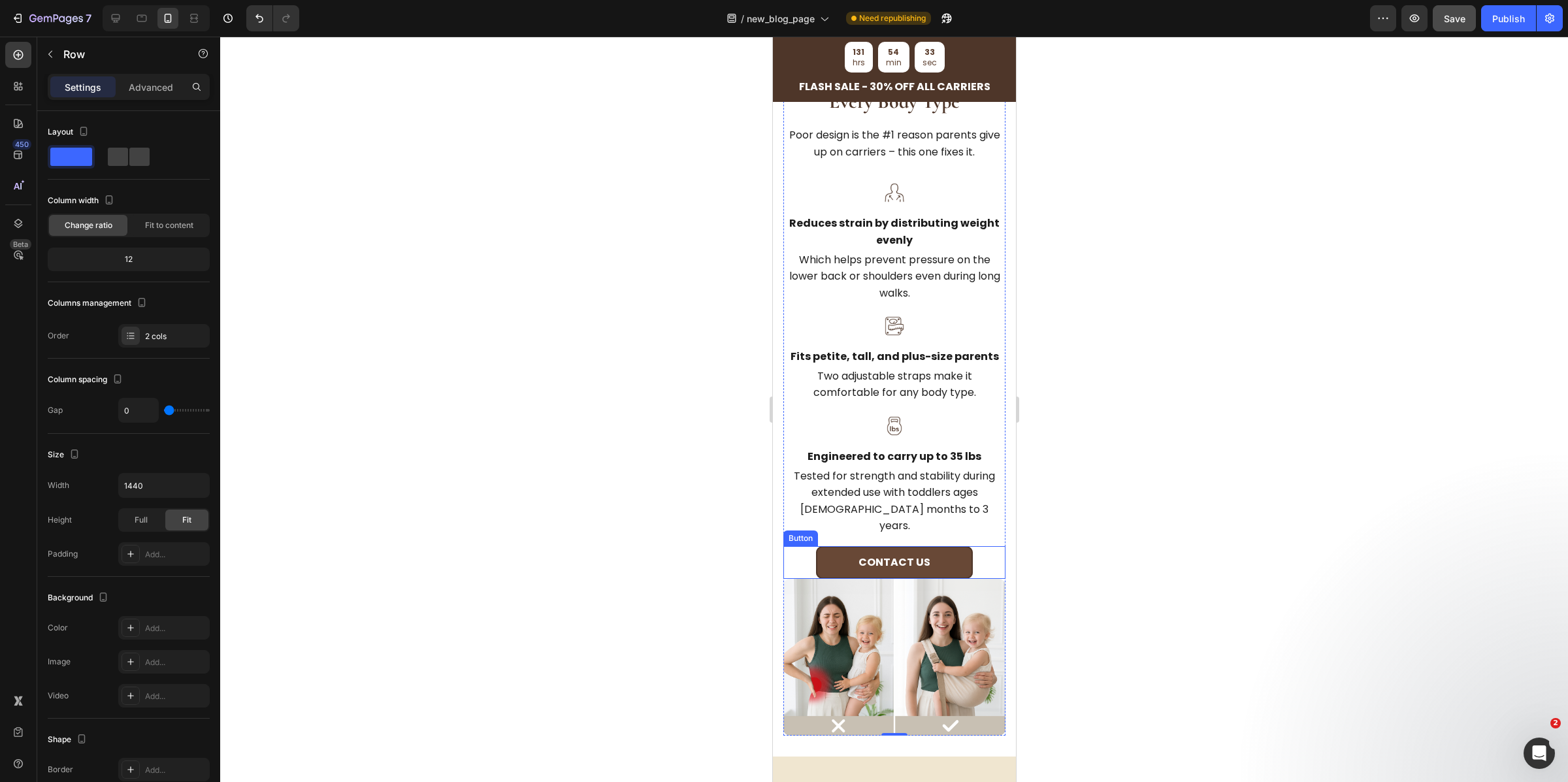
click at [945, 559] on button "Contact us" at bounding box center [894, 562] width 157 height 33
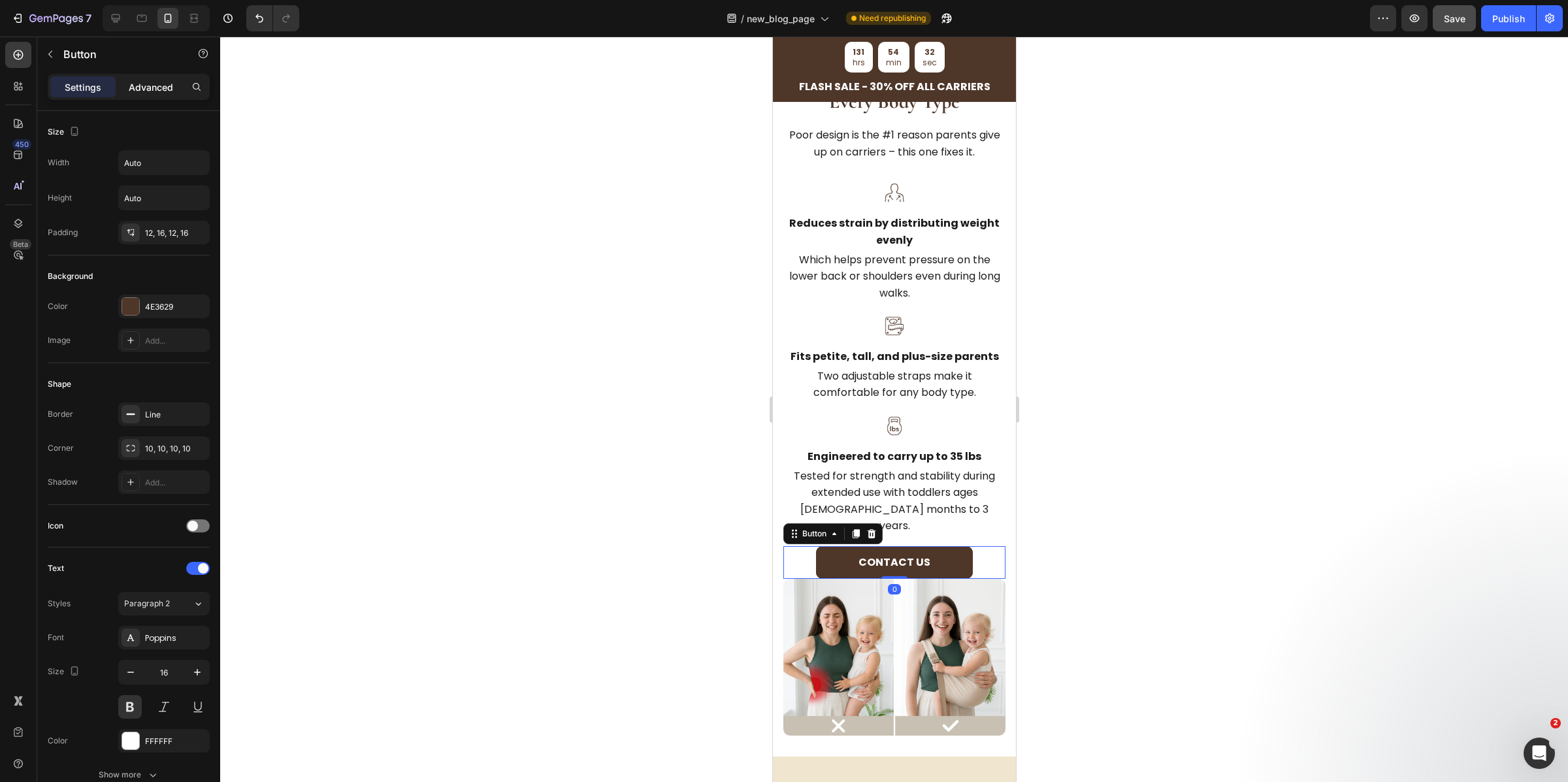
click at [162, 86] on p "Advanced" at bounding box center [151, 87] width 45 height 14
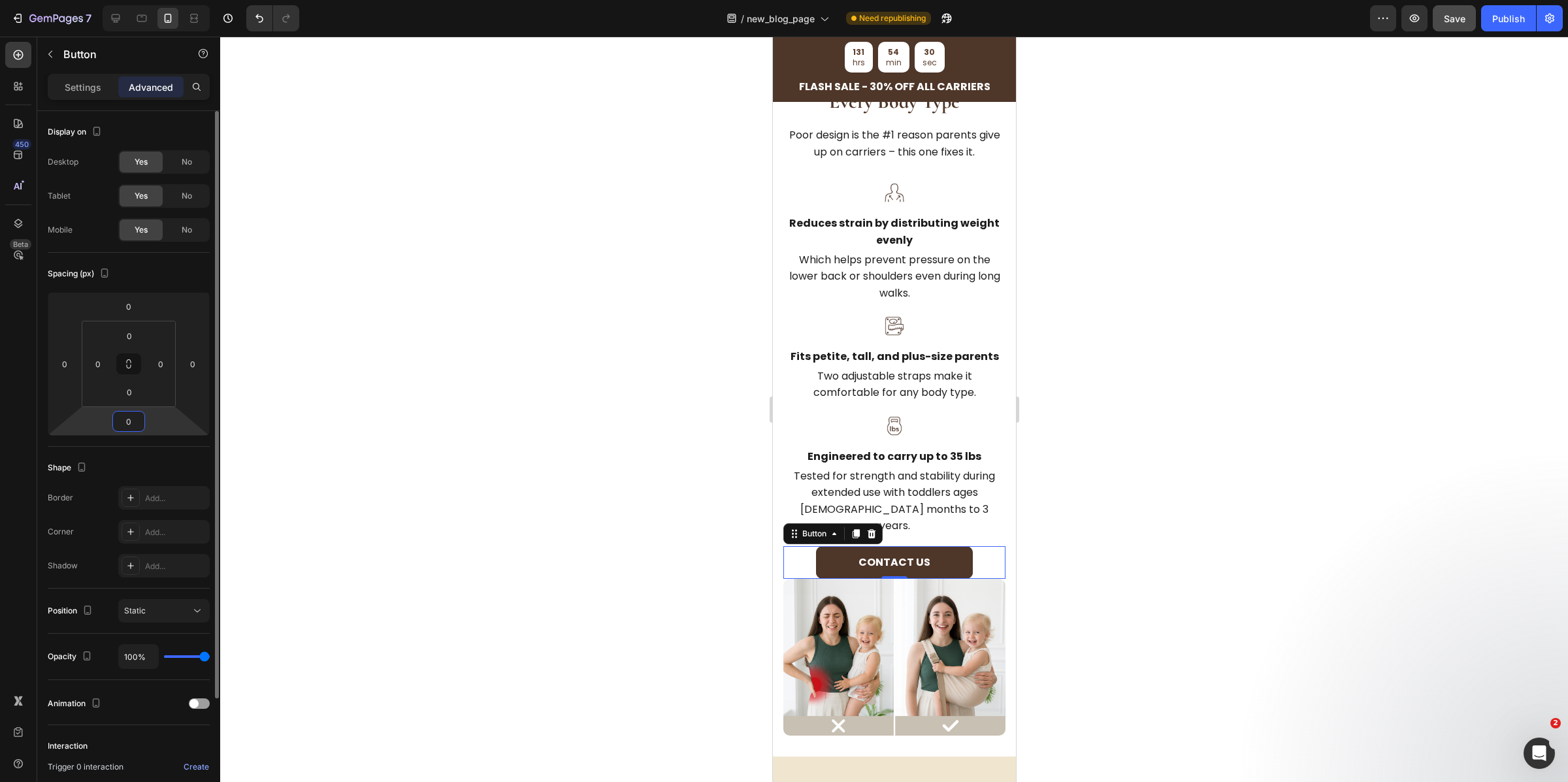
click at [128, 422] on input "0" at bounding box center [128, 421] width 27 height 20
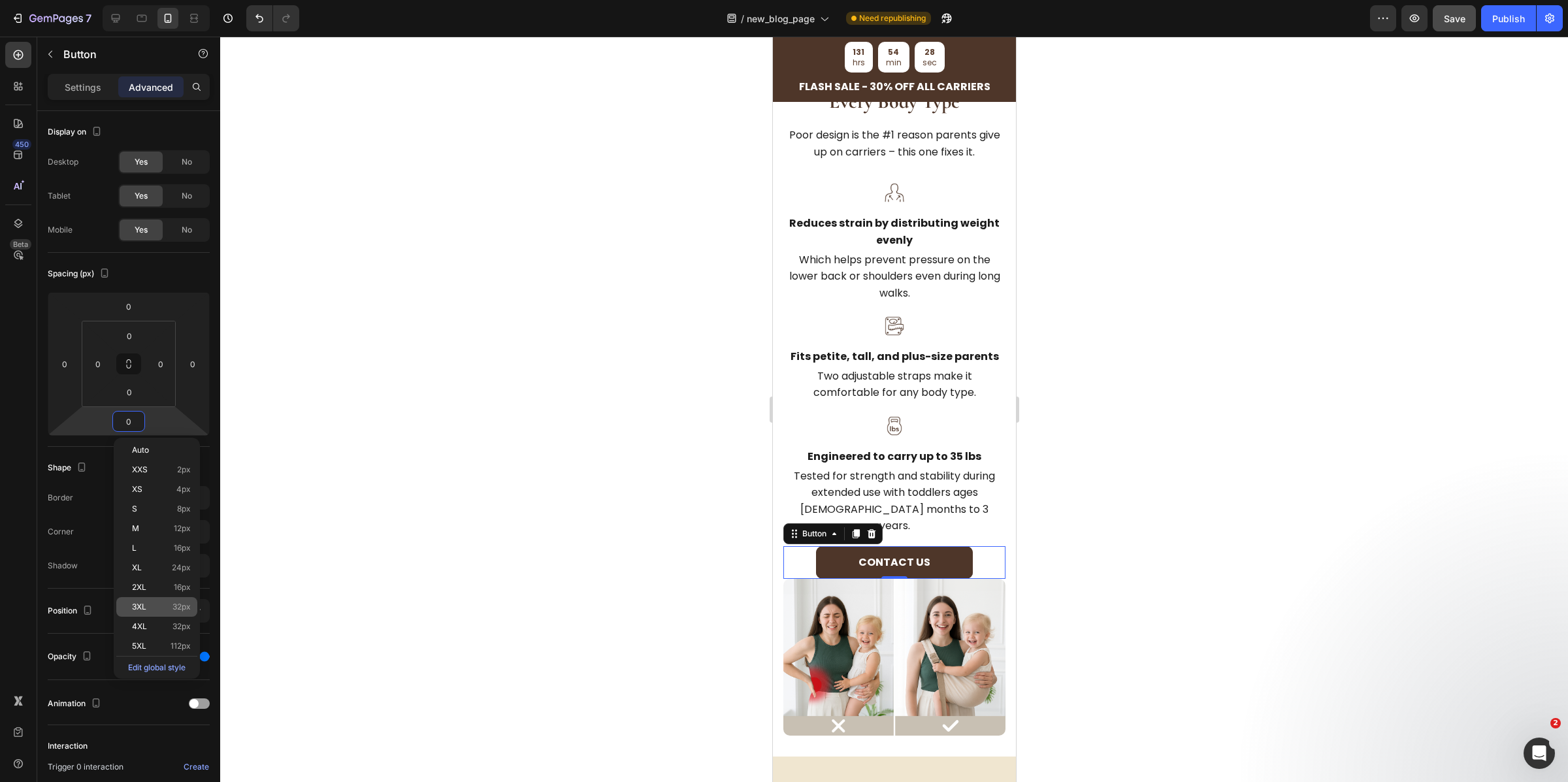
click at [184, 610] on span "32px" at bounding box center [181, 607] width 18 height 9
type input "32"
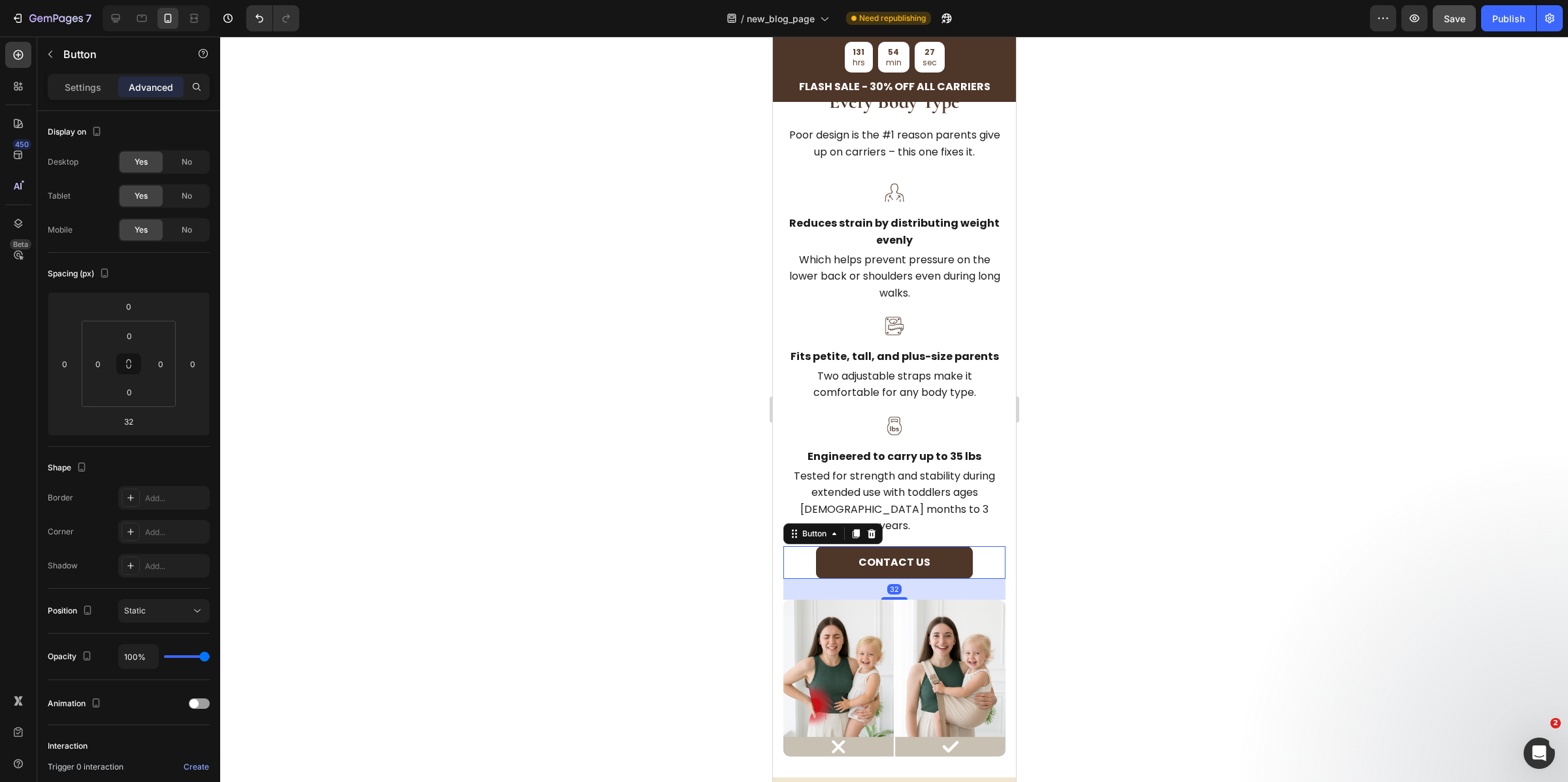
click at [1153, 576] on div at bounding box center [894, 409] width 1348 height 745
click at [950, 557] on button "Contact us" at bounding box center [894, 562] width 157 height 33
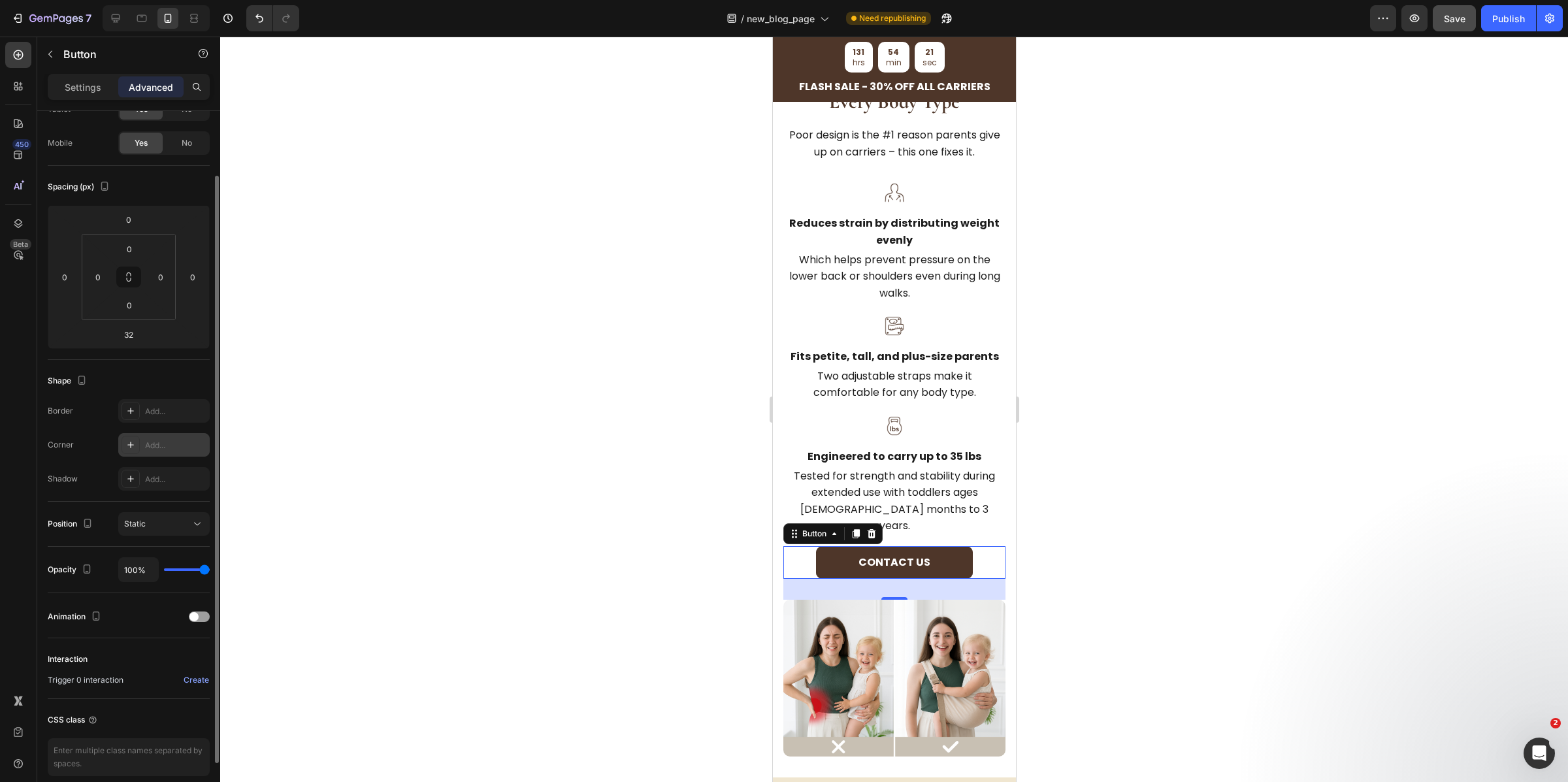
scroll to position [0, 0]
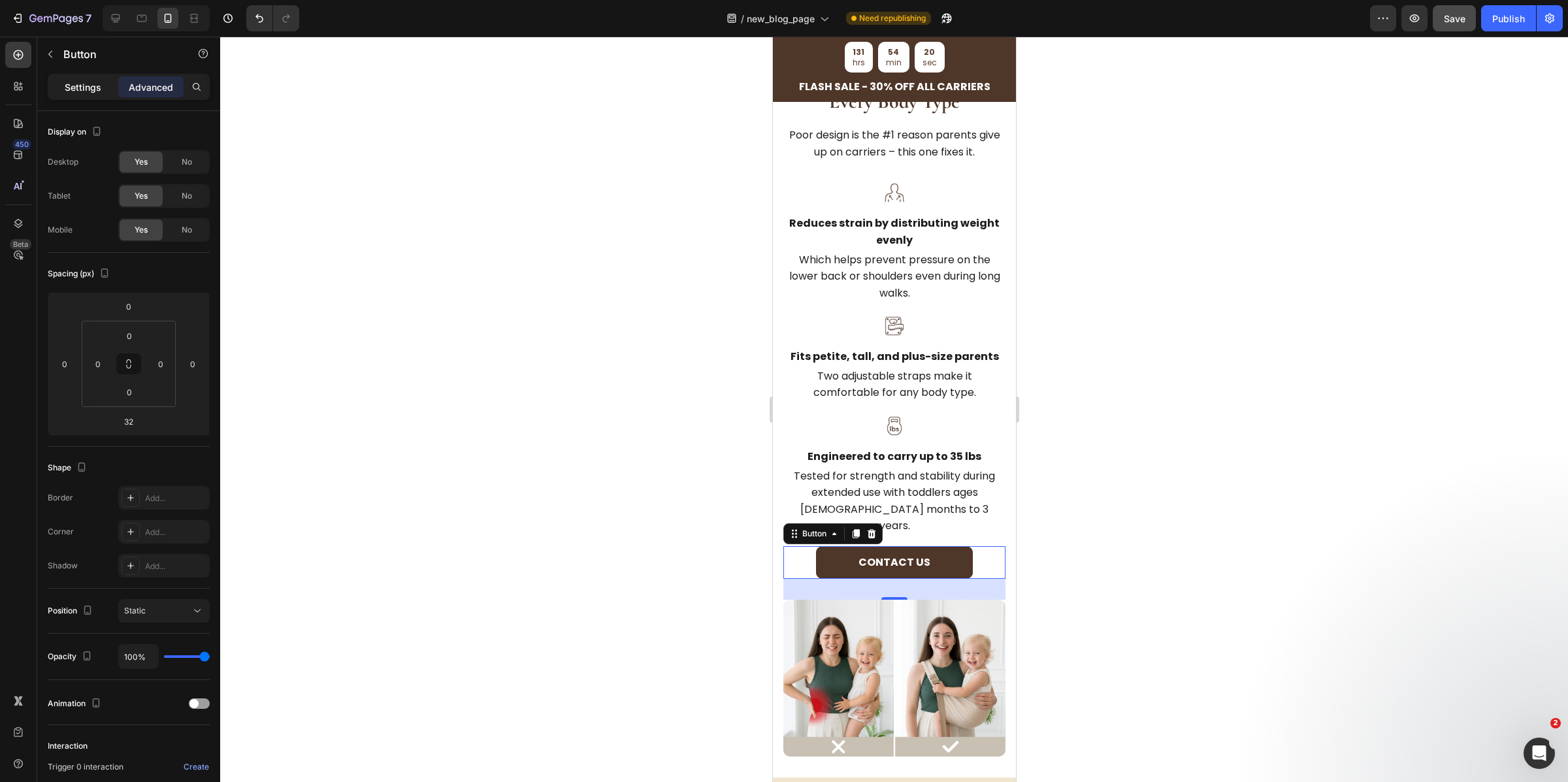
click at [91, 96] on div "Settings" at bounding box center [83, 86] width 65 height 21
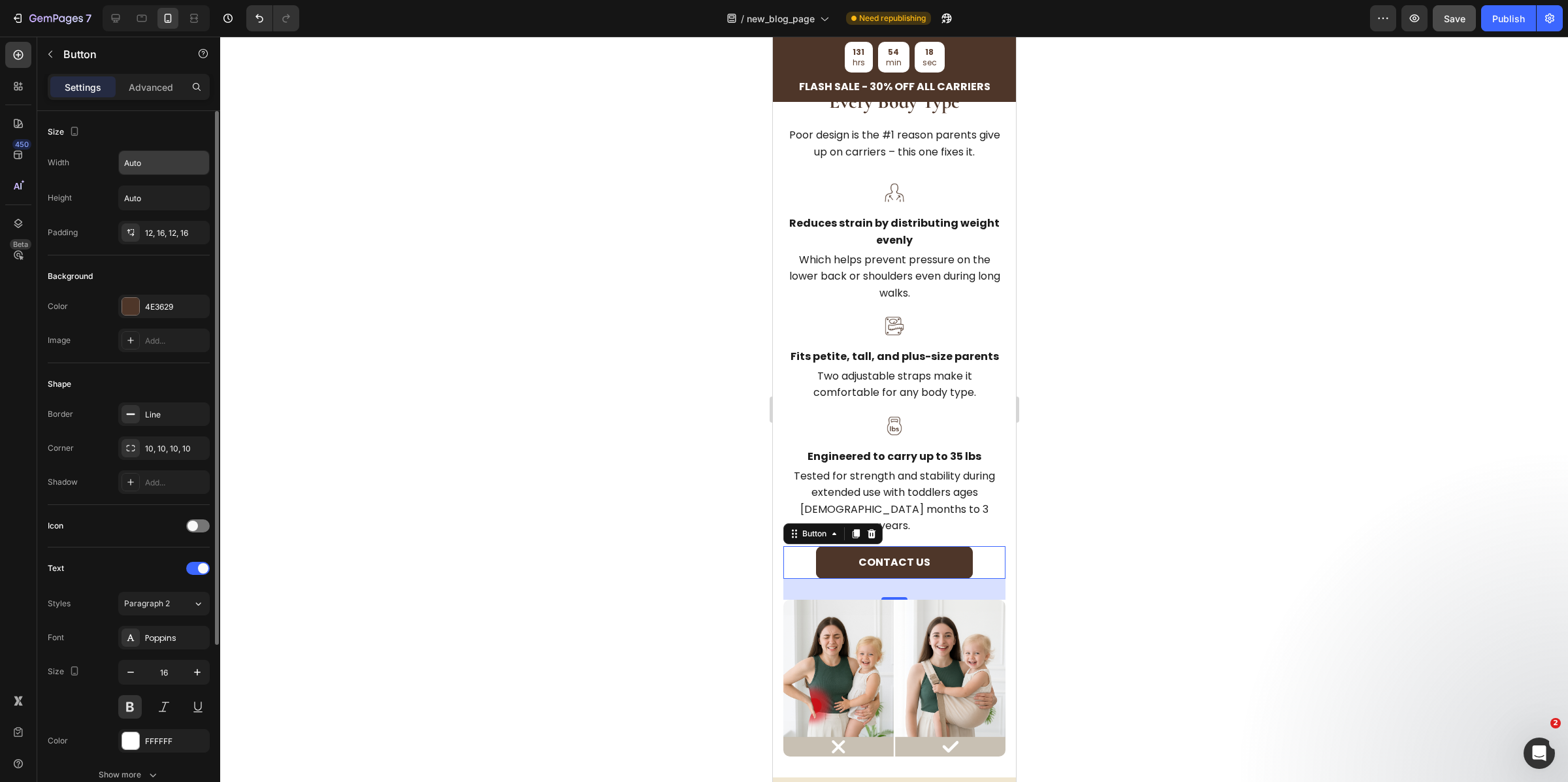
click at [140, 175] on div "Auto" at bounding box center [163, 163] width 92 height 25
click at [166, 165] on input "Auto" at bounding box center [163, 162] width 90 height 23
click at [187, 162] on button "button" at bounding box center [197, 162] width 23 height 23
click at [148, 222] on p "Full 100%" at bounding box center [160, 222] width 74 height 12
type input "100%"
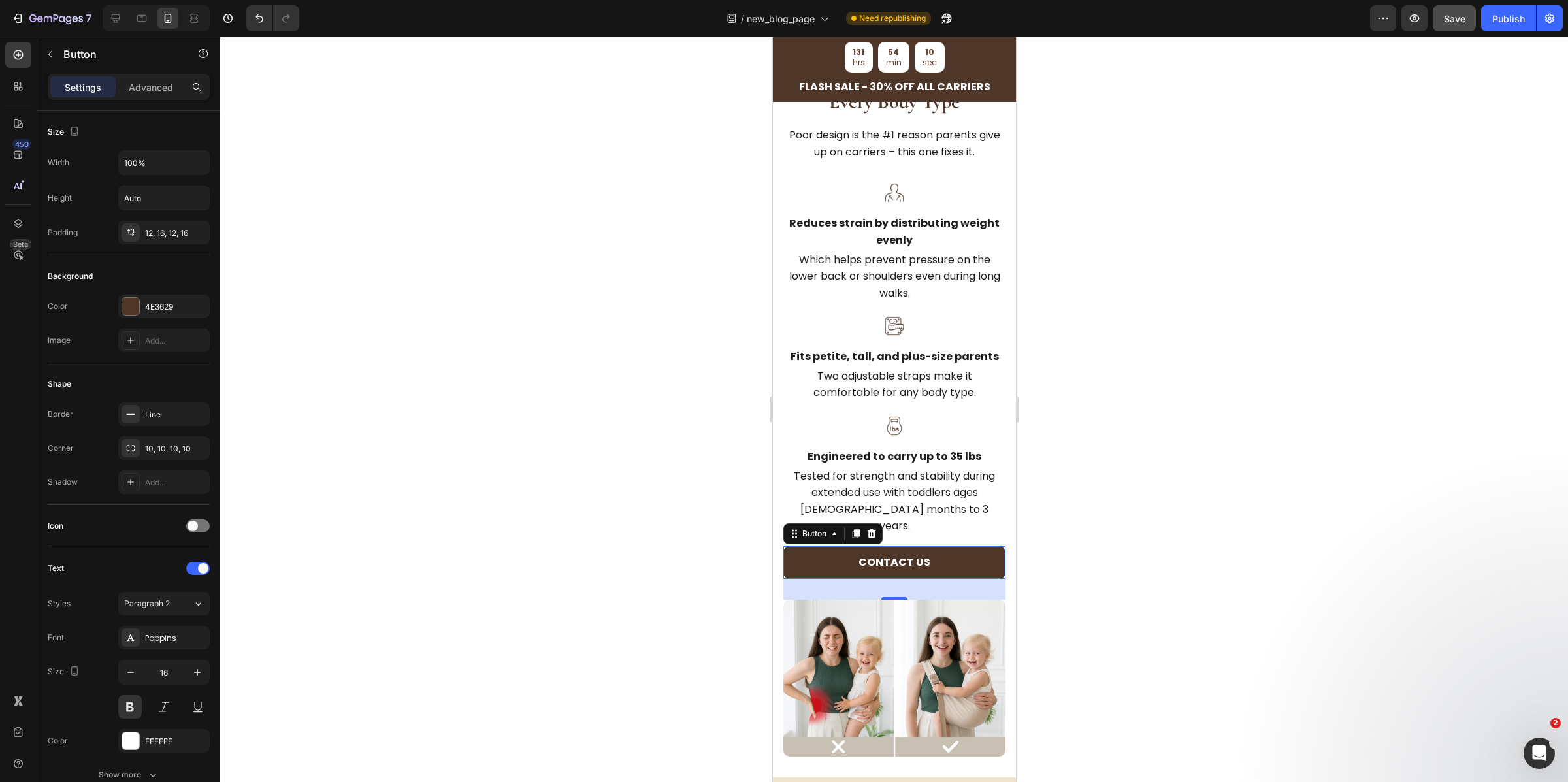
click at [1067, 603] on div at bounding box center [894, 409] width 1348 height 745
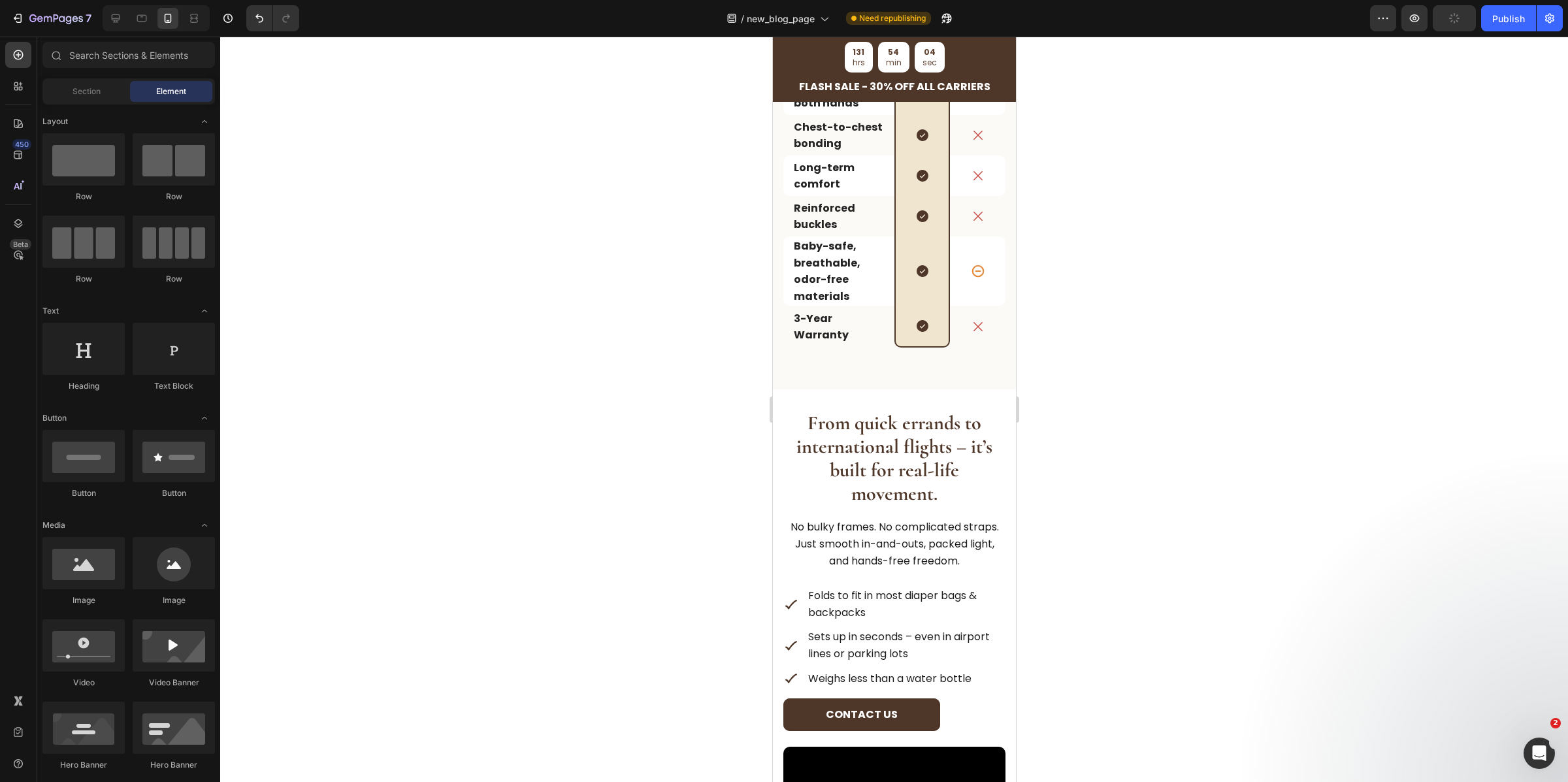
scroll to position [3127, 0]
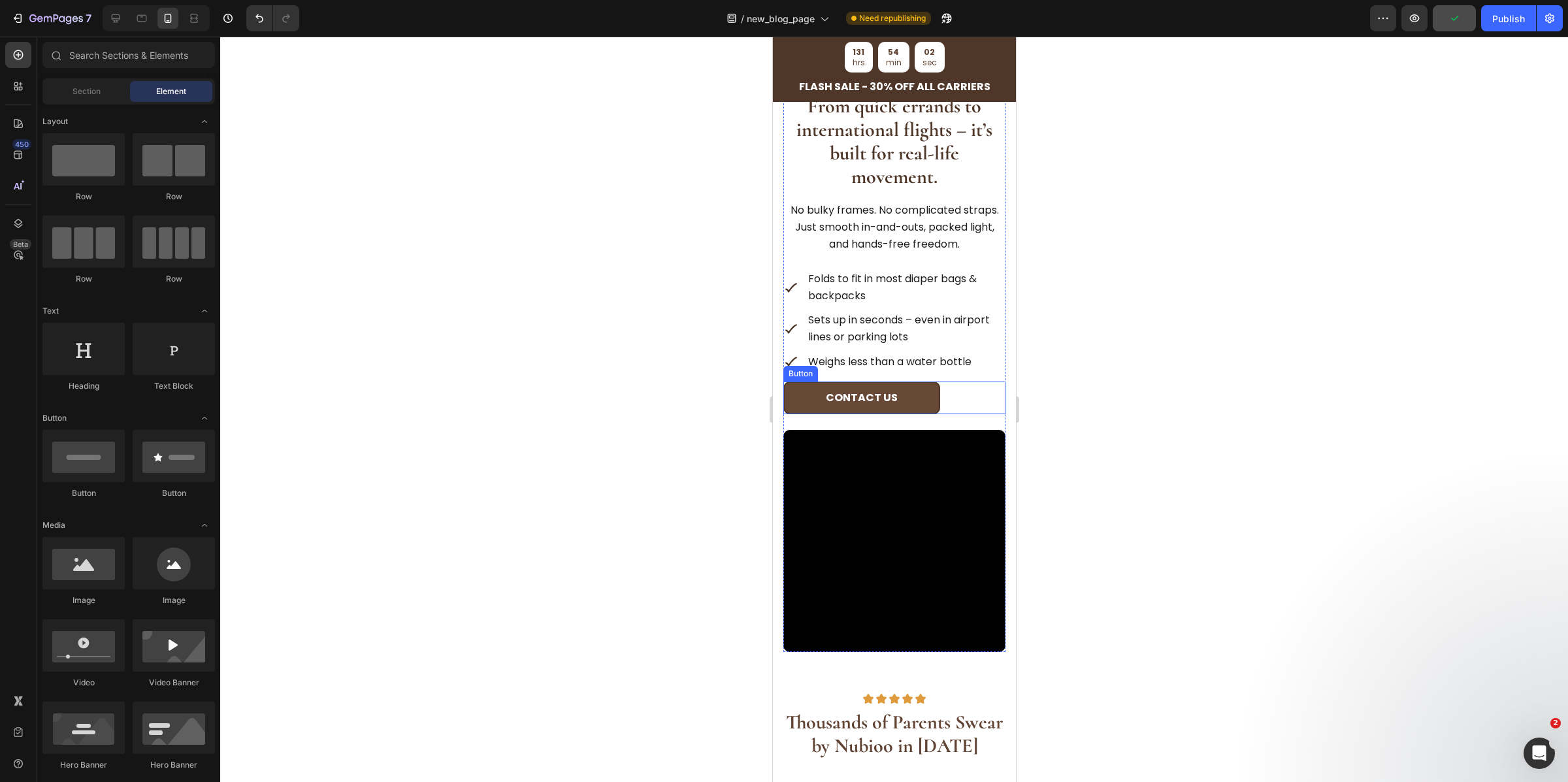
click at [930, 399] on button "Contact us" at bounding box center [861, 398] width 157 height 33
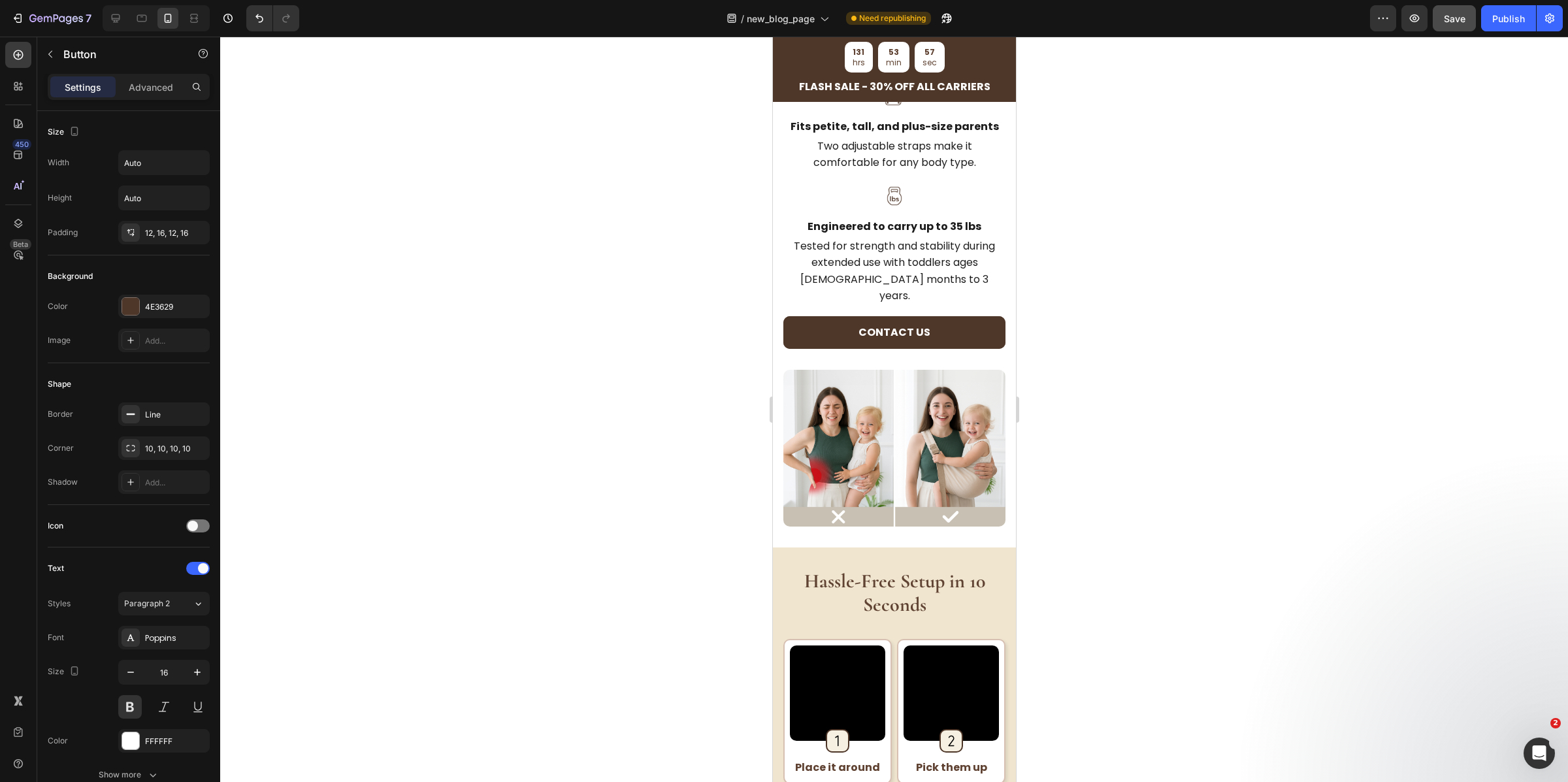
scroll to position [1794, 0]
click at [949, 342] on button "Contact us" at bounding box center [894, 333] width 223 height 33
click at [157, 85] on p "Advanced" at bounding box center [151, 87] width 45 height 14
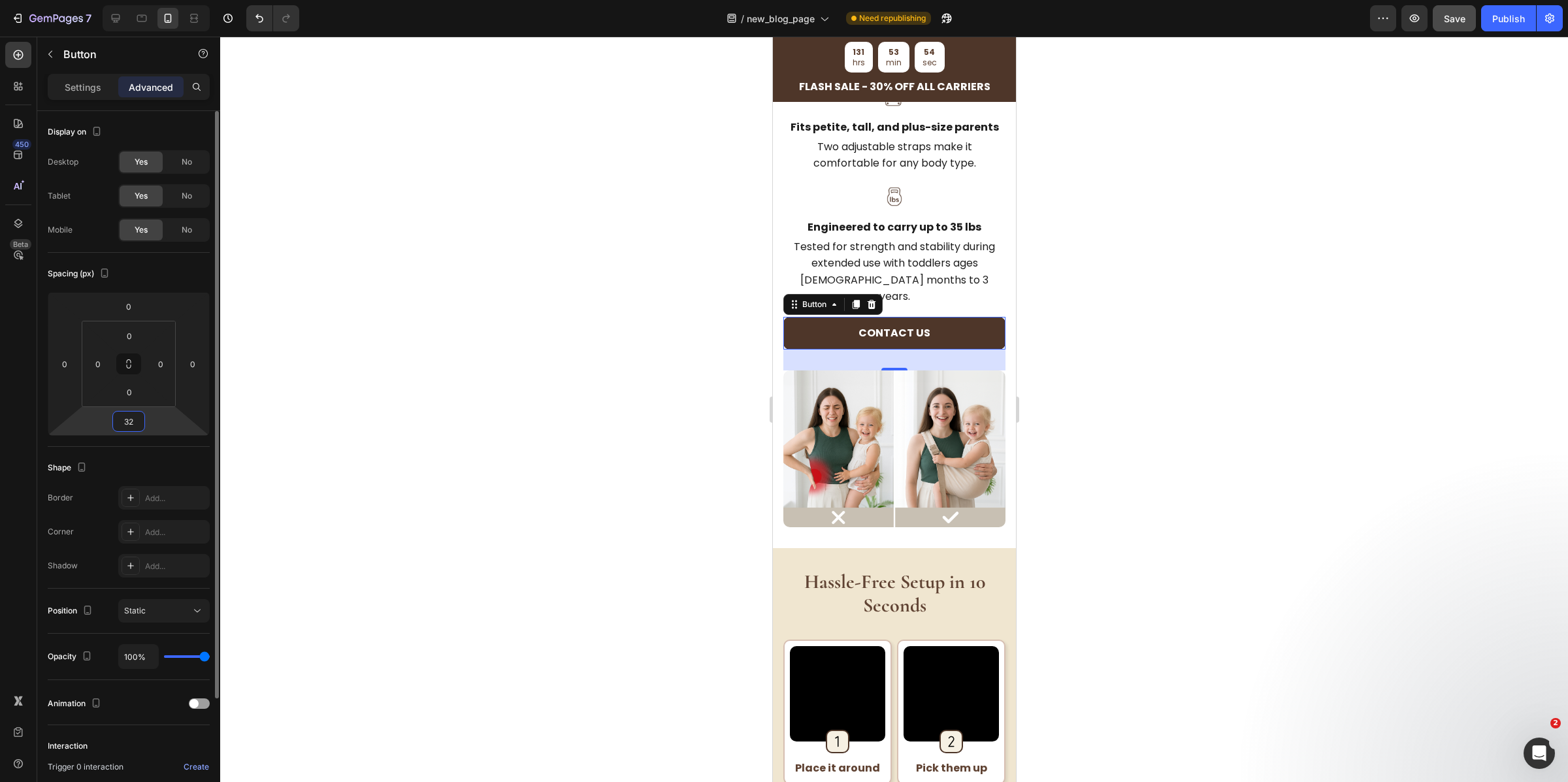
click at [134, 416] on input "32" at bounding box center [128, 421] width 27 height 20
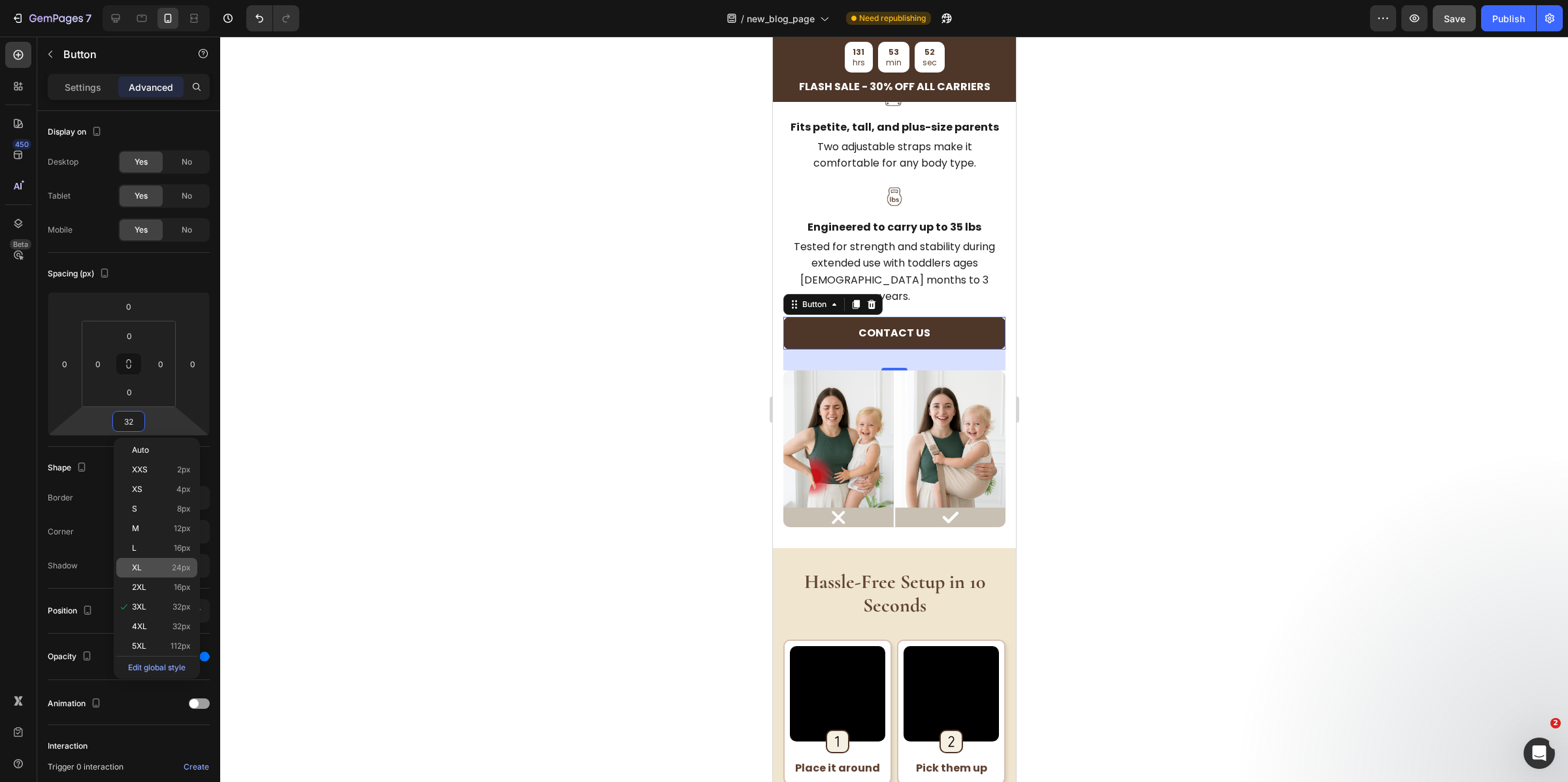
click at [183, 572] on div "XL 24px" at bounding box center [157, 567] width 81 height 20
type input "24"
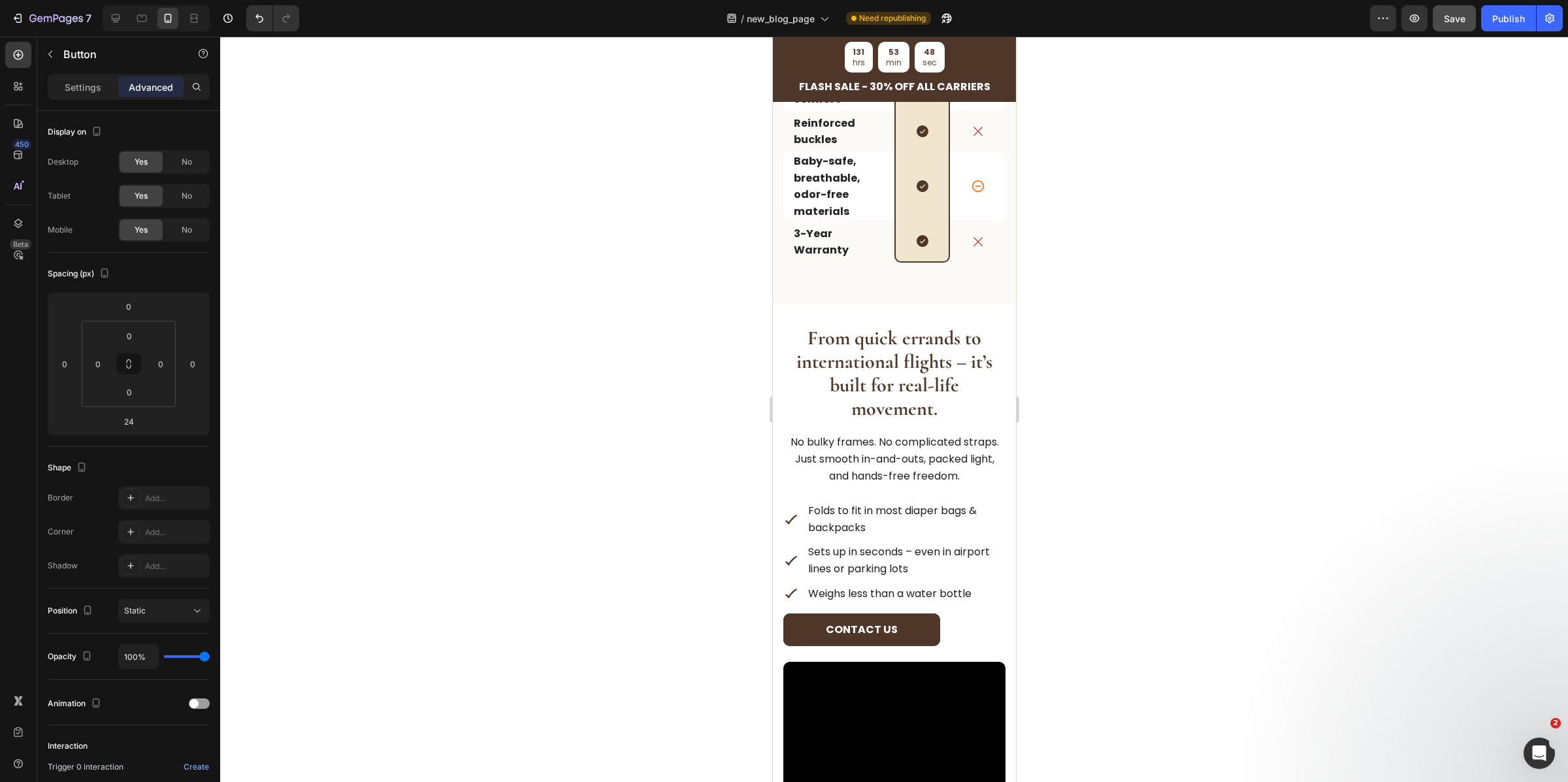
scroll to position [2901, 0]
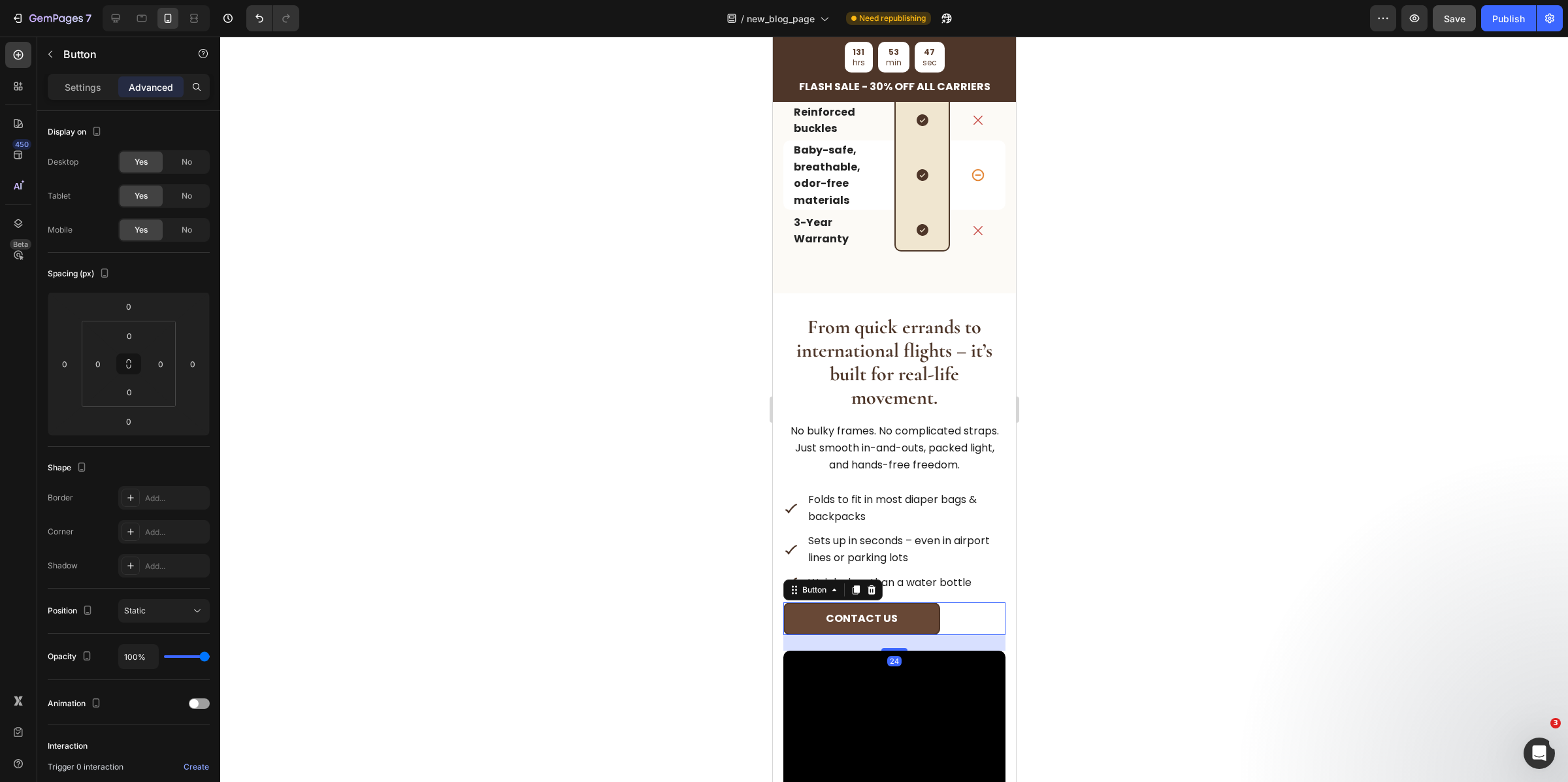
click at [935, 614] on button "Contact us" at bounding box center [861, 619] width 157 height 33
click at [95, 88] on p "Settings" at bounding box center [83, 87] width 37 height 14
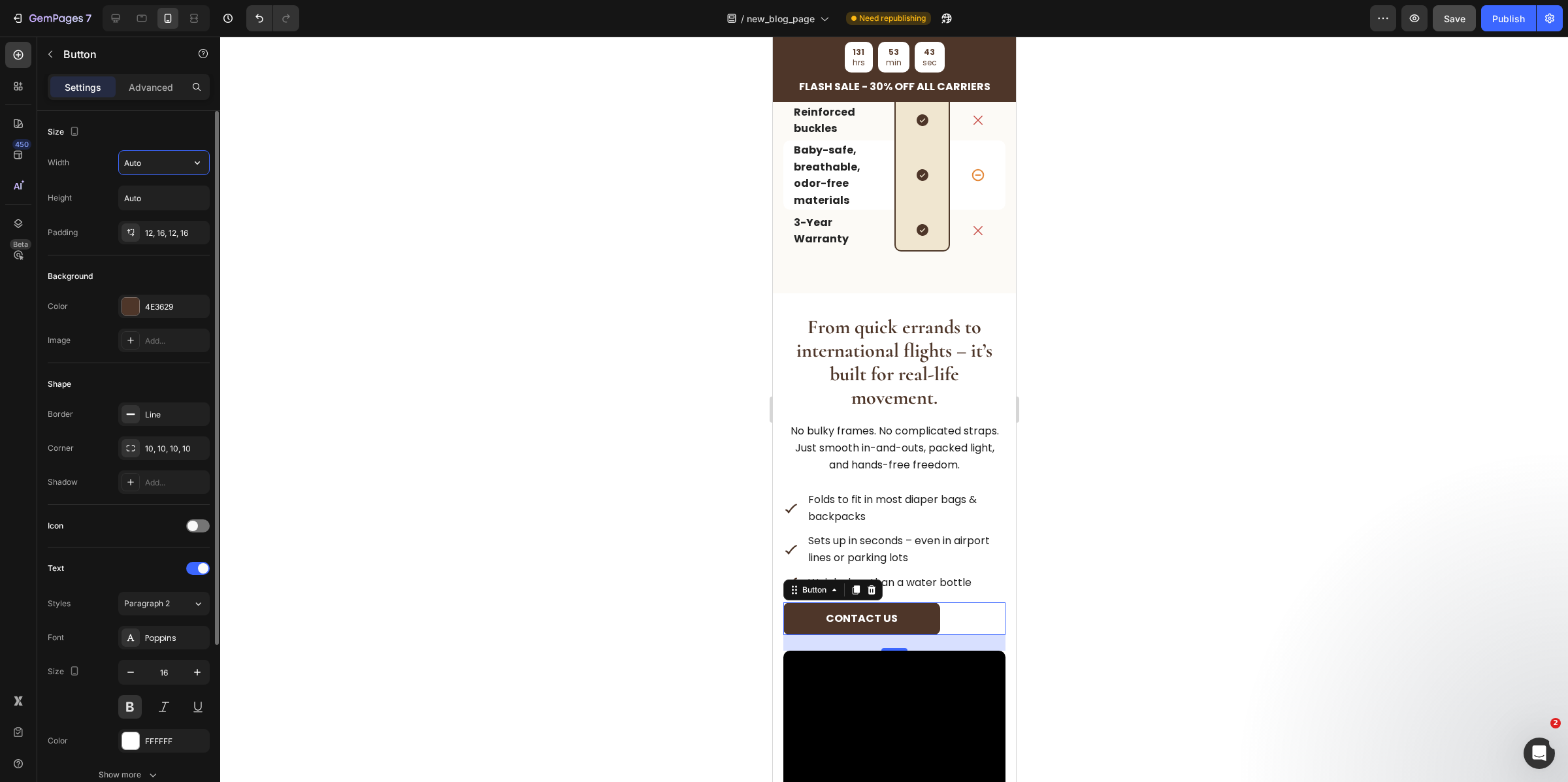
click at [169, 160] on input "Auto" at bounding box center [163, 162] width 90 height 23
click at [188, 164] on button "button" at bounding box center [197, 162] width 23 height 23
click at [169, 222] on p "Full 100%" at bounding box center [160, 222] width 74 height 12
type input "100%"
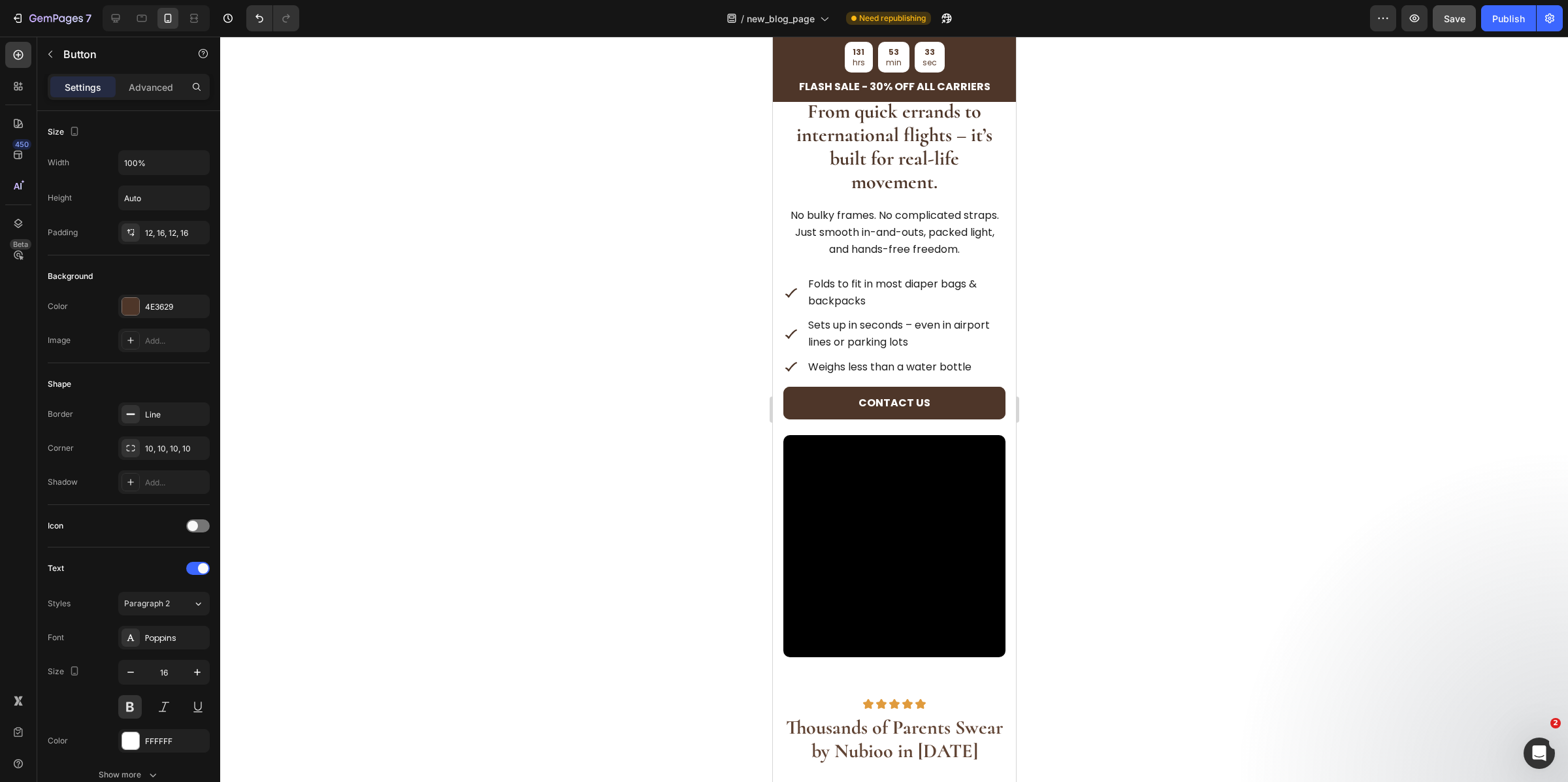
scroll to position [3109, 0]
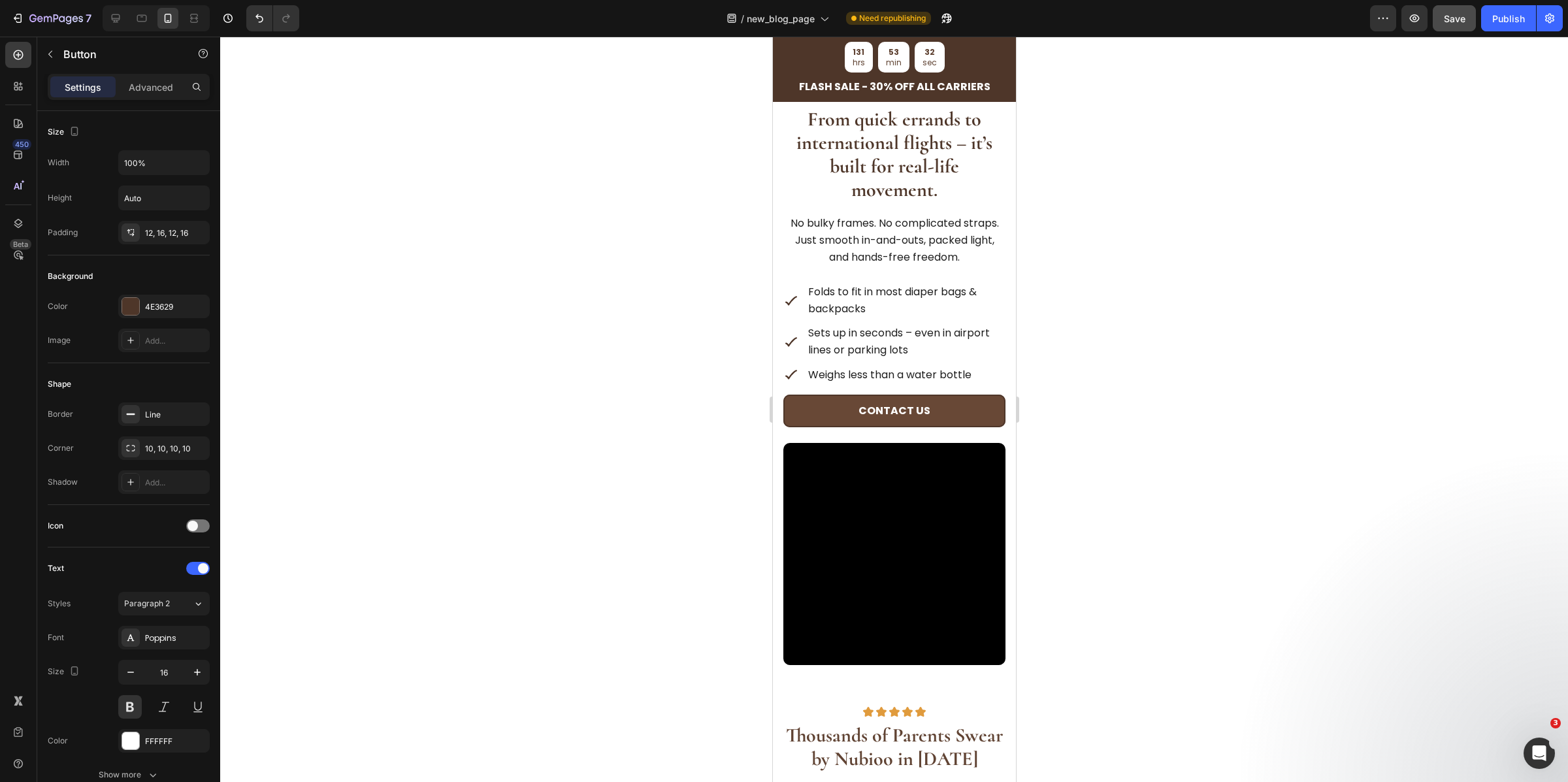
click at [968, 418] on button "Contact us" at bounding box center [894, 411] width 223 height 33
click at [991, 416] on button "Contact us" at bounding box center [894, 411] width 223 height 33
click at [948, 378] on p "Weighs less than a water bottle" at bounding box center [889, 375] width 163 height 17
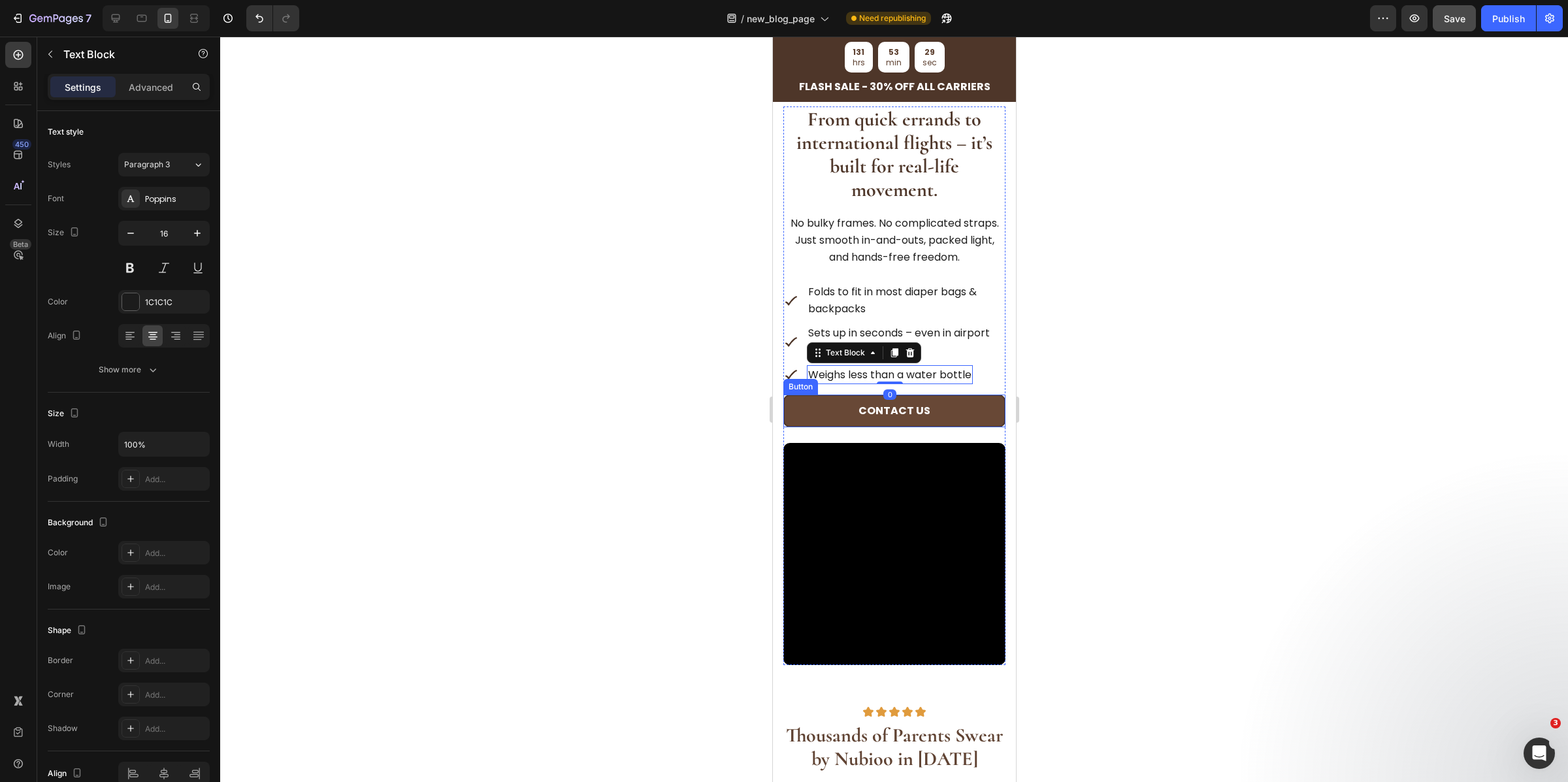
click at [949, 394] on button "Contact us" at bounding box center [894, 411] width 223 height 33
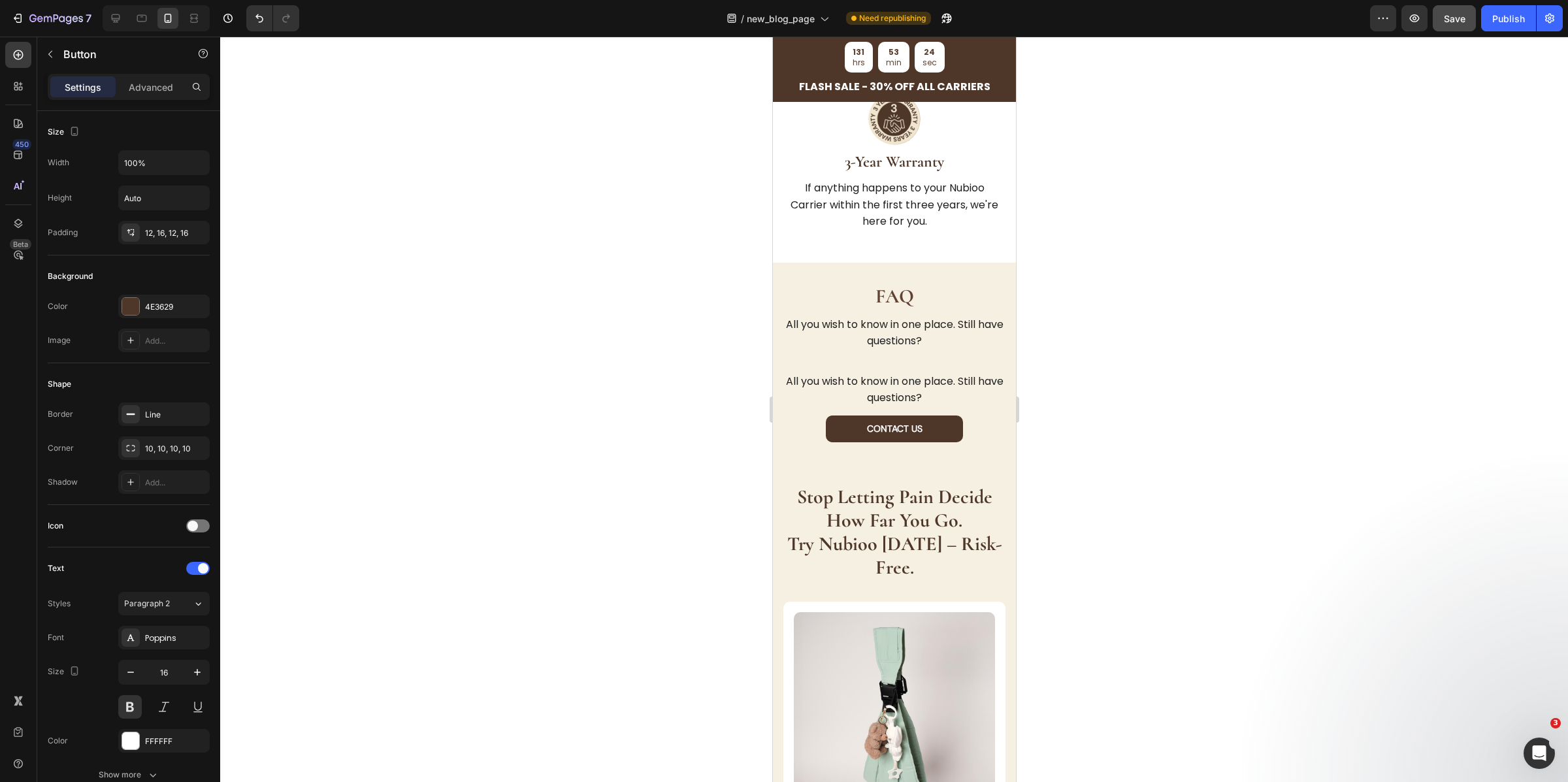
scroll to position [4336, 0]
click at [979, 417] on div "Contact US Button 0" at bounding box center [894, 430] width 223 height 27
click at [984, 394] on div "FAQ Heading All you wish to know in one place. Still have questions? Text Block…" at bounding box center [894, 364] width 223 height 159
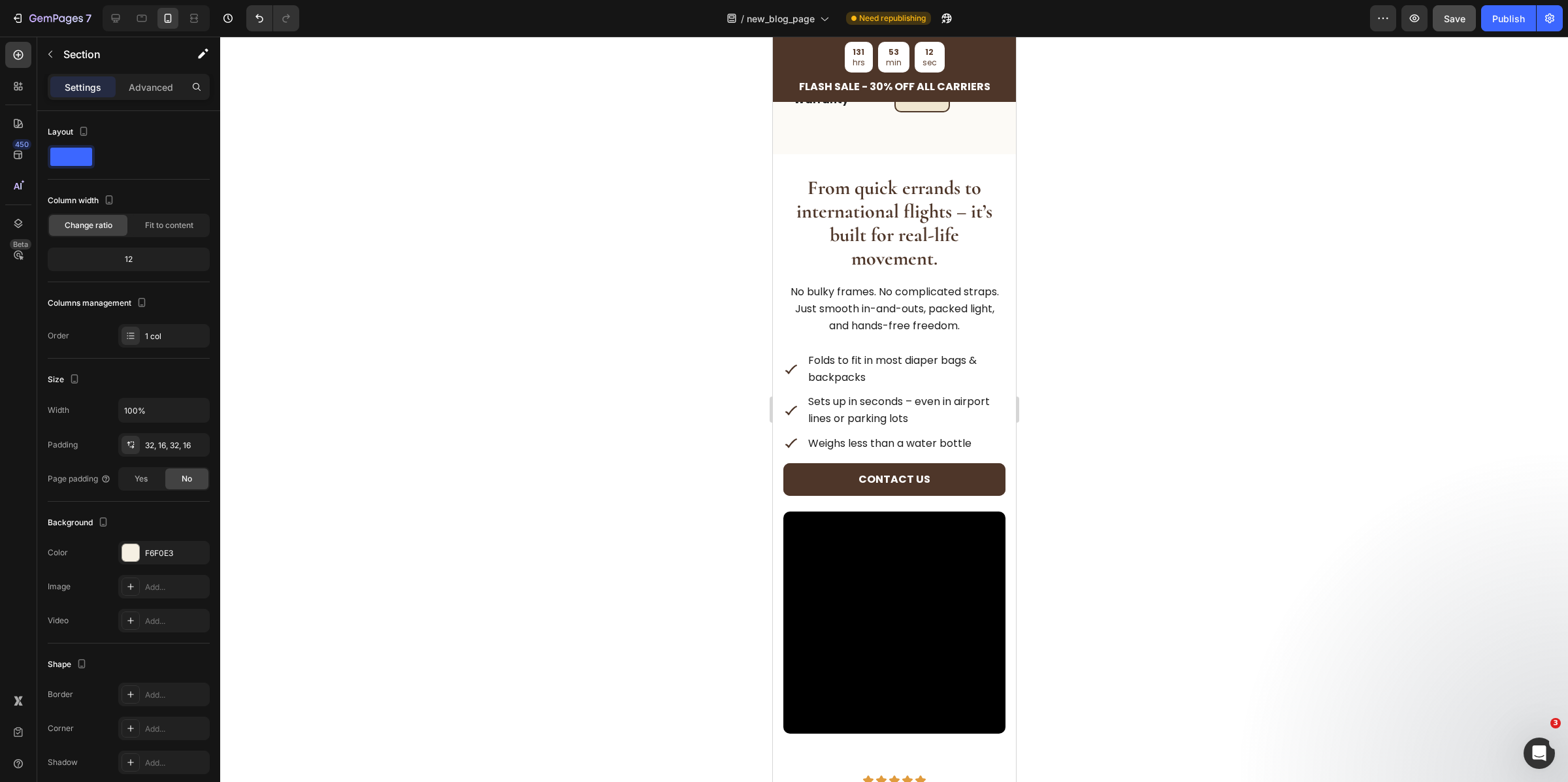
scroll to position [3039, 0]
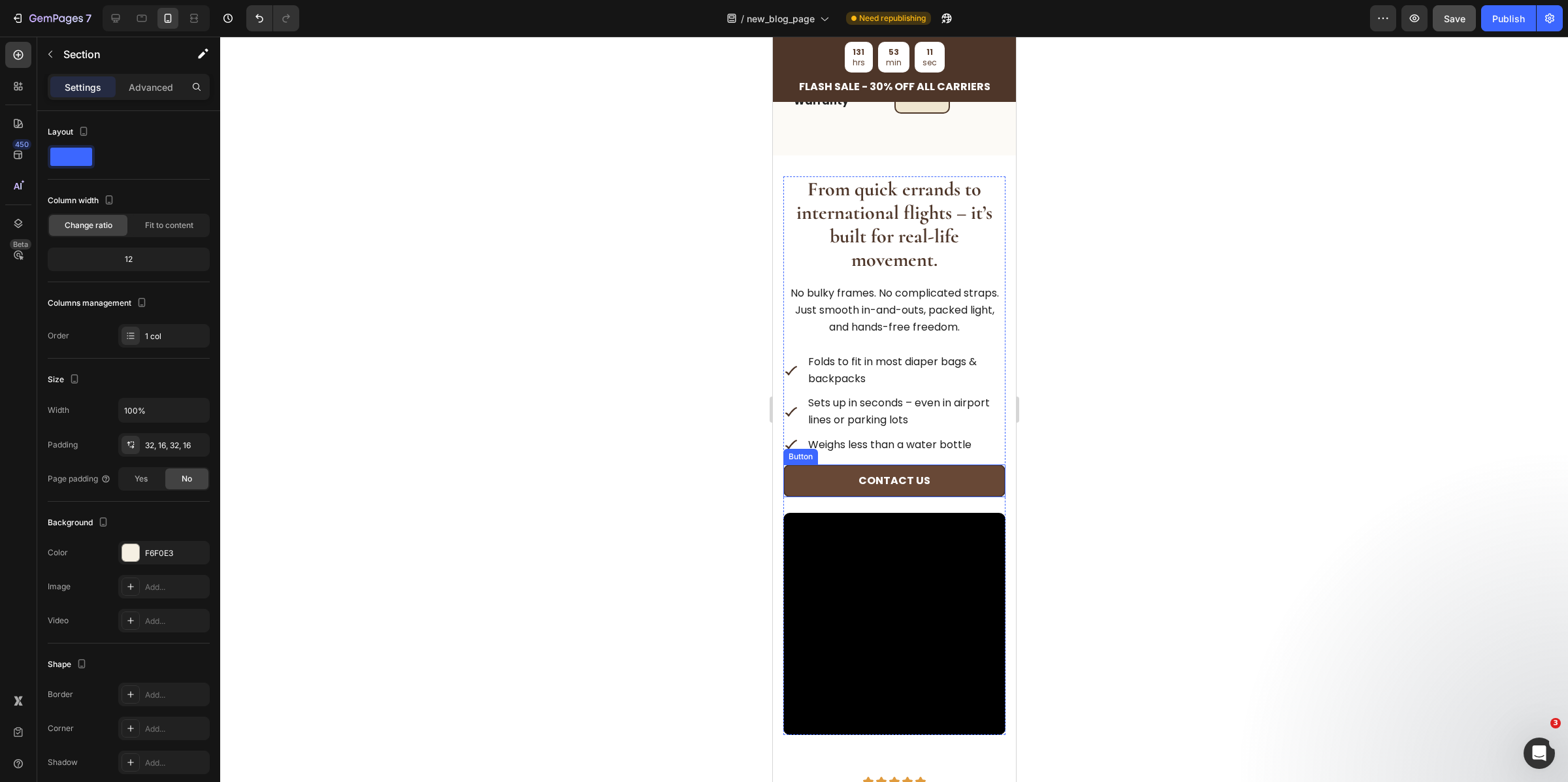
click at [990, 472] on button "Contact us" at bounding box center [894, 481] width 223 height 33
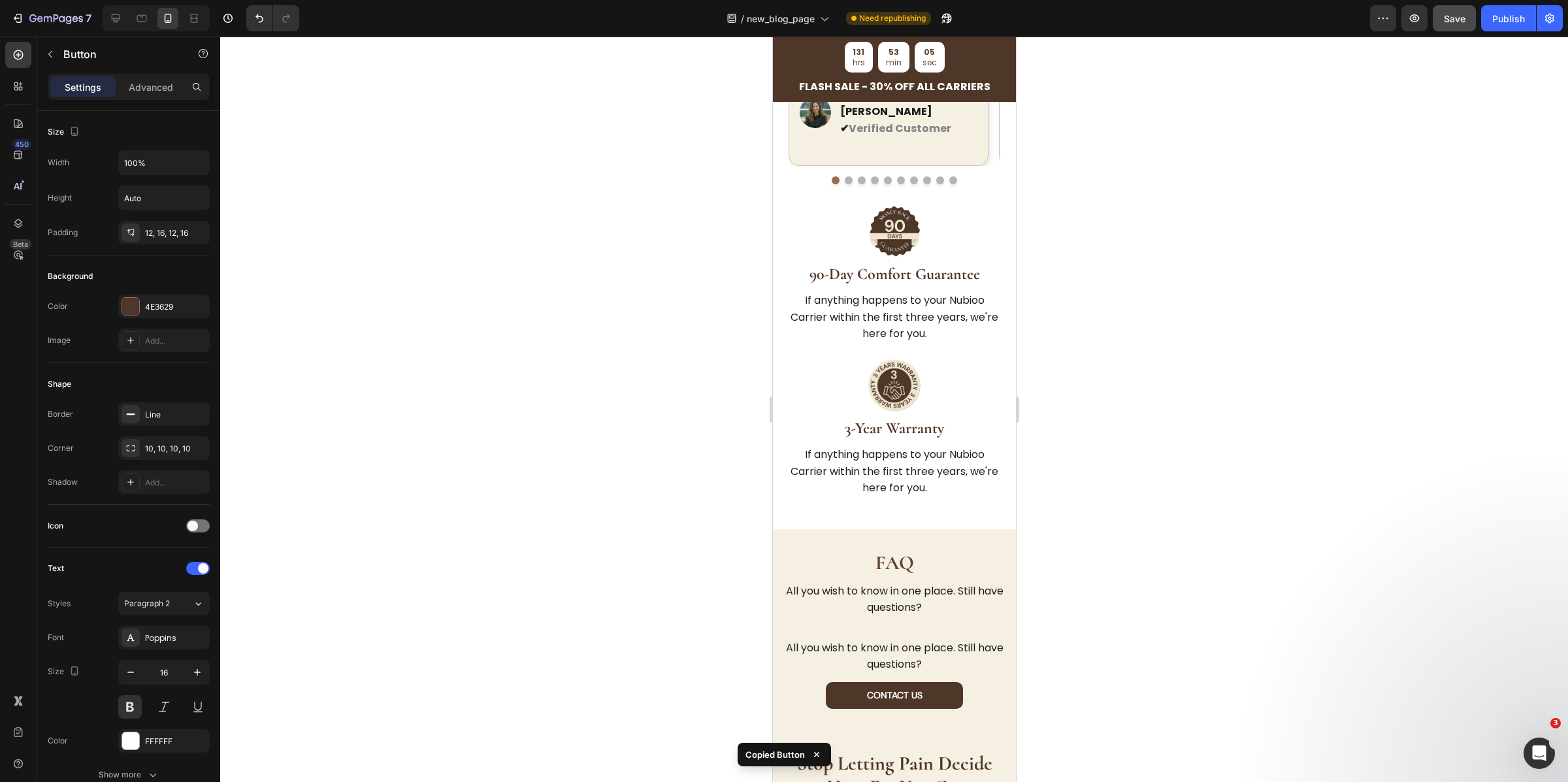
scroll to position [4267, 0]
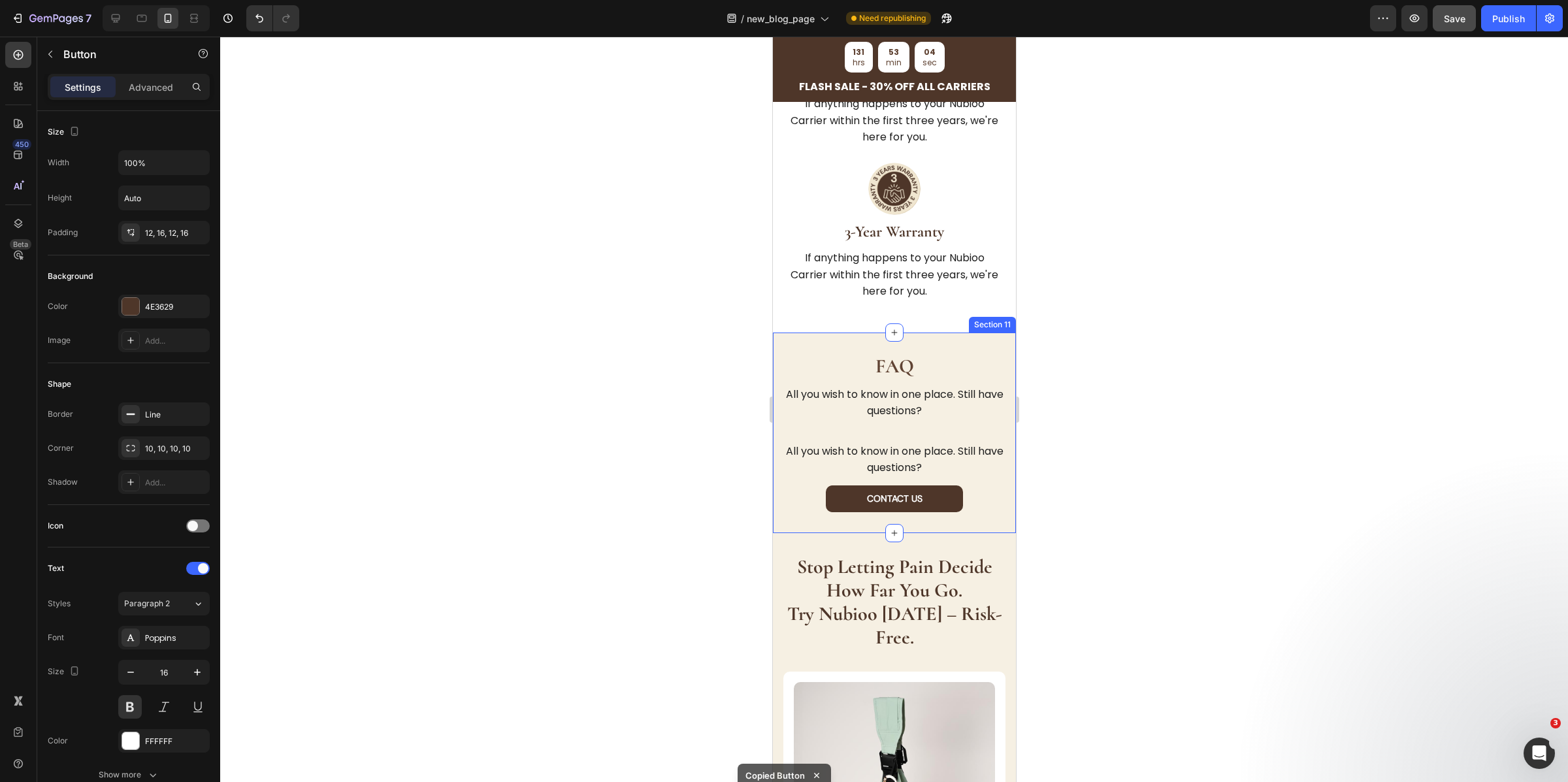
click at [982, 461] on div "FAQ Heading All you wish to know in one place. Still have questions? Text Block…" at bounding box center [894, 433] width 223 height 159
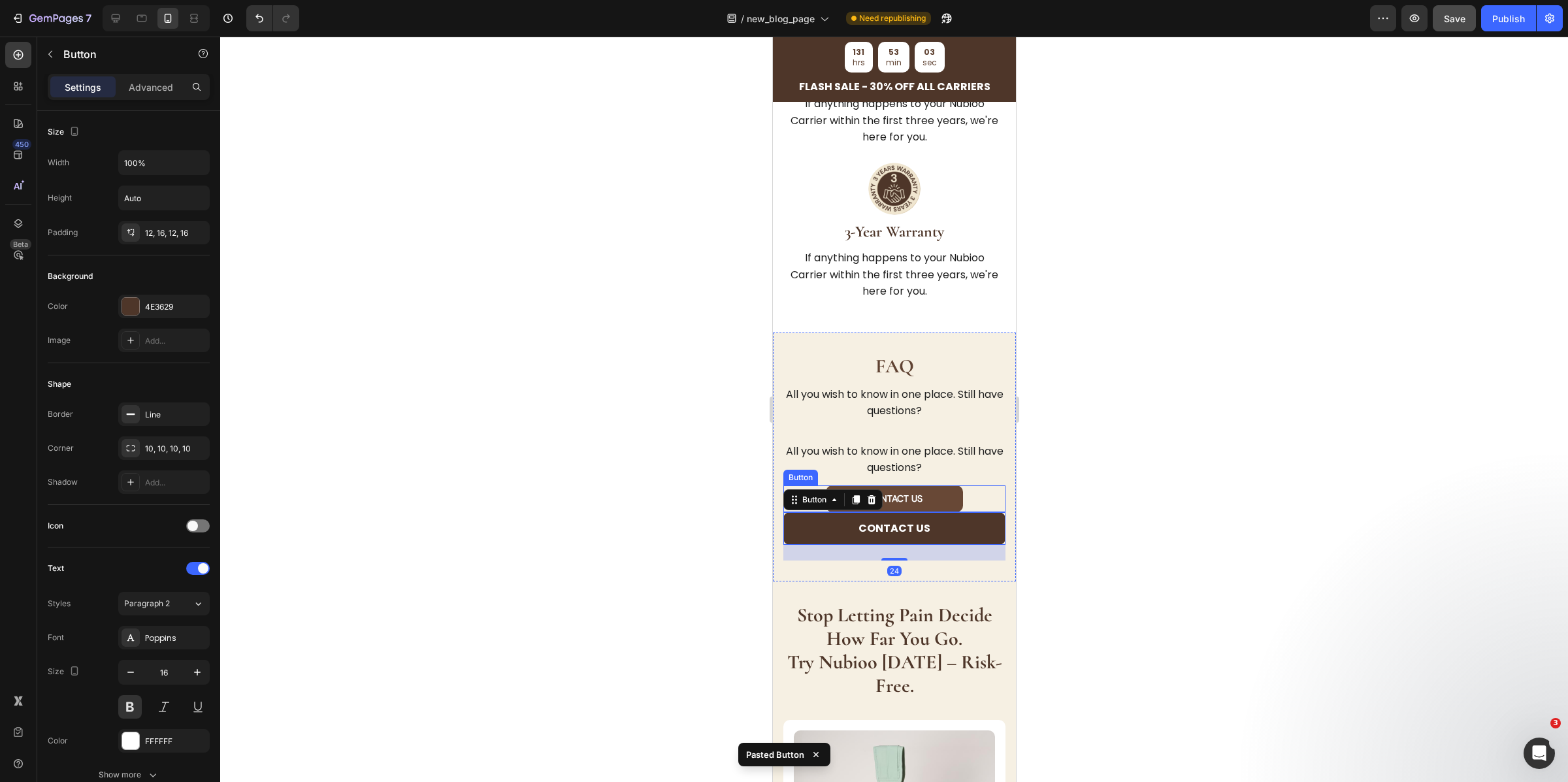
click at [952, 485] on button "Contact US" at bounding box center [894, 498] width 137 height 27
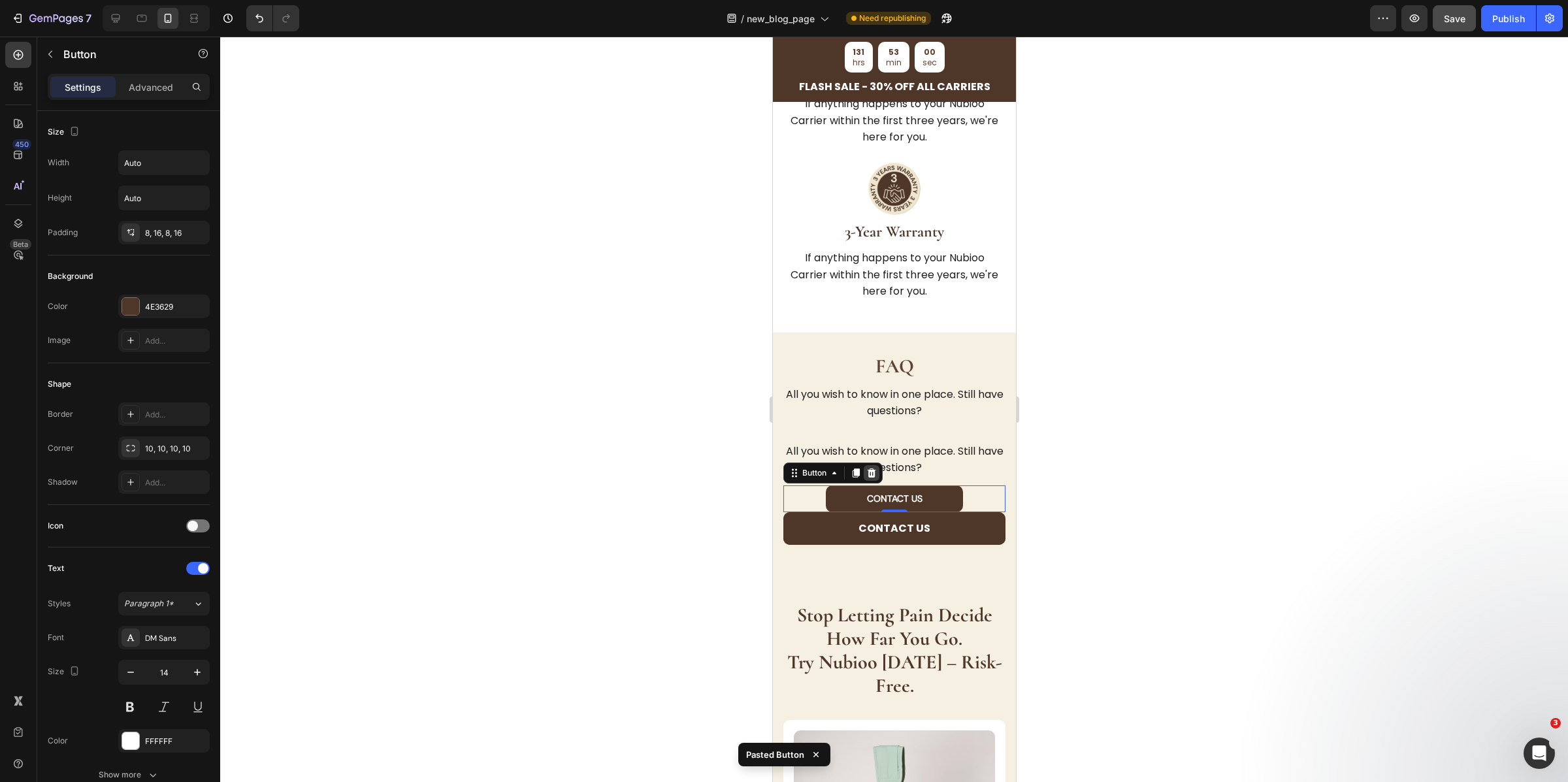
click at [874, 468] on icon at bounding box center [871, 472] width 9 height 9
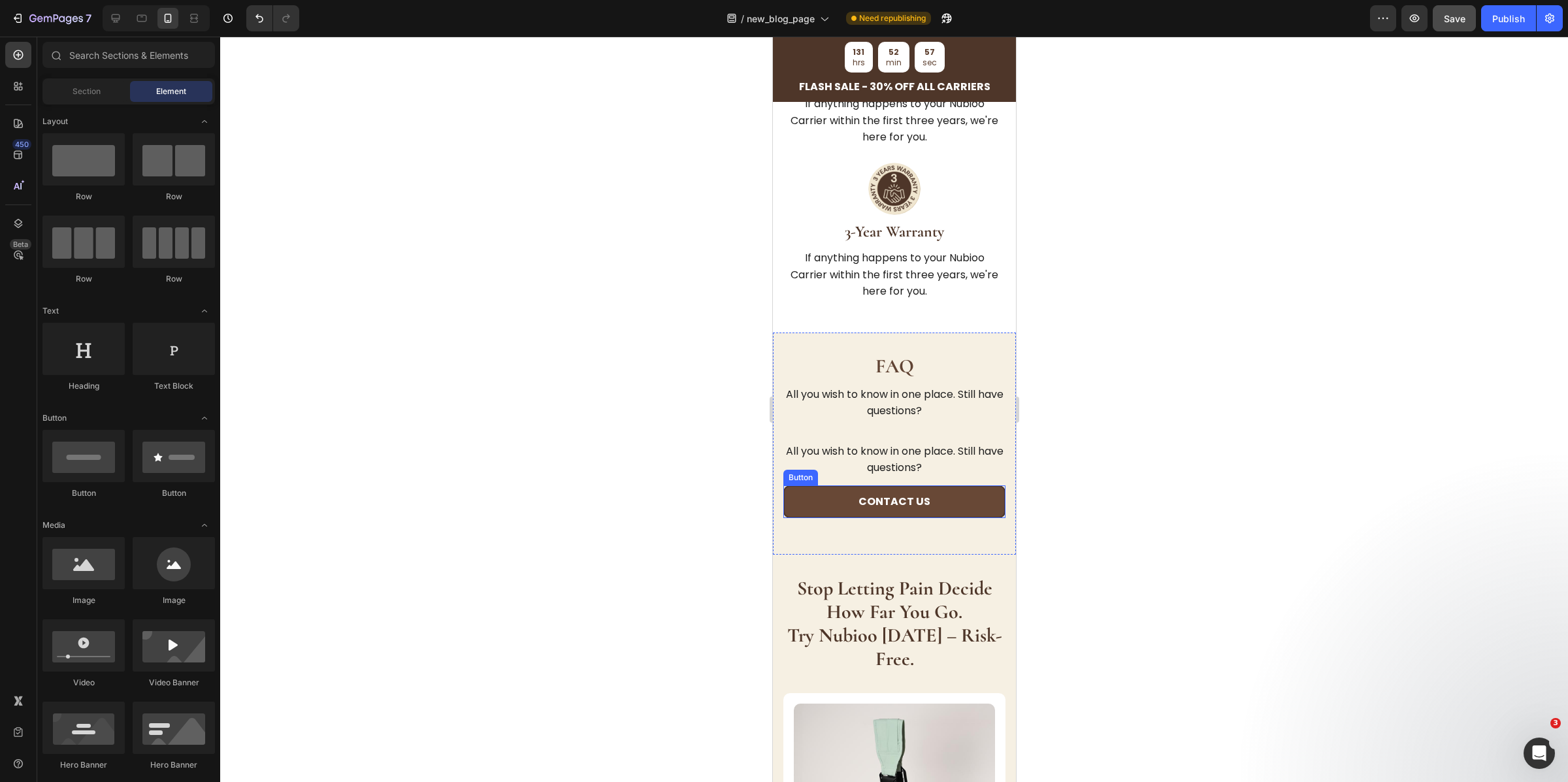
click at [959, 498] on button "Contact us" at bounding box center [894, 501] width 223 height 33
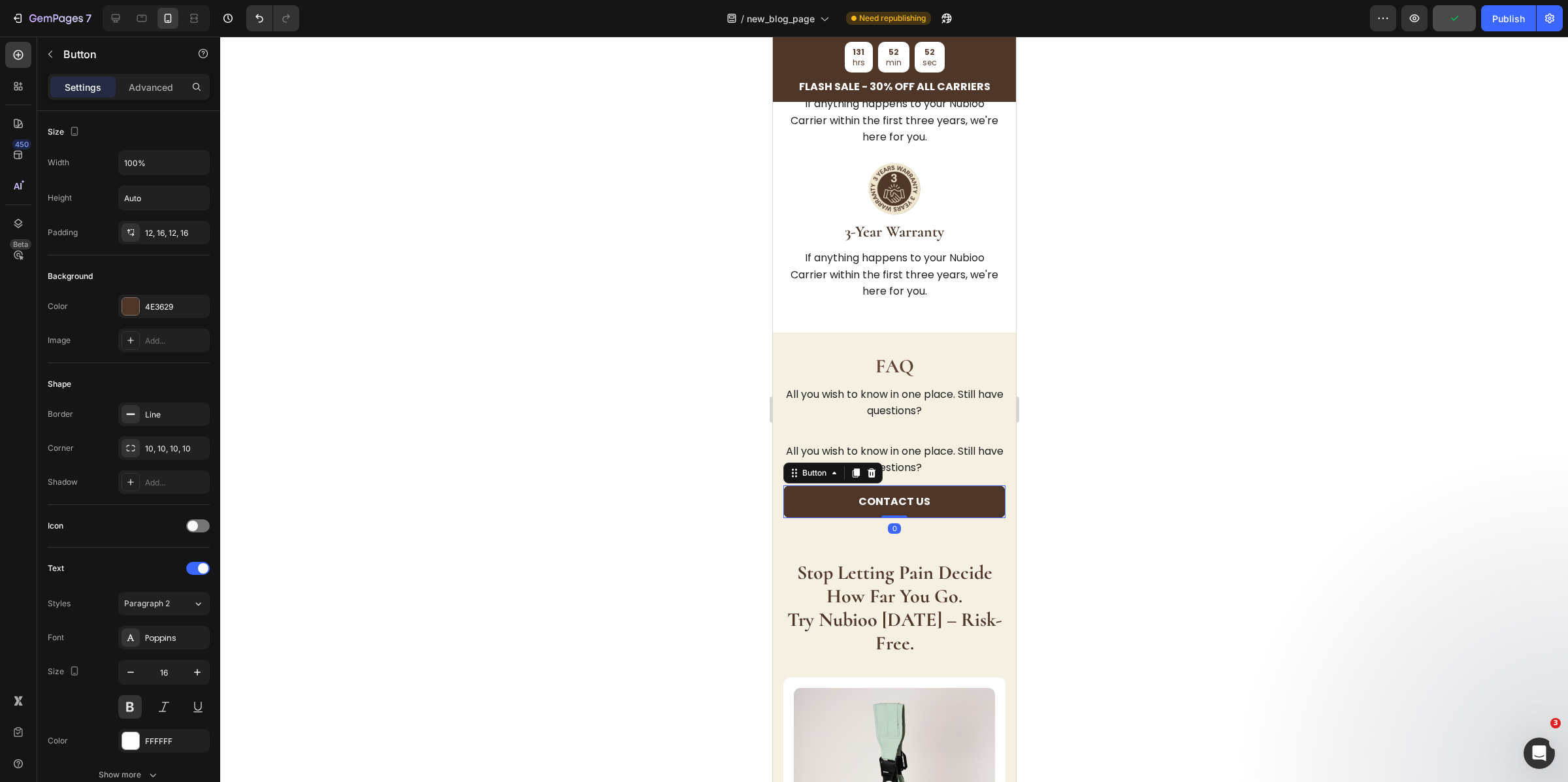
drag, startPoint x: 892, startPoint y: 515, endPoint x: 927, endPoint y: 424, distance: 97.5
click at [925, 429] on div "FAQ Heading All you wish to know in one place. Still have questions? Text Block…" at bounding box center [894, 435] width 223 height 164
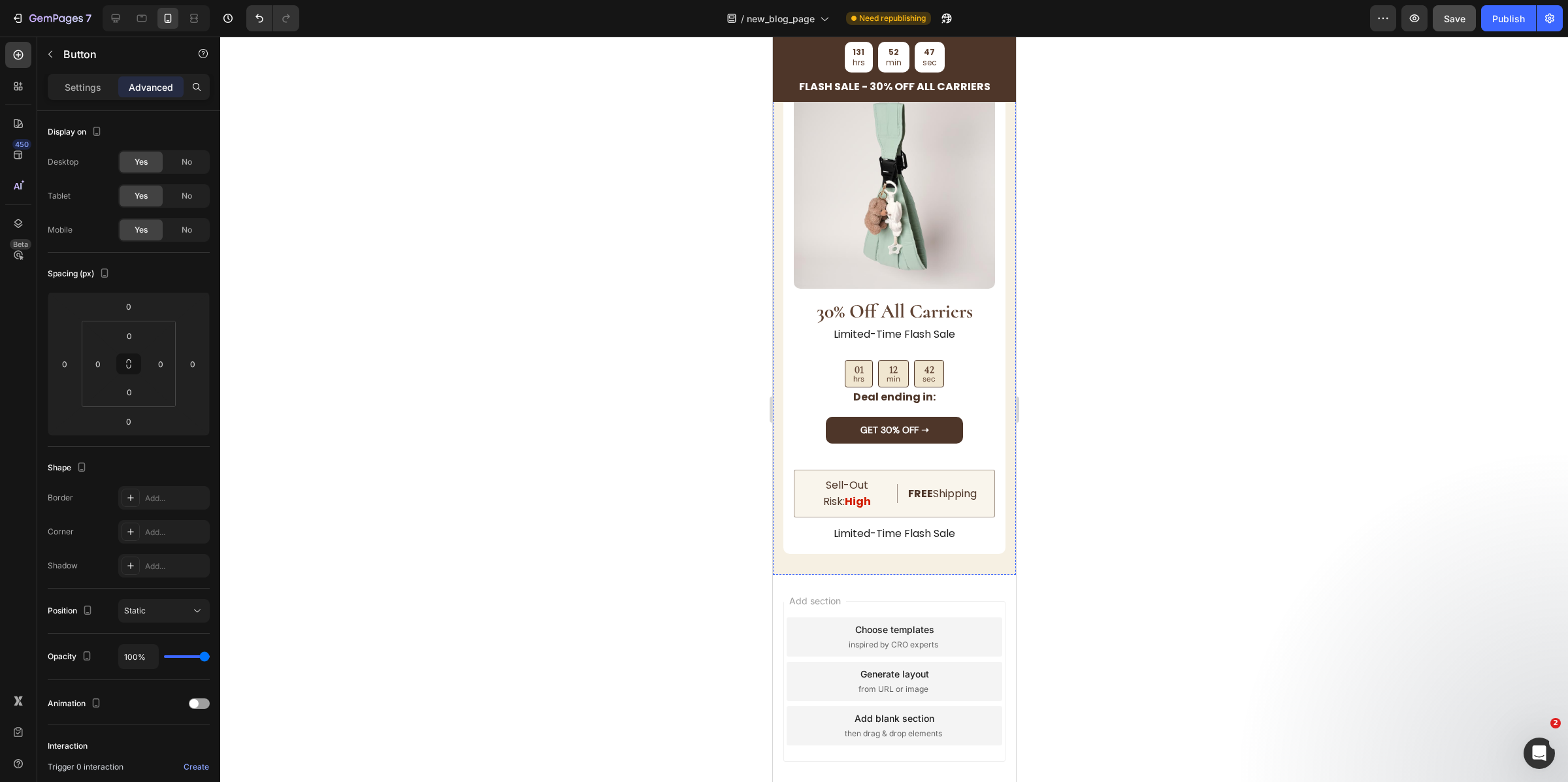
scroll to position [4877, 0]
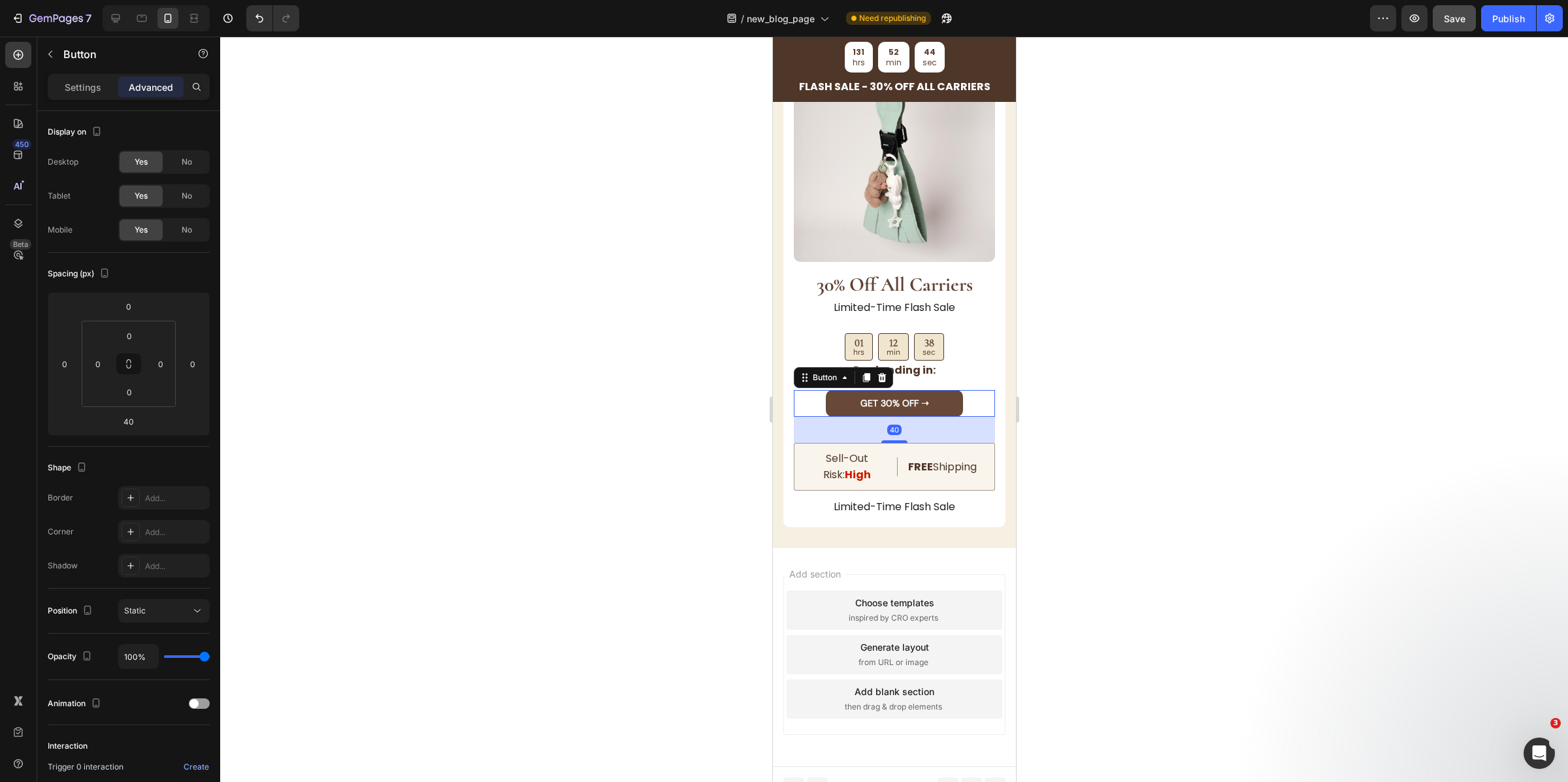
click at [949, 392] on button "GET 30% OFF ➝" at bounding box center [894, 403] width 137 height 27
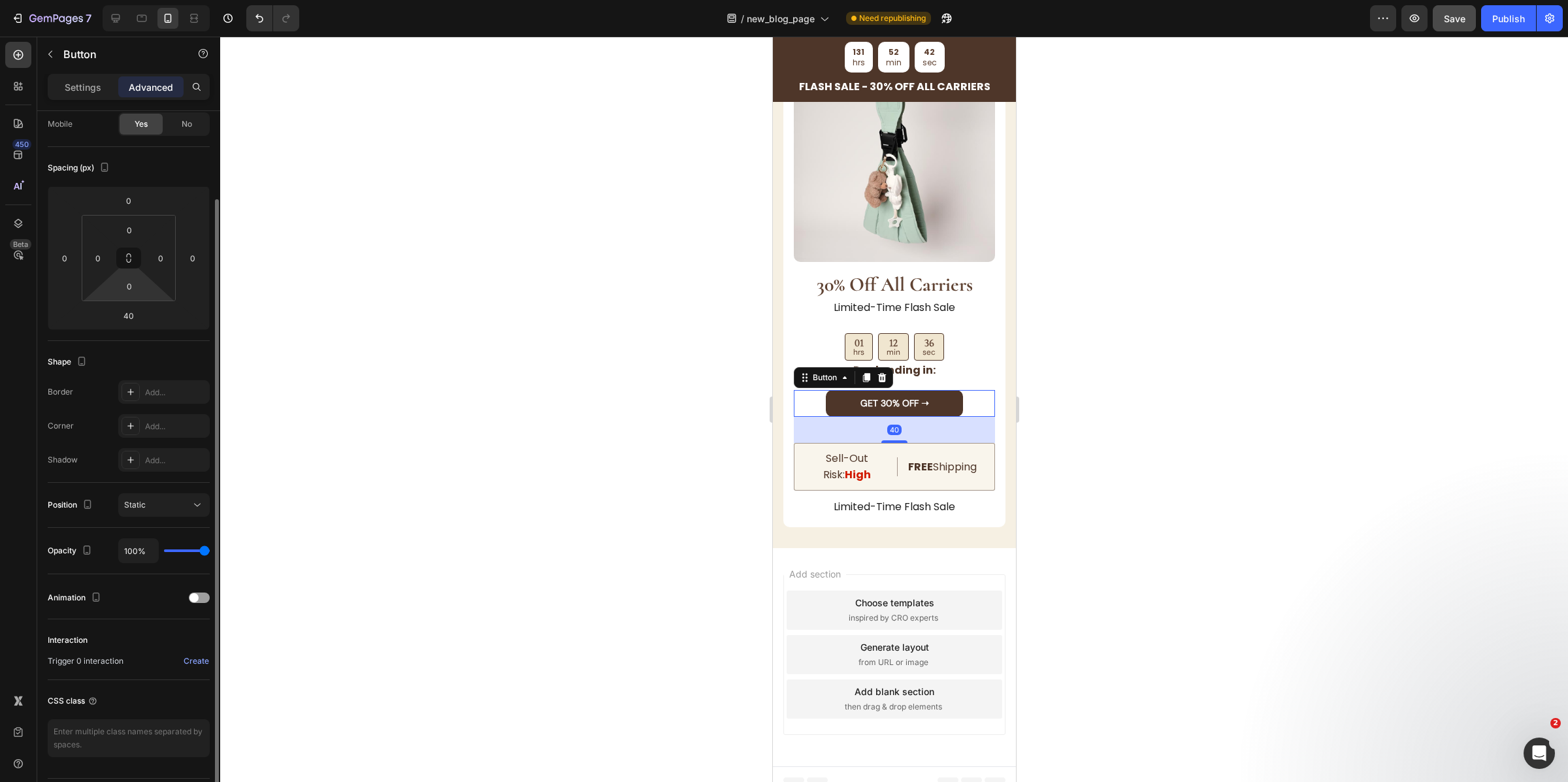
scroll to position [145, 0]
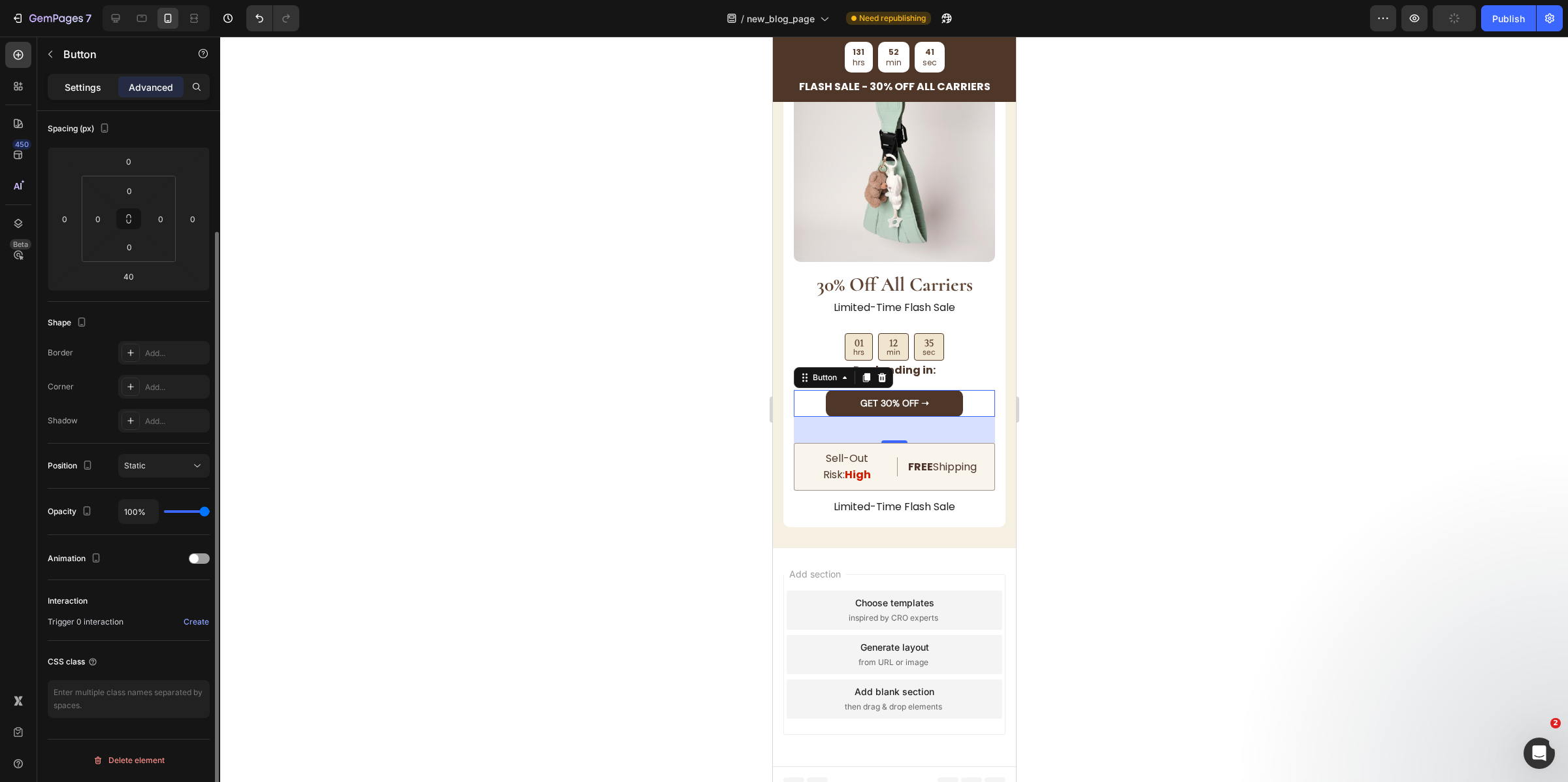
click at [84, 92] on p "Settings" at bounding box center [83, 87] width 37 height 14
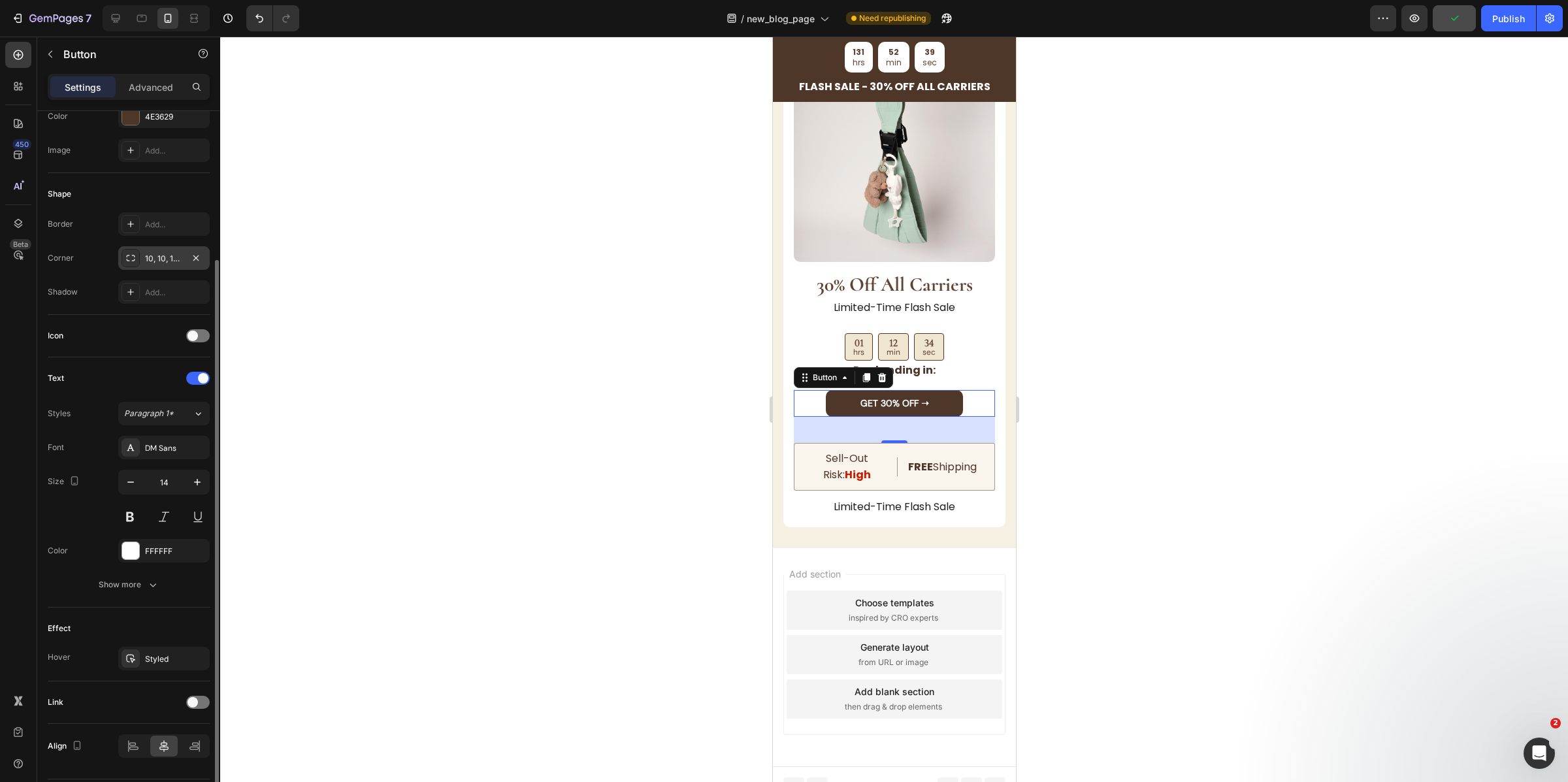
scroll to position [193, 0]
click at [174, 418] on button "Paragraph 1*" at bounding box center [163, 410] width 92 height 23
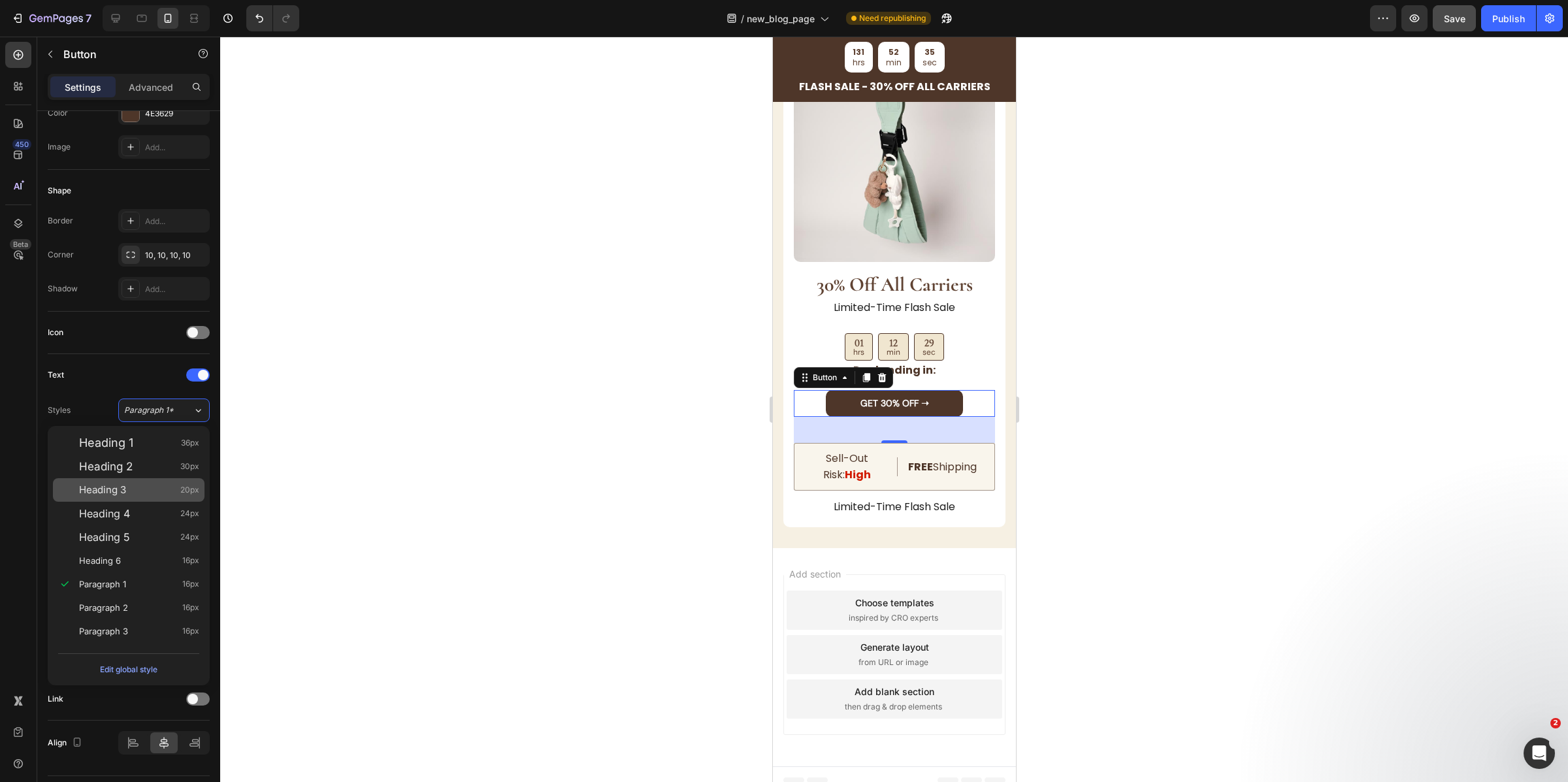
click at [178, 487] on div "Heading 3 20px" at bounding box center [139, 489] width 120 height 13
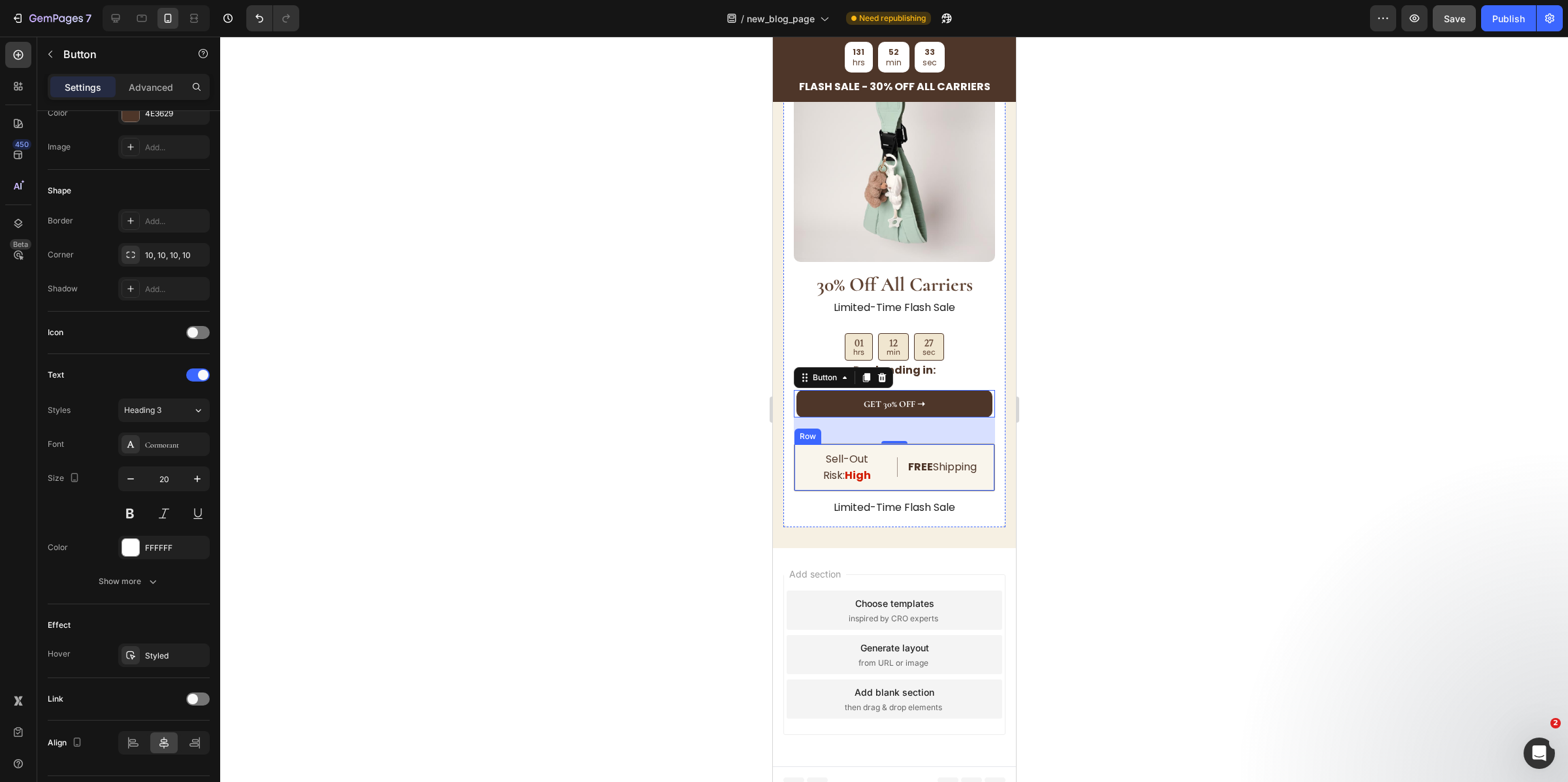
type input "14"
click at [959, 394] on div "GET 30% OFF ➝ Button 40" at bounding box center [894, 403] width 201 height 27
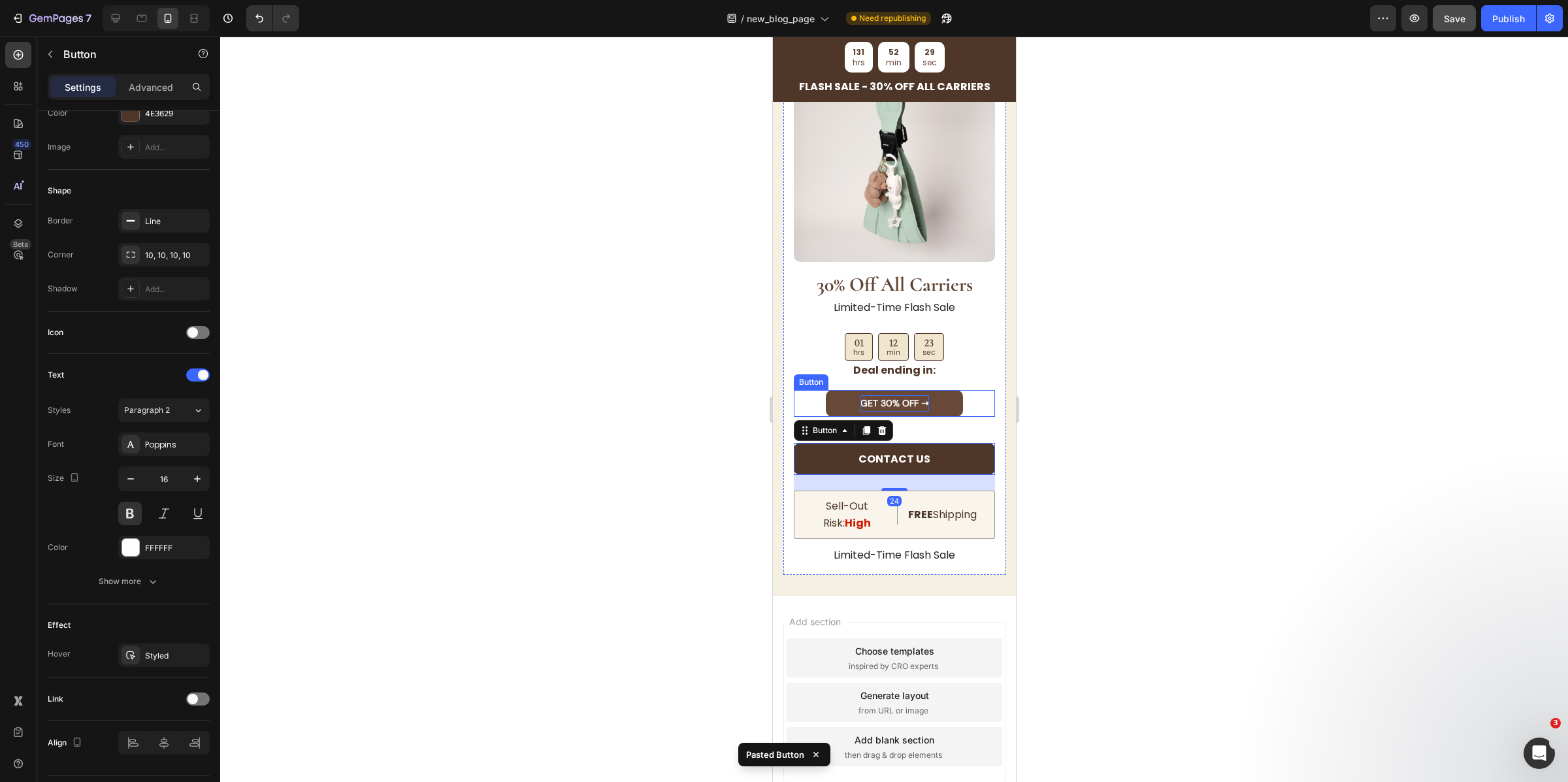
click at [913, 397] on strong "GET 30% OFF ➝" at bounding box center [894, 403] width 68 height 12
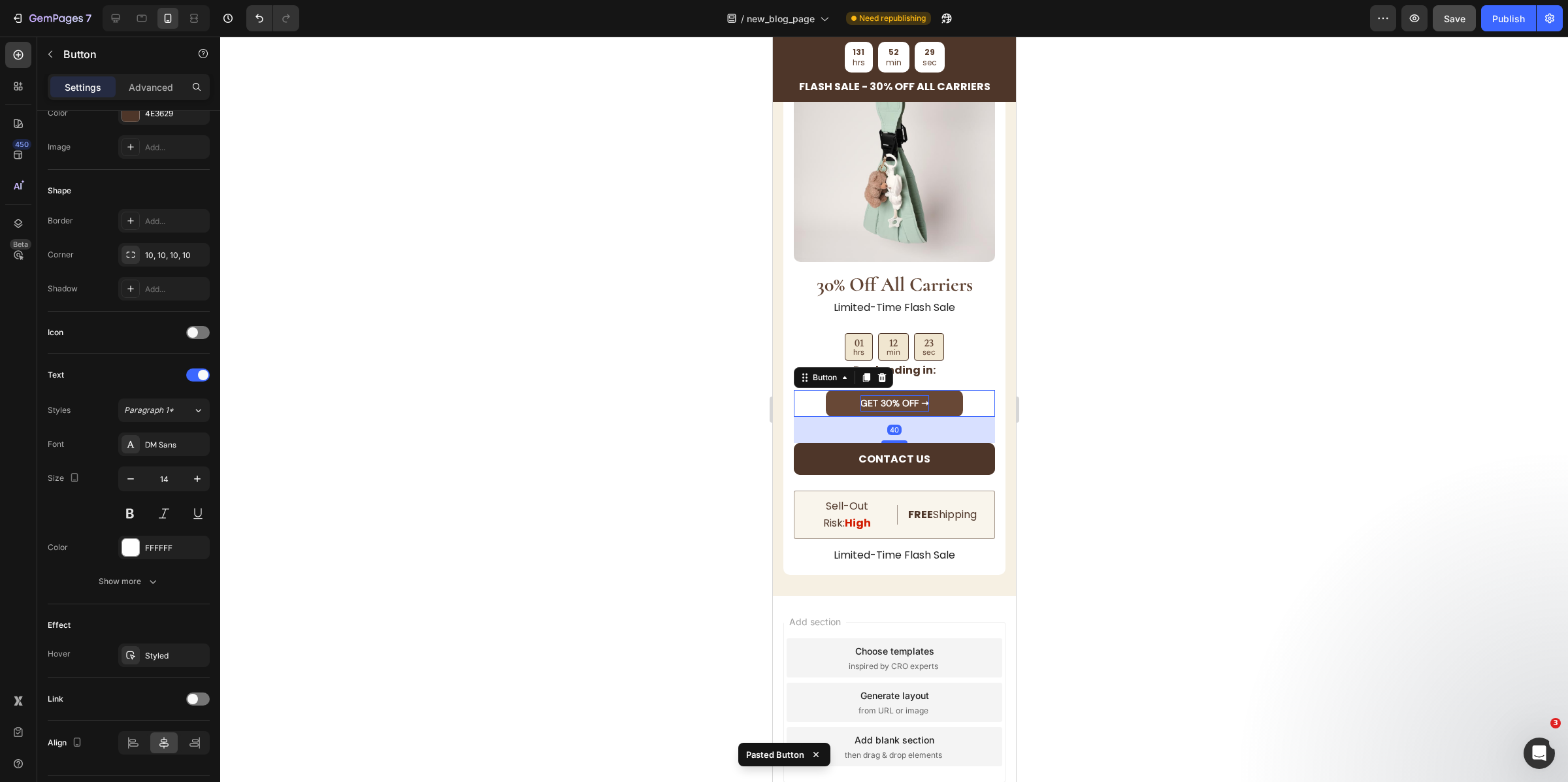
click at [913, 397] on strong "GET 30% OFF ➝" at bounding box center [894, 403] width 68 height 12
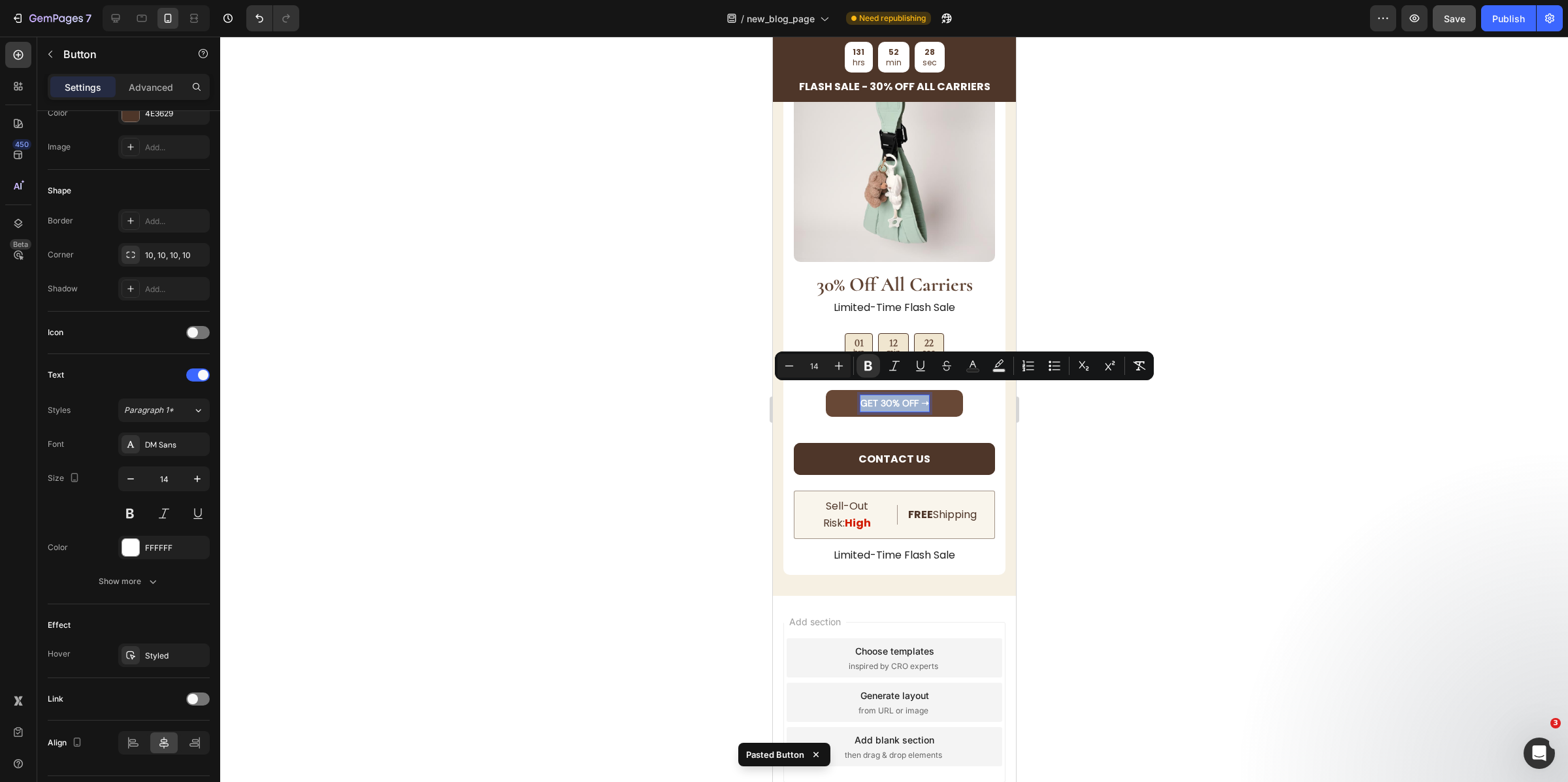
copy strong "GET 30% OFF ➝"
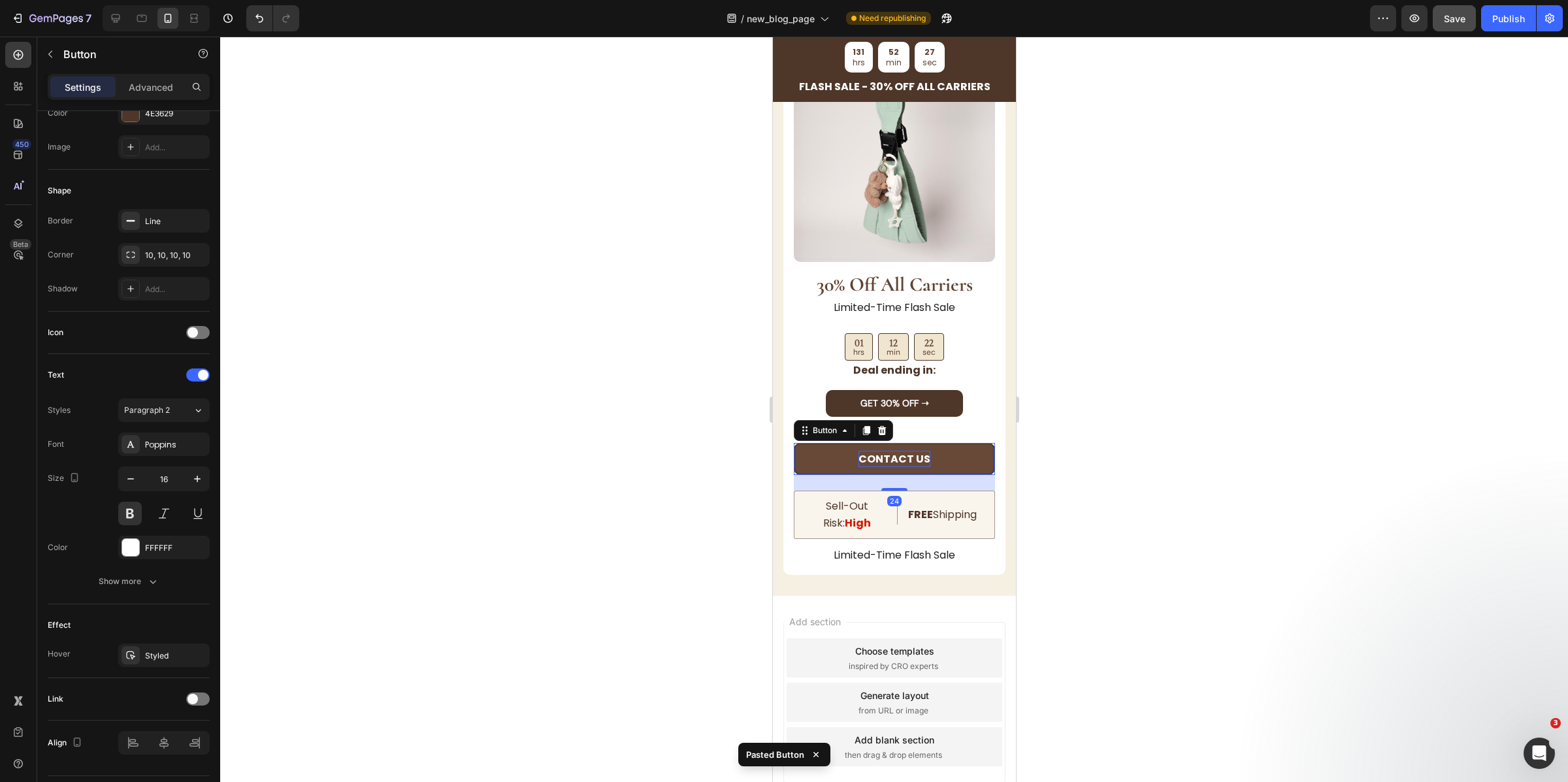
click at [900, 451] on p "Contact us" at bounding box center [894, 459] width 72 height 17
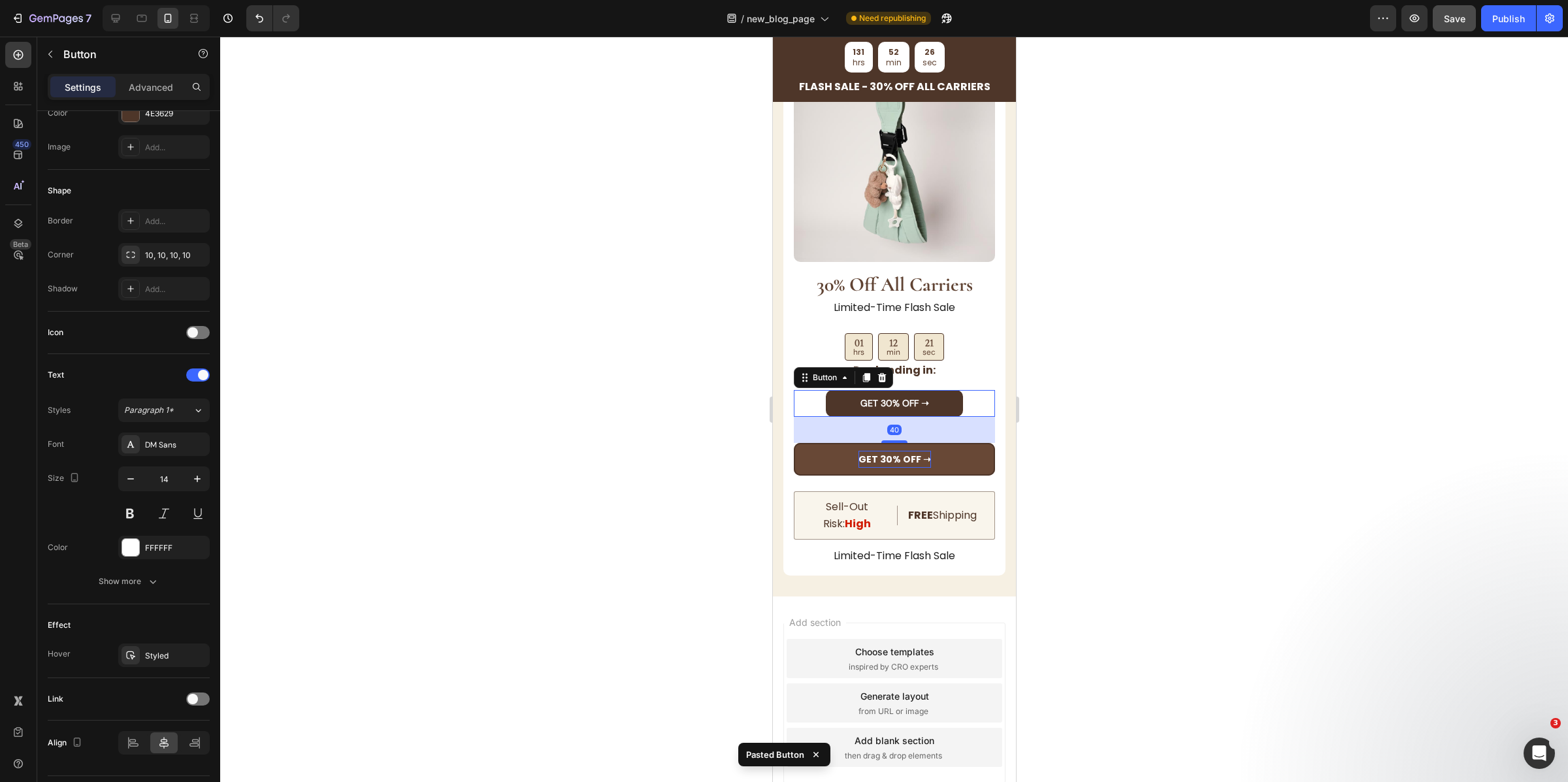
click at [977, 395] on div "GET 30% OFF ➝ Button 40" at bounding box center [894, 403] width 201 height 27
click at [885, 372] on icon at bounding box center [882, 376] width 9 height 9
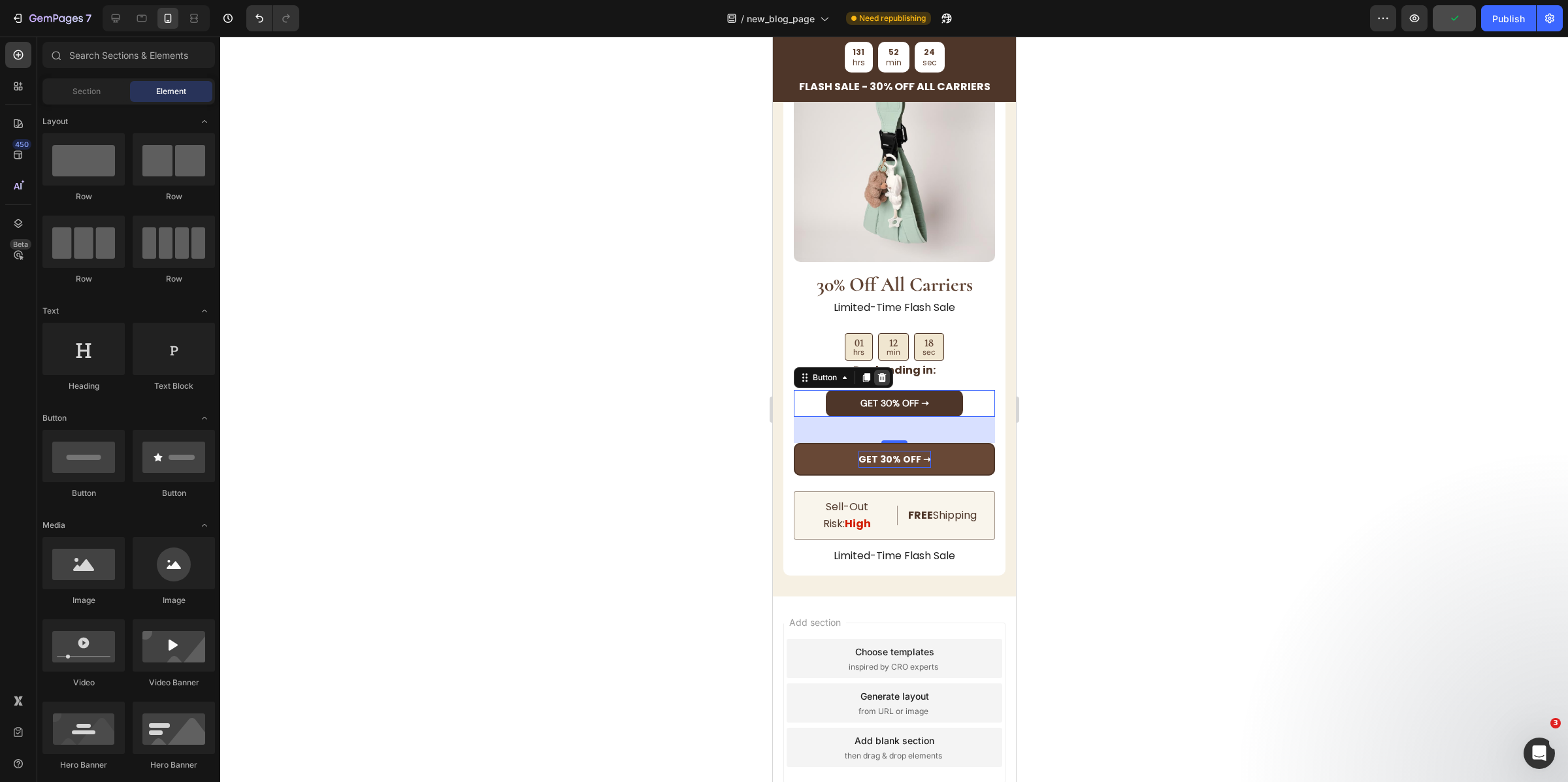
scroll to position [4873, 0]
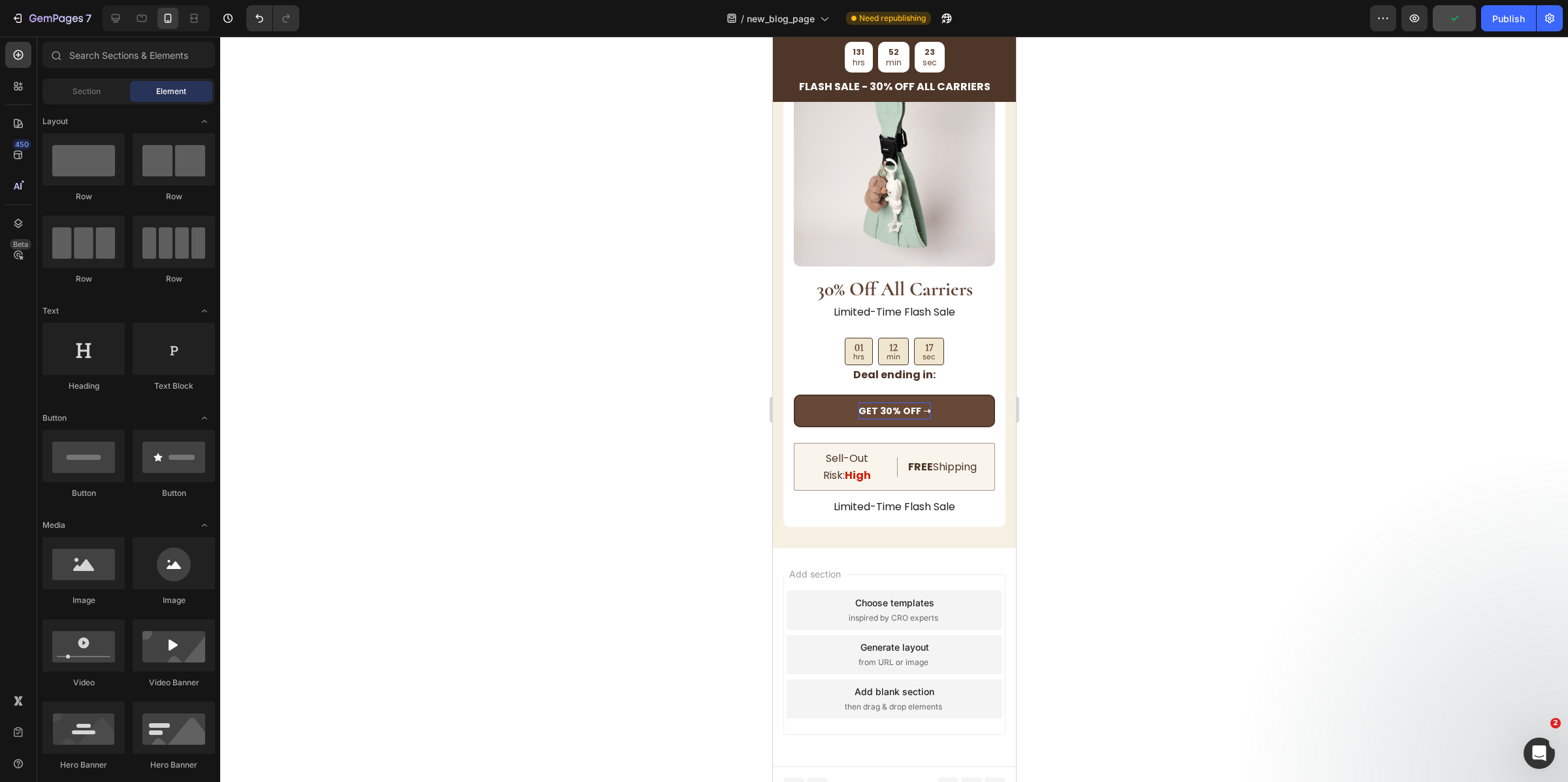
click at [1111, 457] on div at bounding box center [894, 409] width 1348 height 745
click at [1458, 27] on button "Save" at bounding box center [1454, 18] width 43 height 27
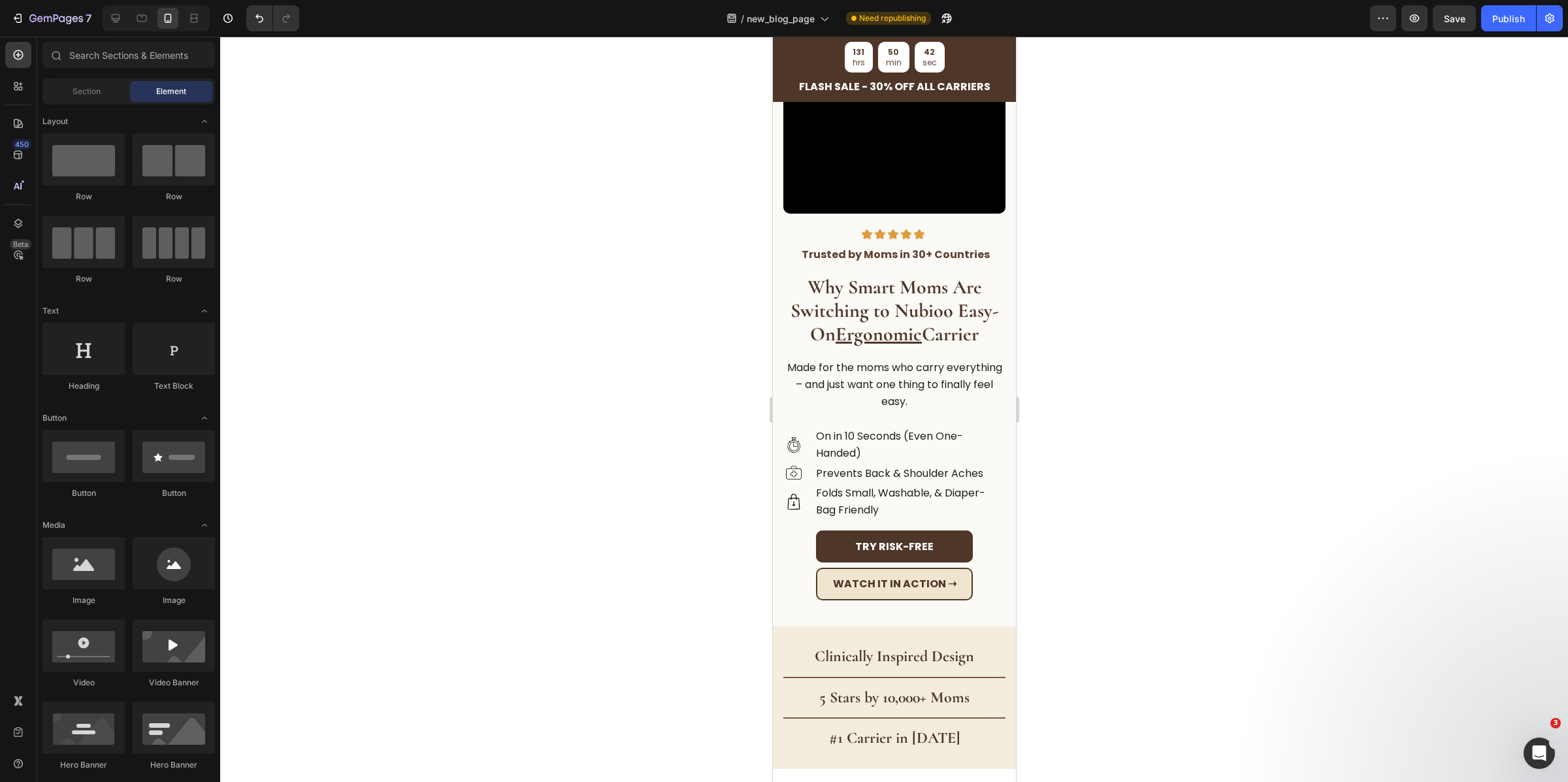
scroll to position [159, 0]
click at [921, 311] on strong "Why Smart Moms Are Switching to Nubioo Easy-On Ergonomic Carrier" at bounding box center [894, 310] width 209 height 71
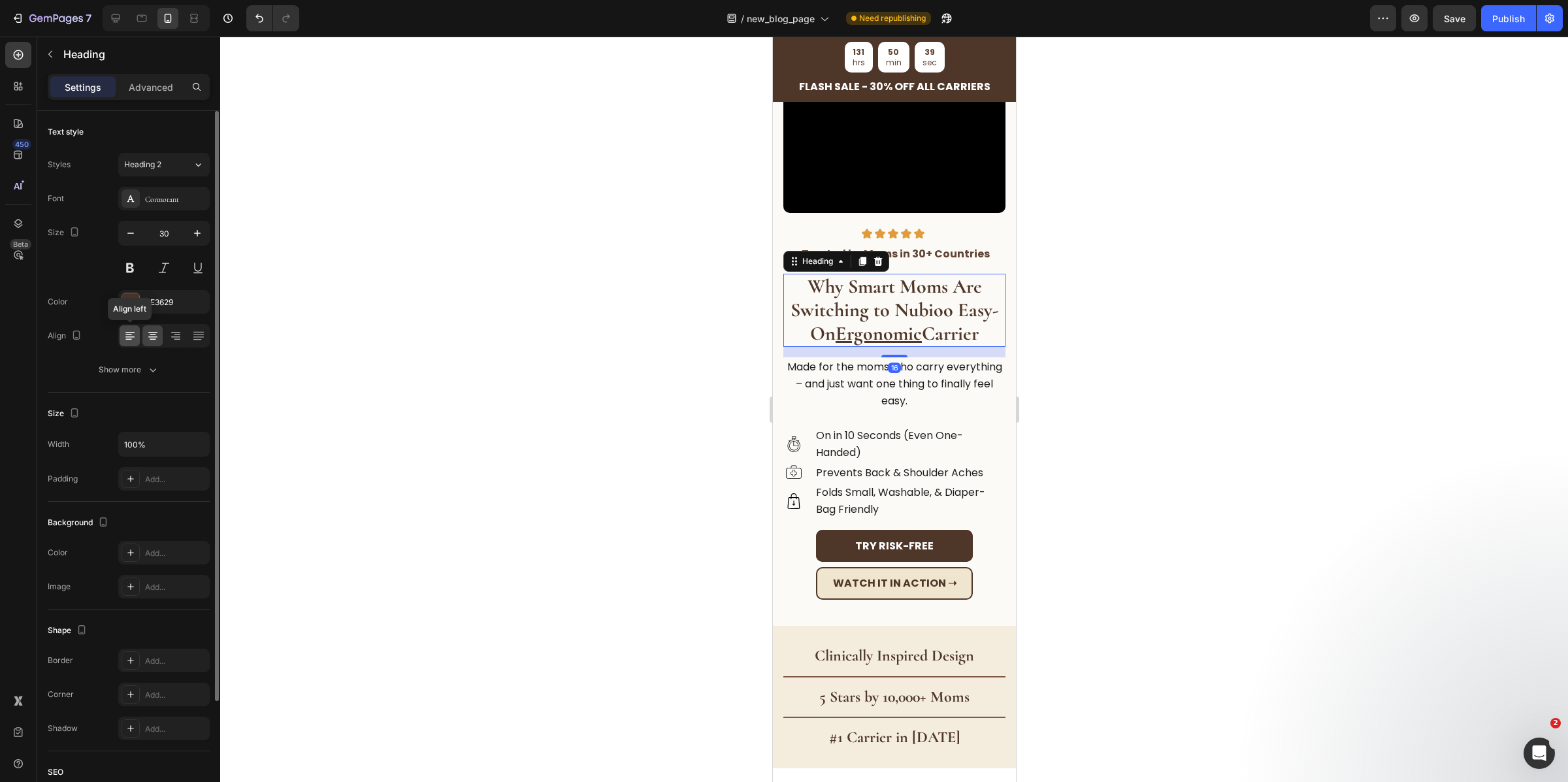
click at [131, 337] on icon at bounding box center [130, 337] width 9 height 2
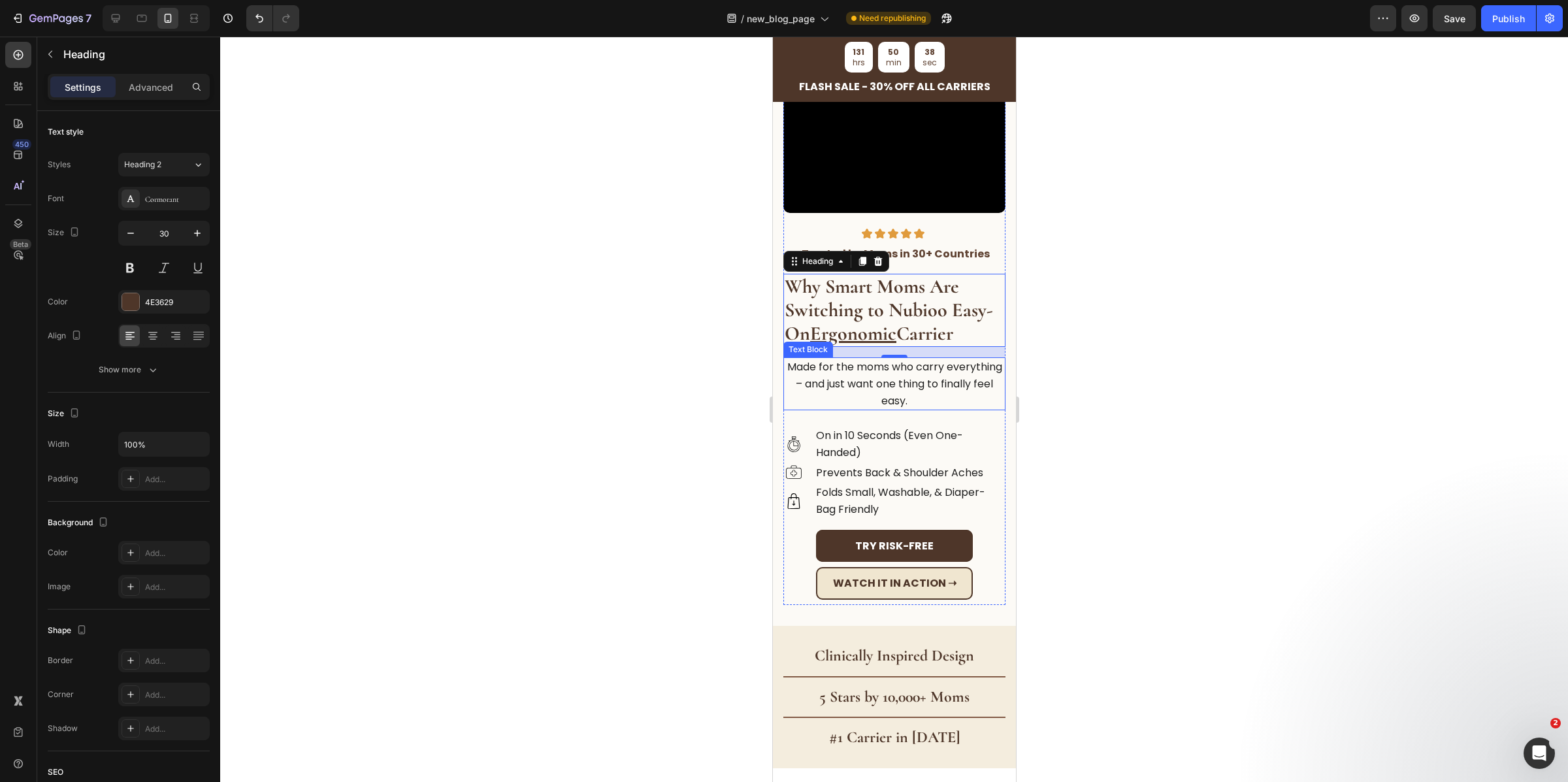
click at [959, 374] on p "Made for the moms who carry everything – and just want one thing to finally fee…" at bounding box center [894, 383] width 220 height 50
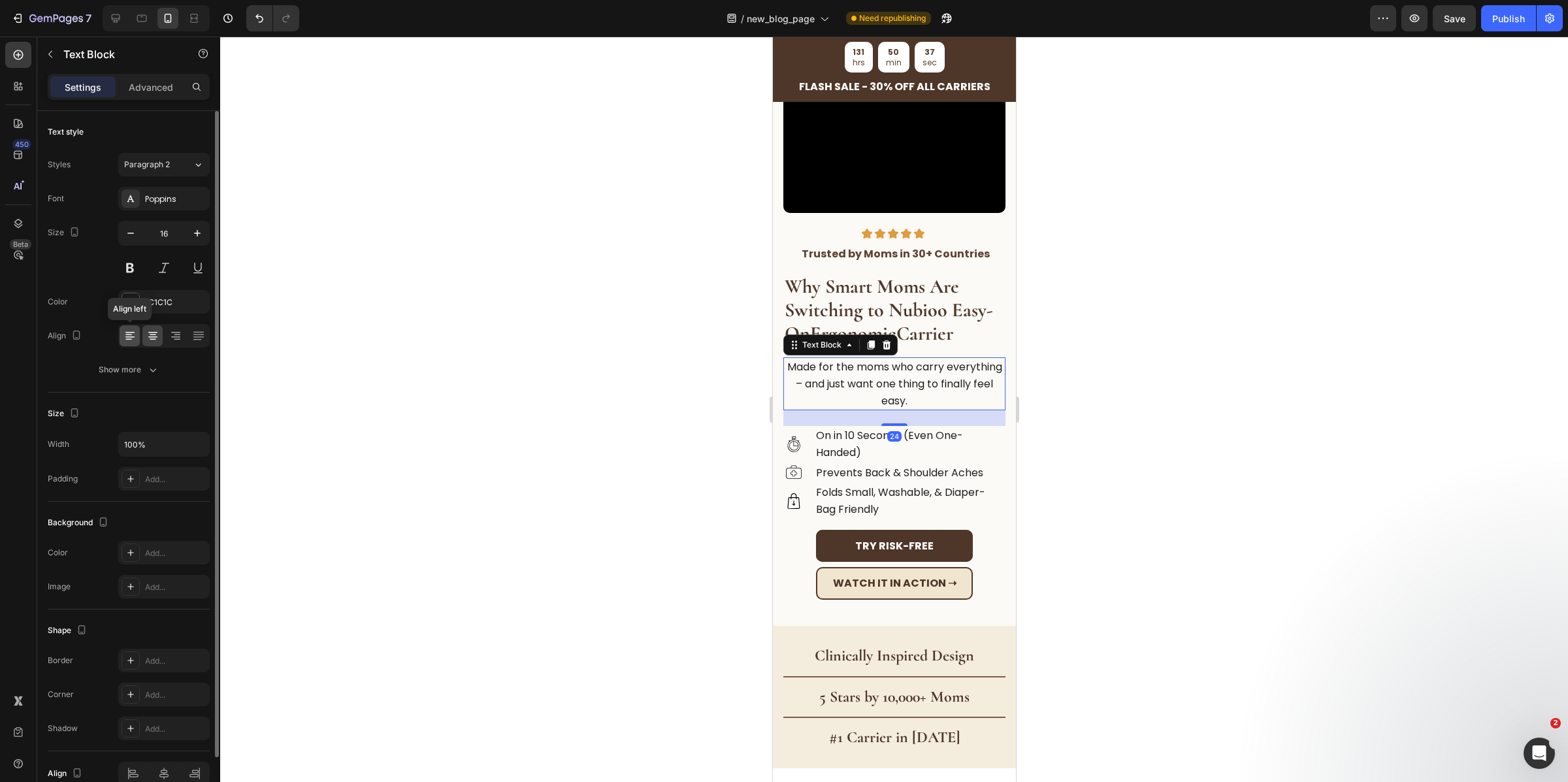
click at [134, 335] on icon at bounding box center [129, 335] width 13 height 13
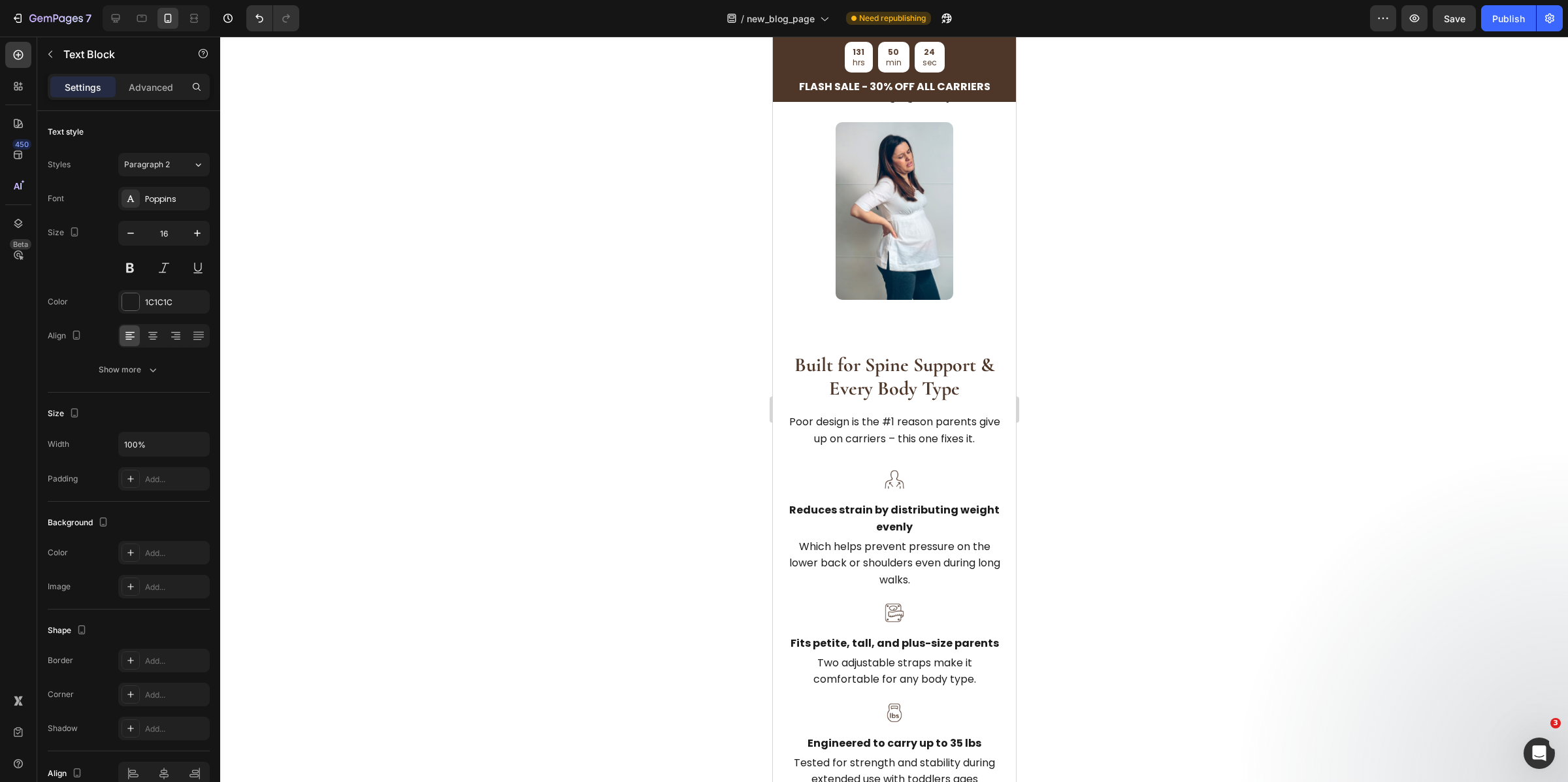
scroll to position [1288, 0]
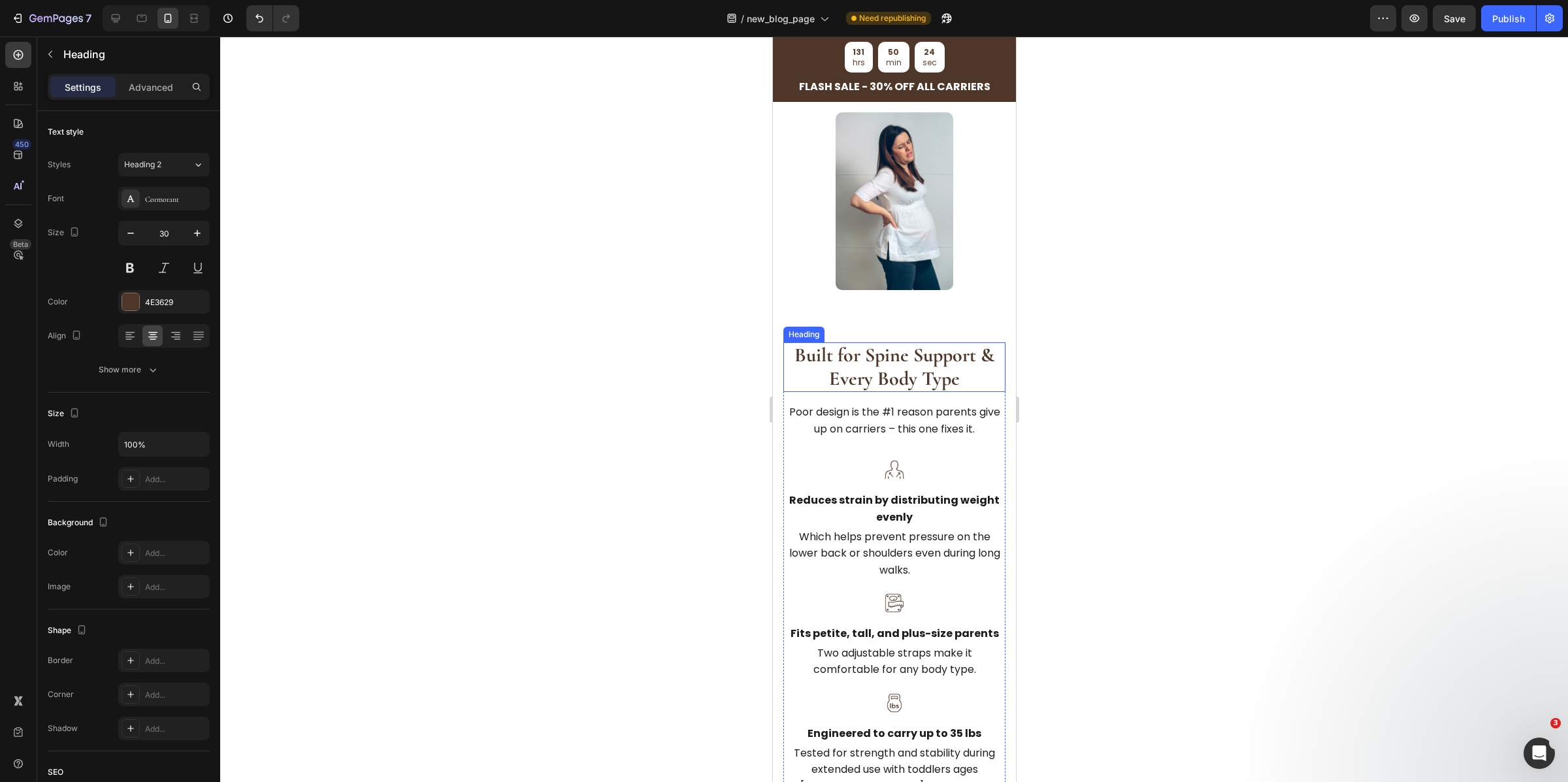
click at [877, 388] on strong "Built for Spine Support & Every Body Type" at bounding box center [894, 367] width 200 height 48
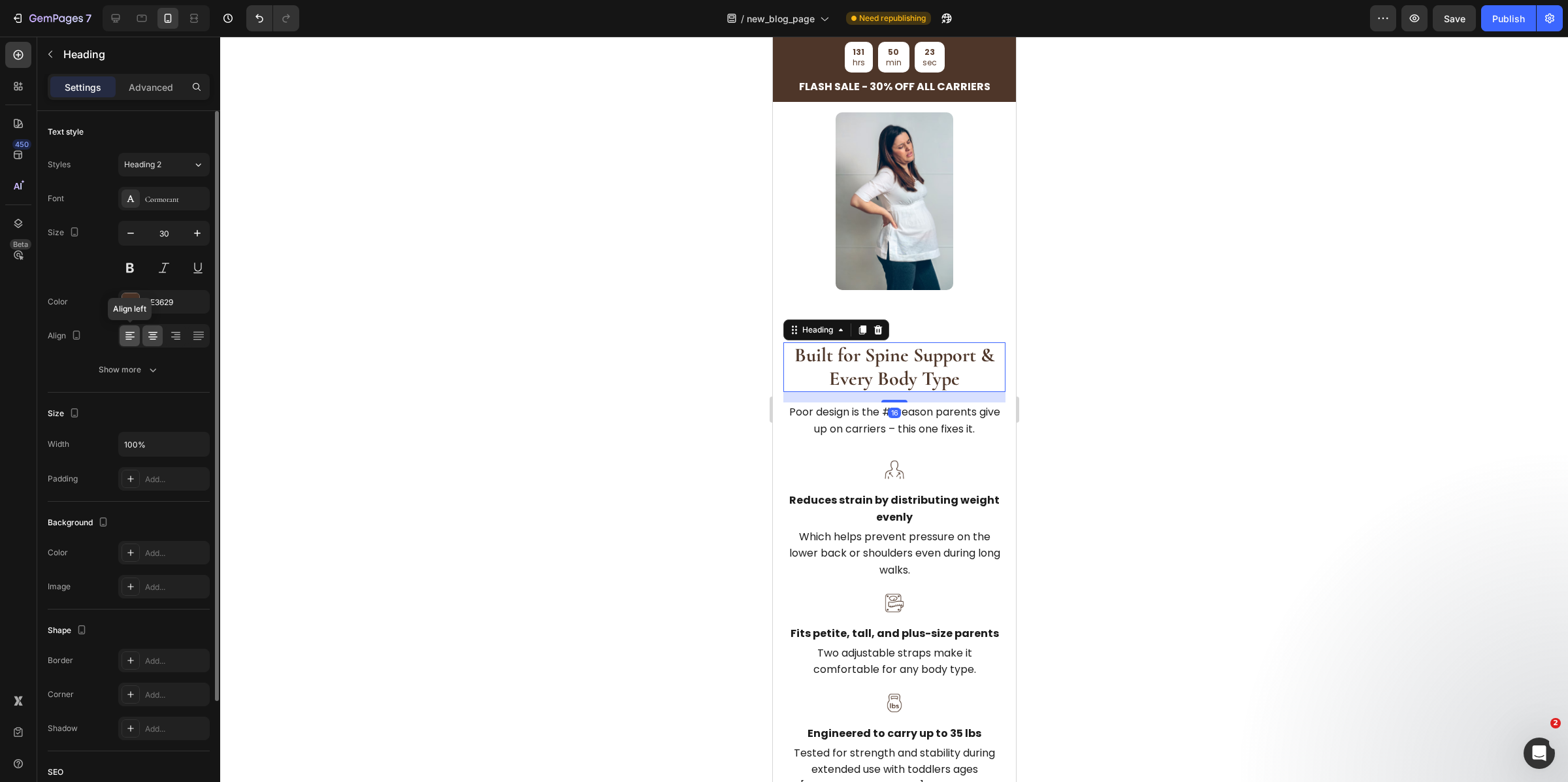
click at [136, 335] on icon at bounding box center [129, 335] width 13 height 13
click at [832, 437] on p "Poor design is the #1 reason parents give up on carriers – this one fixes it." at bounding box center [894, 420] width 220 height 33
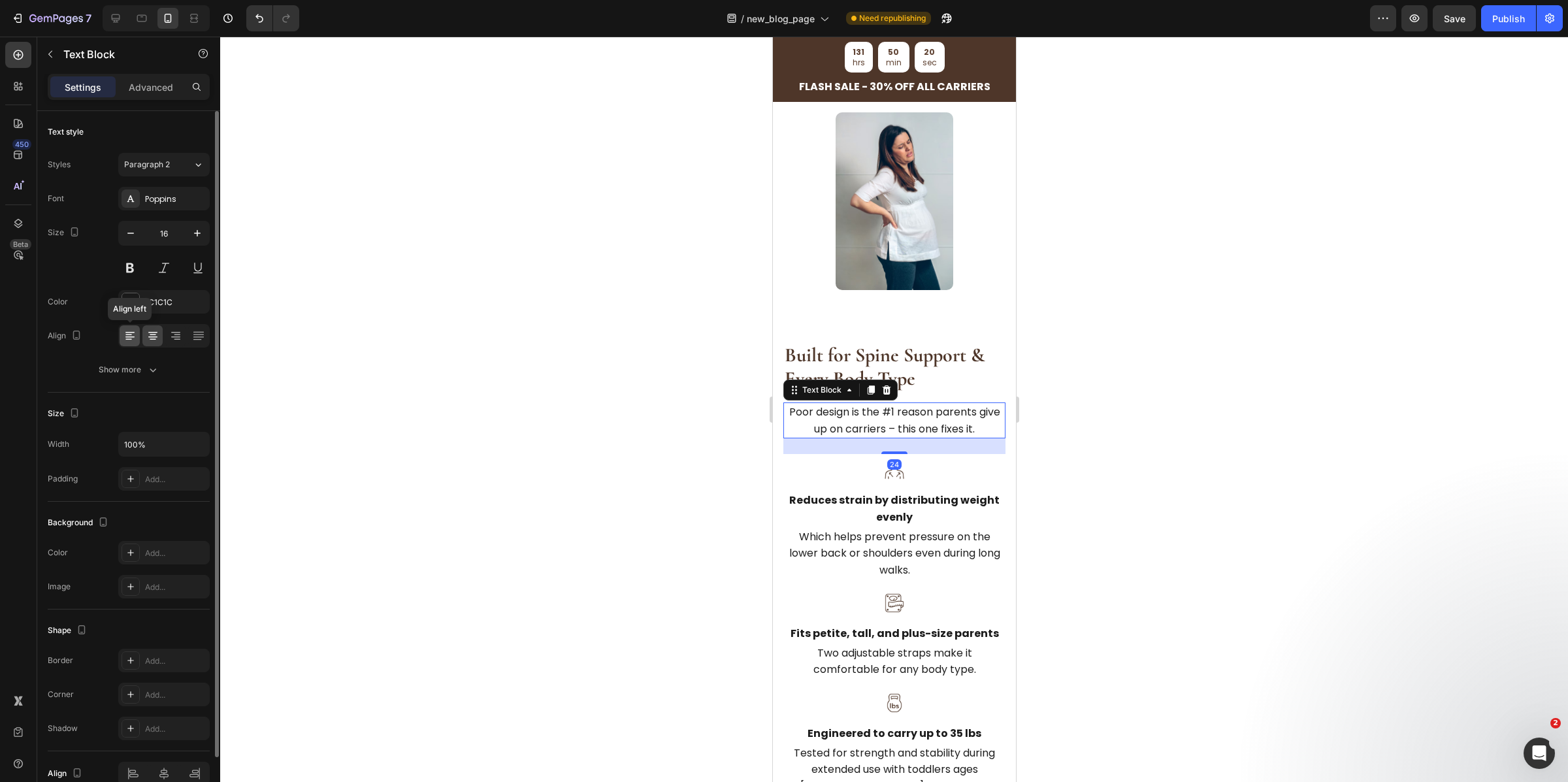
click at [132, 341] on icon at bounding box center [129, 335] width 13 height 13
click at [947, 502] on div "Image Reduces strain by distributing weight evenly Text Block Which helps preve…" at bounding box center [894, 517] width 223 height 126
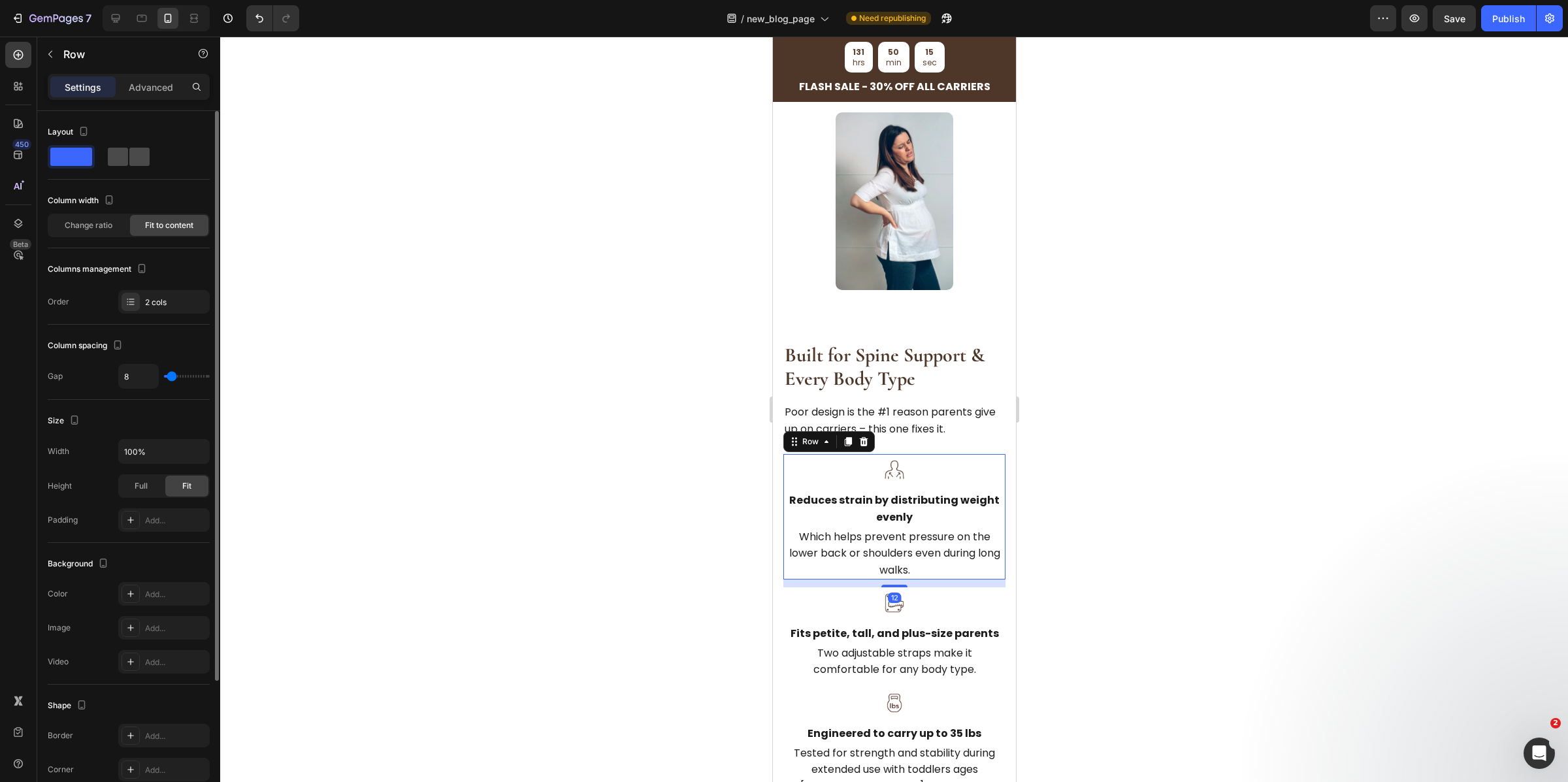
click at [129, 157] on span at bounding box center [140, 157] width 21 height 18
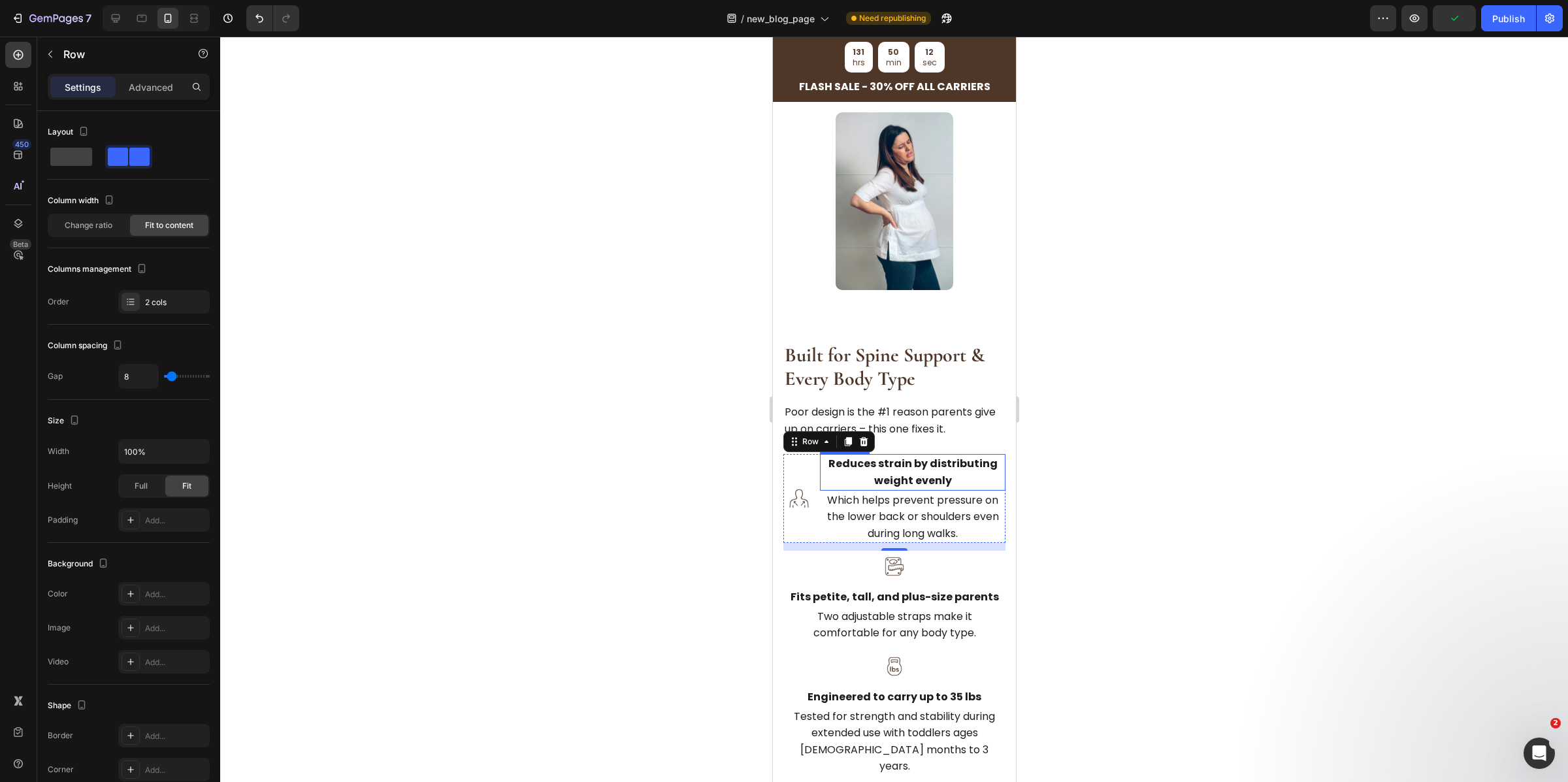
click at [905, 488] on strong "Reduces strain by distributing weight evenly" at bounding box center [912, 471] width 169 height 32
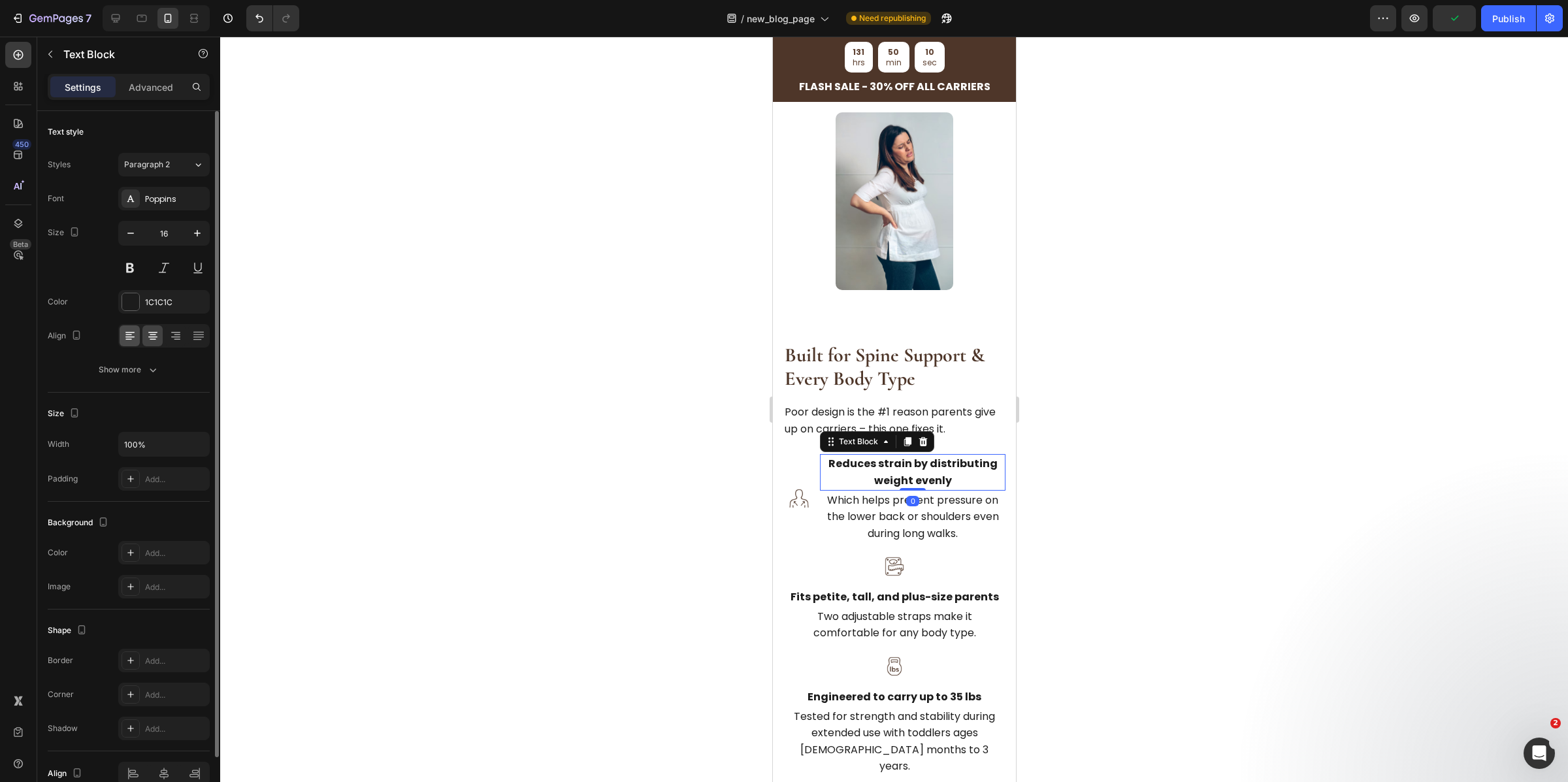
click at [120, 335] on div at bounding box center [130, 335] width 21 height 21
click at [868, 529] on p "Which helps prevent pressure on the lower back or shoulders even during long wa…" at bounding box center [912, 517] width 183 height 50
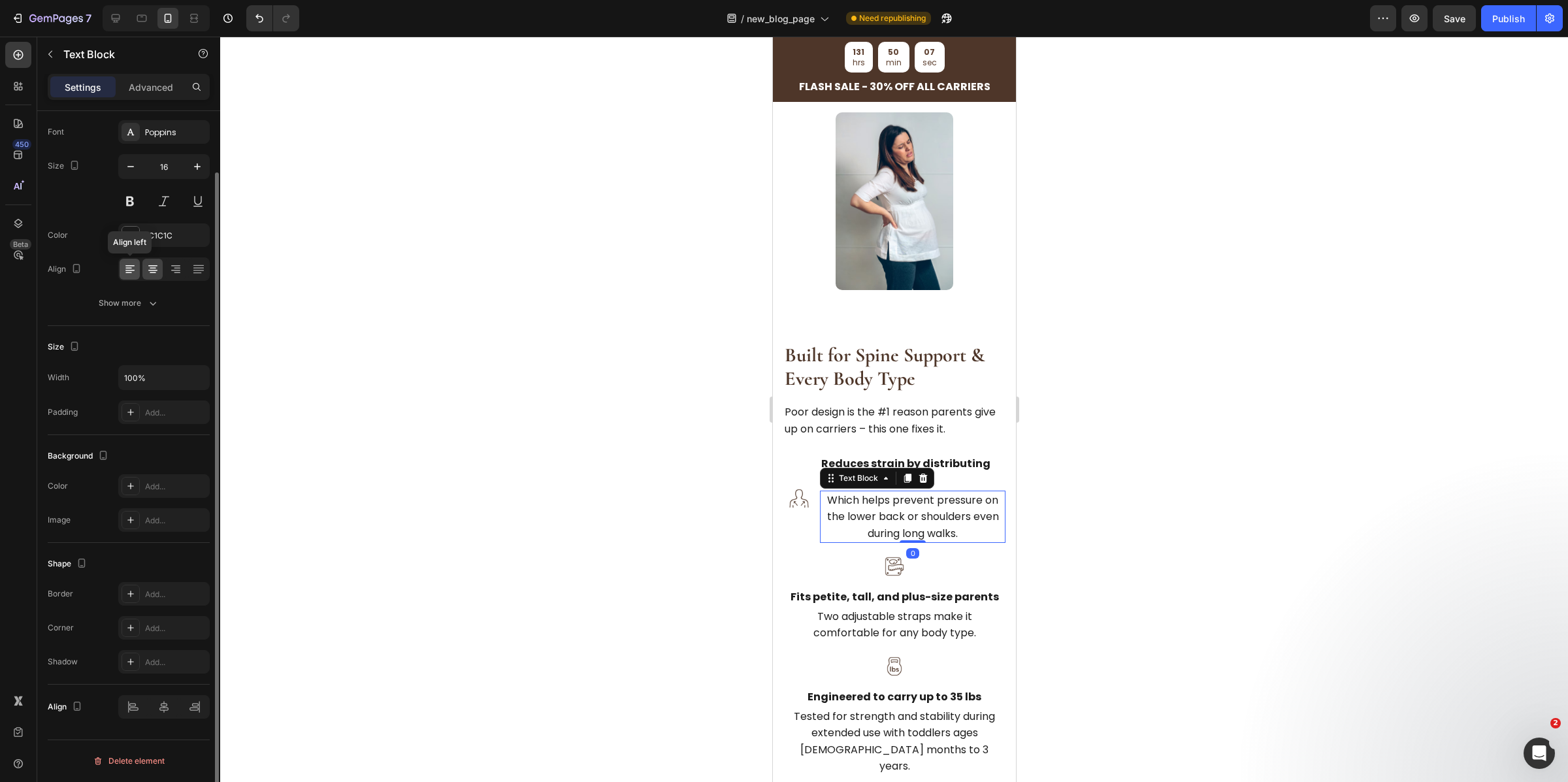
click at [120, 267] on div at bounding box center [130, 269] width 21 height 21
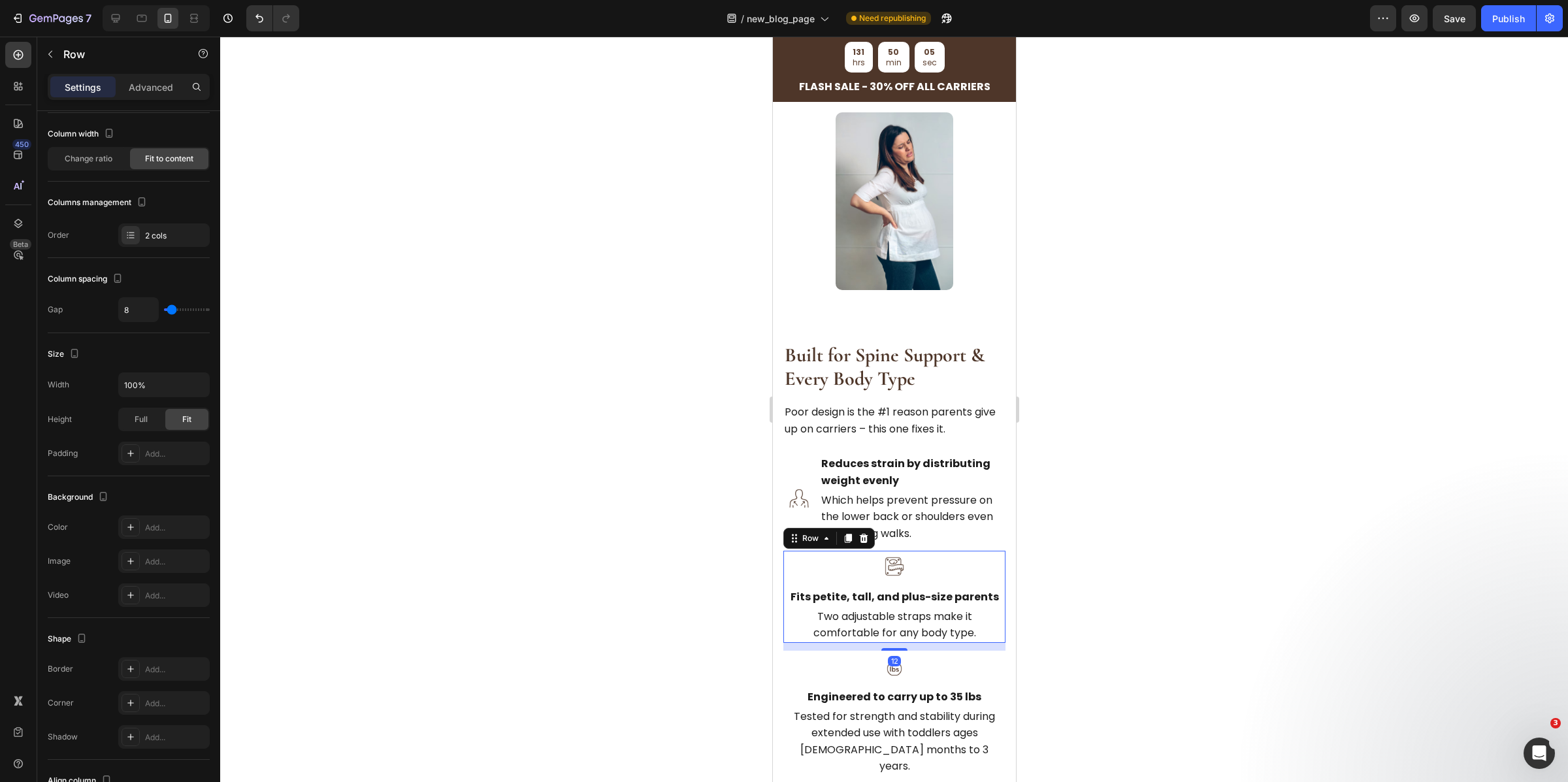
click at [866, 601] on div "Image Fits petite, tall, and plus-size parents Text Block Two adjustable straps…" at bounding box center [894, 597] width 223 height 92
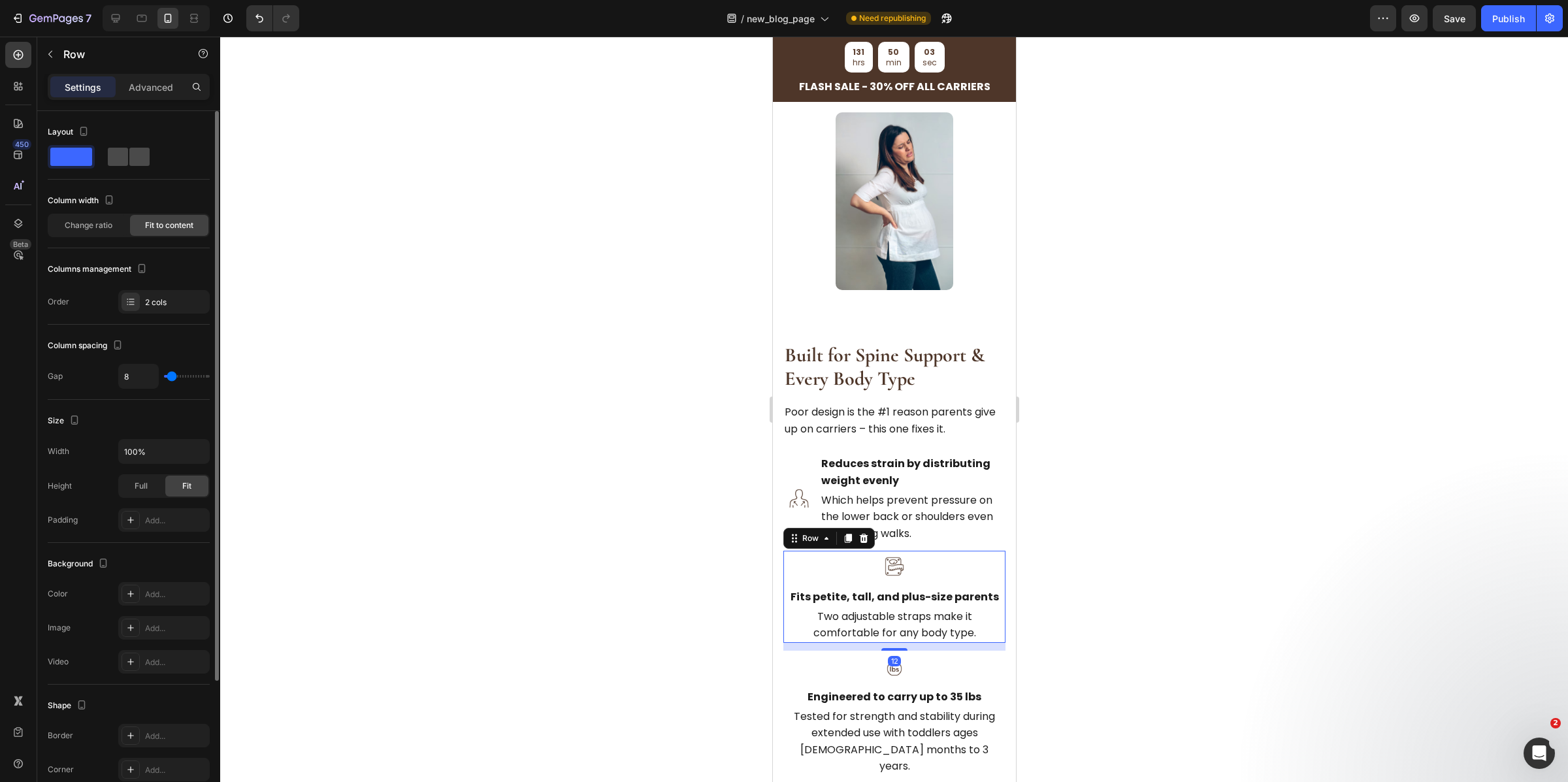
click at [137, 159] on span at bounding box center [140, 157] width 21 height 18
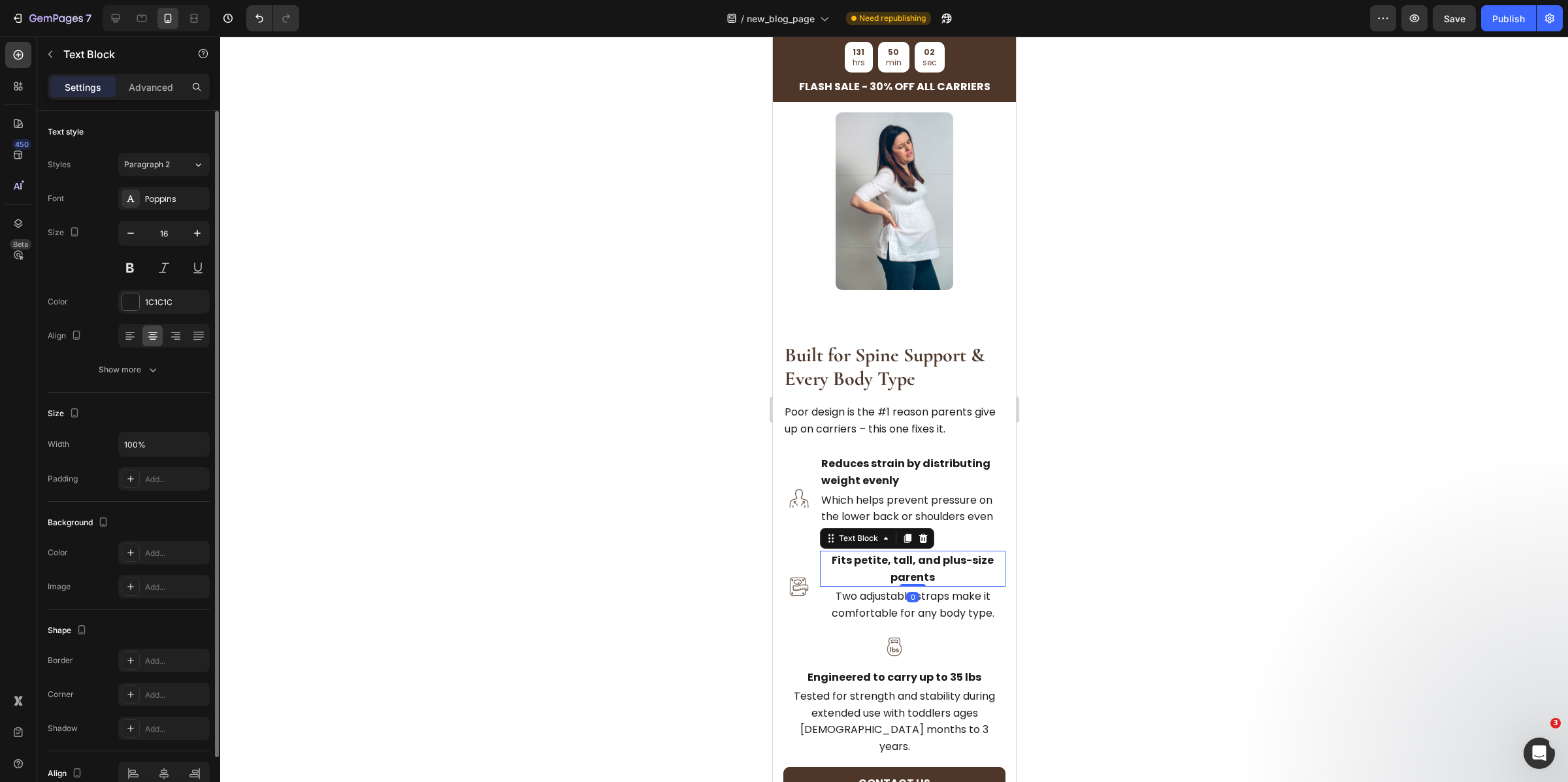
click at [890, 584] on p "Fits petite, tall, and plus-size parents" at bounding box center [912, 568] width 183 height 33
click at [129, 335] on icon at bounding box center [129, 335] width 13 height 13
click at [903, 621] on p "Two adjustable straps make it comfortable for any body type." at bounding box center [912, 604] width 183 height 33
click at [134, 337] on icon at bounding box center [129, 335] width 13 height 13
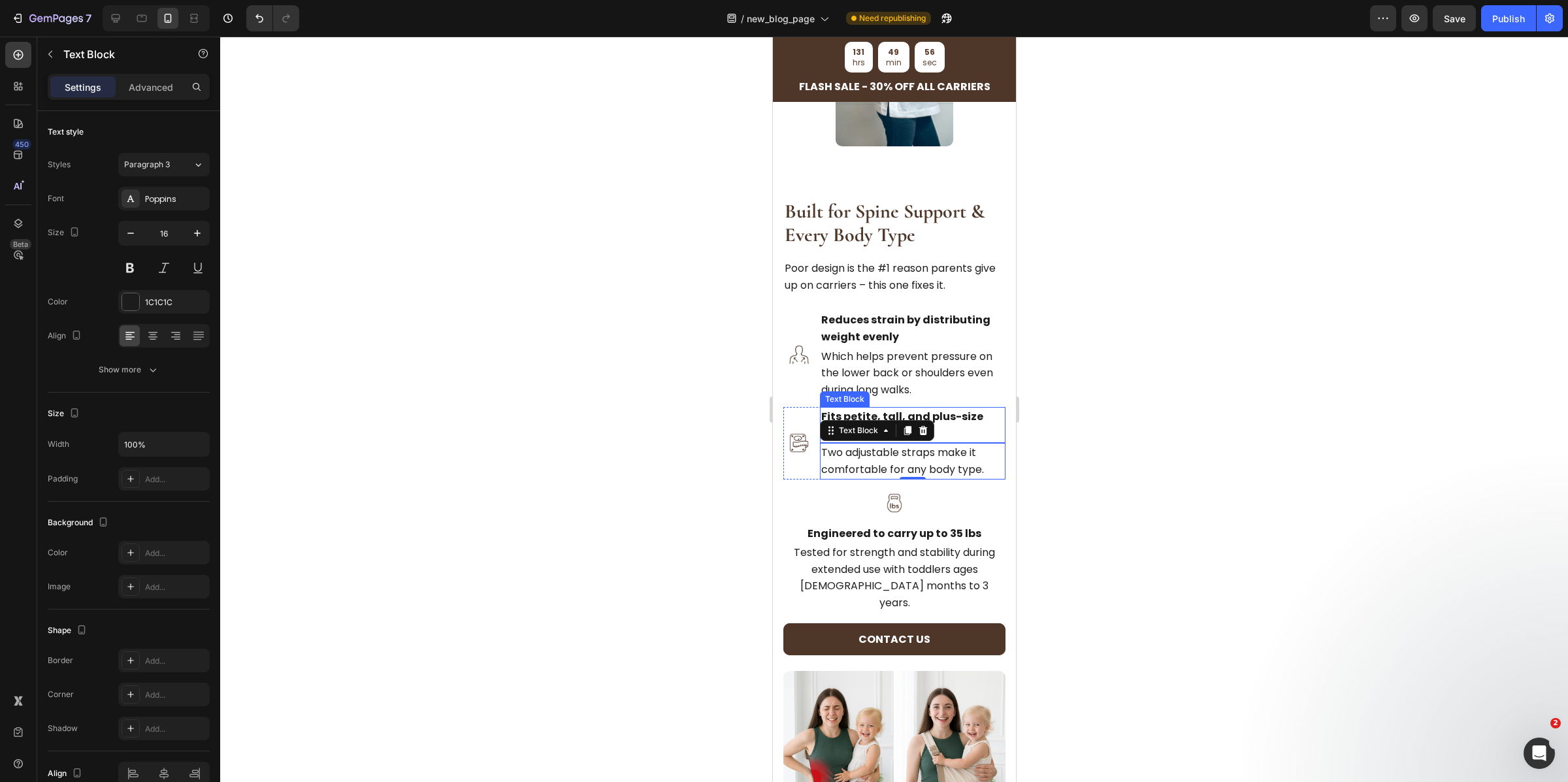
scroll to position [1435, 0]
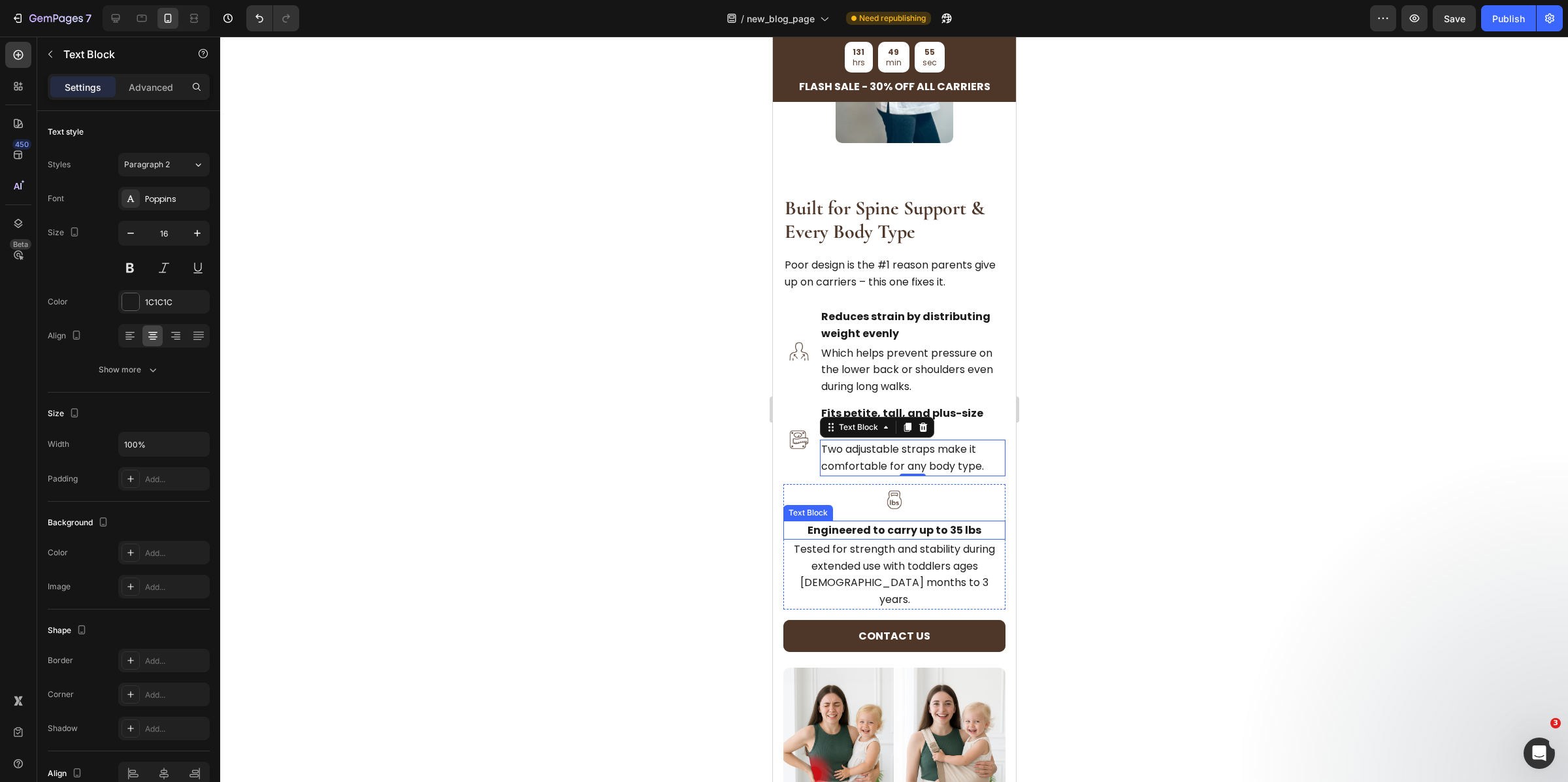
click at [900, 536] on div "Engineered to carry up to 35 lbs" at bounding box center [894, 530] width 223 height 20
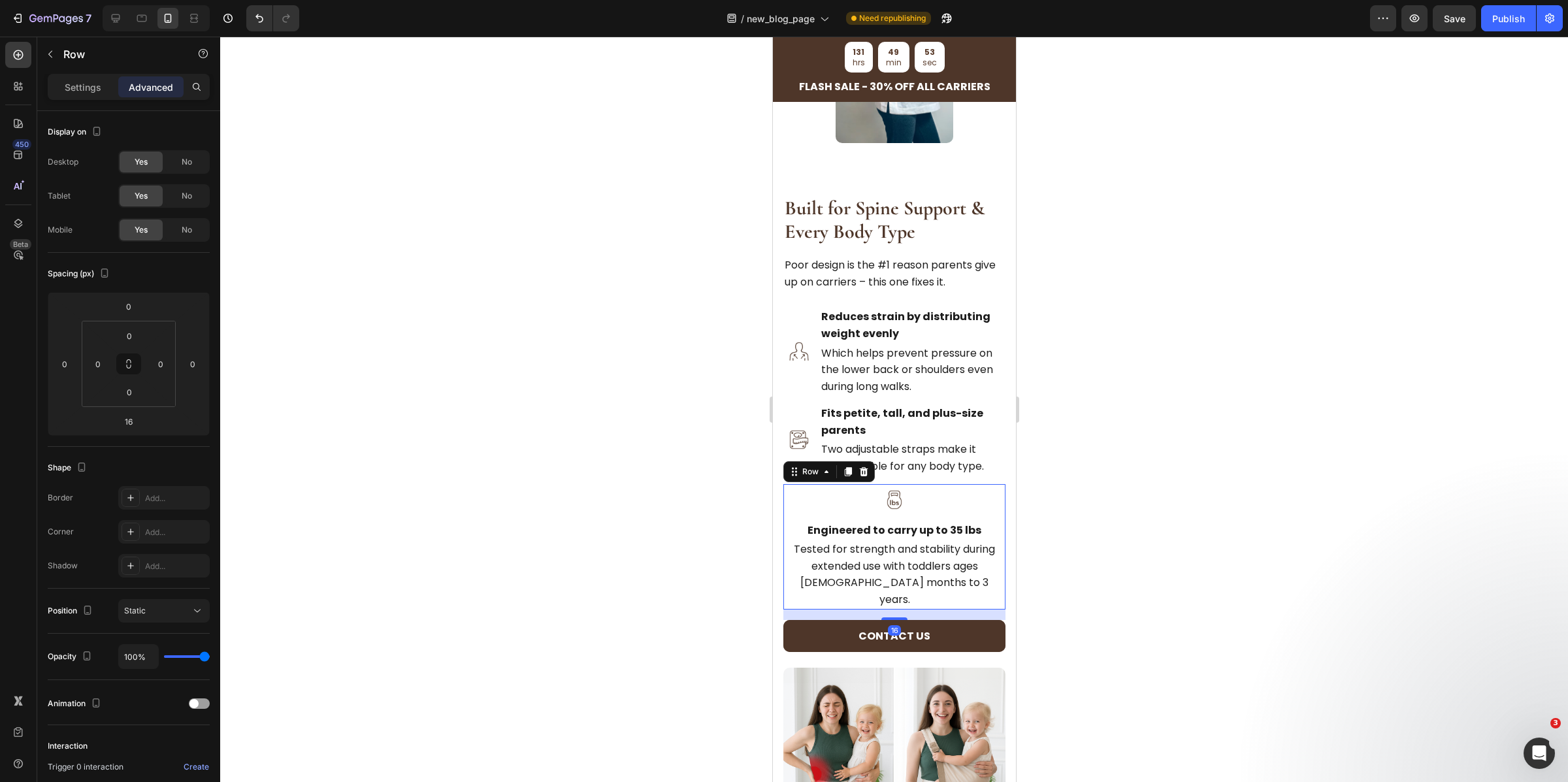
click at [910, 532] on div "Image Engineered to carry up to 35 lbs Text Block Tested for strength and stabi…" at bounding box center [894, 547] width 223 height 126
click at [66, 86] on p "Settings" at bounding box center [83, 87] width 37 height 14
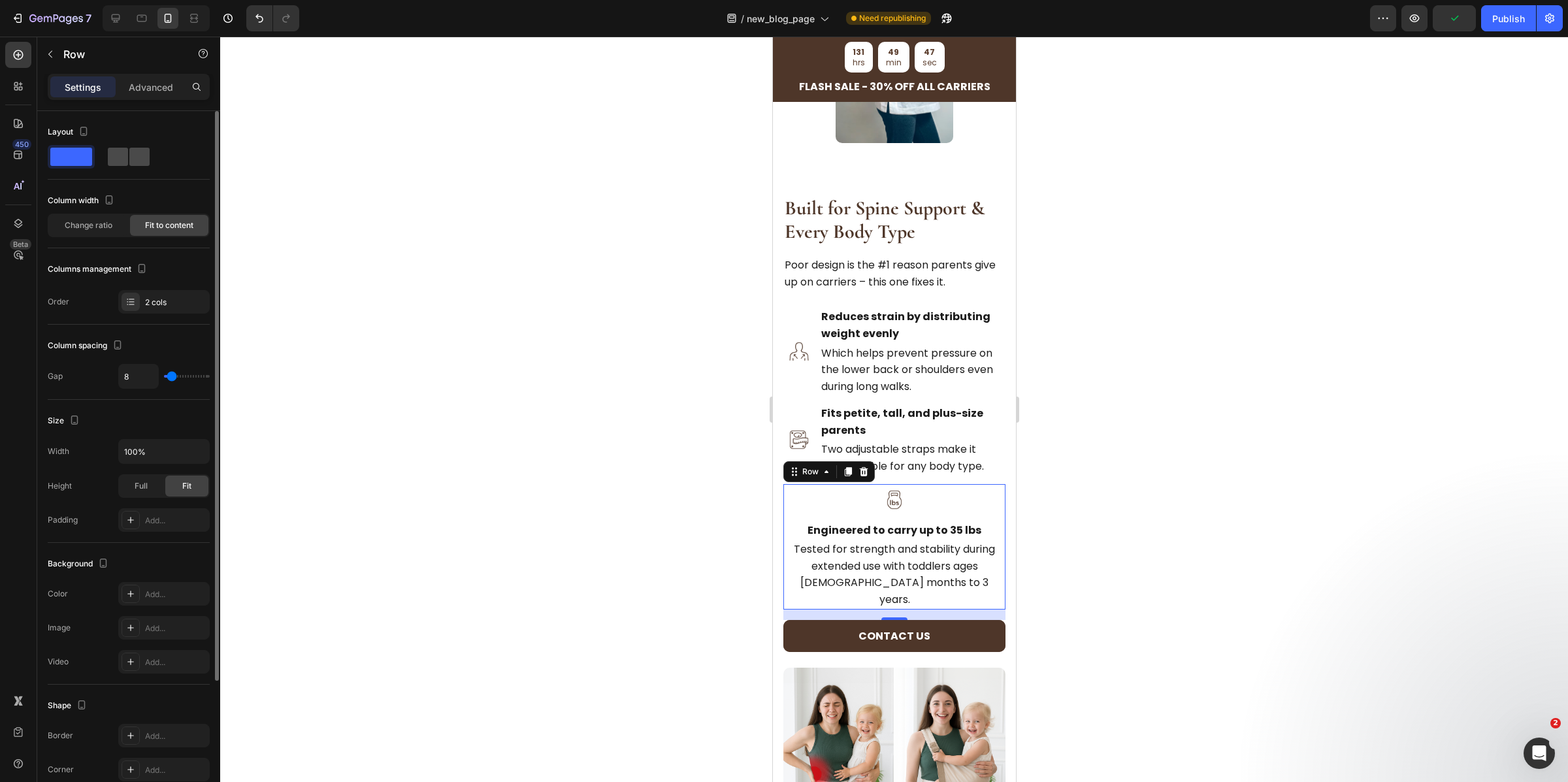
click at [129, 164] on span at bounding box center [140, 157] width 21 height 18
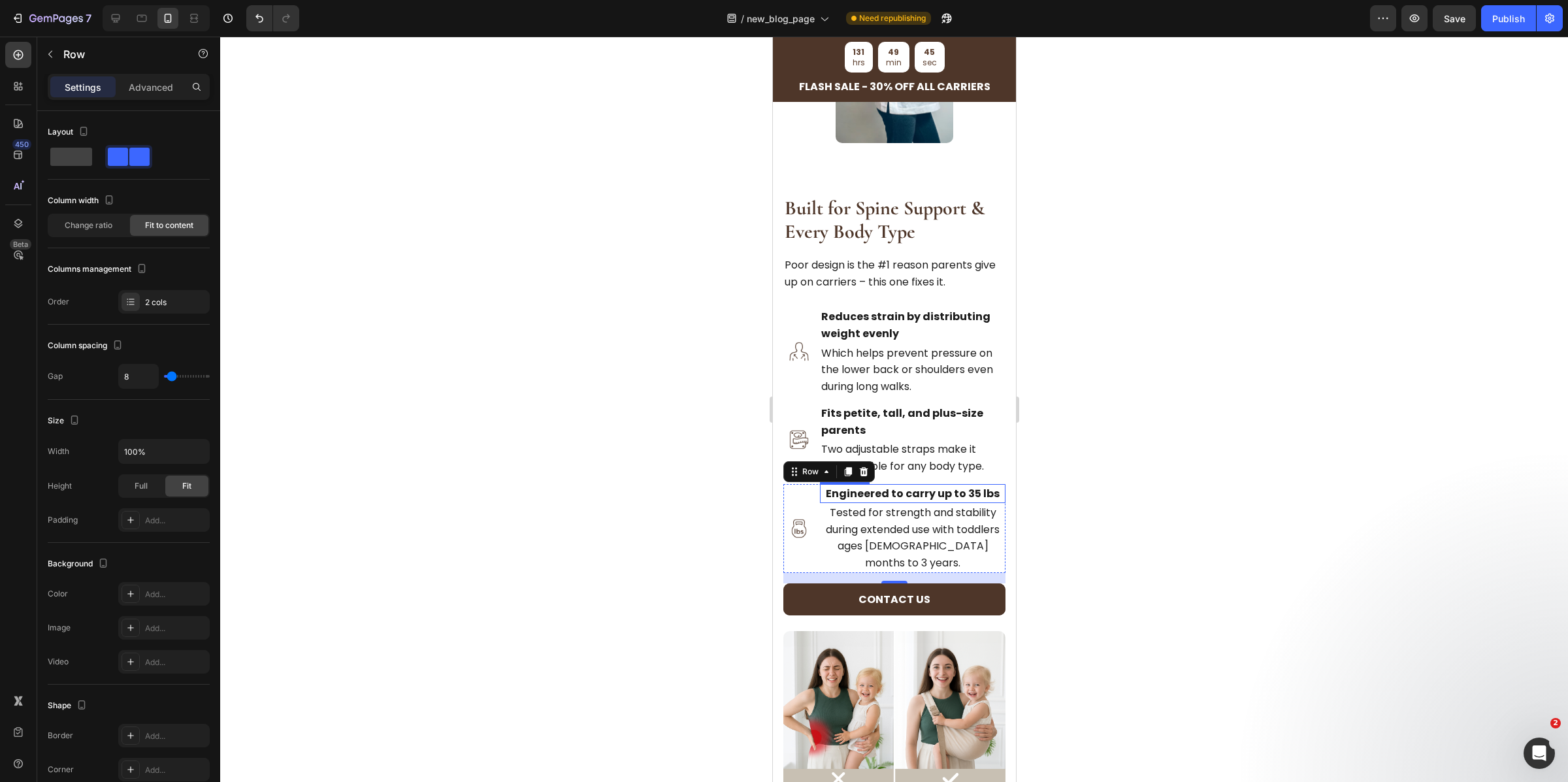
click at [873, 501] on strong "Engineered to carry up to 35 lbs" at bounding box center [912, 494] width 174 height 15
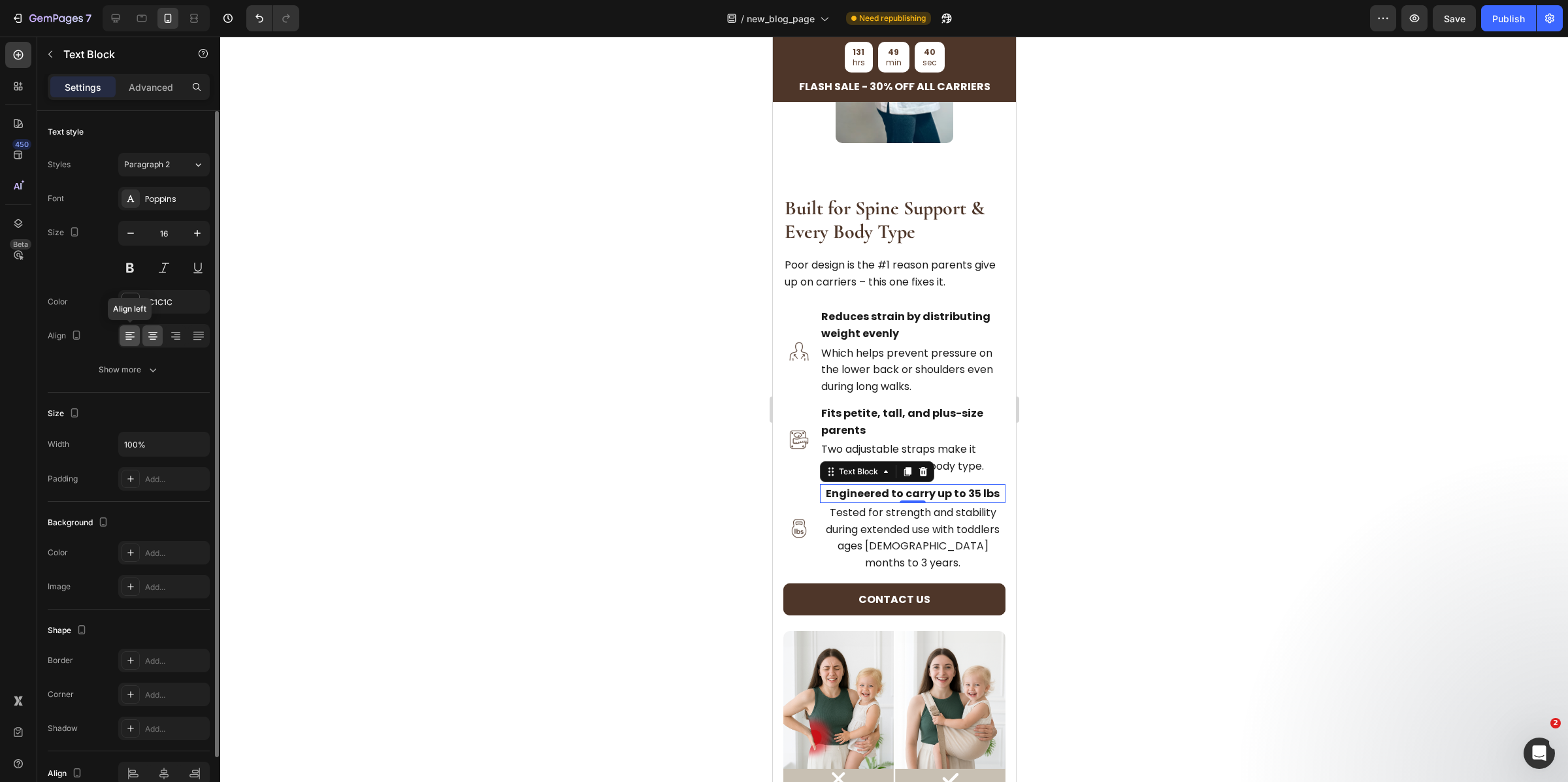
click at [132, 333] on icon at bounding box center [130, 333] width 9 height 2
click at [858, 540] on p "Tested for strength and stability during extended use with toddlers ages [DEMOG…" at bounding box center [912, 537] width 183 height 67
click at [132, 337] on icon at bounding box center [130, 337] width 9 height 2
click at [137, 233] on button "button" at bounding box center [130, 233] width 23 height 23
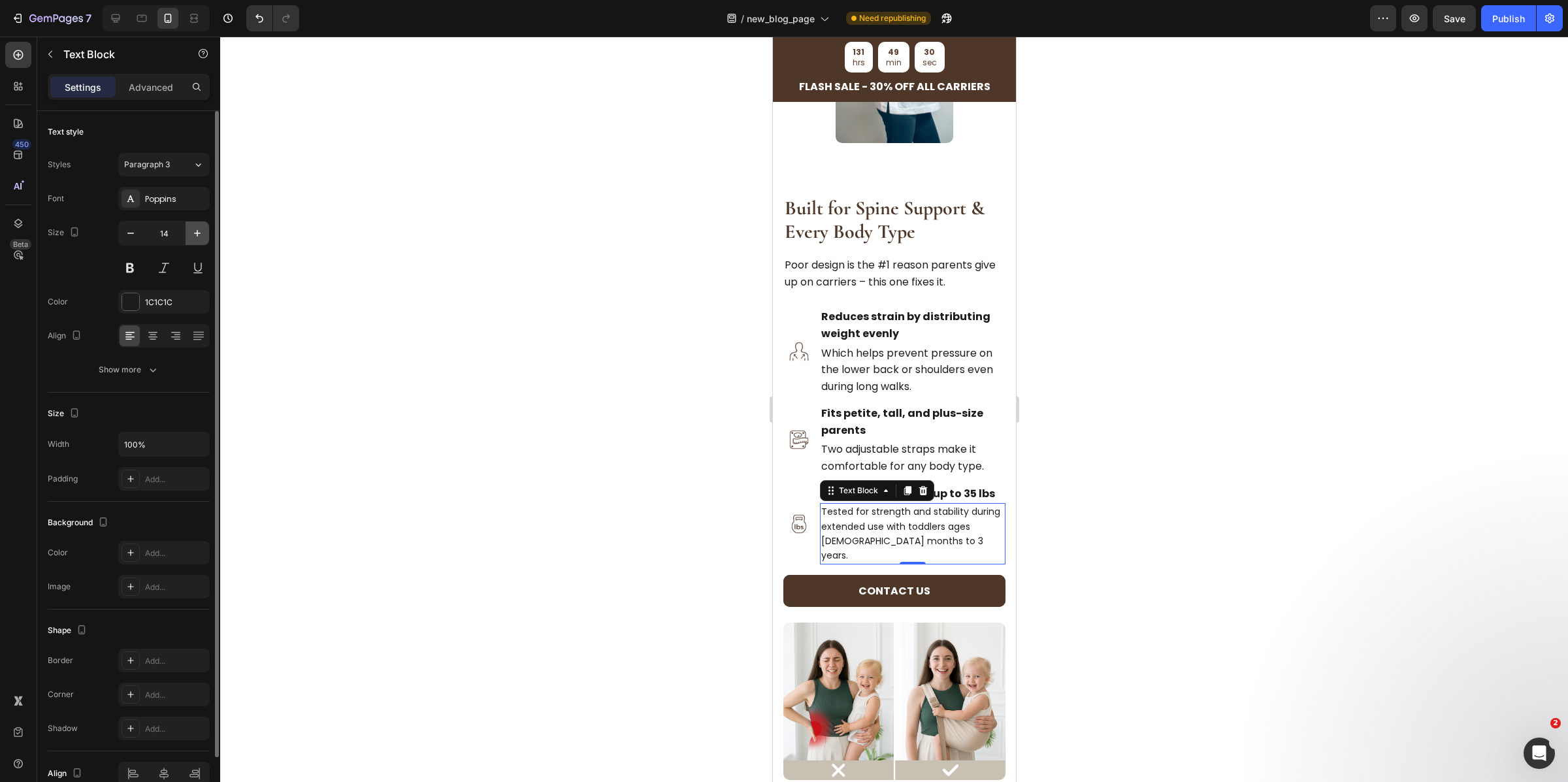
click at [198, 239] on icon "button" at bounding box center [197, 233] width 13 height 13
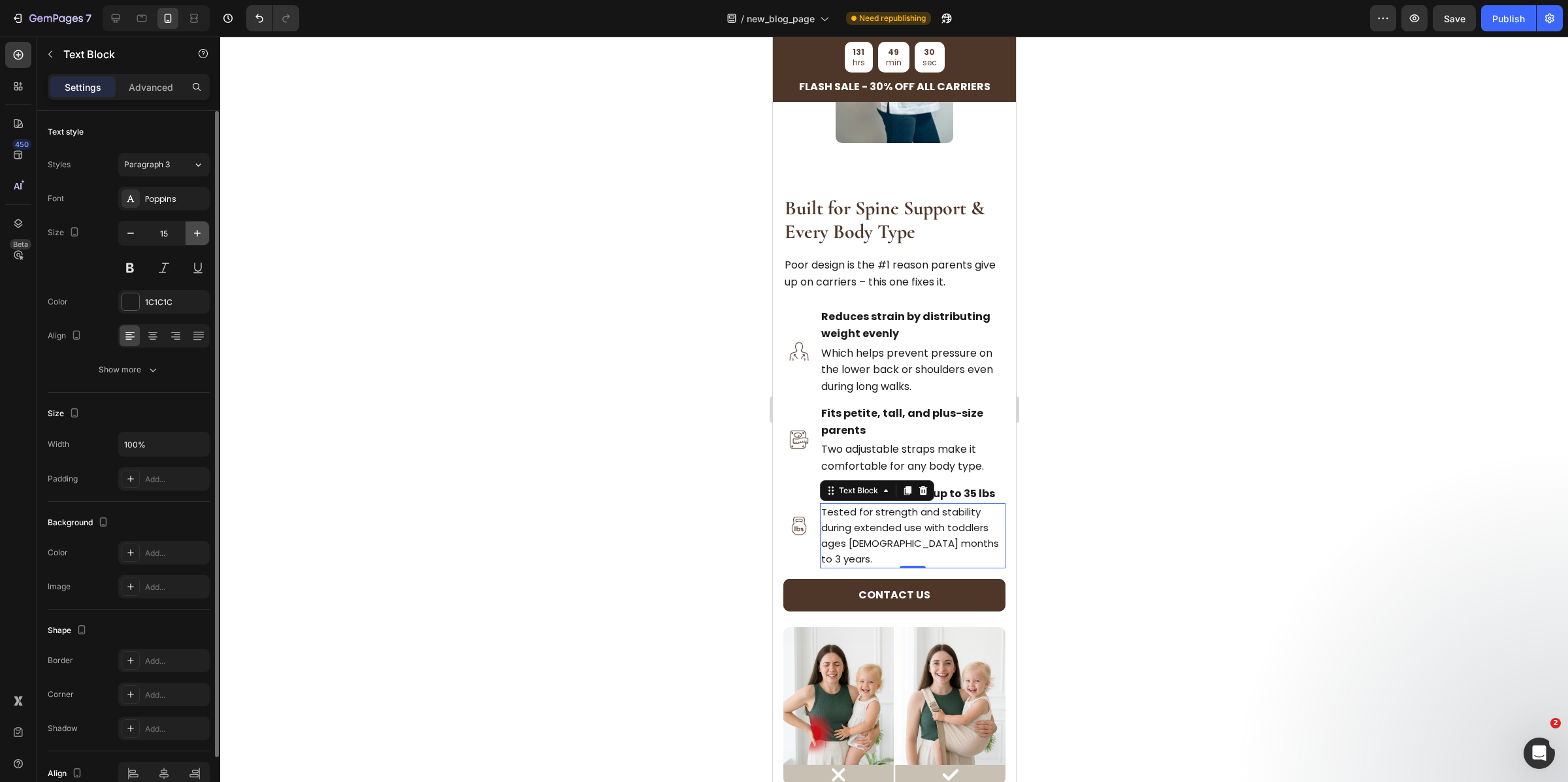
type input "16"
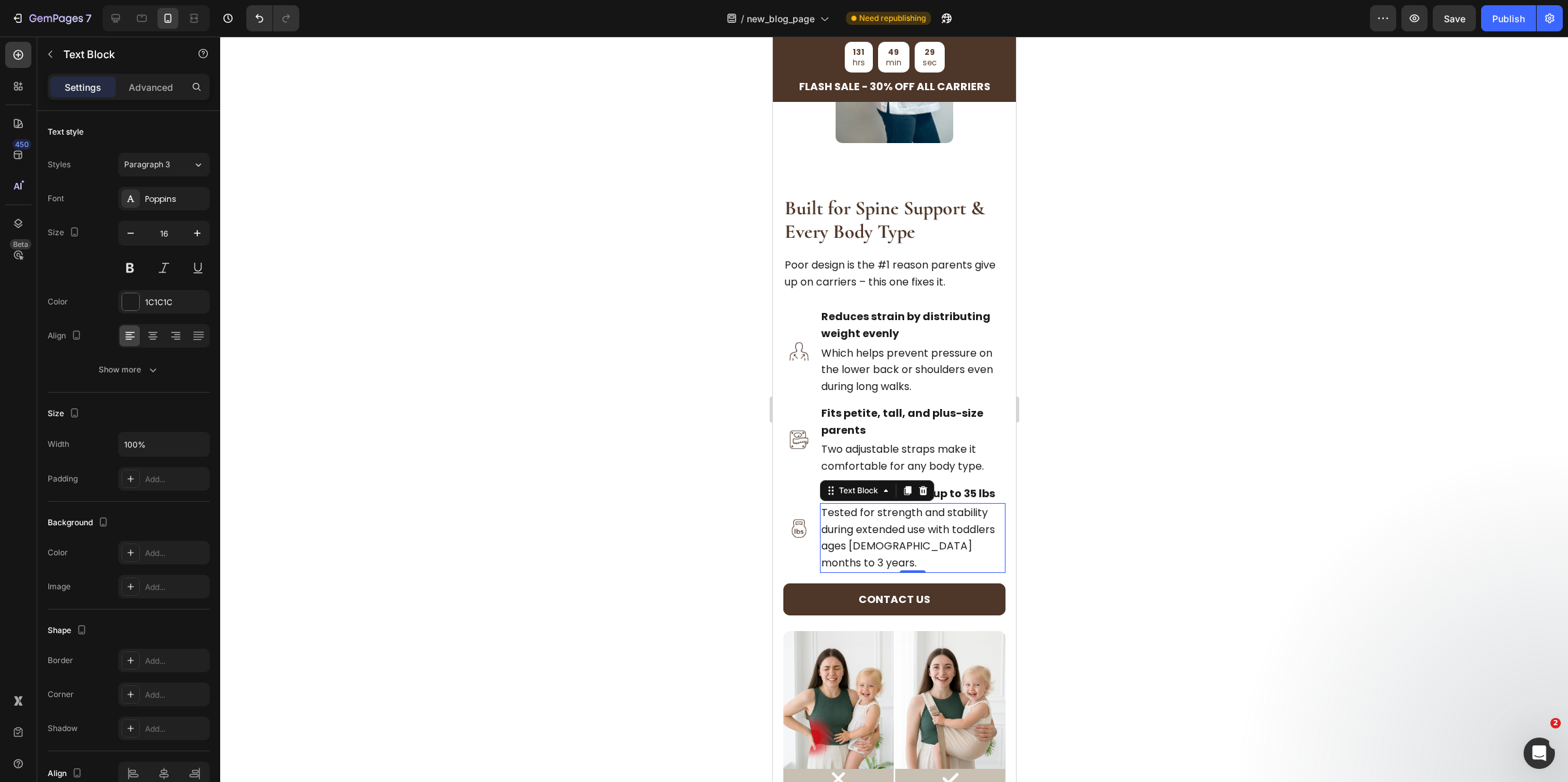
click at [1137, 592] on div at bounding box center [894, 409] width 1348 height 745
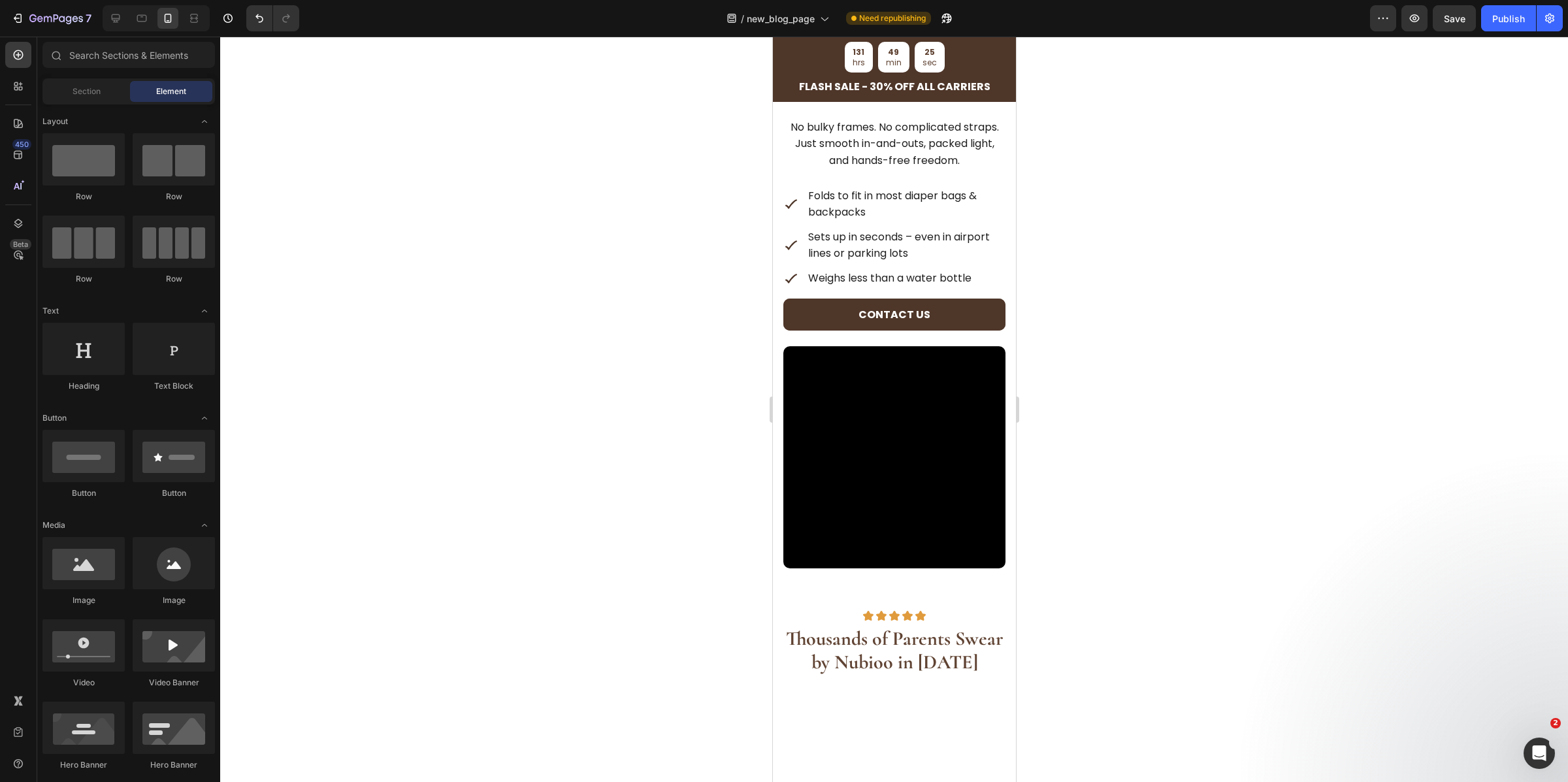
scroll to position [2902, 0]
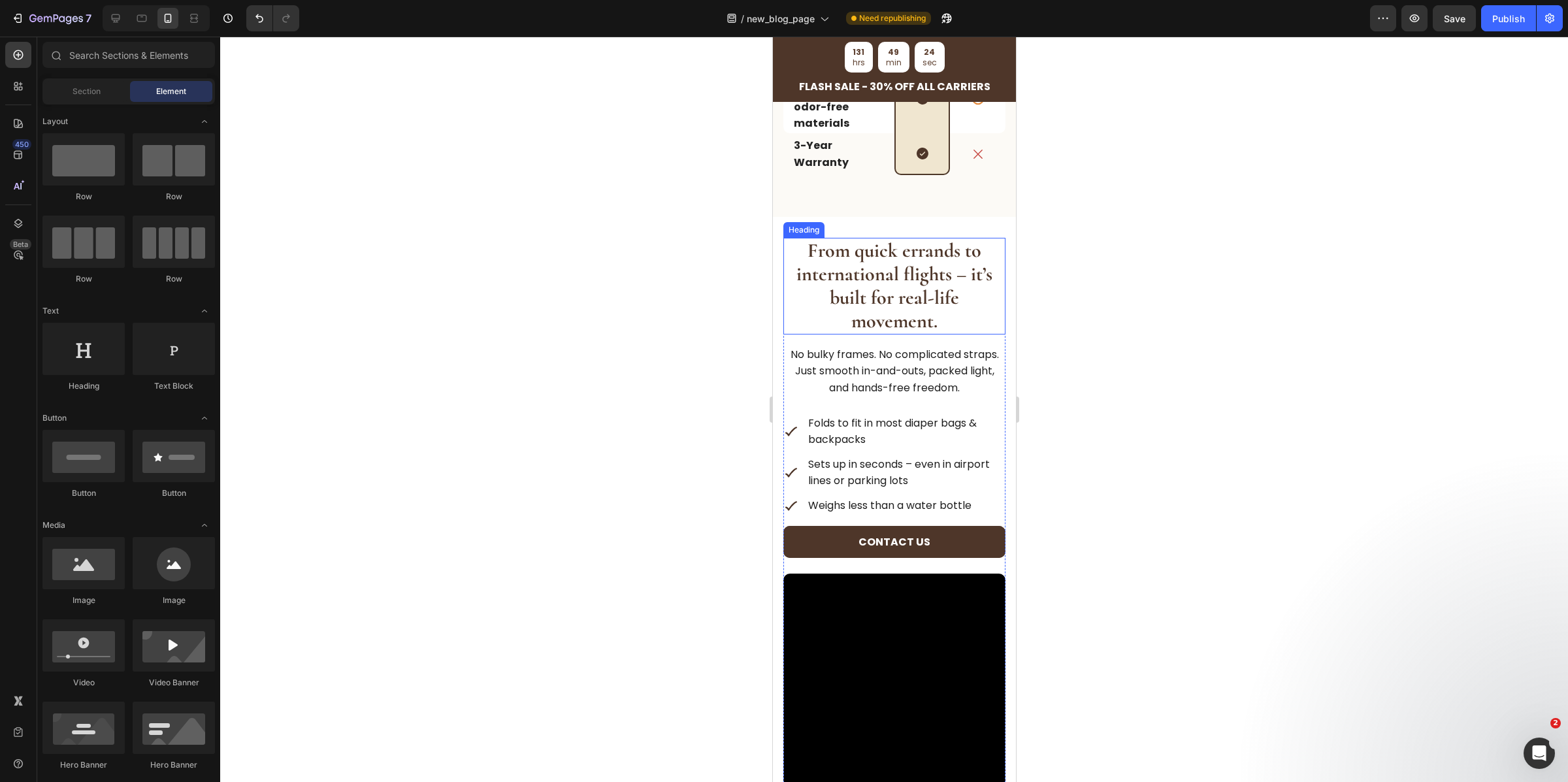
click at [881, 275] on strong "From quick errands to international flights – it’s built for real-life movement." at bounding box center [894, 286] width 196 height 95
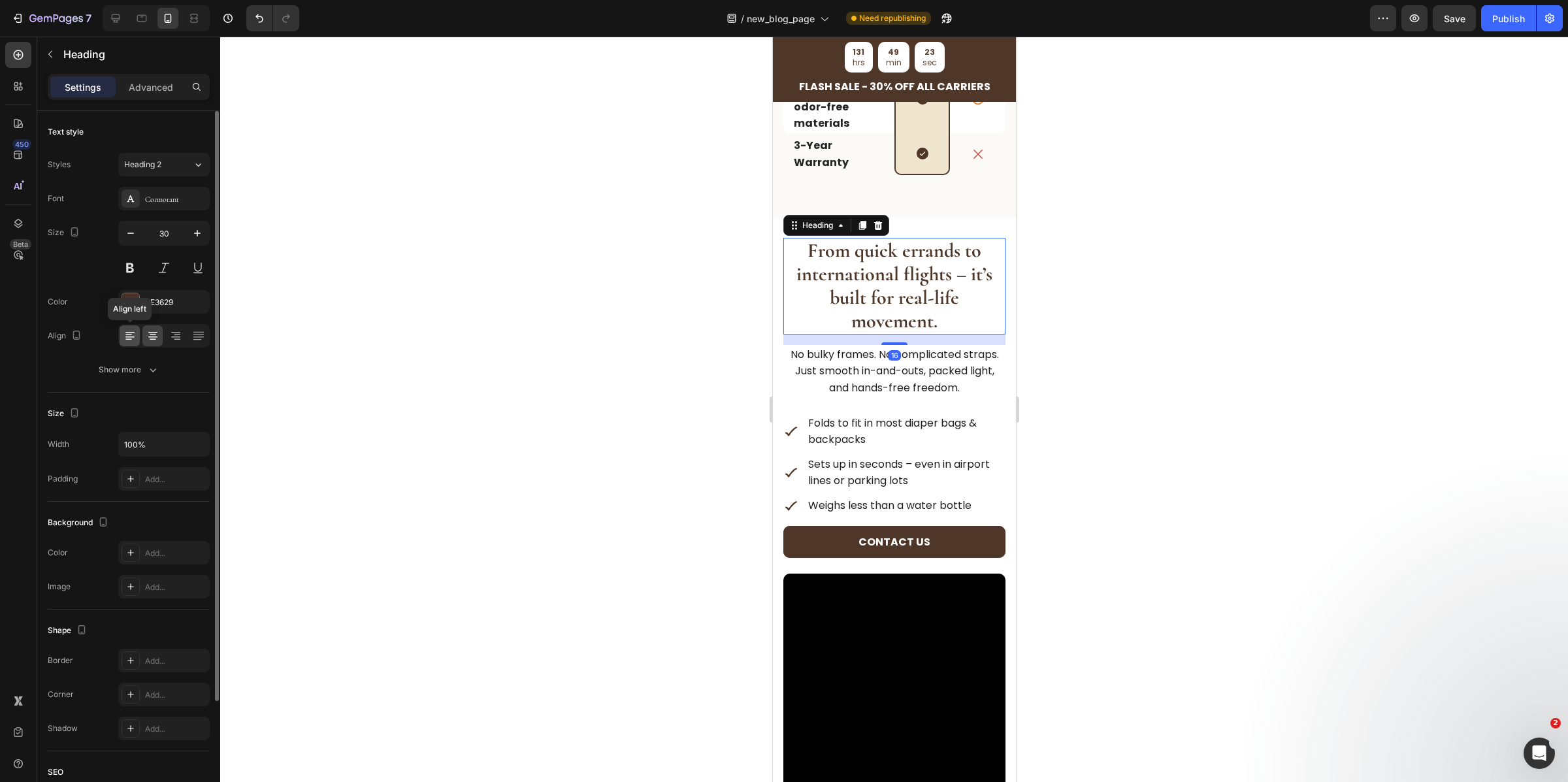
click at [128, 340] on icon at bounding box center [129, 335] width 13 height 13
click at [930, 356] on p "No bulky frames. No complicated straps. Just smooth in-and-outs, packed light, …" at bounding box center [894, 371] width 220 height 50
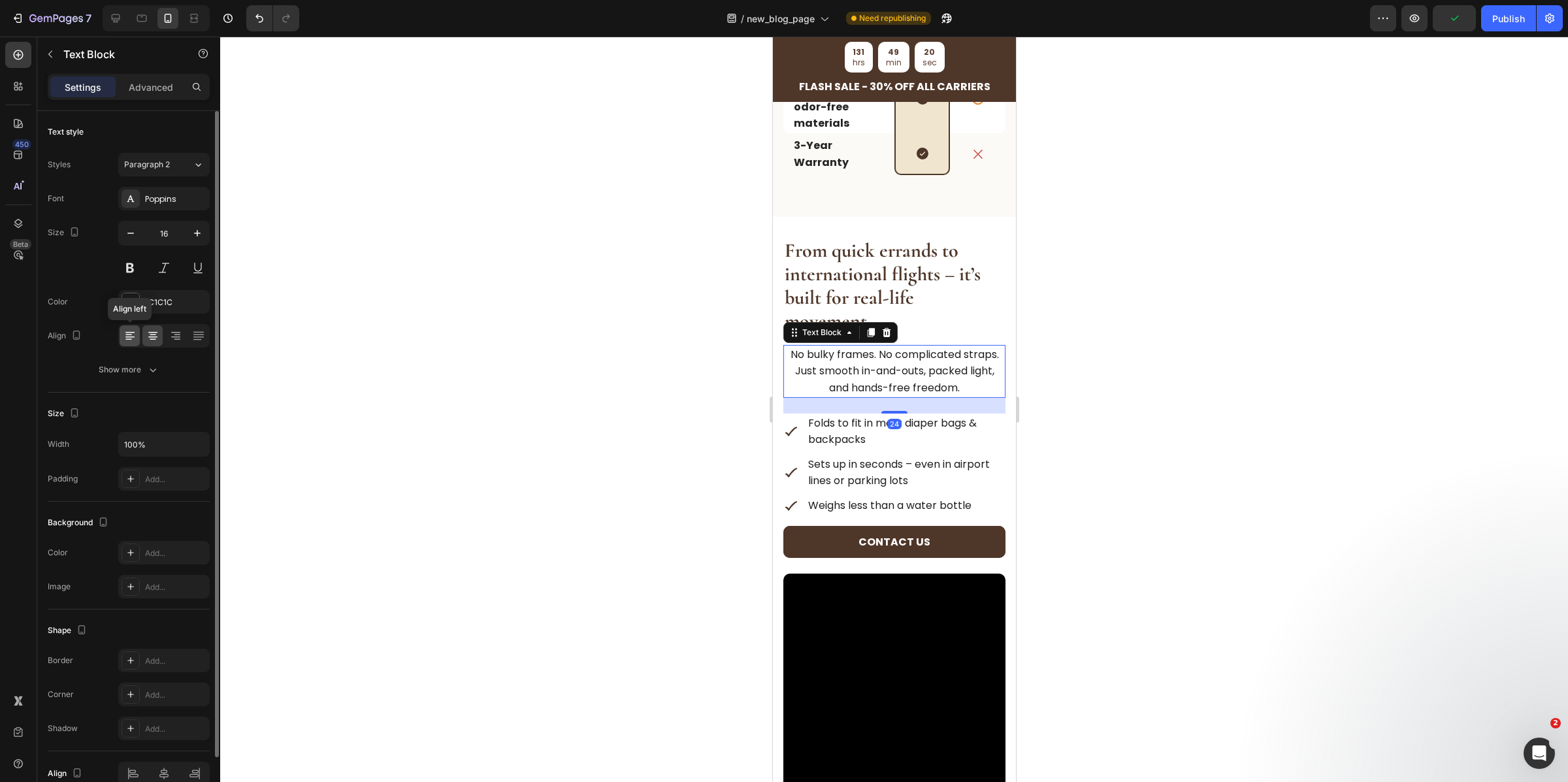
click at [123, 339] on icon at bounding box center [129, 335] width 13 height 13
click at [1206, 523] on div at bounding box center [894, 409] width 1348 height 745
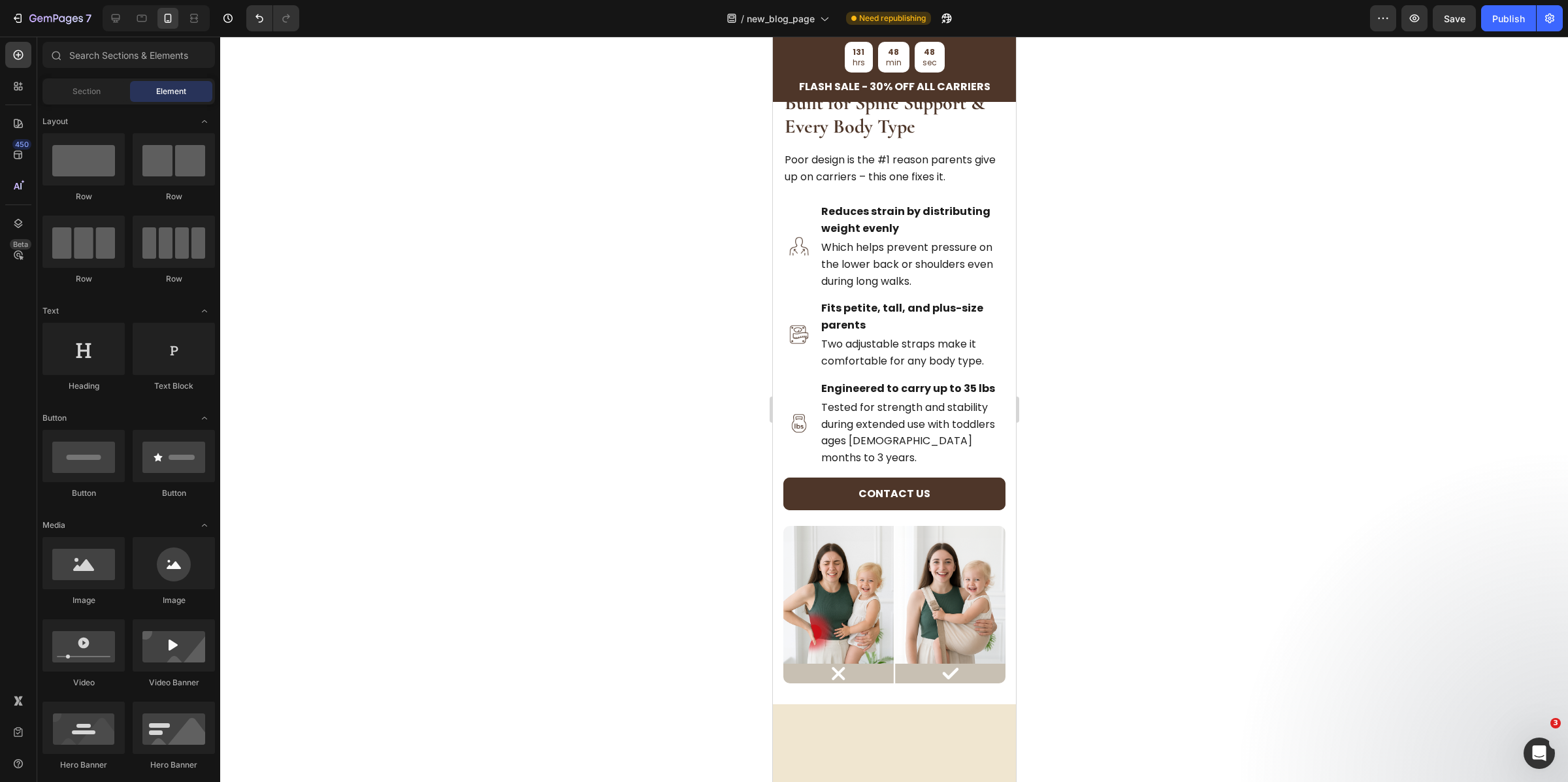
scroll to position [0, 0]
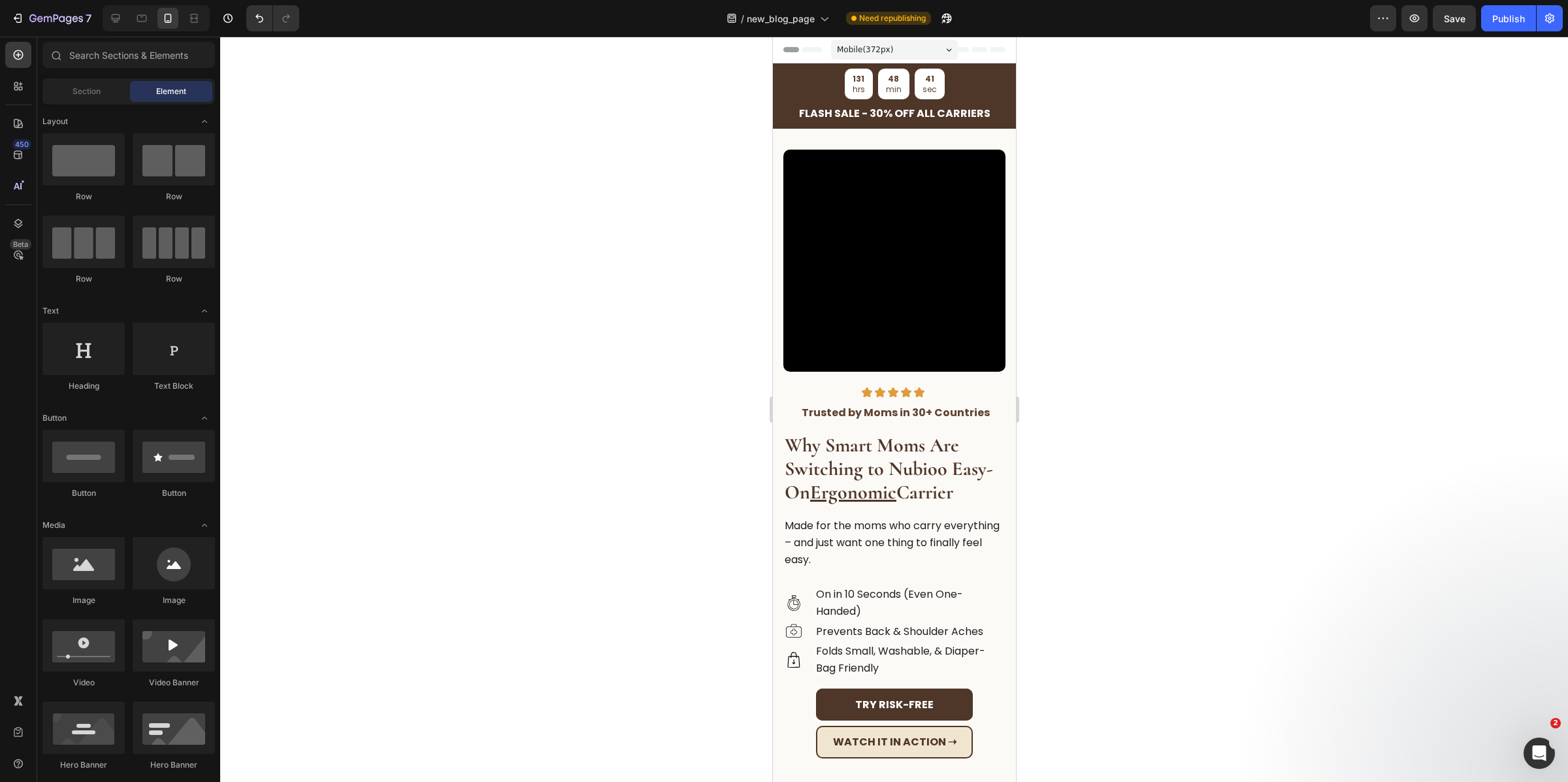
click at [1440, 34] on div "7 Version history / new_blog_page Need republishing Preview Save Publish" at bounding box center [784, 19] width 1568 height 38
click at [1452, 22] on span "Save" at bounding box center [1454, 18] width 21 height 11
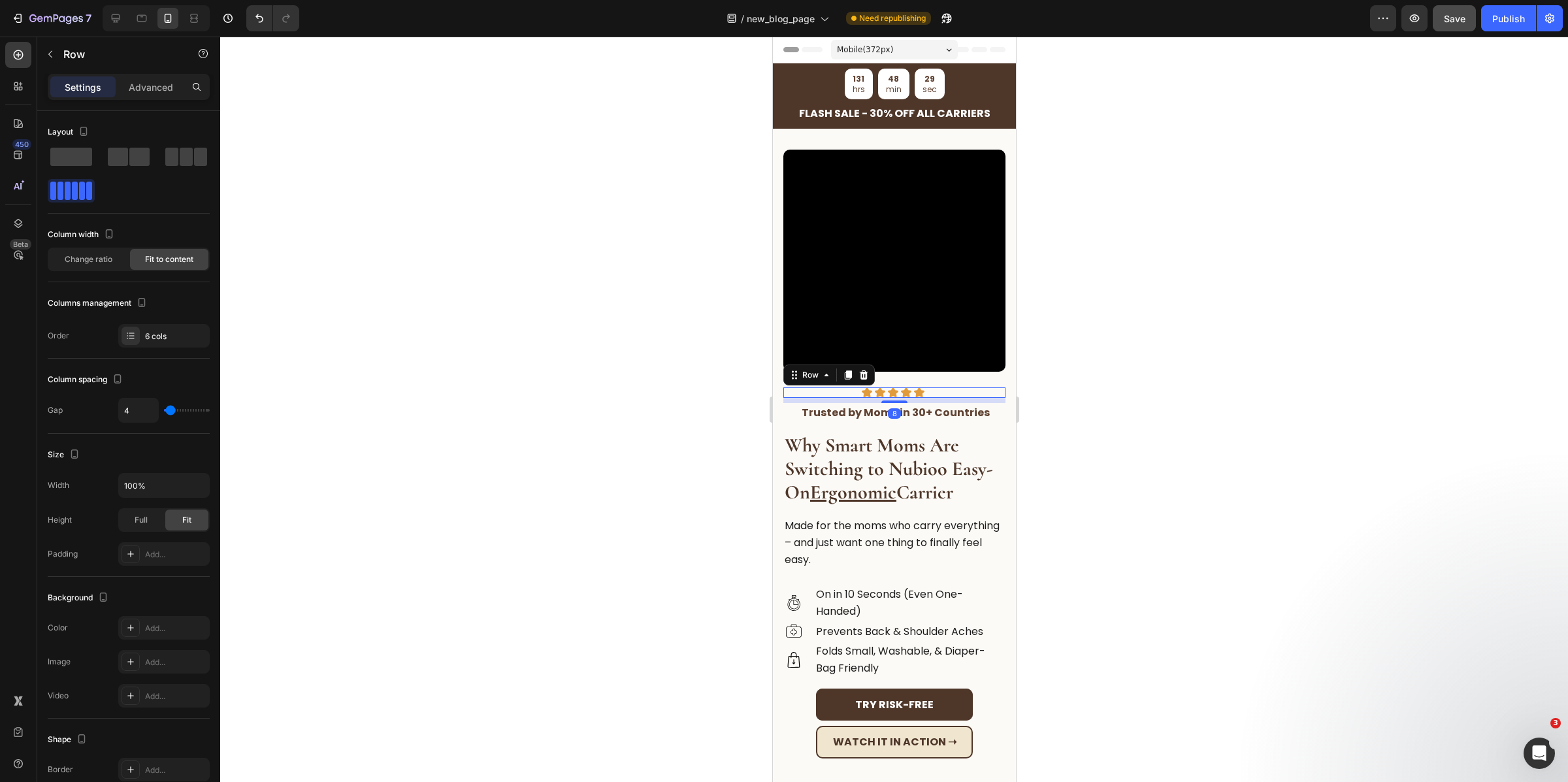
click at [933, 388] on div "Image Image Image Image Image Trusted by Moms in 30+ Countries Text Block Row 8" at bounding box center [894, 393] width 223 height 10
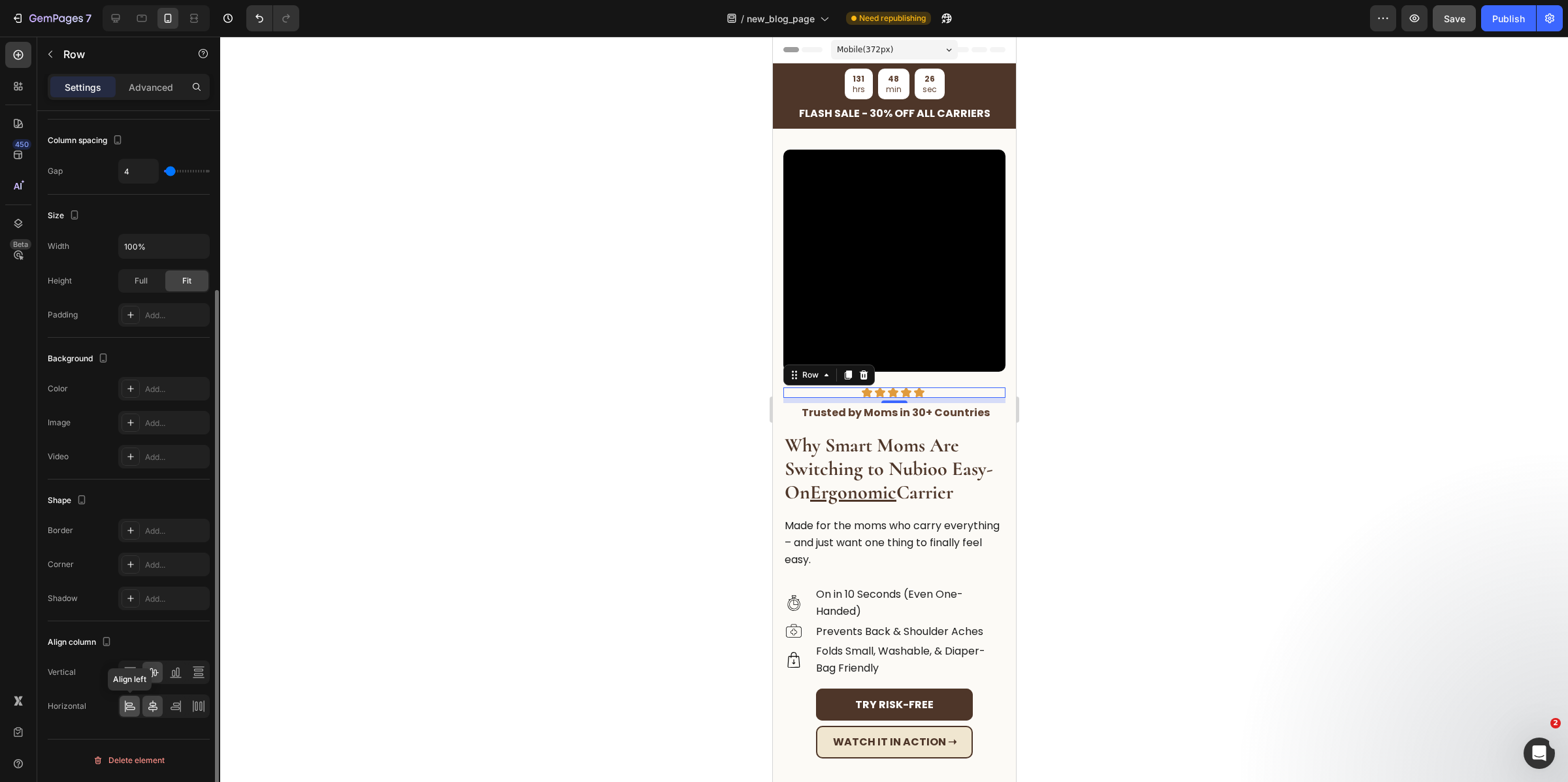
click at [131, 711] on icon at bounding box center [129, 706] width 13 height 13
click at [901, 405] on strong "Trusted by Moms in 30+ Countries" at bounding box center [895, 412] width 188 height 15
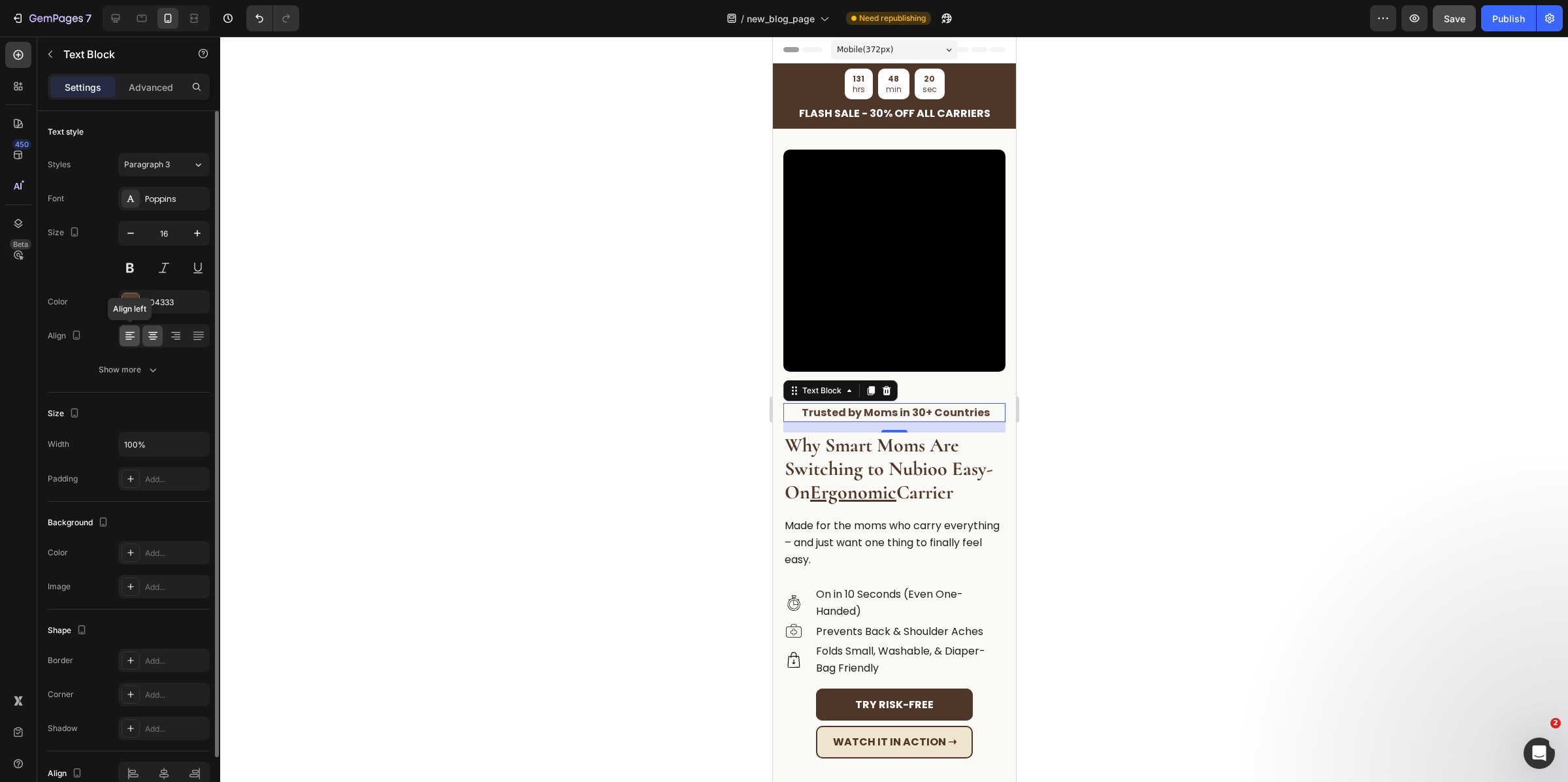
click at [130, 341] on icon at bounding box center [129, 335] width 13 height 13
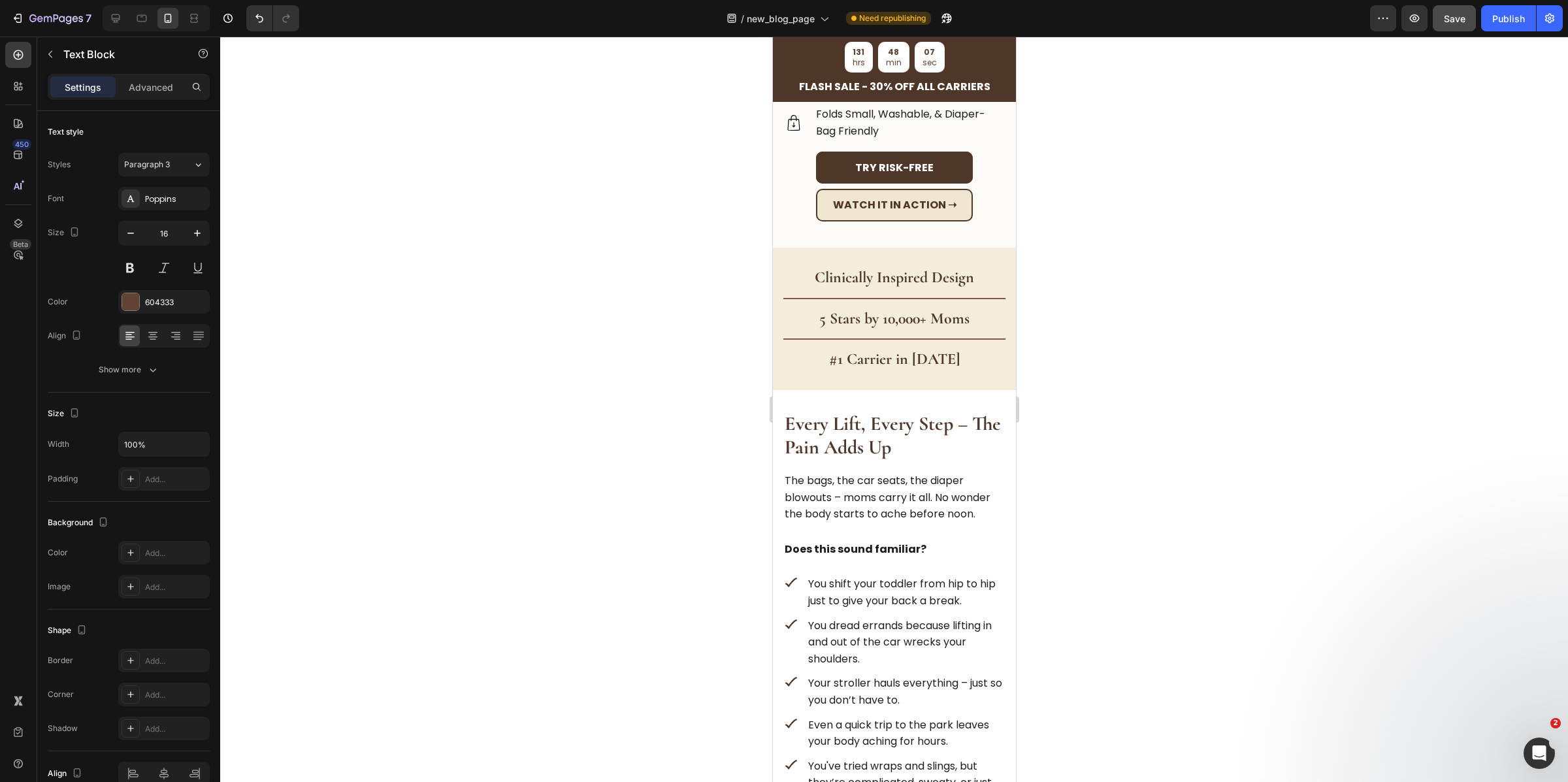
scroll to position [537, 0]
click at [840, 432] on strong "Every Lift, Every Step – The Pain Adds Up" at bounding box center [892, 435] width 217 height 48
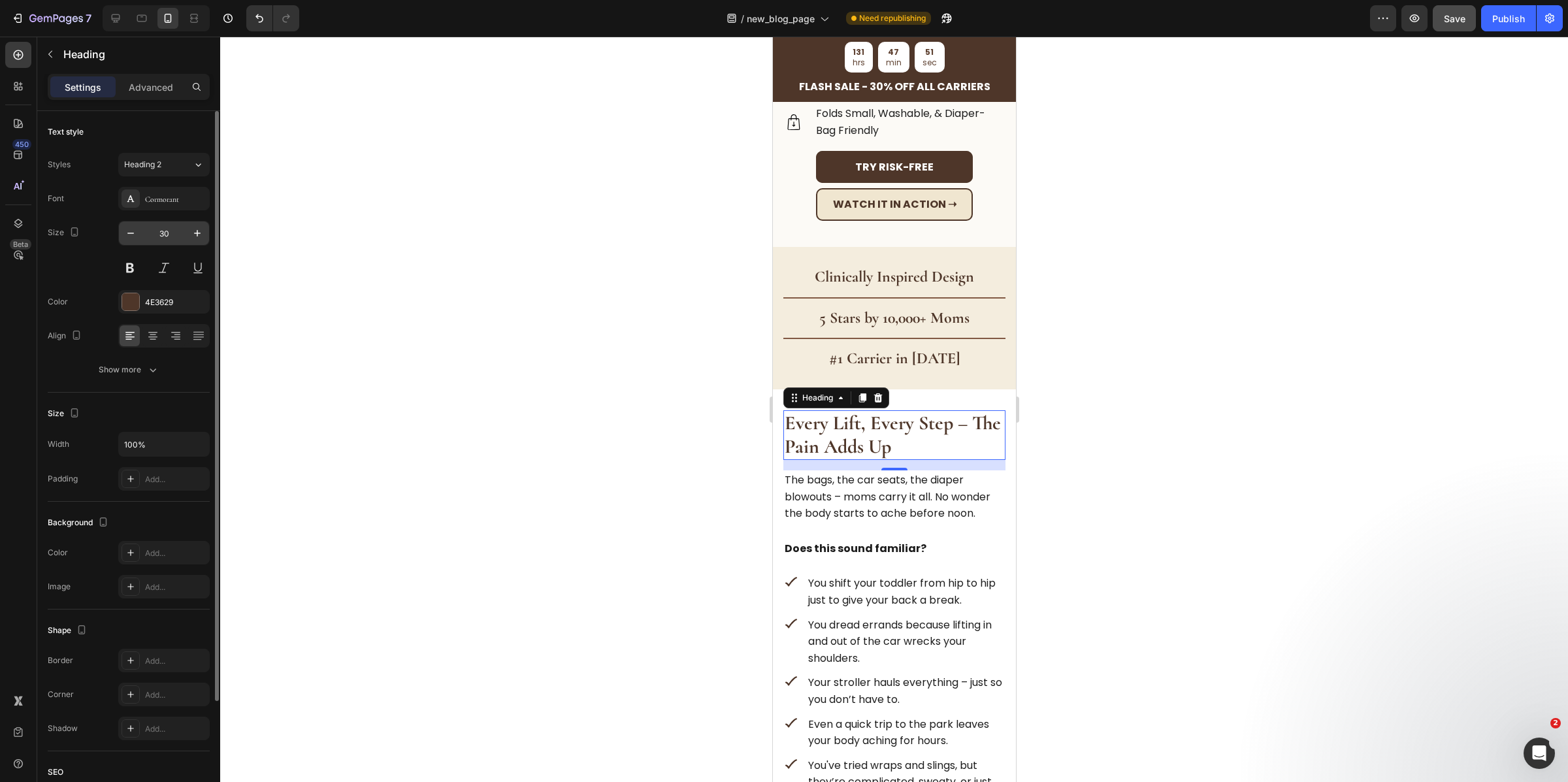
click at [164, 229] on input "30" at bounding box center [163, 233] width 43 height 23
type input "36"
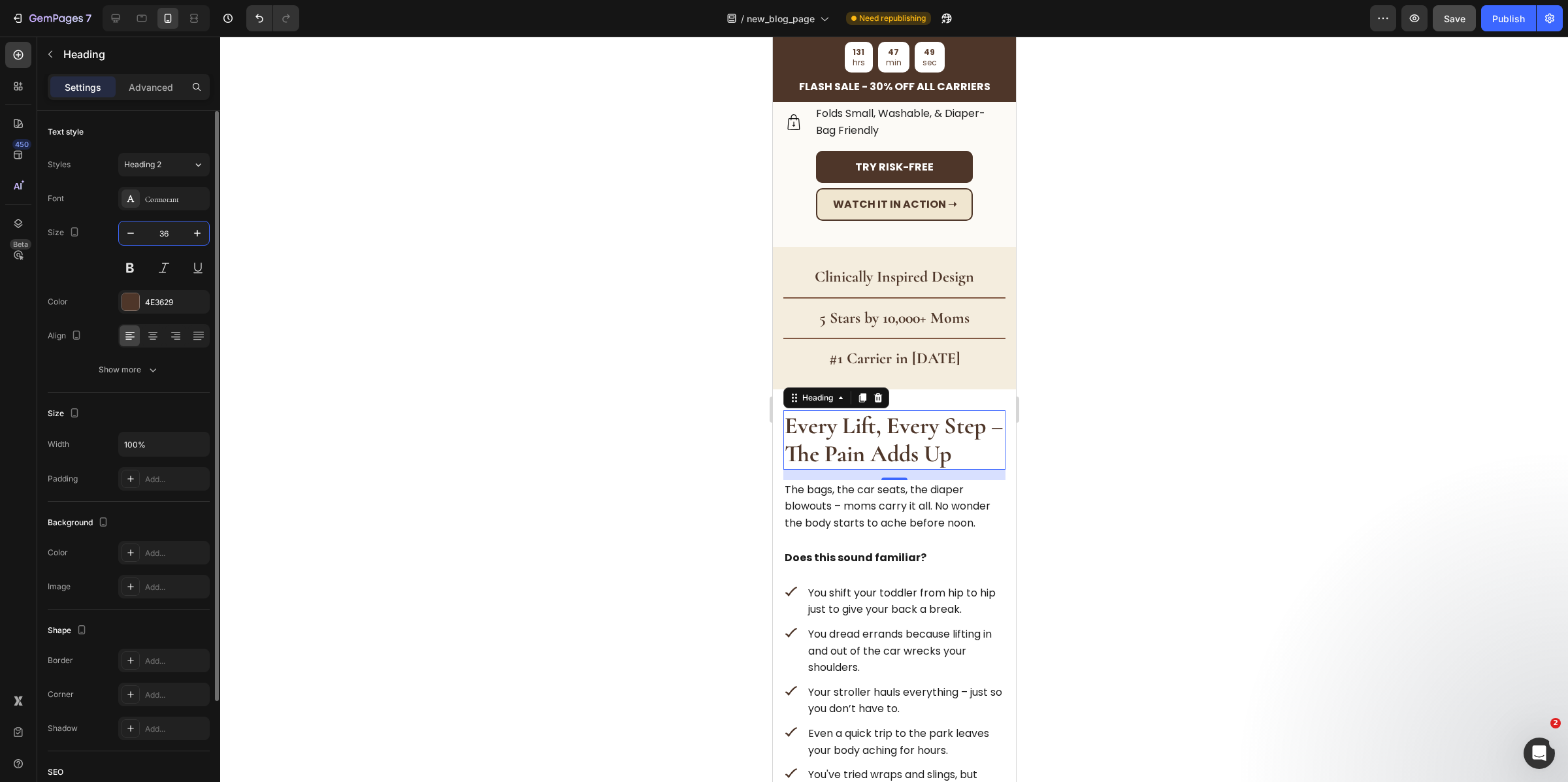
click at [166, 238] on input "36" at bounding box center [163, 233] width 43 height 23
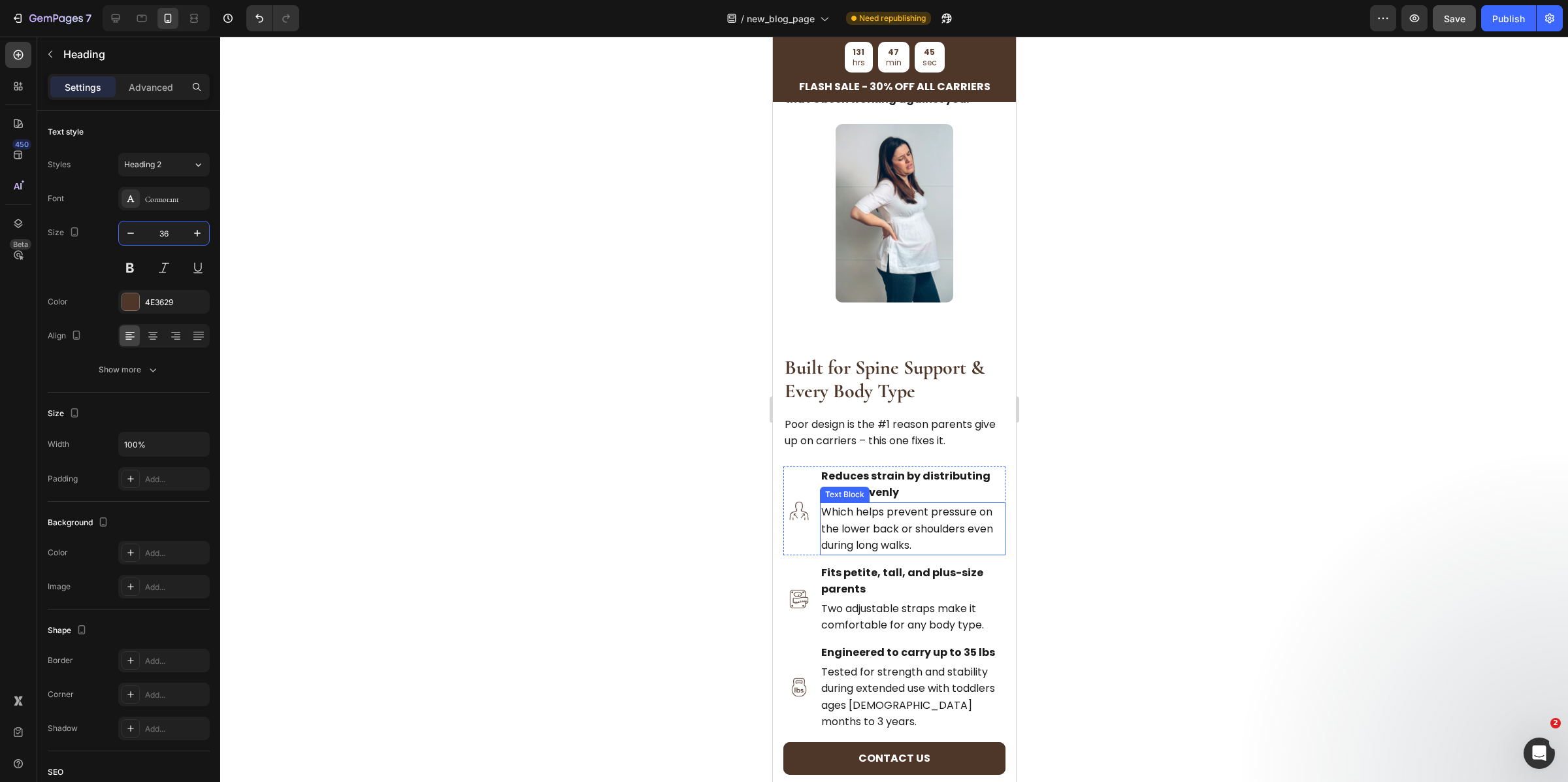
scroll to position [1298, 0]
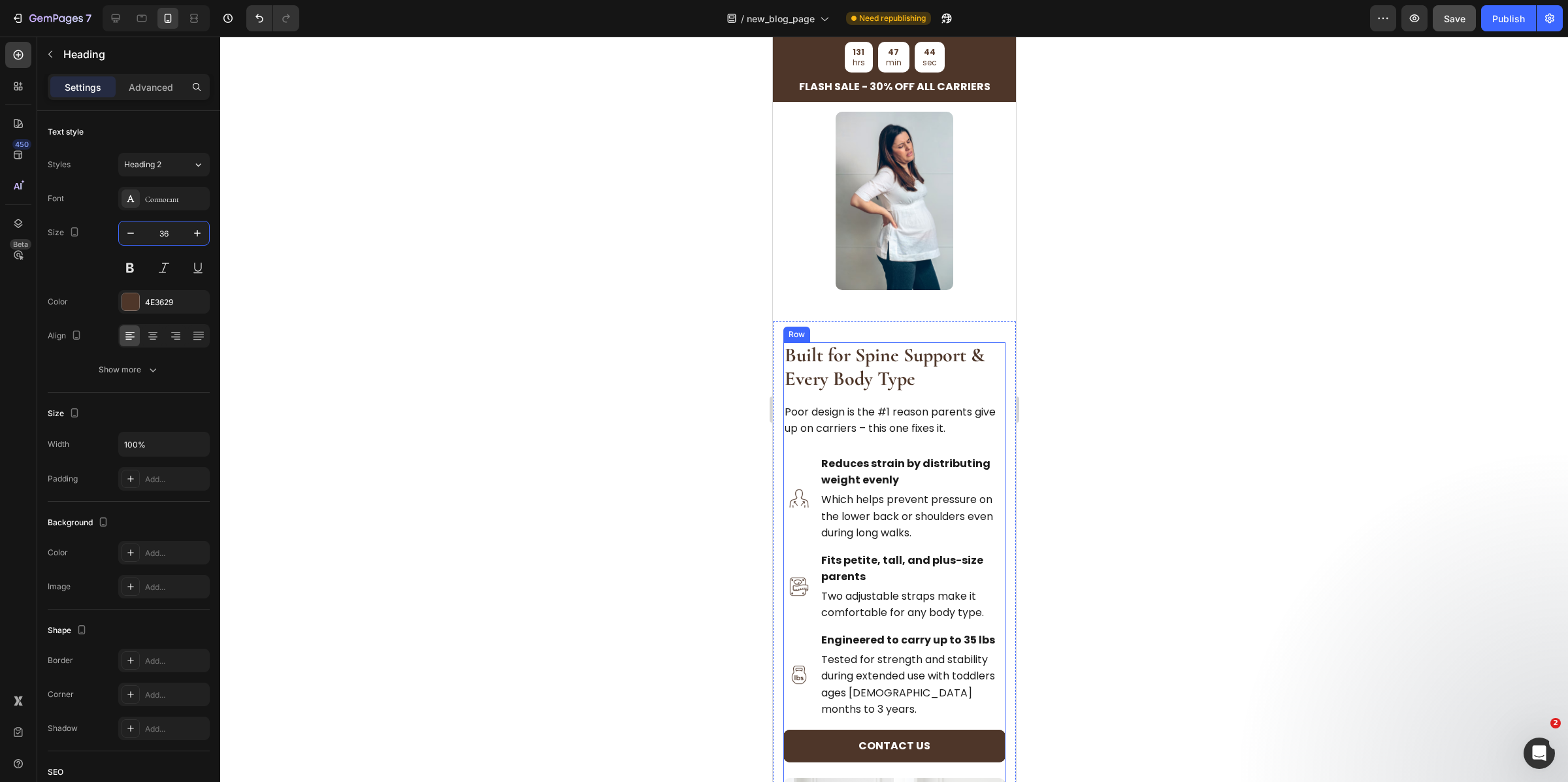
click at [877, 385] on strong "Built for Spine Support & Every Body Type" at bounding box center [884, 367] width 200 height 48
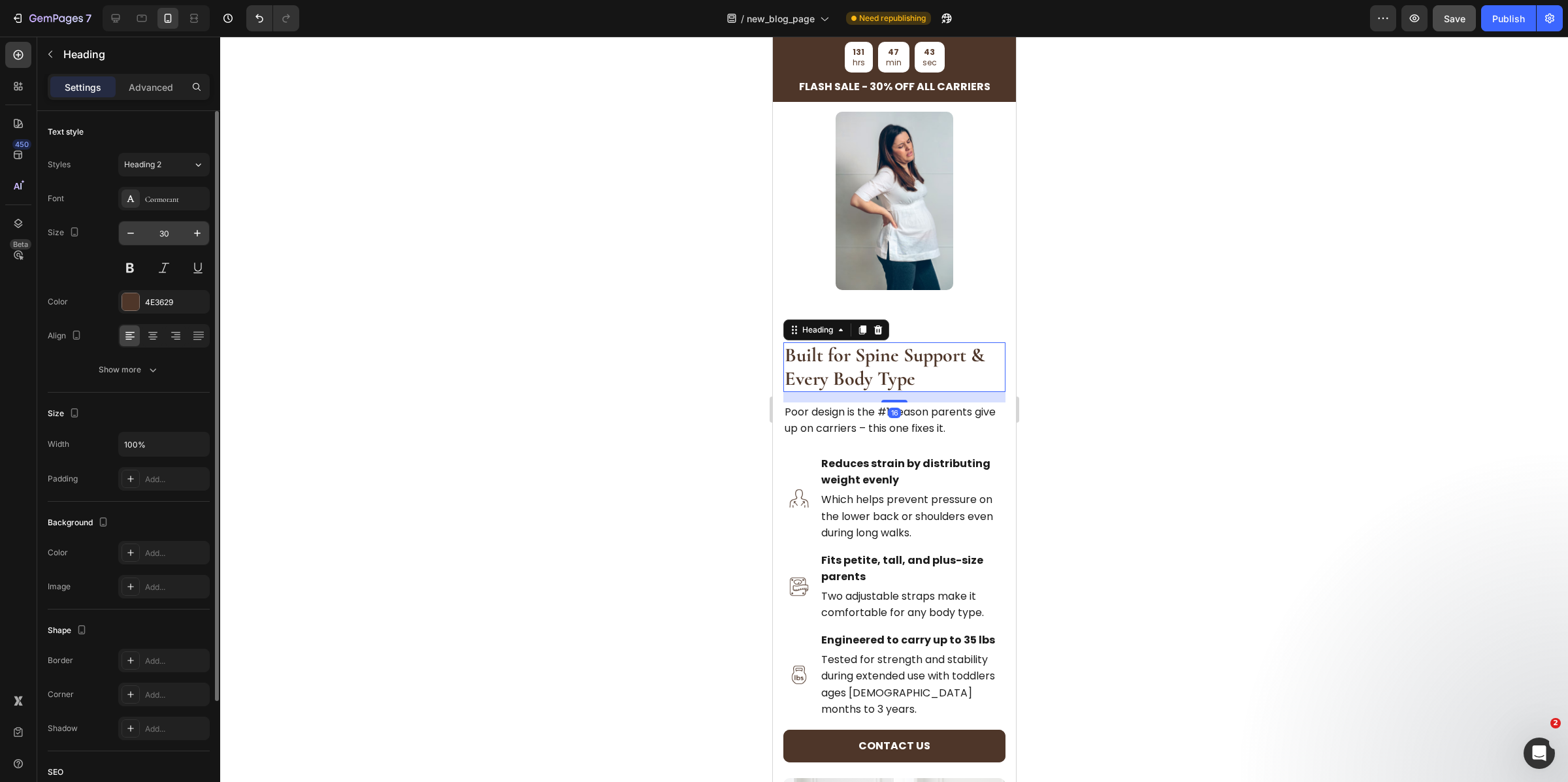
click at [165, 234] on input "30" at bounding box center [163, 233] width 43 height 23
click at [166, 233] on input "30" at bounding box center [163, 233] width 43 height 23
paste input "36"
type input "3036"
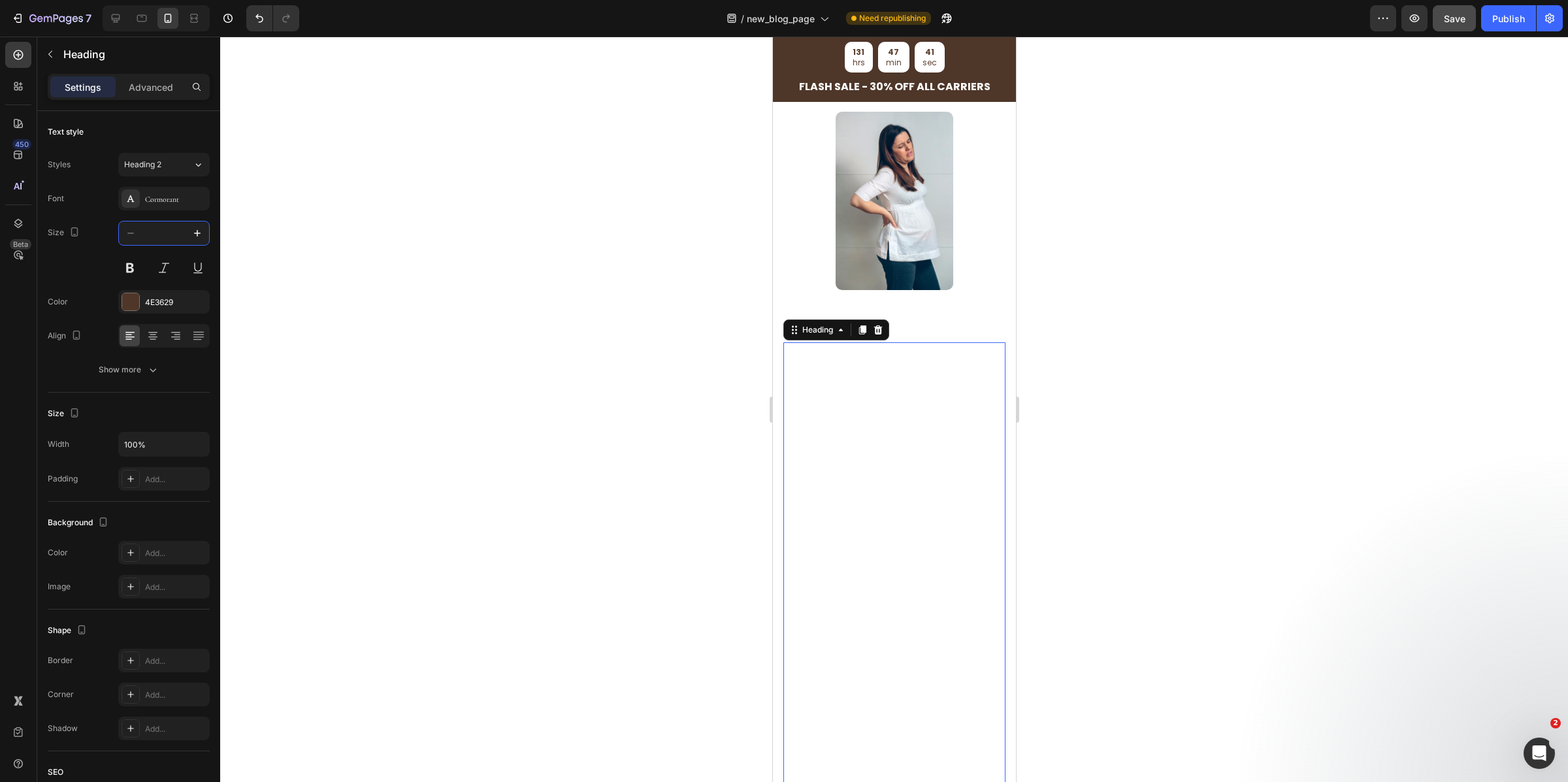
paste input "36"
type input "36"
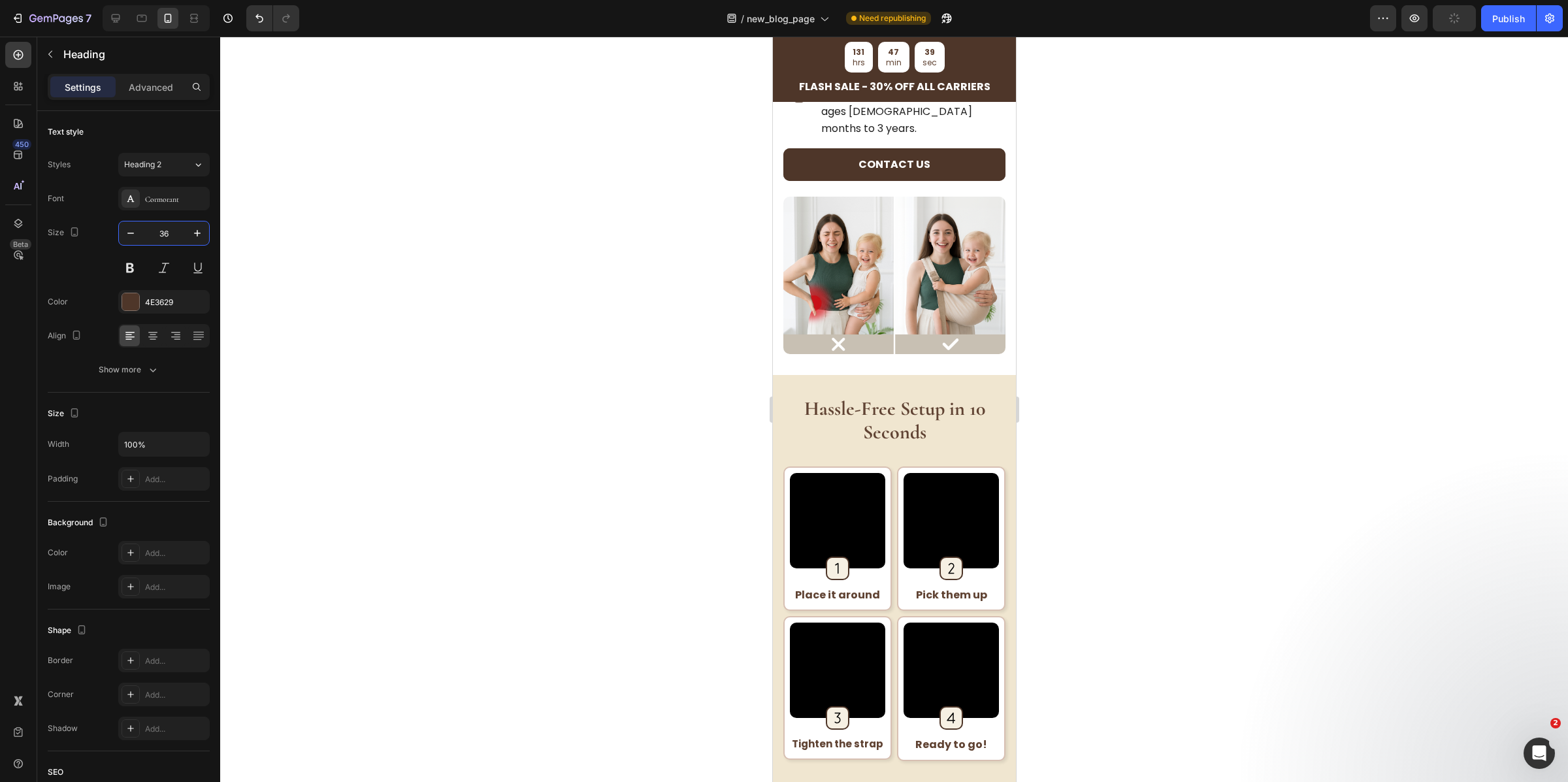
scroll to position [1956, 0]
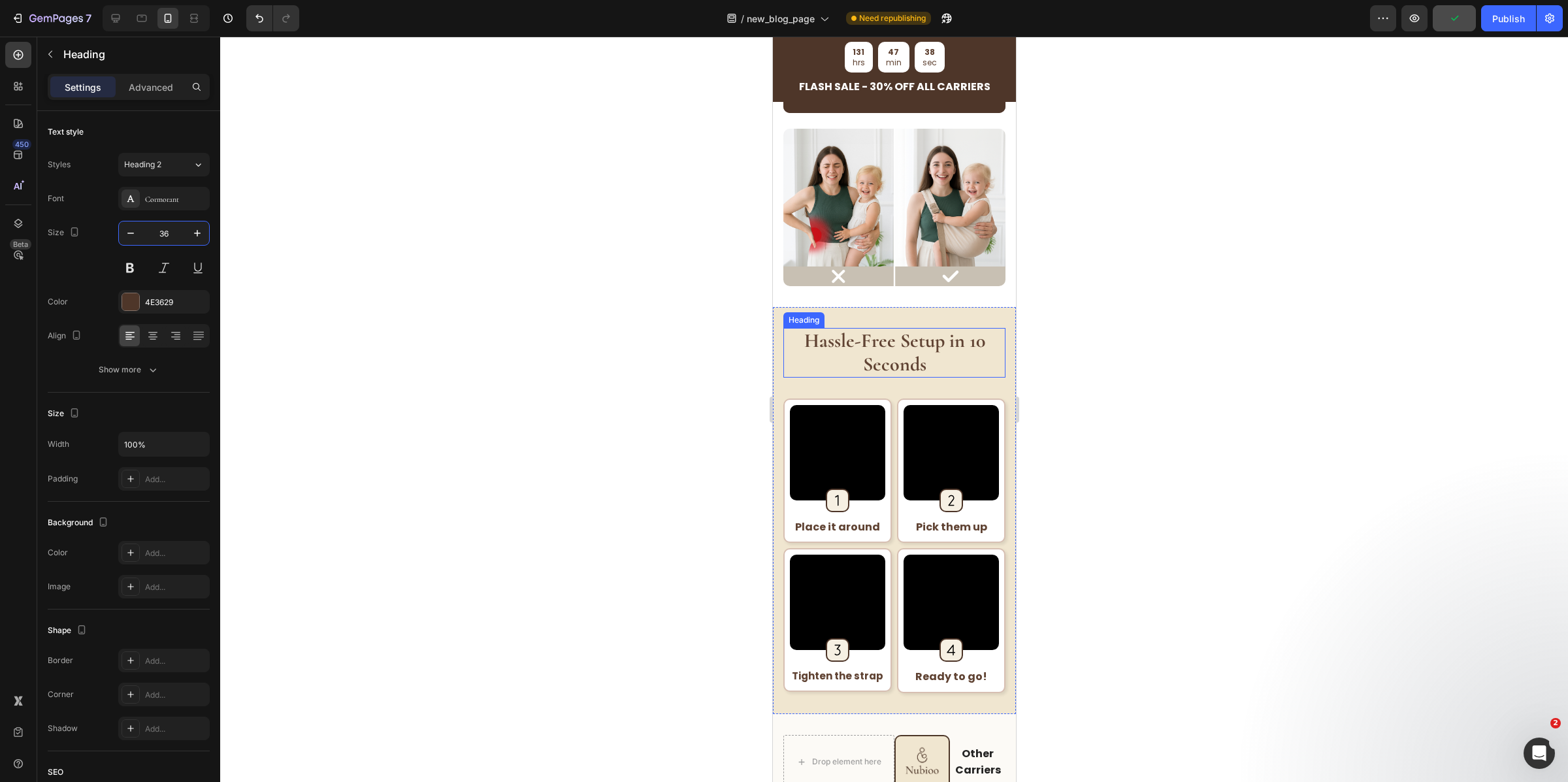
click at [890, 376] on strong "Hassle-Free Setup in 10 Seconds" at bounding box center [894, 352] width 181 height 48
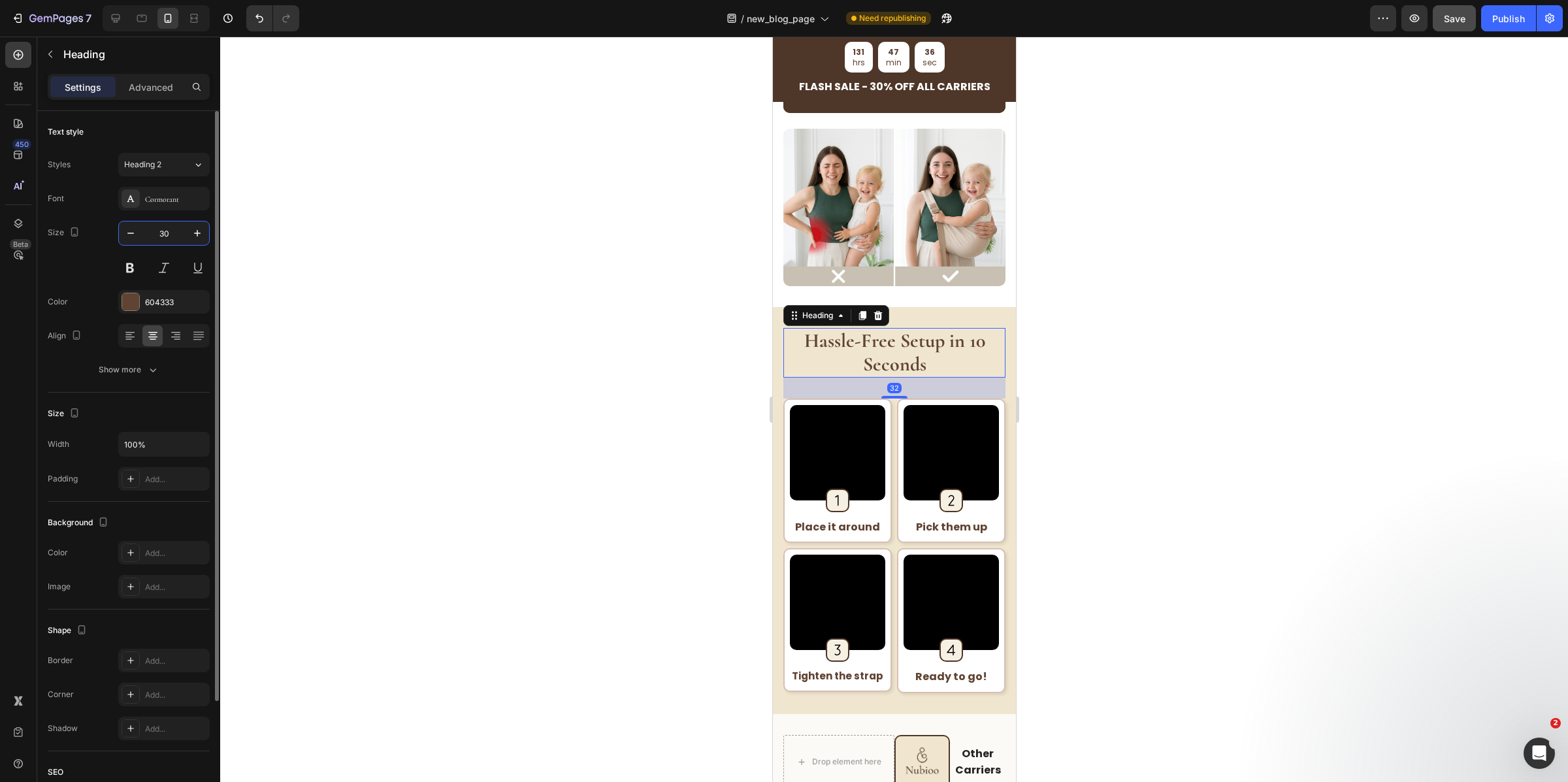
click at [164, 234] on input "30" at bounding box center [163, 233] width 43 height 23
paste input "6"
type input "36"
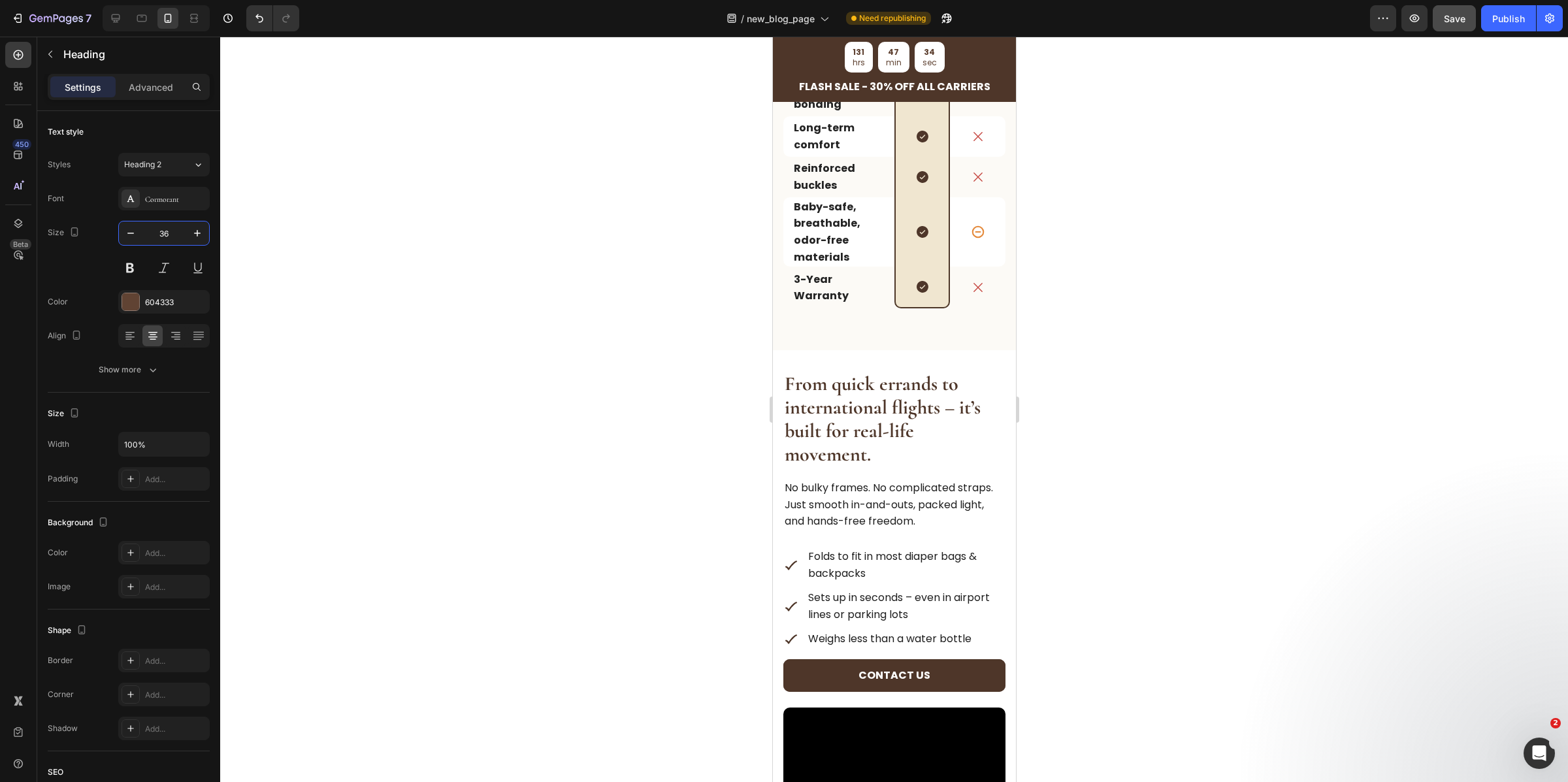
scroll to position [2823, 0]
click at [834, 421] on strong "From quick errands to international flights – it’s built for real-life movement." at bounding box center [882, 420] width 196 height 95
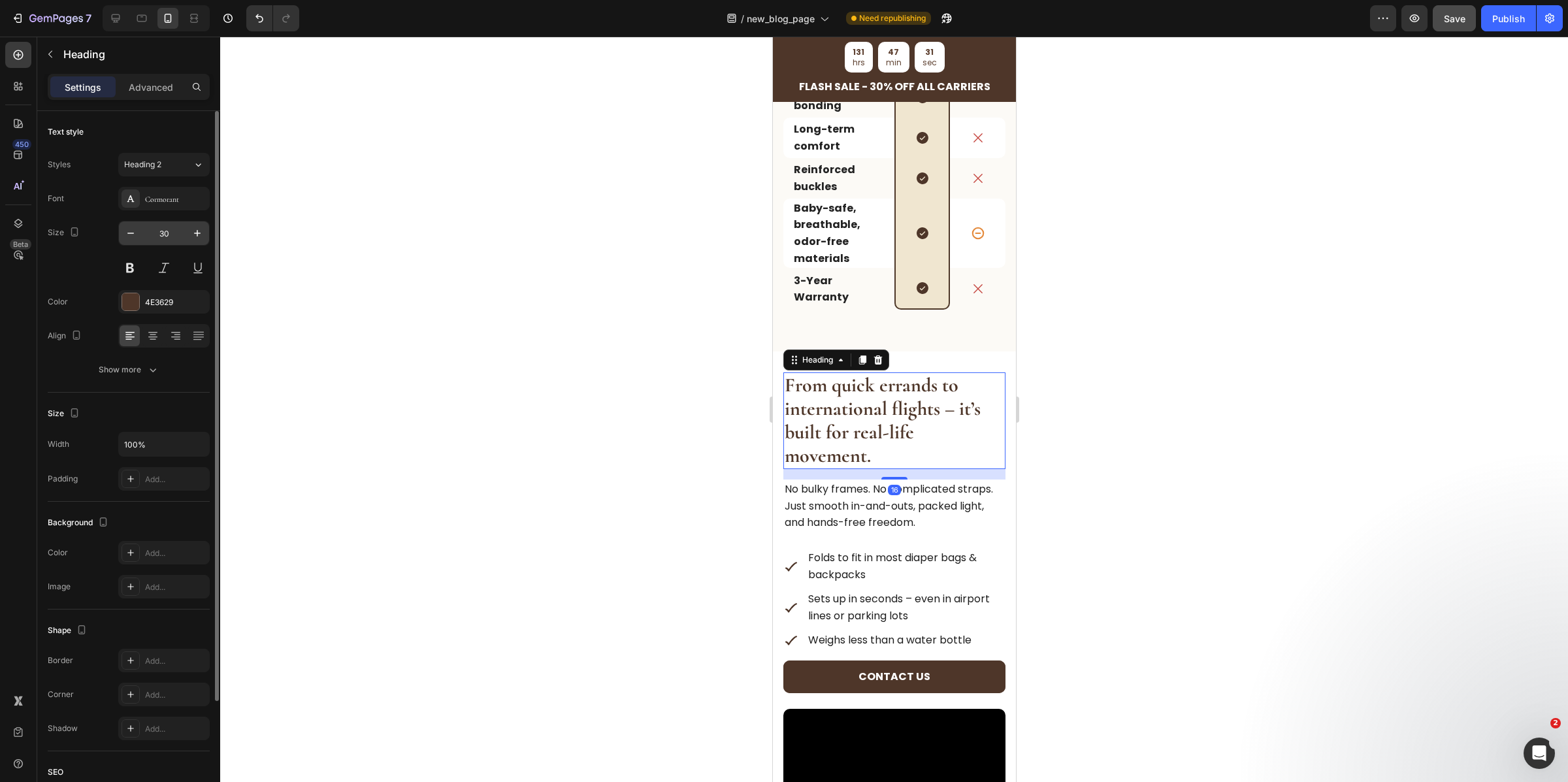
click at [169, 235] on input "30" at bounding box center [163, 233] width 43 height 23
paste input "6"
type input "36"
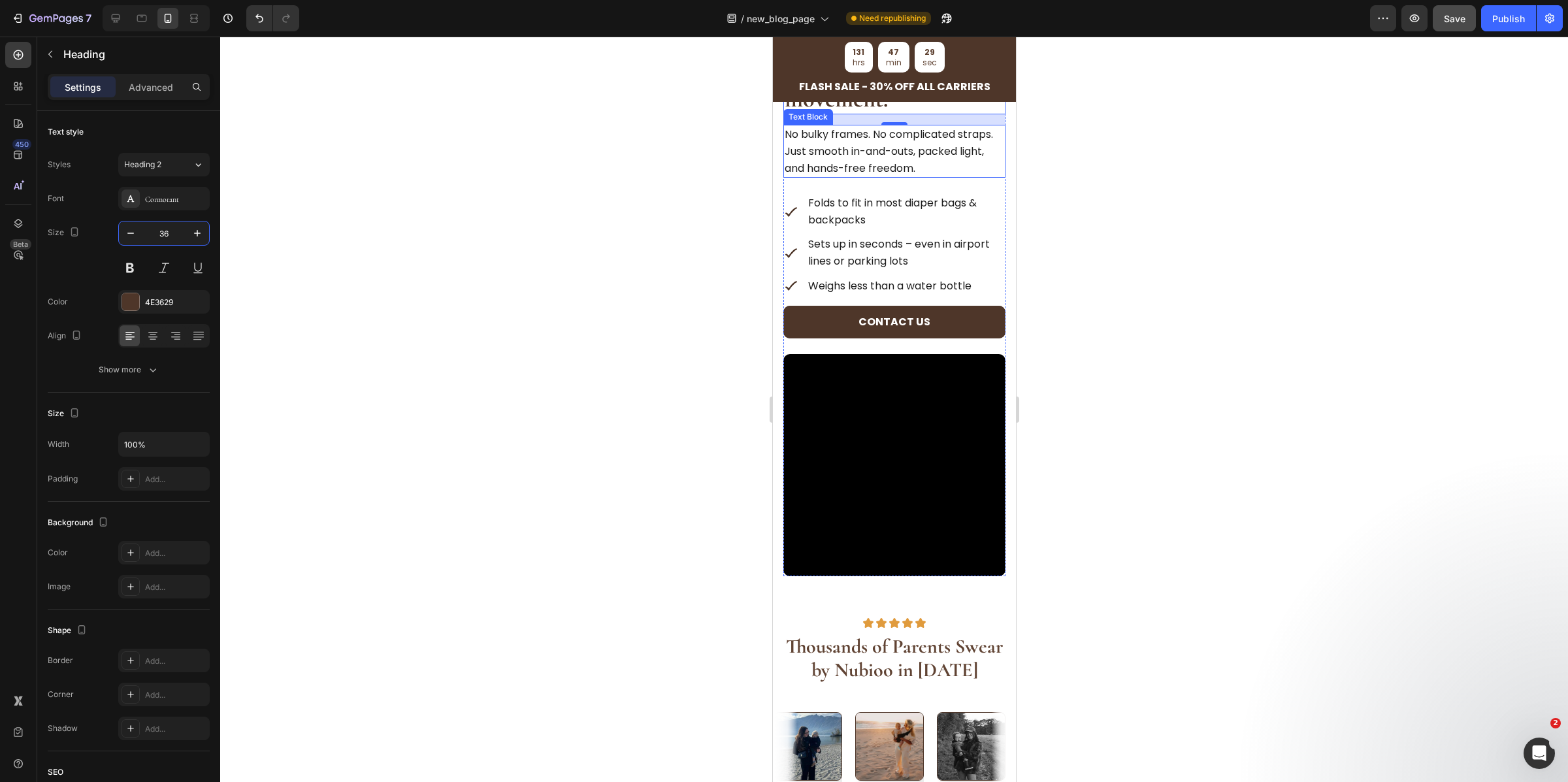
scroll to position [3353, 0]
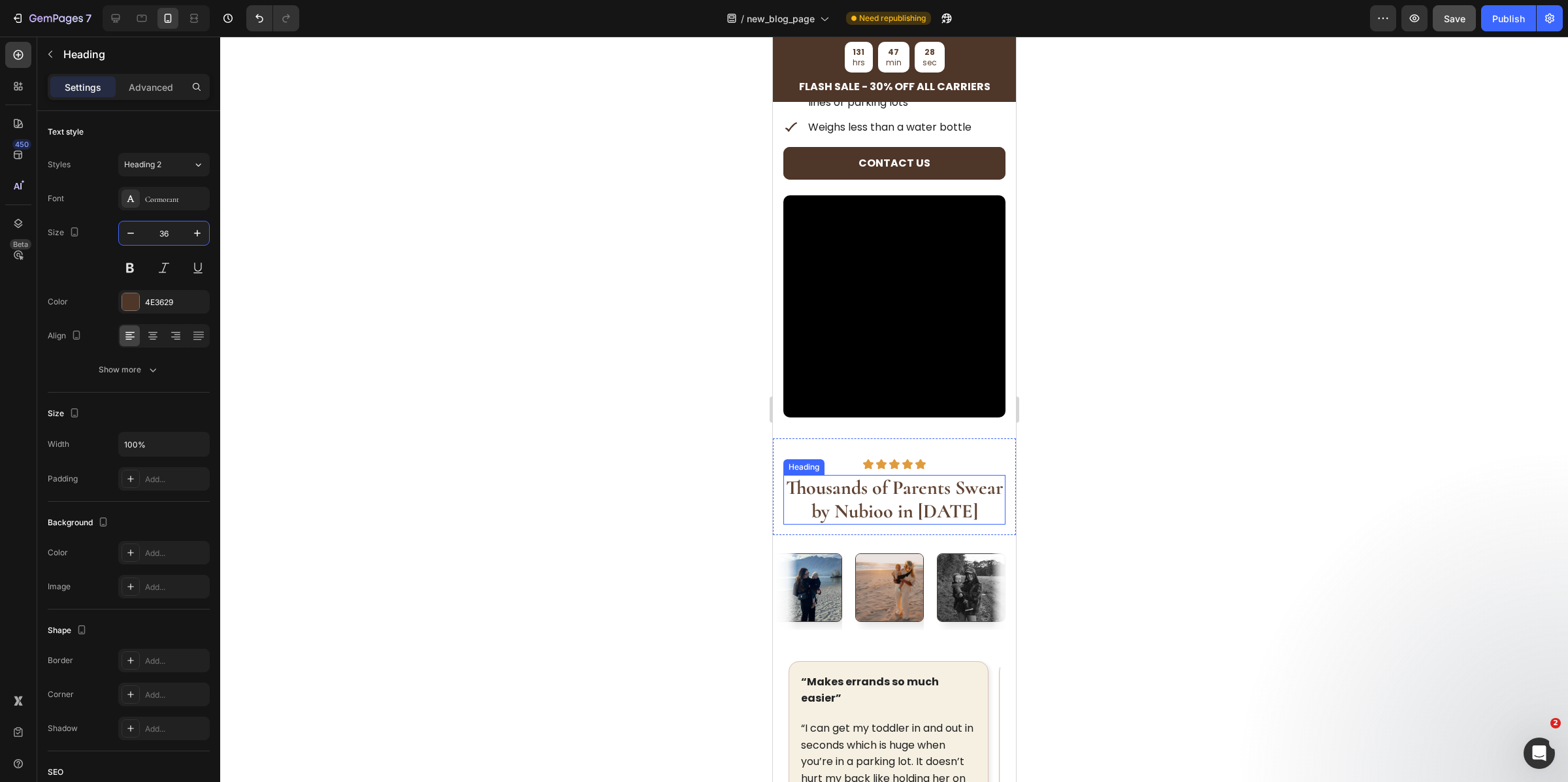
click at [891, 495] on strong "Thousands of Parents Swear by Nubioo in [DATE]" at bounding box center [894, 500] width 217 height 48
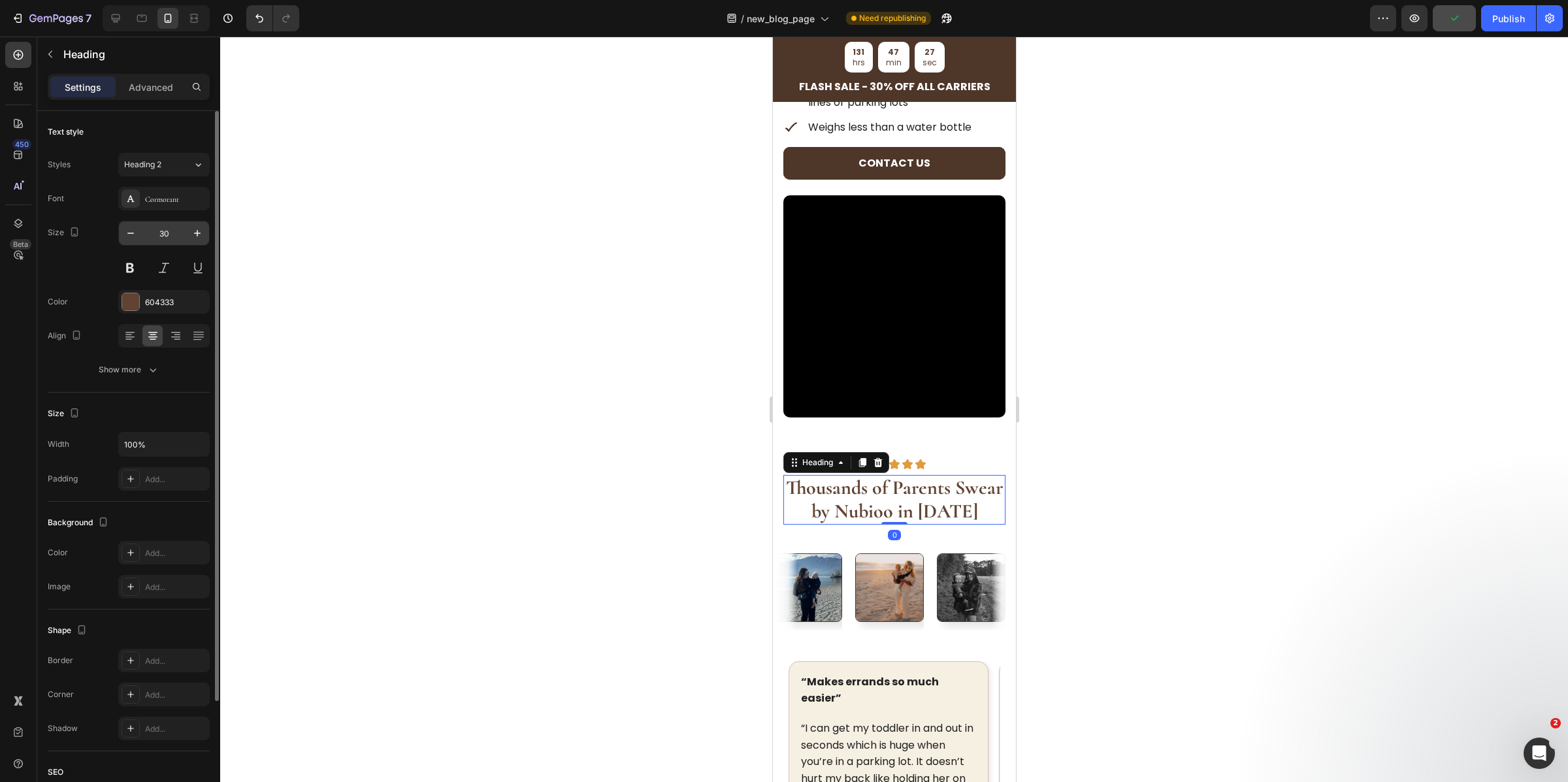
click at [170, 239] on input "30" at bounding box center [163, 233] width 43 height 23
paste input "6"
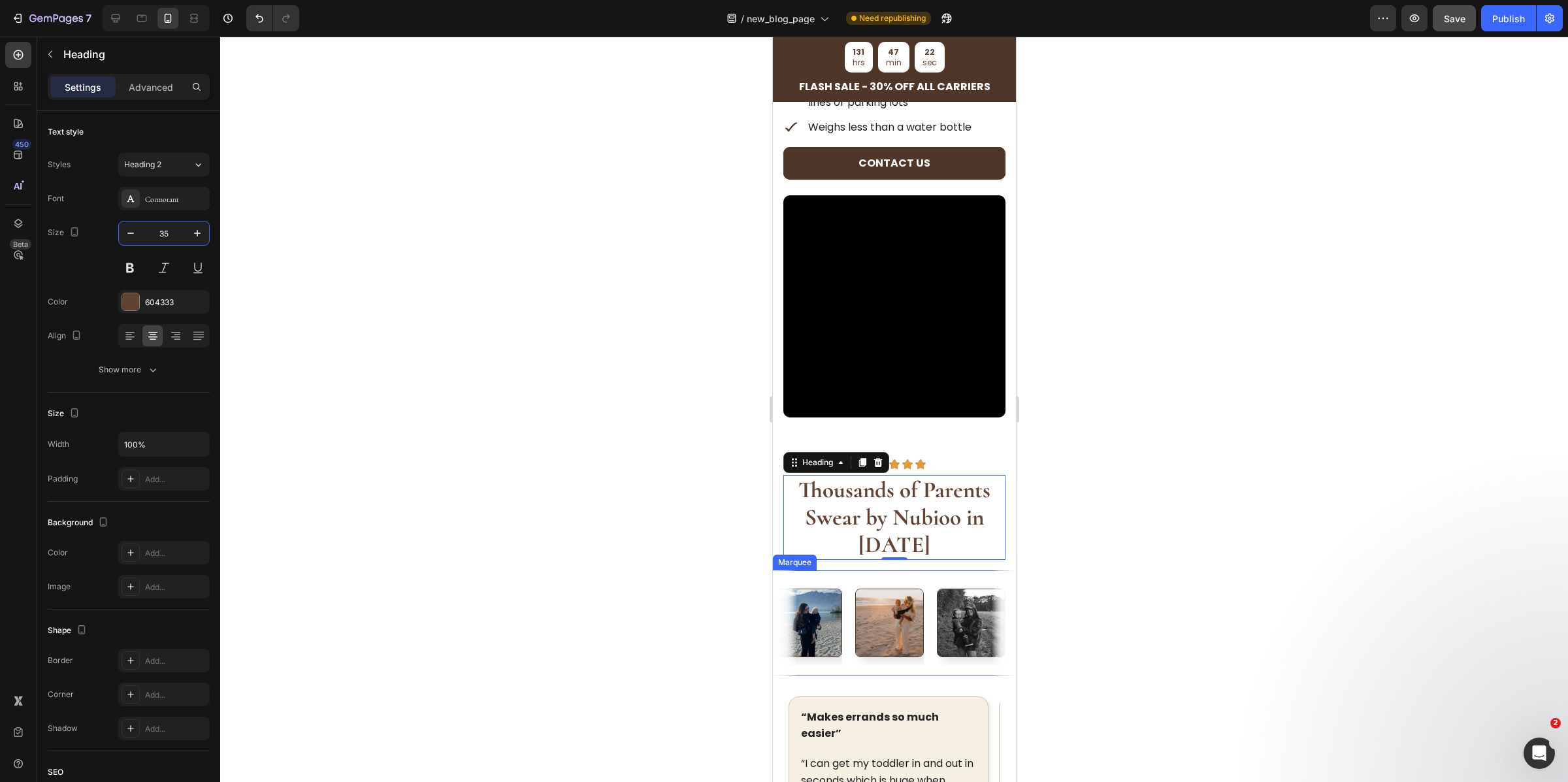
type input "36"
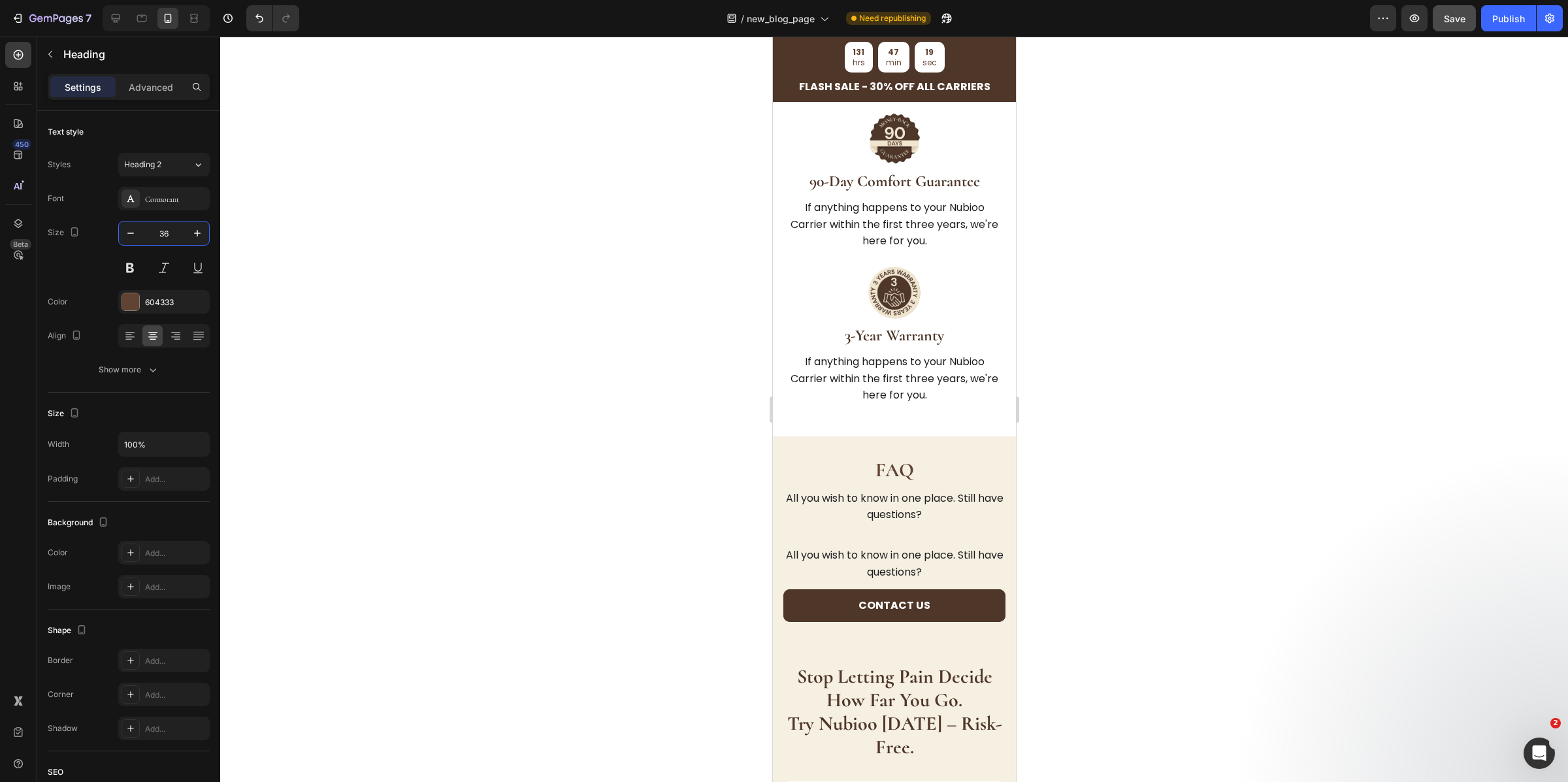
scroll to position [4208, 0]
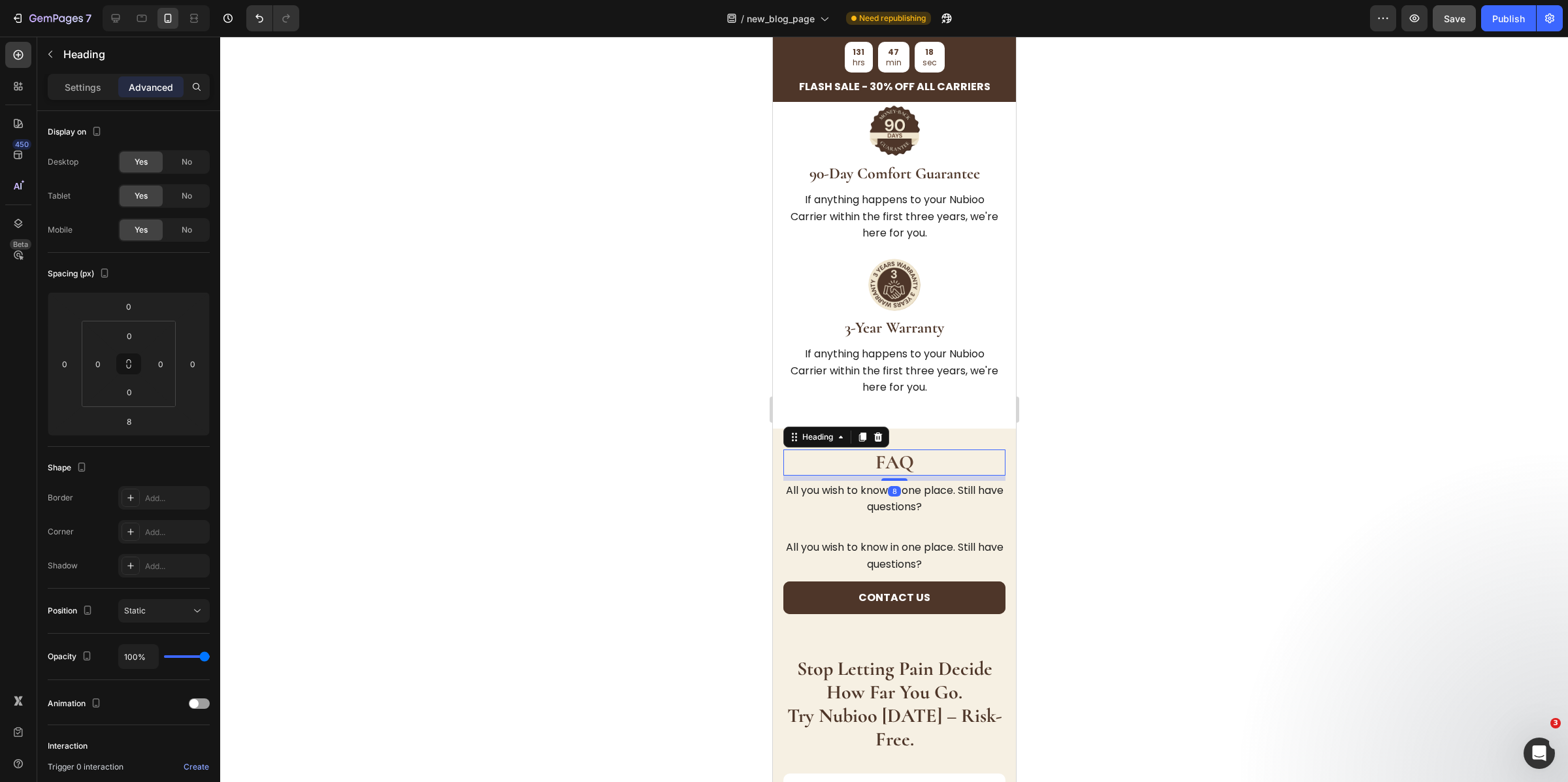
click at [883, 450] on strong "FAQ" at bounding box center [894, 462] width 39 height 24
click at [94, 92] on p "Settings" at bounding box center [83, 87] width 37 height 14
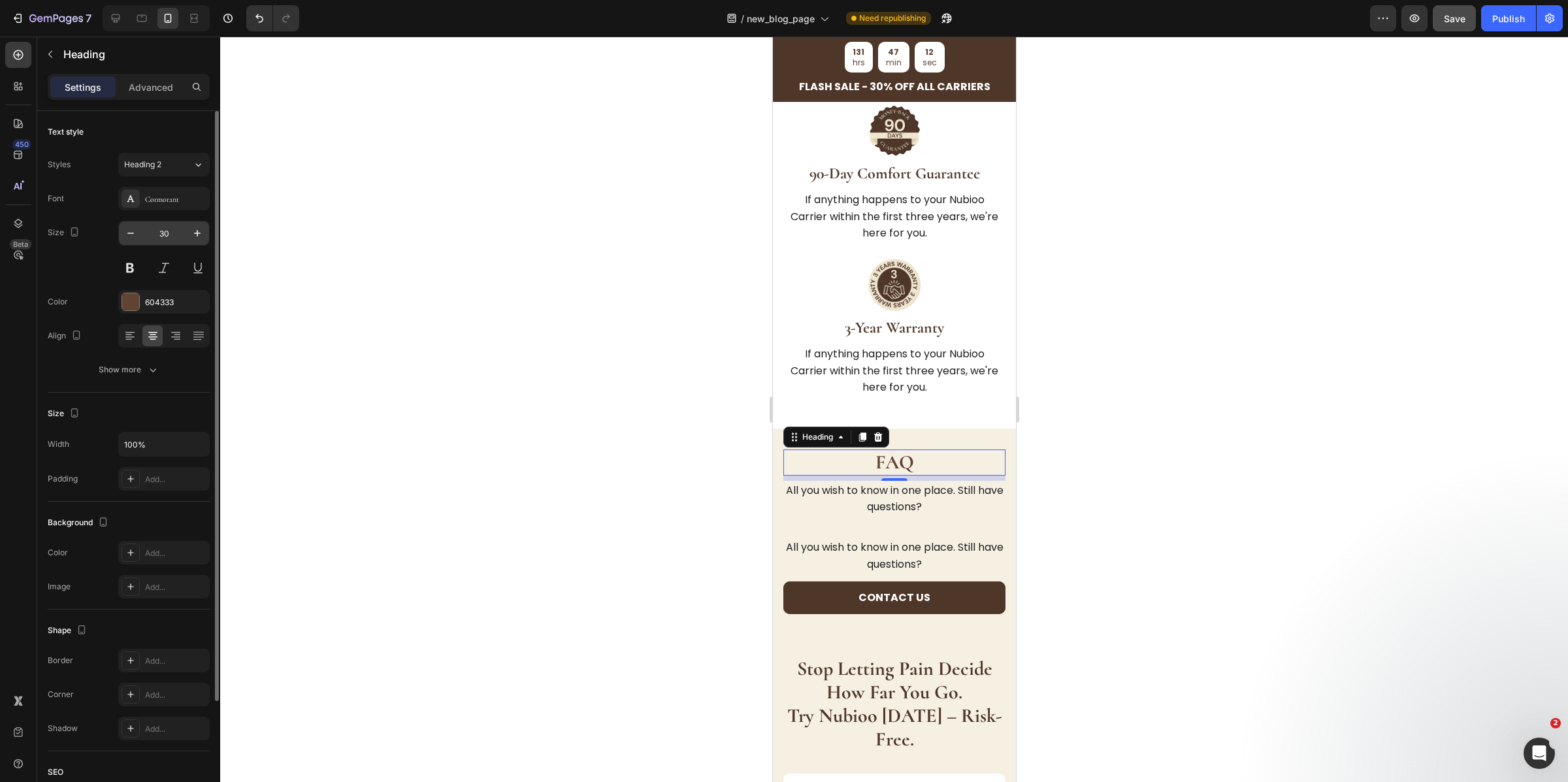
click at [164, 234] on input "30" at bounding box center [163, 233] width 43 height 23
paste input "6"
type input "36"
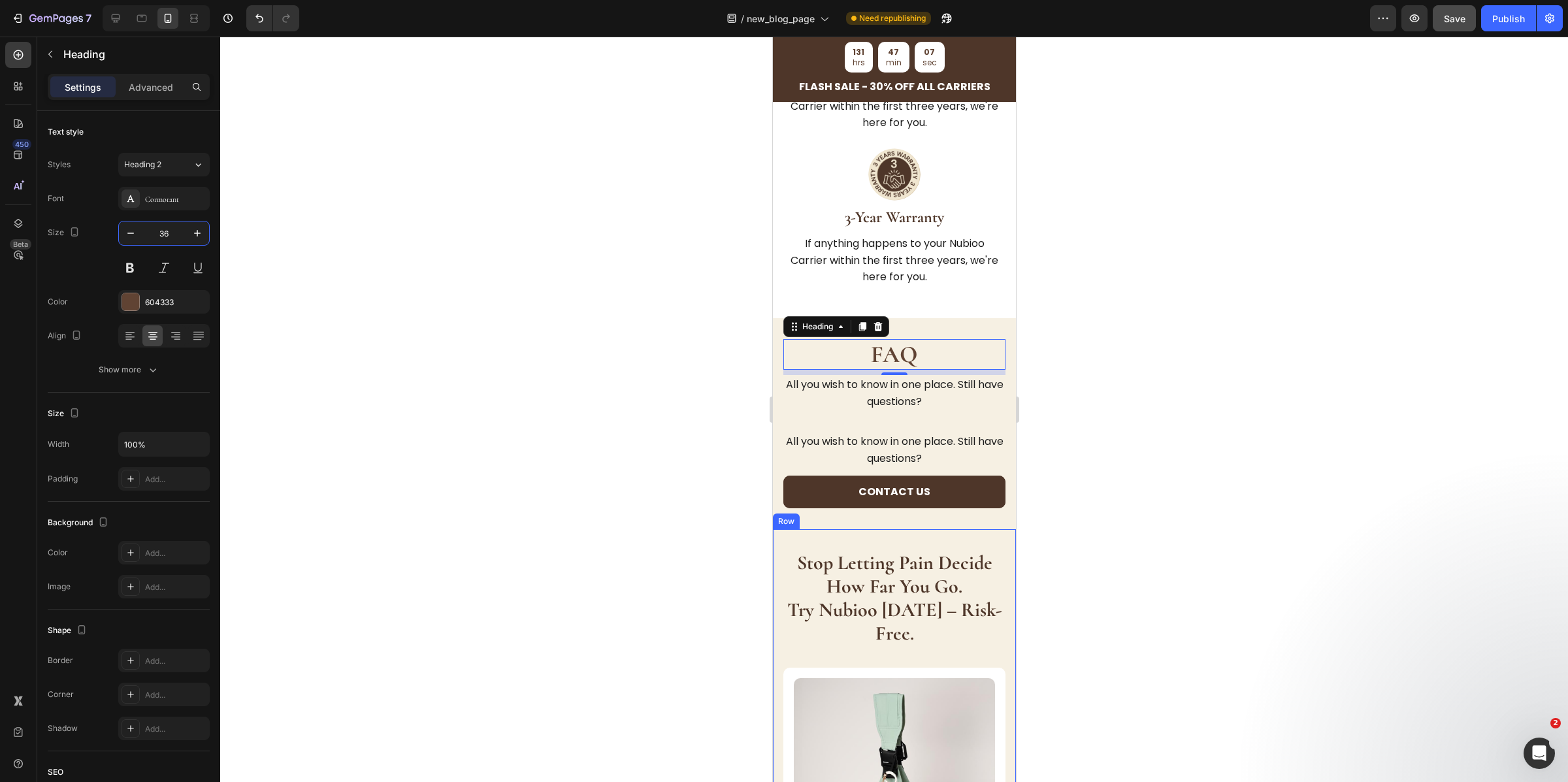
scroll to position [4355, 0]
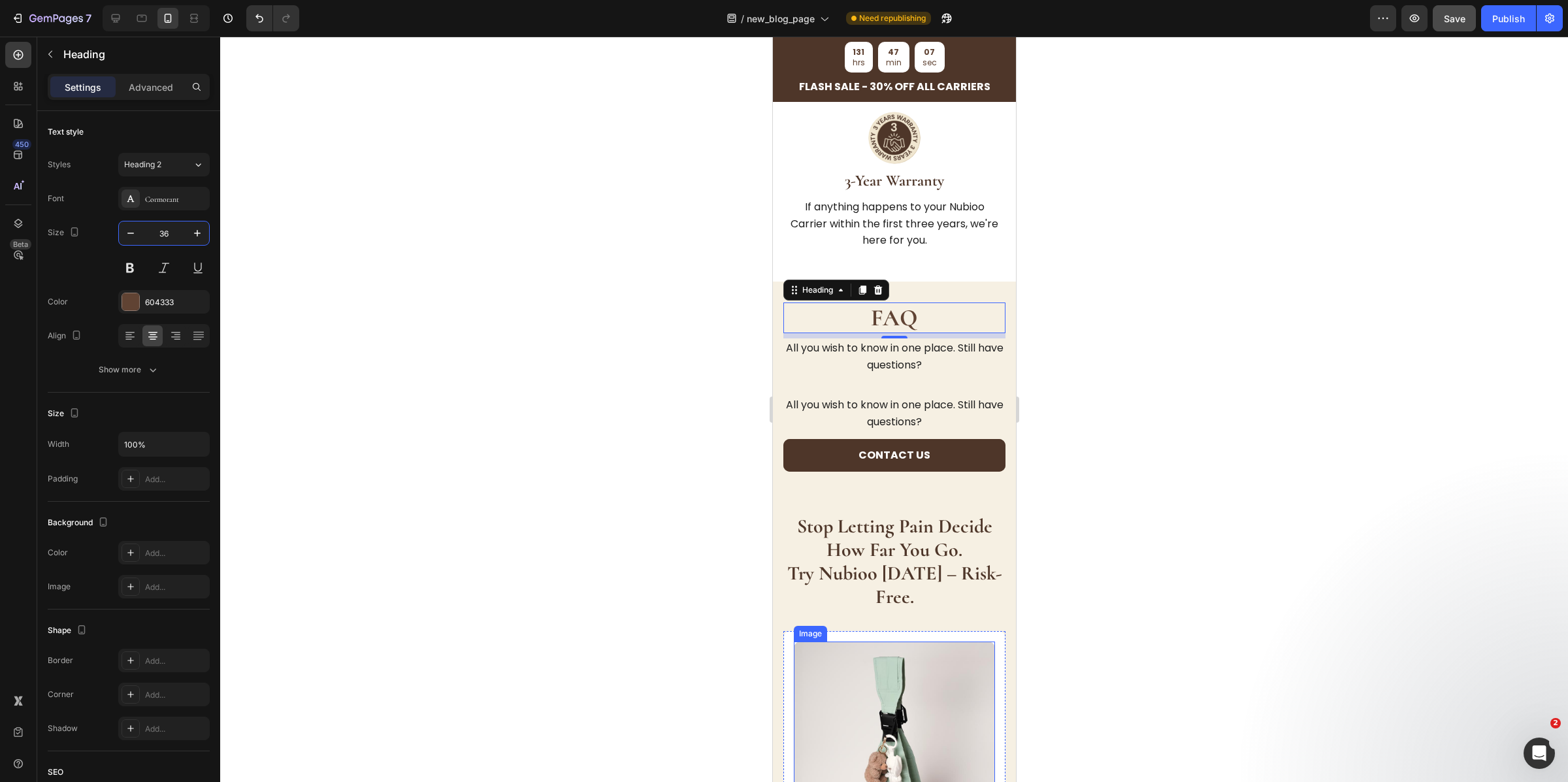
click at [888, 561] on strong "try nubioo today – risk-free." at bounding box center [894, 585] width 215 height 48
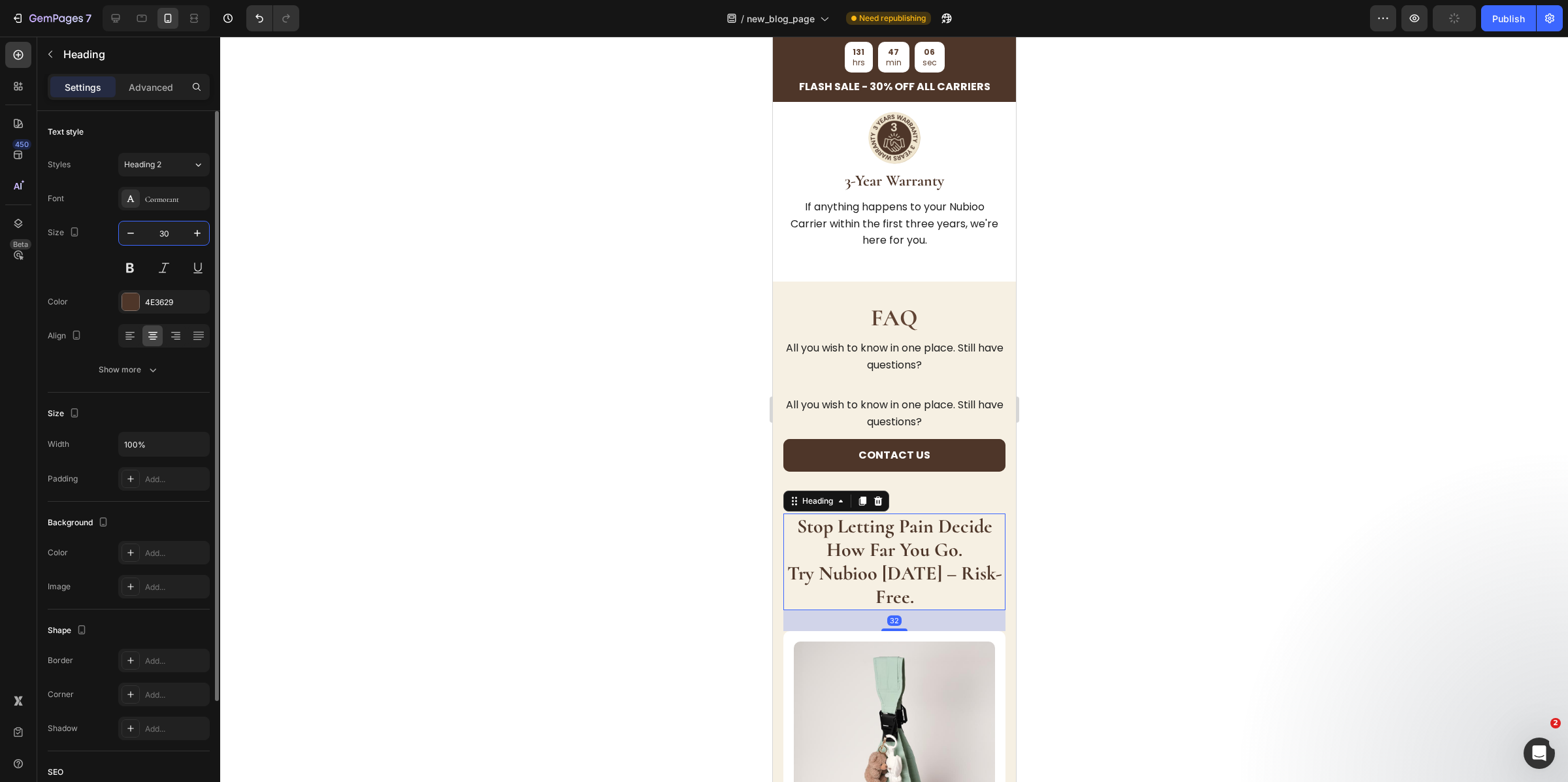
click at [169, 239] on input "30" at bounding box center [163, 233] width 43 height 23
paste input "6"
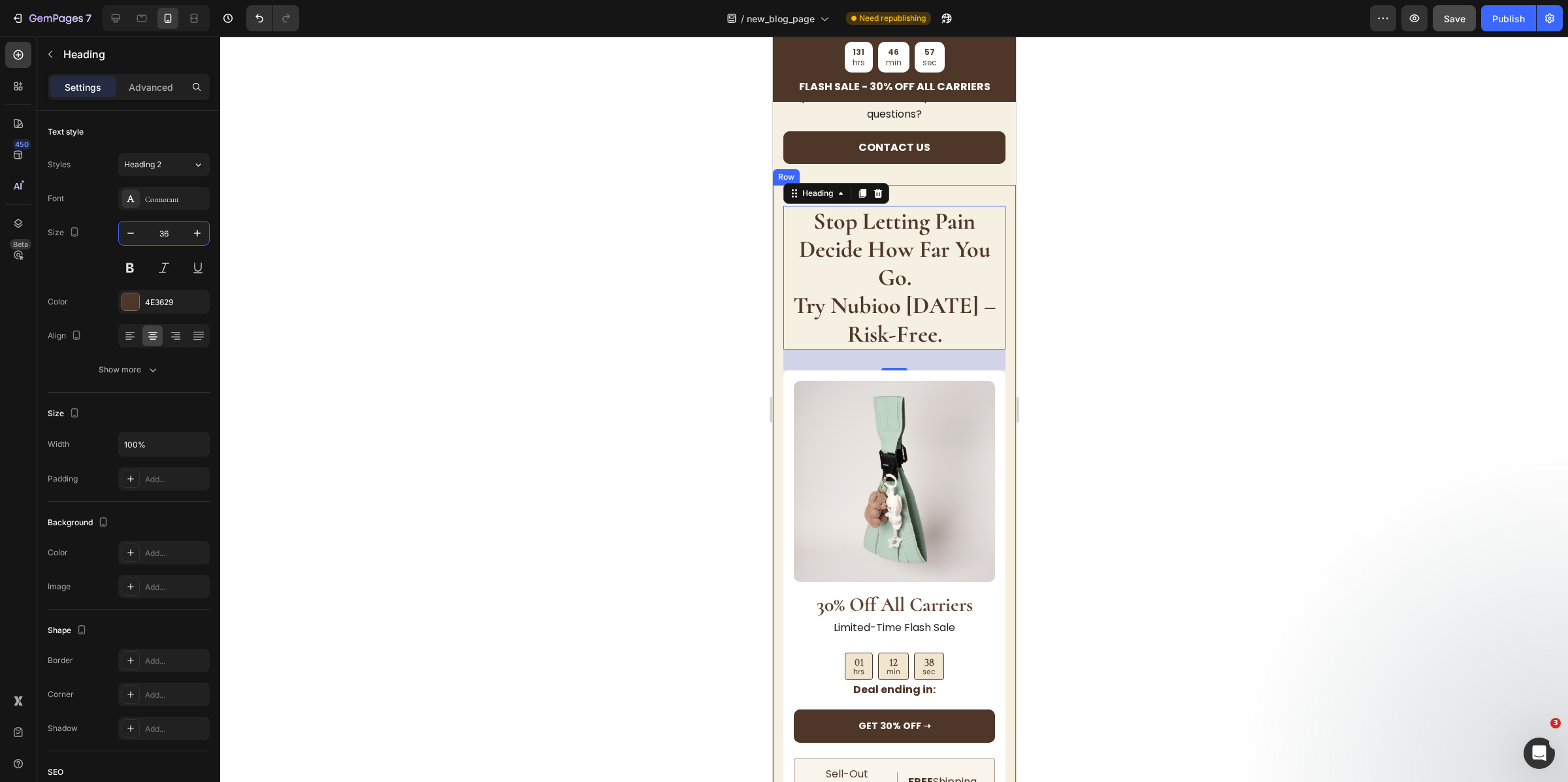
scroll to position [4642, 0]
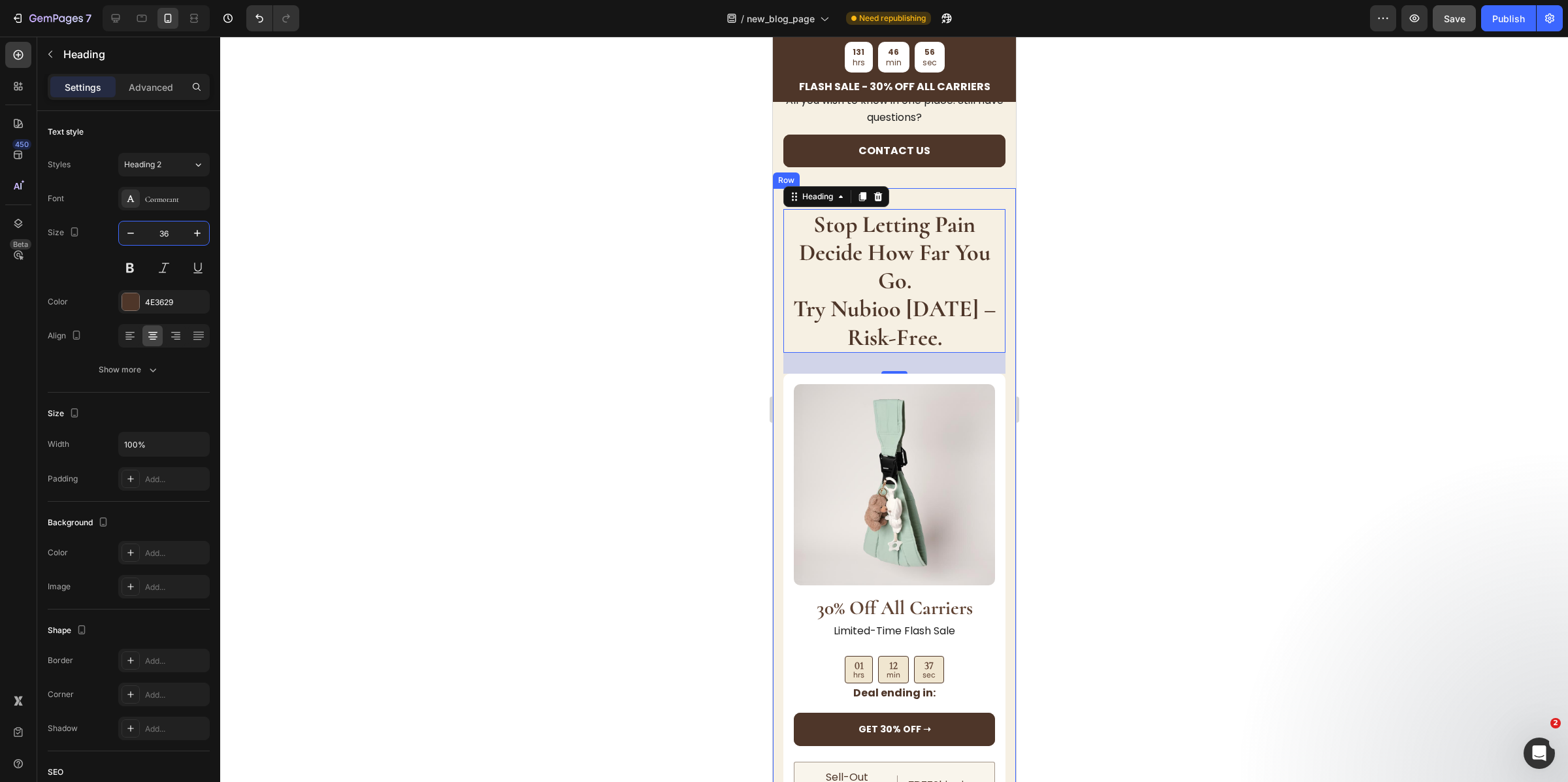
type input "30"
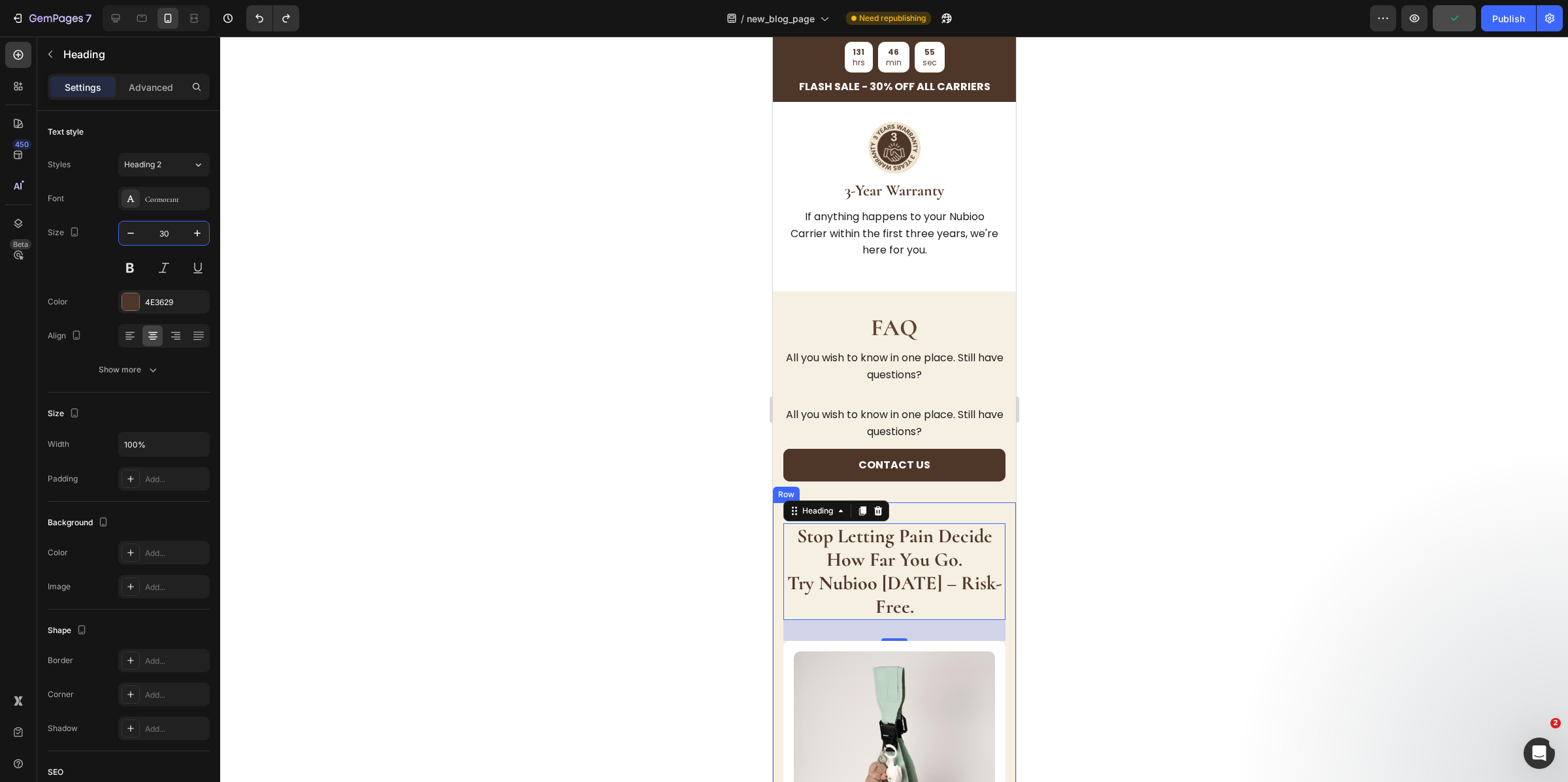
scroll to position [4308, 0]
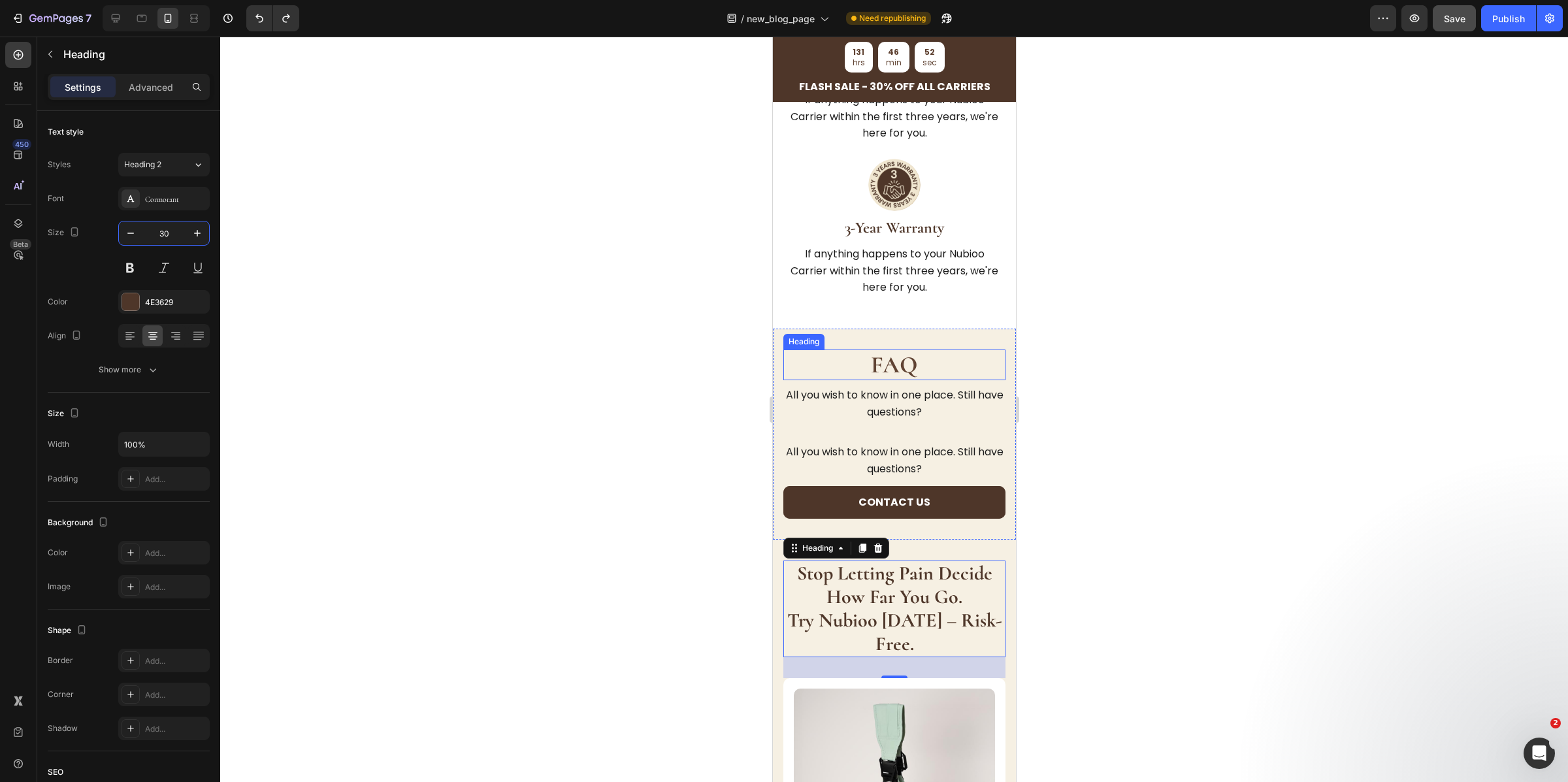
click at [893, 353] on strong "FAQ" at bounding box center [894, 364] width 47 height 28
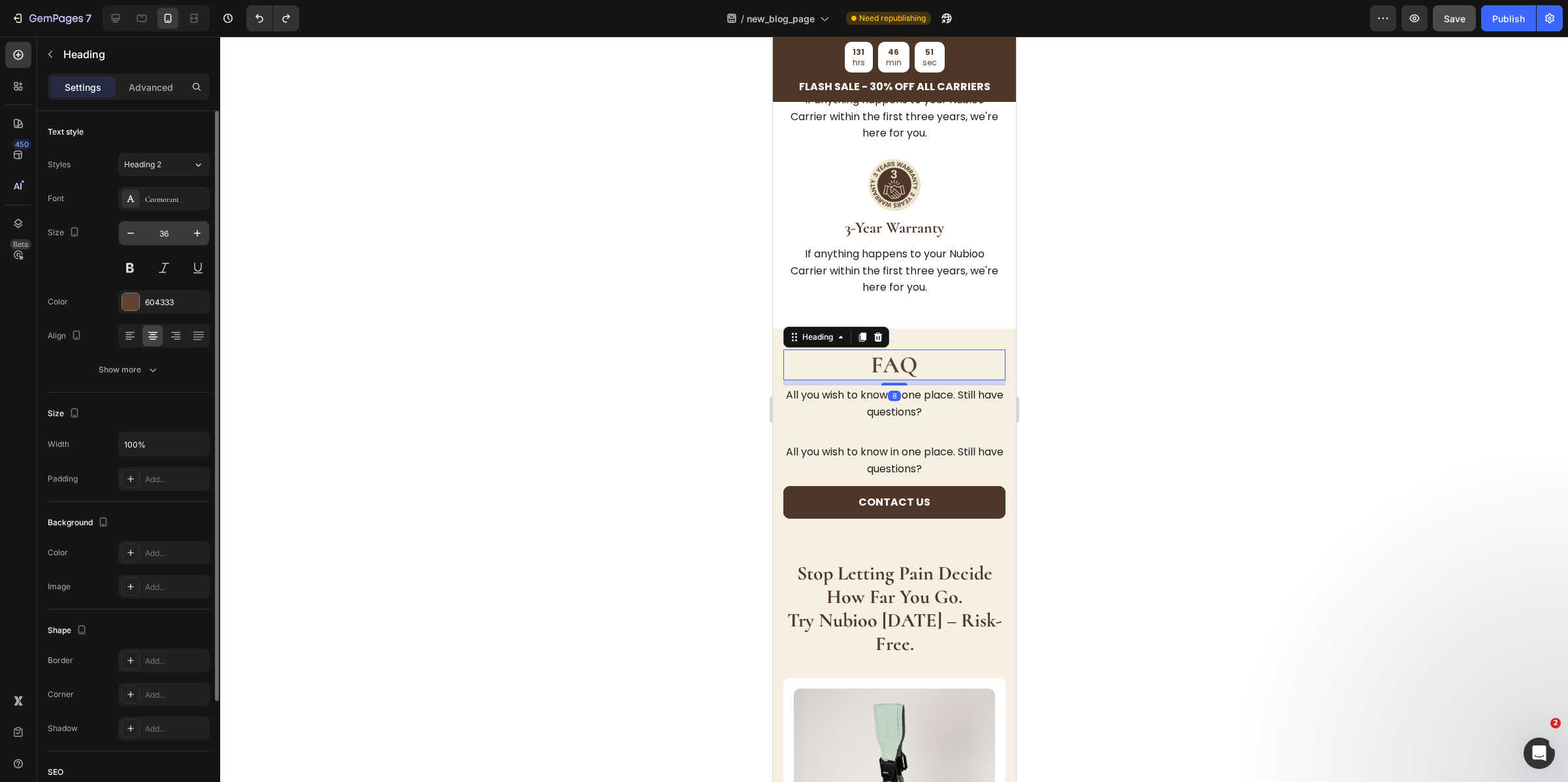
click at [157, 233] on input "36" at bounding box center [163, 233] width 43 height 23
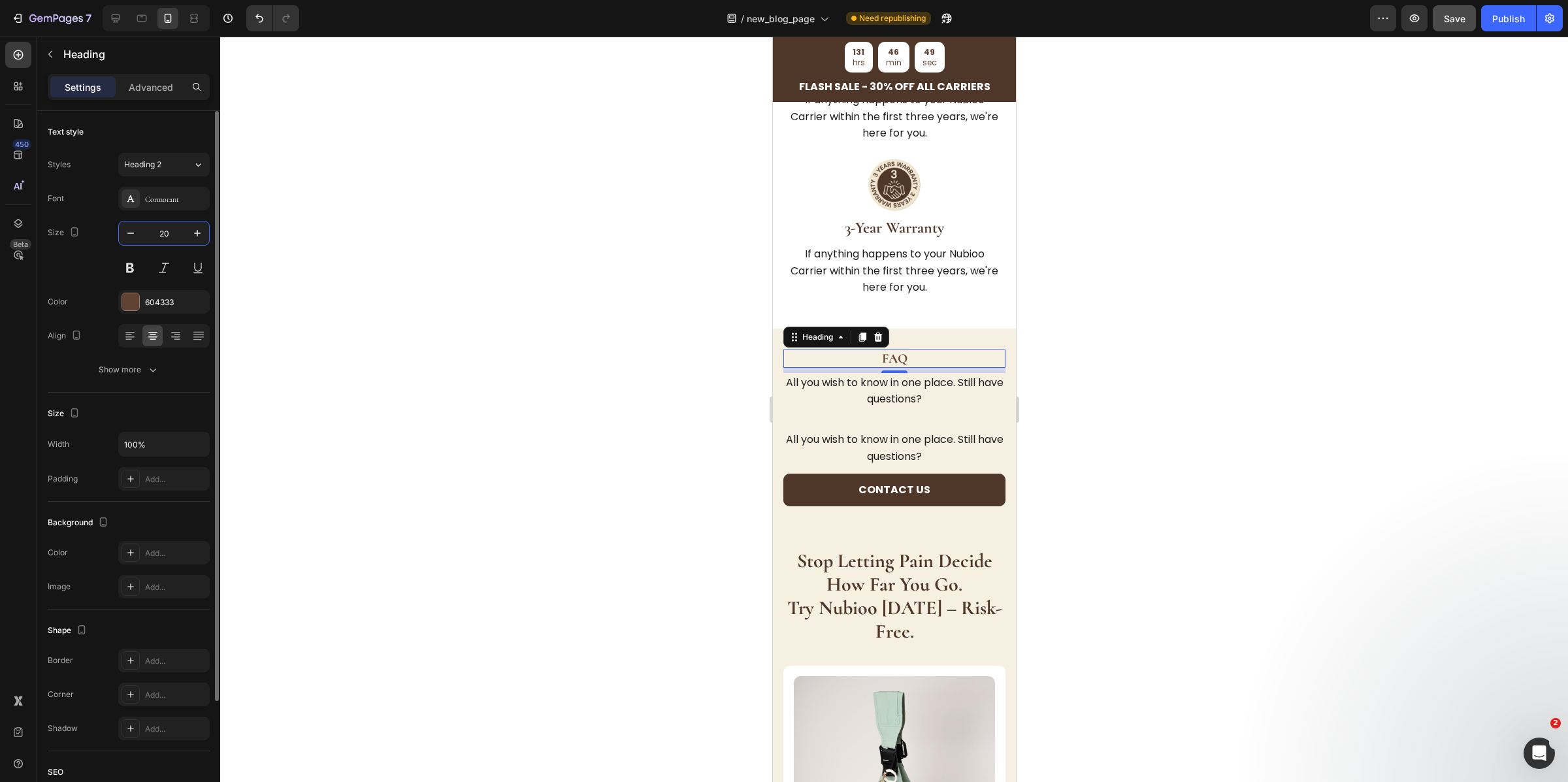
type input "2"
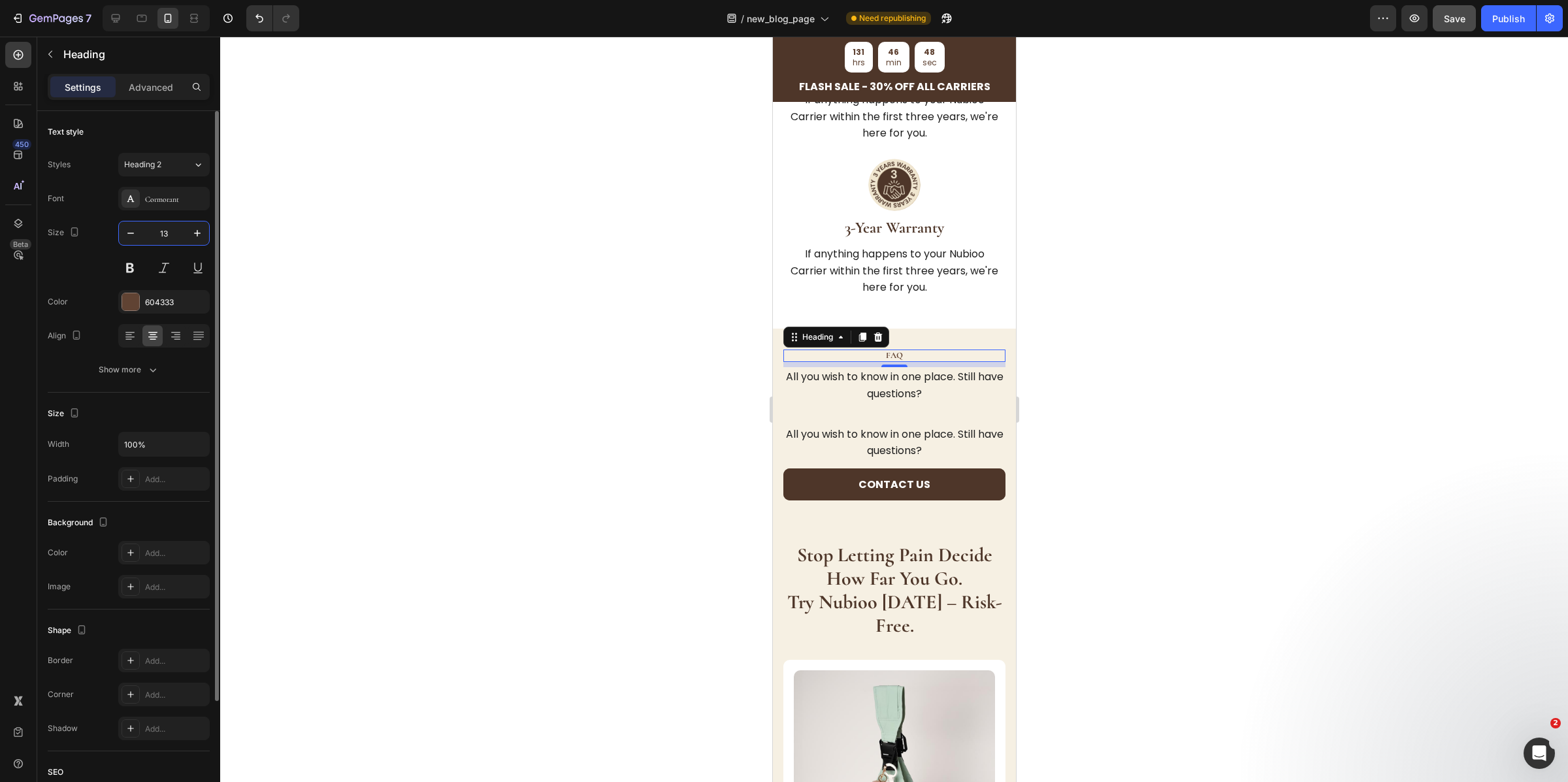
type input "1"
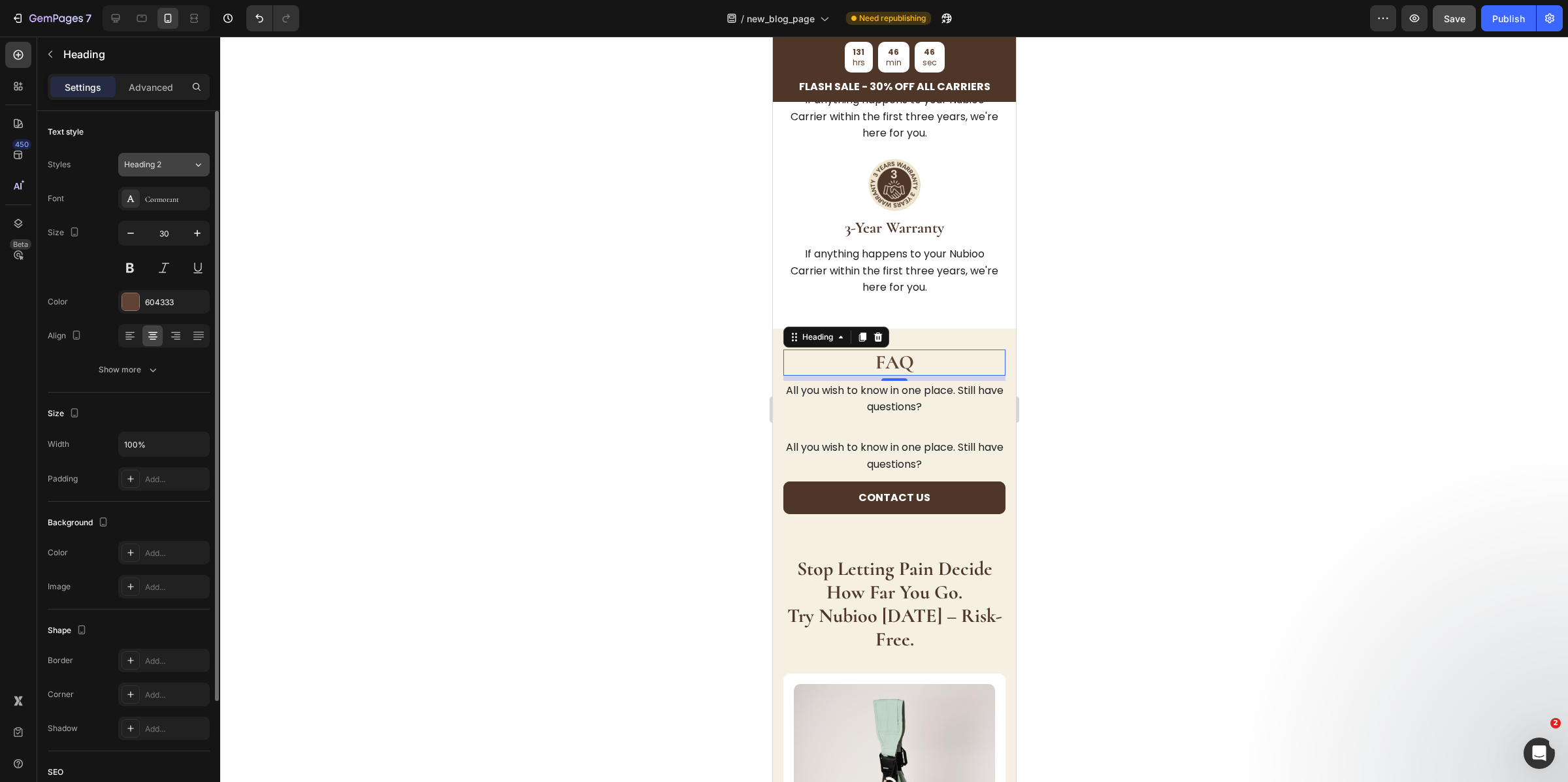
click at [180, 175] on button "Heading 2" at bounding box center [163, 164] width 92 height 23
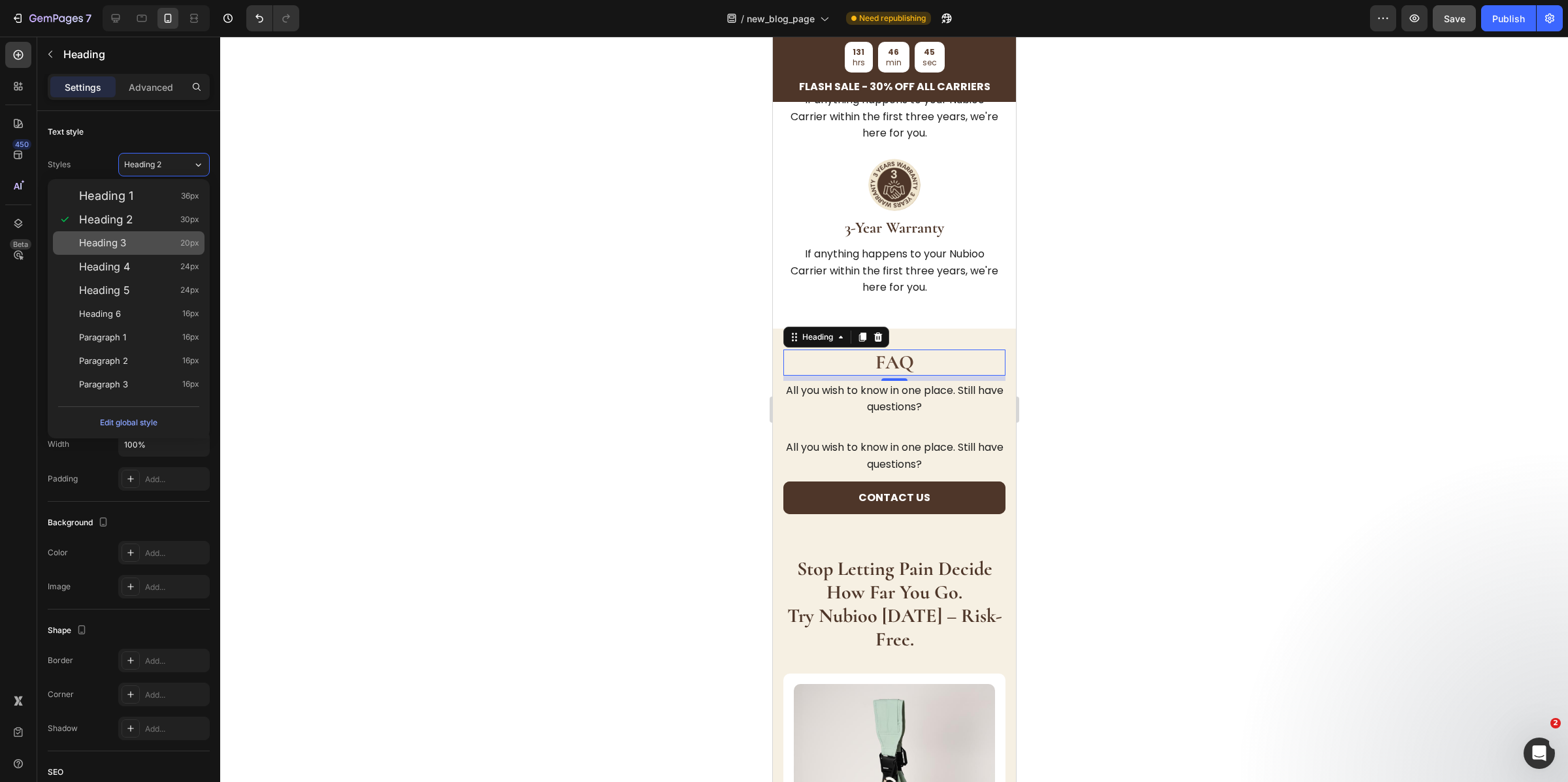
click at [151, 232] on div "Heading 3 20px" at bounding box center [128, 242] width 151 height 23
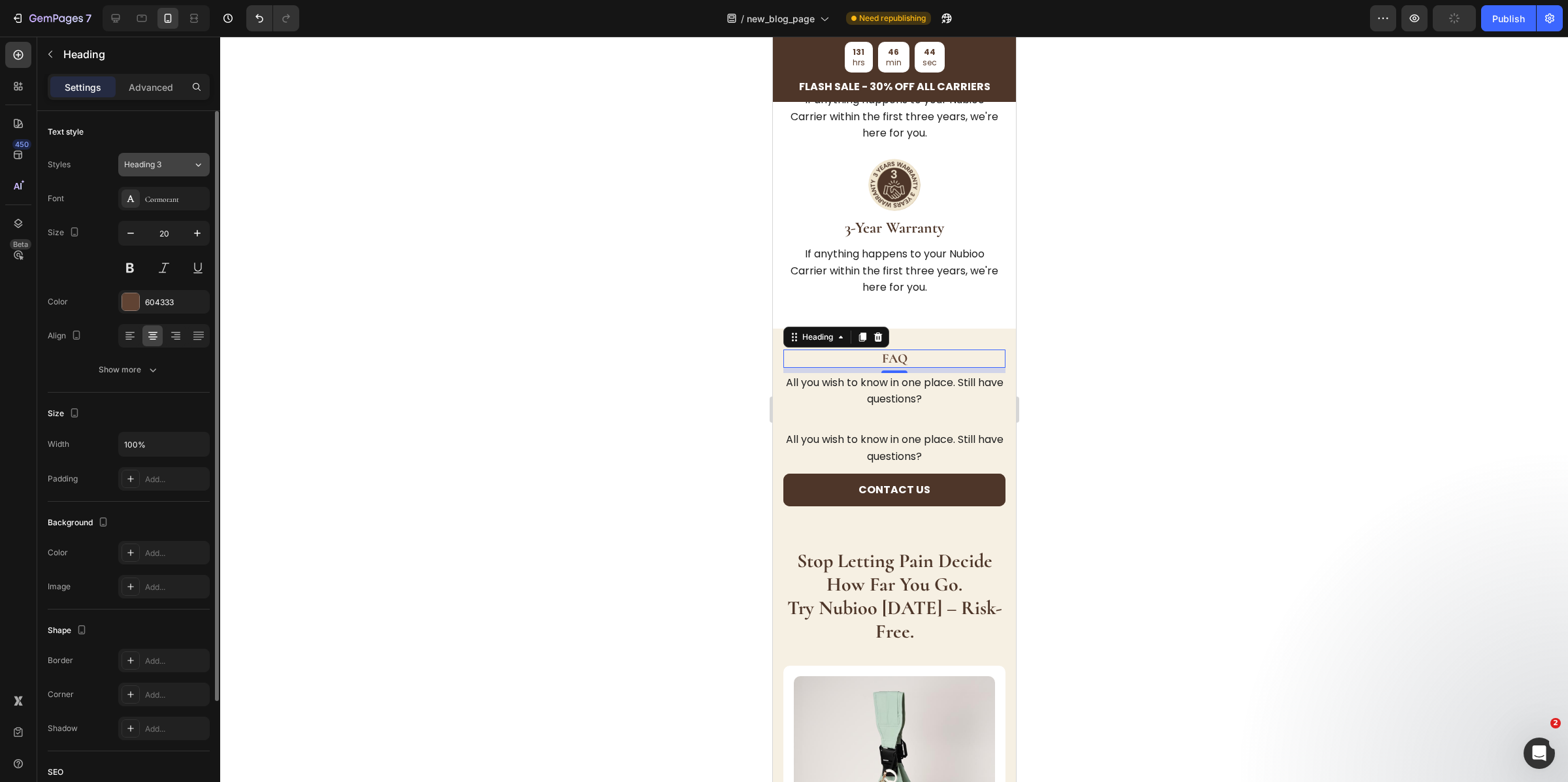
click at [140, 166] on span "Heading 3" at bounding box center [143, 165] width 38 height 12
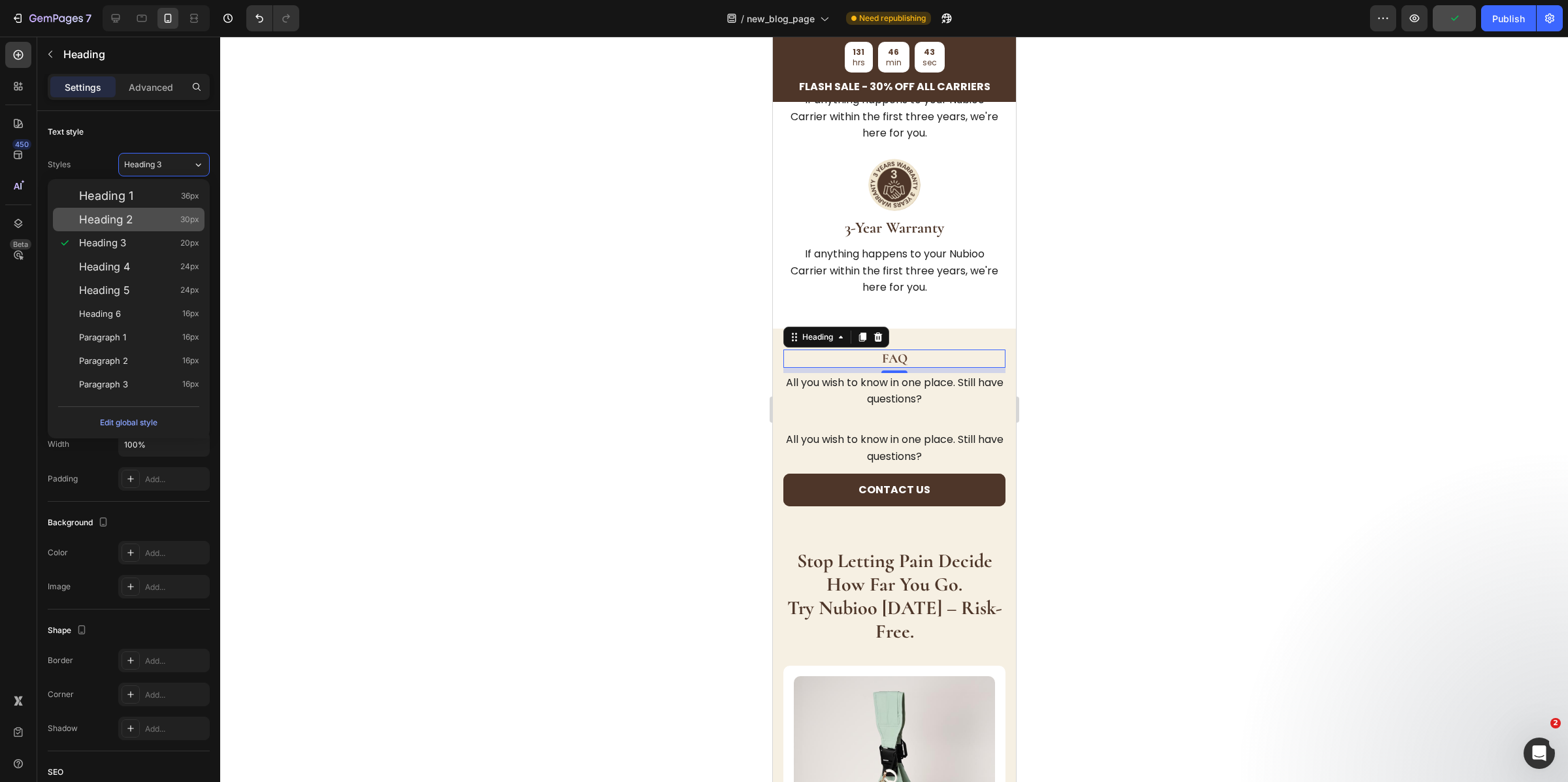
click at [122, 213] on span "Heading 2" at bounding box center [105, 219] width 54 height 13
type input "30"
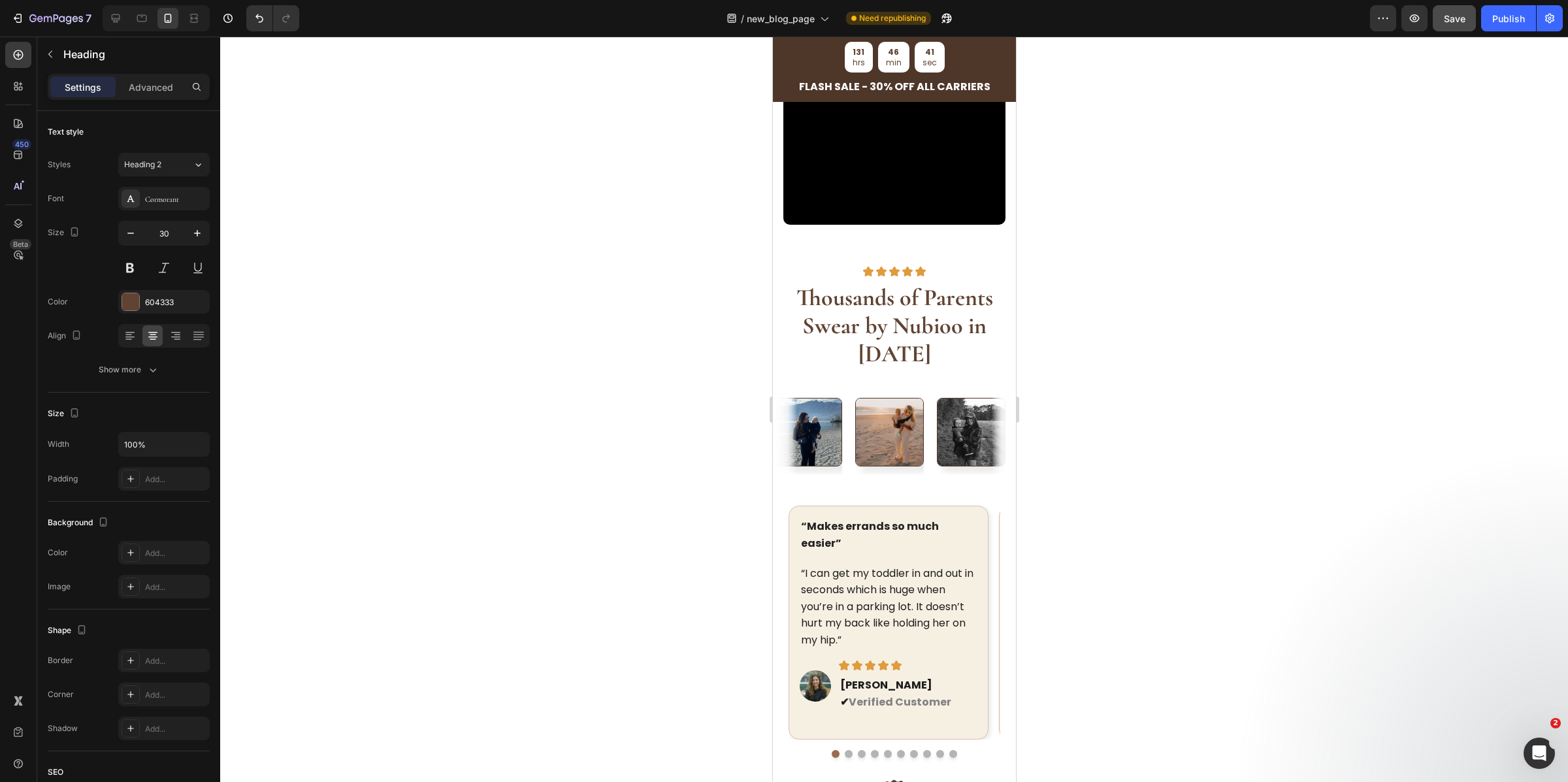
scroll to position [3529, 0]
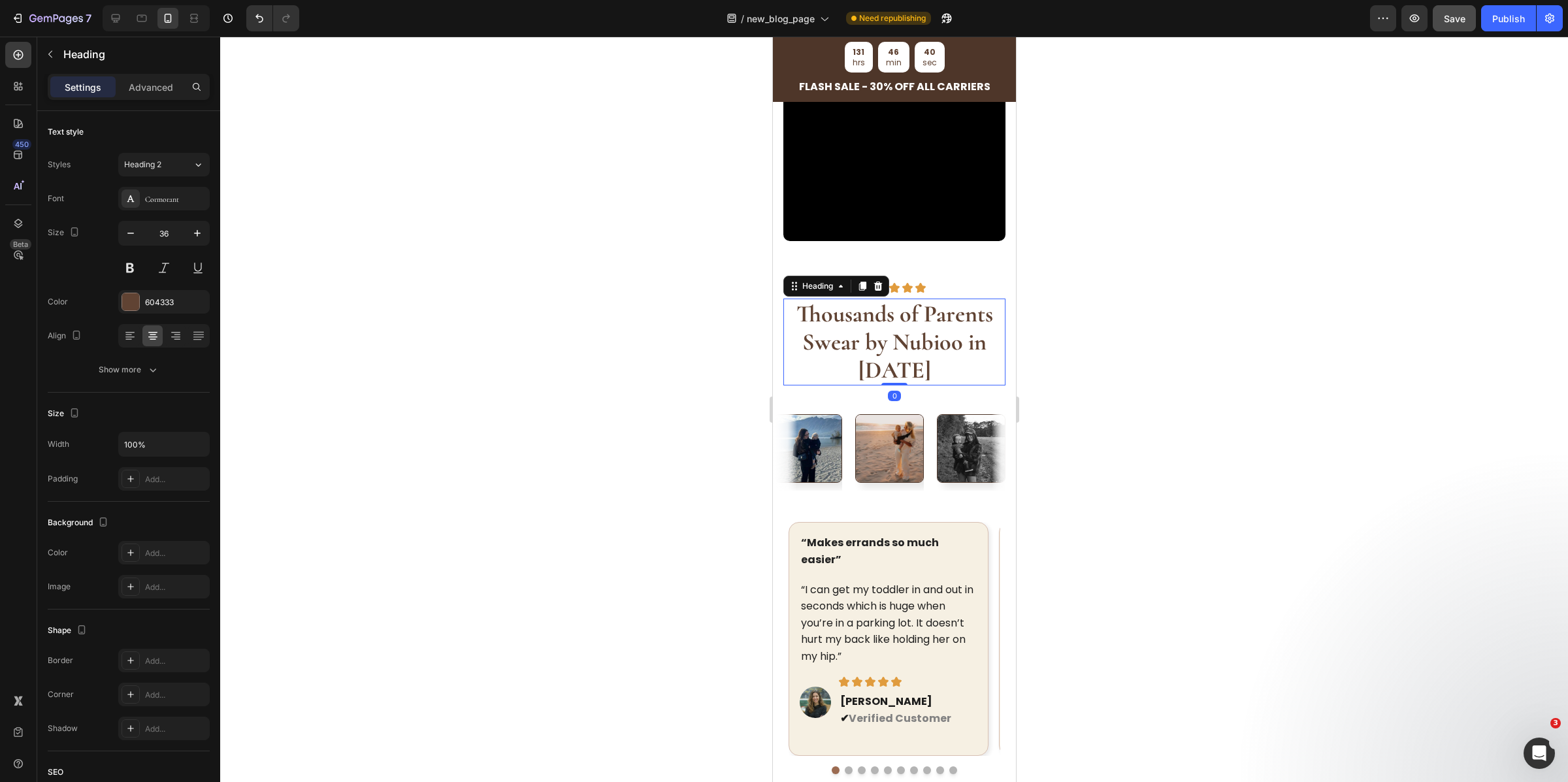
click at [867, 341] on strong "Thousands of Parents Swear by Nubioo in 2025" at bounding box center [894, 341] width 197 height 84
click at [156, 164] on span "Heading 2" at bounding box center [143, 165] width 38 height 12
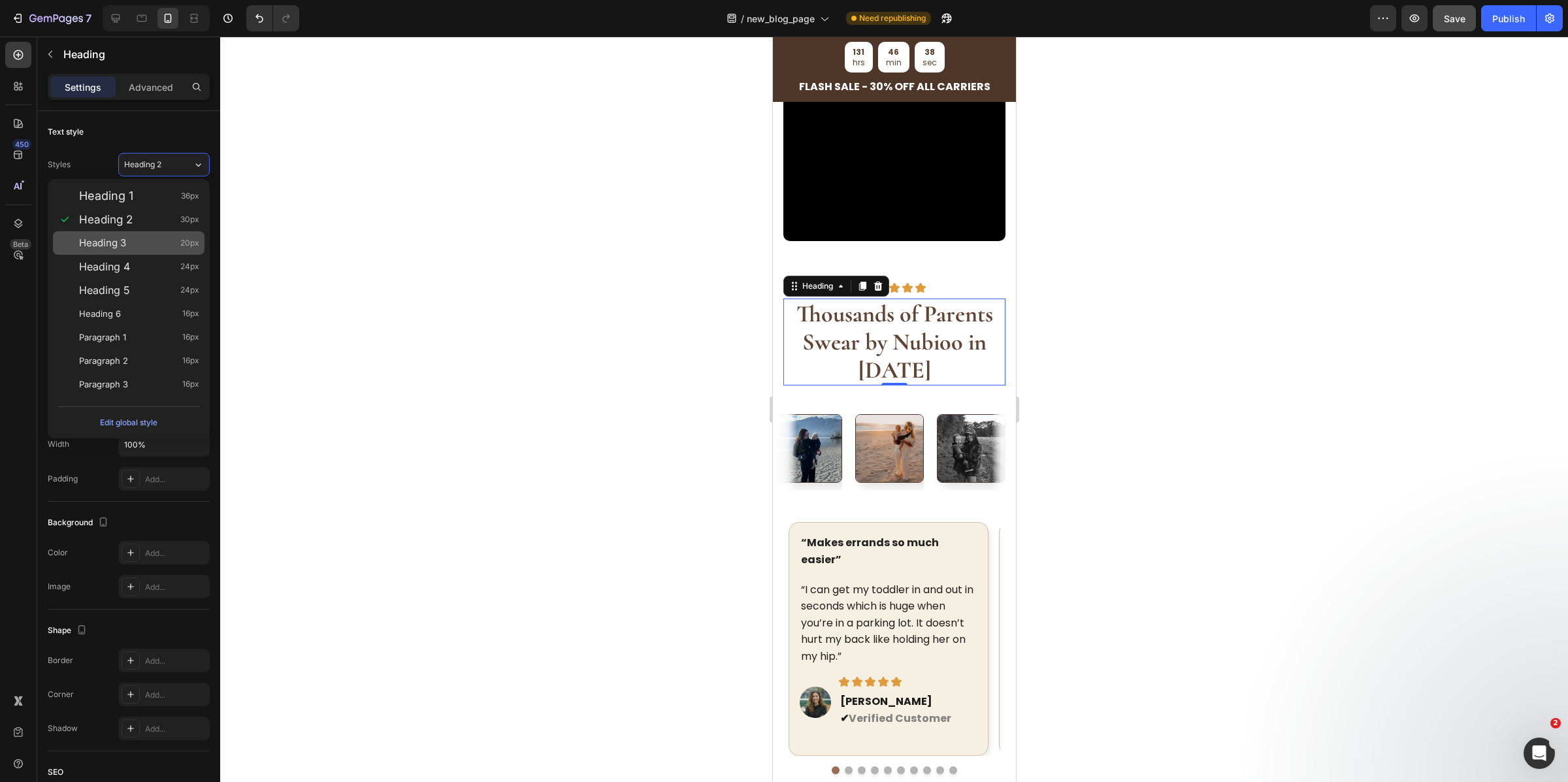
click at [145, 241] on div "Heading 3 20px" at bounding box center [139, 242] width 120 height 13
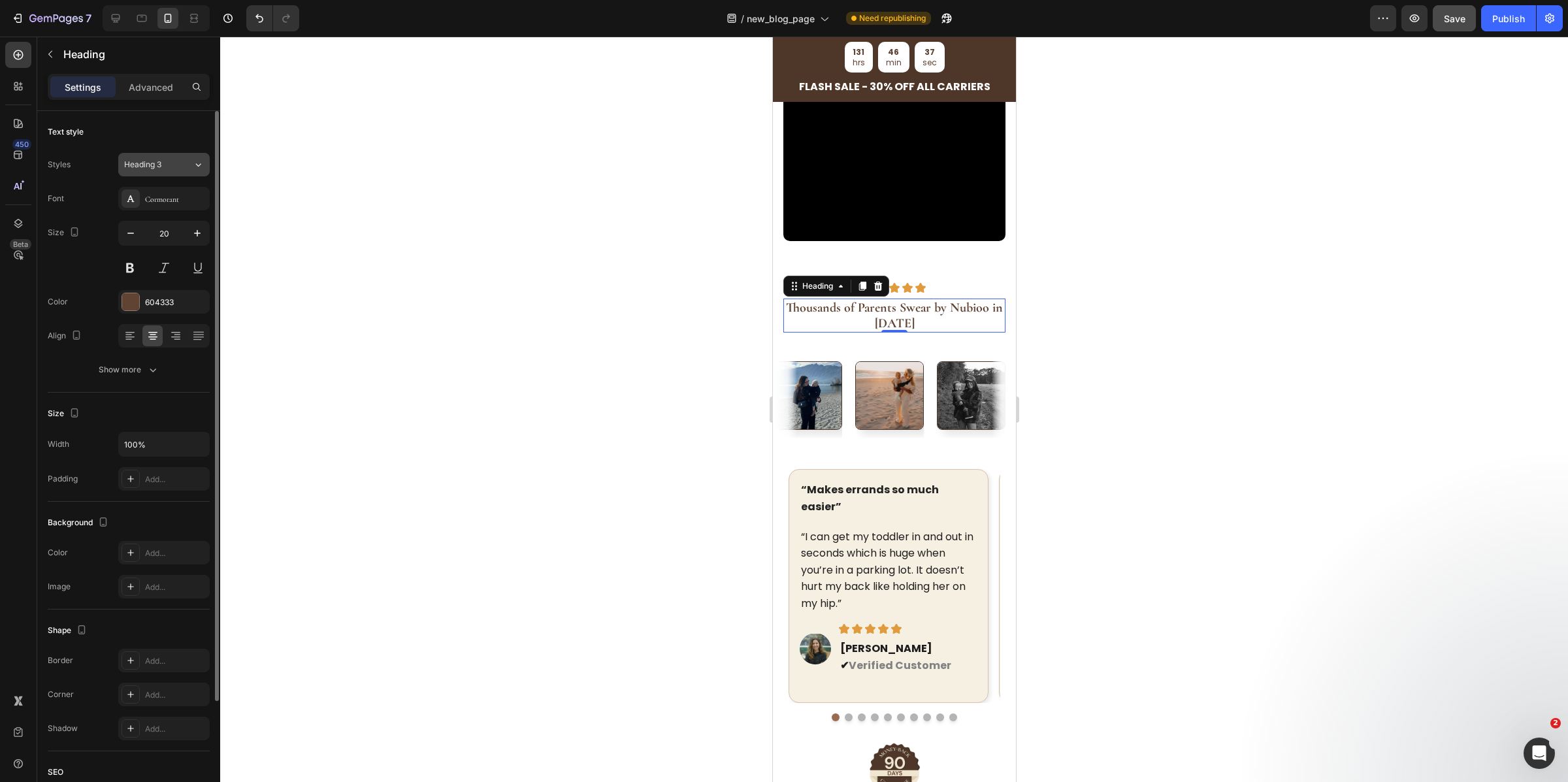
click at [167, 171] on button "Heading 3" at bounding box center [163, 164] width 92 height 23
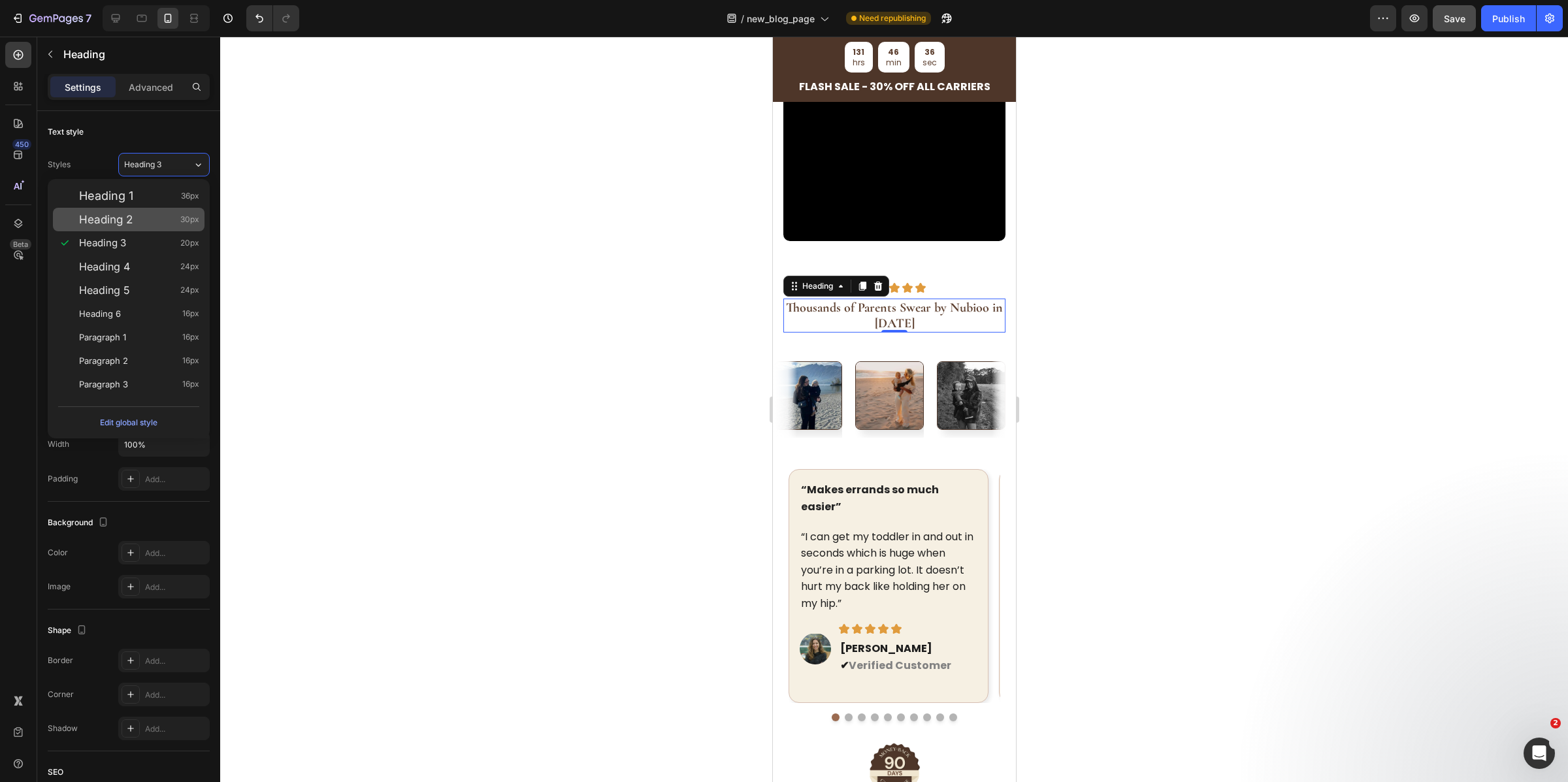
click at [146, 214] on div "Heading 2 30px" at bounding box center [139, 219] width 120 height 13
type input "30"
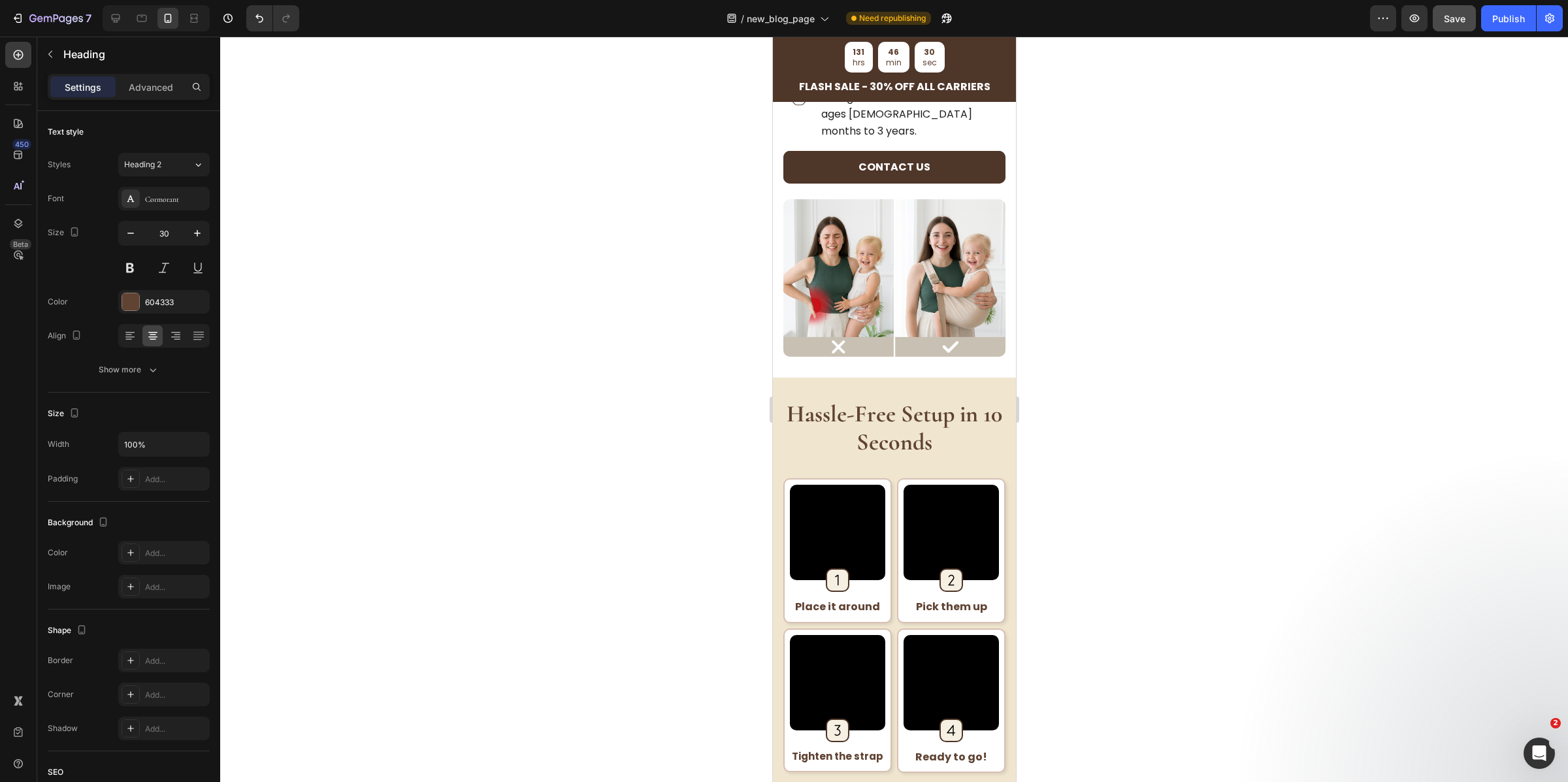
scroll to position [1884, 0]
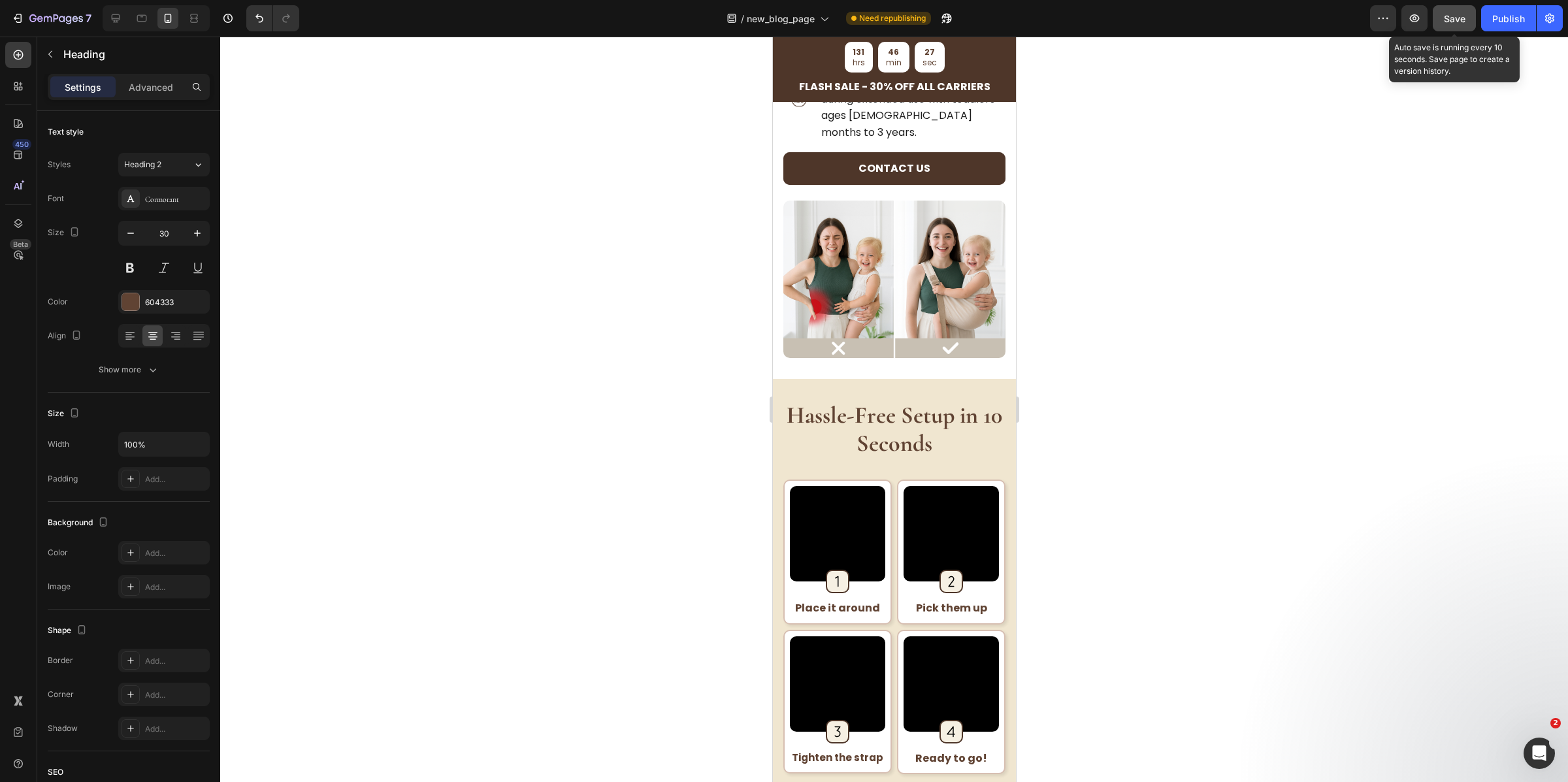
click at [1464, 27] on button "Save" at bounding box center [1454, 18] width 43 height 27
click at [1502, 20] on div "Publish" at bounding box center [1509, 19] width 33 height 14
click at [1502, 20] on icon "button" at bounding box center [1509, 19] width 15 height 15
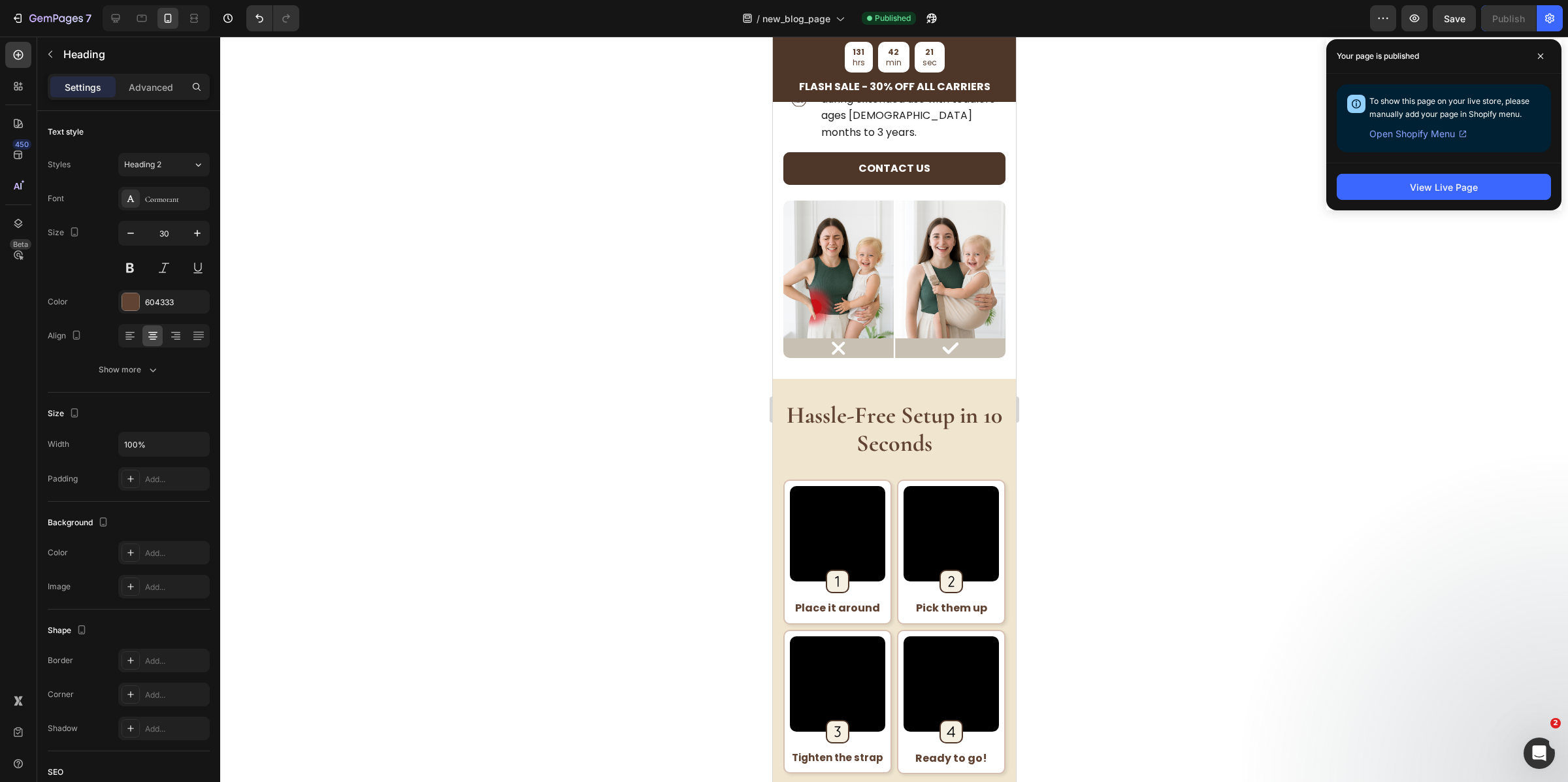
click at [1269, 325] on div at bounding box center [894, 409] width 1348 height 745
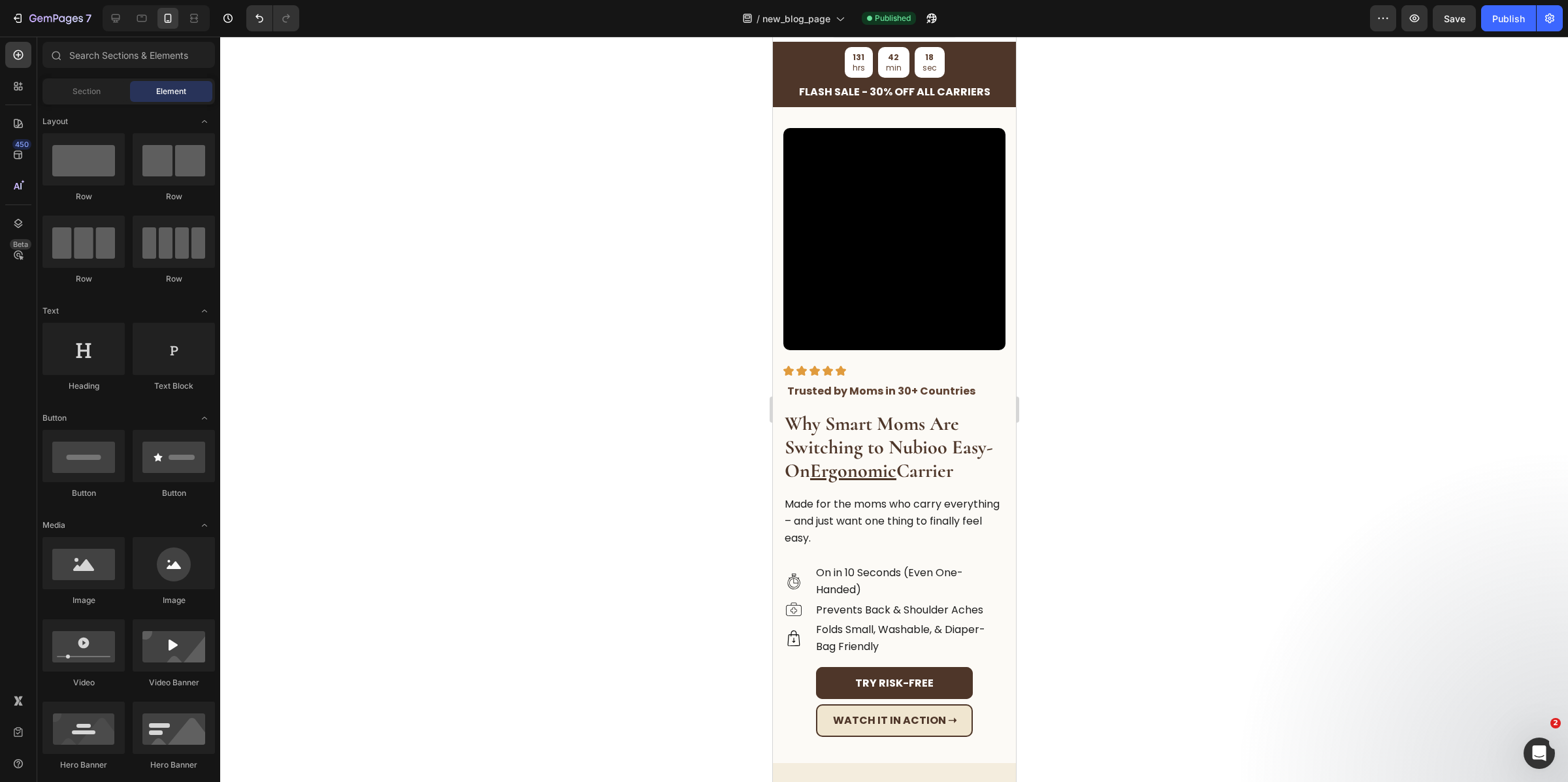
scroll to position [0, 0]
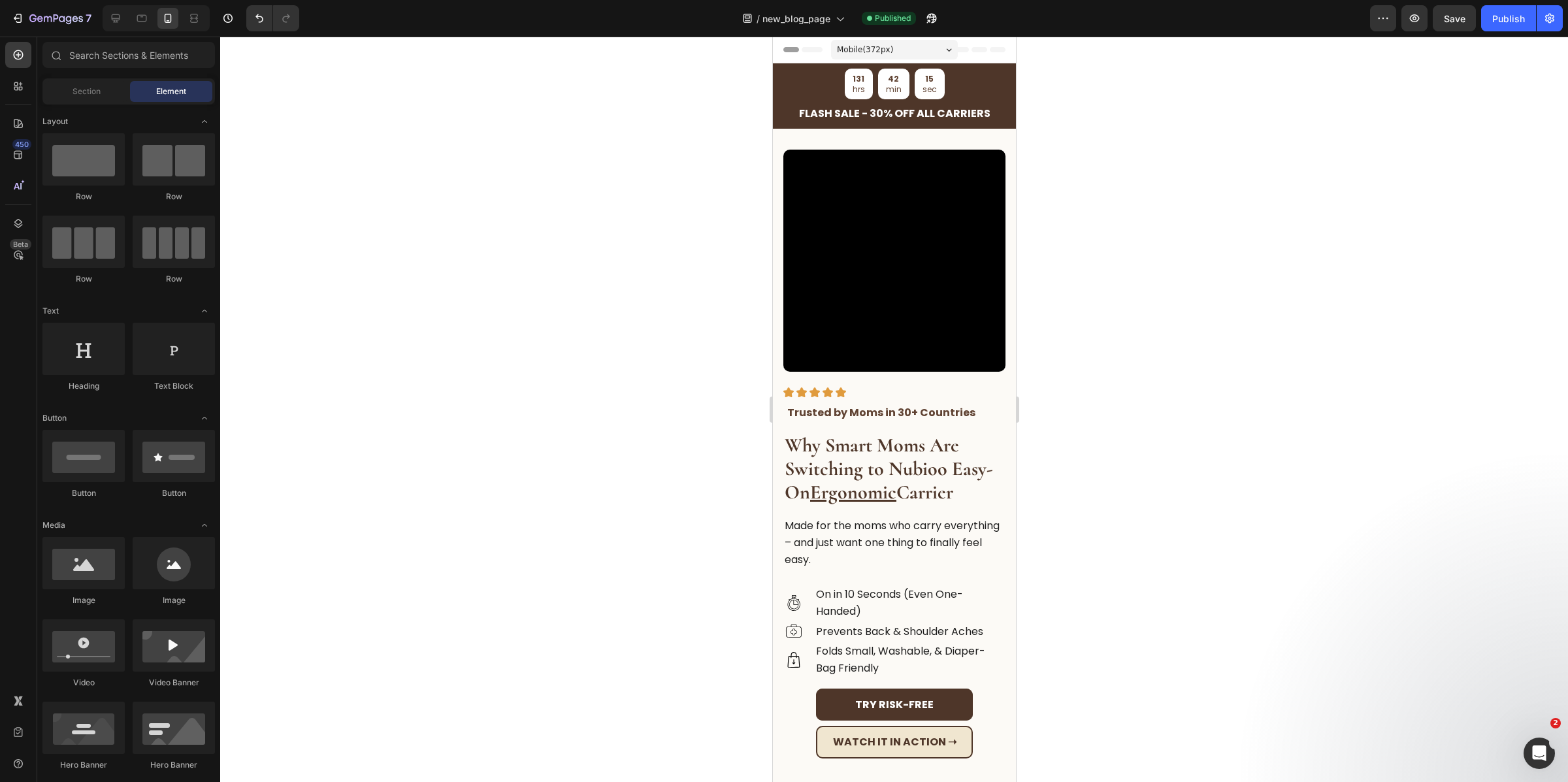
click at [1199, 509] on div at bounding box center [894, 409] width 1348 height 745
click at [912, 525] on p "Made for the moms who carry everything – and just want one thing to finally fee…" at bounding box center [894, 542] width 220 height 50
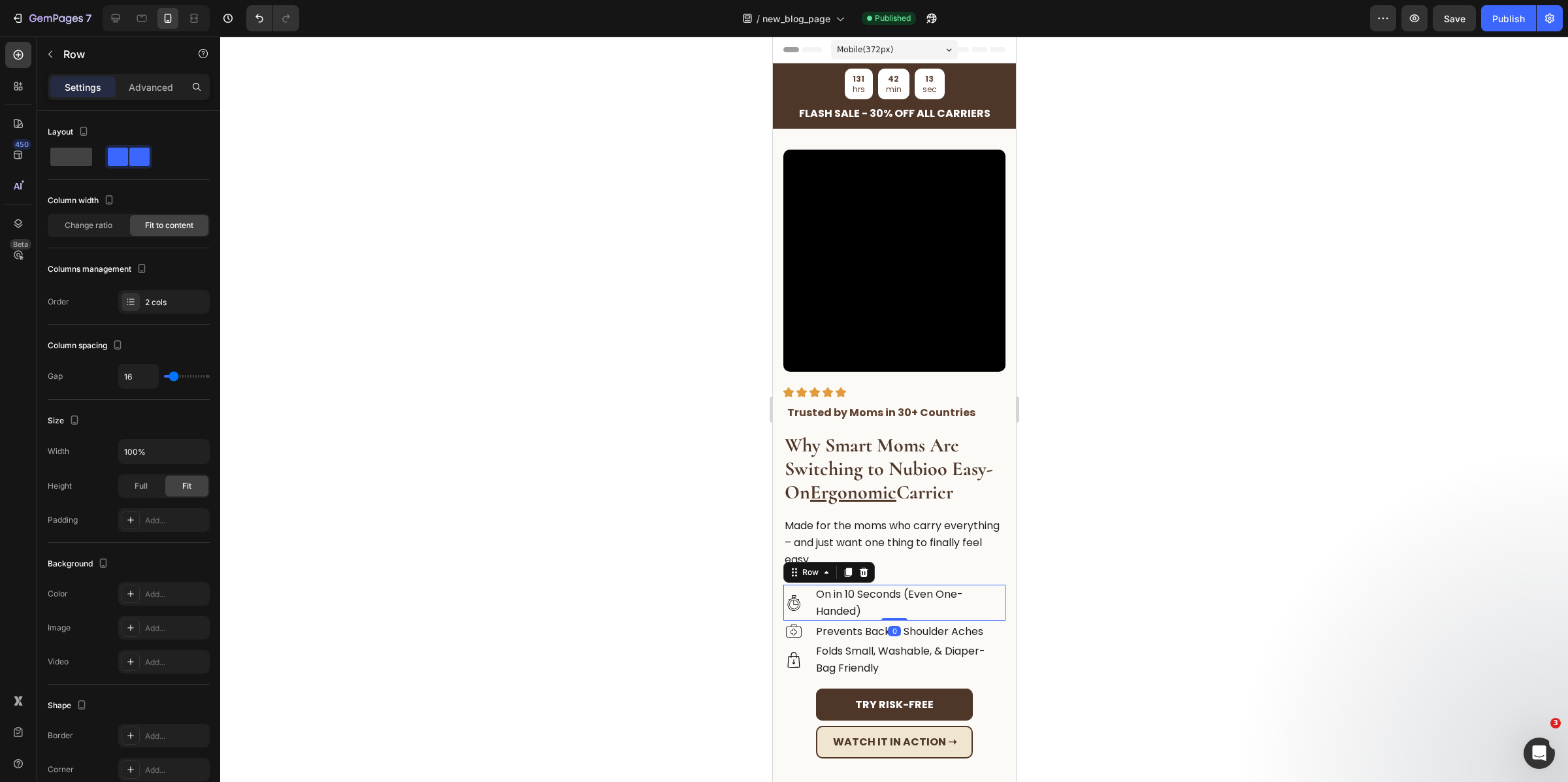
click at [811, 591] on div "Image On in 10 Seconds (Even One-Handed) Text Block Row 0" at bounding box center [894, 602] width 223 height 36
click at [142, 378] on input "16" at bounding box center [139, 376] width 39 height 23
type input "8"
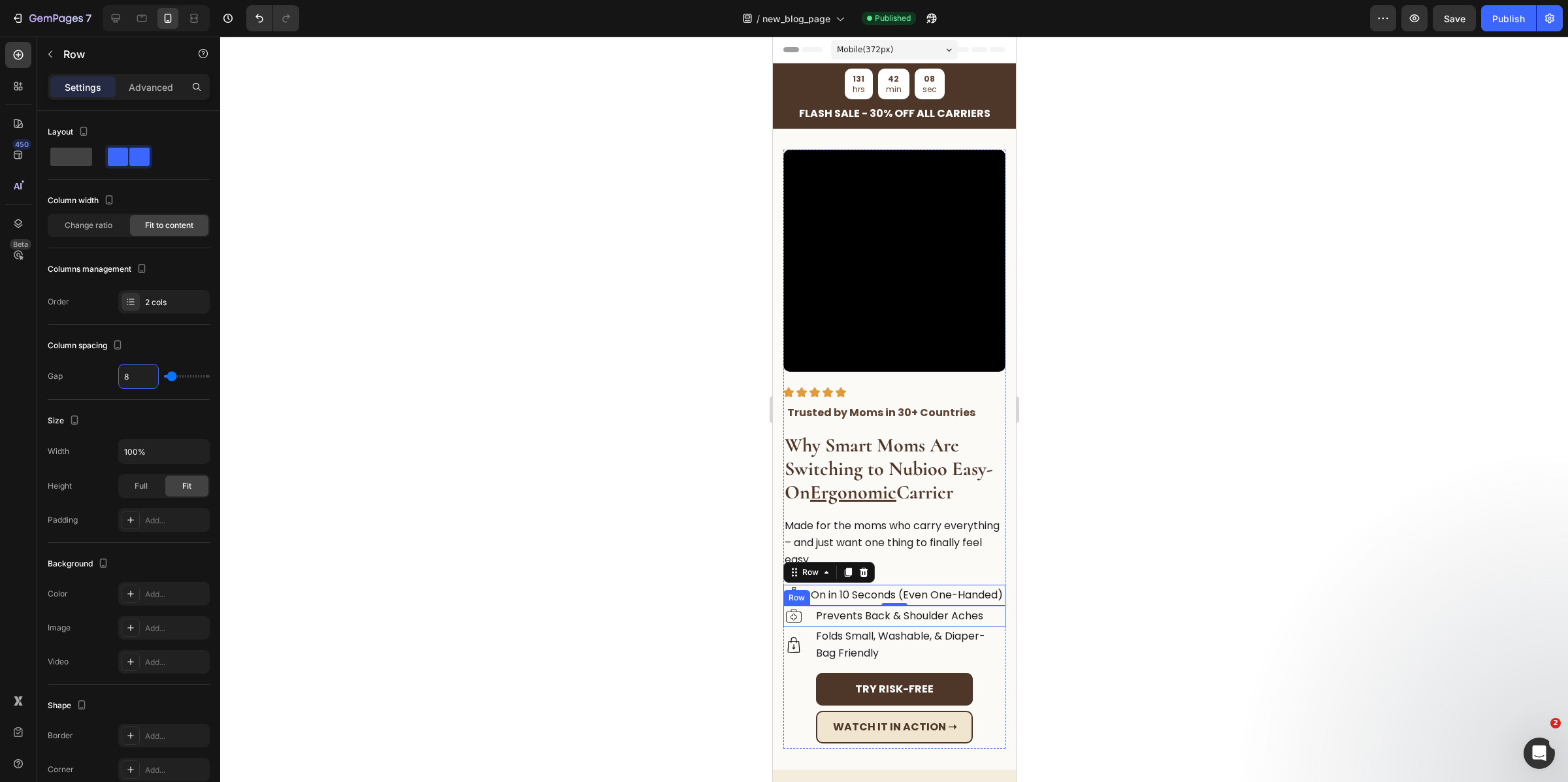
click at [812, 624] on div "Image Prevents Back & Shoulder Aches Text Block Row" at bounding box center [894, 616] width 223 height 21
click at [144, 377] on input "16" at bounding box center [139, 376] width 39 height 23
type input "8"
click at [811, 652] on div "Image Folds Small, Washable, & Diaper-Bag Friendly Text Block Row" at bounding box center [894, 644] width 223 height 36
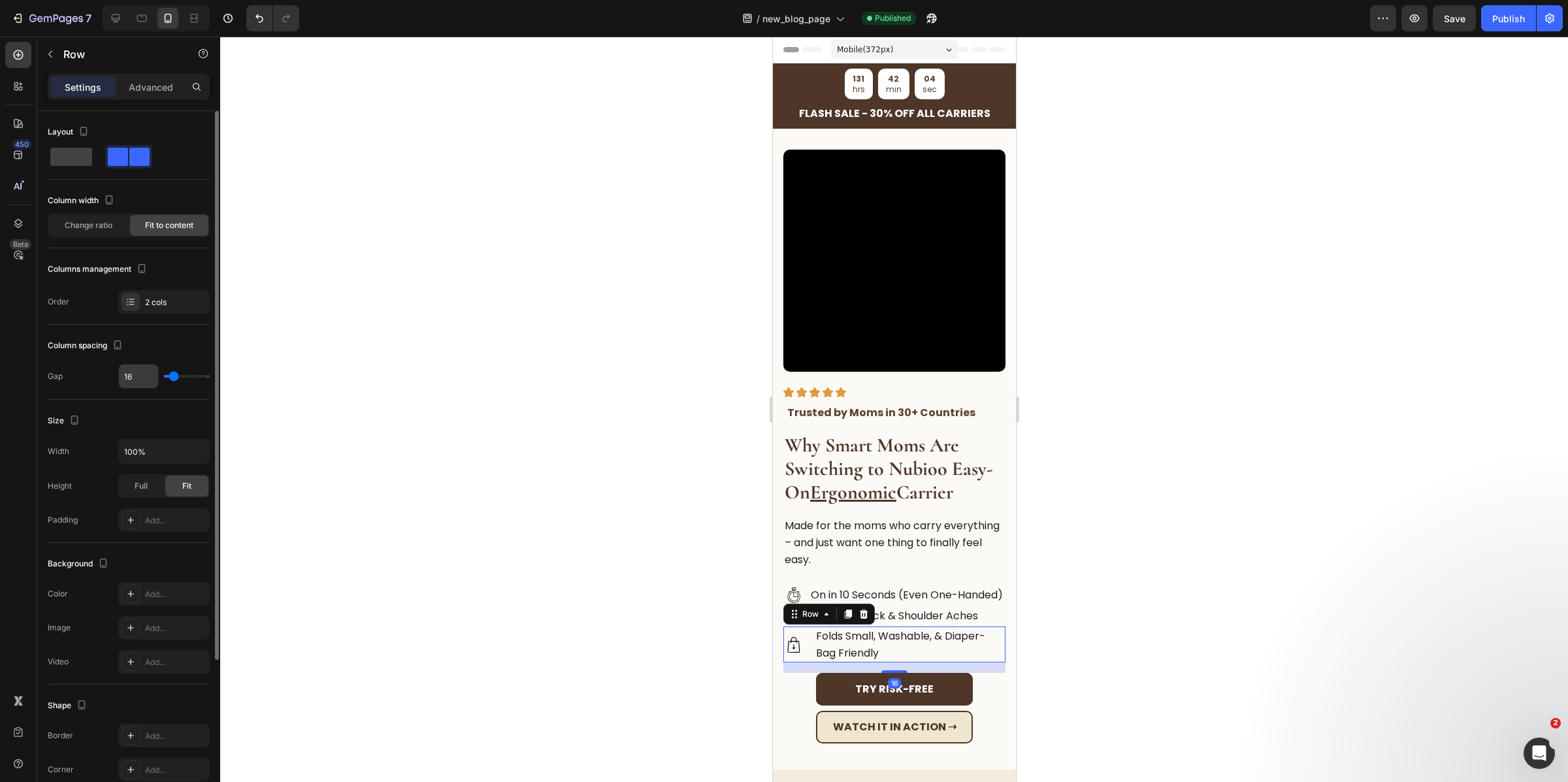
click at [132, 380] on input "16" at bounding box center [139, 376] width 39 height 23
type input "8"
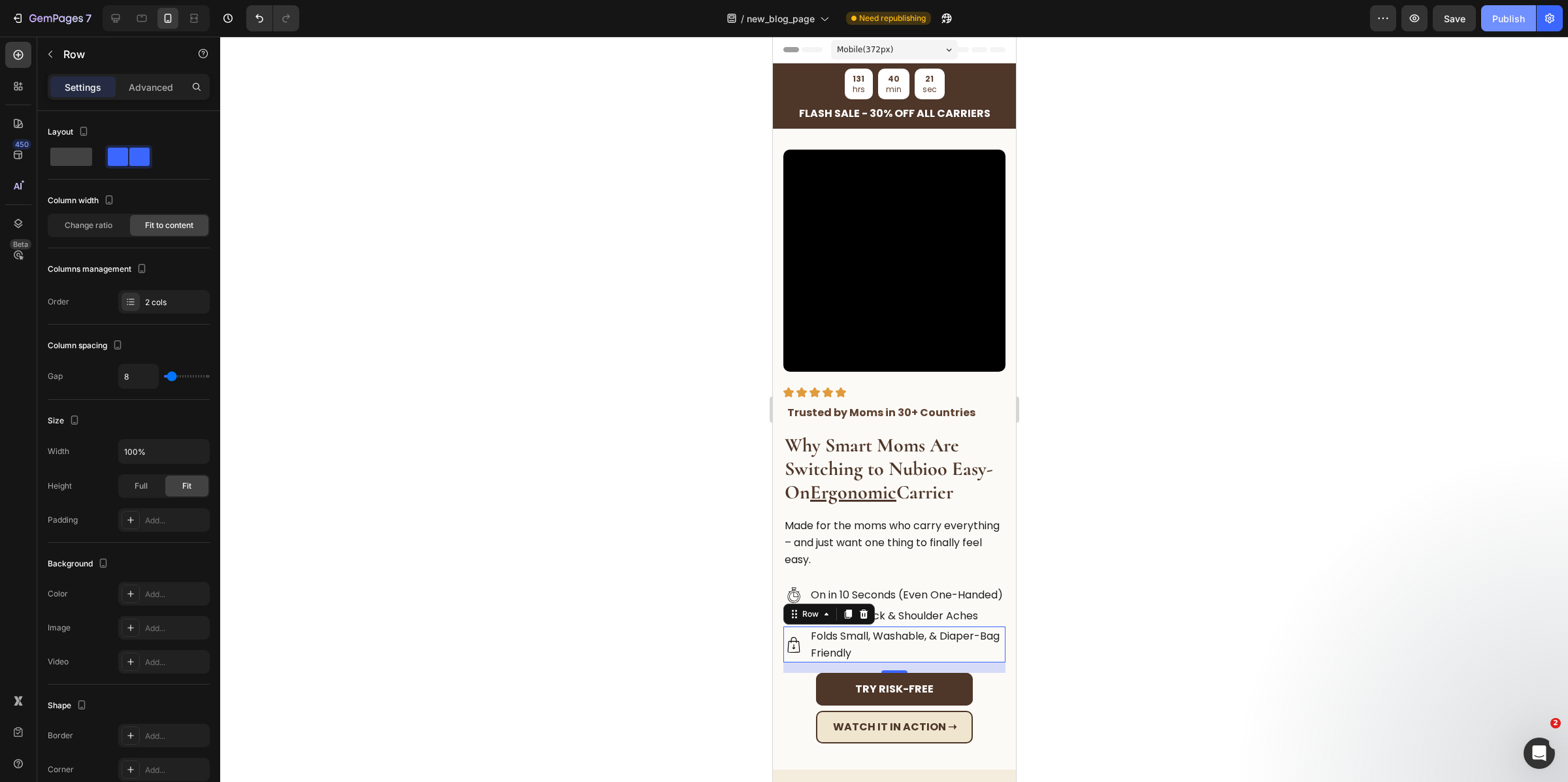
click at [1508, 29] on button "Publish" at bounding box center [1509, 18] width 55 height 27
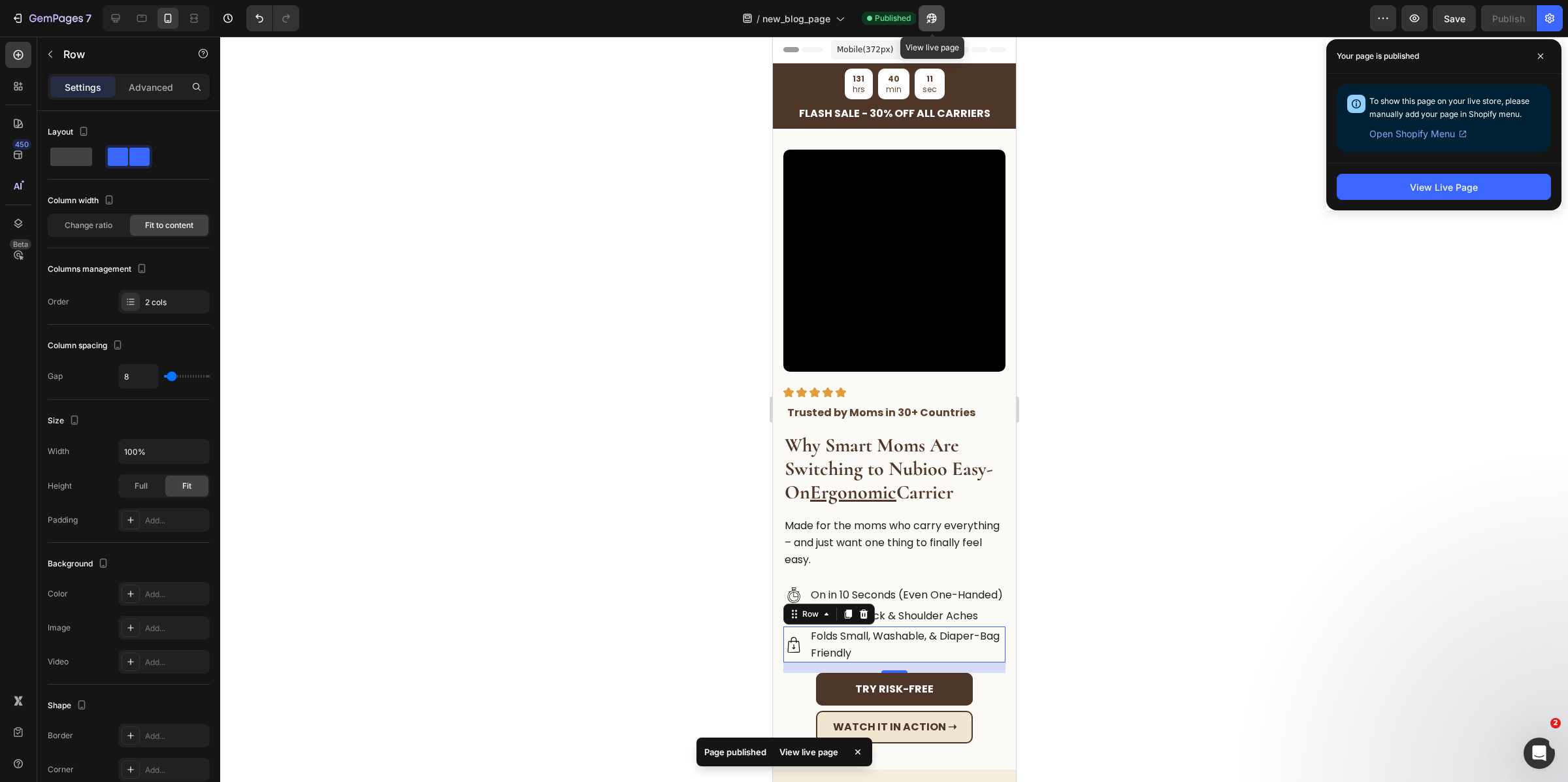
click at [924, 9] on button "button" at bounding box center [931, 18] width 27 height 27
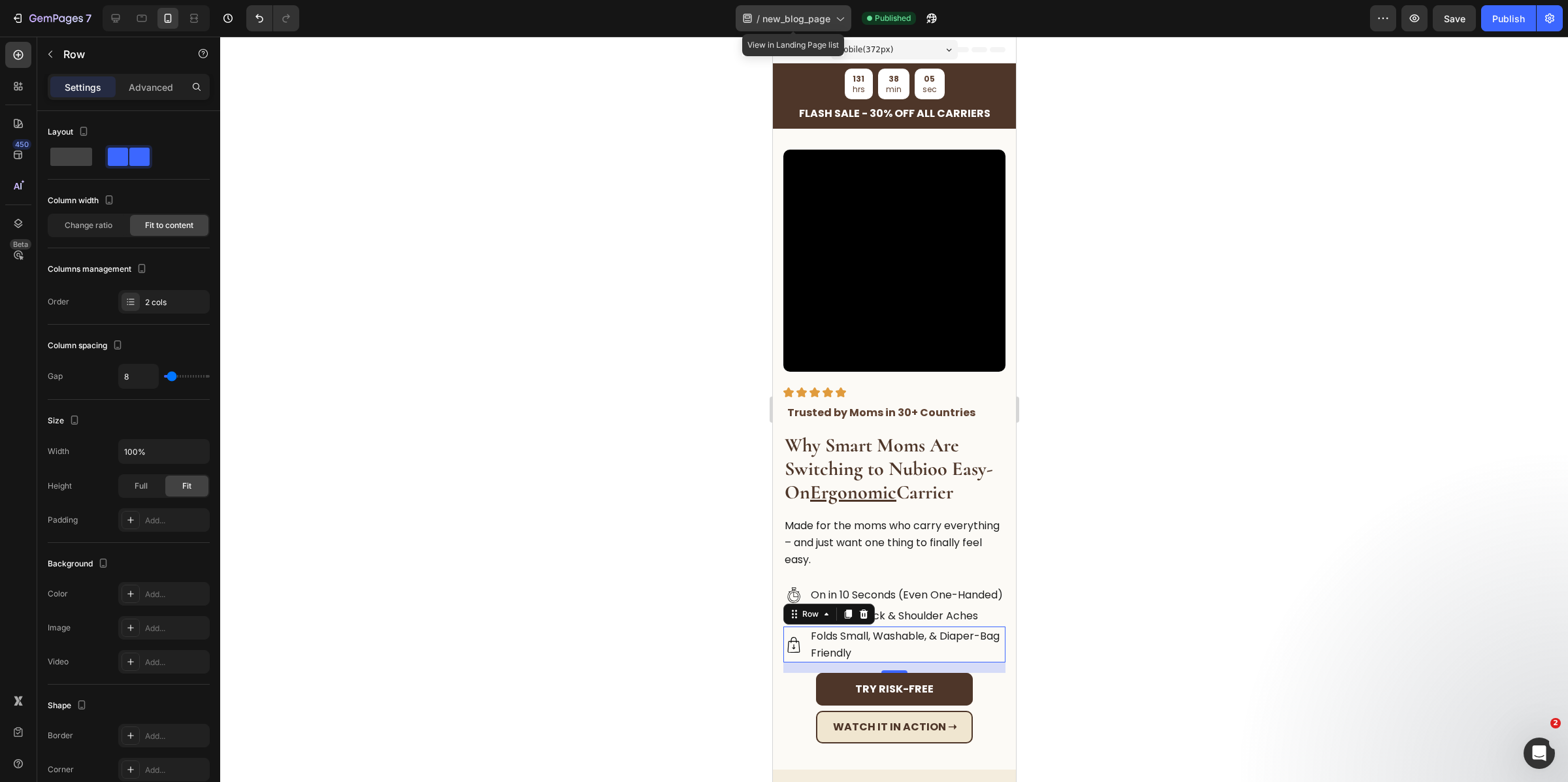
click at [829, 15] on span "new_blog_page" at bounding box center [796, 19] width 68 height 14
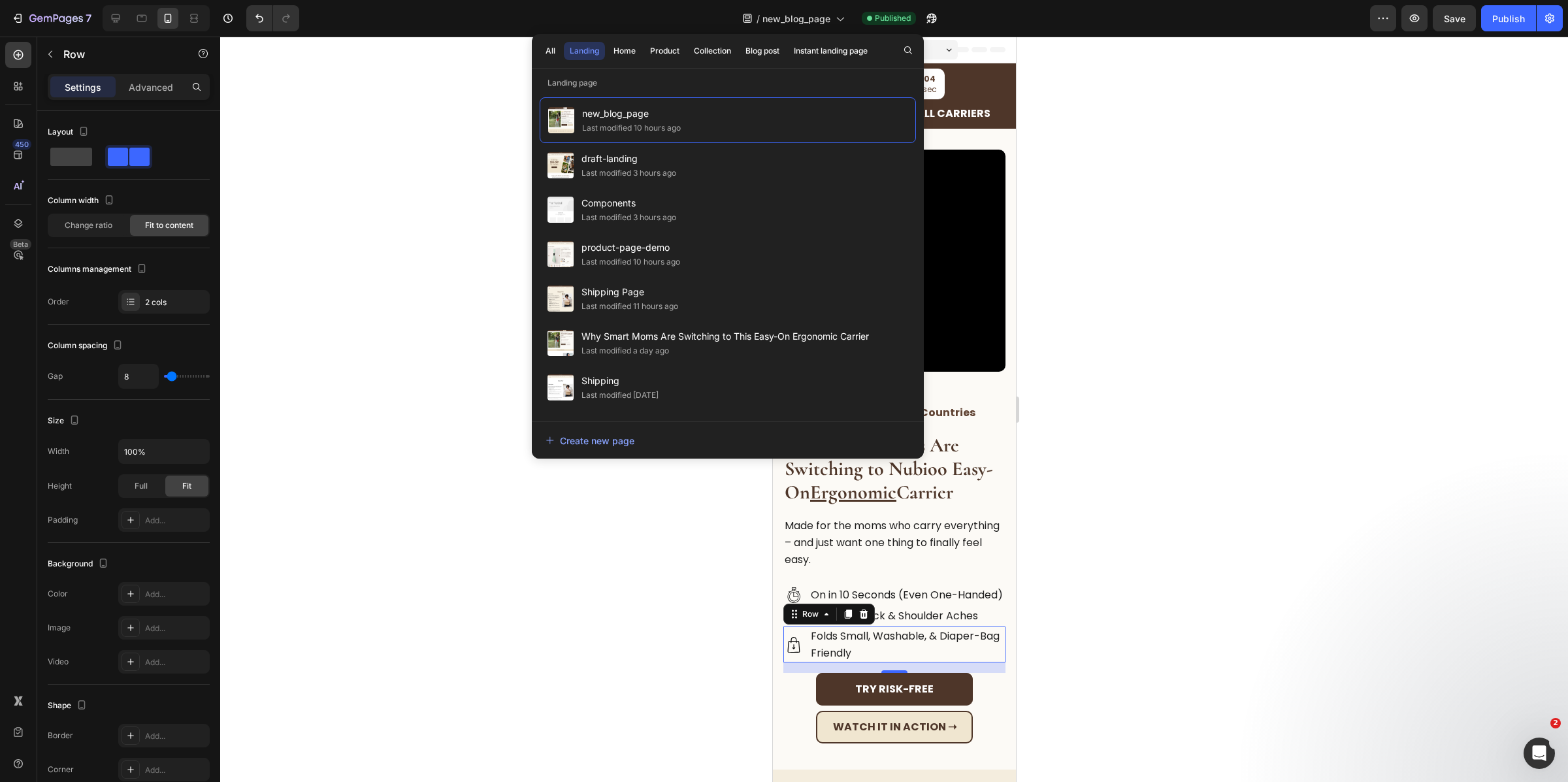
click at [1394, 162] on div at bounding box center [894, 409] width 1348 height 745
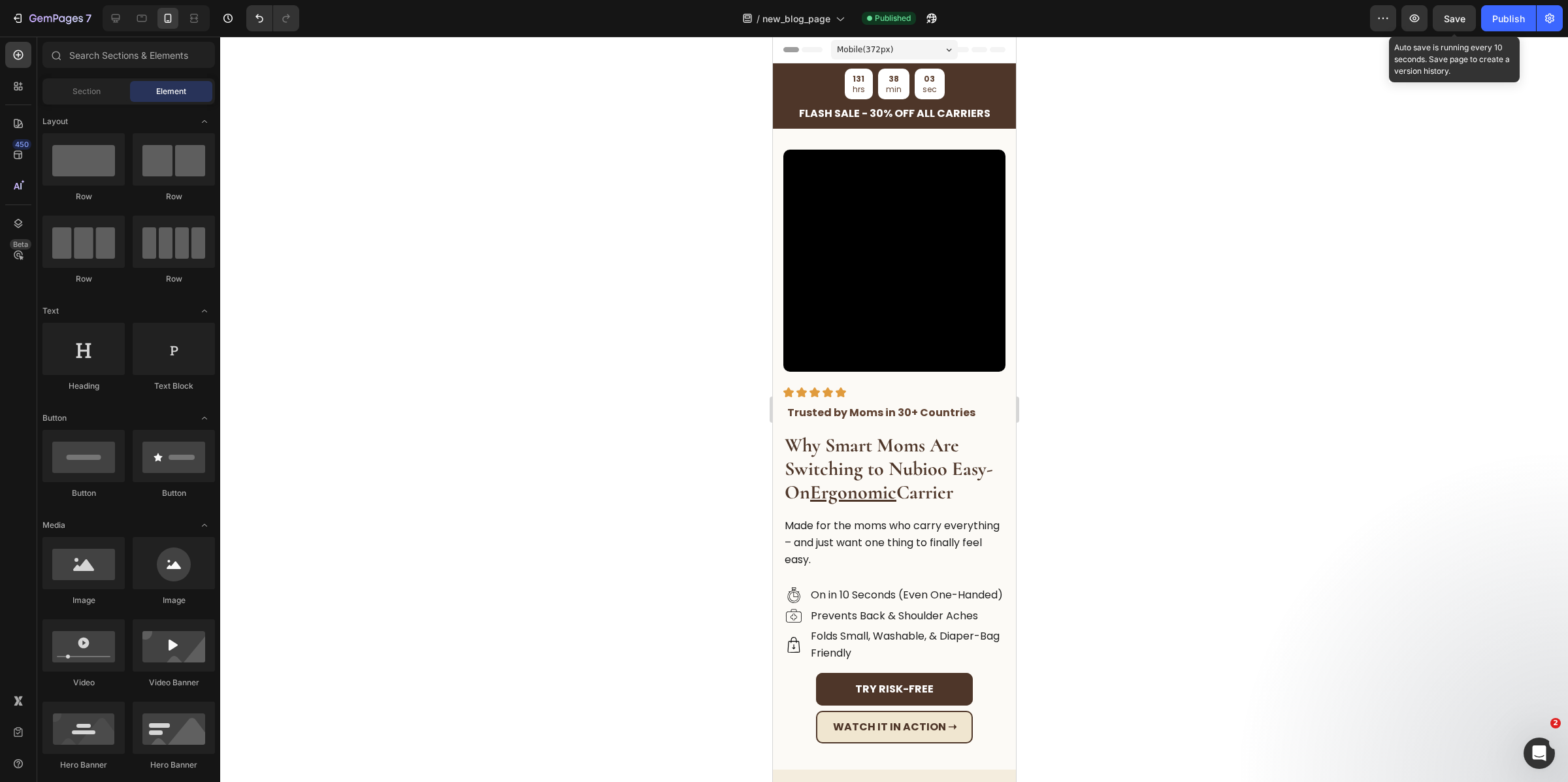
click at [1458, 25] on div "Save" at bounding box center [1454, 19] width 21 height 14
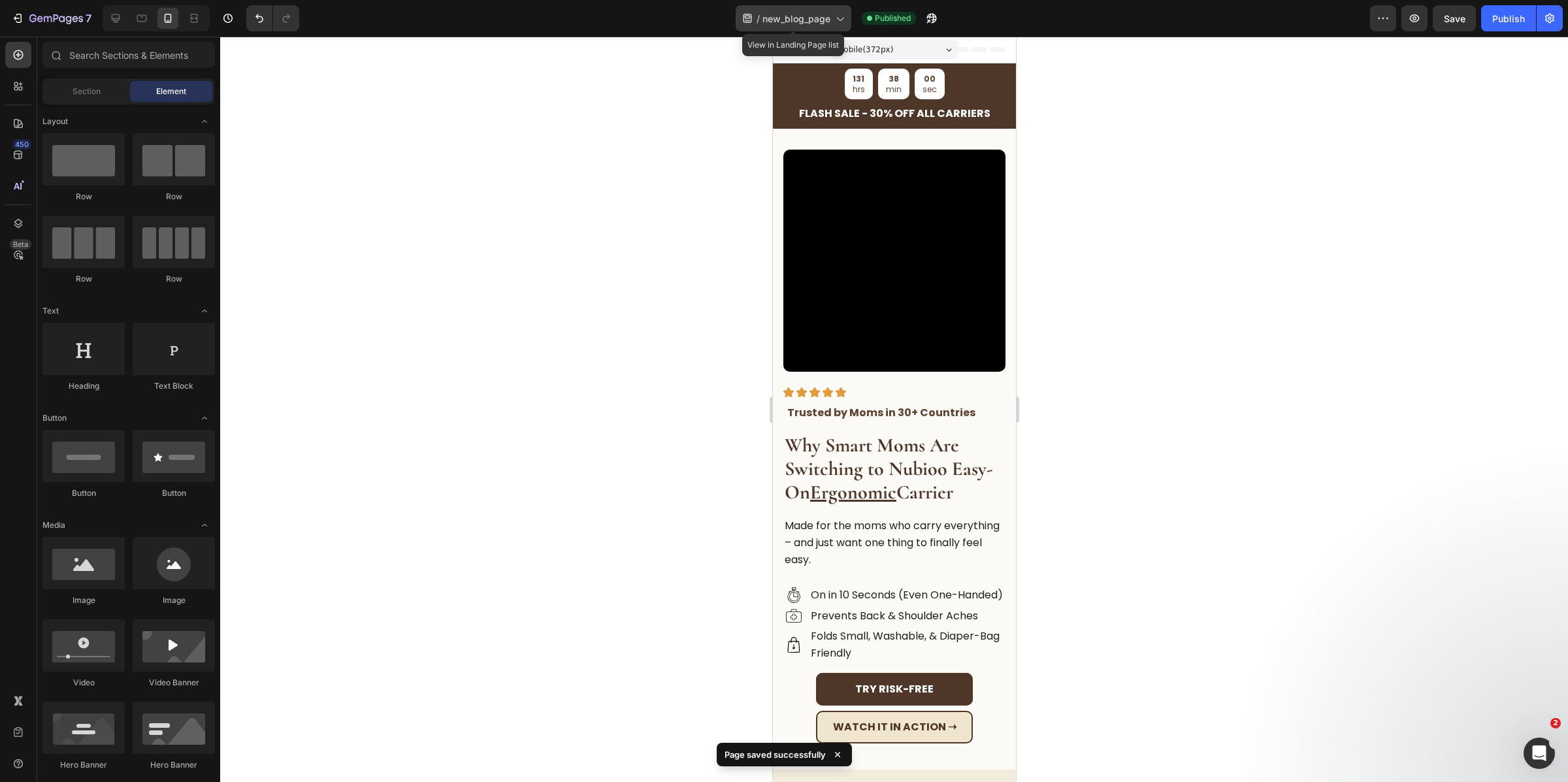
click at [826, 21] on span "new_blog_page" at bounding box center [796, 19] width 68 height 14
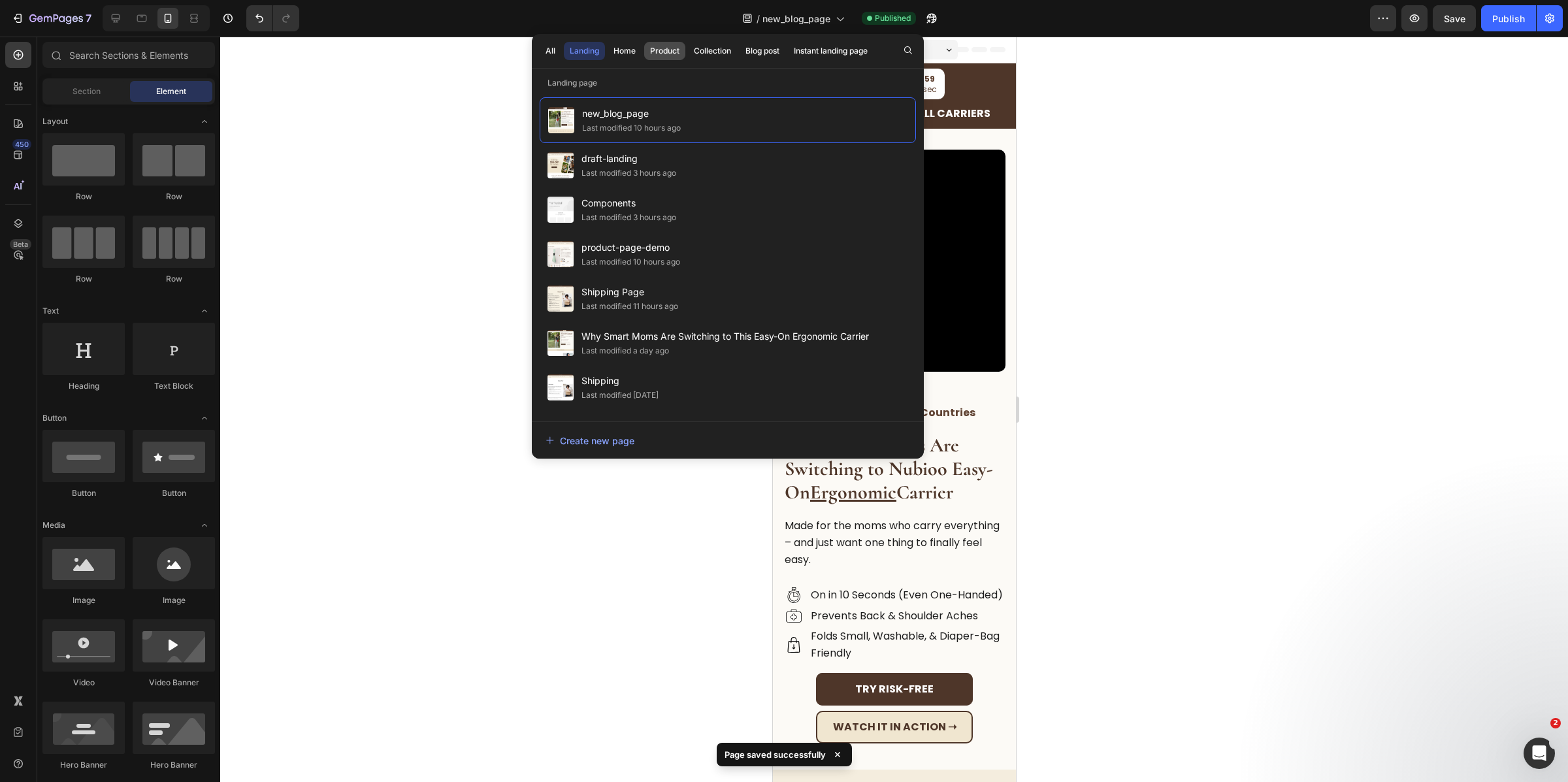
click at [673, 53] on div "Product" at bounding box center [665, 51] width 29 height 12
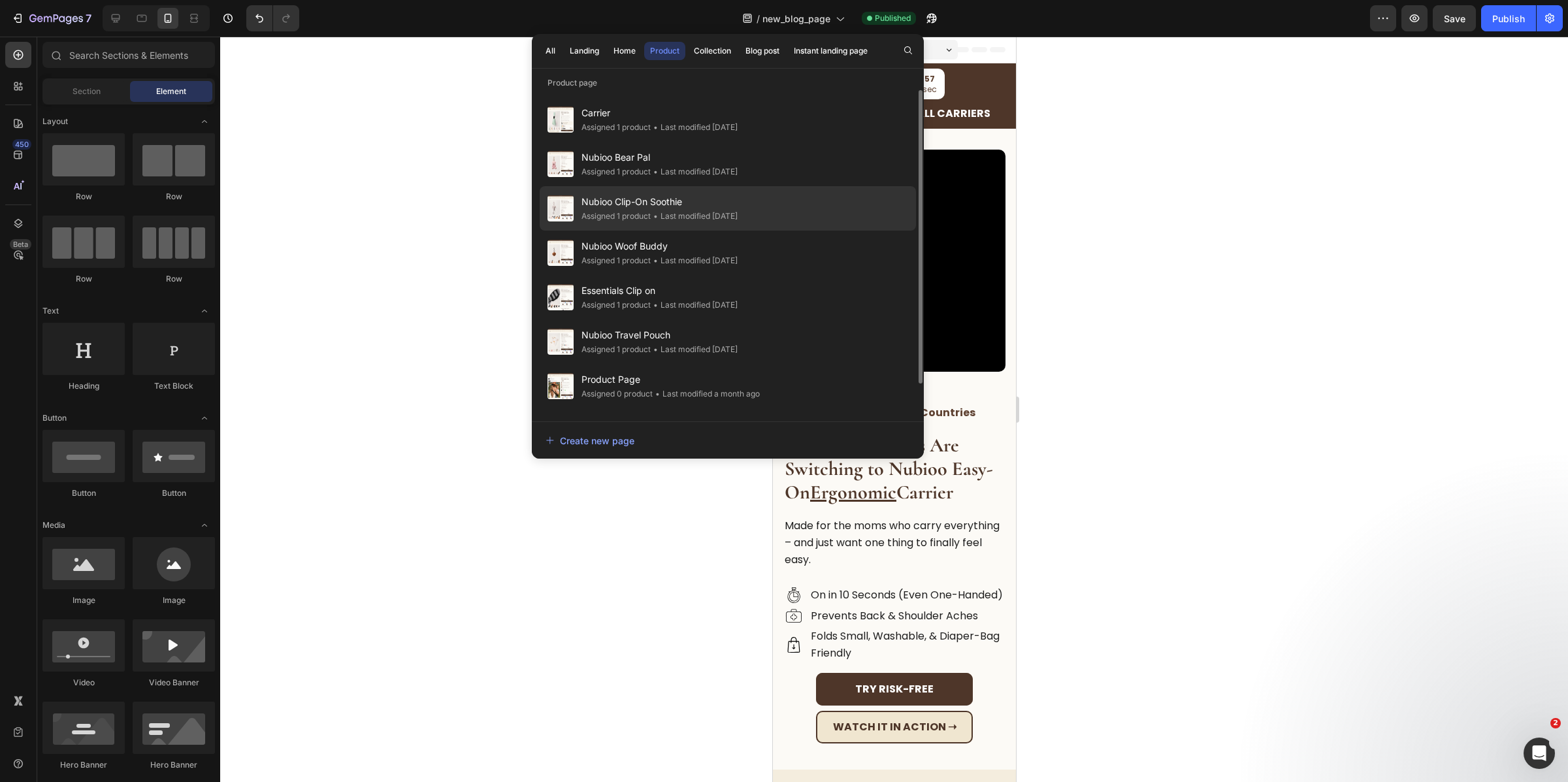
scroll to position [37, 0]
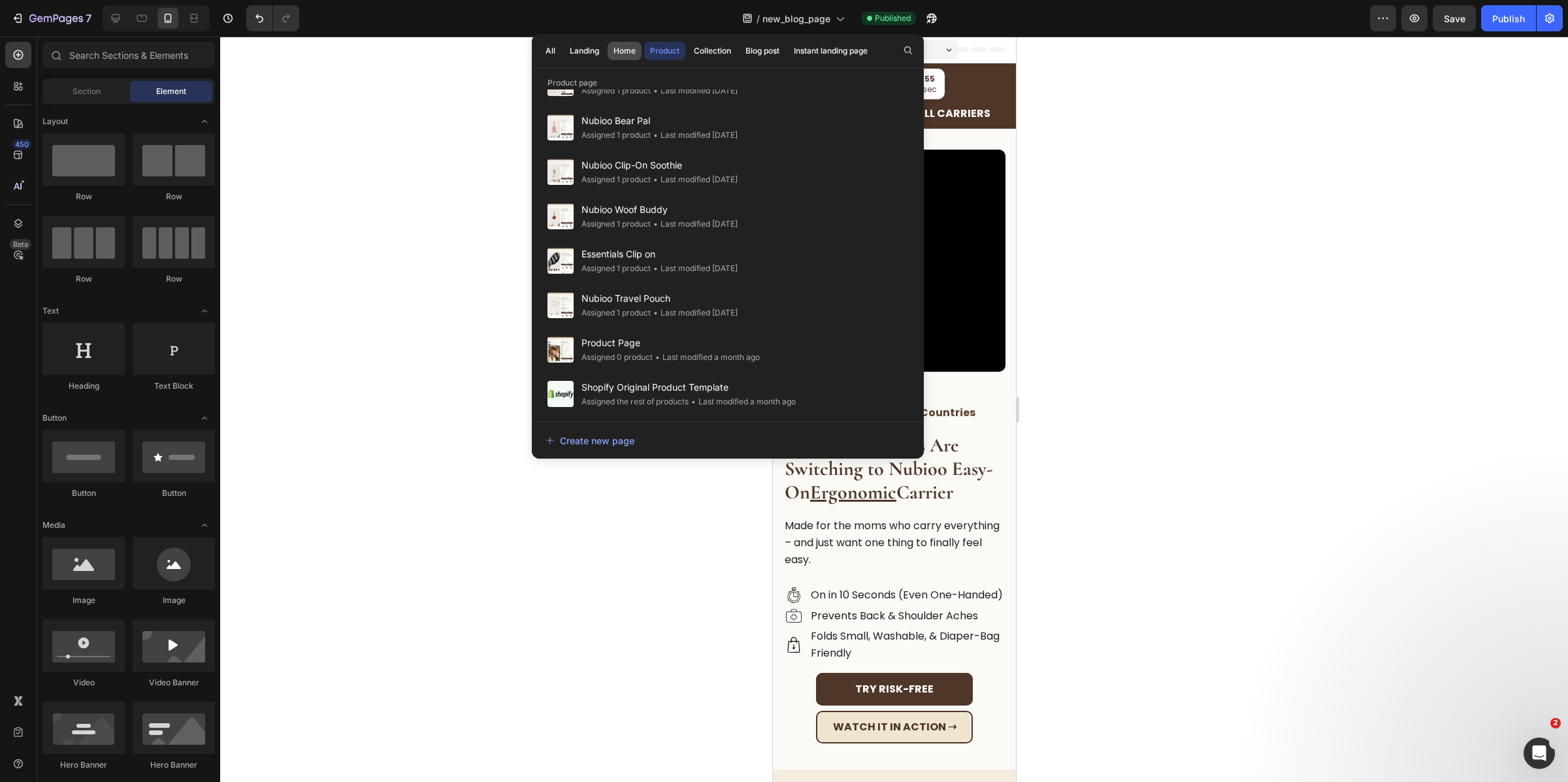
click at [626, 46] on div "Home" at bounding box center [625, 51] width 22 height 12
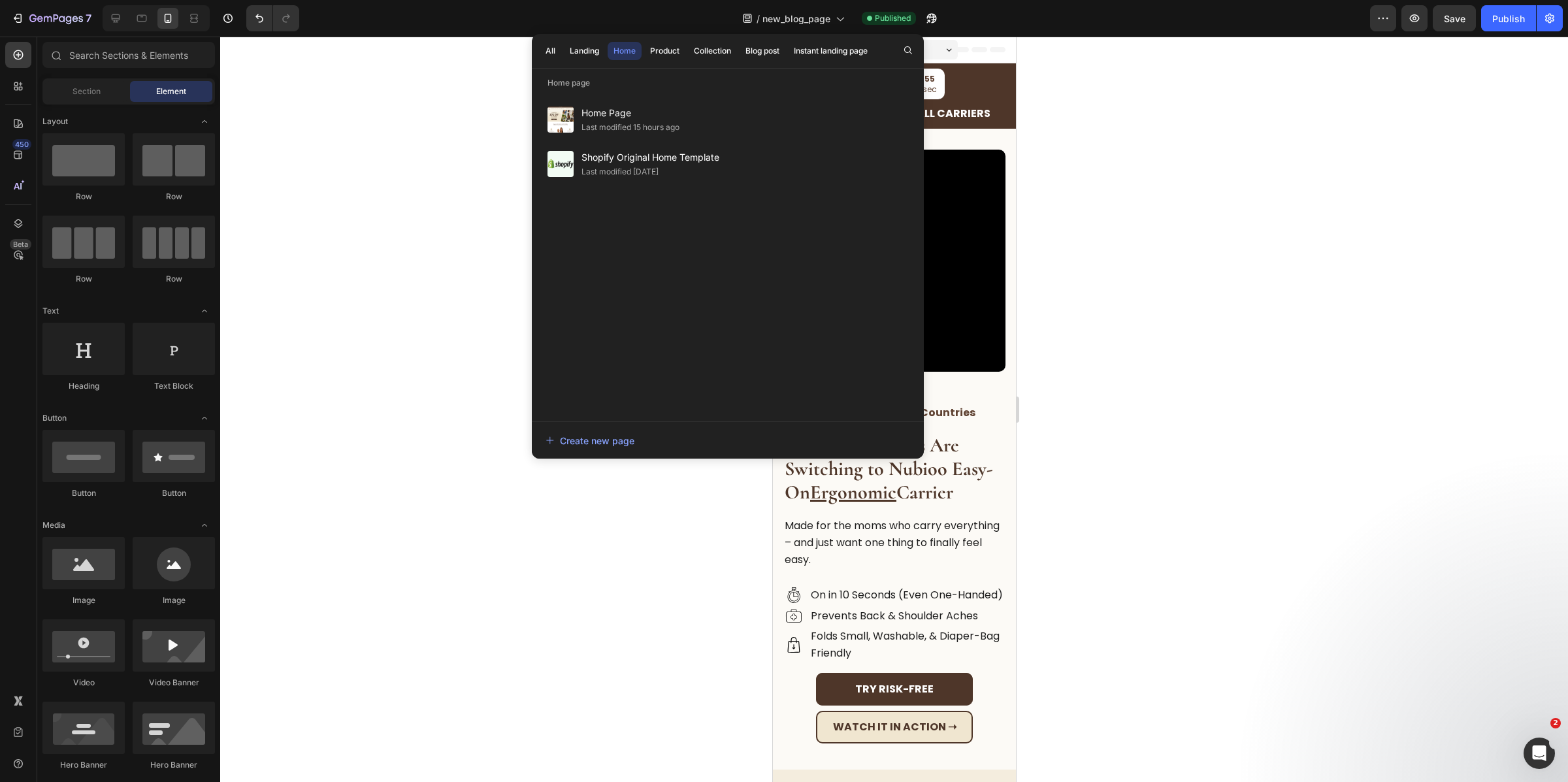
scroll to position [0, 0]
click at [688, 44] on button "Product" at bounding box center [712, 50] width 49 height 18
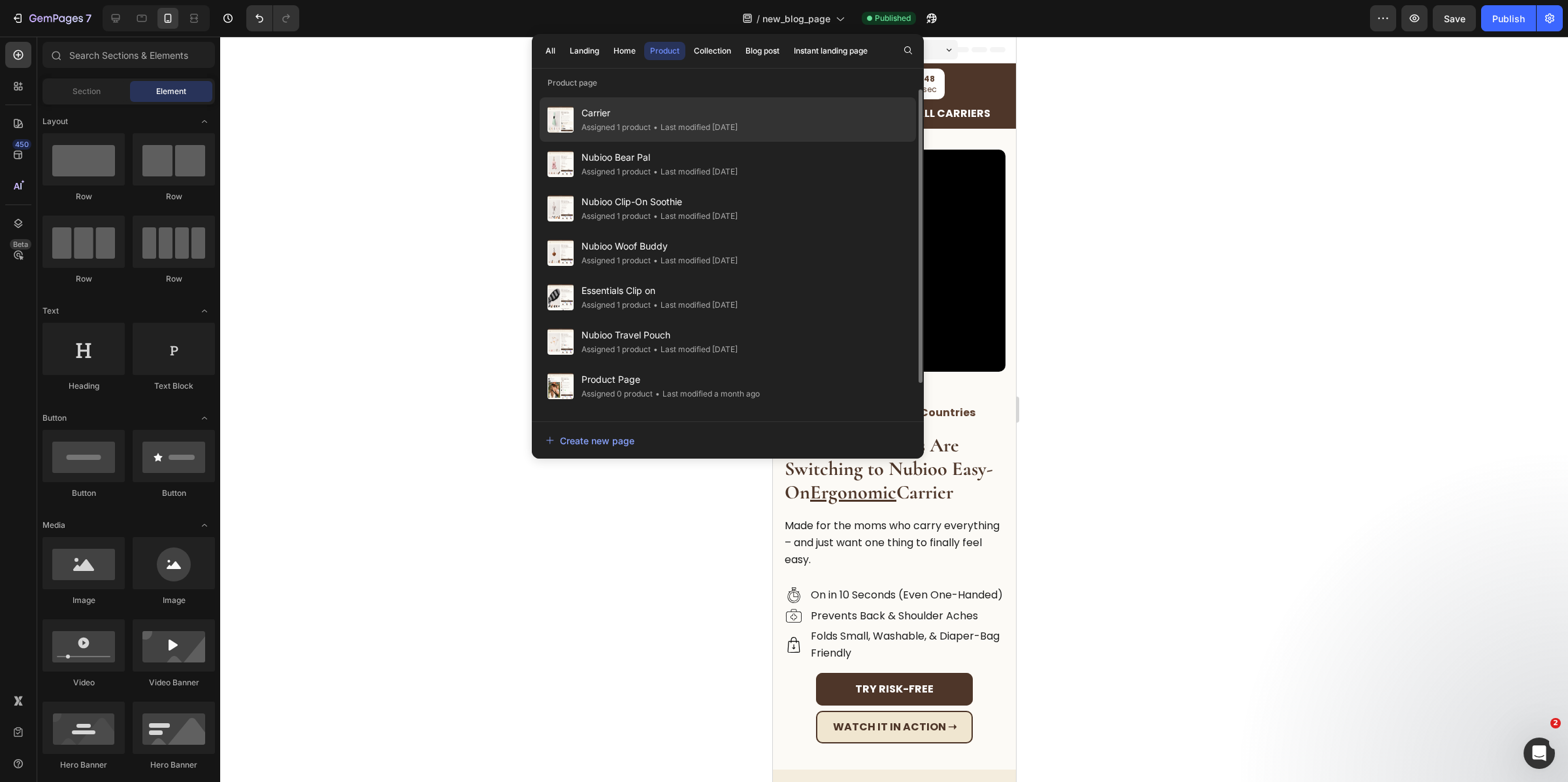
click at [653, 108] on span "Carrier" at bounding box center [659, 113] width 156 height 15
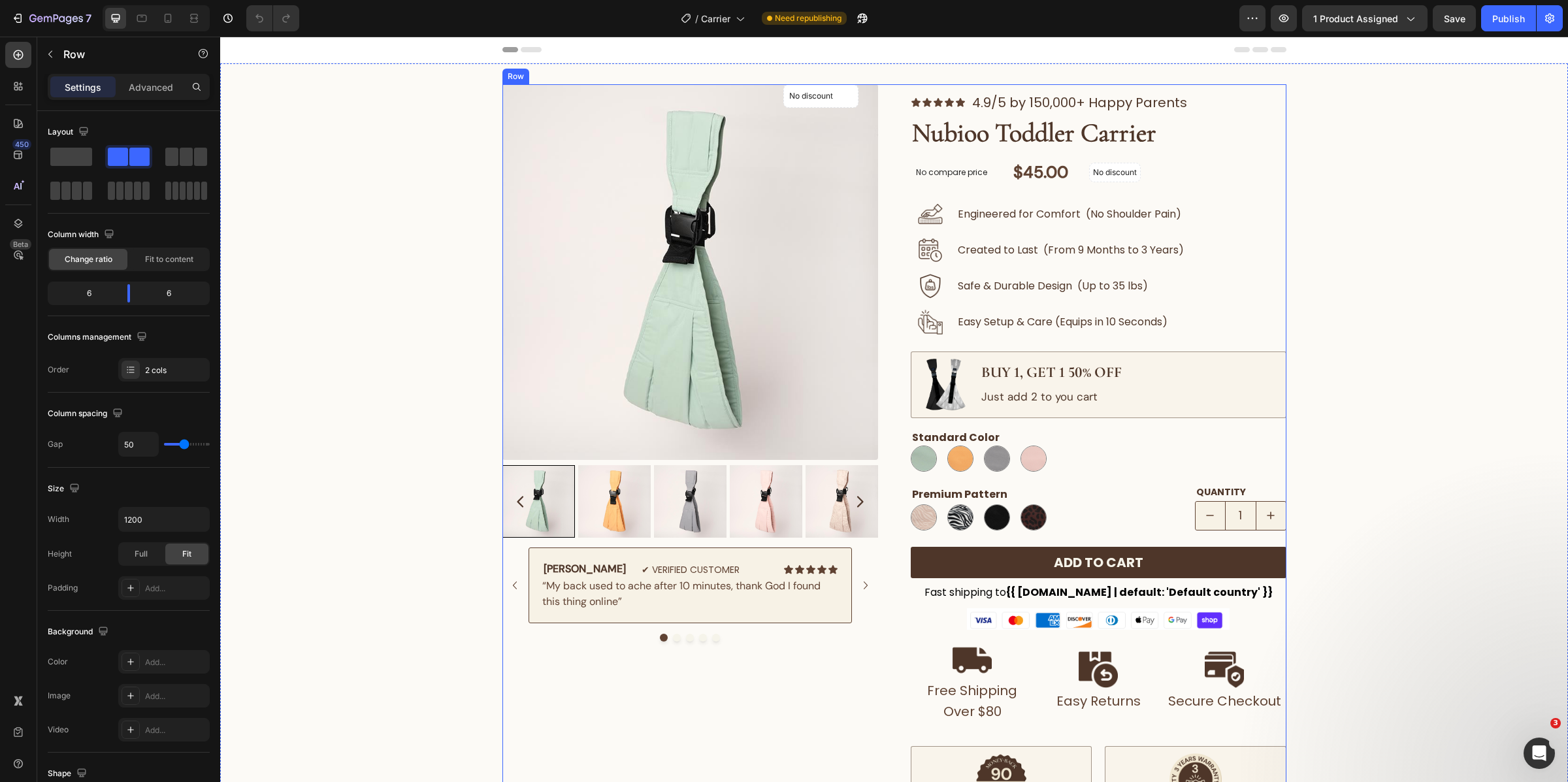
click at [890, 341] on div "No discount Not be displayed when published Product Badge Product Images [PERSO…" at bounding box center [894, 598] width 784 height 1029
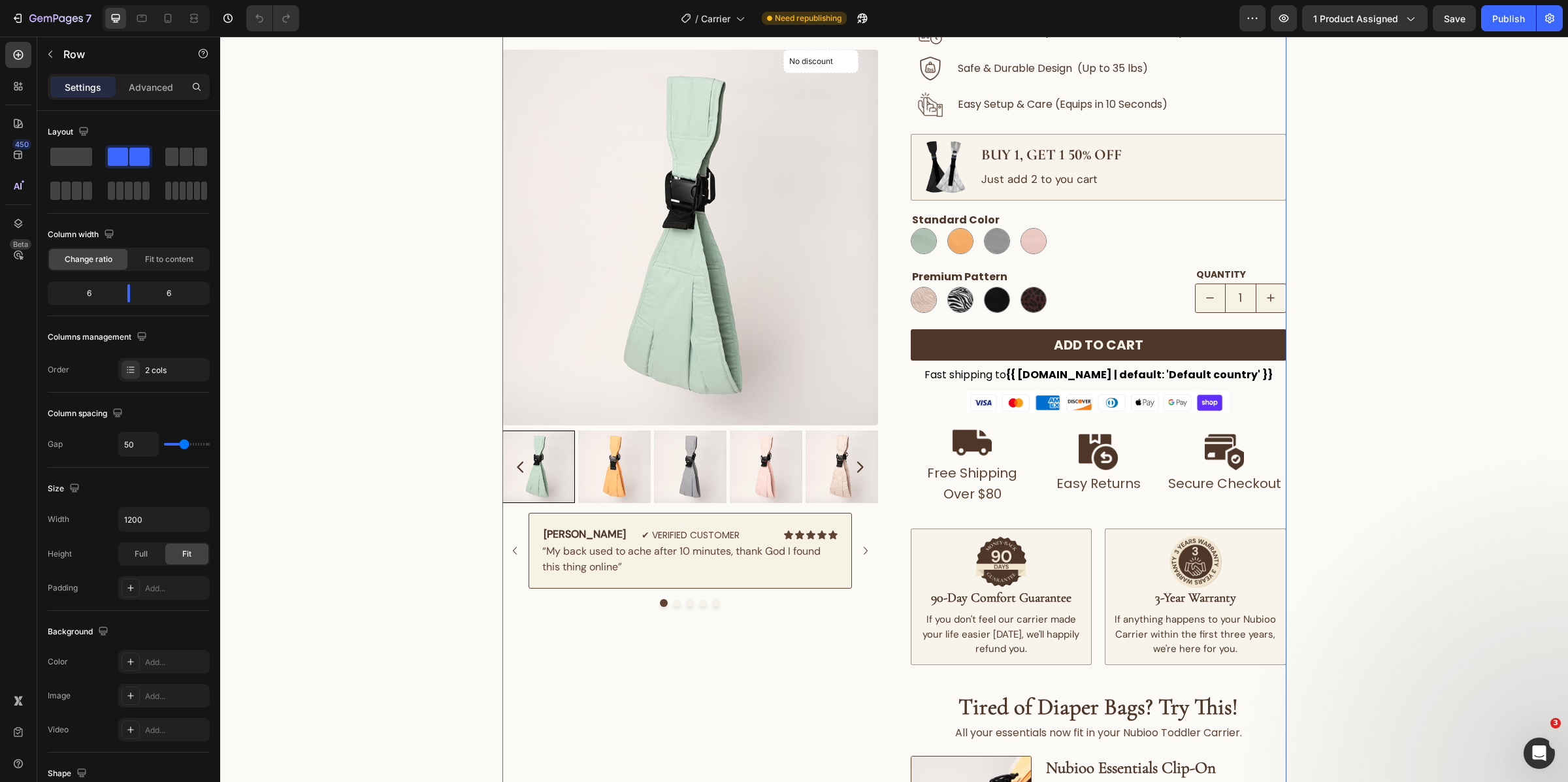
scroll to position [413, 0]
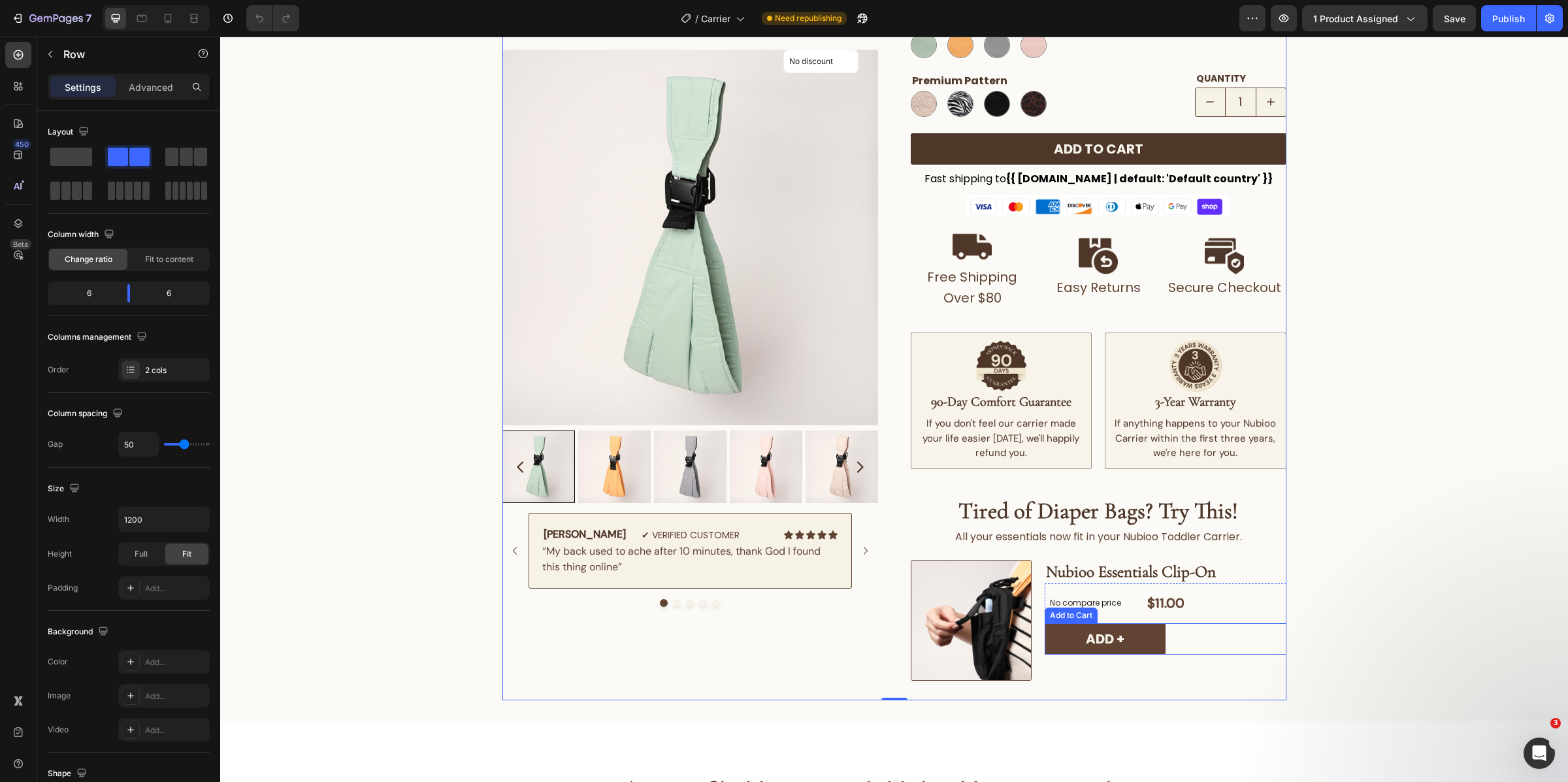
click at [1221, 639] on div "ADD + Add to Cart" at bounding box center [1166, 638] width 241 height 32
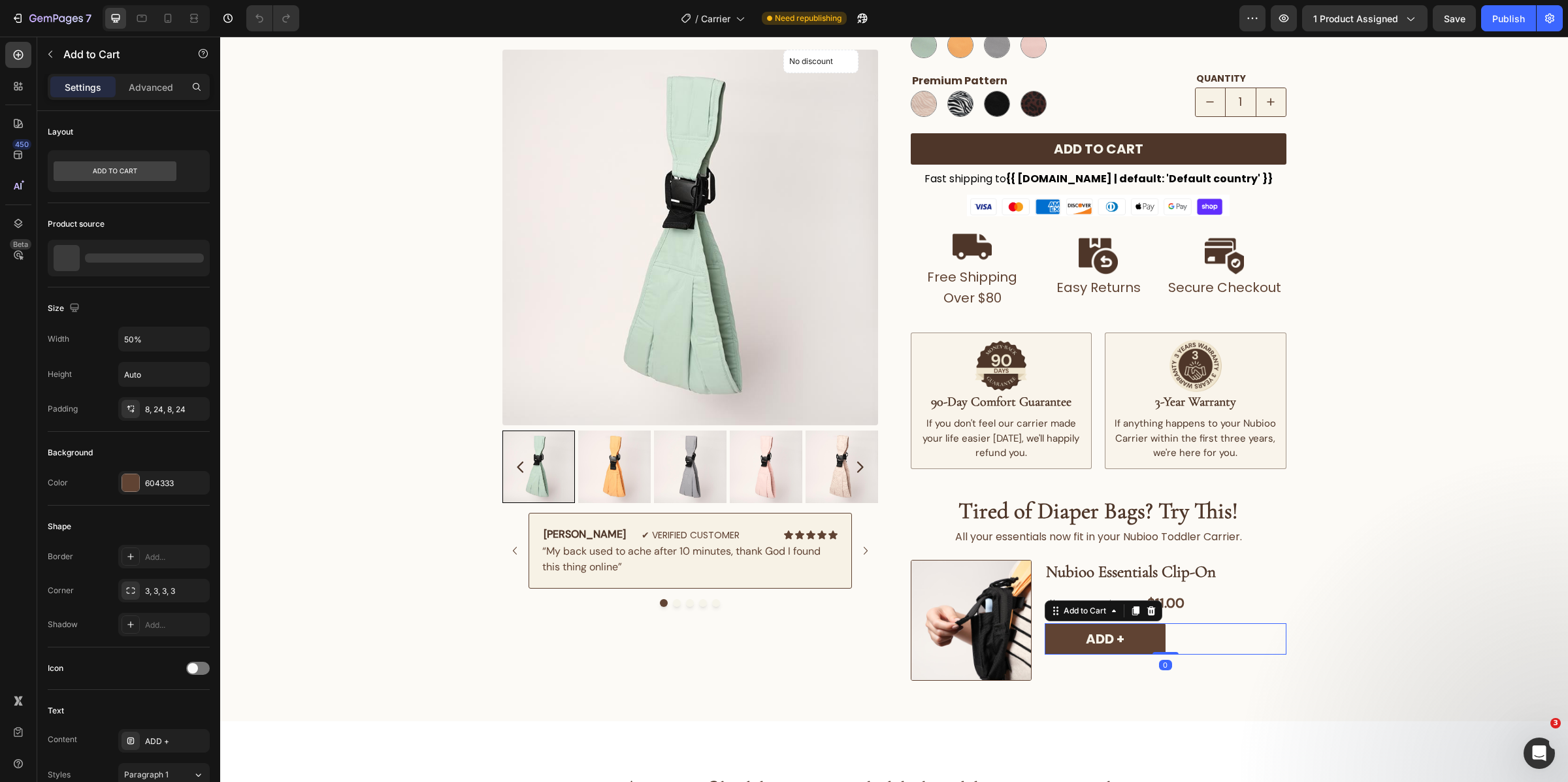
scroll to position [0, 0]
click at [1031, 649] on div "Image Nubioo Essentials Clip-On Heading No compare price Product Price $11.00 P…" at bounding box center [1098, 619] width 376 height 121
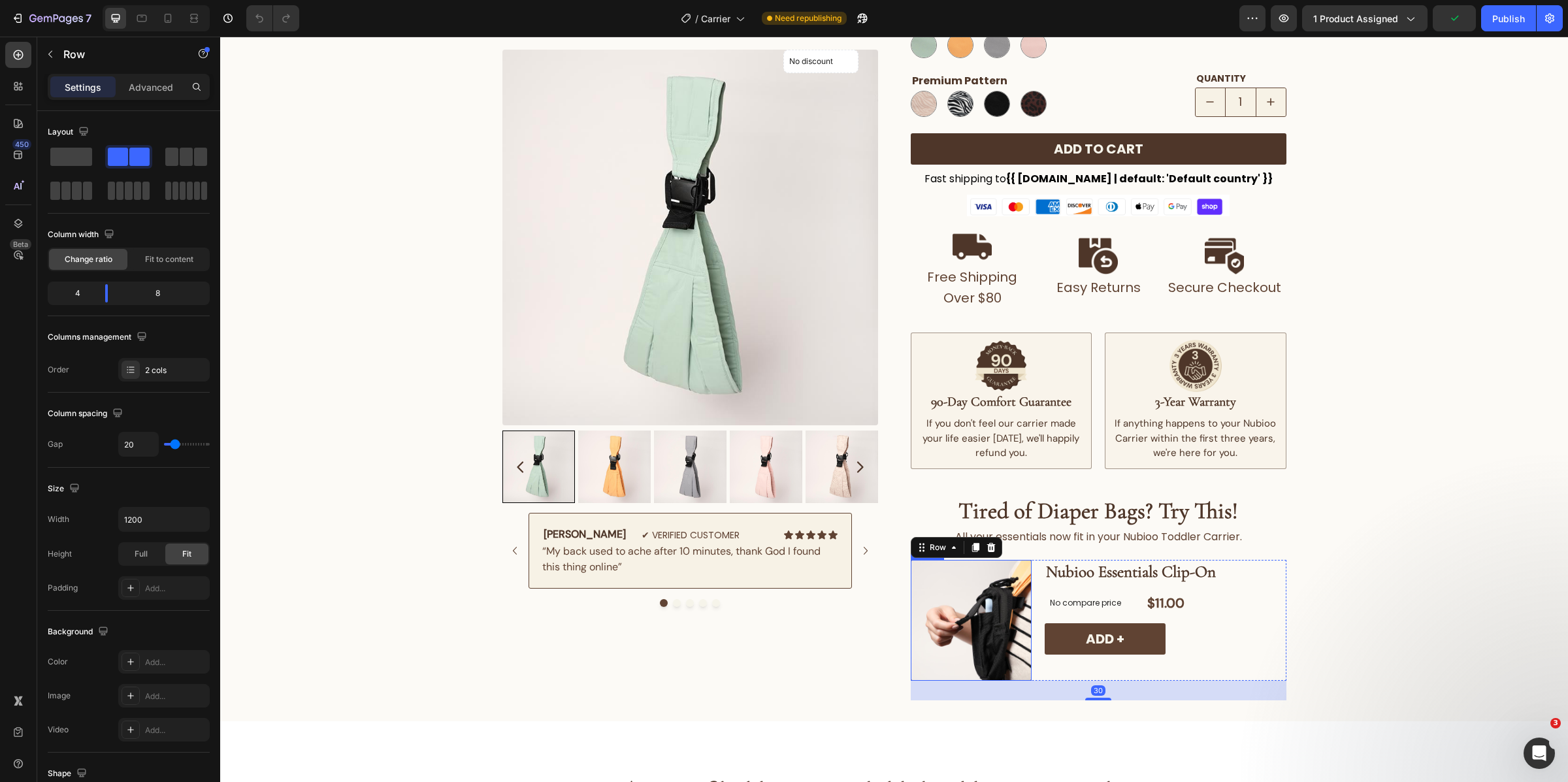
click at [1001, 629] on img at bounding box center [971, 619] width 121 height 121
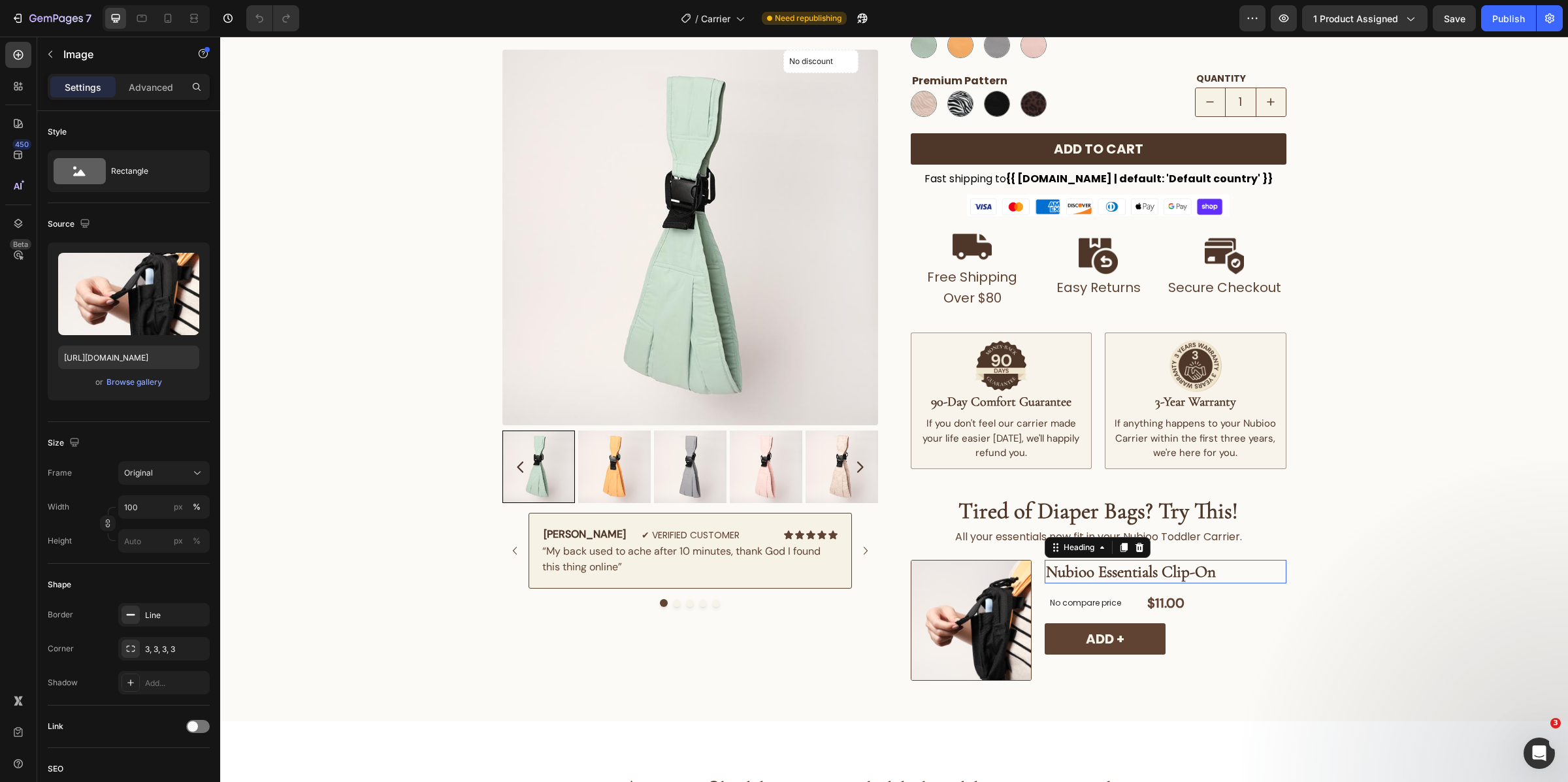
click at [1142, 584] on h2 "Nubioo Essentials Clip-On" at bounding box center [1166, 572] width 241 height 24
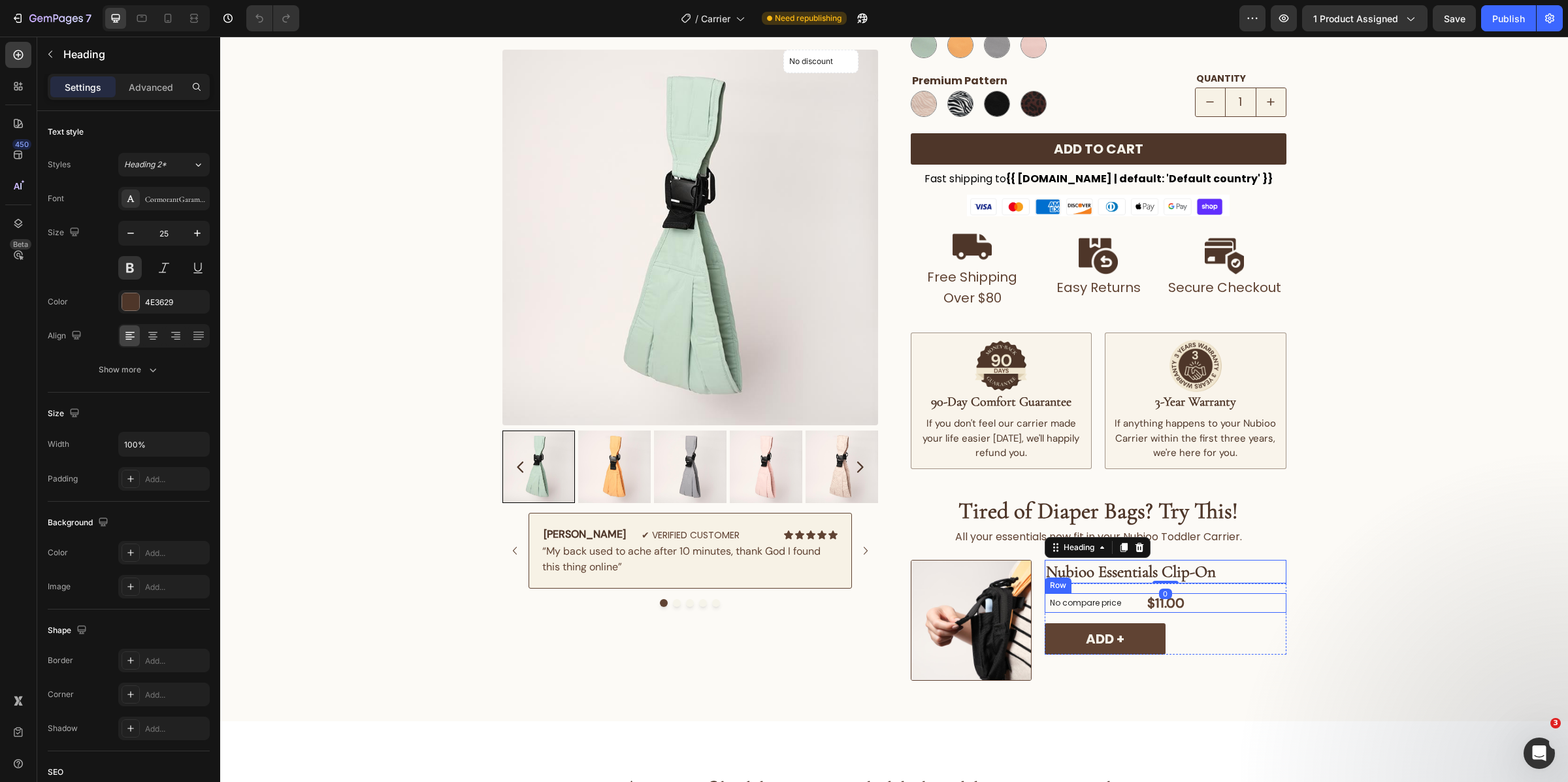
click at [1208, 612] on div "No compare price Product Price $11.00 Product Price Product Price Row" at bounding box center [1166, 602] width 241 height 20
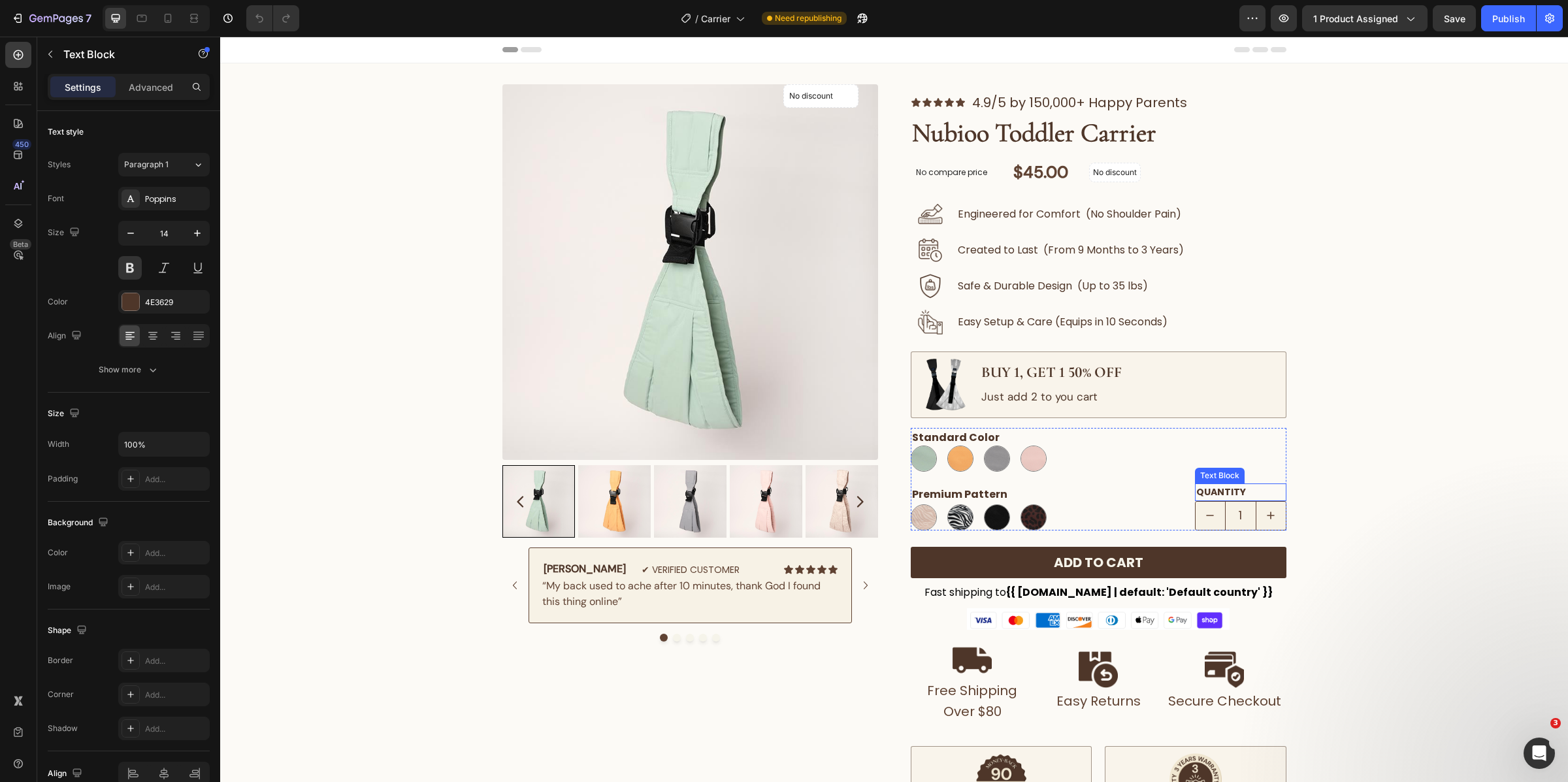
click at [1246, 487] on p "QUANTITY" at bounding box center [1241, 491] width 89 height 15
click at [1264, 512] on icon "increment" at bounding box center [1270, 515] width 13 height 13
type input "2"
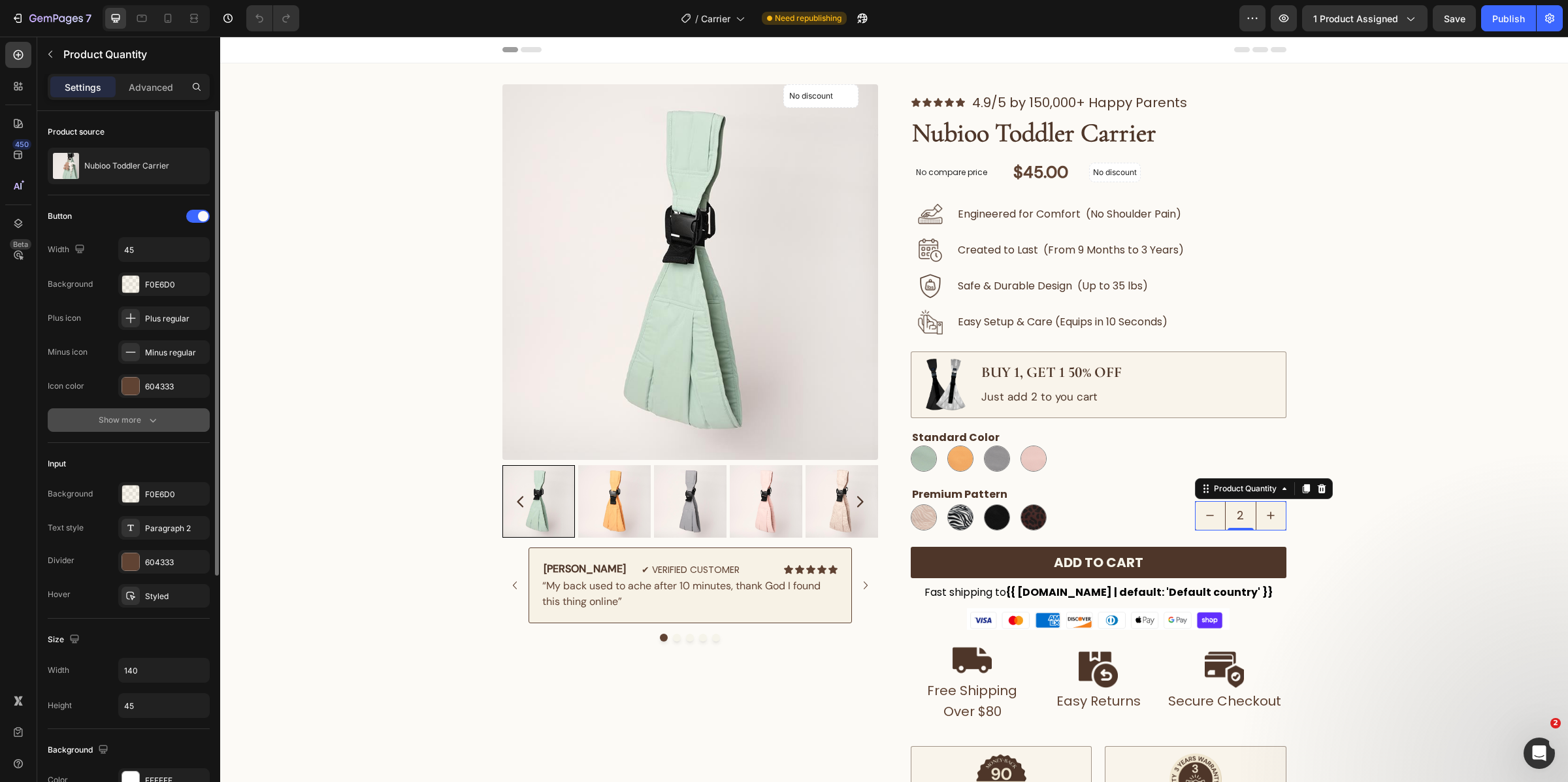
click at [159, 424] on button "Show more" at bounding box center [128, 419] width 162 height 23
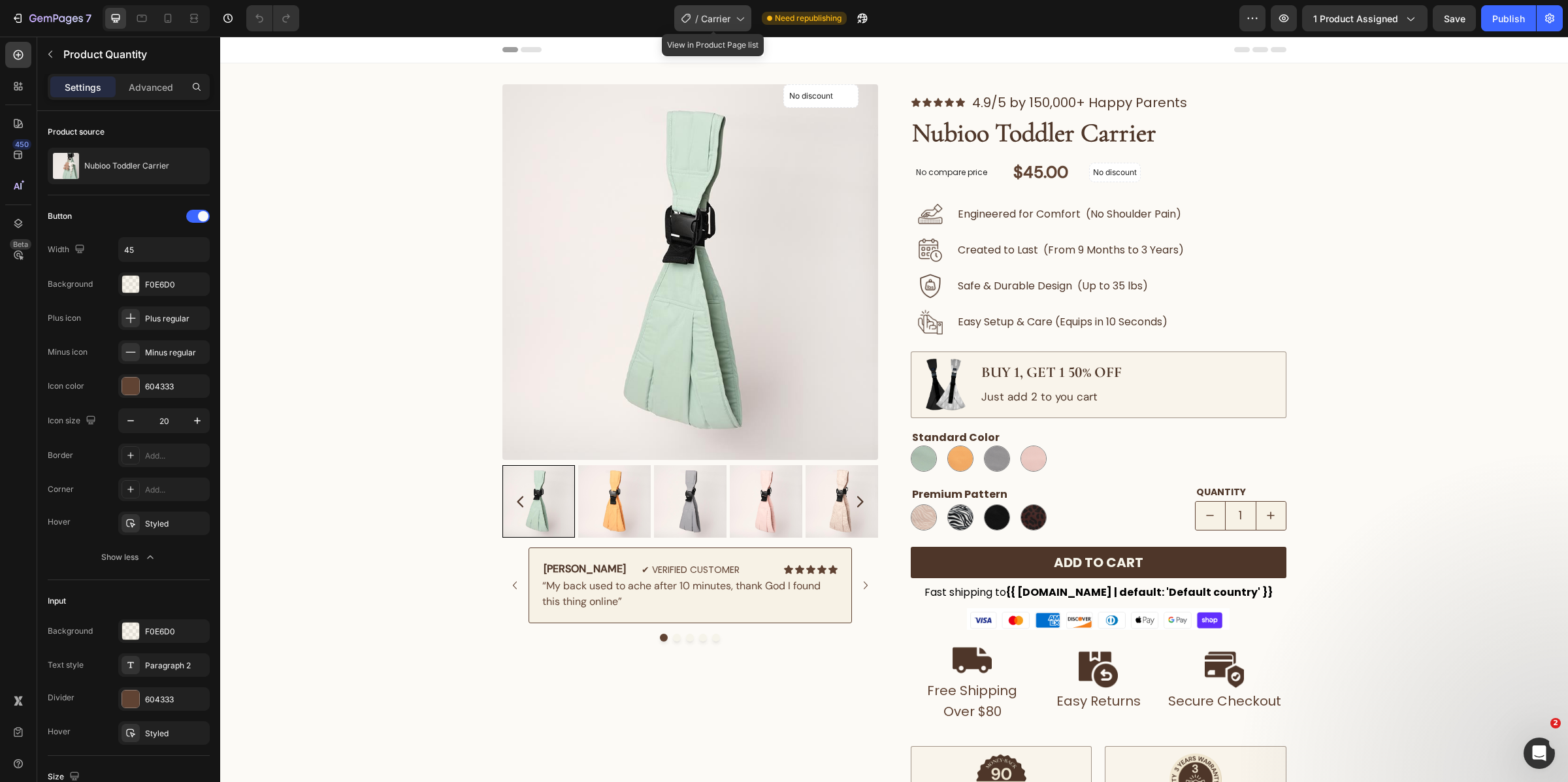
click at [727, 18] on span "Carrier" at bounding box center [716, 19] width 29 height 14
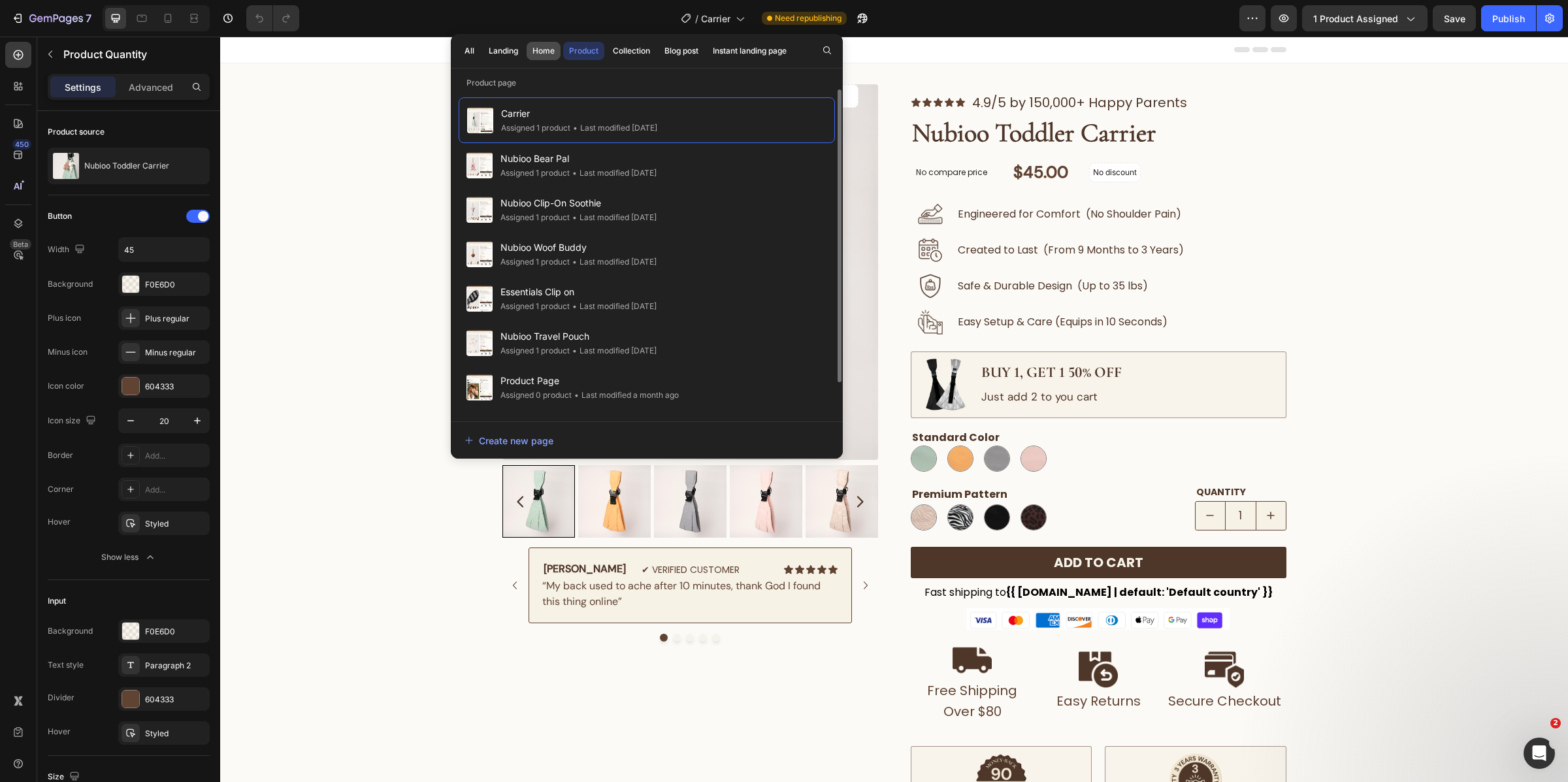
click at [540, 49] on div "Home" at bounding box center [543, 51] width 22 height 12
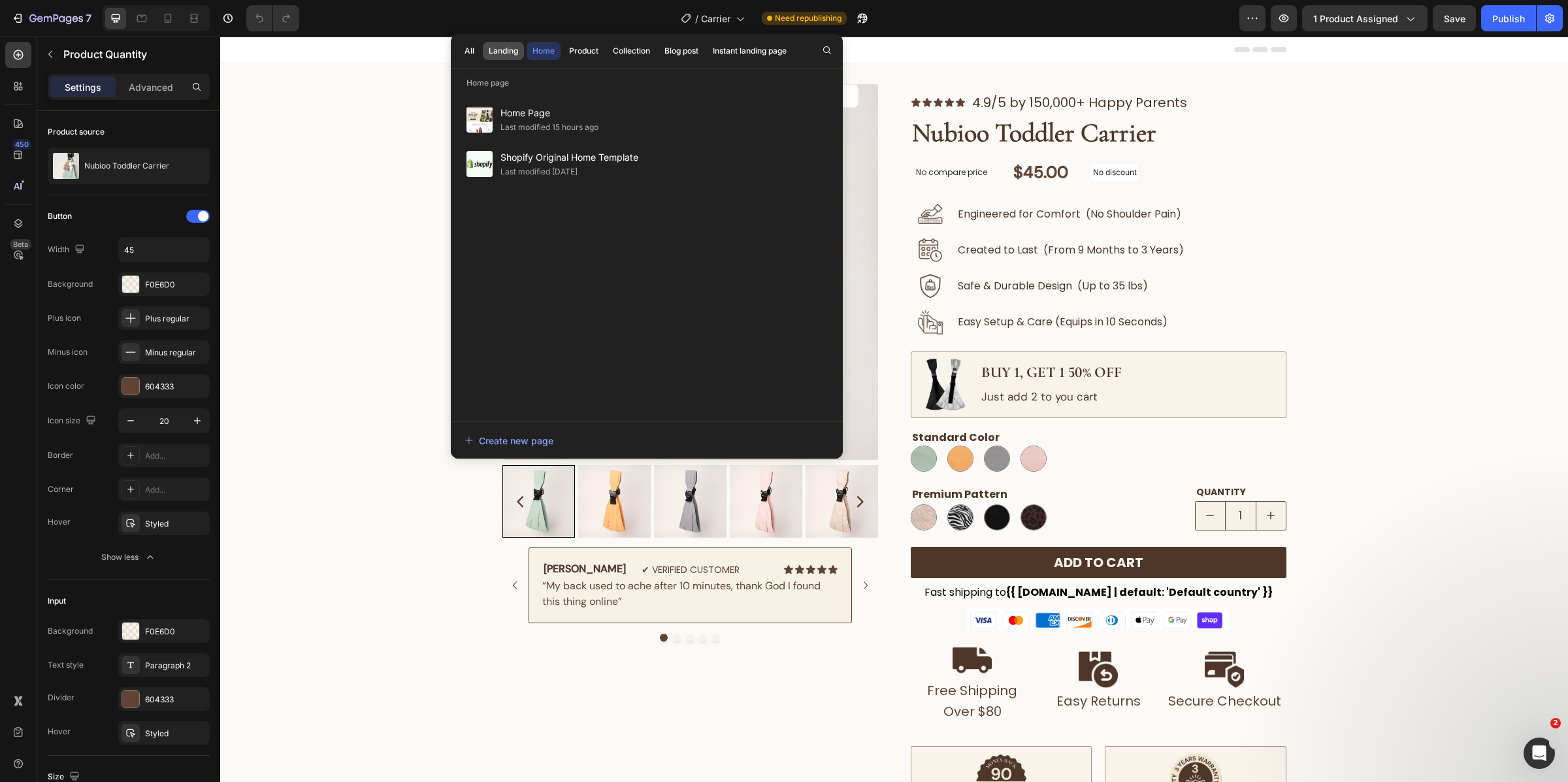
click at [518, 54] on div "Landing" at bounding box center [503, 51] width 29 height 12
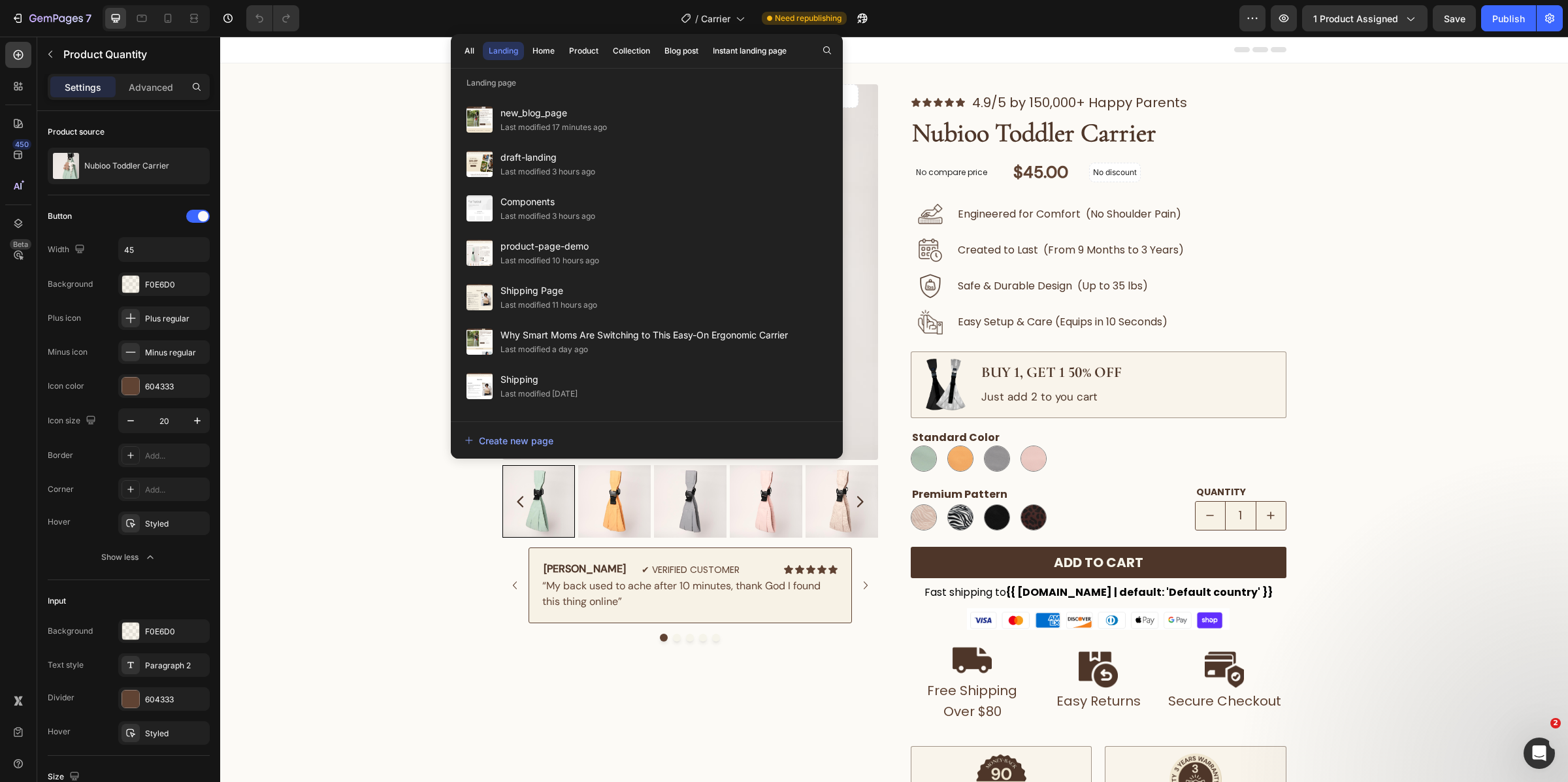
click at [484, 54] on button "Landing" at bounding box center [503, 50] width 41 height 18
click at [472, 50] on div "All" at bounding box center [469, 51] width 9 height 12
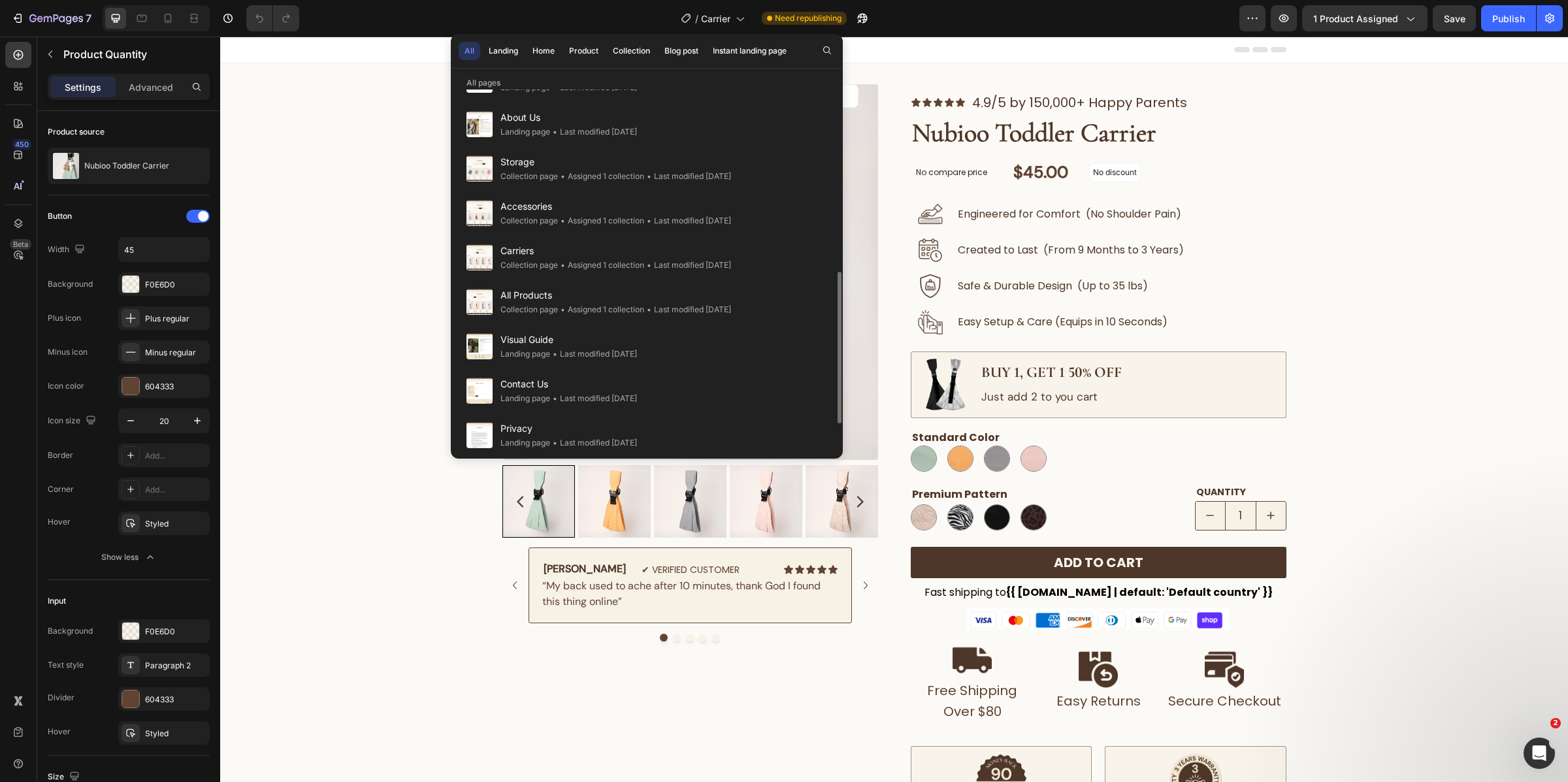
scroll to position [441, 0]
click at [634, 287] on span "All Products" at bounding box center [615, 294] width 230 height 15
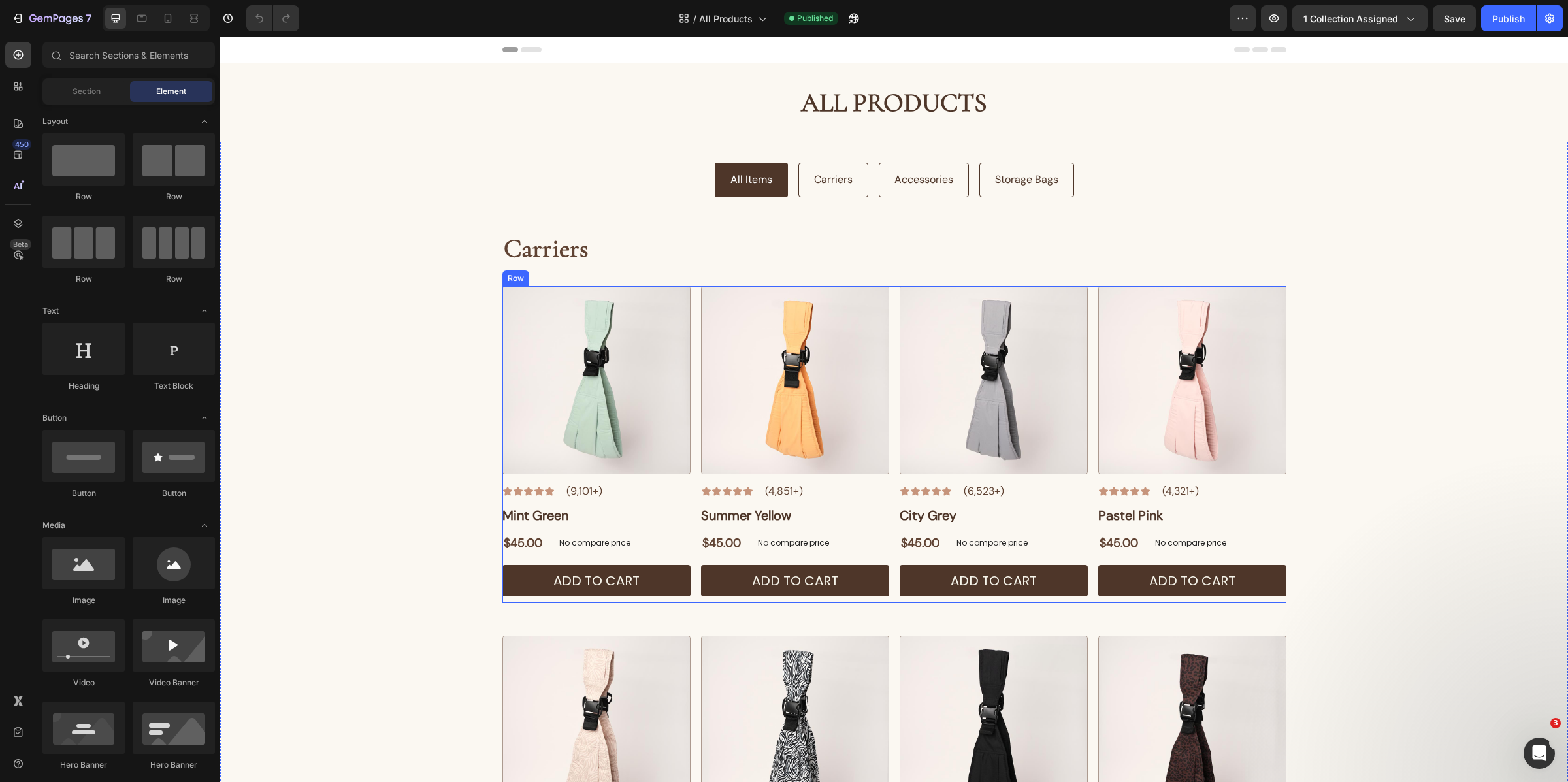
click at [691, 410] on div "Image Icon Icon Icon Icon Icon Icon List (9,101+) Text Block Row Mint Green But…" at bounding box center [894, 444] width 784 height 317
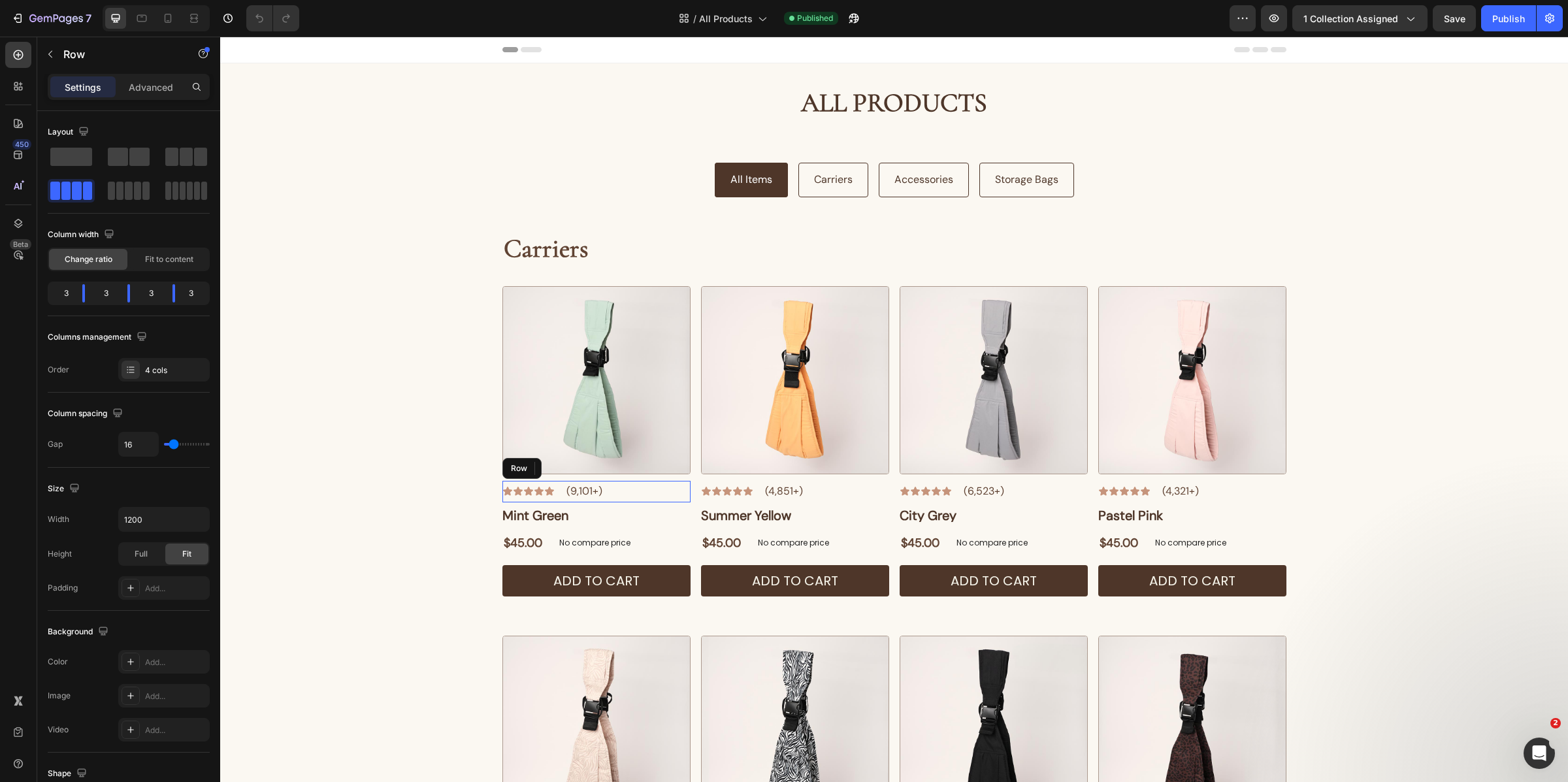
click at [625, 481] on div "Icon Icon Icon Icon Icon Icon List (9,101+) Text Block Row" at bounding box center [597, 491] width 188 height 21
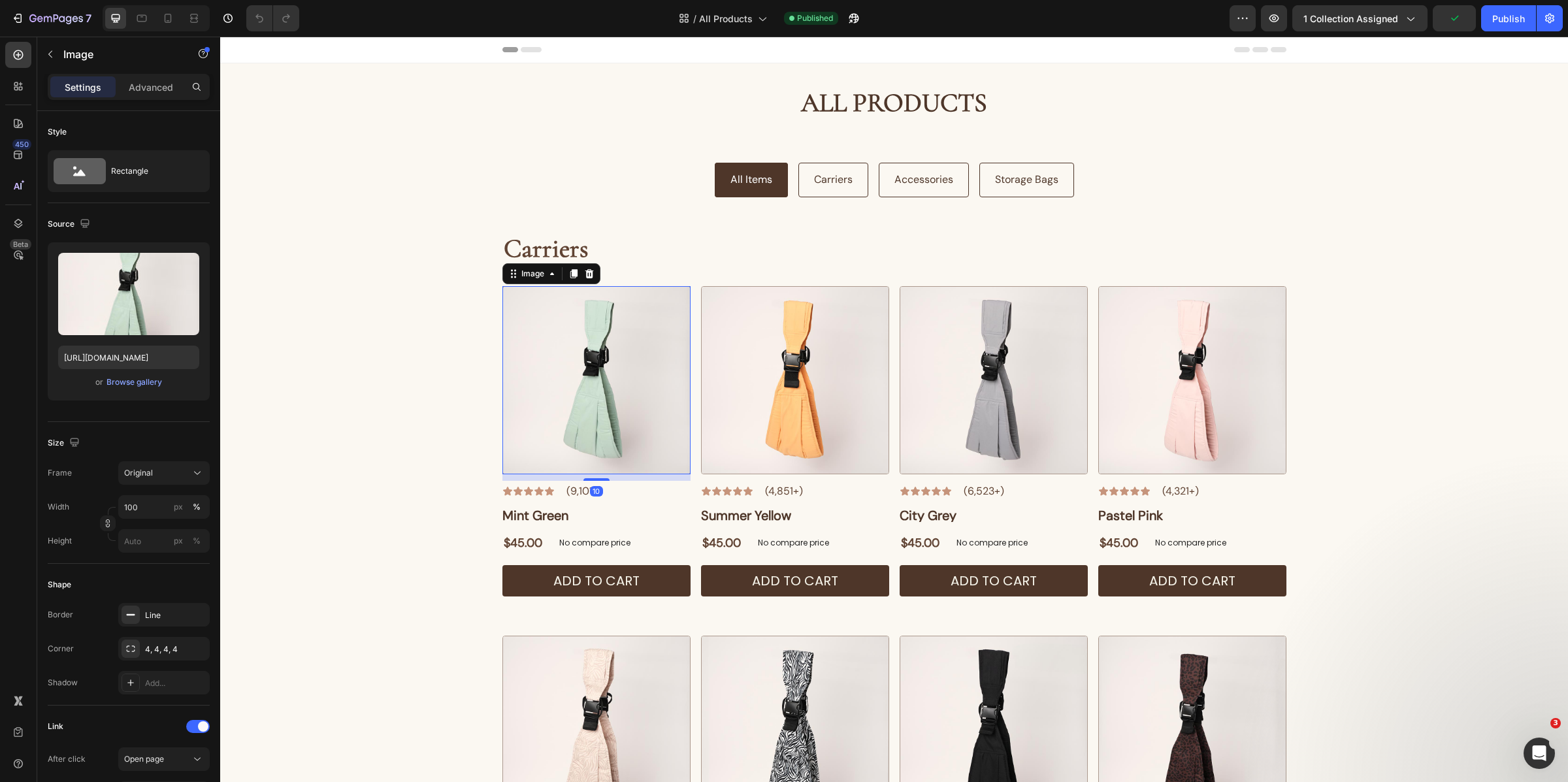
click at [623, 471] on img at bounding box center [597, 380] width 188 height 188
click at [532, 271] on div "Image" at bounding box center [532, 274] width 28 height 12
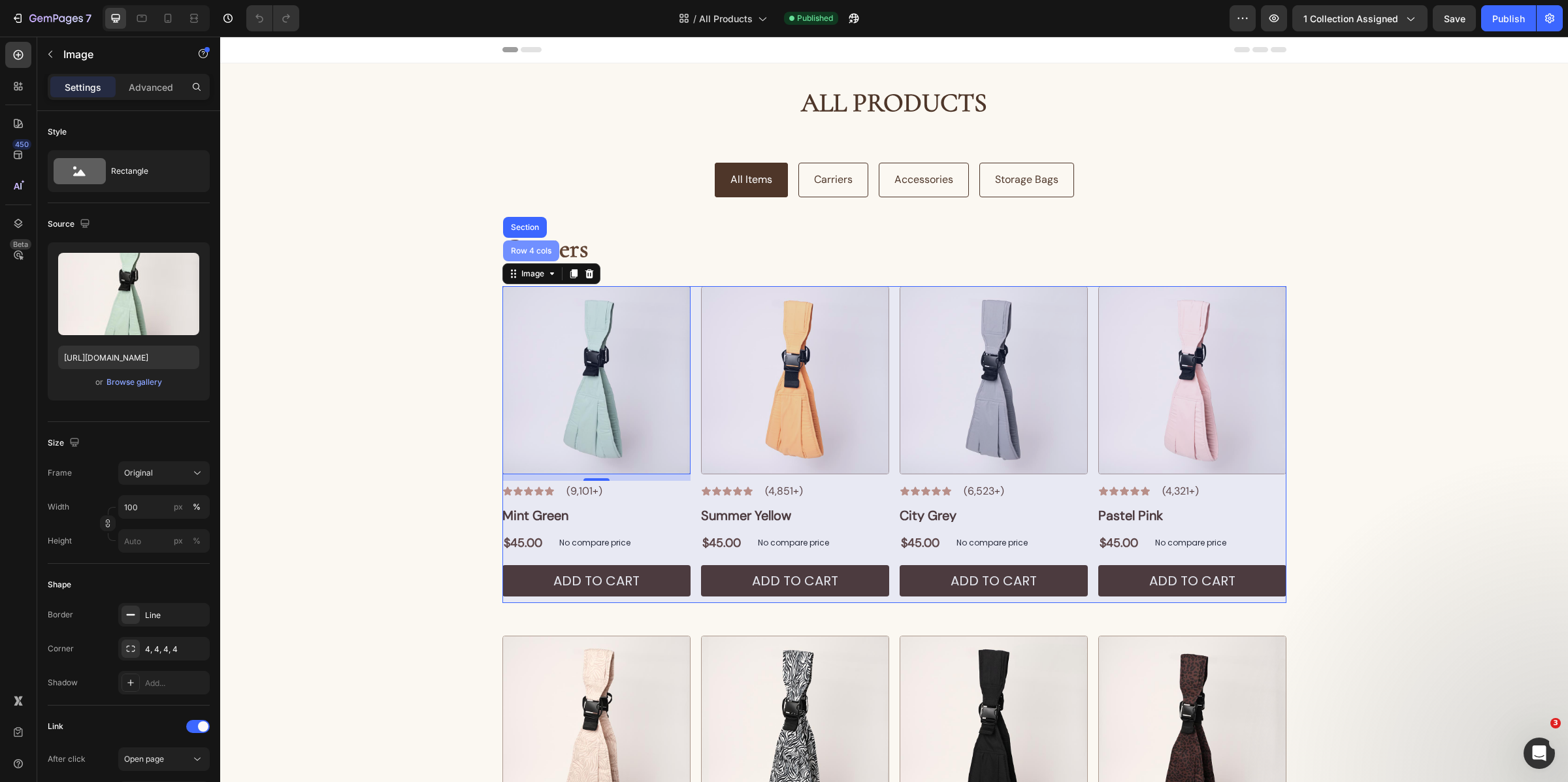
click at [528, 247] on div "Row 4 cols" at bounding box center [531, 251] width 45 height 8
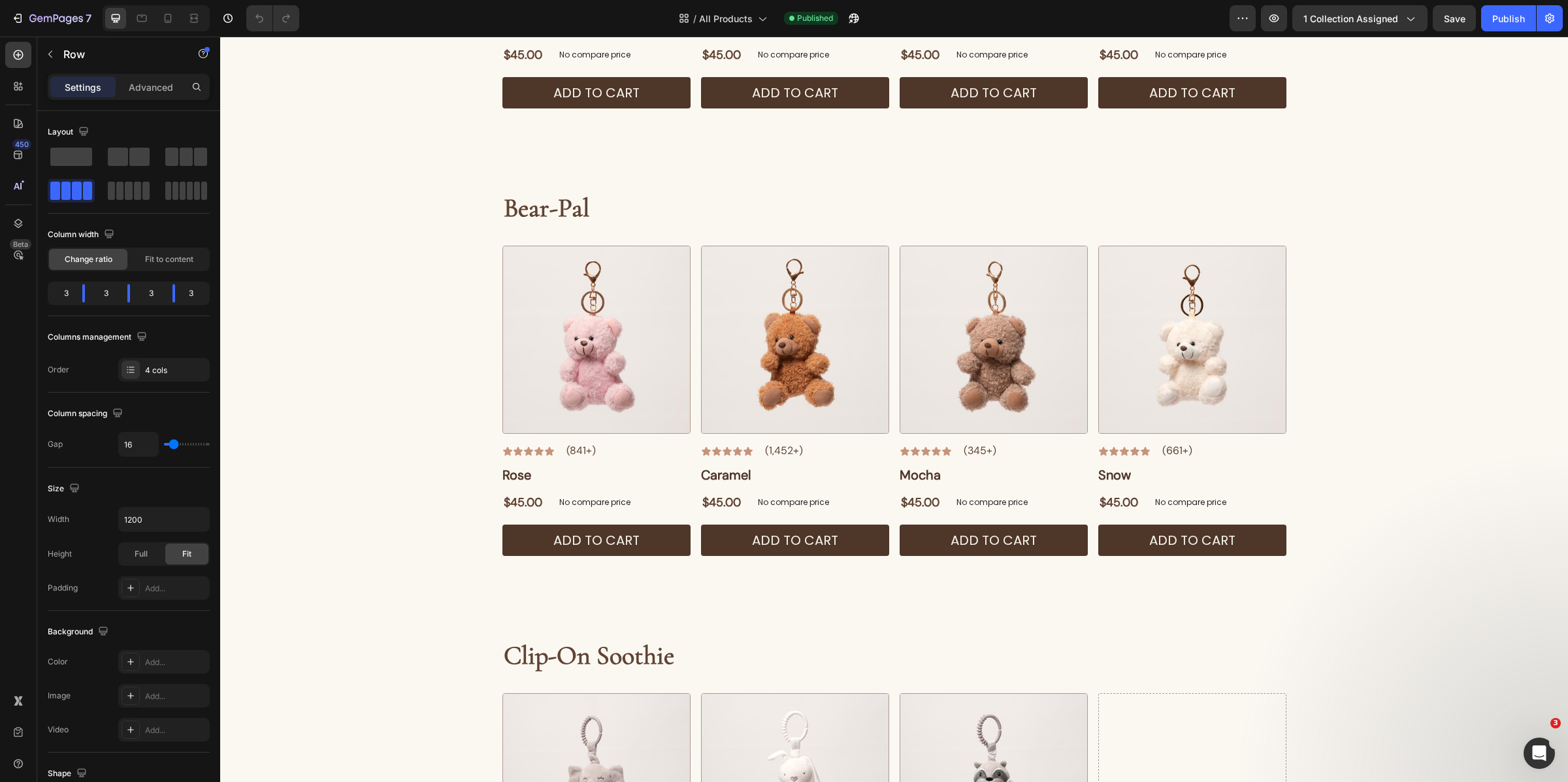
scroll to position [849, 0]
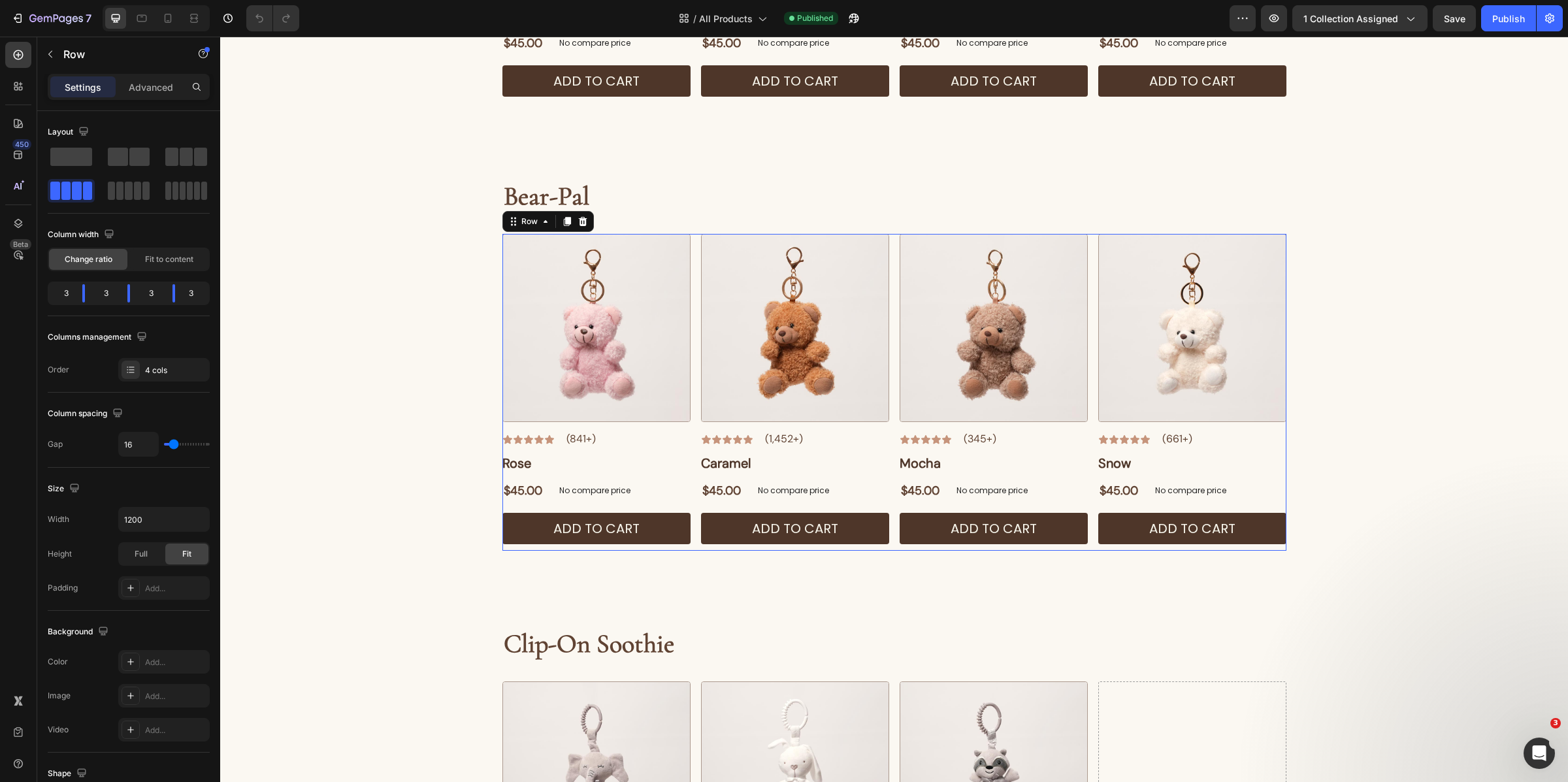
click at [691, 366] on div "Image Icon Icon Icon Icon Icon Icon List (841+) Text Block Row Rose Button $45.…" at bounding box center [894, 392] width 784 height 317
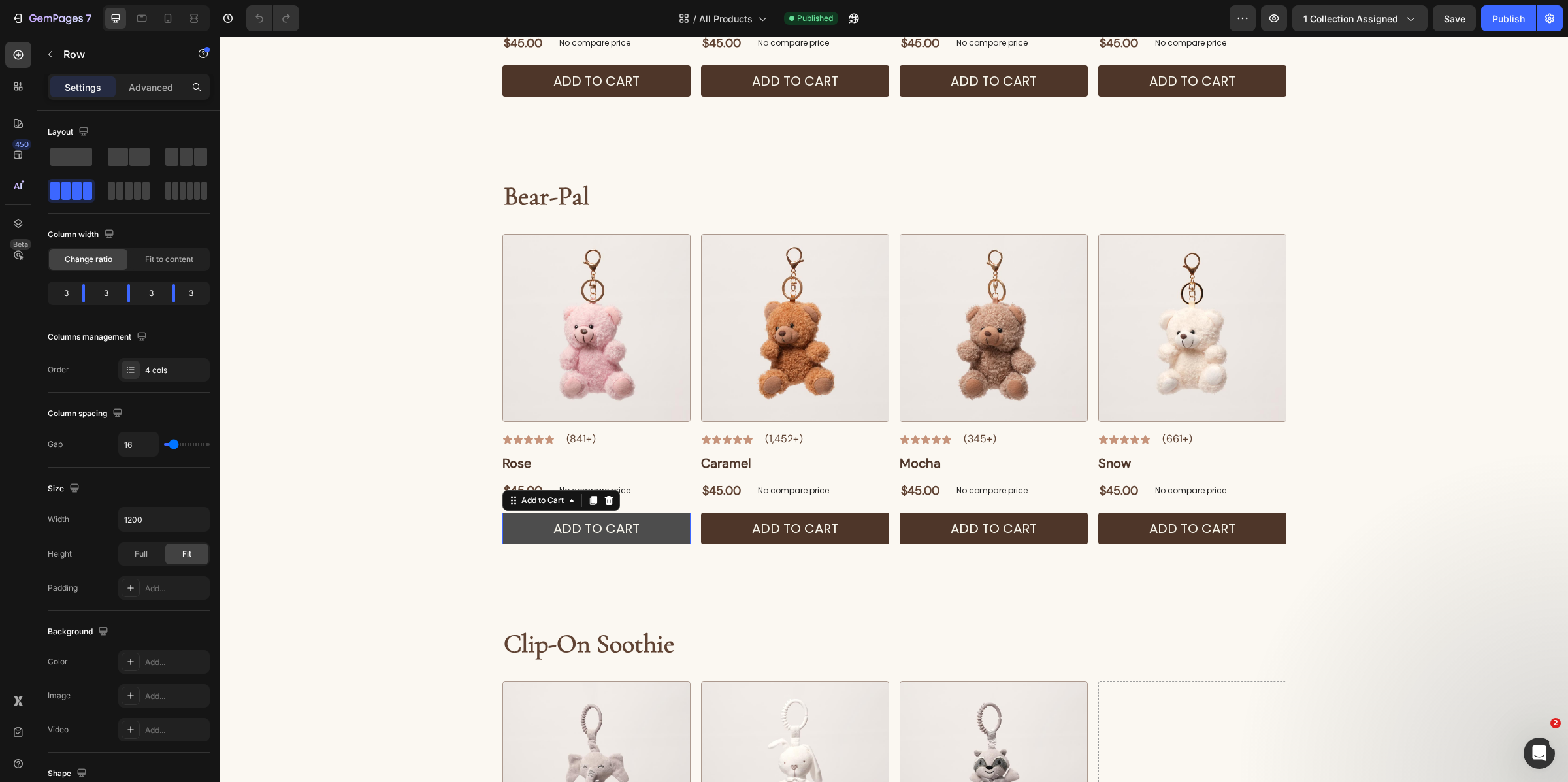
click at [648, 529] on button "ADD TO CART" at bounding box center [597, 528] width 188 height 32
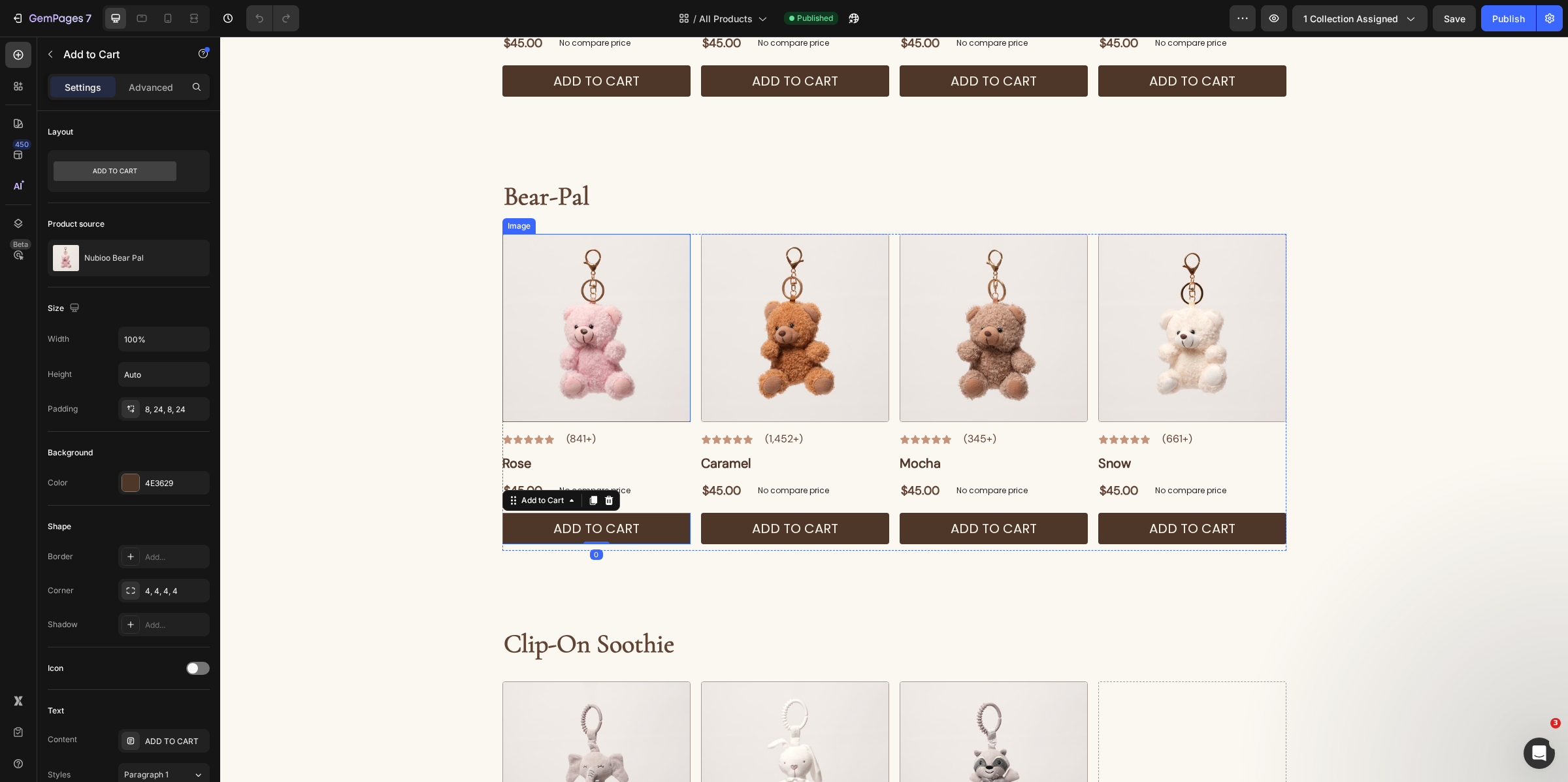
click at [573, 405] on img at bounding box center [597, 328] width 188 height 188
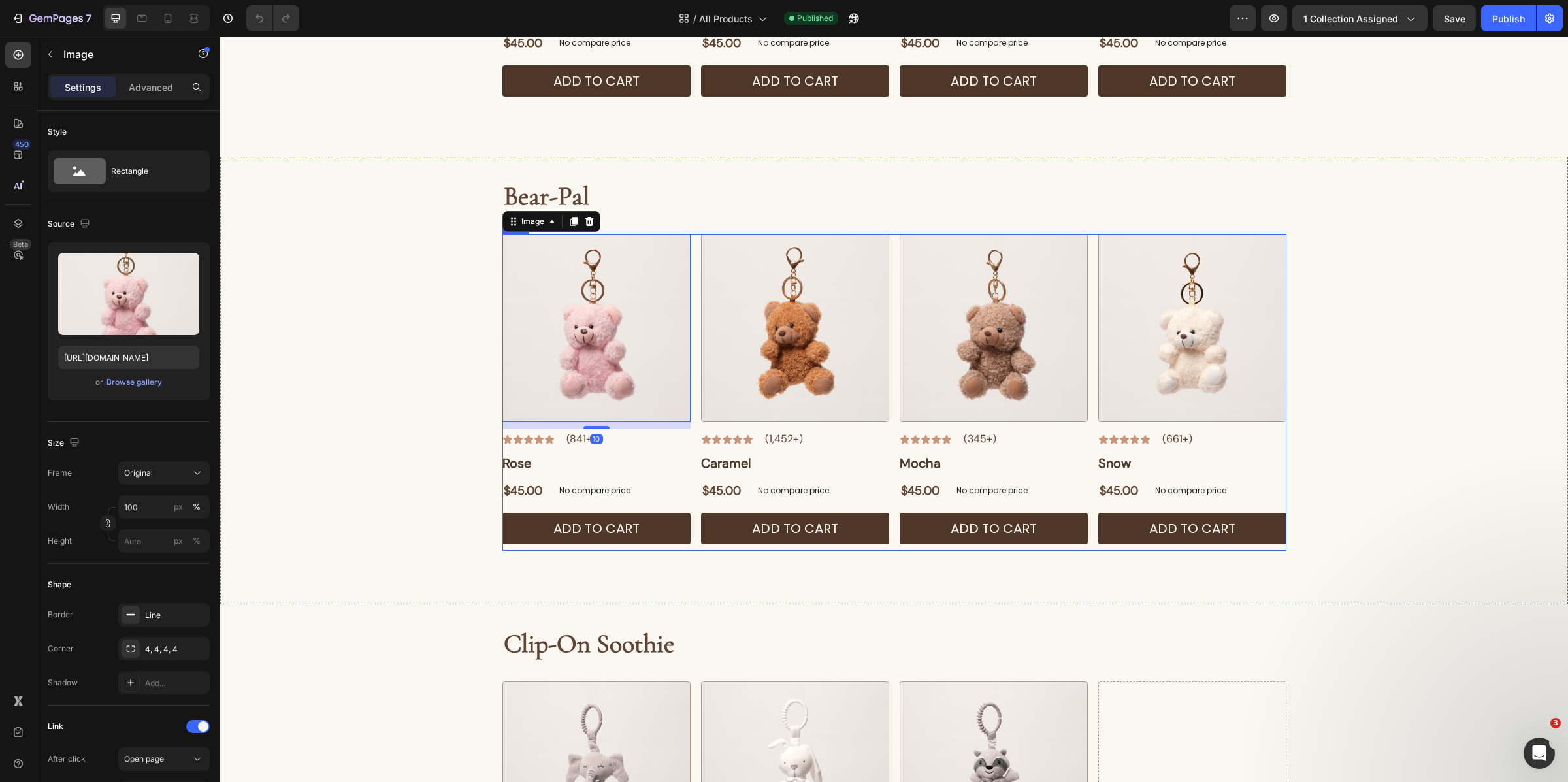
click at [835, 475] on div "Caramel Button" at bounding box center [795, 468] width 188 height 22
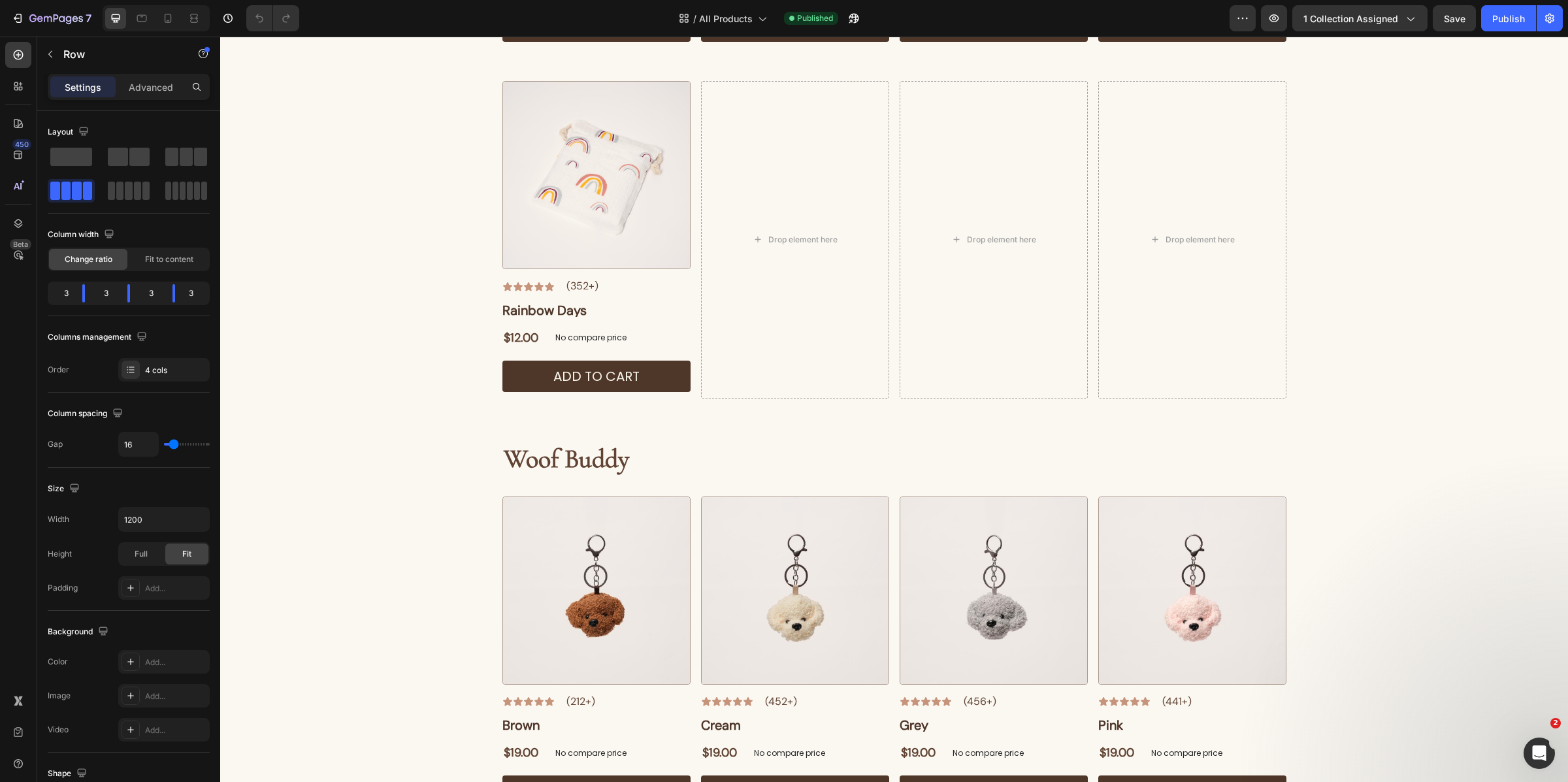
scroll to position [2059, 0]
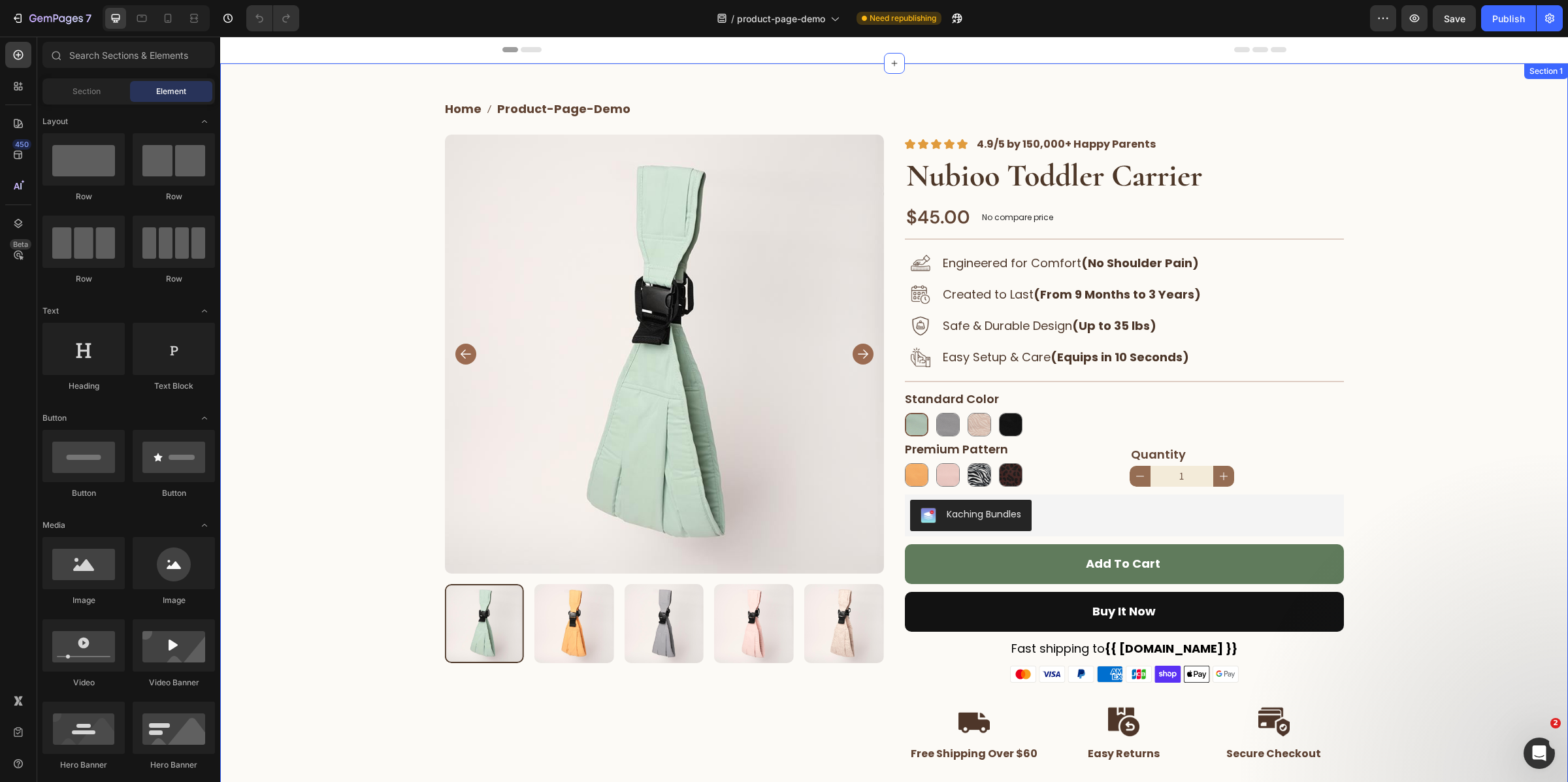
scroll to position [21, 0]
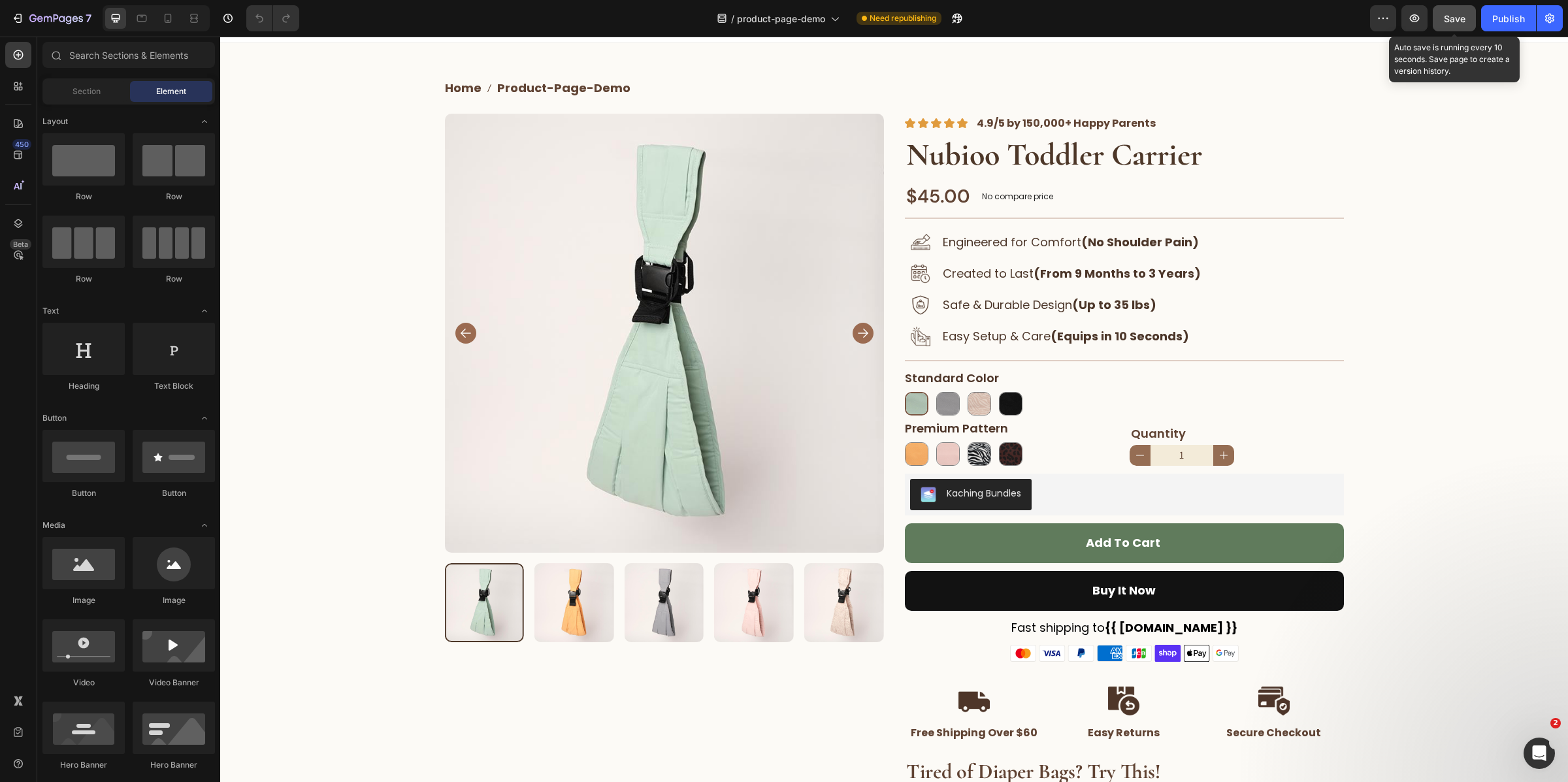
click at [1446, 14] on span "Save" at bounding box center [1454, 18] width 21 height 11
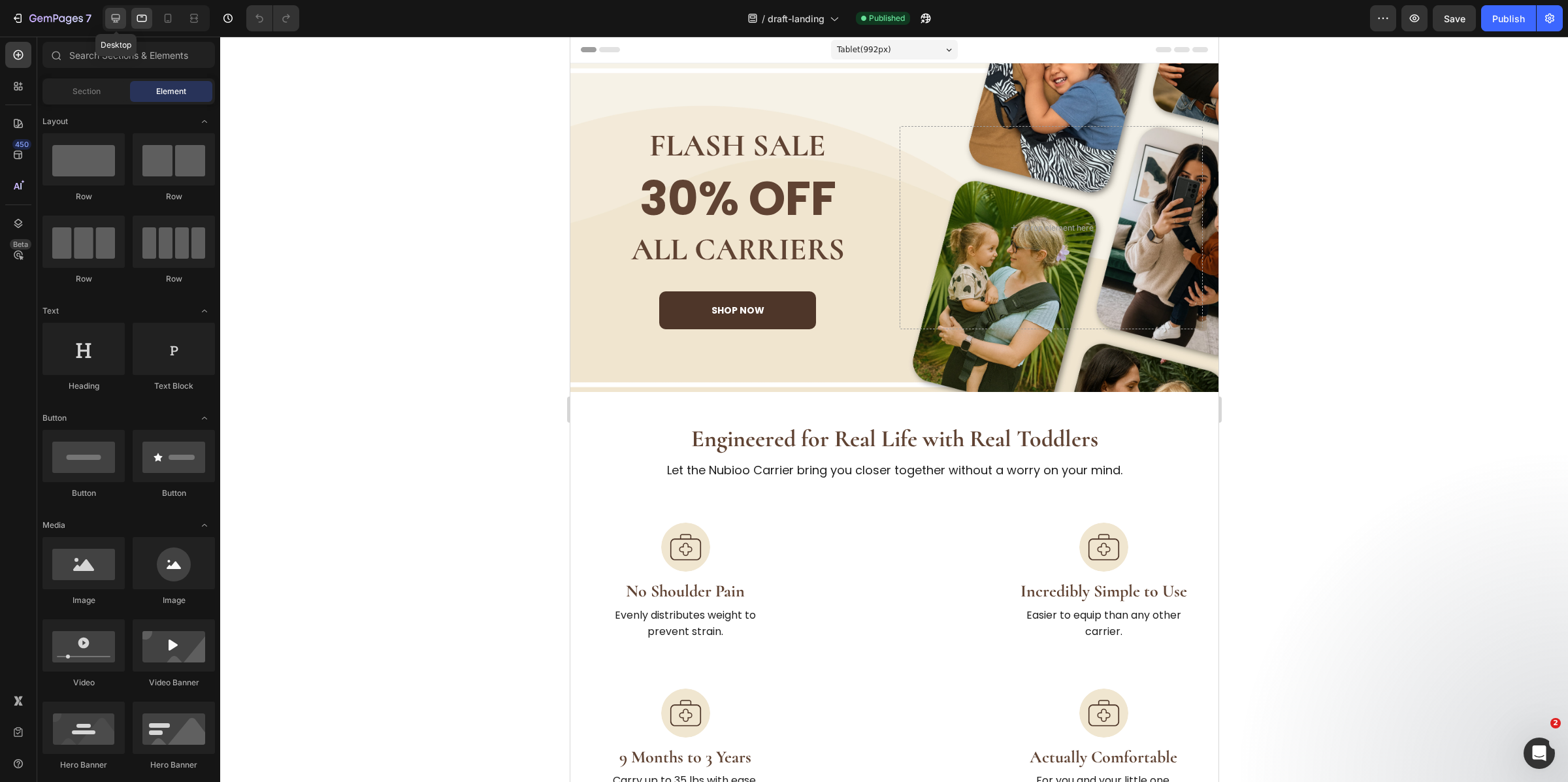
click at [125, 19] on div at bounding box center [116, 18] width 21 height 21
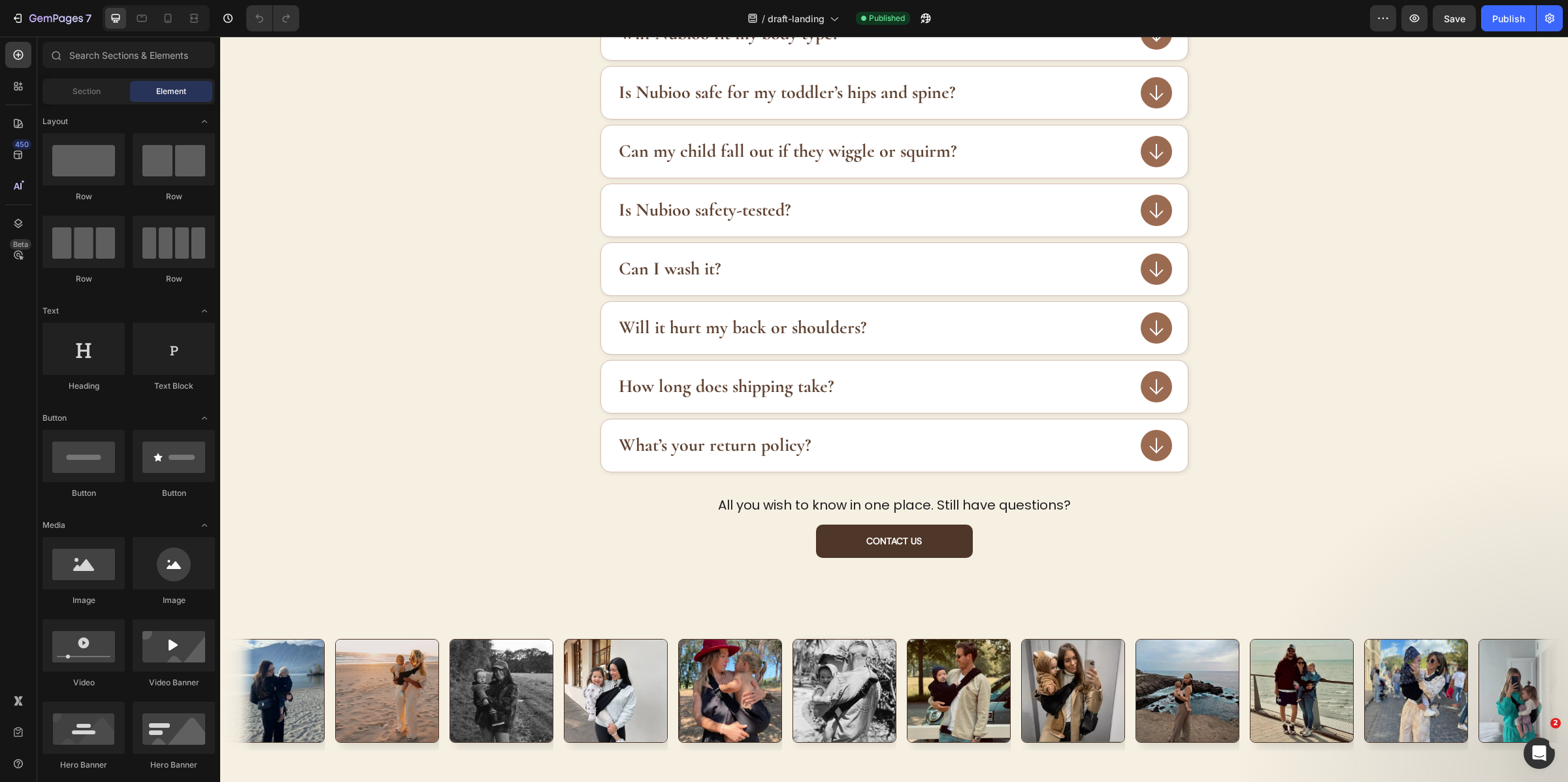
scroll to position [2725, 0]
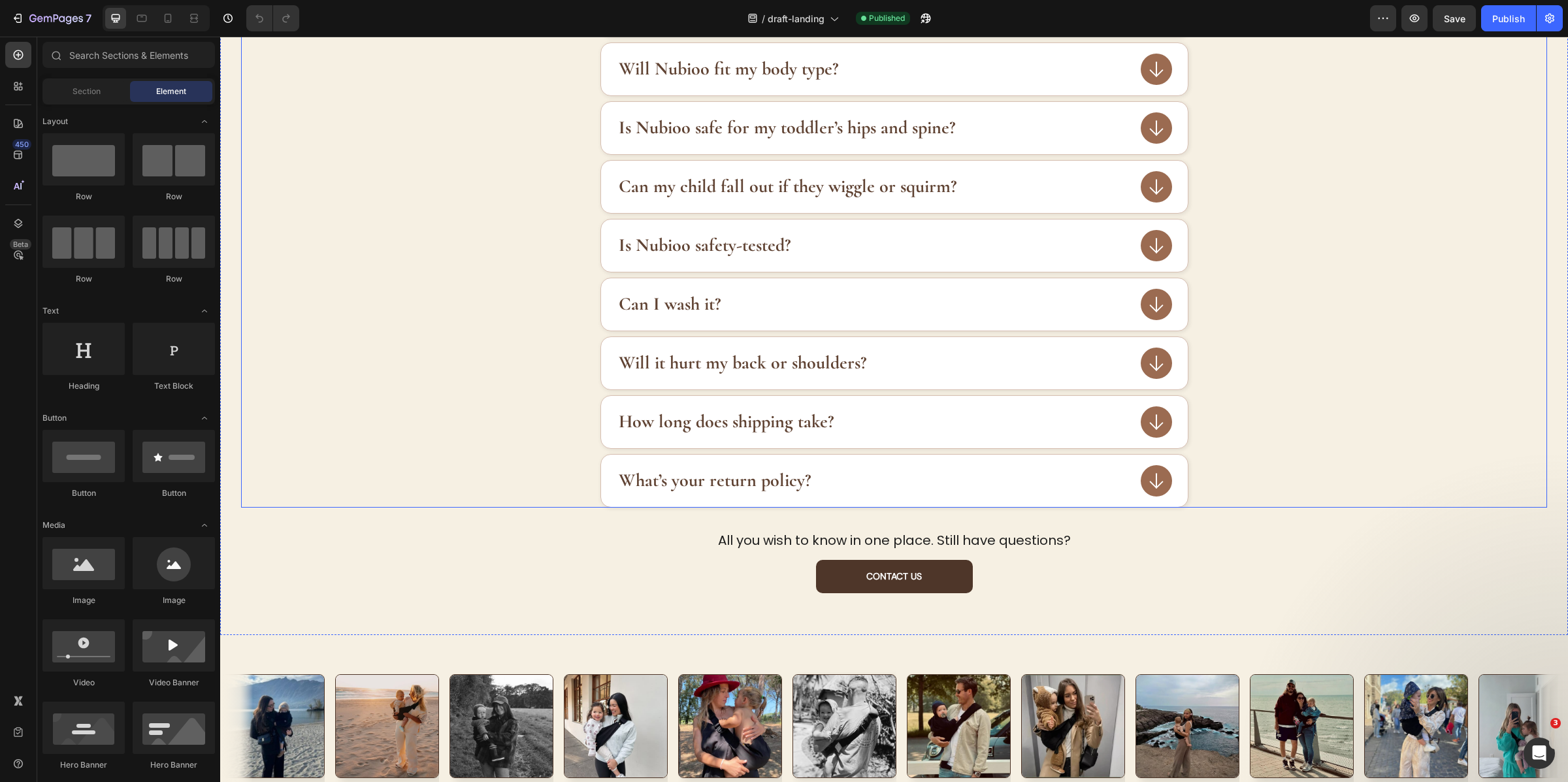
click at [979, 323] on div "Can I wash it?" at bounding box center [894, 304] width 587 height 52
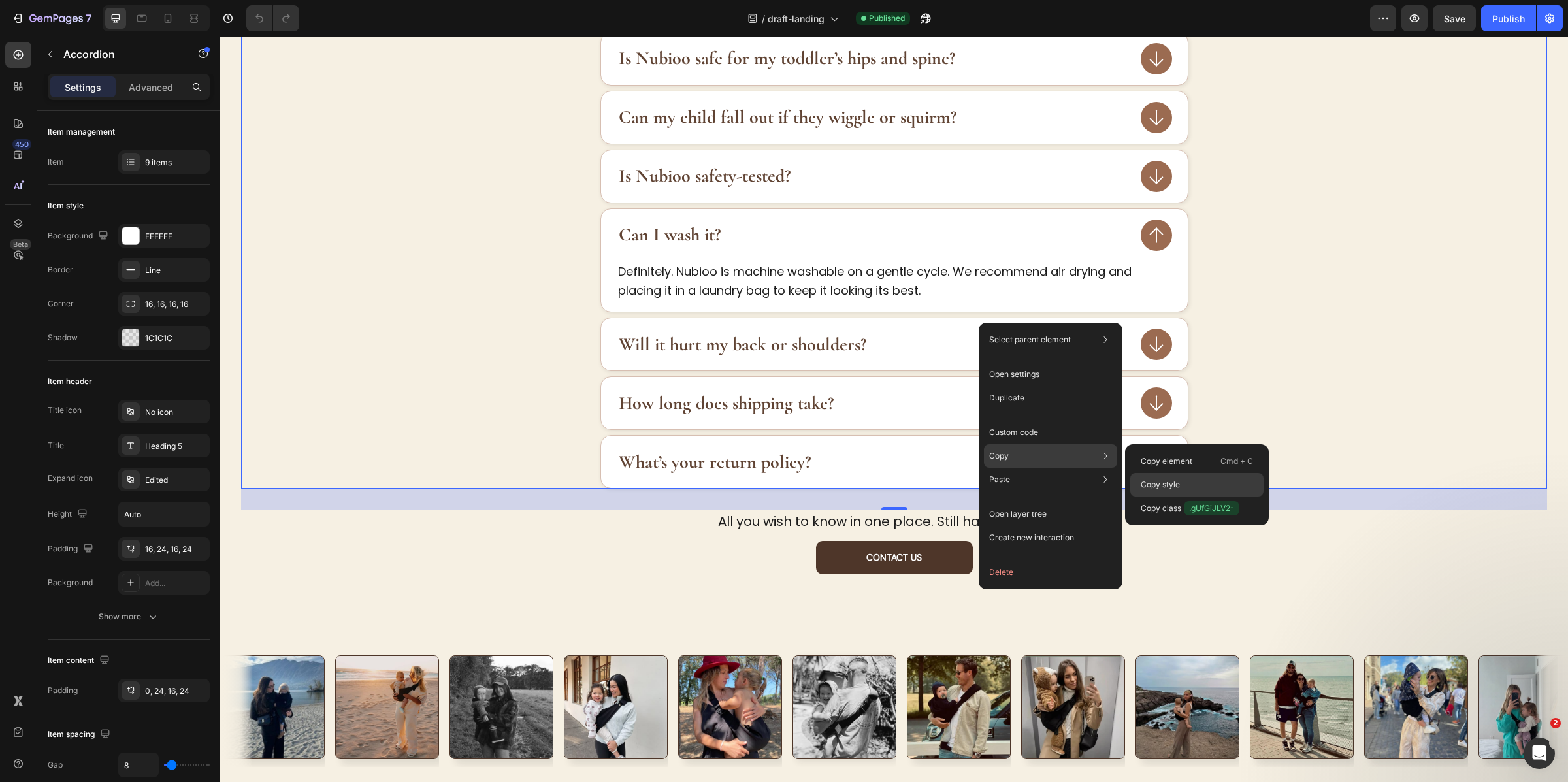
click at [1155, 481] on p "Copy style" at bounding box center [1161, 485] width 39 height 12
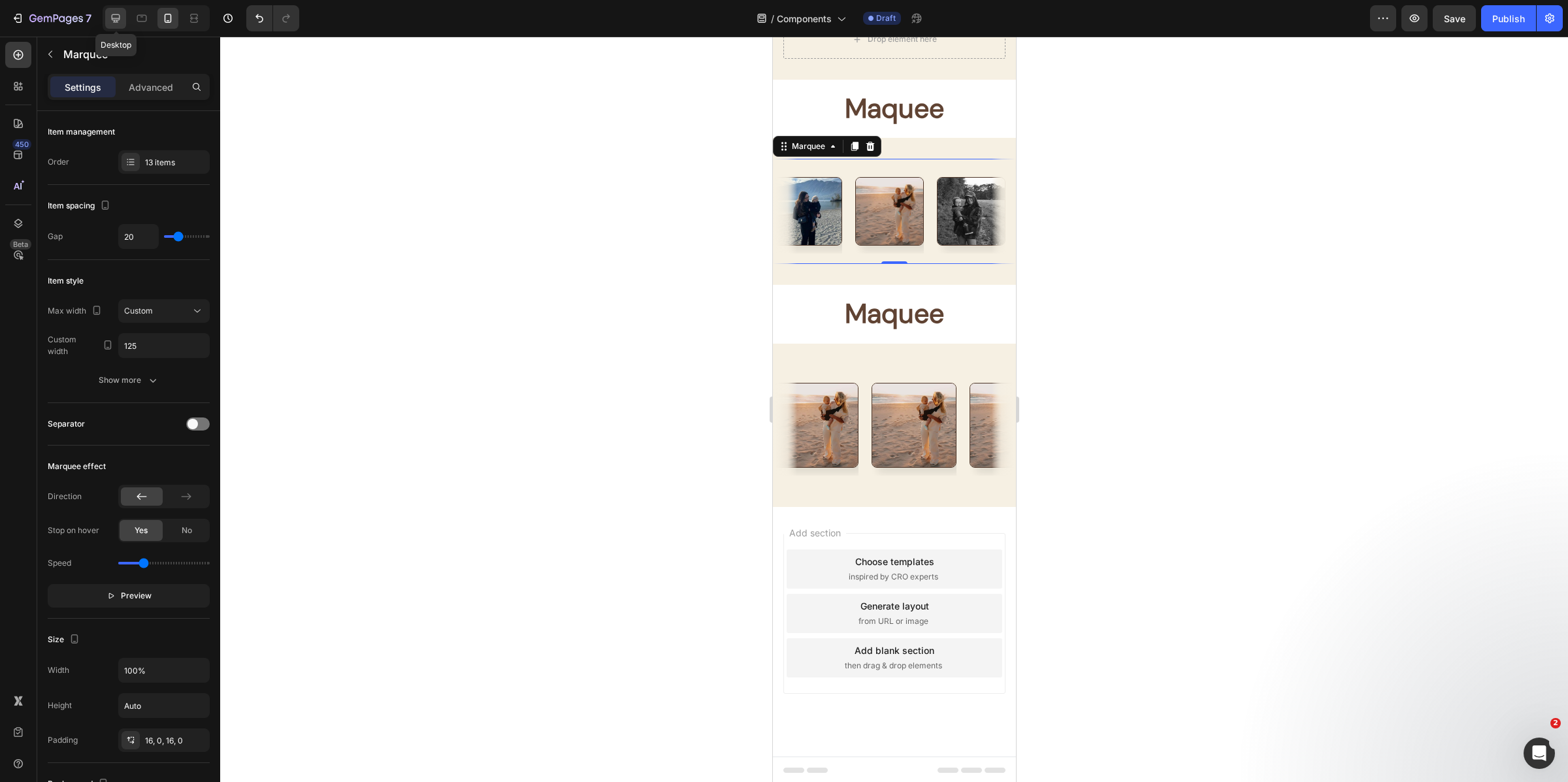
click at [114, 19] on icon at bounding box center [115, 18] width 13 height 13
type input "16"
type input "175"
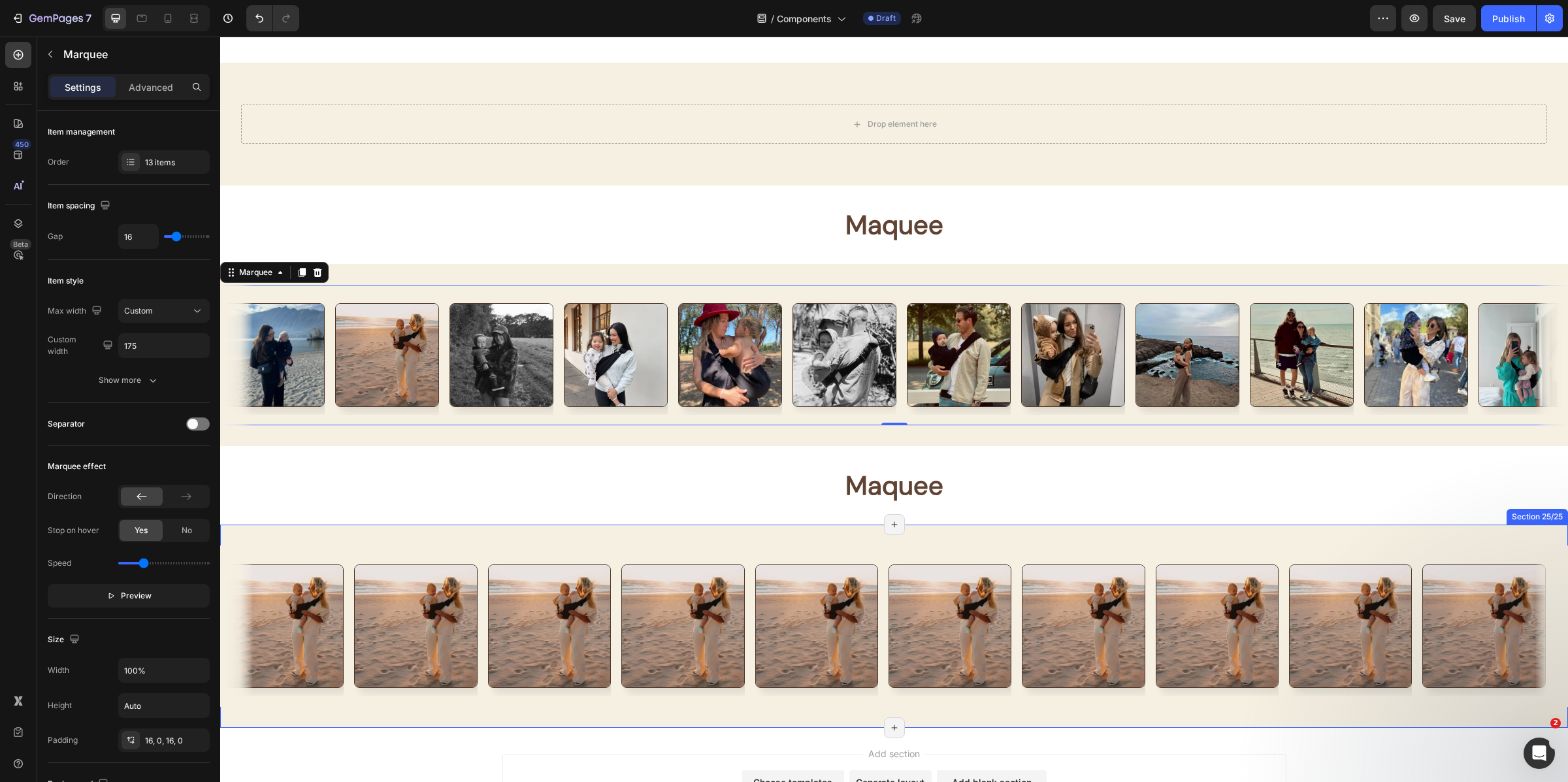
scroll to position [6661, 0]
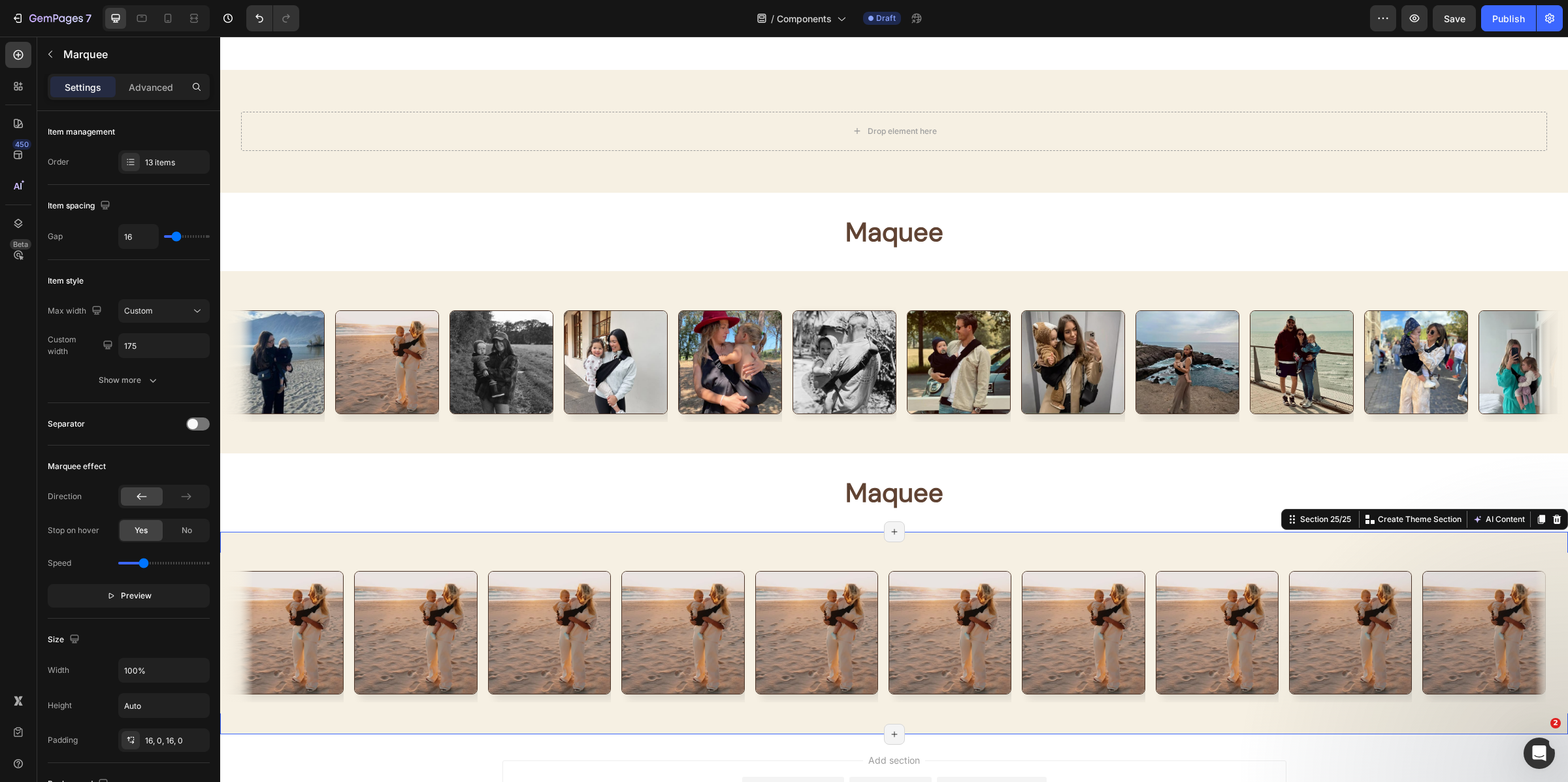
click at [1004, 541] on div "Image Image Image Image Image Image Image Image Image Image Image Image Image I…" at bounding box center [894, 632] width 1348 height 203
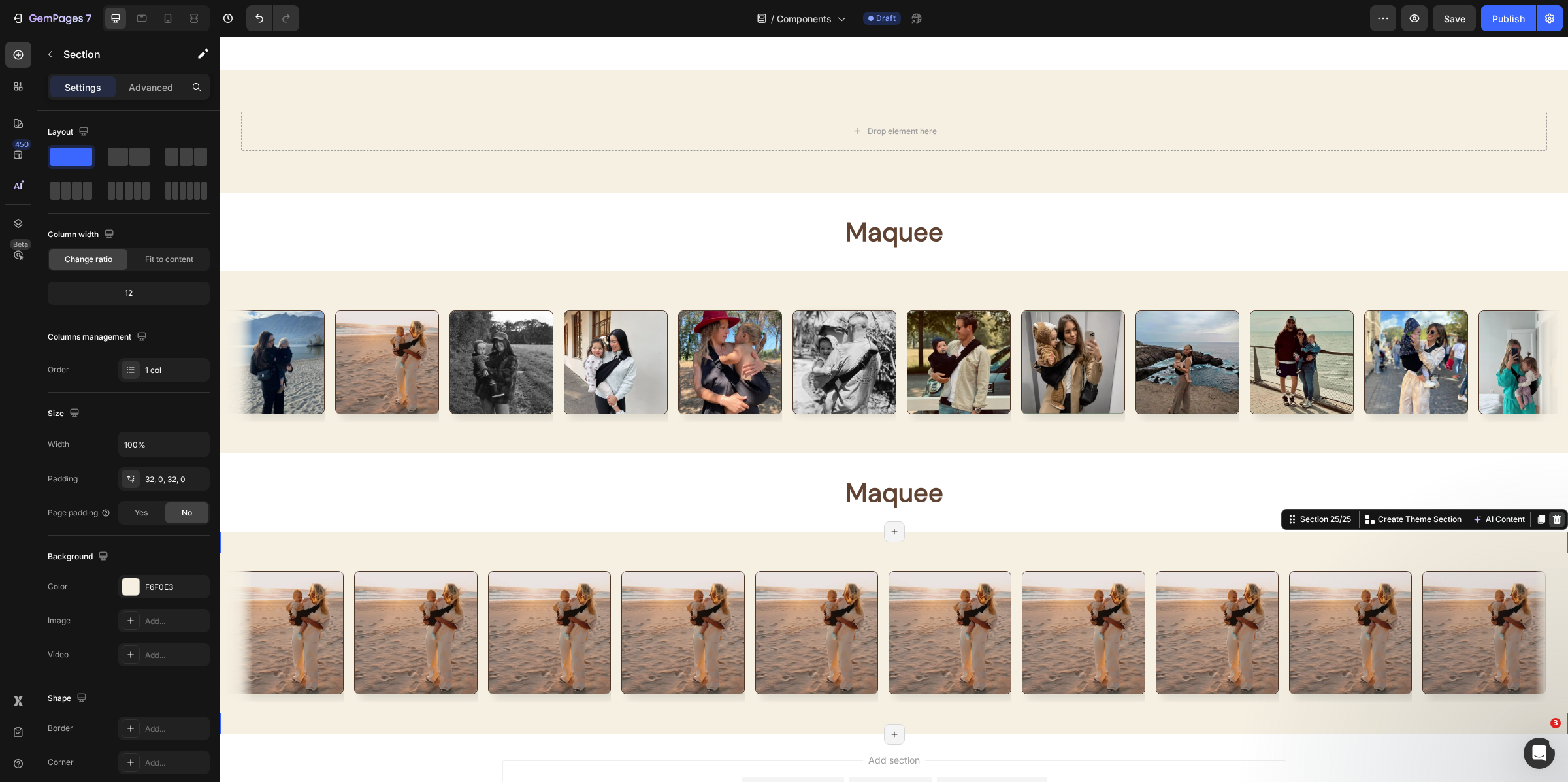
click at [1552, 518] on icon at bounding box center [1557, 519] width 10 height 10
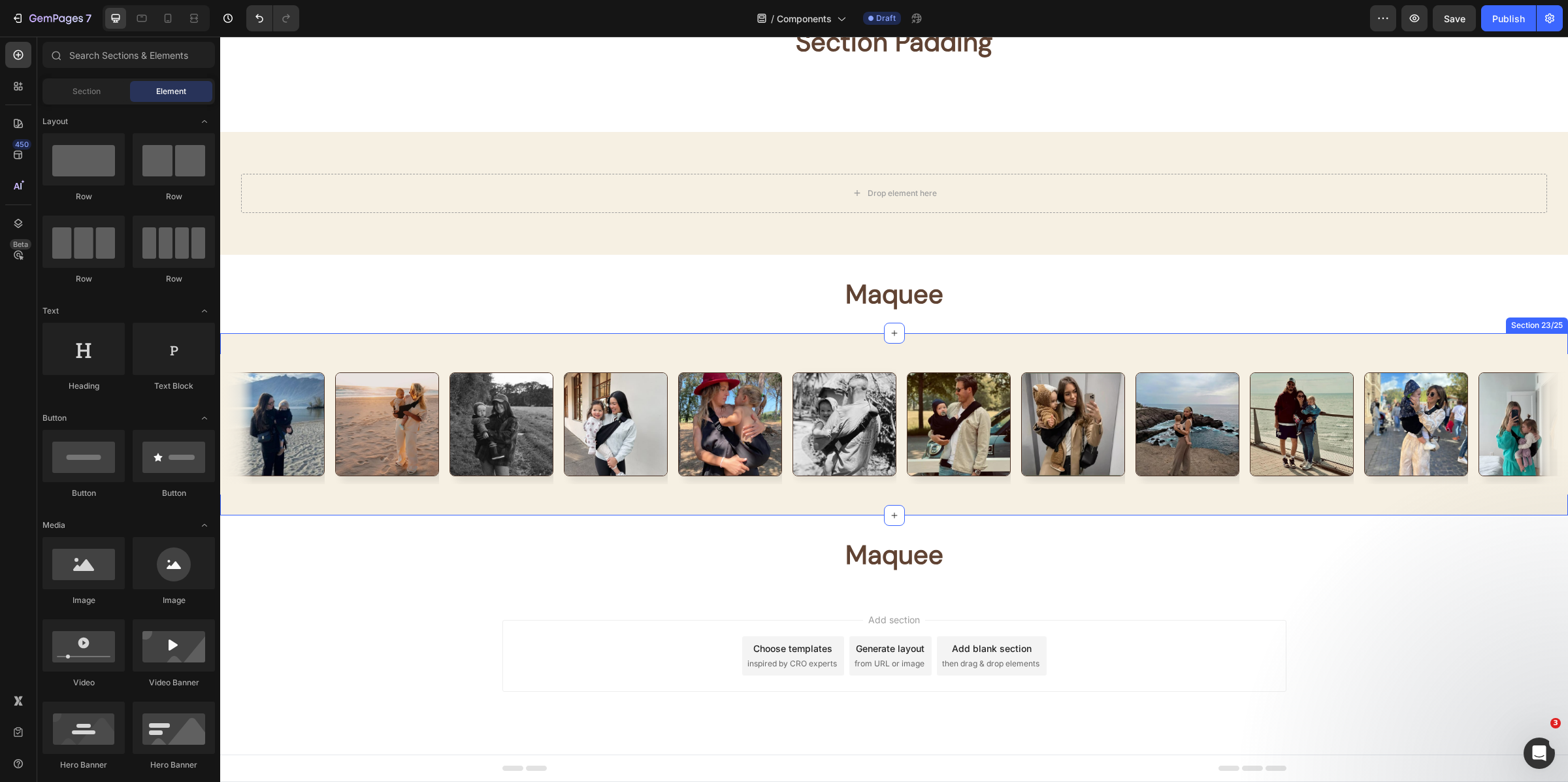
scroll to position [6598, 0]
click at [914, 560] on strong "Maquee" at bounding box center [894, 554] width 98 height 34
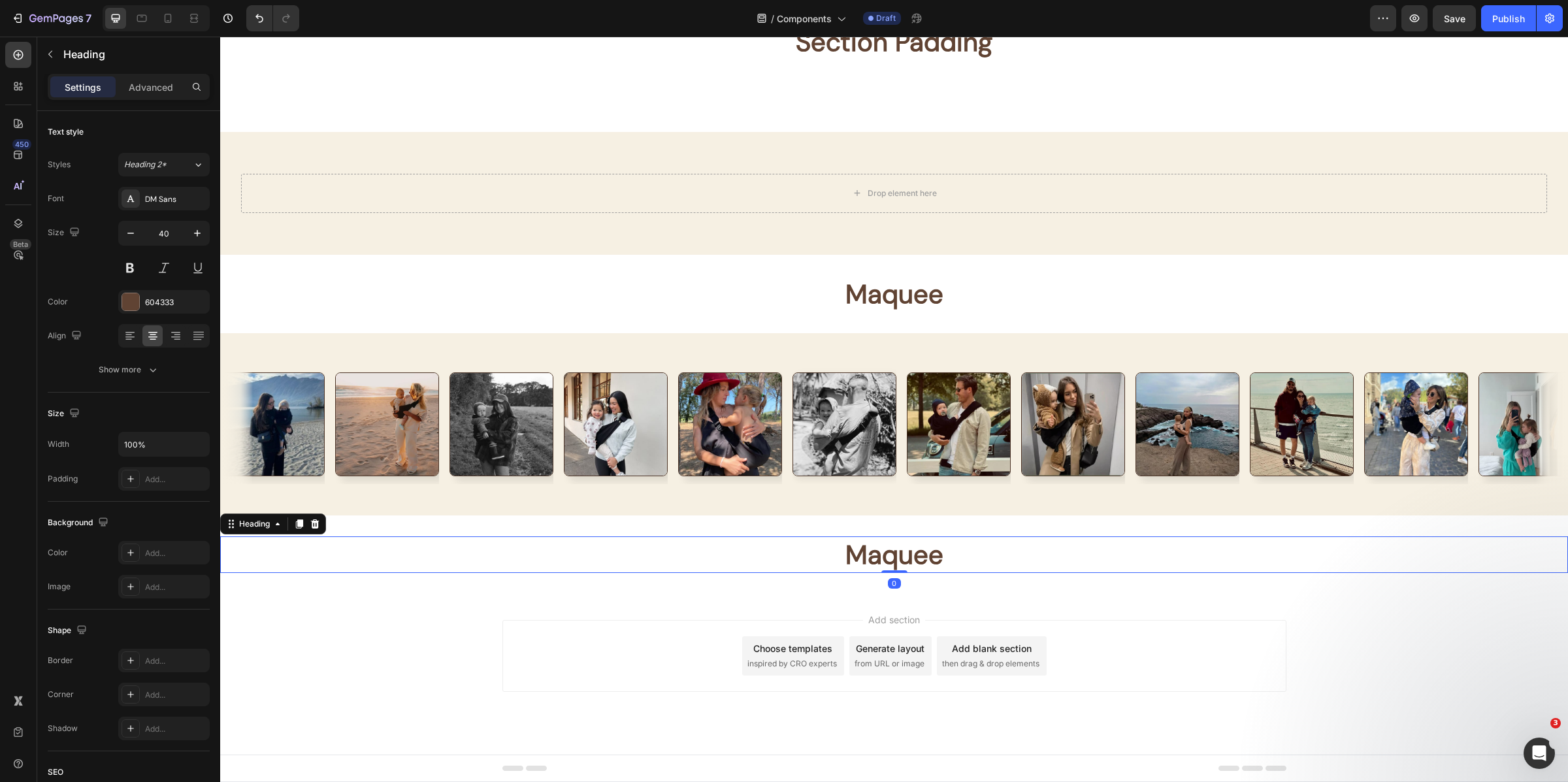
click at [914, 560] on strong "Maquee" at bounding box center [894, 554] width 98 height 34
drag, startPoint x: 1369, startPoint y: 623, endPoint x: 1468, endPoint y: 548, distance: 124.2
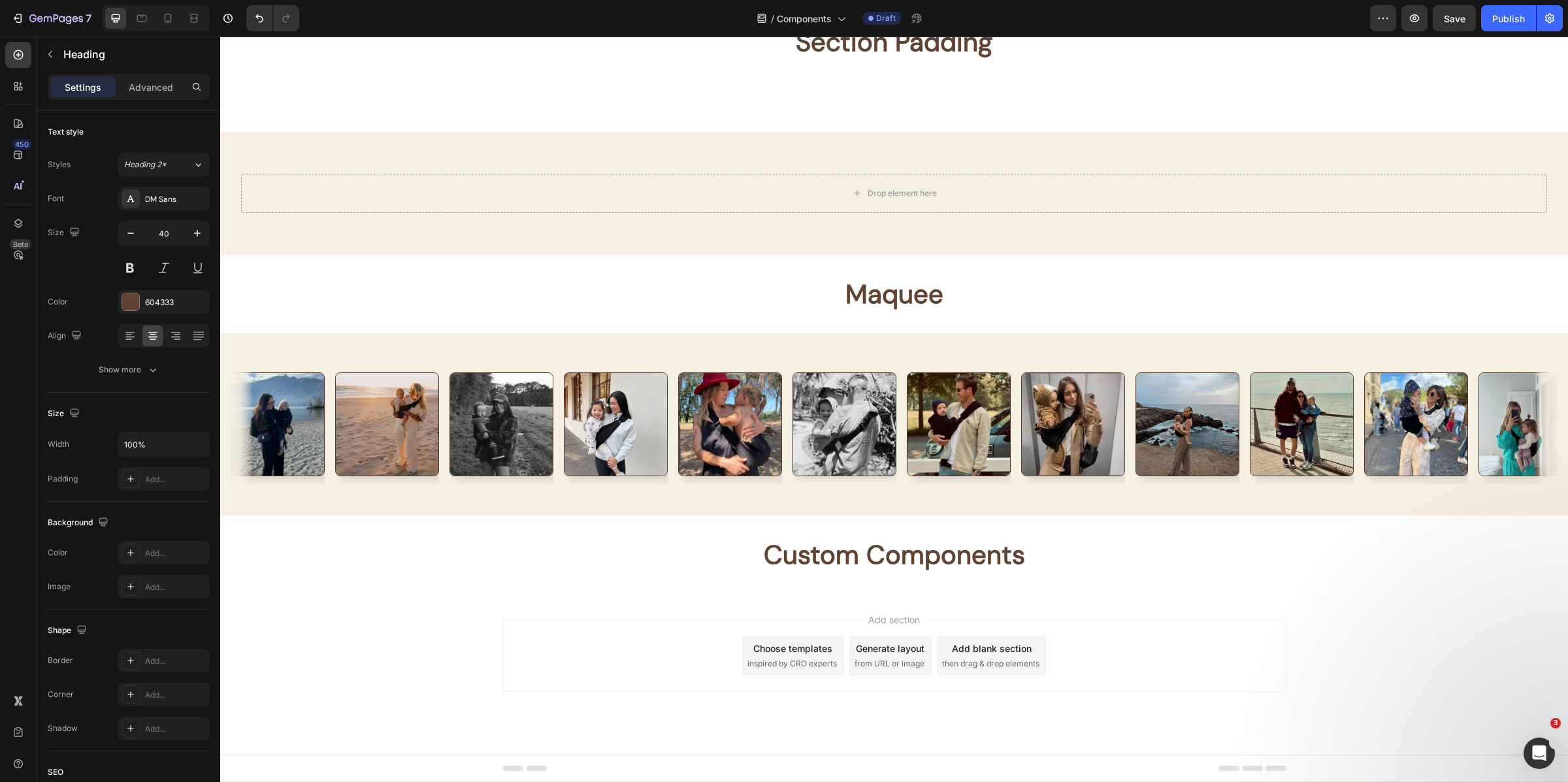
click at [1369, 622] on div "Add section Choose templates inspired by CRO experts Generate layout from URL o…" at bounding box center [894, 674] width 1348 height 161
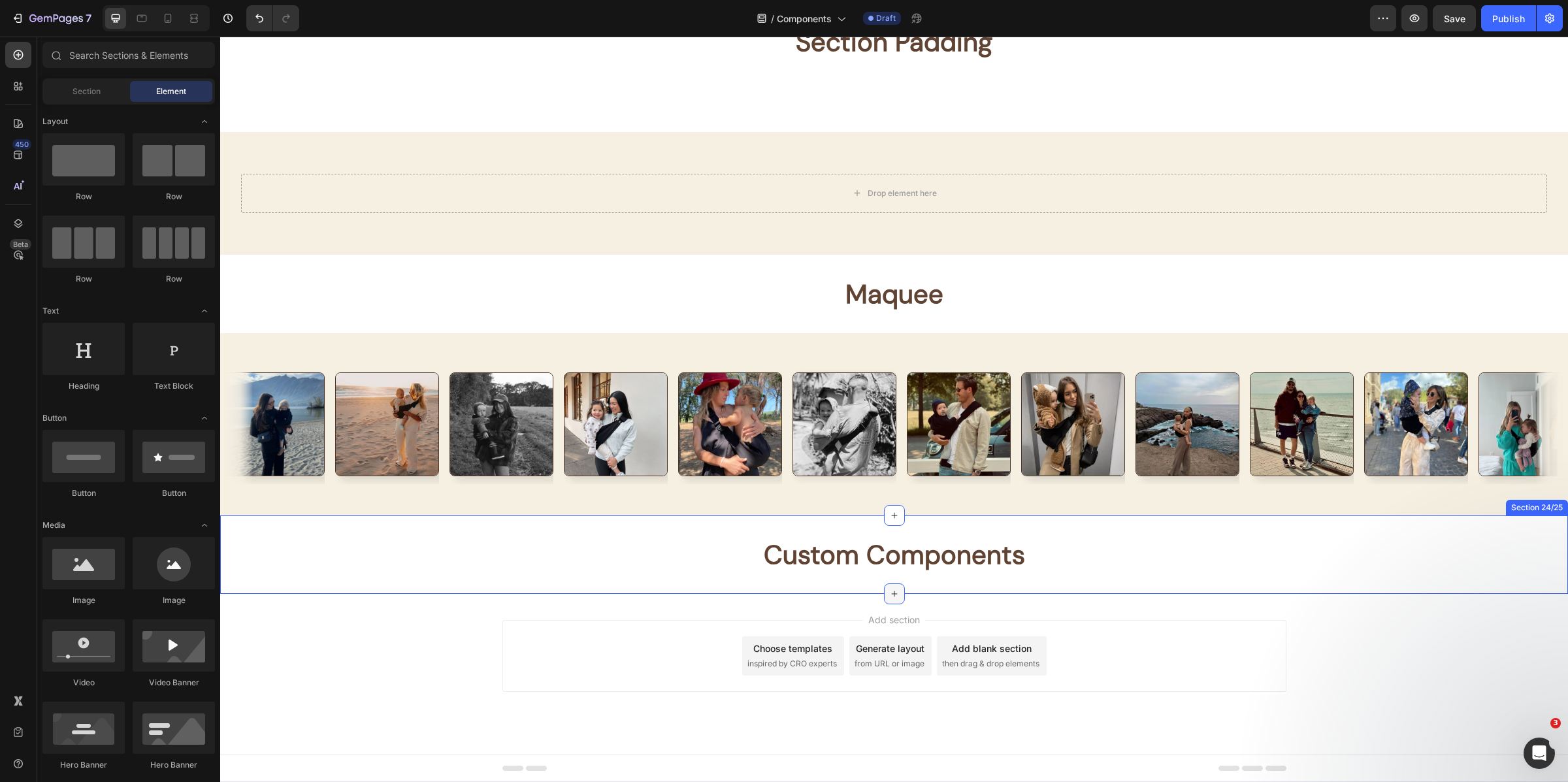
click at [892, 591] on icon at bounding box center [894, 594] width 10 height 10
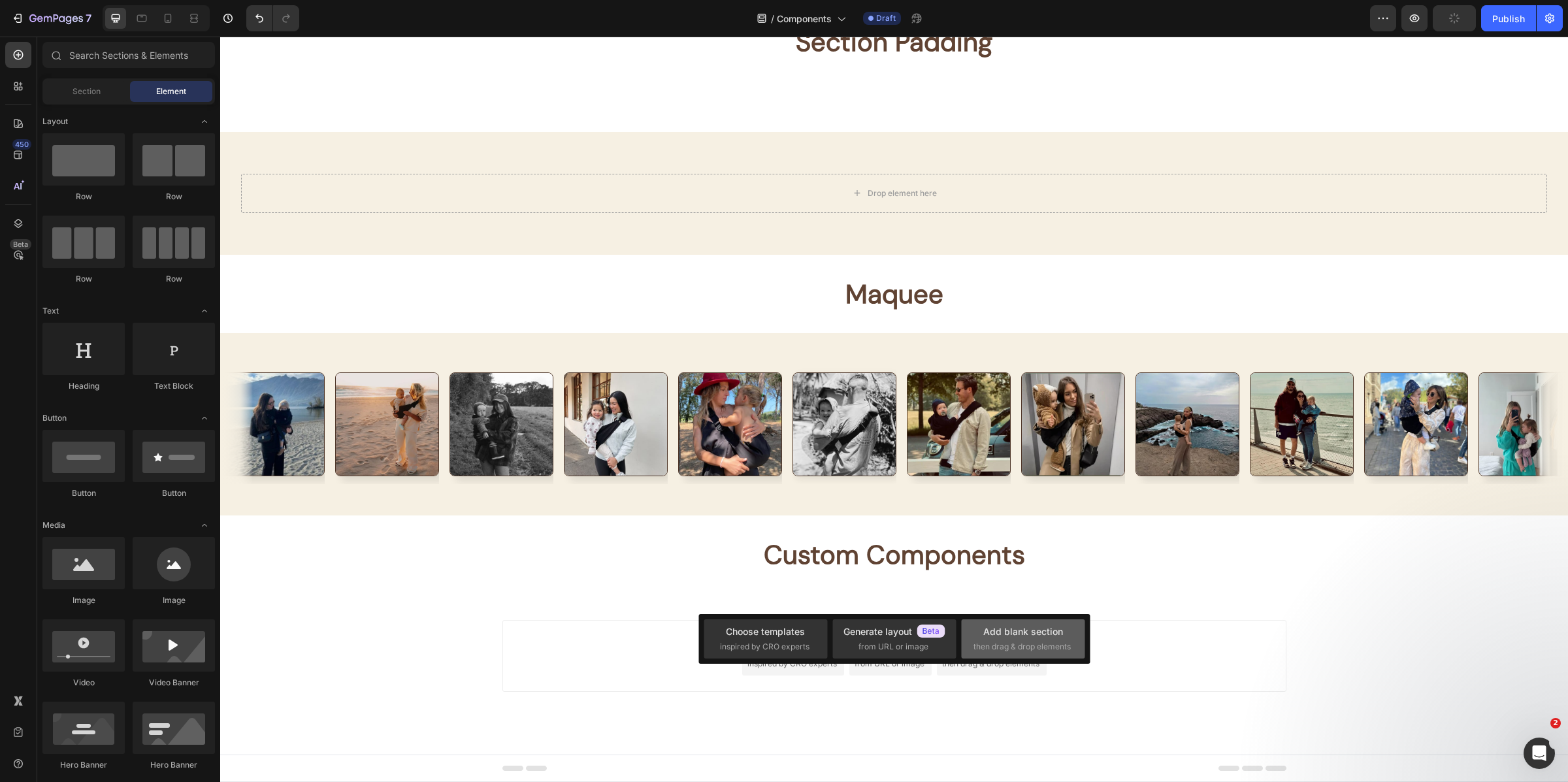
click at [991, 623] on div "Add blank section then drag & drop elements" at bounding box center [1023, 639] width 123 height 39
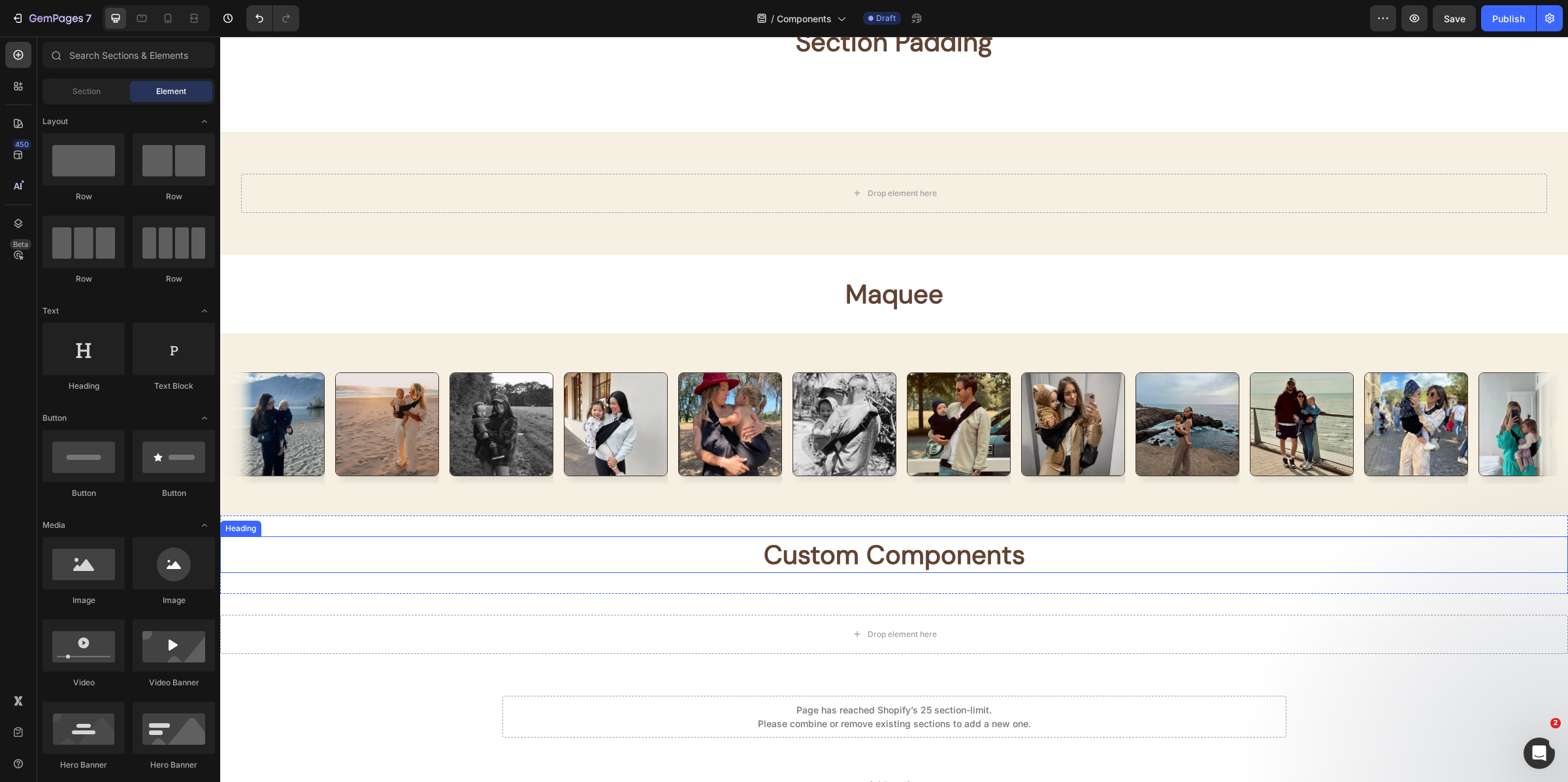
click at [963, 568] on strong "Custom Components" at bounding box center [894, 554] width 261 height 34
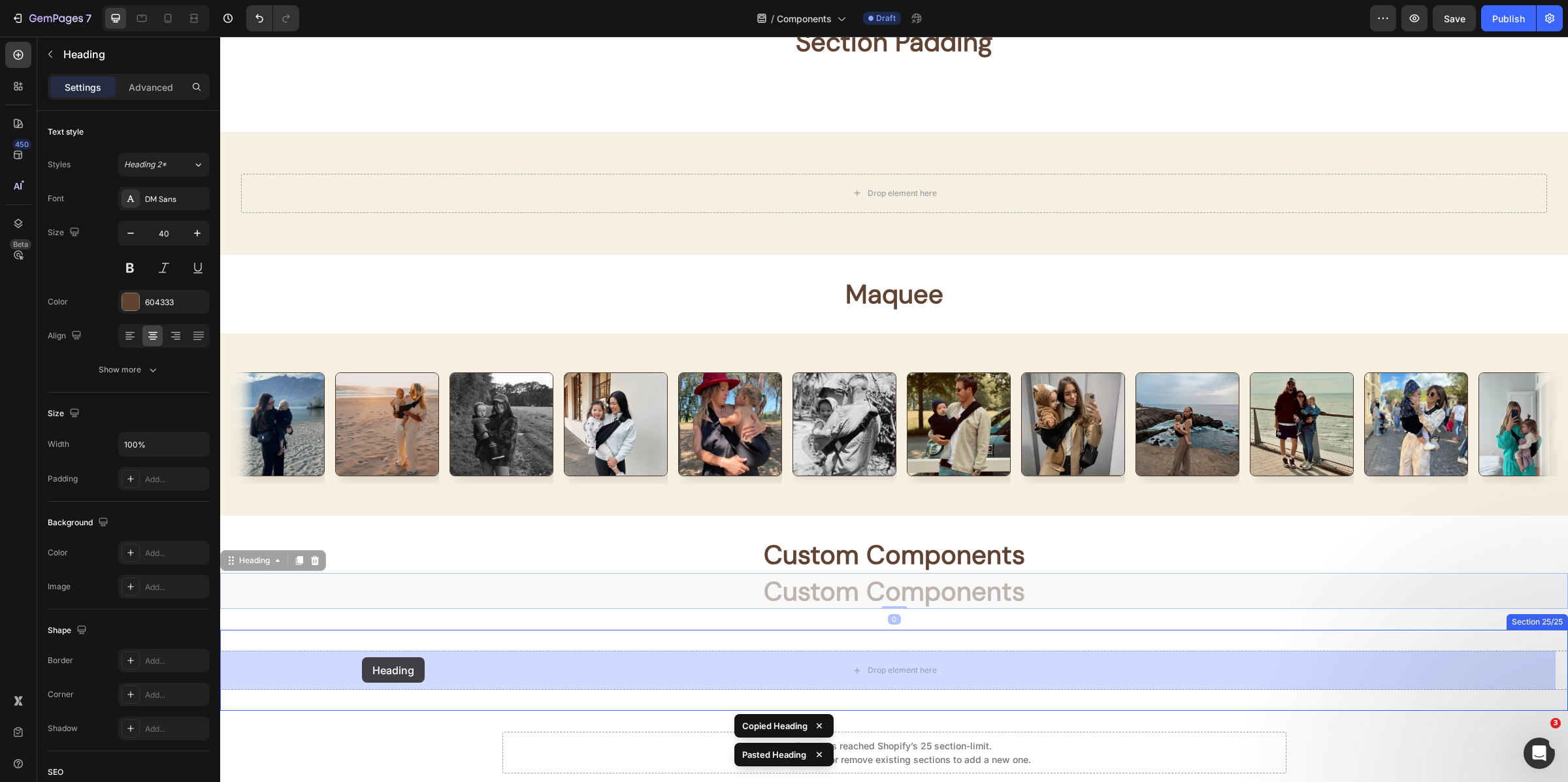
drag, startPoint x: 239, startPoint y: 562, endPoint x: 363, endPoint y: 657, distance: 156.2
click at [363, 657] on div "Drop element here Section 25/25 Page has reached Shopify’s 25 section-limit Pag…" at bounding box center [894, 670] width 1348 height 81
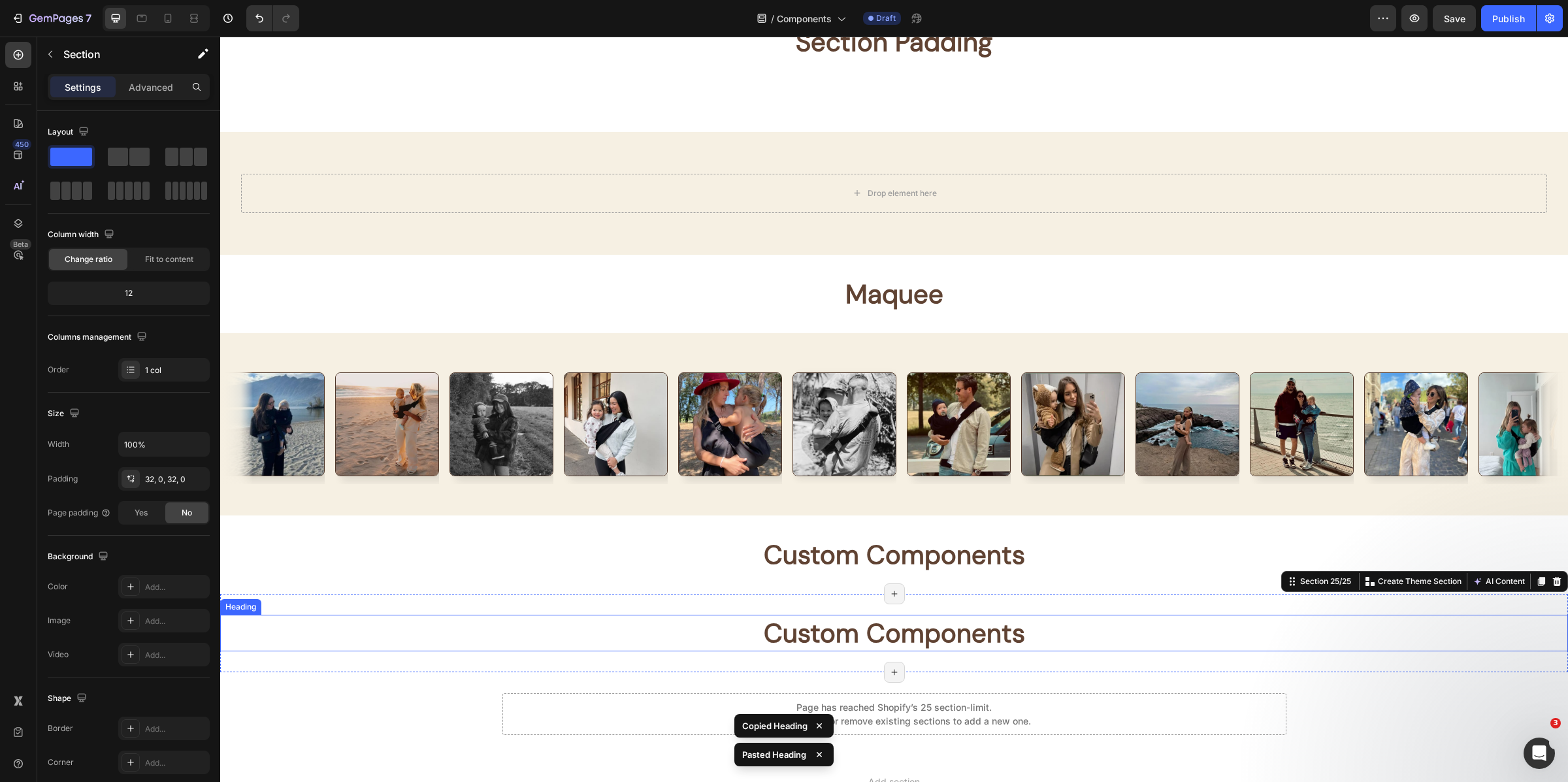
click at [981, 631] on strong "Custom Components" at bounding box center [894, 633] width 261 height 34
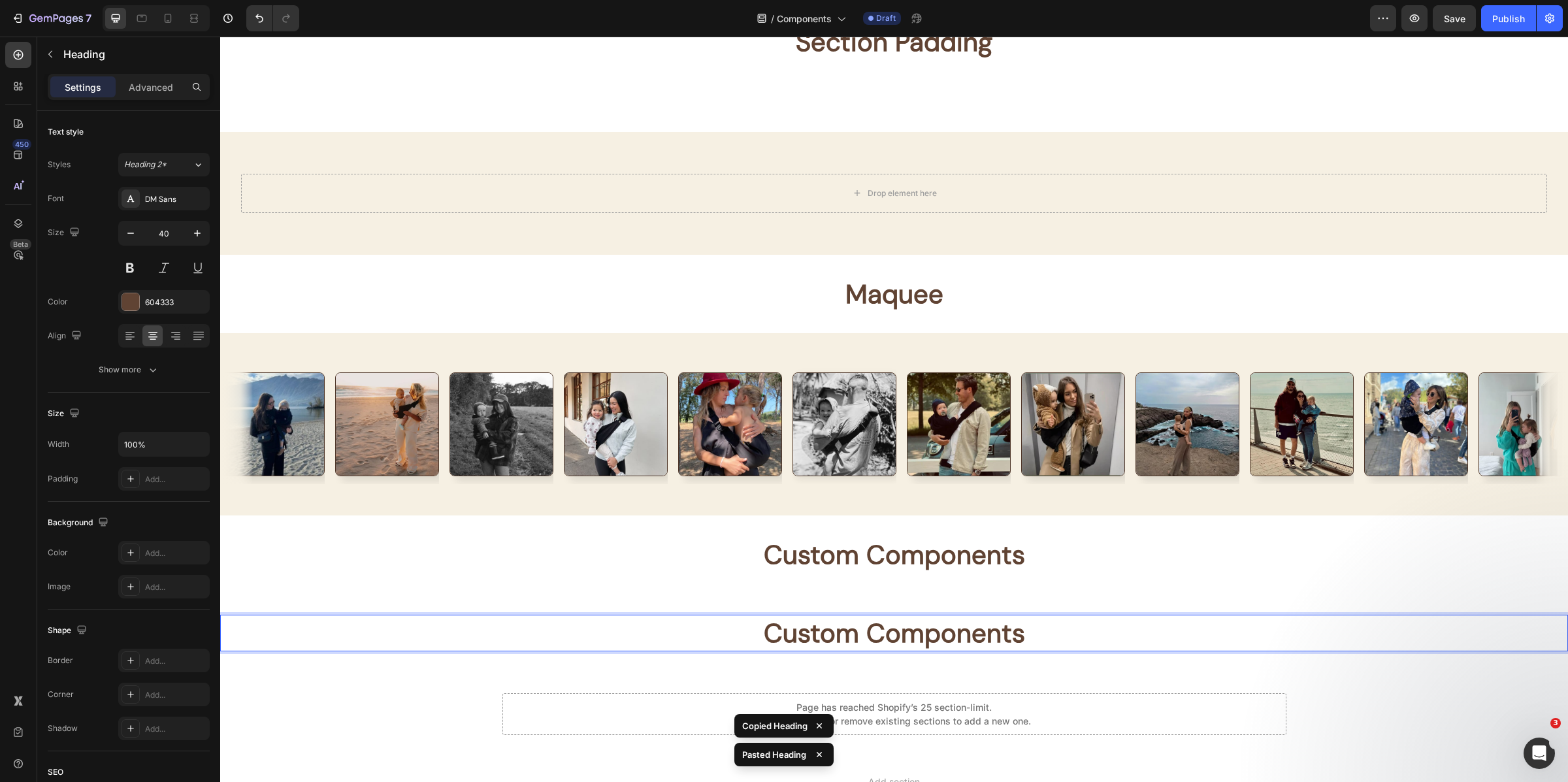
click at [981, 631] on strong "Custom Components" at bounding box center [894, 633] width 261 height 34
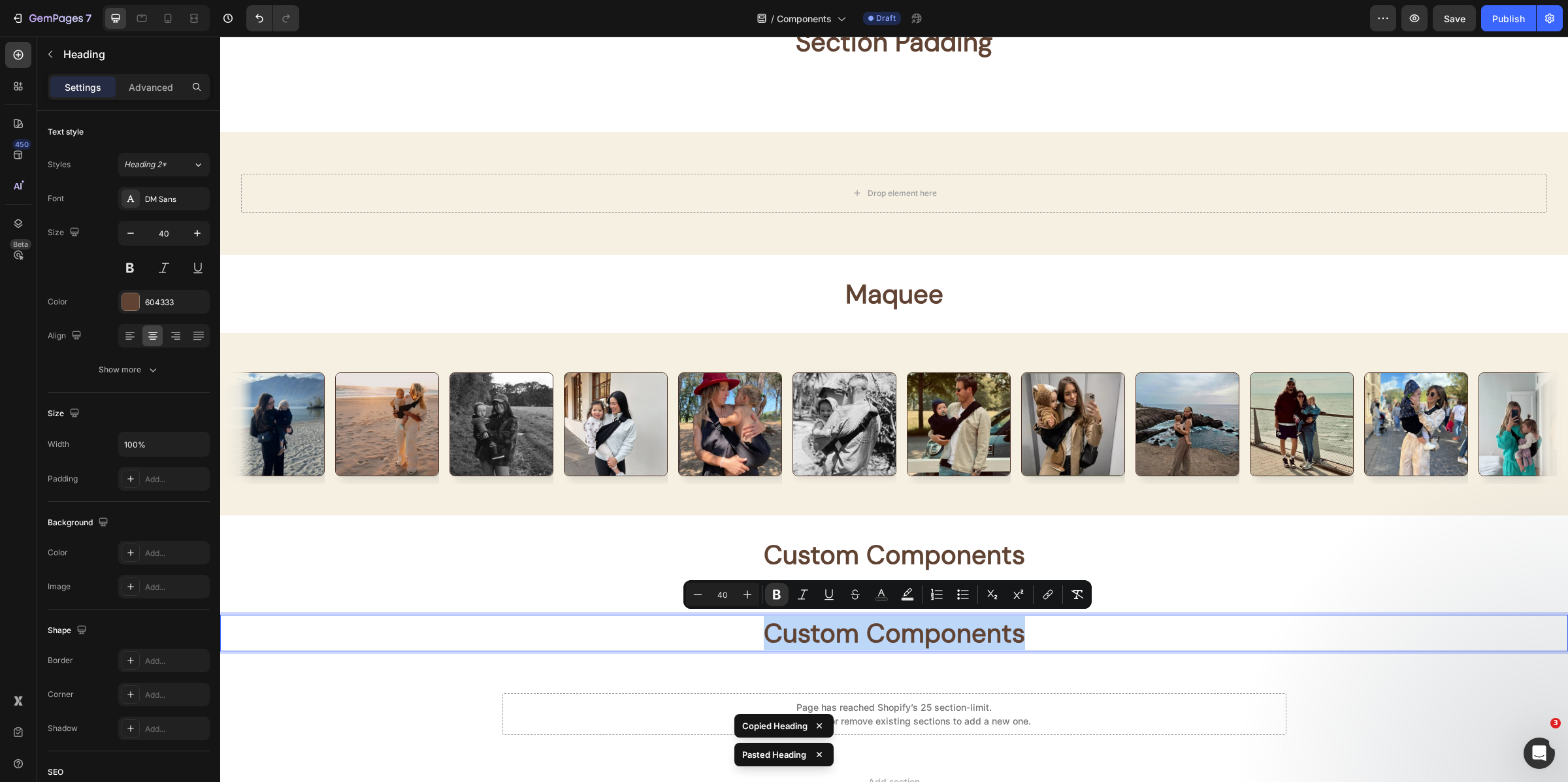
click at [981, 631] on strong "Custom Components" at bounding box center [894, 633] width 261 height 34
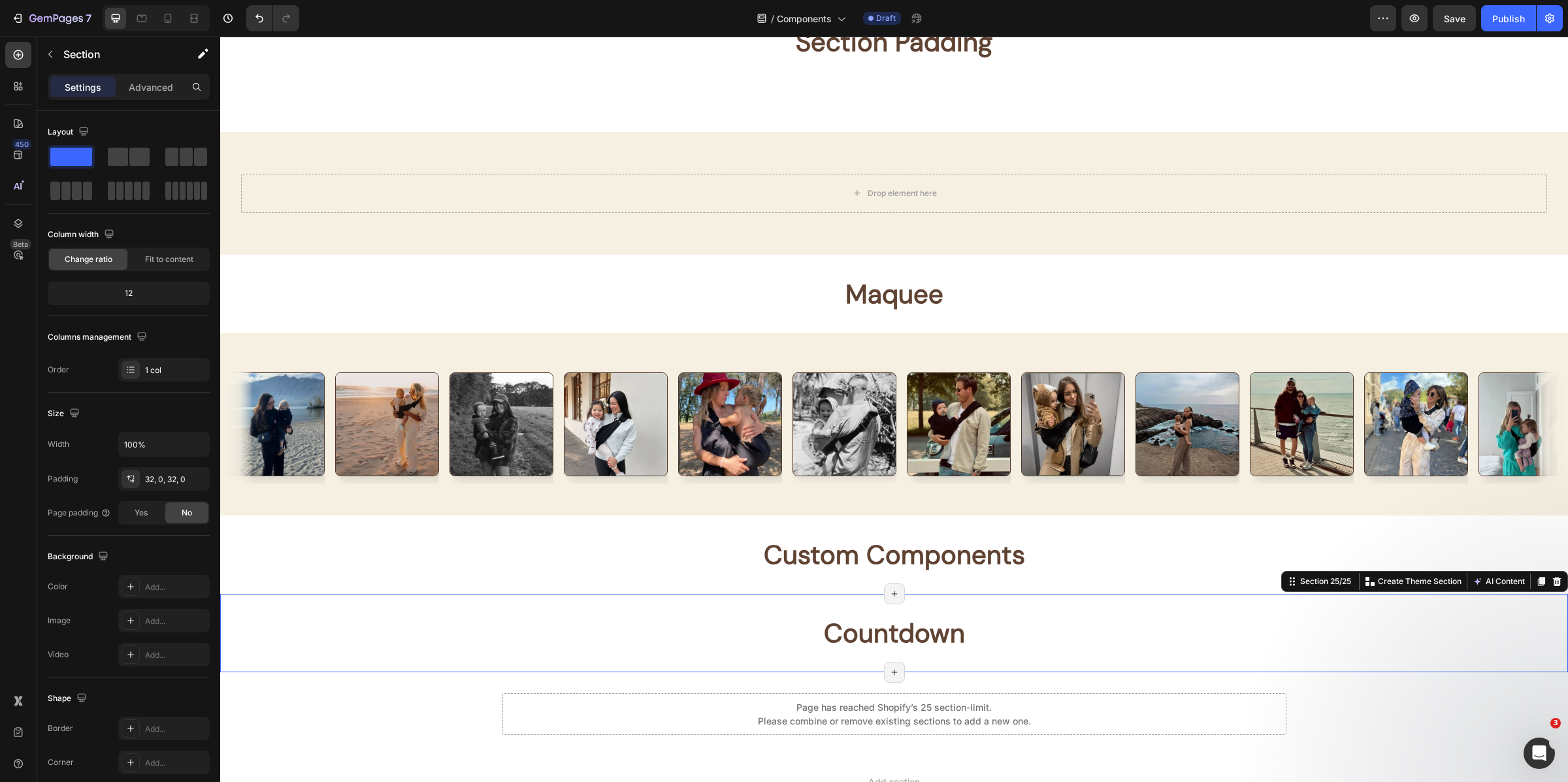
click at [1351, 661] on div "⁠⁠⁠⁠⁠⁠⁠ Countdown Heading Section 25/25 Create Theme Section AI Content Write w…" at bounding box center [894, 633] width 1348 height 79
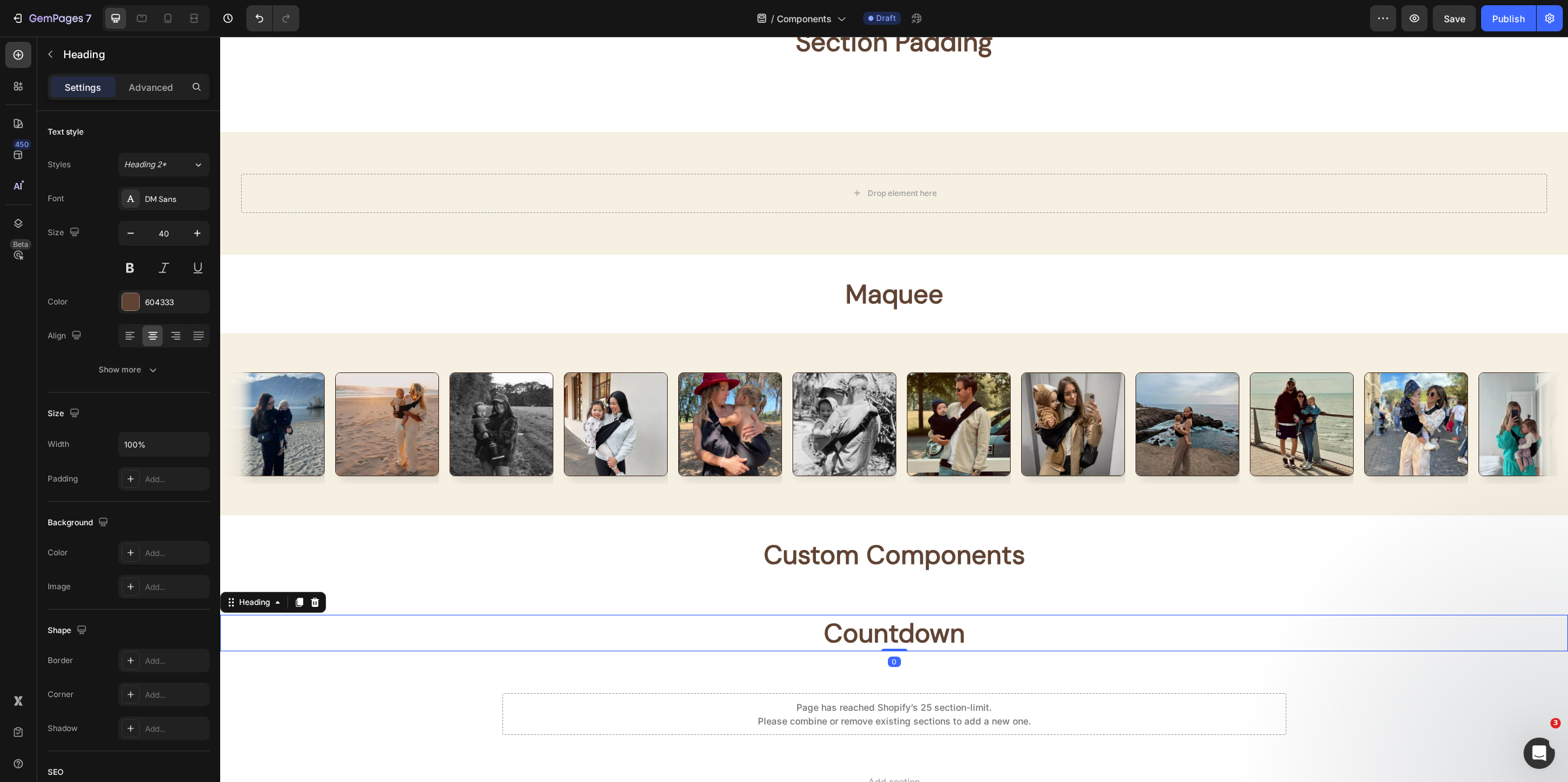
click at [891, 640] on strong "Countdown" at bounding box center [894, 633] width 141 height 34
click at [890, 638] on strong "Countdown" at bounding box center [894, 633] width 141 height 34
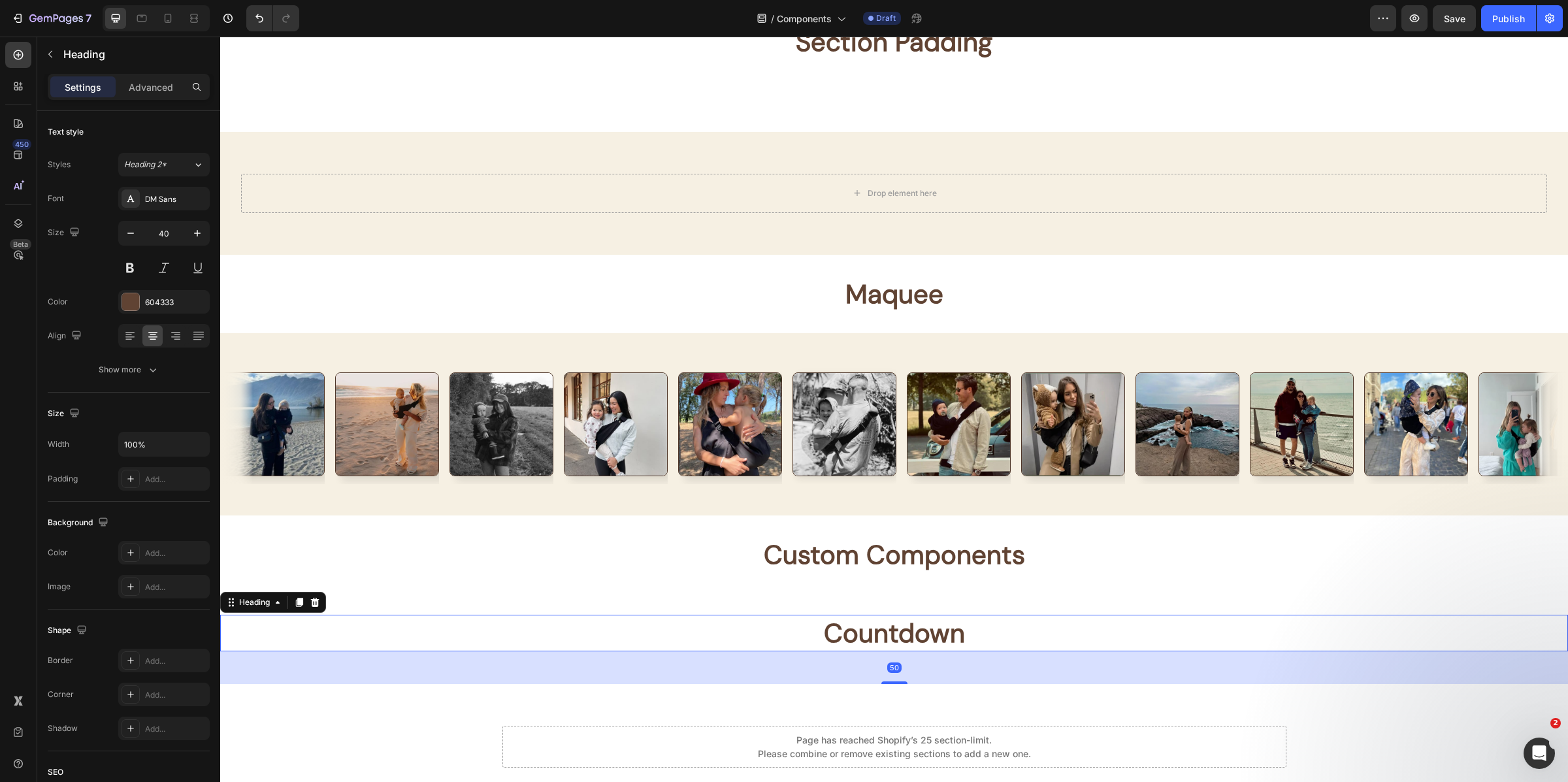
drag, startPoint x: 888, startPoint y: 647, endPoint x: 918, endPoint y: 679, distance: 43.9
click at [918, 651] on div "50" at bounding box center [894, 651] width 1348 height 0
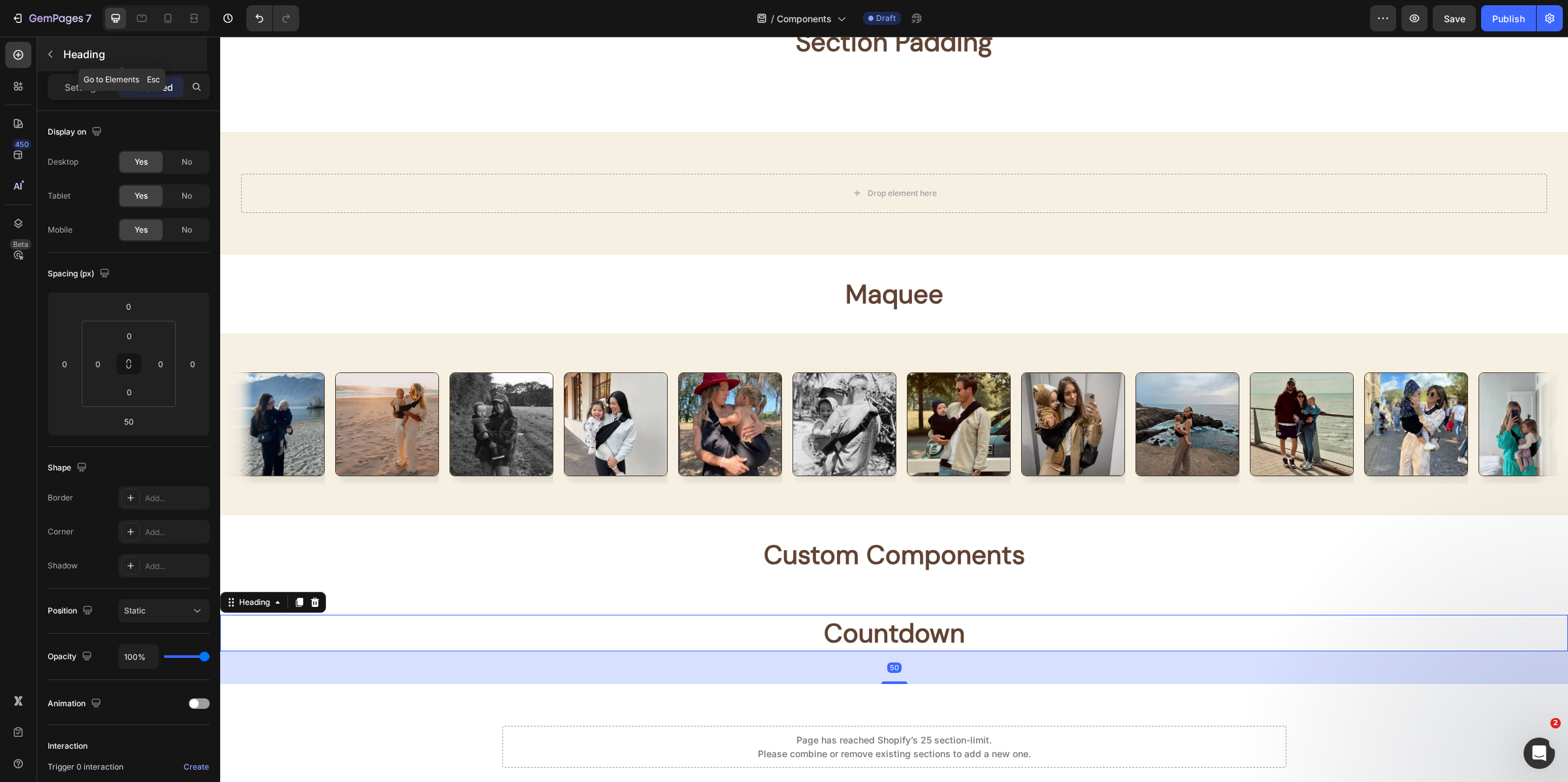
click at [68, 48] on p "Heading" at bounding box center [134, 54] width 141 height 15
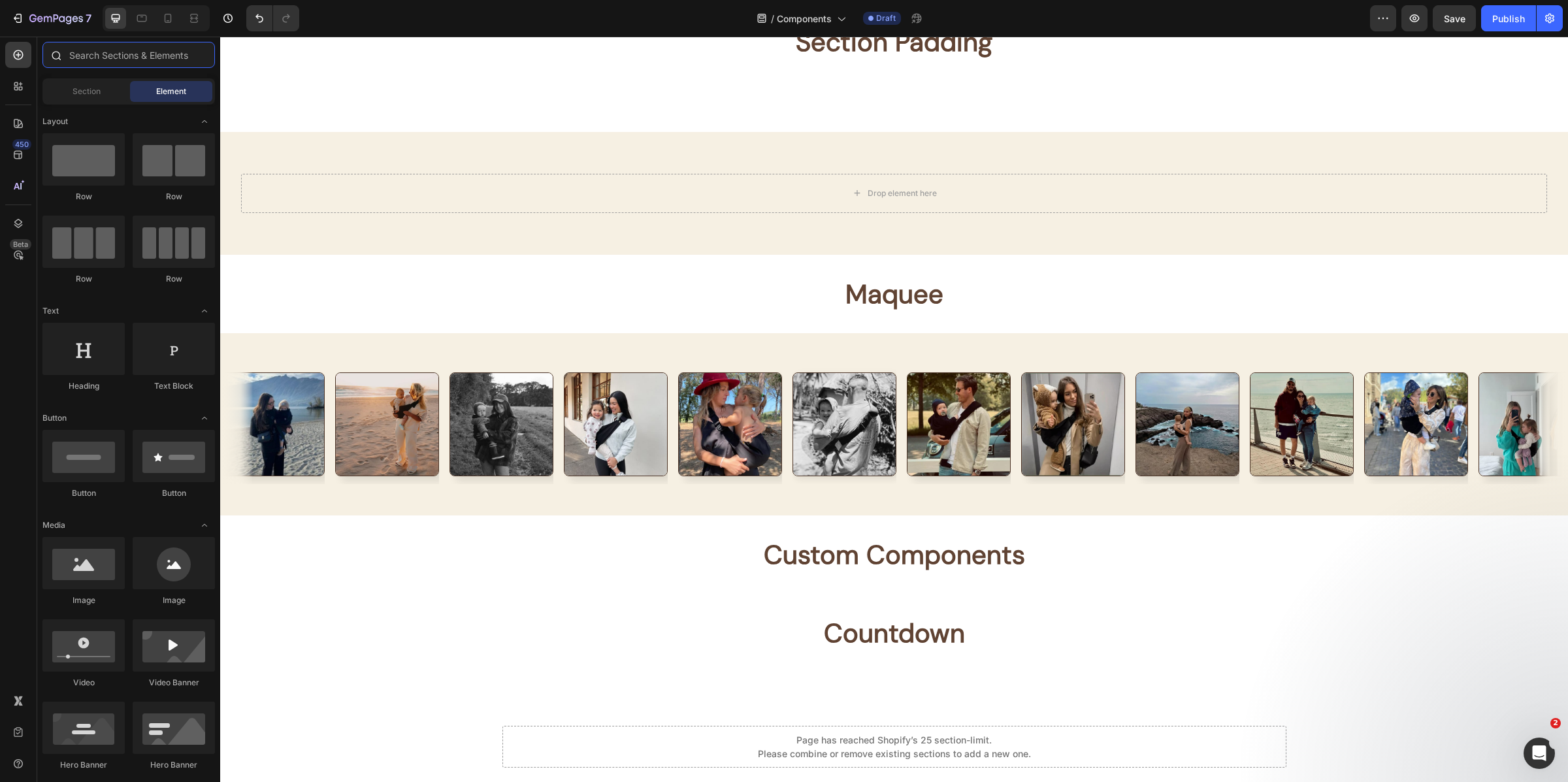
click at [108, 61] on input "text" at bounding box center [129, 55] width 173 height 27
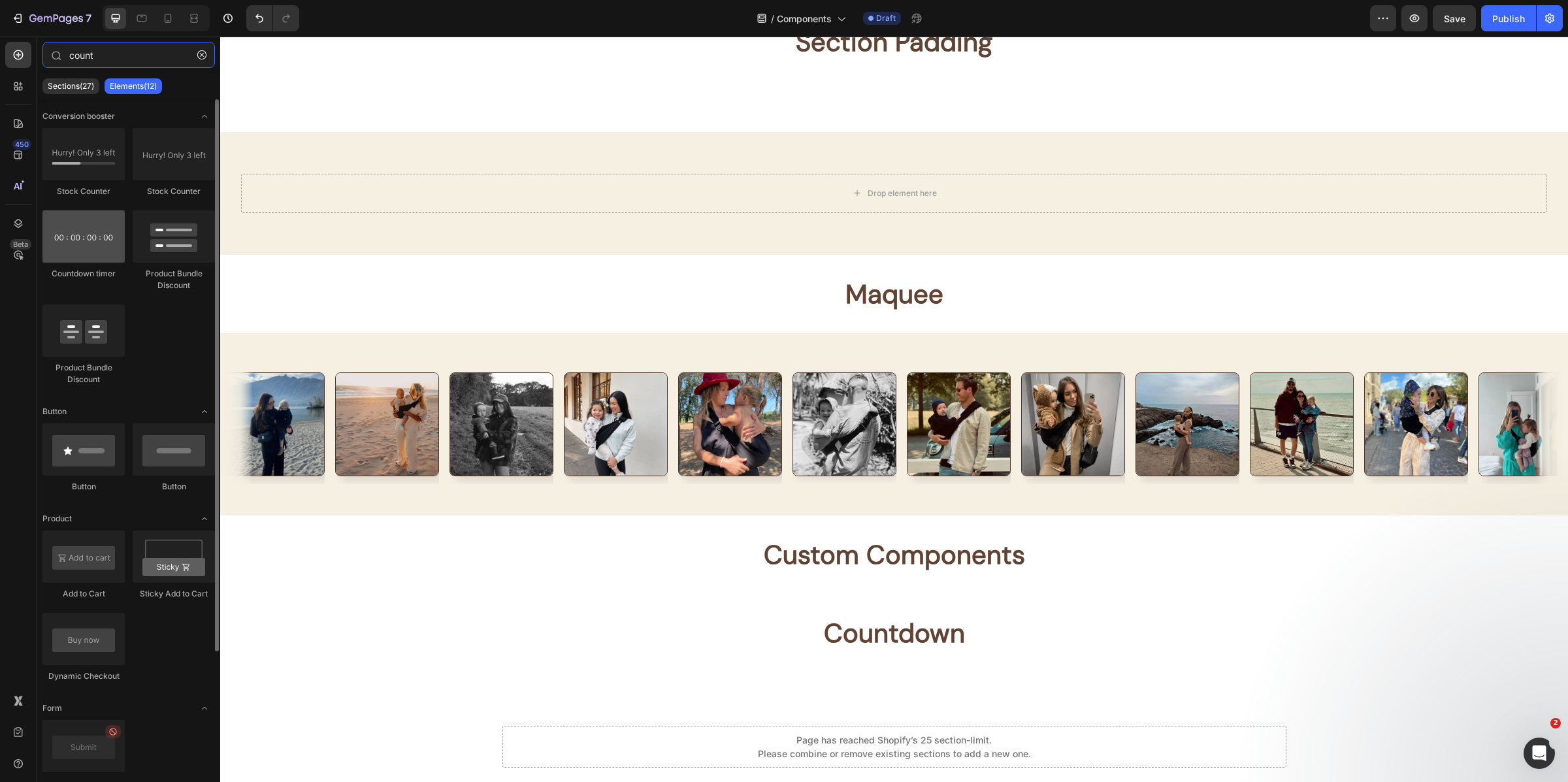
type input "count"
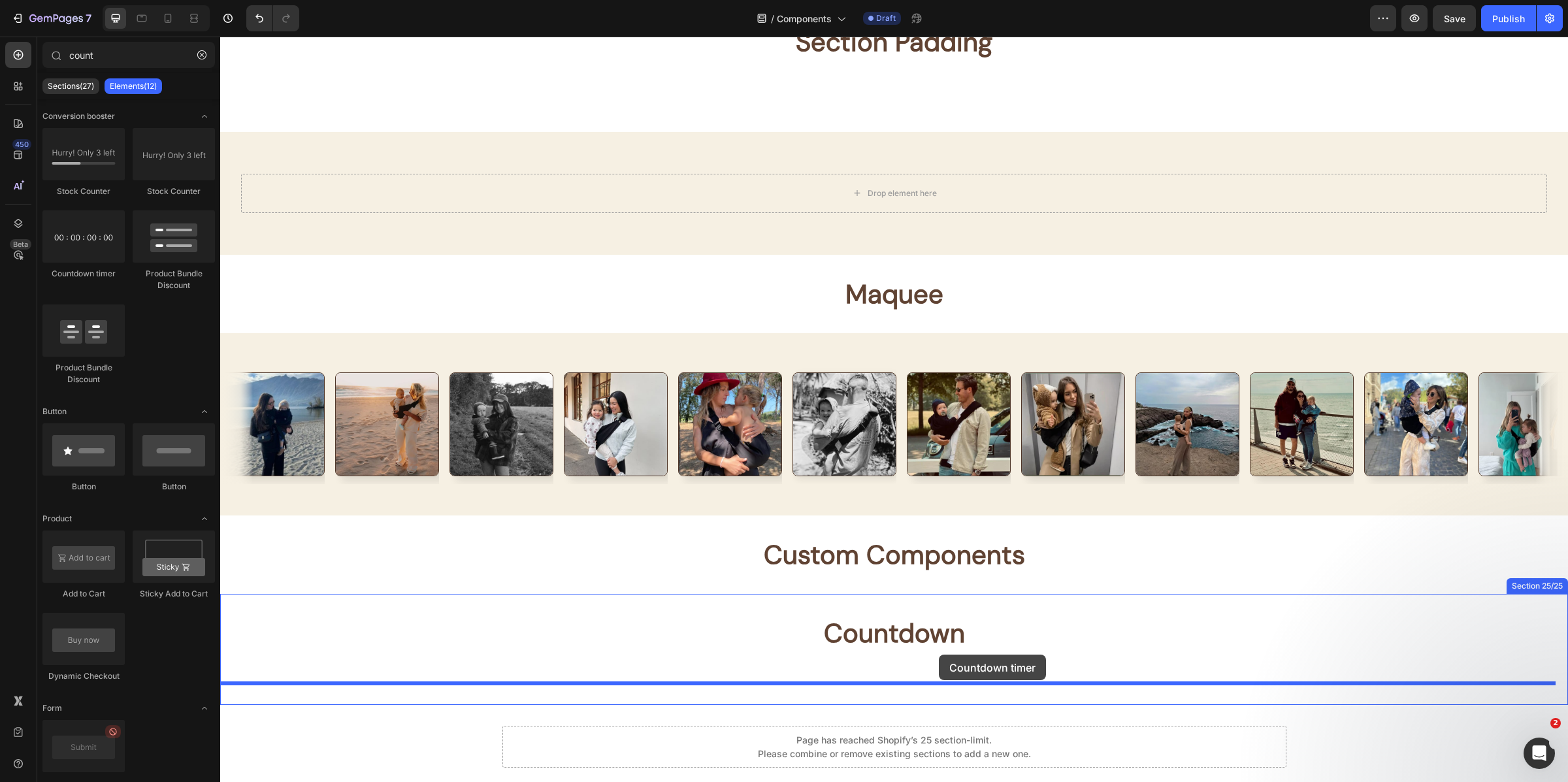
drag, startPoint x: 313, startPoint y: 281, endPoint x: 939, endPoint y: 655, distance: 729.2
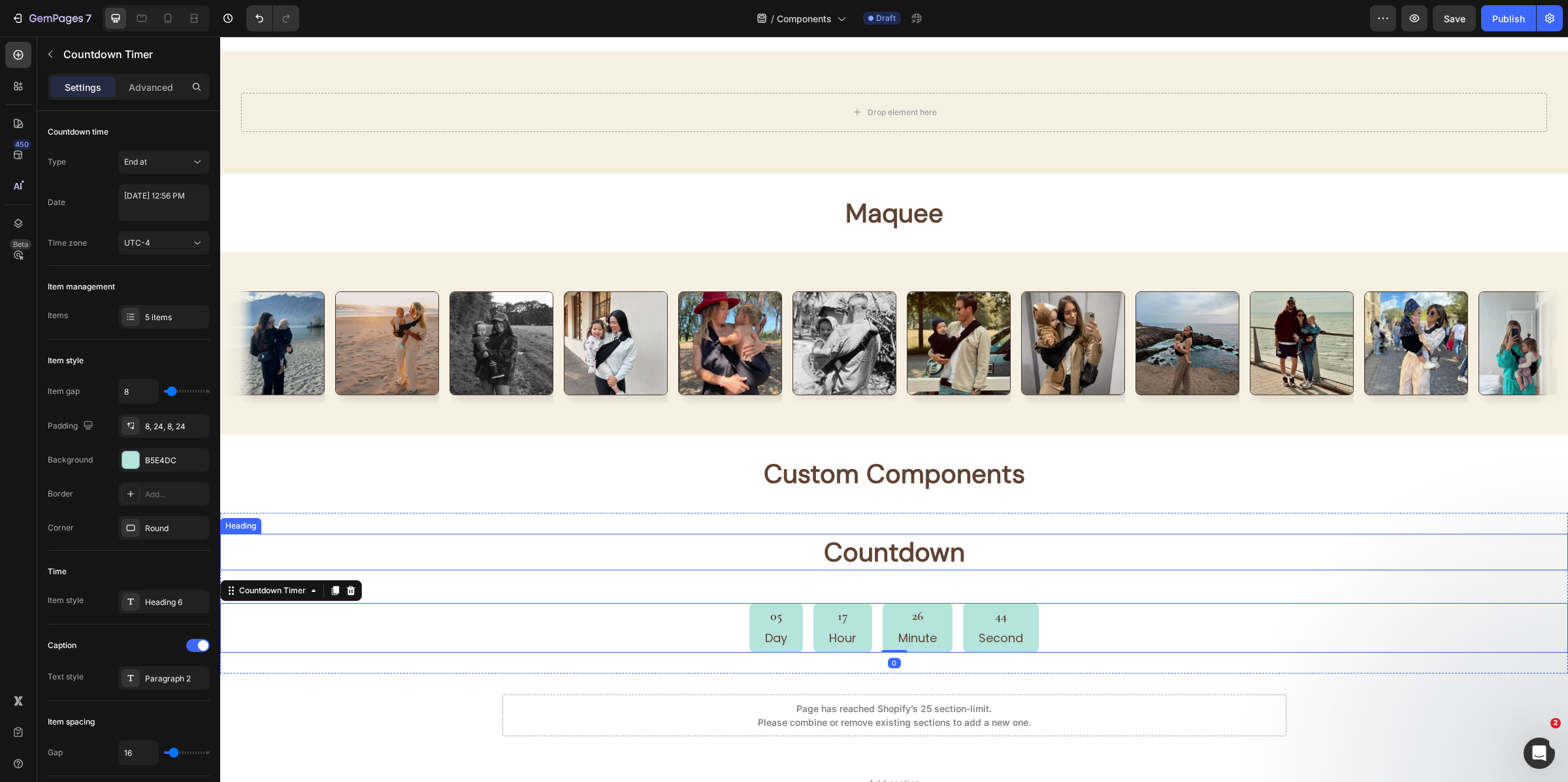
scroll to position [6709, 0]
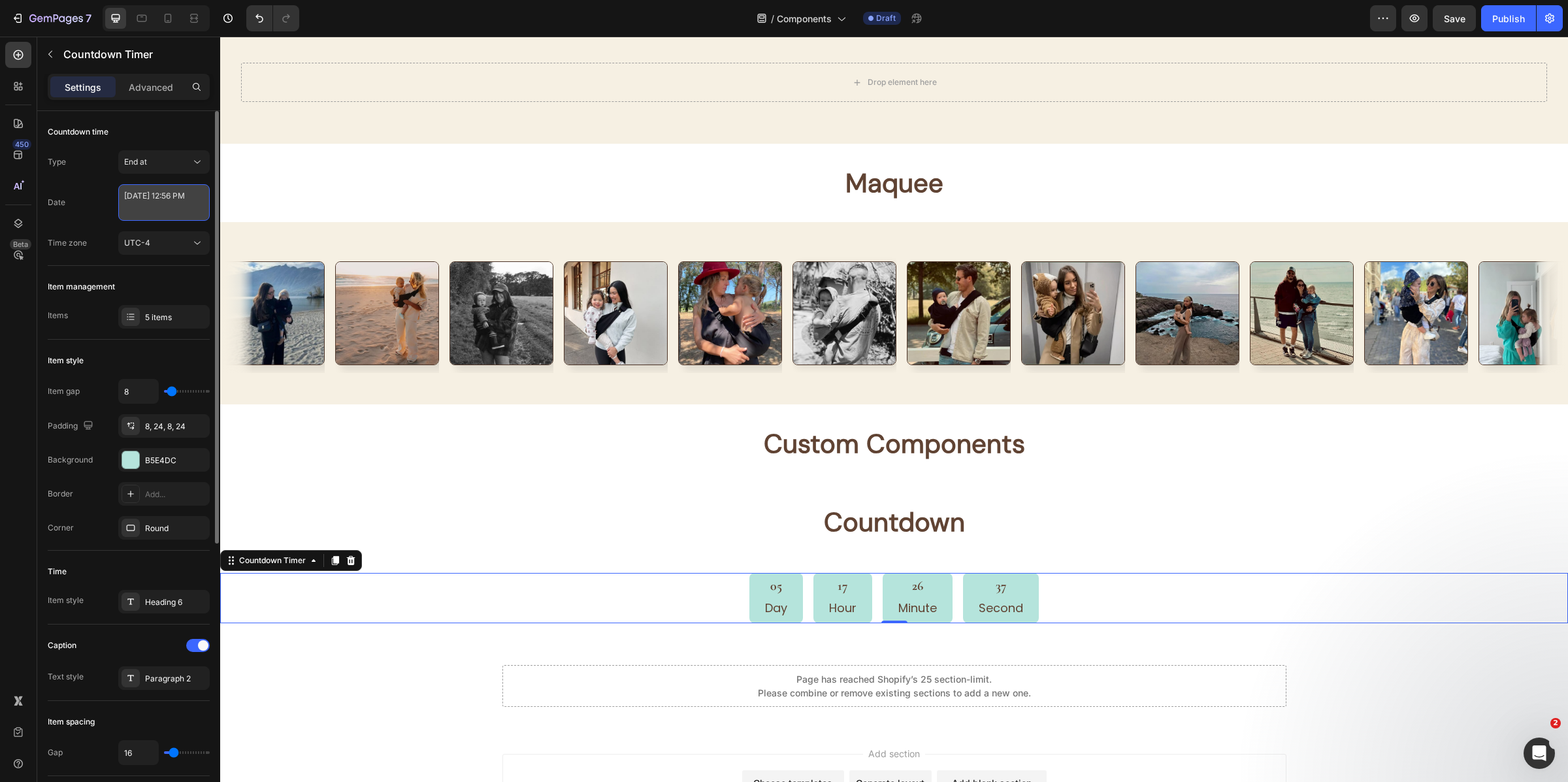
select select "56"
select select "false"
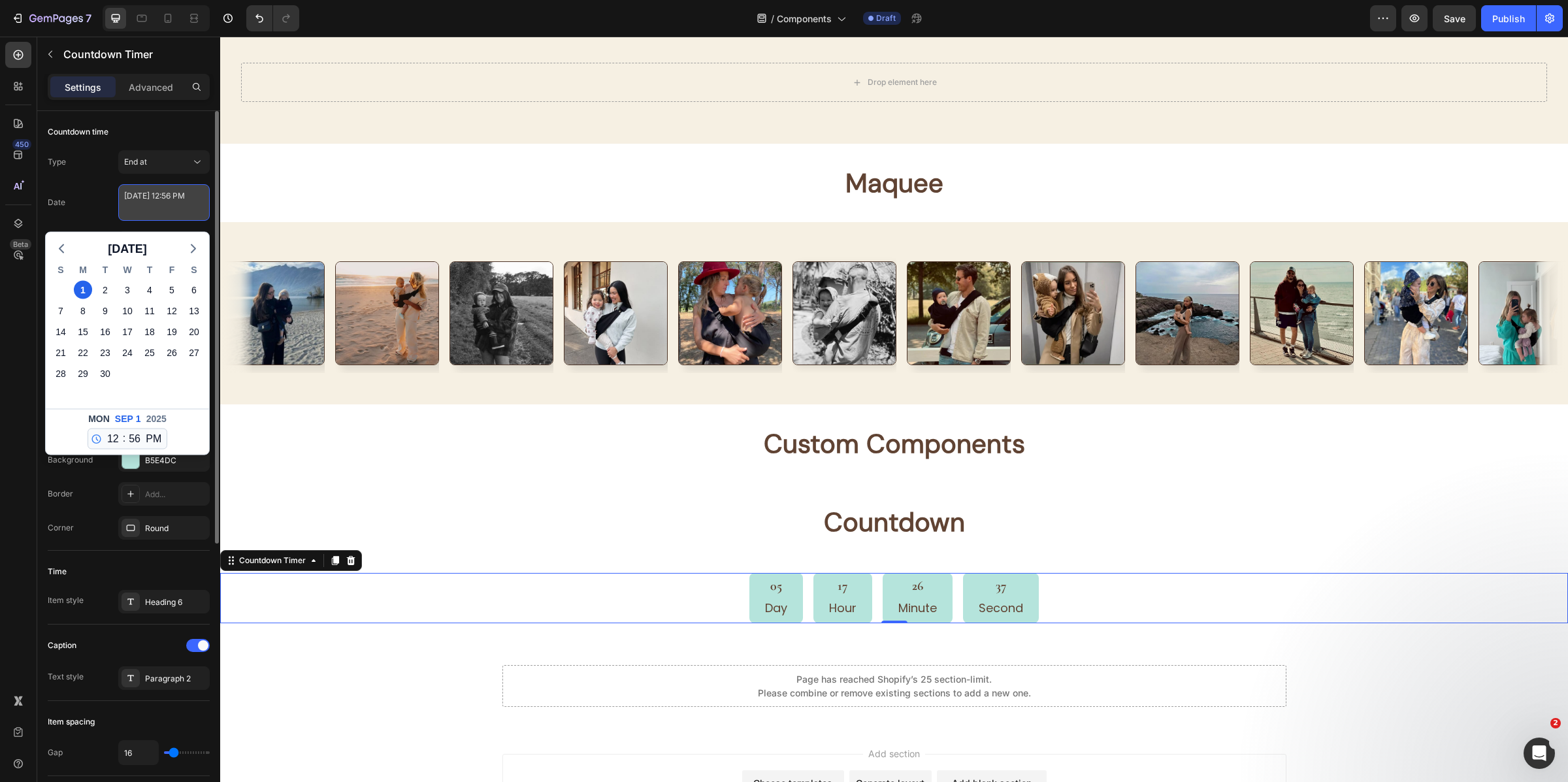
click at [138, 208] on textarea "September 01 2025 12:56 PM" at bounding box center [163, 202] width 92 height 37
click at [189, 137] on div "Countdown time" at bounding box center [128, 132] width 162 height 21
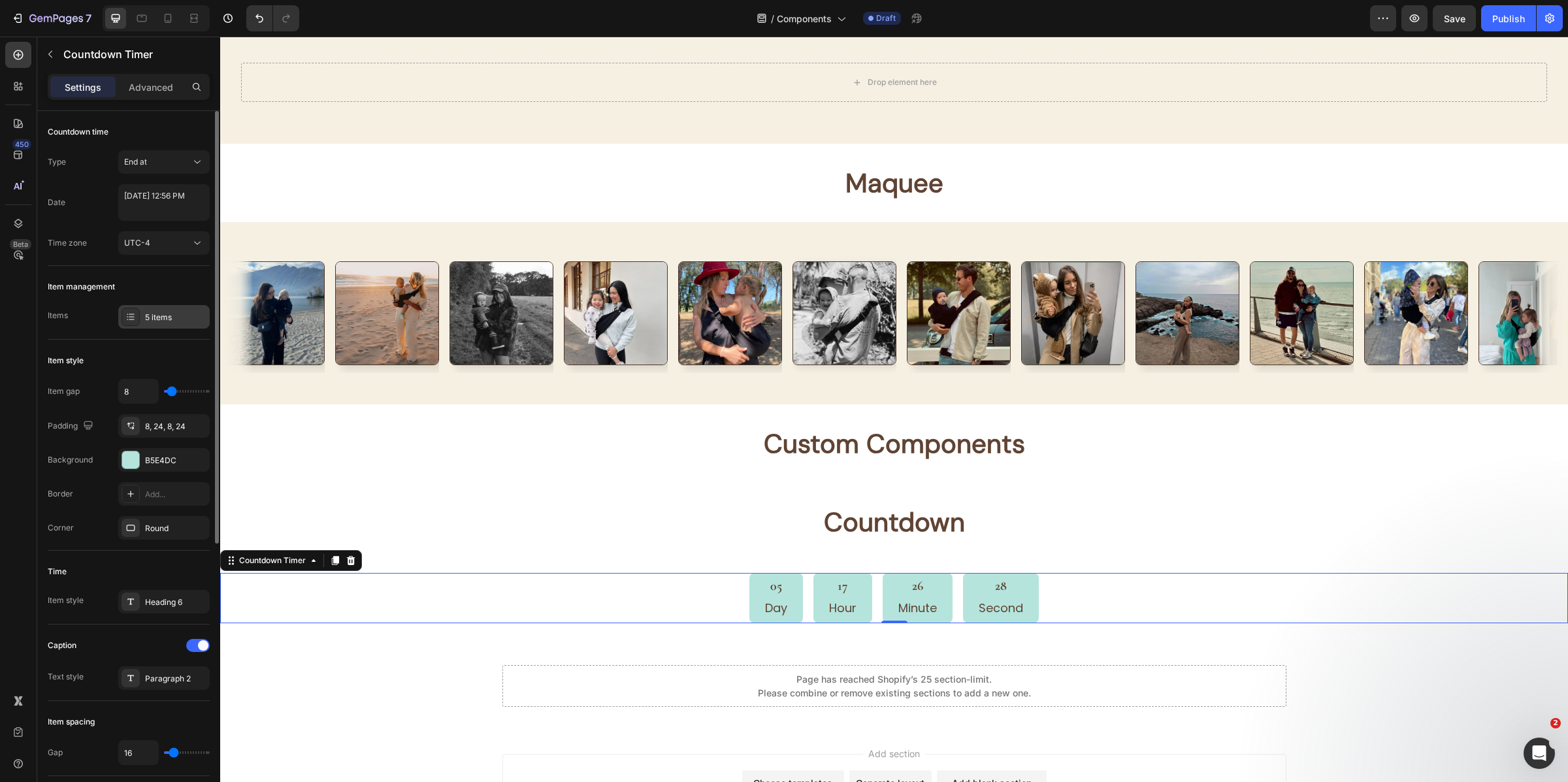
click at [159, 310] on div "5 items" at bounding box center [163, 317] width 92 height 23
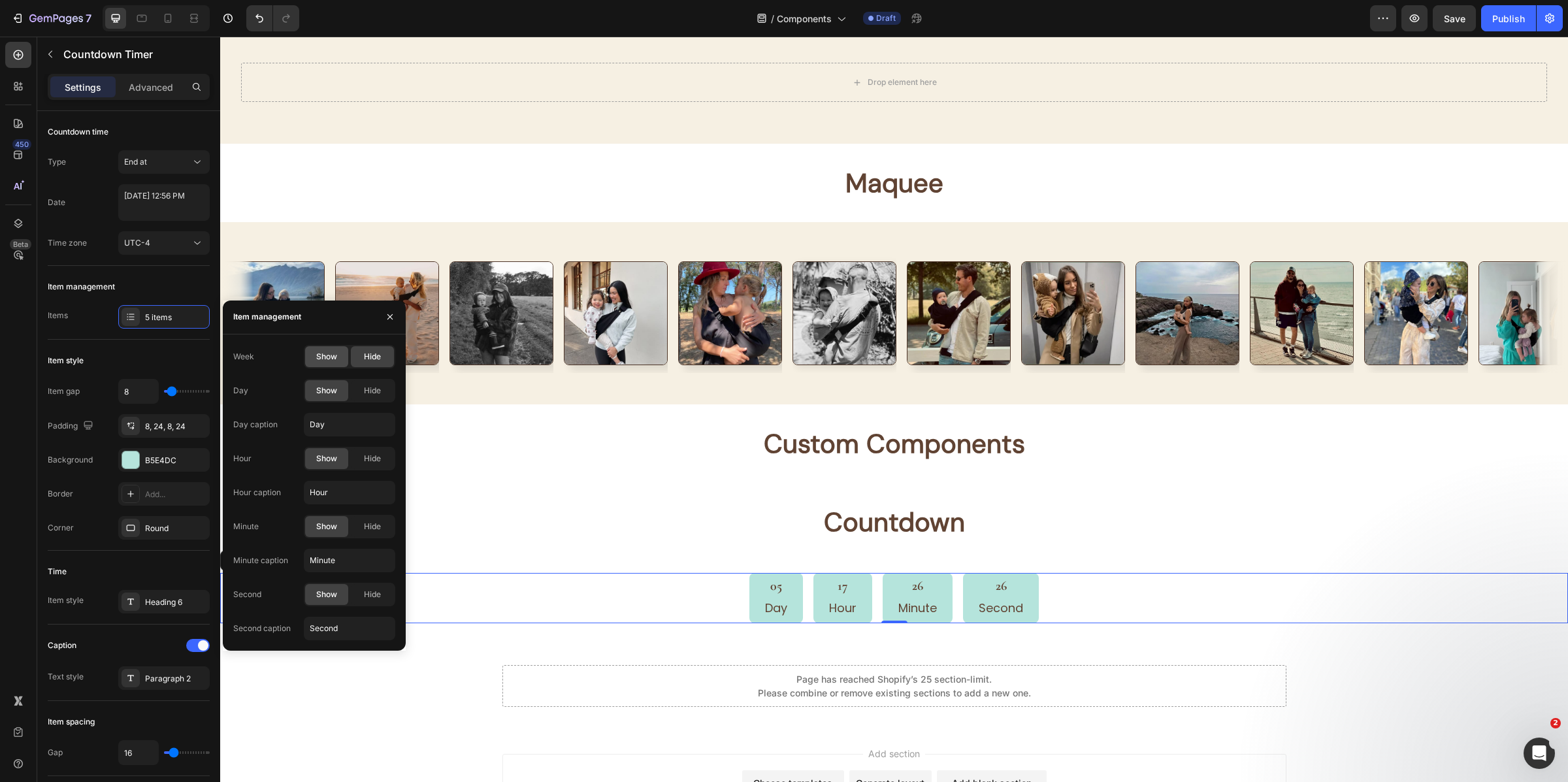
click at [343, 361] on div "Show" at bounding box center [327, 357] width 43 height 21
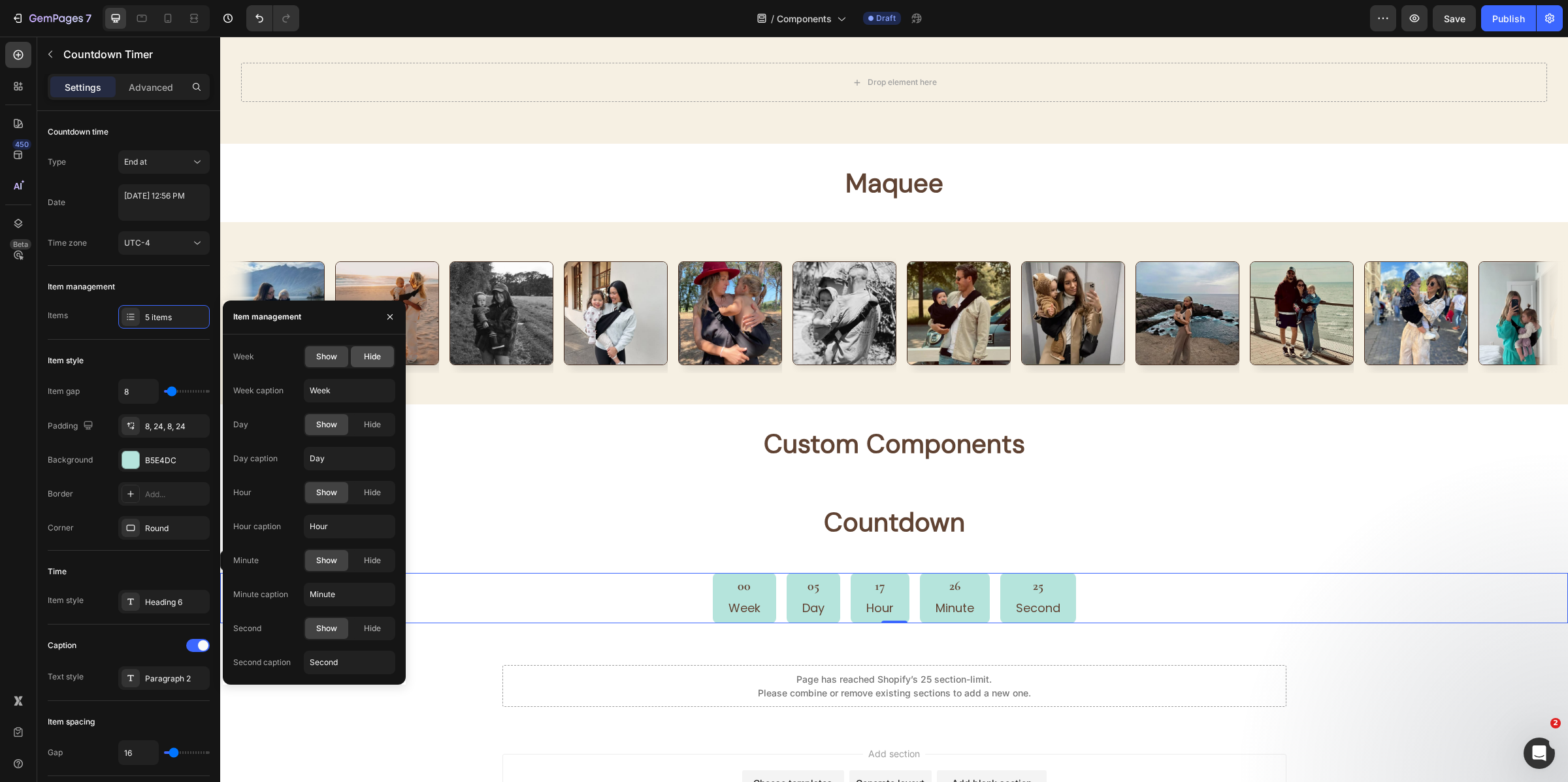
click at [373, 360] on span "Hide" at bounding box center [372, 357] width 17 height 12
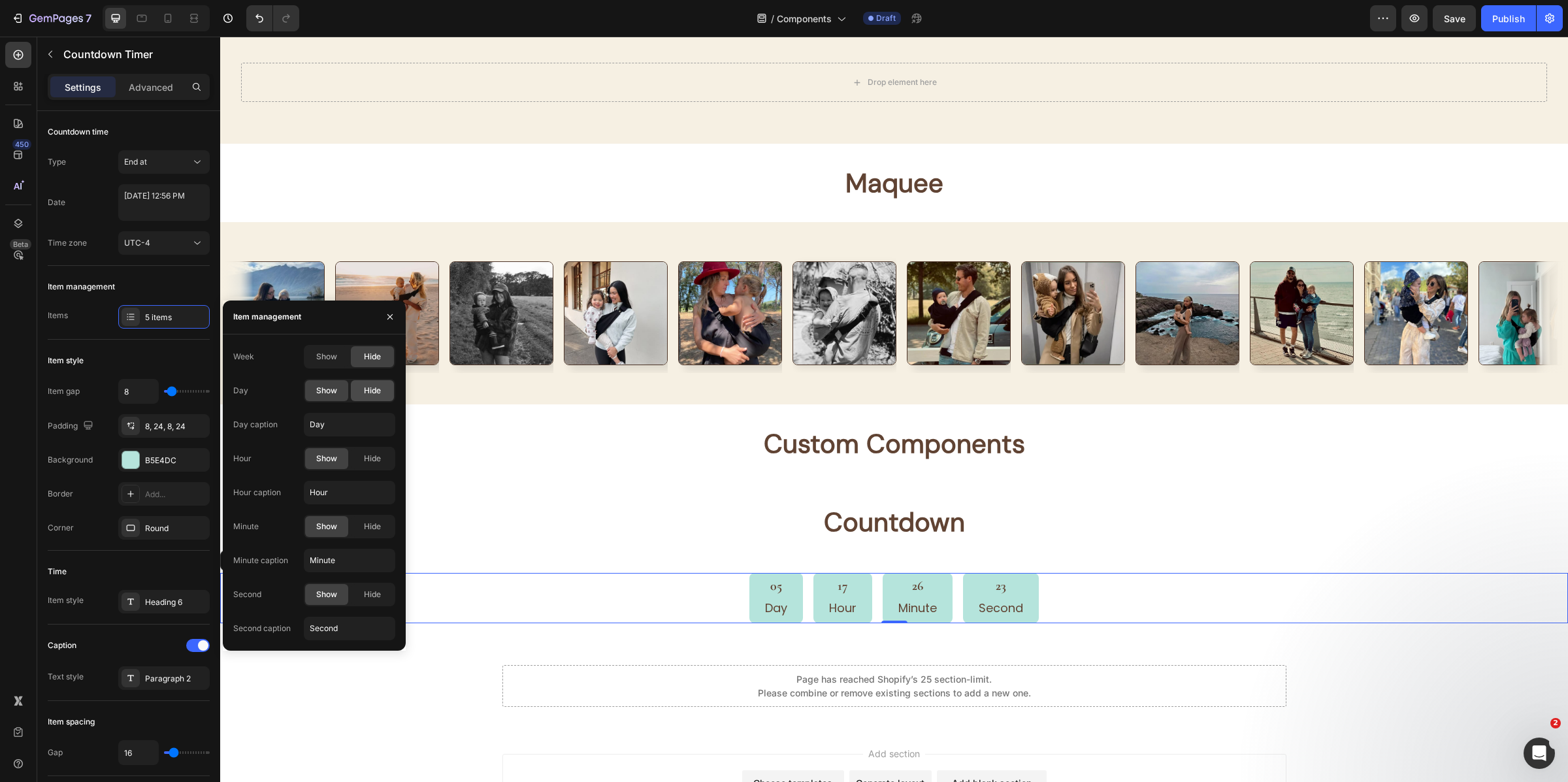
click at [369, 385] on span "Hide" at bounding box center [372, 391] width 17 height 12
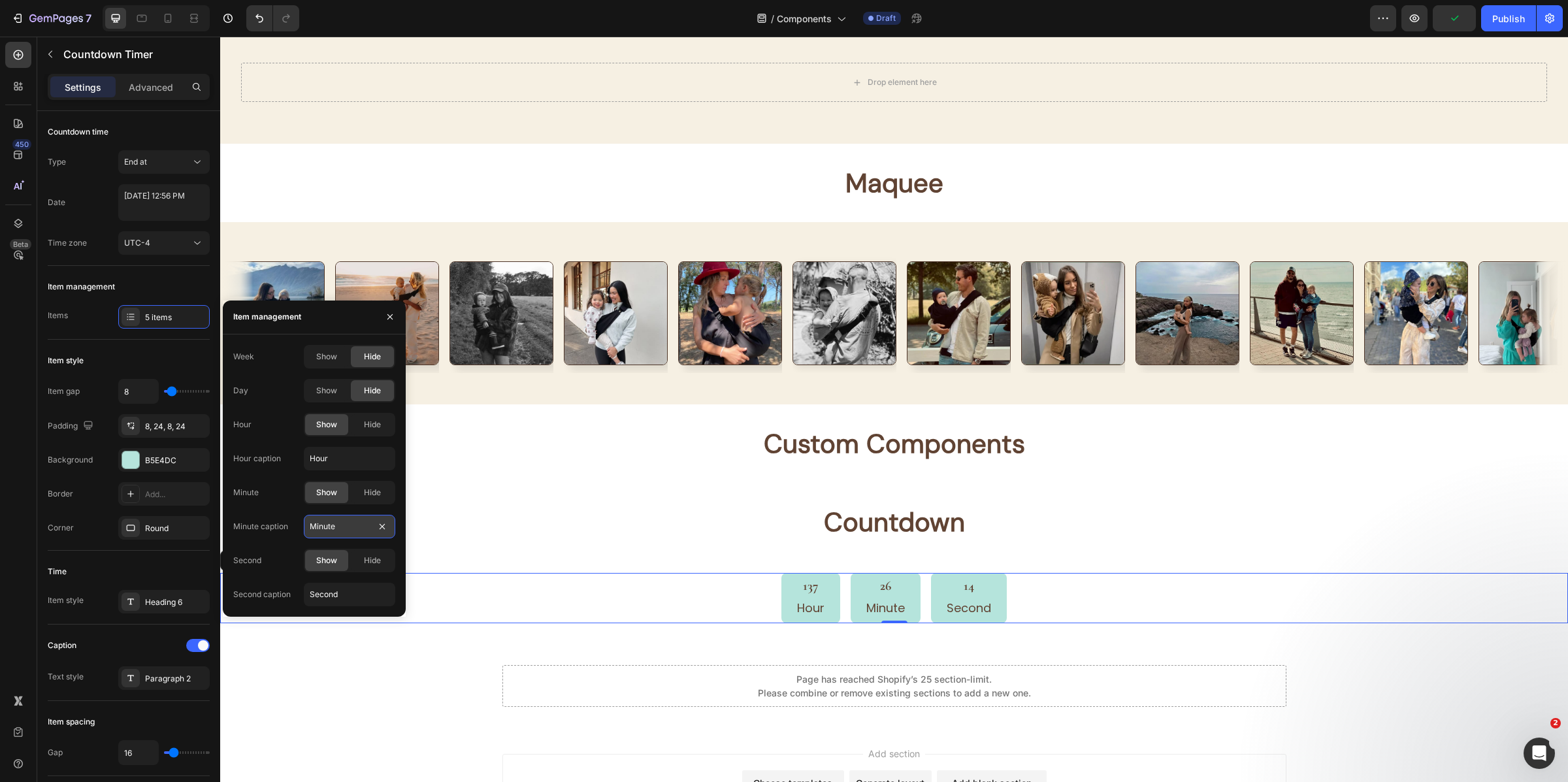
click at [340, 526] on input "Minute" at bounding box center [349, 526] width 92 height 23
type input "min"
click at [362, 599] on input "Second" at bounding box center [349, 594] width 92 height 23
click at [362, 599] on input "s" at bounding box center [349, 594] width 92 height 23
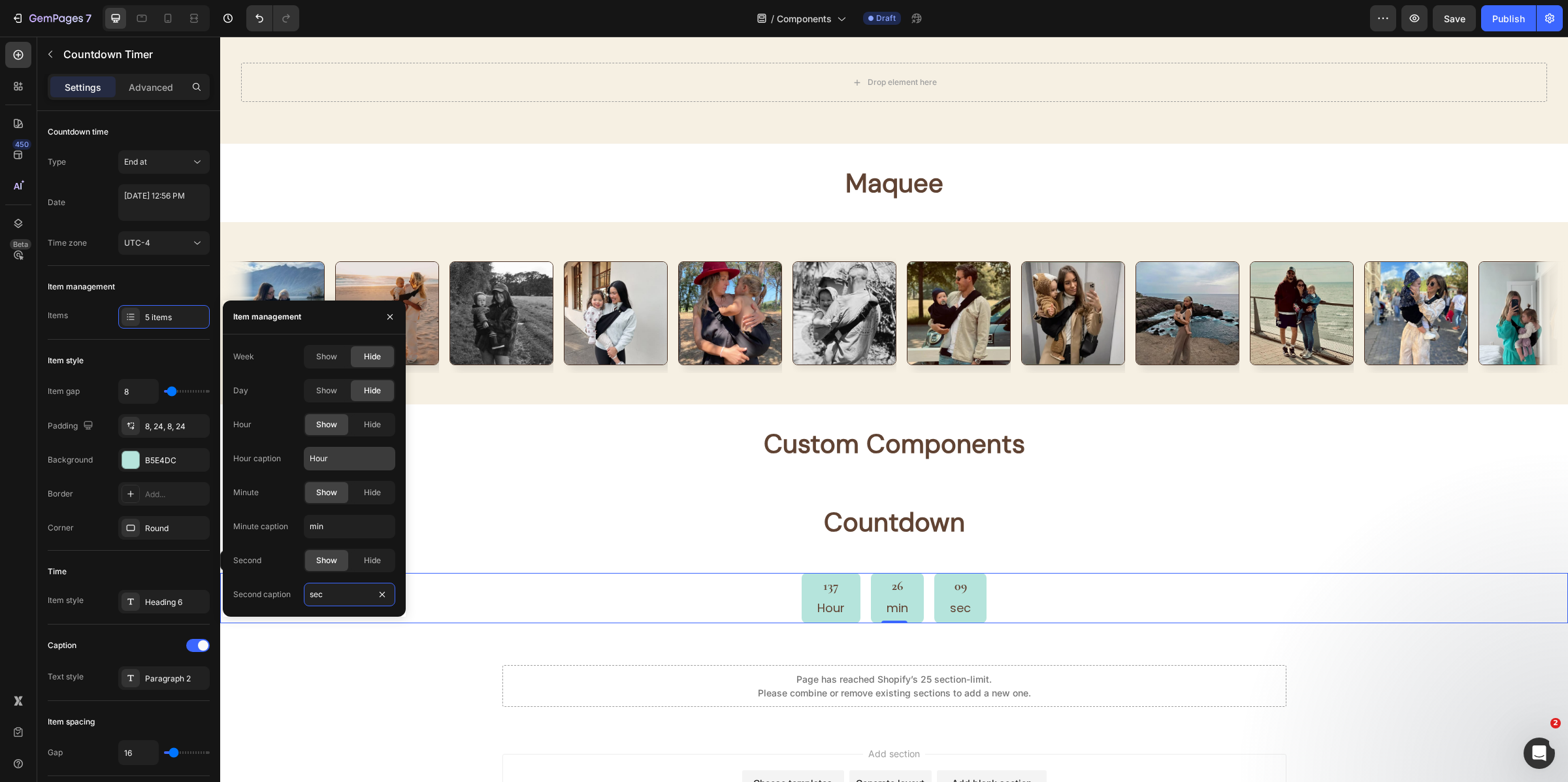
type input "sec"
click at [352, 468] on input "Hour" at bounding box center [349, 458] width 92 height 23
type input "hrs"
click at [134, 393] on input "8" at bounding box center [139, 391] width 39 height 23
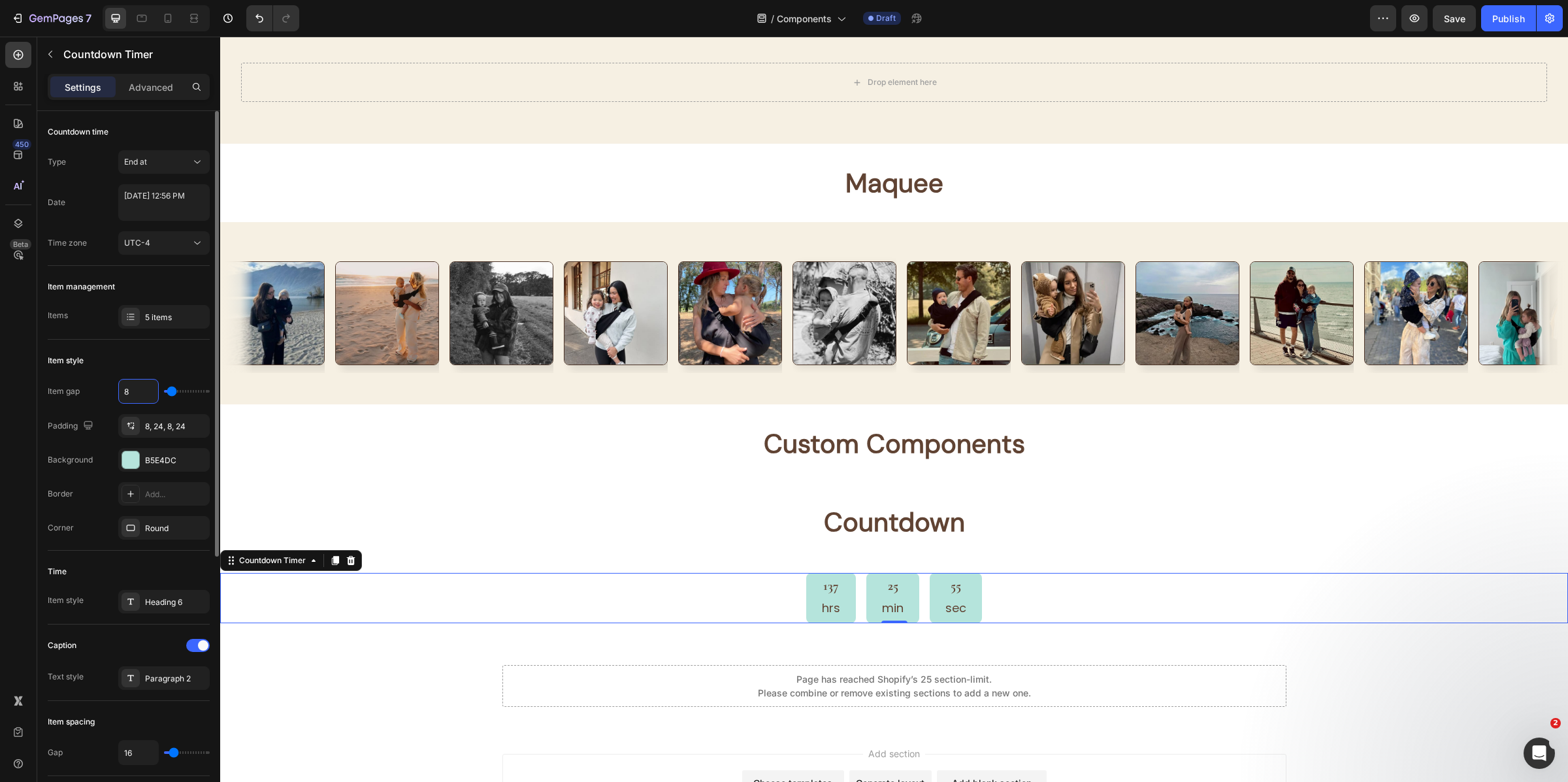
type input "9"
type input "10"
type input "11"
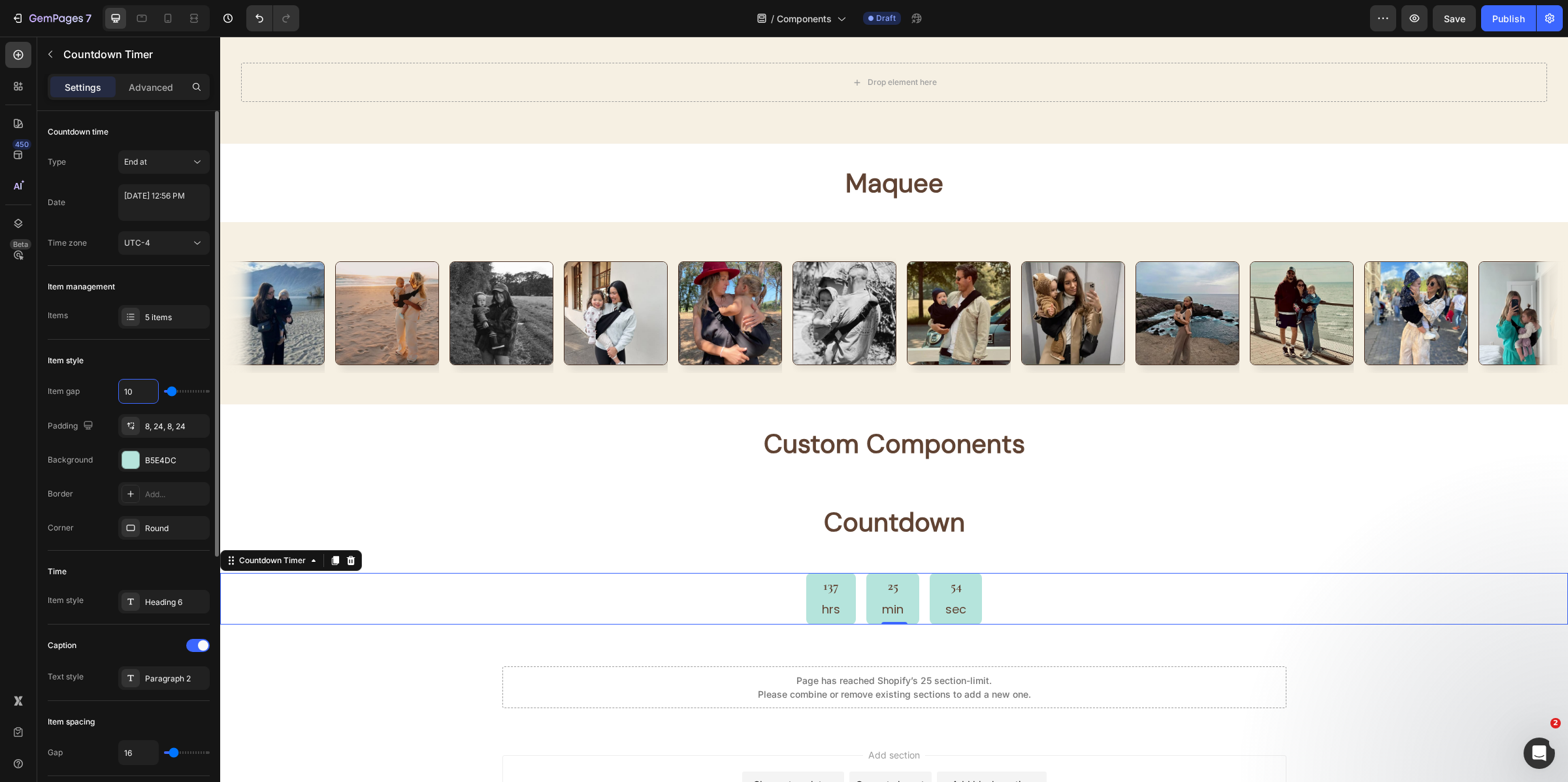
type input "11"
type input "10"
type input "9"
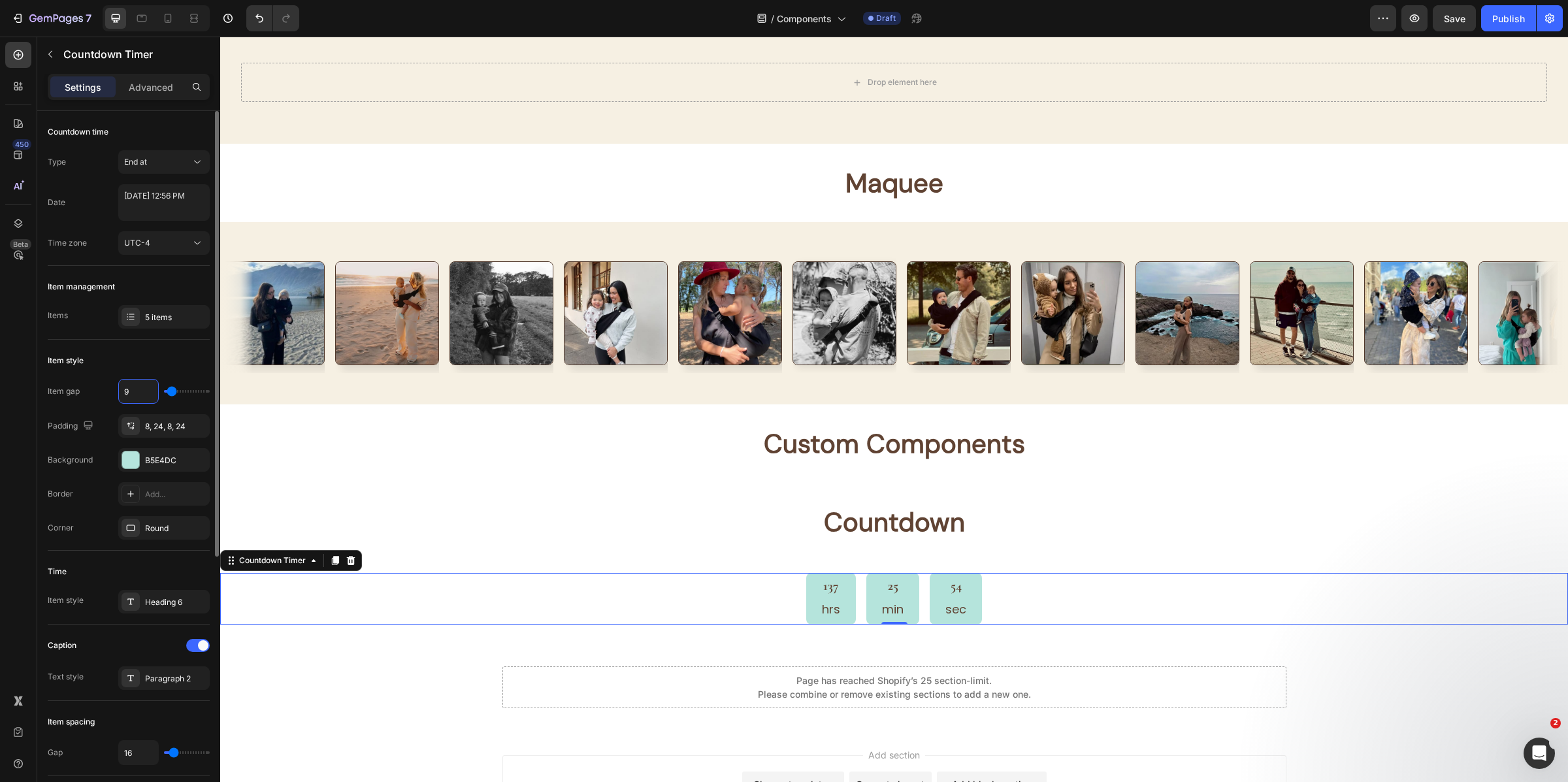
type input "8"
type input "7"
type input "6"
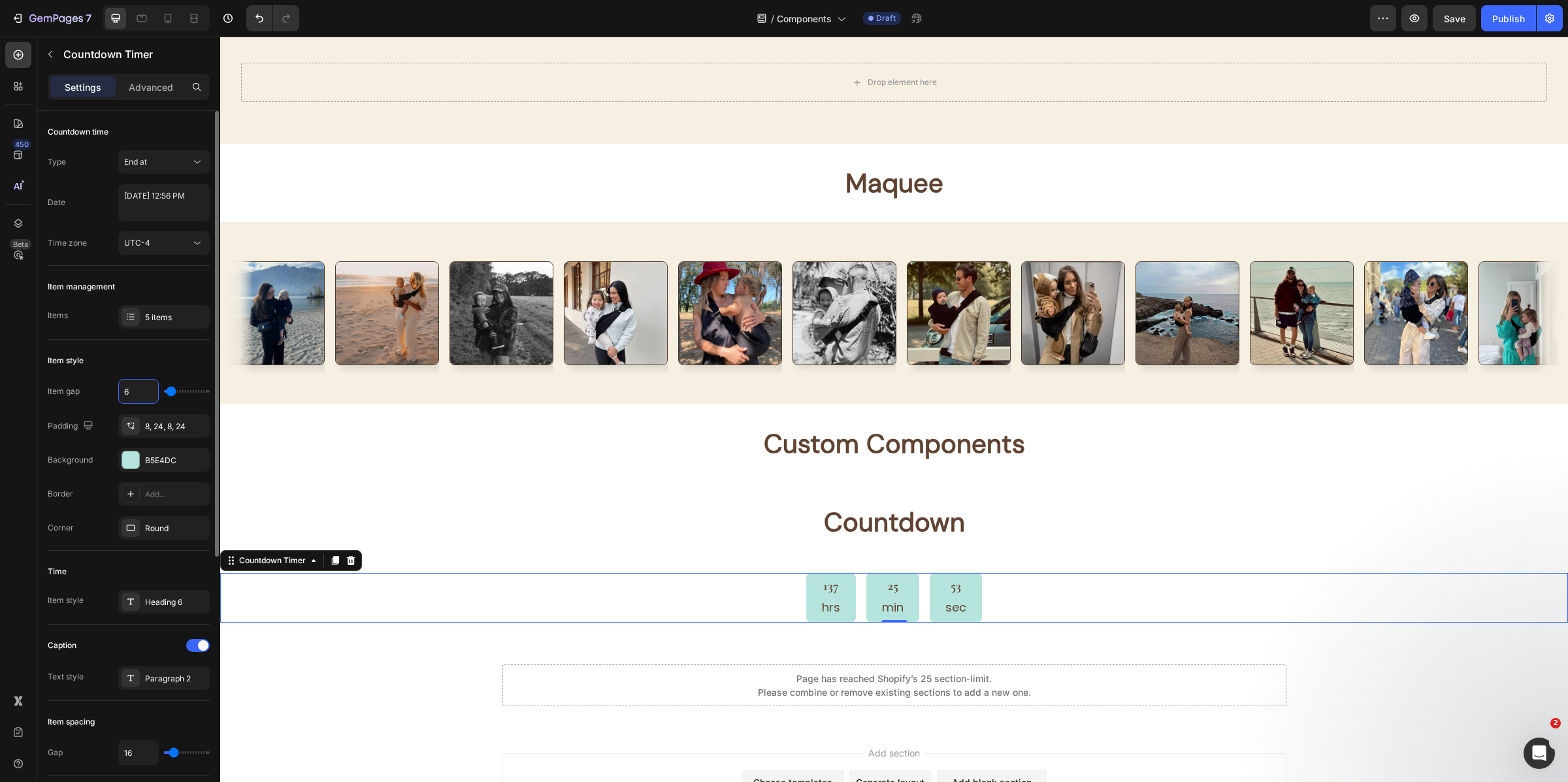
type input "6"
type input "5"
type input "4"
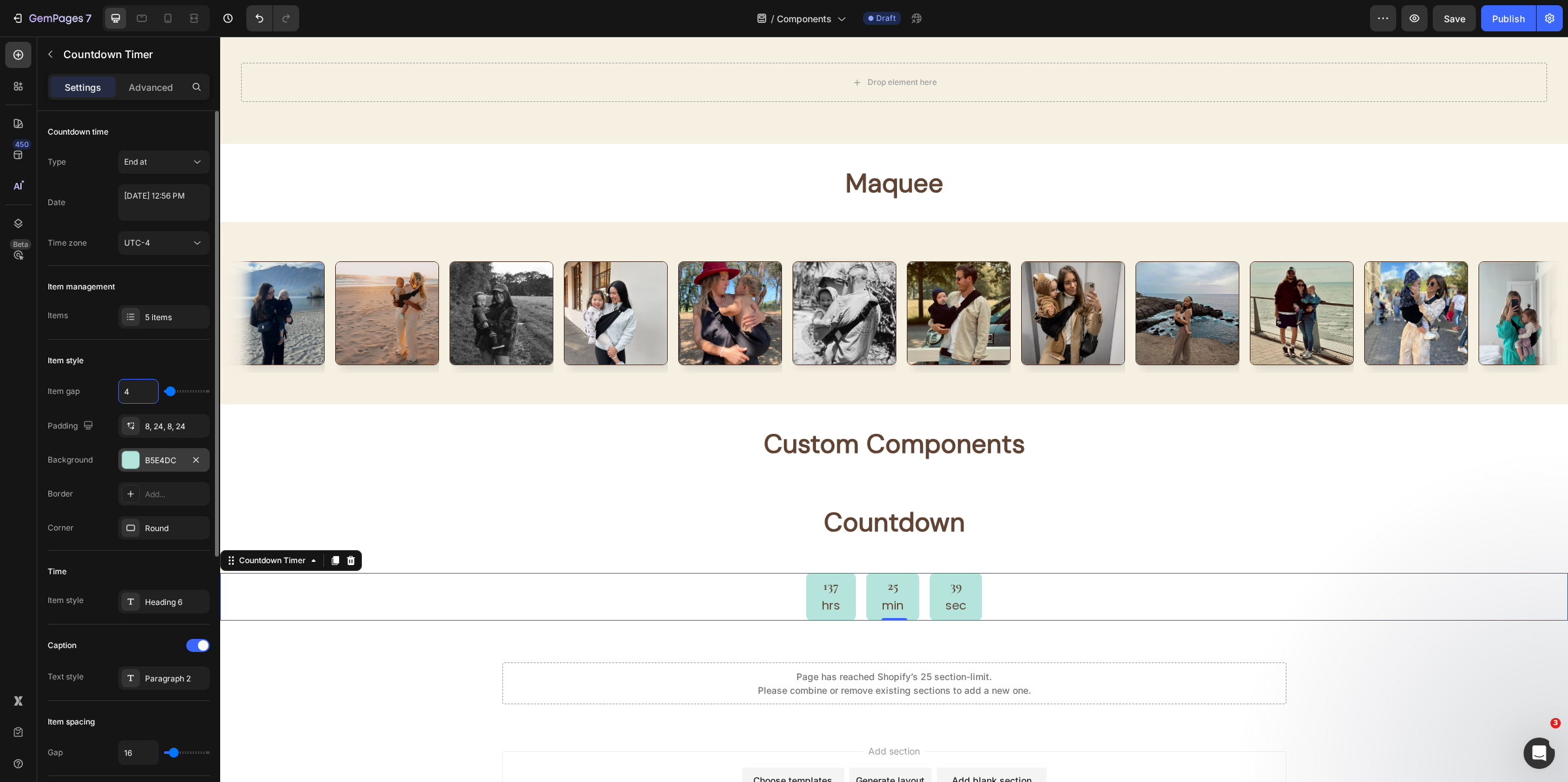
click at [169, 466] on div "B5E4DC" at bounding box center [163, 460] width 38 height 12
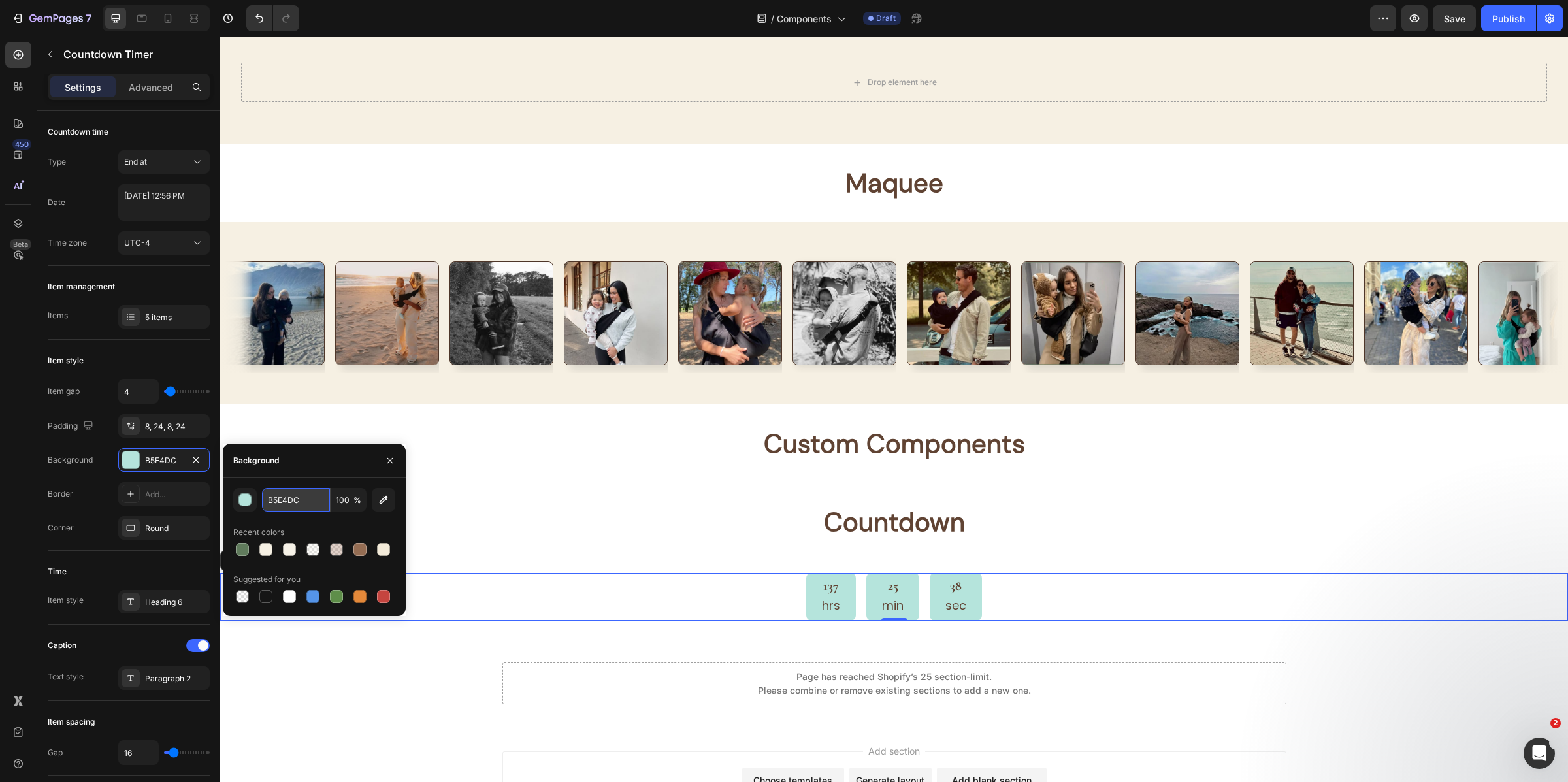
click at [307, 498] on input "B5E4DC" at bounding box center [295, 499] width 68 height 23
paste input "4E3629"
type input "4E3629"
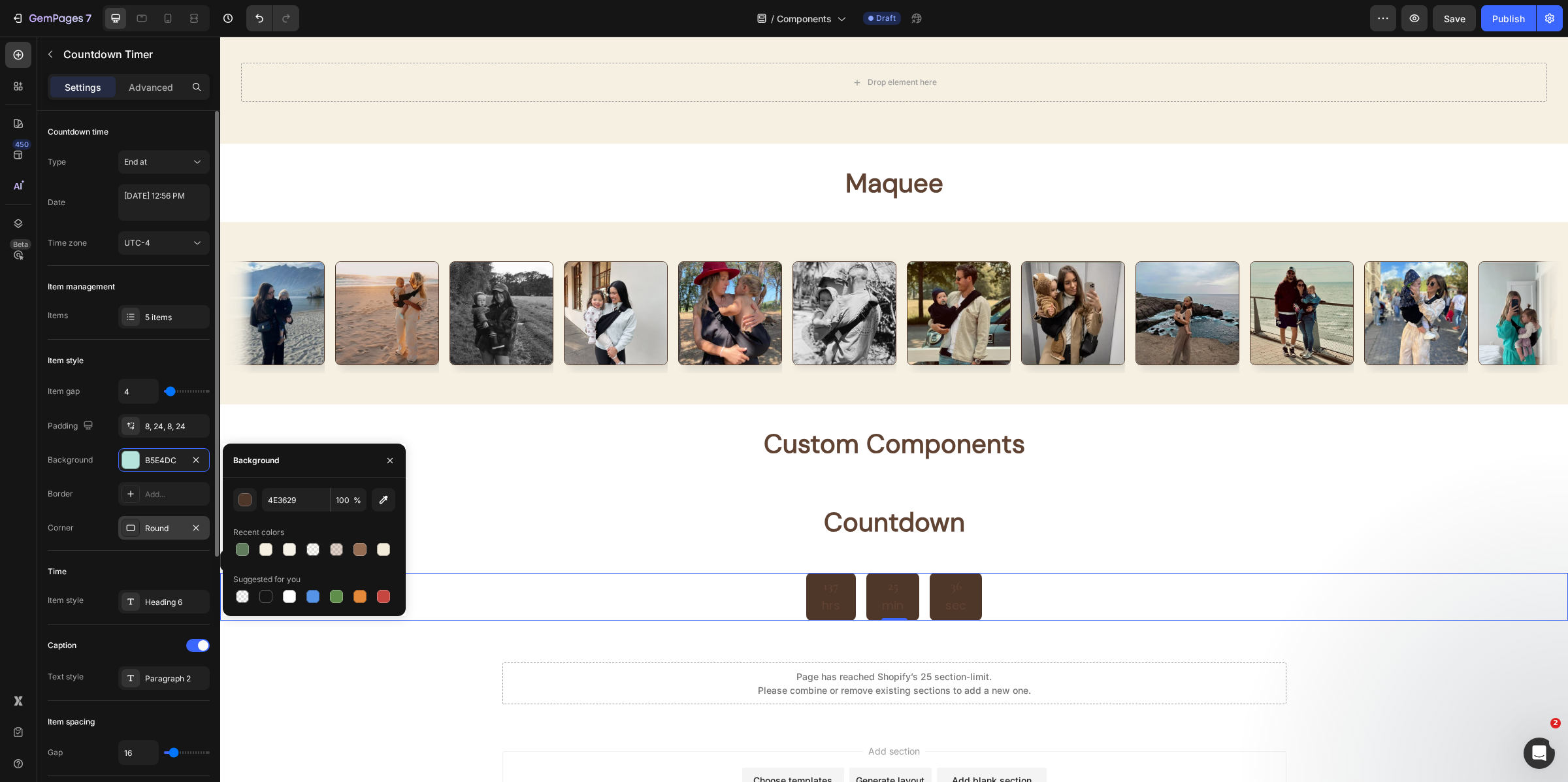
click at [157, 525] on div "Round" at bounding box center [163, 529] width 38 height 12
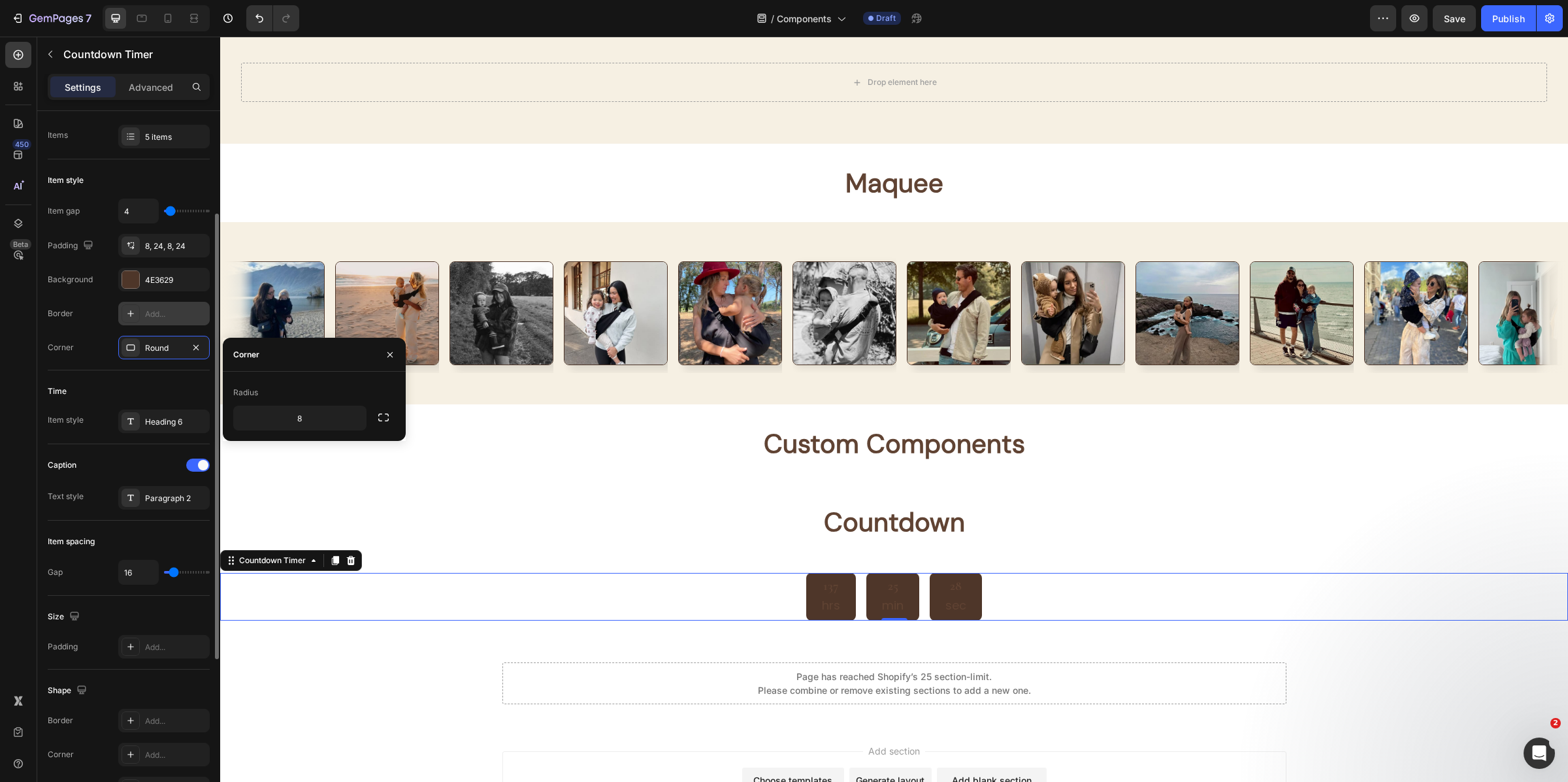
scroll to position [185, 0]
click at [143, 482] on div "Paragraph 2" at bounding box center [163, 493] width 92 height 23
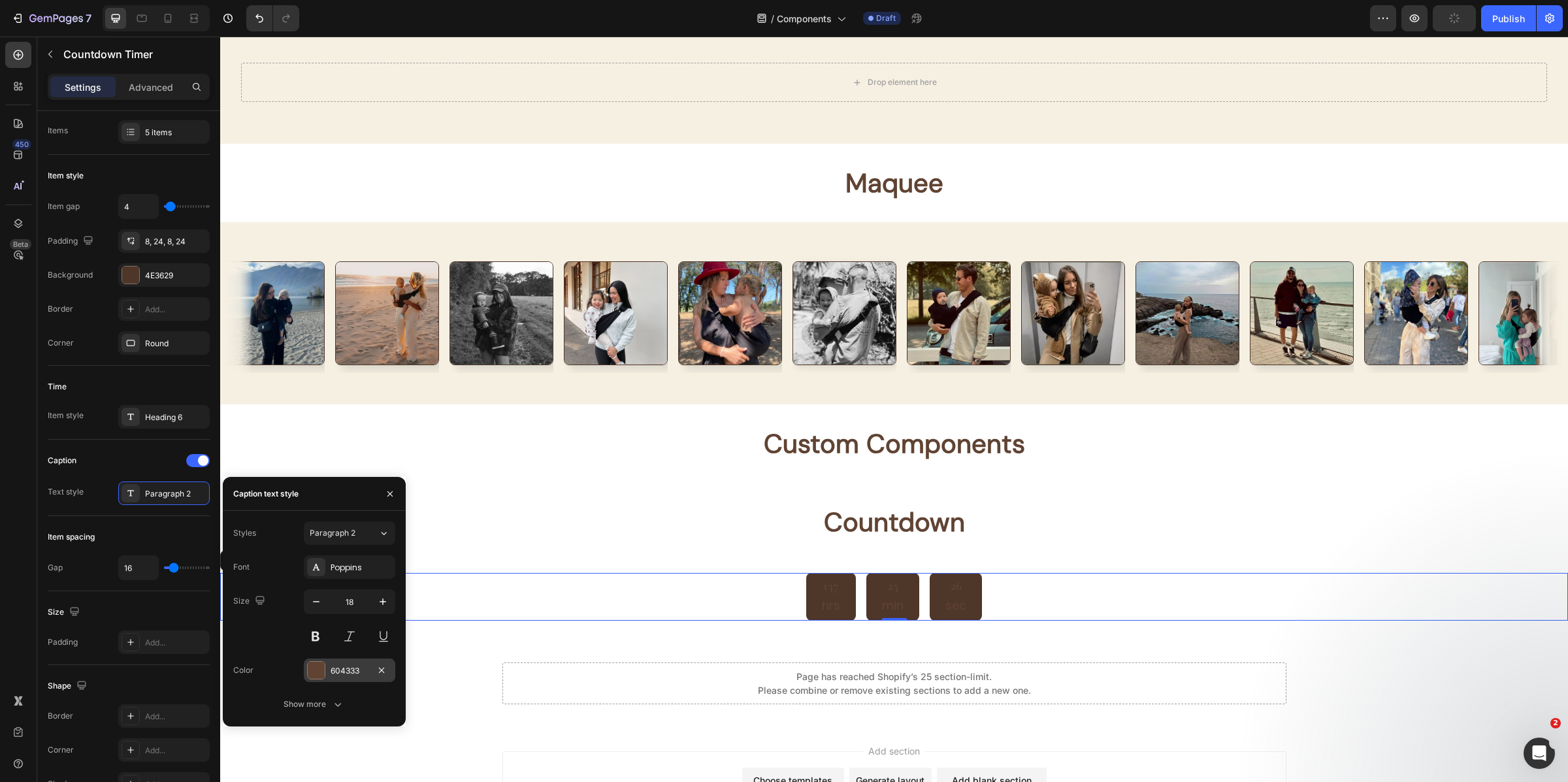
click at [328, 673] on div "604333" at bounding box center [349, 670] width 92 height 23
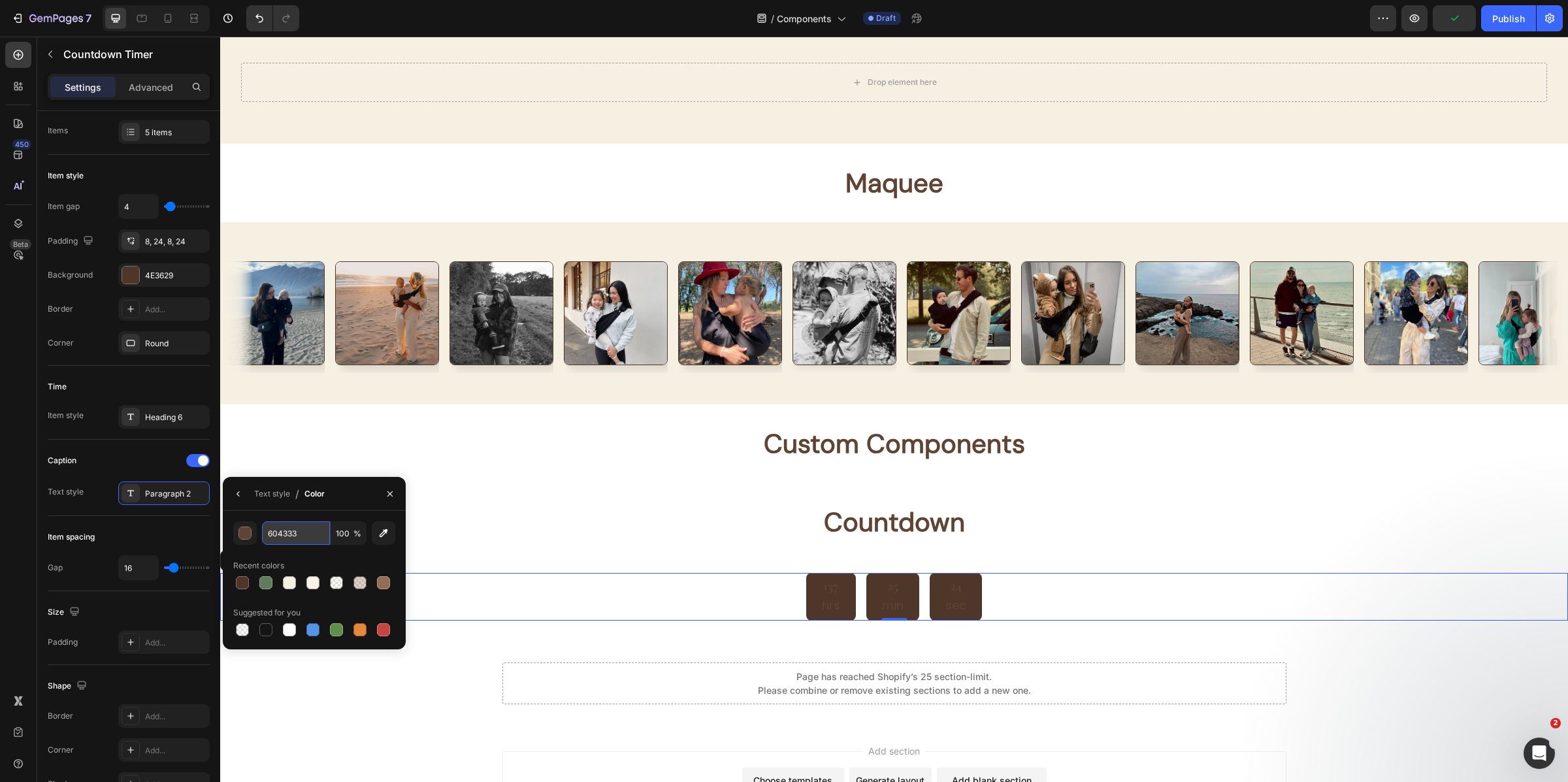
click at [0, 0] on input "604333" at bounding box center [0, 0] width 0 height 0
type input "FFFFFF"
click at [357, 694] on div "Page has reached Shopify’s 25 section-limit. Please combine or remove existing …" at bounding box center [894, 683] width 1348 height 42
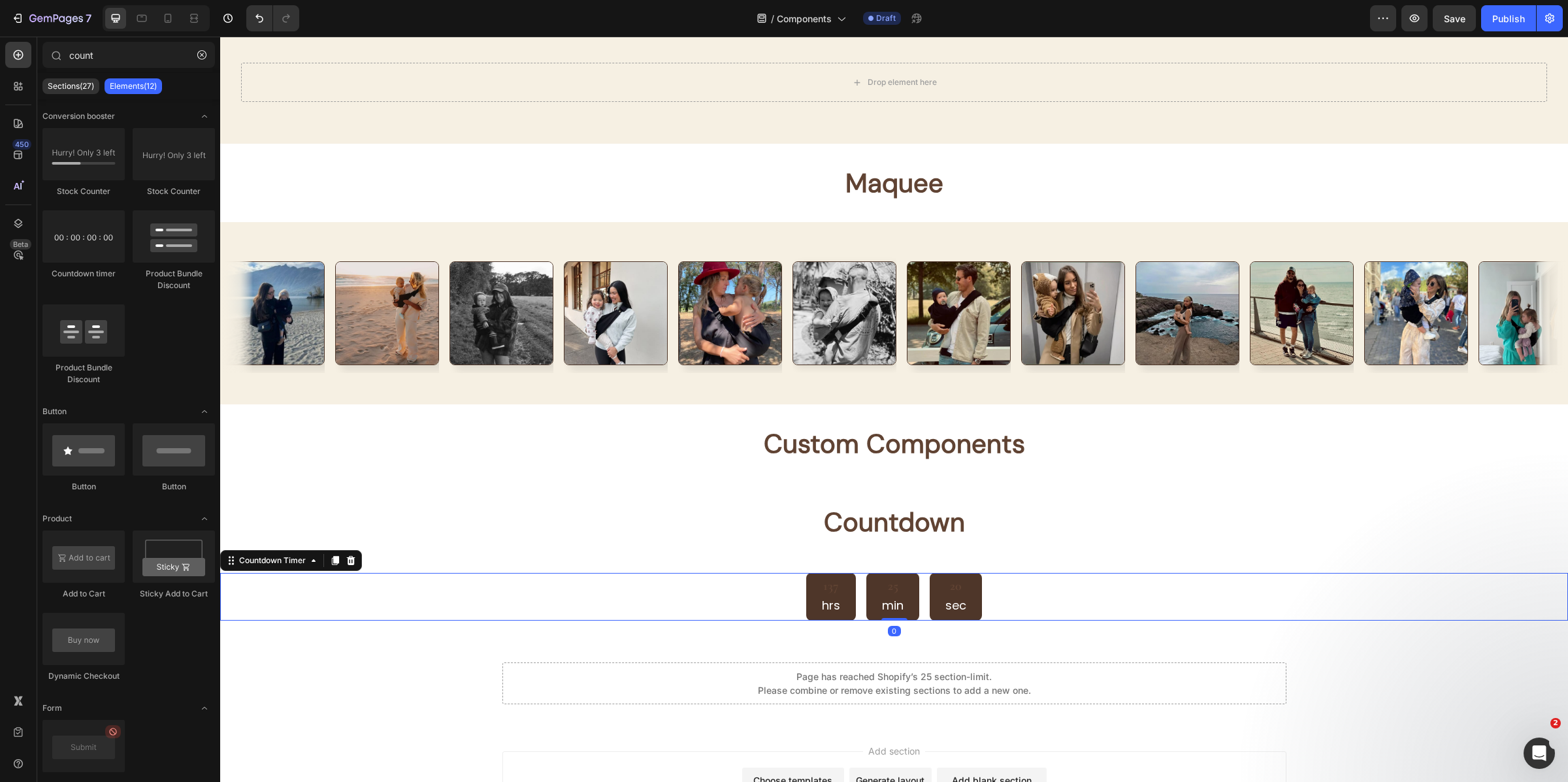
click at [858, 591] on div "137 hrs 25 min 20 sec" at bounding box center [894, 597] width 175 height 48
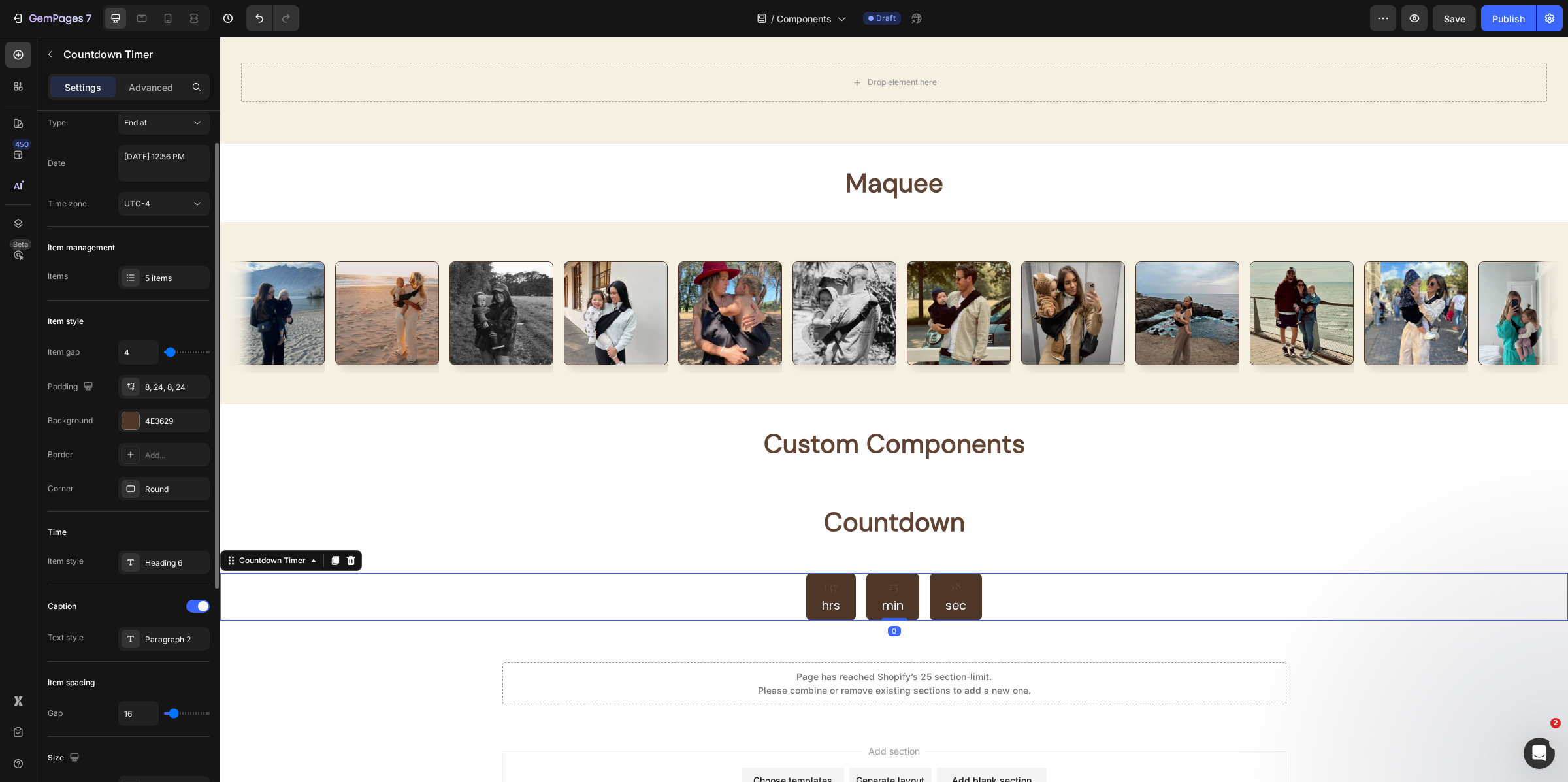
scroll to position [44, 0]
click at [149, 637] on div "Paragraph 2" at bounding box center [175, 635] width 62 height 12
click at [151, 563] on div "Heading 6" at bounding box center [175, 559] width 62 height 12
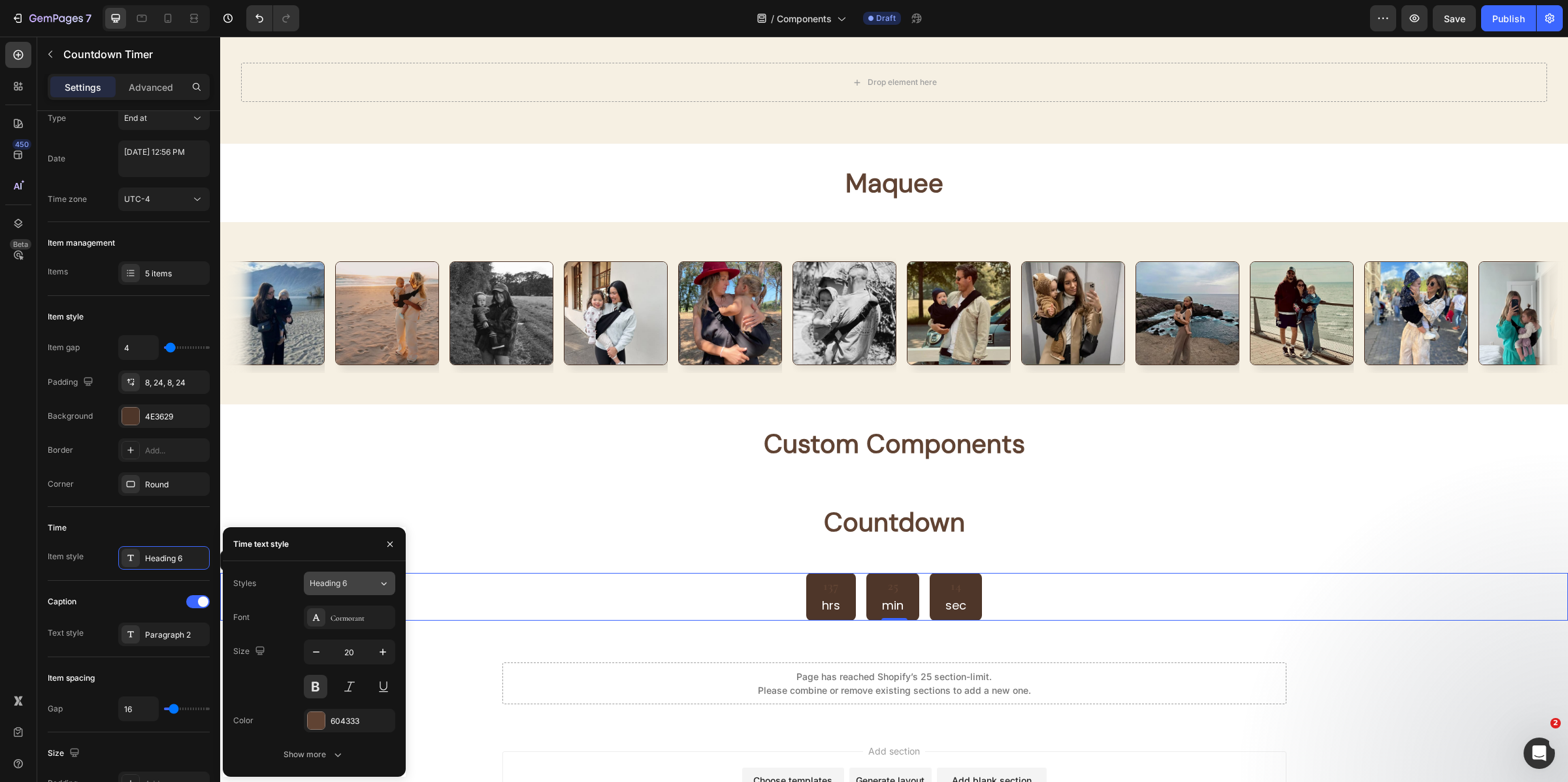
click at [357, 585] on div "Heading 6" at bounding box center [336, 584] width 53 height 12
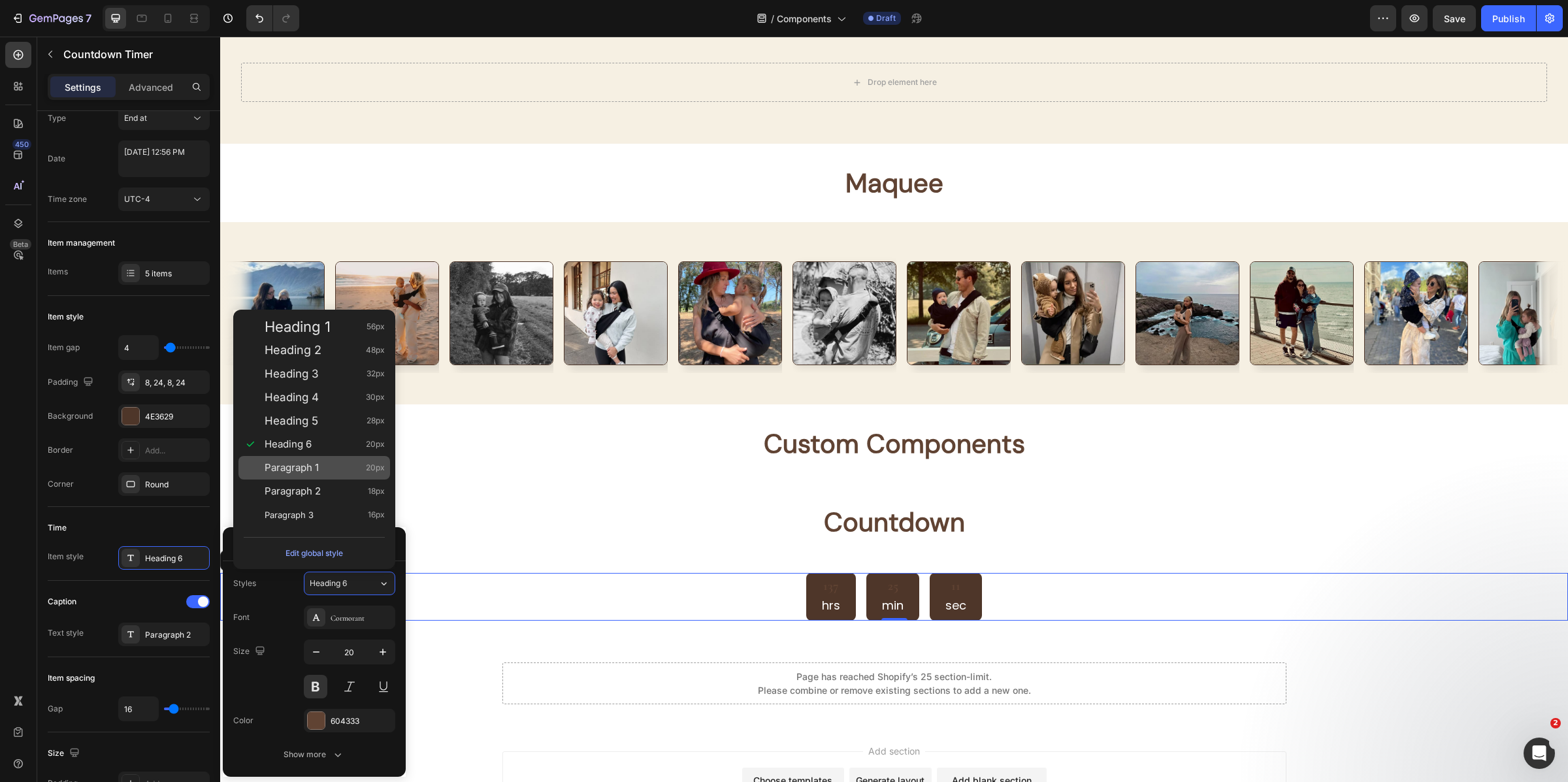
click at [344, 465] on div "Paragraph 1 20px" at bounding box center [324, 467] width 120 height 13
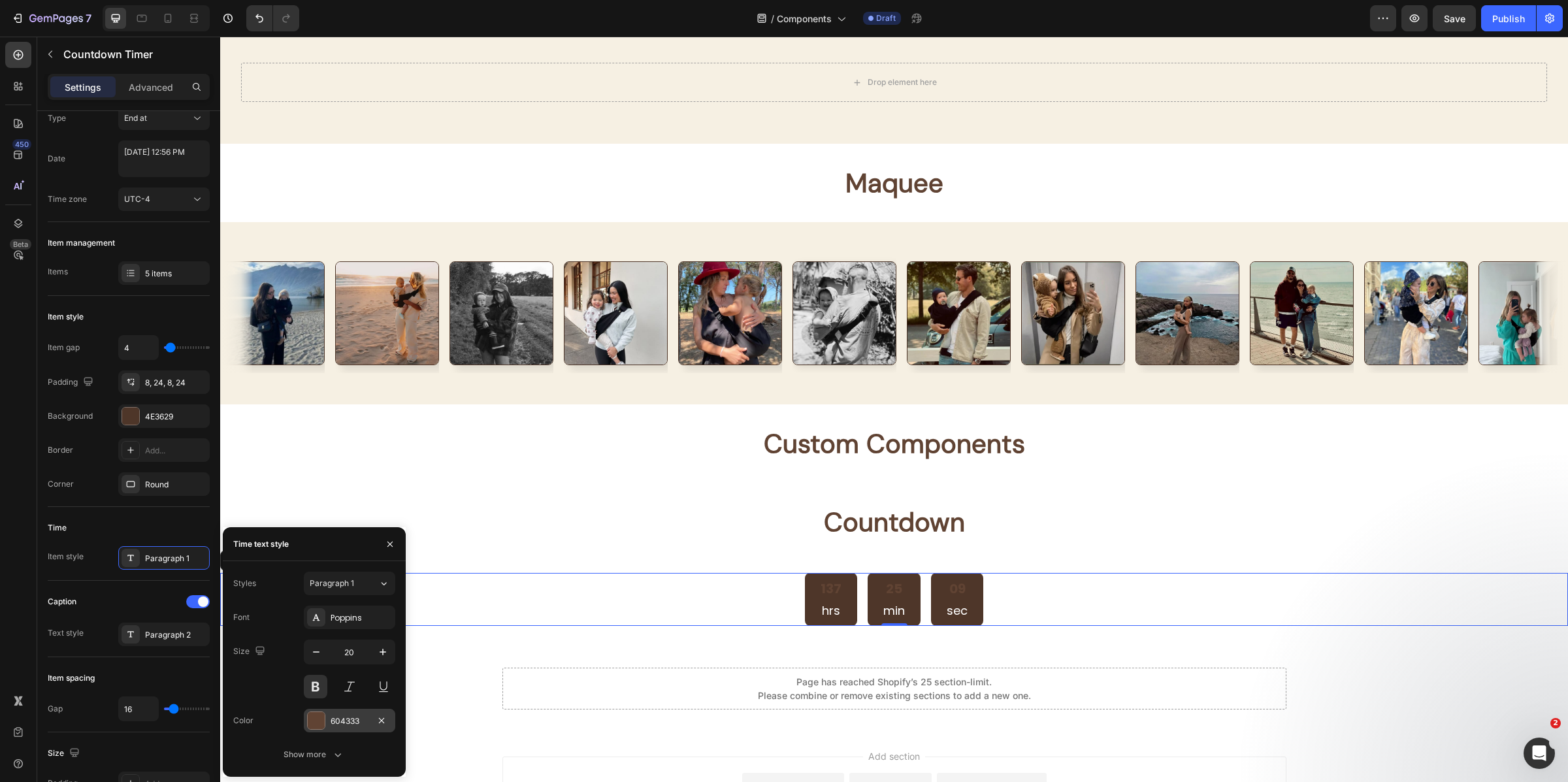
click at [345, 718] on div "604333" at bounding box center [349, 721] width 38 height 12
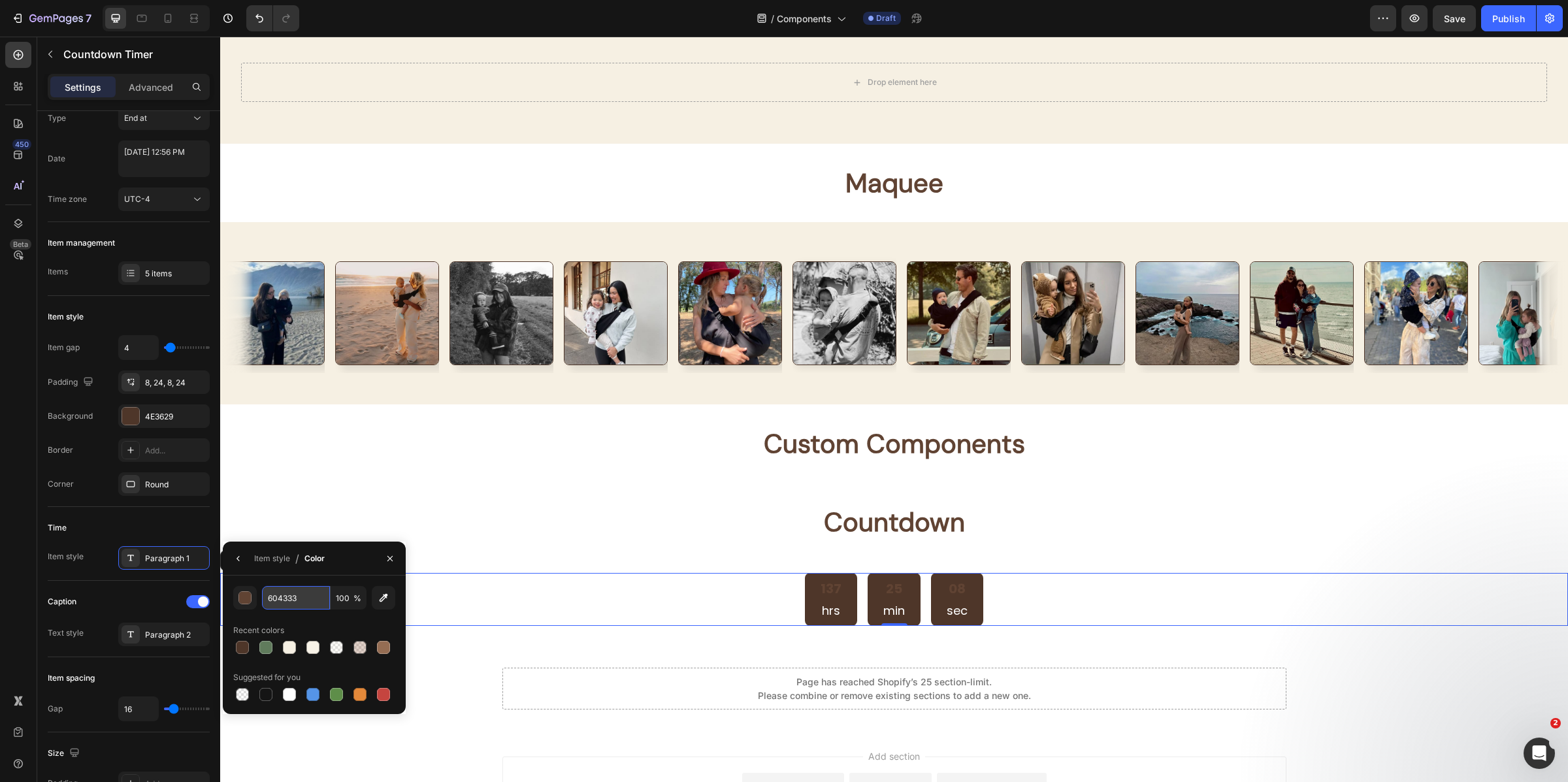
click at [264, 591] on input "604333" at bounding box center [295, 597] width 68 height 23
type input "FFFFFF"
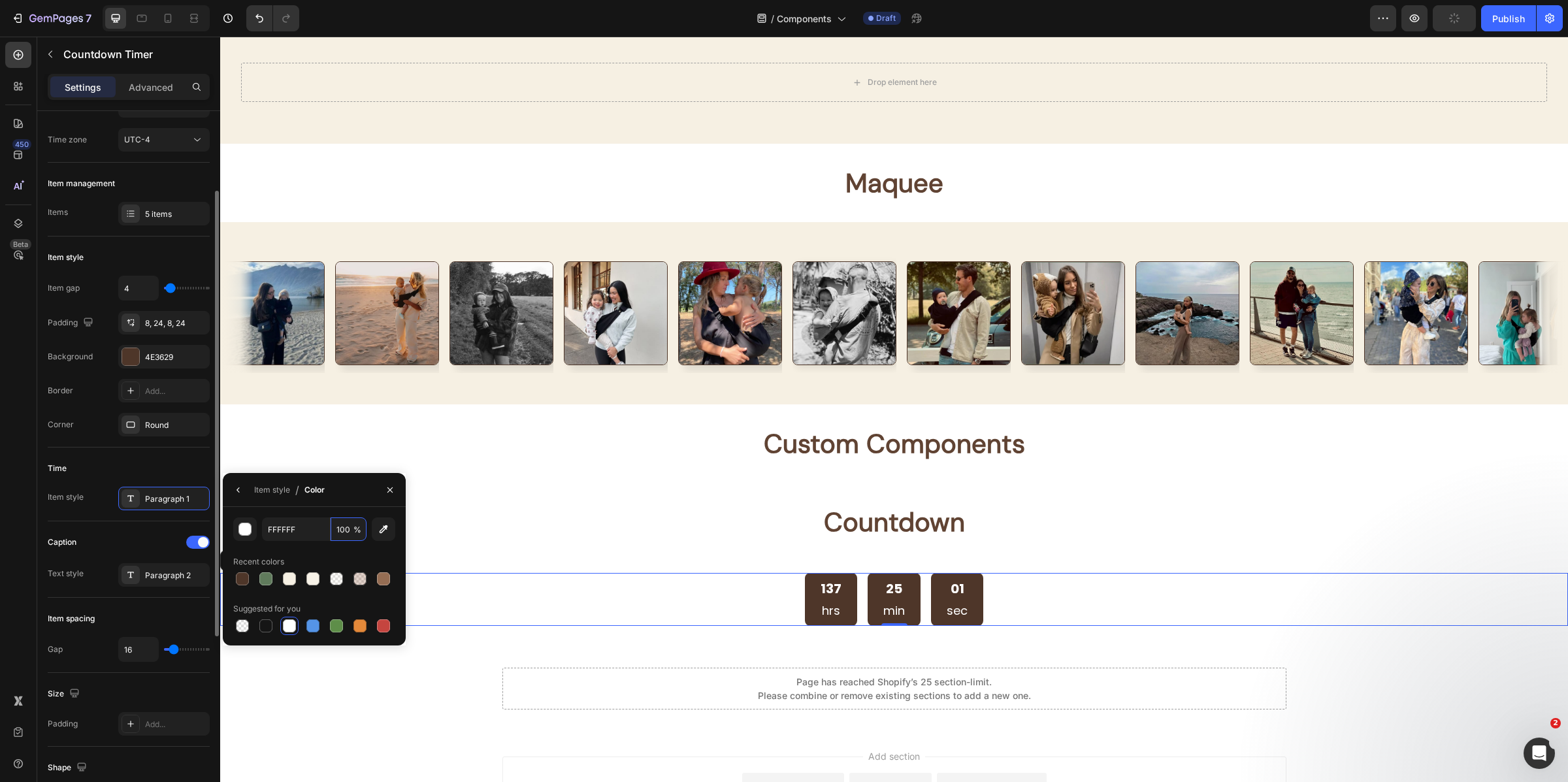
scroll to position [127, 0]
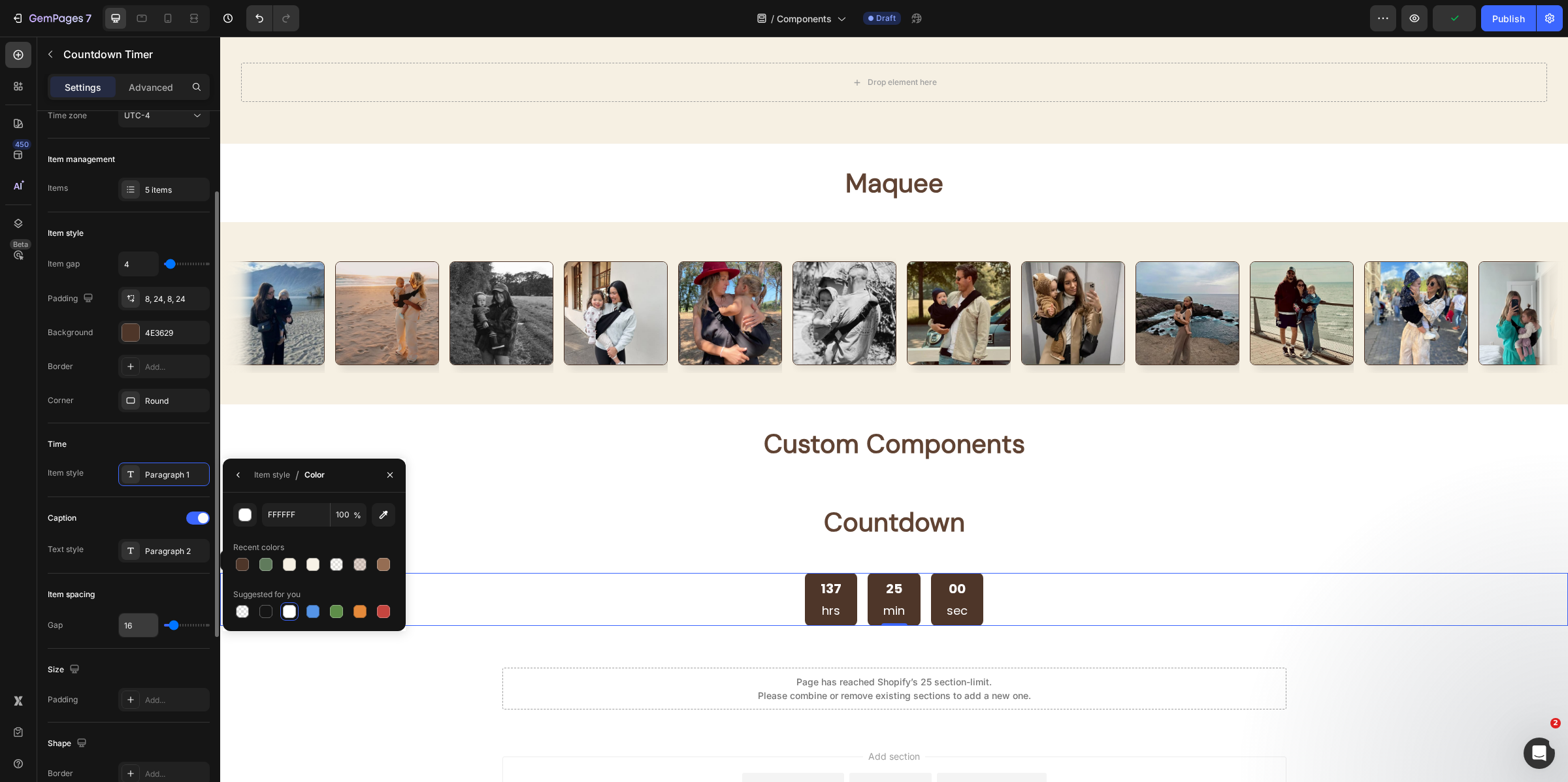
click at [134, 631] on input "16" at bounding box center [139, 625] width 39 height 23
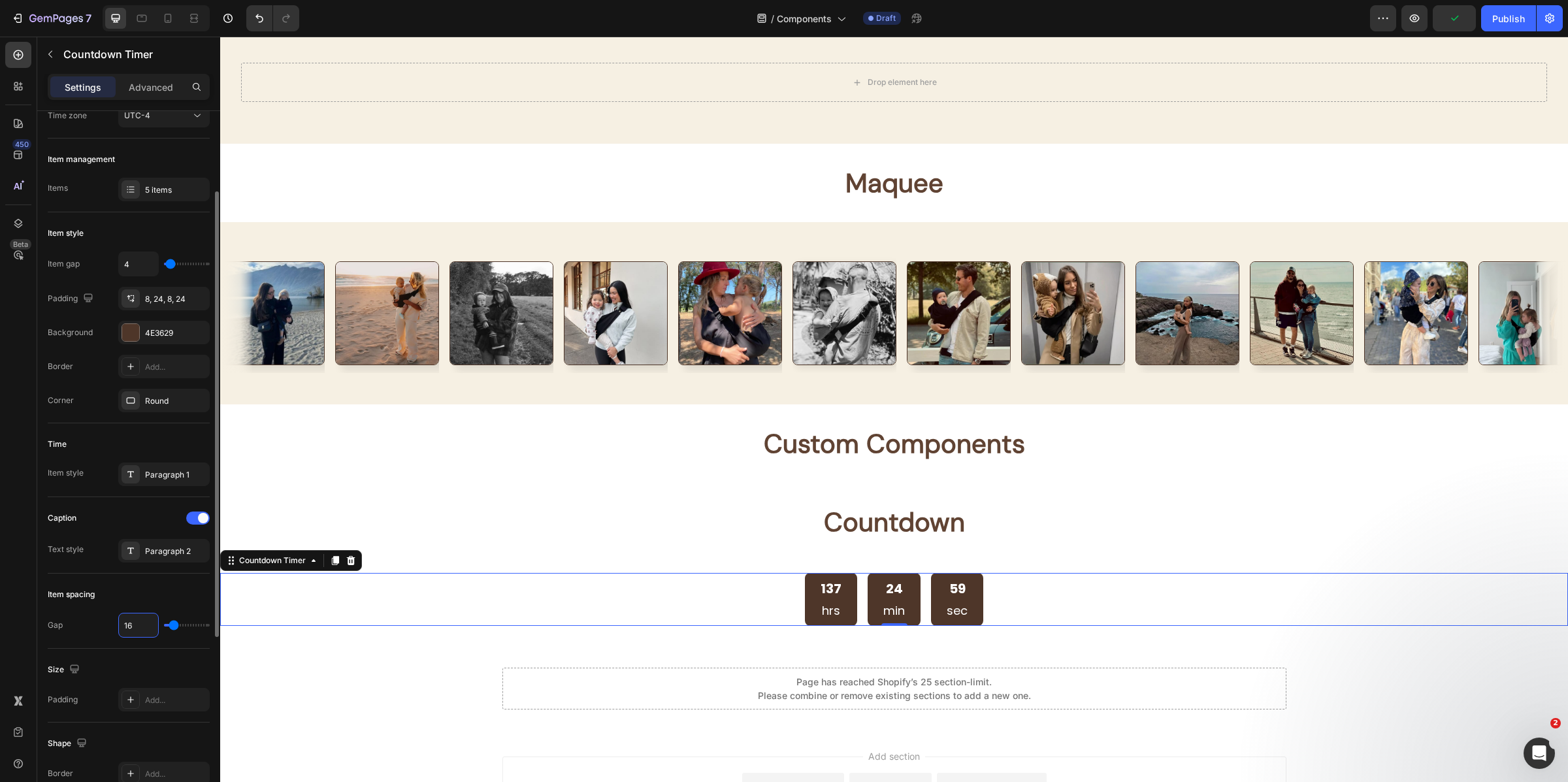
type input "8"
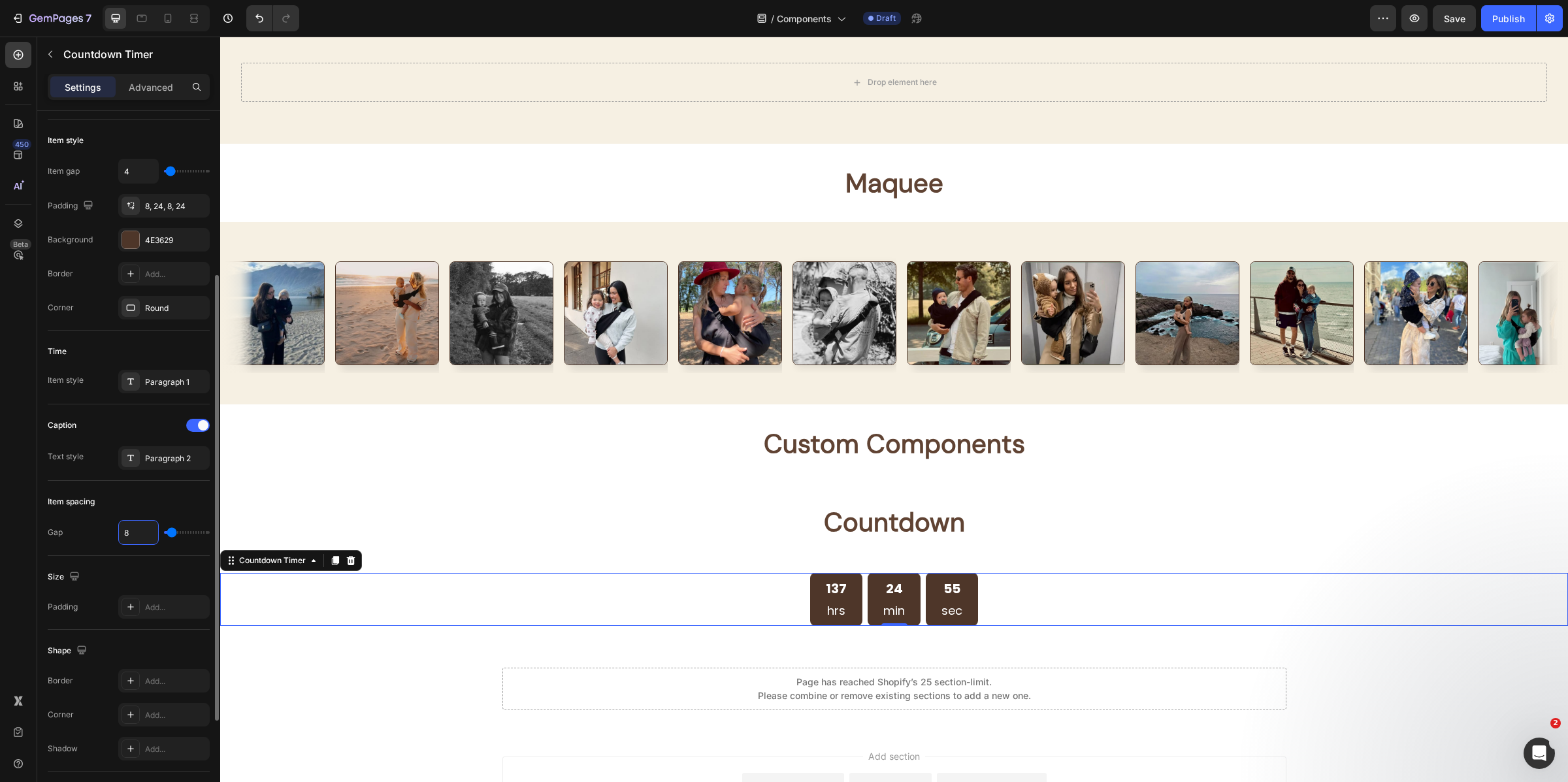
scroll to position [237, 0]
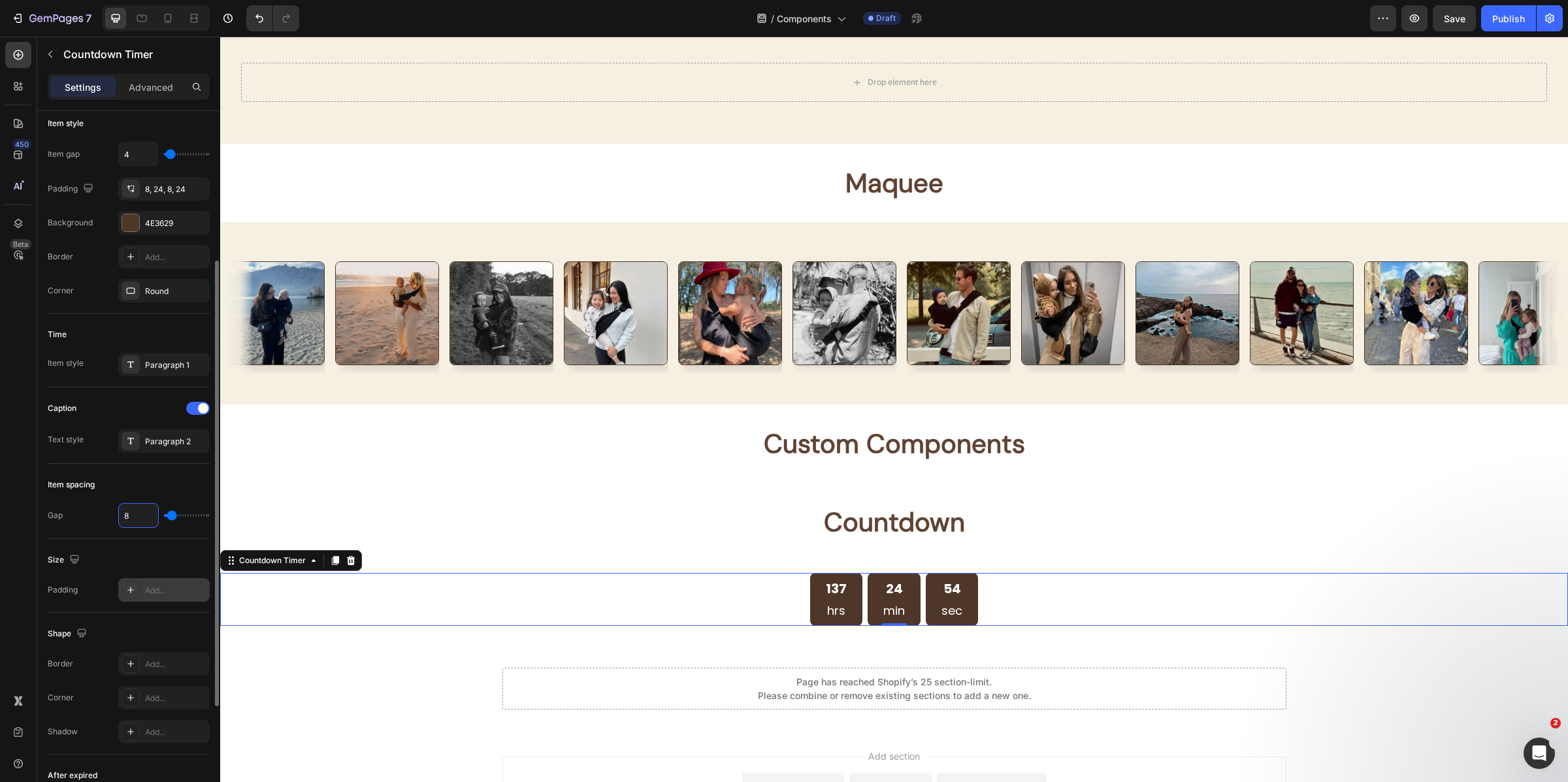
type input "8"
click at [133, 595] on icon at bounding box center [131, 589] width 10 height 10
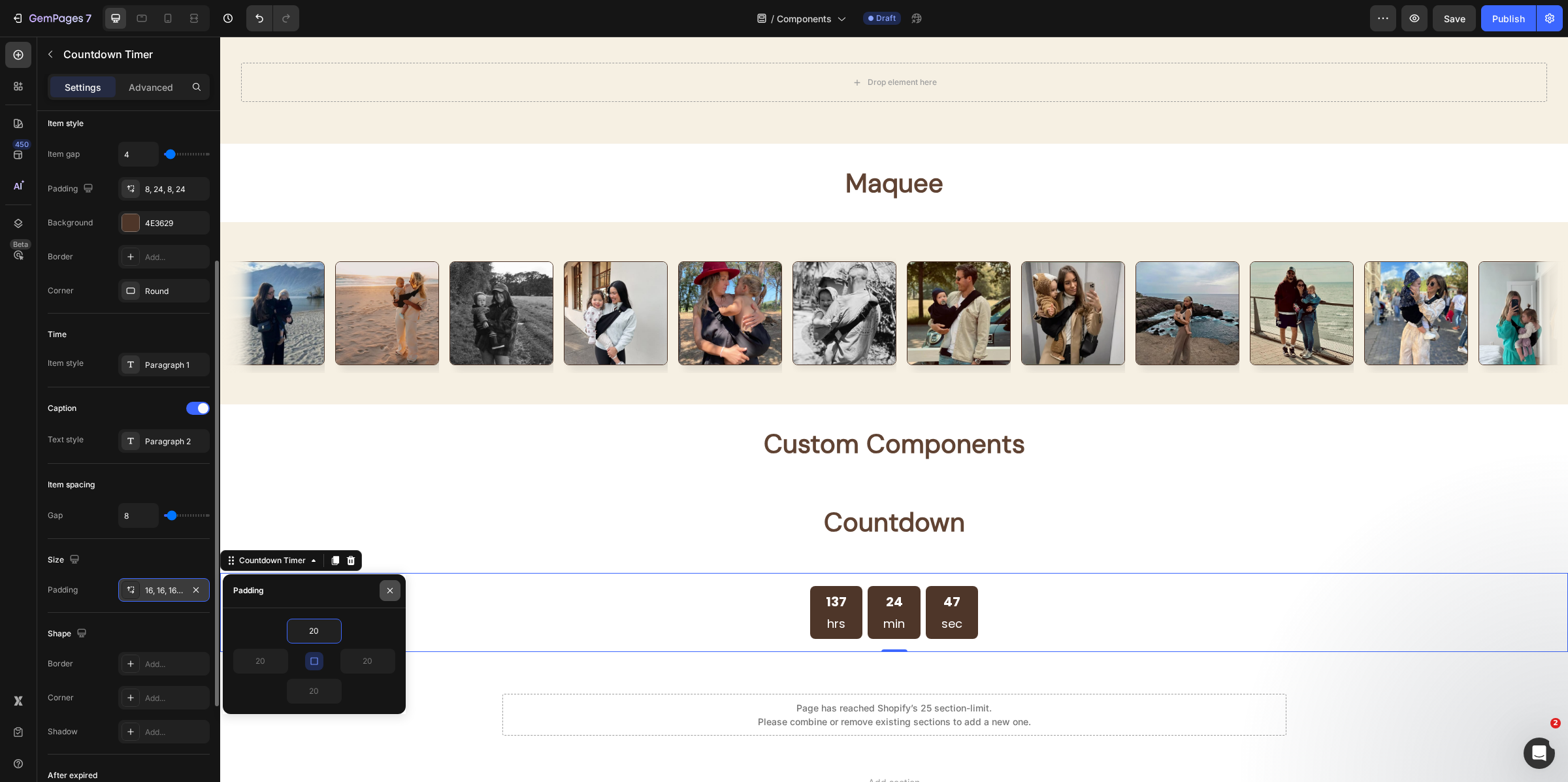
click at [385, 589] on icon "button" at bounding box center [390, 590] width 10 height 10
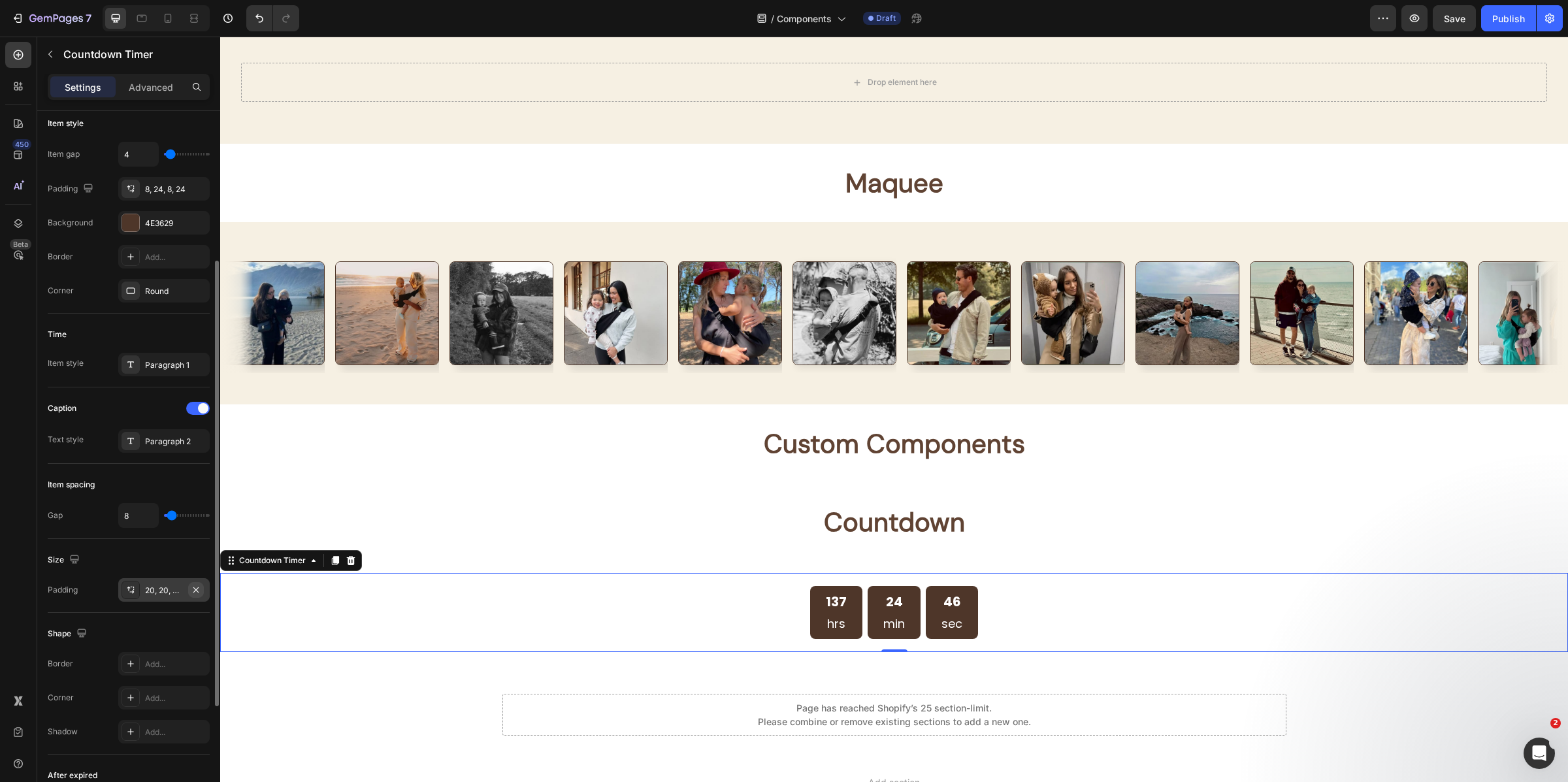
click at [197, 589] on icon "button" at bounding box center [196, 589] width 5 height 5
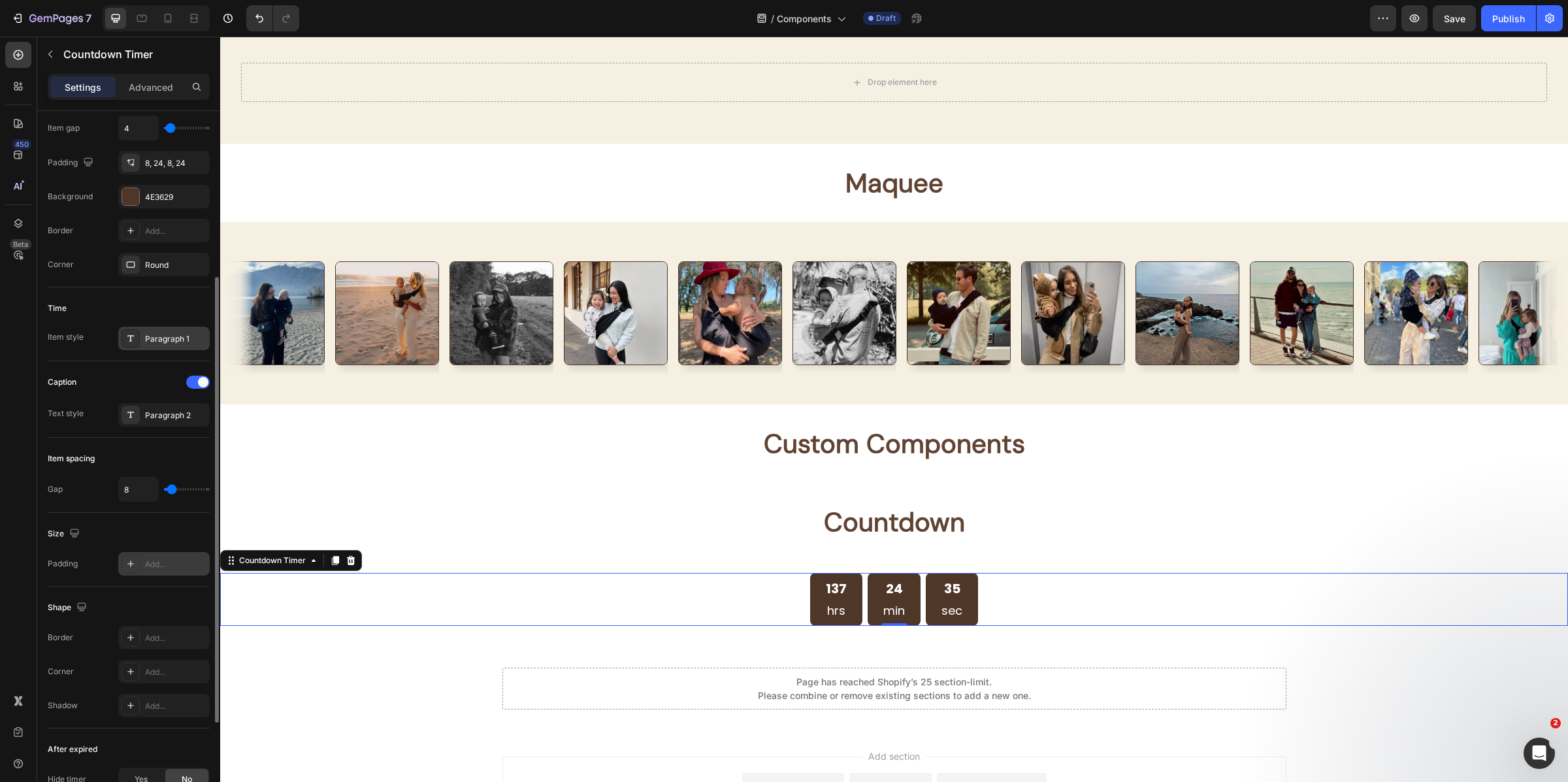
scroll to position [262, 0]
click at [166, 577] on div "Add..." at bounding box center [163, 565] width 92 height 23
type input "16"
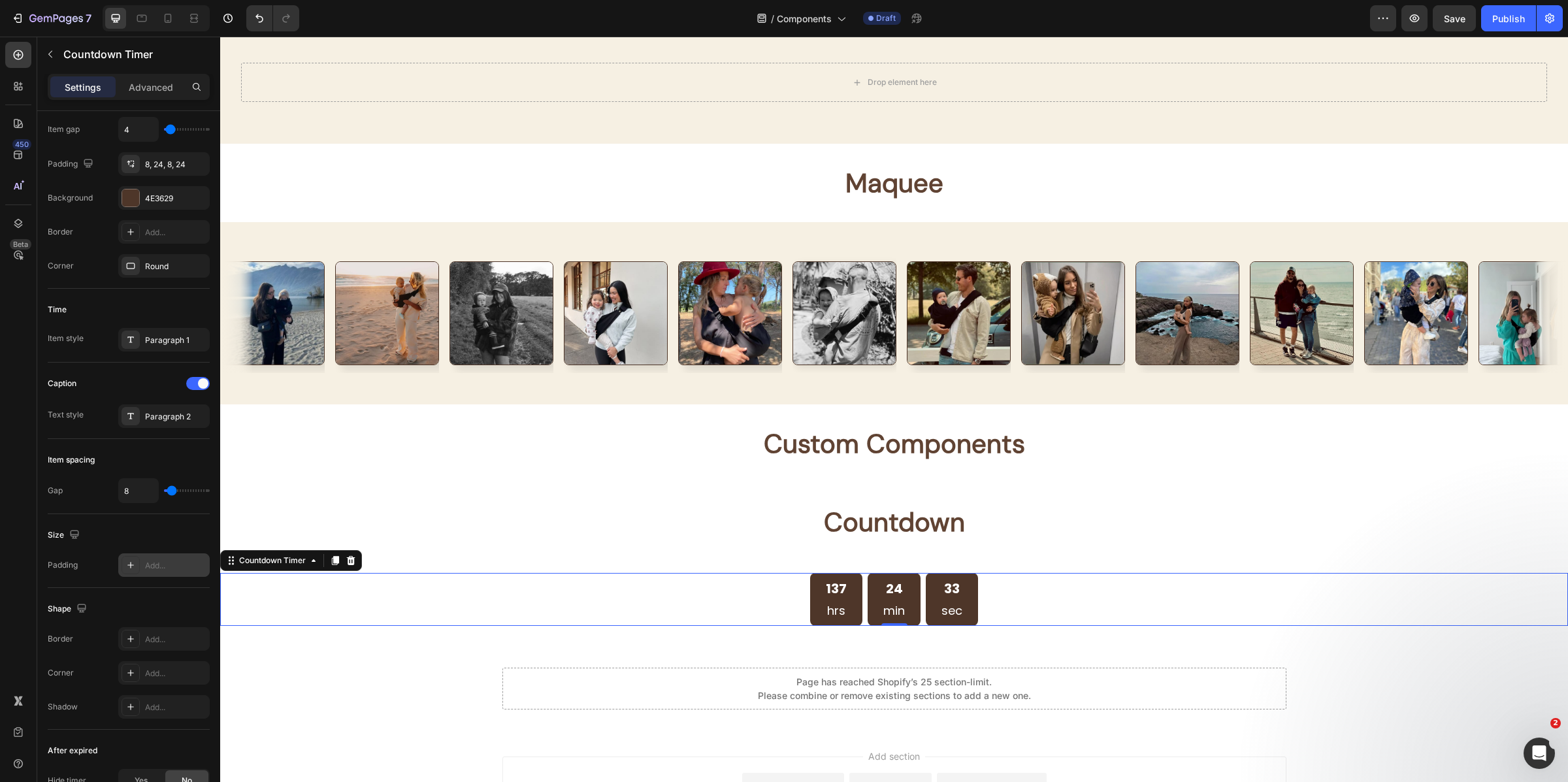
type input "16"
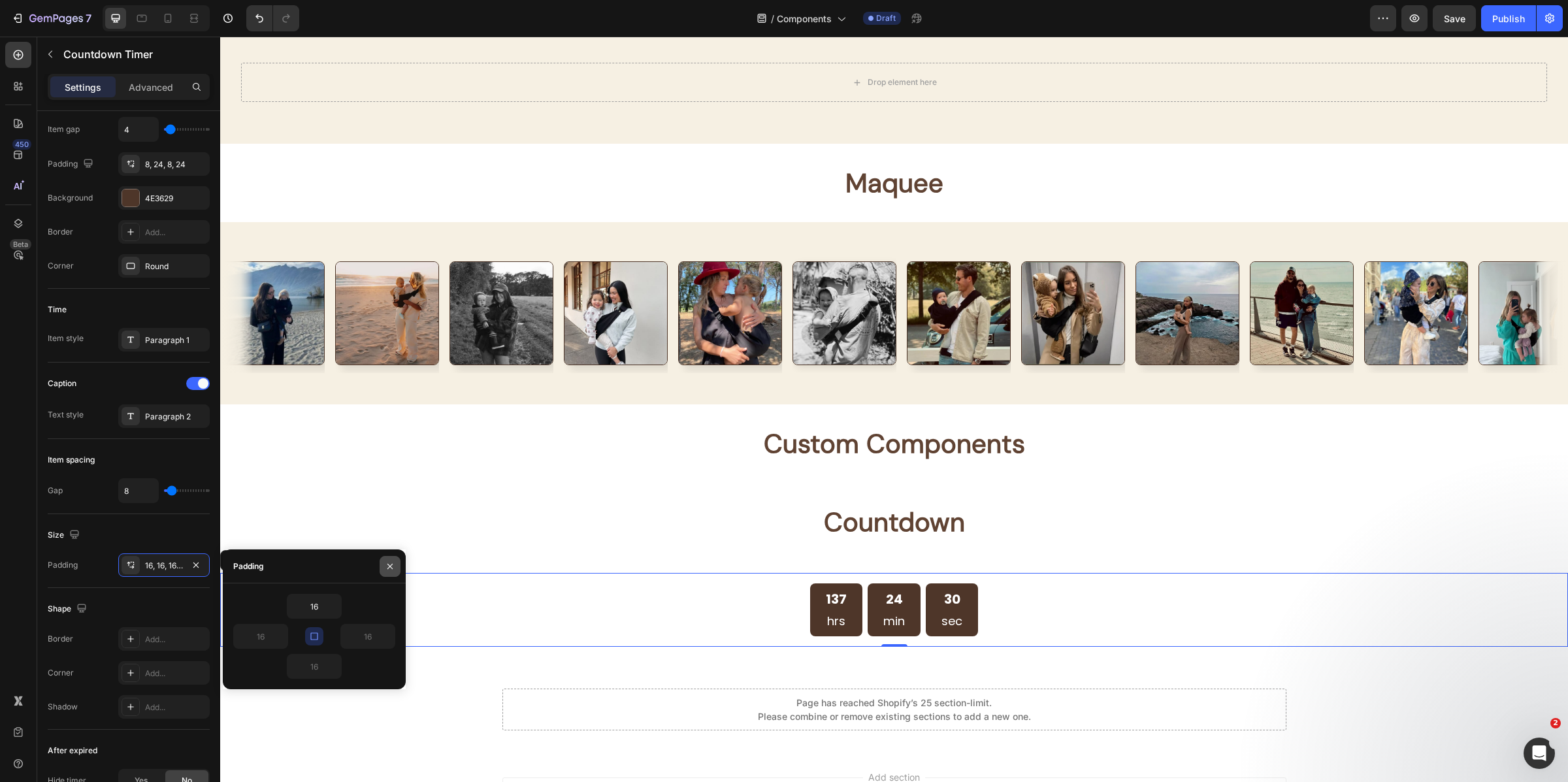
click at [384, 559] on button "button" at bounding box center [390, 566] width 21 height 21
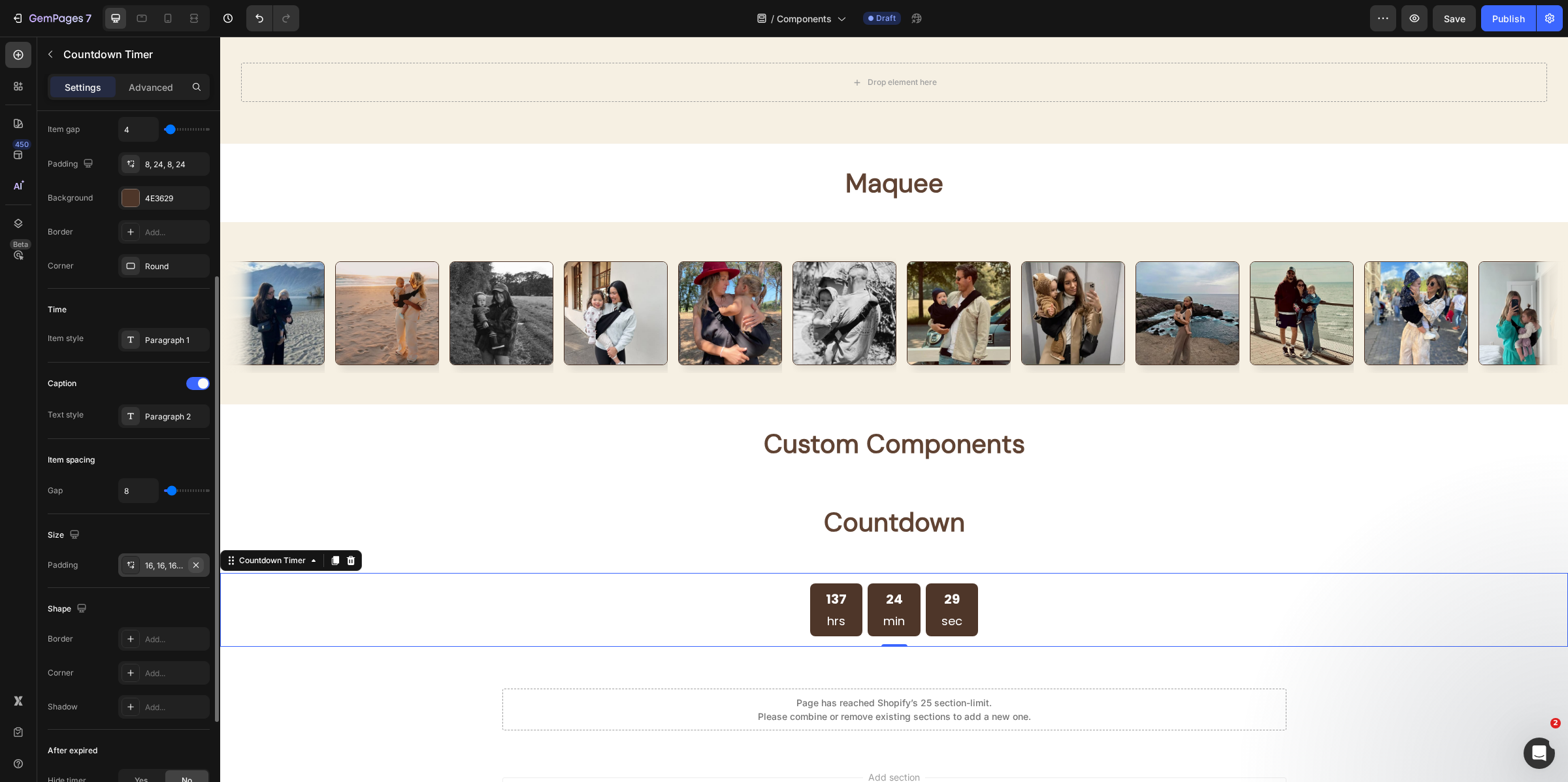
click at [199, 568] on icon "button" at bounding box center [196, 565] width 10 height 10
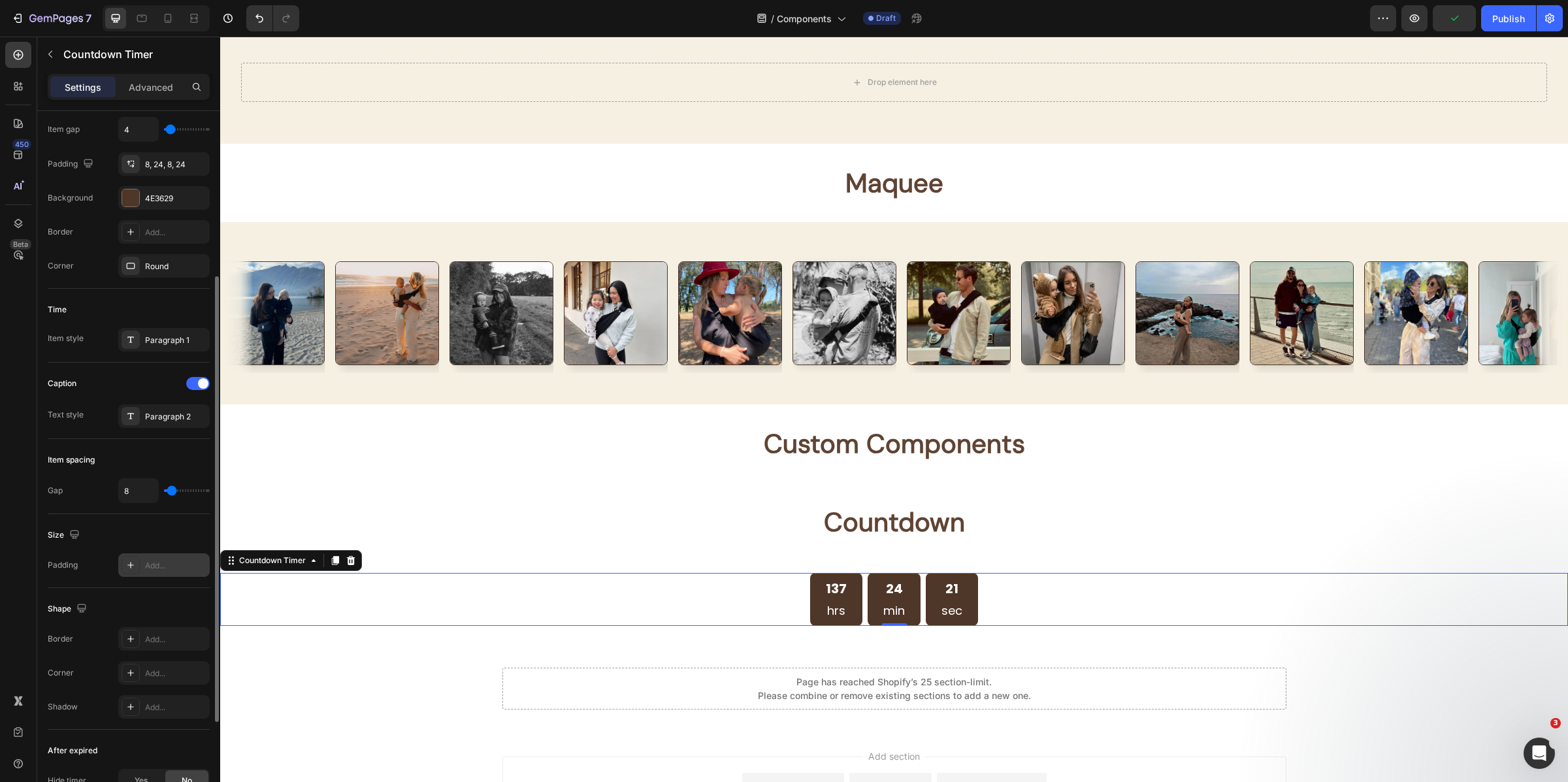
click at [852, 601] on div "137 hrs" at bounding box center [836, 600] width 52 height 53
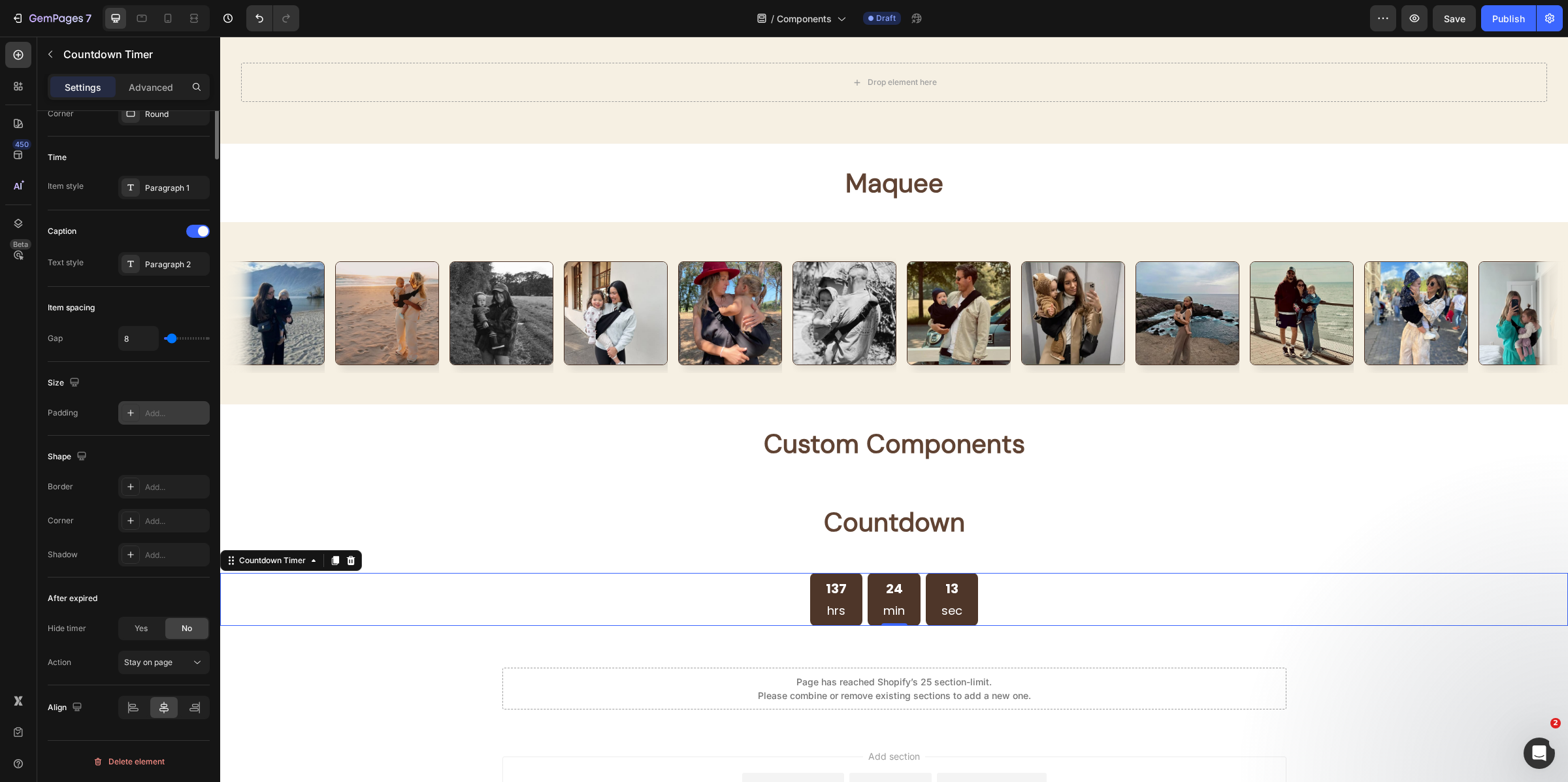
scroll to position [0, 0]
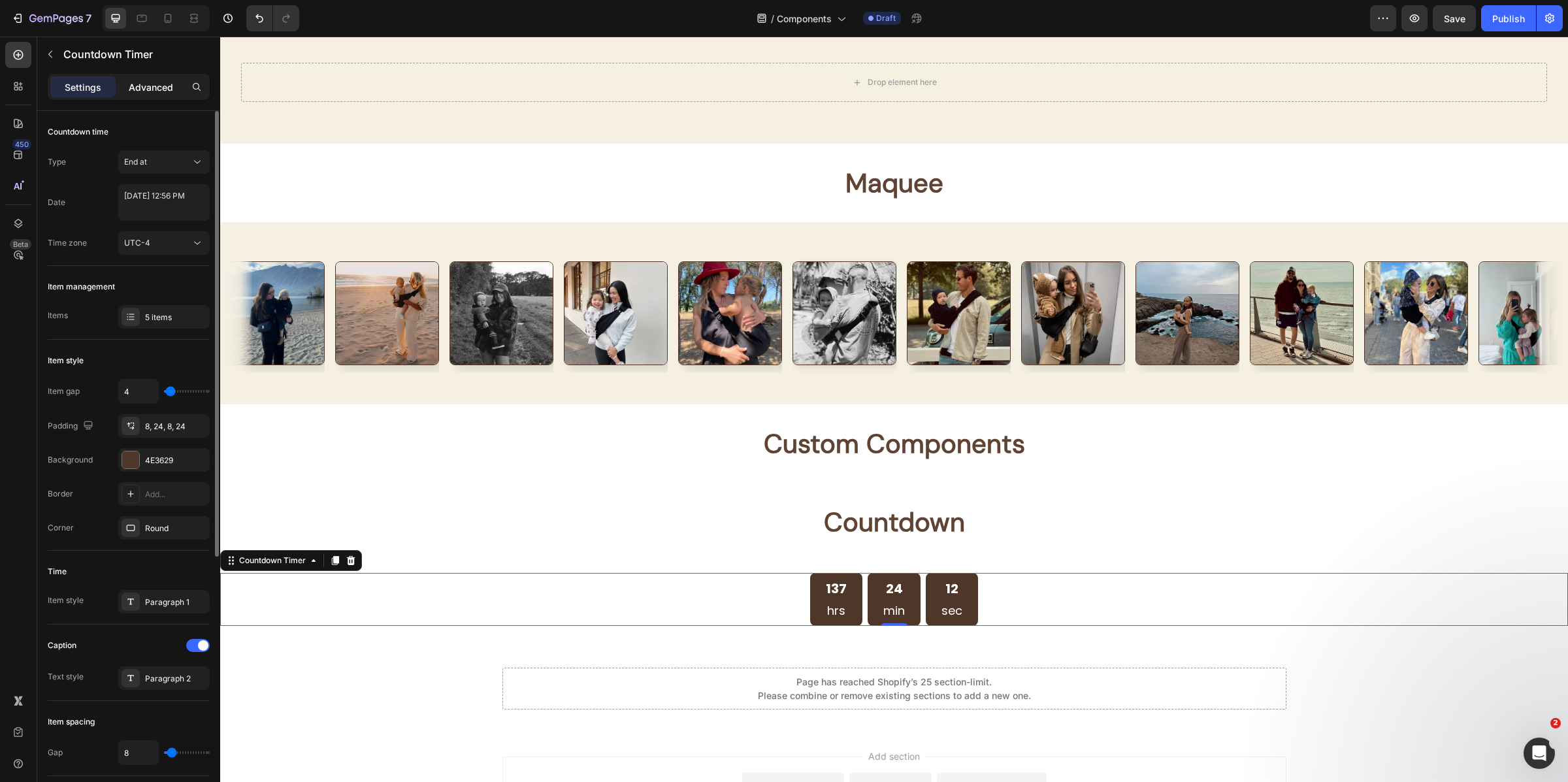
click at [152, 91] on p "Advanced" at bounding box center [151, 87] width 45 height 14
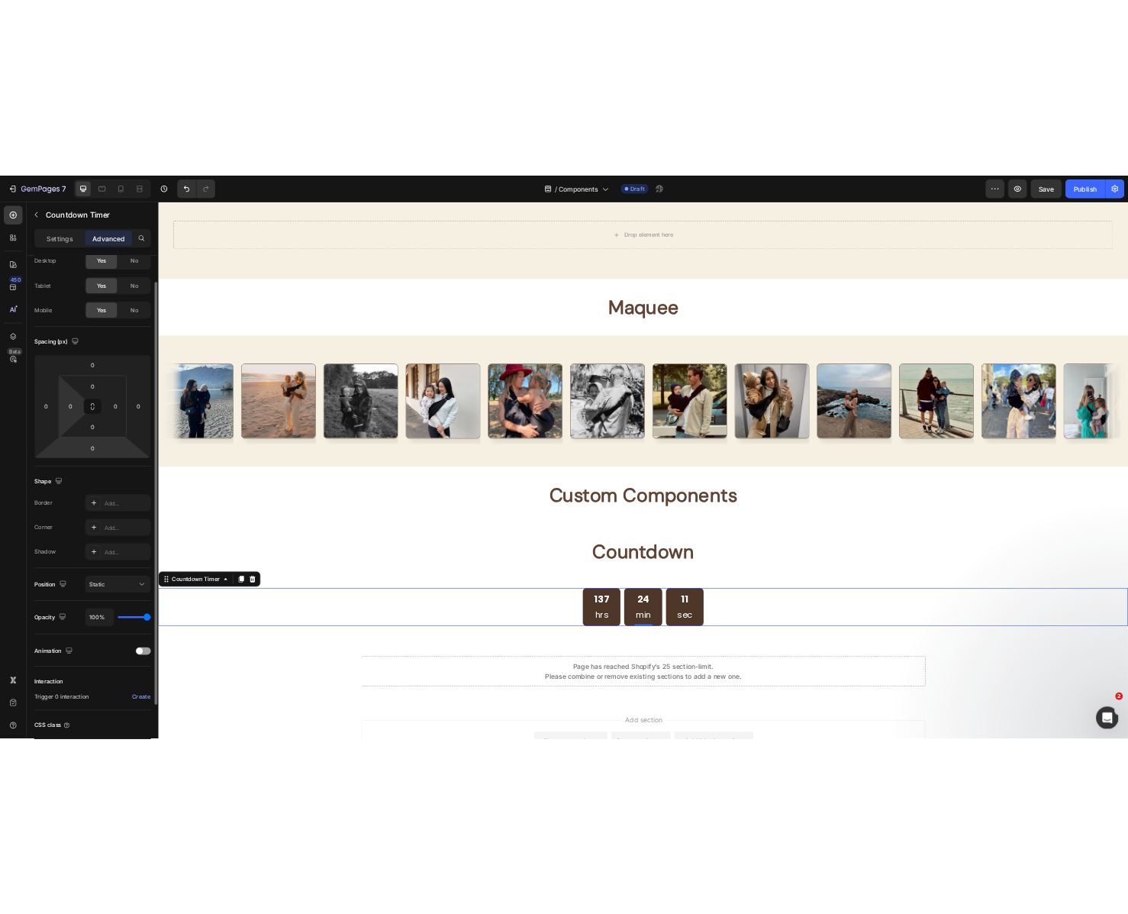
scroll to position [51, 0]
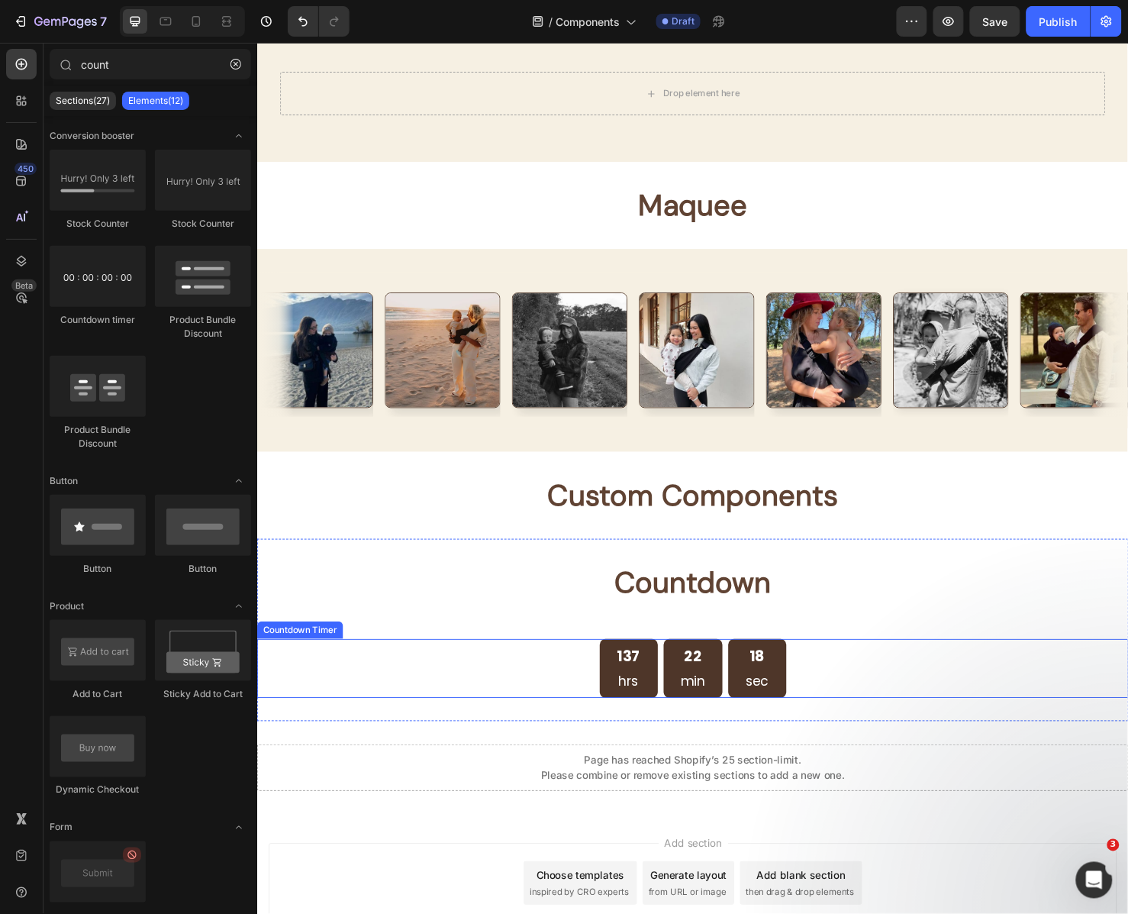
click at [752, 689] on div "18 sec" at bounding box center [782, 700] width 61 height 62
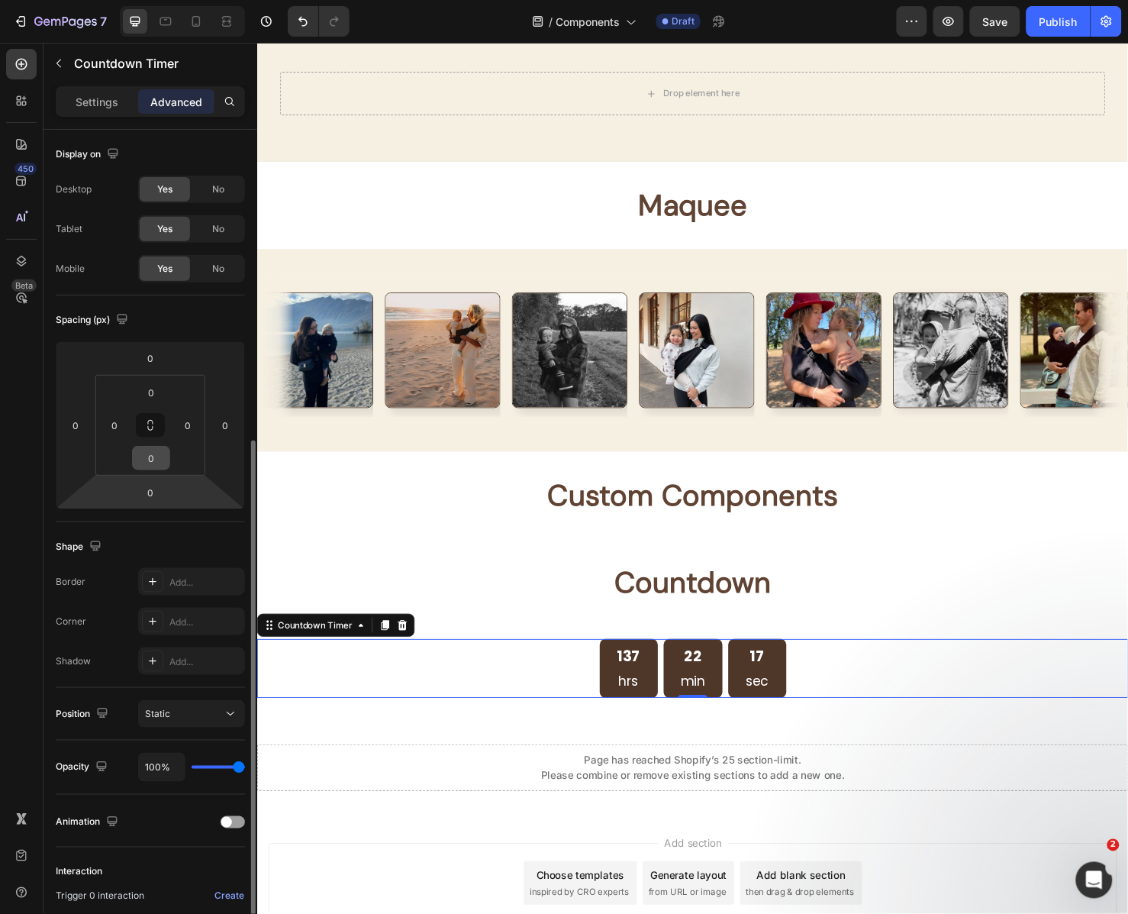
scroll to position [169, 0]
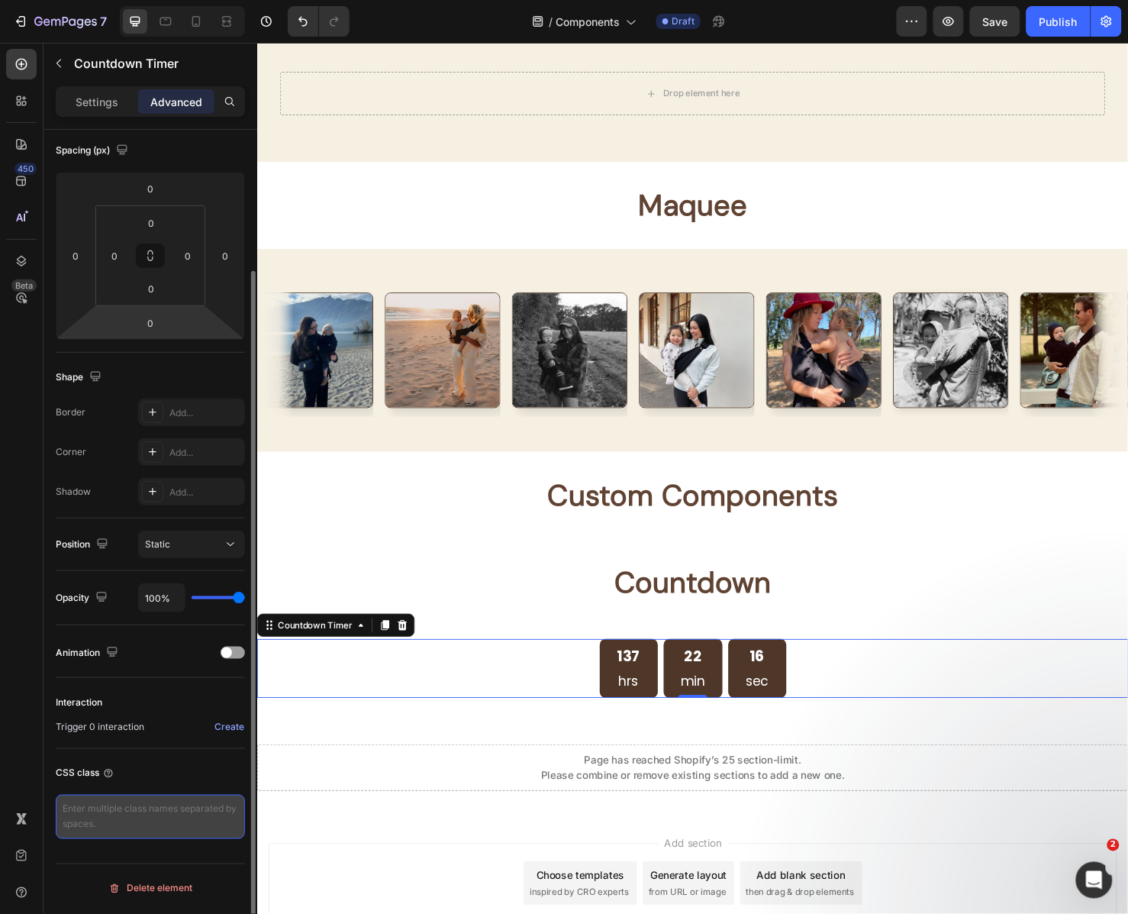
click at [98, 807] on textarea at bounding box center [150, 817] width 189 height 44
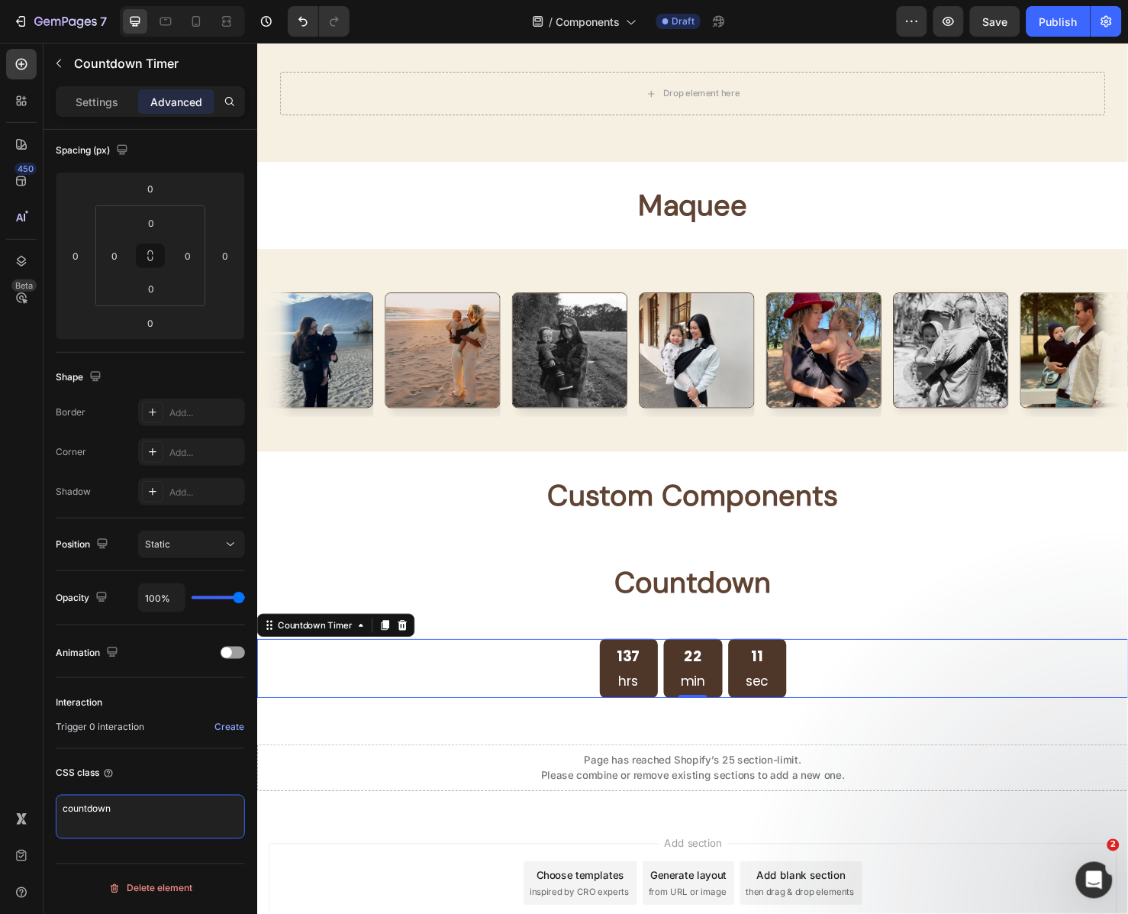
type textarea "countdown"
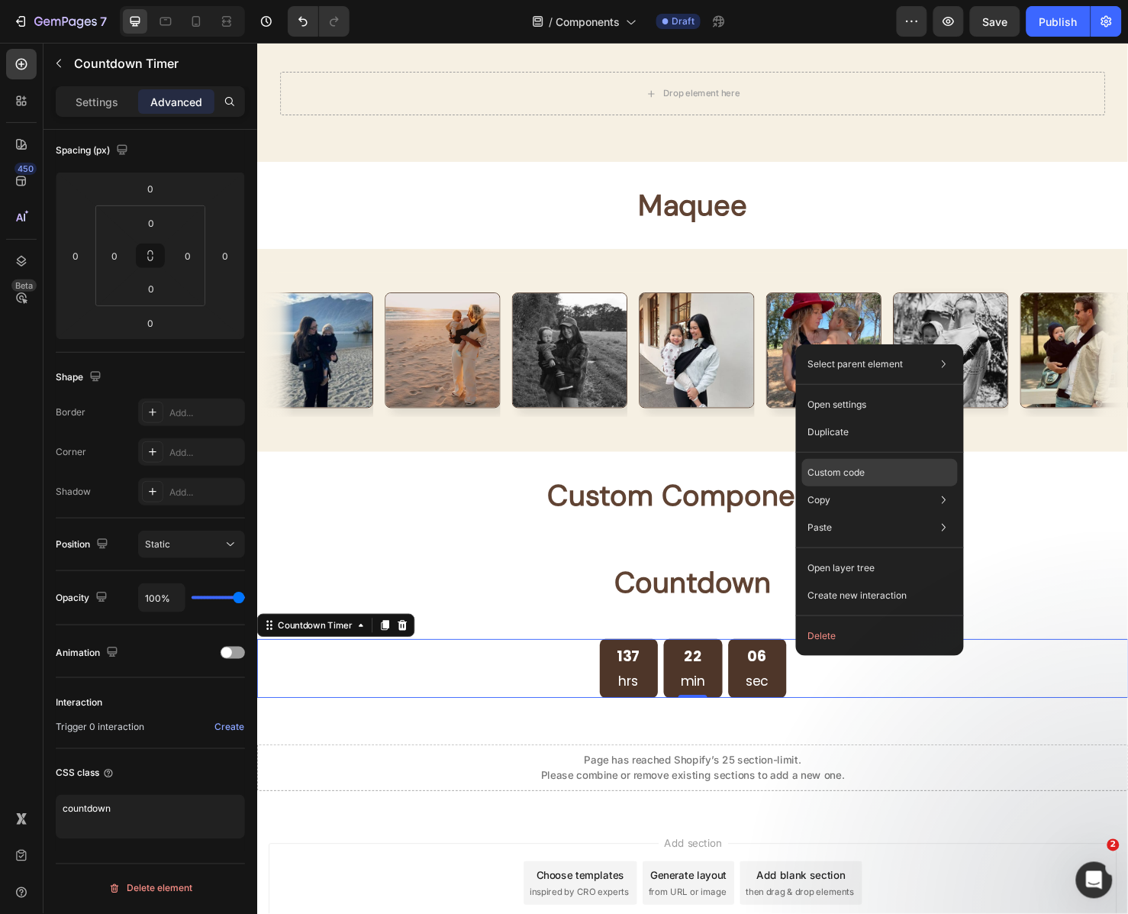
click at [902, 514] on div "Custom code" at bounding box center [880, 527] width 156 height 27
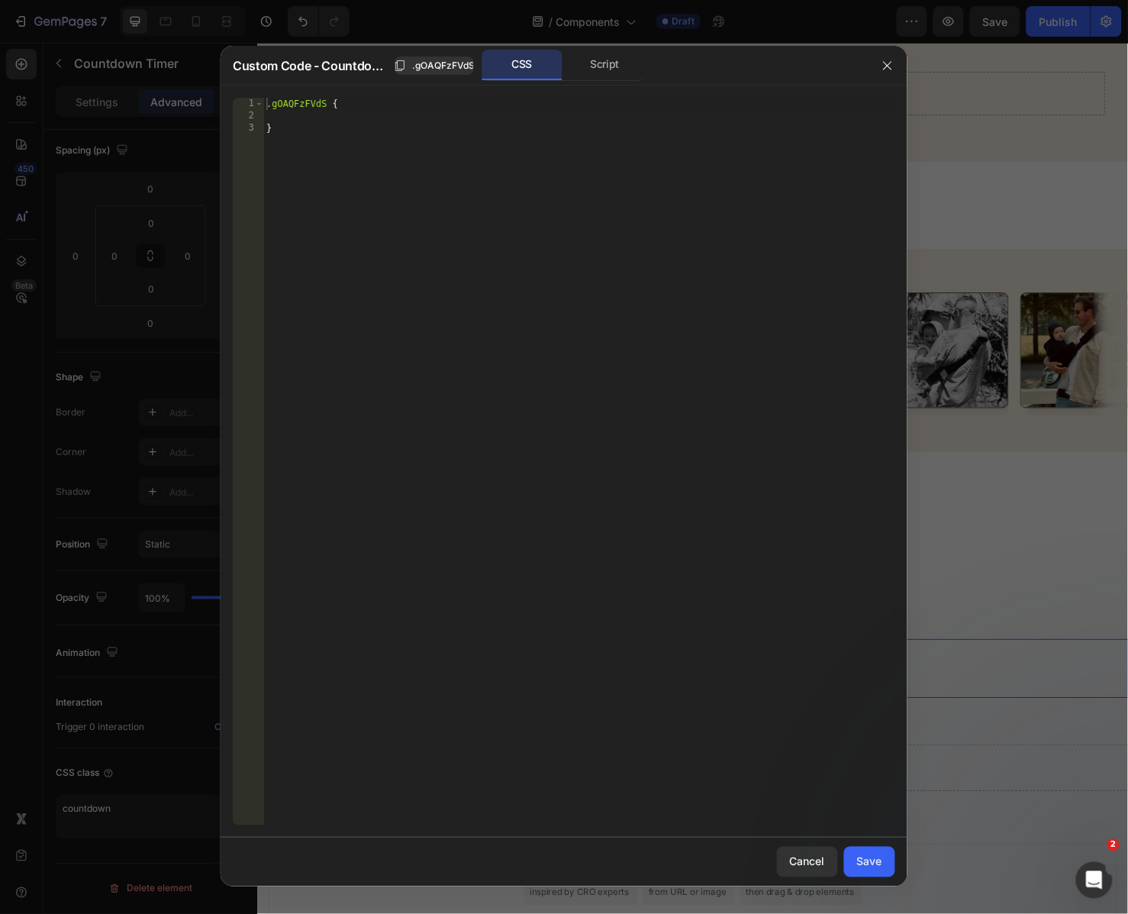
click at [295, 101] on div ".gOAQFzFVdS { }" at bounding box center [579, 474] width 632 height 753
paste textarea "countdown"
type textarea ".countdown {"
click at [329, 111] on div ".countdown { }" at bounding box center [579, 474] width 632 height 753
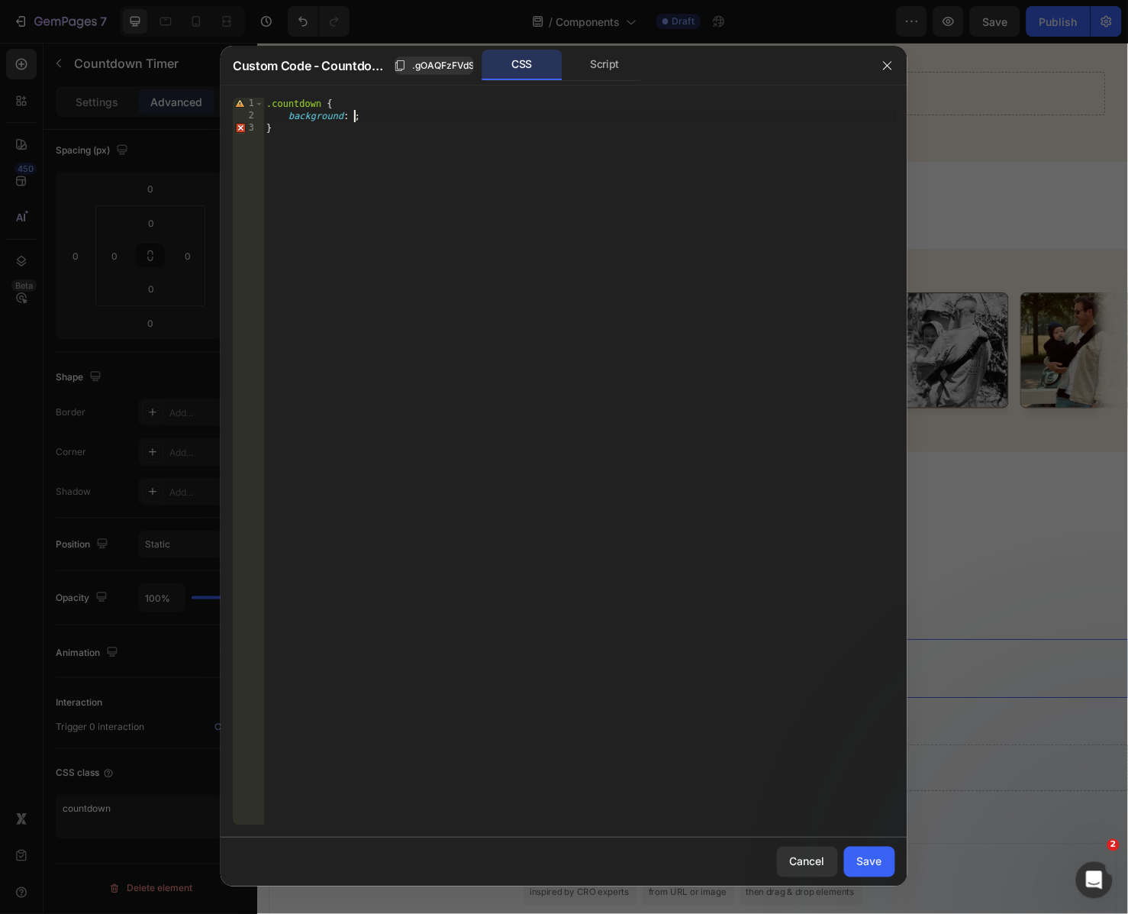
scroll to position [0, 8]
type textarea "background: red;"
click at [879, 862] on div "Save" at bounding box center [869, 861] width 25 height 16
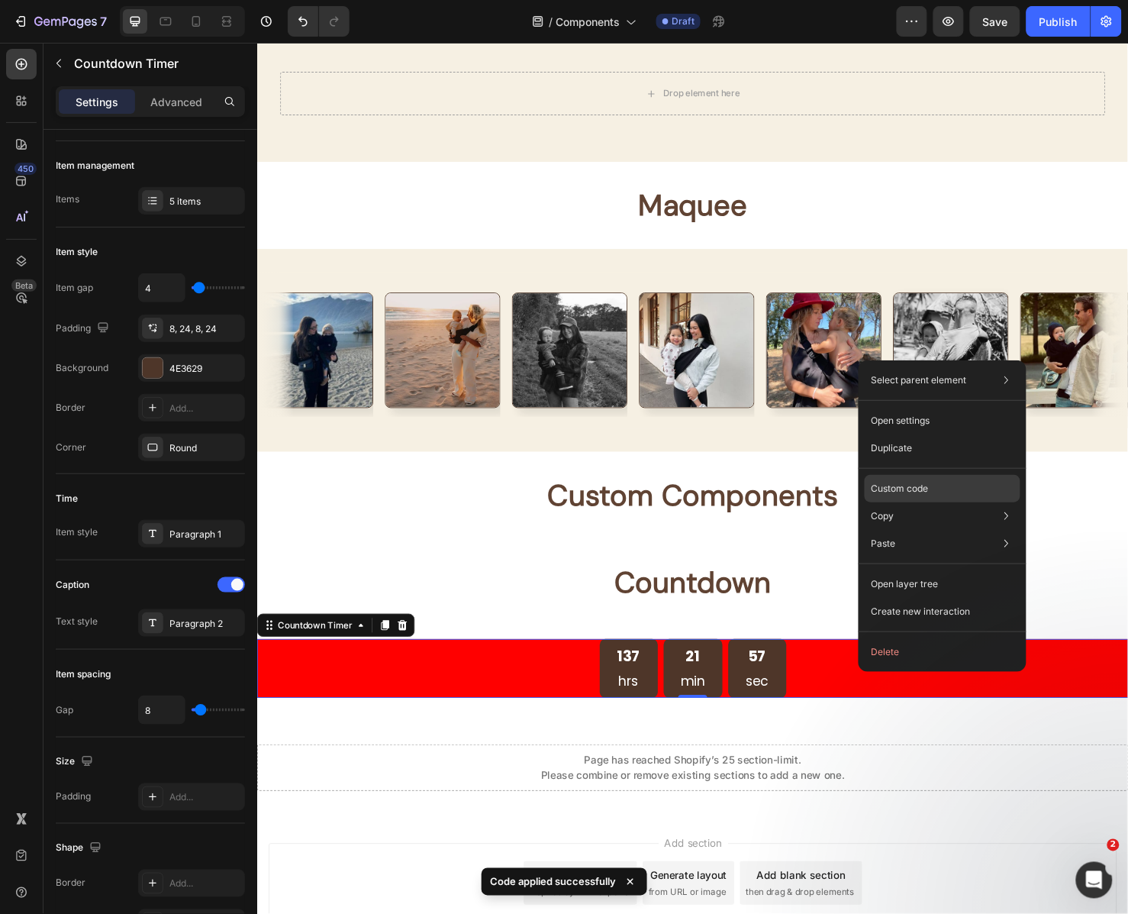
click at [915, 482] on p "Custom code" at bounding box center [899, 489] width 57 height 14
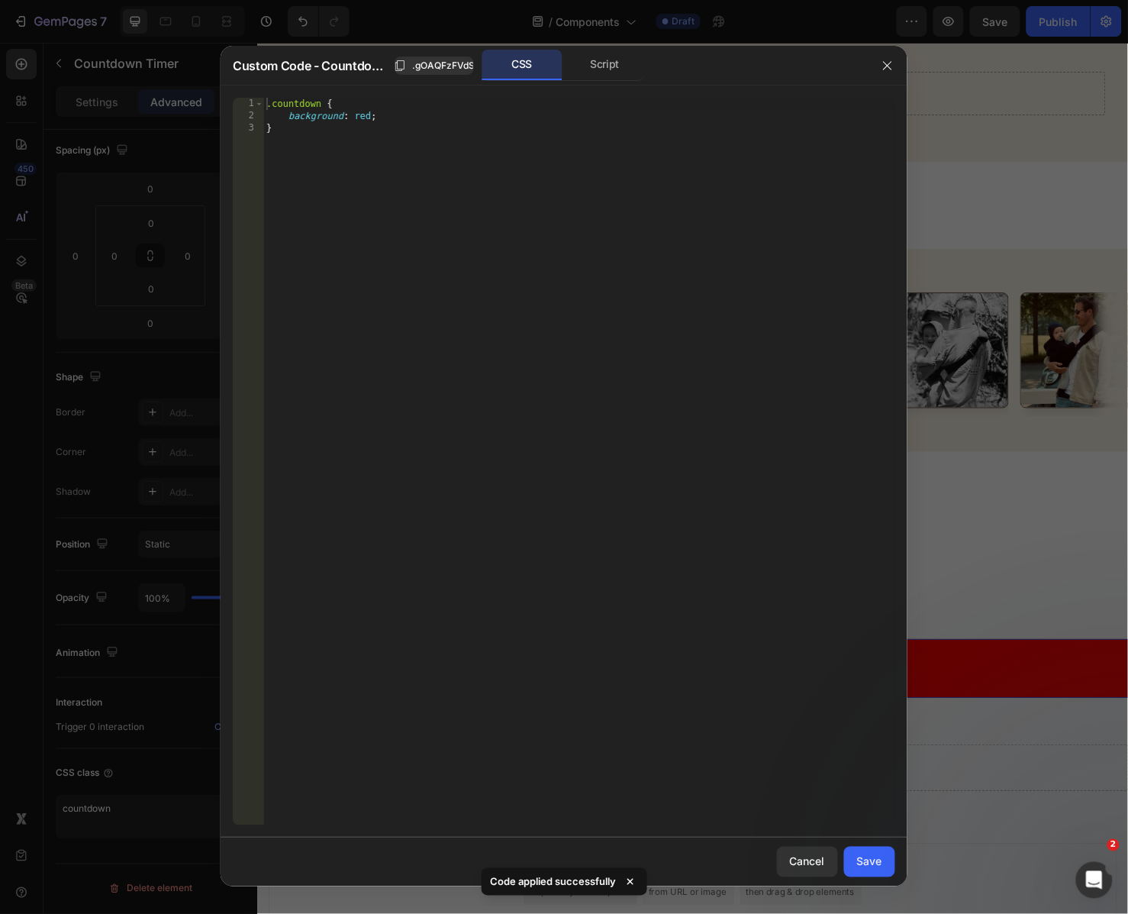
click at [402, 127] on div ".countdown { background : red ; }" at bounding box center [579, 474] width 632 height 753
click at [322, 107] on div ".countdown { background : red ; }" at bounding box center [579, 474] width 632 height 753
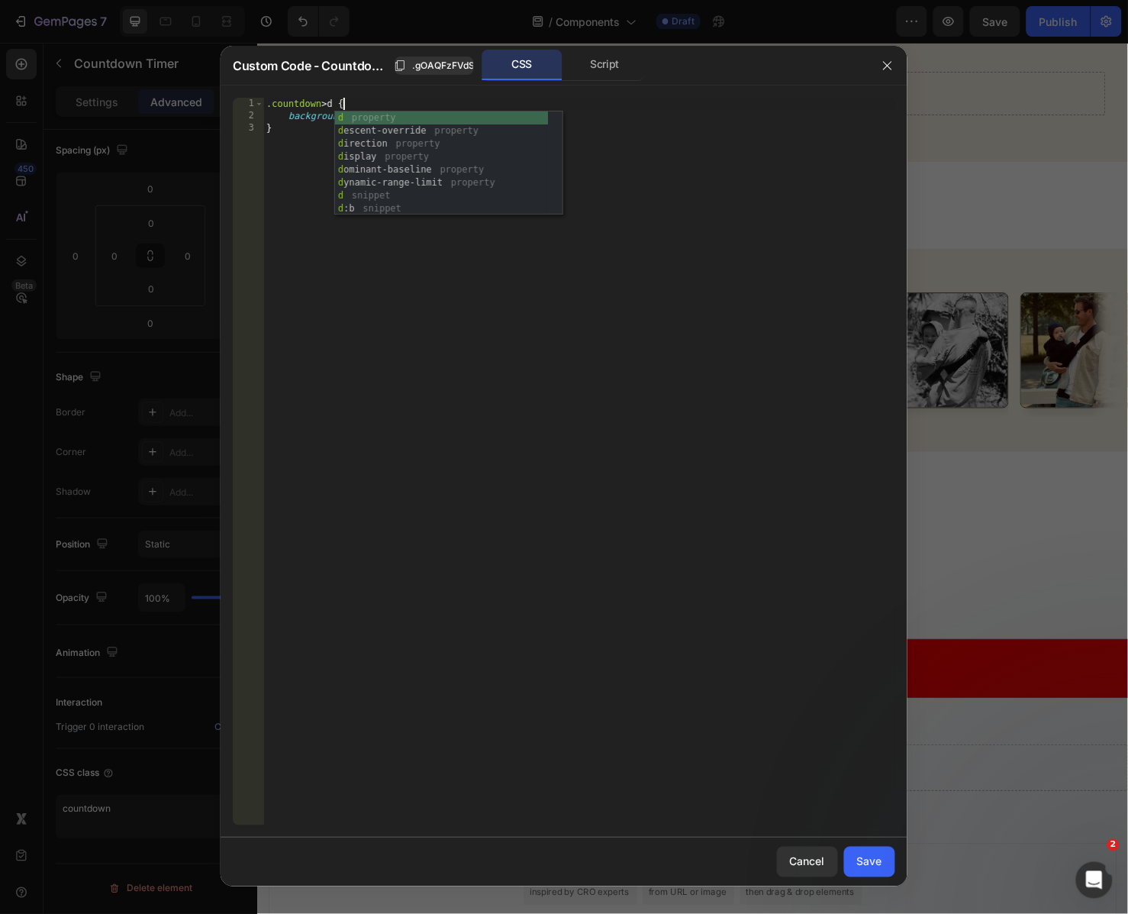
scroll to position [0, 6]
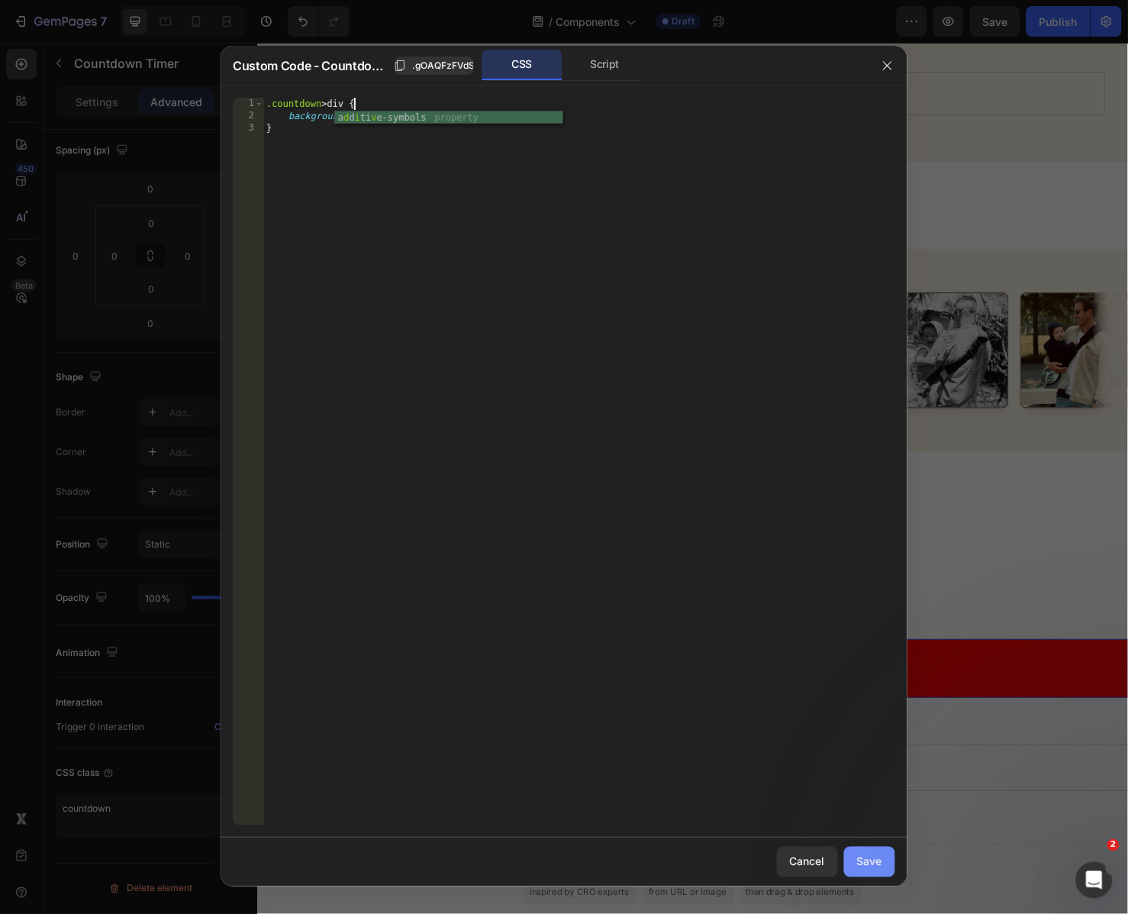
type textarea ".countdown > div {"
click at [866, 850] on button "Save" at bounding box center [869, 862] width 51 height 31
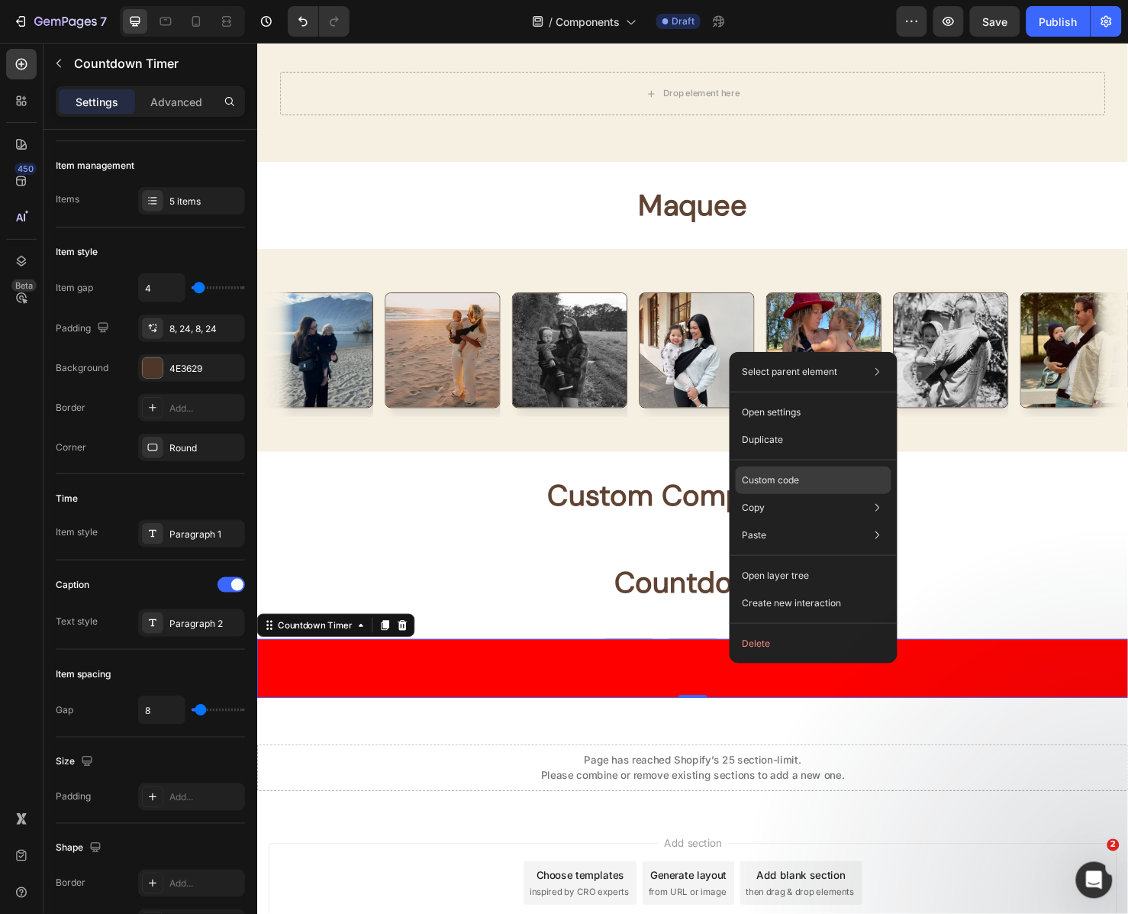
click at [794, 481] on p "Custom code" at bounding box center [770, 480] width 57 height 14
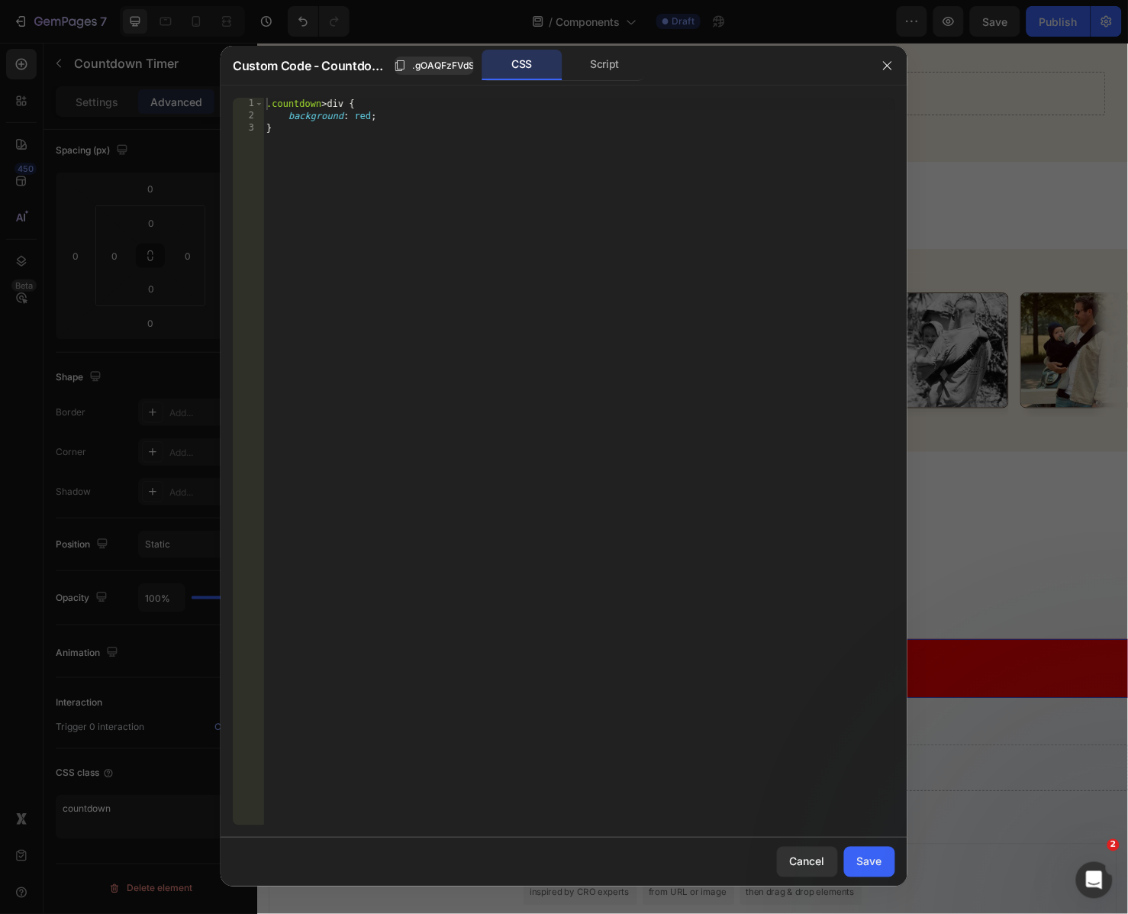
type textarea ".countdown > div {"
click at [297, 106] on div ".countdown > div { background : red ; }" at bounding box center [579, 474] width 632 height 753
drag, startPoint x: 889, startPoint y: 69, endPoint x: 661, endPoint y: 21, distance: 232.5
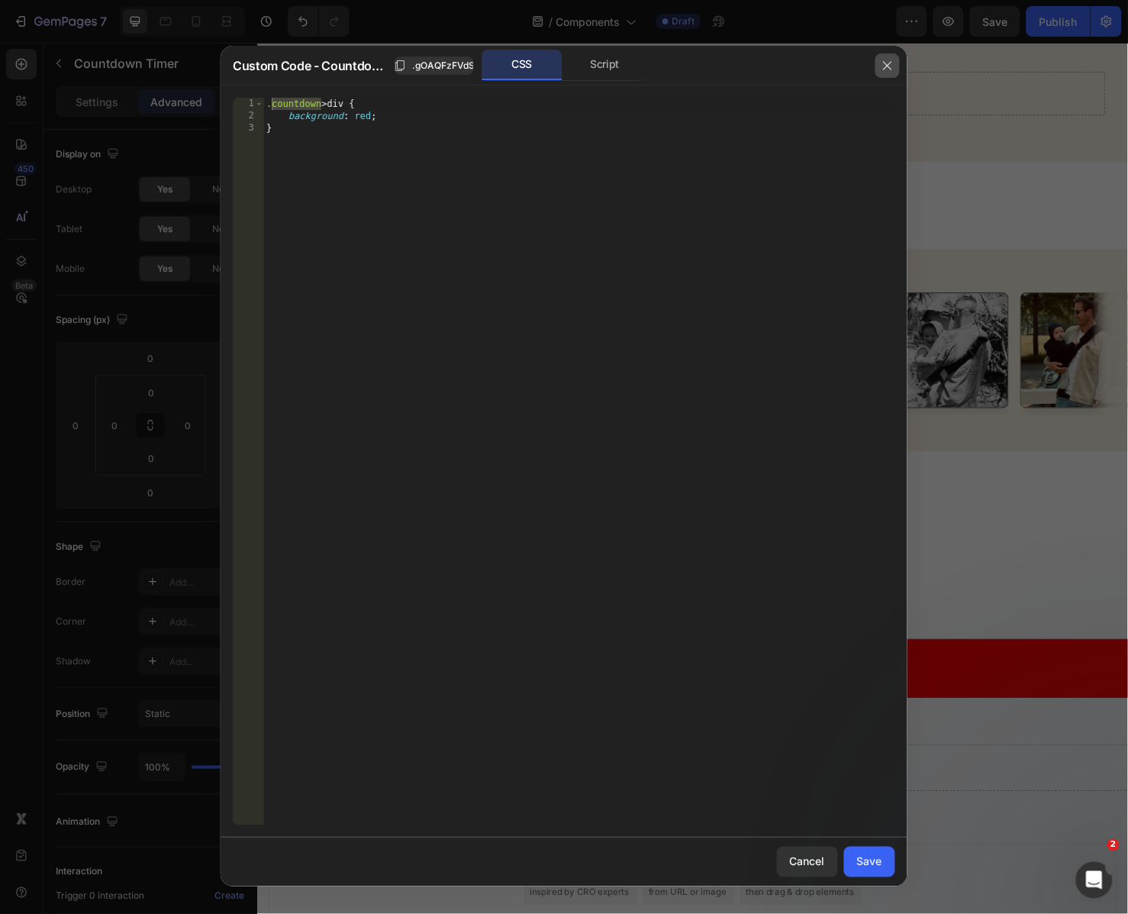
click at [889, 69] on icon "button" at bounding box center [888, 66] width 12 height 12
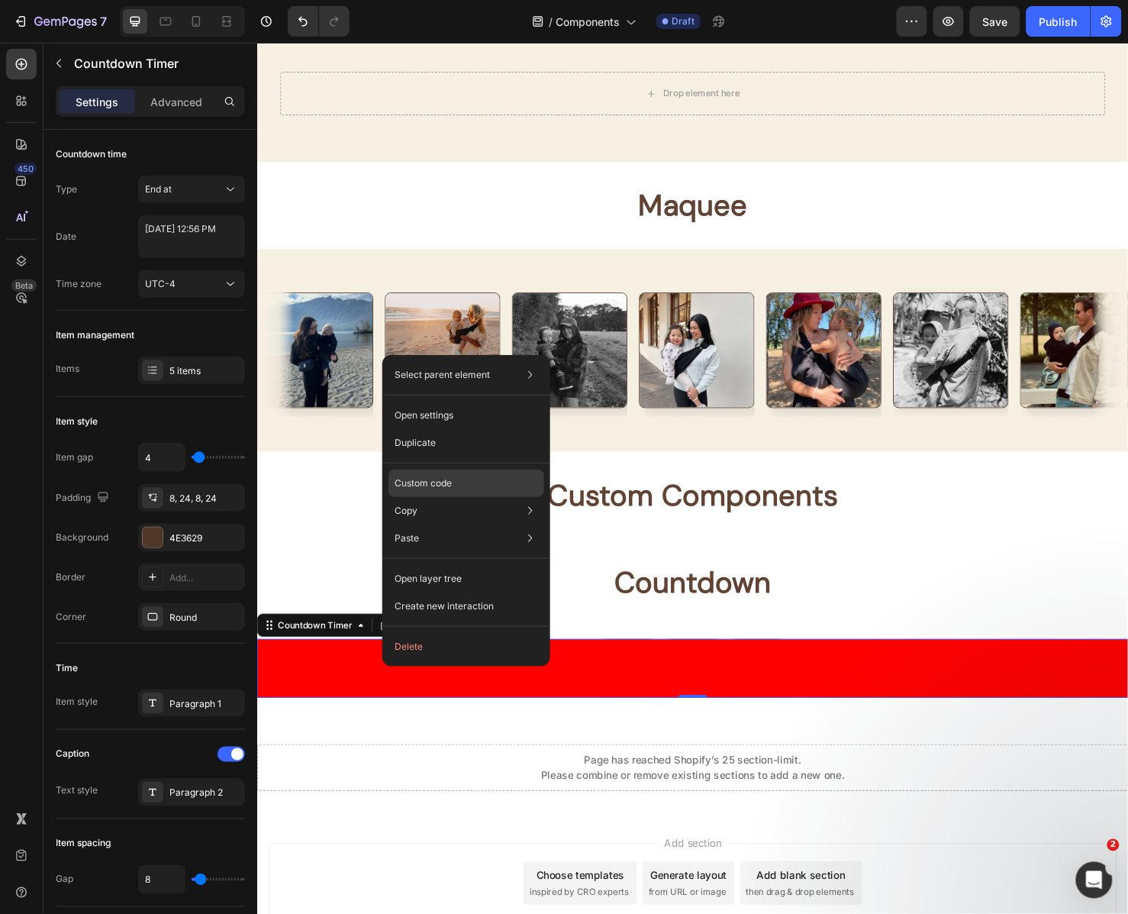
click at [471, 524] on div "Custom code" at bounding box center [467, 537] width 156 height 27
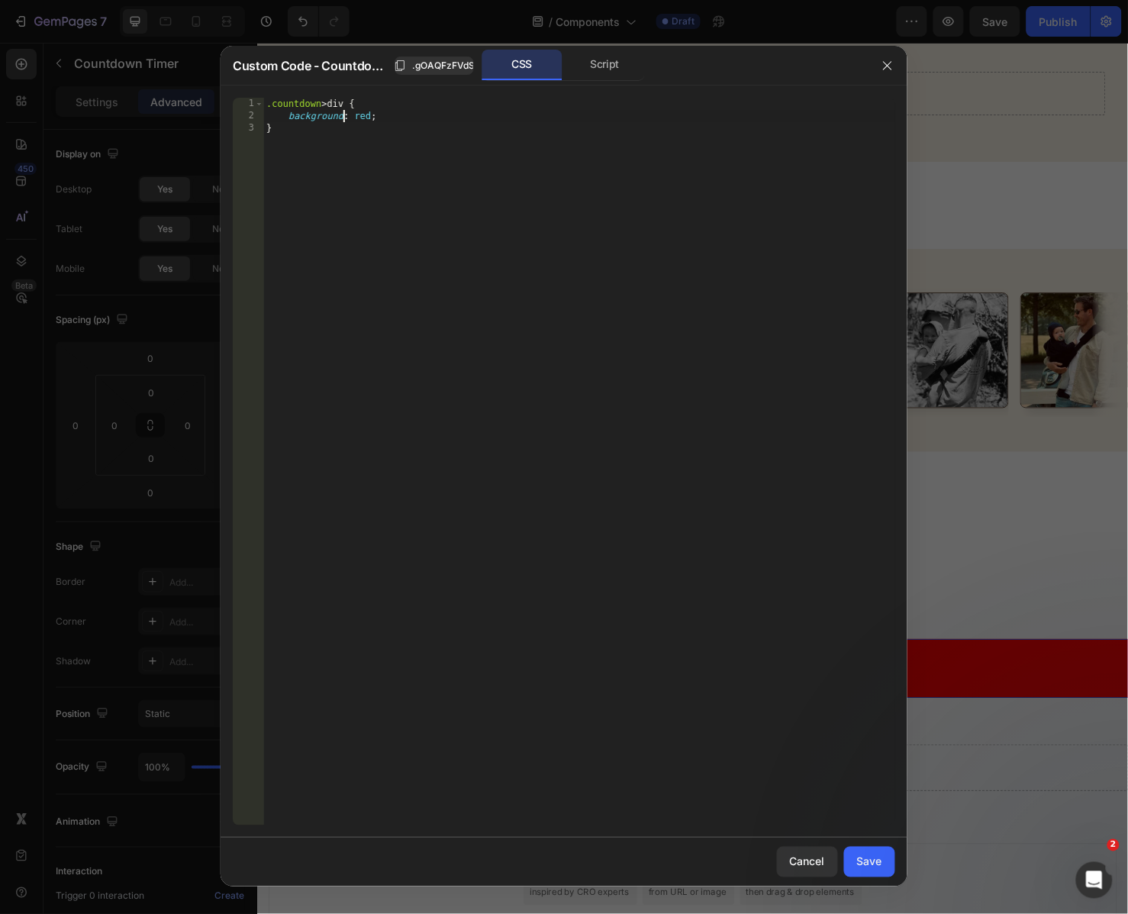
click at [342, 114] on div ".countdown > div { background : red ; }" at bounding box center [579, 474] width 632 height 753
click at [344, 105] on div ".countdown > div { background : red ; }" at bounding box center [579, 474] width 632 height 753
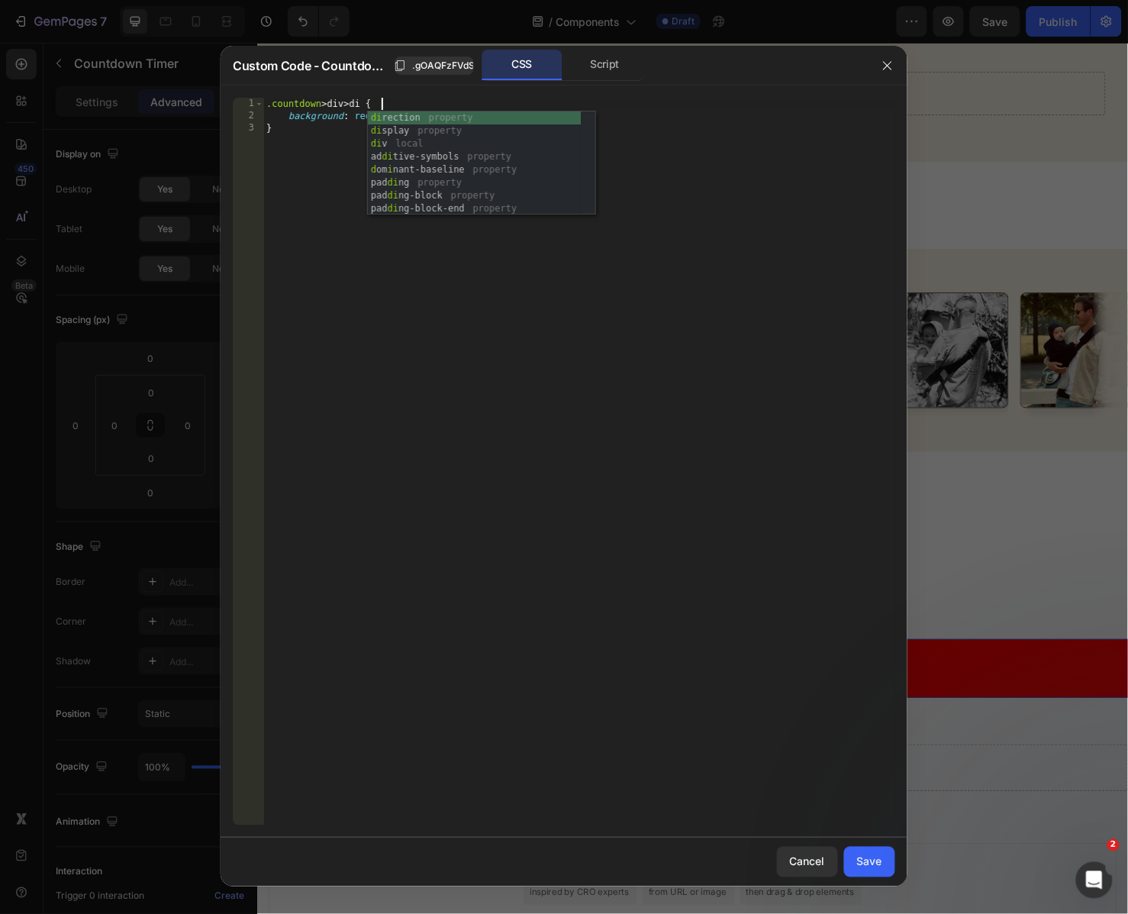
scroll to position [0, 9]
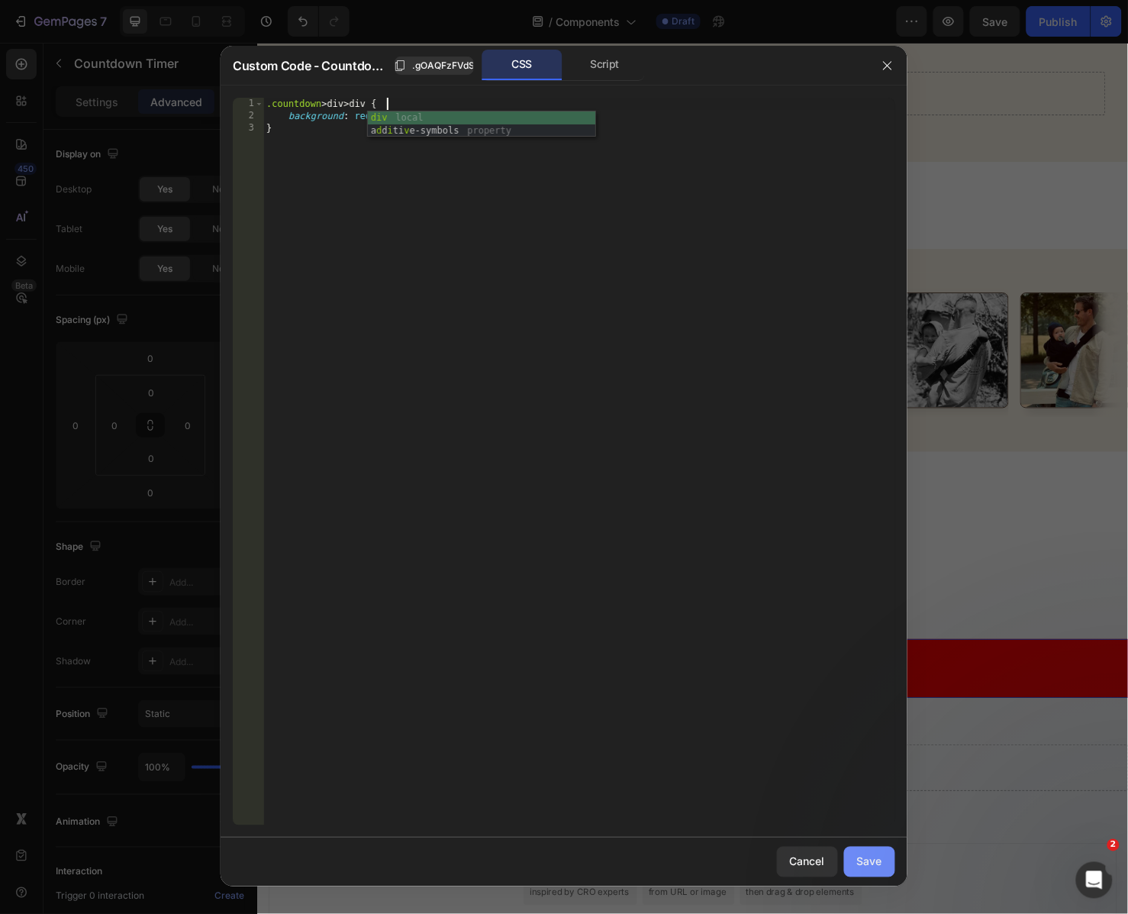
type textarea ".countdown > div > div {"
click at [865, 853] on div "Save" at bounding box center [869, 861] width 25 height 16
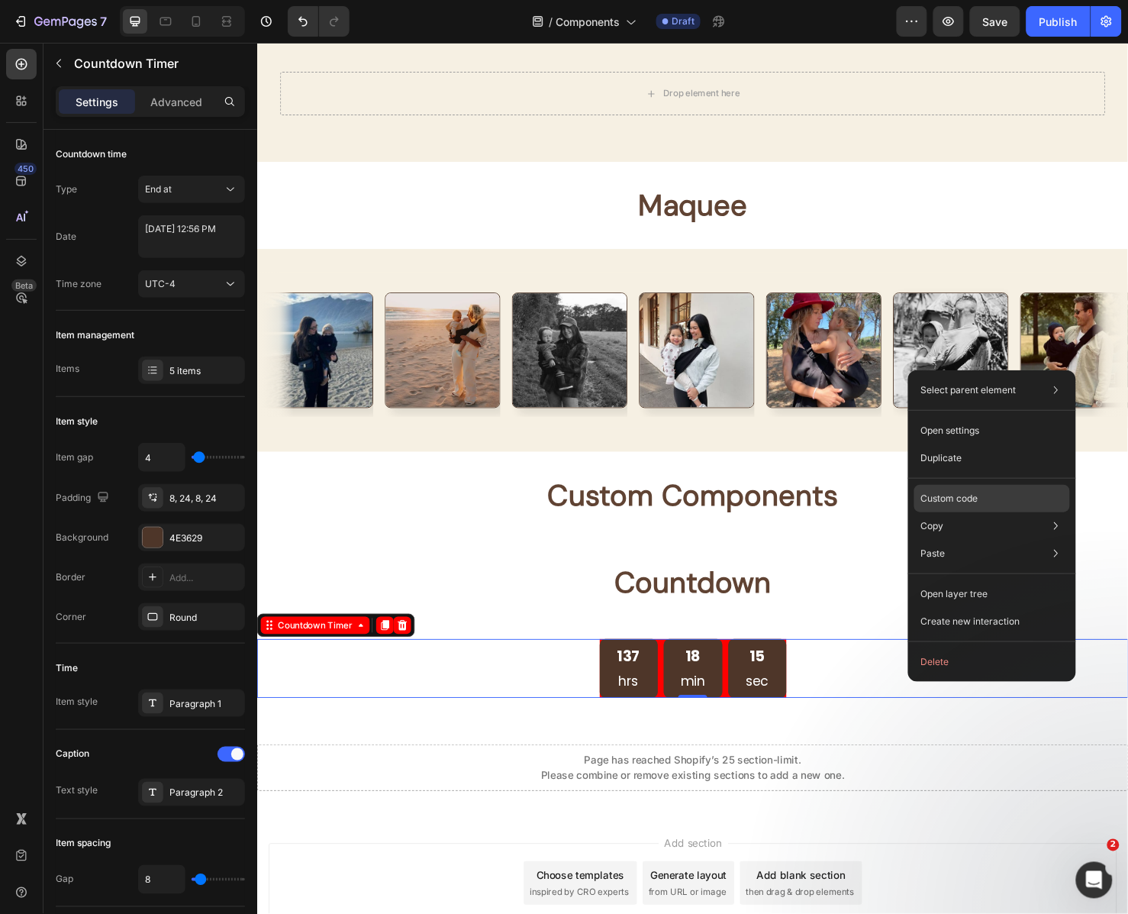
click at [966, 501] on p "Custom code" at bounding box center [949, 499] width 57 height 14
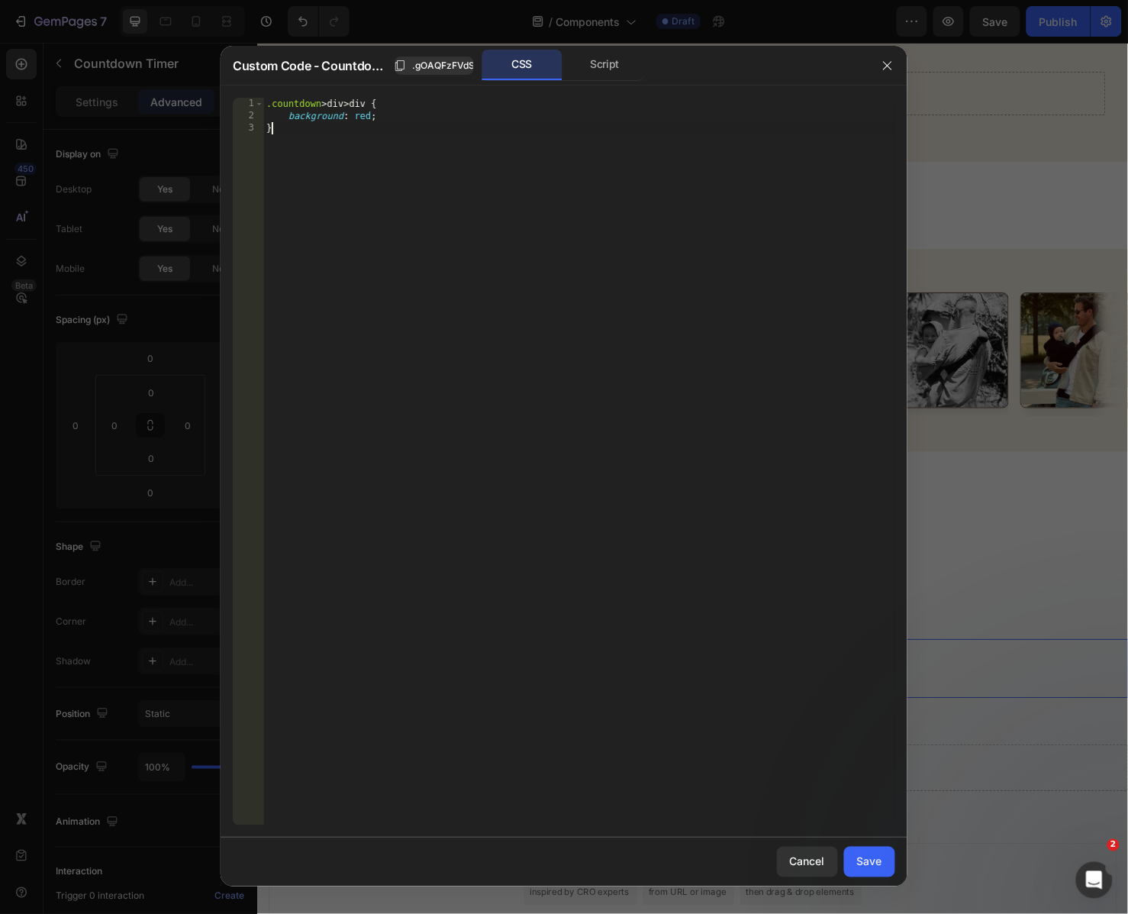
click at [537, 303] on div ".countdown > div > div { background : red ; }" at bounding box center [579, 474] width 632 height 753
paste textarea
click at [529, 110] on div ".countdown > div > div > div :nth-child ( 1 ) { /* first div */ } .countdown > …" at bounding box center [582, 474] width 627 height 753
type textarea "/* first div */"
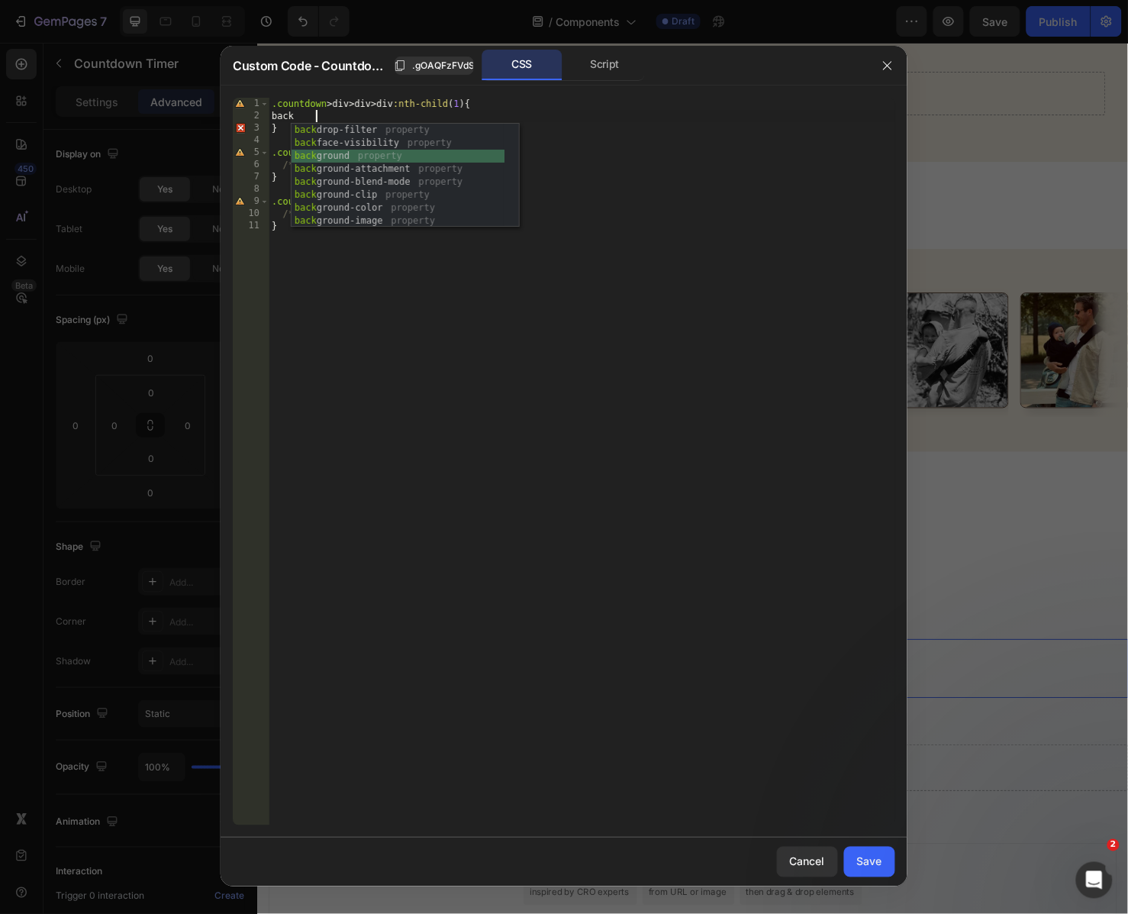
scroll to position [0, 8]
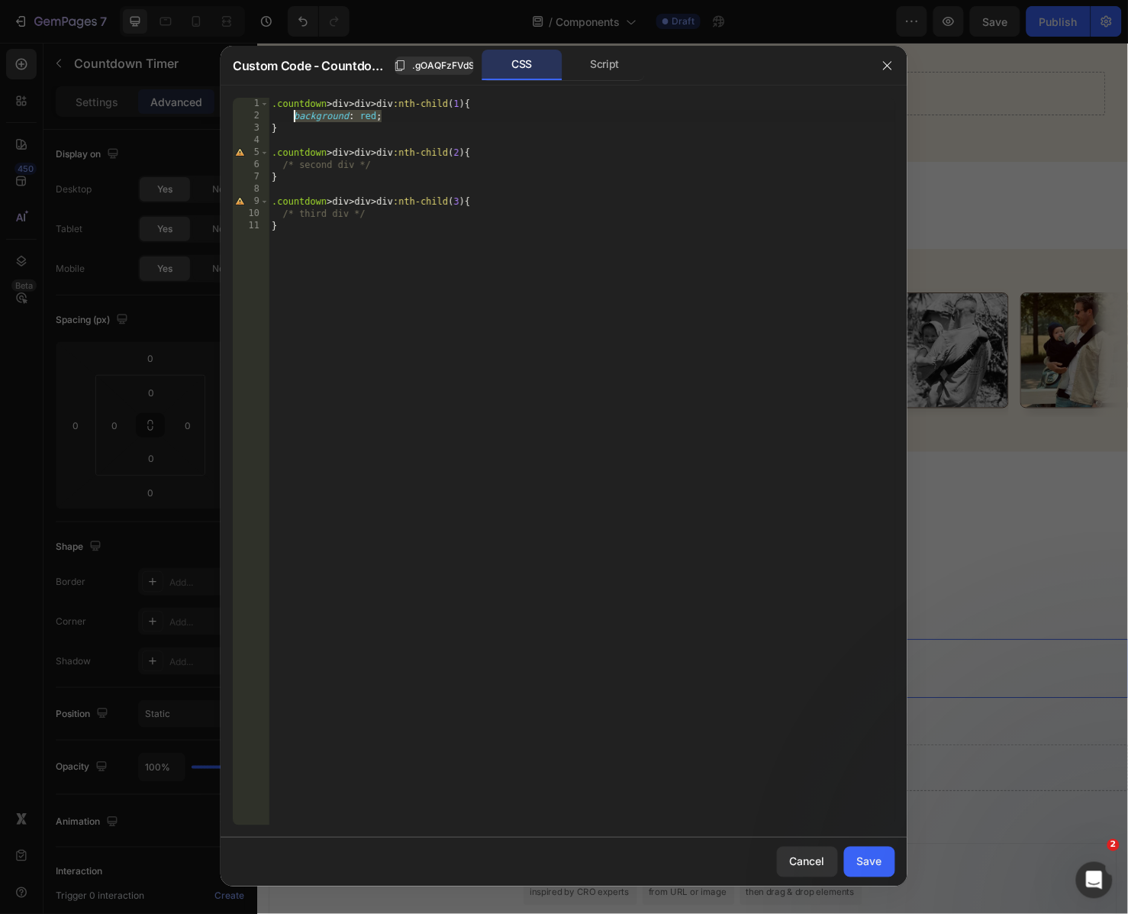
click at [412, 164] on div ".countdown > div > div > div :nth-child ( 1 ) { background : red ; } .countdown…" at bounding box center [582, 474] width 627 height 753
type textarea "/* second div */"
paste textarea "background: red;"
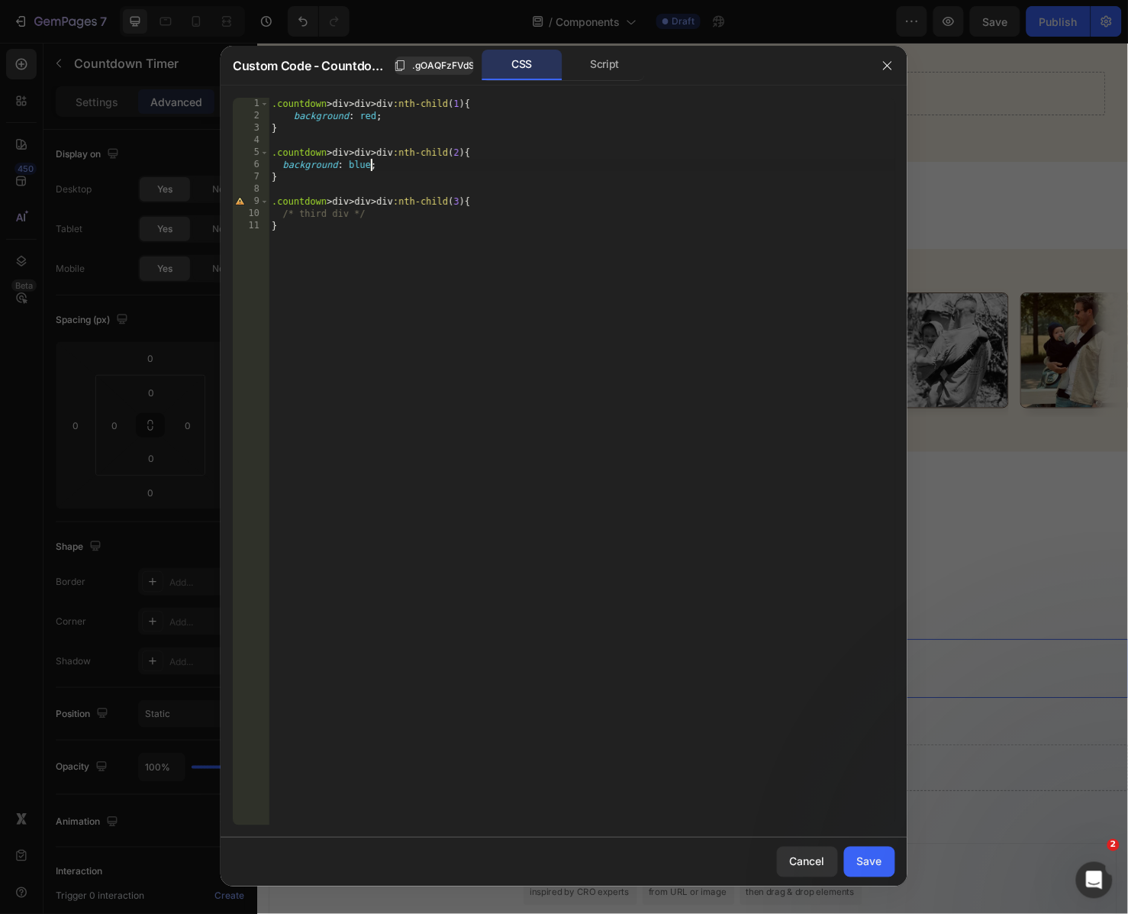
click at [383, 215] on div ".countdown > div > div > div :nth-child ( 1 ) { background : red ; } .countdown…" at bounding box center [582, 474] width 627 height 753
type textarea "/* third div */"
paste textarea "background: red;"
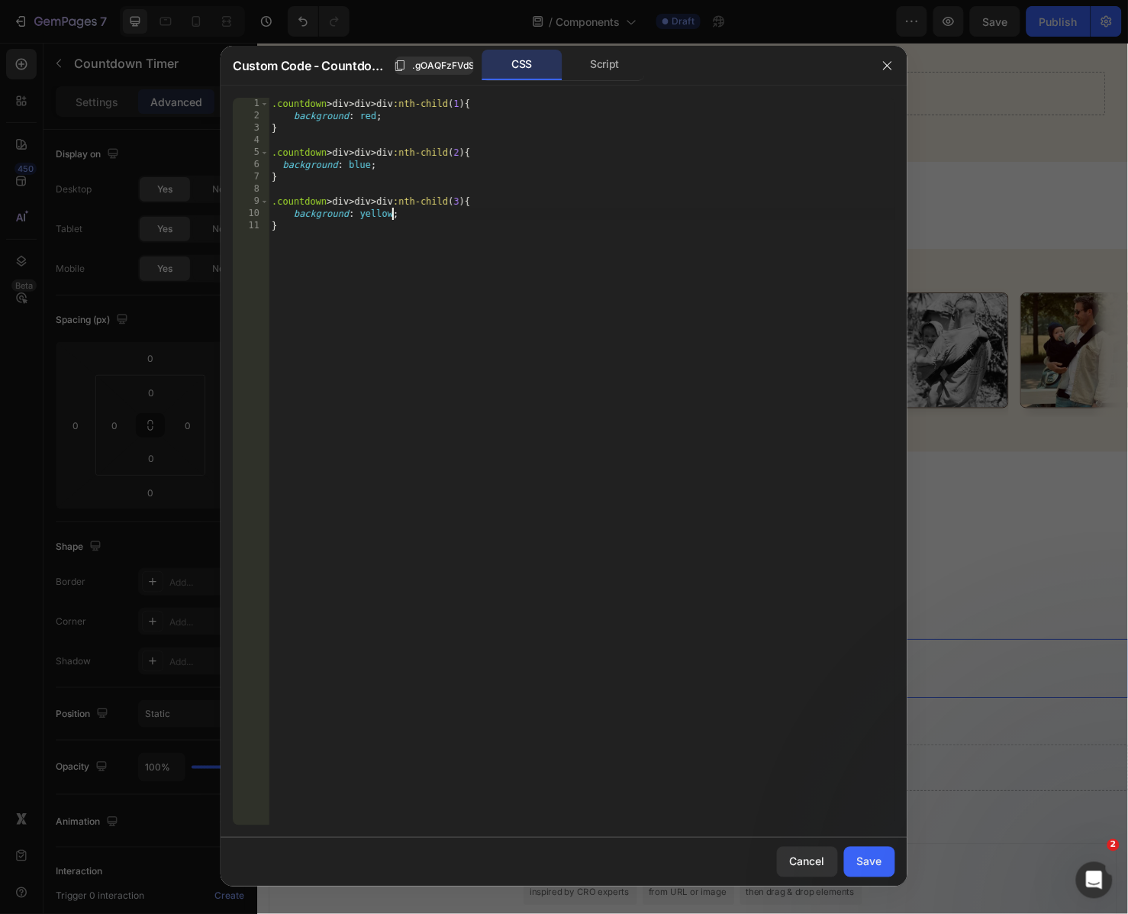
type textarea "background: yellow;"
click at [868, 864] on div "Save" at bounding box center [869, 861] width 25 height 16
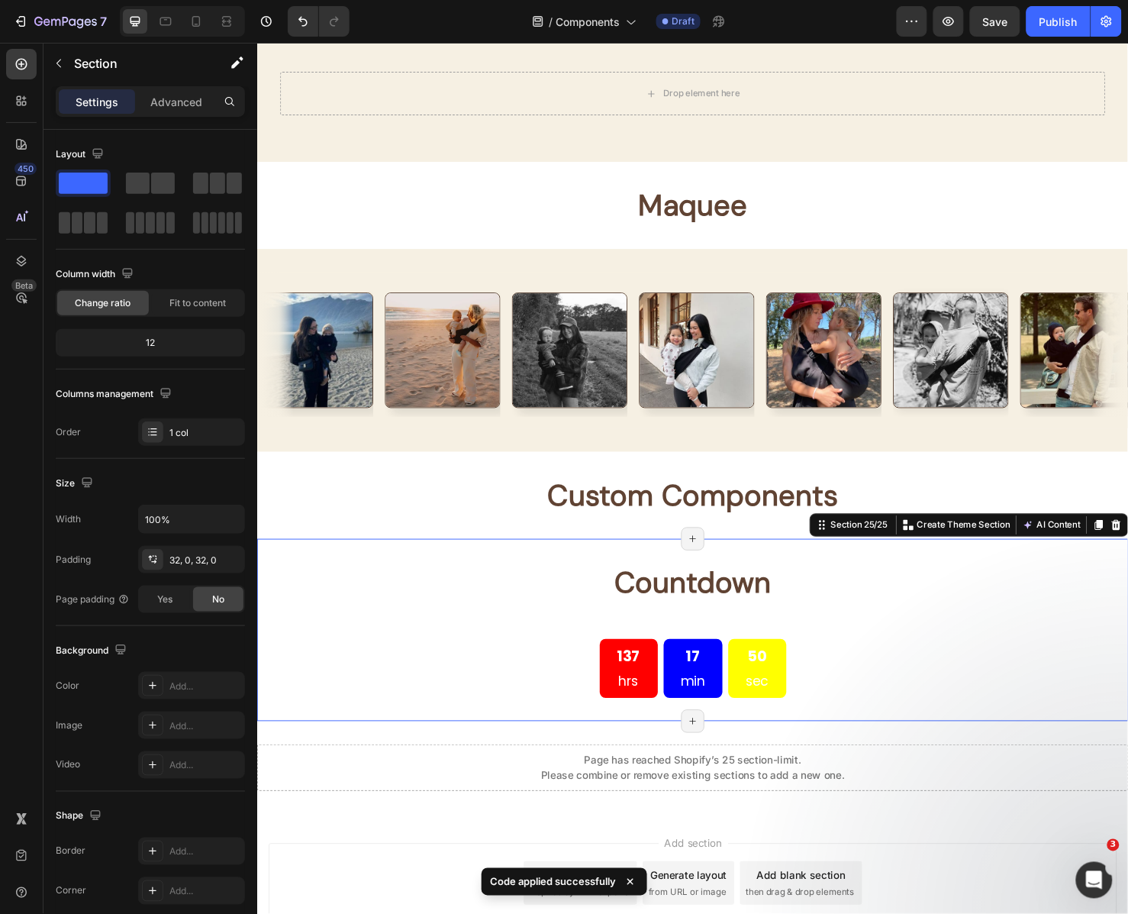
click at [983, 741] on div "⁠⁠⁠⁠⁠⁠⁠ Countdown Heading 137 hrs 17 min 50 sec Countdown Timer Section 25/25 C…" at bounding box center [715, 659] width 916 height 192
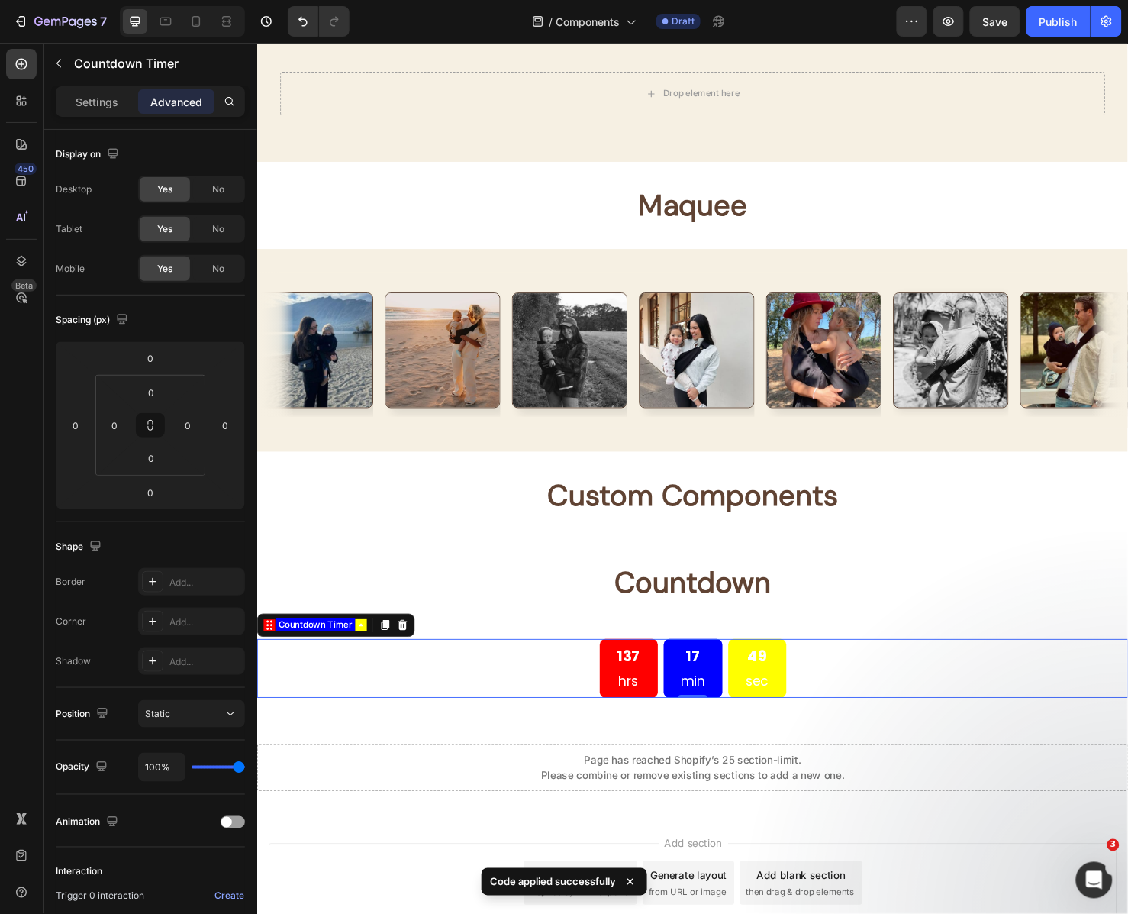
click at [910, 705] on div "137 hrs 17 min 49 sec" at bounding box center [715, 700] width 916 height 62
click at [105, 99] on p "Settings" at bounding box center [97, 102] width 43 height 16
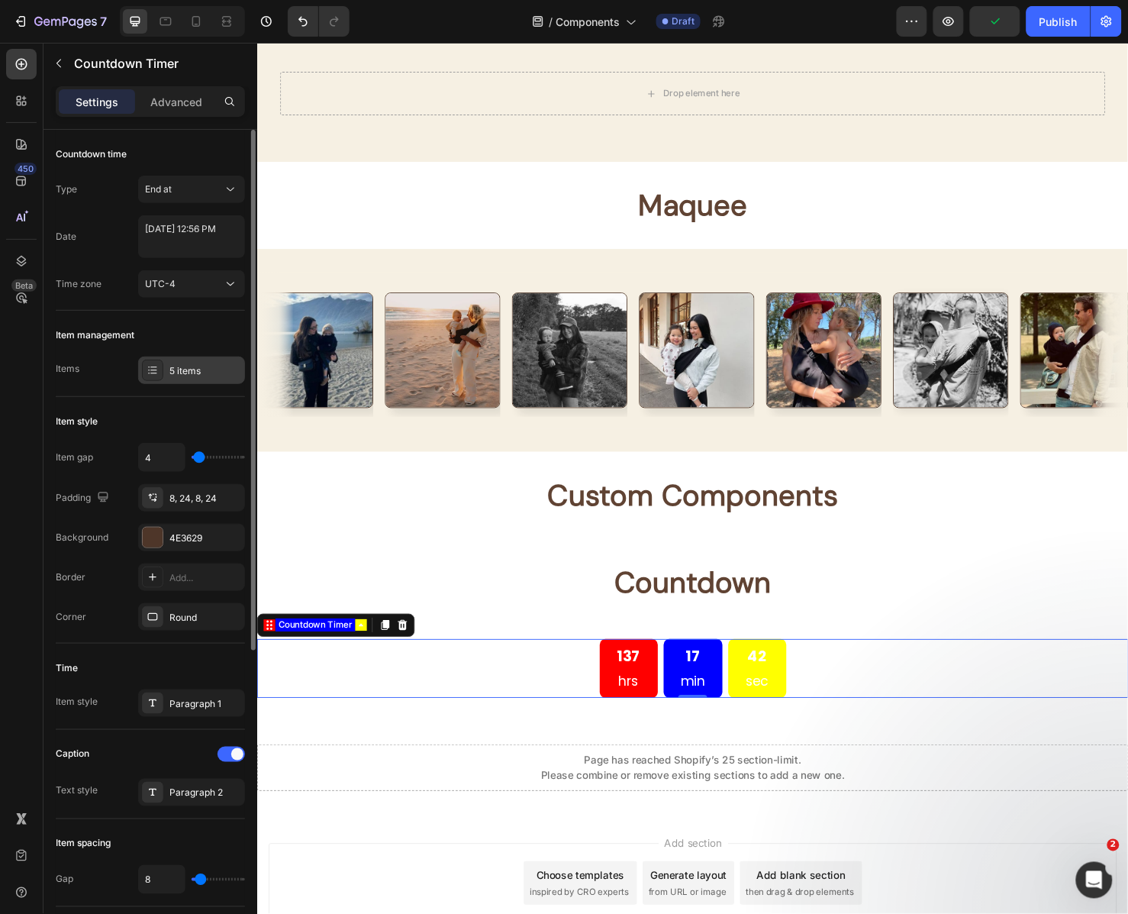
click at [205, 369] on div "5 items" at bounding box center [205, 371] width 72 height 14
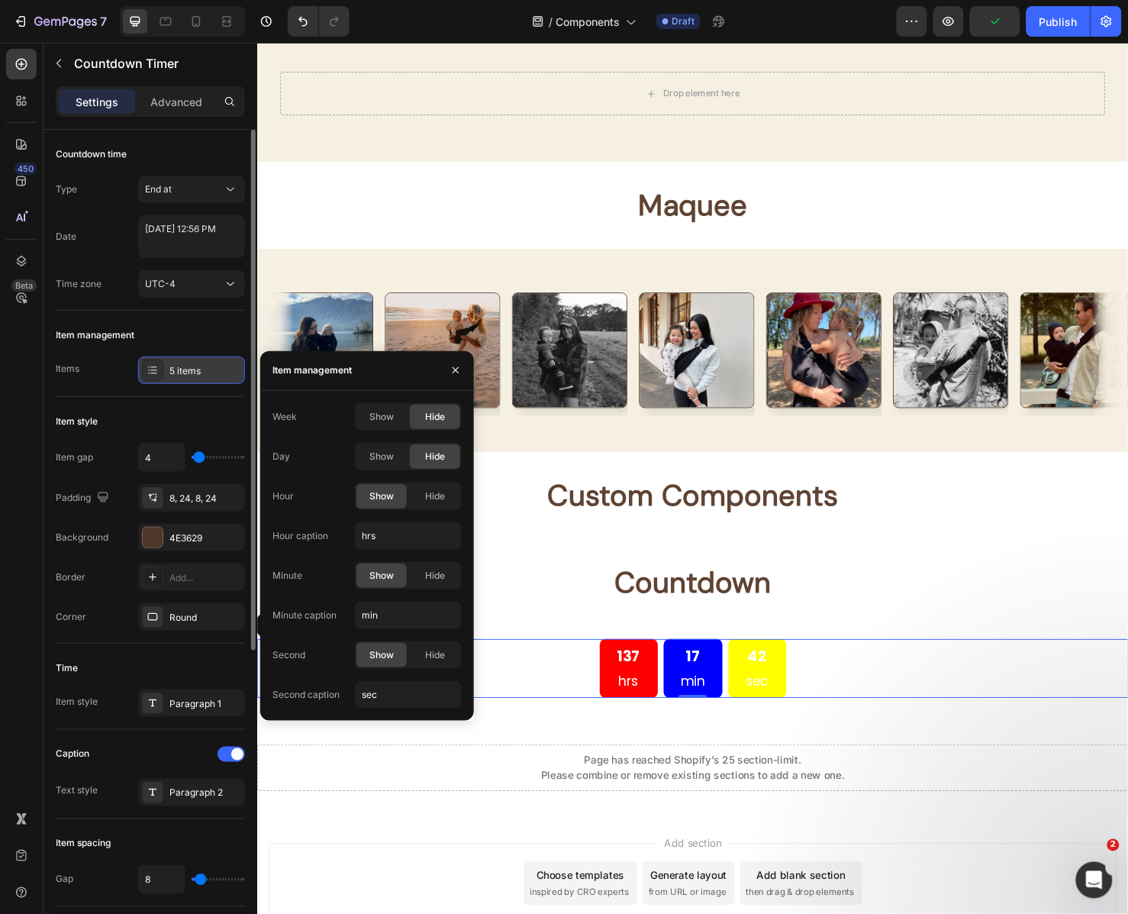
click at [205, 369] on div "5 items" at bounding box center [205, 371] width 72 height 14
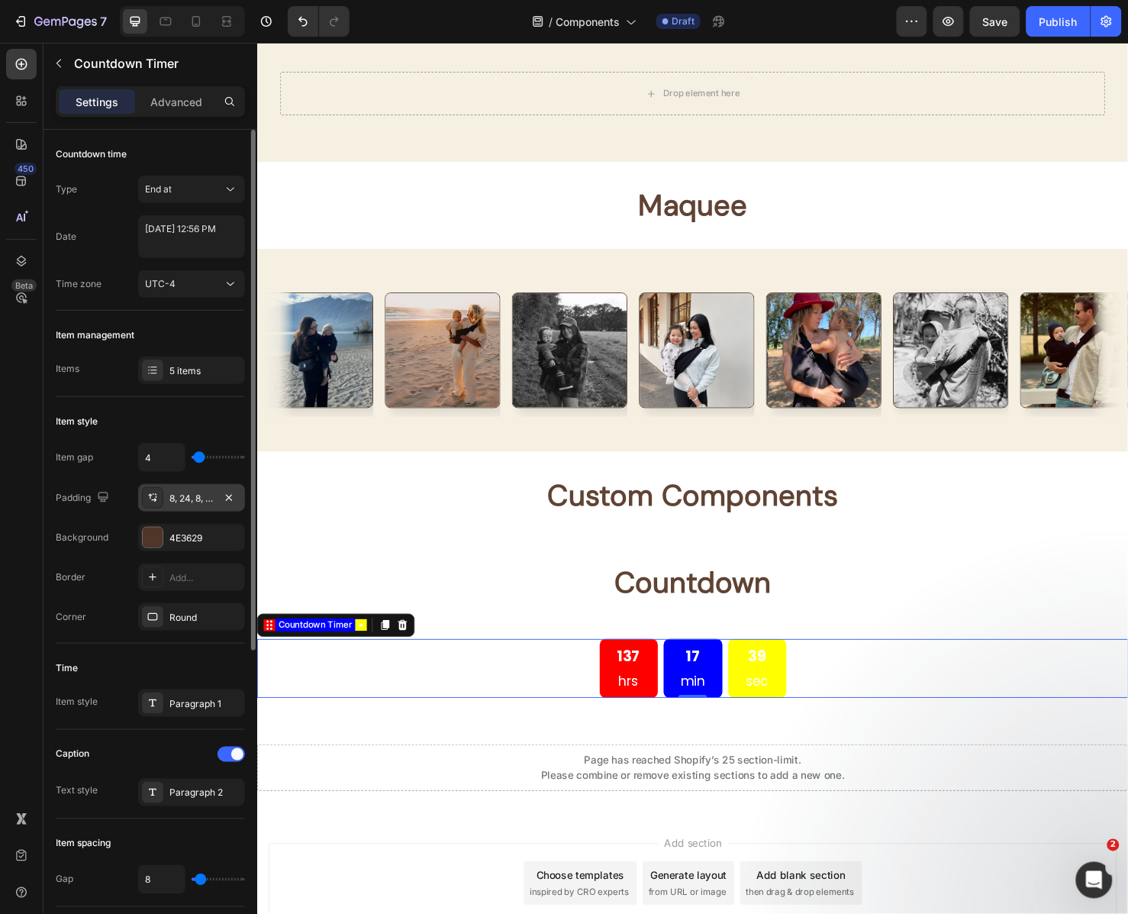
click at [176, 495] on div "8, 24, 8, 24" at bounding box center [191, 499] width 44 height 14
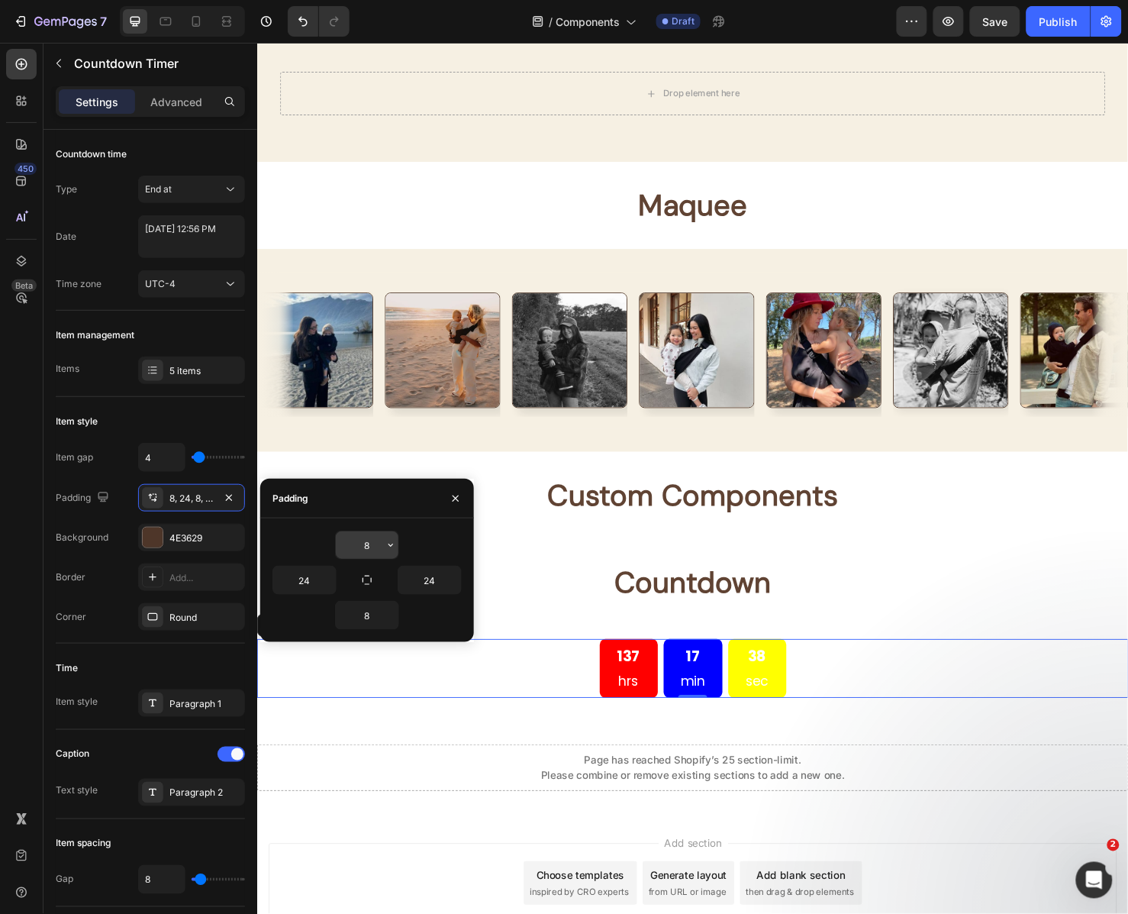
click at [363, 542] on input "8" at bounding box center [367, 544] width 63 height 27
click at [304, 582] on input "24" at bounding box center [304, 579] width 63 height 27
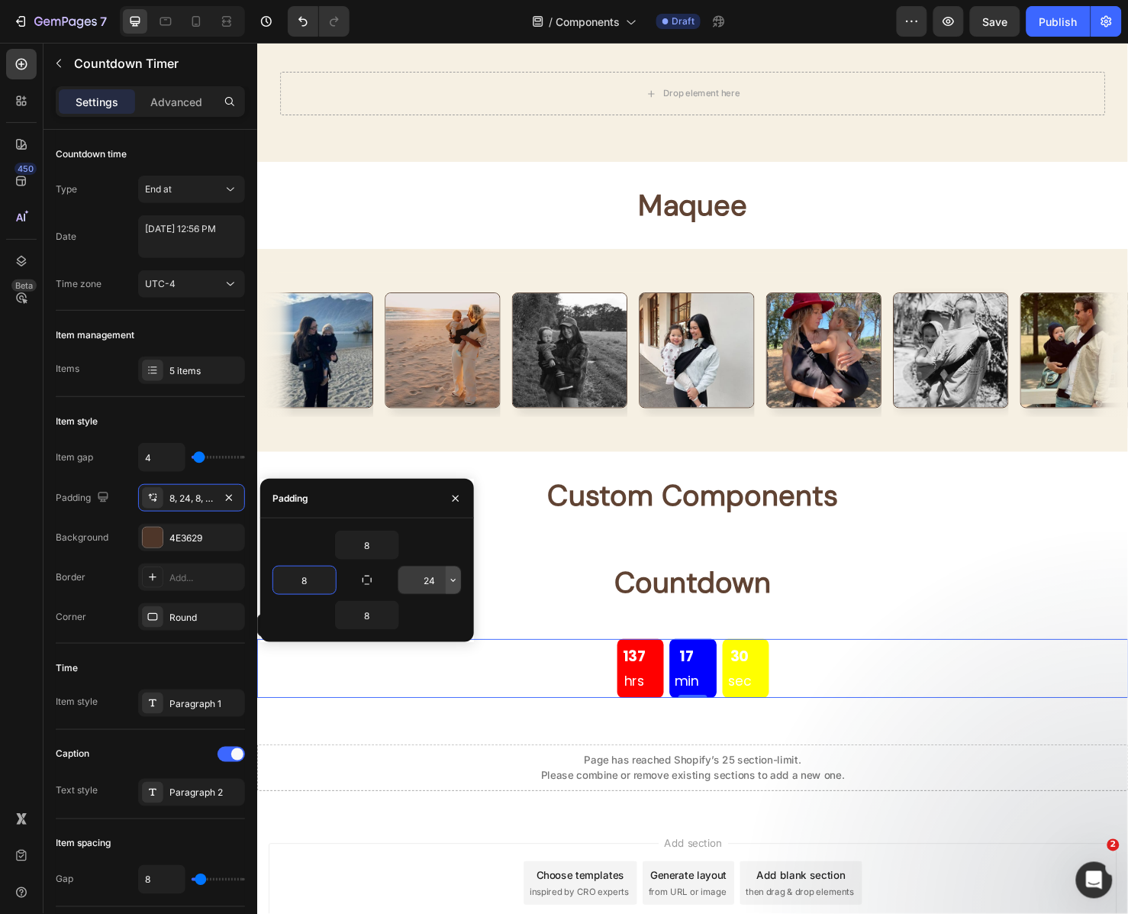
type input "8"
click at [457, 579] on icon "button" at bounding box center [453, 580] width 12 height 12
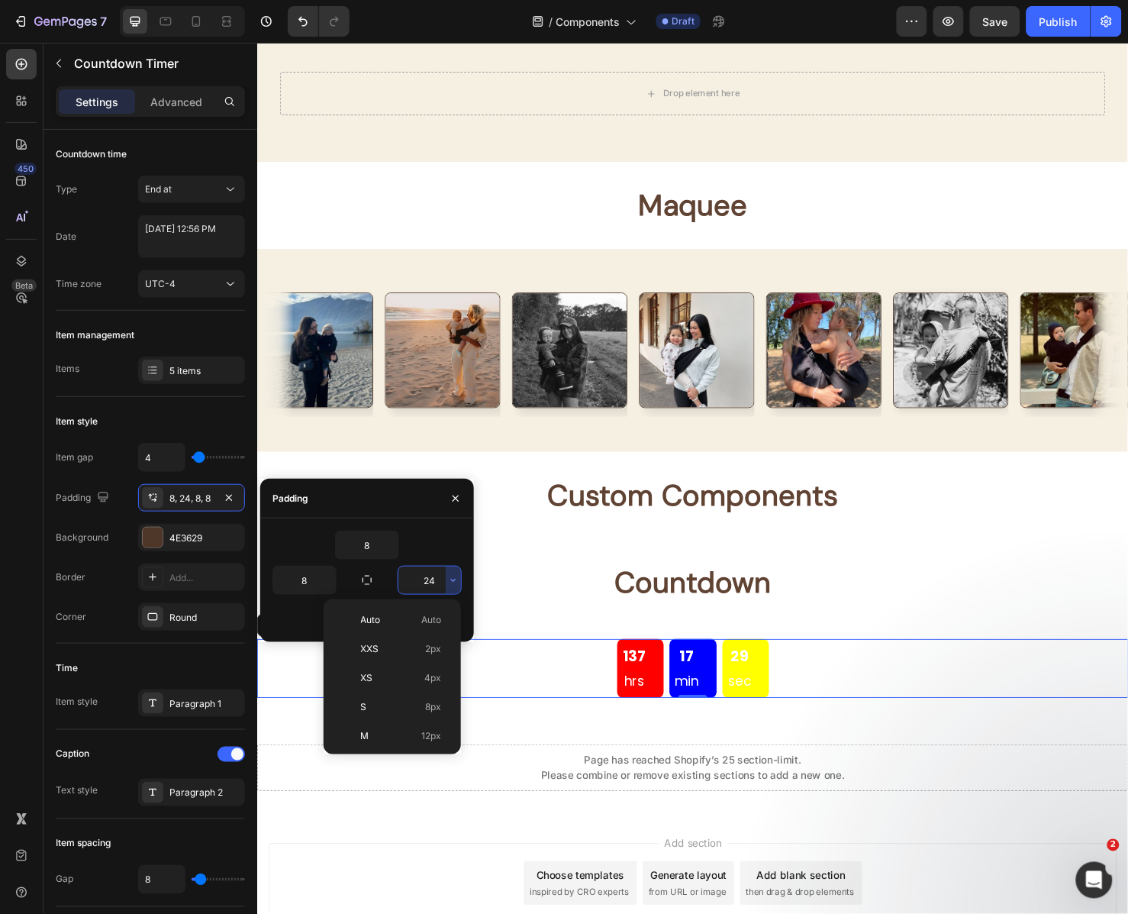
click at [434, 574] on input "24" at bounding box center [430, 579] width 63 height 27
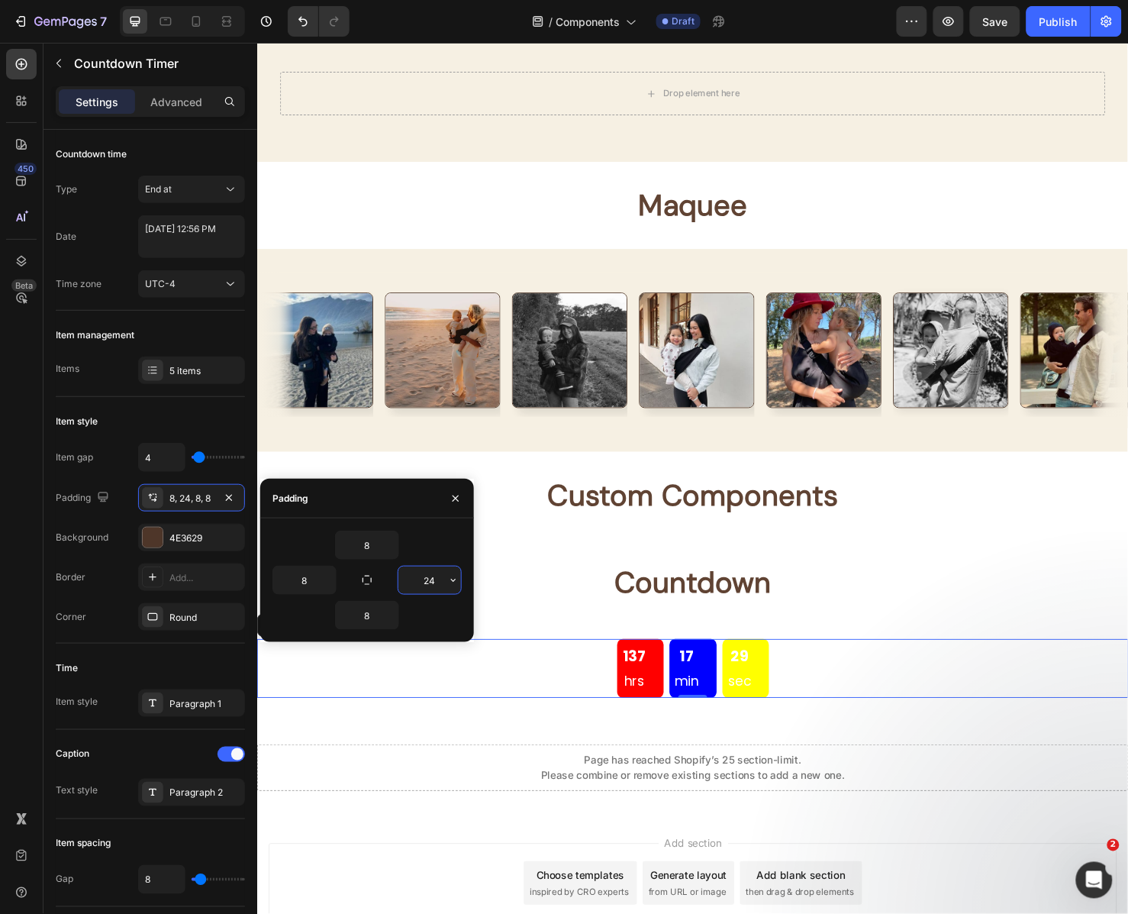
click at [434, 574] on input "24" at bounding box center [430, 579] width 63 height 27
click at [434, 574] on input "8" at bounding box center [430, 579] width 63 height 27
type input "8"
click at [438, 559] on div "8" at bounding box center [367, 545] width 189 height 29
click at [366, 570] on button "button" at bounding box center [367, 580] width 21 height 21
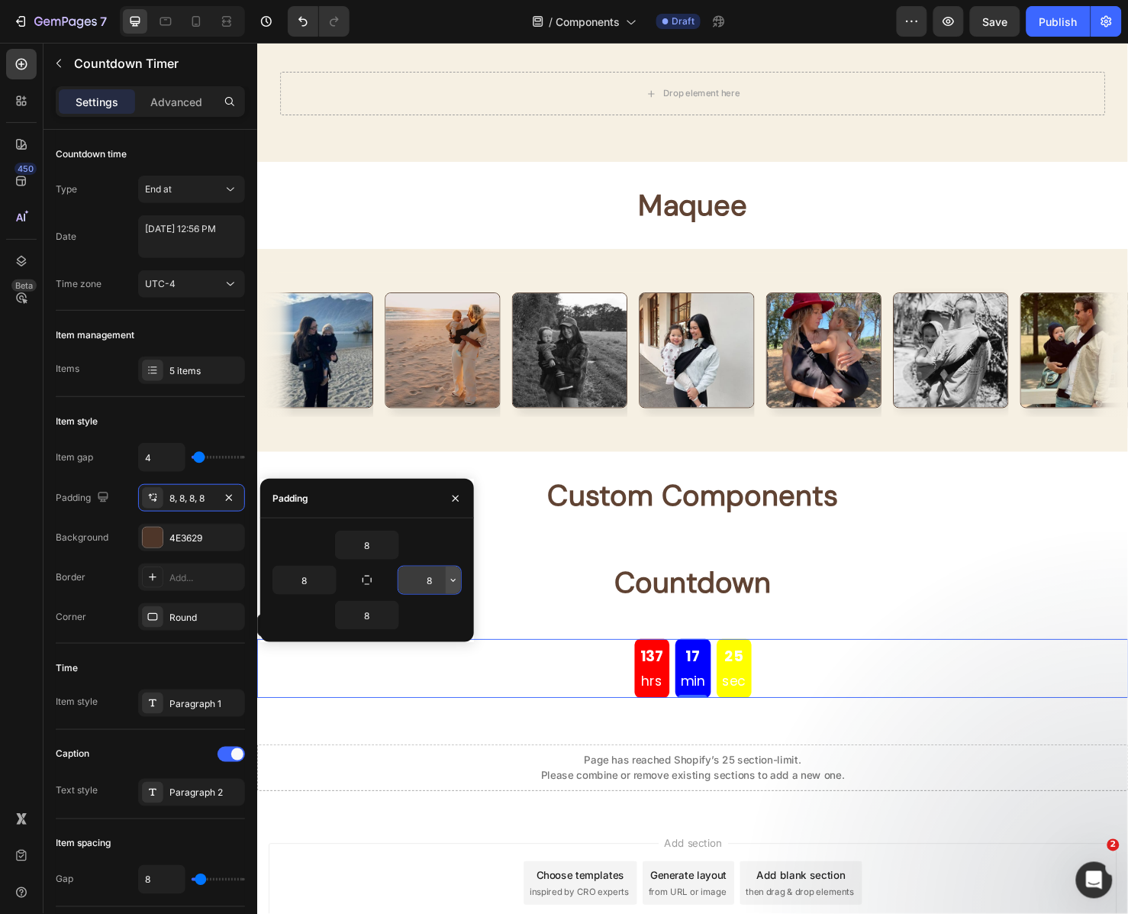
click at [450, 581] on icon "button" at bounding box center [453, 580] width 12 height 12
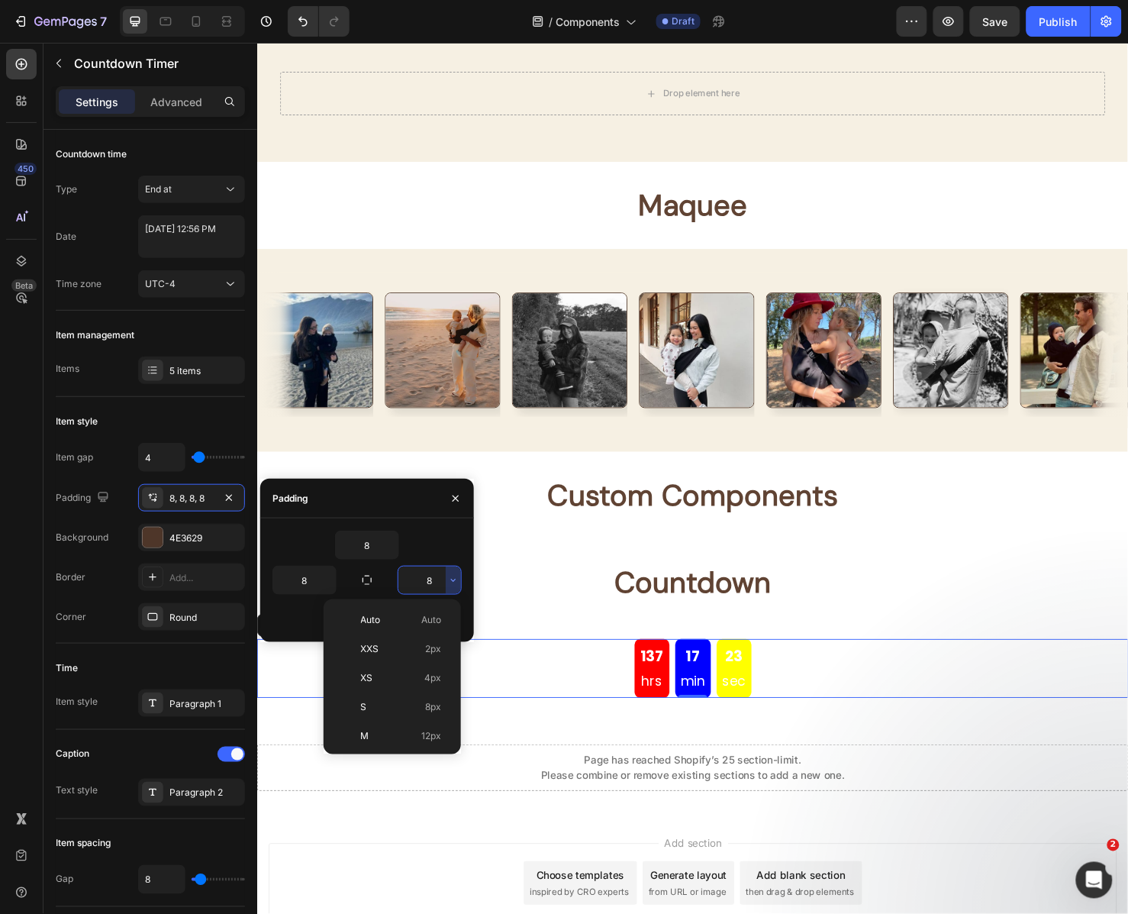
click at [463, 528] on div "8 8 8 8" at bounding box center [367, 580] width 214 height 124
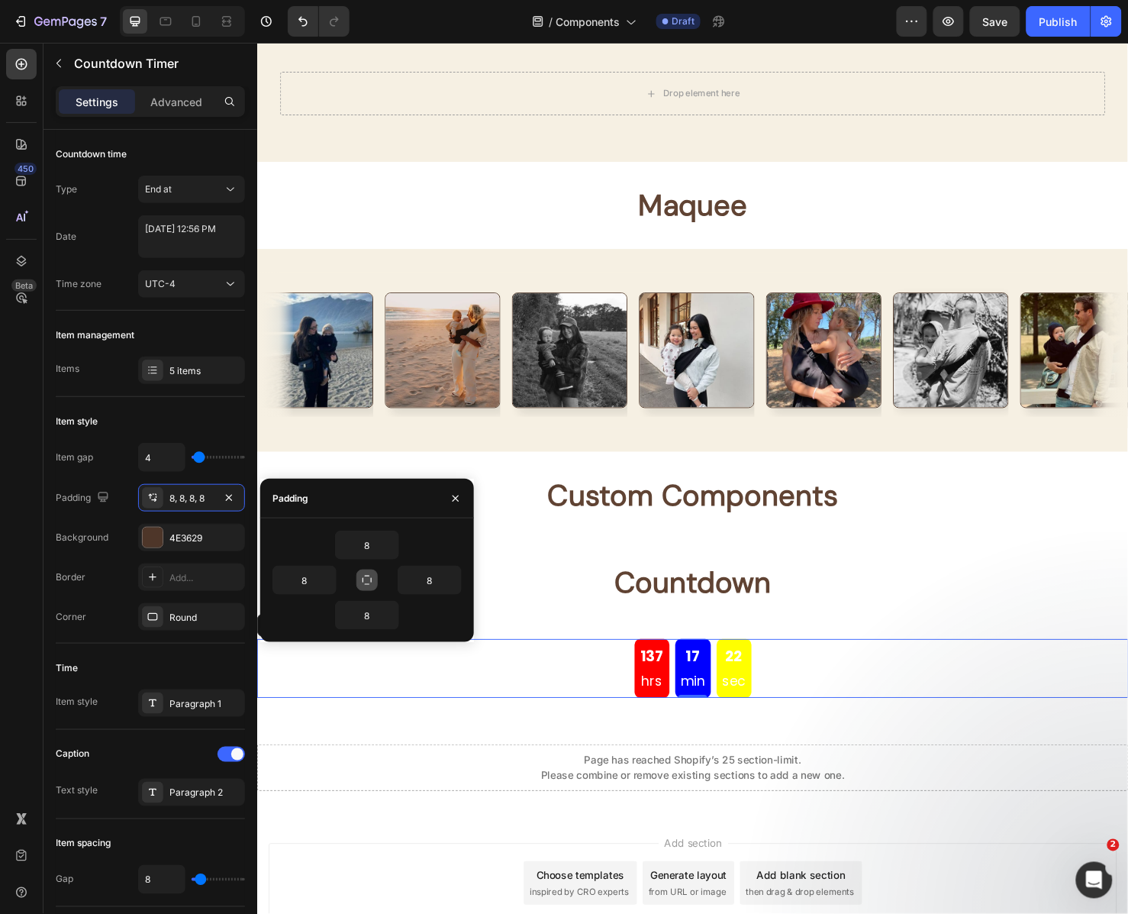
click at [360, 581] on button "button" at bounding box center [367, 580] width 21 height 21
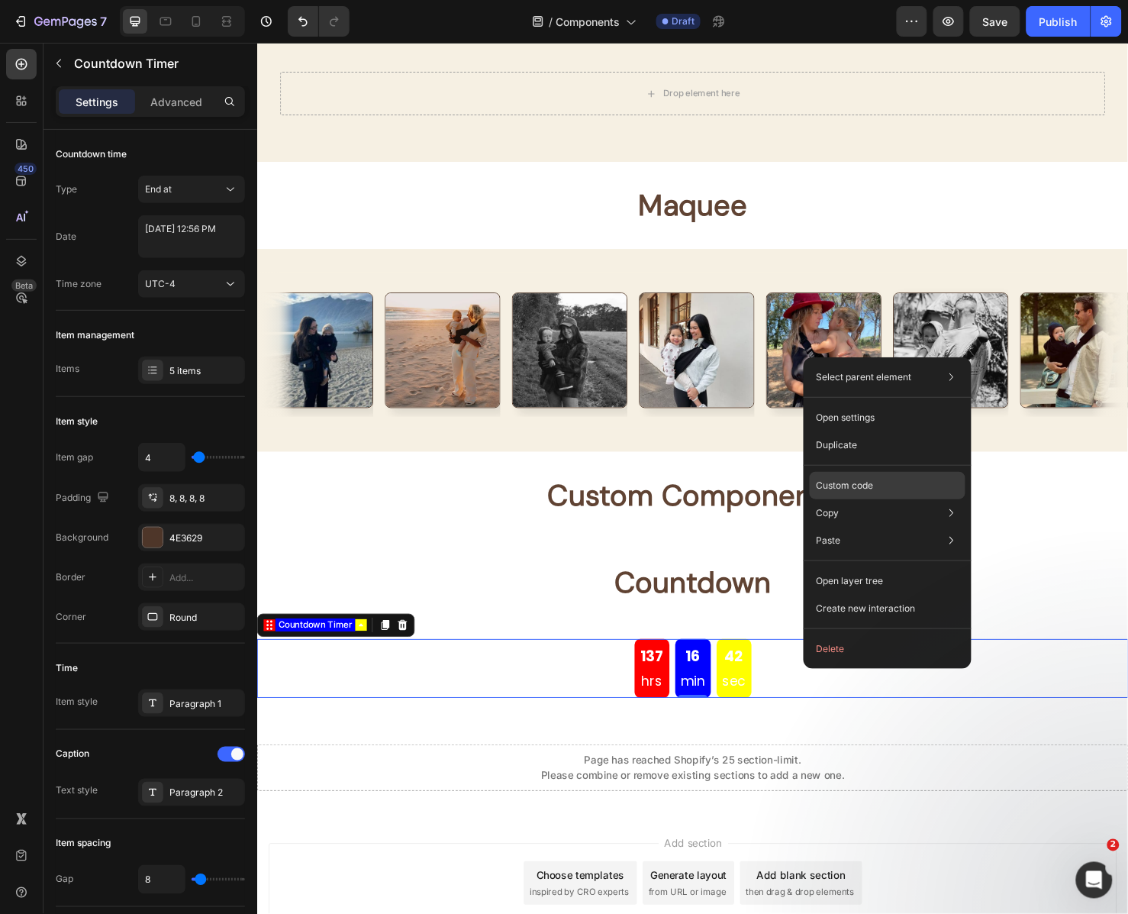
click at [879, 527] on div "Custom code" at bounding box center [888, 540] width 156 height 27
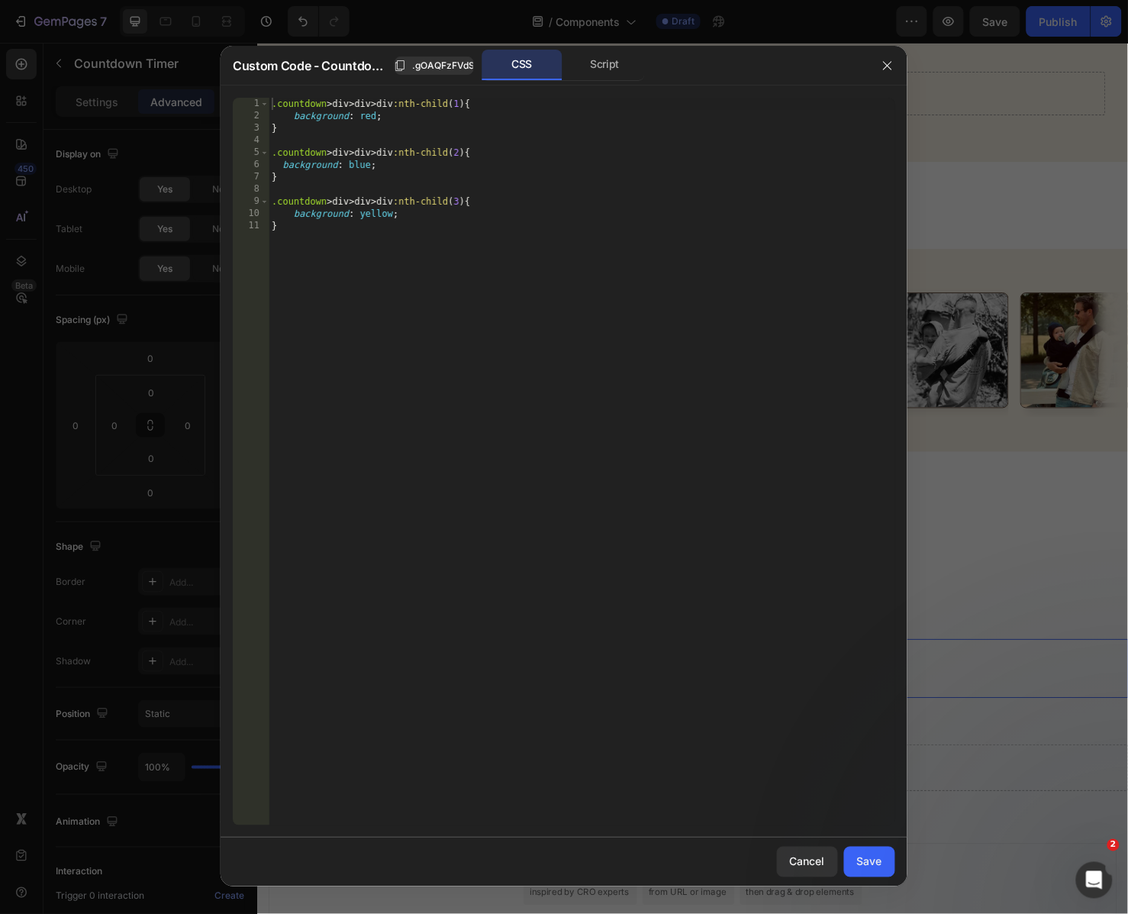
click at [541, 105] on div ".countdown > div > div > div :nth-child ( 1 ) { background : red ; } .countdown…" at bounding box center [582, 474] width 627 height 753
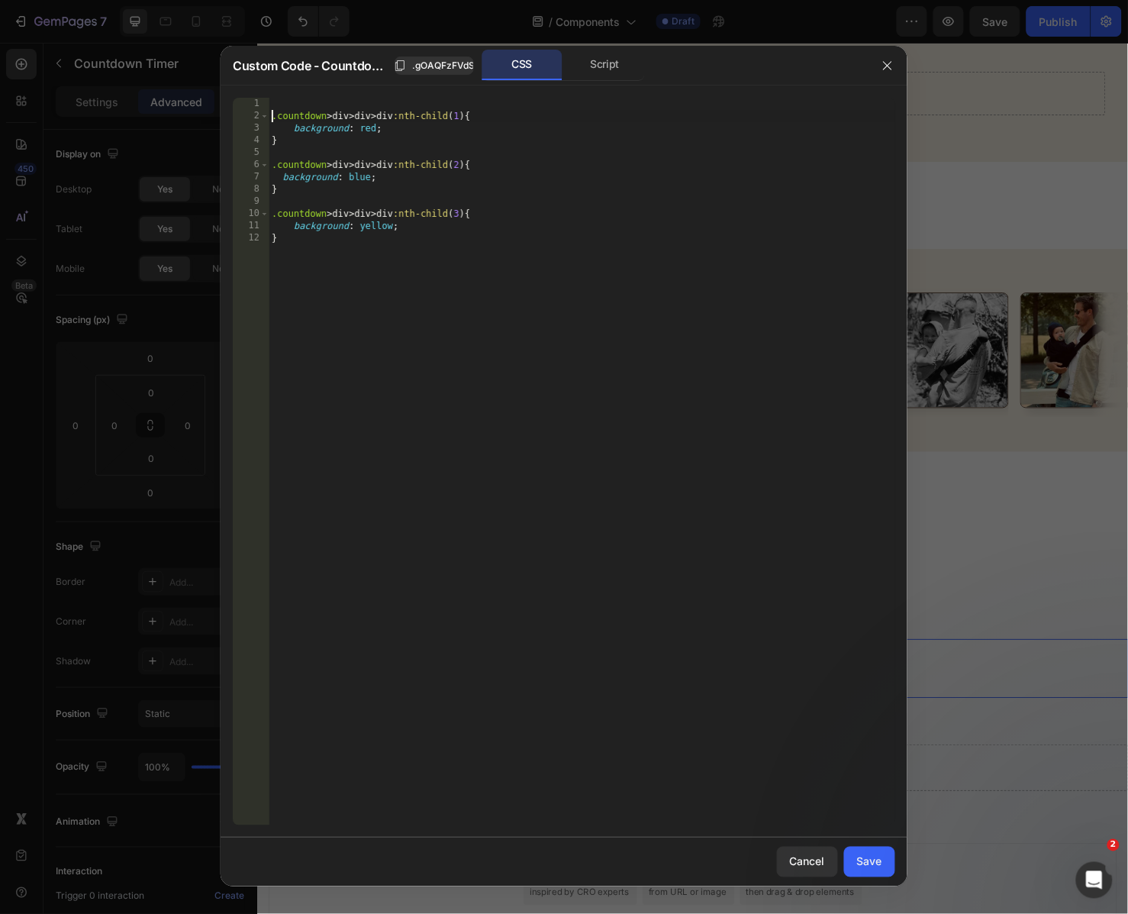
scroll to position [0, 1]
type textarea ".countdown > div > div > div:nth-child(1) {"
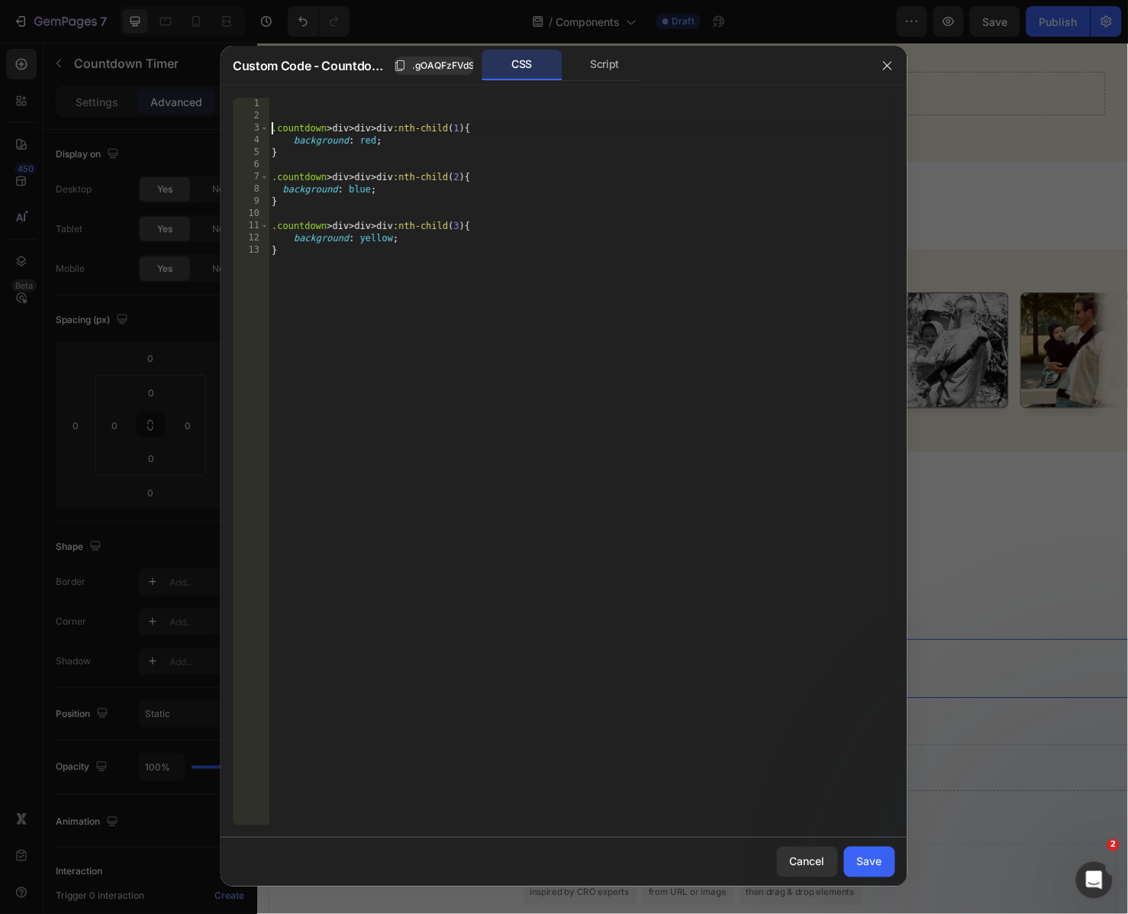
scroll to position [0, 0]
paste textarea ".countdown > div > div > div:nth-child(1)"
type textarea ".countdown > div > div > div:nth-child(1),"
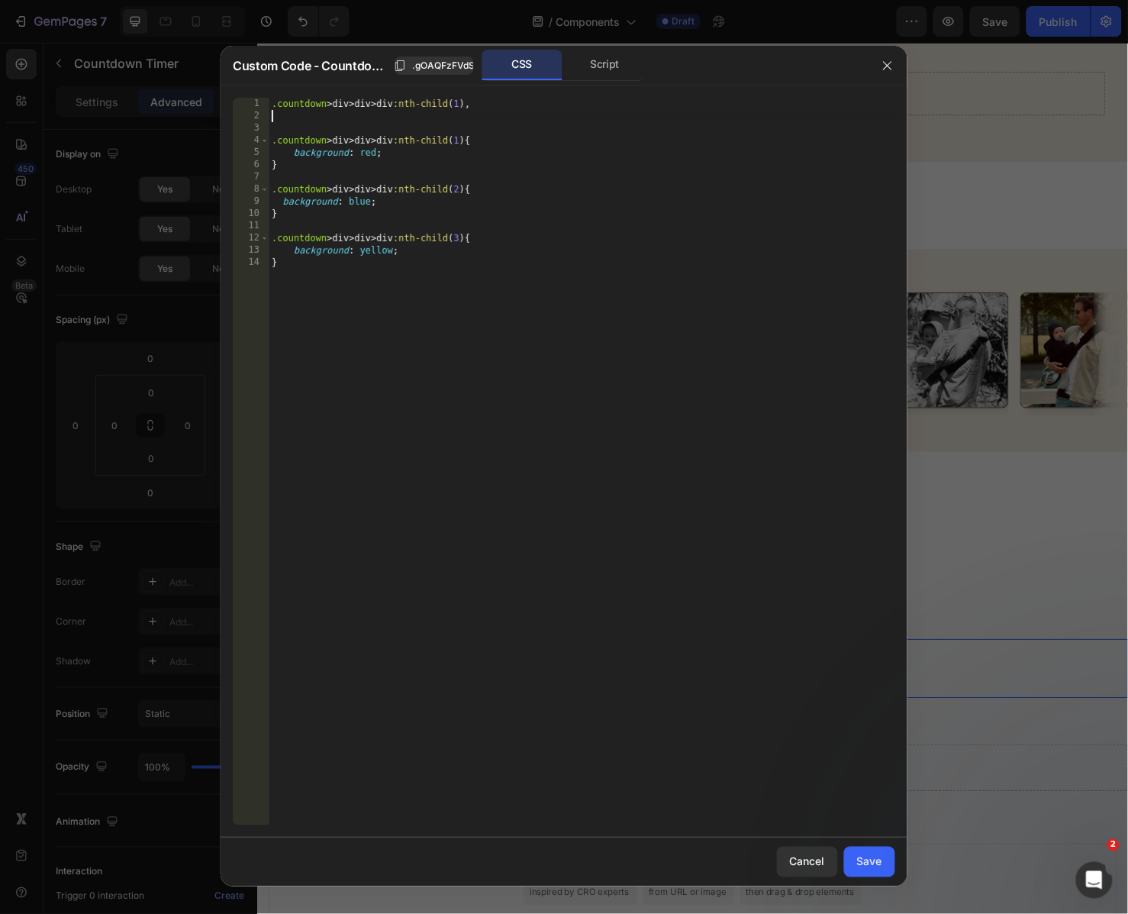
paste textarea ".countdown > div > div > div:nth-child(1)"
type textarea ".countdown > div > div > div:nth-child(1)"
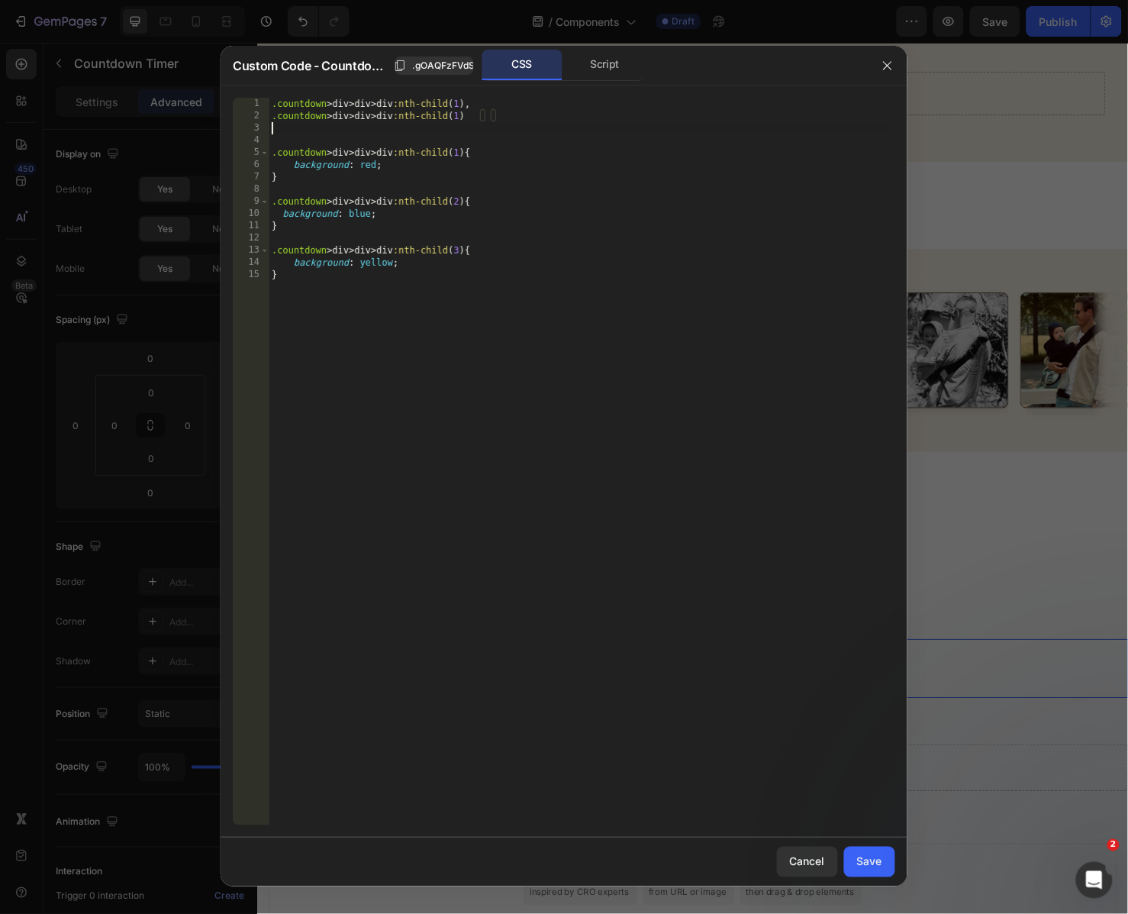
paste textarea ".countdown > div > div > div:nth-child(1)"
click at [639, 107] on div ".countdown > div > div > div :nth-child ( 1 ), .countdown > div > div > div :nt…" at bounding box center [582, 474] width 627 height 753
click at [535, 129] on div ".countdown > div > div > div :nth-child ( 1 ), .countdown > div > div > div :nt…" at bounding box center [582, 474] width 627 height 753
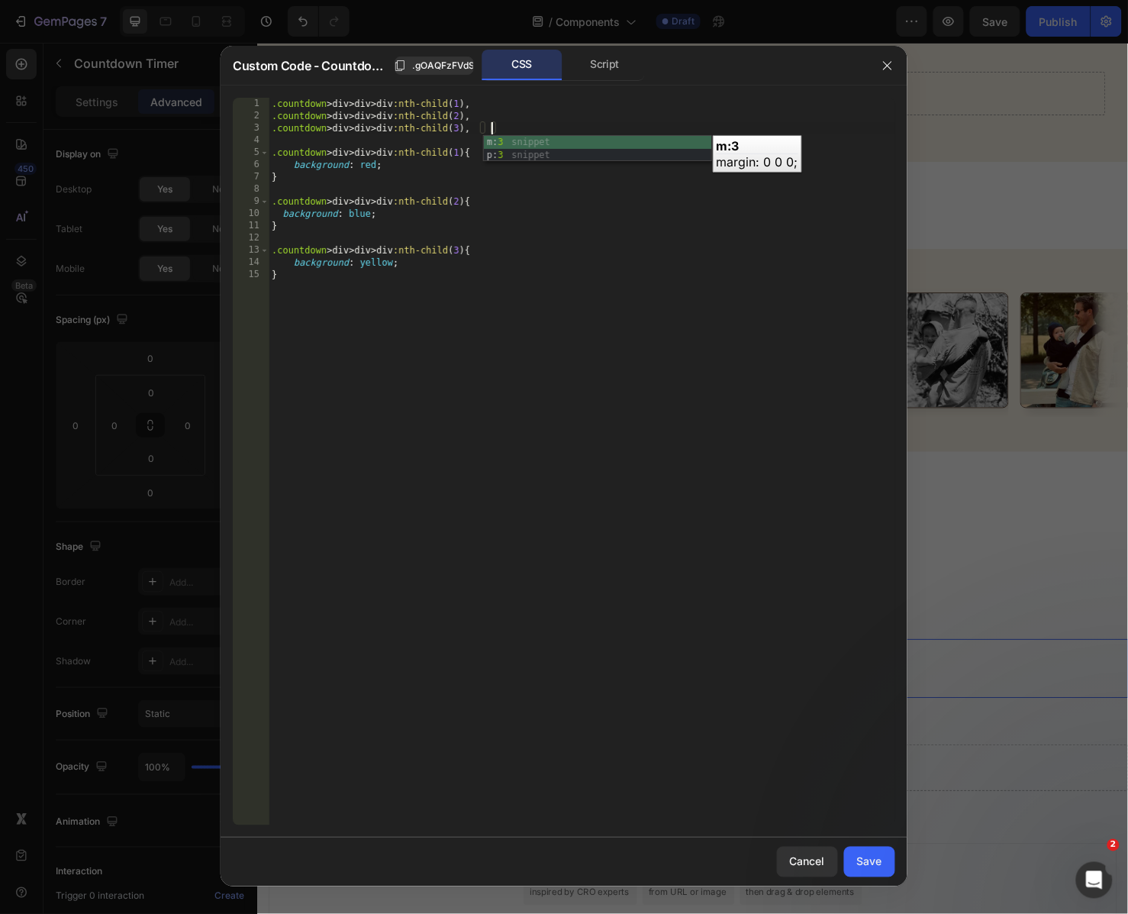
click at [523, 133] on div ".countdown > div > div > div :nth-child ( 1 ), .countdown > div > div > div :nt…" at bounding box center [582, 474] width 627 height 753
type textarea ".countdown > div > div > div:nth-child(3){}"
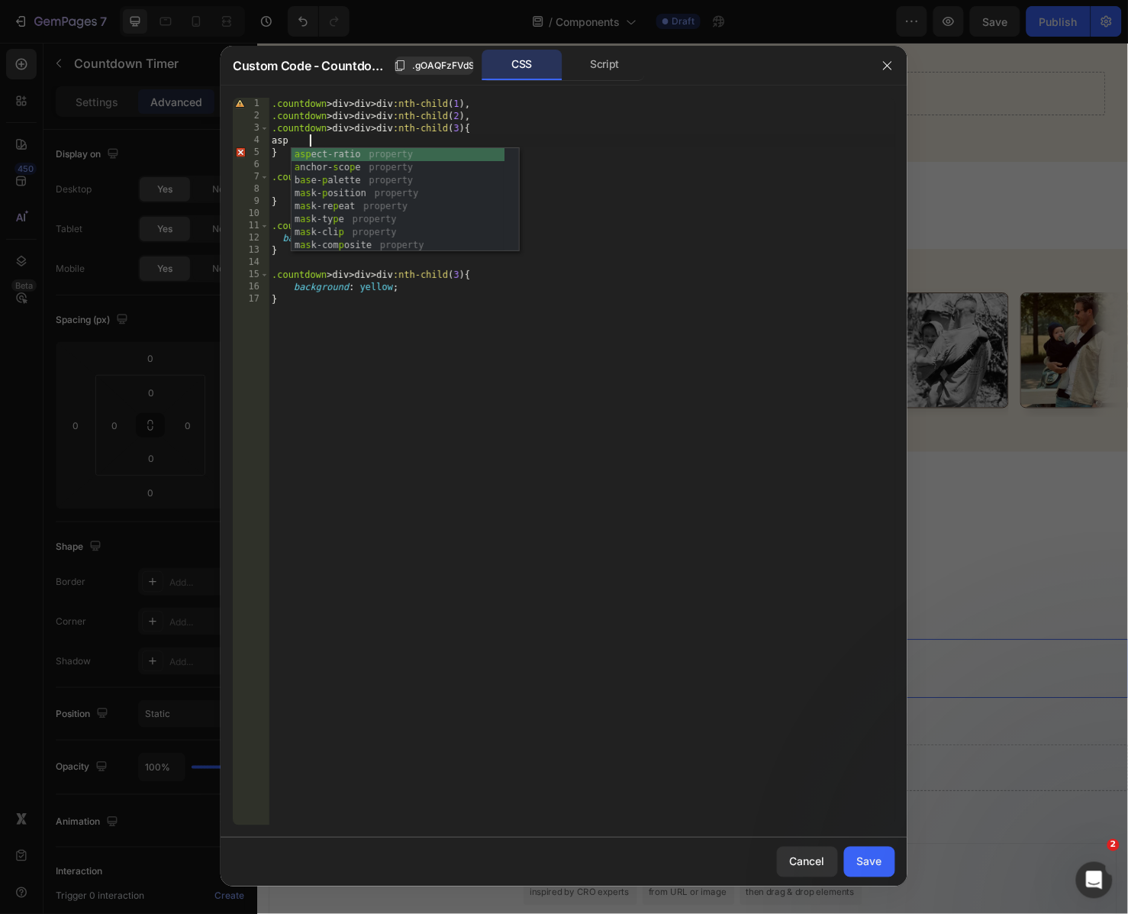
scroll to position [0, 2]
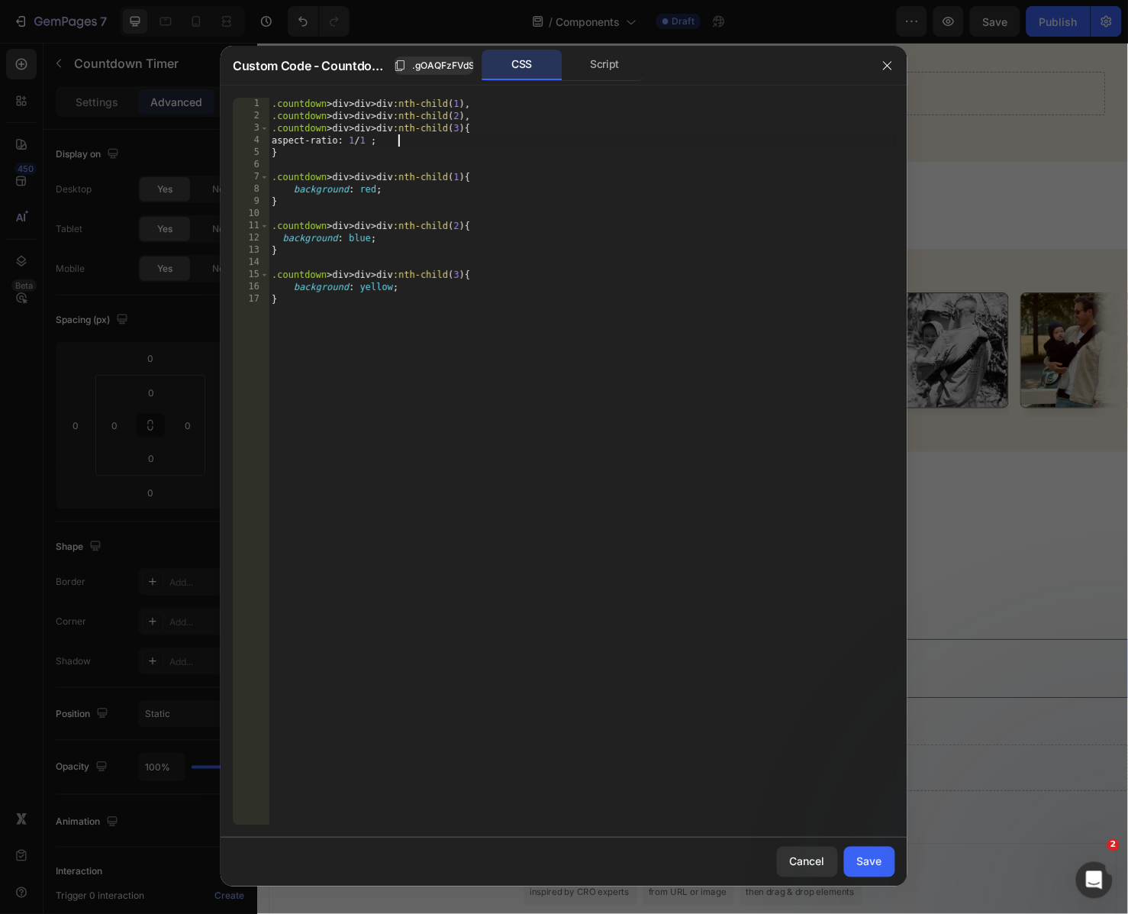
type textarea "aspect-ratio: 1 /;"
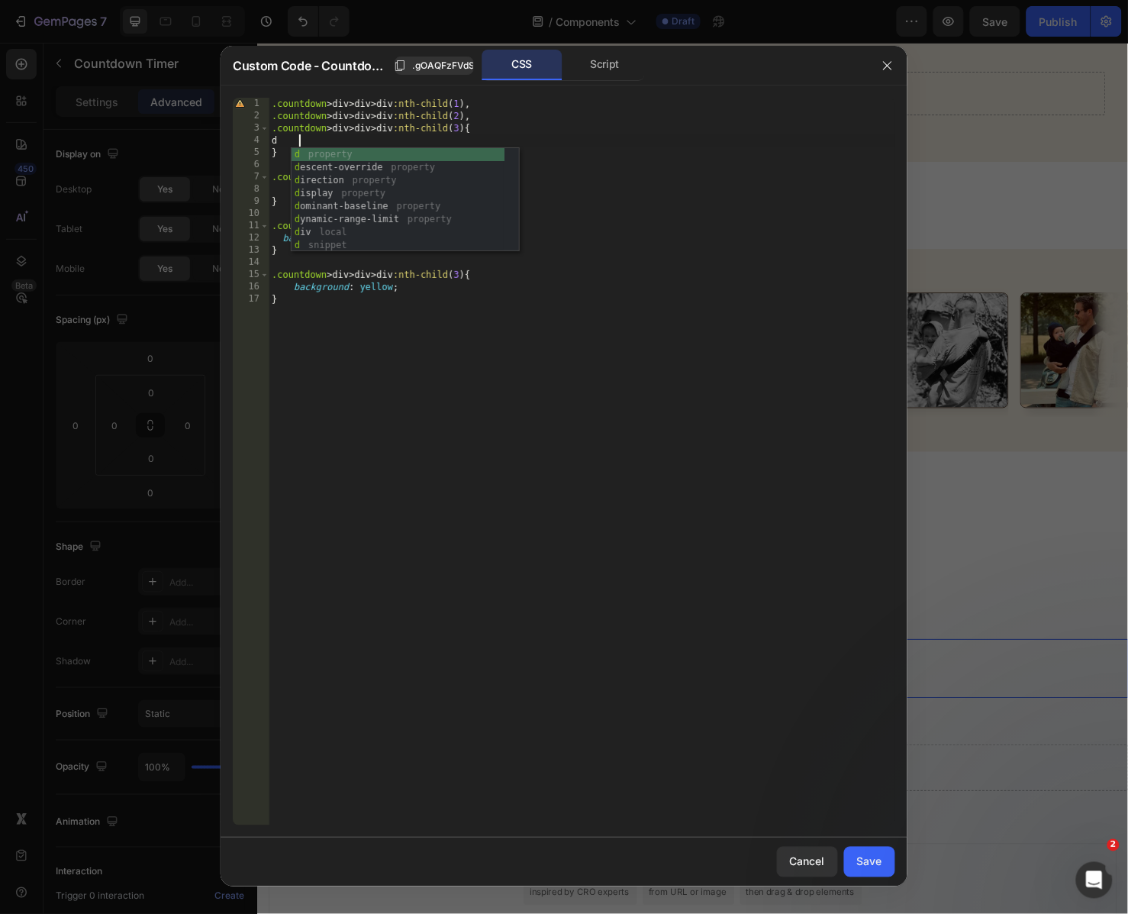
scroll to position [0, 1]
type textarea "d"
type textarea "w"
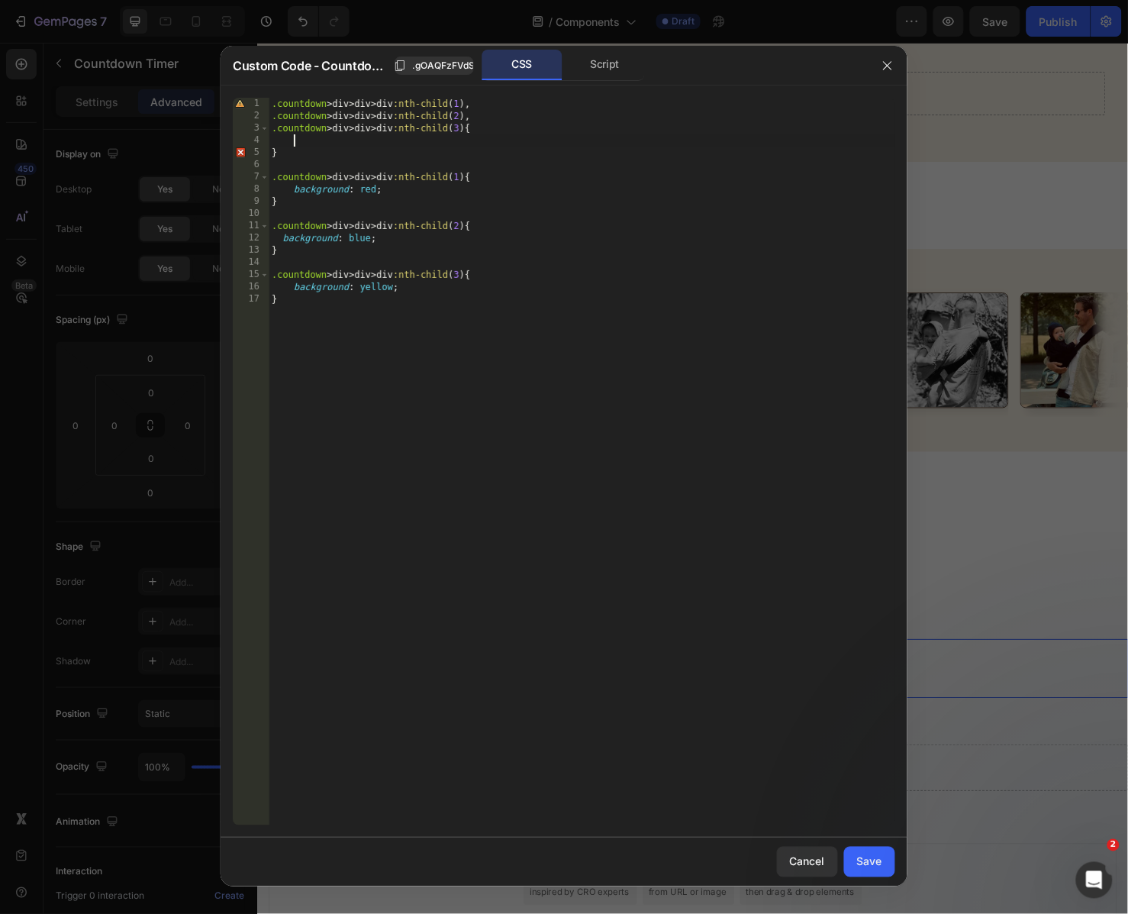
type textarea "d"
type textarea "width: 48px;"
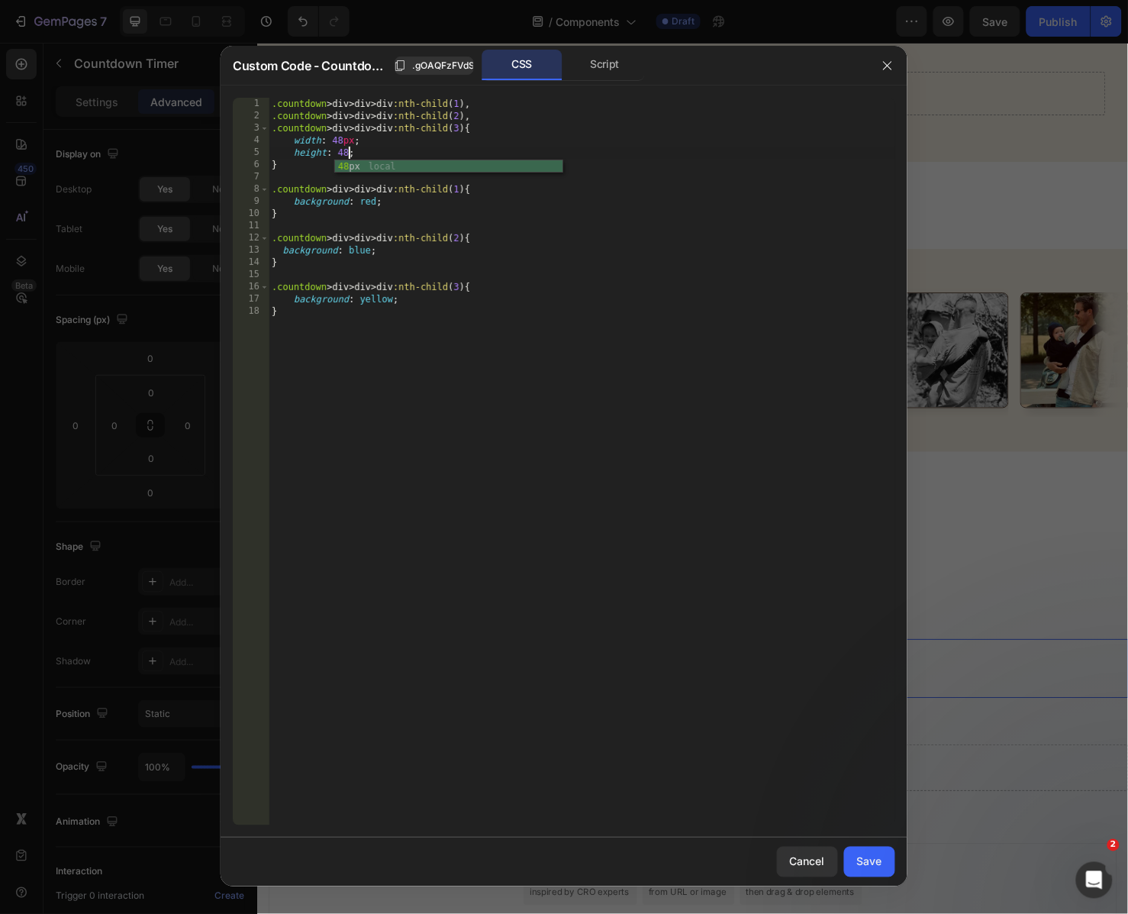
type textarea "height: 48px;"
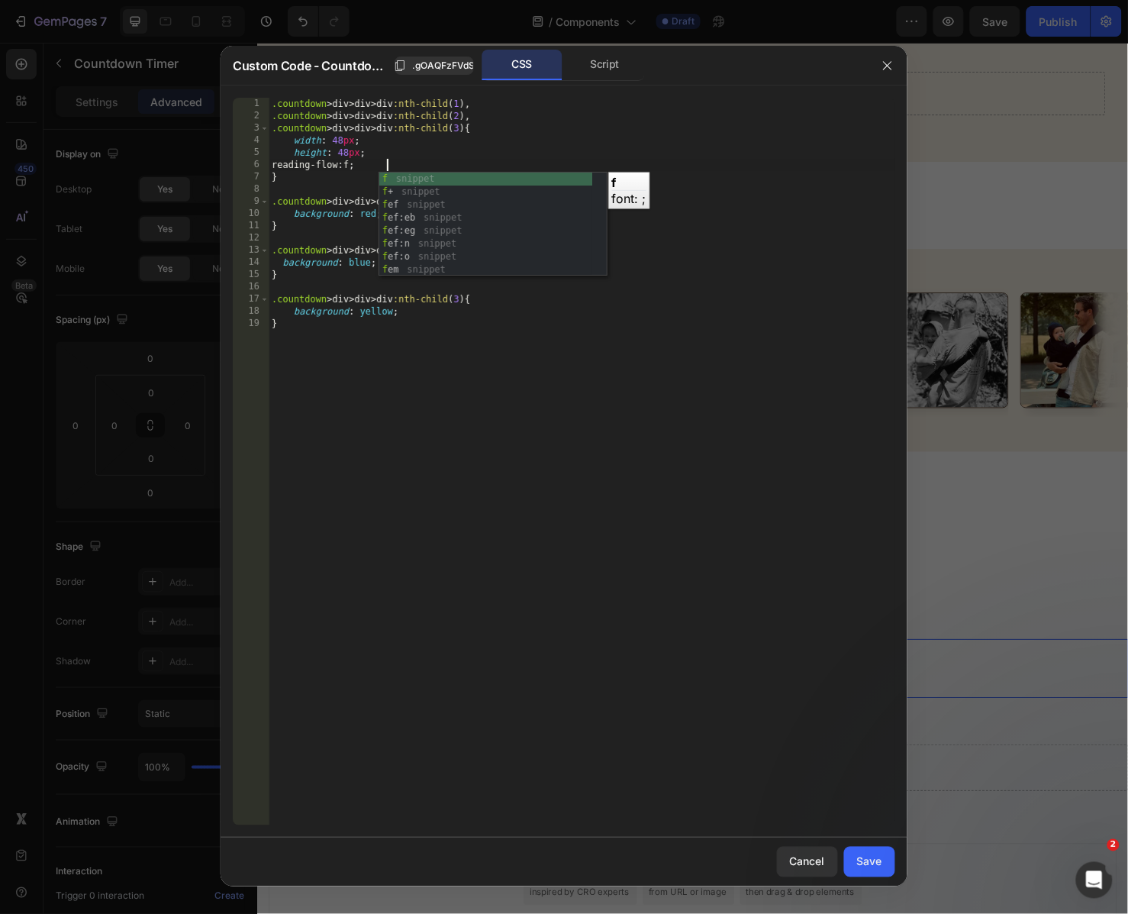
scroll to position [0, 9]
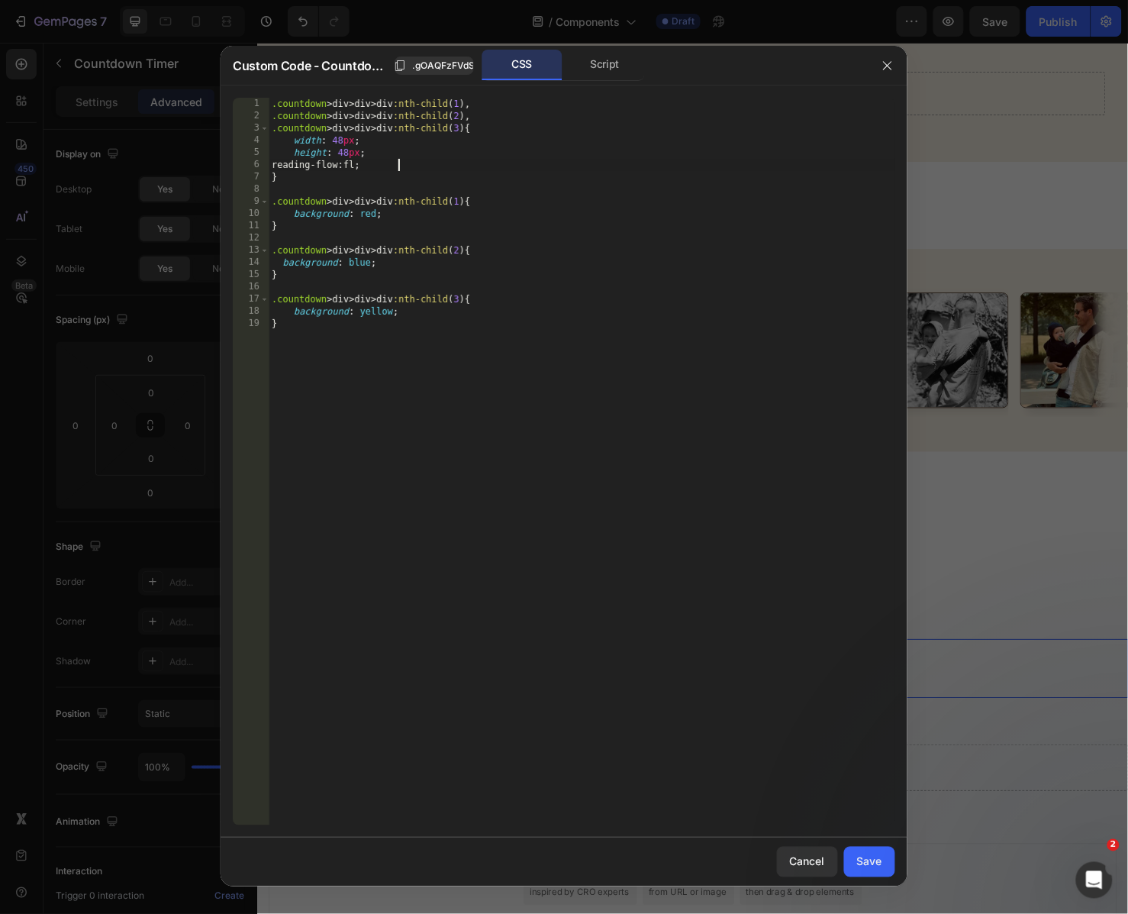
type textarea "reading-flow: fl"
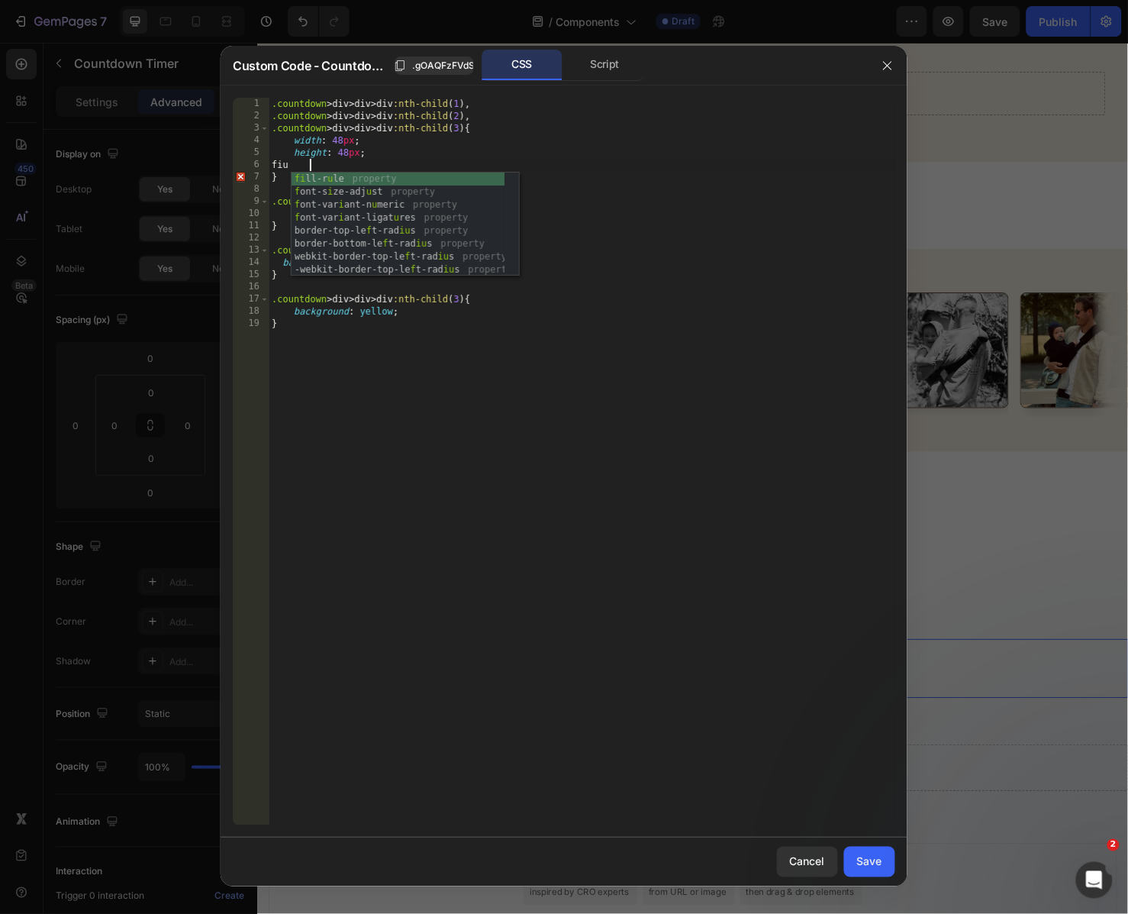
type textarea "f"
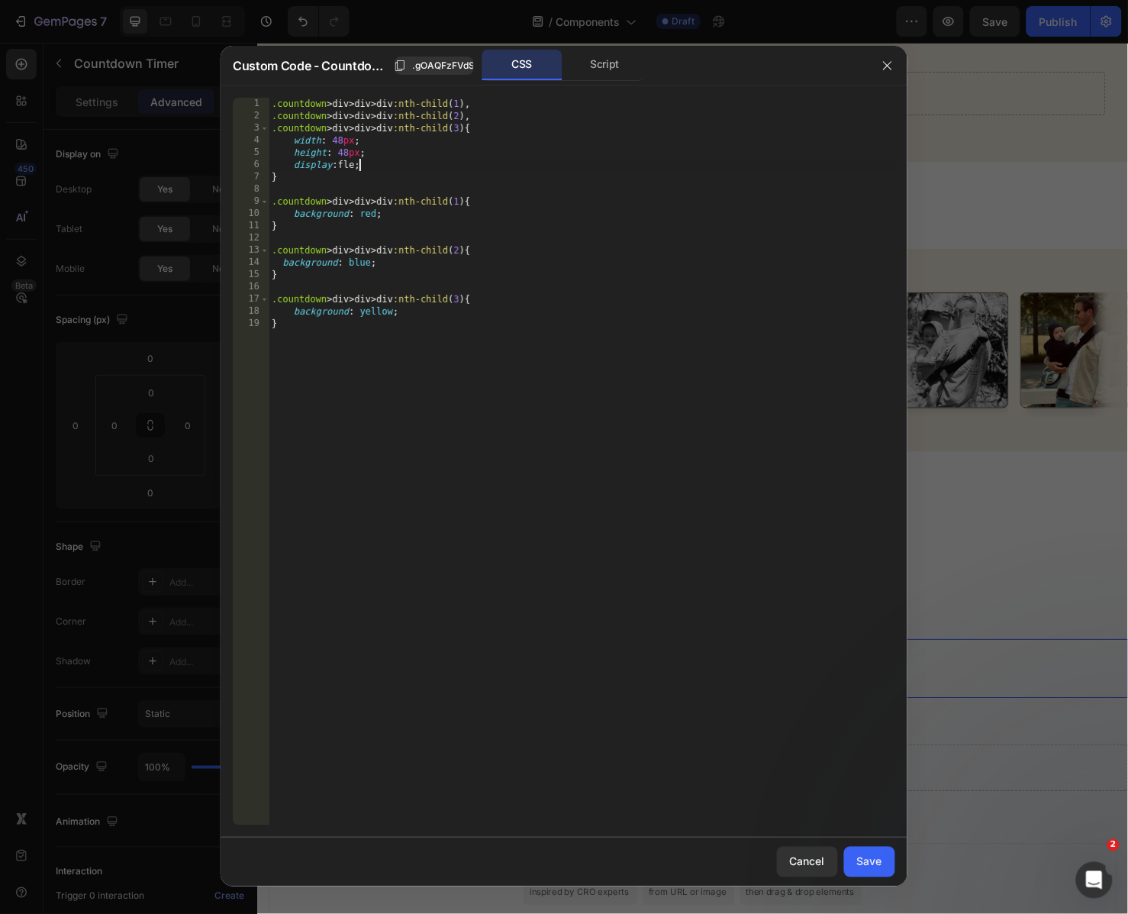
scroll to position [0, 6]
type textarea "display: flex;"
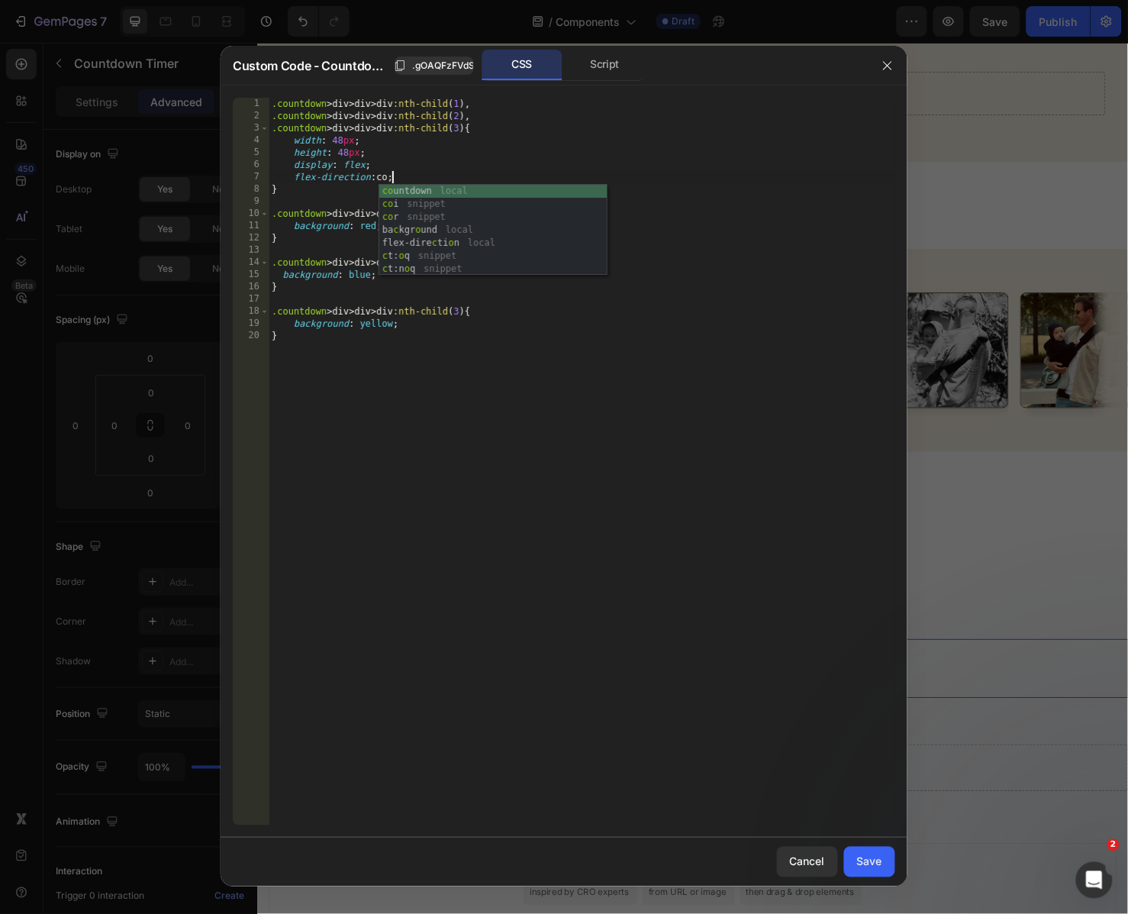
scroll to position [0, 9]
type textarea "flex-direction: countdown;"
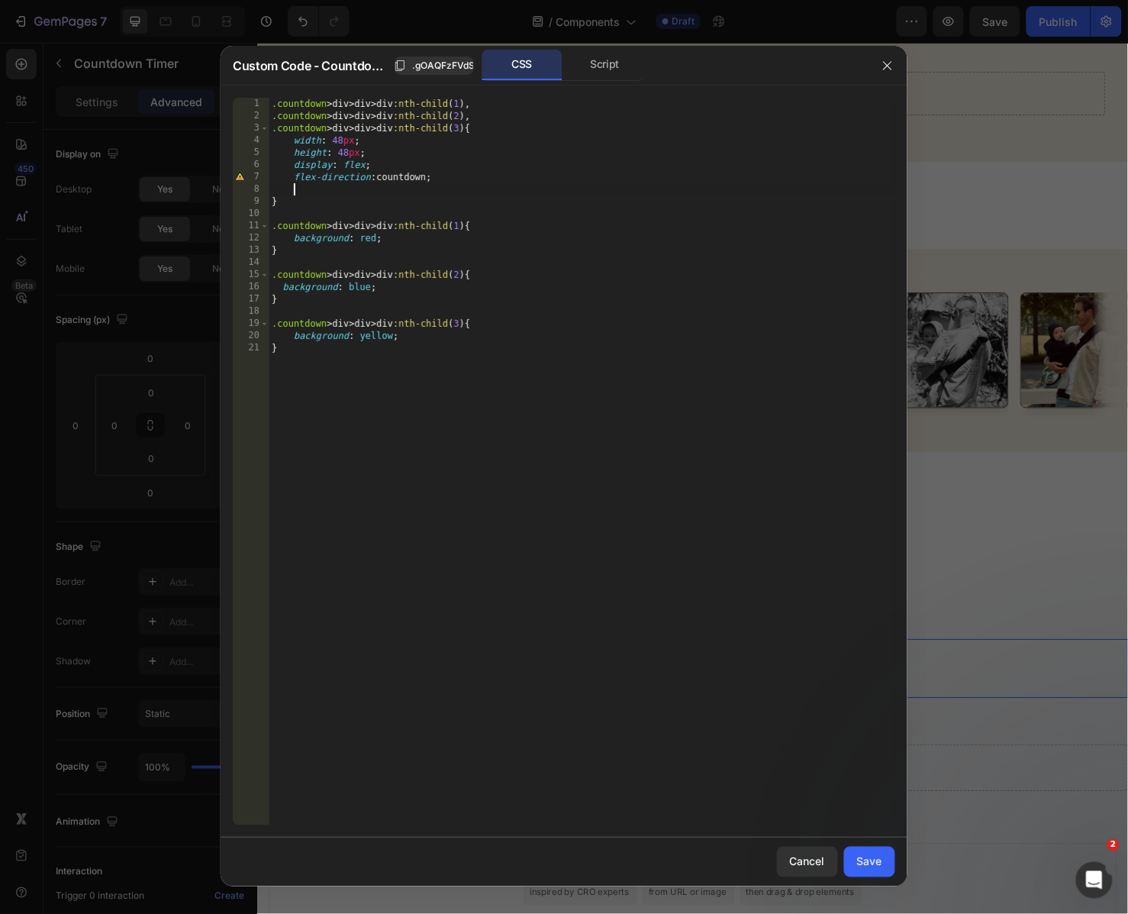
scroll to position [0, 1]
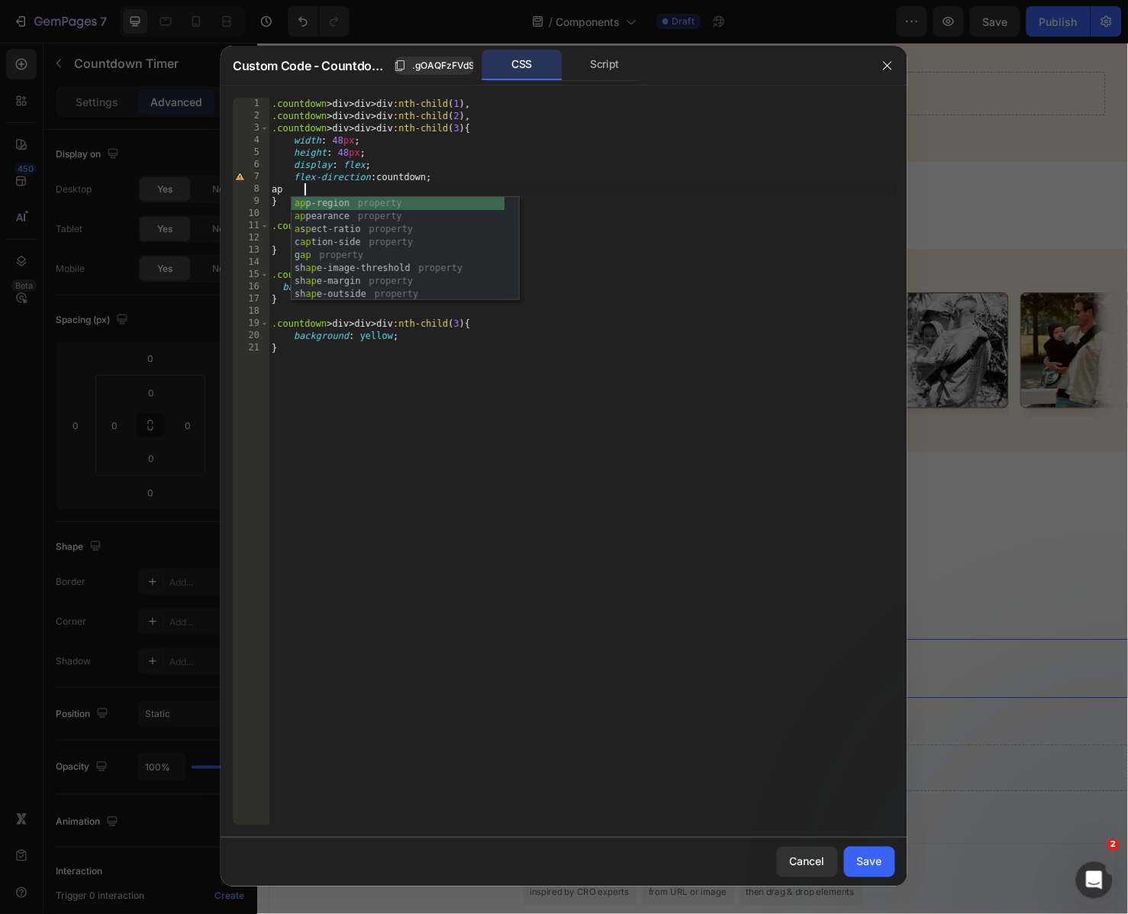
type textarea "a"
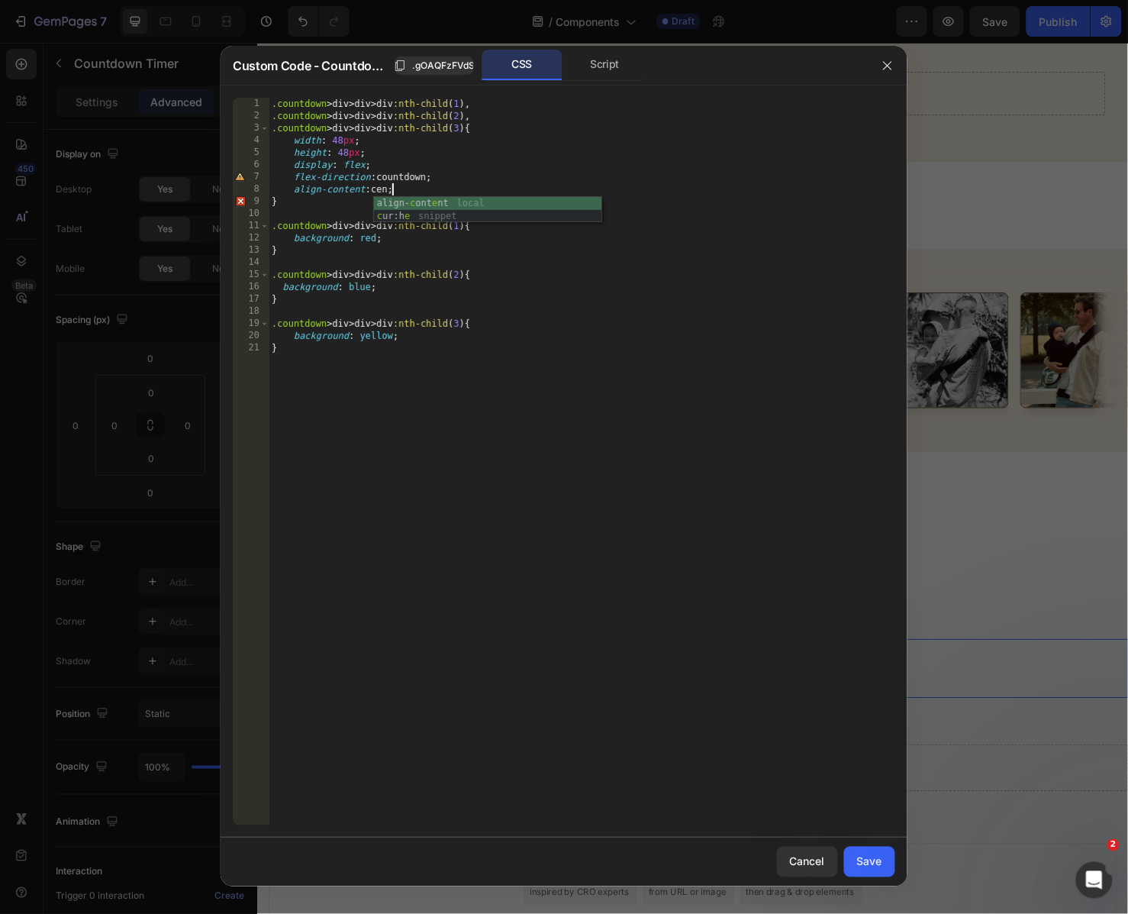
scroll to position [0, 10]
type textarea "align-content: cente;"
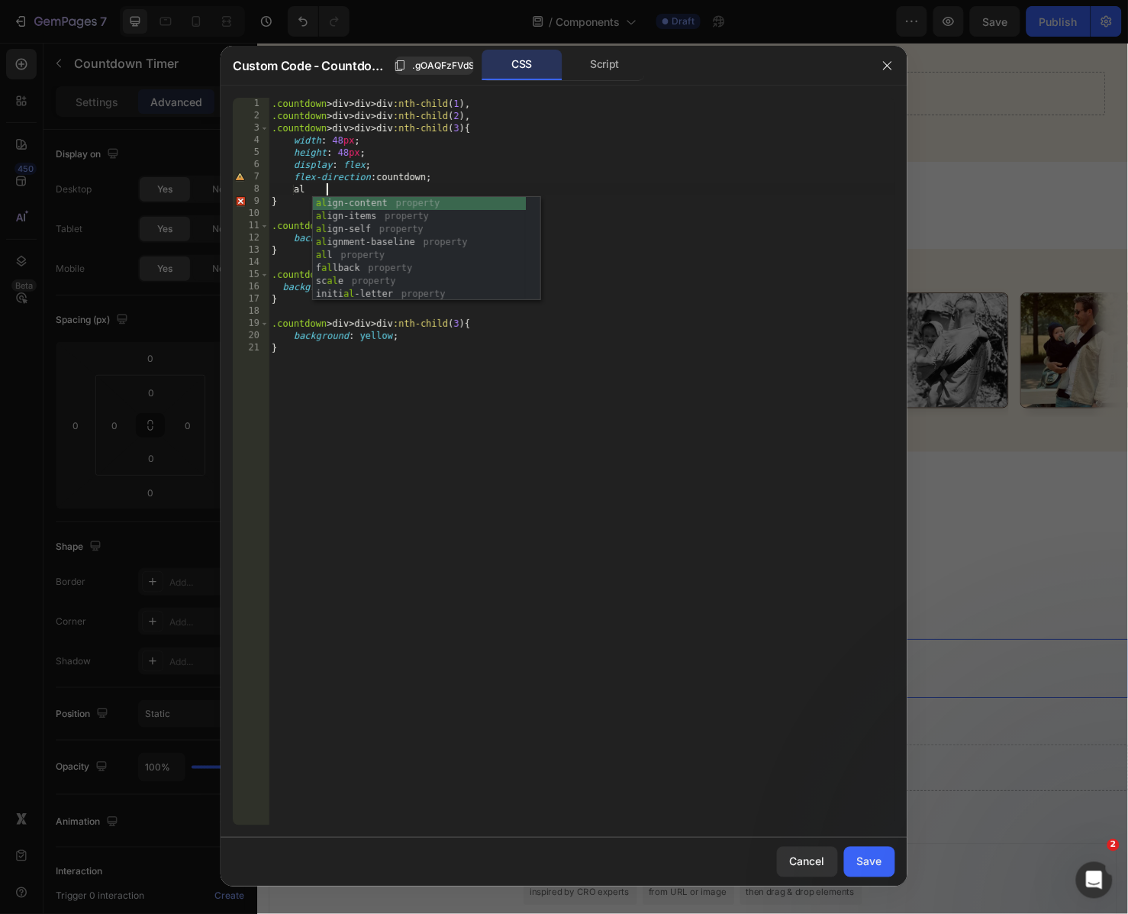
scroll to position [0, 5]
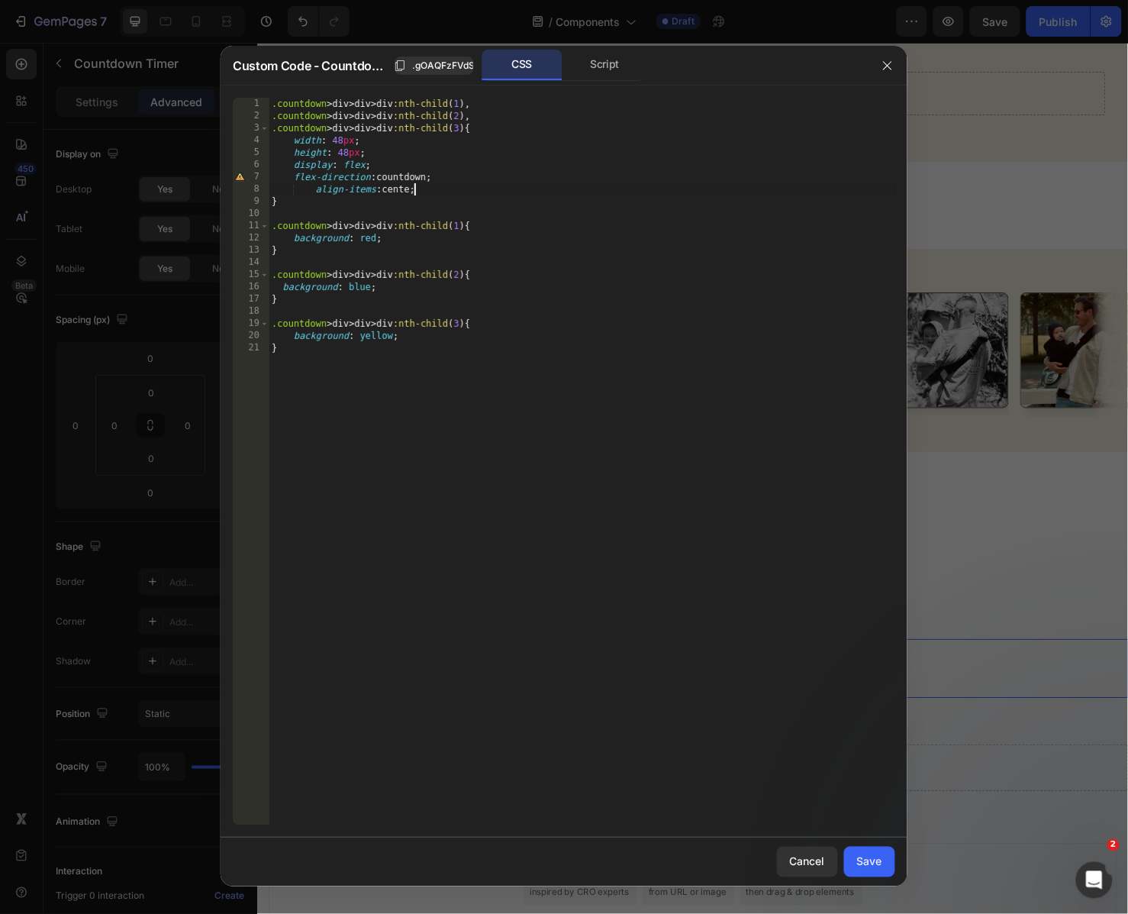
type textarea "align-items: center;"
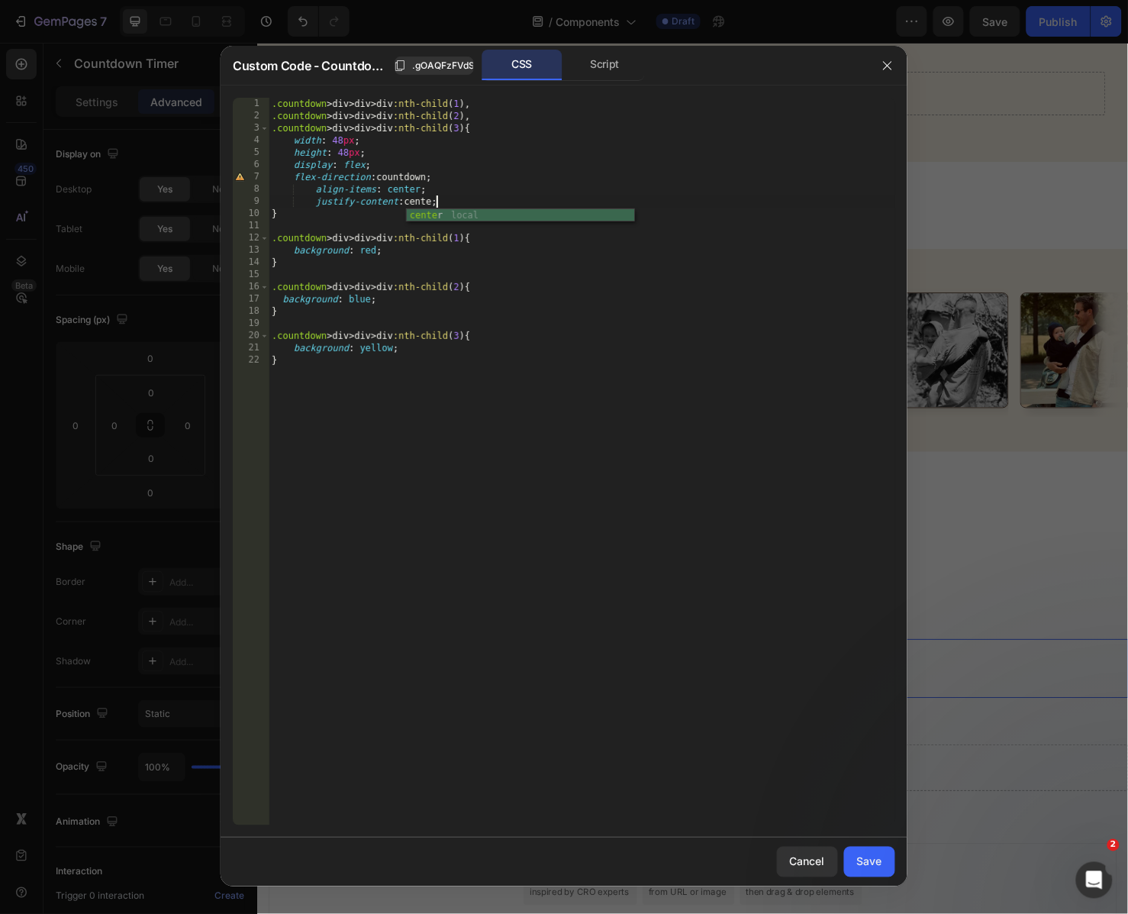
scroll to position [0, 13]
type textarea "justify-content: center;"
click at [878, 866] on div "Save" at bounding box center [869, 861] width 25 height 16
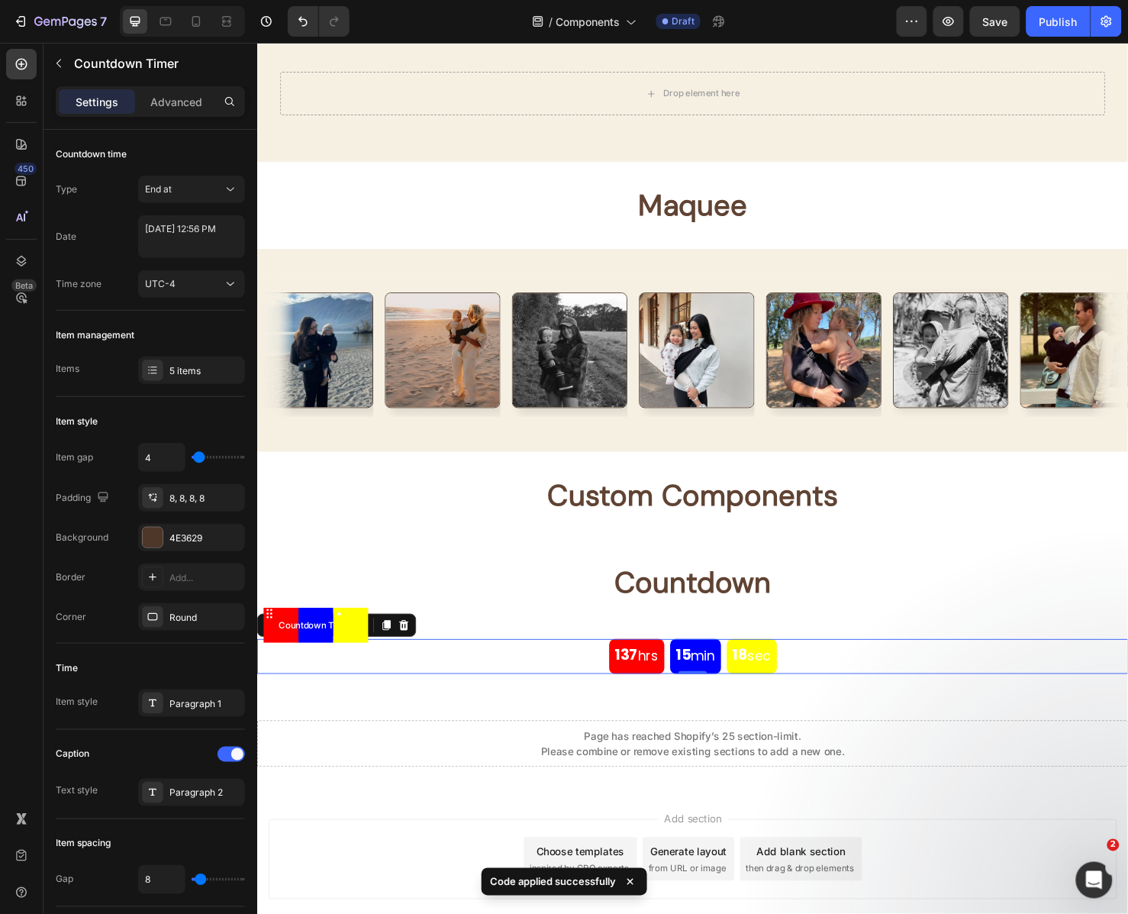
click at [725, 686] on p "min" at bounding box center [725, 687] width 25 height 22
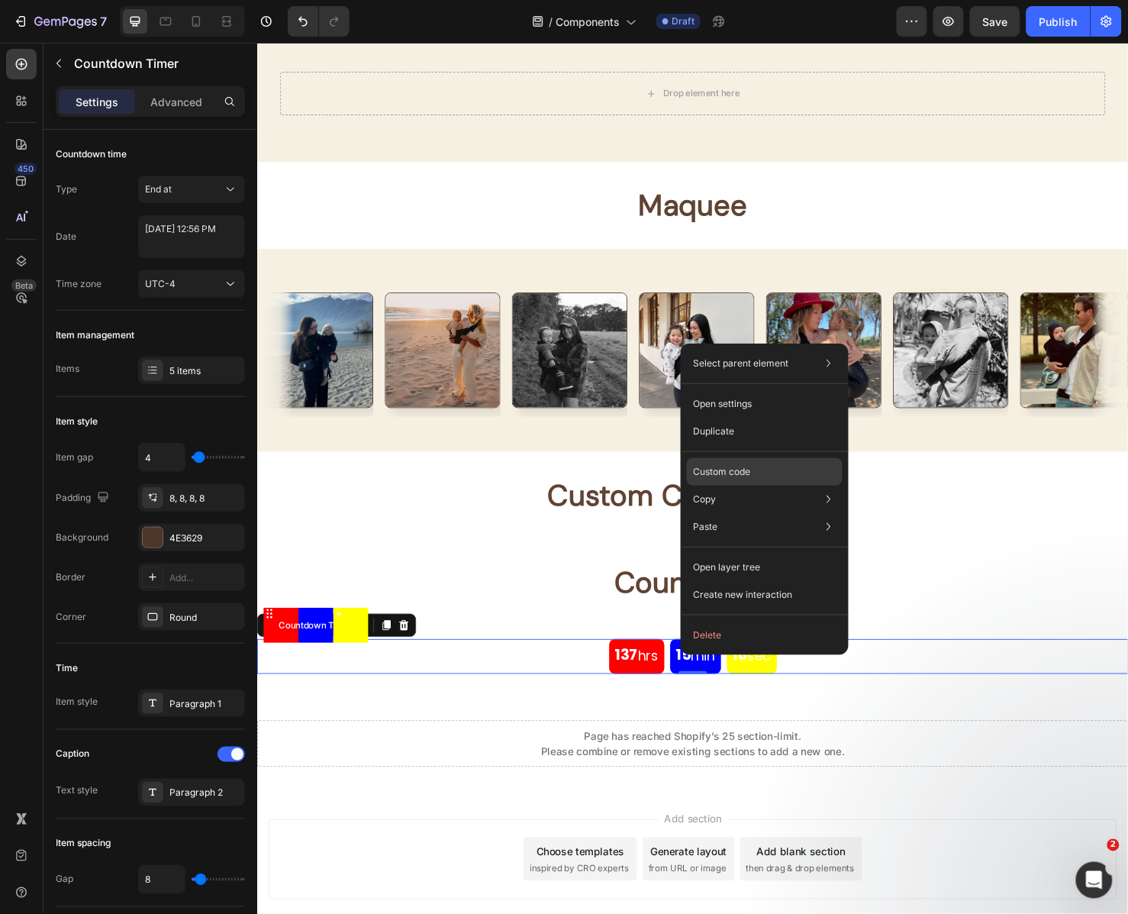
click at [779, 513] on div "Custom code" at bounding box center [765, 526] width 156 height 27
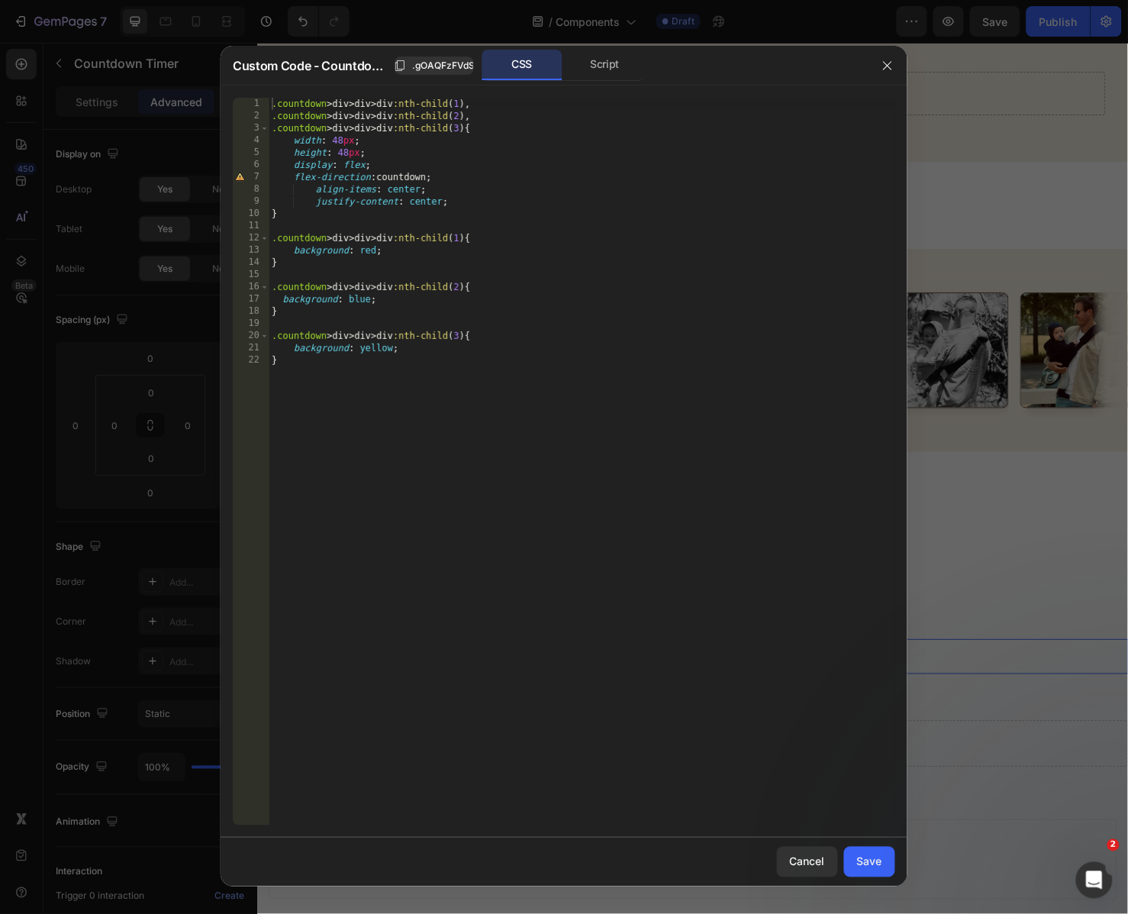
click at [540, 205] on div ".countdown > div > div > div :nth-child ( 1 ), .countdown > div > div > div :nt…" at bounding box center [582, 474] width 627 height 753
click at [376, 151] on div ".countdown > div > div > div :nth-child ( 1 ), .countdown > div > div > div :nt…" at bounding box center [582, 474] width 627 height 753
type textarea "height: 48px;"
type textarea "aspect-ratio: 1 / 1;"
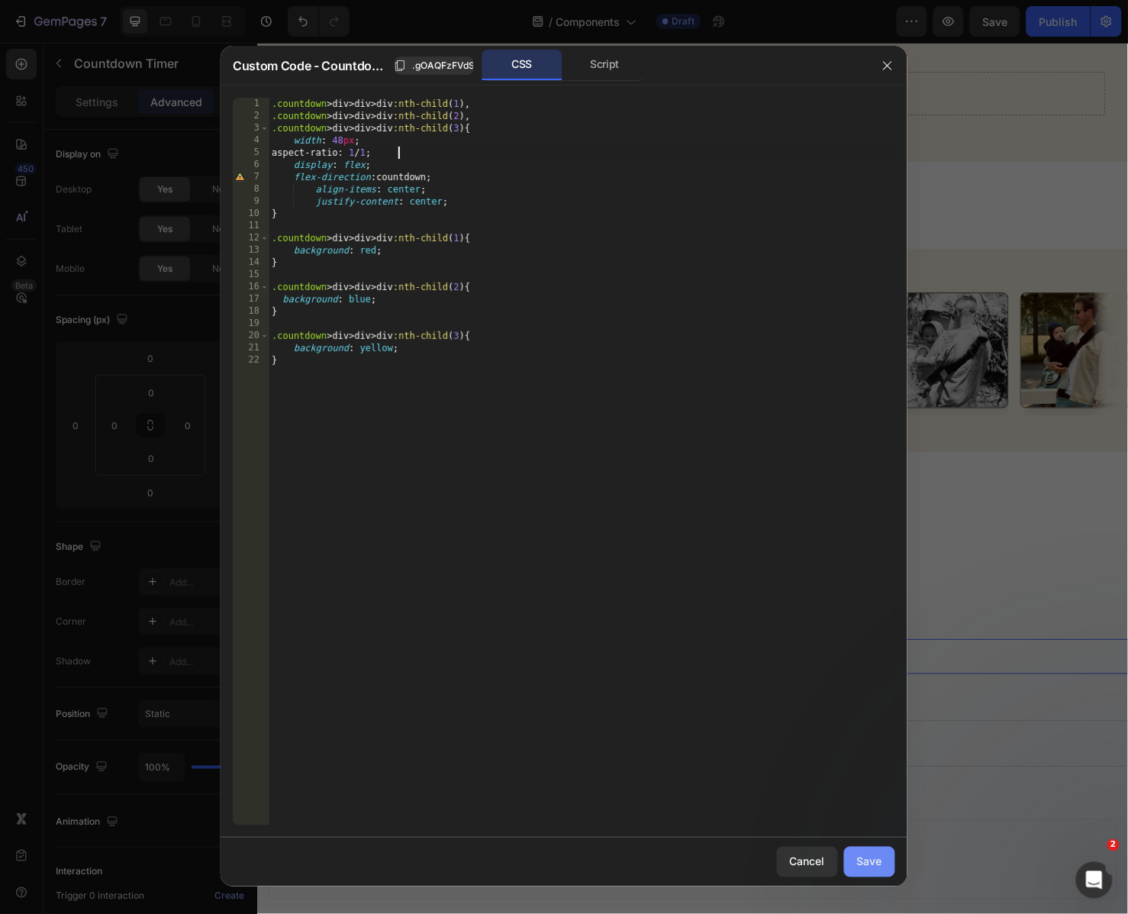
click at [865, 866] on div "Save" at bounding box center [869, 861] width 25 height 16
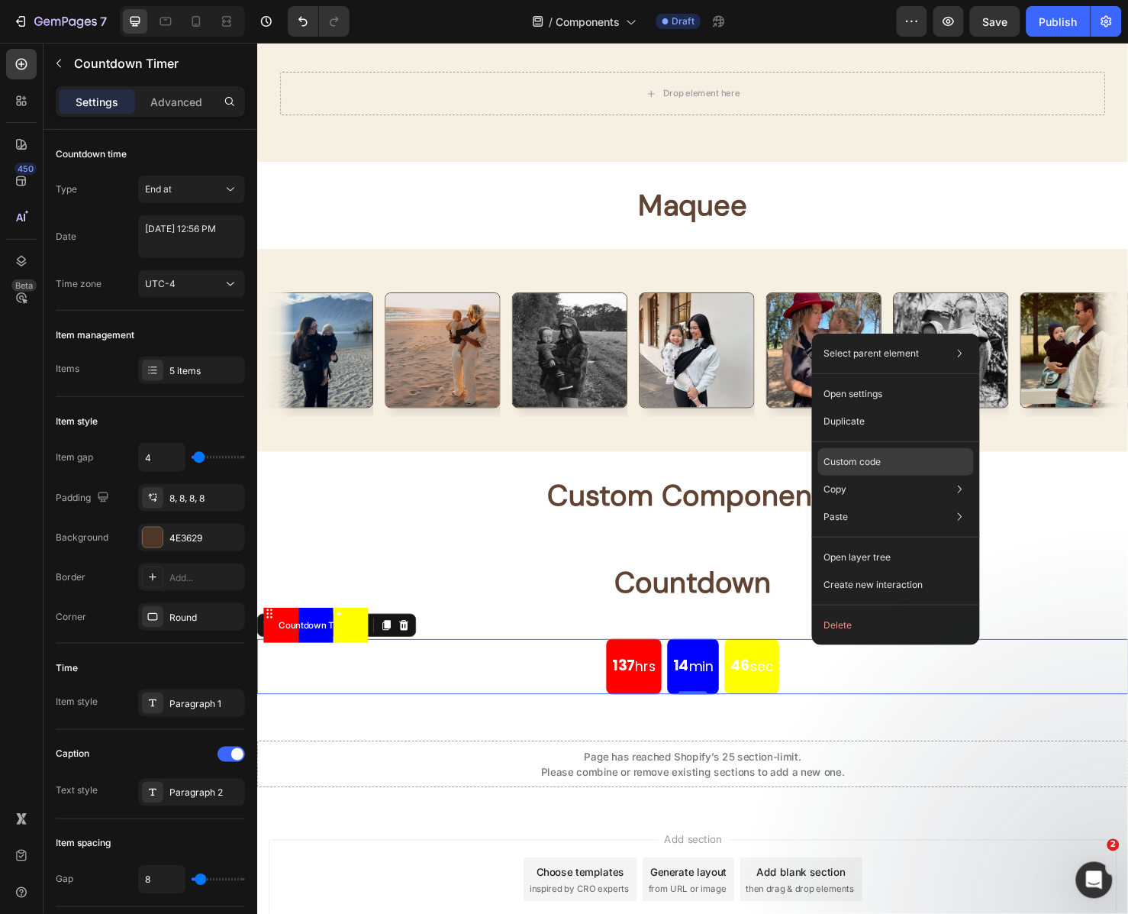
click at [921, 503] on div "Custom code" at bounding box center [896, 516] width 156 height 27
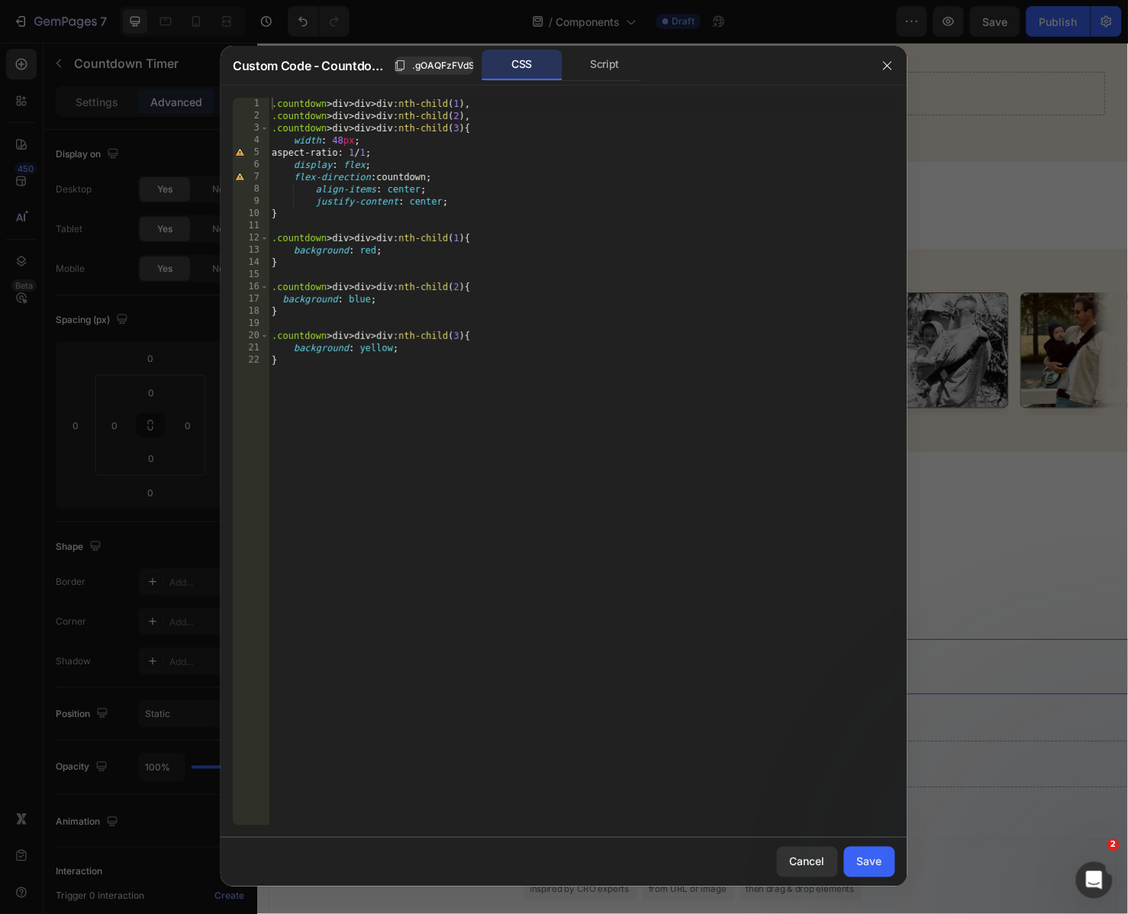
click at [422, 180] on div ".countdown > div > div > div :nth-child ( 1 ), .countdown > div > div > div :nt…" at bounding box center [582, 474] width 627 height 753
click at [701, 236] on div ".countdown > div > div > div :nth-child ( 1 ), .countdown > div > div > div :nt…" at bounding box center [582, 474] width 627 height 753
click at [611, 286] on div ".countdown > div > div > div :nth-child ( 1 ), .countdown > div > div > div :nt…" at bounding box center [582, 474] width 627 height 753
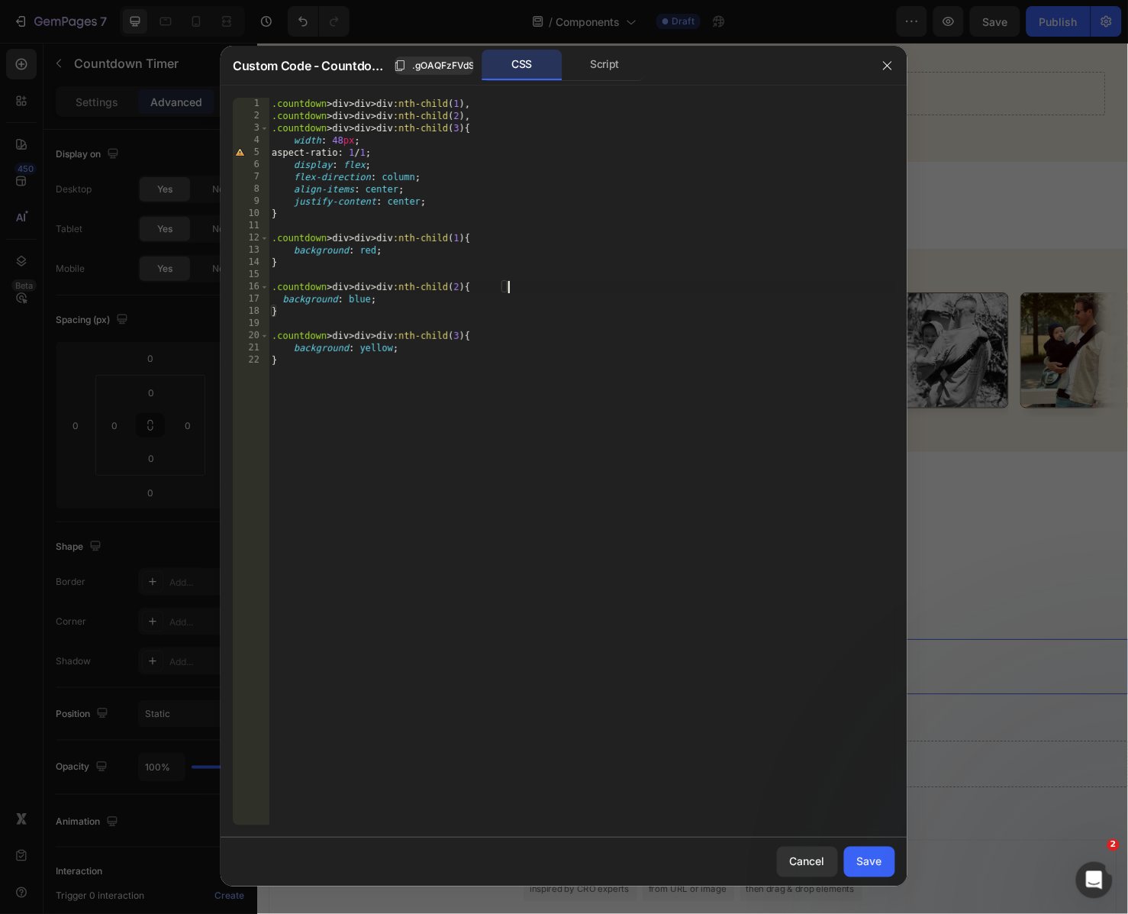
click at [555, 242] on div ".countdown > div > div > div :nth-child ( 1 ), .countdown > div > div > div :nt…" at bounding box center [582, 474] width 627 height 753
type textarea ".countdown > div > div > div:nth-child(1) {"
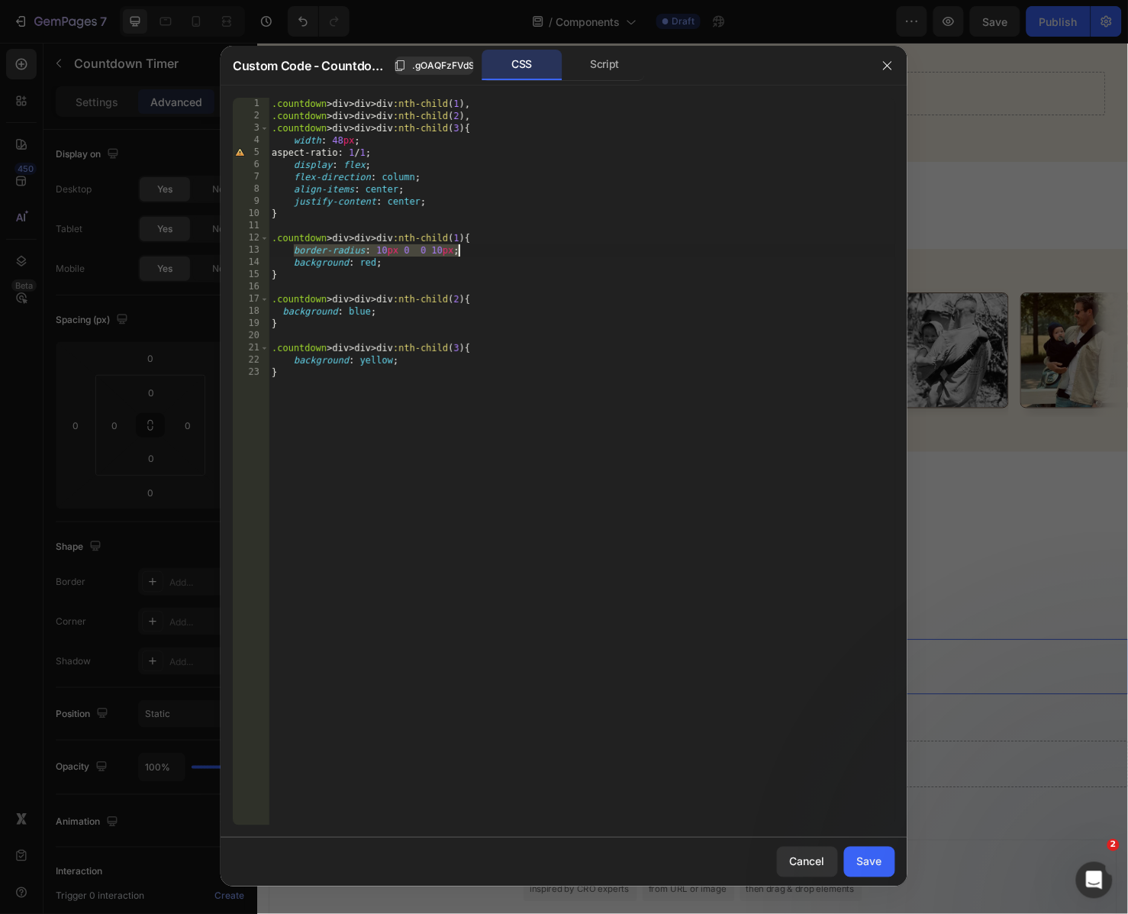
drag, startPoint x: 293, startPoint y: 250, endPoint x: 541, endPoint y: 251, distance: 248.1
click at [541, 251] on div ".countdown > div > div > div :nth-child ( 1 ), .countdown > div > div > div :nt…" at bounding box center [582, 474] width 627 height 753
click at [523, 356] on div ".countdown > div > div > div :nth-child ( 1 ), .countdown > div > div > div :nt…" at bounding box center [582, 474] width 627 height 753
type textarea "background: yellow;"
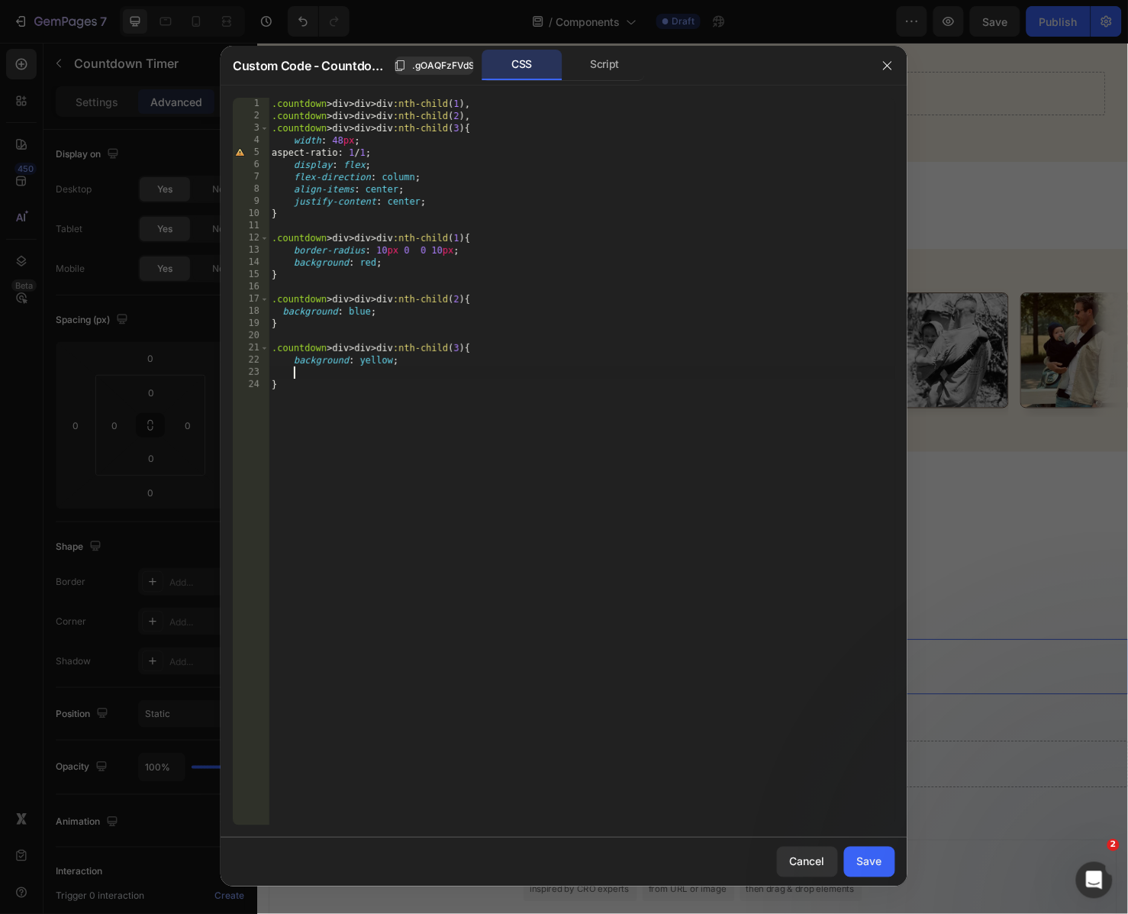
paste textarea "border-radius: 10px 0 0 10px;"
type textarea "border-radius: 0 10px 10px 0;"
click at [493, 340] on div ".countdown > div > div > div :nth-child ( 1 ), .countdown > div > div > div :nt…" at bounding box center [582, 474] width 627 height 753
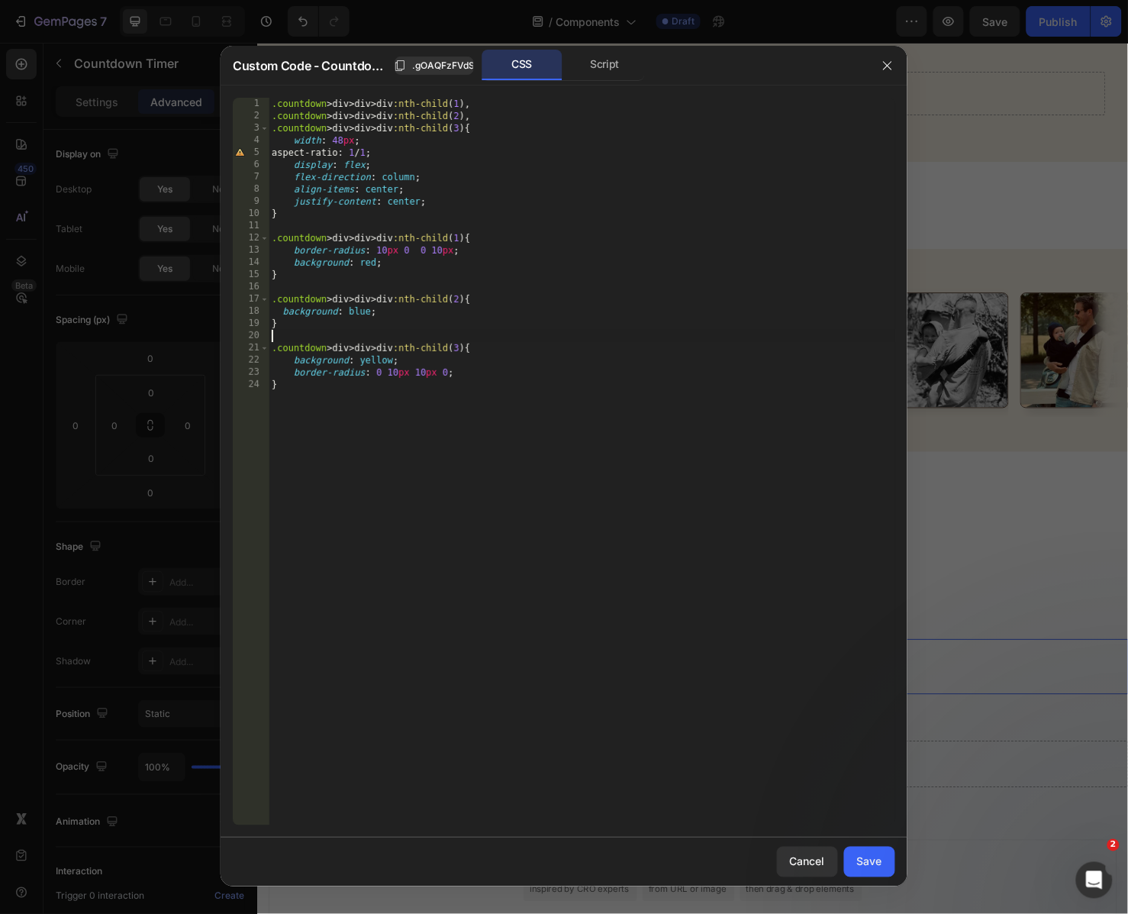
scroll to position [0, 0]
click at [407, 318] on div ".countdown > div > div > div :nth-child ( 1 ), .countdown > div > div > div :nt…" at bounding box center [582, 474] width 627 height 753
click at [408, 361] on div ".countdown > div > div > div :nth-child ( 1 ), .countdown > div > div > div :nt…" at bounding box center [582, 474] width 627 height 753
type textarea "background: yellow;"
click at [414, 325] on div ".countdown > div > div > div :nth-child ( 1 ), .countdown > div > div > div :nt…" at bounding box center [582, 474] width 627 height 753
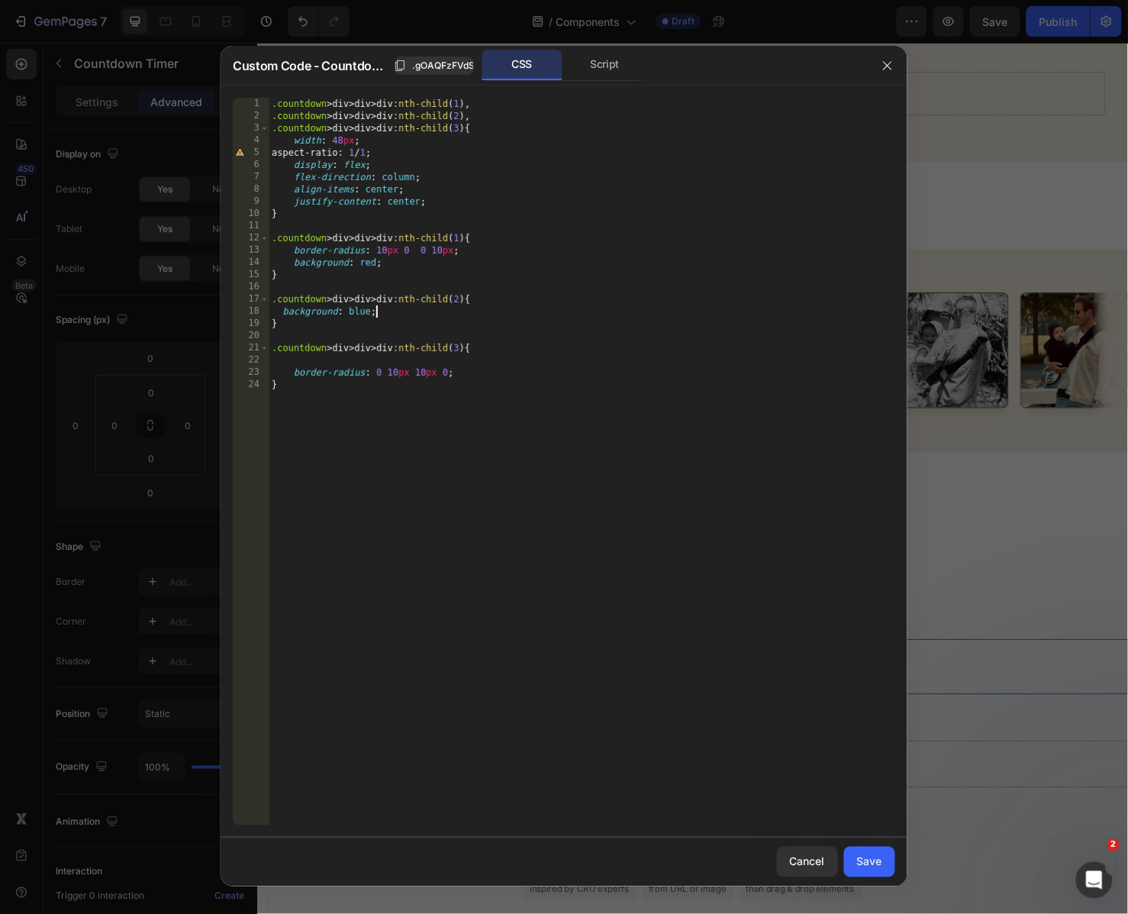
click at [423, 315] on div ".countdown > div > div > div :nth-child ( 1 ), .countdown > div > div > div :nt…" at bounding box center [582, 474] width 627 height 753
type textarea "background: blue;"
click at [430, 268] on div ".countdown > div > div > div :nth-child ( 1 ), .countdown > div > div > div :nt…" at bounding box center [582, 474] width 627 height 753
type textarea "background: red;"
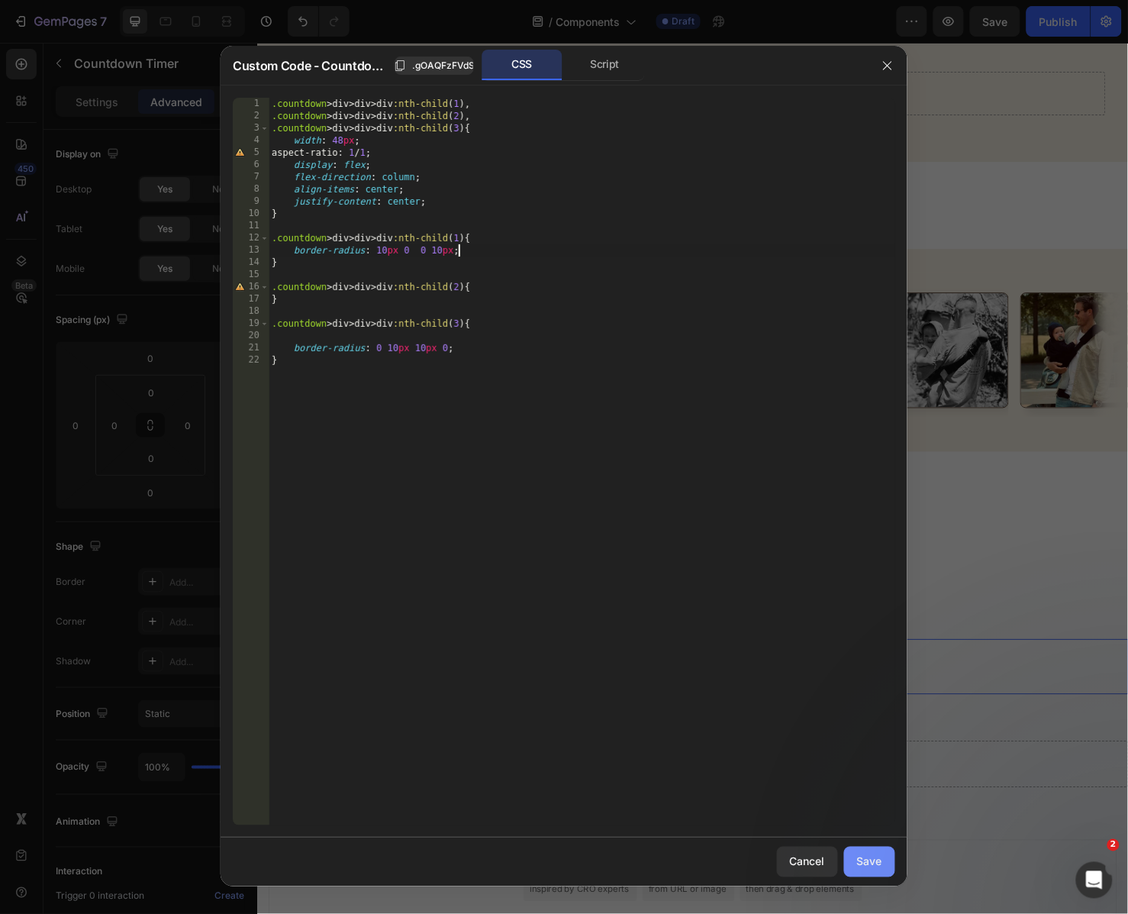
type textarea "border-radius: 10px 0 0 10px;"
click at [863, 863] on div "Save" at bounding box center [869, 861] width 25 height 16
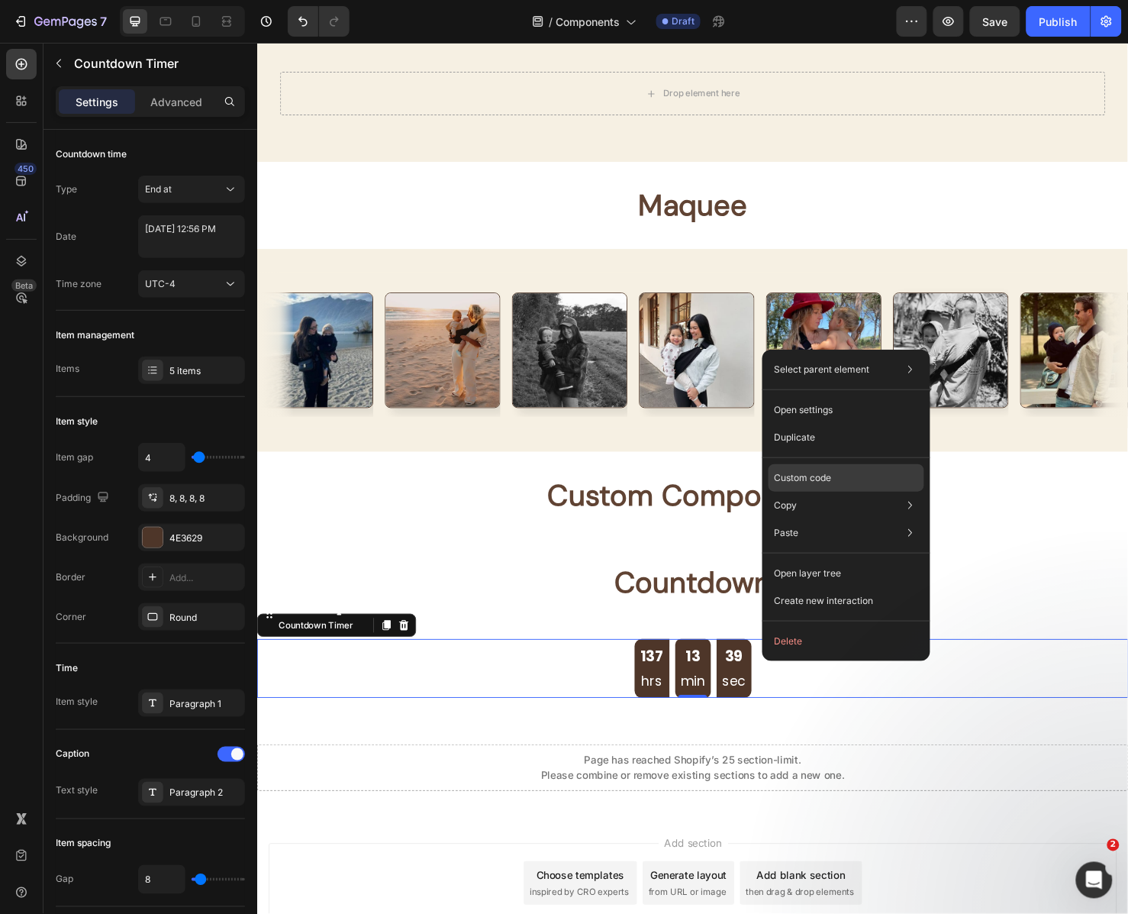
click at [830, 476] on p "Custom code" at bounding box center [803, 478] width 57 height 14
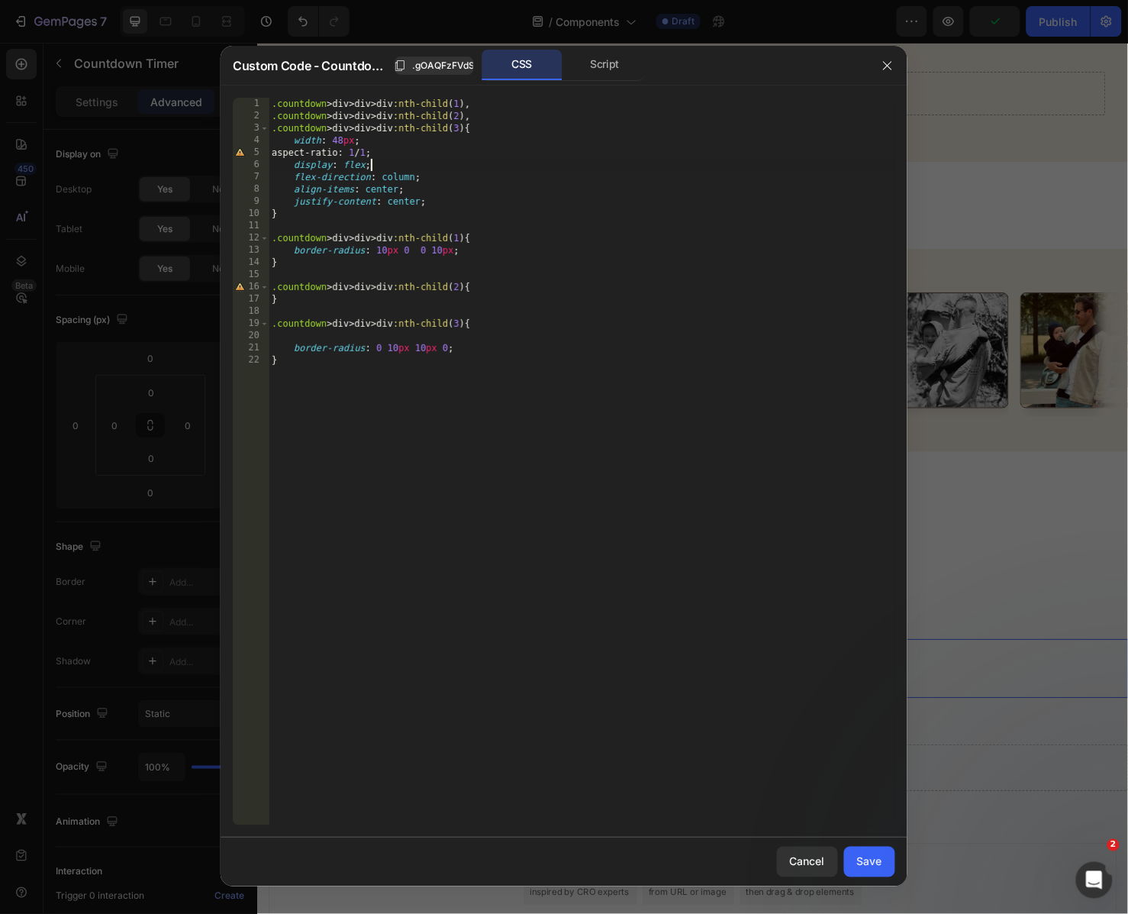
click at [449, 168] on div ".countdown > div > div > div :nth-child ( 1 ), .countdown > div > div > div :nt…" at bounding box center [582, 474] width 627 height 753
click at [405, 153] on div ".countdown > div > div > div :nth-child ( 1 ), .countdown > div > div > div :nt…" at bounding box center [582, 474] width 627 height 753
type textarea "aspect-ratio: 1 / 1;"
type textarea "width: 48px !;"
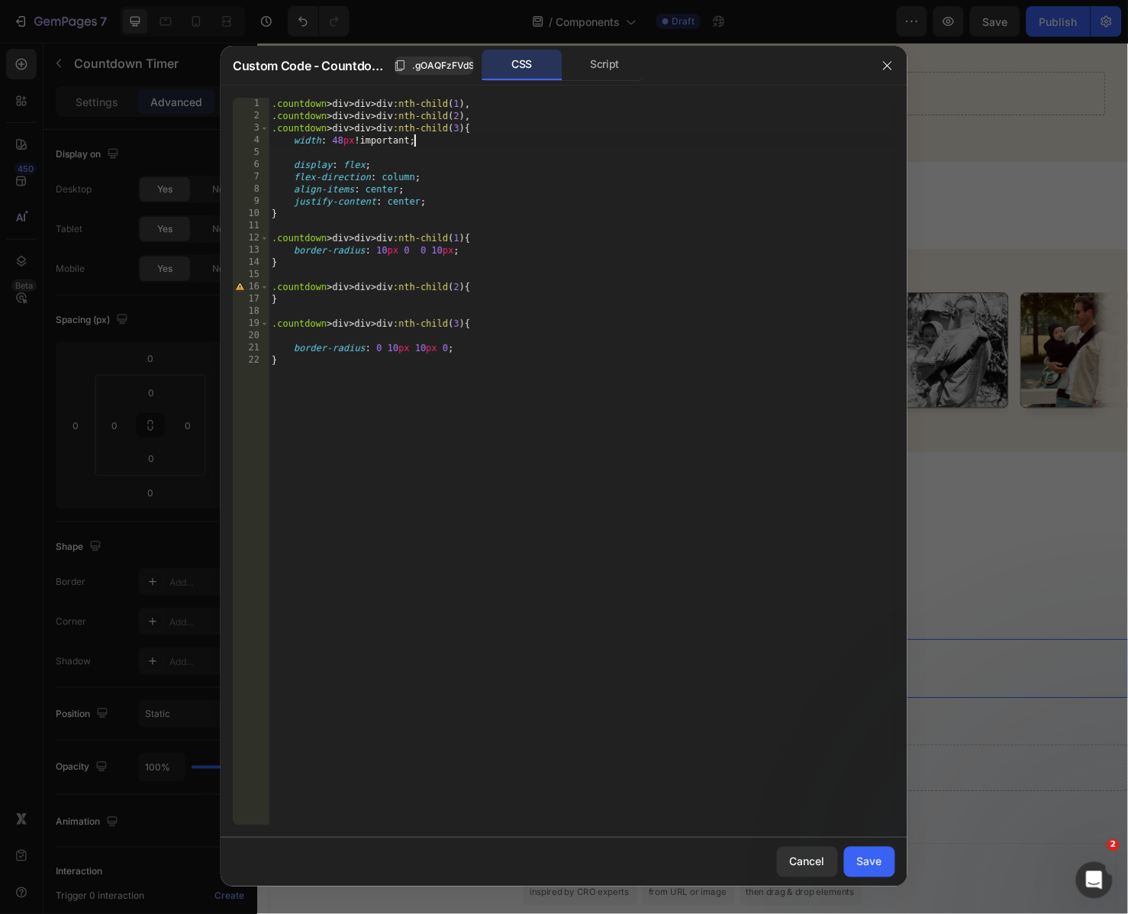
scroll to position [0, 1]
type textarea "g"
type textarea "height: 48px;"
click at [880, 856] on div "Save" at bounding box center [869, 861] width 25 height 16
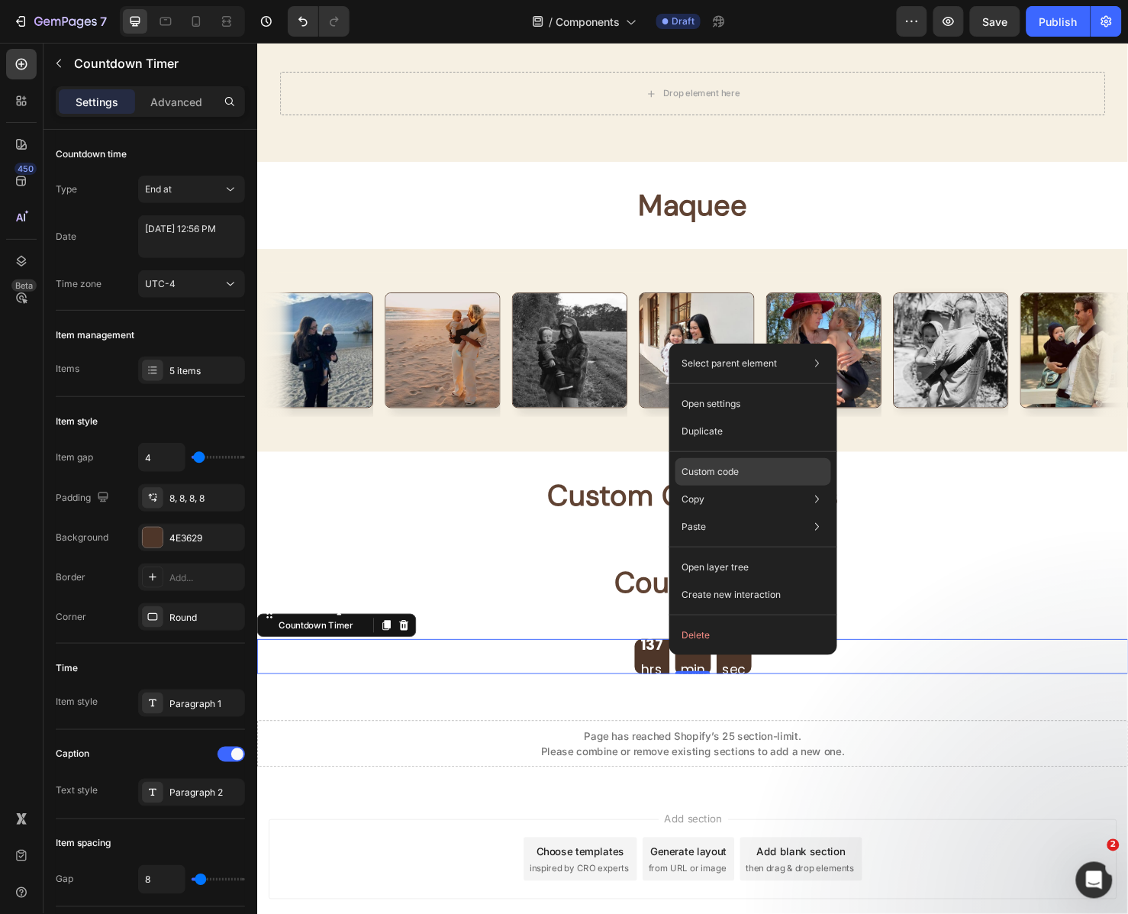
click at [733, 473] on p "Custom code" at bounding box center [710, 472] width 57 height 14
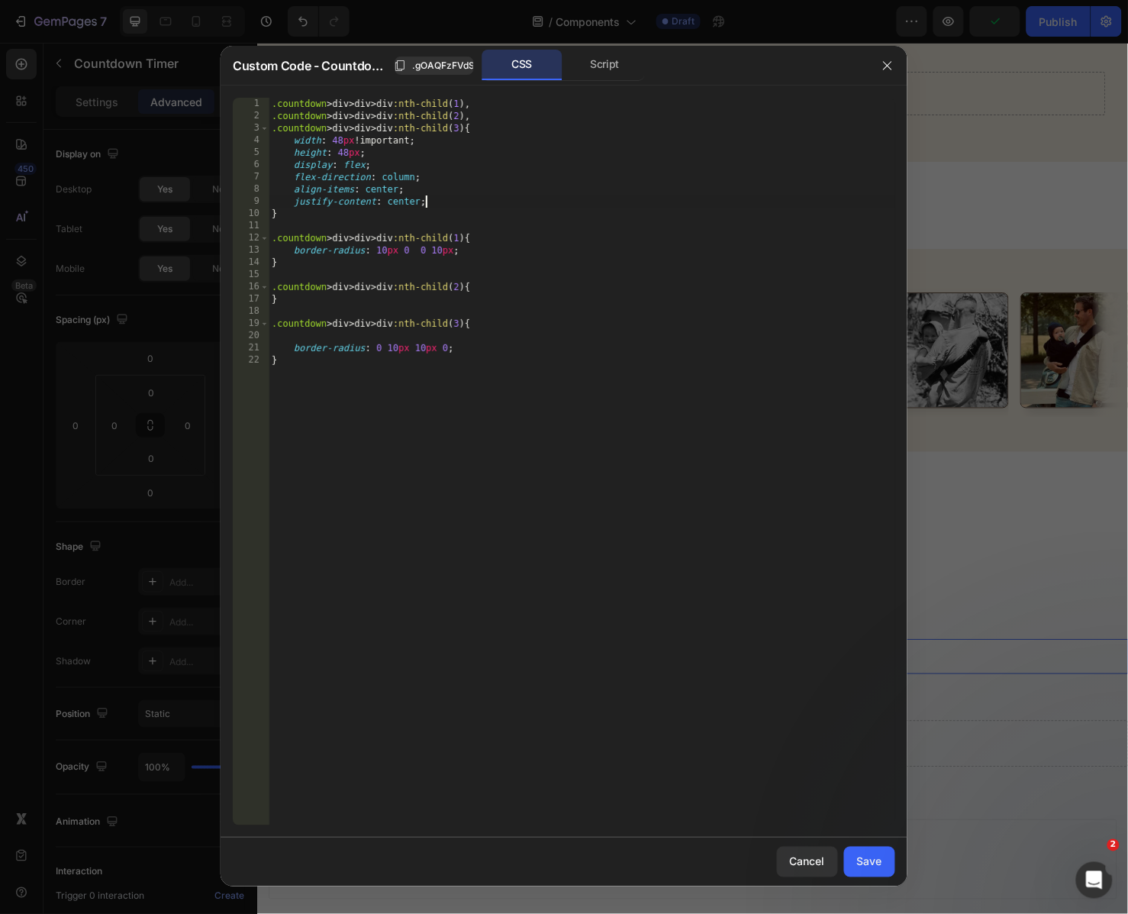
click at [476, 206] on div ".countdown > div > div > div :nth-child ( 1 ), .countdown > div > div > div :nt…" at bounding box center [582, 474] width 627 height 753
click at [347, 145] on div ".countdown > div > div > div :nth-child ( 1 ), .countdown > div > div > div :nt…" at bounding box center [582, 474] width 627 height 753
type textarea "height: 48px;"
type textarea "width: 48px !important;"
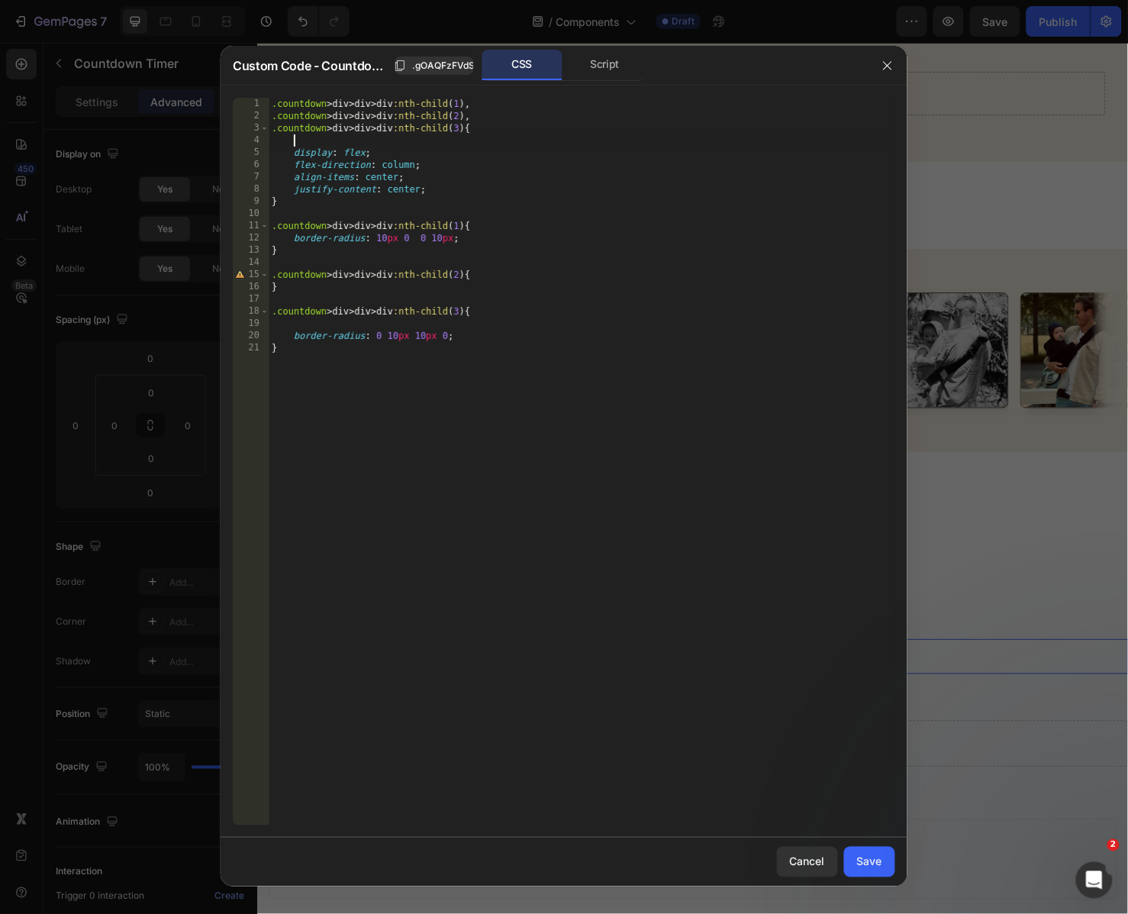
paste textarea "padding-bottom: 100%;"
type textarea "padding-bottom: 100%;"
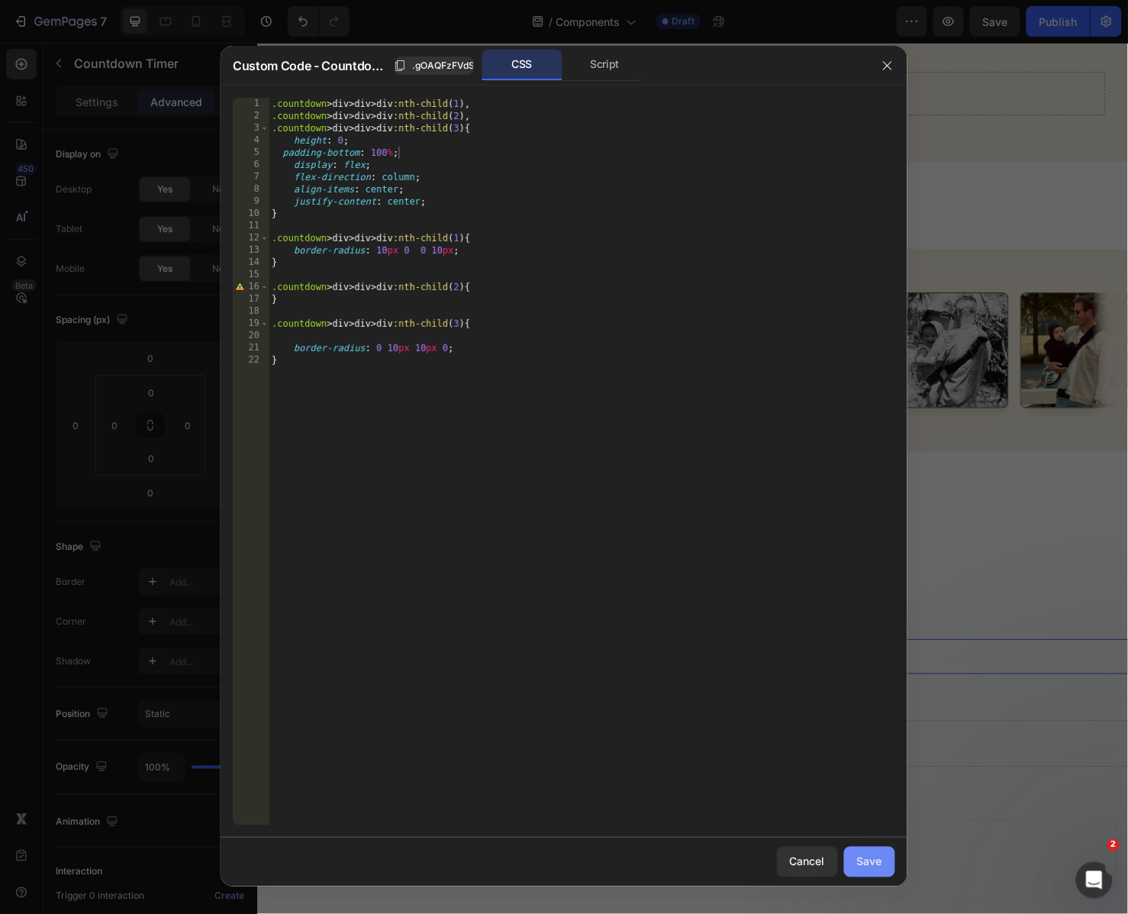
click at [871, 862] on div "Save" at bounding box center [869, 861] width 25 height 16
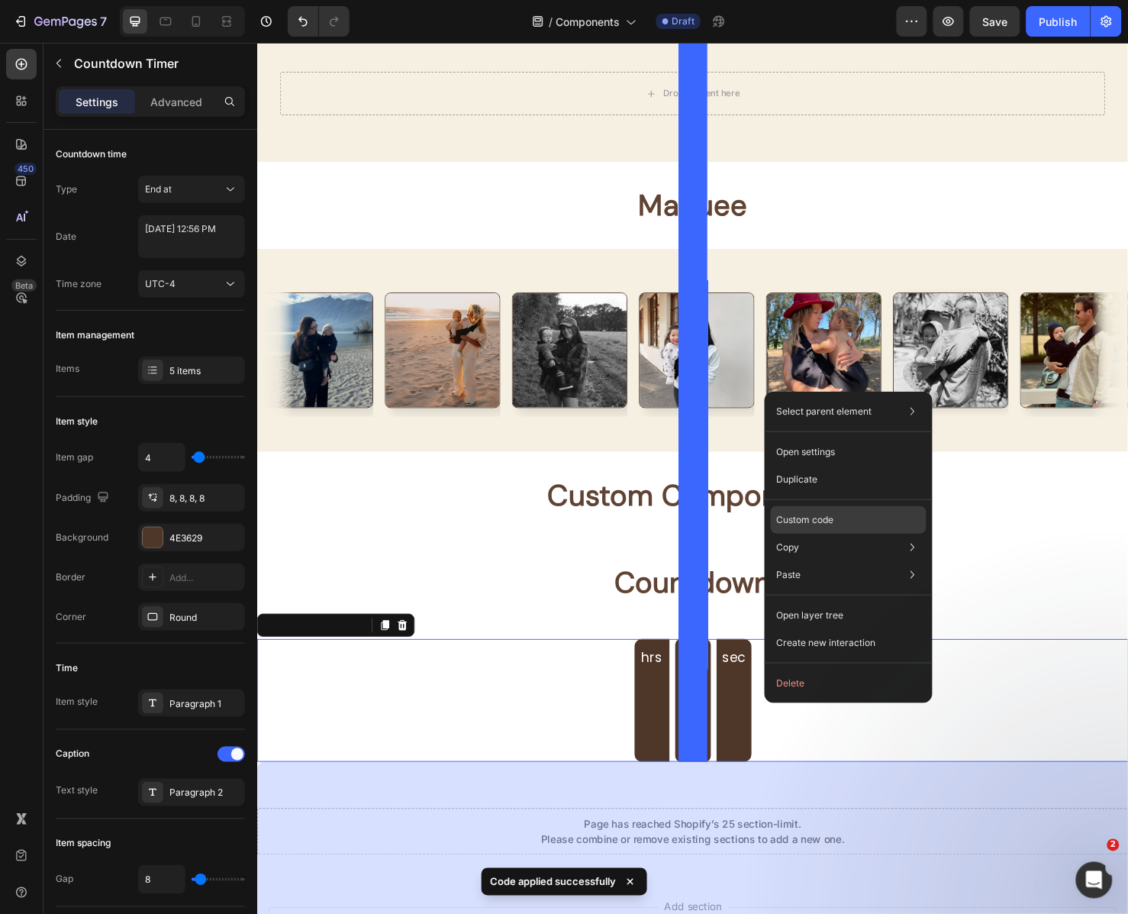
click at [863, 561] on div "Custom code" at bounding box center [849, 574] width 156 height 27
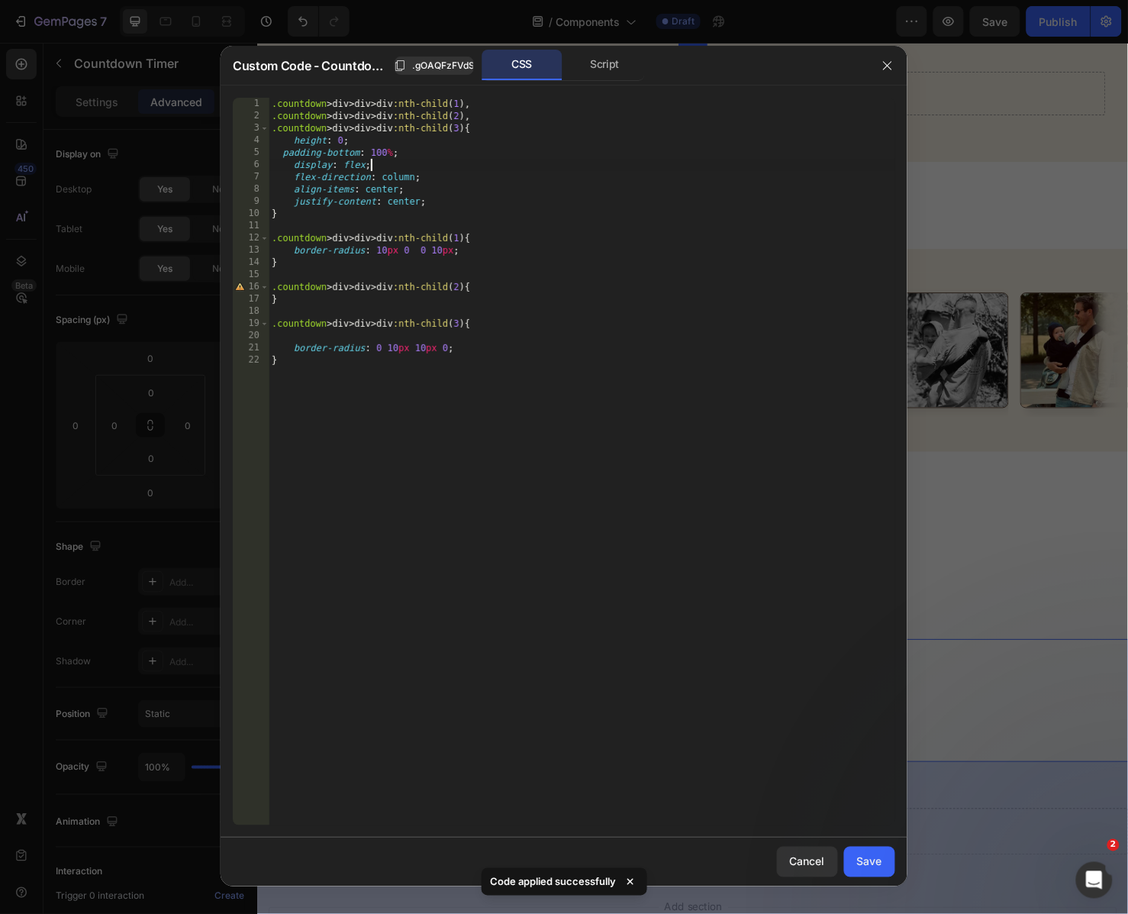
click at [433, 169] on div ".countdown > div > div > div :nth-child ( 1 ), .countdown > div > div > div :nt…" at bounding box center [582, 474] width 627 height 753
click at [421, 151] on div ".countdown > div > div > div :nth-child ( 1 ), .countdown > div > div > div :nt…" at bounding box center [582, 474] width 627 height 753
type textarea "padding-bottom: 100%;"
type textarea "height: 0;"
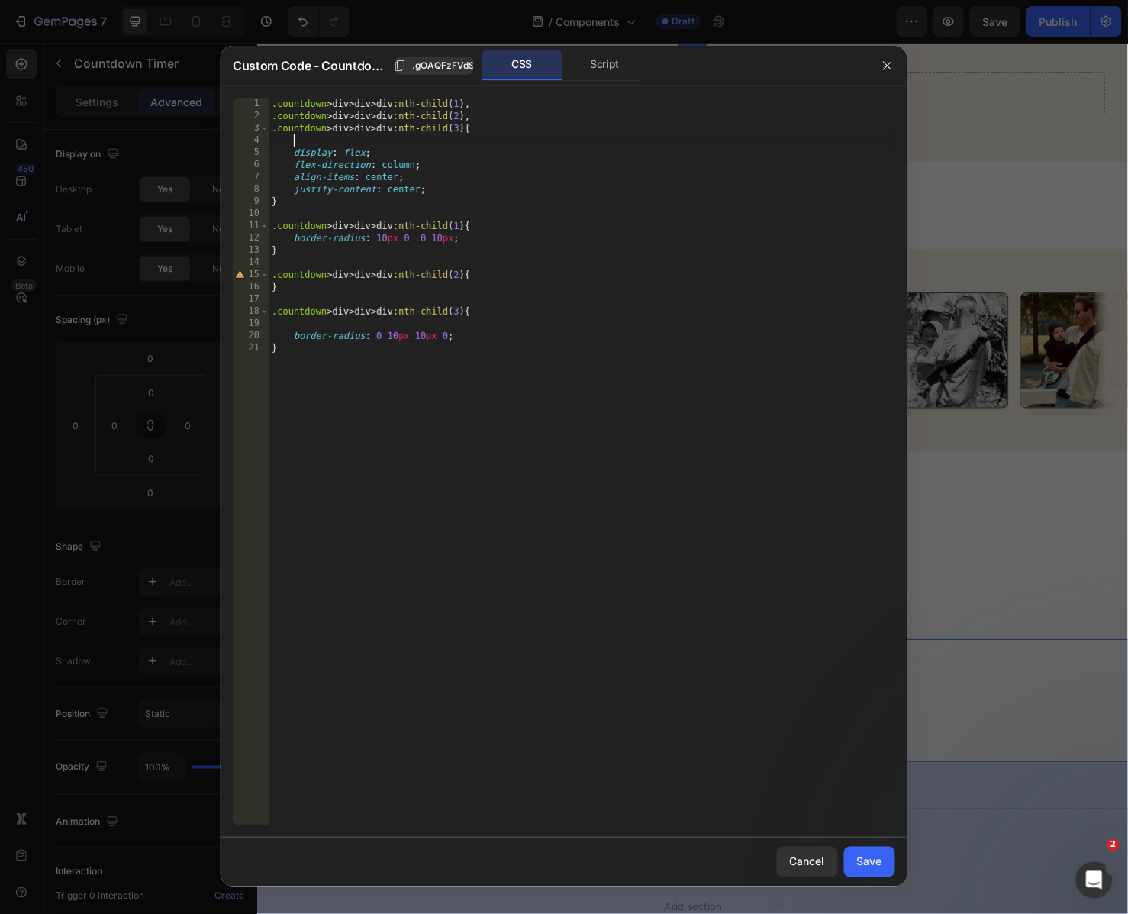
paste textarea "aspect-ratio: 1 / 1;"
type textarea "aspect-ratio: 1 / 1;"
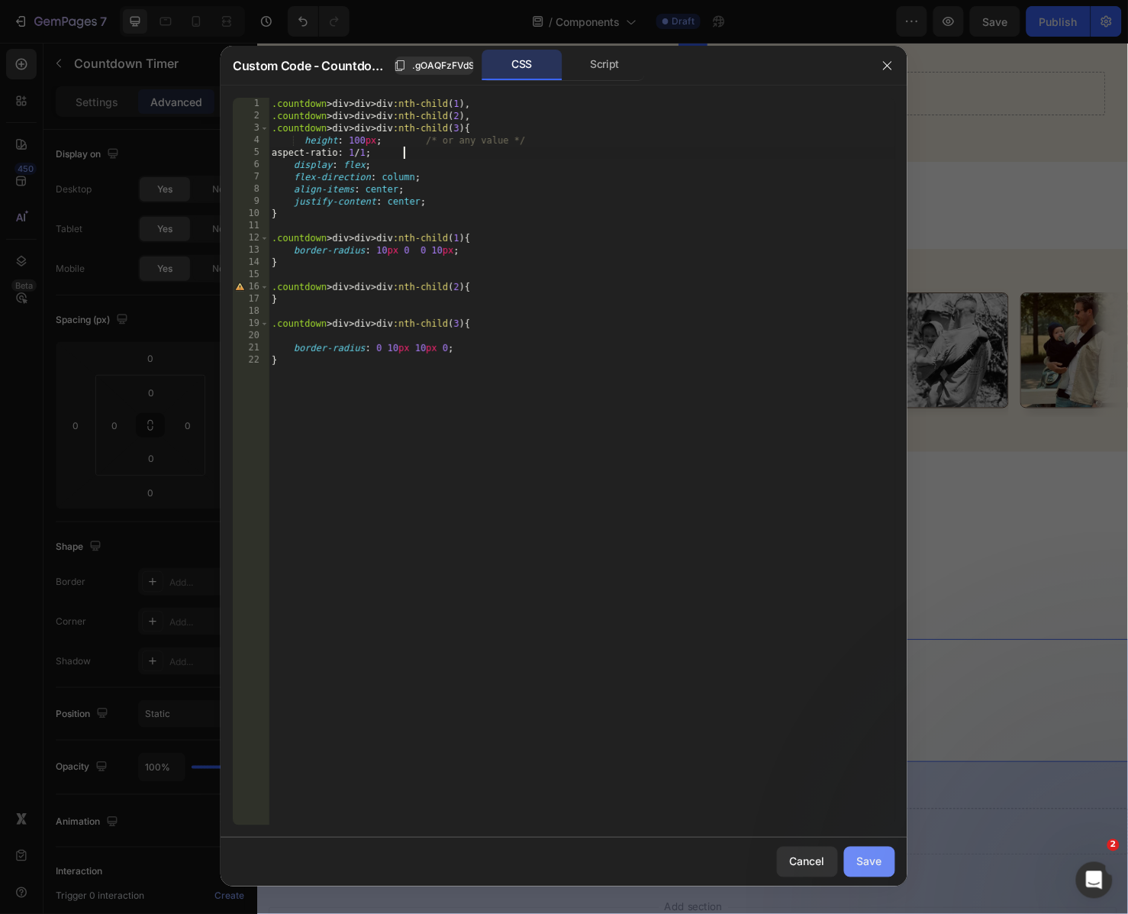
click at [874, 857] on div "Save" at bounding box center [869, 861] width 25 height 16
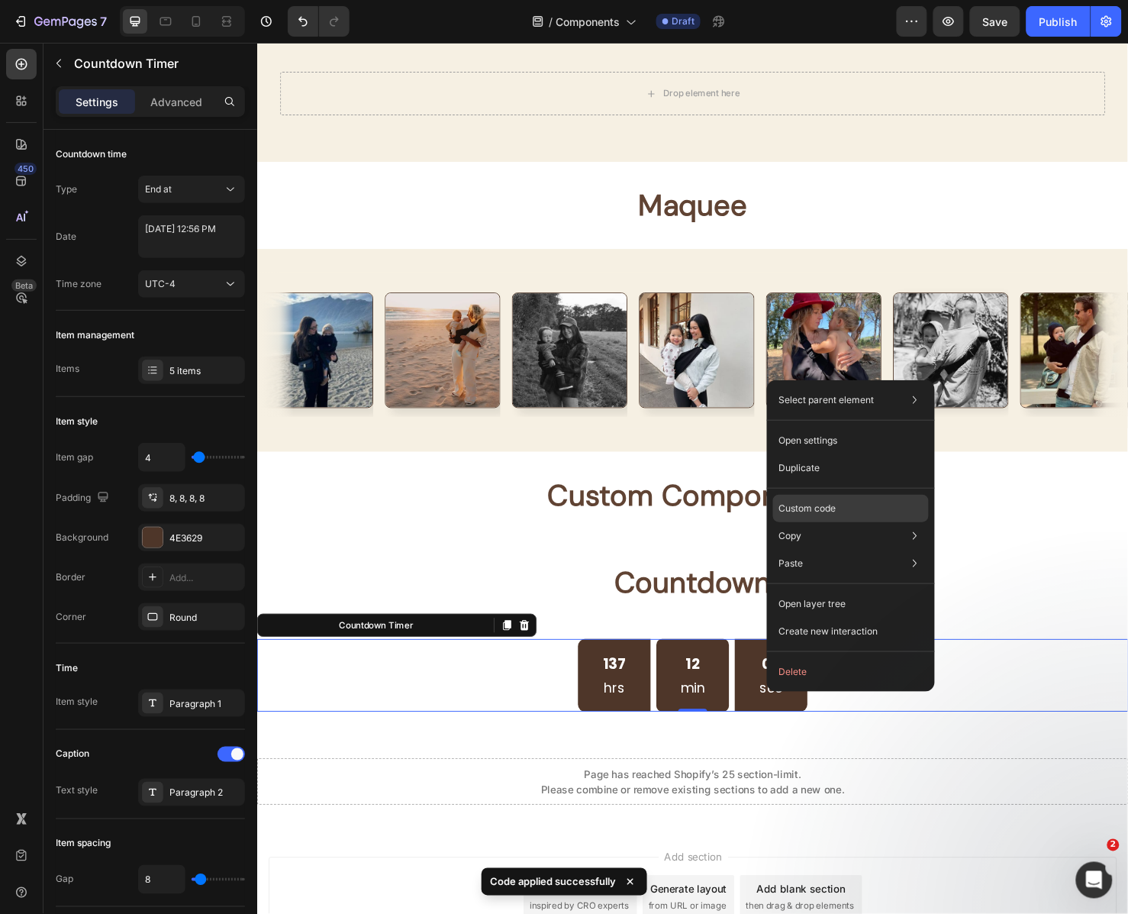
click at [850, 550] on div "Custom code" at bounding box center [851, 563] width 156 height 27
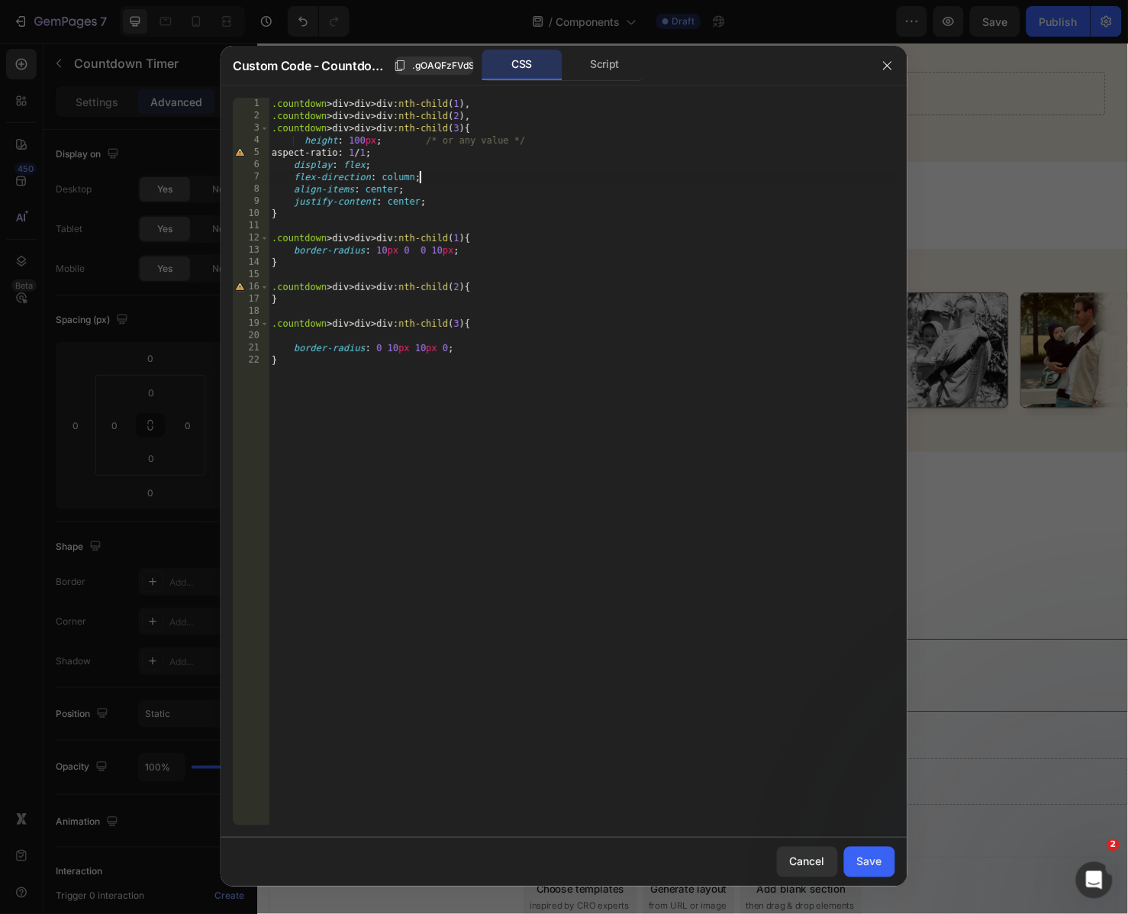
click at [468, 179] on div ".countdown > div > div > div :nth-child ( 1 ), .countdown > div > div > div :nt…" at bounding box center [582, 474] width 627 height 753
click at [415, 159] on div ".countdown > div > div > div :nth-child ( 1 ), .countdown > div > div > div :nt…" at bounding box center [582, 474] width 627 height 753
click at [415, 152] on div ".countdown > div > div > div :nth-child ( 1 ), .countdown > div > div > div :nt…" at bounding box center [582, 474] width 627 height 753
type textarea "height: auto; /* or any value */"
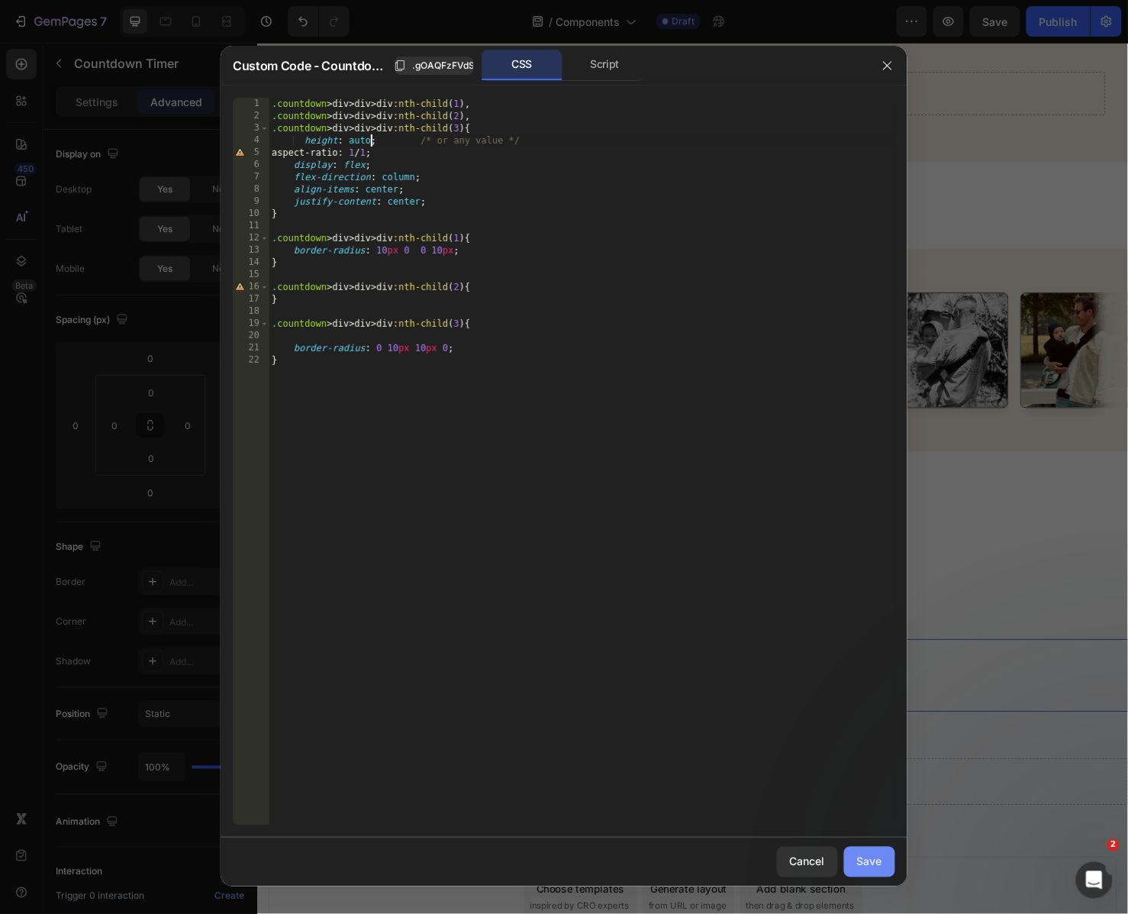
click at [883, 861] on button "Save" at bounding box center [869, 862] width 51 height 31
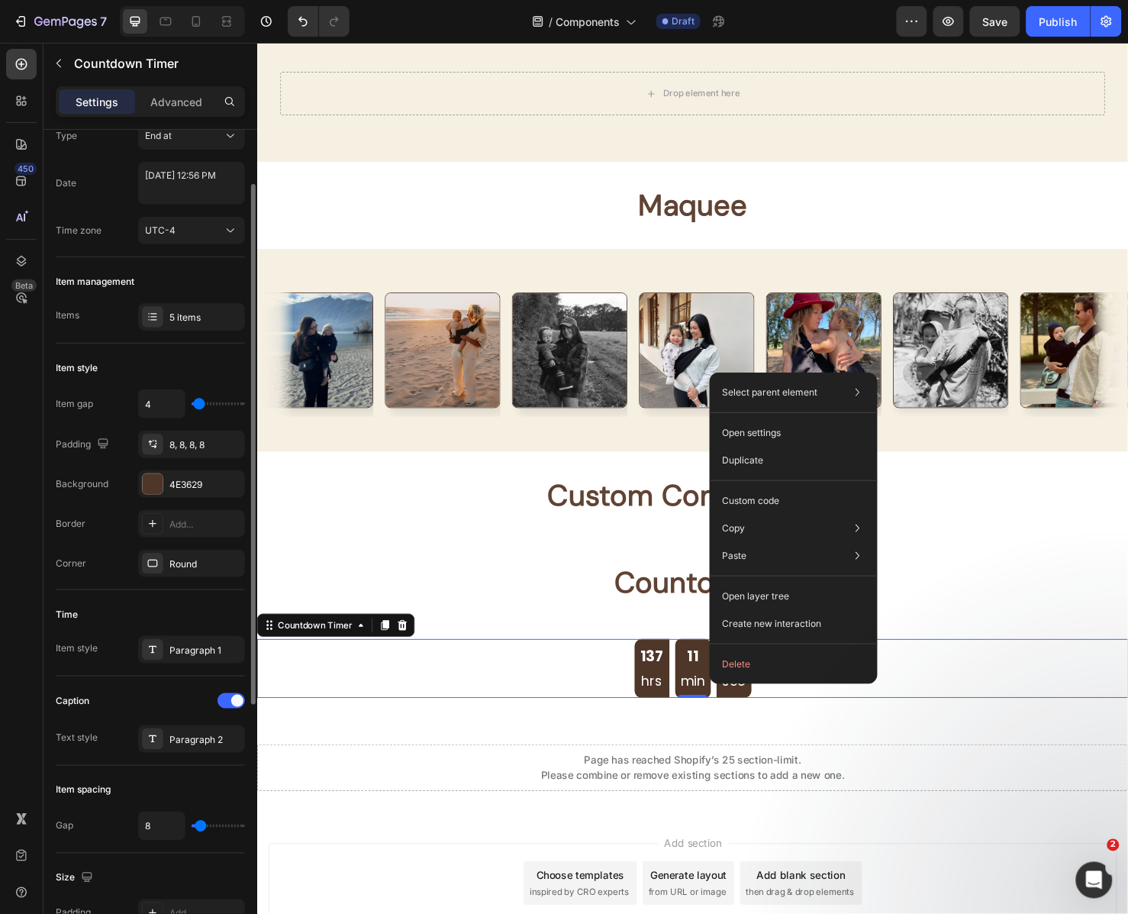
scroll to position [82, 0]
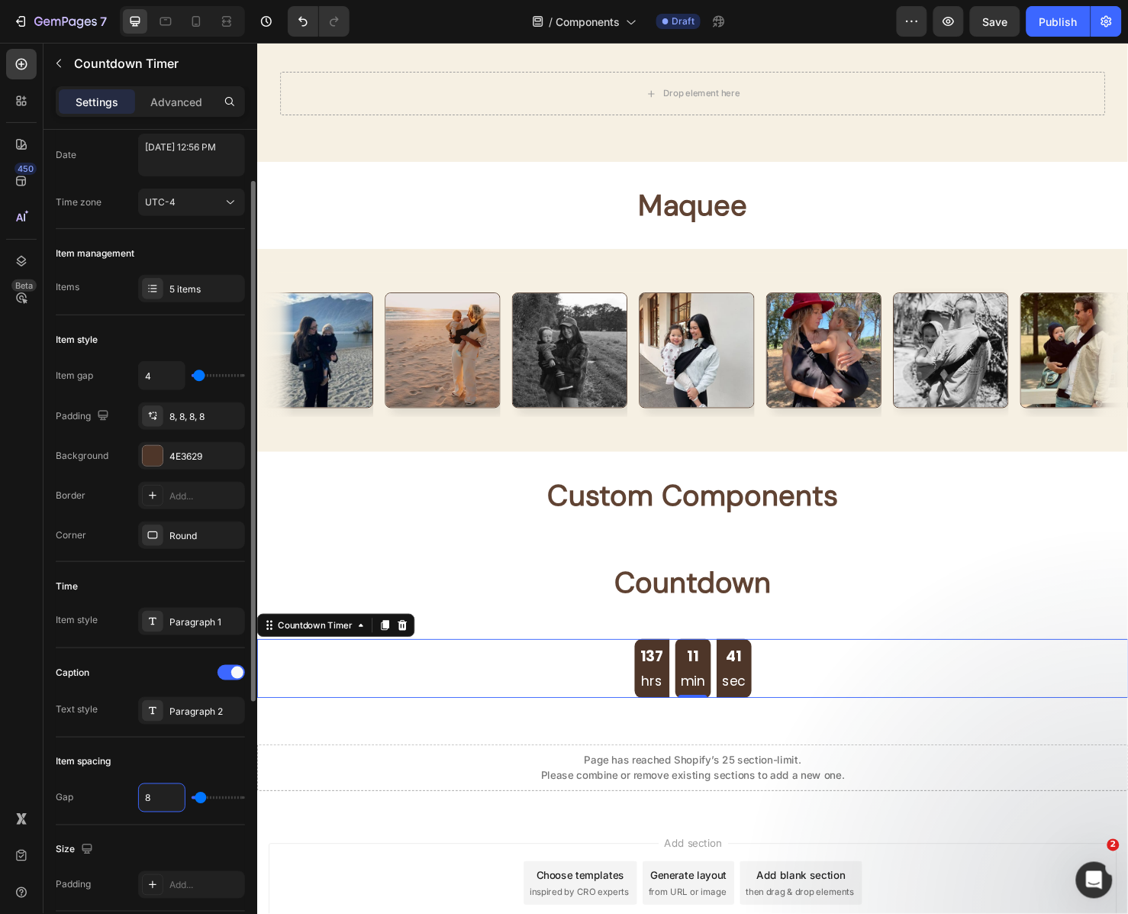
click at [158, 805] on input "8" at bounding box center [162, 797] width 46 height 27
type input "2"
type input "0"
type input "3"
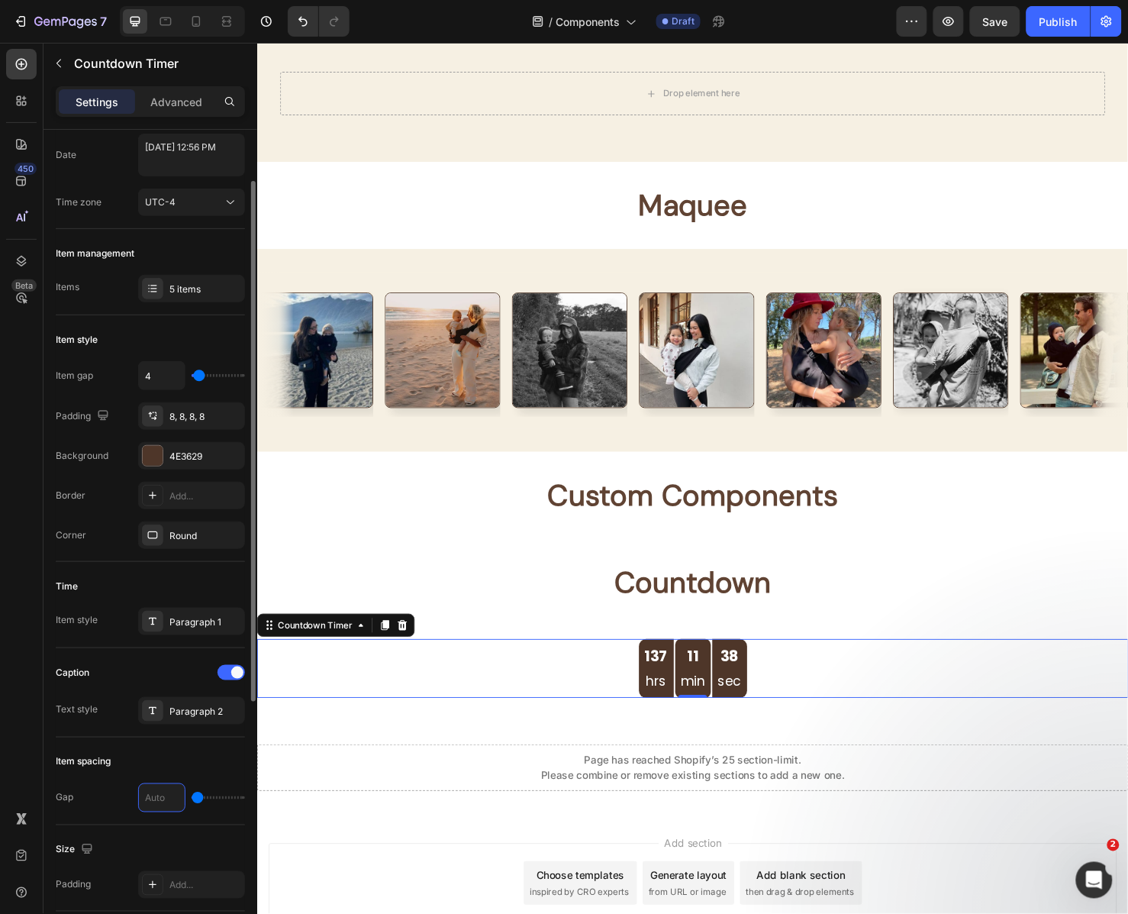
type input "3"
type input "0"
type input "2"
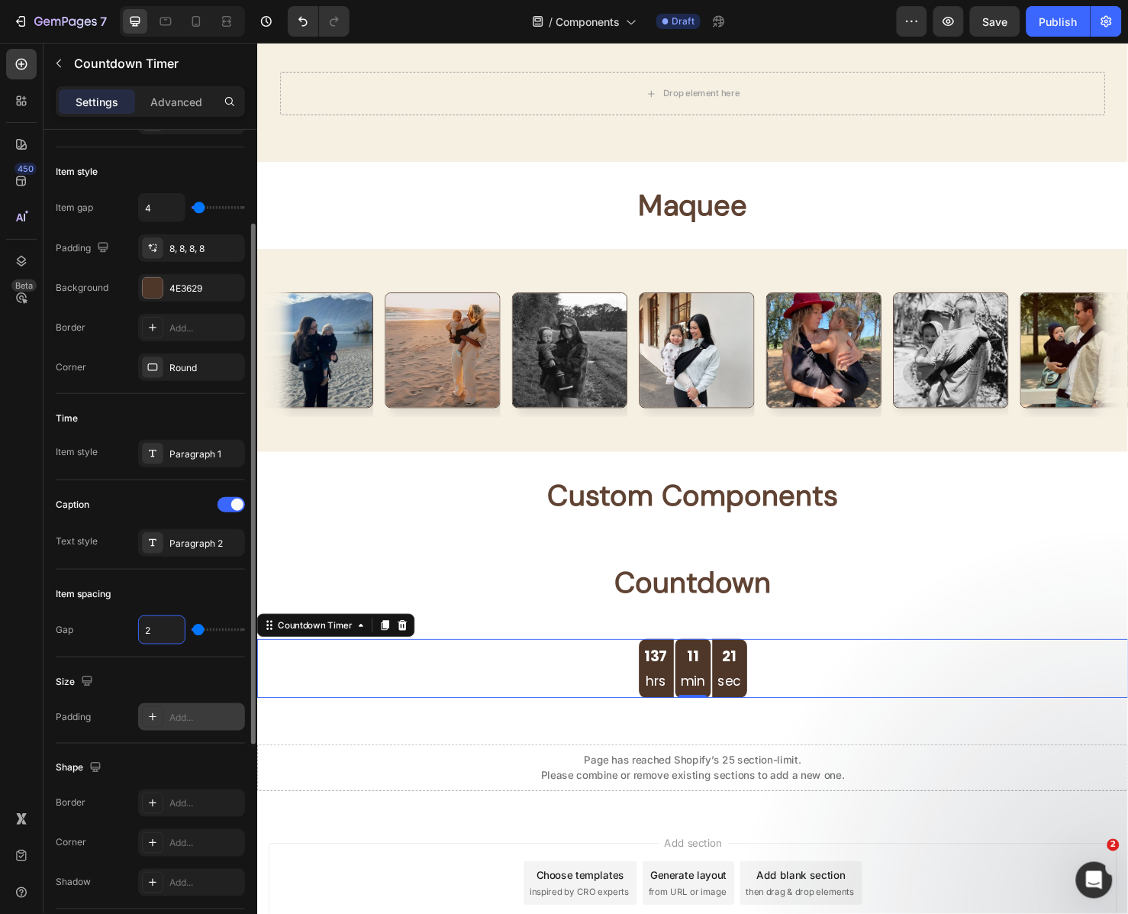
scroll to position [189, 0]
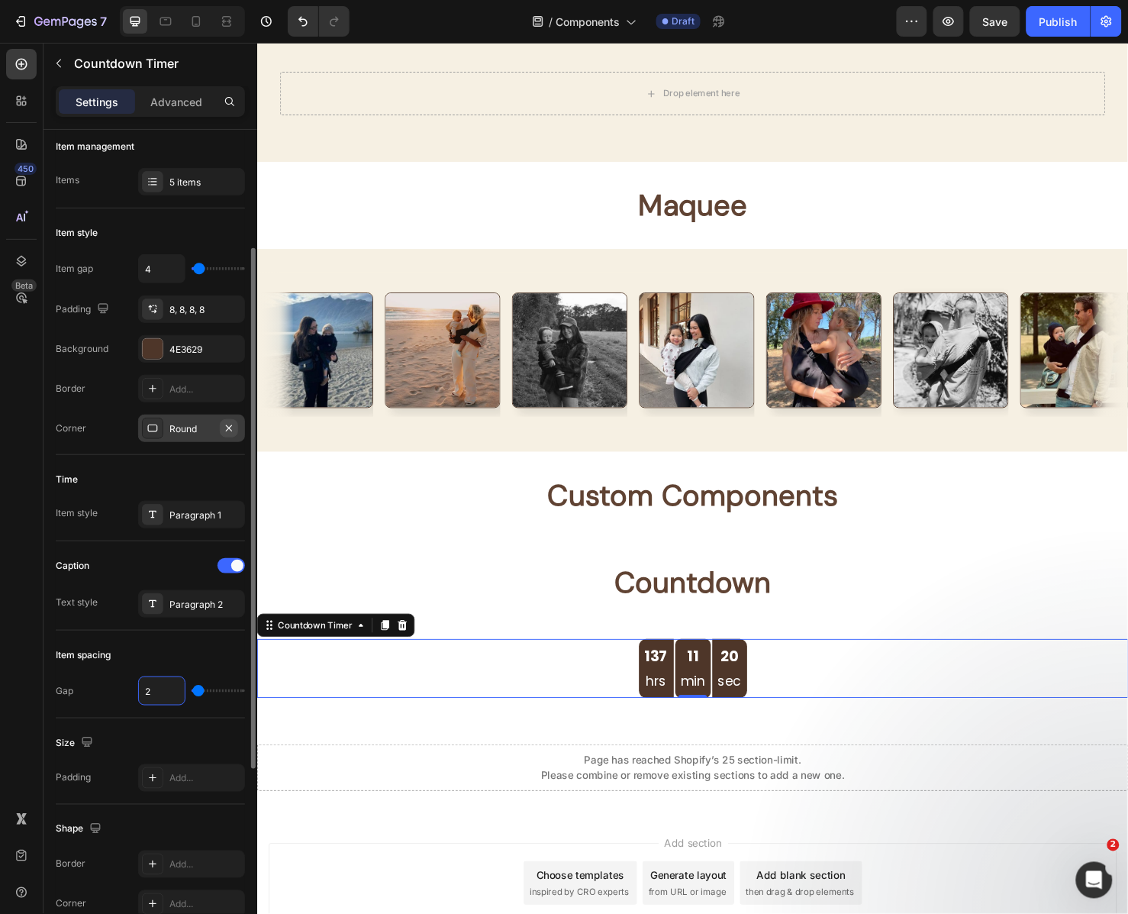
type input "2"
click at [226, 419] on button "button" at bounding box center [229, 428] width 18 height 18
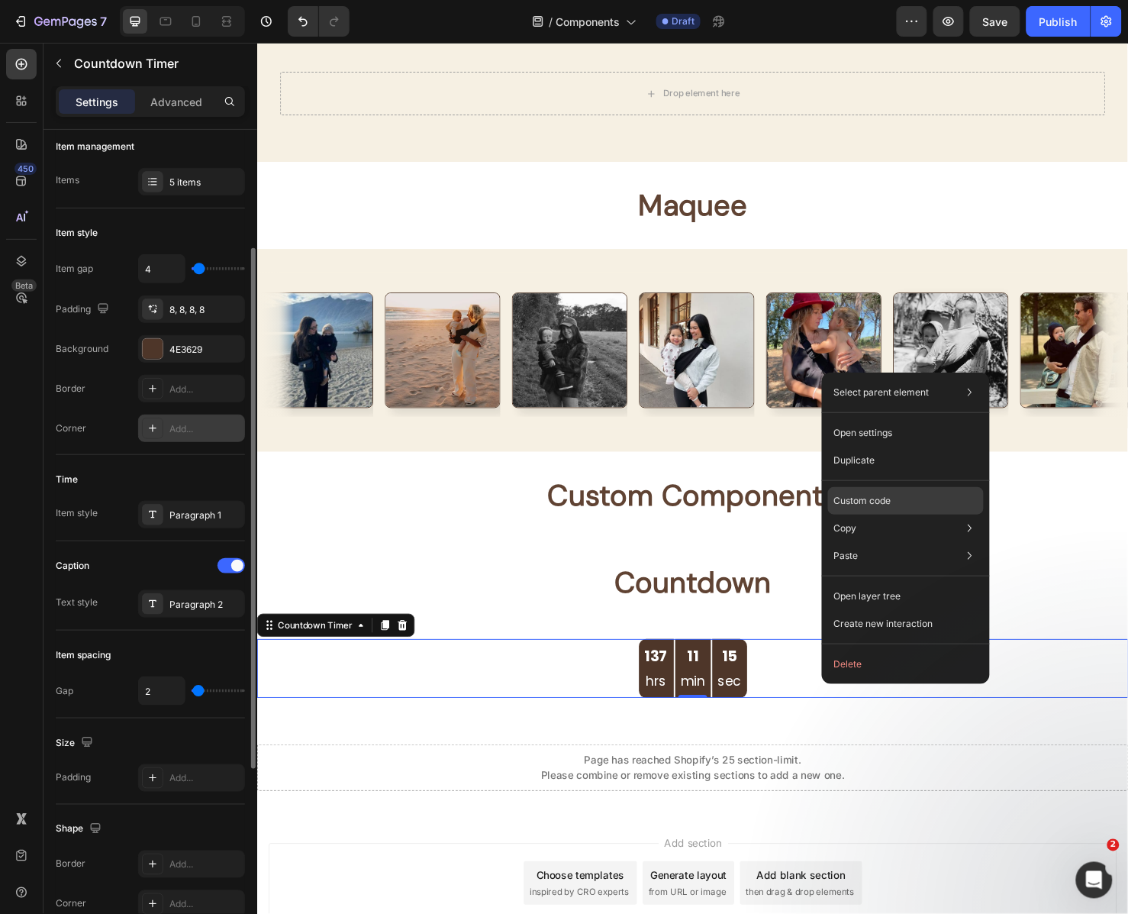
click at [871, 503] on p "Custom code" at bounding box center [862, 501] width 57 height 14
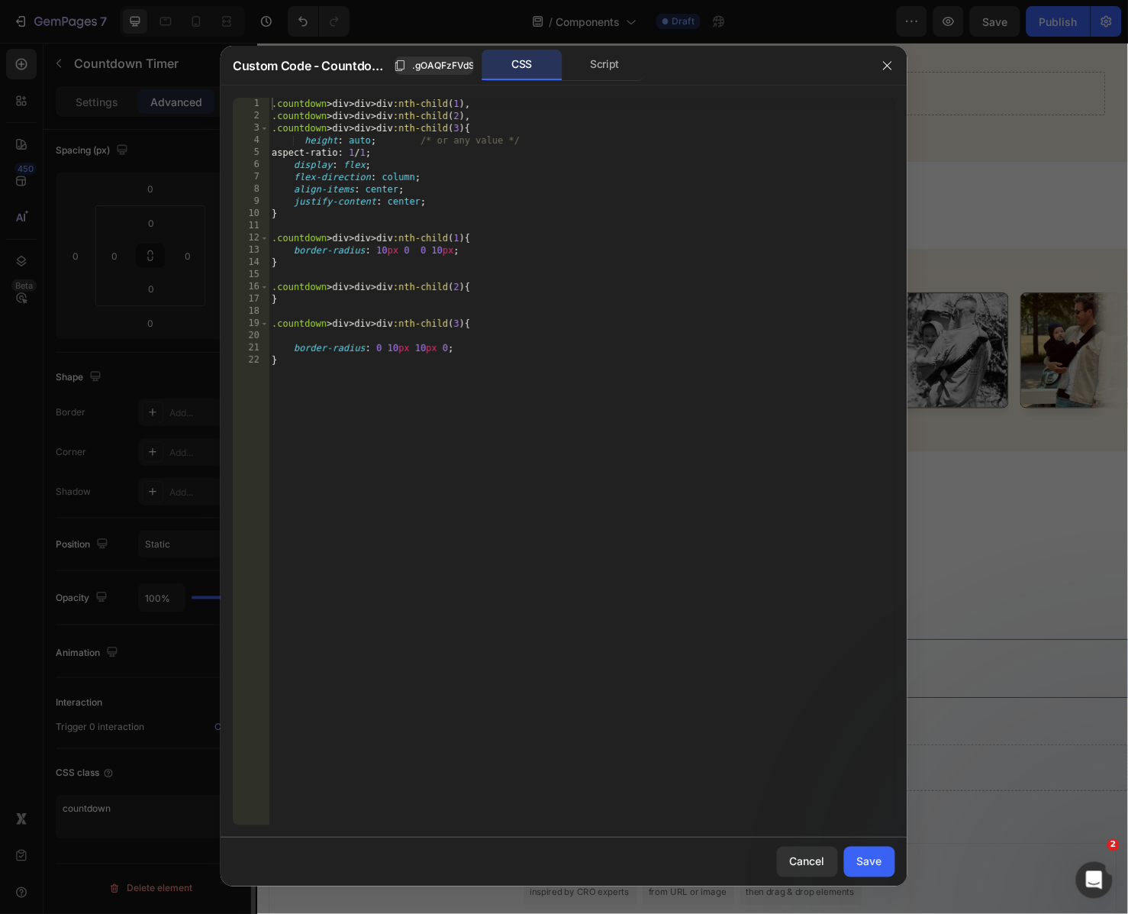
scroll to position [169, 0]
click at [615, 334] on div ".countdown > div > div > div :nth-child ( 1 ), .countdown > div > div > div :nt…" at bounding box center [582, 474] width 627 height 753
click at [432, 160] on div ".countdown > div > div > div :nth-child ( 1 ), .countdown > div > div > div :nt…" at bounding box center [582, 474] width 627 height 753
click at [355, 140] on div ".countdown > div > div > div :nth-child ( 1 ), .countdown > div > div > div :nt…" at bounding box center [582, 474] width 627 height 753
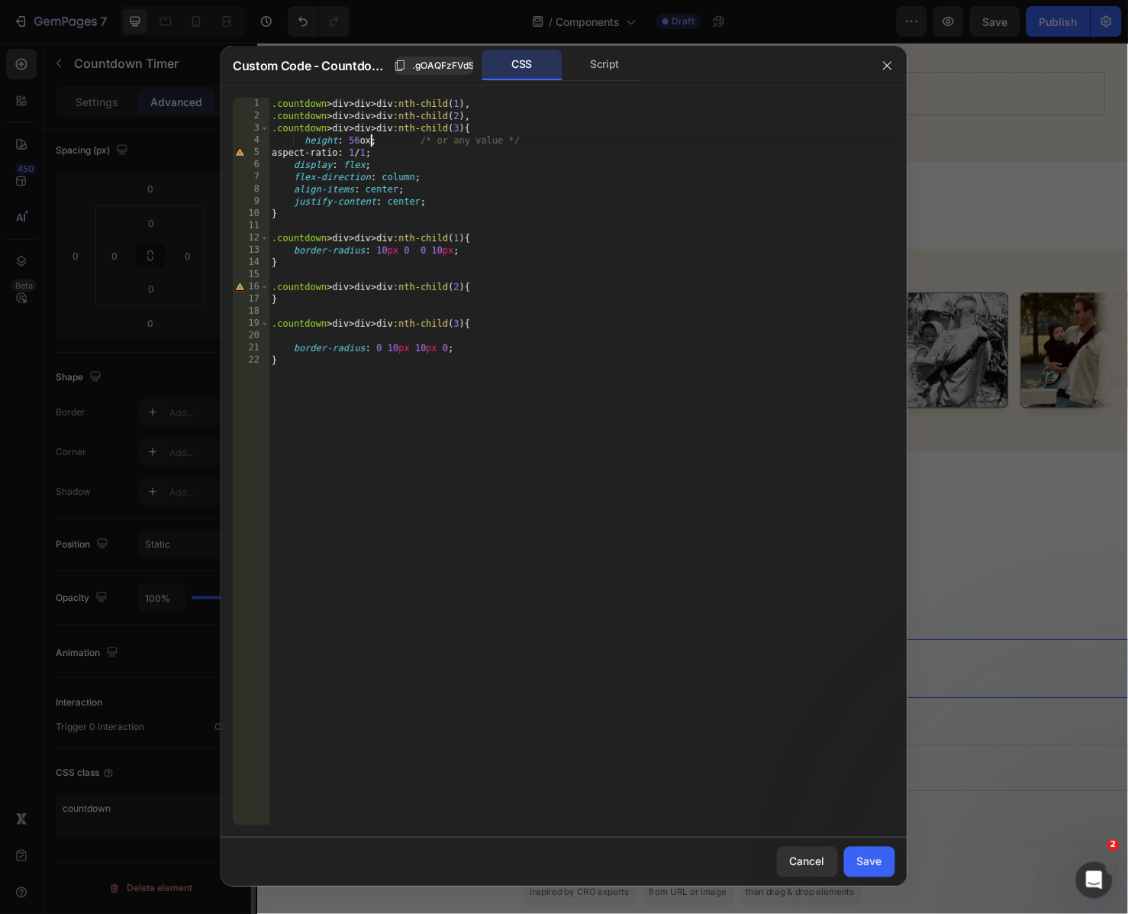
scroll to position [0, 8]
type textarea "height: 56px; /* or any value */"
click at [870, 863] on div "Save" at bounding box center [869, 861] width 25 height 16
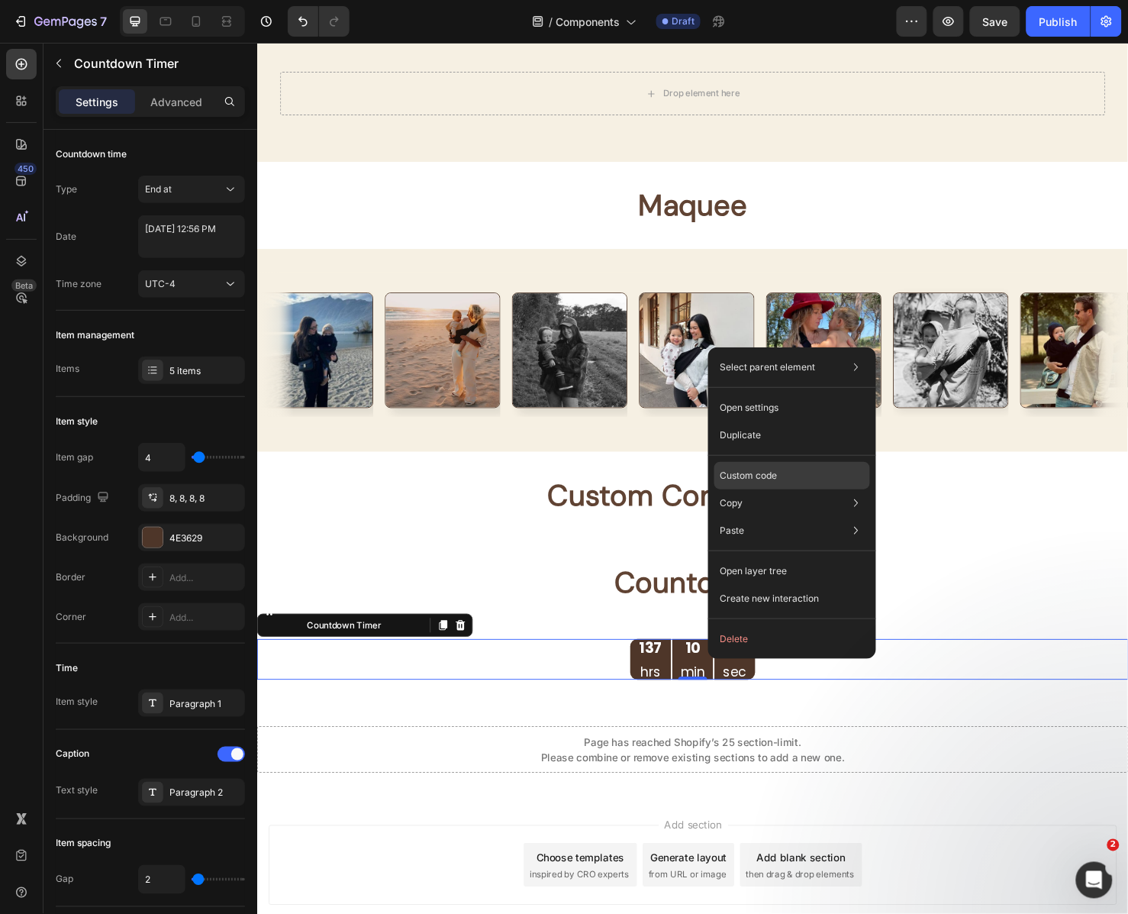
click at [795, 517] on div "Custom code" at bounding box center [793, 530] width 156 height 27
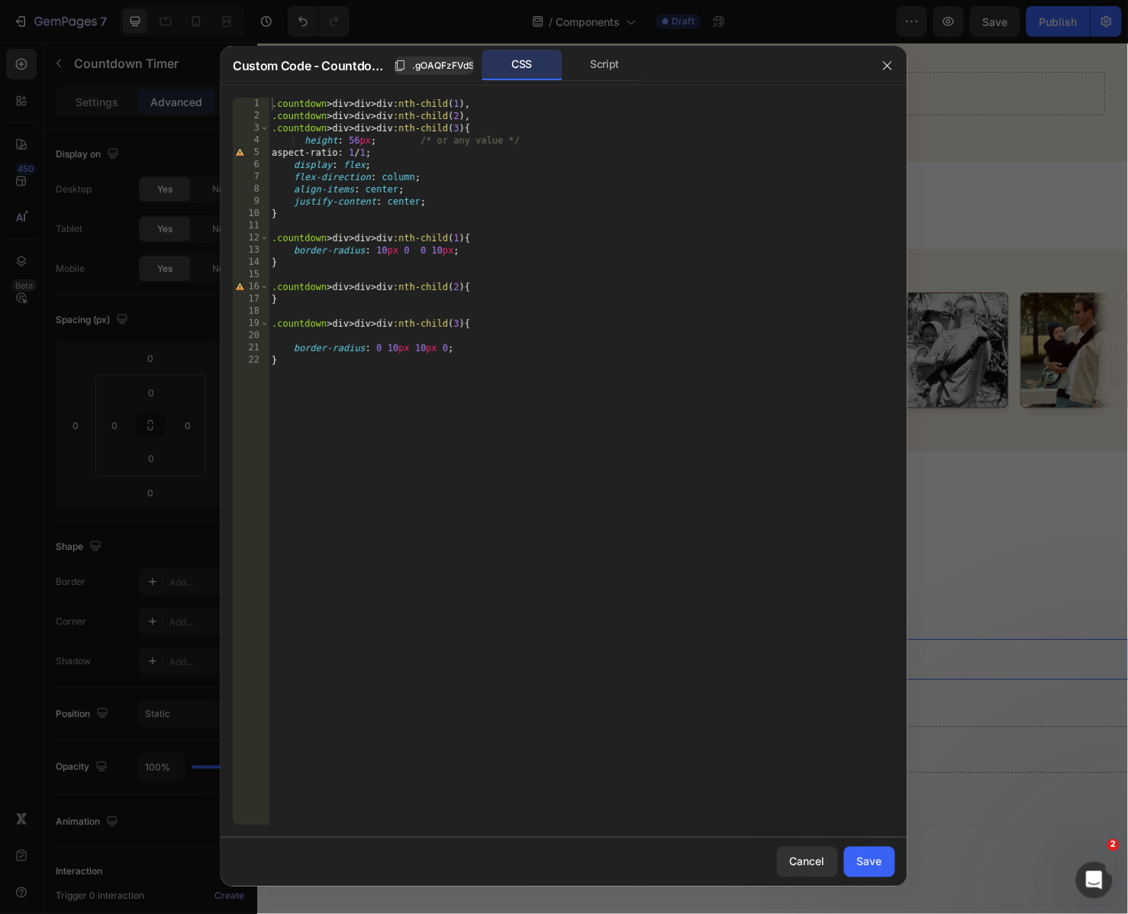
click at [508, 147] on div ".countdown > div > div > div :nth-child ( 1 ), .countdown > div > div > div :nt…" at bounding box center [582, 474] width 627 height 753
click at [353, 137] on div ".countdown > div > div > div :nth-child ( 1 ), .countdown > div > div > div :nt…" at bounding box center [582, 474] width 627 height 753
type textarea "height: 80px; /* or any value */"
click at [875, 870] on div "Save" at bounding box center [869, 861] width 25 height 16
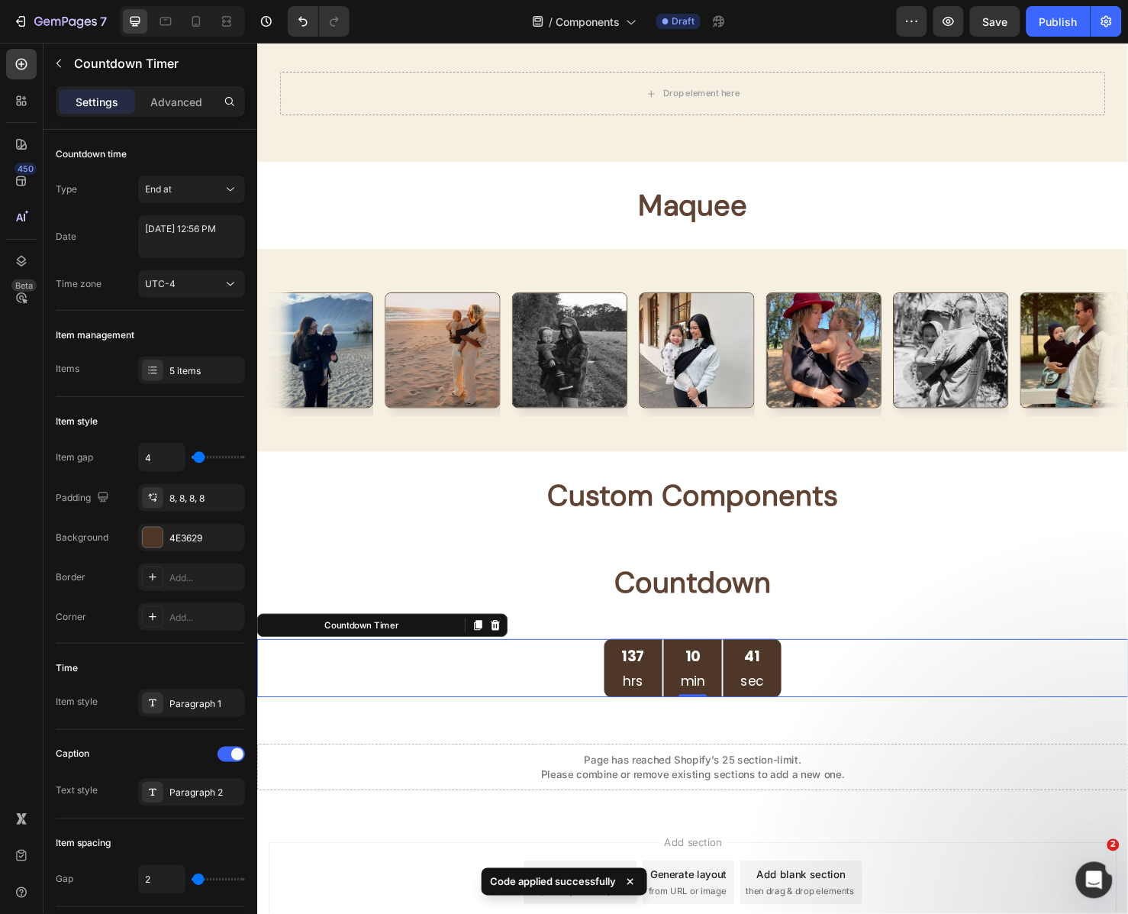
click at [707, 695] on div "10" at bounding box center [715, 687] width 16 height 24
click at [932, 699] on div "137 hrs 10 min 32 sec" at bounding box center [715, 699] width 916 height 61
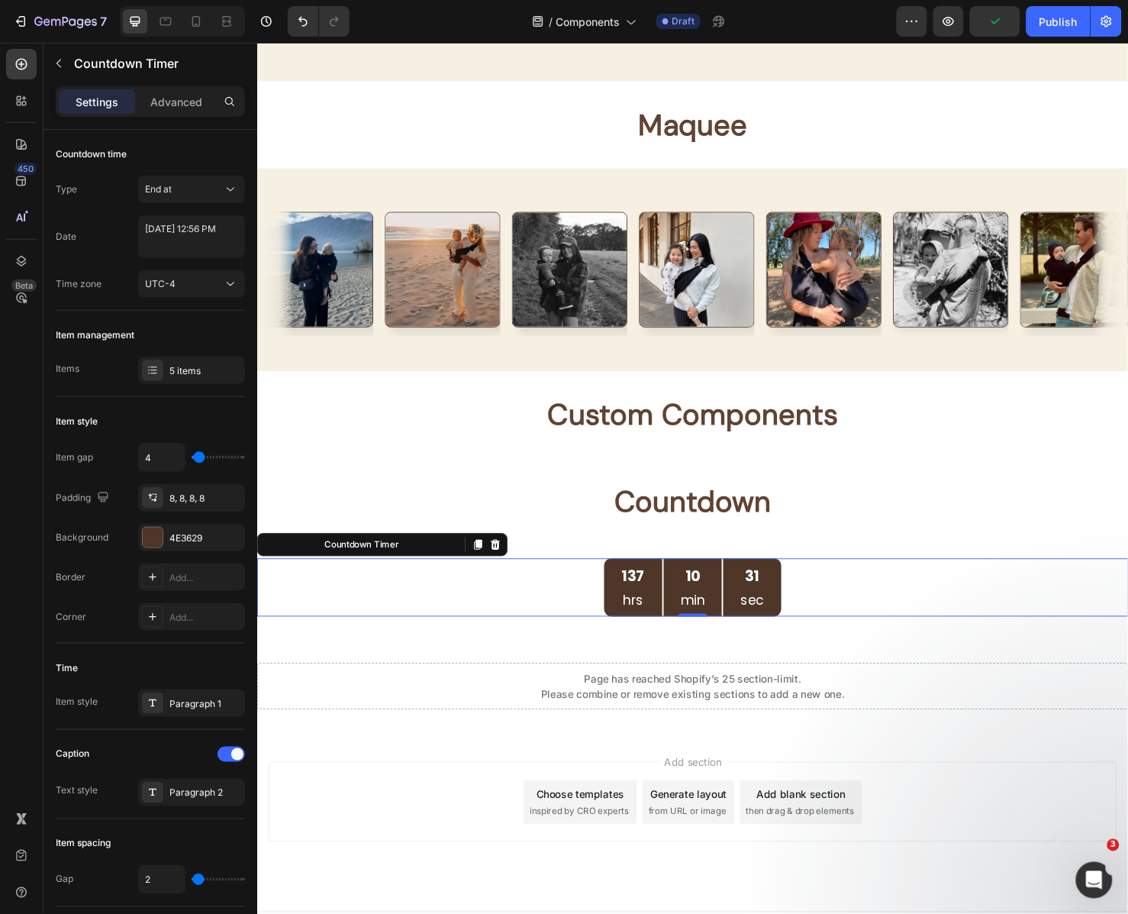
scroll to position [7928, 0]
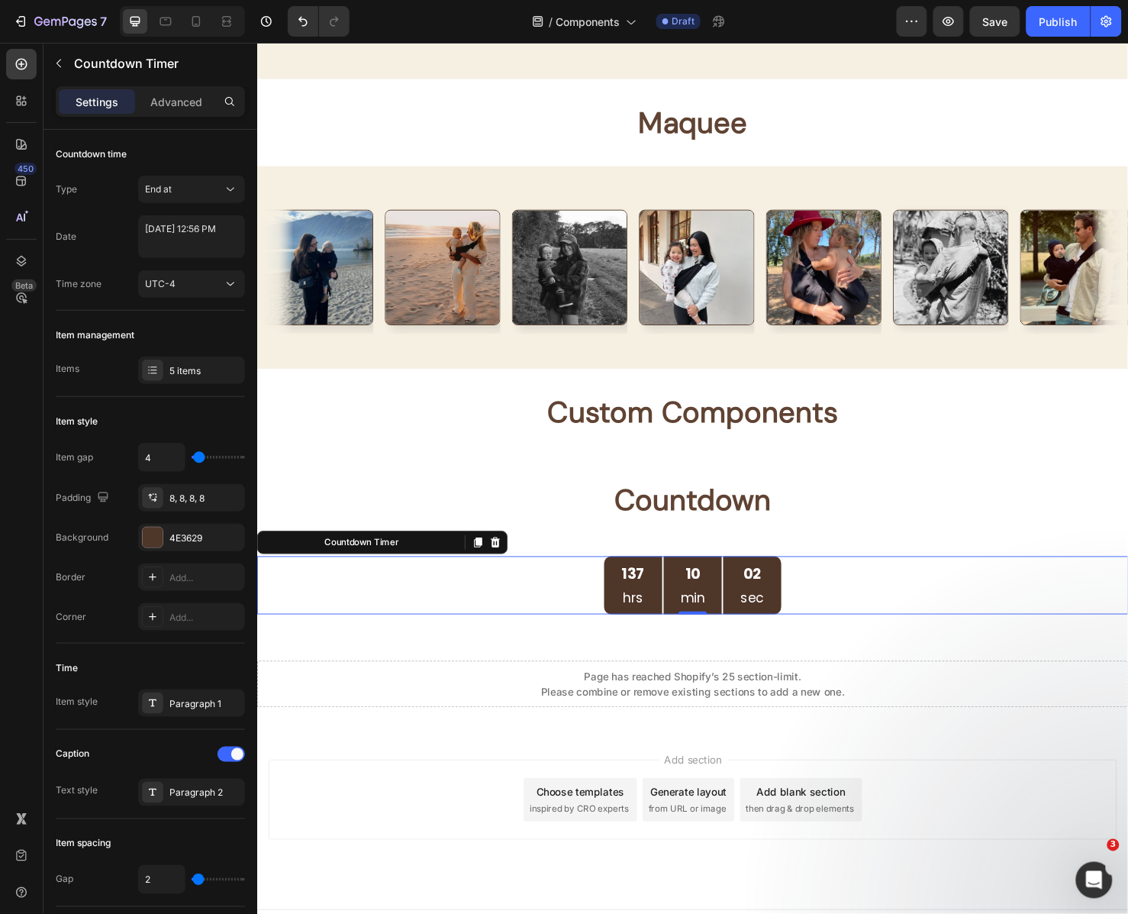
click at [768, 607] on div "02" at bounding box center [777, 600] width 19 height 24
click at [173, 702] on div "Paragraph 1" at bounding box center [205, 704] width 72 height 14
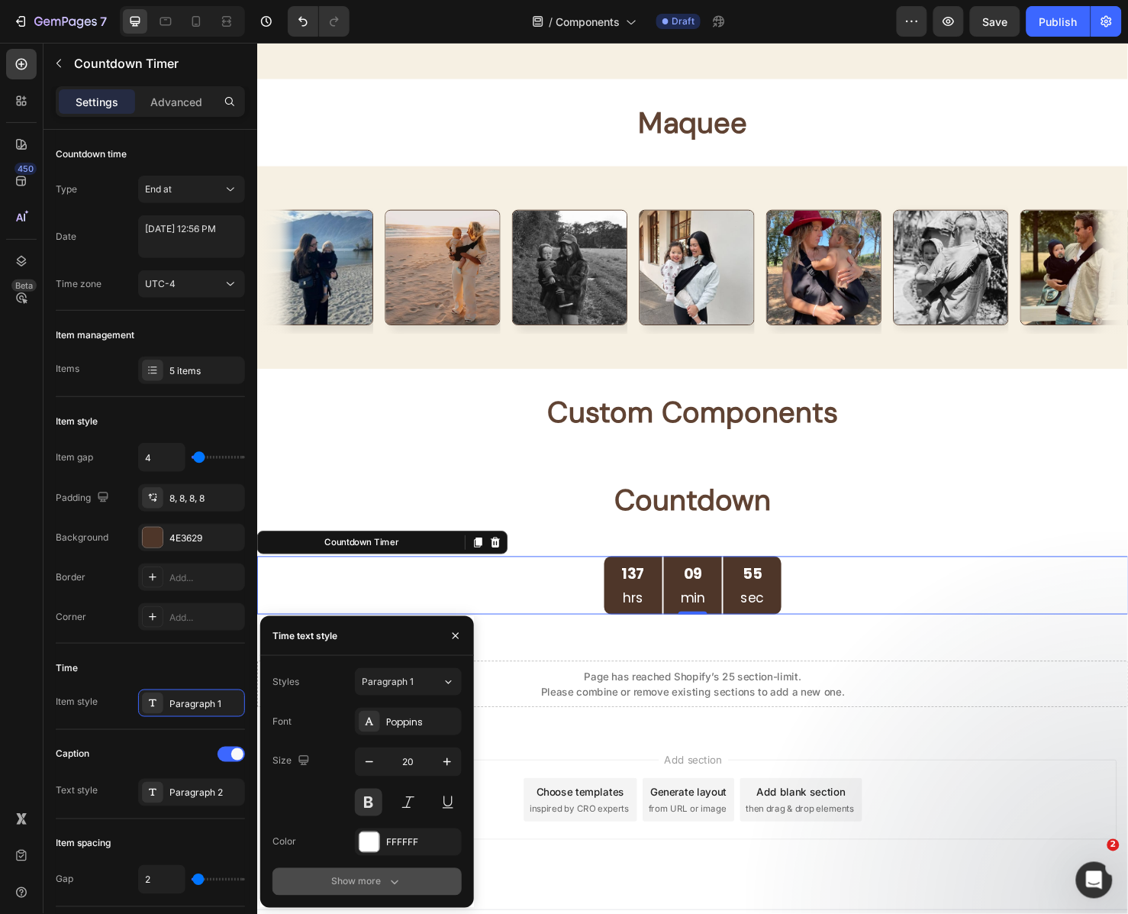
click at [389, 883] on icon "button" at bounding box center [394, 881] width 15 height 15
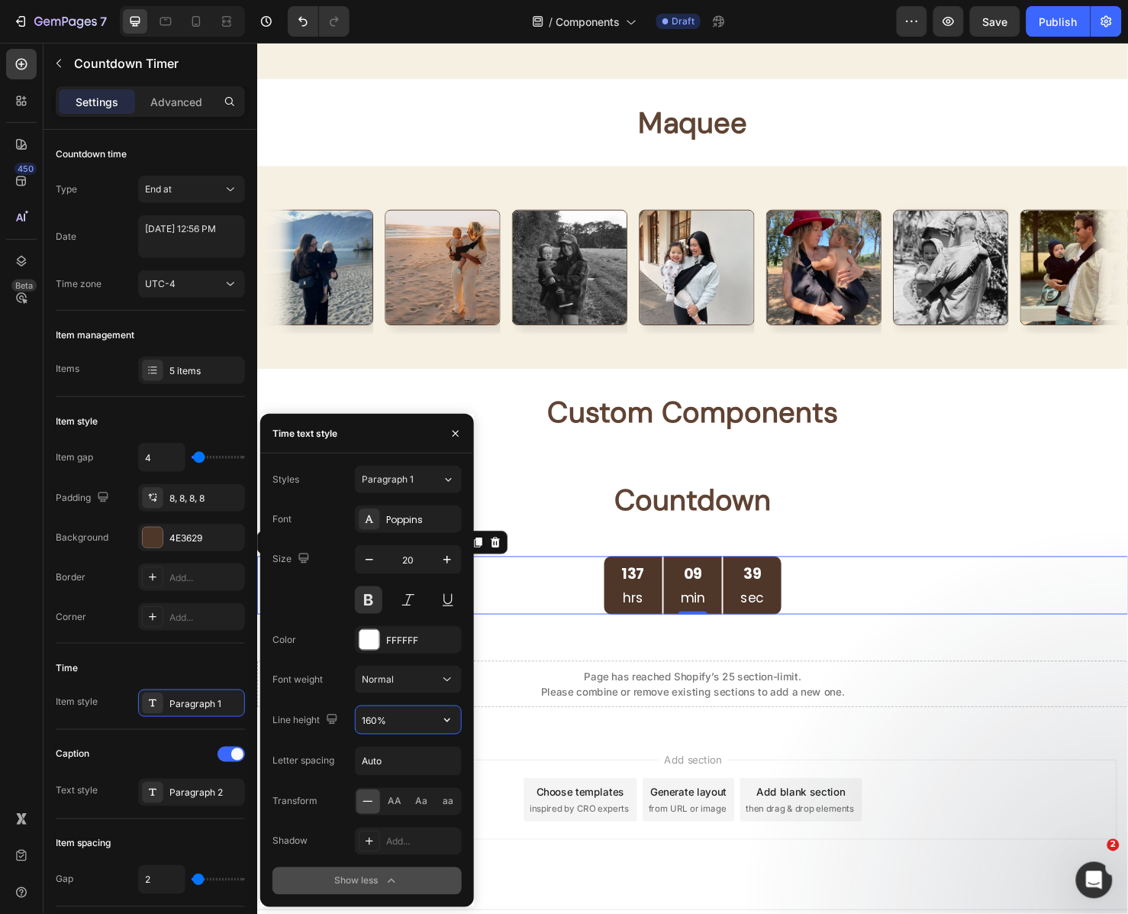
click at [372, 723] on input "160%" at bounding box center [408, 719] width 105 height 27
type input "160%"
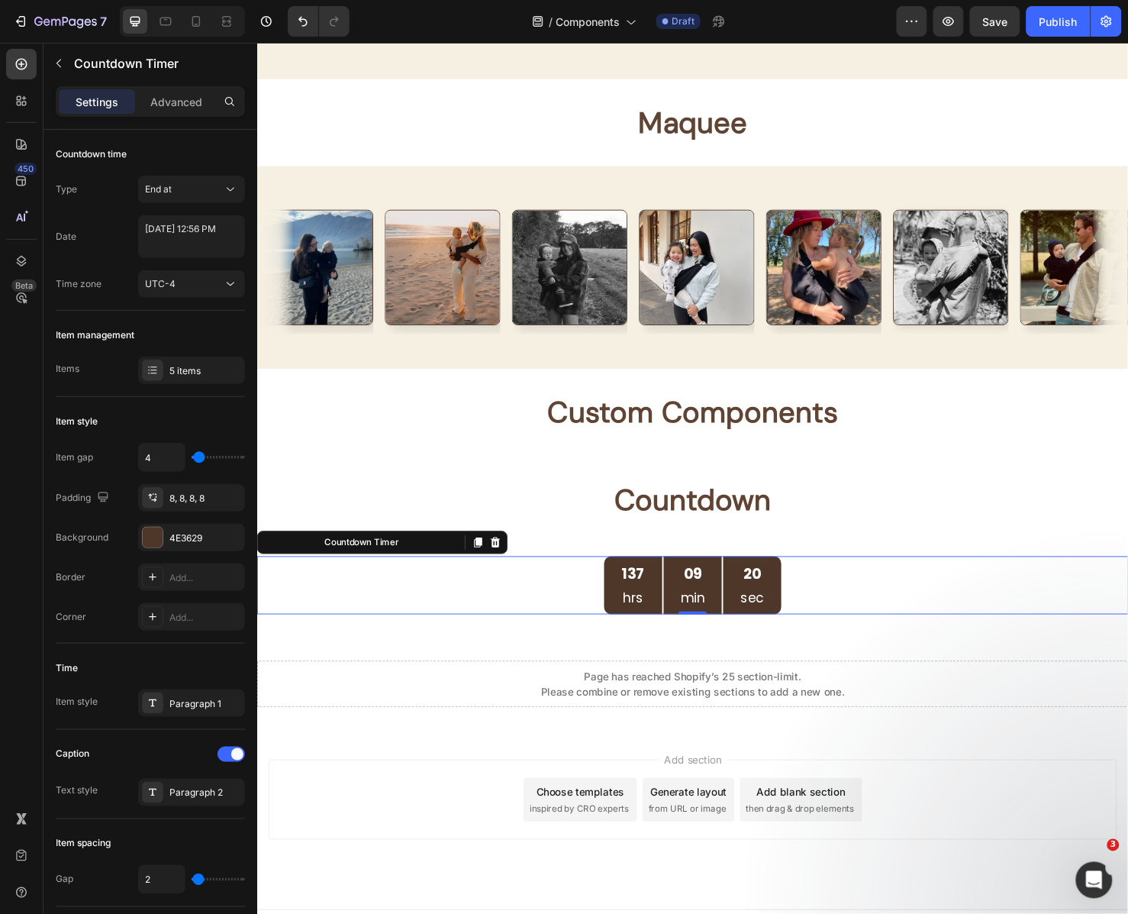
click at [684, 621] on div "09 min" at bounding box center [714, 612] width 61 height 61
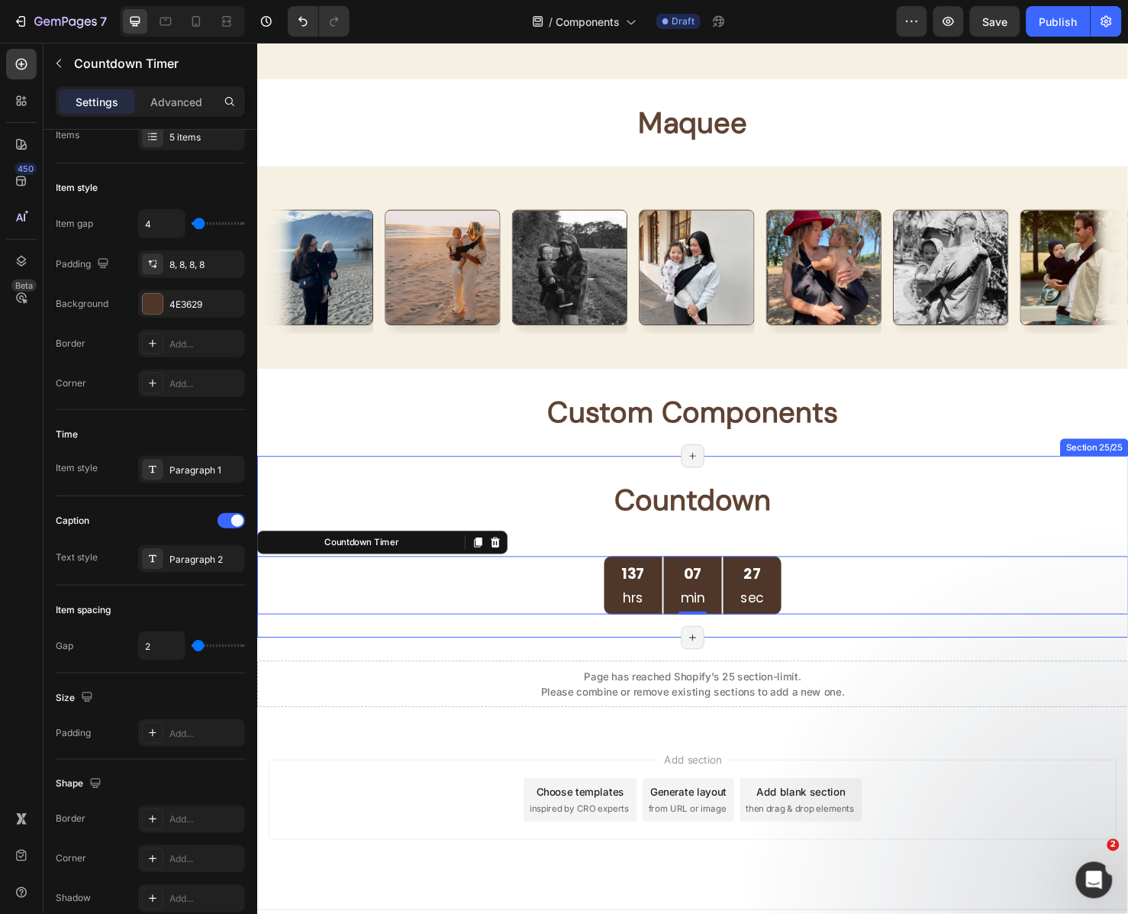
scroll to position [7956, 0]
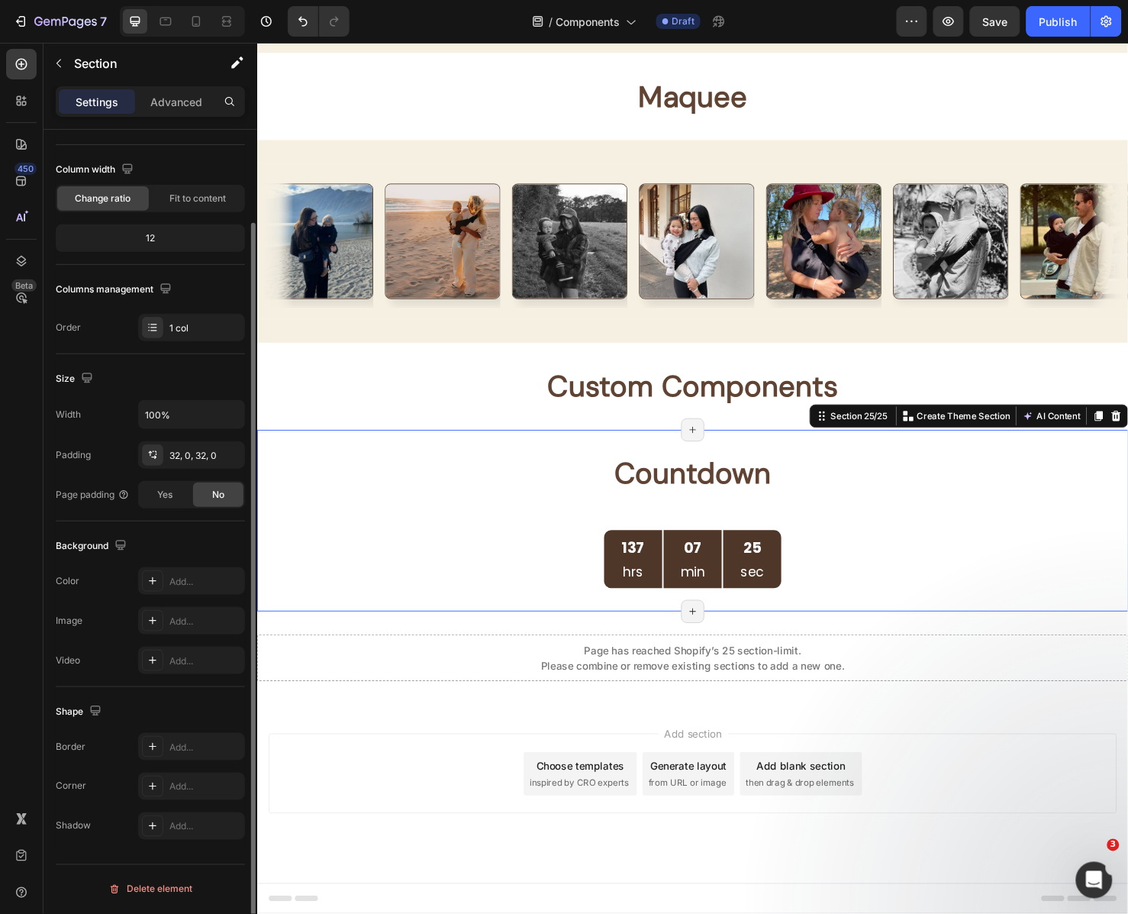
click at [873, 463] on div "⁠⁠⁠⁠⁠⁠⁠ Countdown Heading 137 hrs 07 min 25 sec Countdown Timer Section 25/25 C…" at bounding box center [715, 544] width 916 height 191
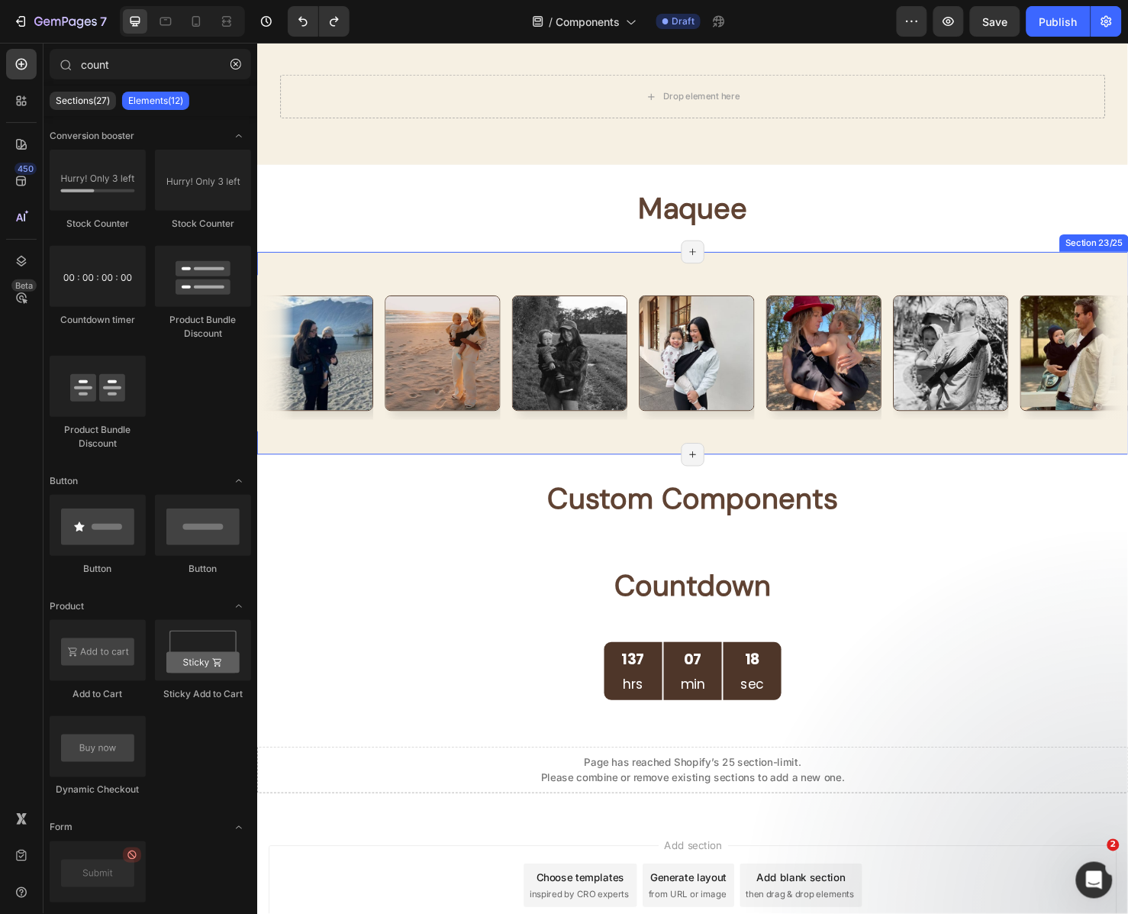
scroll to position [7837, 0]
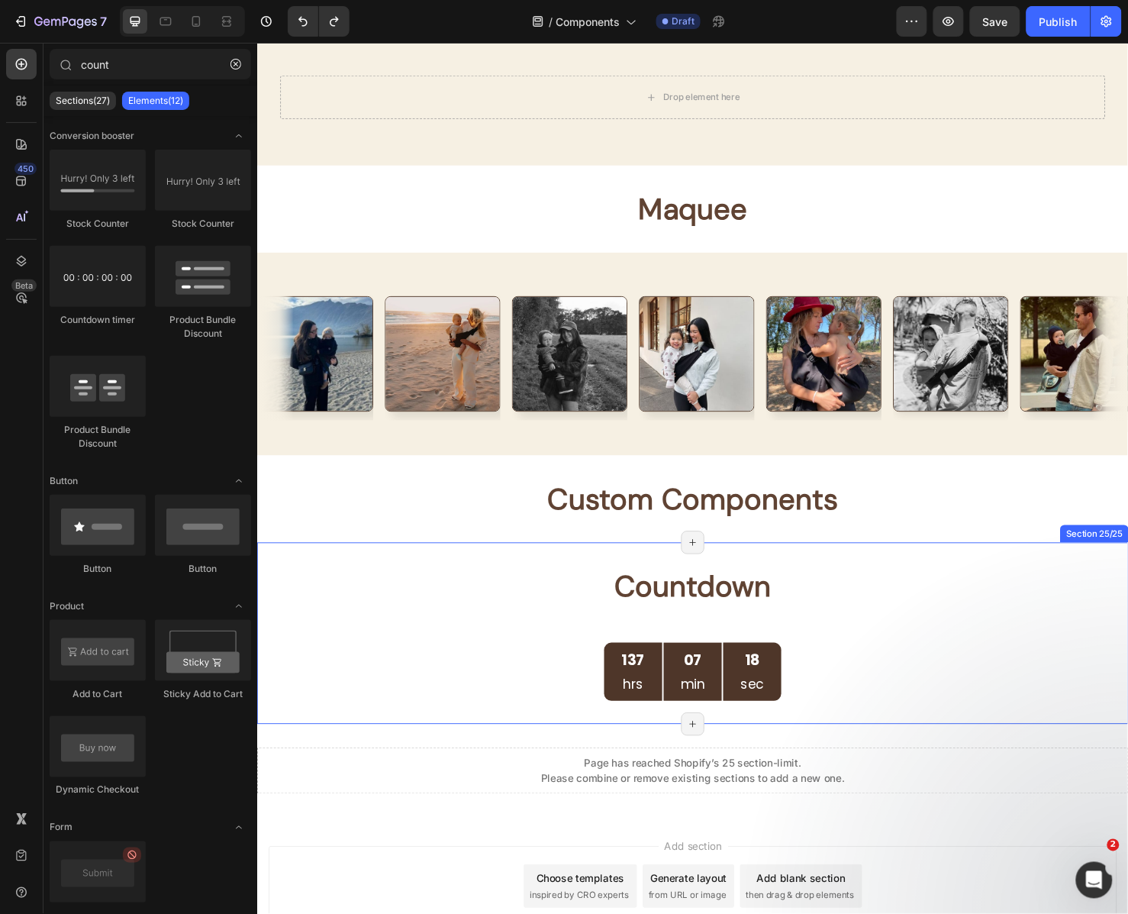
click at [807, 512] on strong "Custom Components" at bounding box center [714, 522] width 305 height 40
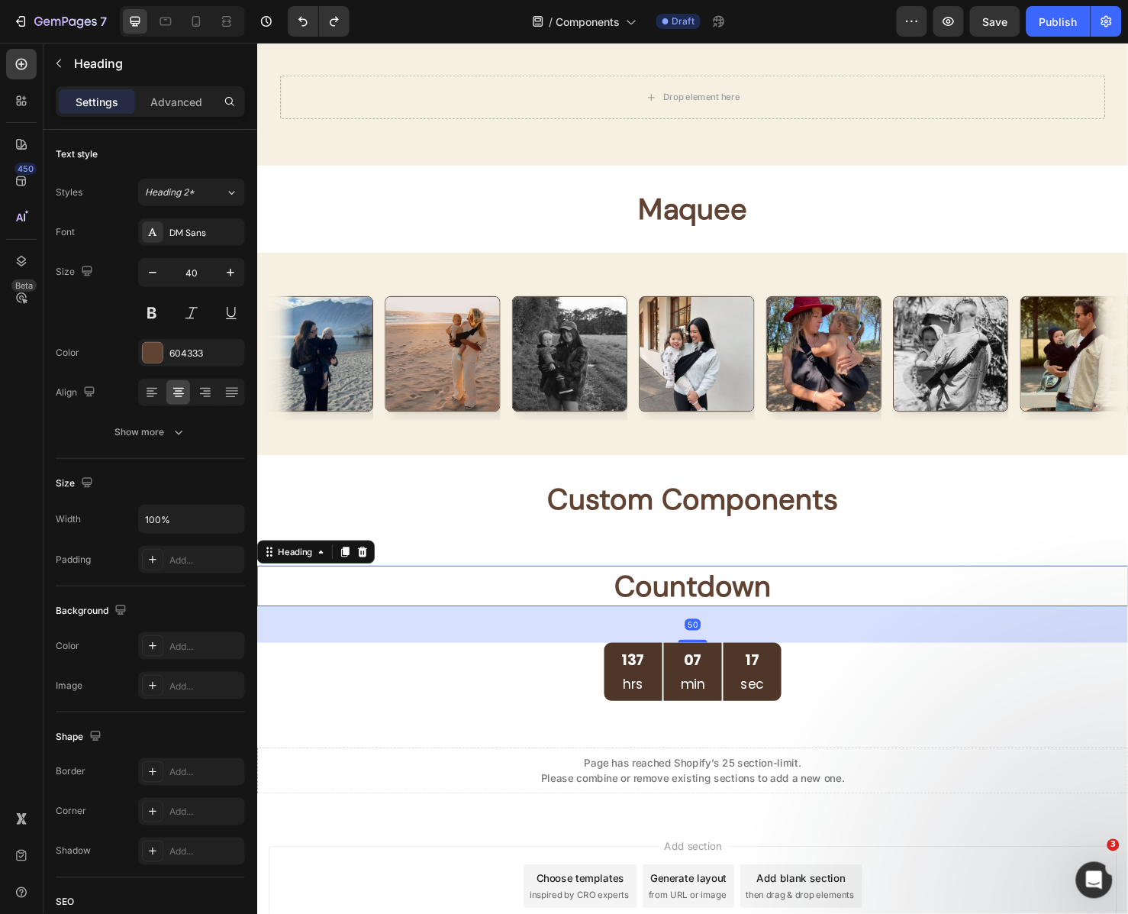
click at [785, 633] on h2 "⁠⁠⁠⁠⁠⁠⁠ Countdown" at bounding box center [715, 613] width 916 height 43
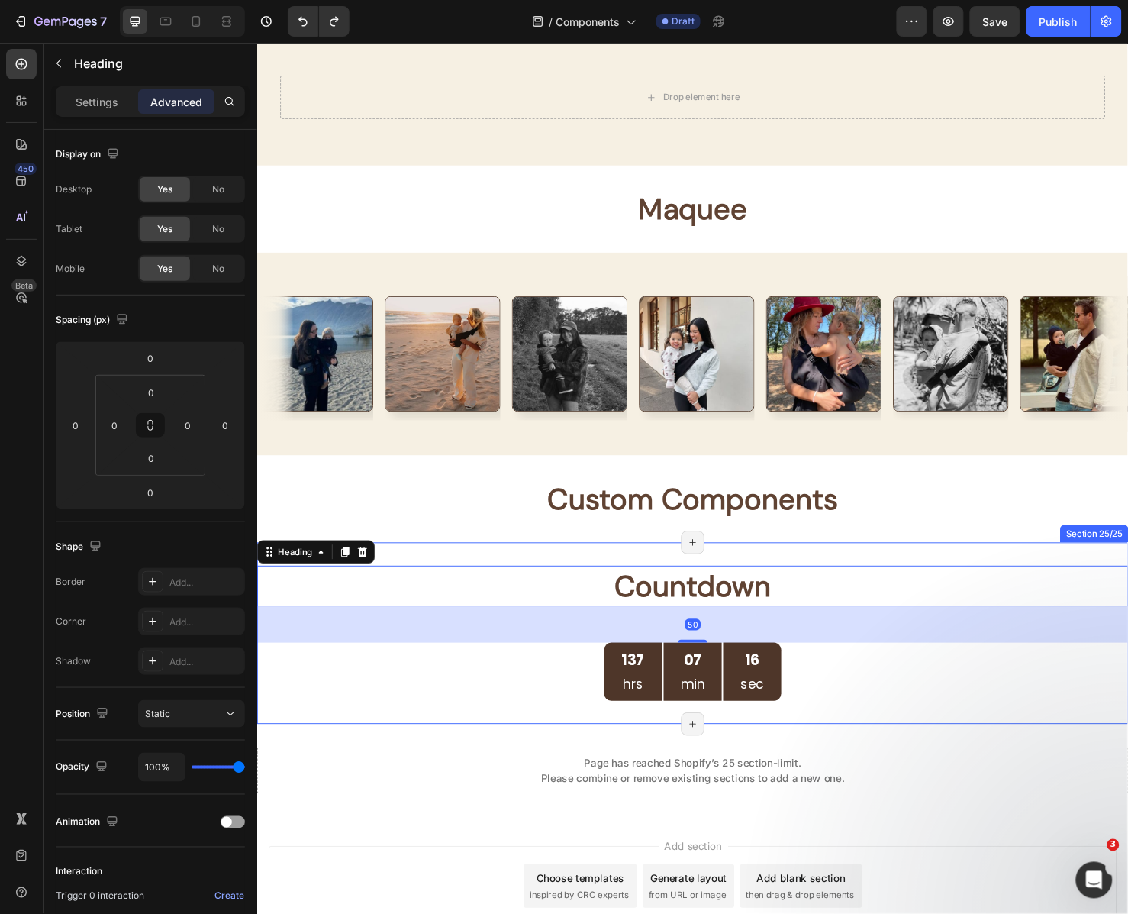
click at [878, 533] on p "⁠⁠⁠⁠⁠⁠⁠ Custom Components" at bounding box center [714, 522] width 913 height 40
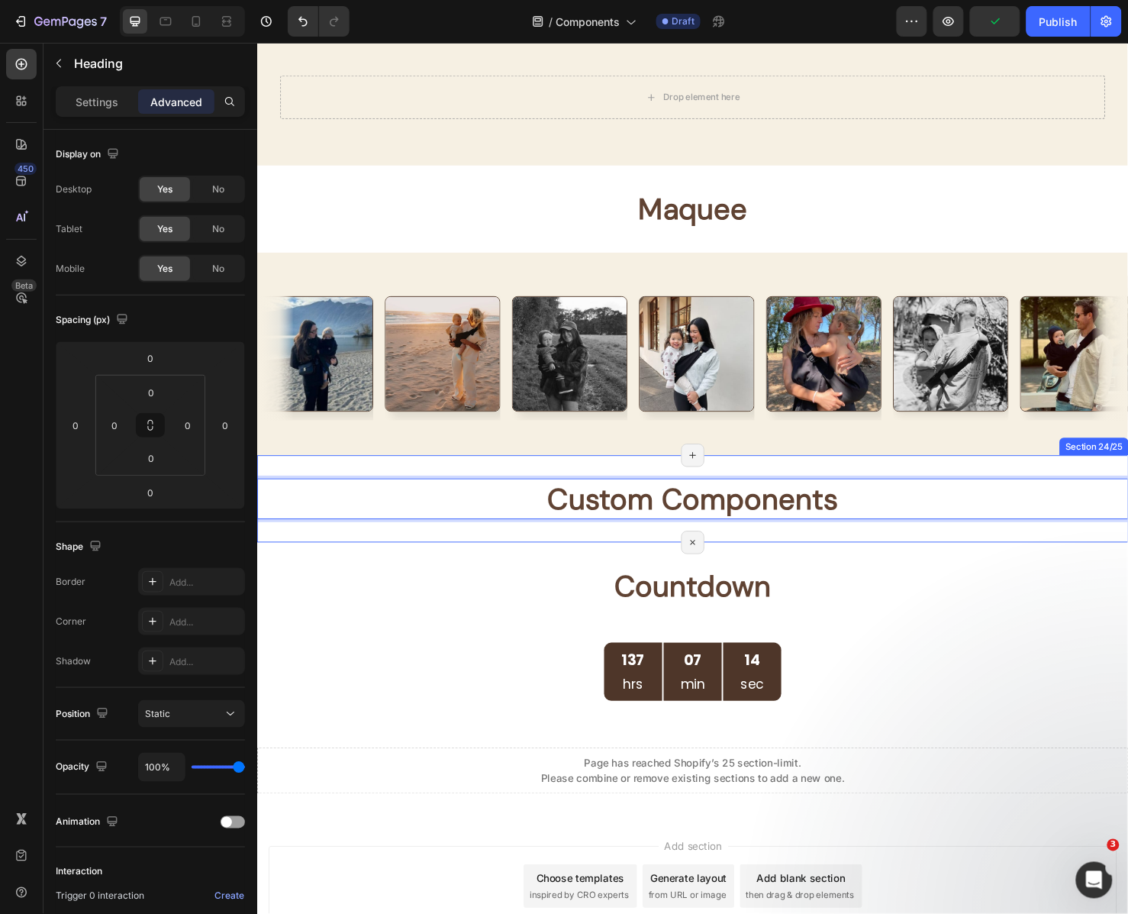
click at [872, 487] on div "Custom Components Heading 0 Section 24/25 Page has reached Shopify’s 25 section…" at bounding box center [715, 522] width 916 height 92
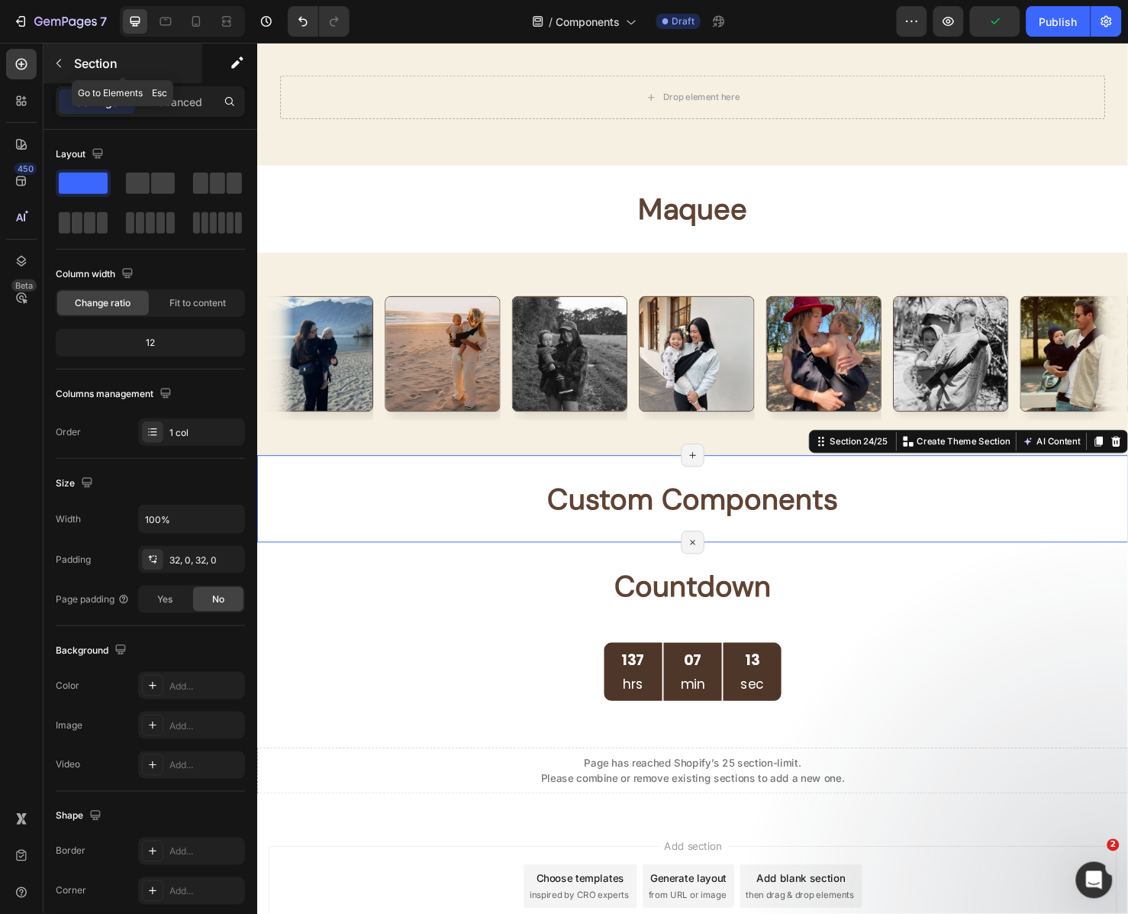
click at [87, 52] on div "Section" at bounding box center [123, 64] width 159 height 40
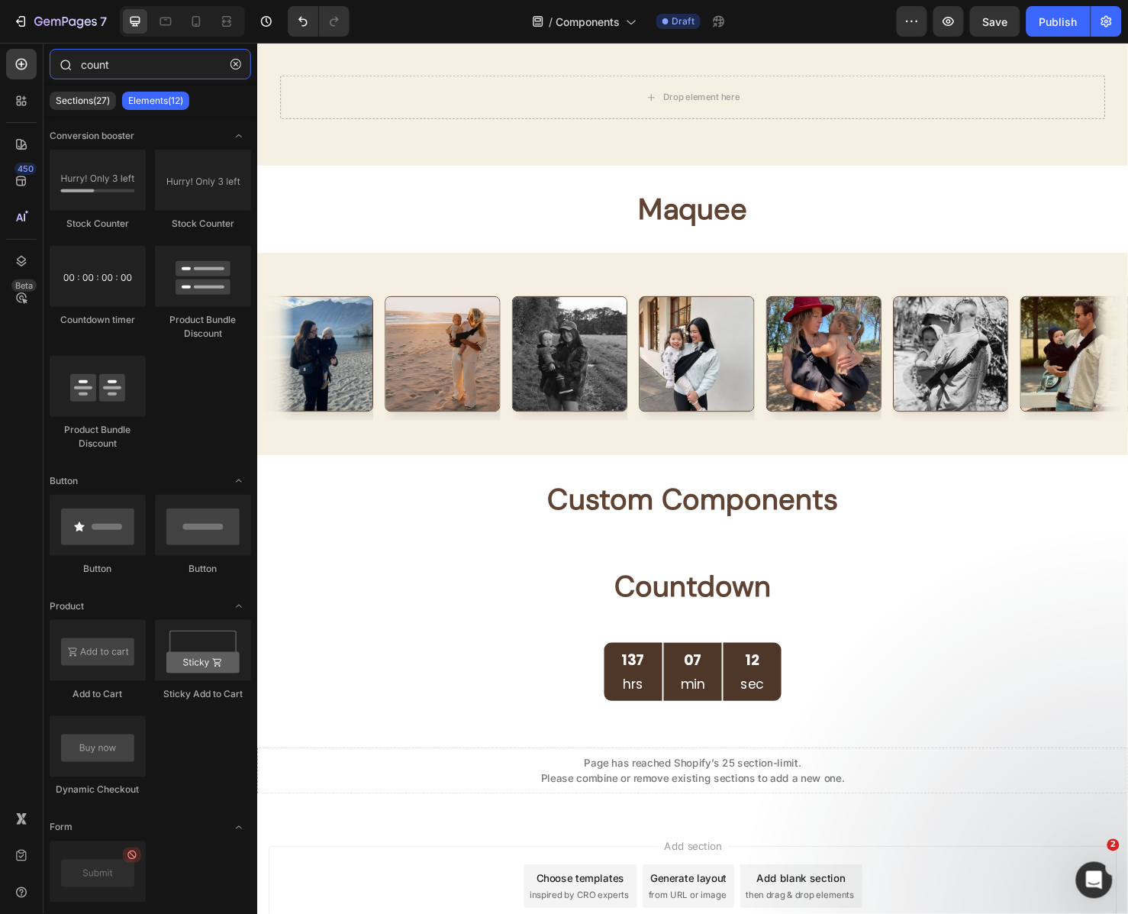
click at [134, 69] on input "count" at bounding box center [151, 64] width 202 height 31
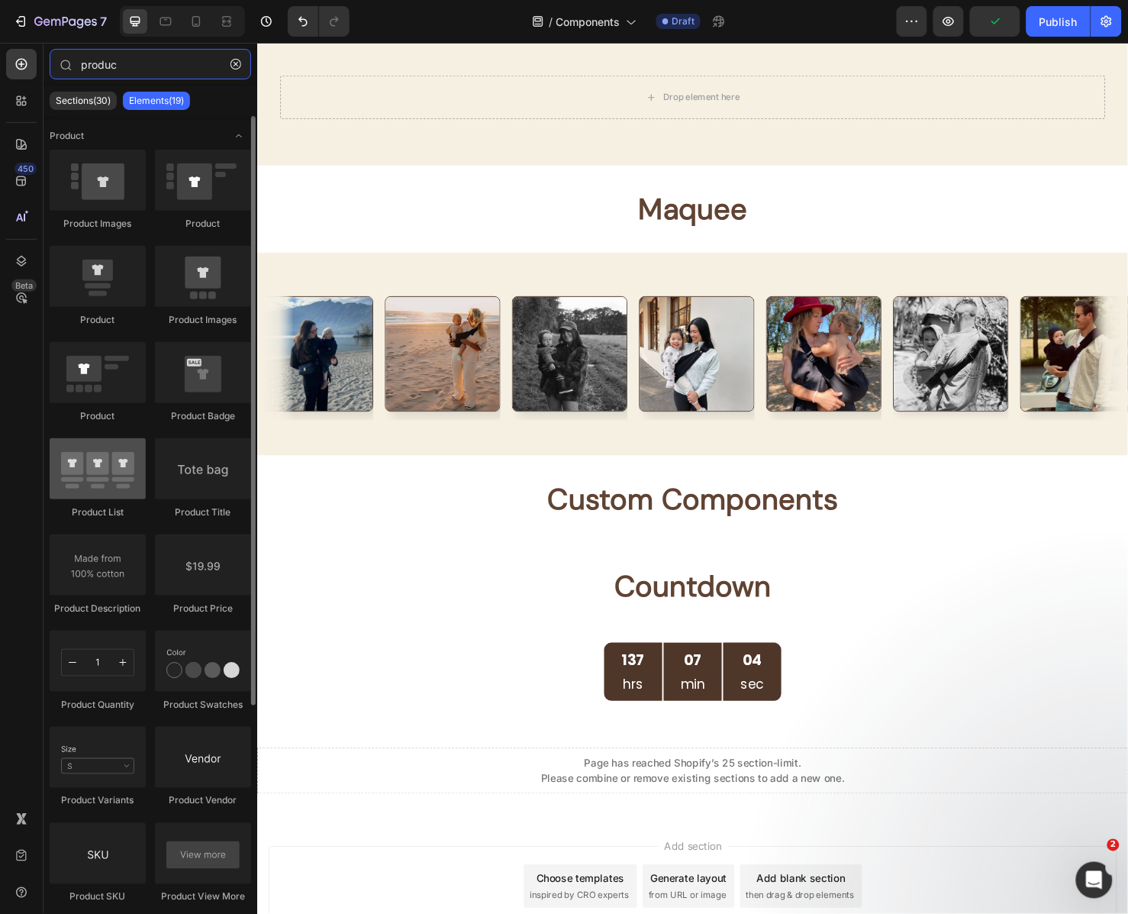
type input "produc"
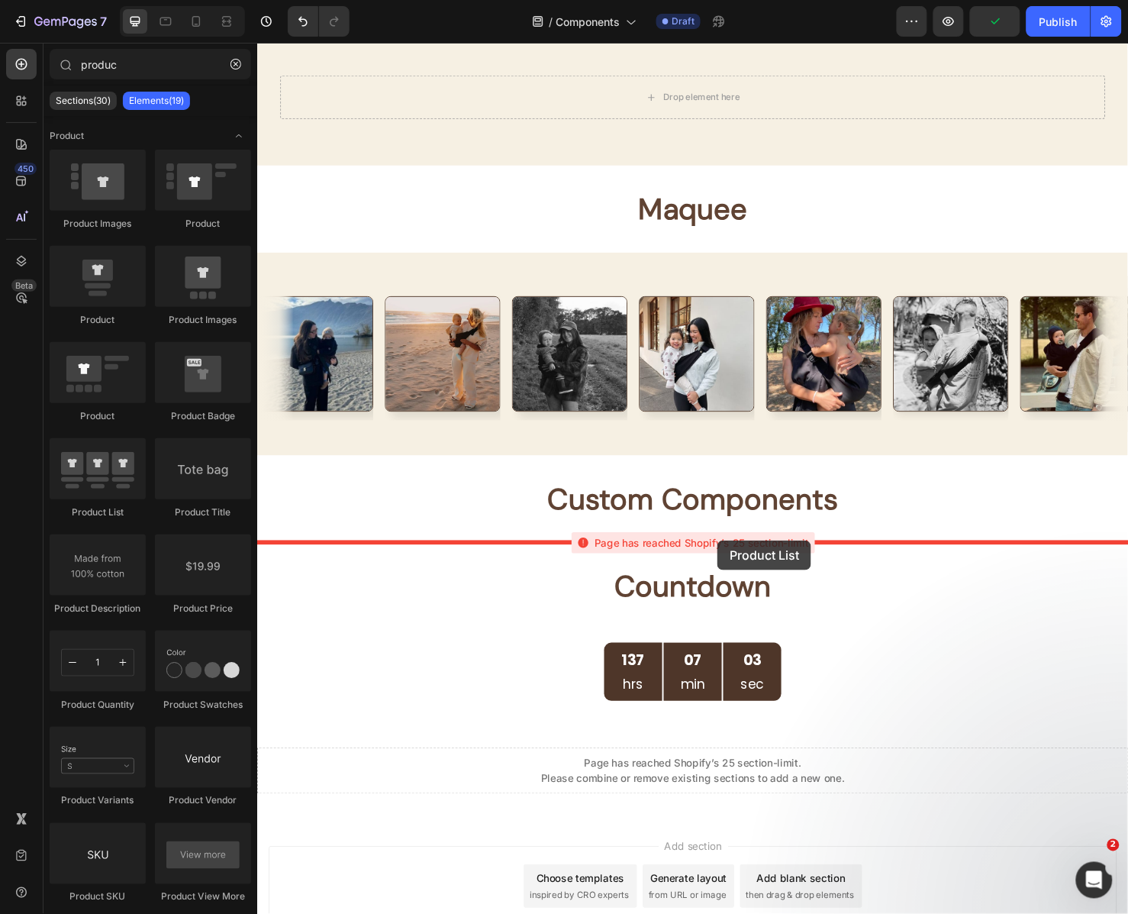
drag, startPoint x: 363, startPoint y: 517, endPoint x: 741, endPoint y: 565, distance: 380.9
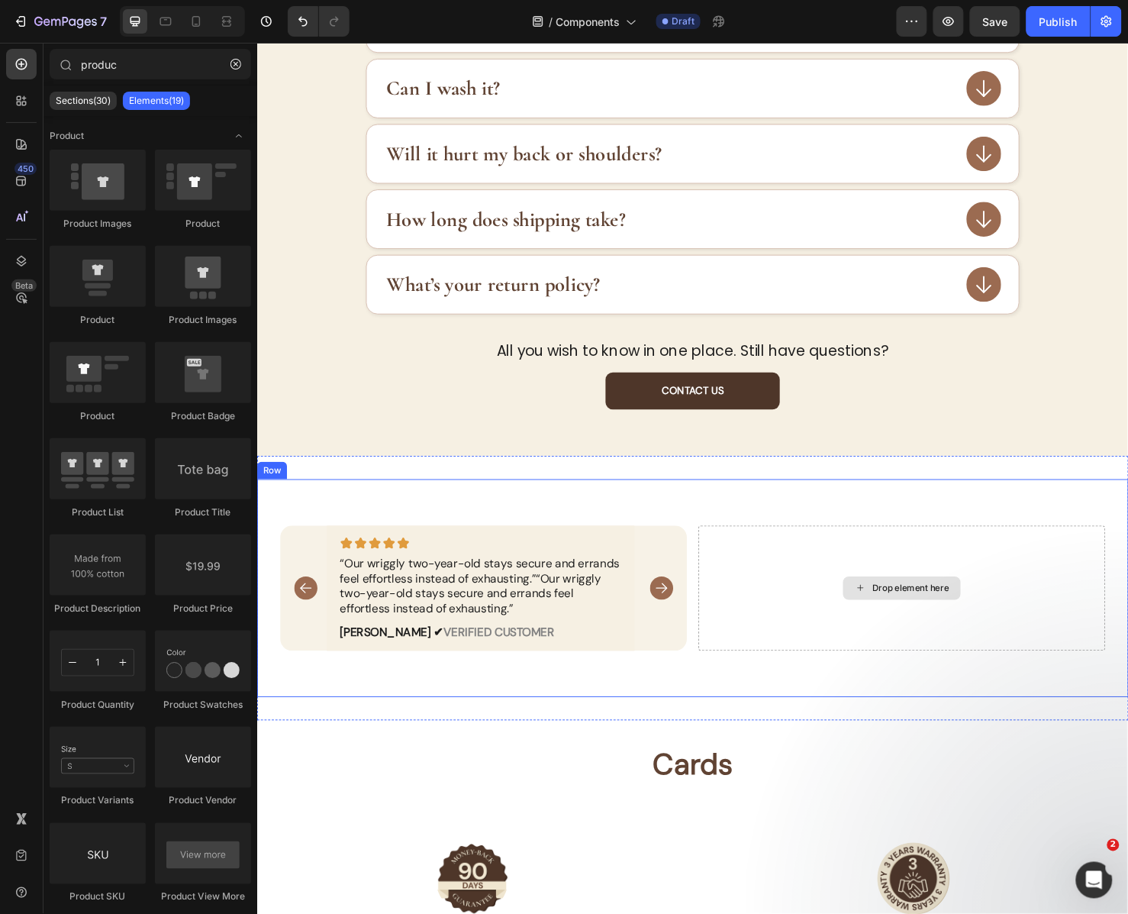
scroll to position [2111, 0]
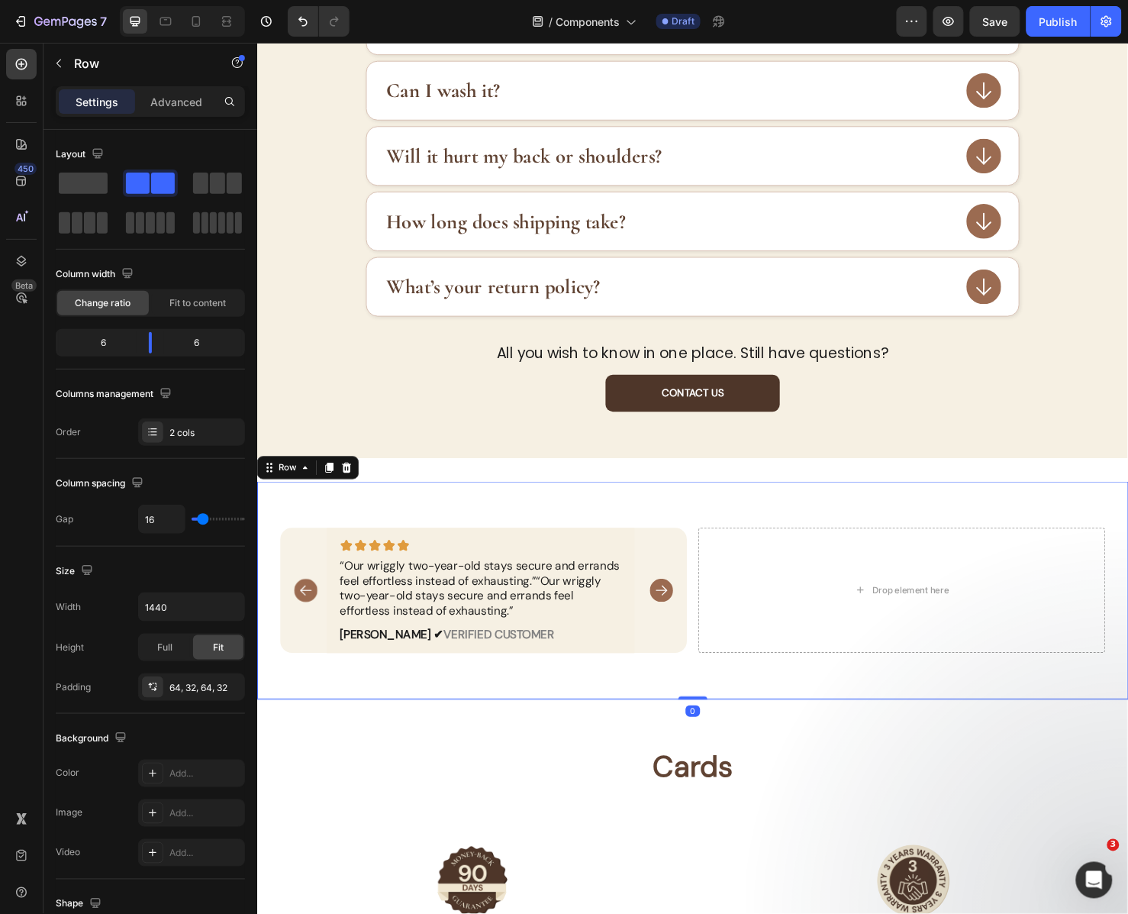
click at [711, 647] on div "Image “Our wriggly two-year-old stays secure and errands feel effortless instea…" at bounding box center [715, 617] width 916 height 229
click at [352, 485] on icon at bounding box center [350, 488] width 12 height 12
click at [352, 485] on div "Image “Our wriggly two-year-old stays secure and errands feel effortless instea…" at bounding box center [715, 618] width 916 height 278
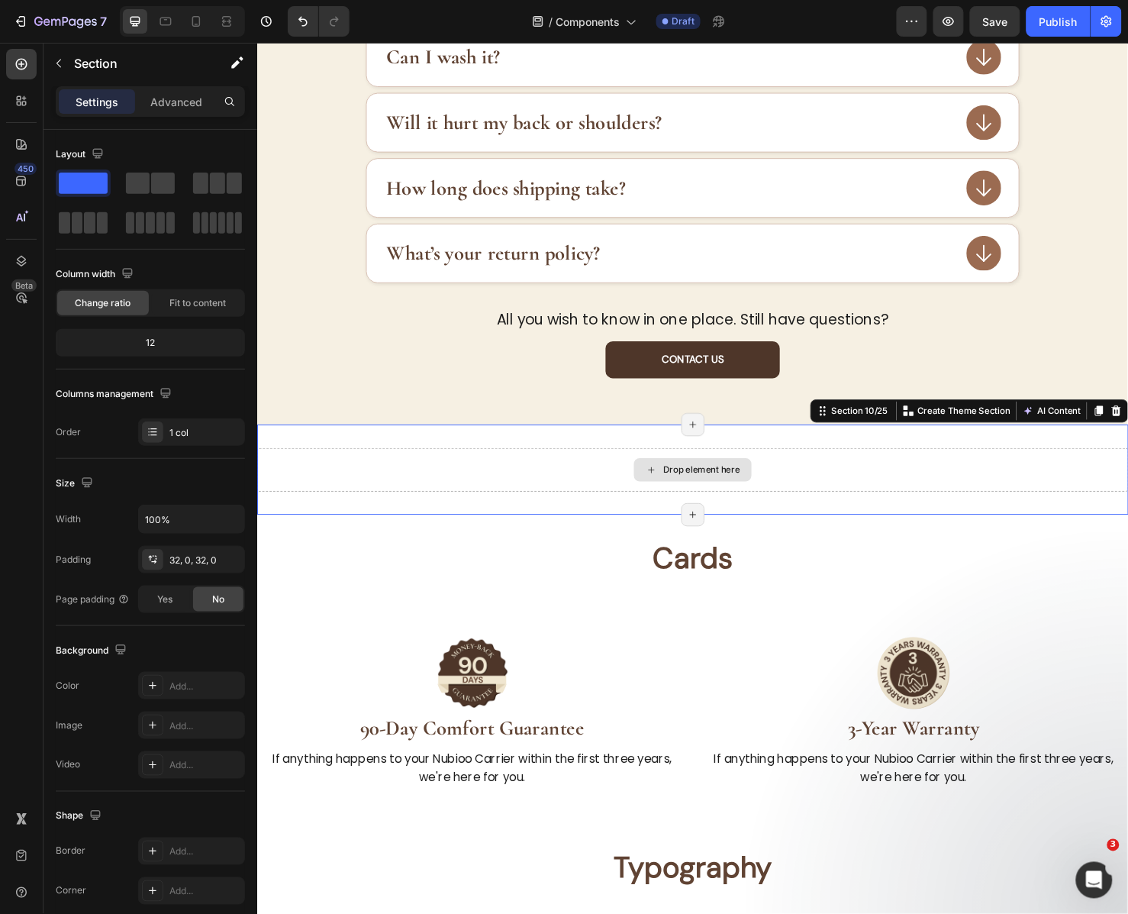
scroll to position [2142, 0]
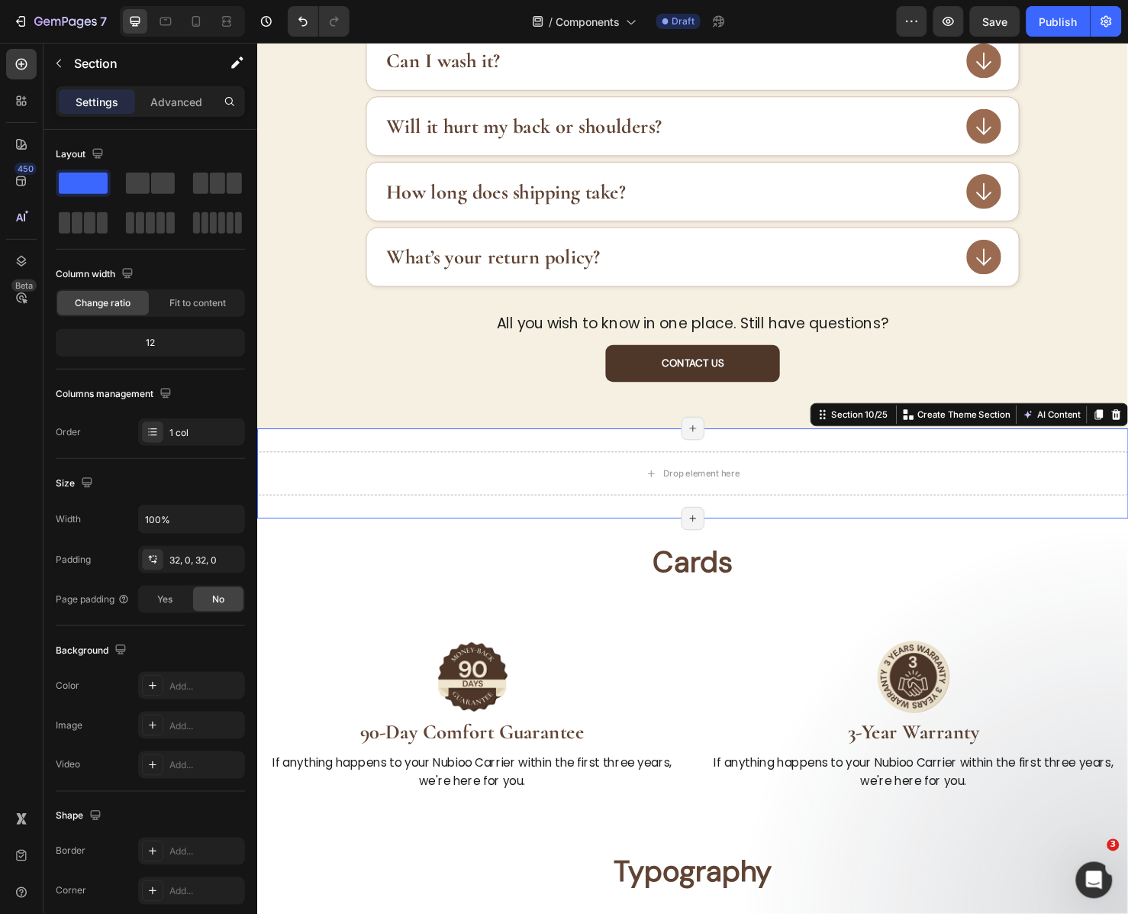
click at [546, 462] on div "Drop element here Section 10/25 Create Theme Section AI Content Write with GemA…" at bounding box center [715, 494] width 916 height 95
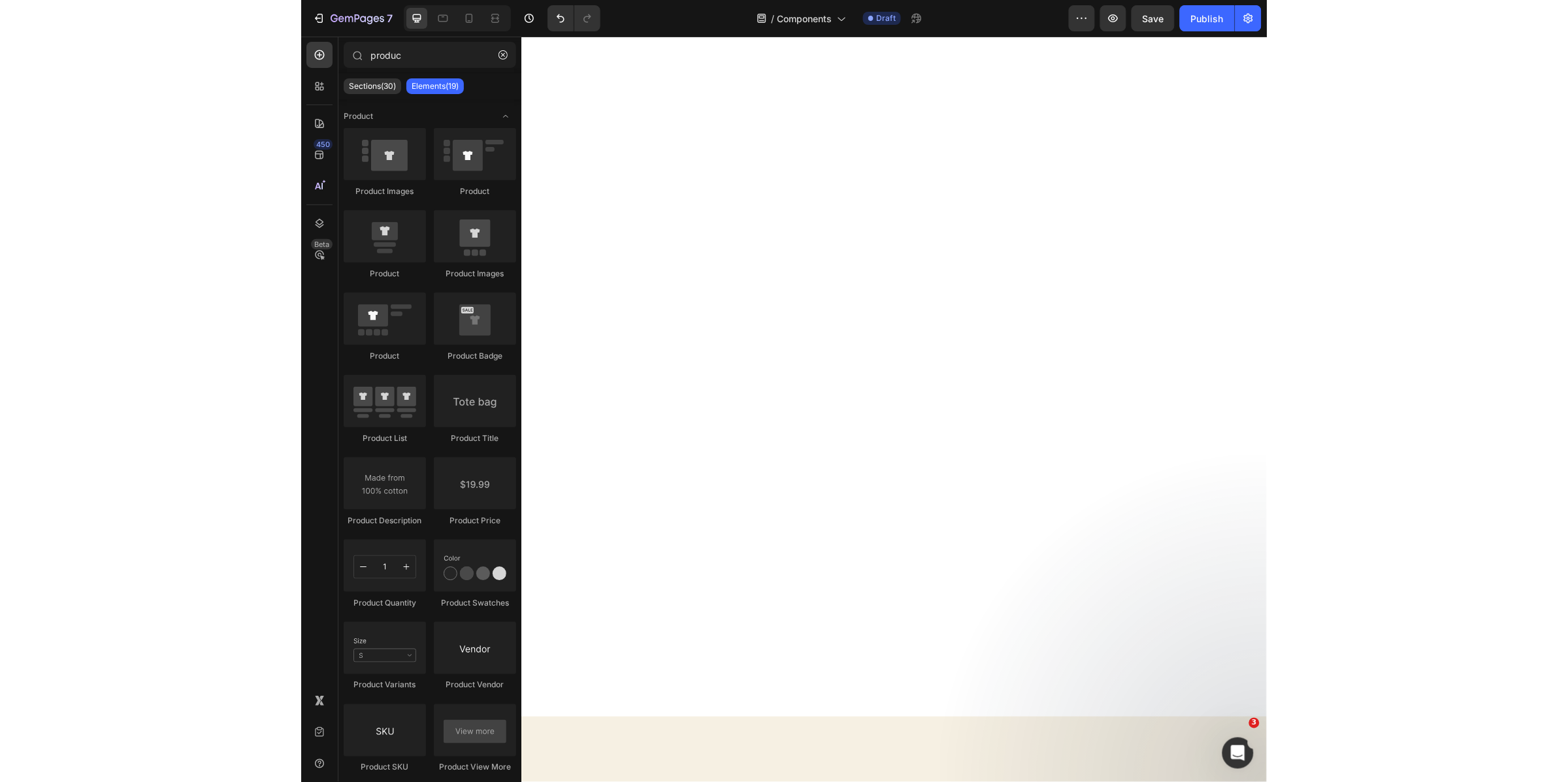
scroll to position [0, 0]
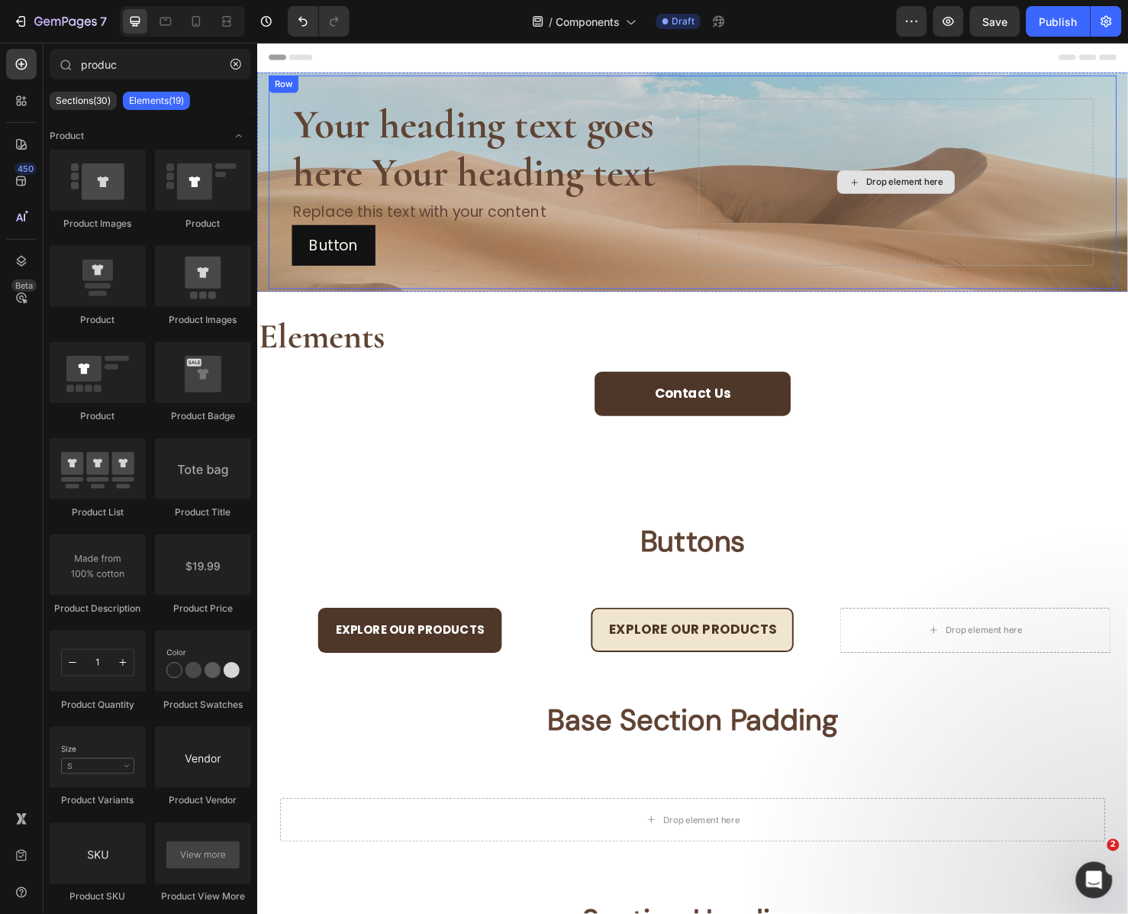
click at [1057, 232] on div "Drop element here" at bounding box center [928, 189] width 415 height 176
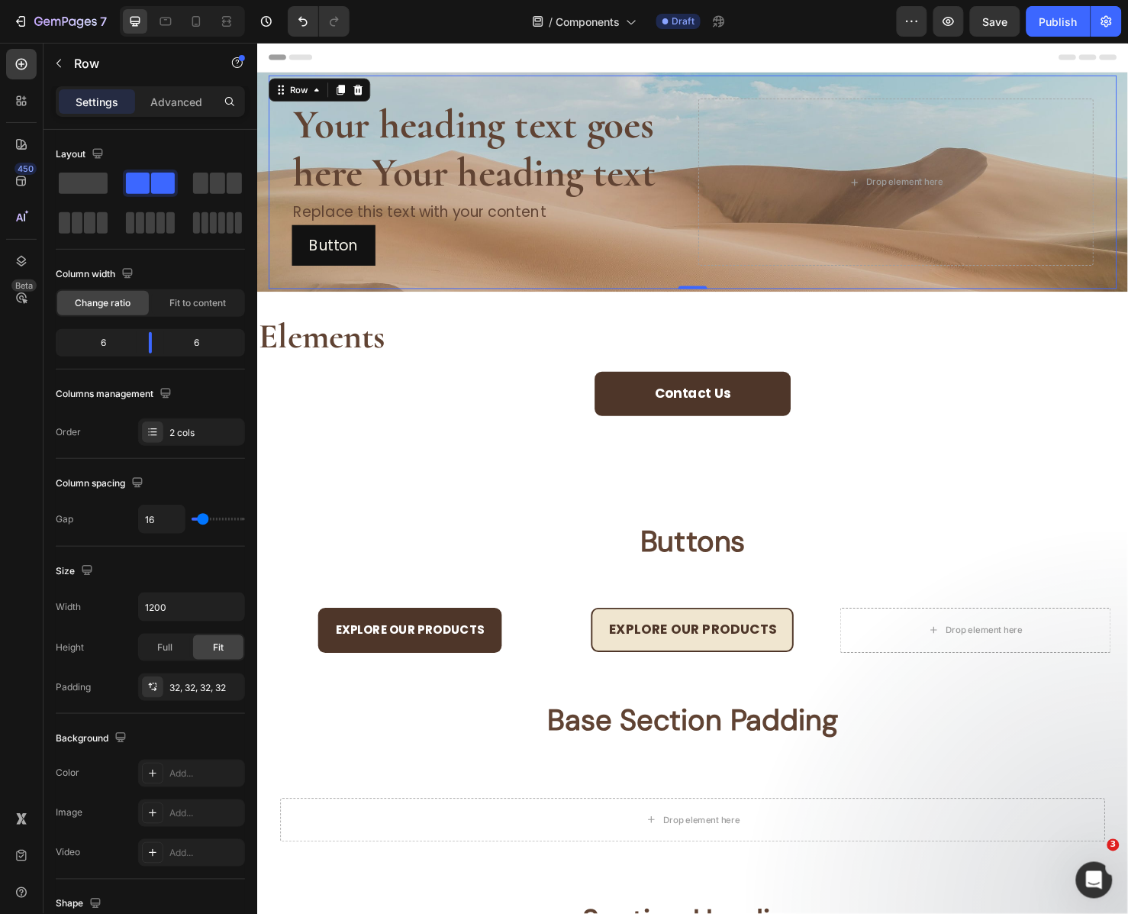
click at [306, 80] on div "Row" at bounding box center [322, 91] width 107 height 24
click at [313, 92] on icon at bounding box center [319, 92] width 12 height 12
click at [315, 95] on icon at bounding box center [319, 92] width 12 height 12
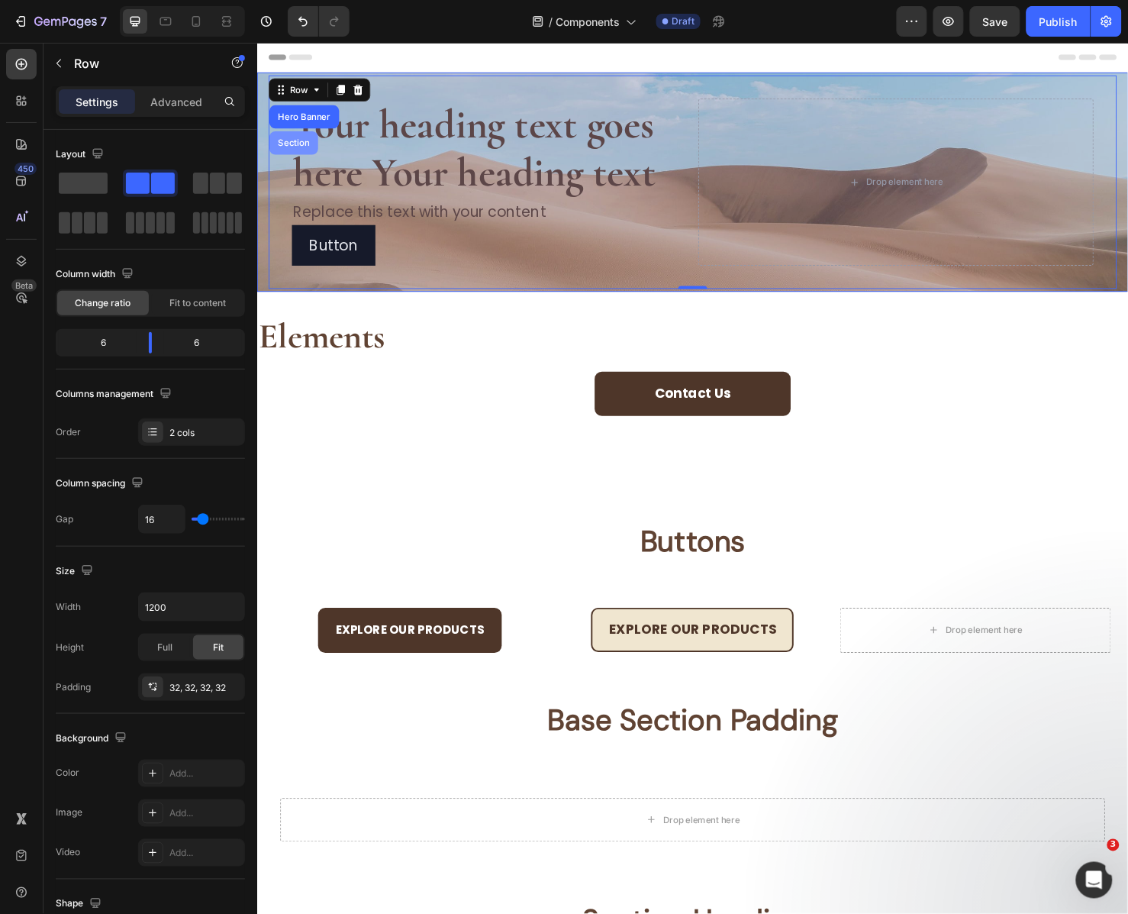
click at [300, 145] on div "Section" at bounding box center [295, 147] width 39 height 9
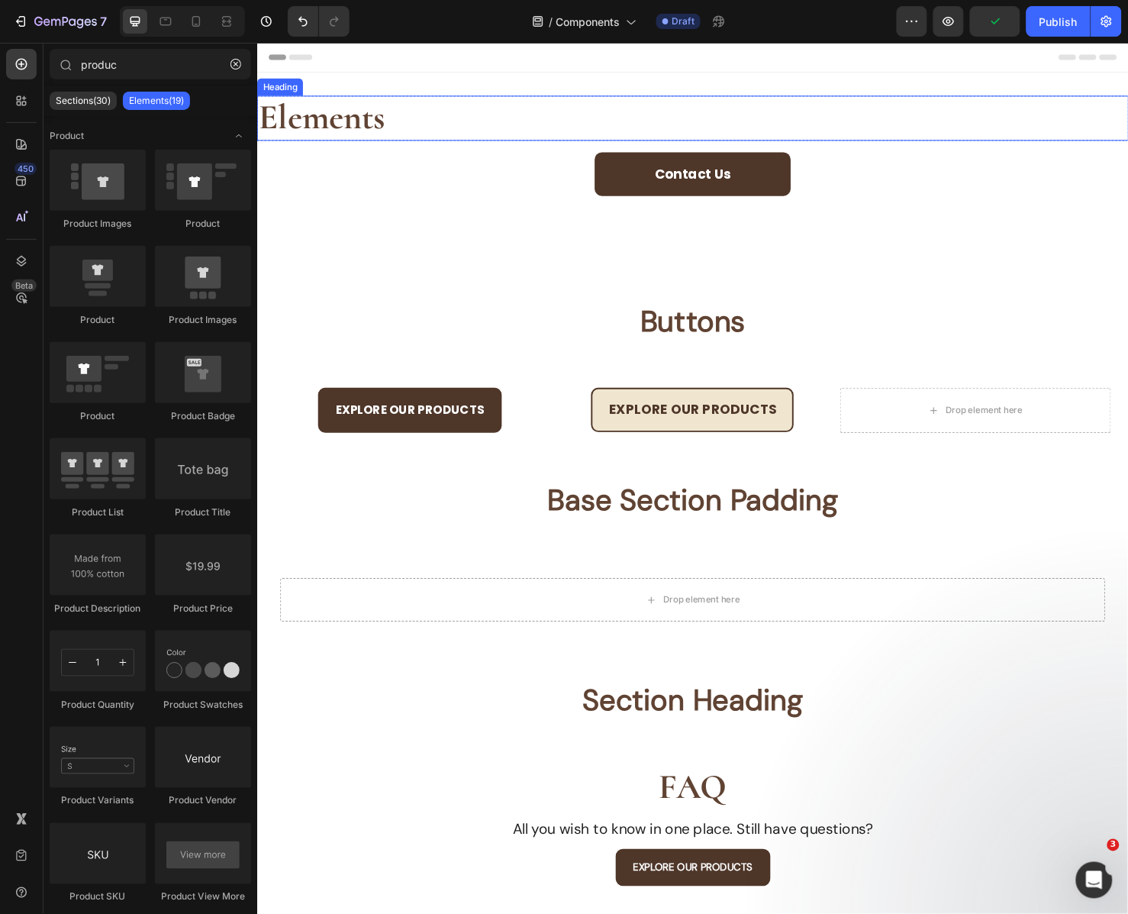
click at [505, 117] on h2 "Elements" at bounding box center [715, 121] width 916 height 47
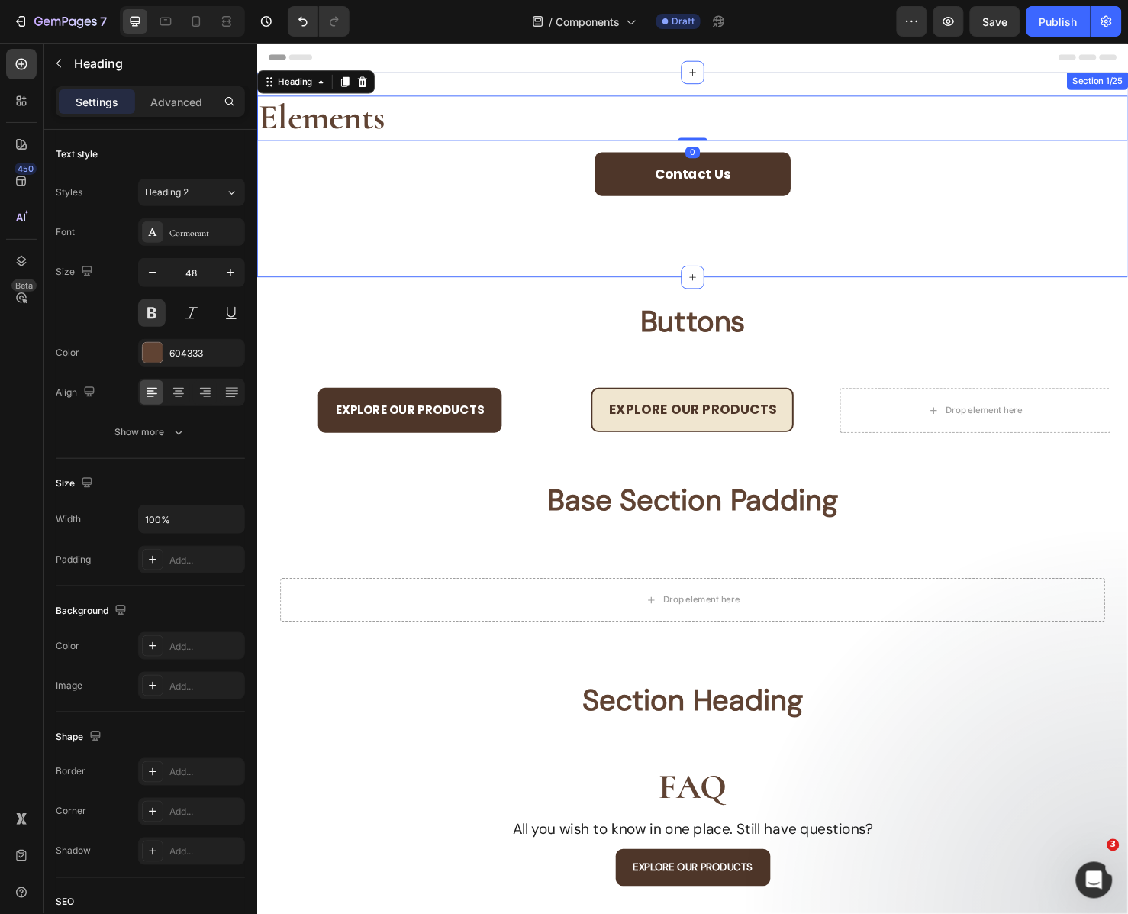
click at [725, 83] on div "Elements Heading 0 Row Contact Us Button Section 1/25" at bounding box center [715, 180] width 916 height 215
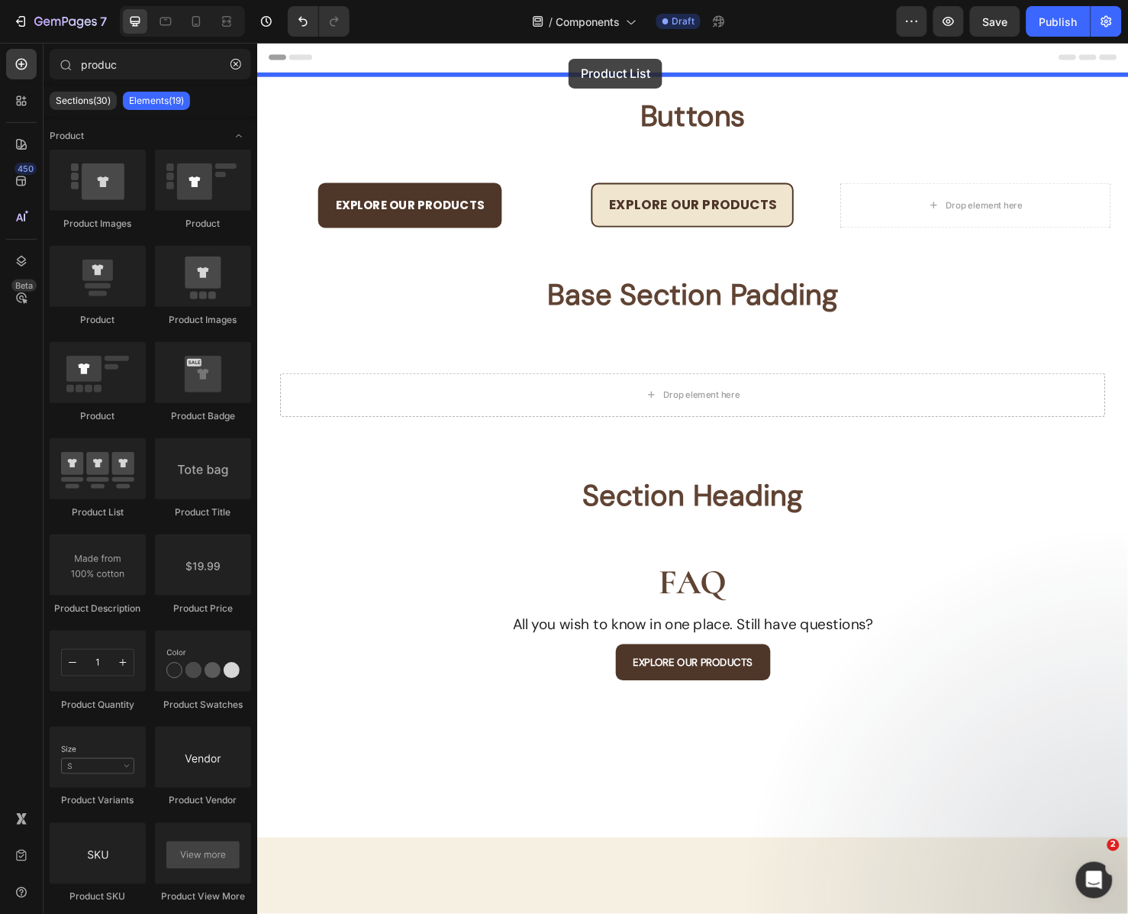
drag, startPoint x: 362, startPoint y: 531, endPoint x: 584, endPoint y: 59, distance: 521.5
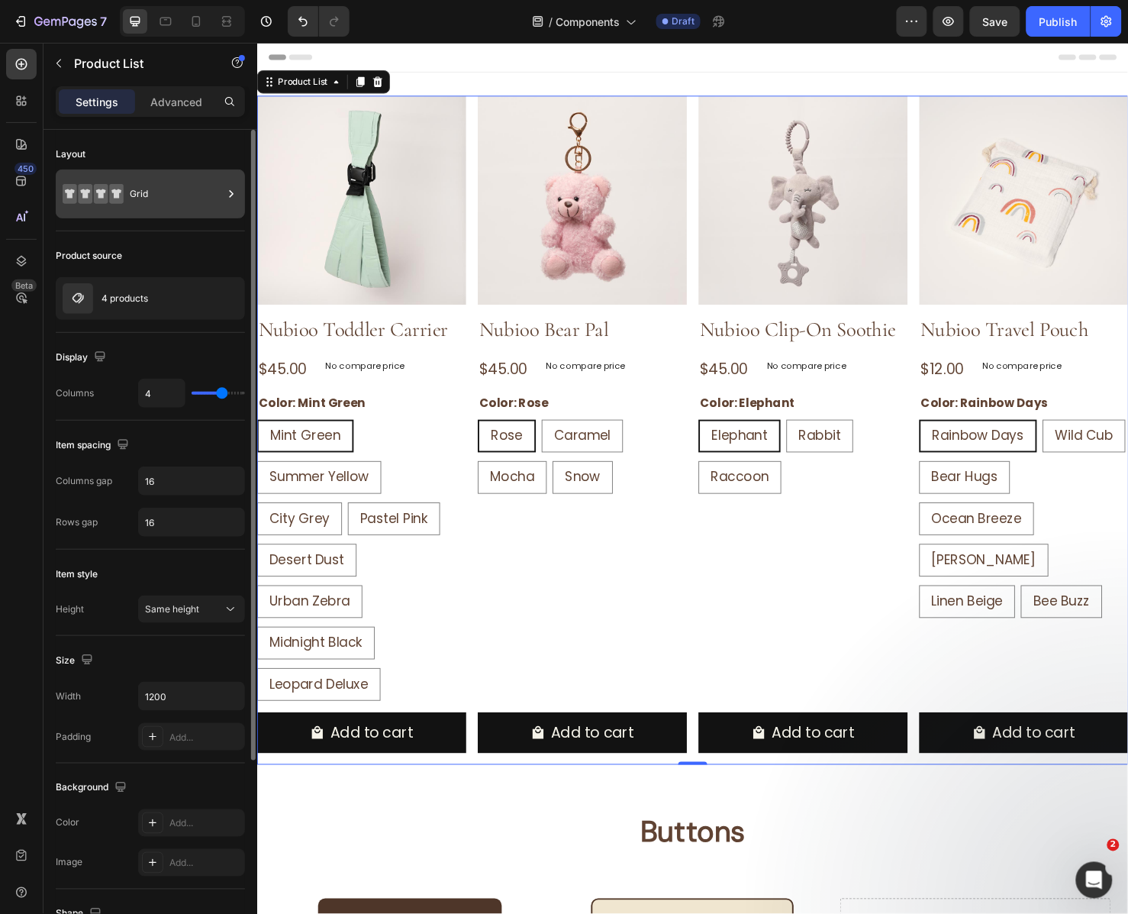
click at [187, 202] on div "Grid" at bounding box center [176, 193] width 93 height 35
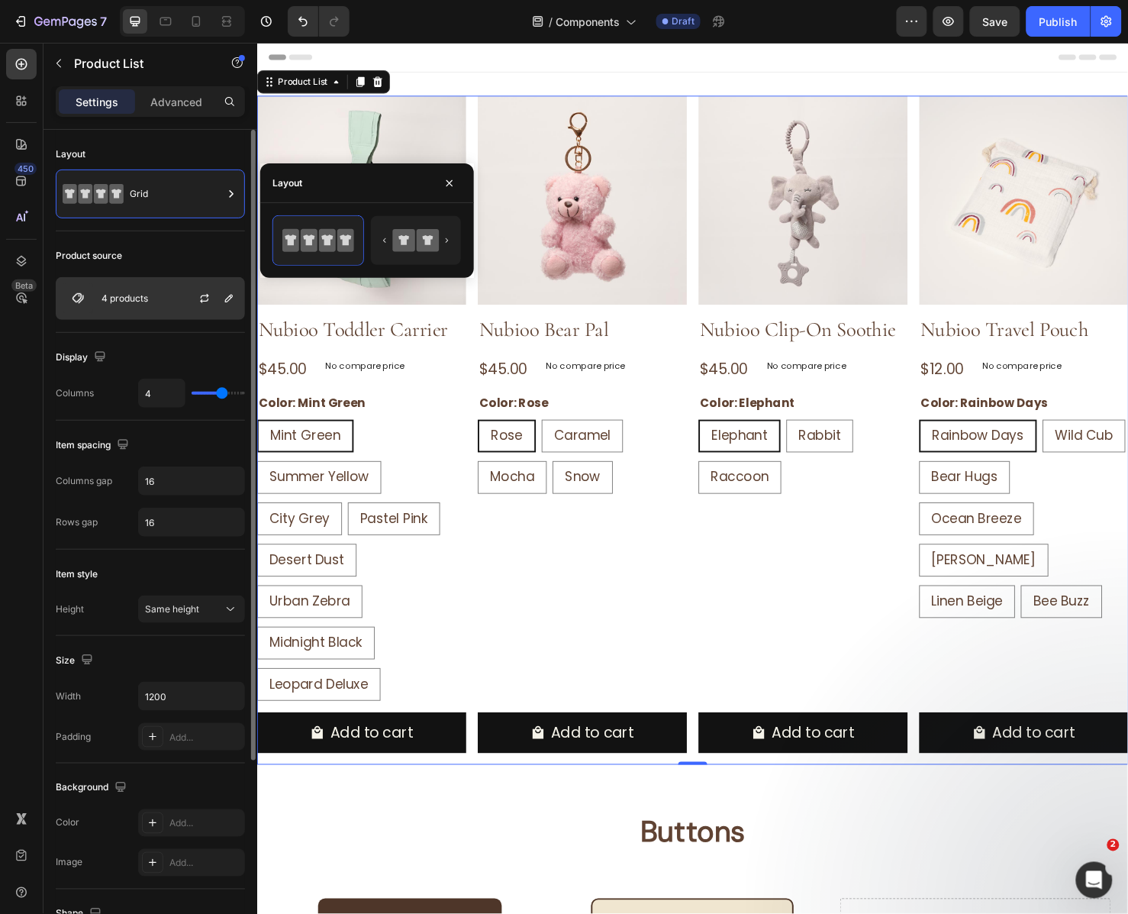
click at [126, 298] on p "4 products" at bounding box center [125, 298] width 47 height 11
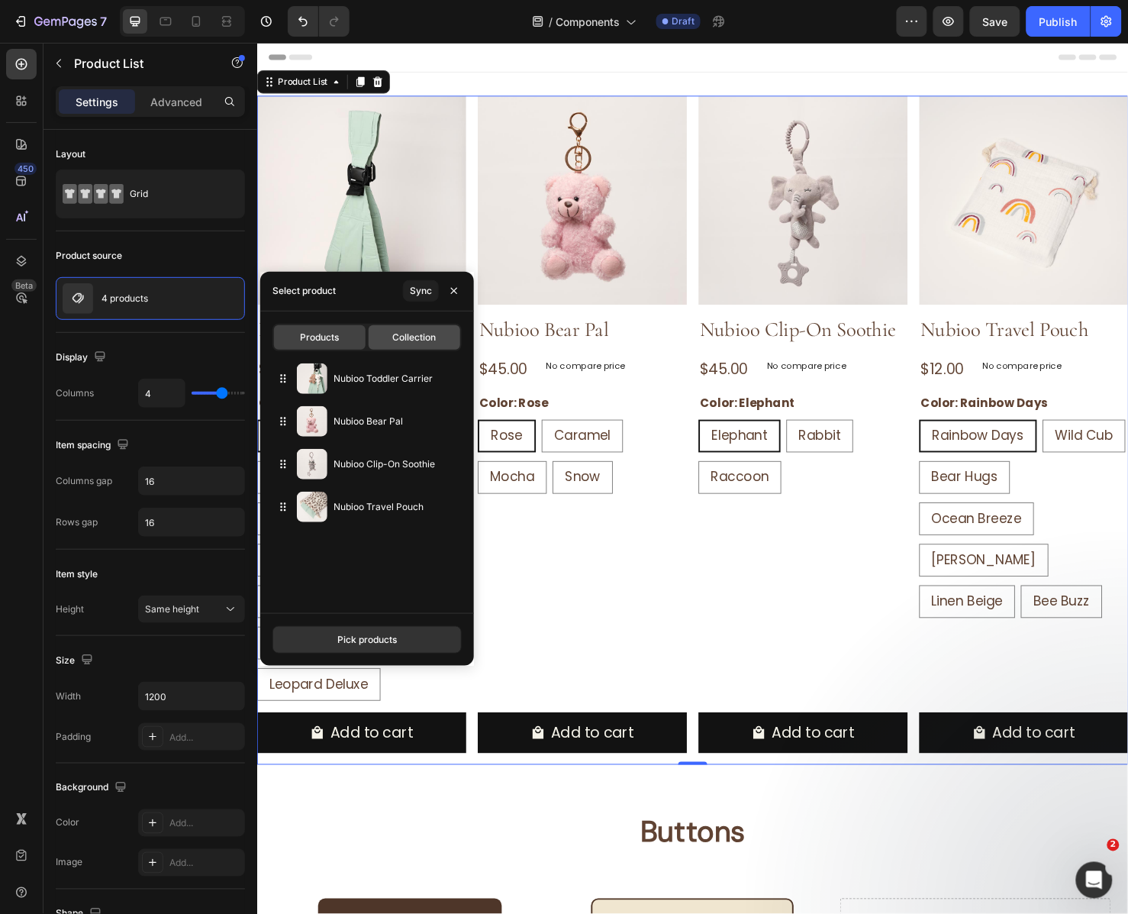
click at [434, 335] on span "Collection" at bounding box center [414, 338] width 44 height 14
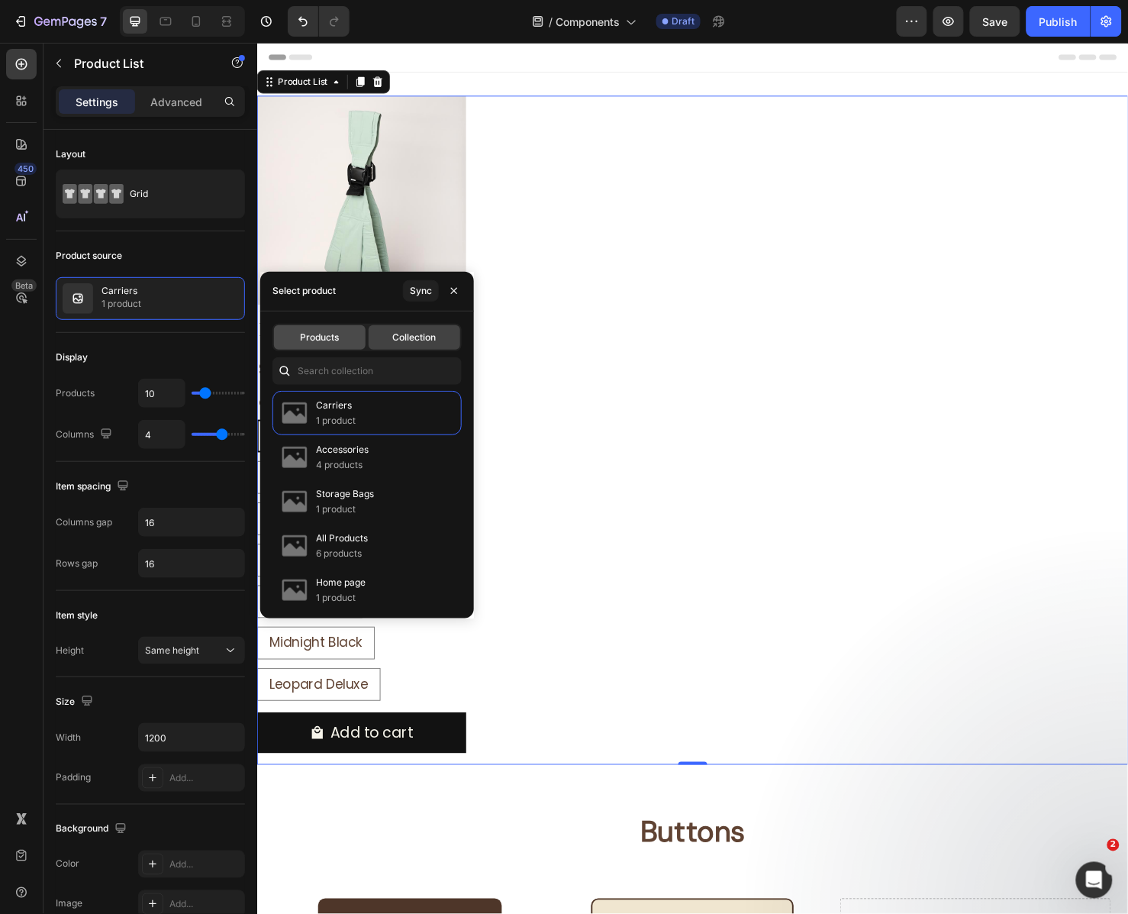
click at [300, 333] on span "Products" at bounding box center [319, 338] width 39 height 14
type input "4"
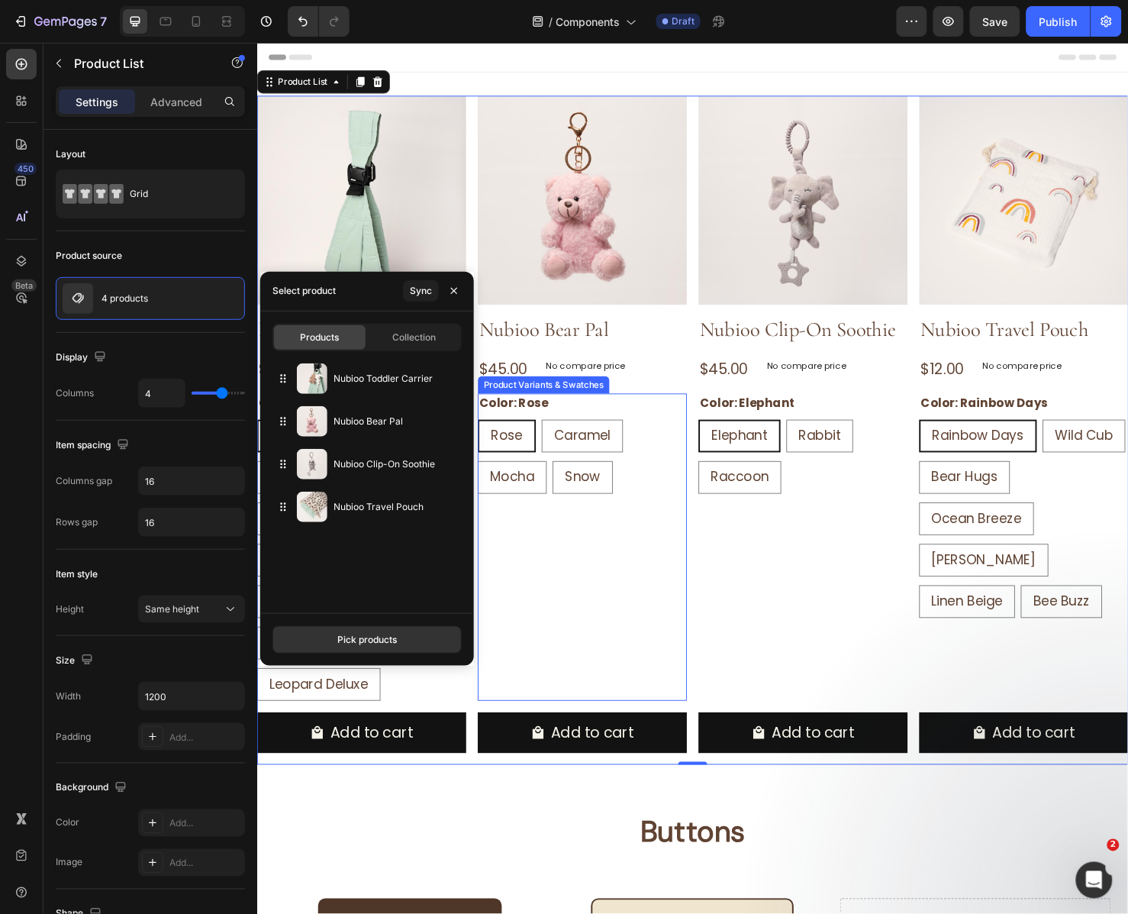
click at [476, 641] on div "Color: Rose Rose Rose Rose Caramel Caramel Caramel Mocha Mocha Mocha Snow Snow …" at bounding box center [367, 572] width 220 height 323
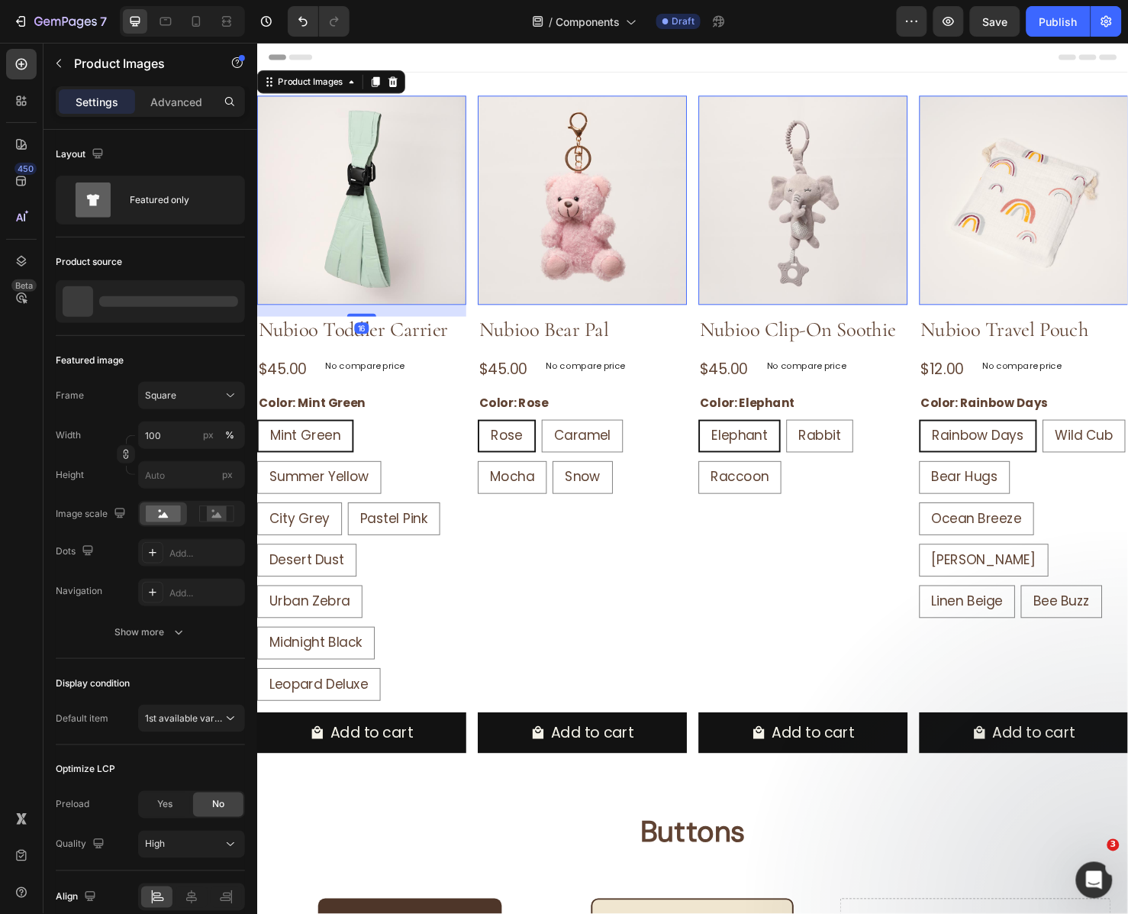
click at [455, 312] on img at bounding box center [367, 208] width 220 height 220
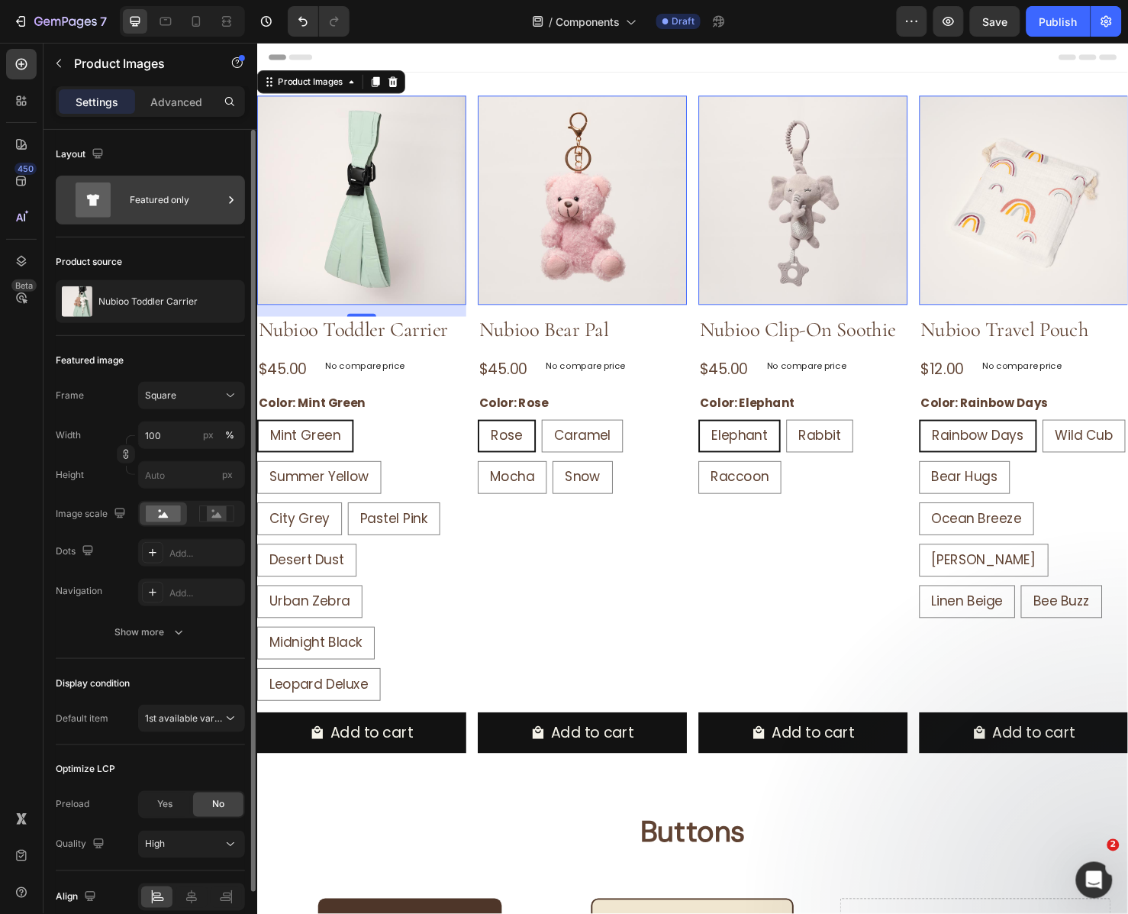
click at [157, 199] on div "Featured only" at bounding box center [176, 199] width 93 height 35
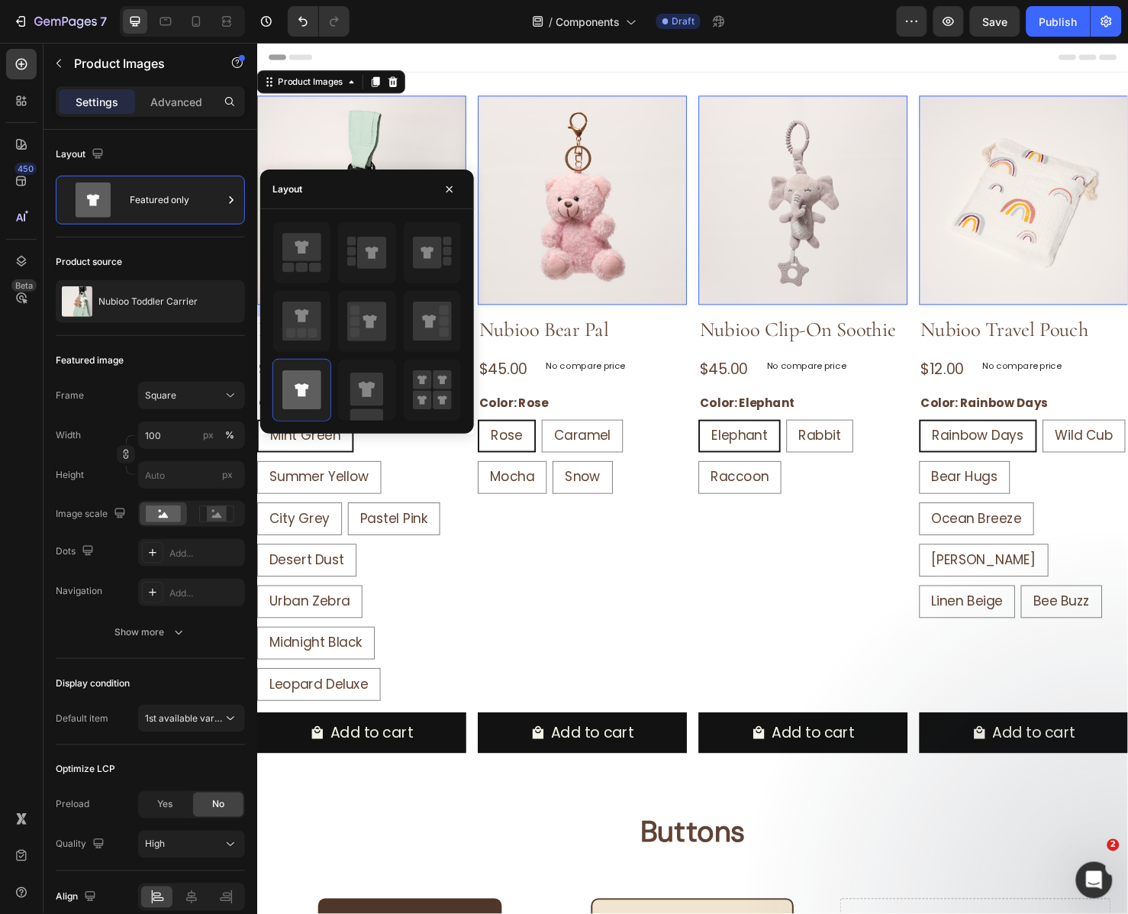
click at [366, 582] on div "Mint Green Mint Green Mint Green Summer Yellow Summer Yellow Summer Yellow City…" at bounding box center [367, 585] width 220 height 295
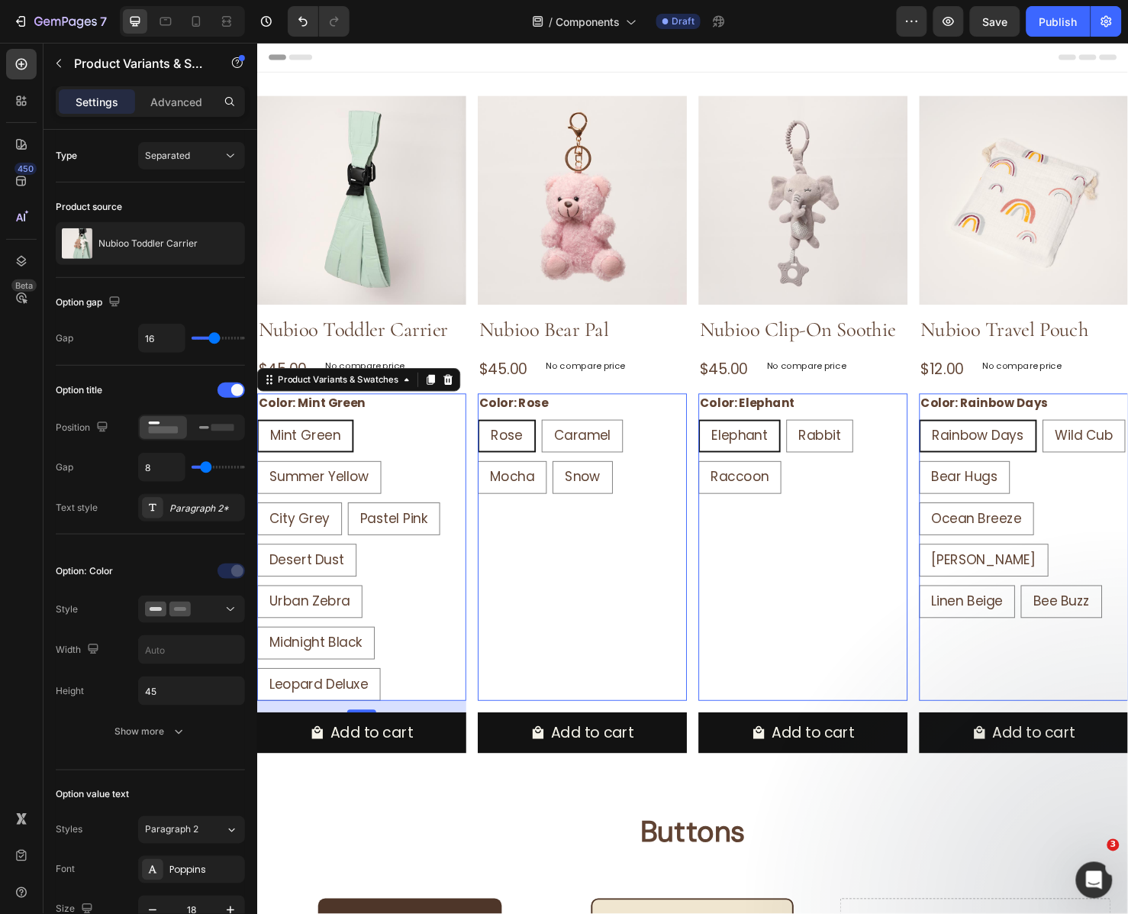
click at [418, 453] on div "Mint Green Mint Green Mint Green Summer Yellow Summer Yellow Summer Yellow City…" at bounding box center [367, 585] width 220 height 295
click at [462, 394] on icon at bounding box center [457, 396] width 12 height 12
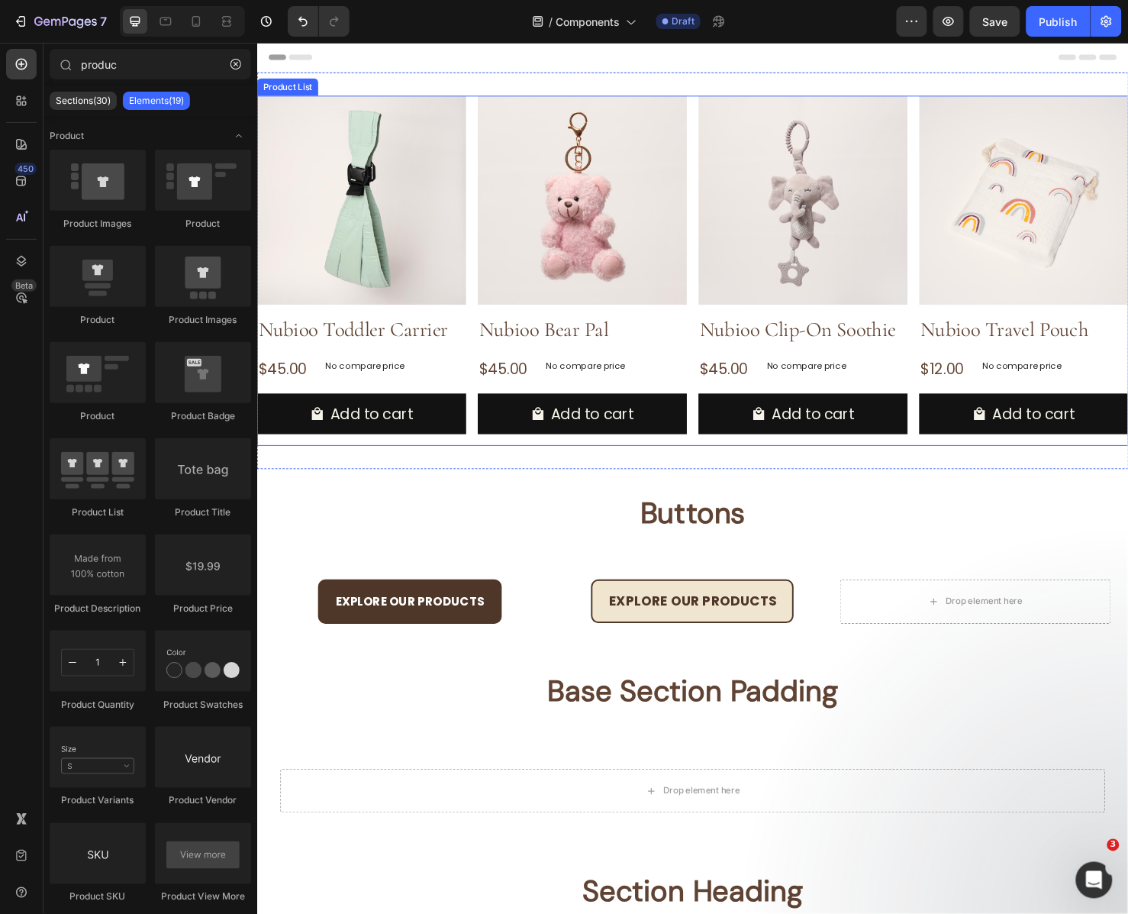
click at [476, 453] on div "Product Images Nubioo Toddler Carrier Product Title $45.00 Product Price Produc…" at bounding box center [715, 282] width 916 height 368
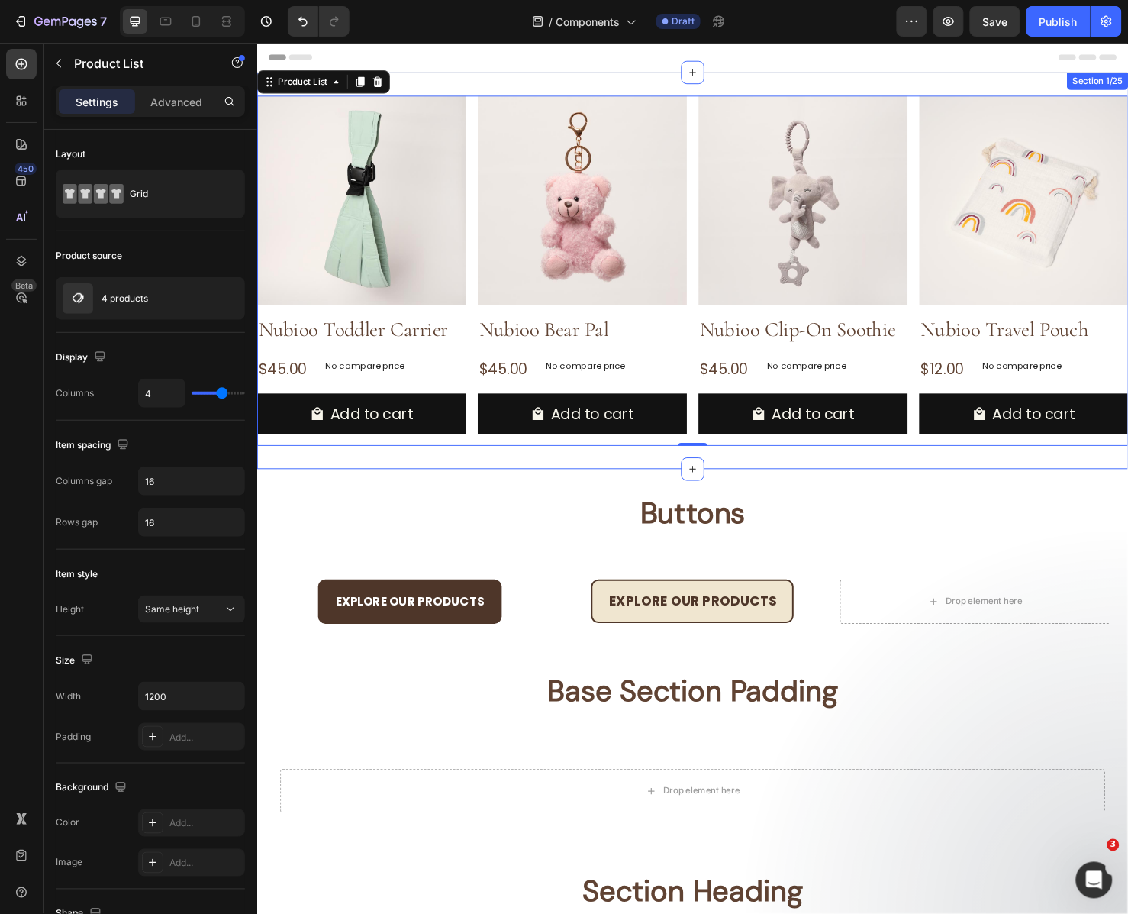
click at [500, 470] on div "Product Images Nubioo Toddler Carrier Product Title $45.00 Product Price Produc…" at bounding box center [715, 281] width 916 height 417
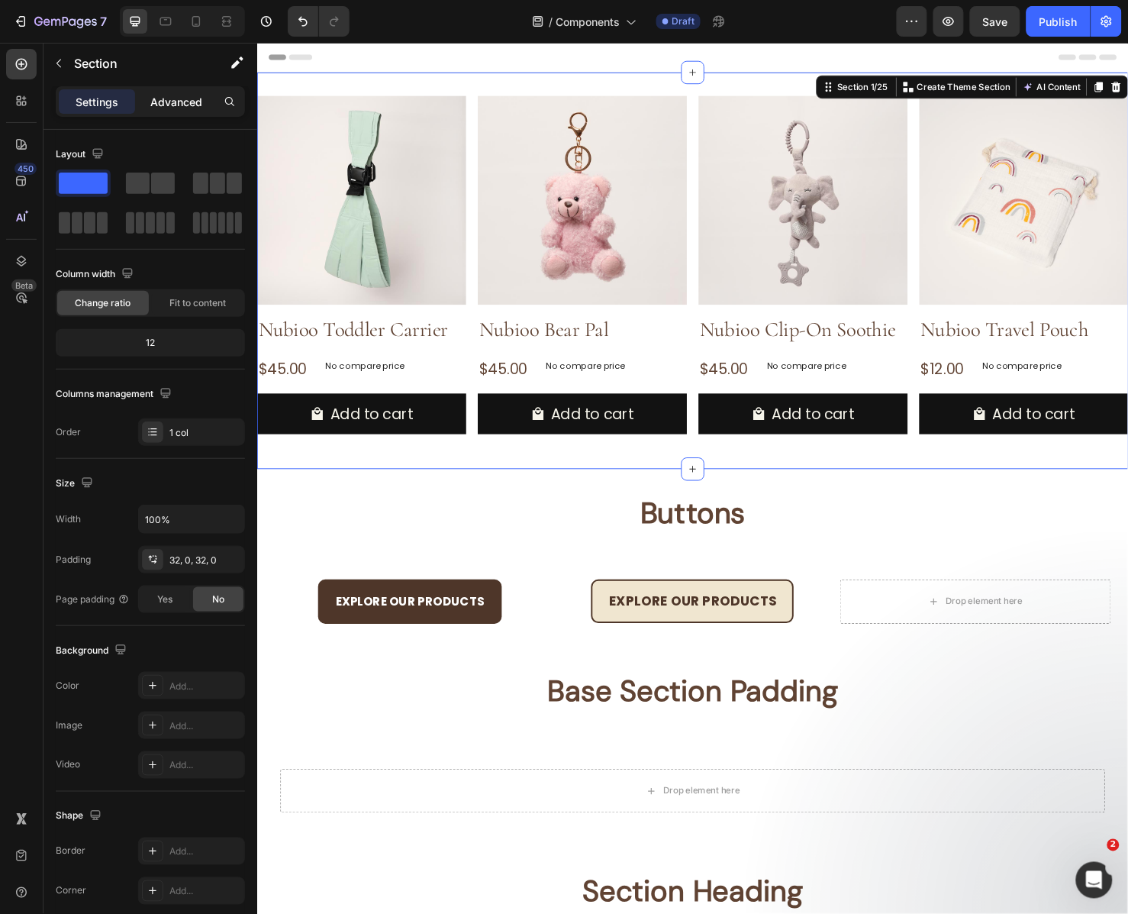
click at [189, 102] on p "Advanced" at bounding box center [176, 102] width 52 height 16
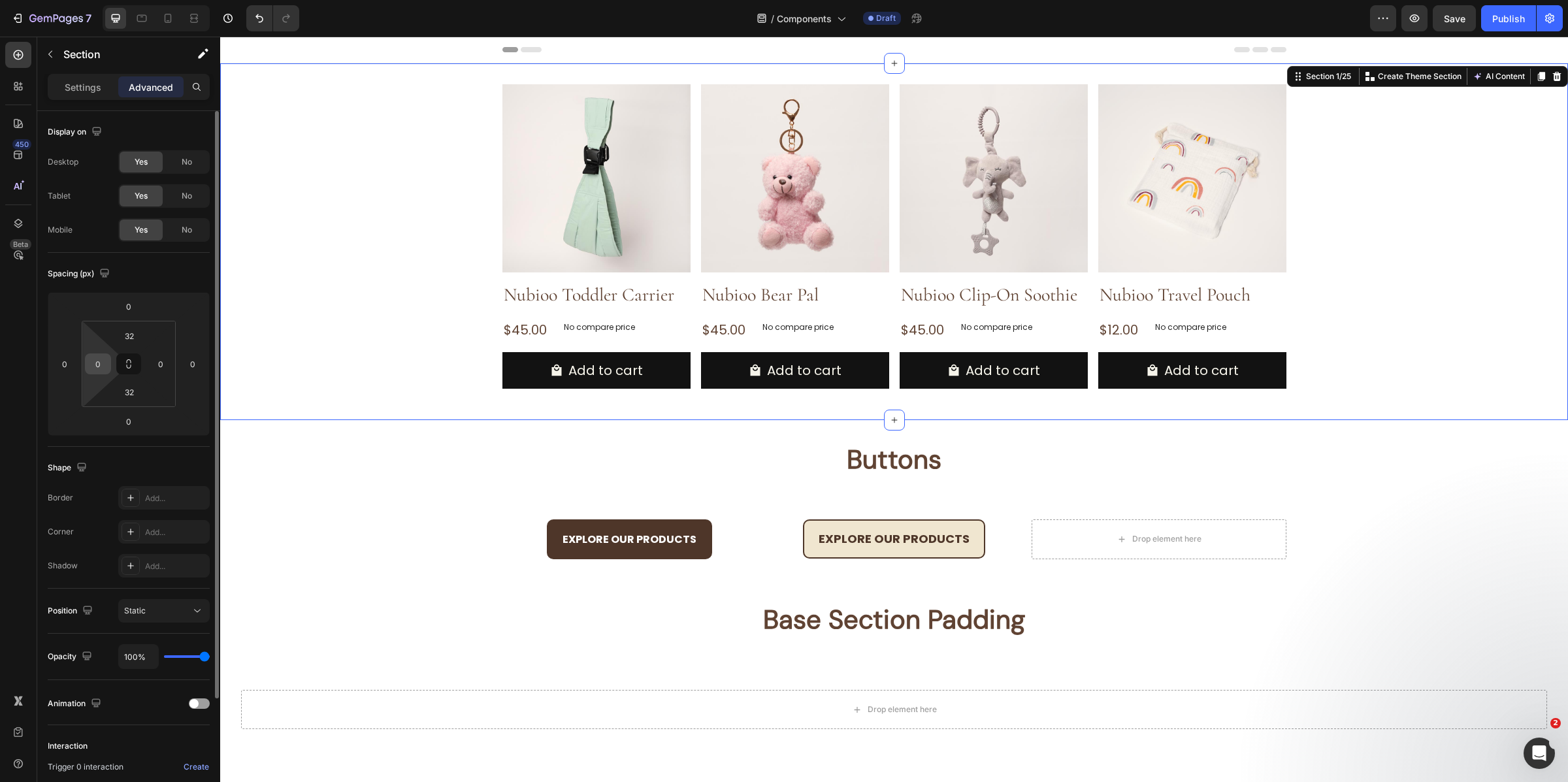
click at [108, 370] on div "0" at bounding box center [98, 364] width 27 height 21
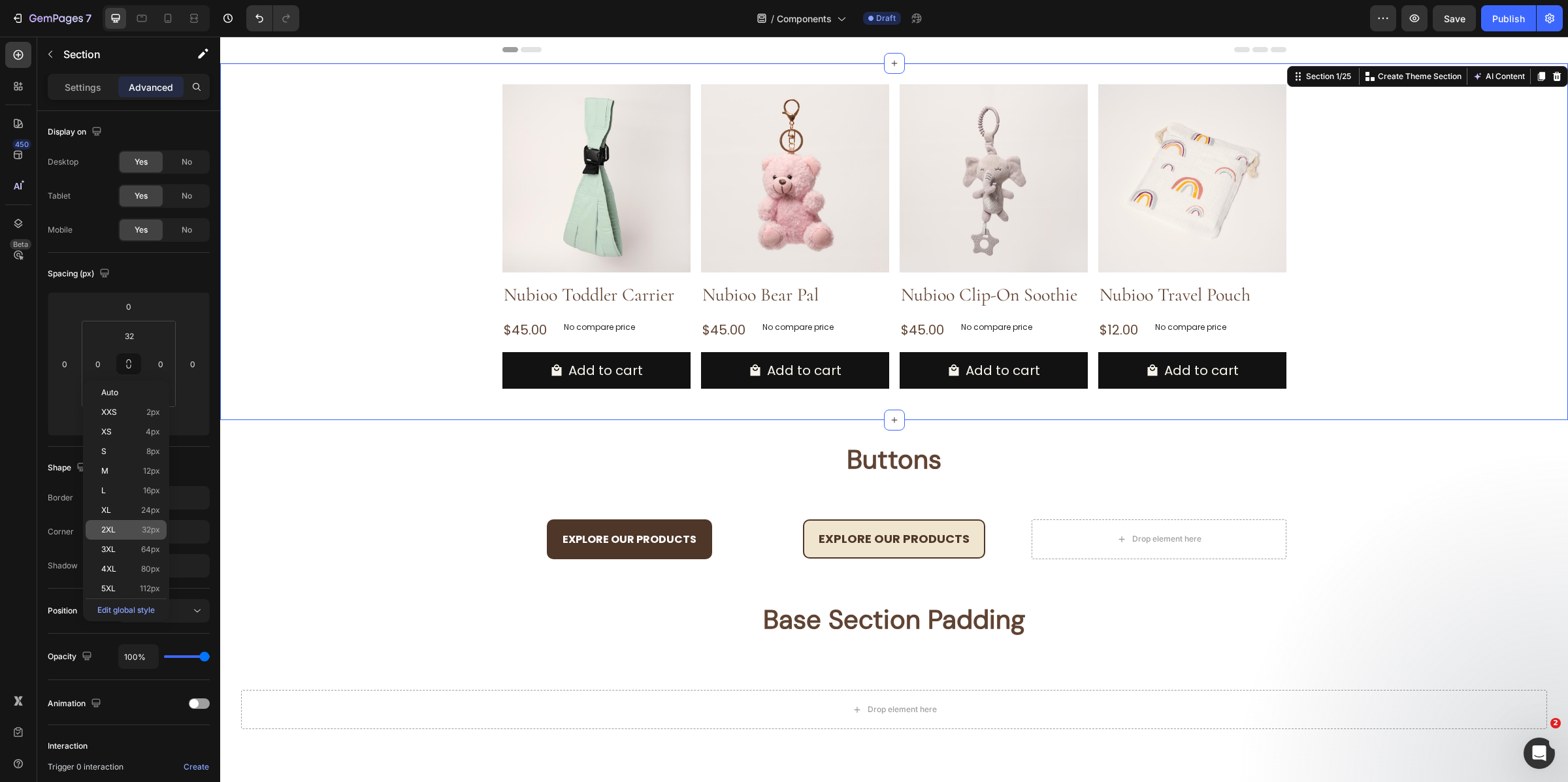
click at [124, 527] on p "2XL 32px" at bounding box center [130, 530] width 59 height 9
type input "32"
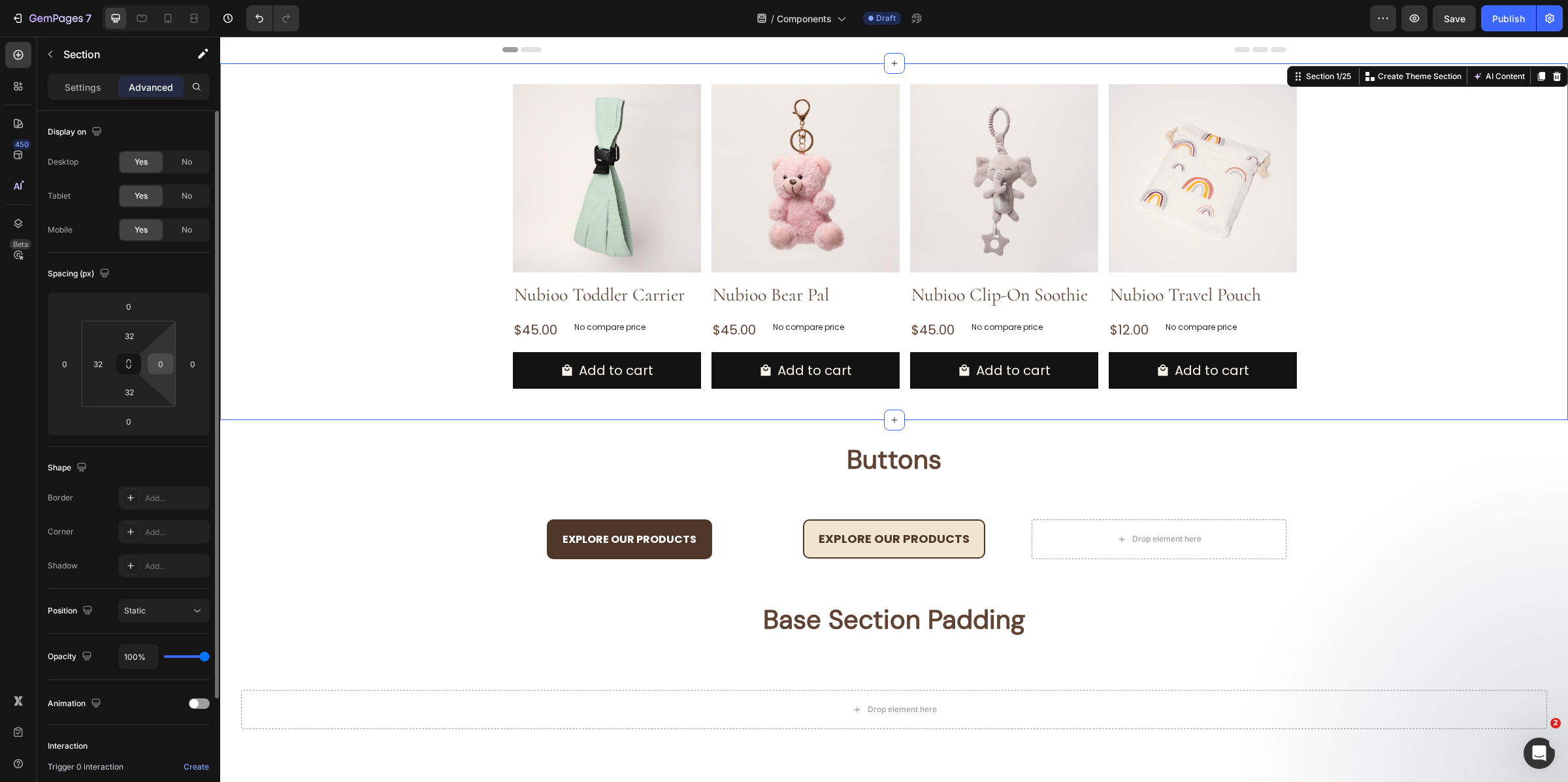
click at [159, 367] on input "0" at bounding box center [160, 364] width 20 height 20
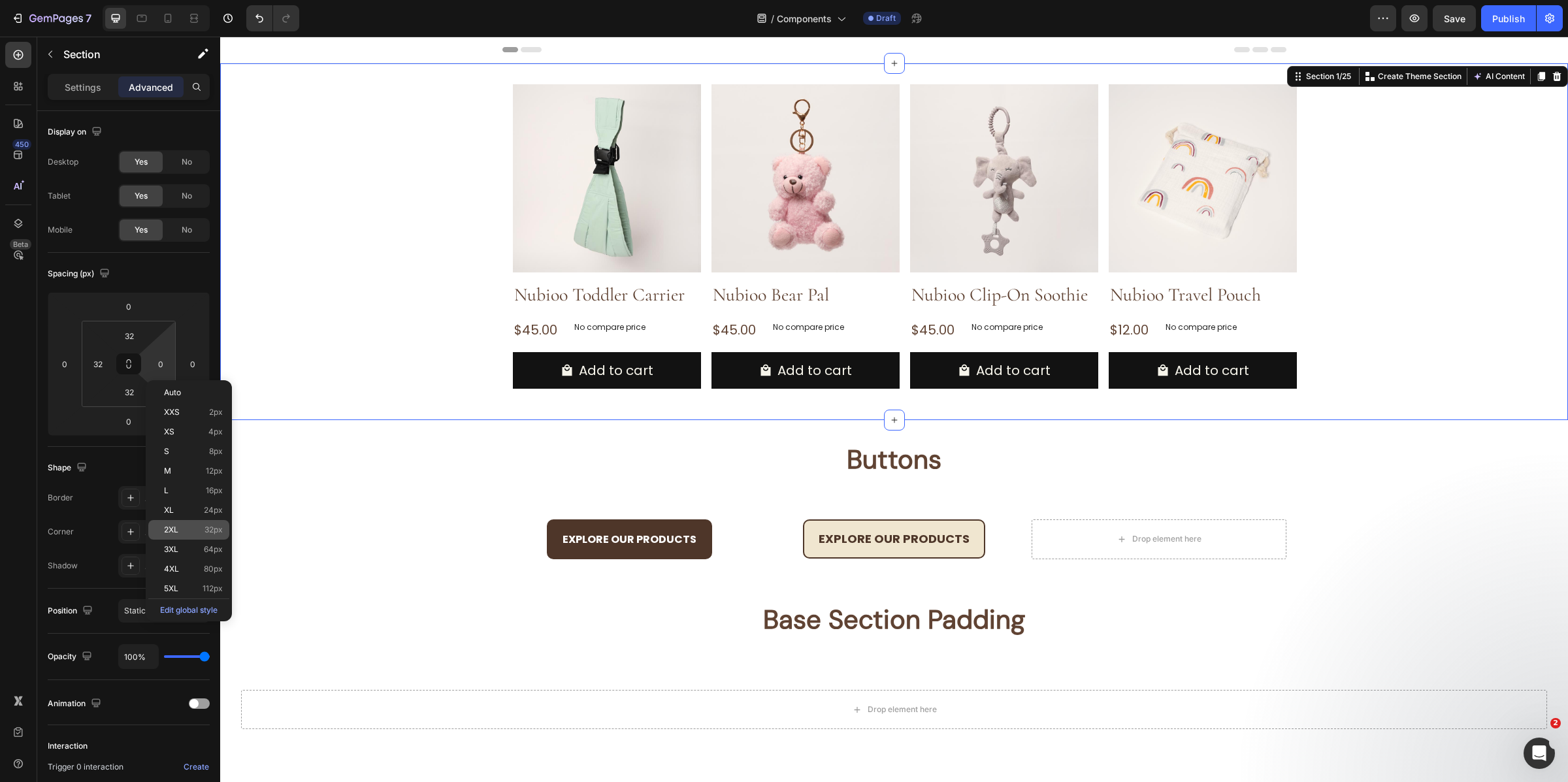
click at [202, 530] on p "2XL 32px" at bounding box center [193, 530] width 59 height 9
type input "32"
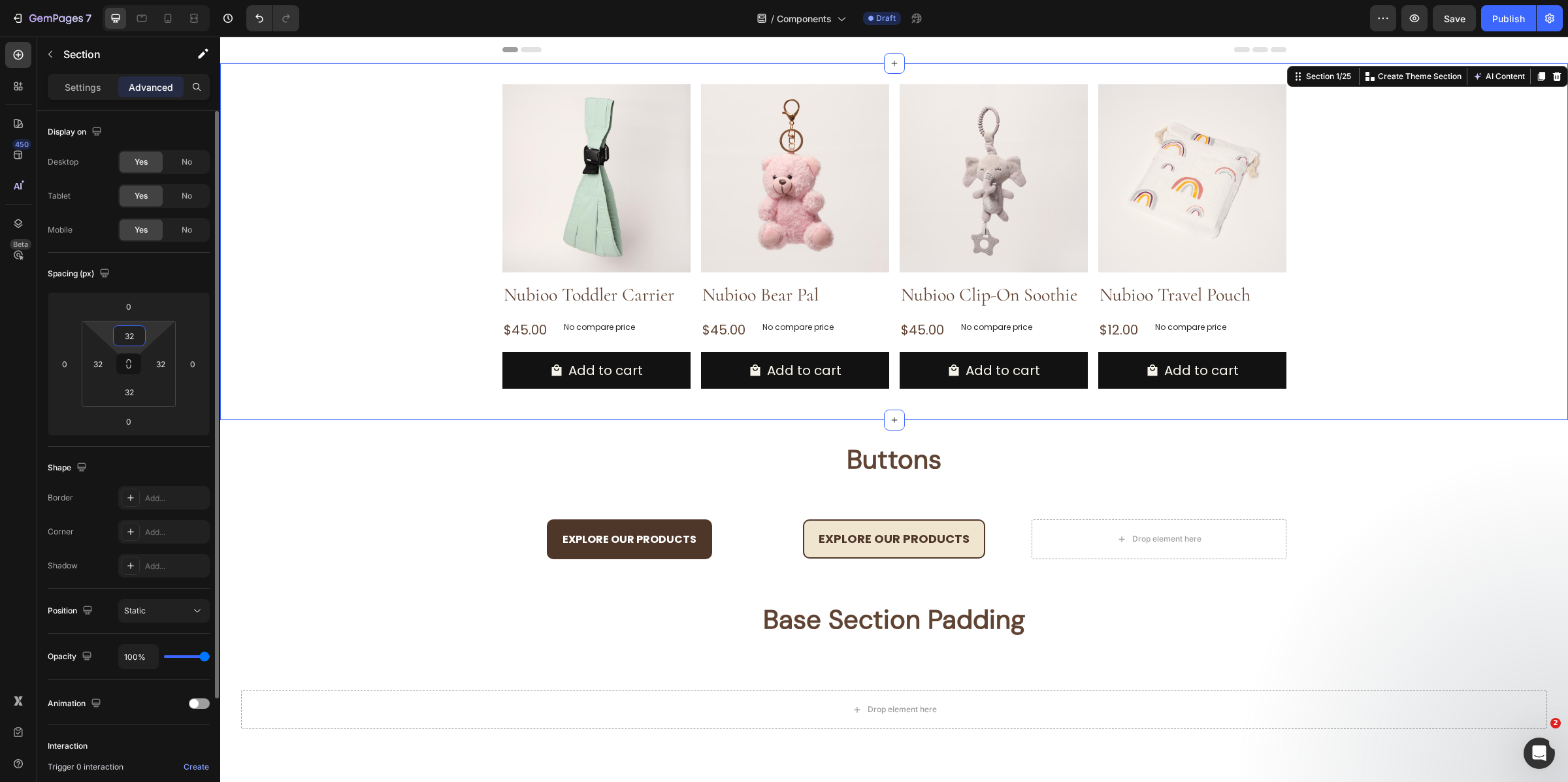
click at [126, 337] on input "32" at bounding box center [129, 335] width 27 height 20
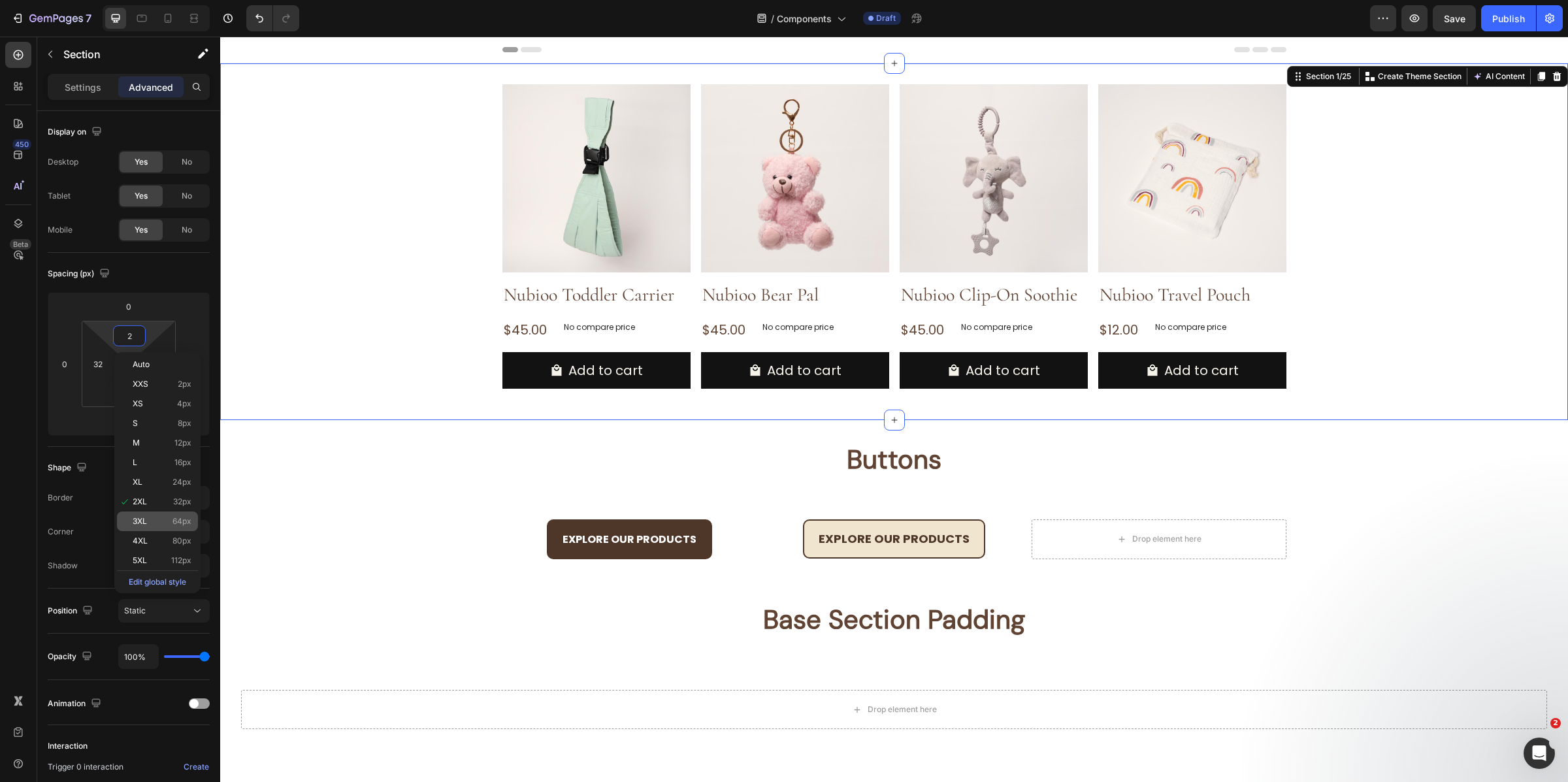
click at [172, 525] on div "3XL 64px" at bounding box center [157, 521] width 81 height 20
type input "64"
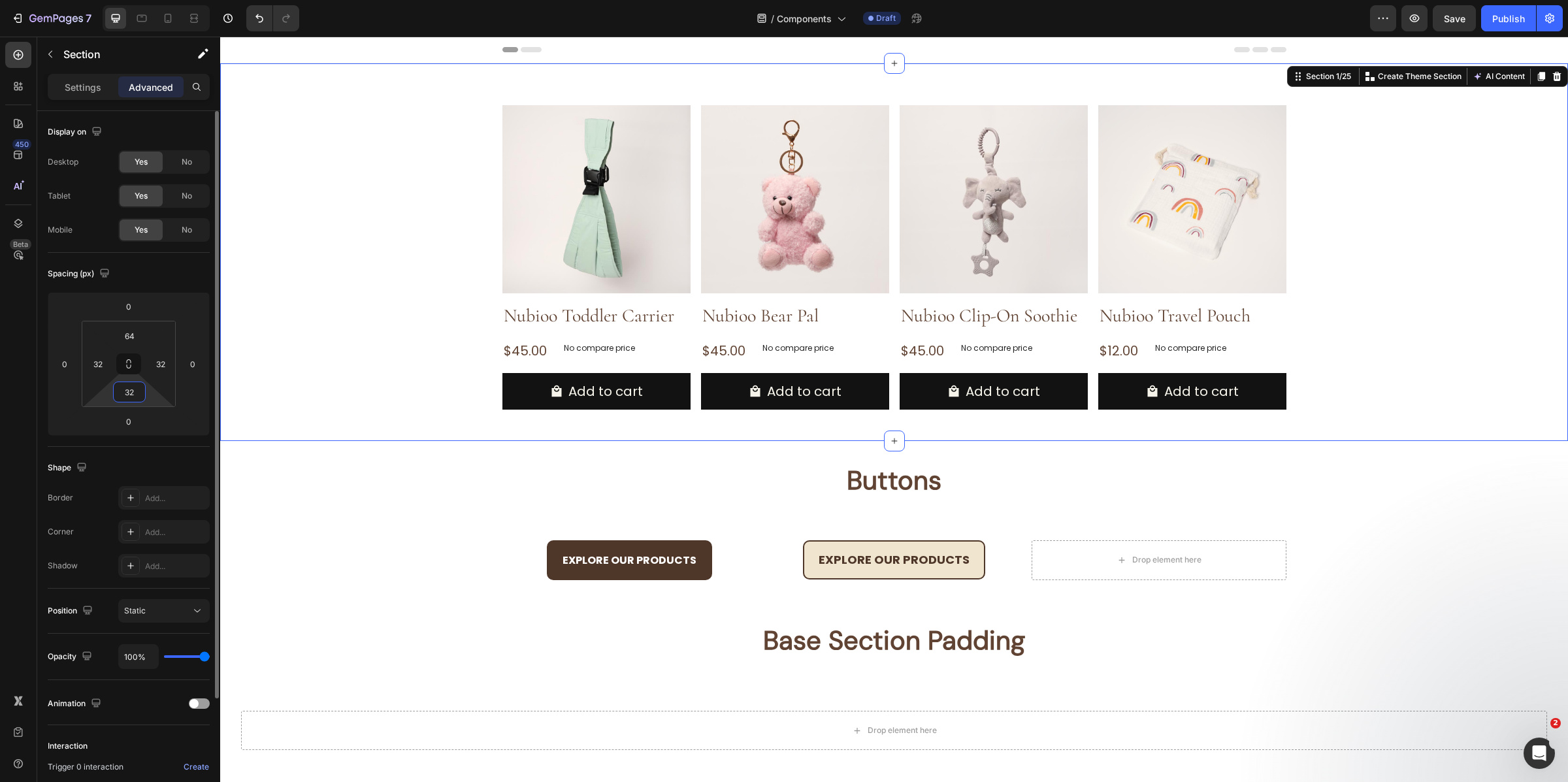
click at [132, 394] on input "32" at bounding box center [129, 392] width 27 height 20
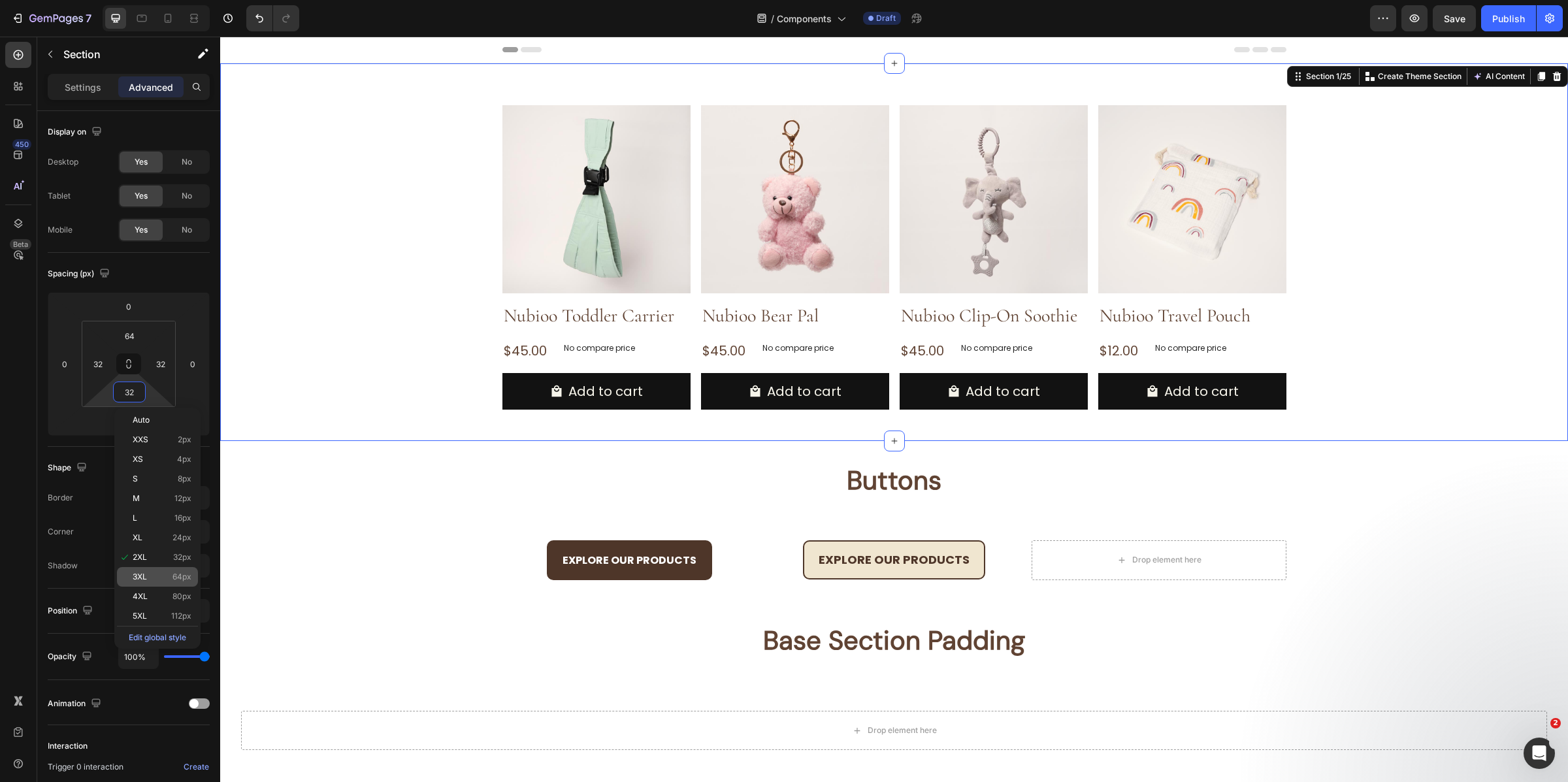
click at [177, 579] on span "64px" at bounding box center [182, 577] width 19 height 9
type input "64"
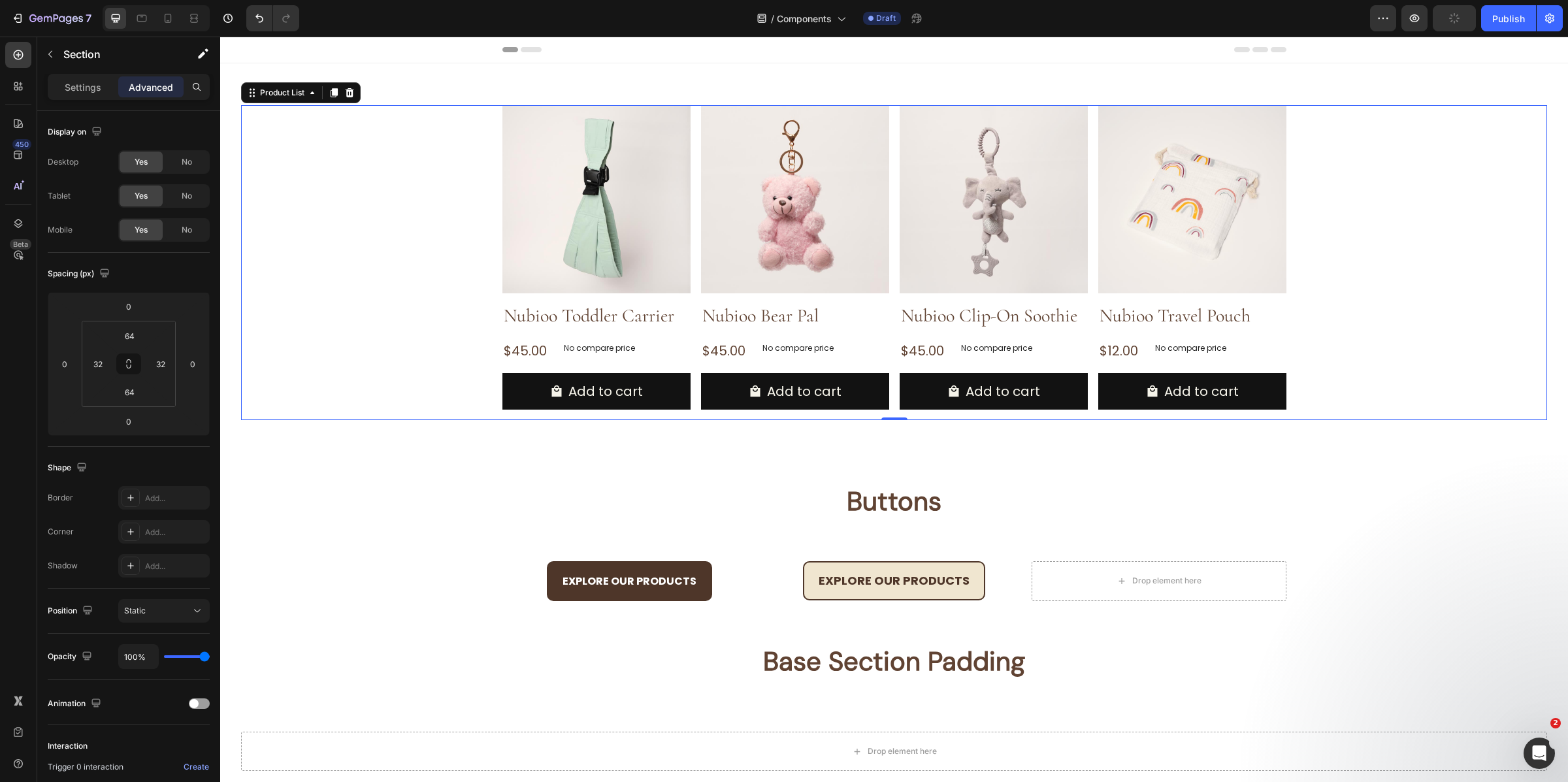
click at [690, 299] on div "Product Images Nubioo Toddler Carrier Product Title $45.00 Product Price Produc…" at bounding box center [894, 263] width 784 height 315
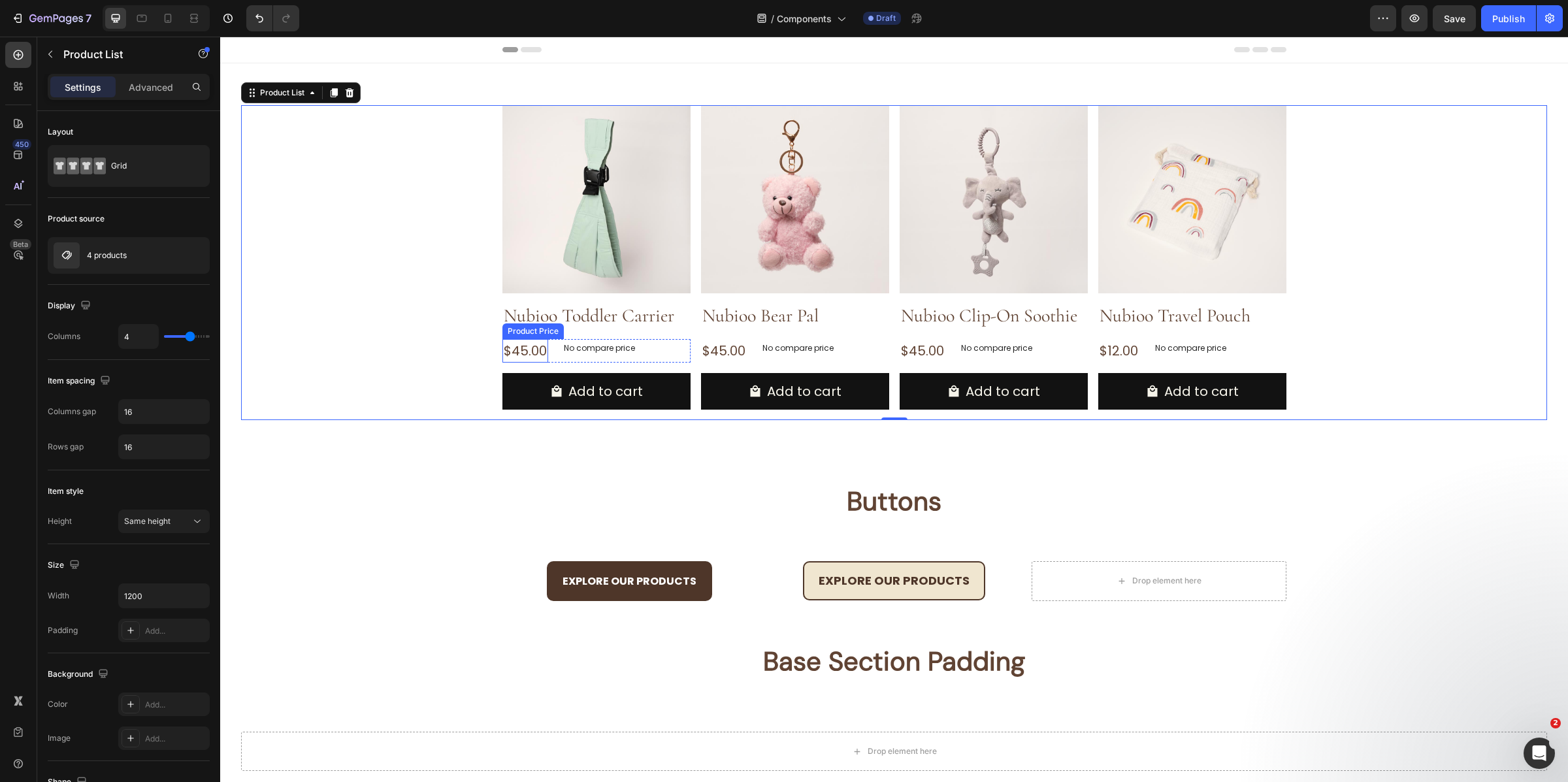
click at [526, 351] on div "$45.00" at bounding box center [525, 350] width 45 height 23
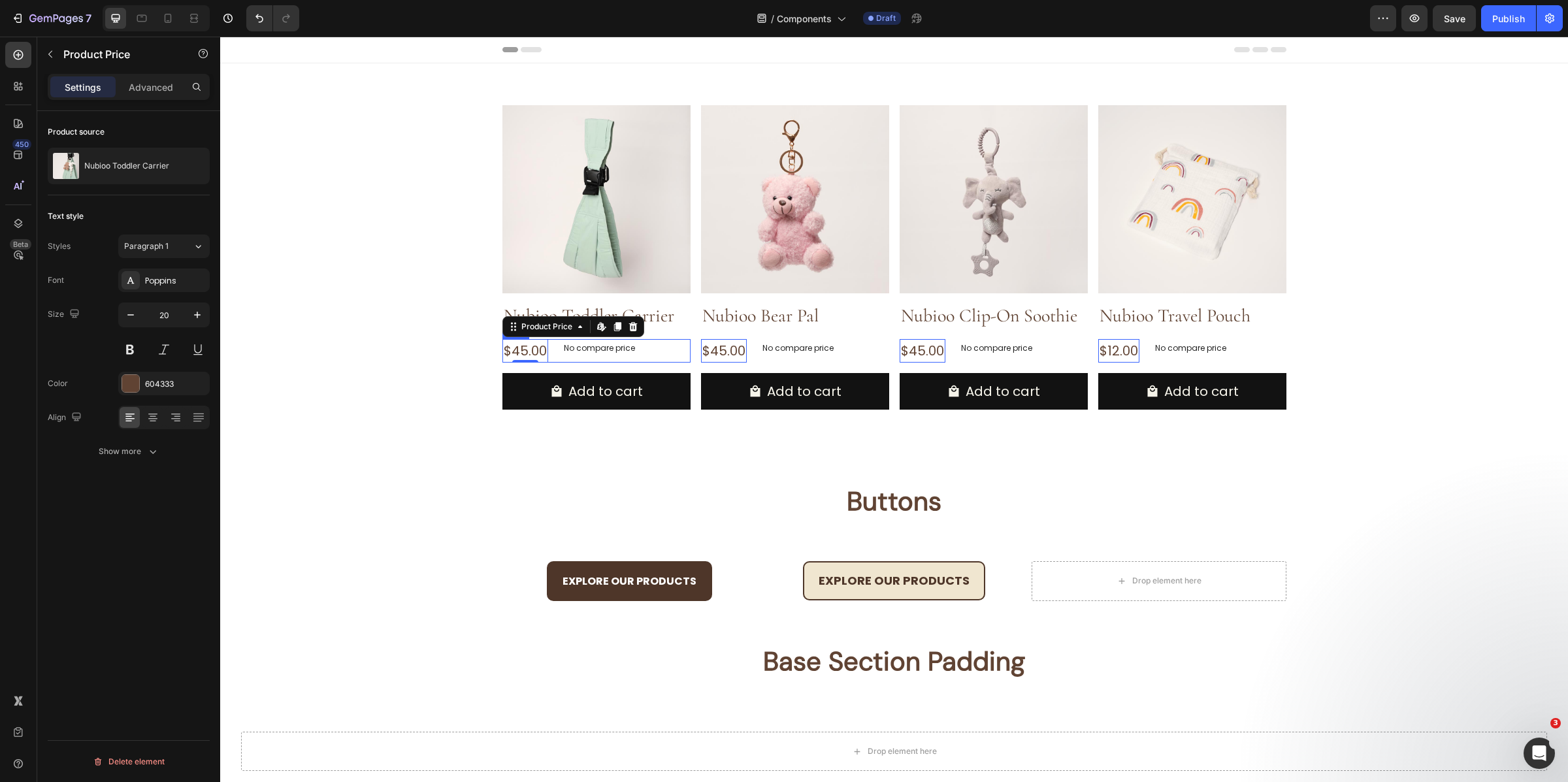
click at [559, 353] on div "No compare price" at bounding box center [599, 347] width 81 height 18
click at [548, 354] on div "$45.00 Product Price Product Price No compare price Product Price Edit content …" at bounding box center [597, 350] width 188 height 23
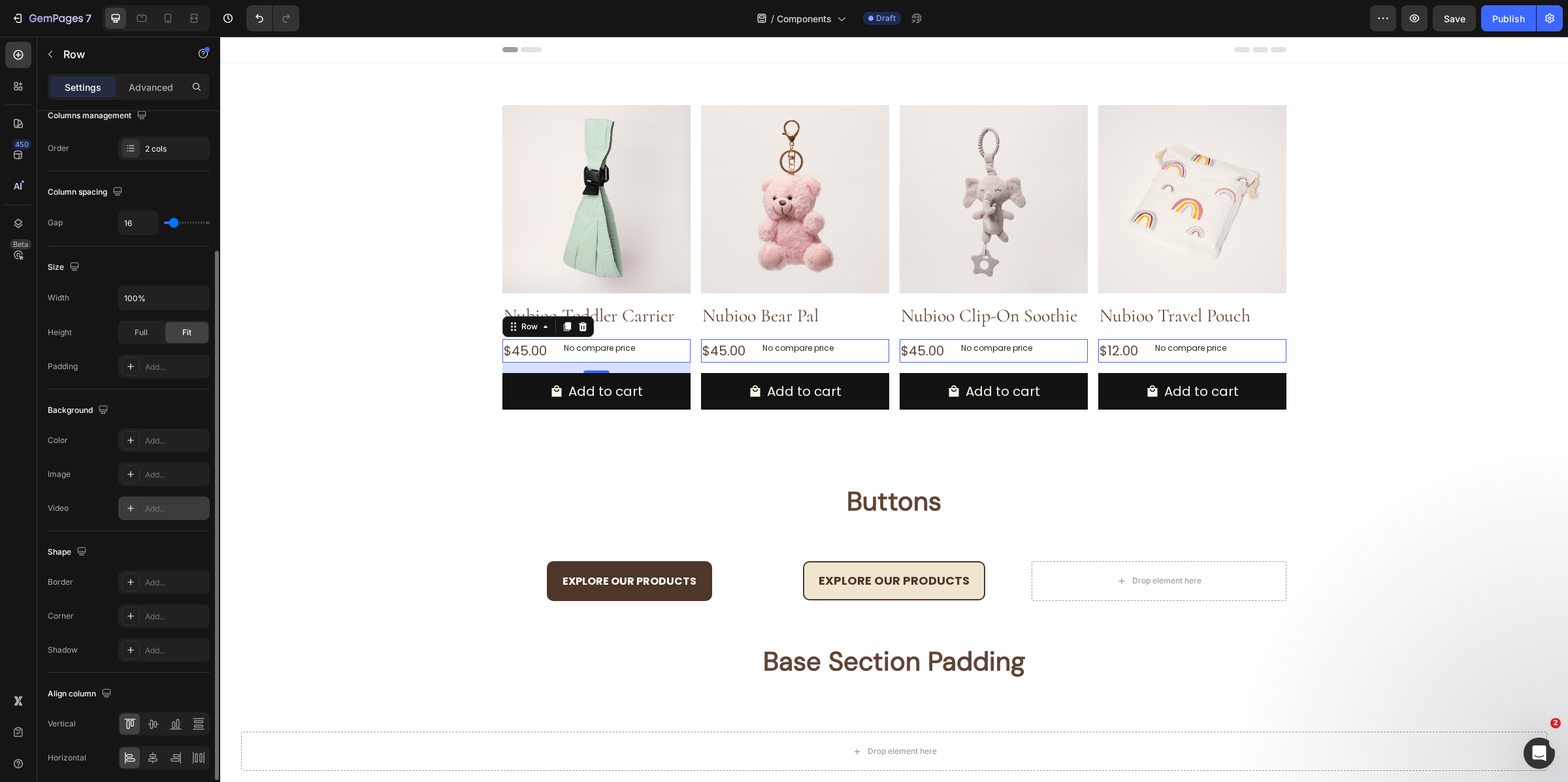
scroll to position [187, 0]
click at [136, 80] on p "Advanced" at bounding box center [151, 87] width 45 height 14
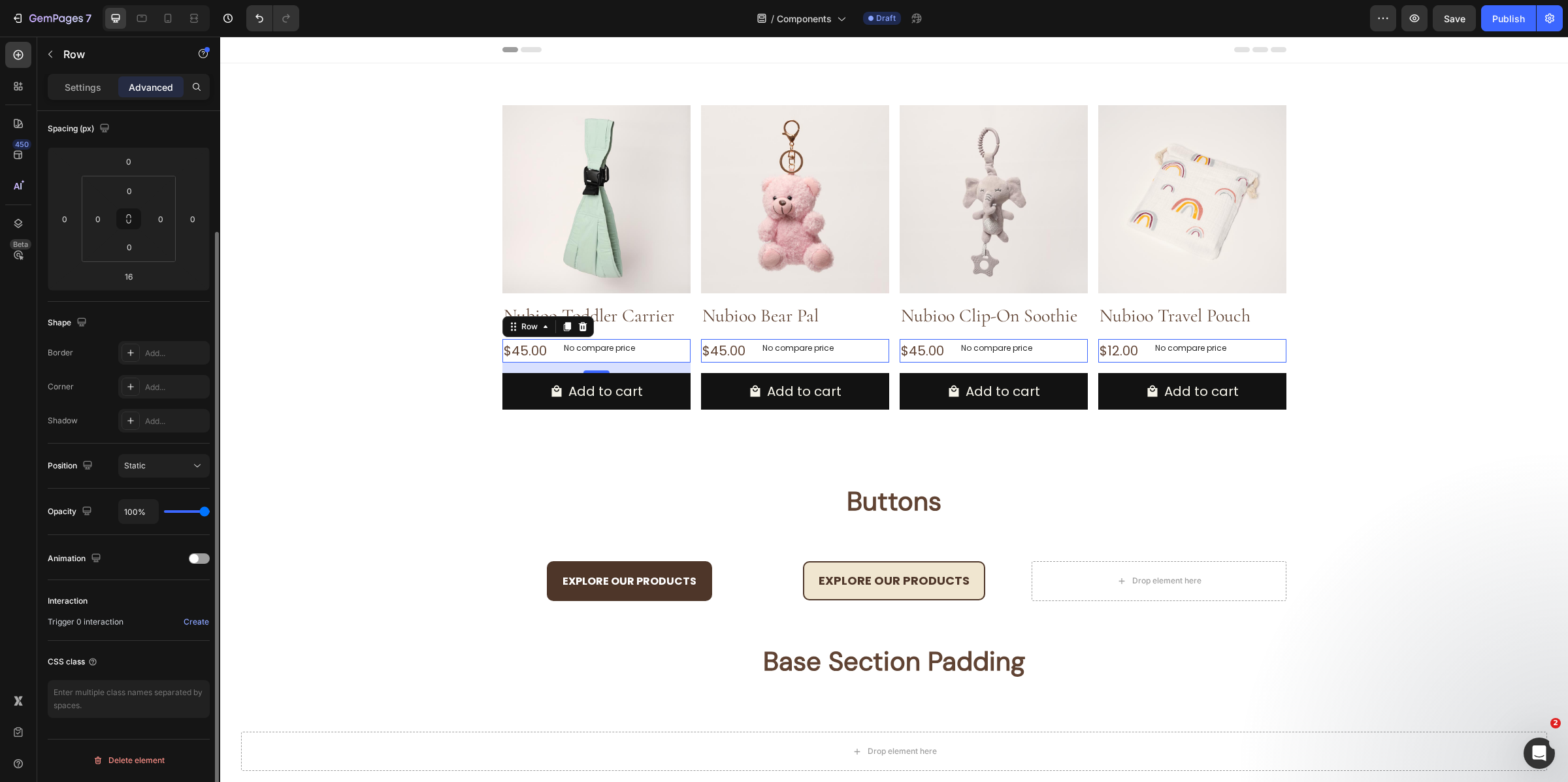
scroll to position [145, 0]
click at [123, 275] on input "16" at bounding box center [128, 275] width 27 height 20
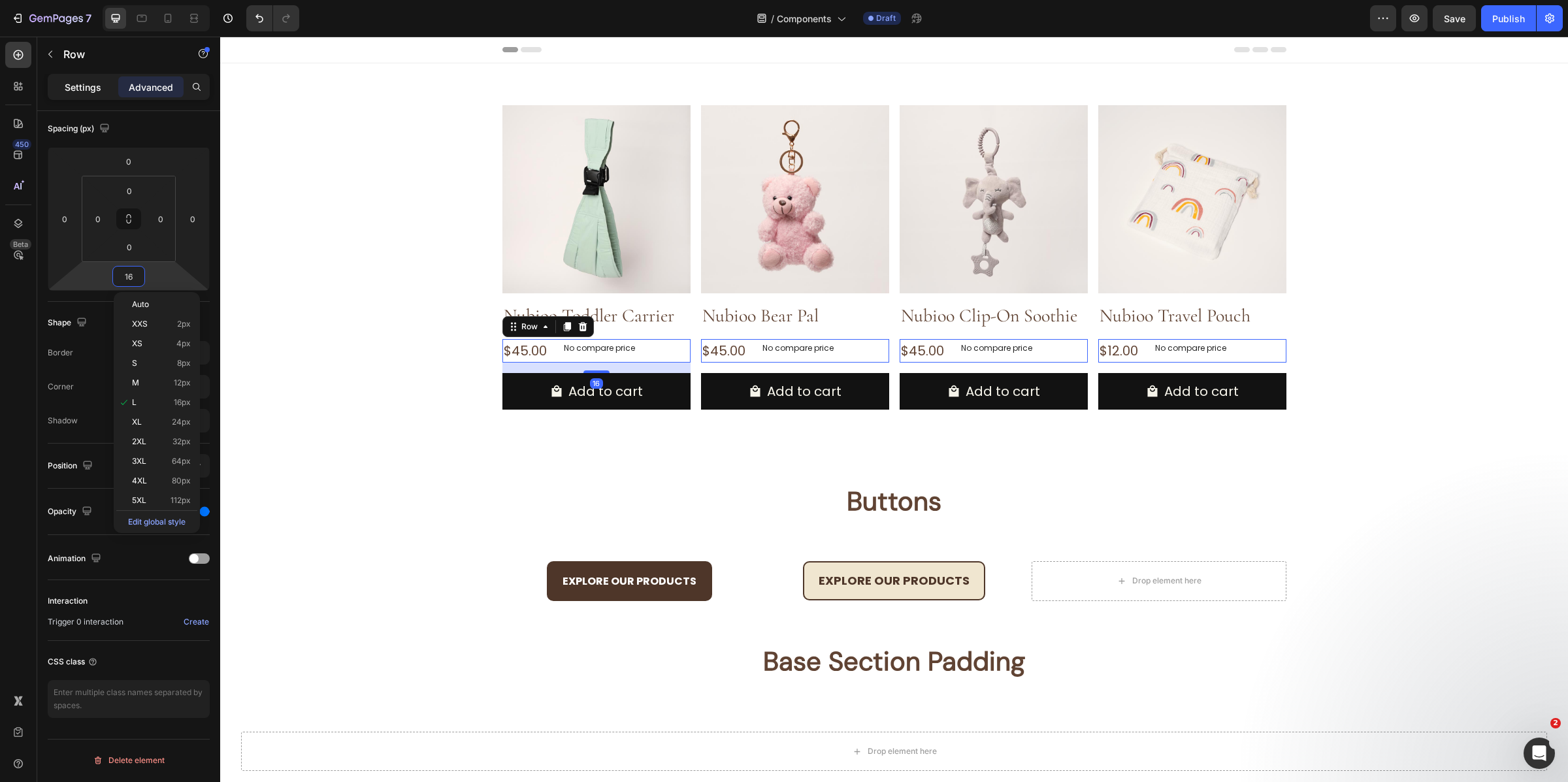
click at [84, 84] on p "Settings" at bounding box center [83, 87] width 37 height 14
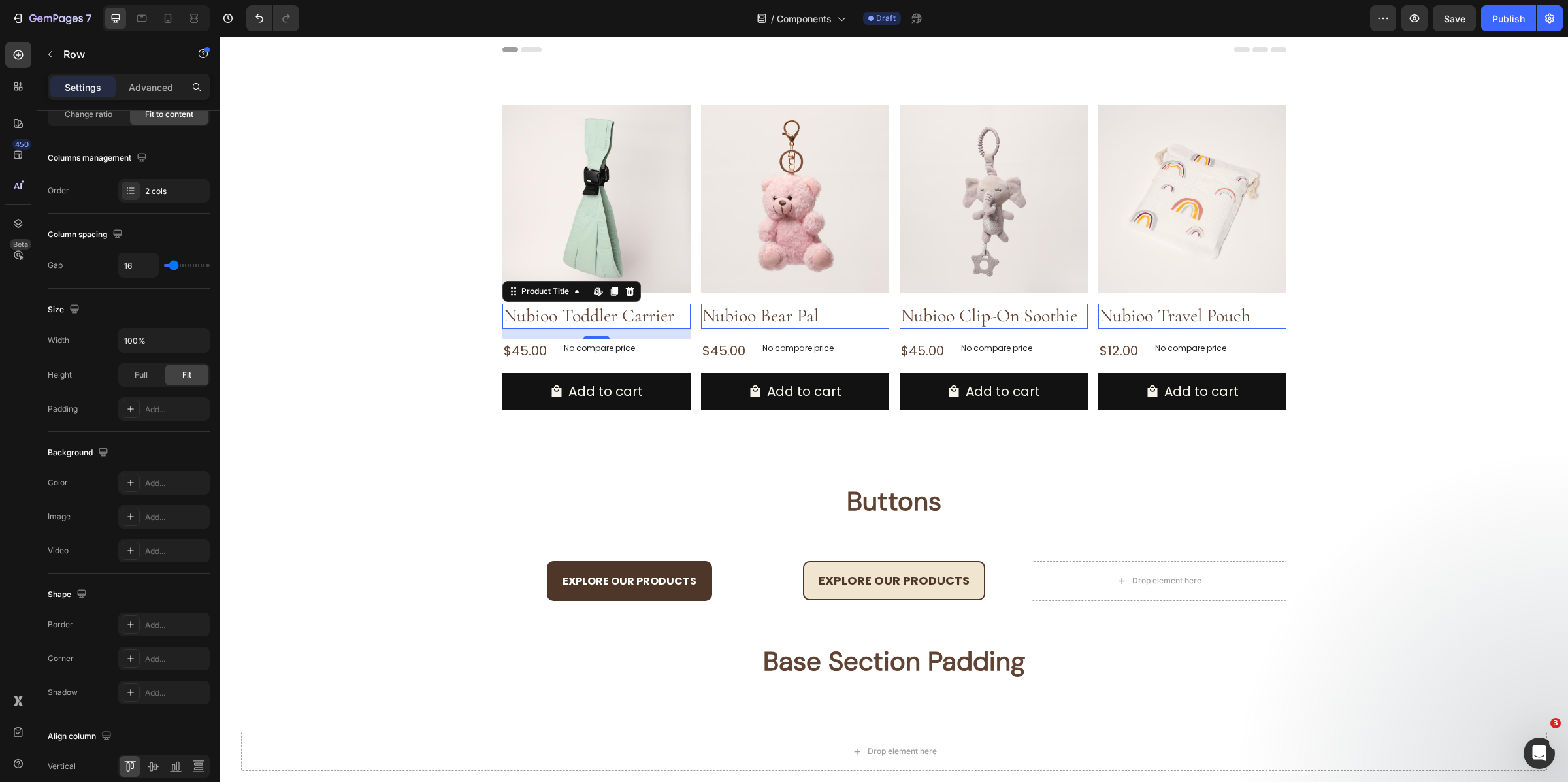
click at [635, 315] on h2 "Nubioo Toddler Carrier" at bounding box center [597, 316] width 188 height 25
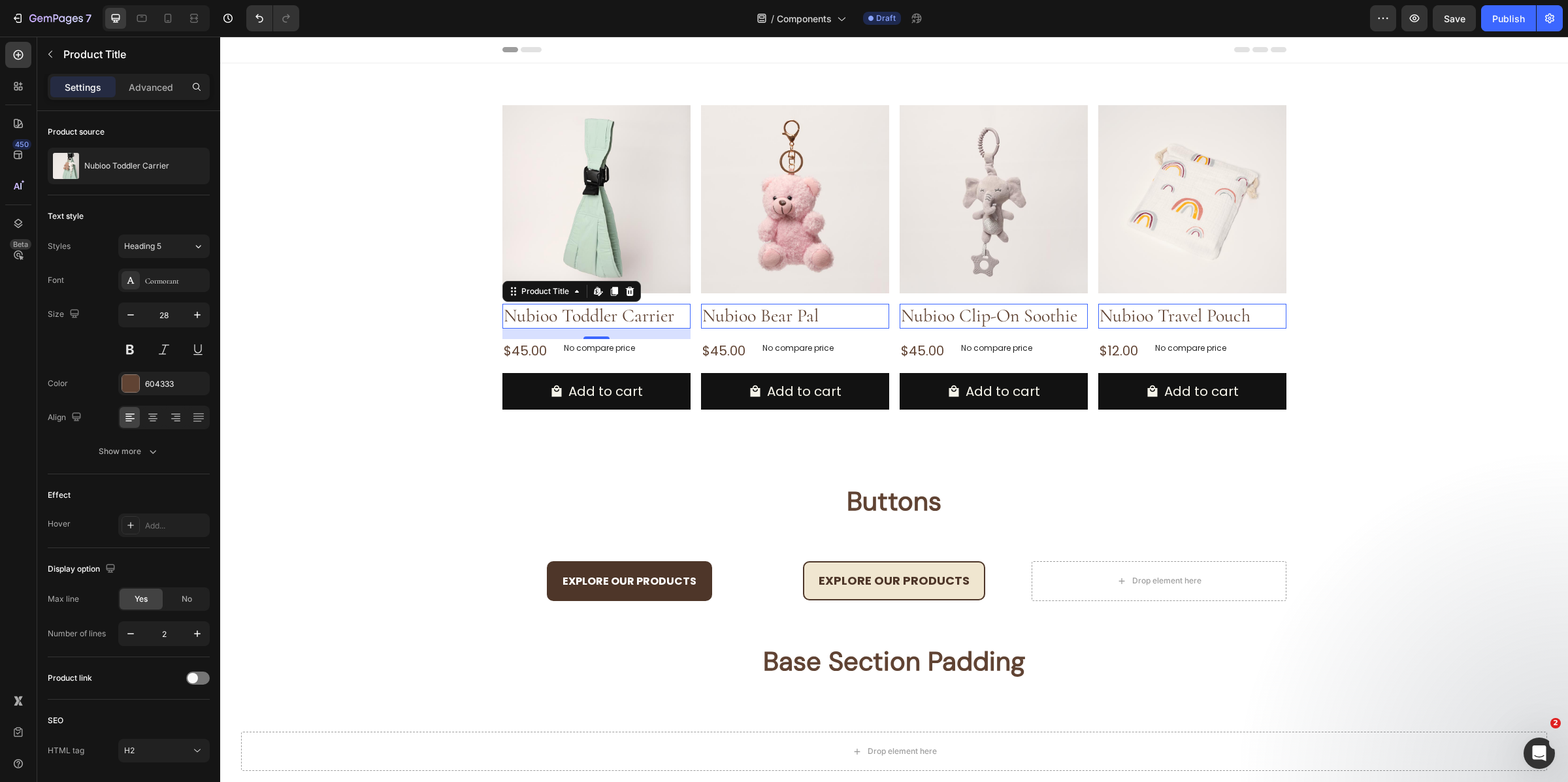
click at [594, 316] on h2 "Nubioo Toddler Carrier" at bounding box center [597, 316] width 188 height 25
click at [134, 348] on button at bounding box center [129, 349] width 23 height 23
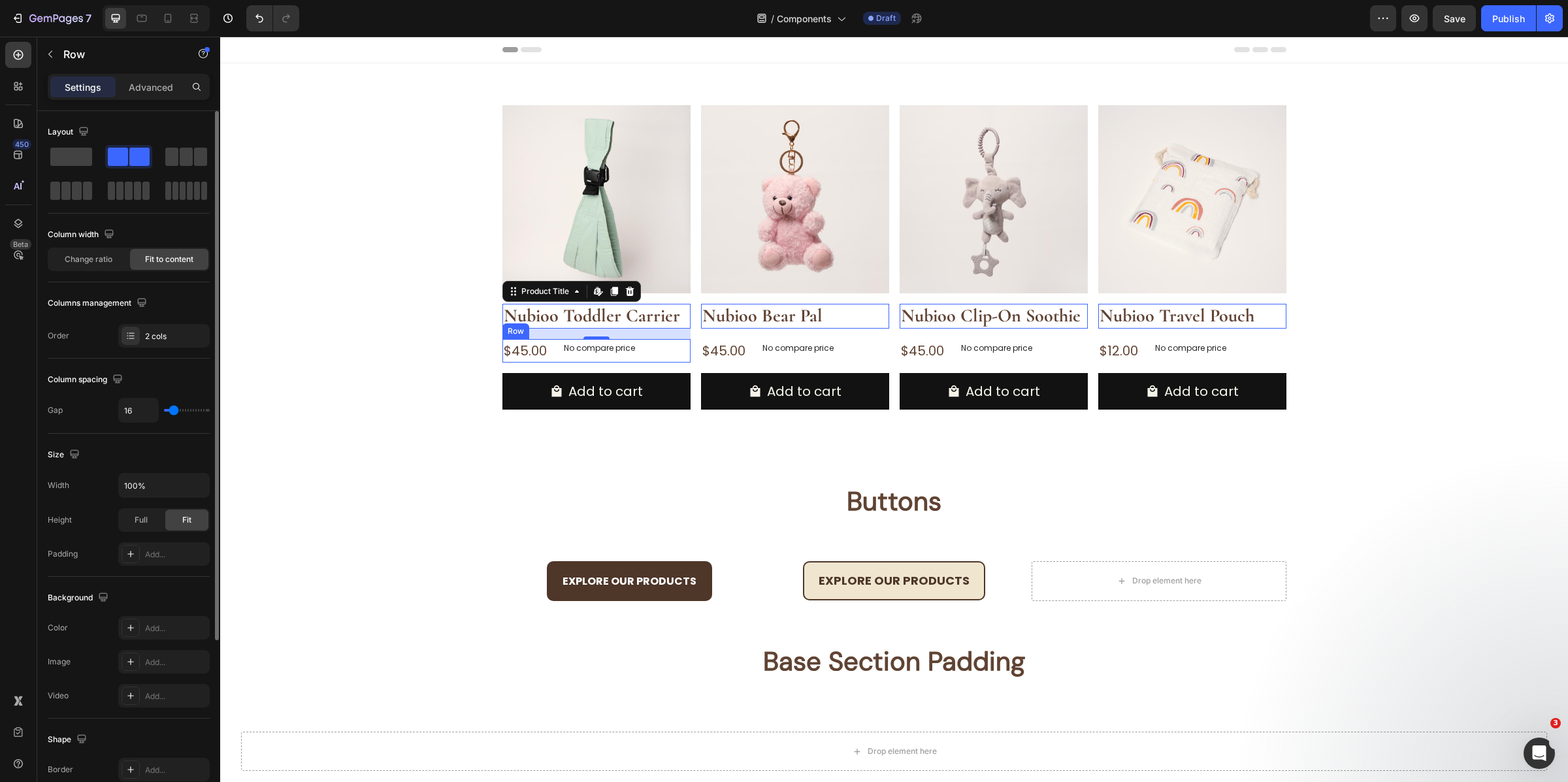
click at [679, 361] on div "$45.00 Product Price Product Price No compare price Product Price Row" at bounding box center [597, 350] width 188 height 23
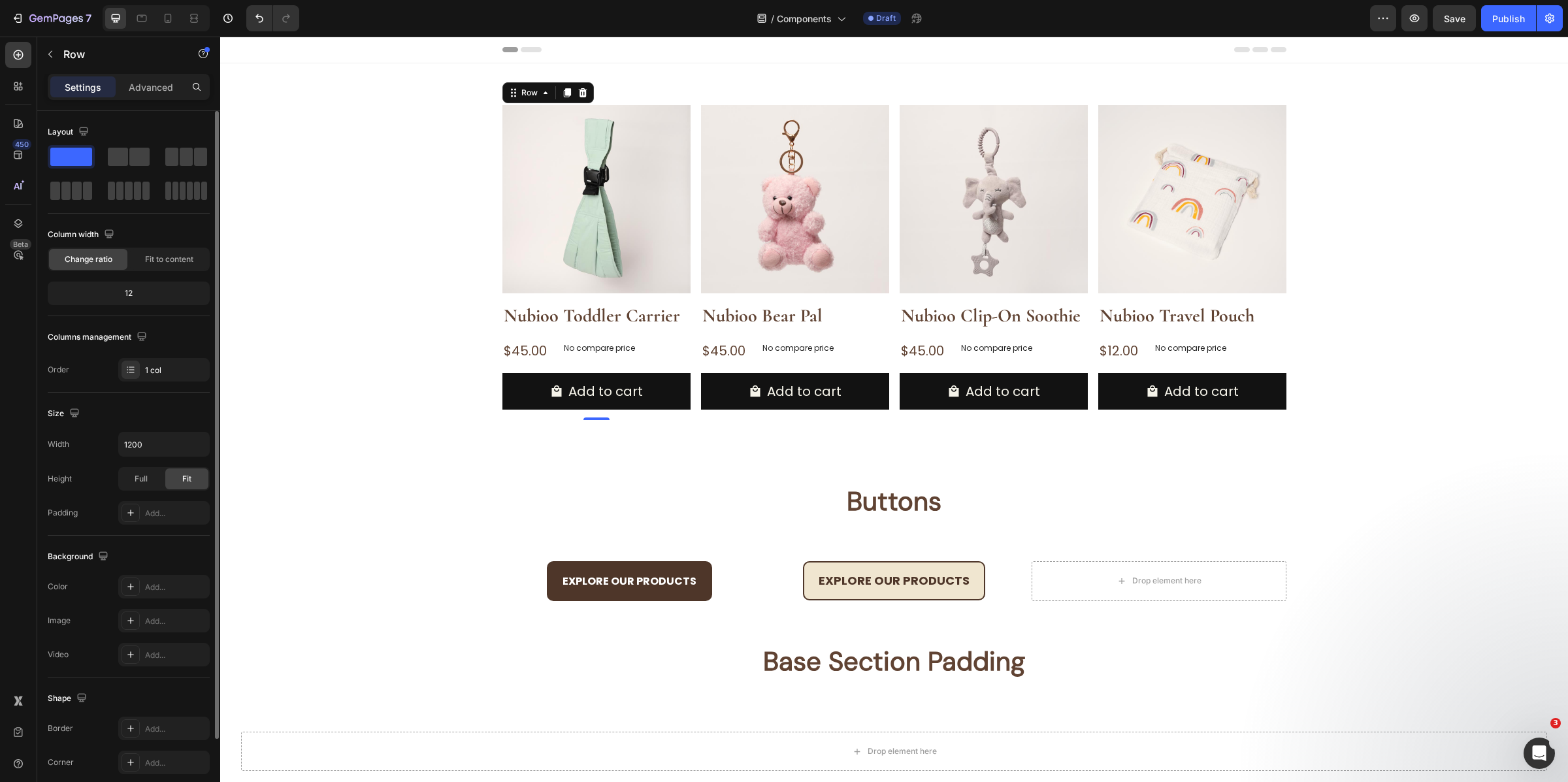
click at [669, 301] on div "Product Images Nubioo Toddler Carrier Product Title $45.00 Product Price Produc…" at bounding box center [597, 263] width 188 height 315
click at [540, 92] on icon at bounding box center [545, 92] width 10 height 10
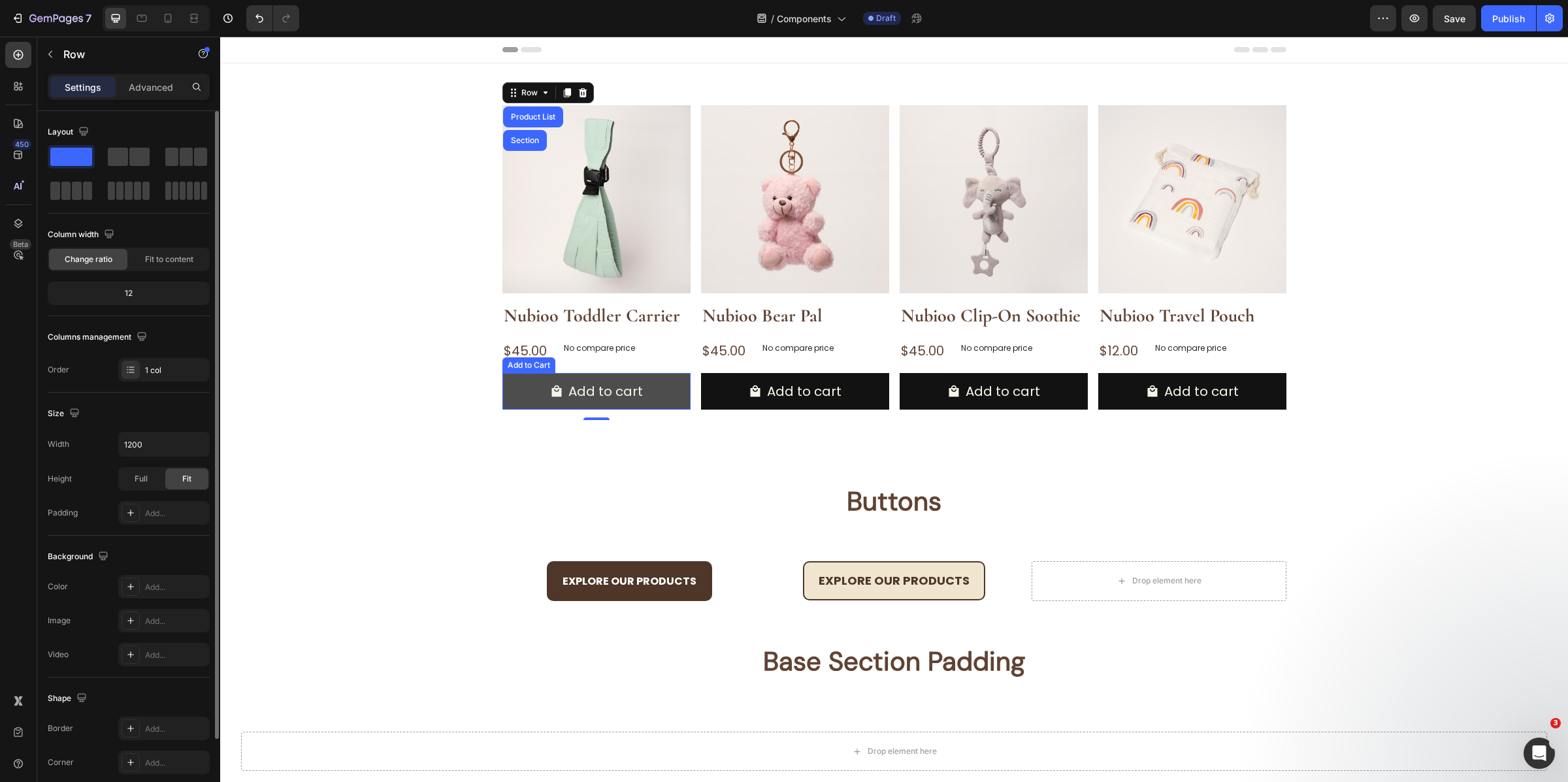
click at [617, 376] on button "Add to cart" at bounding box center [597, 391] width 188 height 37
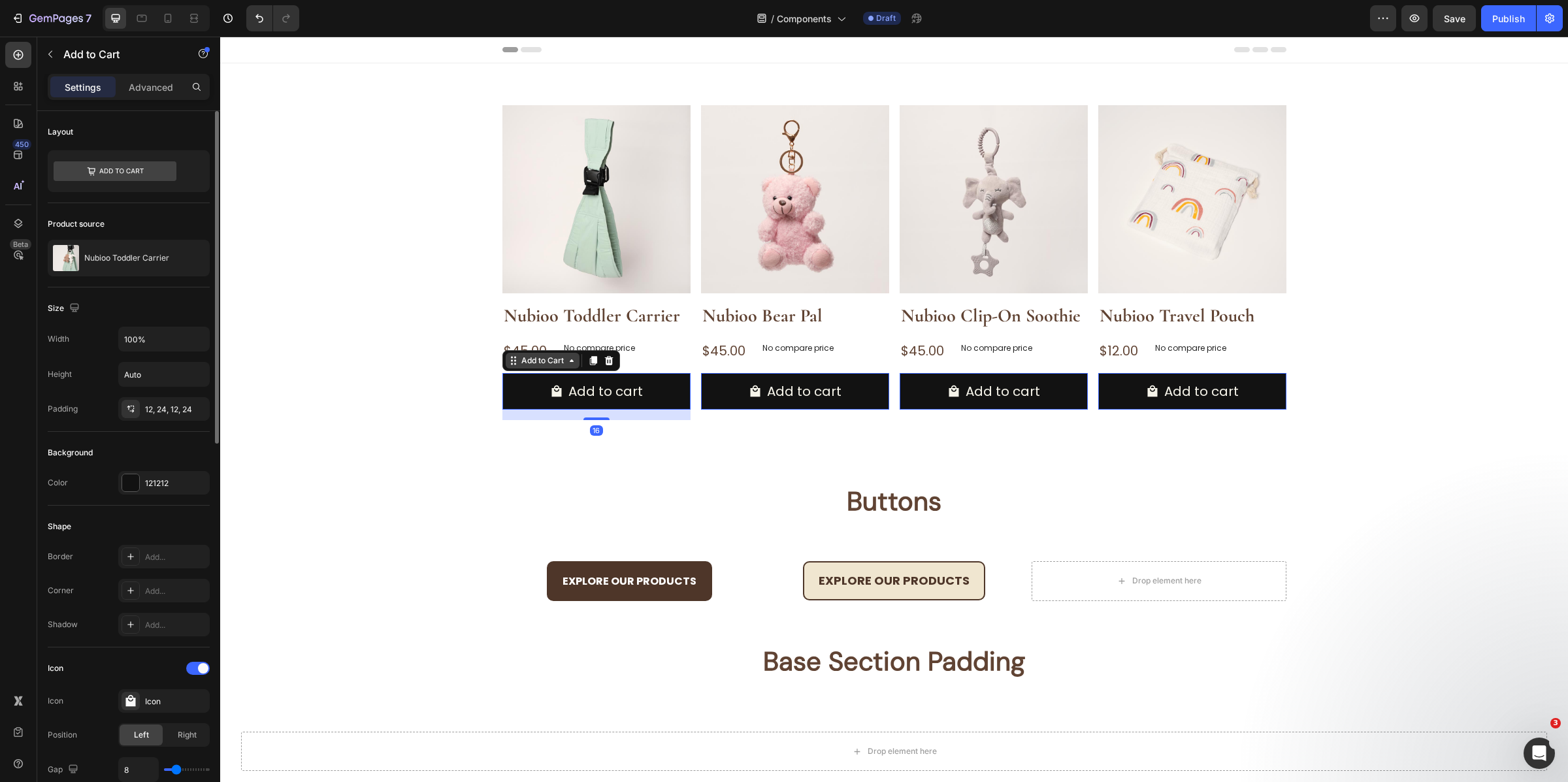
click at [555, 359] on div "Add to Cart" at bounding box center [543, 361] width 48 height 12
click at [526, 335] on div "Row 1 col" at bounding box center [528, 337] width 40 height 8
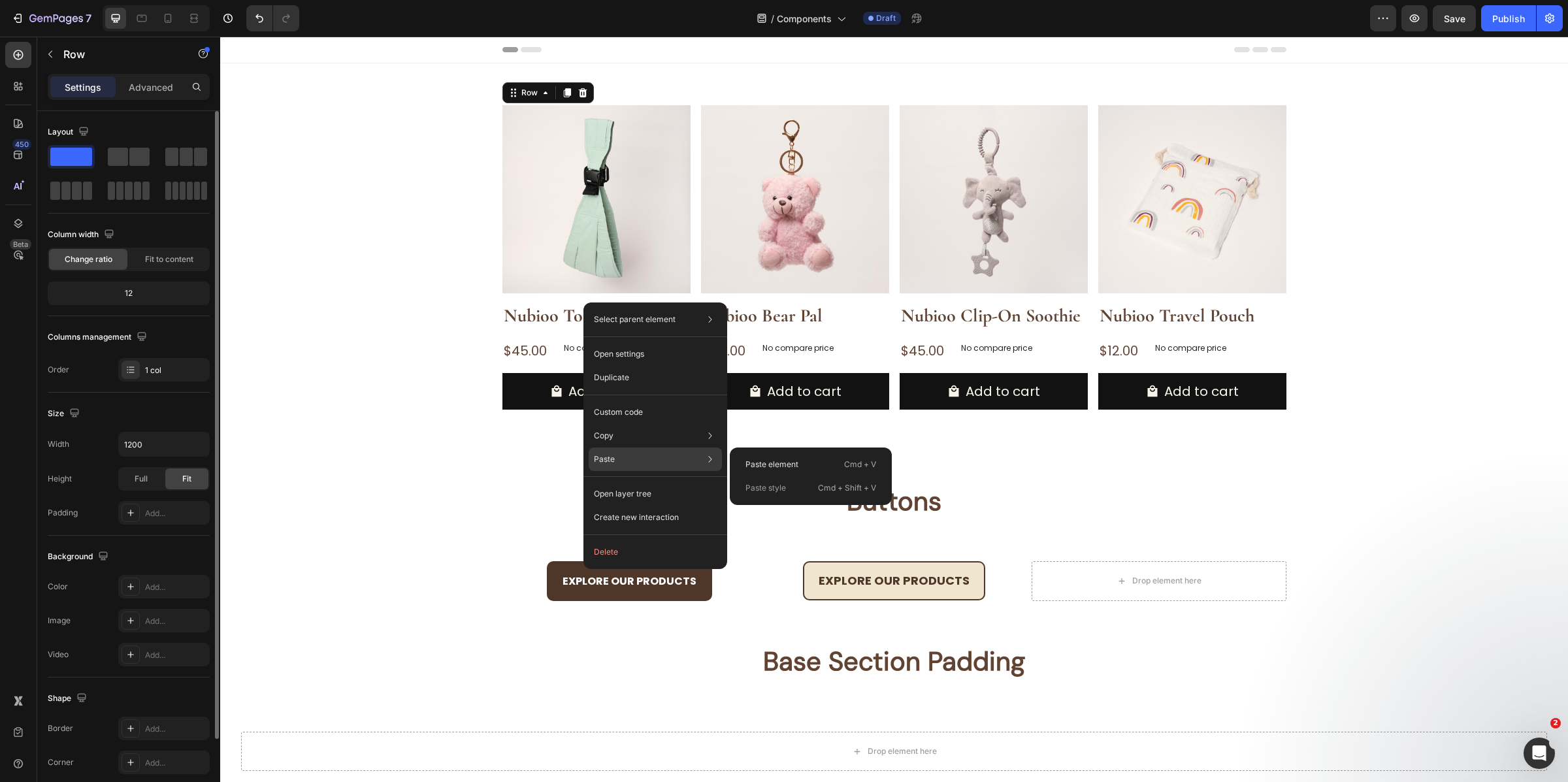
click at [781, 489] on p "Paste style" at bounding box center [765, 488] width 40 height 12
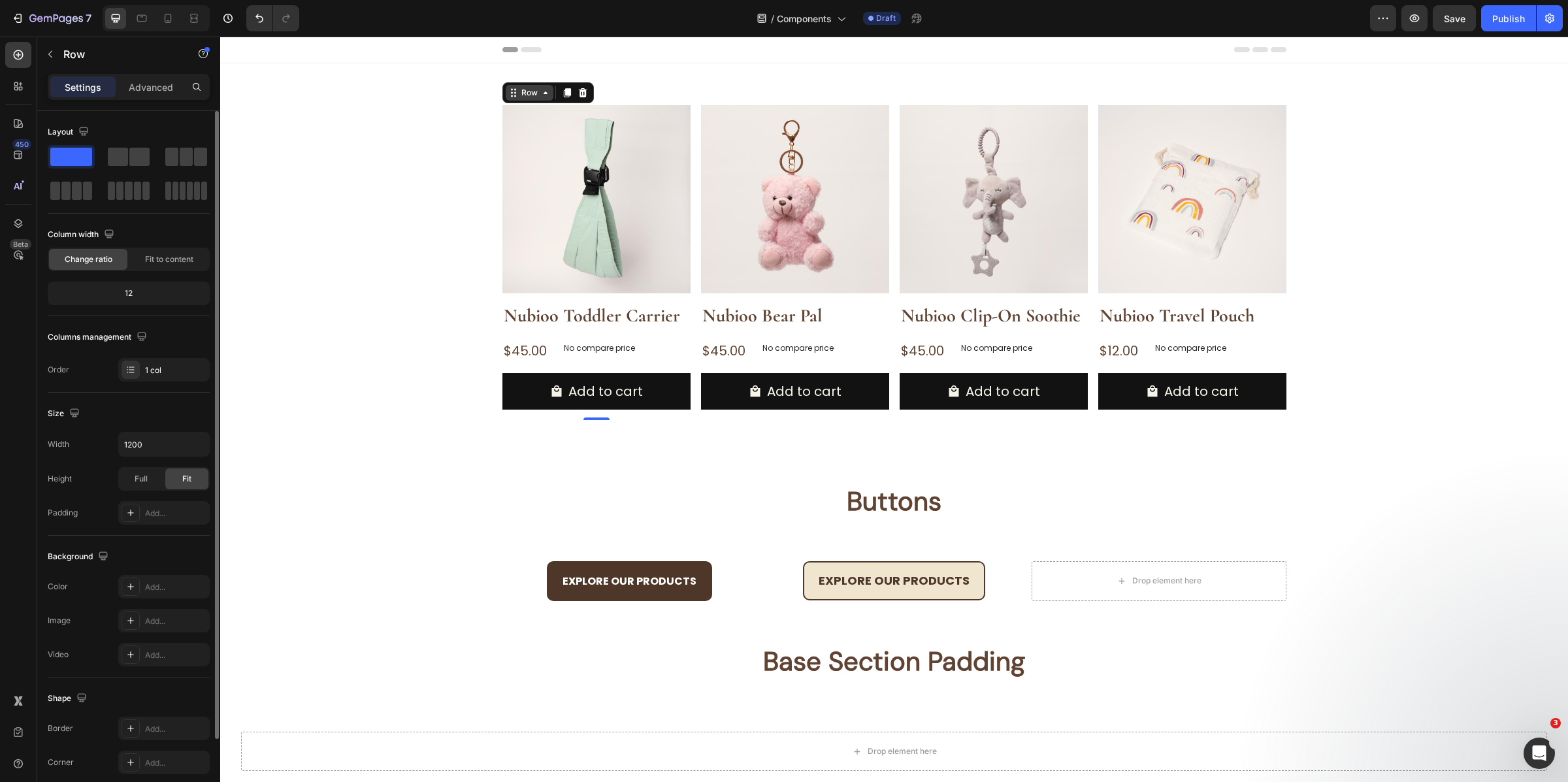
click at [530, 93] on div "Row" at bounding box center [529, 93] width 21 height 12
click at [595, 272] on img at bounding box center [597, 199] width 188 height 188
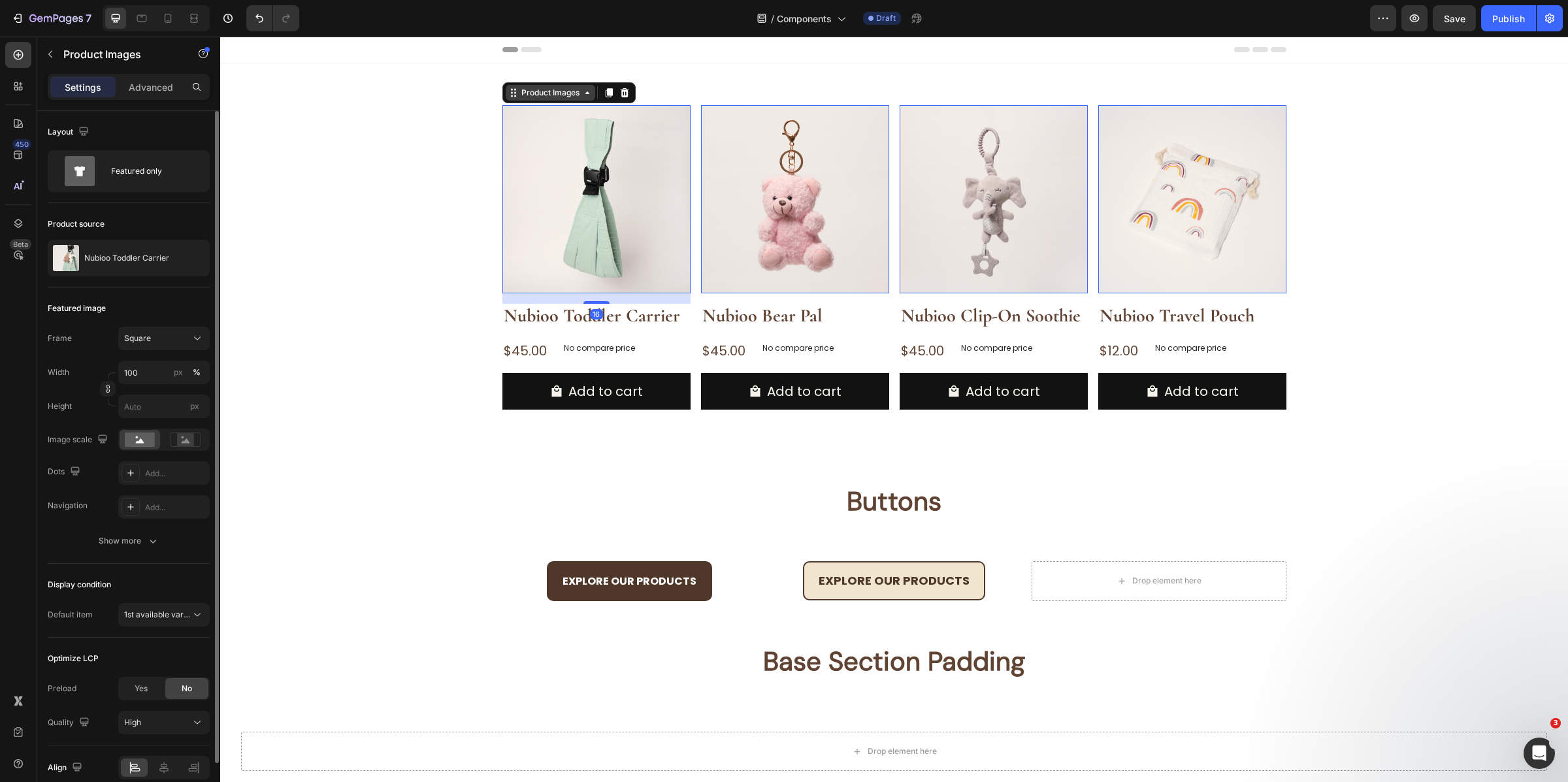
click at [561, 85] on div "Product Images" at bounding box center [569, 92] width 134 height 21
click at [561, 87] on div "Product Images" at bounding box center [550, 93] width 63 height 12
click at [533, 110] on div "Row 1 col" at bounding box center [528, 116] width 50 height 21
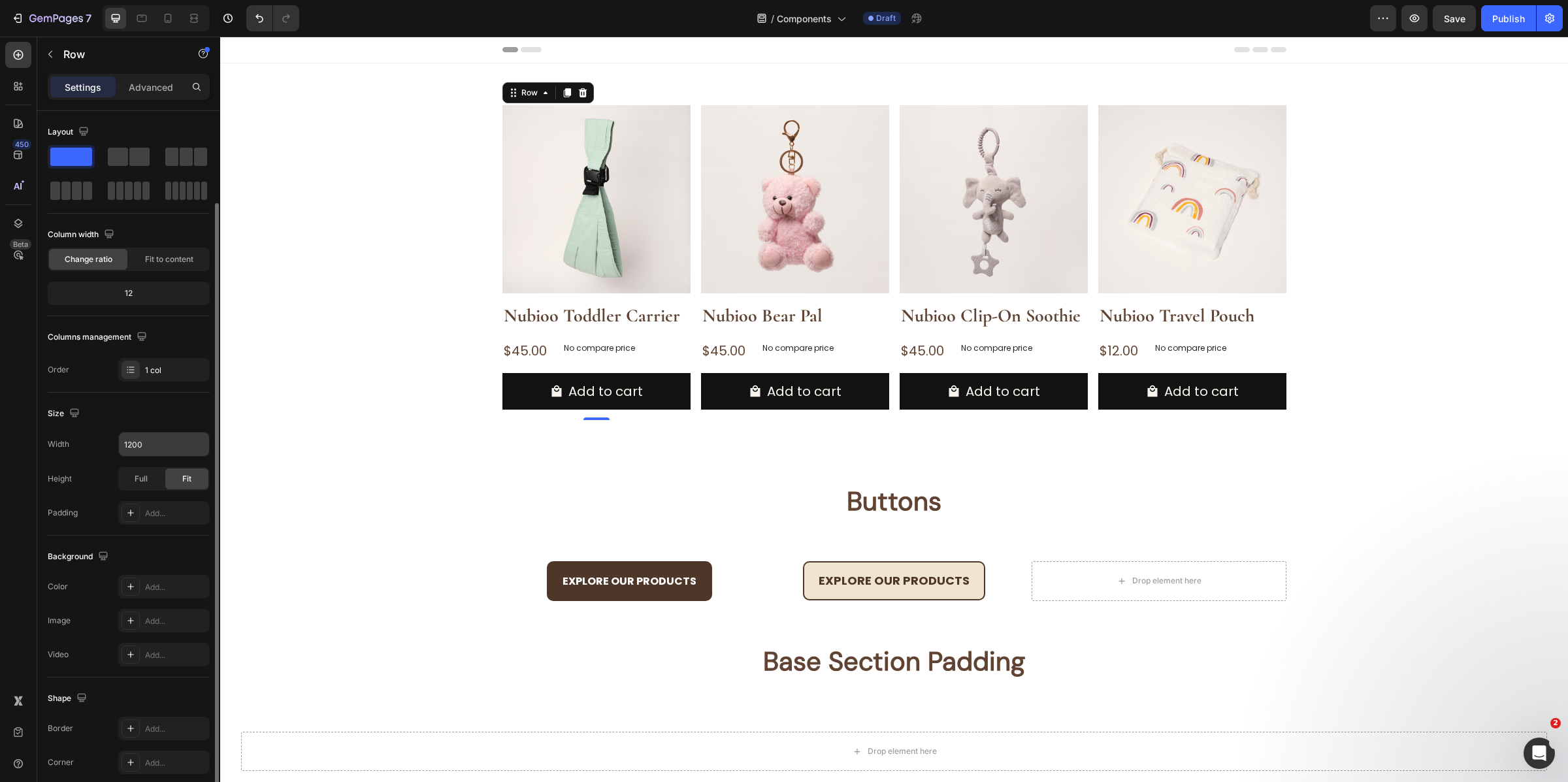
scroll to position [90, 0]
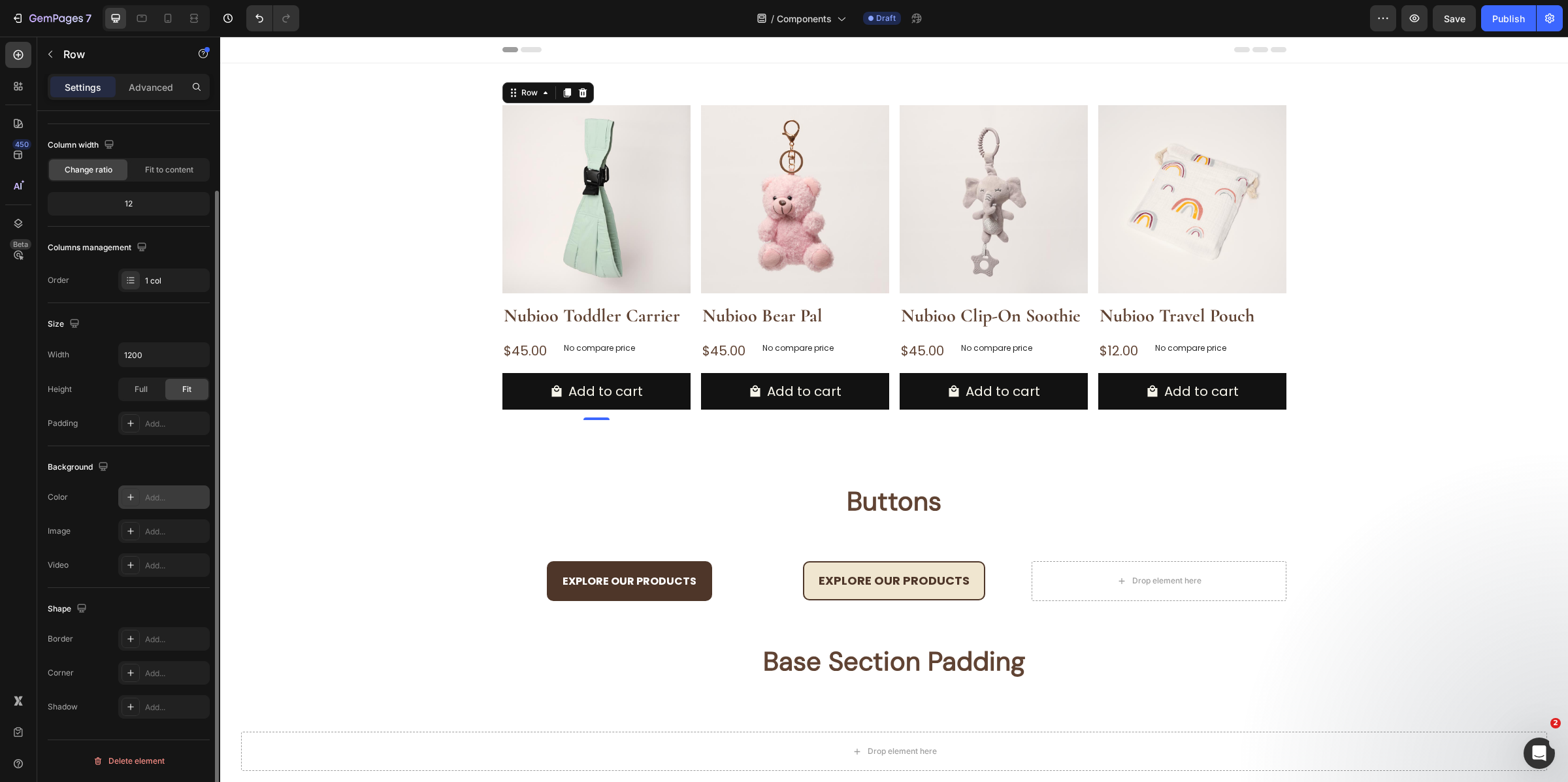
click at [129, 502] on icon at bounding box center [131, 497] width 10 height 10
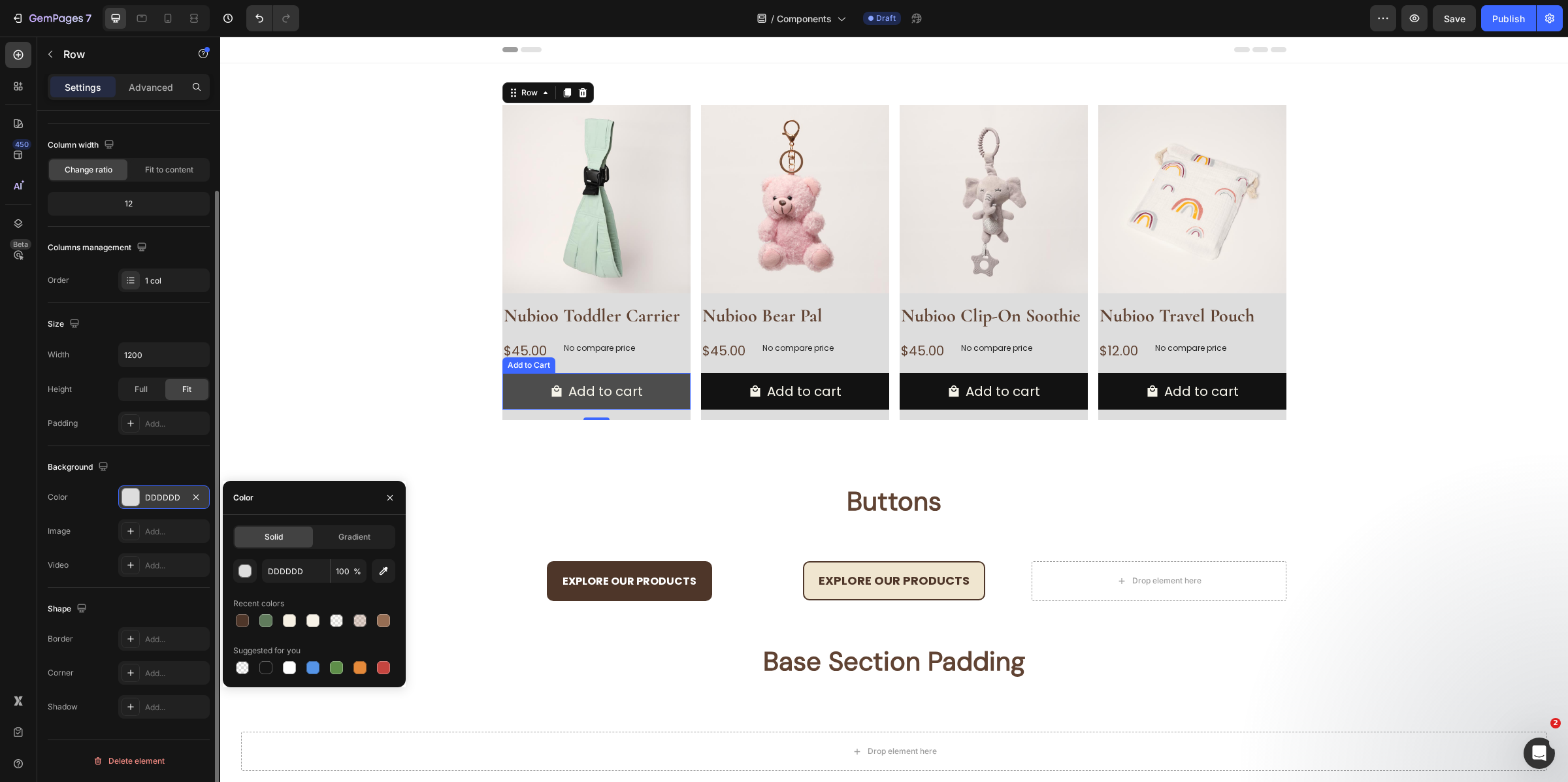
click at [647, 399] on button "Add to cart" at bounding box center [597, 391] width 188 height 37
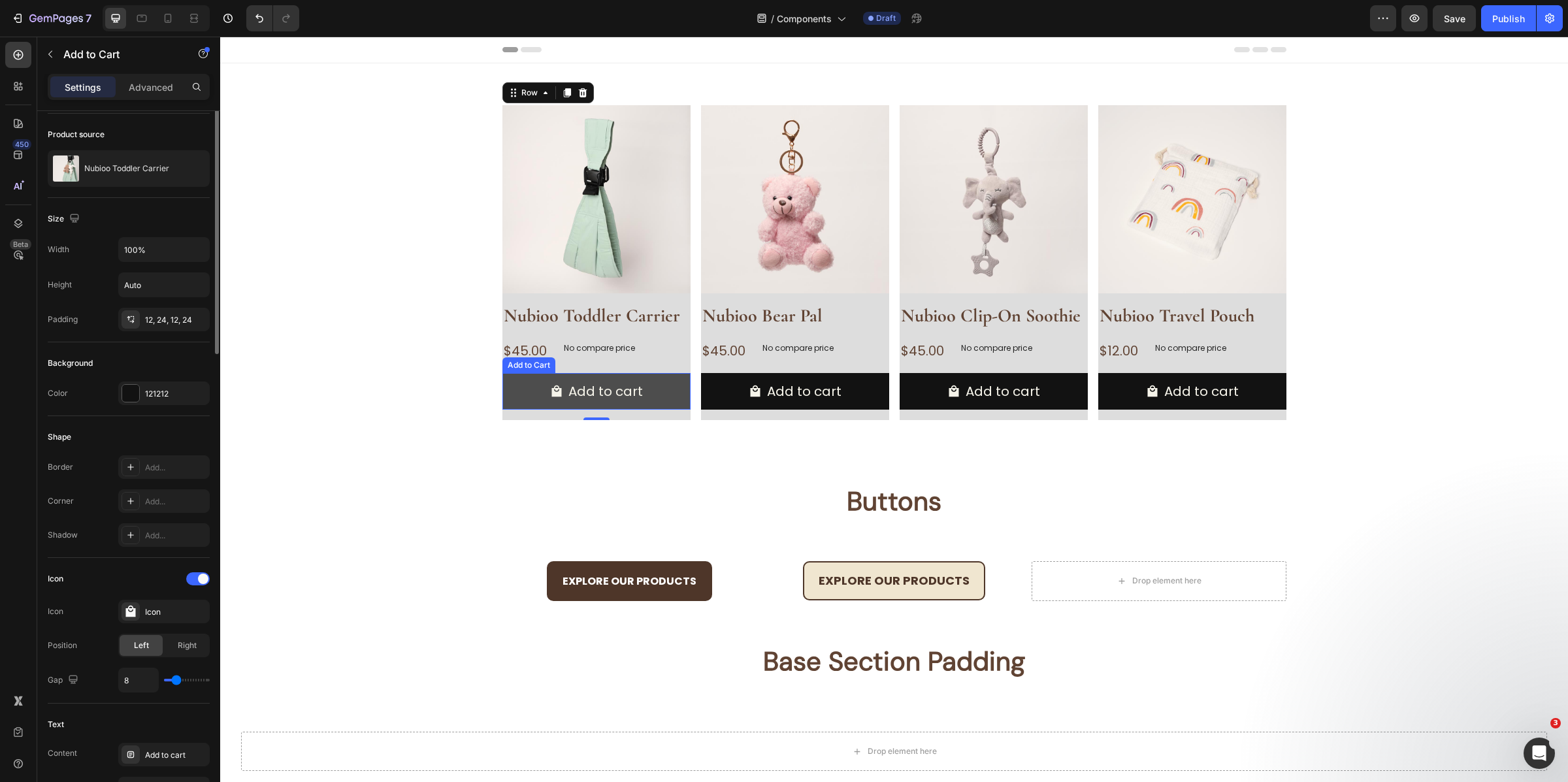
scroll to position [0, 0]
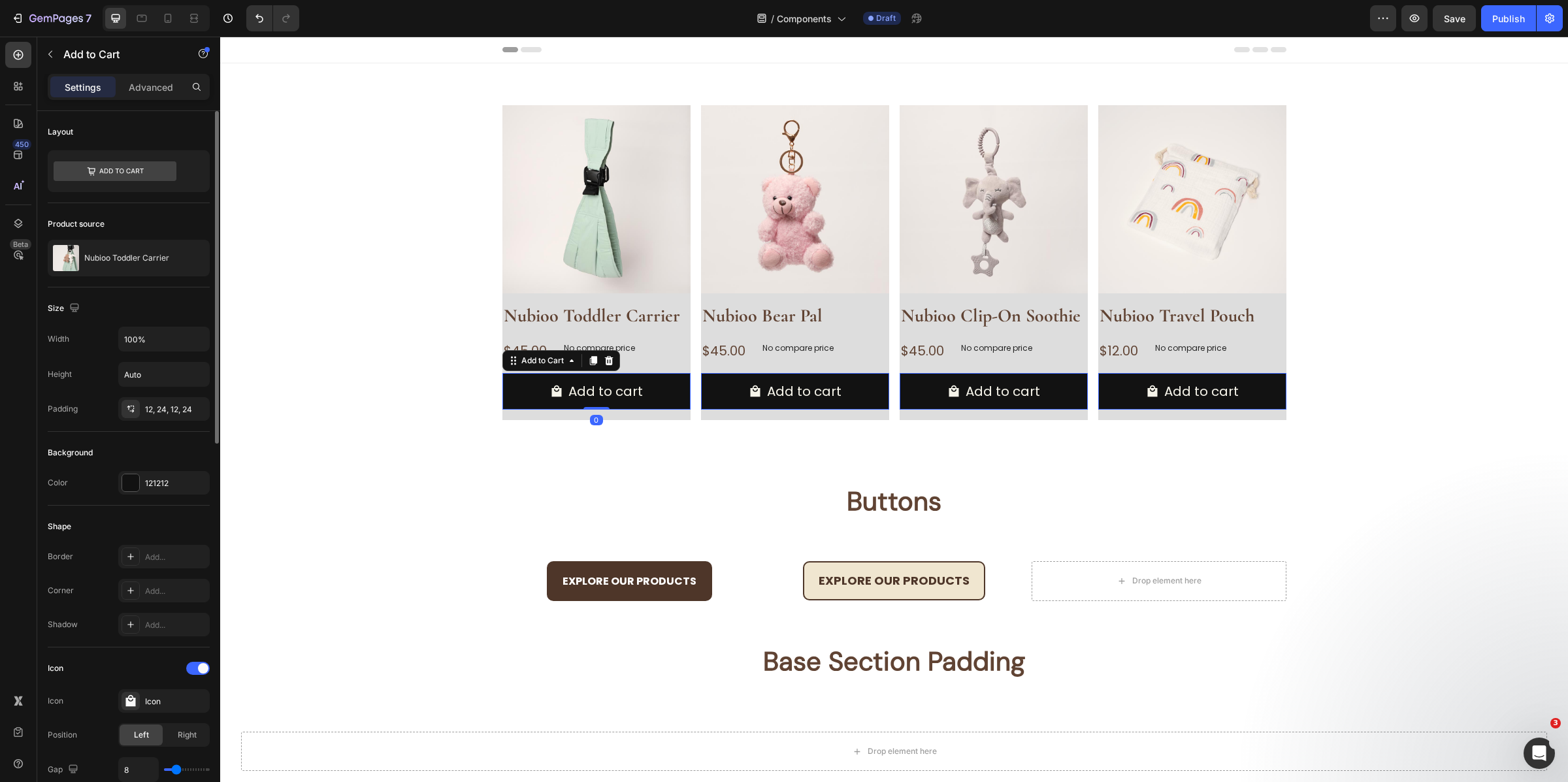
drag, startPoint x: 593, startPoint y: 418, endPoint x: 620, endPoint y: 367, distance: 57.7
click at [612, 380] on div "Add to cart Add to Cart 0" at bounding box center [597, 391] width 188 height 37
click at [612, 378] on button "Add to cart" at bounding box center [597, 391] width 188 height 37
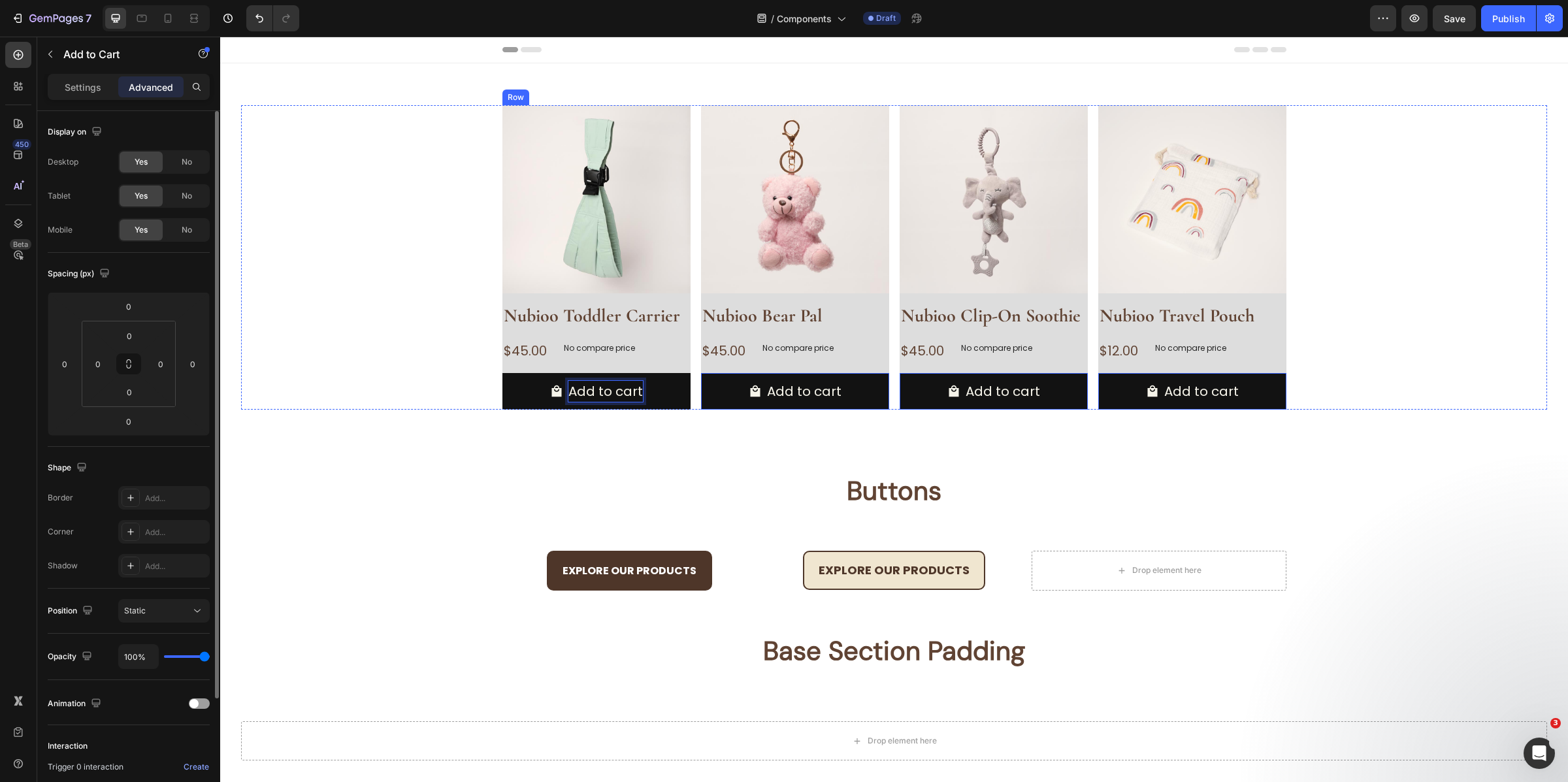
click at [651, 302] on div "Product Images Nubioo Toddler Carrier Product Title $45.00 Product Price Produc…" at bounding box center [597, 258] width 188 height 305
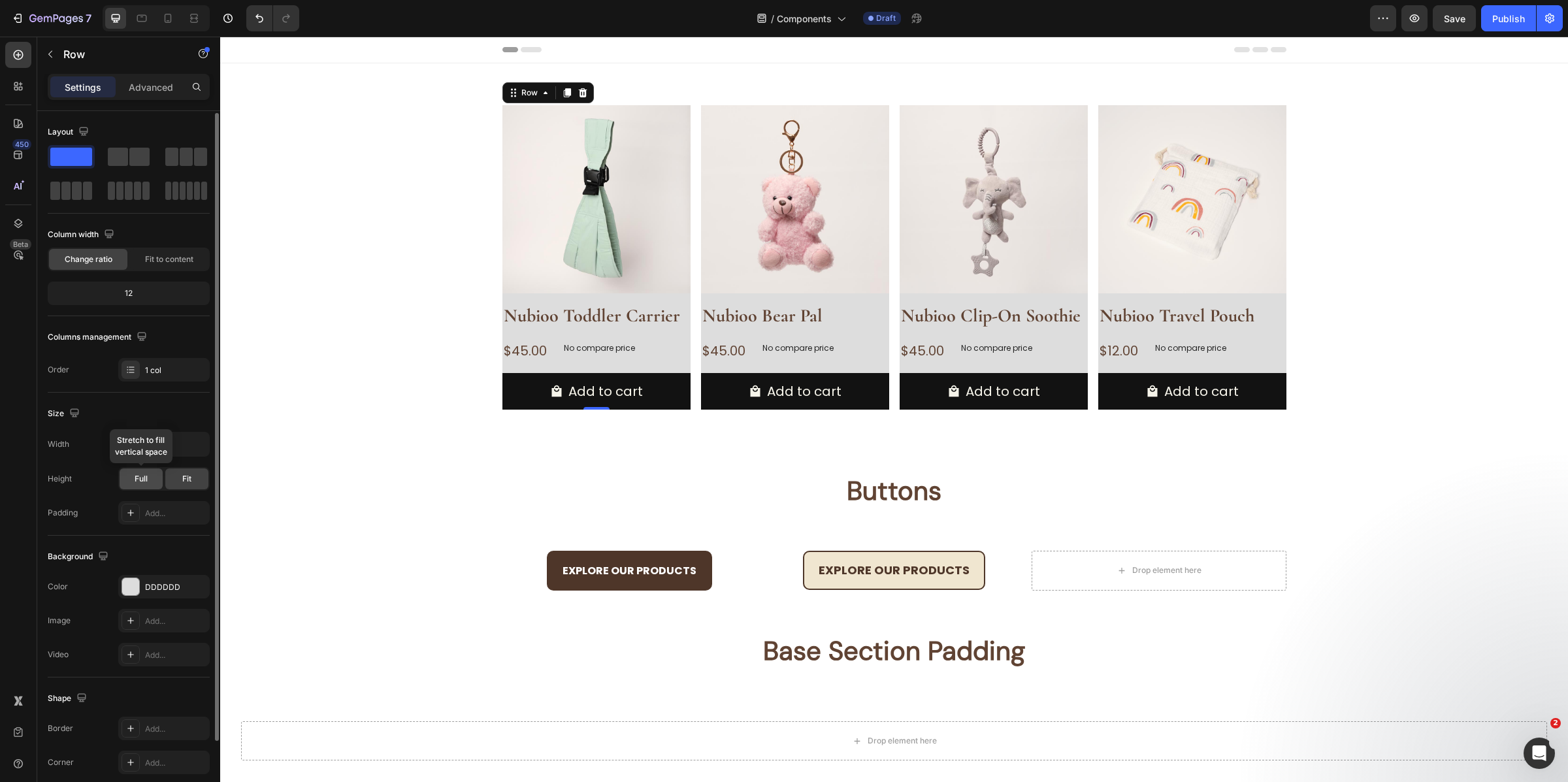
scroll to position [90, 0]
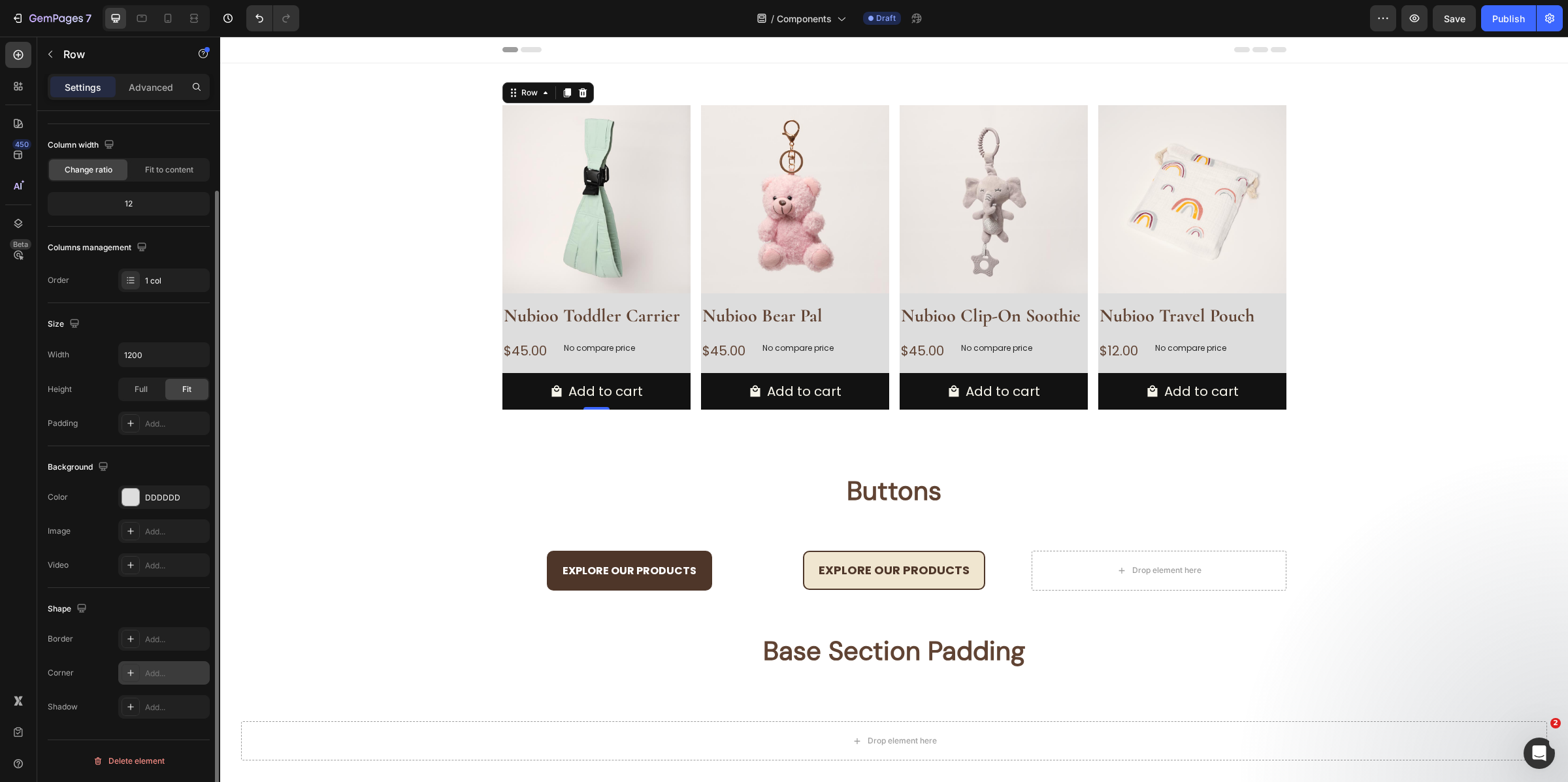
click at [140, 672] on div "Add..." at bounding box center [163, 672] width 92 height 23
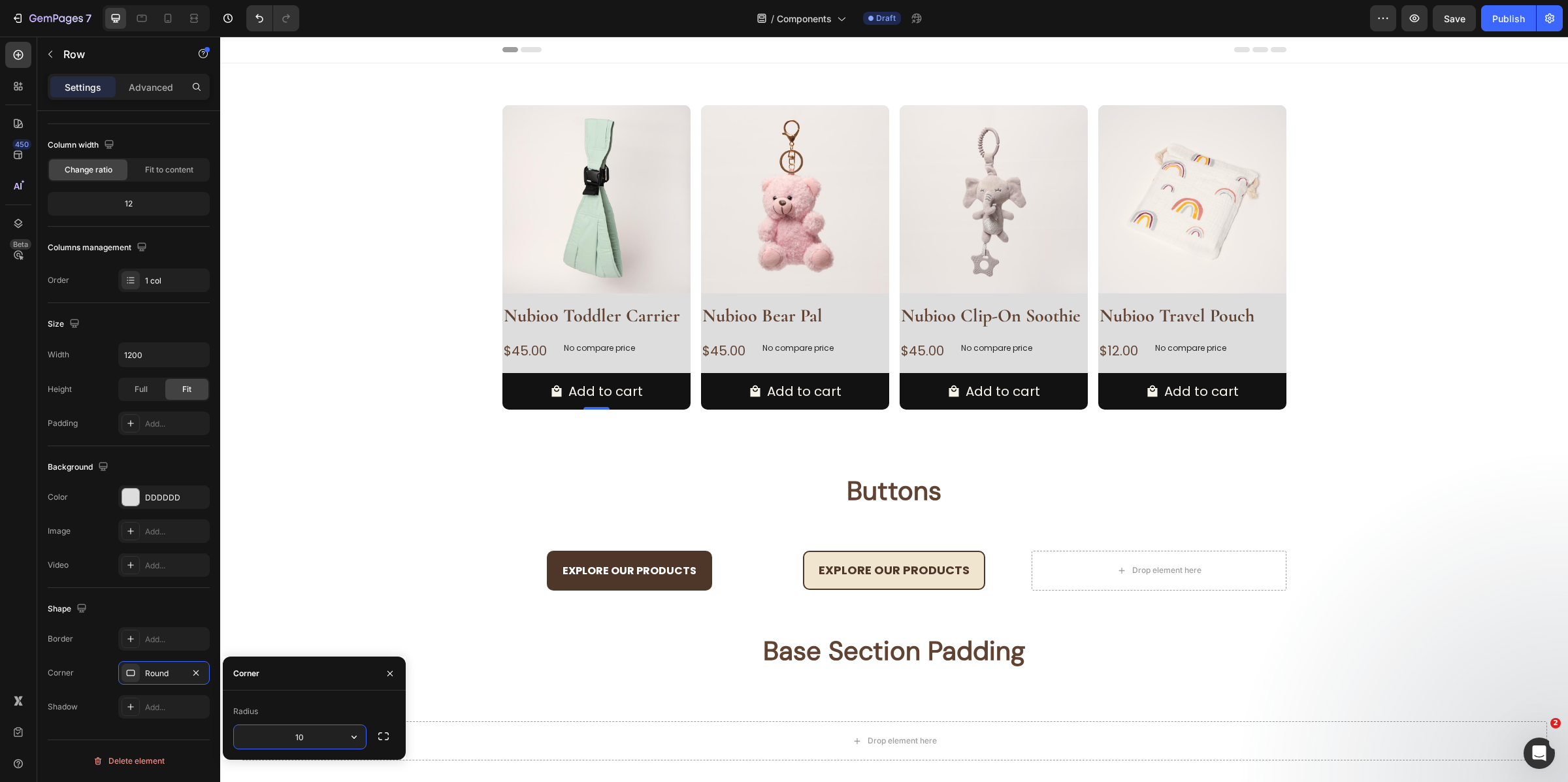
type input "10"
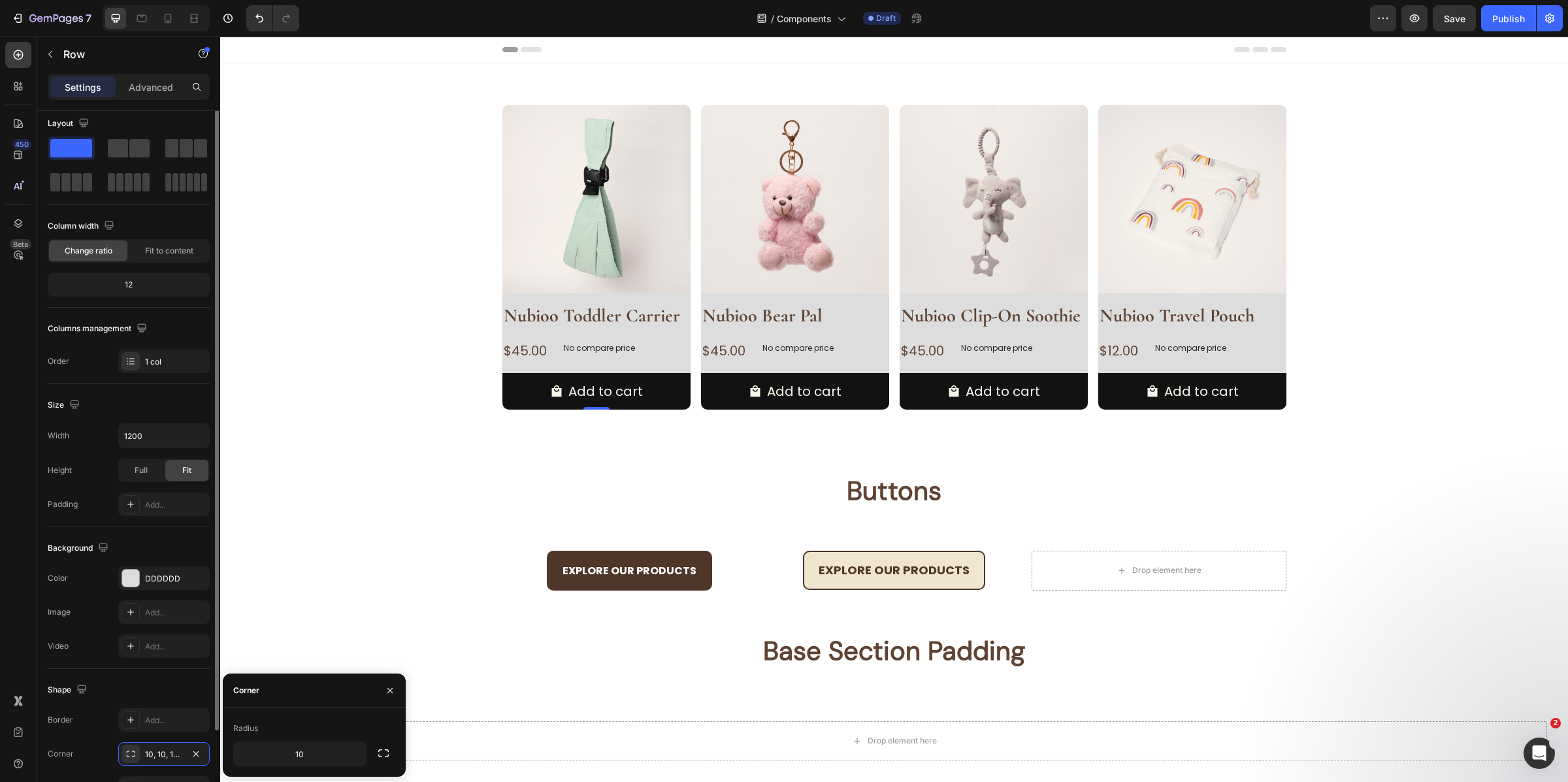
scroll to position [0, 0]
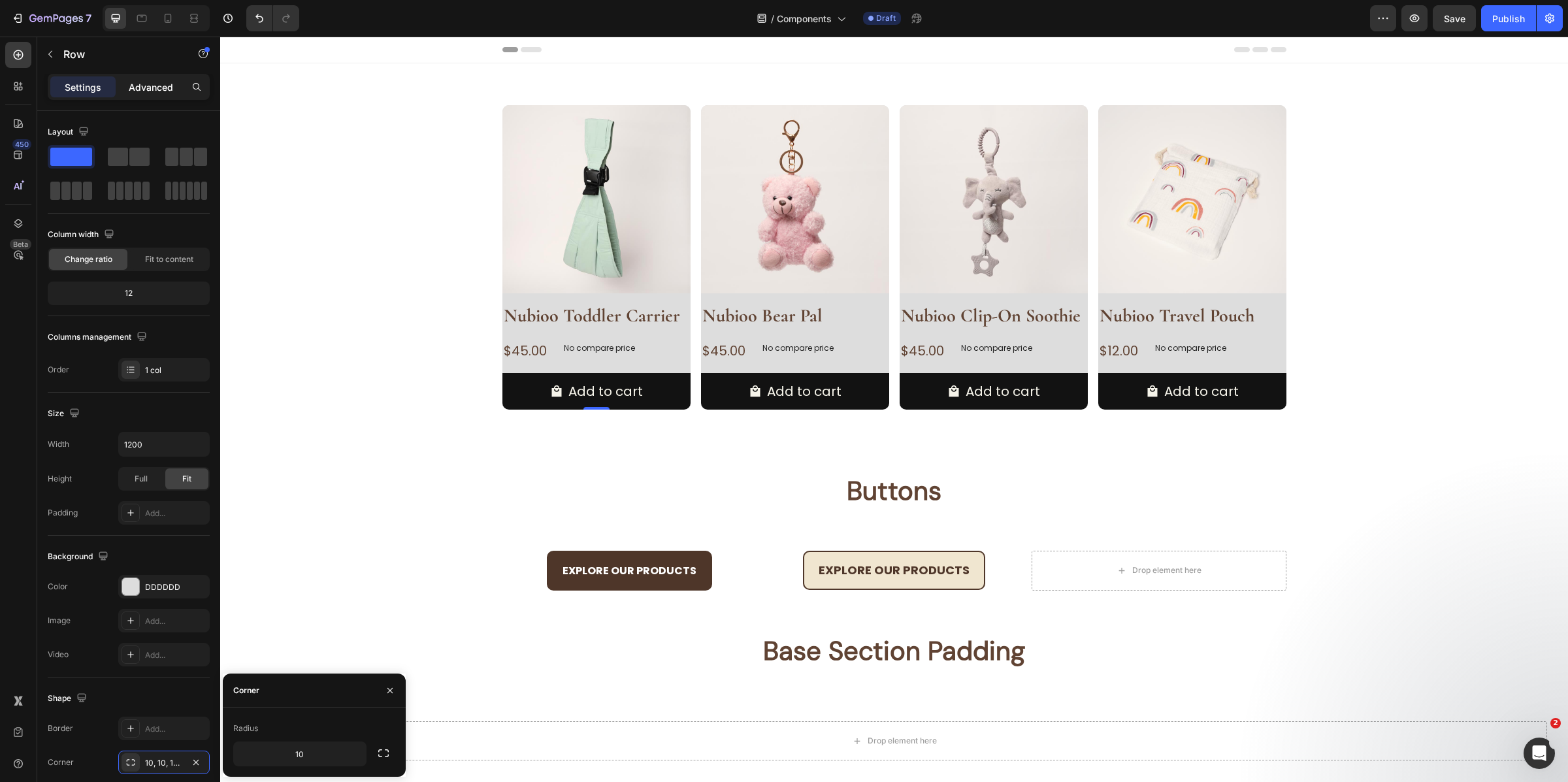
click at [156, 82] on p "Advanced" at bounding box center [151, 87] width 45 height 14
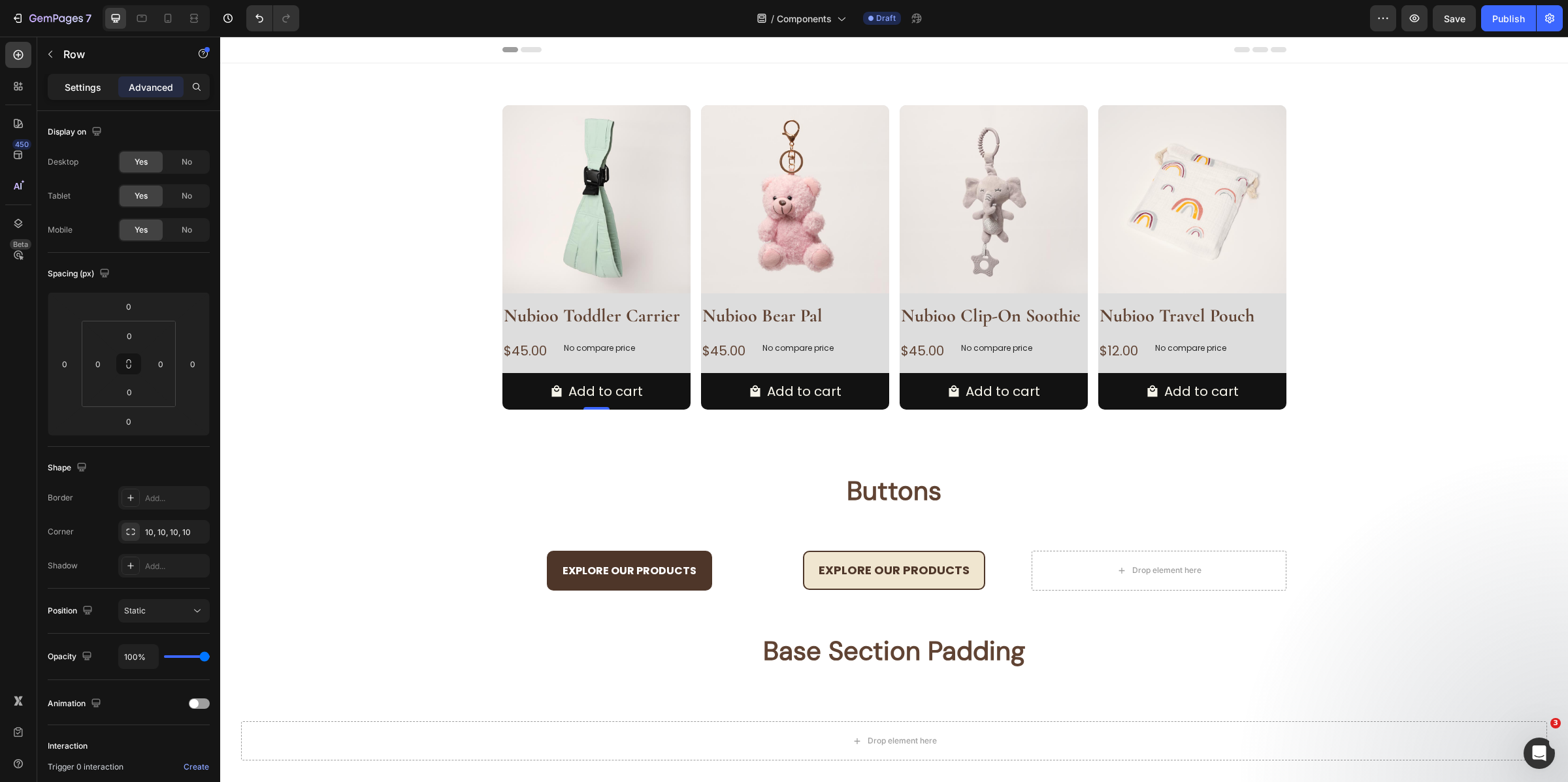
click at [84, 92] on p "Settings" at bounding box center [83, 87] width 37 height 14
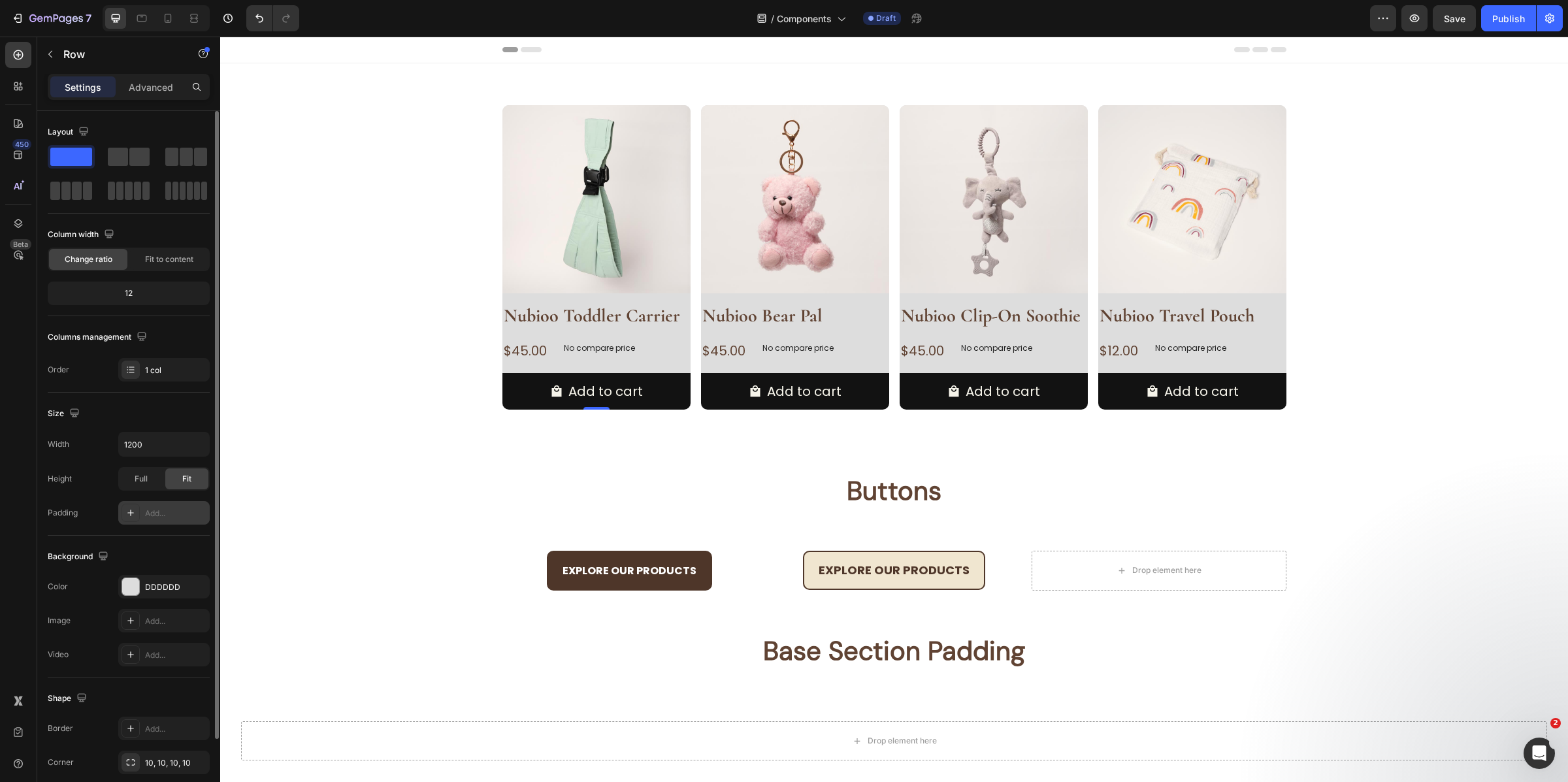
click at [128, 516] on icon at bounding box center [131, 512] width 10 height 10
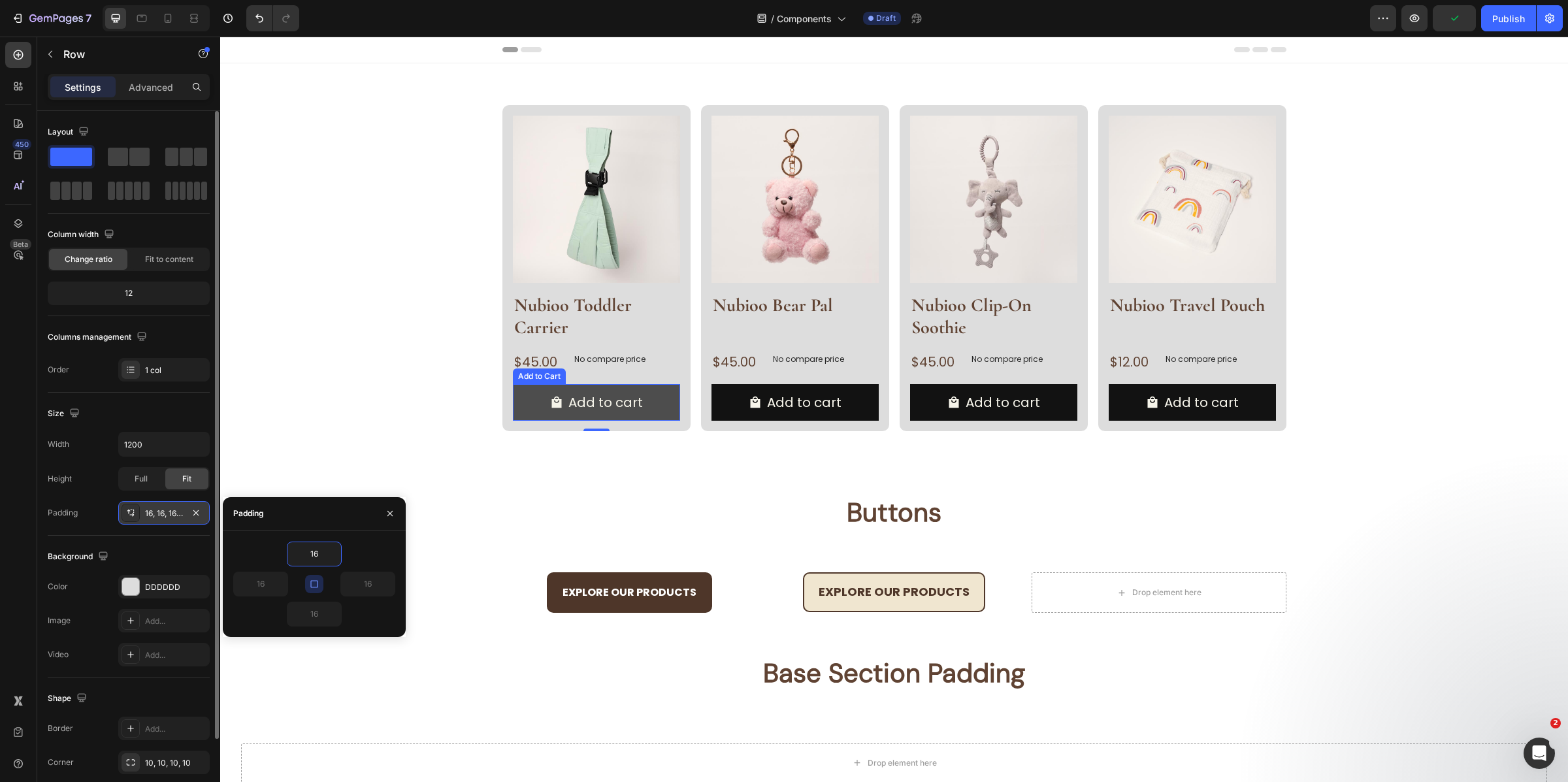
click at [520, 412] on button "Add to cart" at bounding box center [596, 402] width 167 height 37
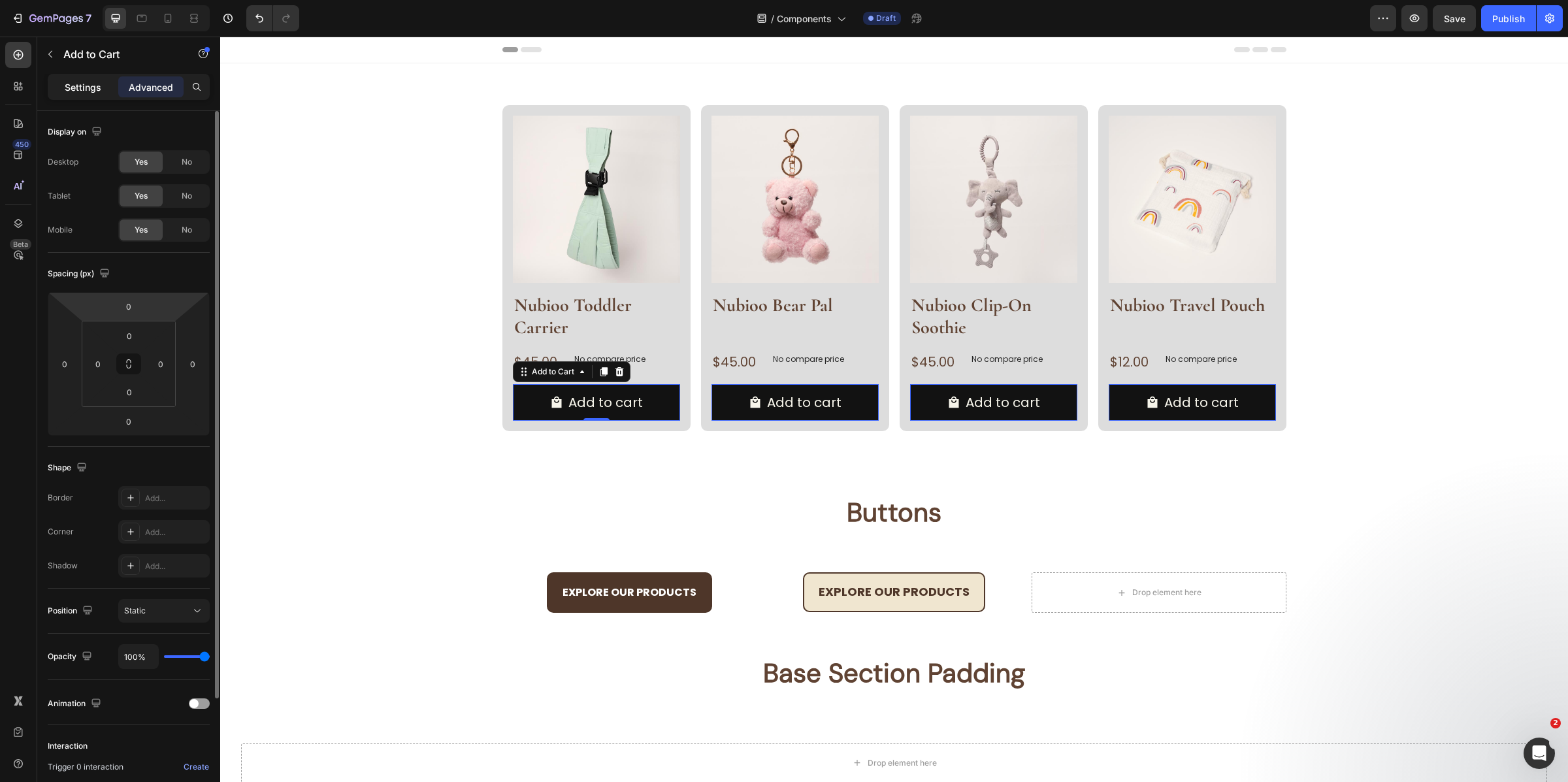
click at [92, 86] on p "Settings" at bounding box center [83, 87] width 37 height 14
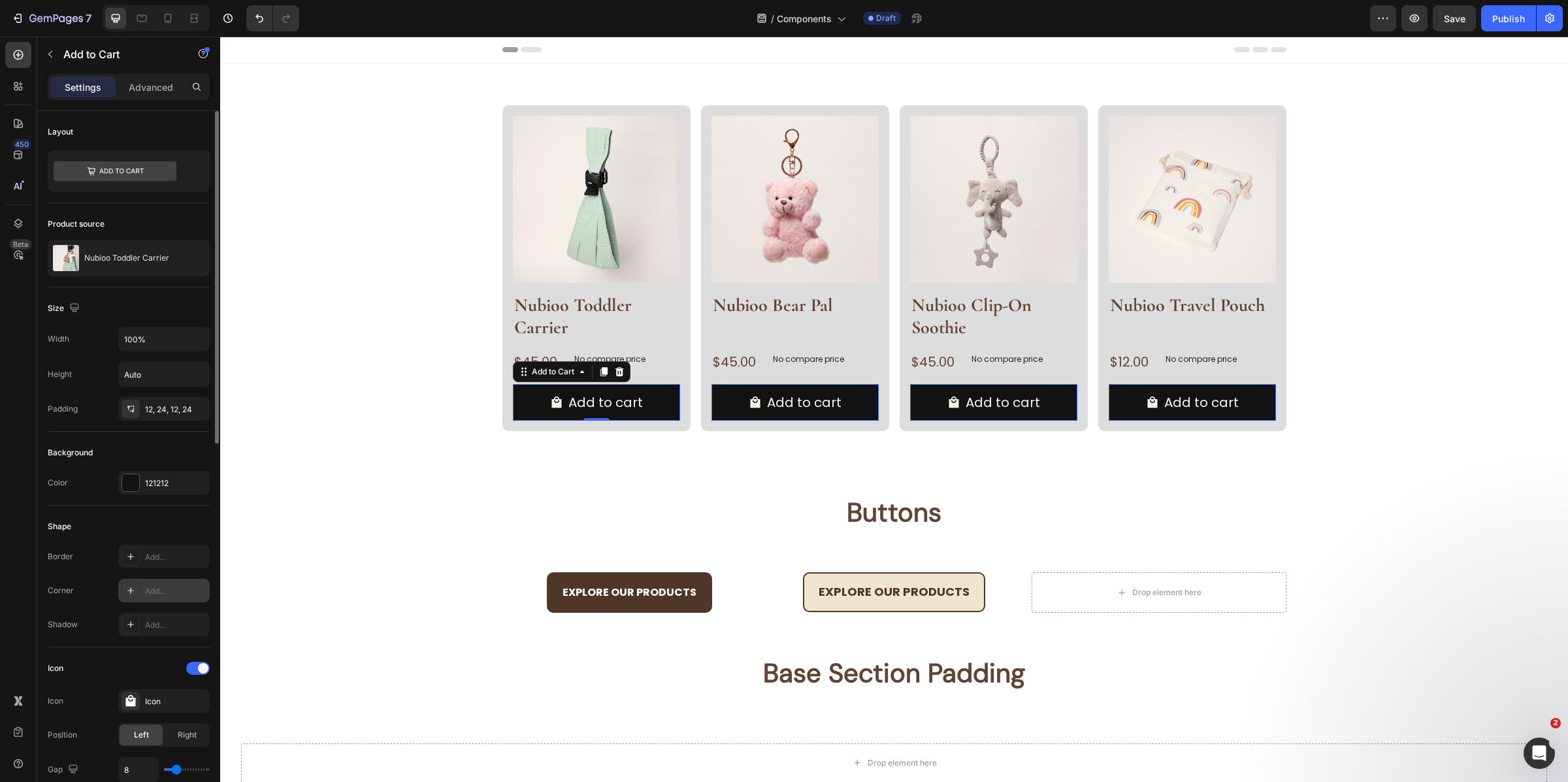
click at [151, 589] on div "Add..." at bounding box center [175, 591] width 62 height 12
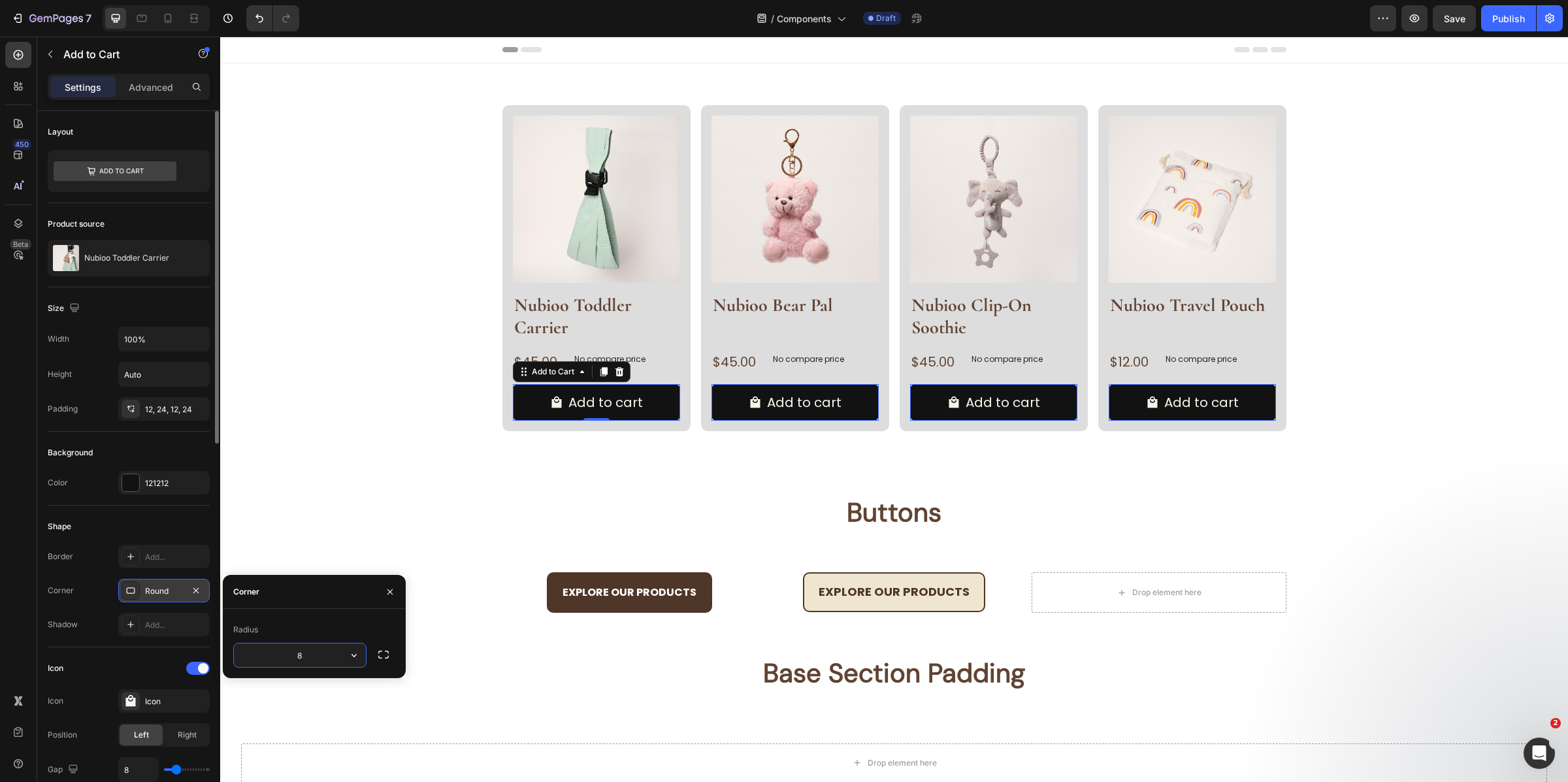
click at [313, 659] on input "8" at bounding box center [300, 655] width 132 height 23
type input "10"
click at [103, 462] on div "Background" at bounding box center [128, 453] width 162 height 21
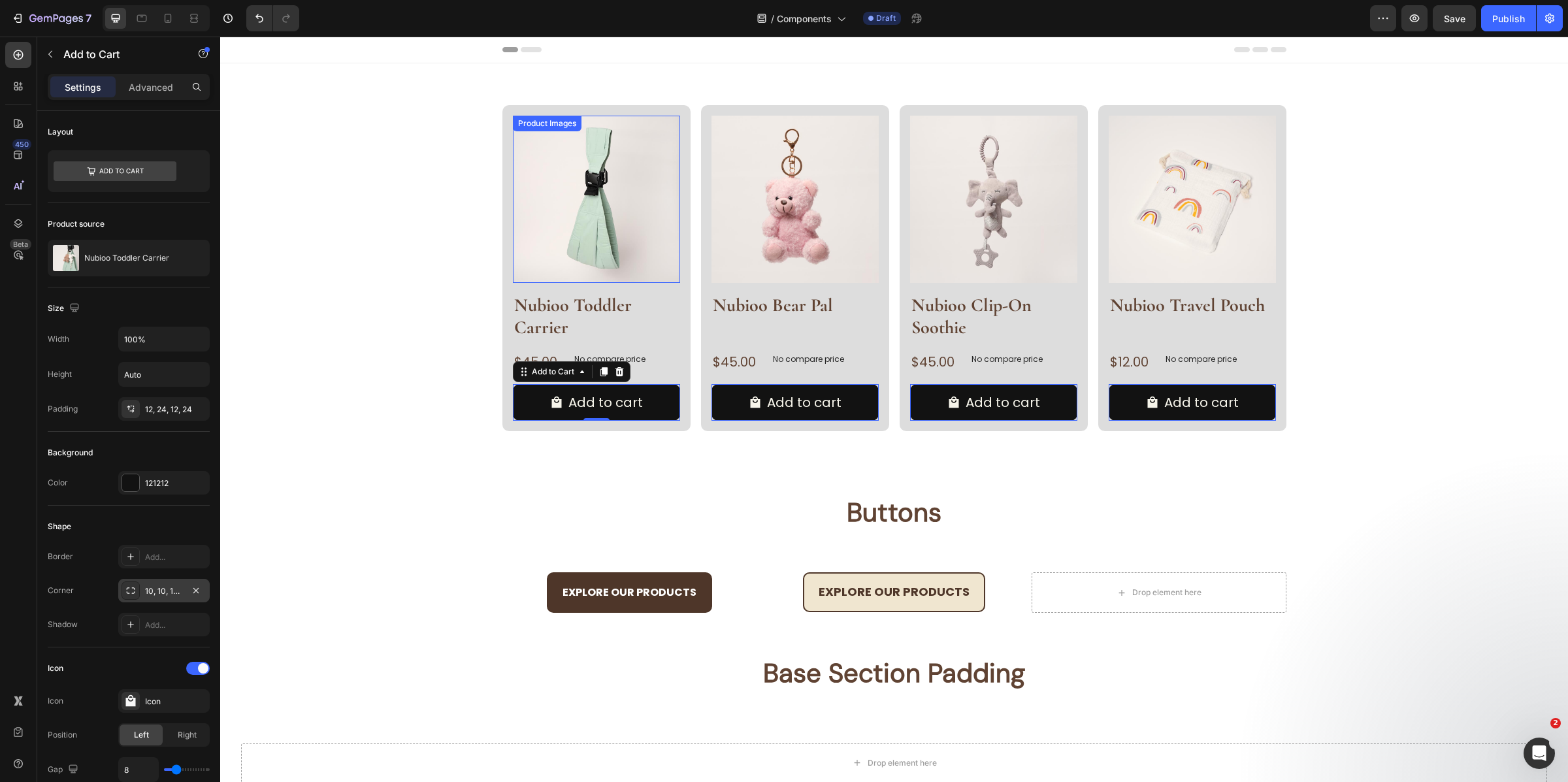
click at [520, 264] on img at bounding box center [596, 198] width 167 height 167
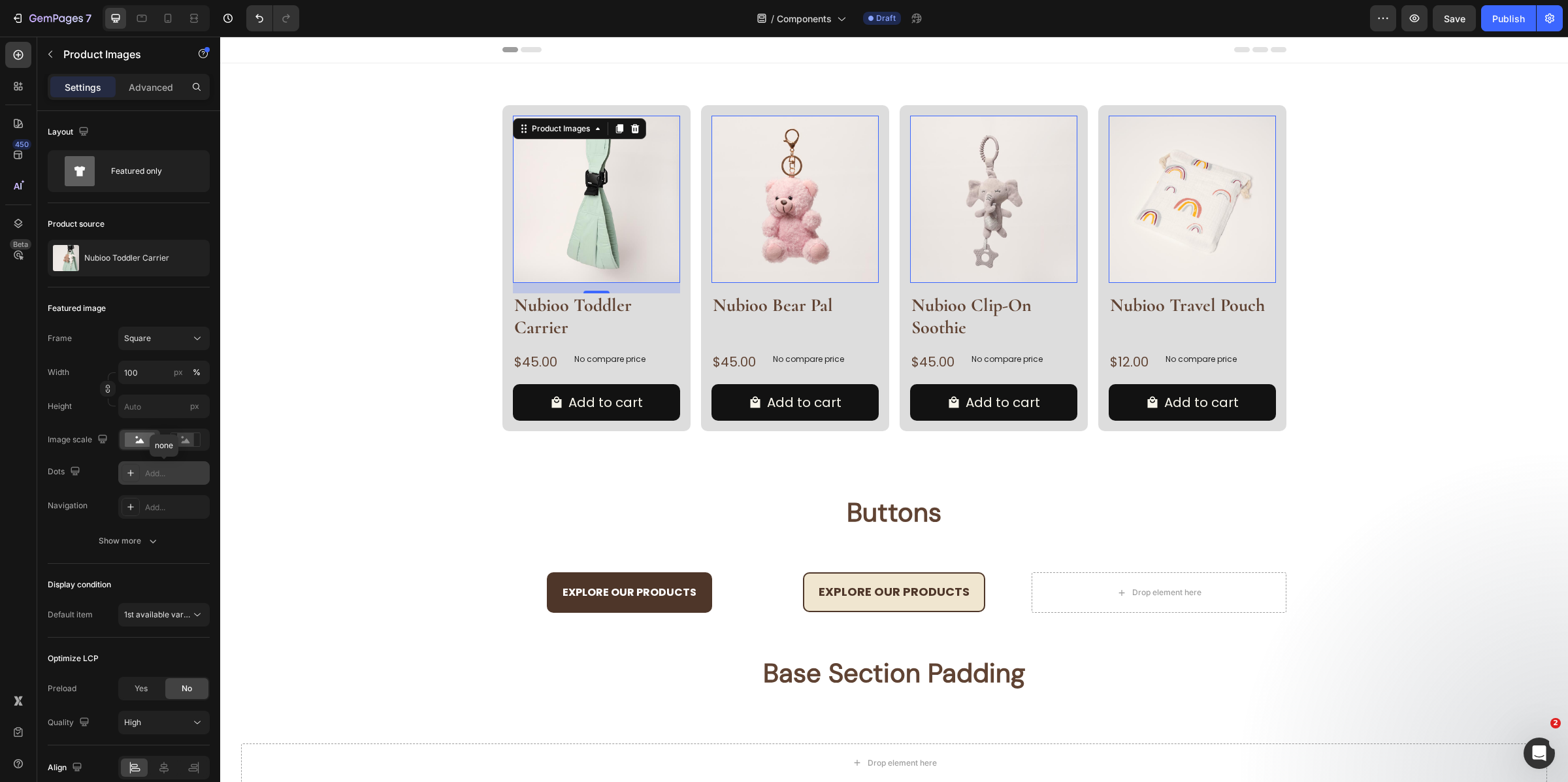
click at [159, 471] on div "Add..." at bounding box center [175, 474] width 62 height 12
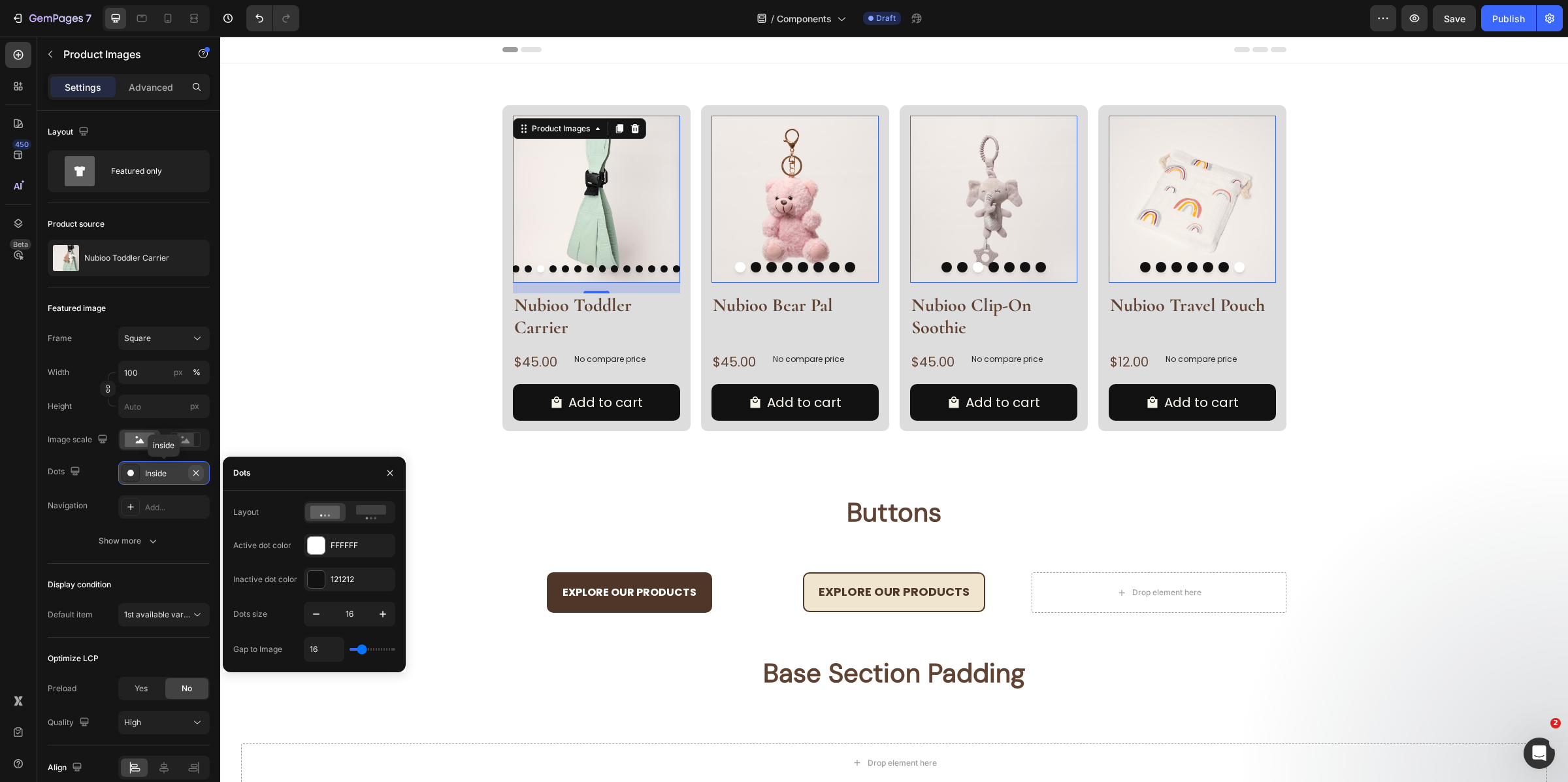
click at [198, 465] on button "button" at bounding box center [196, 473] width 15 height 15
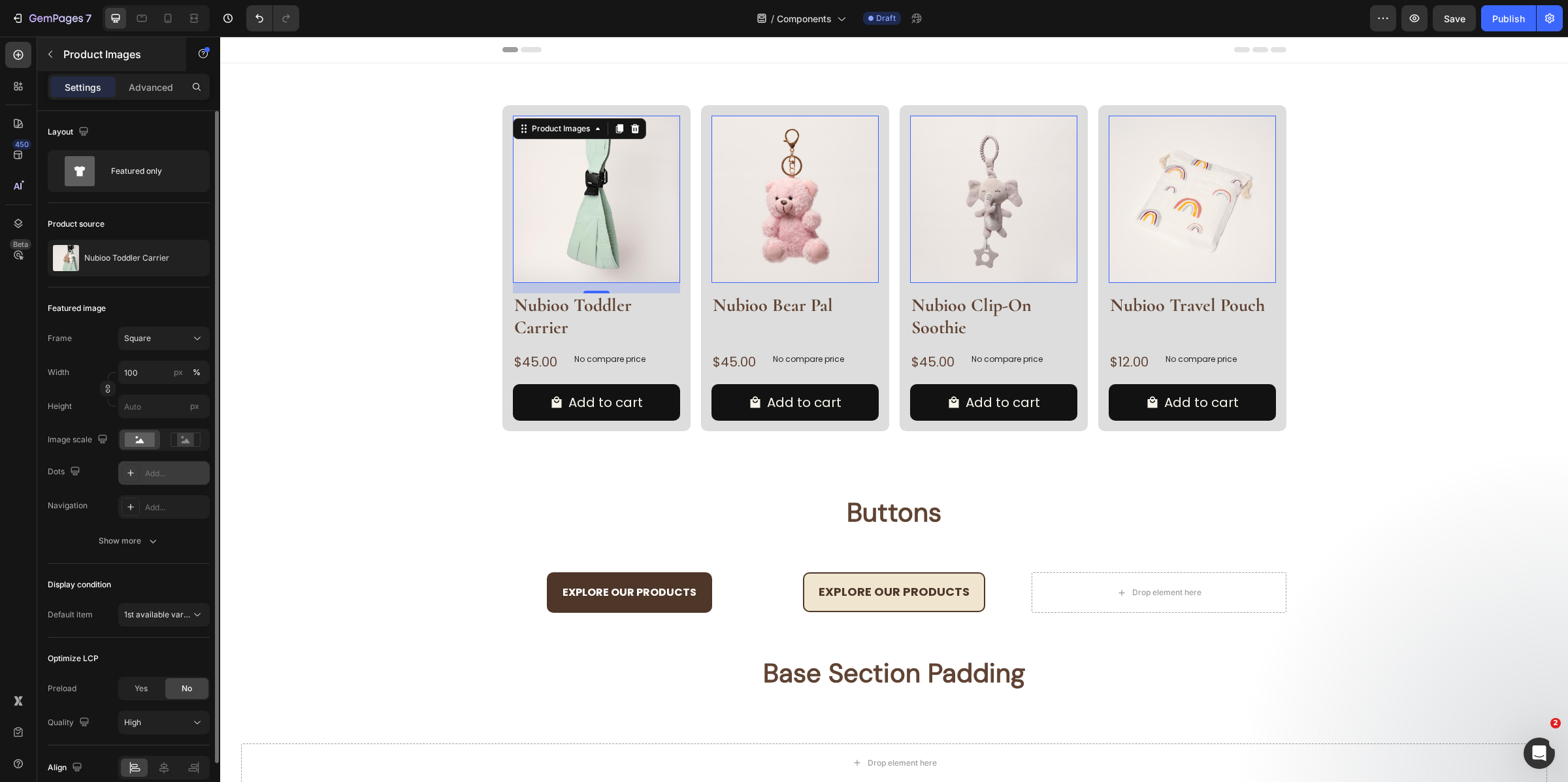
scroll to position [61, 0]
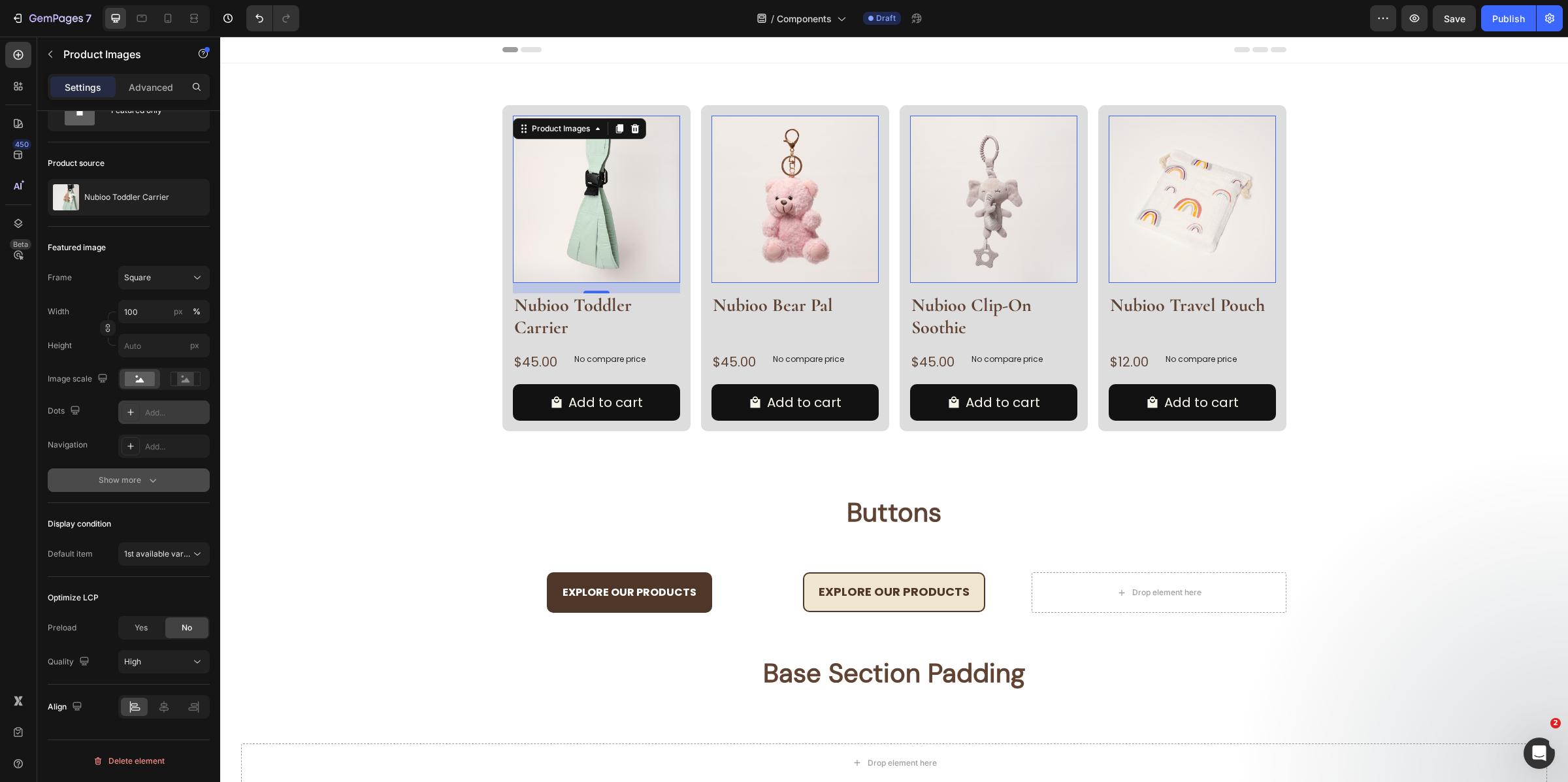
click at [125, 479] on div "Show more" at bounding box center [128, 479] width 61 height 13
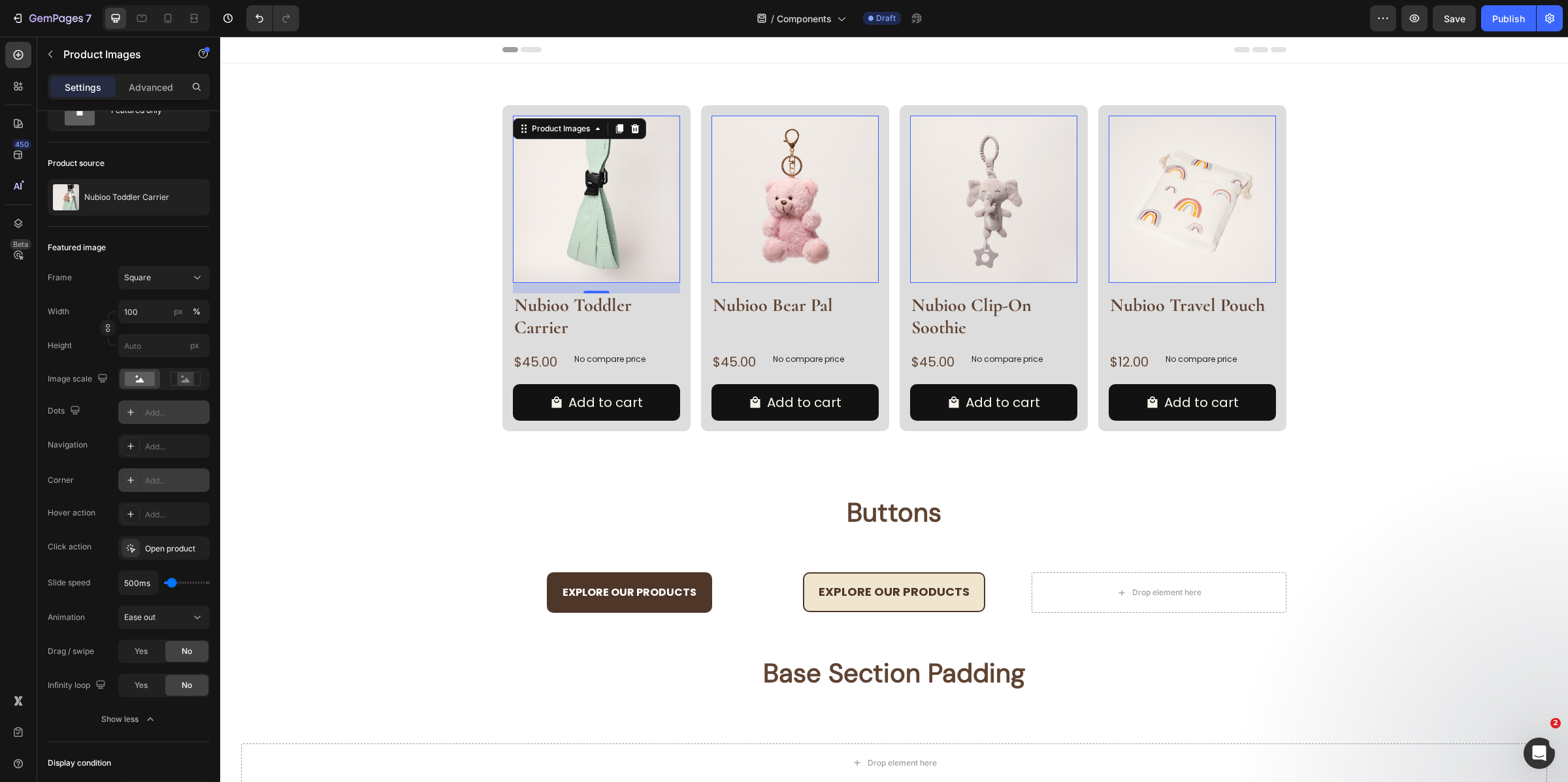
click at [134, 479] on icon at bounding box center [131, 480] width 10 height 10
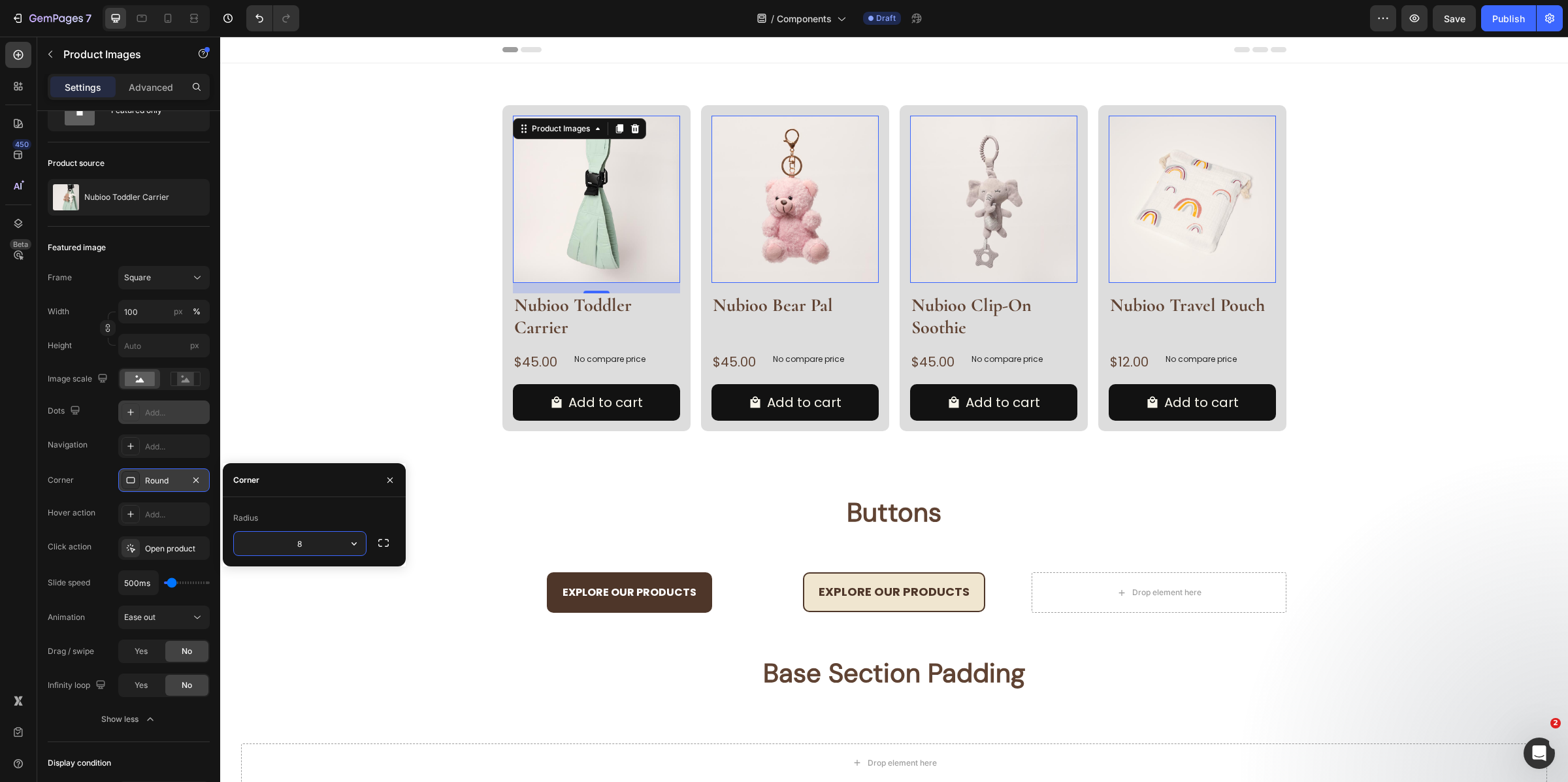
click at [283, 550] on input "8" at bounding box center [300, 542] width 132 height 23
type input "10"
click at [405, 260] on div "Product Images 16 Nubioo Toddler Carrier Product Title $45.00 Product Price Pro…" at bounding box center [894, 268] width 1306 height 326
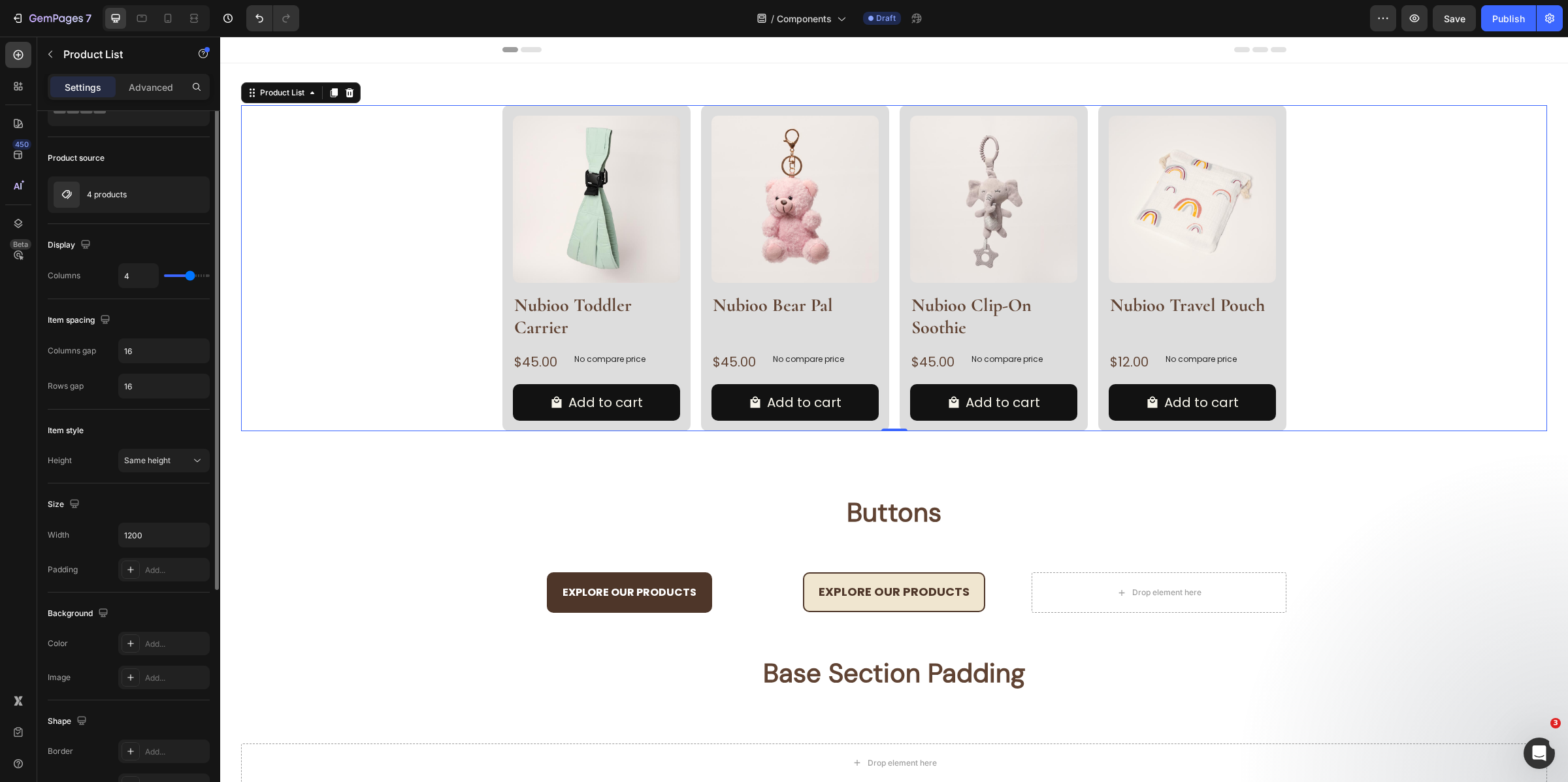
scroll to position [0, 0]
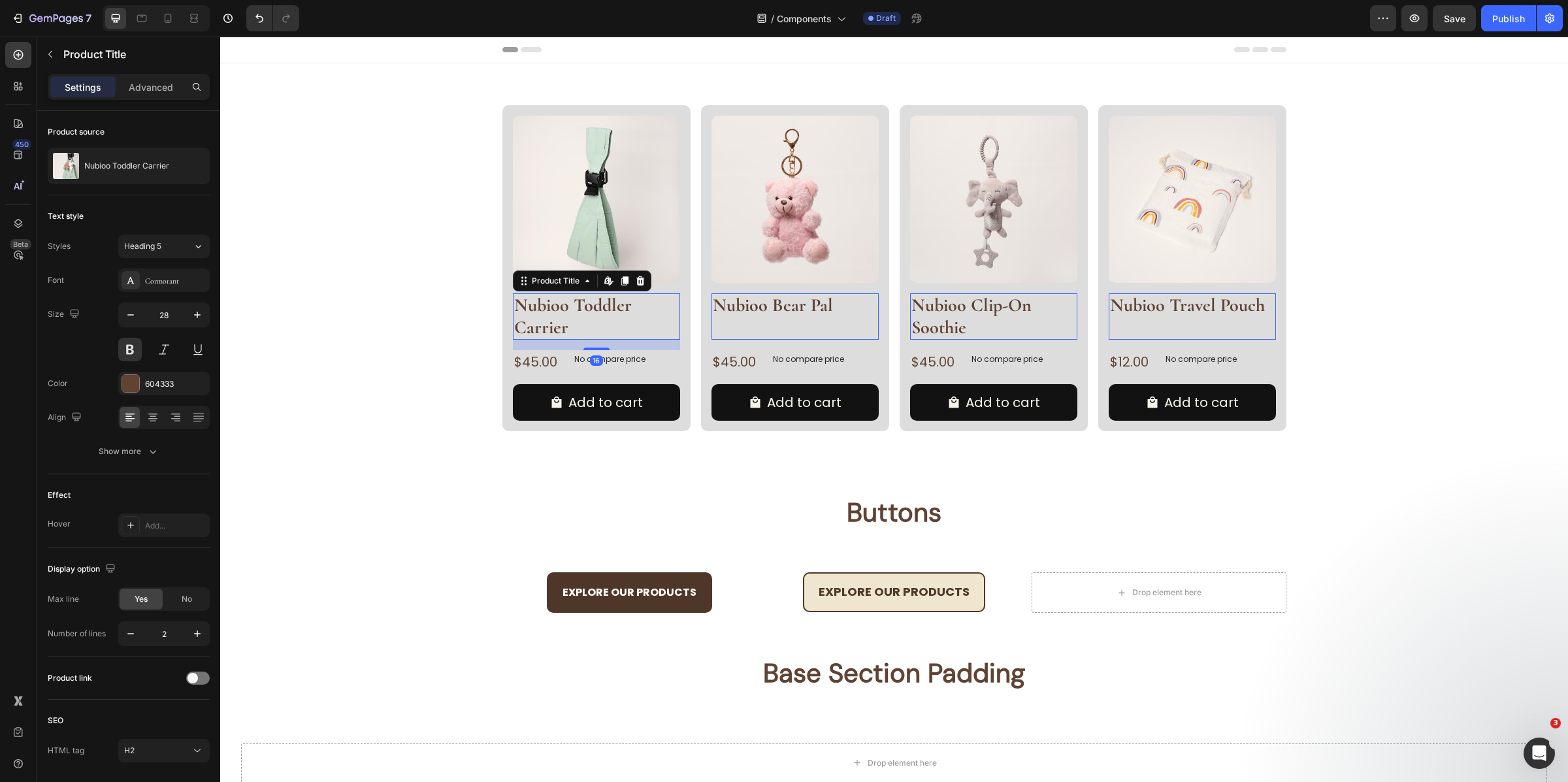
click at [582, 306] on h2 "Nubioo Toddler Carrier" at bounding box center [596, 317] width 167 height 46
click at [48, 54] on icon "button" at bounding box center [50, 55] width 4 height 7
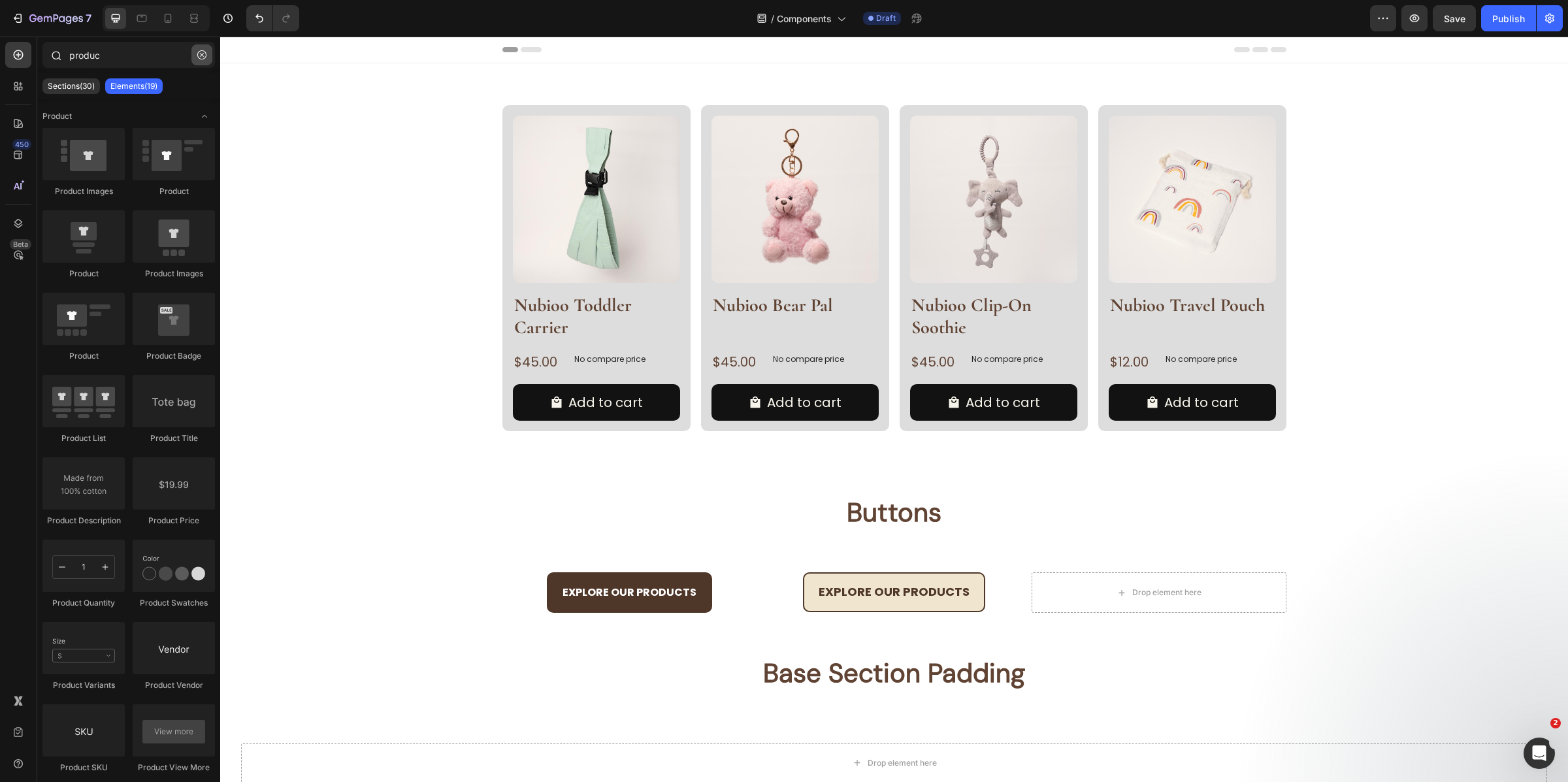
click at [207, 53] on button "button" at bounding box center [202, 55] width 21 height 21
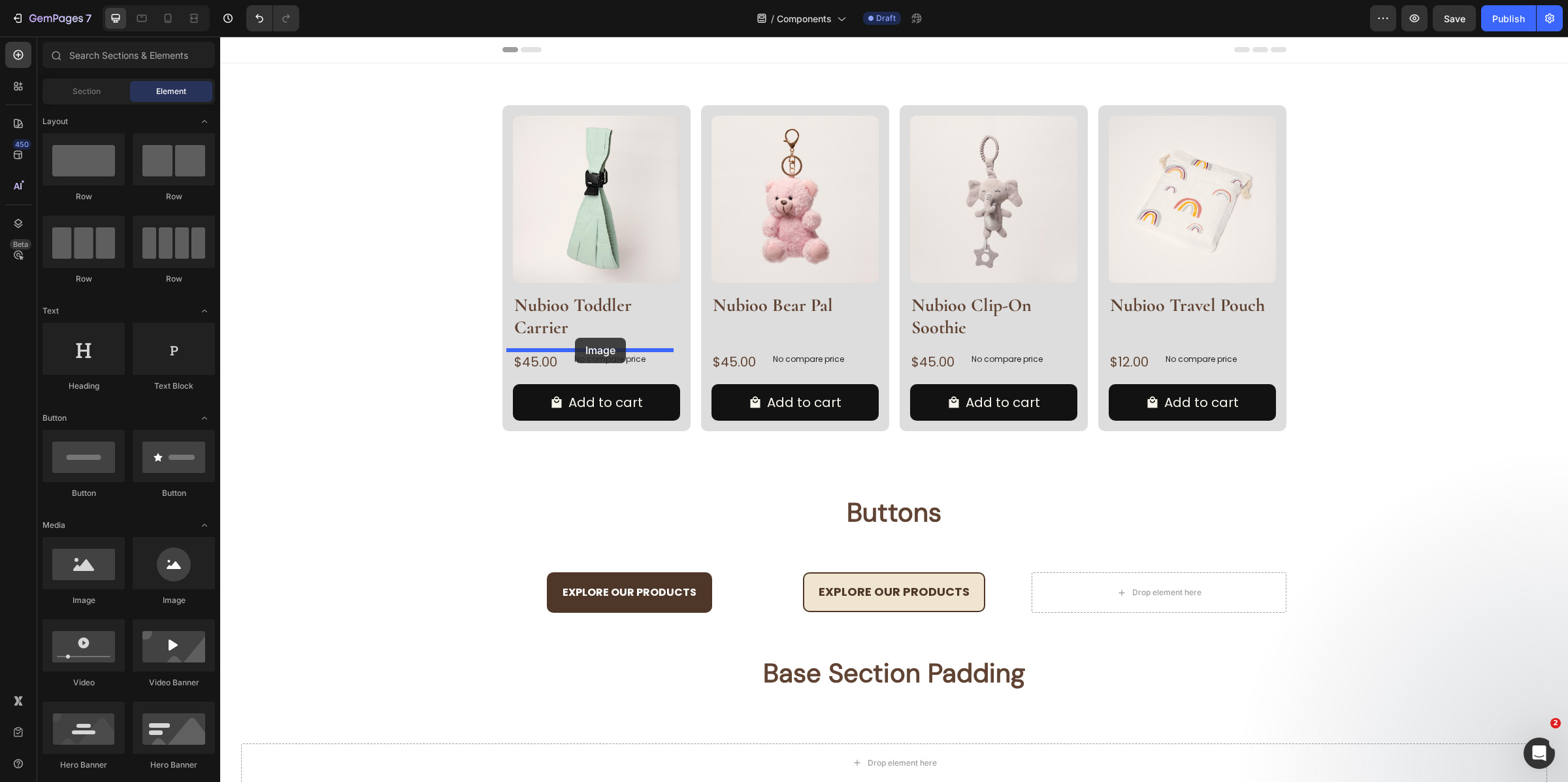
drag, startPoint x: 313, startPoint y: 614, endPoint x: 575, endPoint y: 338, distance: 380.6
click at [575, 338] on h2 "Nubioo Toddler Carrier" at bounding box center [596, 317] width 167 height 46
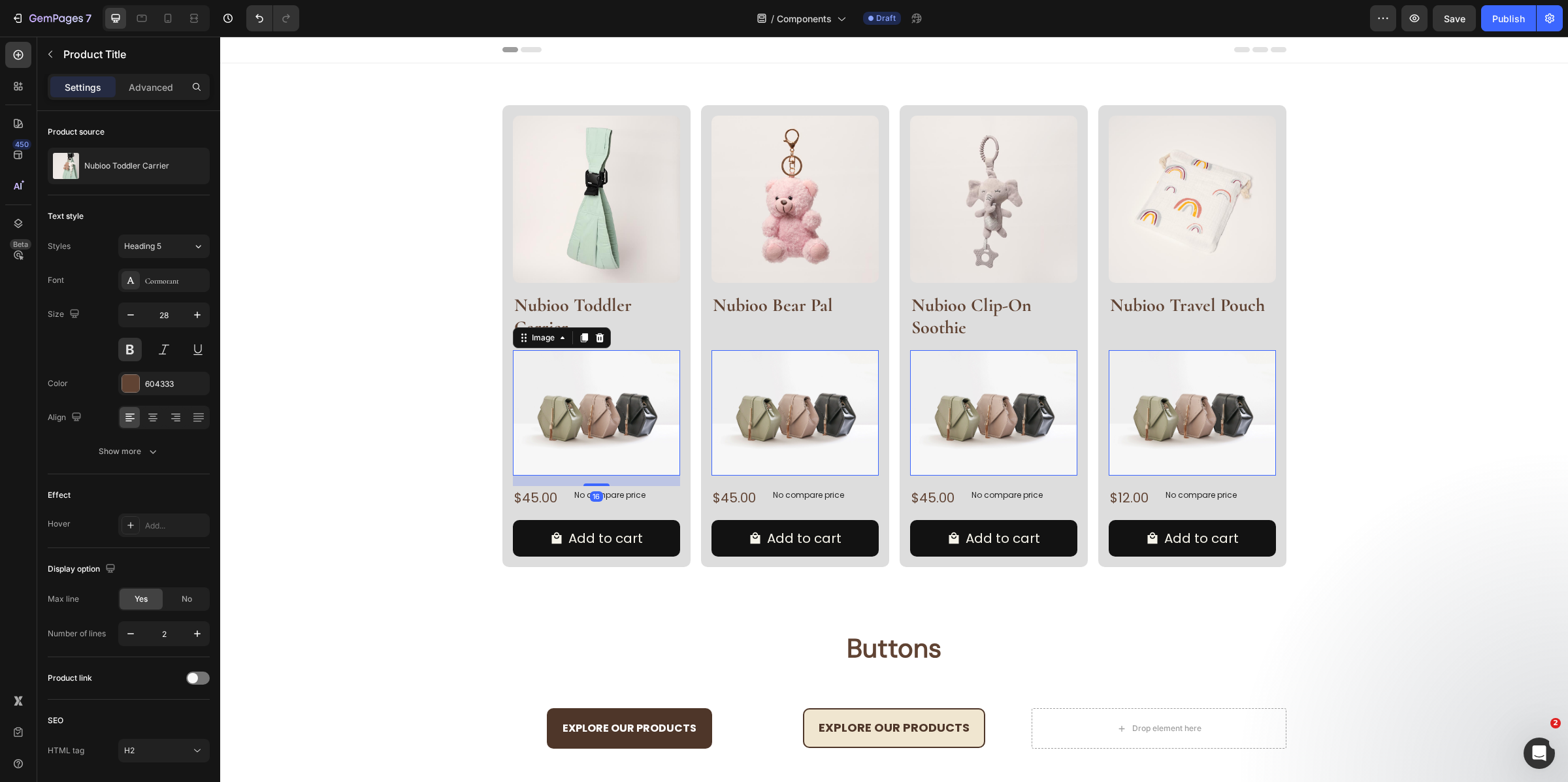
click at [610, 410] on img at bounding box center [596, 412] width 167 height 126
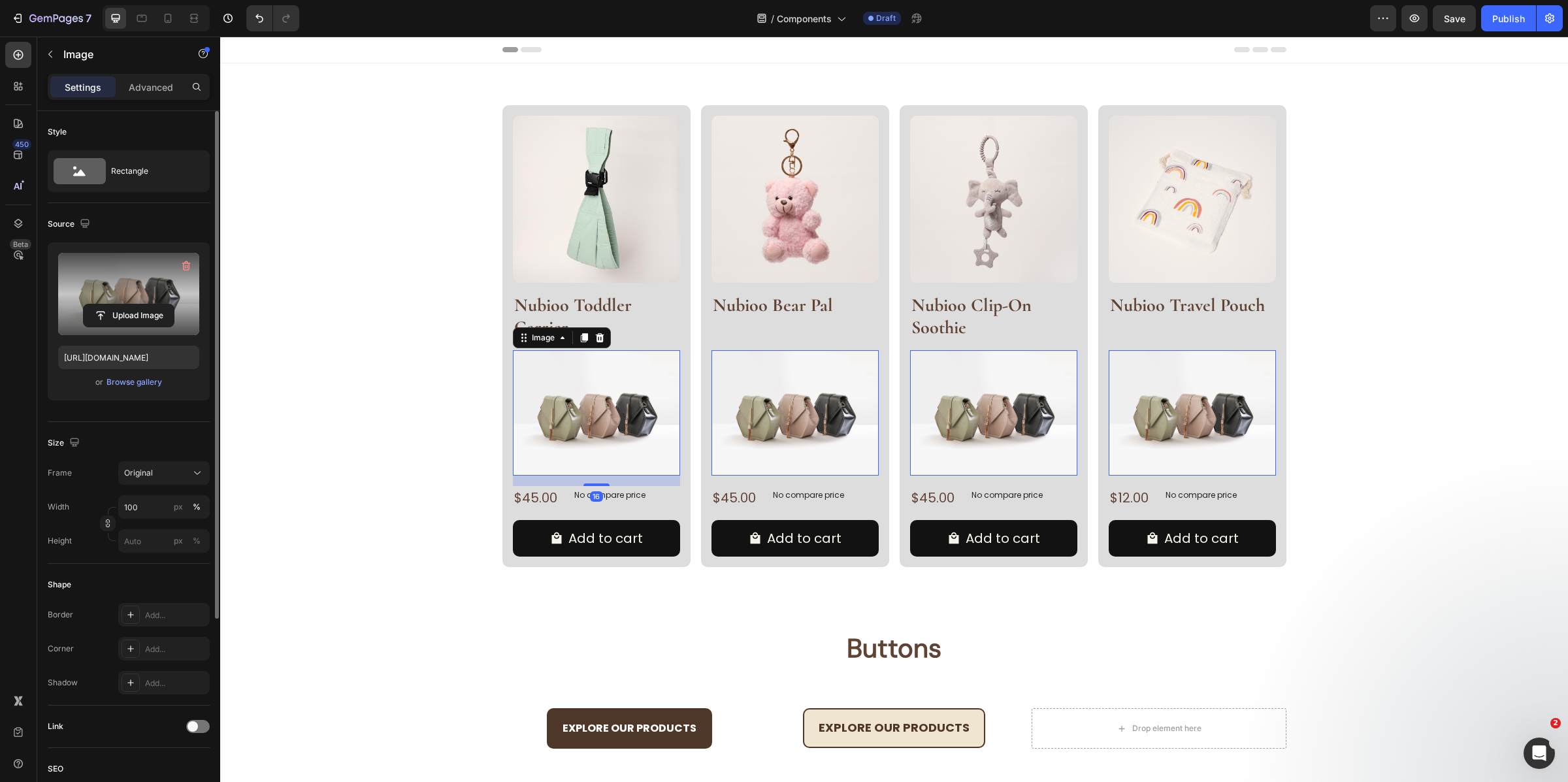
click at [140, 300] on label at bounding box center [128, 293] width 141 height 82
click at [140, 305] on input "file" at bounding box center [128, 316] width 90 height 22
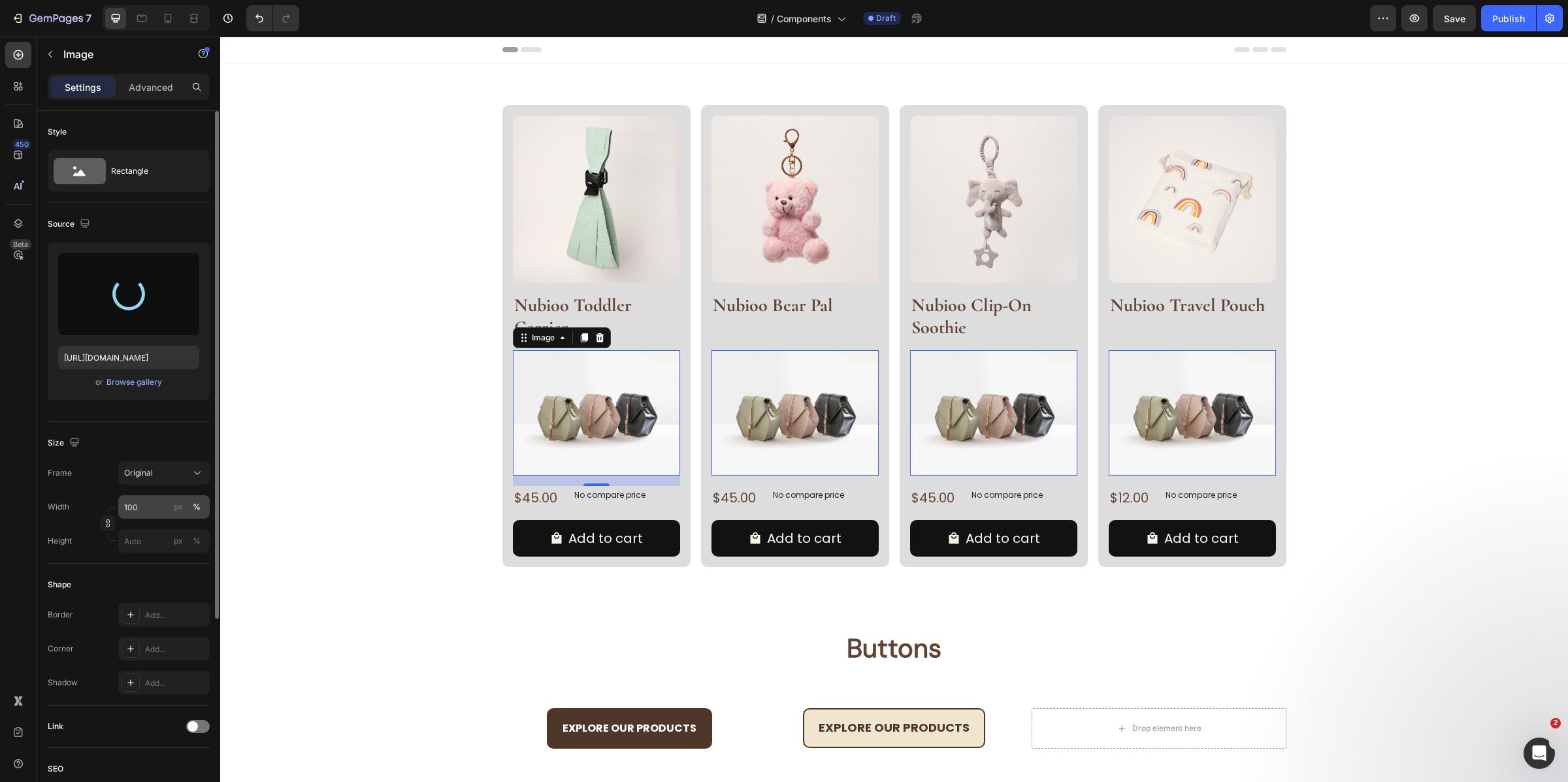
type input "[URL][DOMAIN_NAME]"
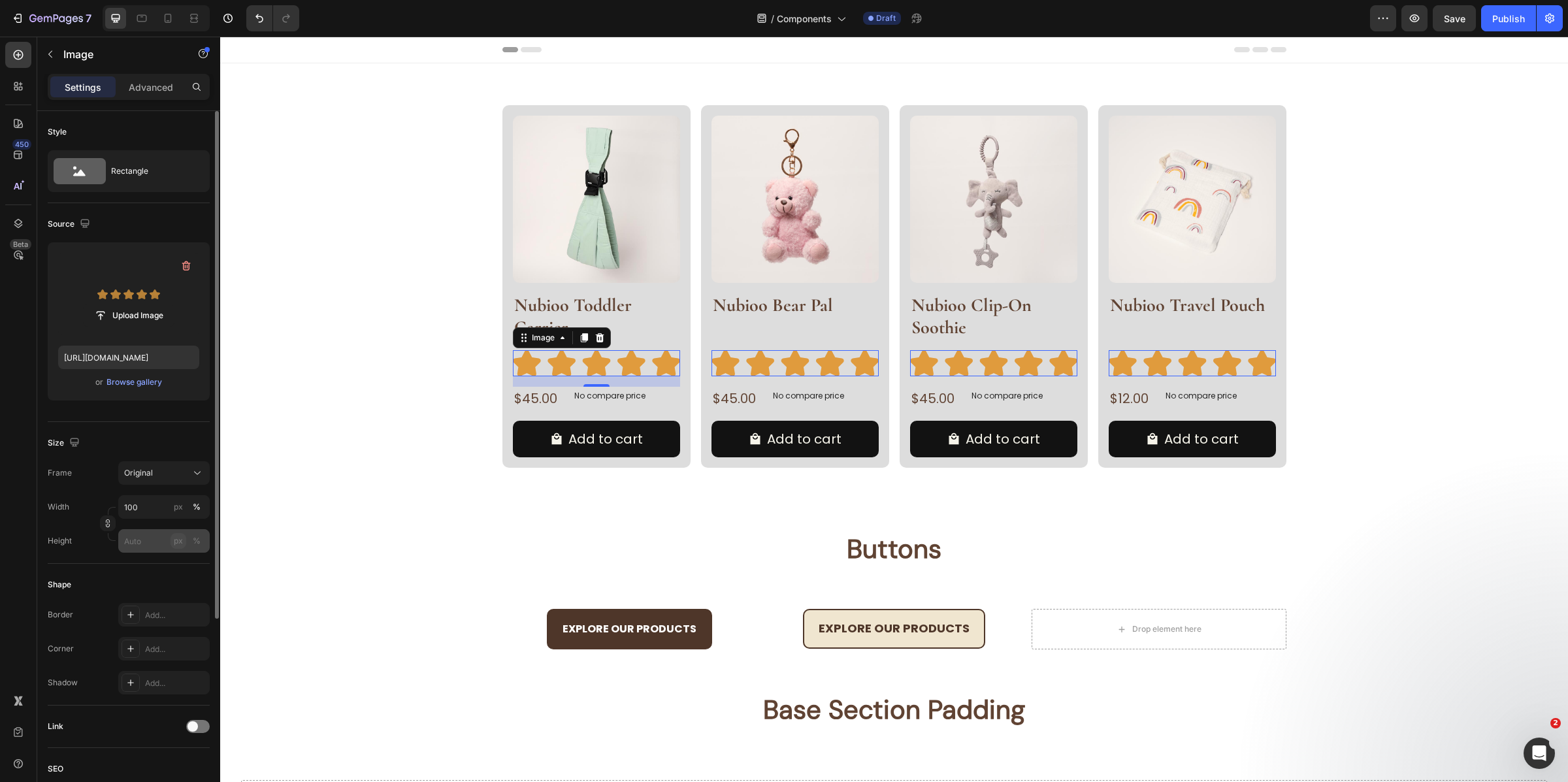
click at [181, 538] on div "px" at bounding box center [178, 541] width 9 height 12
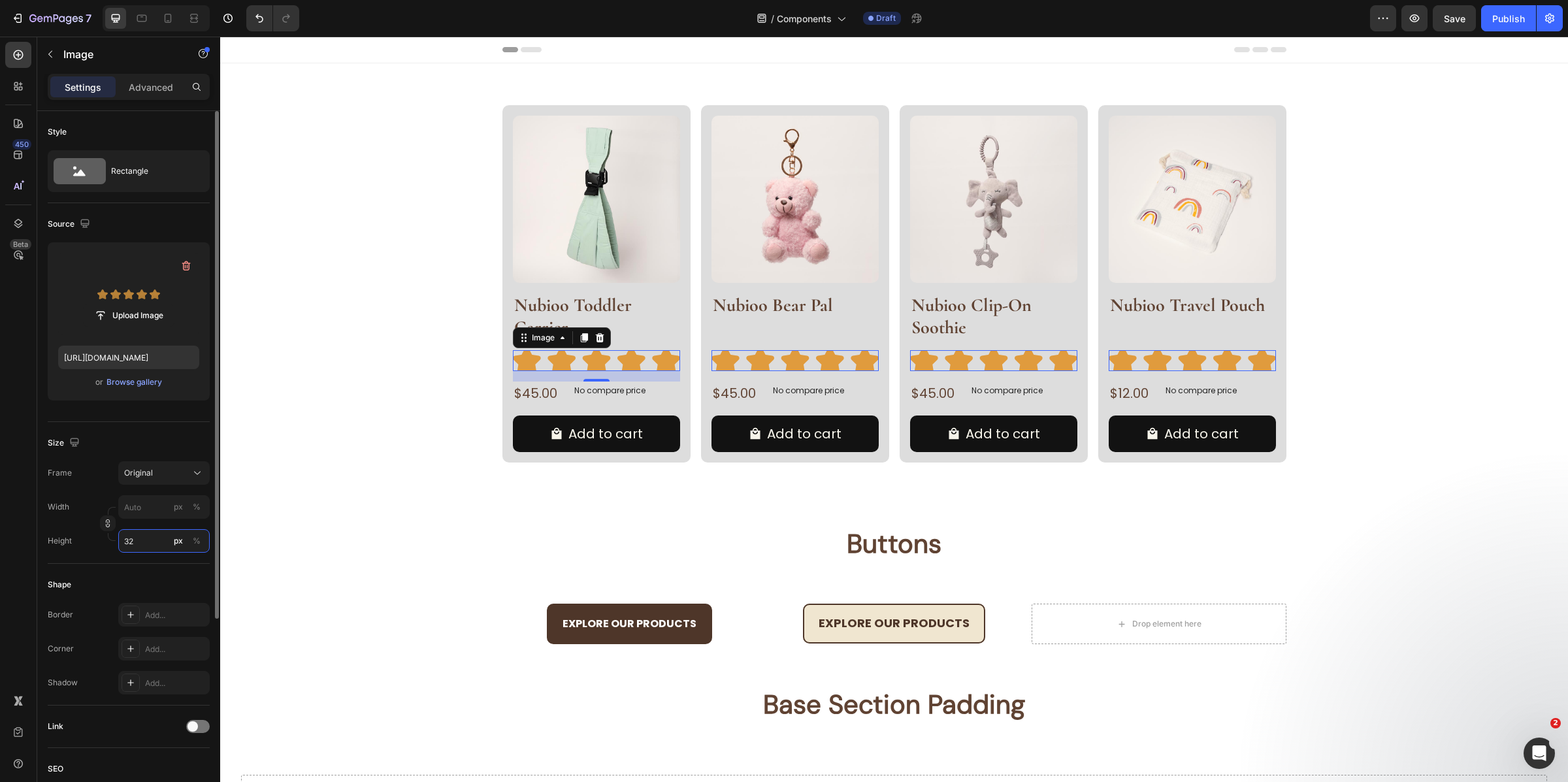
type input "3"
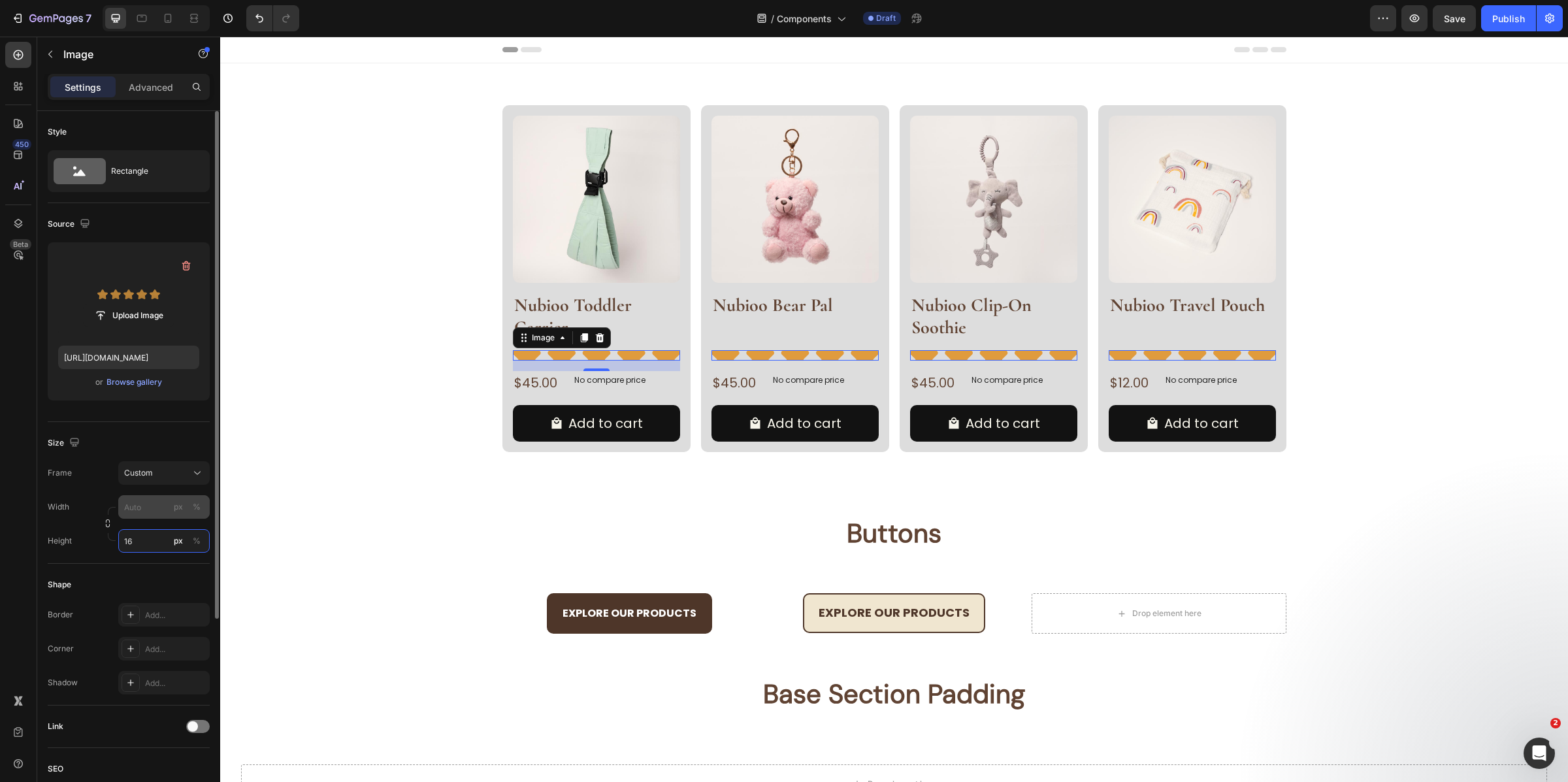
type input "16"
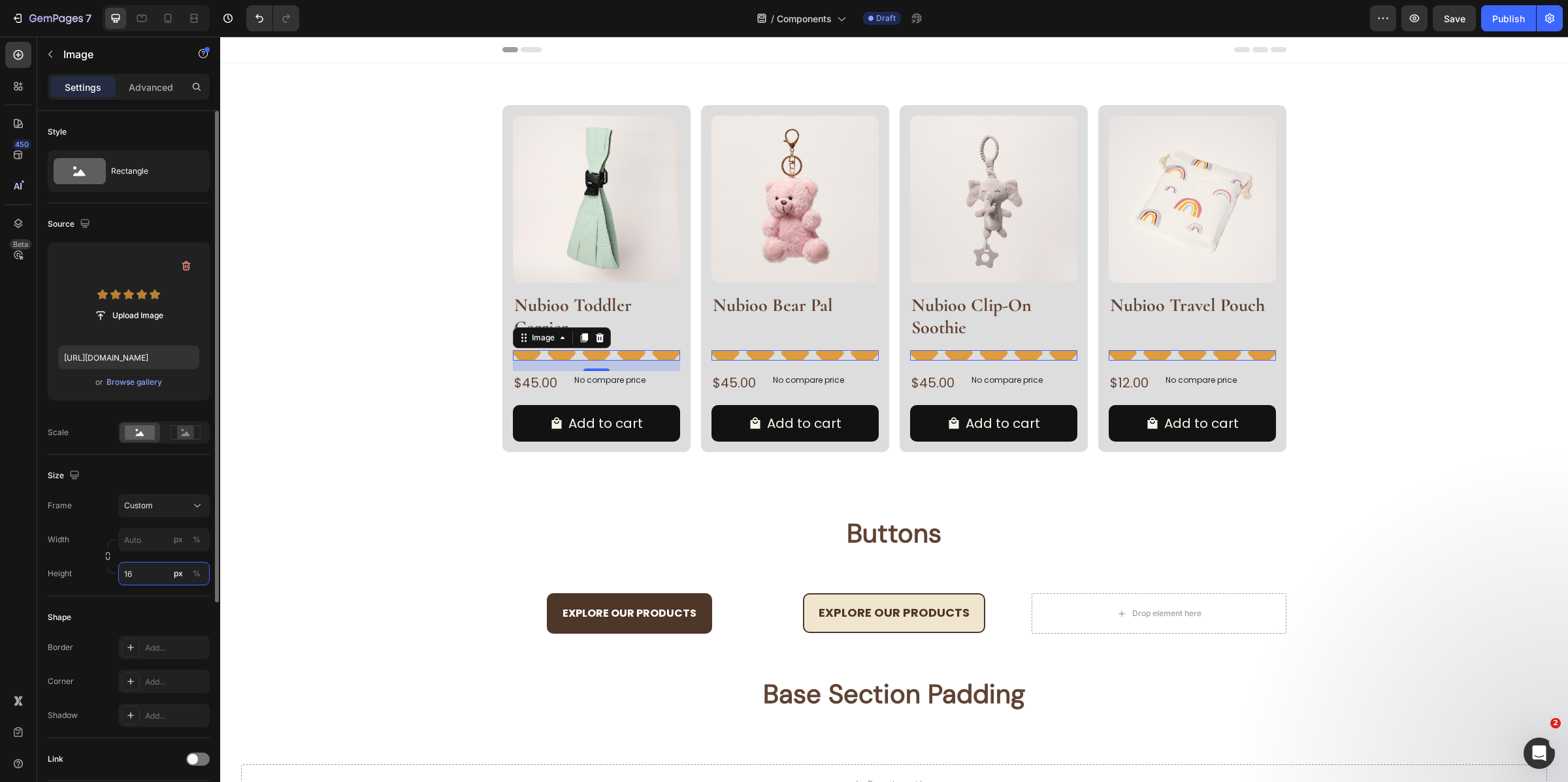
click at [140, 574] on input "16" at bounding box center [163, 573] width 92 height 23
click at [106, 556] on icon "button" at bounding box center [108, 555] width 9 height 9
click at [134, 540] on input "16" at bounding box center [163, 540] width 92 height 23
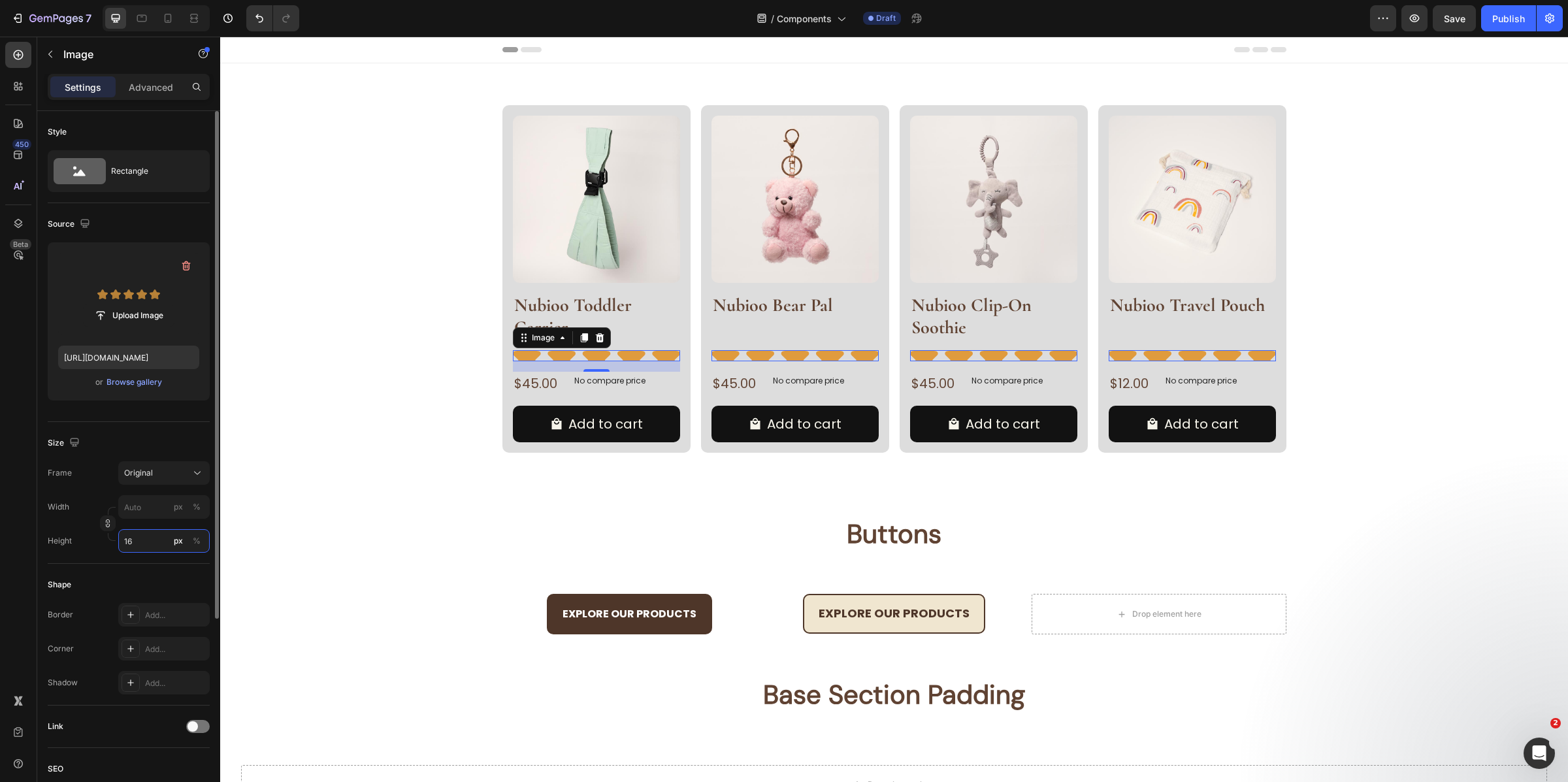
type input "15"
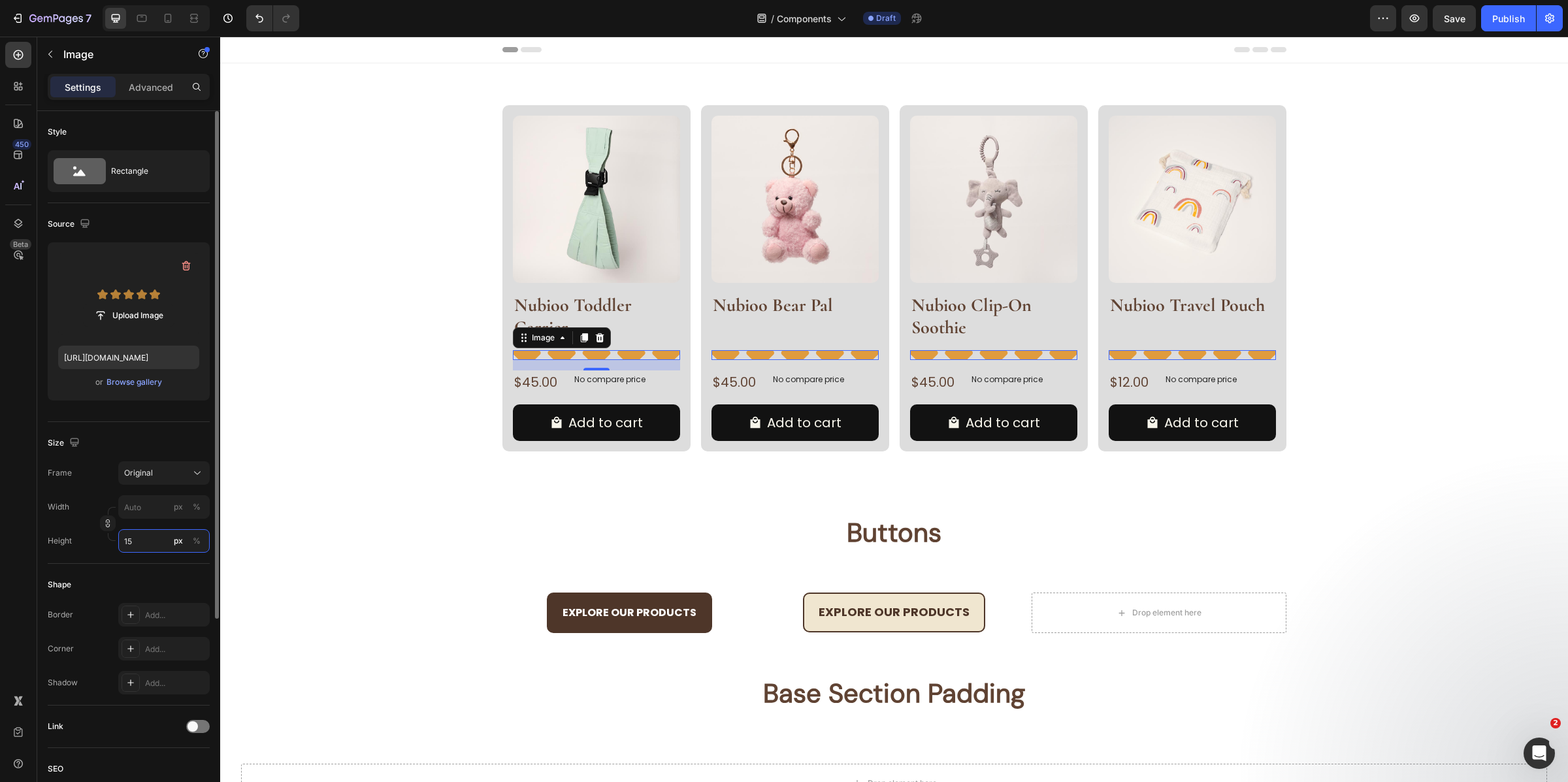
click at [134, 540] on input "15" at bounding box center [163, 540] width 92 height 23
click at [160, 507] on input "px %" at bounding box center [163, 507] width 92 height 23
click at [147, 538] on p "Full 100%" at bounding box center [161, 539] width 76 height 12
type input "100"
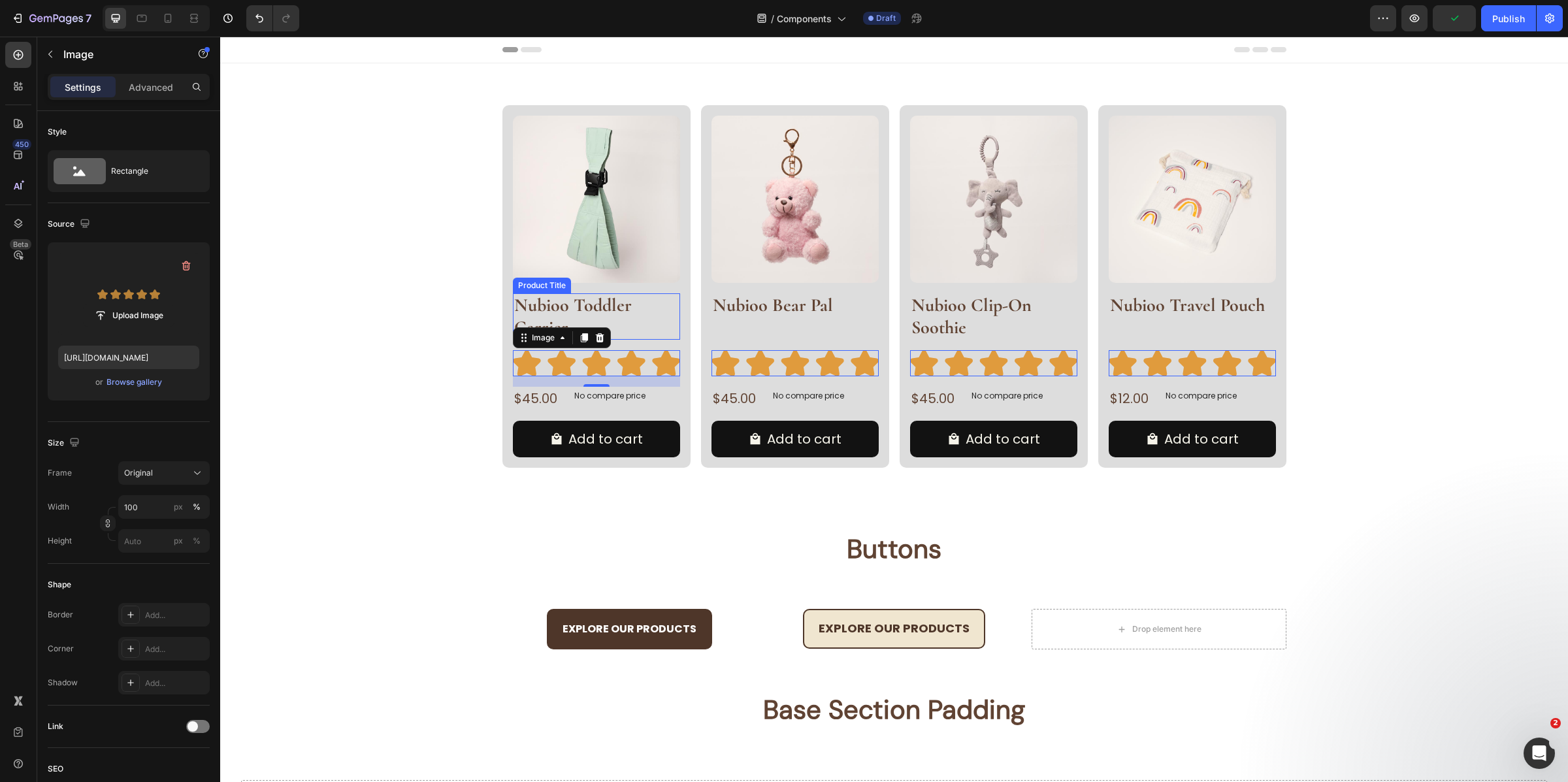
click at [627, 319] on h2 "Nubioo Toddler Carrier" at bounding box center [596, 317] width 167 height 46
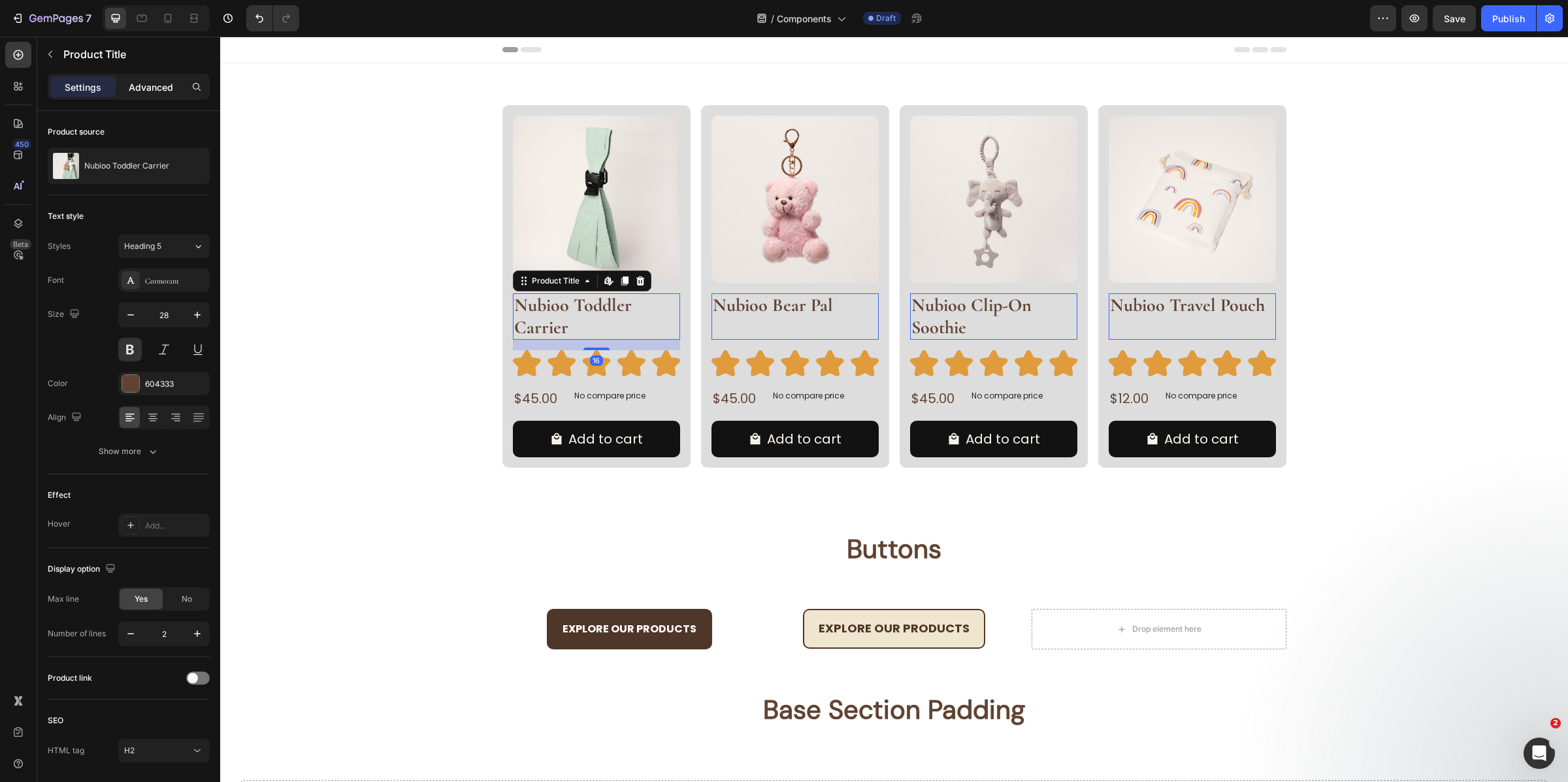
click at [165, 87] on p "Advanced" at bounding box center [151, 87] width 45 height 14
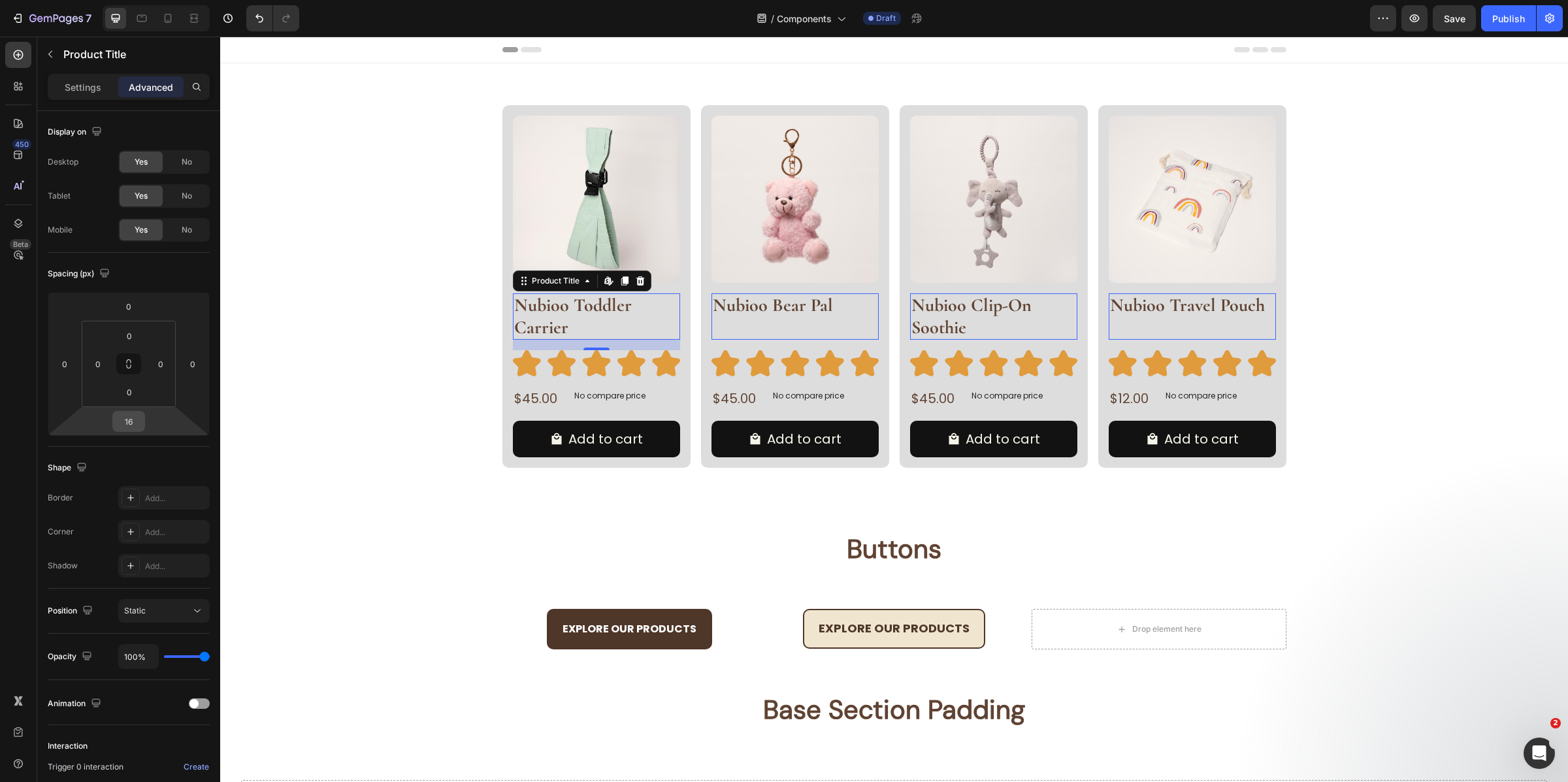
click at [123, 428] on input "16" at bounding box center [128, 421] width 27 height 20
click at [151, 512] on div "S 8px" at bounding box center [157, 508] width 81 height 20
type input "8"
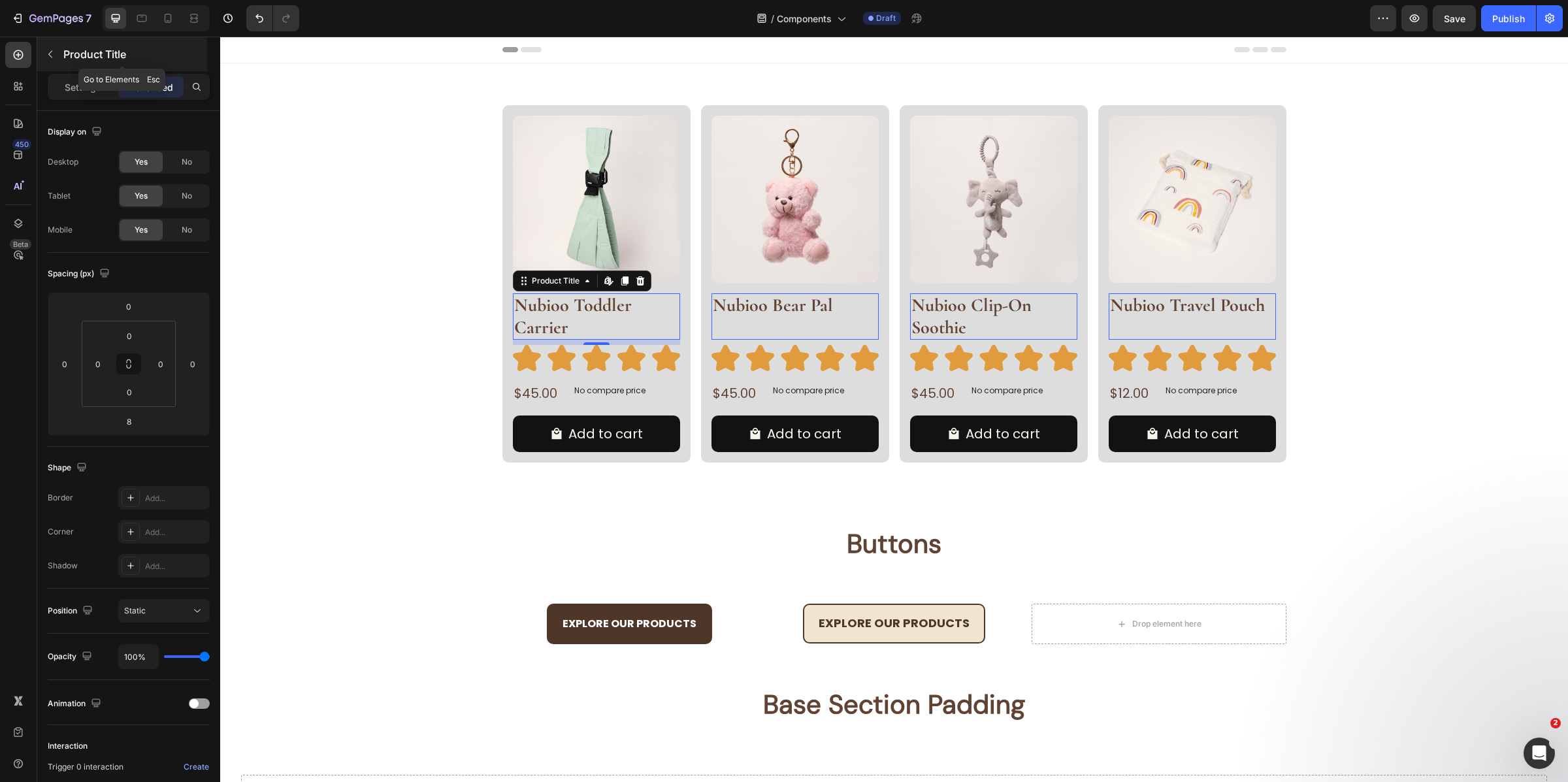
click at [80, 52] on p "Product Title" at bounding box center [134, 54] width 141 height 15
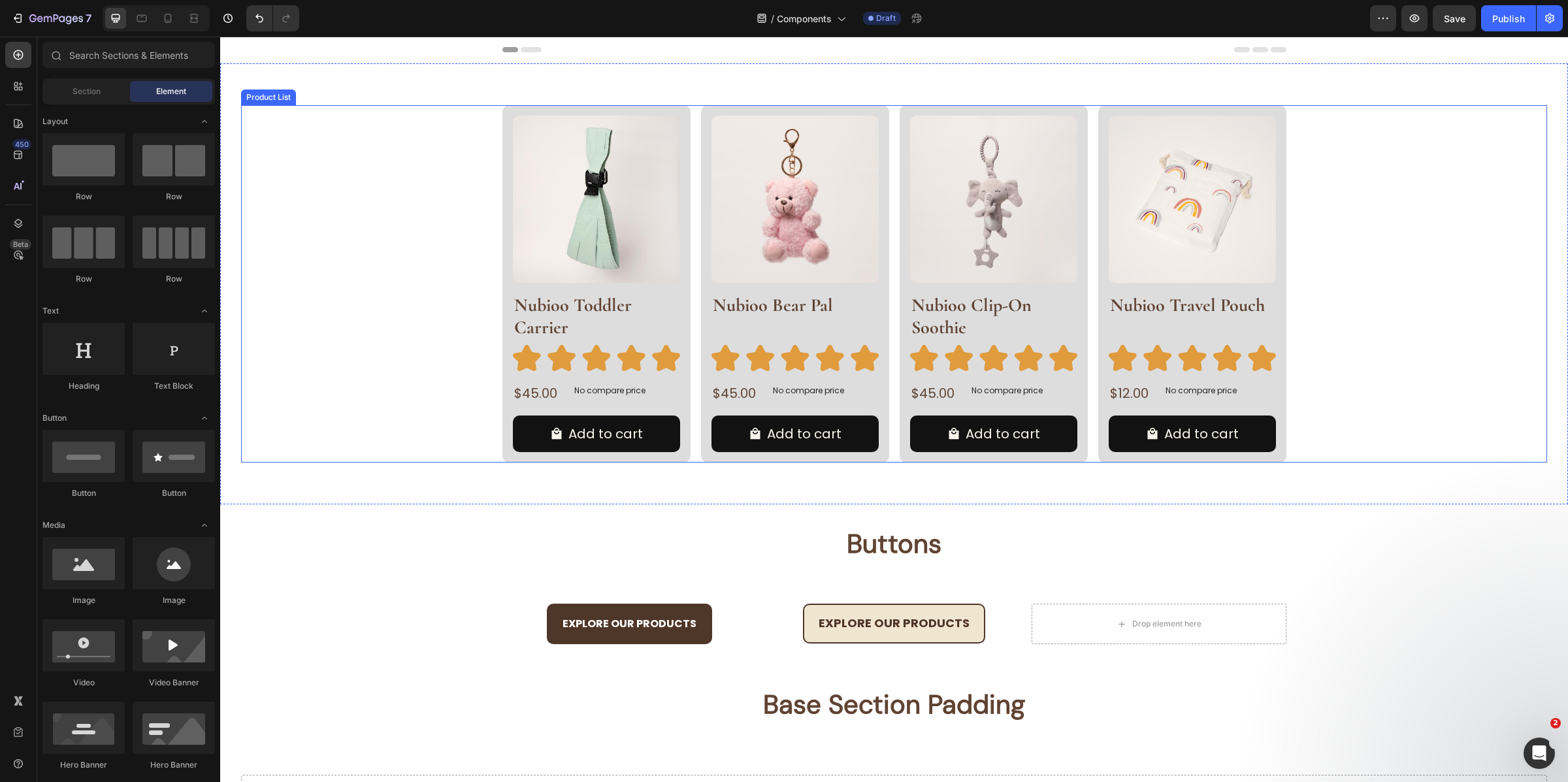
click at [365, 376] on div "Product Images Nubioo Toddler Carrier Product Title Image $45.00 Product Price …" at bounding box center [894, 284] width 1306 height 358
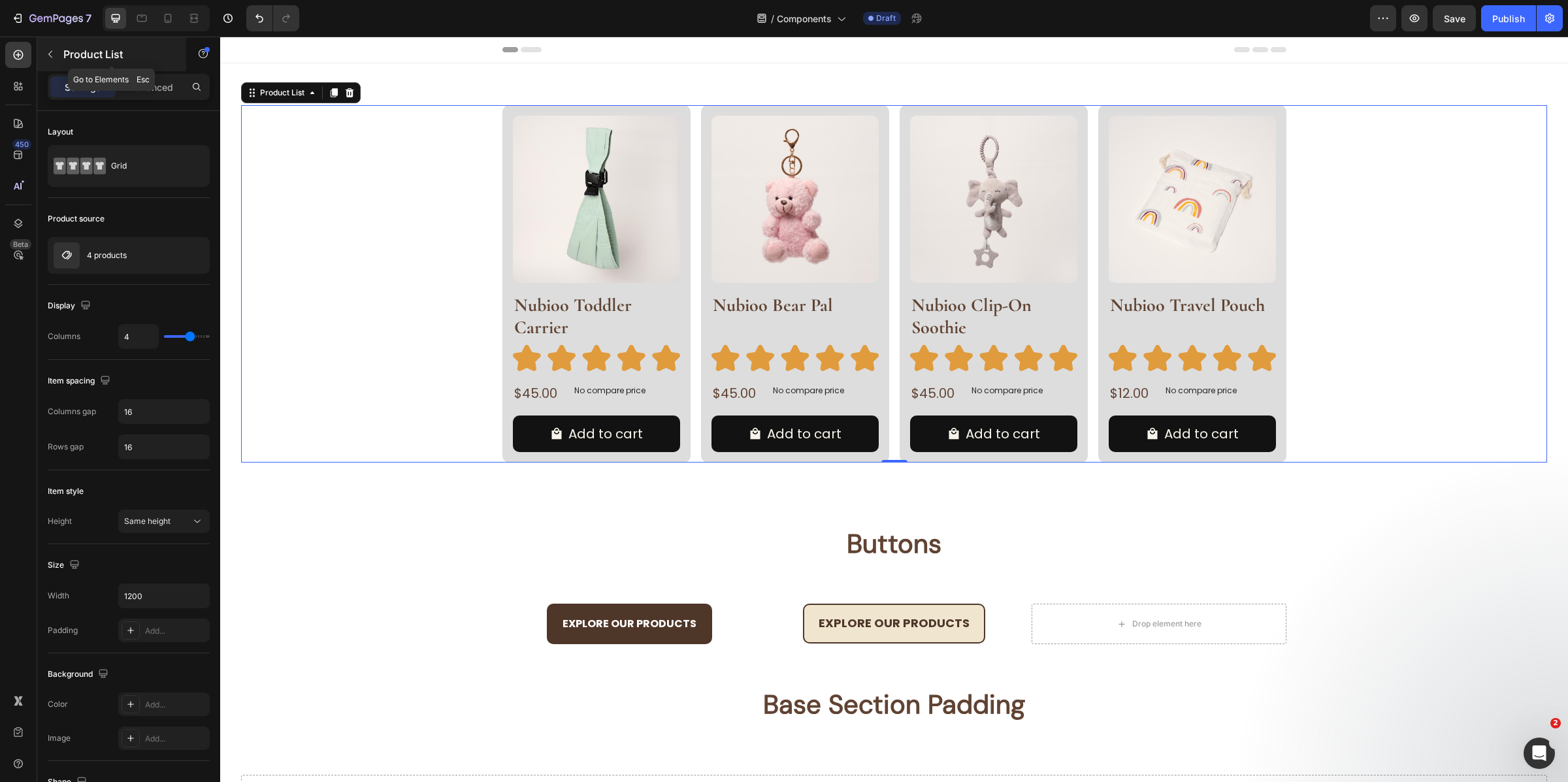
click at [84, 48] on p "Product List" at bounding box center [119, 54] width 111 height 15
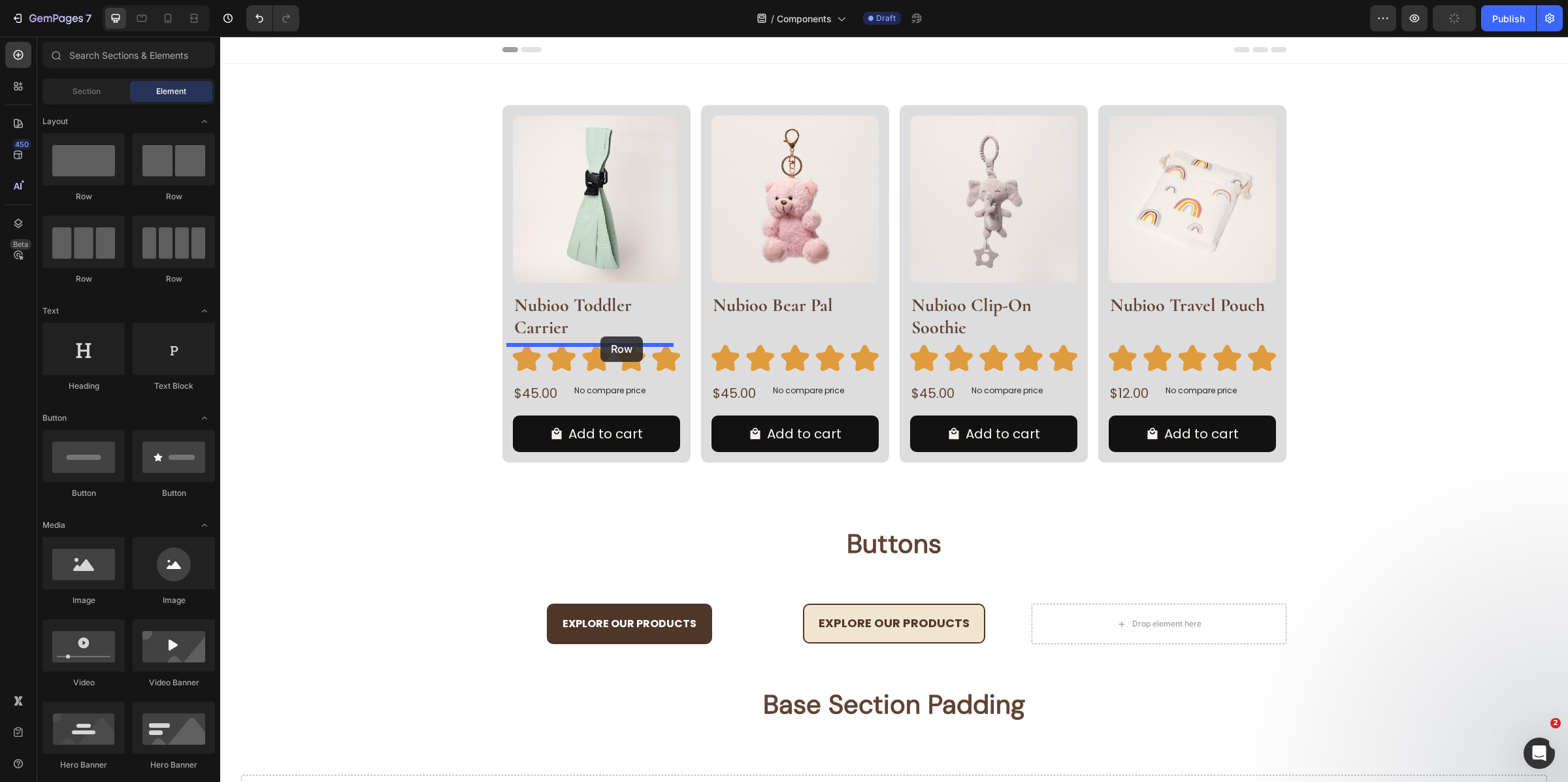
drag, startPoint x: 300, startPoint y: 207, endPoint x: 601, endPoint y: 336, distance: 327.5
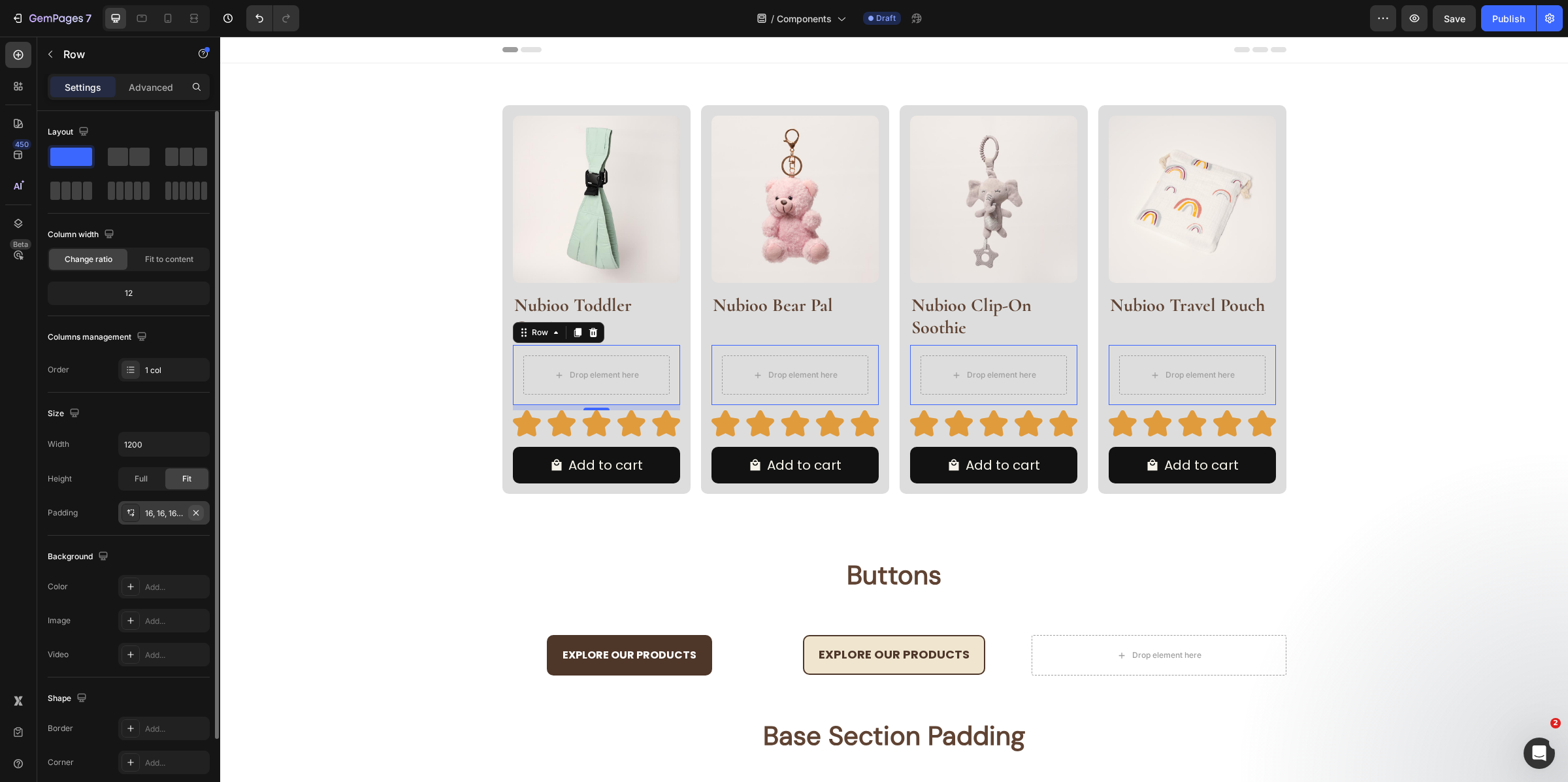
click at [194, 507] on icon "button" at bounding box center [196, 512] width 10 height 10
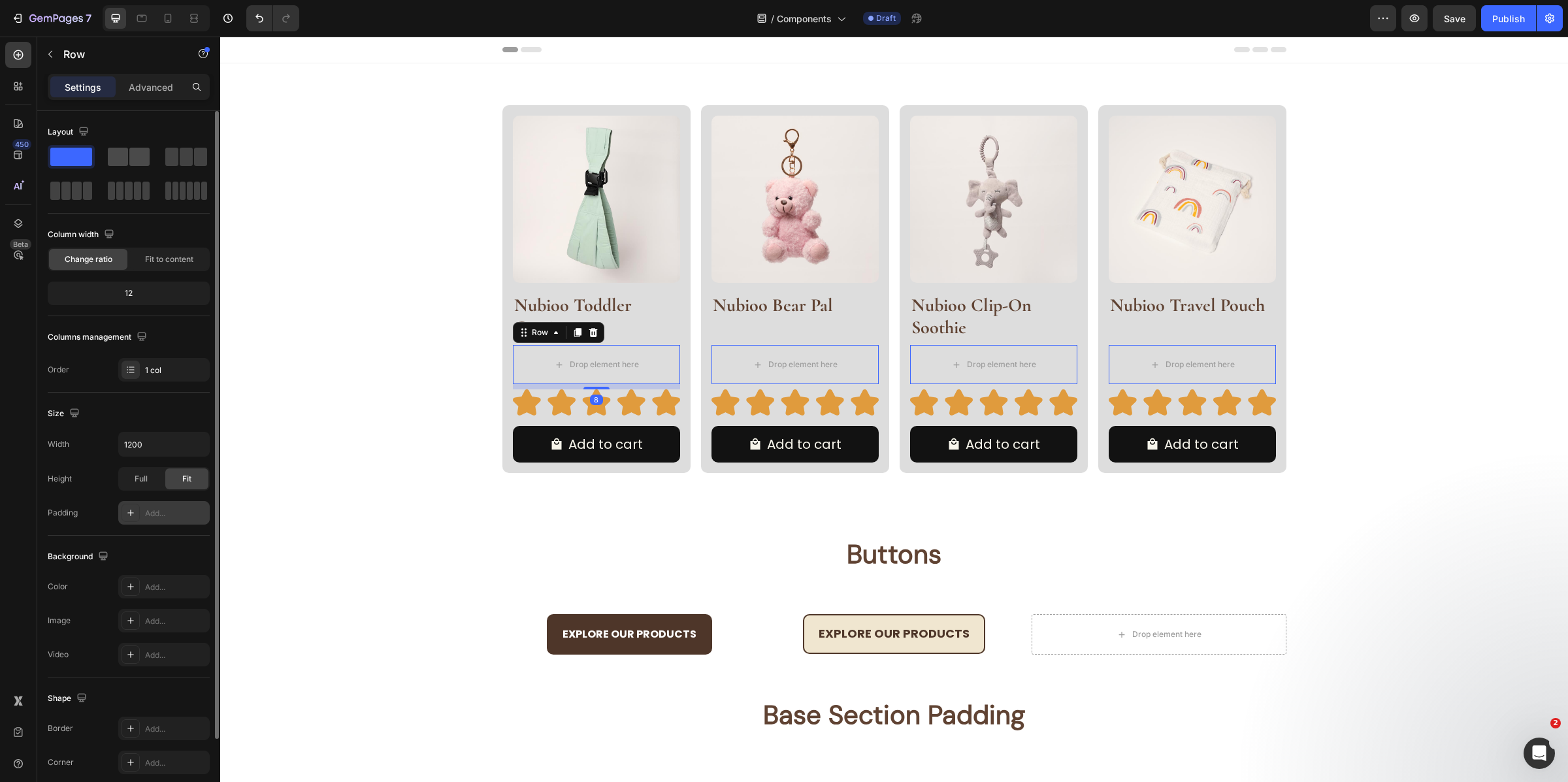
click at [129, 164] on span at bounding box center [140, 157] width 21 height 18
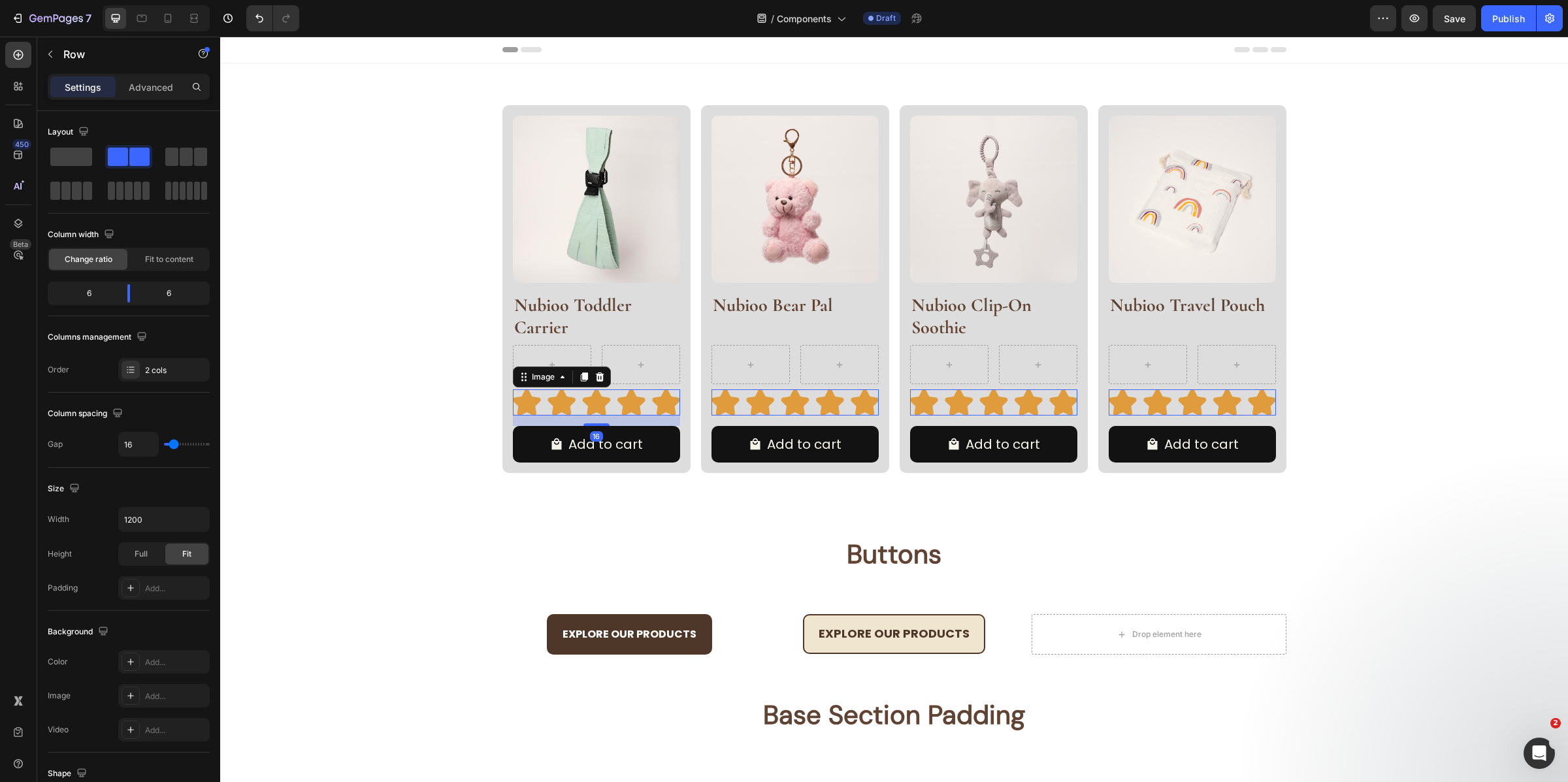
click at [576, 410] on img at bounding box center [596, 402] width 167 height 27
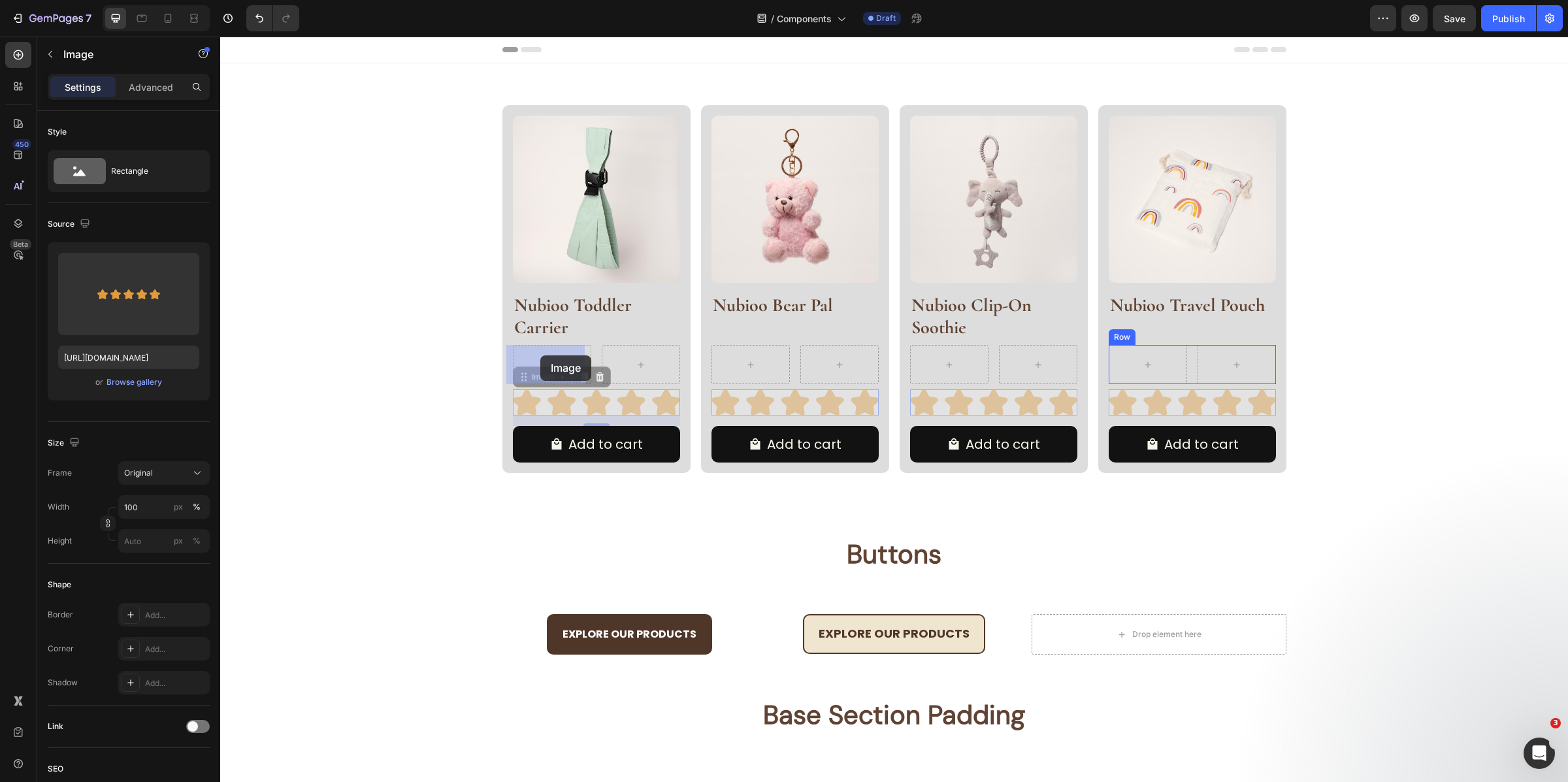
drag, startPoint x: 520, startPoint y: 376, endPoint x: 540, endPoint y: 355, distance: 29.0
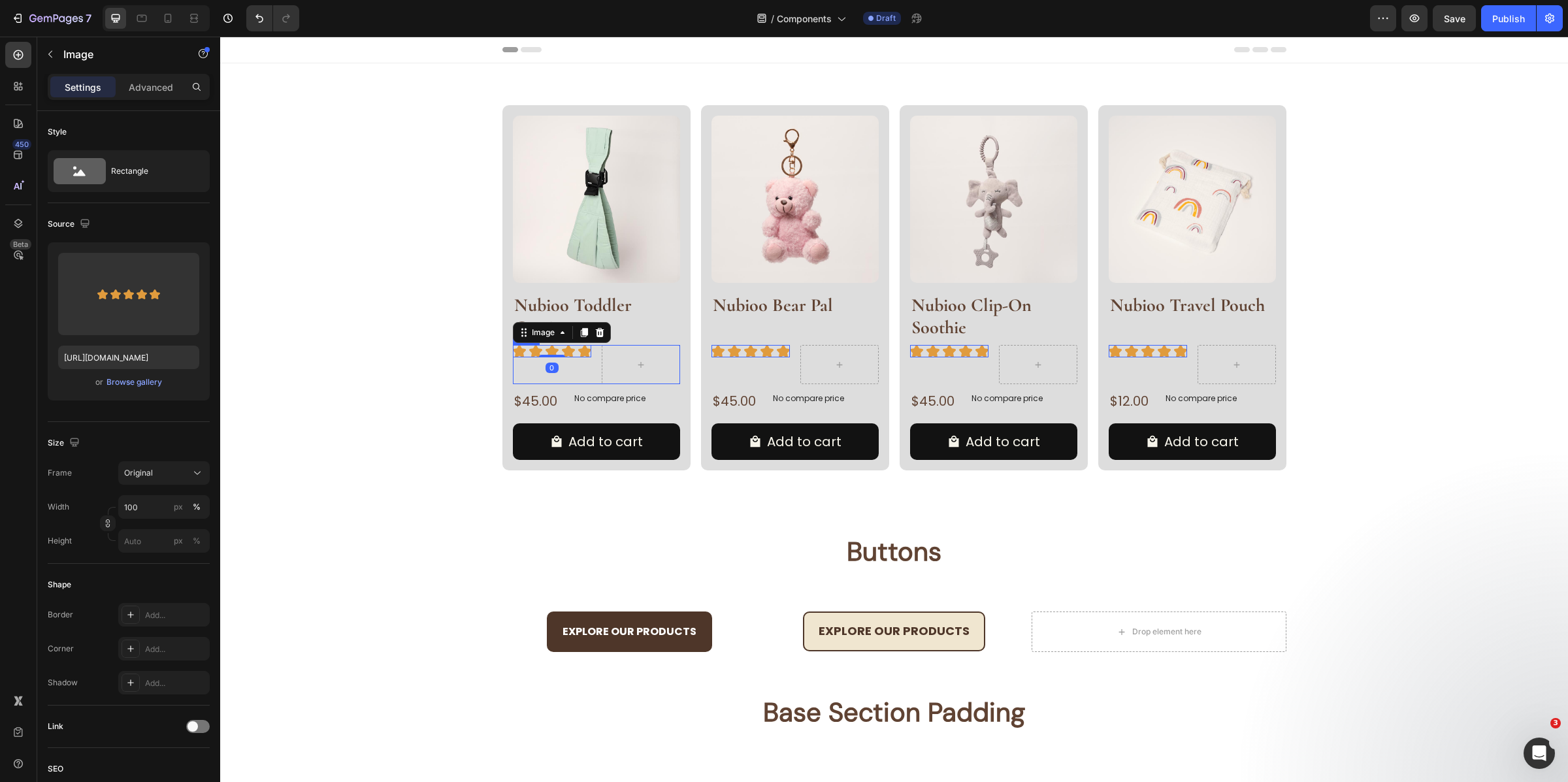
click at [589, 366] on div "Image 0 Row" at bounding box center [596, 364] width 167 height 39
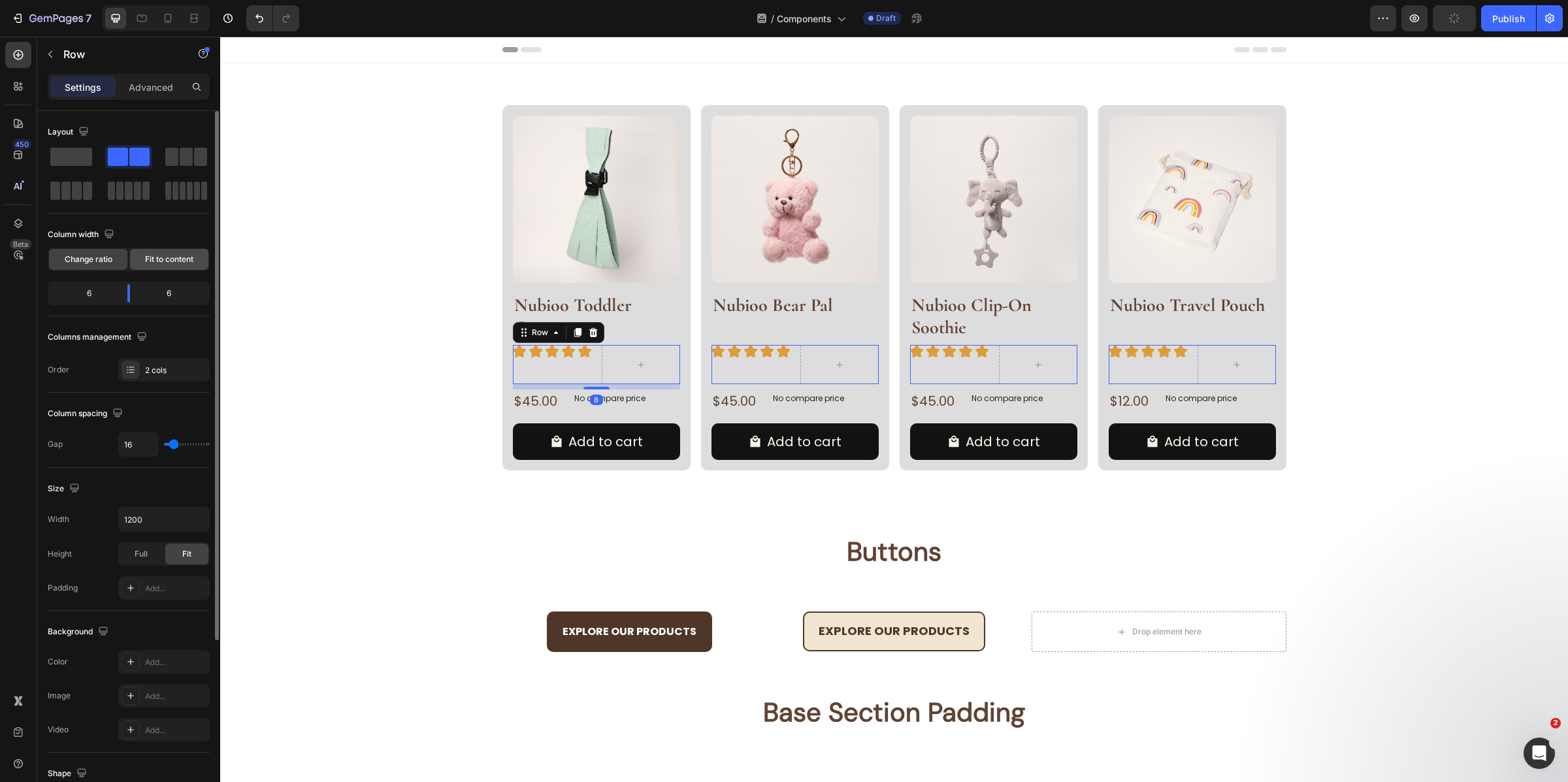
click at [173, 263] on span "Fit to content" at bounding box center [169, 259] width 48 height 12
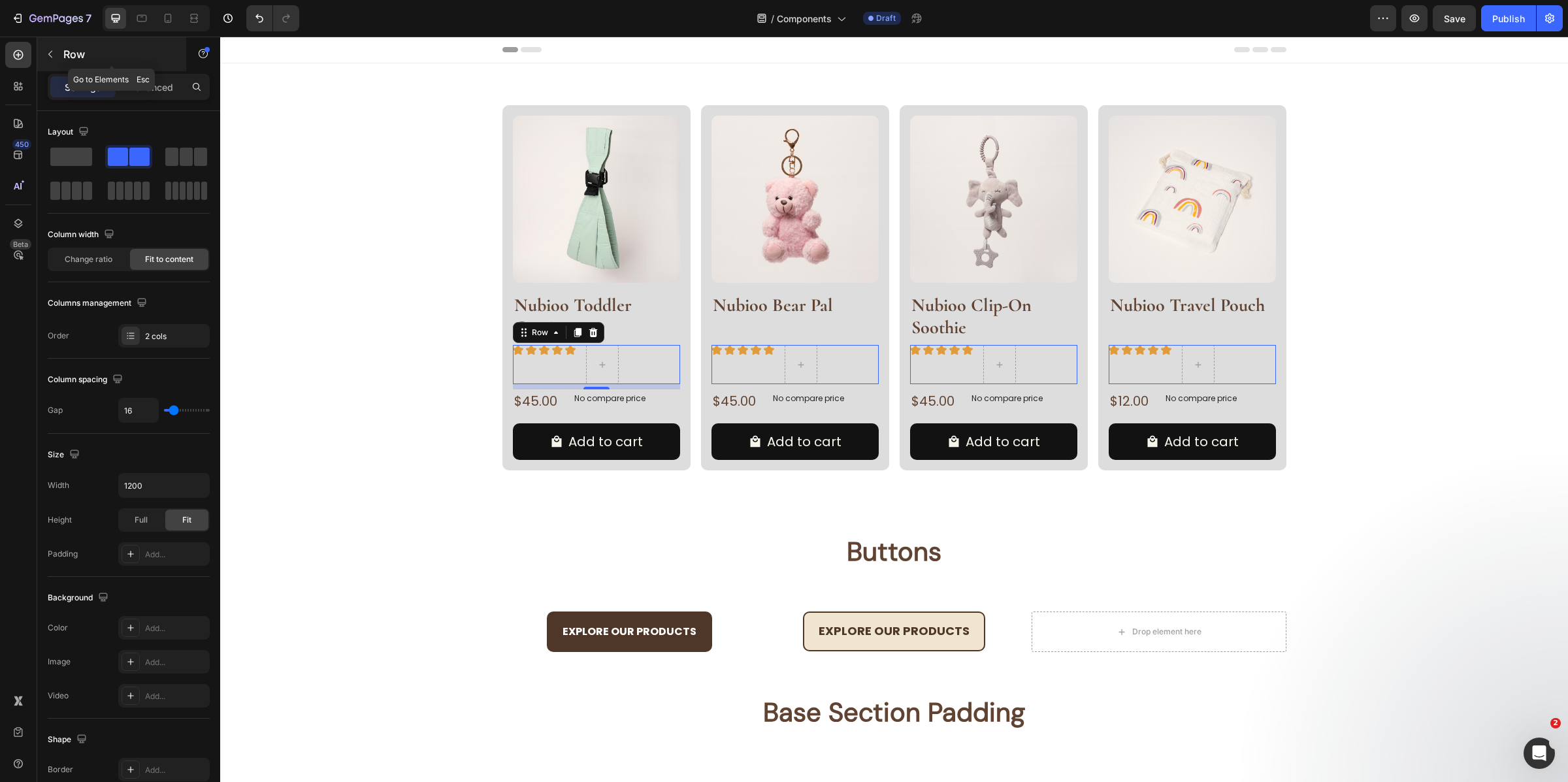
click at [81, 51] on p "Row" at bounding box center [119, 54] width 111 height 15
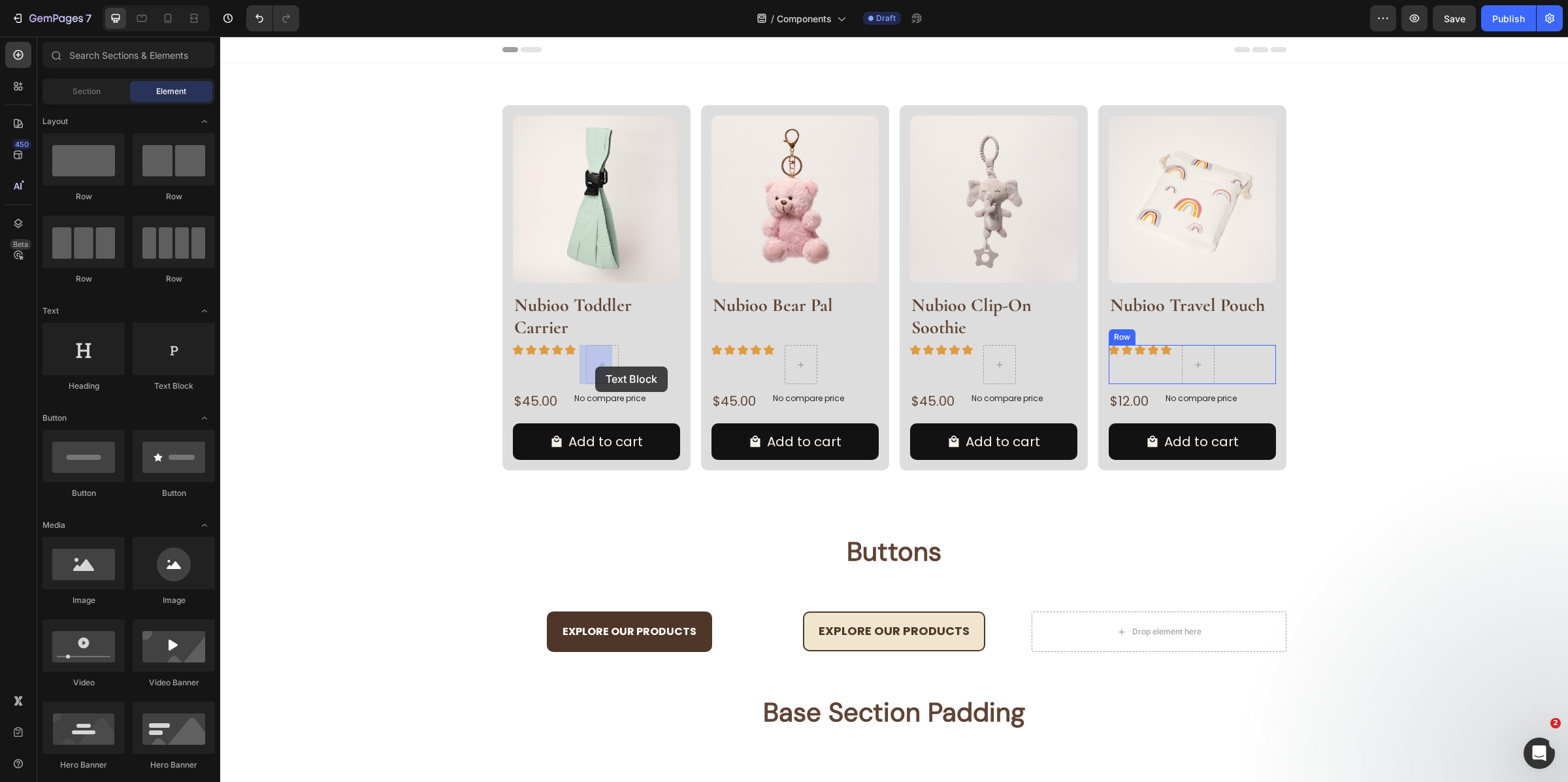
drag, startPoint x: 394, startPoint y: 399, endPoint x: 595, endPoint y: 366, distance: 203.7
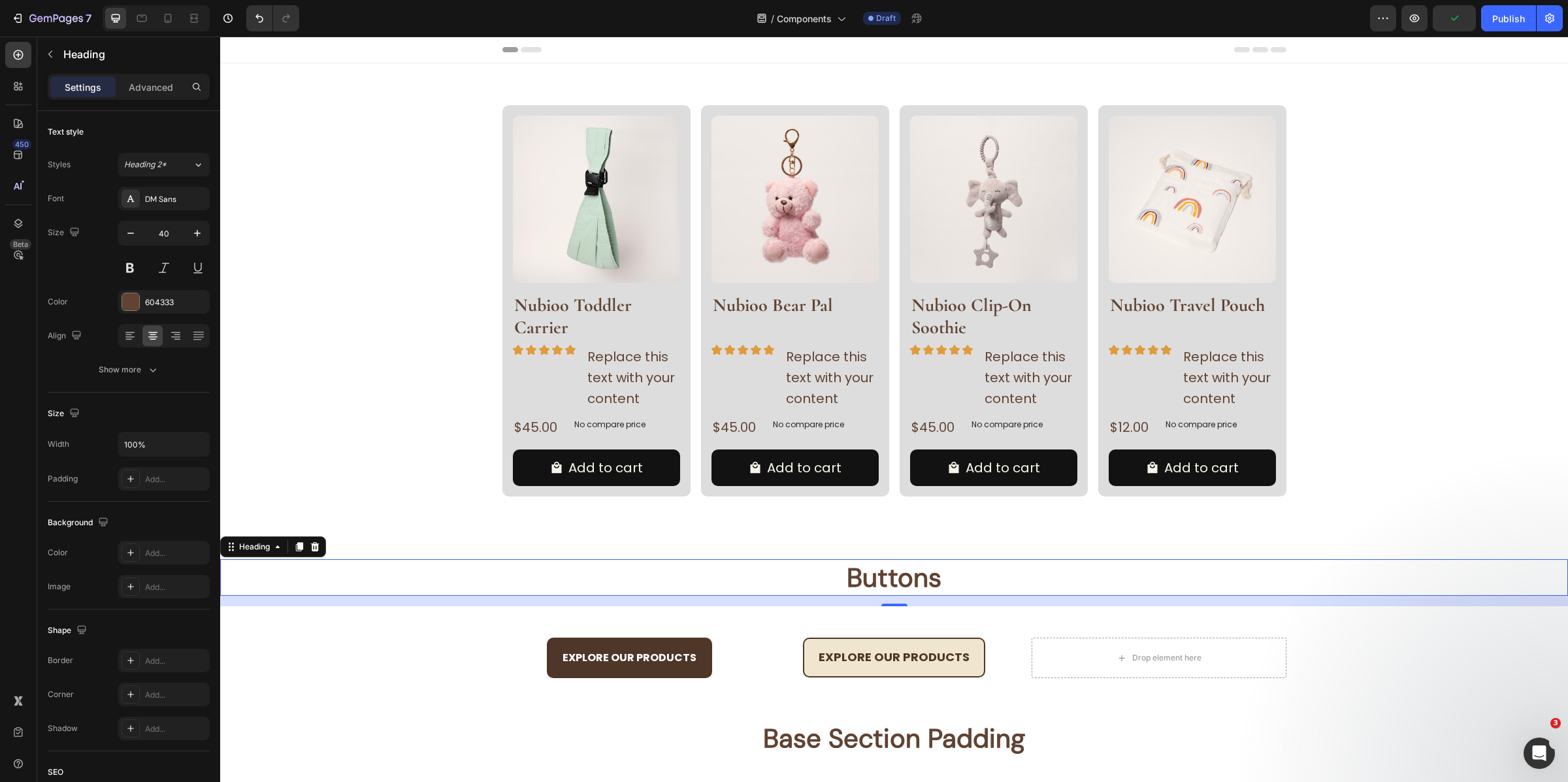
click at [376, 572] on h2 "Buttons" at bounding box center [894, 577] width 1348 height 37
click at [639, 366] on p "Replace this text with your content" at bounding box center [633, 377] width 92 height 62
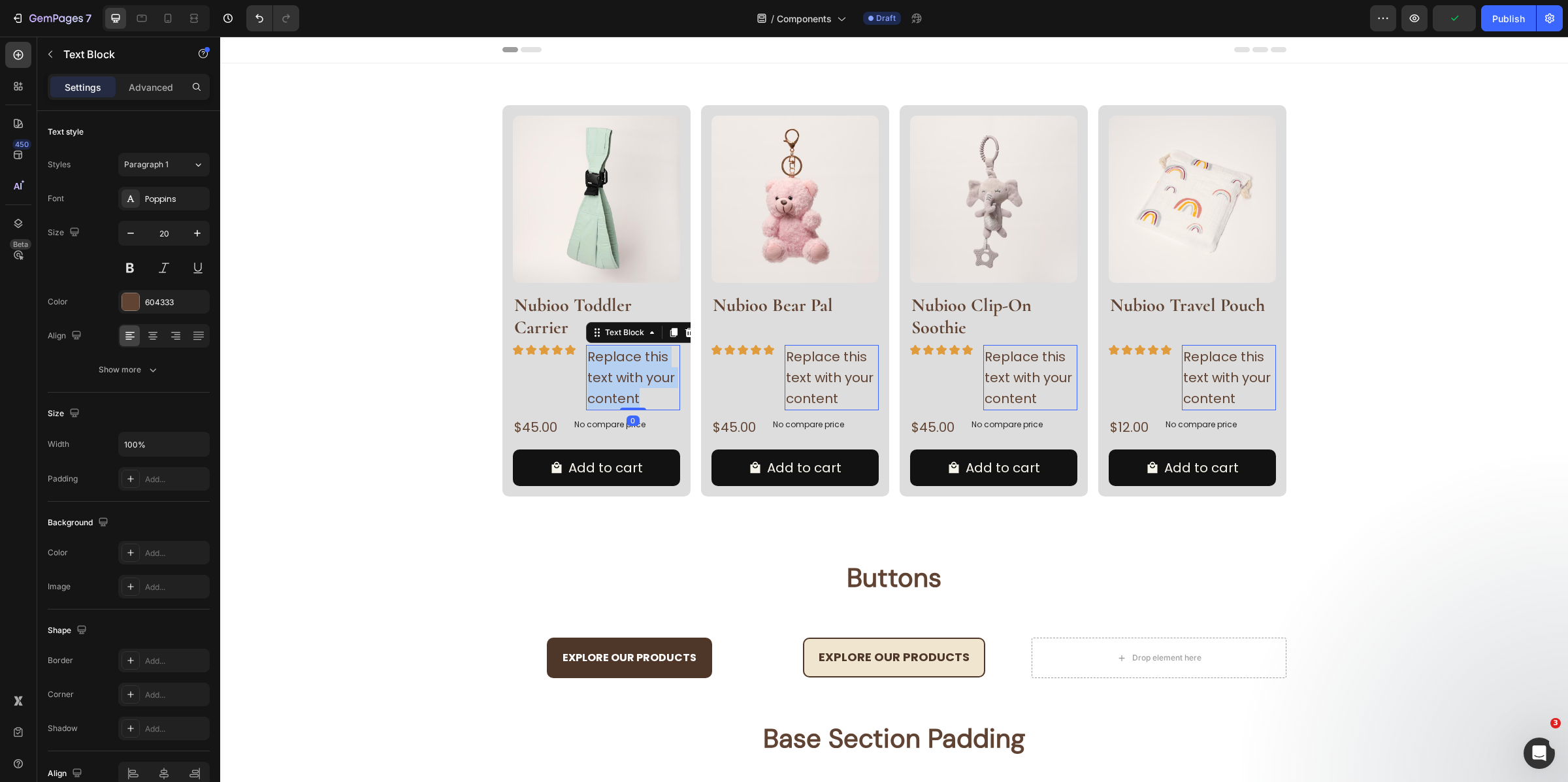
click at [639, 366] on p "Replace this text with your content" at bounding box center [633, 377] width 92 height 62
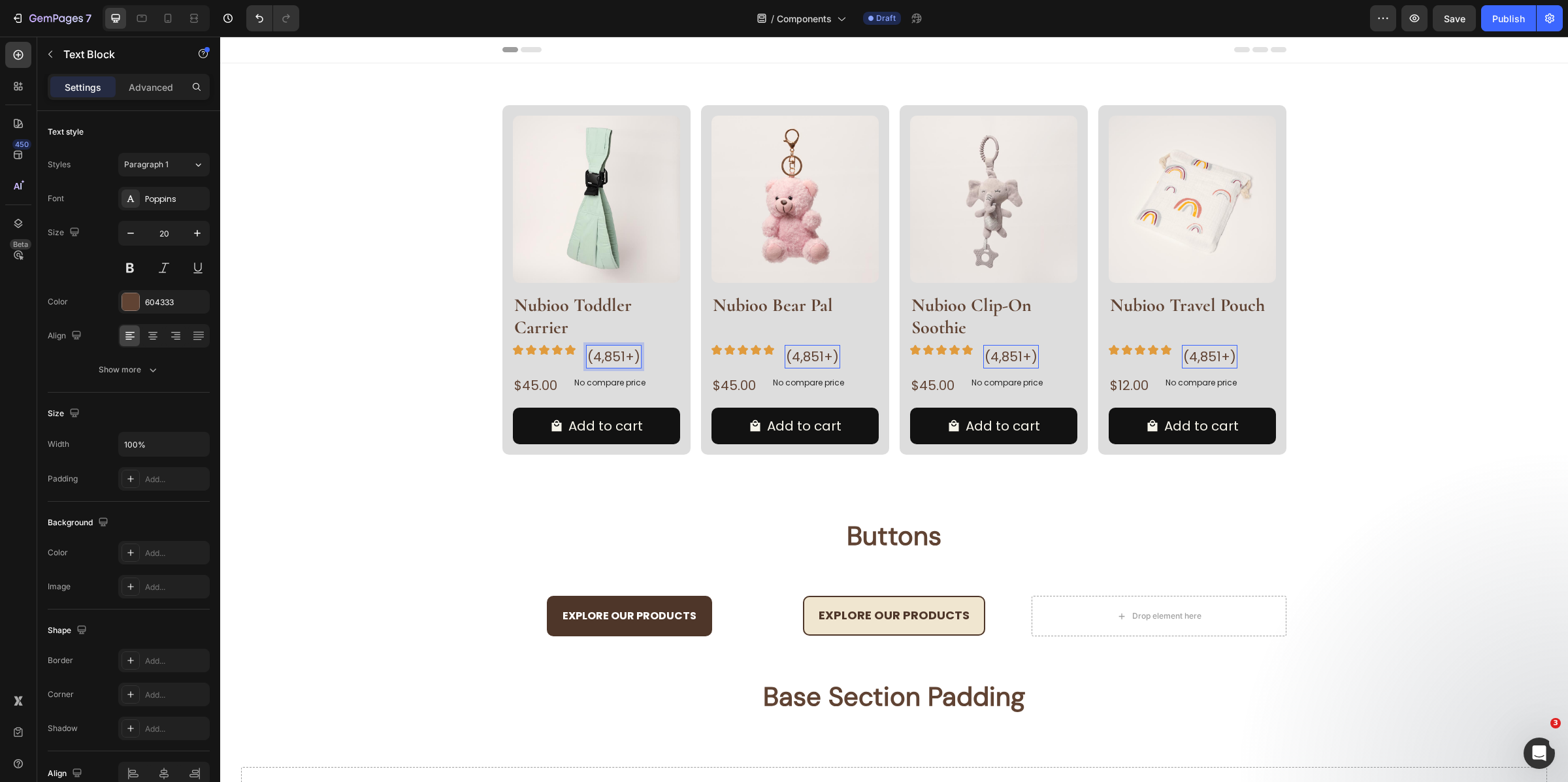
click at [609, 360] on p "(4,851+)" at bounding box center [614, 357] width 53 height 21
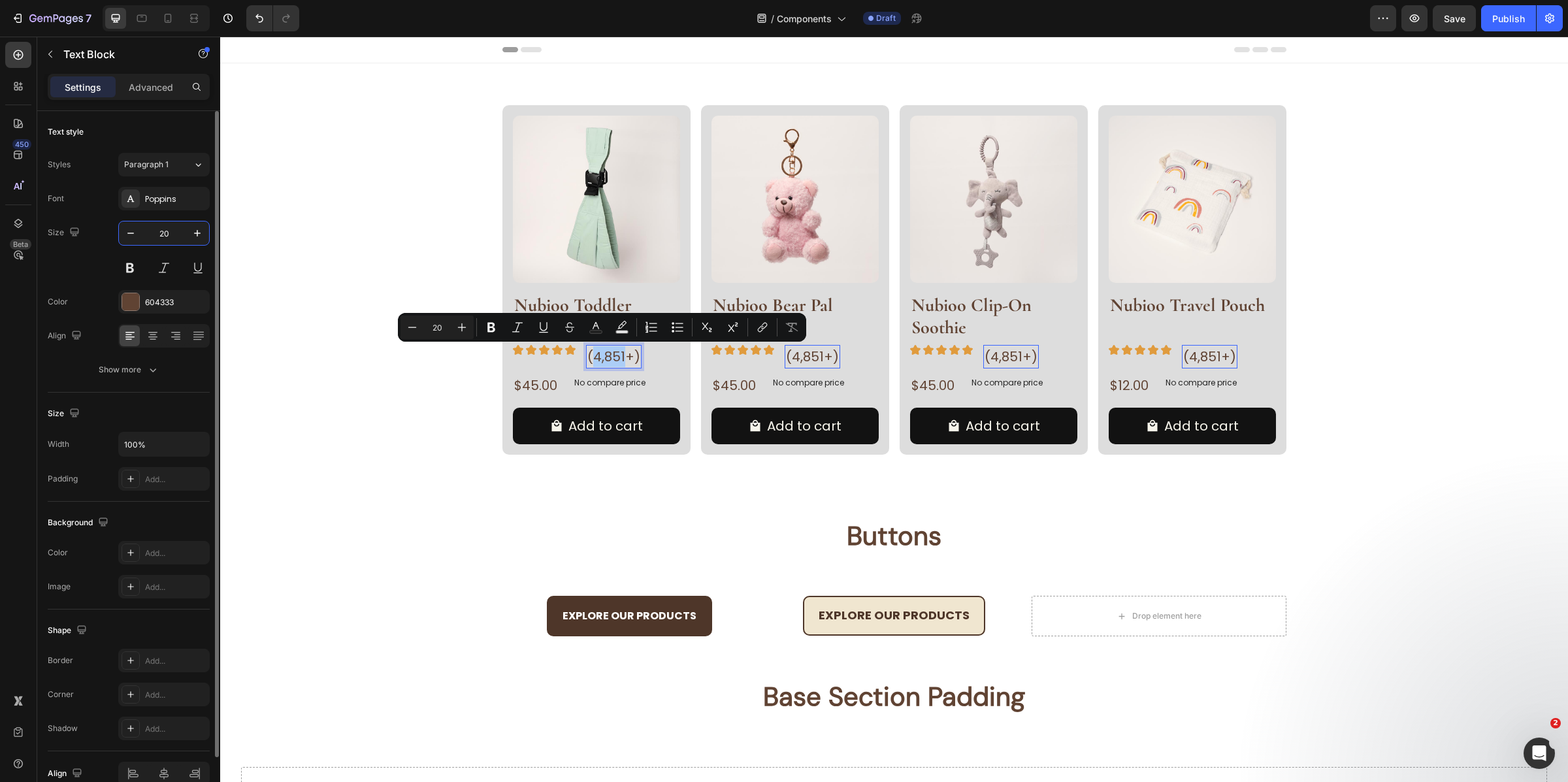
click at [169, 228] on input "20" at bounding box center [163, 233] width 43 height 23
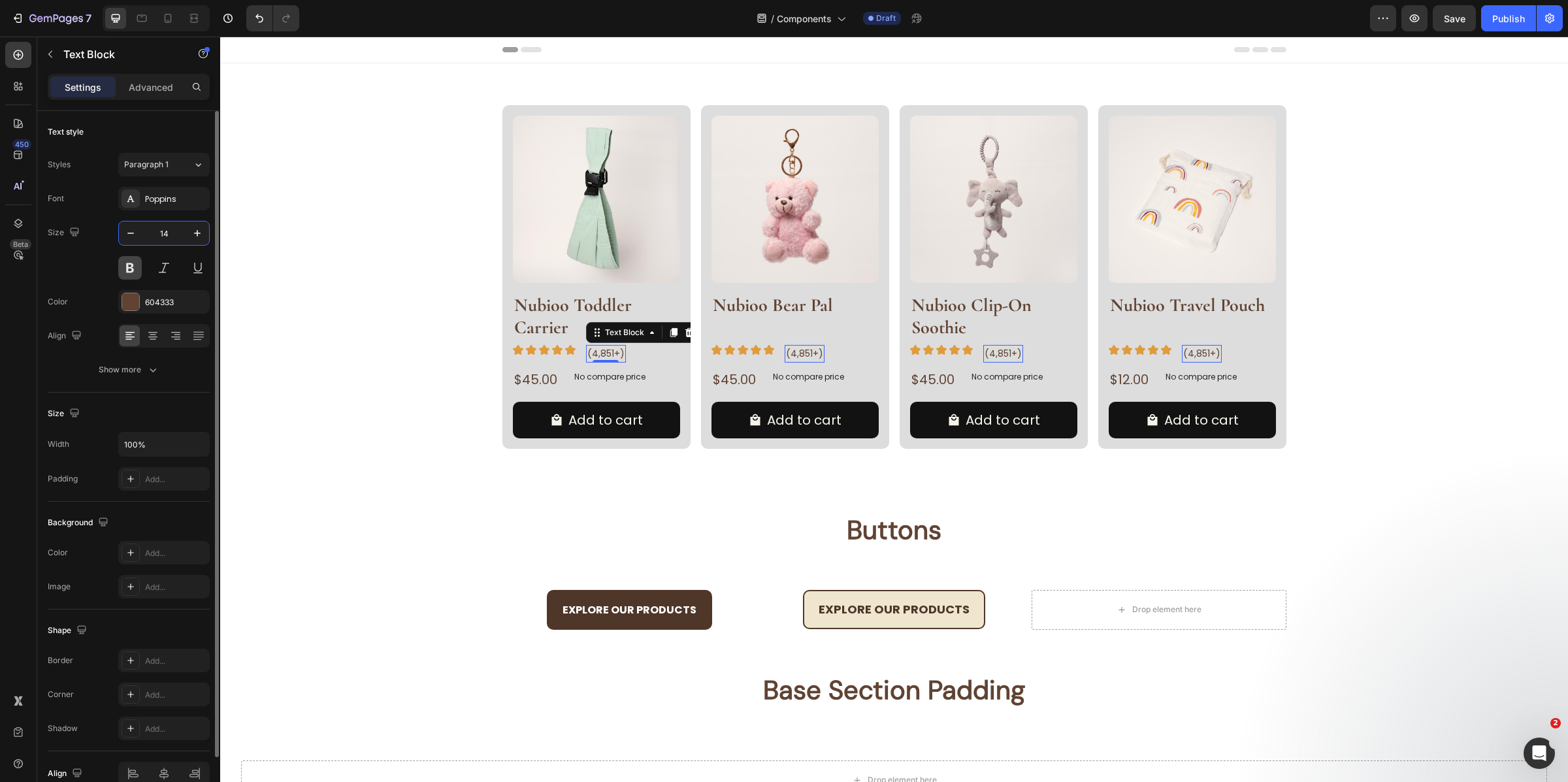
type input "14"
click at [132, 264] on button at bounding box center [129, 267] width 23 height 23
click at [572, 353] on div "Image (4,851+) Text Block 0 Row" at bounding box center [596, 353] width 167 height 17
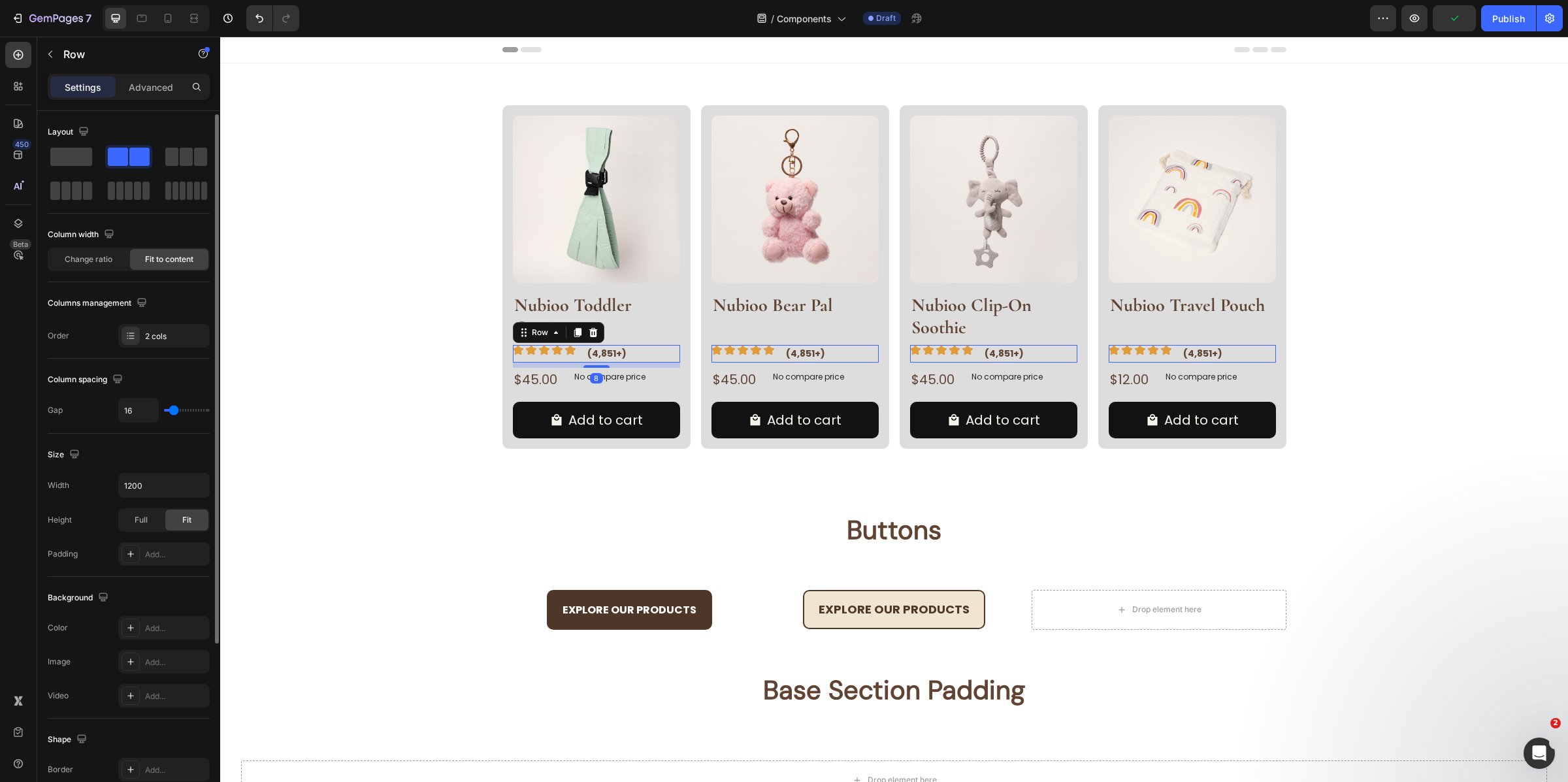
scroll to position [239, 0]
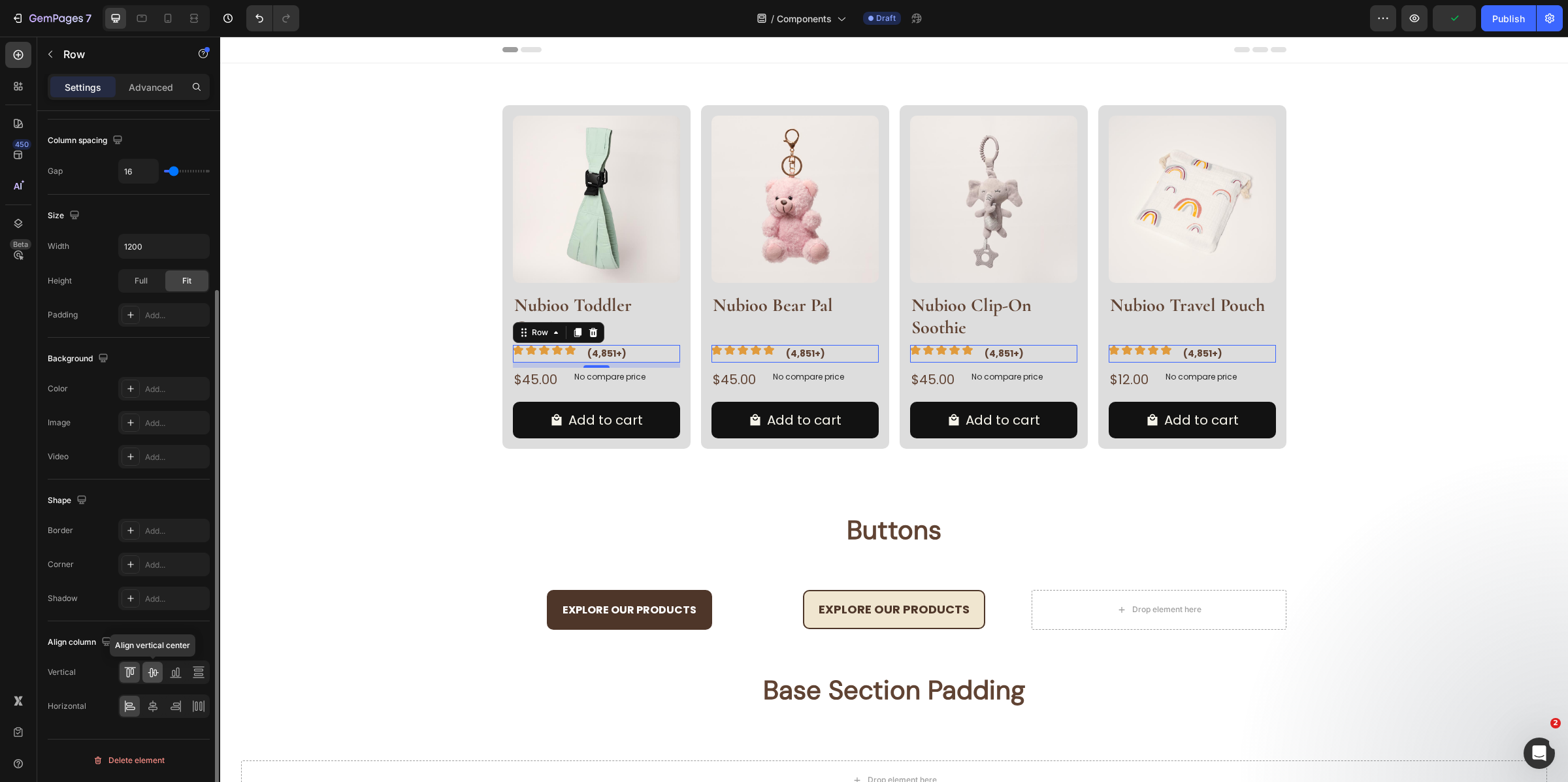
click at [148, 672] on icon at bounding box center [152, 672] width 13 height 13
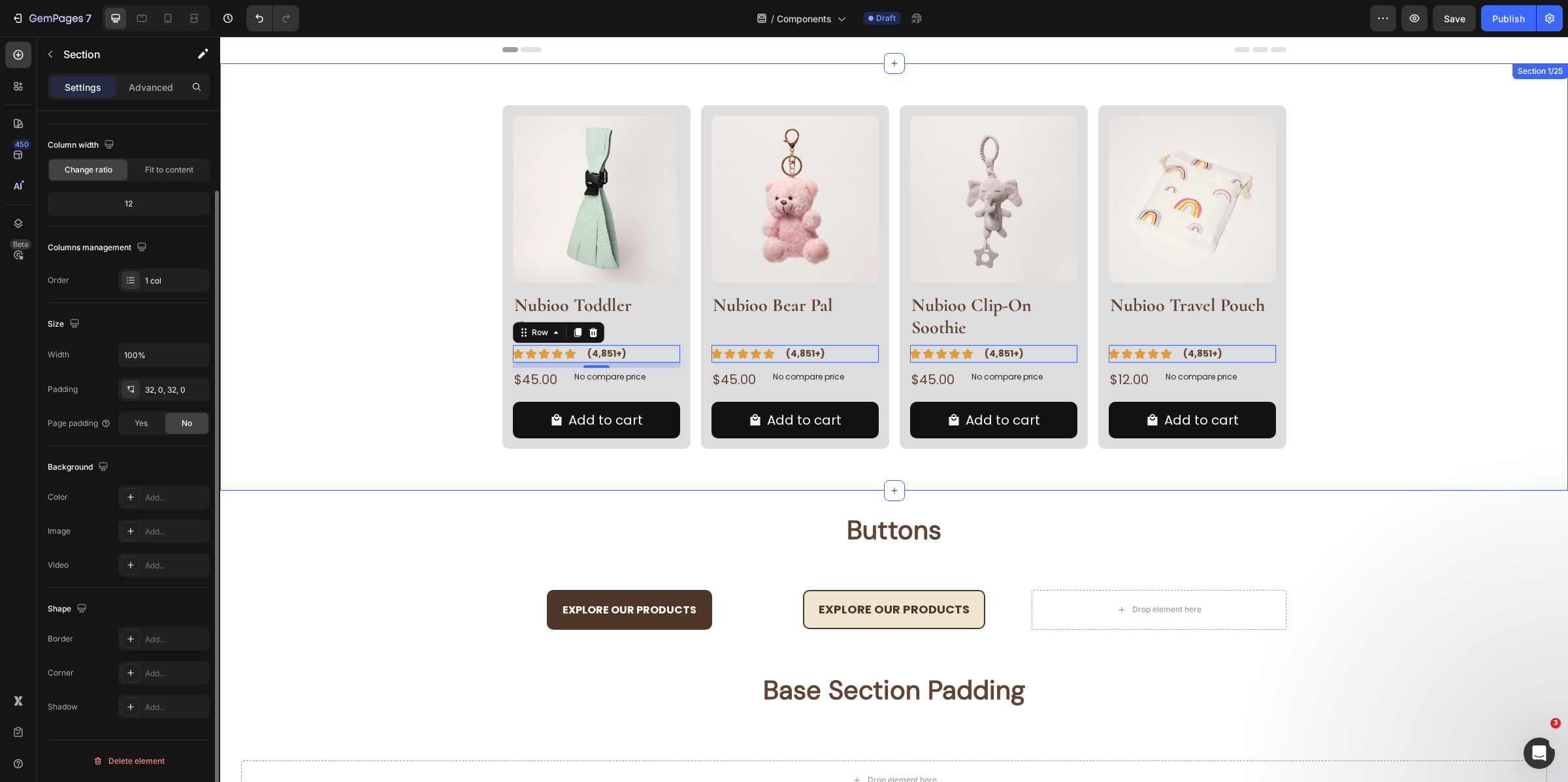
click at [585, 494] on div "Buttons Heading Section 2/25" at bounding box center [894, 535] width 1348 height 89
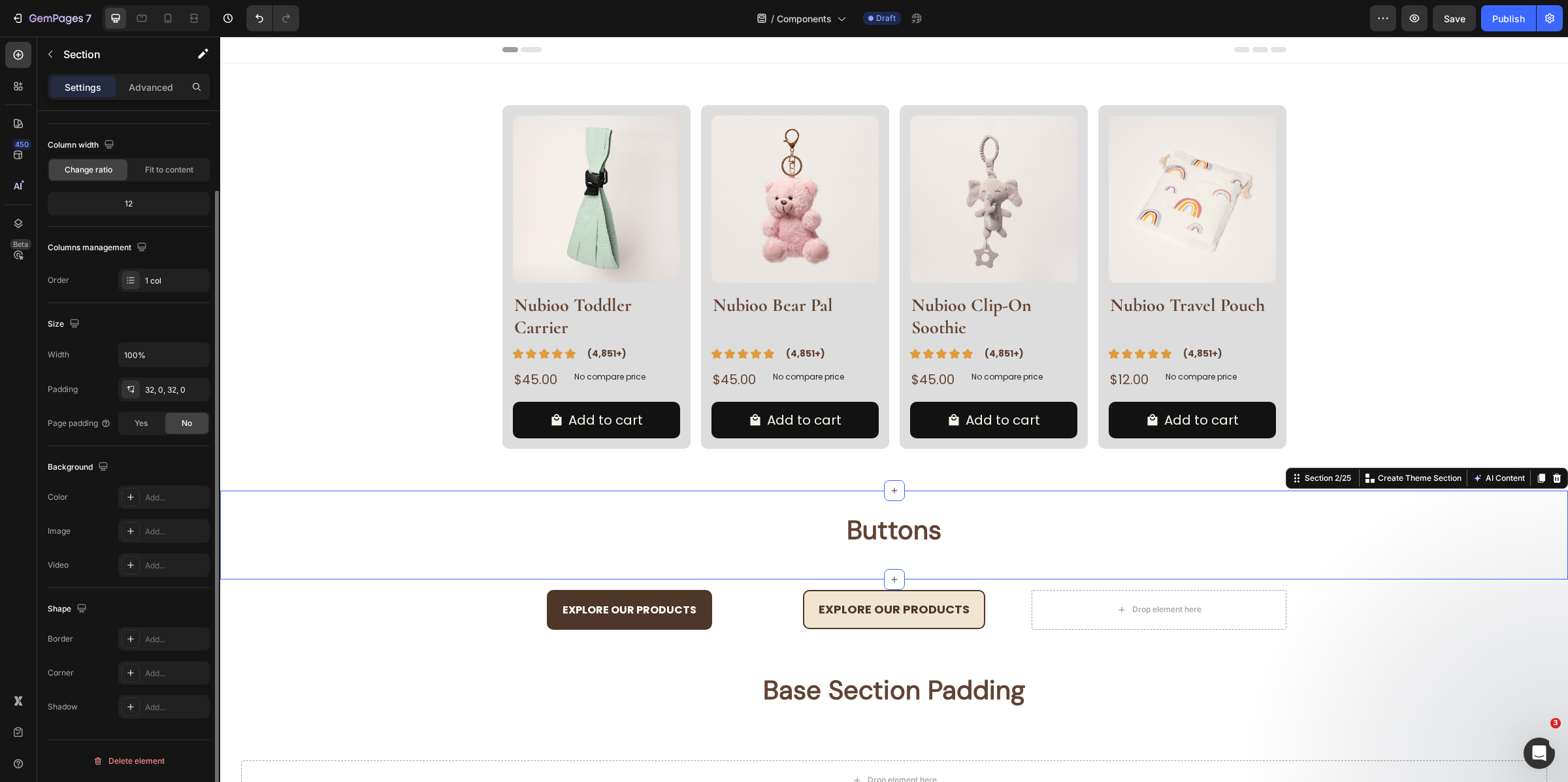
scroll to position [0, 0]
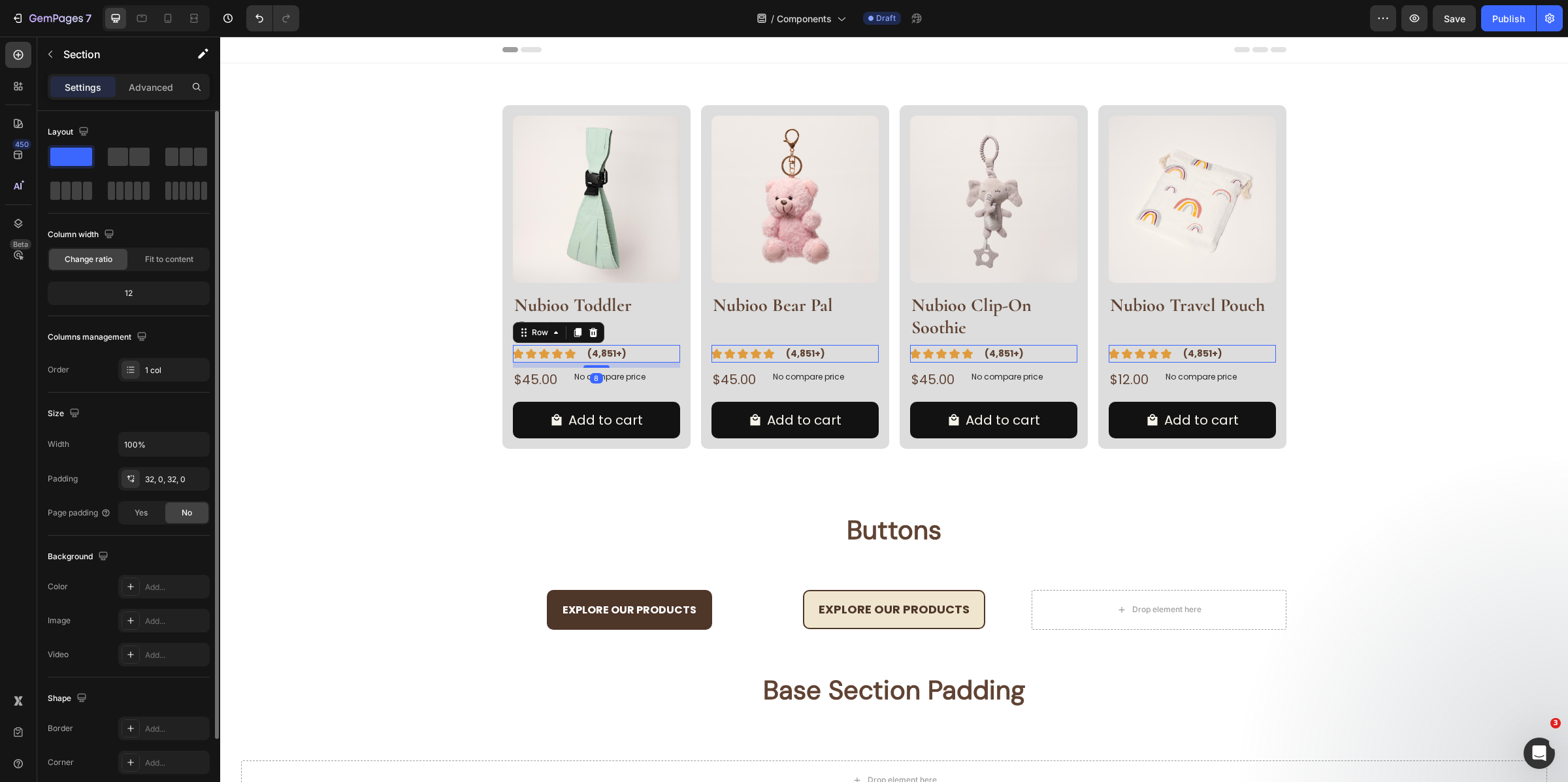
click at [569, 353] on div "Image (4,851+) Text Block Row 8" at bounding box center [596, 353] width 167 height 17
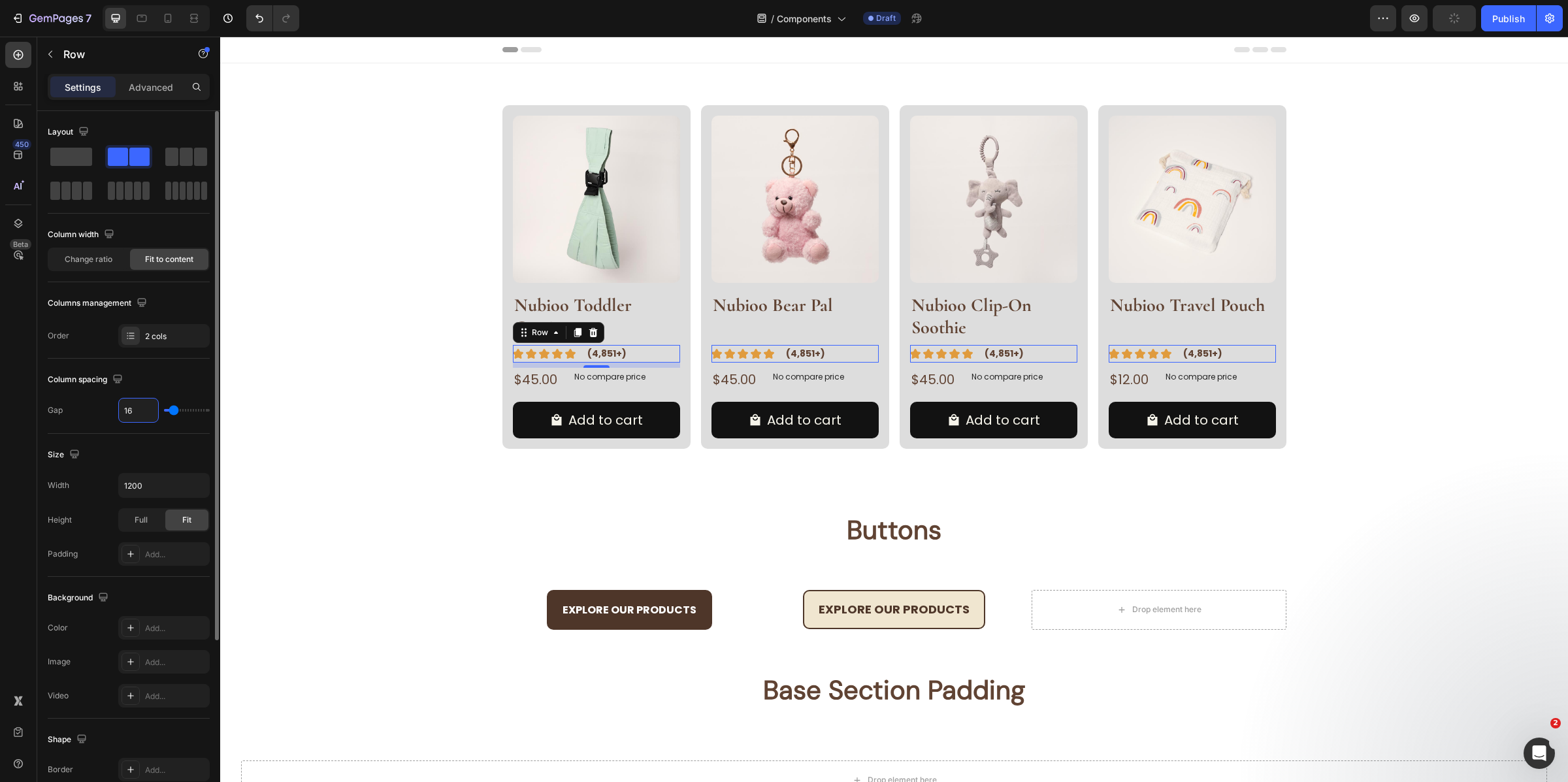
click at [135, 408] on input "16" at bounding box center [139, 410] width 39 height 23
type input "8"
click at [339, 537] on h2 "Buttons" at bounding box center [894, 530] width 1348 height 37
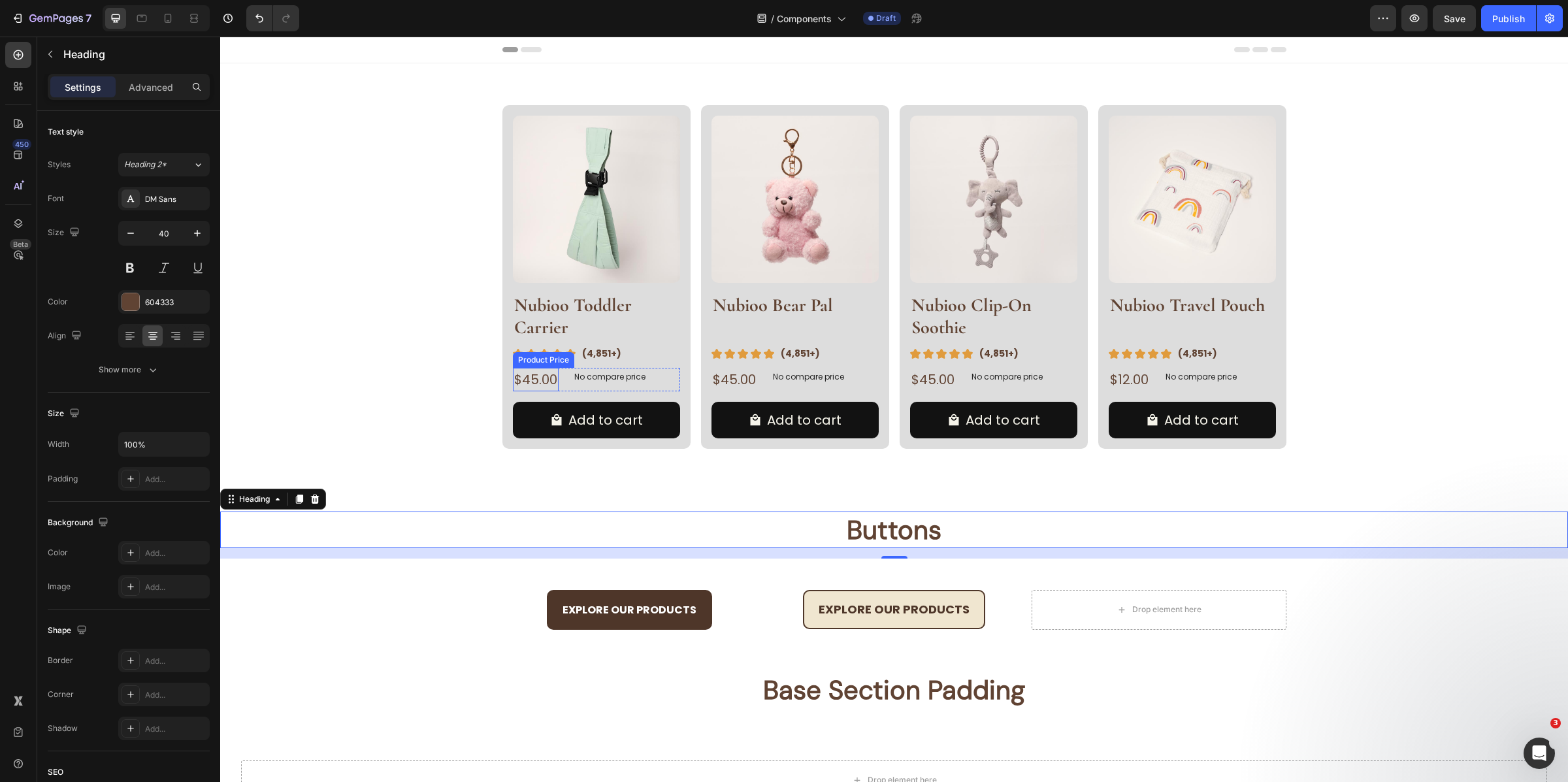
click at [546, 382] on div "$45.00" at bounding box center [535, 379] width 45 height 23
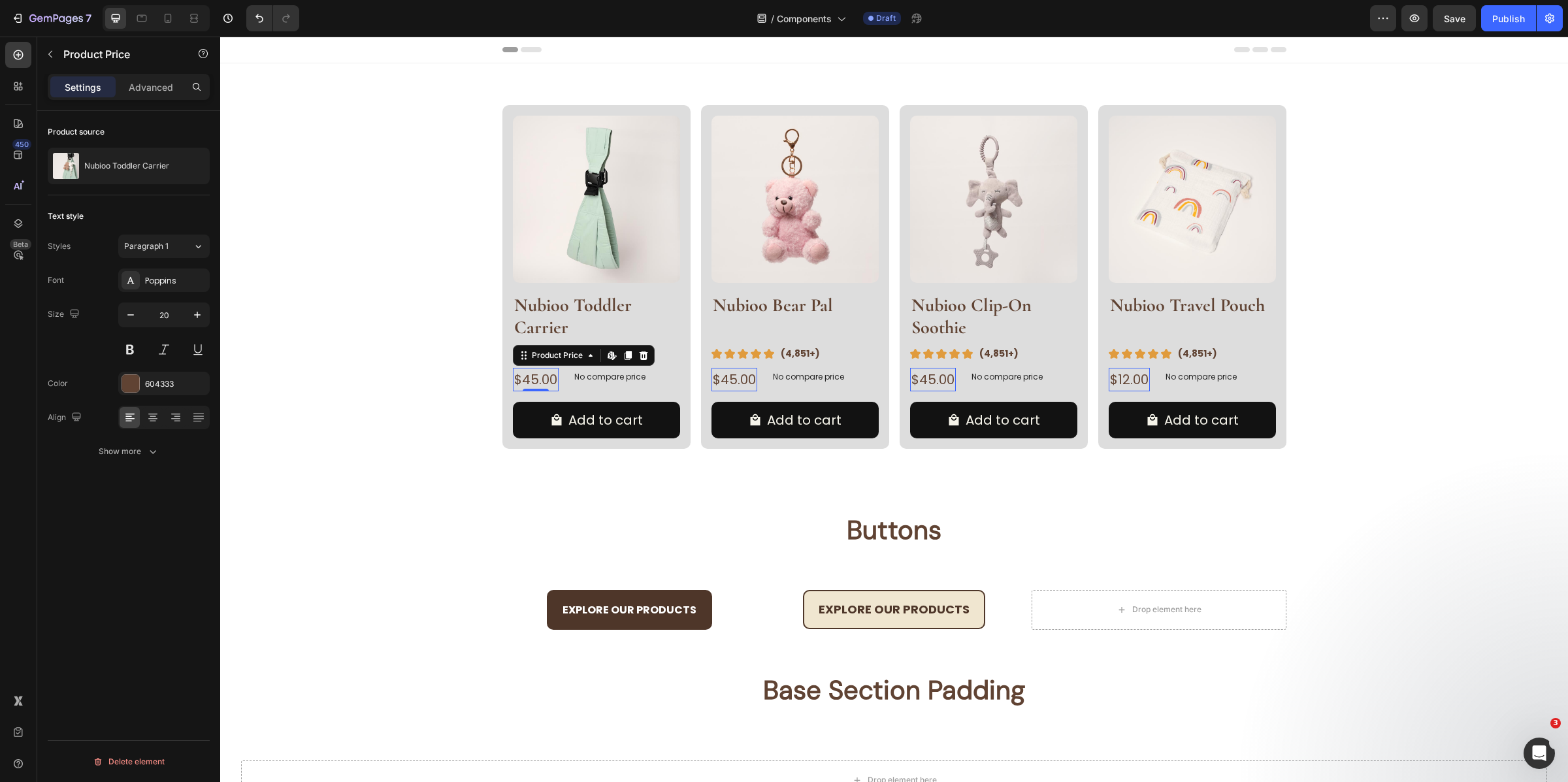
click at [546, 382] on div "$45.00" at bounding box center [535, 379] width 45 height 23
click at [131, 352] on button at bounding box center [129, 349] width 23 height 23
click at [601, 376] on p "No compare price" at bounding box center [613, 376] width 71 height 8
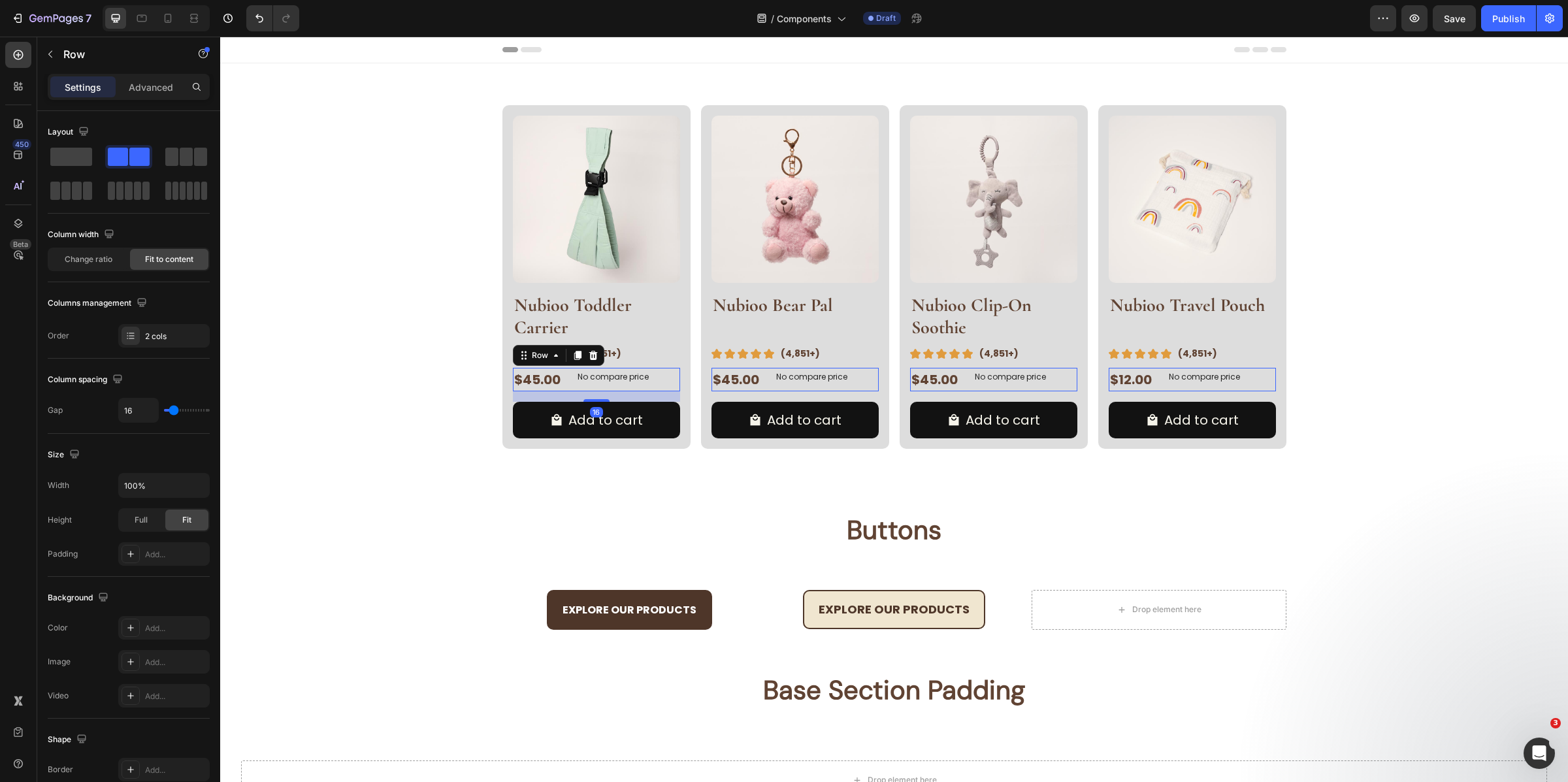
click at [573, 388] on div "No compare price Product Price" at bounding box center [613, 379] width 81 height 23
click at [665, 380] on div "$45.00 Product Price Product Price No compare price Product Price Row 16" at bounding box center [596, 379] width 167 height 23
